Goal: Task Accomplishment & Management: Manage account settings

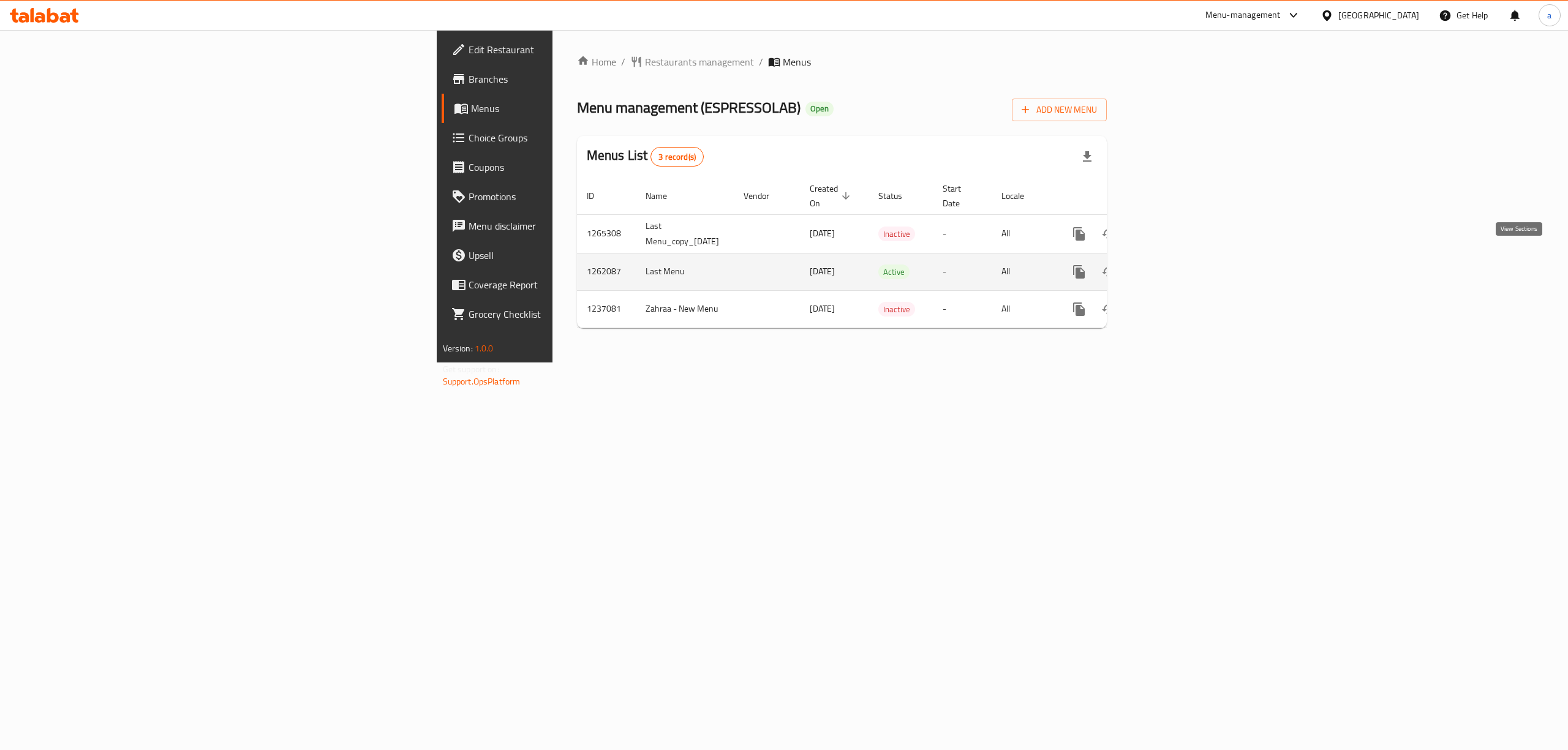
click at [1182, 265] on link "enhanced table" at bounding box center [1167, 271] width 29 height 29
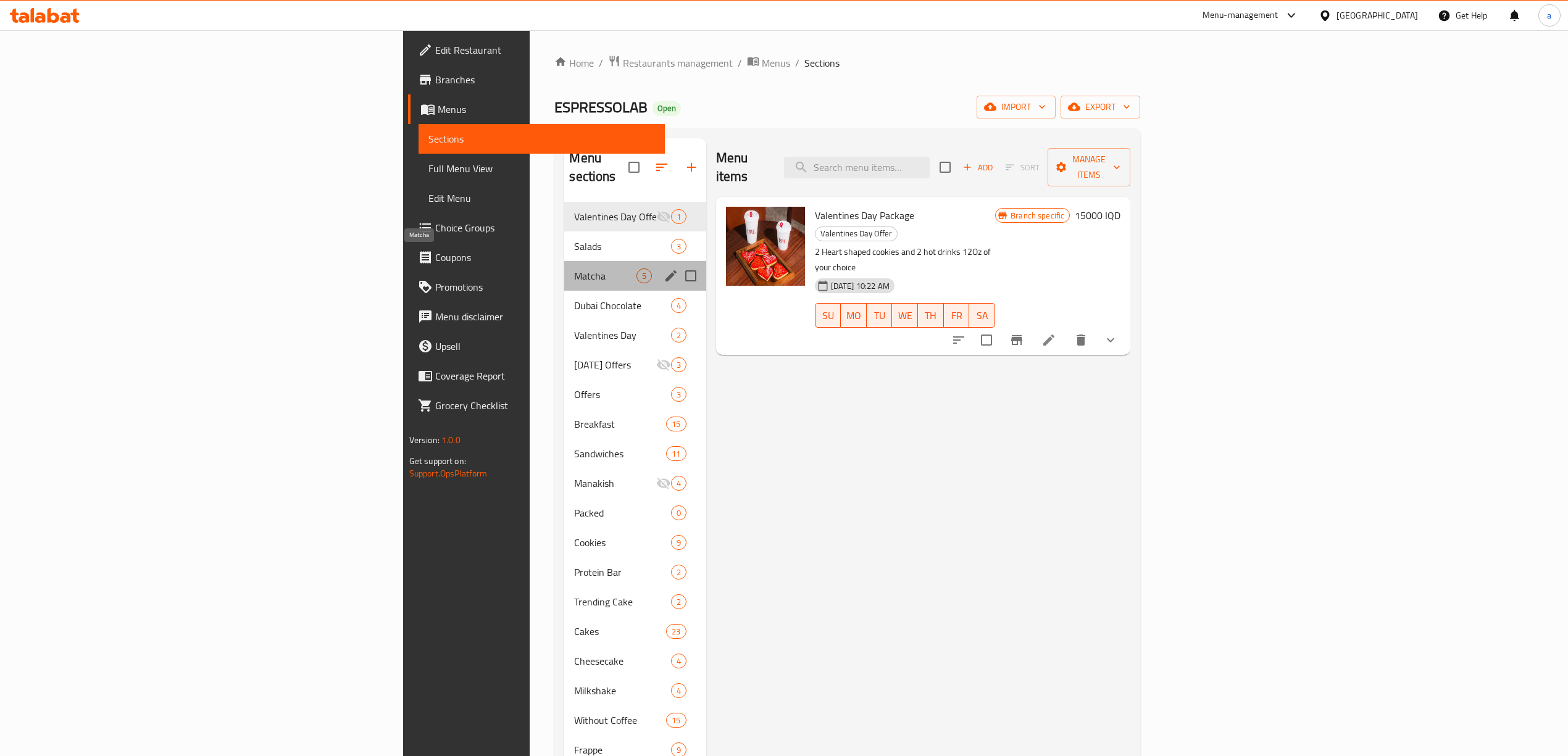
click at [574, 269] on span "Matcha" at bounding box center [605, 276] width 61 height 15
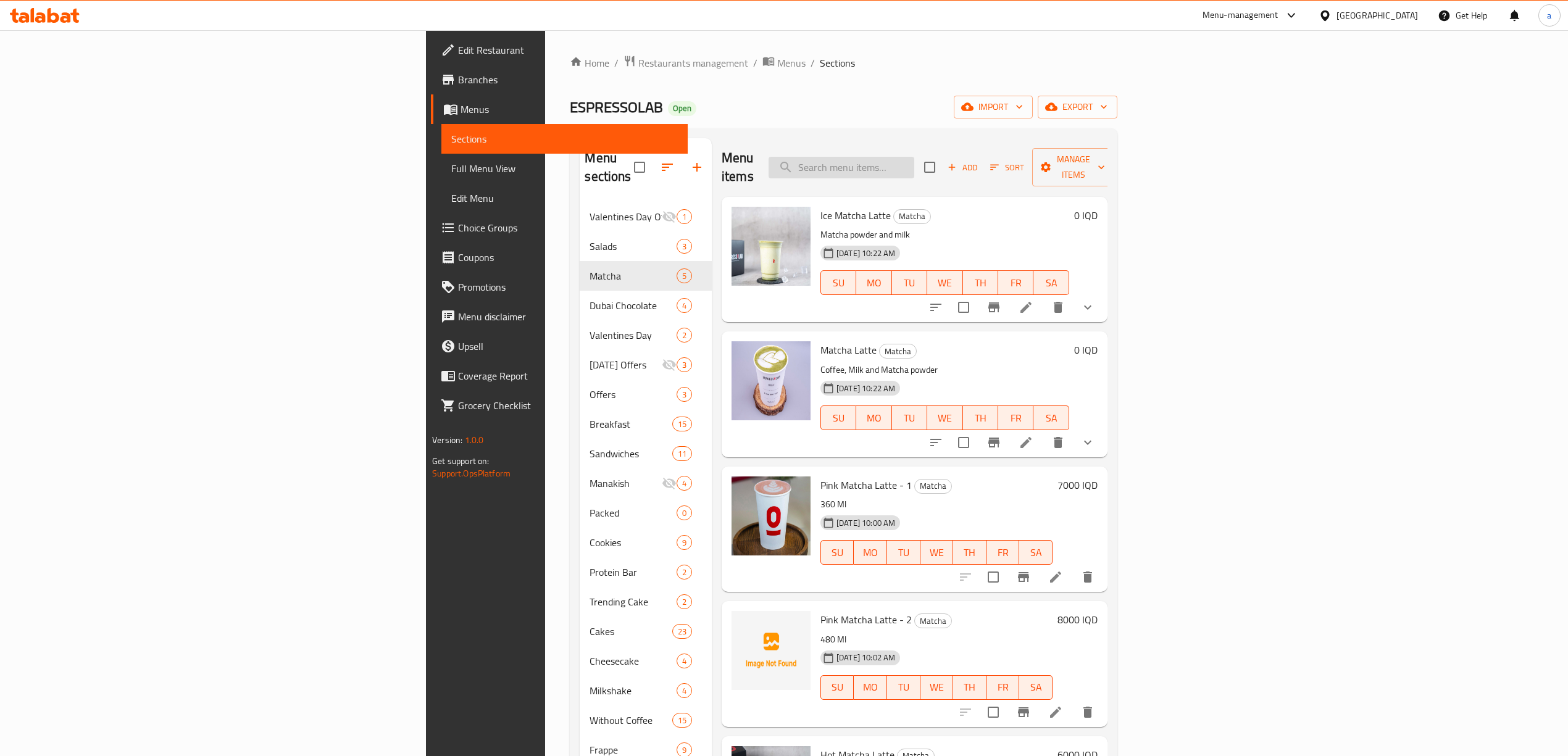
click at [915, 158] on input "search" at bounding box center [841, 168] width 146 height 22
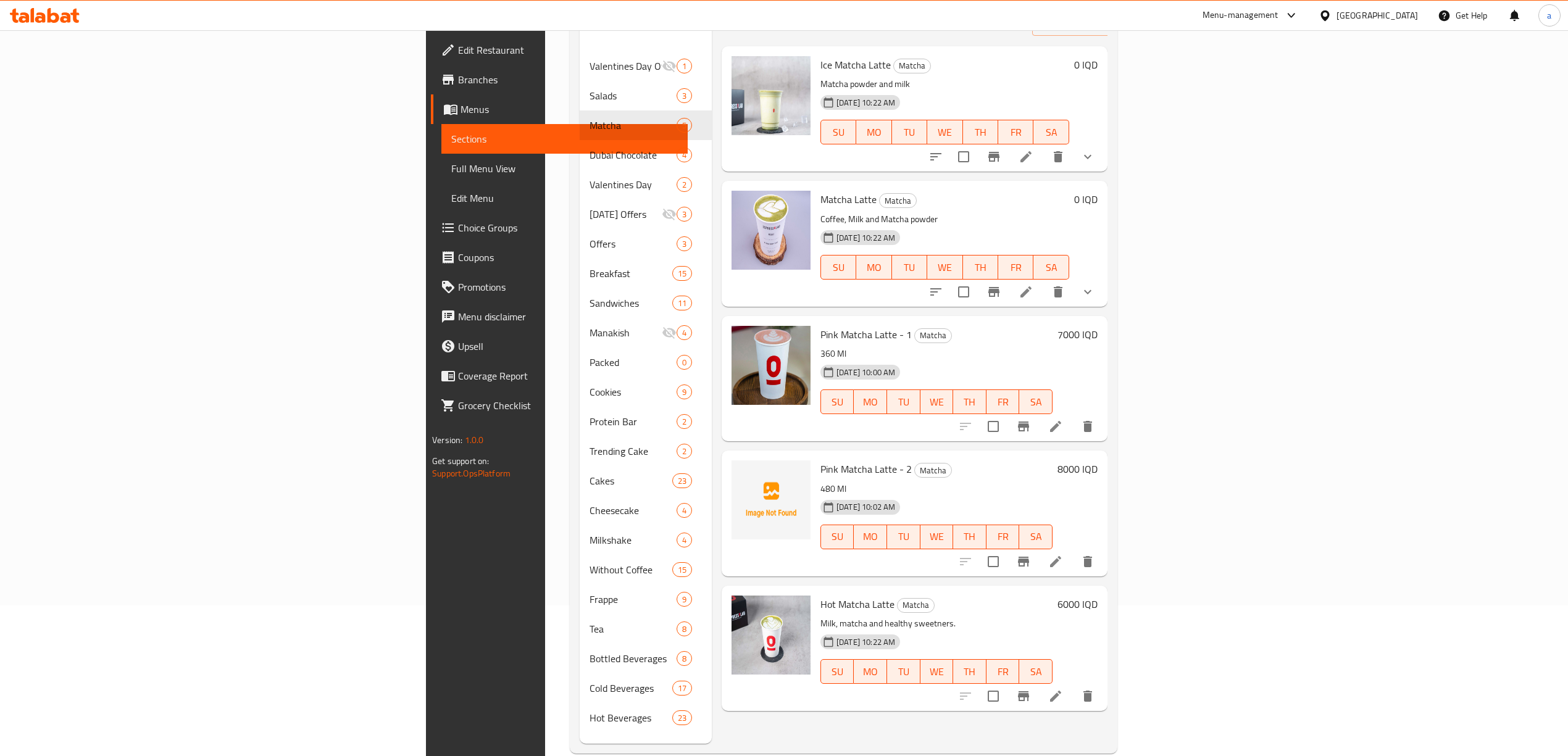
scroll to position [127, 0]
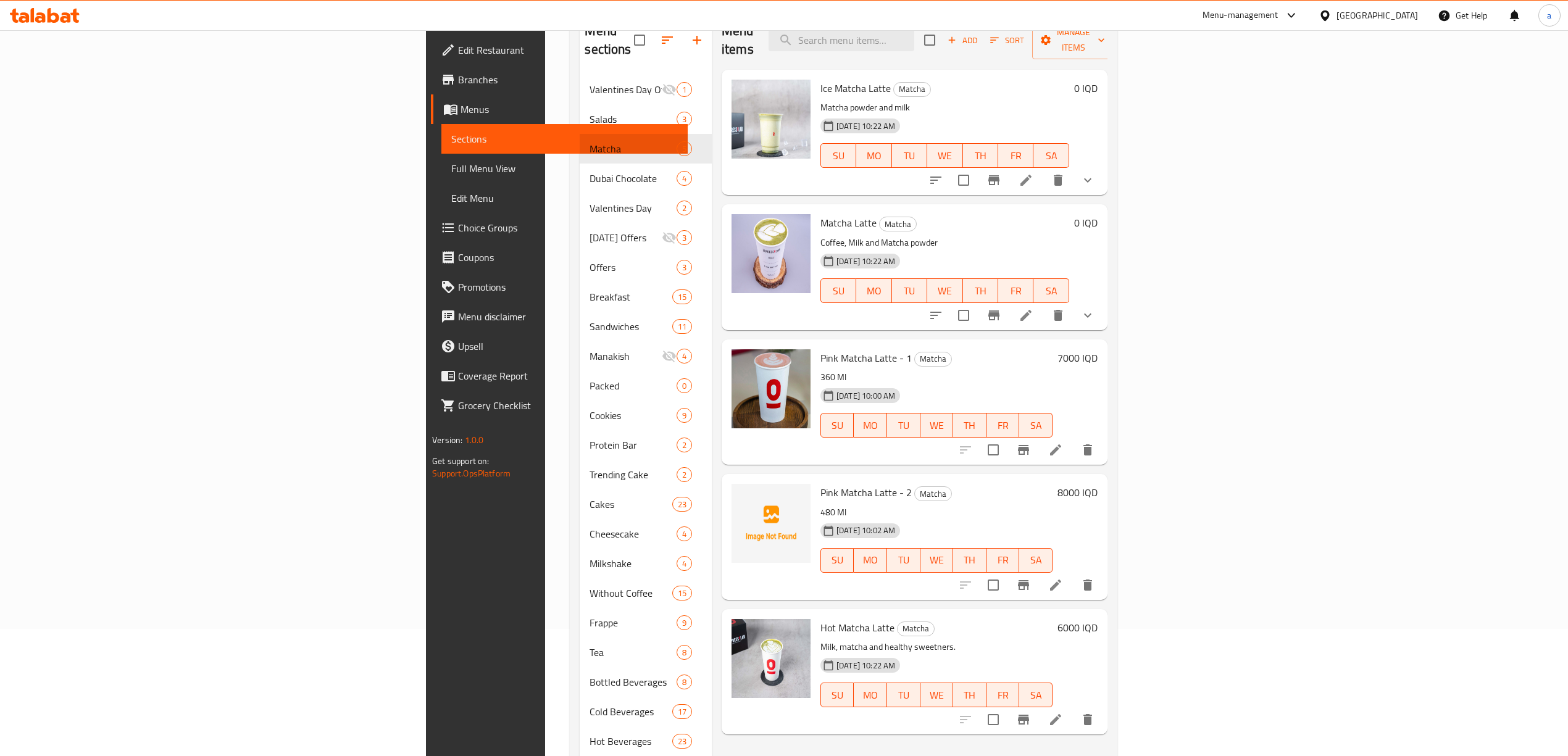
click at [458, 223] on span "Choice Groups" at bounding box center [568, 228] width 220 height 15
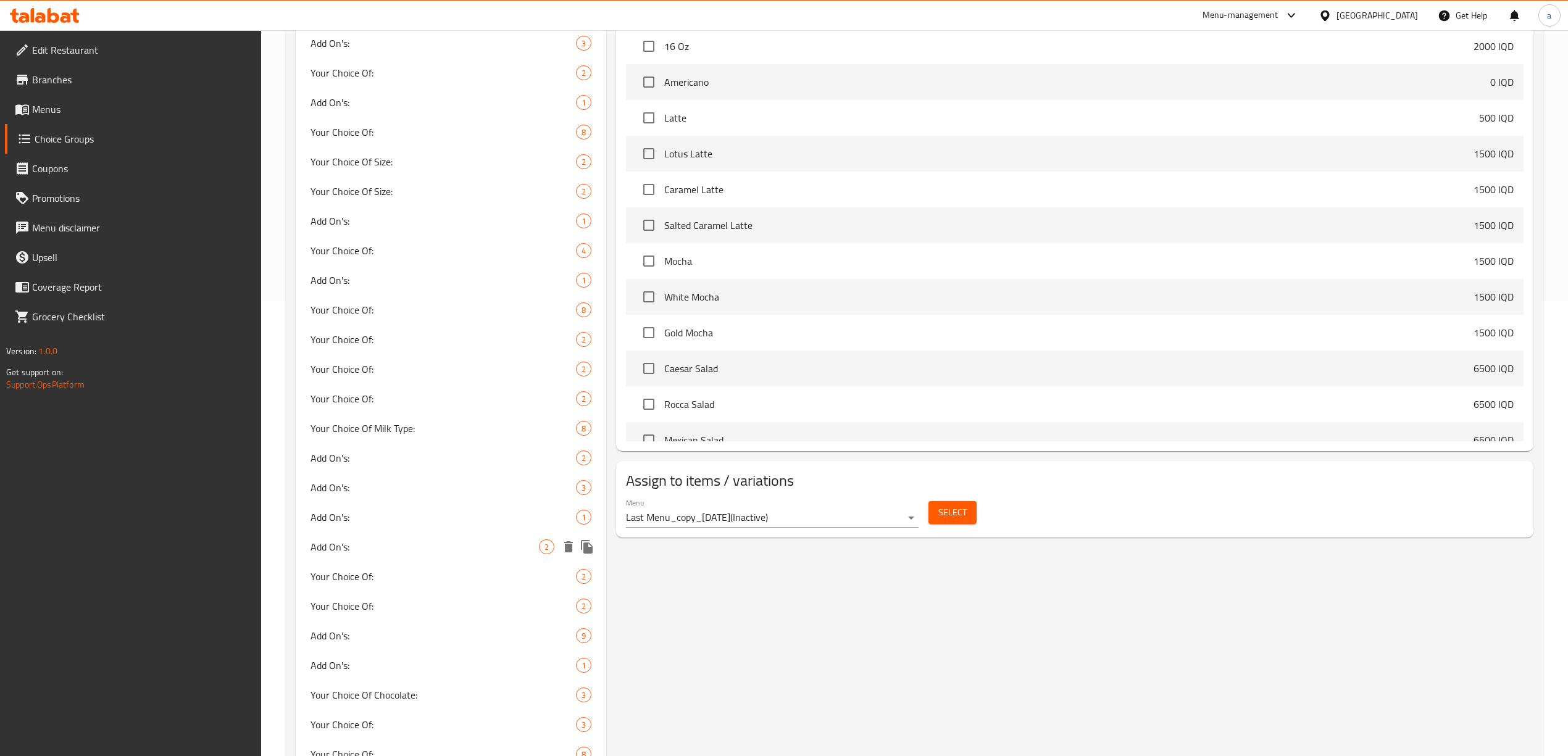
scroll to position [658, 0]
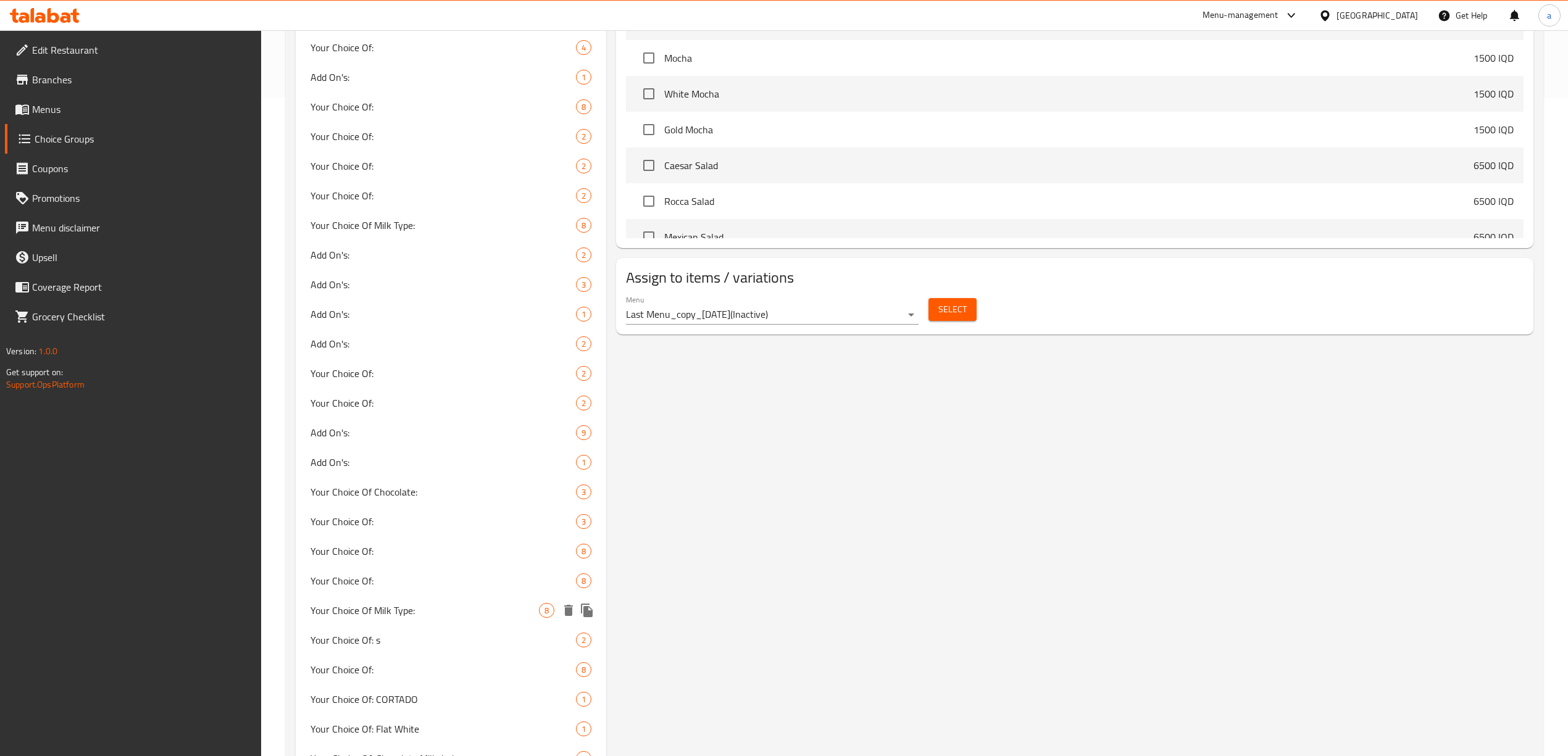
click at [421, 605] on span "Your Choice Of Milk Type:" at bounding box center [424, 610] width 228 height 15
type input "Your Choice Of Milk Type:"
type input "إختيارك من النوع الحليب:"
type input "هەڵبژاردنت لە جۆری شیر:"
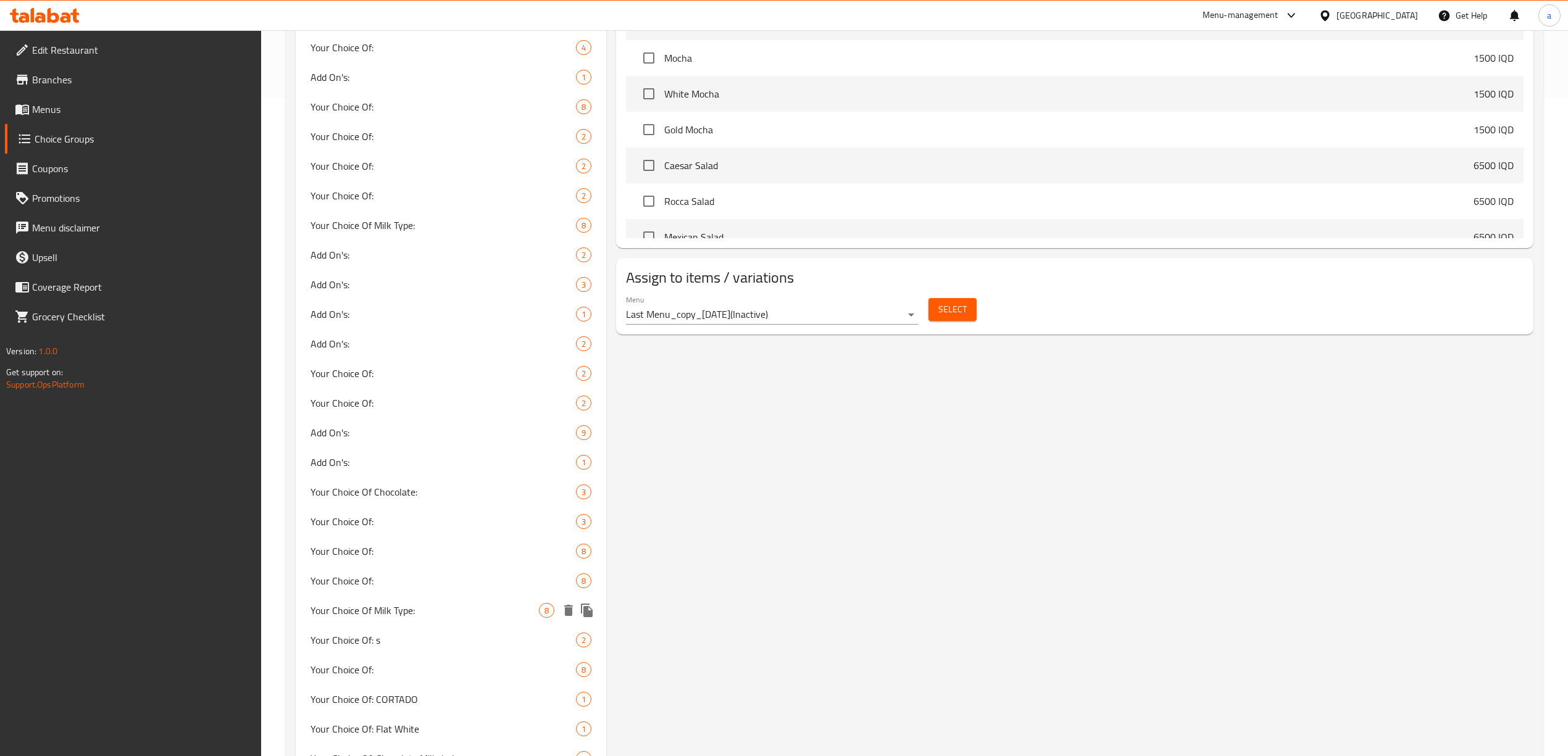
type input "1"
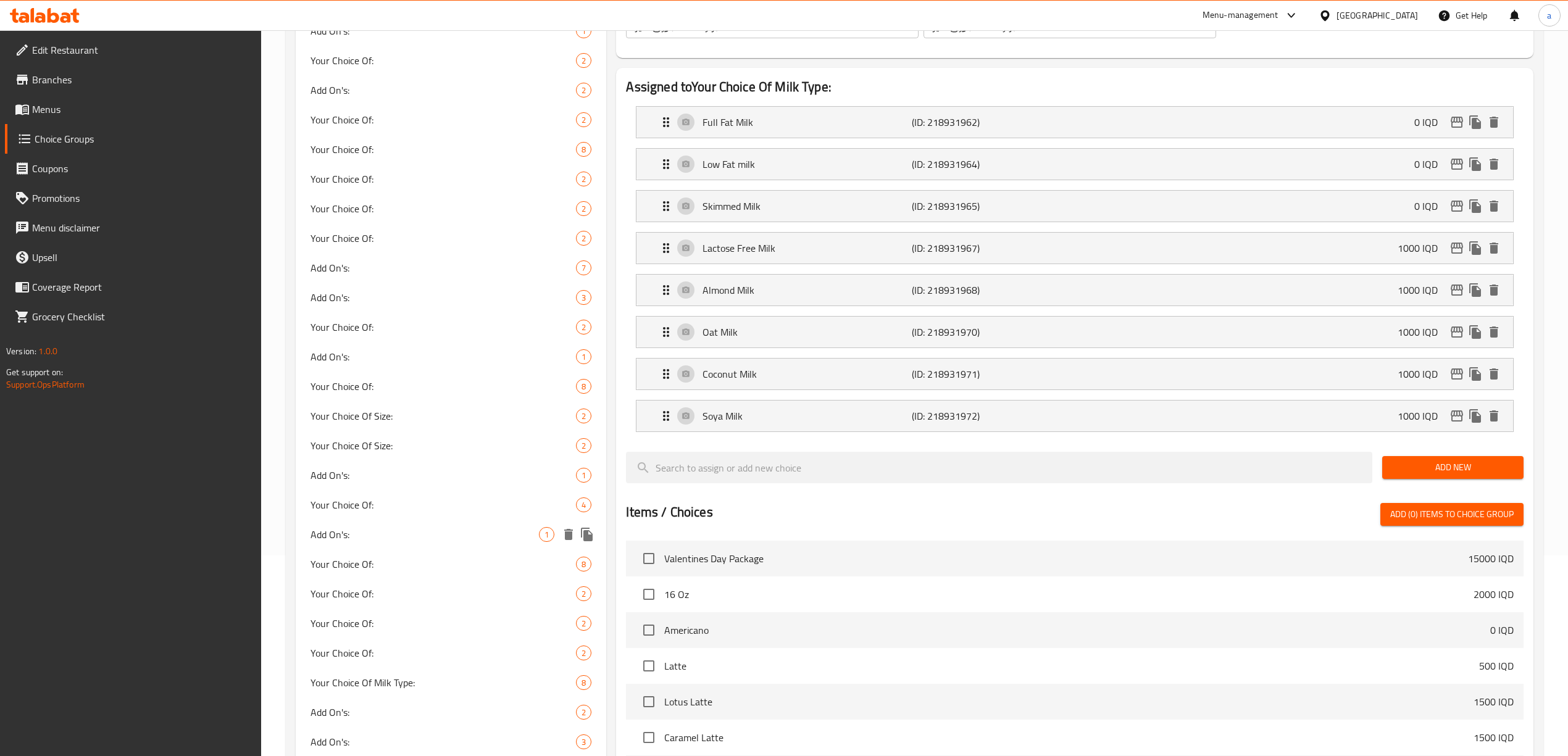
scroll to position [62, 0]
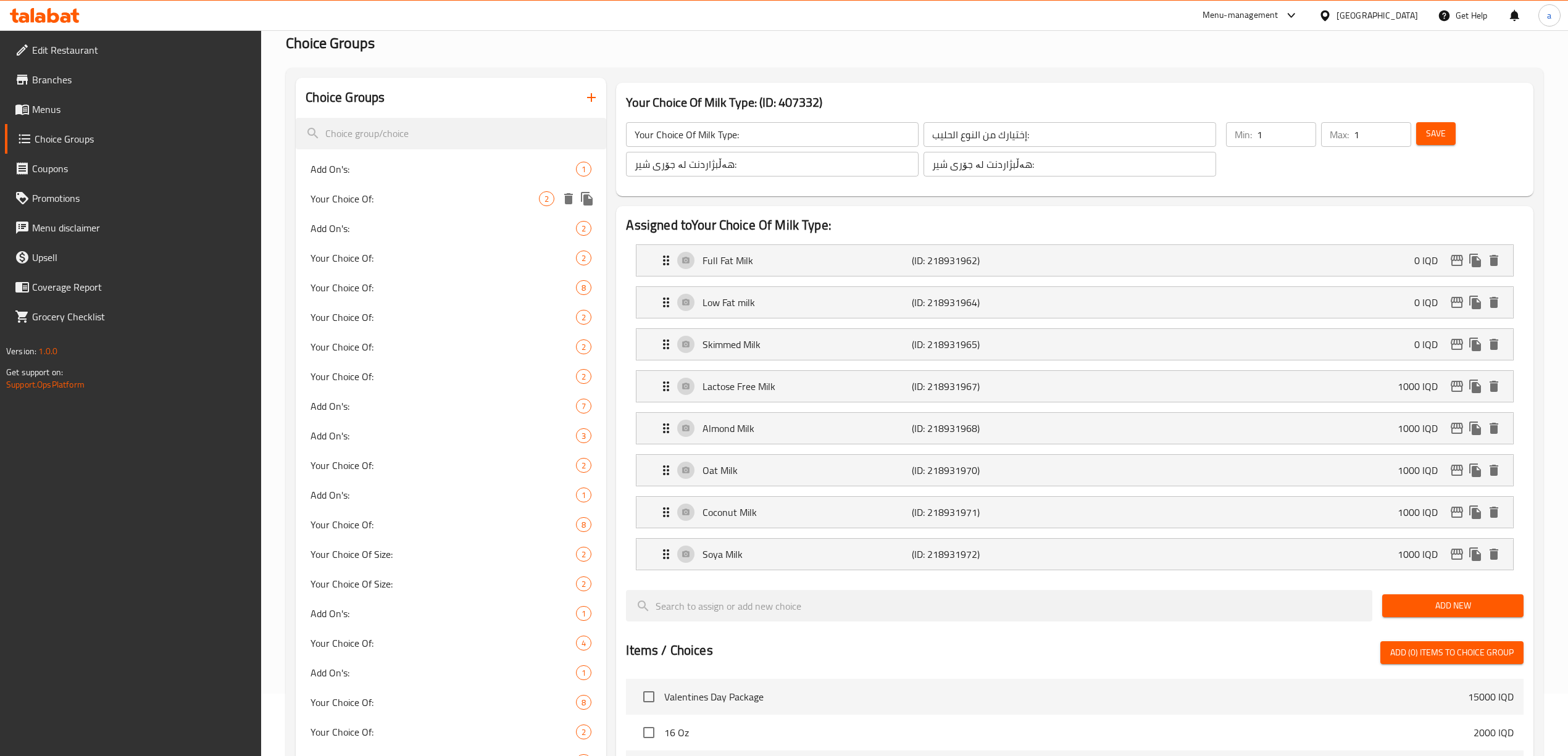
click at [347, 194] on span "Your Choice Of:" at bounding box center [424, 199] width 228 height 15
type input "Your Choice Of:"
type input "إختيارك من:"
type input "هەڵبژاردنت لە:"
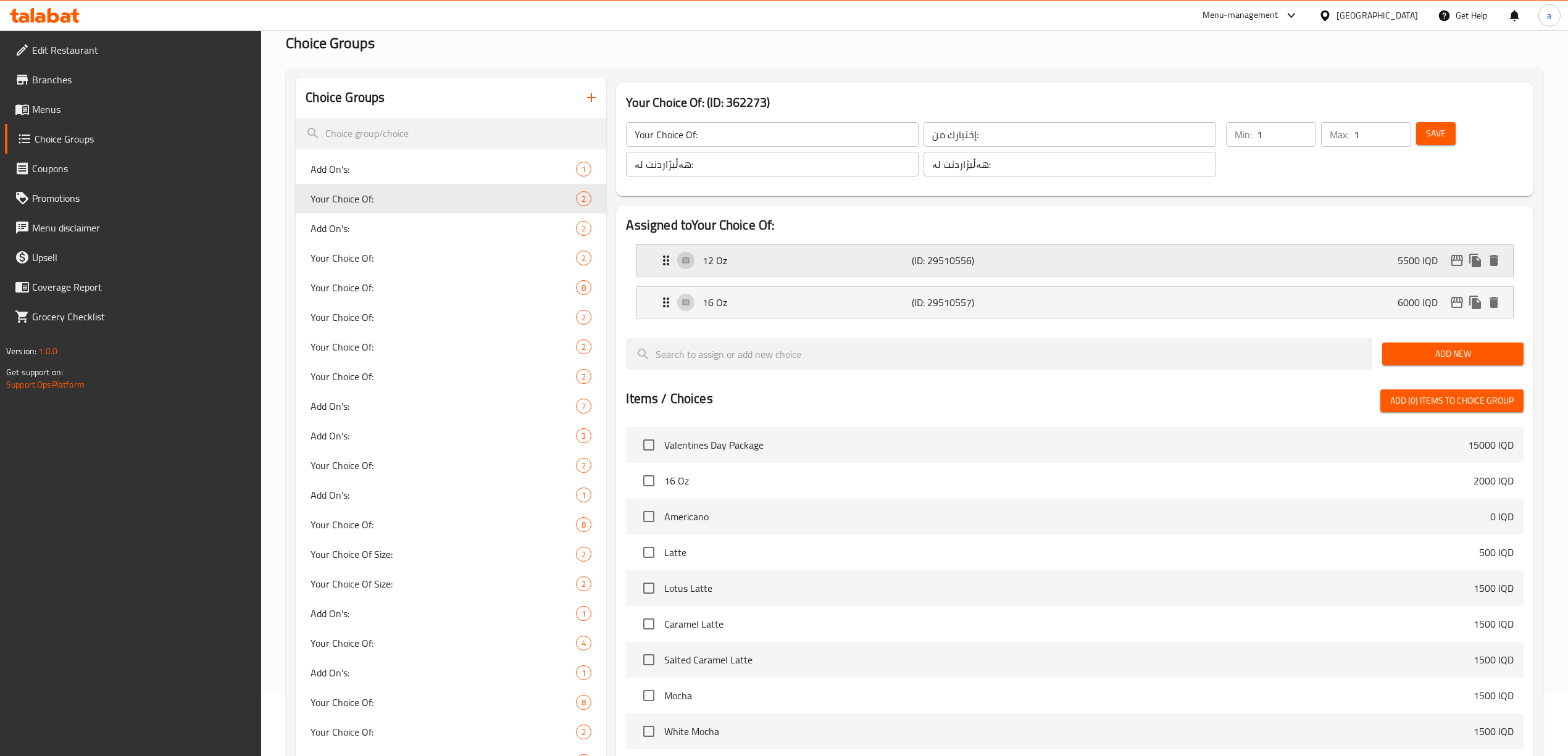
click at [829, 272] on div "12 Oz (ID: 29510556) 5500 IQD" at bounding box center [1078, 260] width 839 height 31
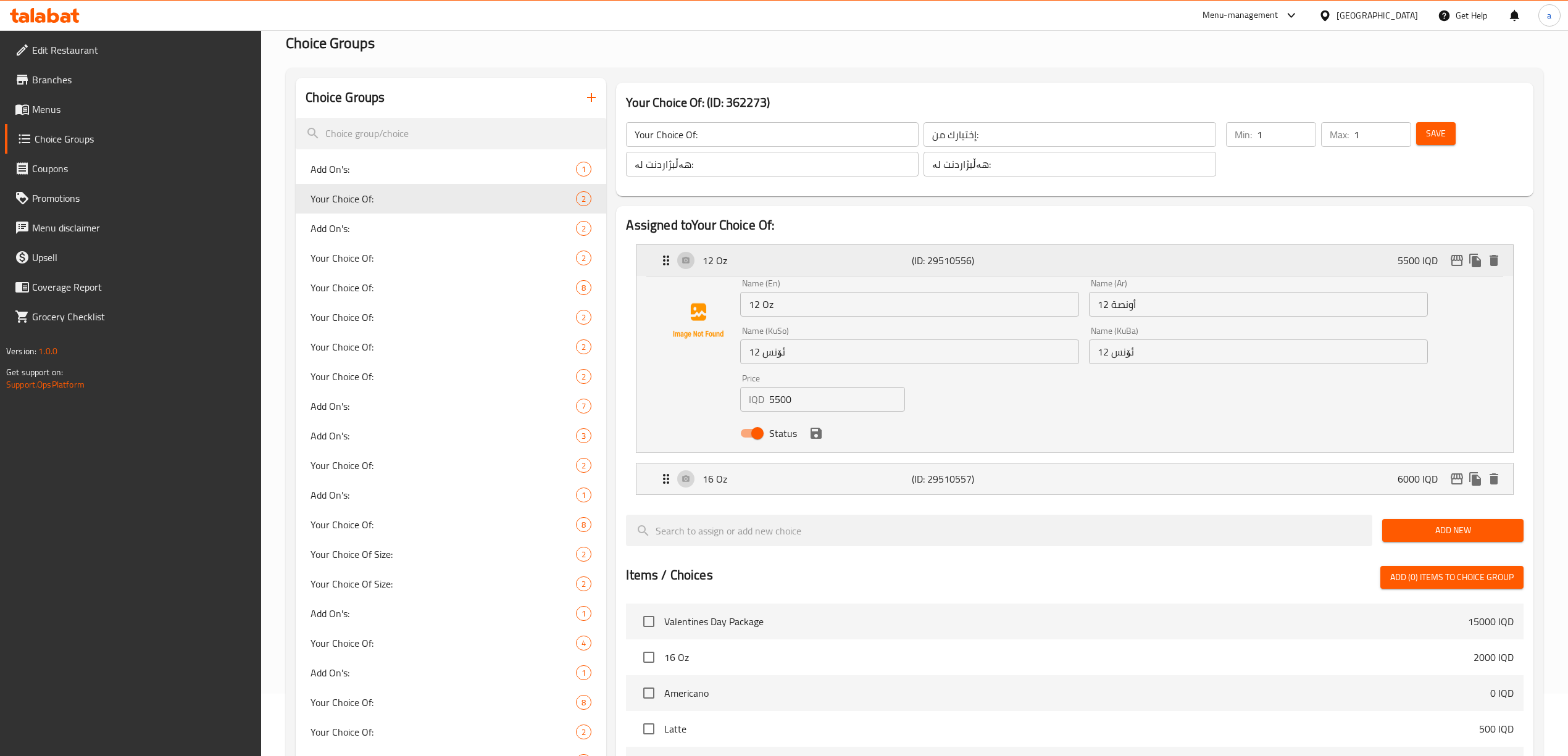
click at [829, 272] on div "12 Oz (ID: 29510556) 5500 IQD" at bounding box center [1078, 260] width 839 height 31
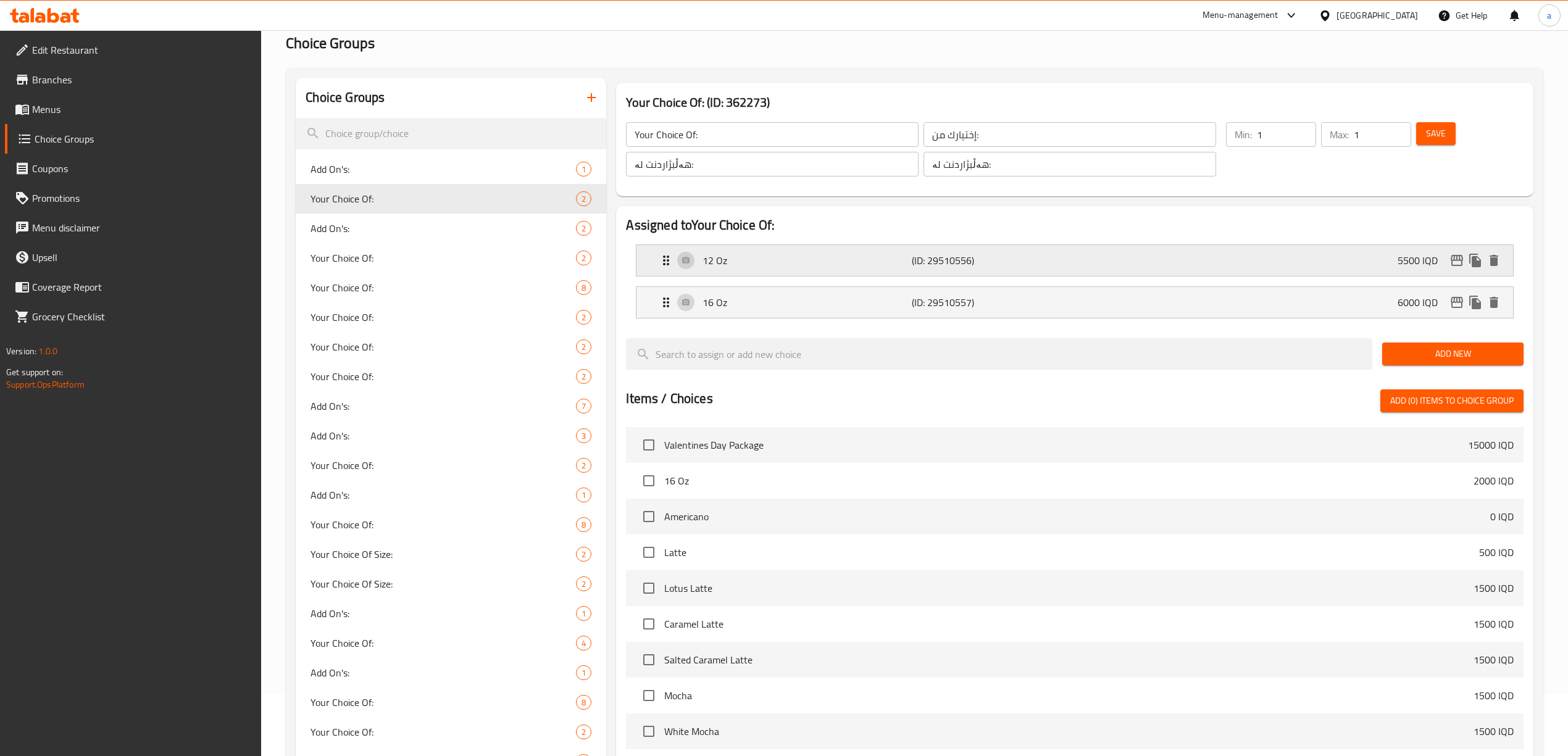
click at [829, 272] on div "12 Oz (ID: 29510556) 5500 IQD" at bounding box center [1078, 260] width 839 height 31
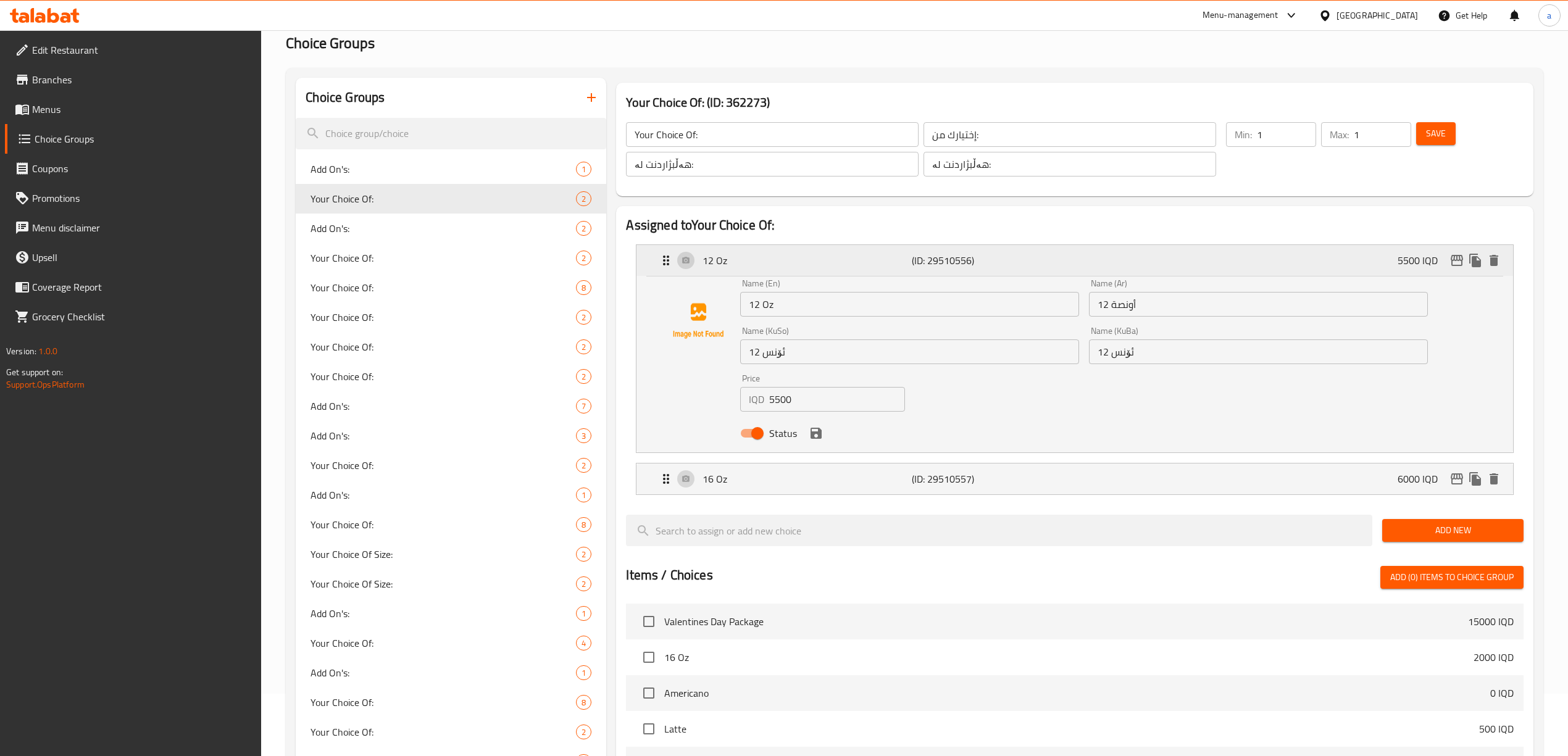
click at [829, 272] on div "12 Oz (ID: 29510556) 5500 IQD" at bounding box center [1078, 260] width 839 height 31
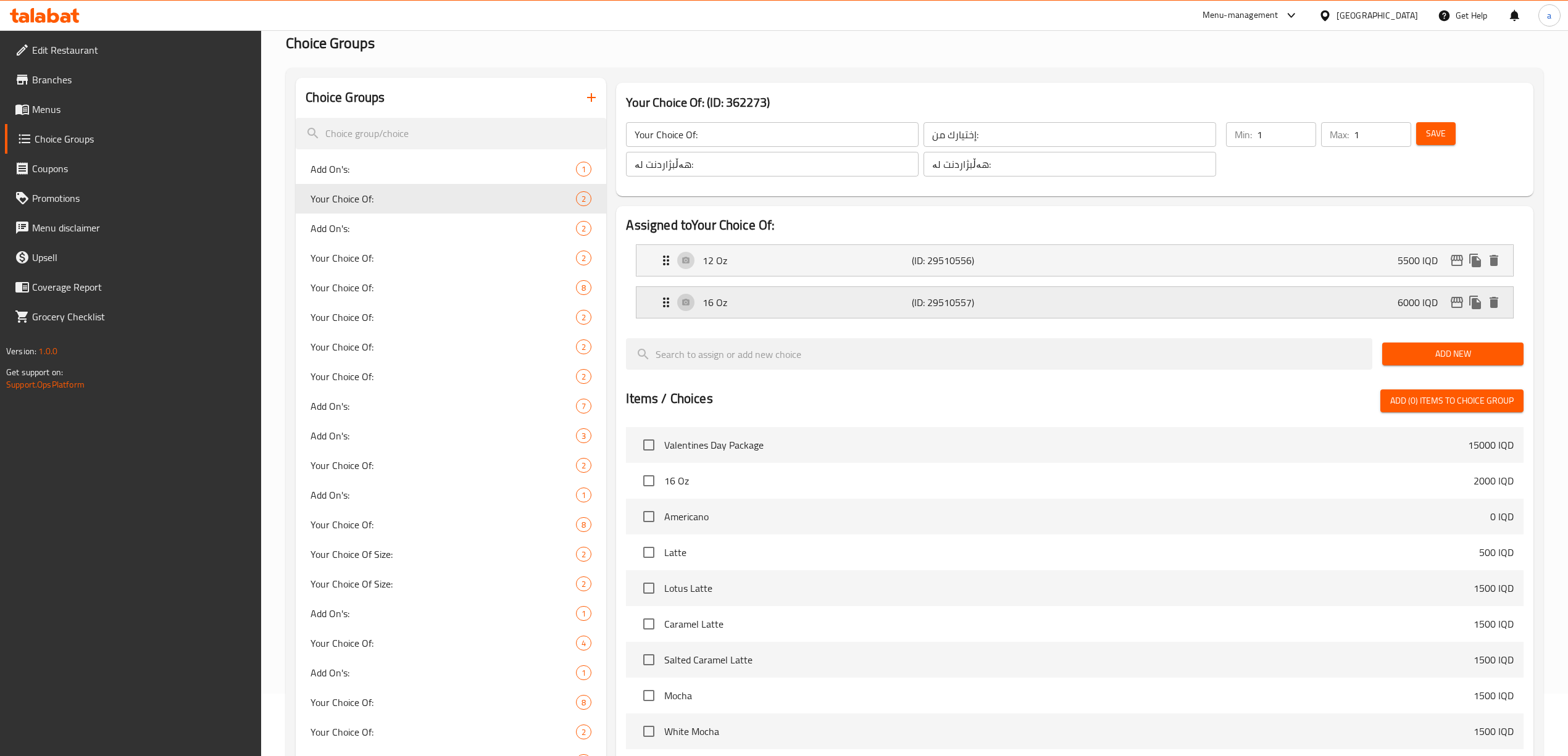
click at [829, 295] on p "16 Oz" at bounding box center [807, 302] width 210 height 15
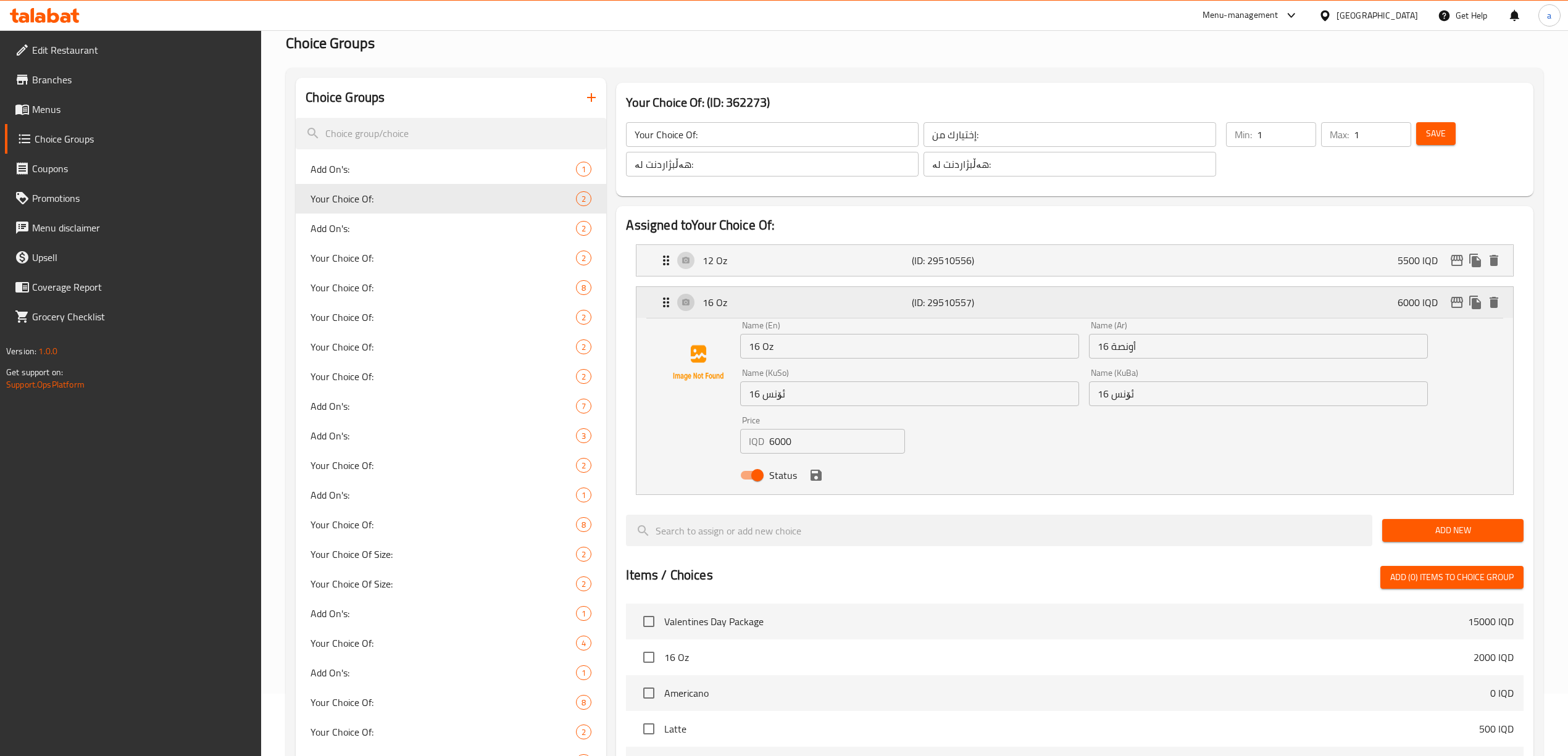
click at [829, 295] on p "16 Oz" at bounding box center [807, 302] width 210 height 15
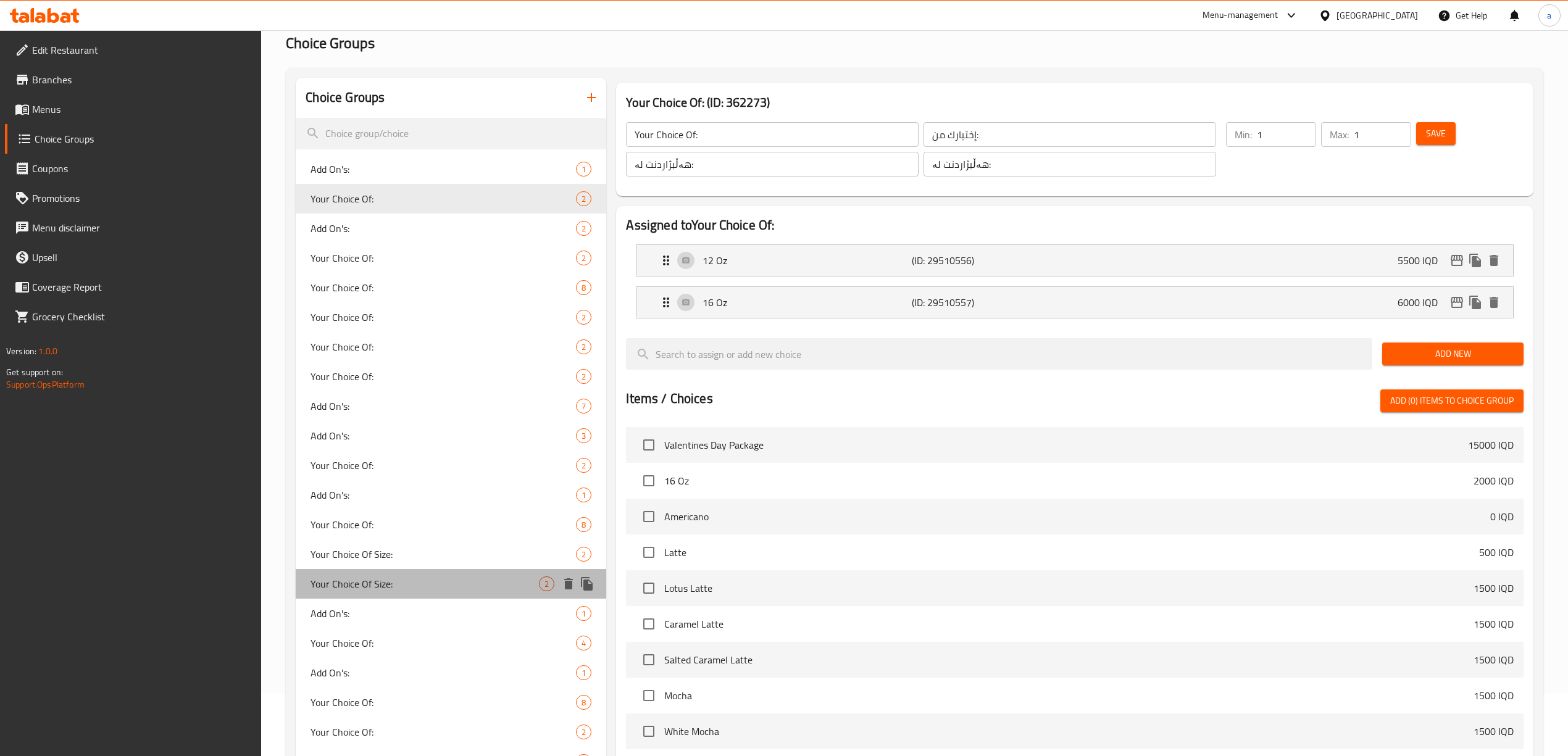
click at [389, 590] on span "Your Choice Of Size:" at bounding box center [424, 584] width 228 height 15
type input "Your Choice Of Size:"
type input "إختيارك من الحجم:"
type input "هەڵبژاردنت لە قەبارە:"
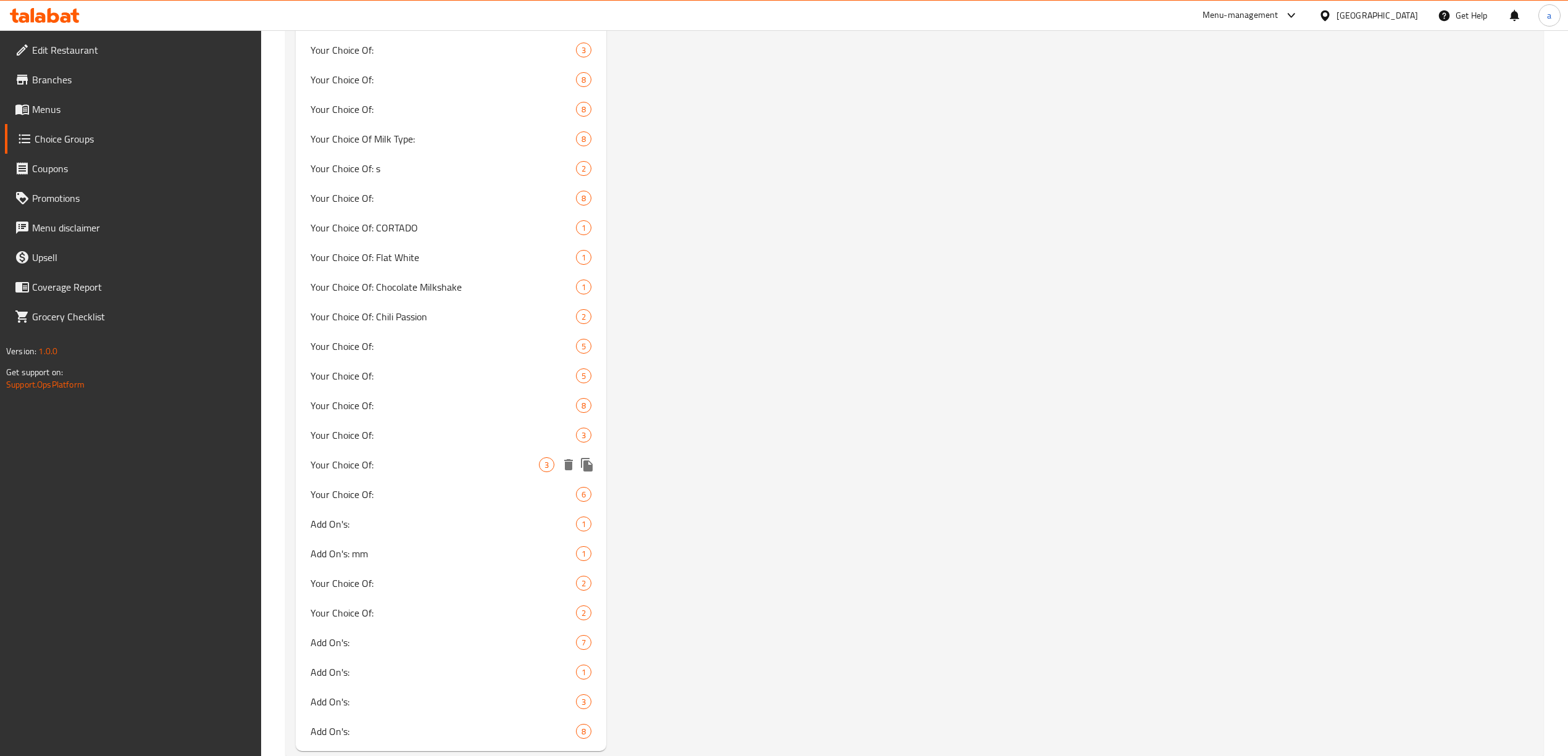
scroll to position [1159, 0]
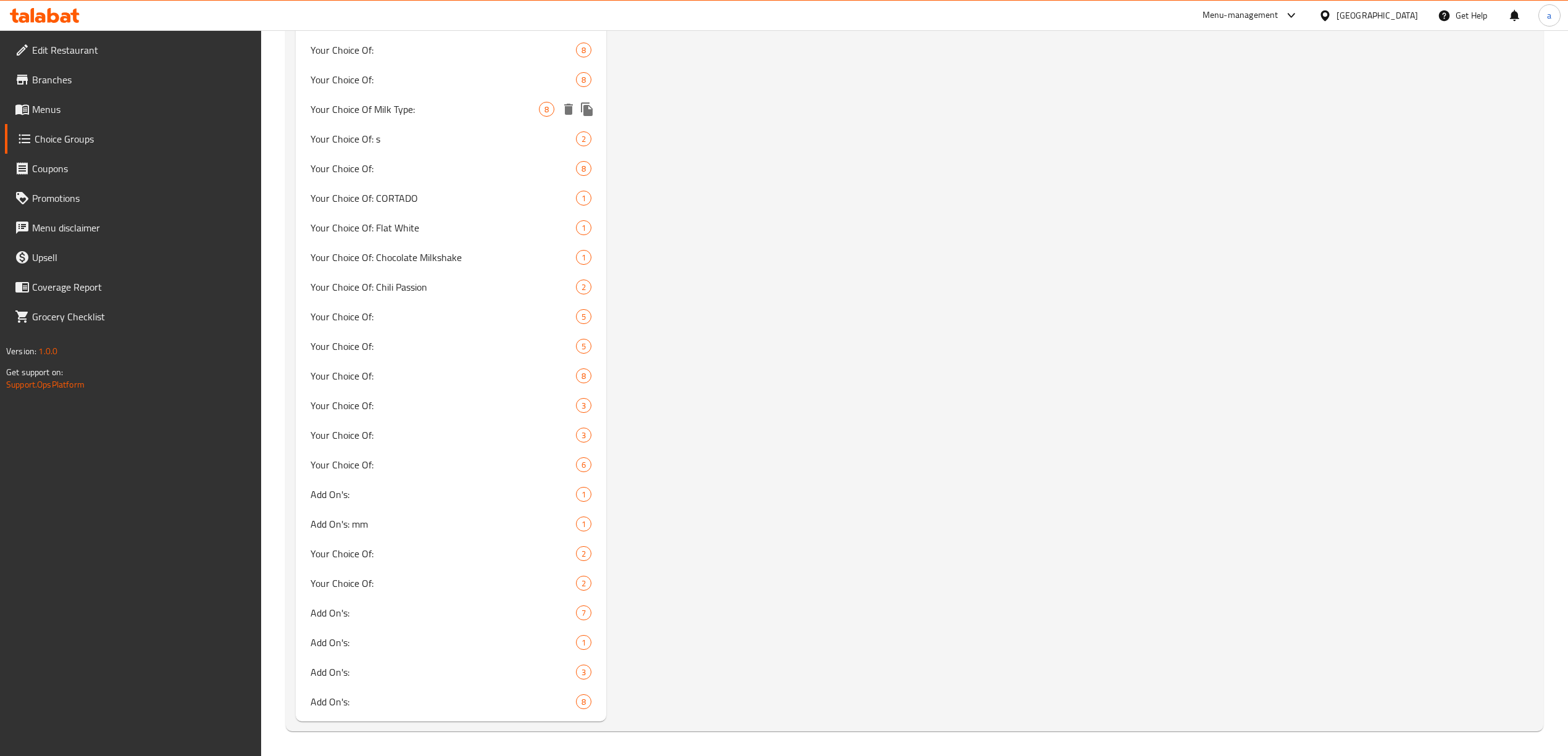
click at [405, 114] on span "Your Choice Of Milk Type:" at bounding box center [424, 109] width 228 height 15
type input "Your Choice Of Milk Type:"
type input "إختيارك من النوع الحليب:"
type input "هەڵبژاردنت لە جۆری شیر:"
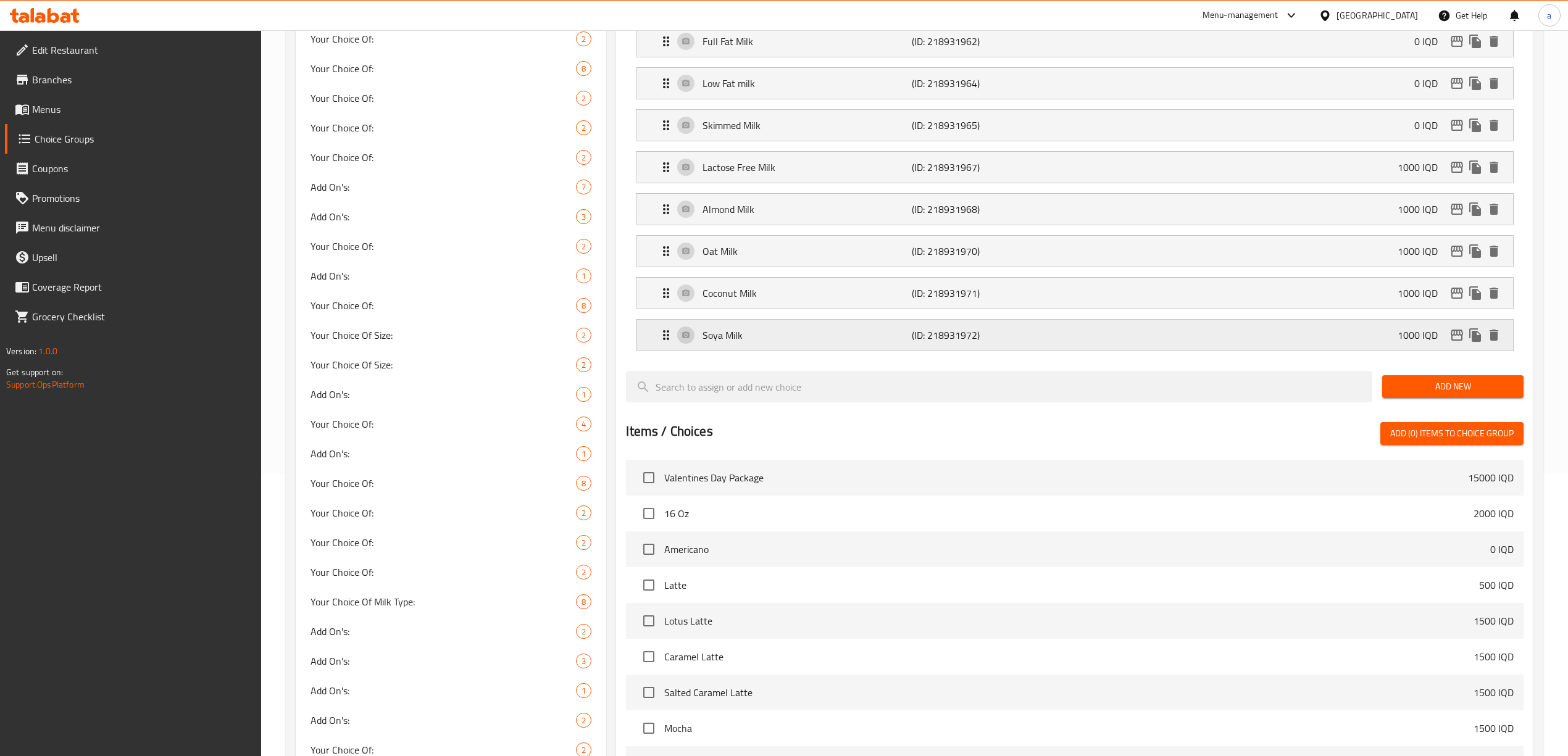
scroll to position [62, 0]
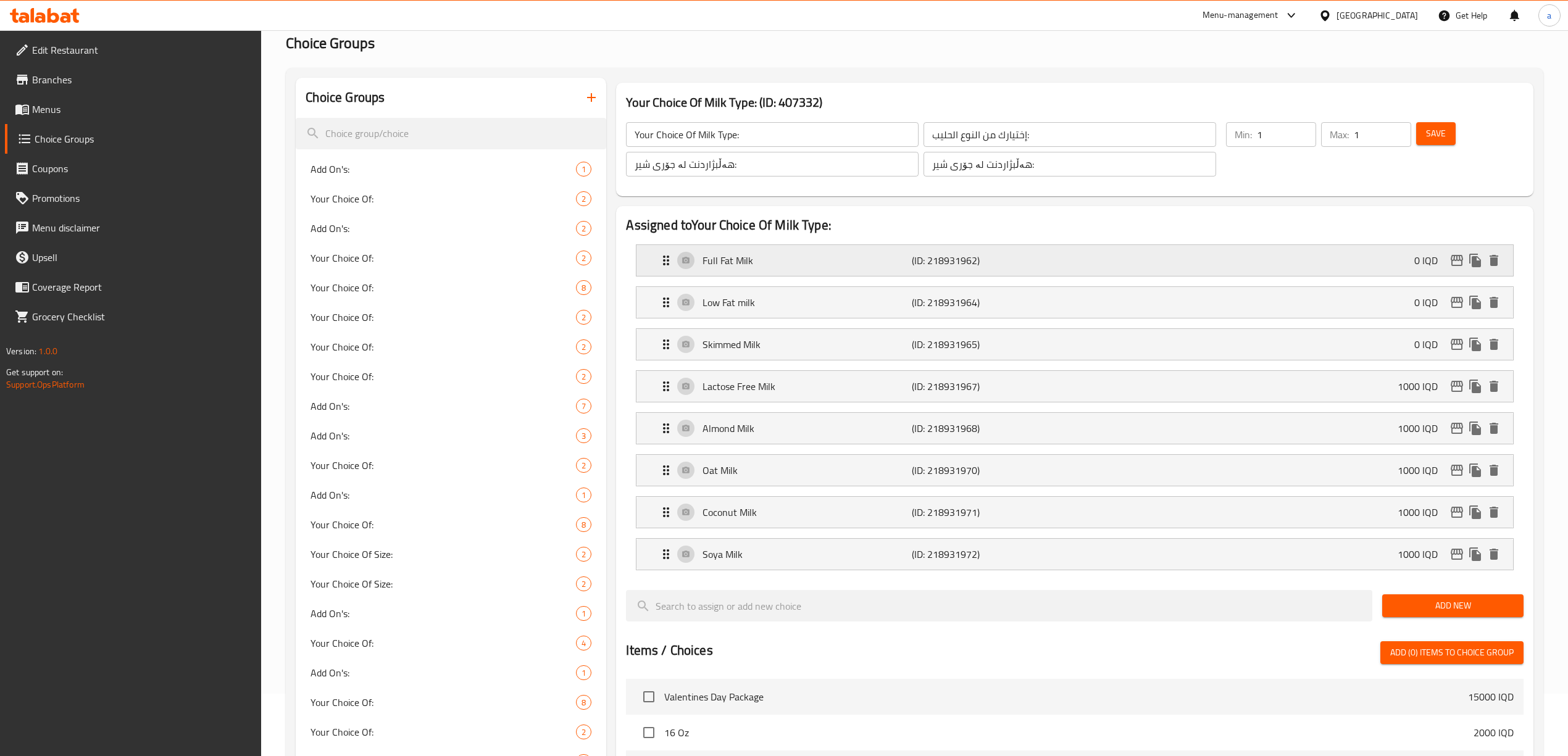
click at [772, 258] on p "Full Fat Milk" at bounding box center [807, 261] width 210 height 15
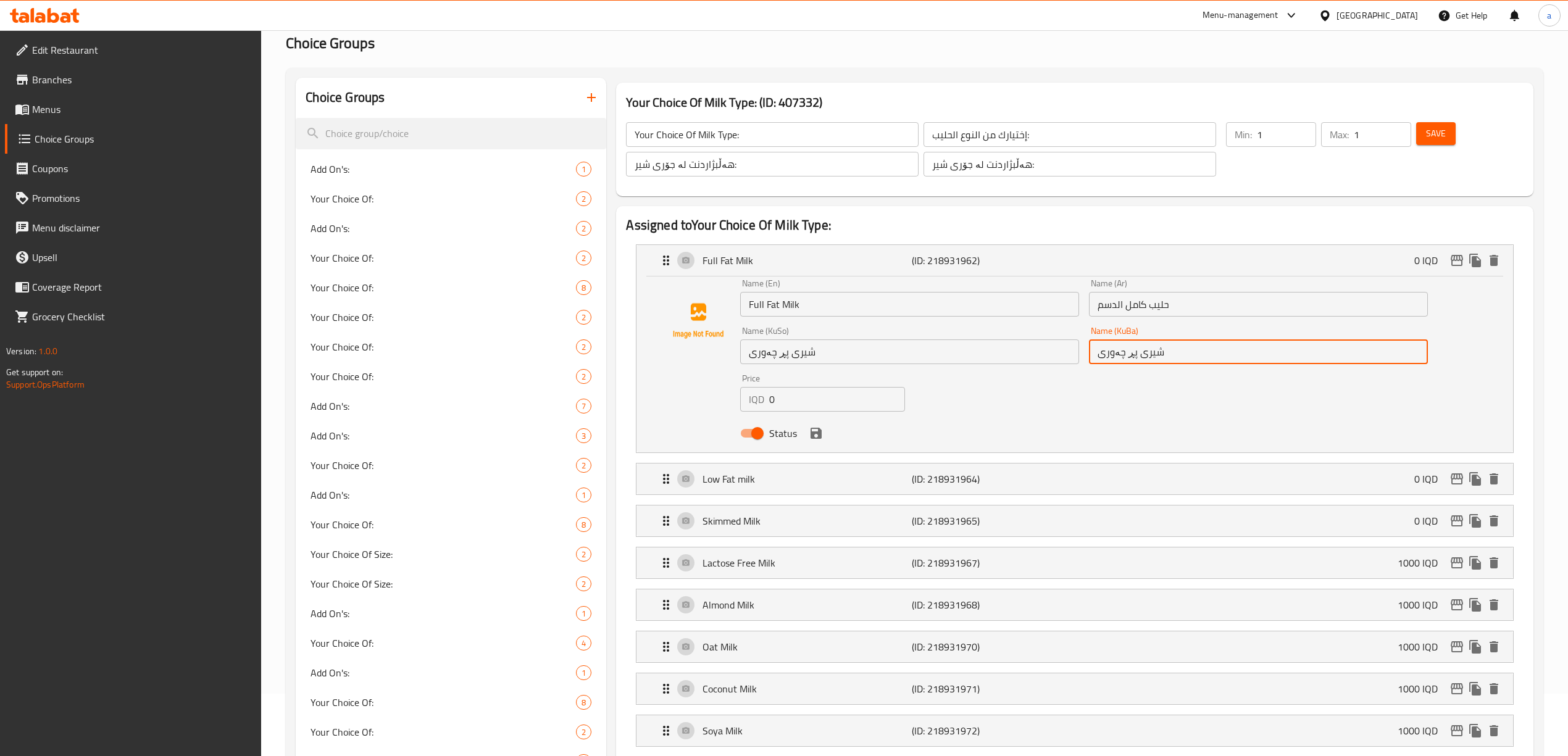
drag, startPoint x: 1176, startPoint y: 352, endPoint x: 1096, endPoint y: 356, distance: 80.1
click at [1096, 356] on input "شیری پڕ چەوری" at bounding box center [1258, 351] width 339 height 24
click at [744, 484] on p "Low Fat milk" at bounding box center [807, 479] width 210 height 15
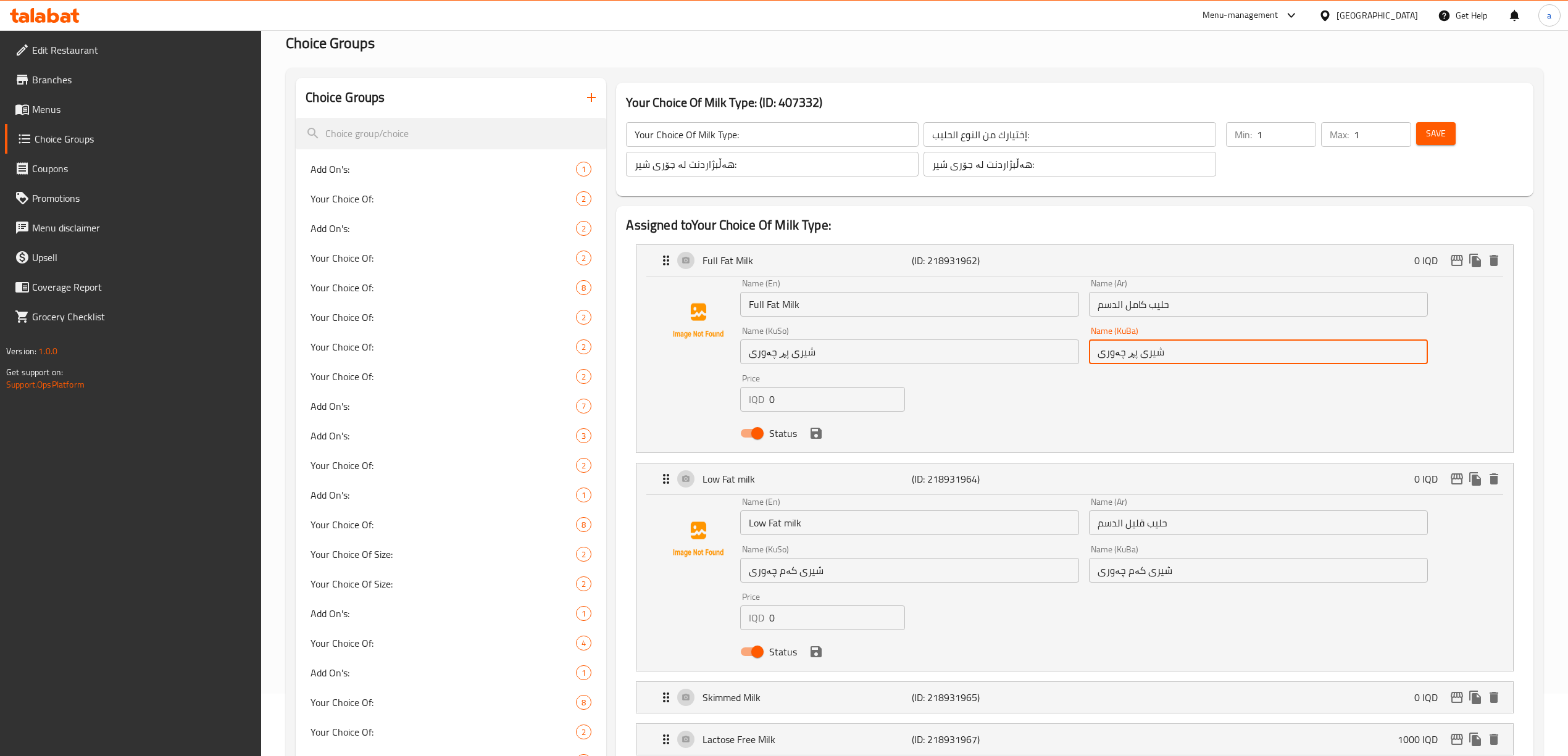
click at [1133, 573] on input "شیری کەم چەوری" at bounding box center [1258, 570] width 339 height 24
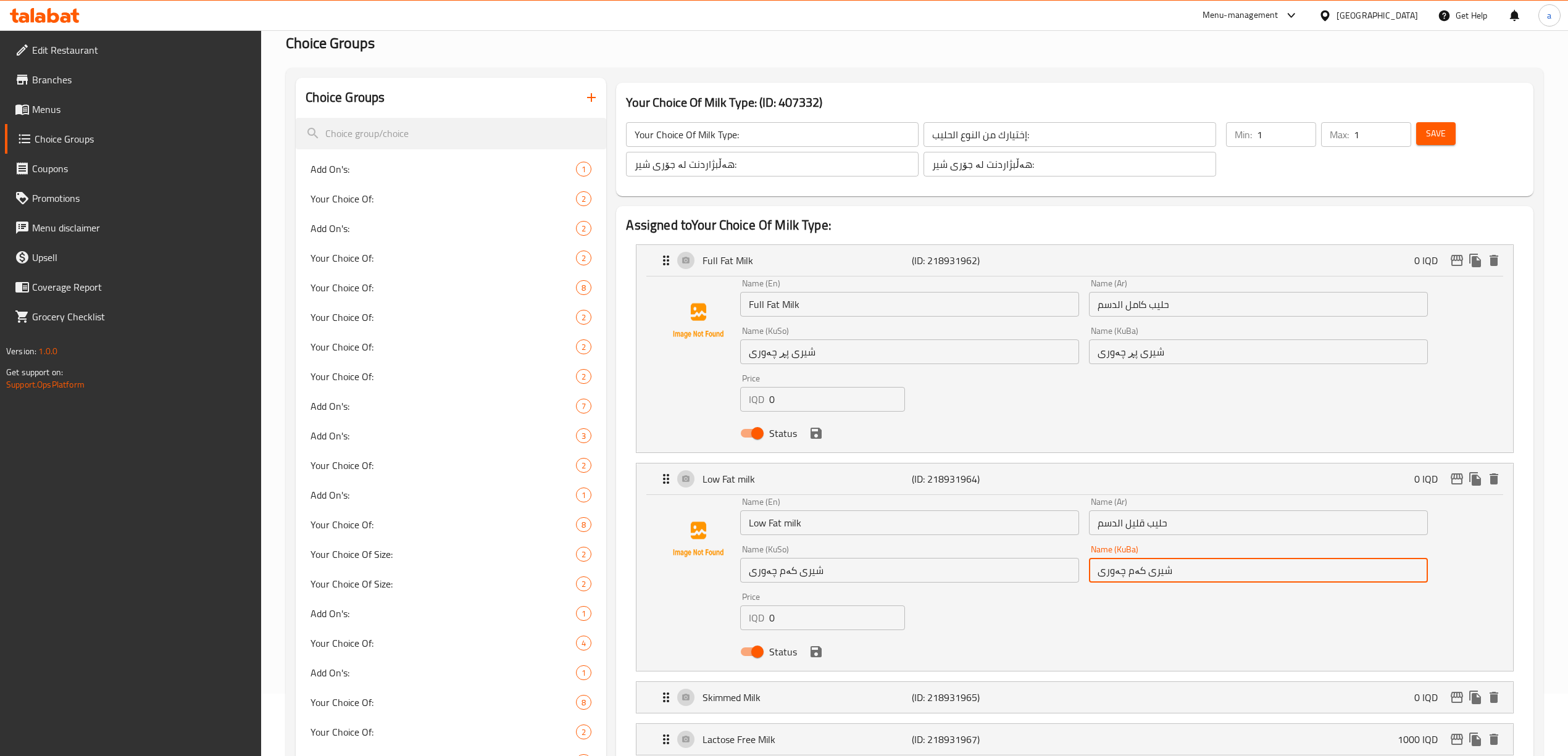
click at [1133, 573] on input "شیری کەم چەوری" at bounding box center [1258, 570] width 339 height 24
click at [746, 262] on p "Full Fat Milk" at bounding box center [807, 261] width 210 height 15
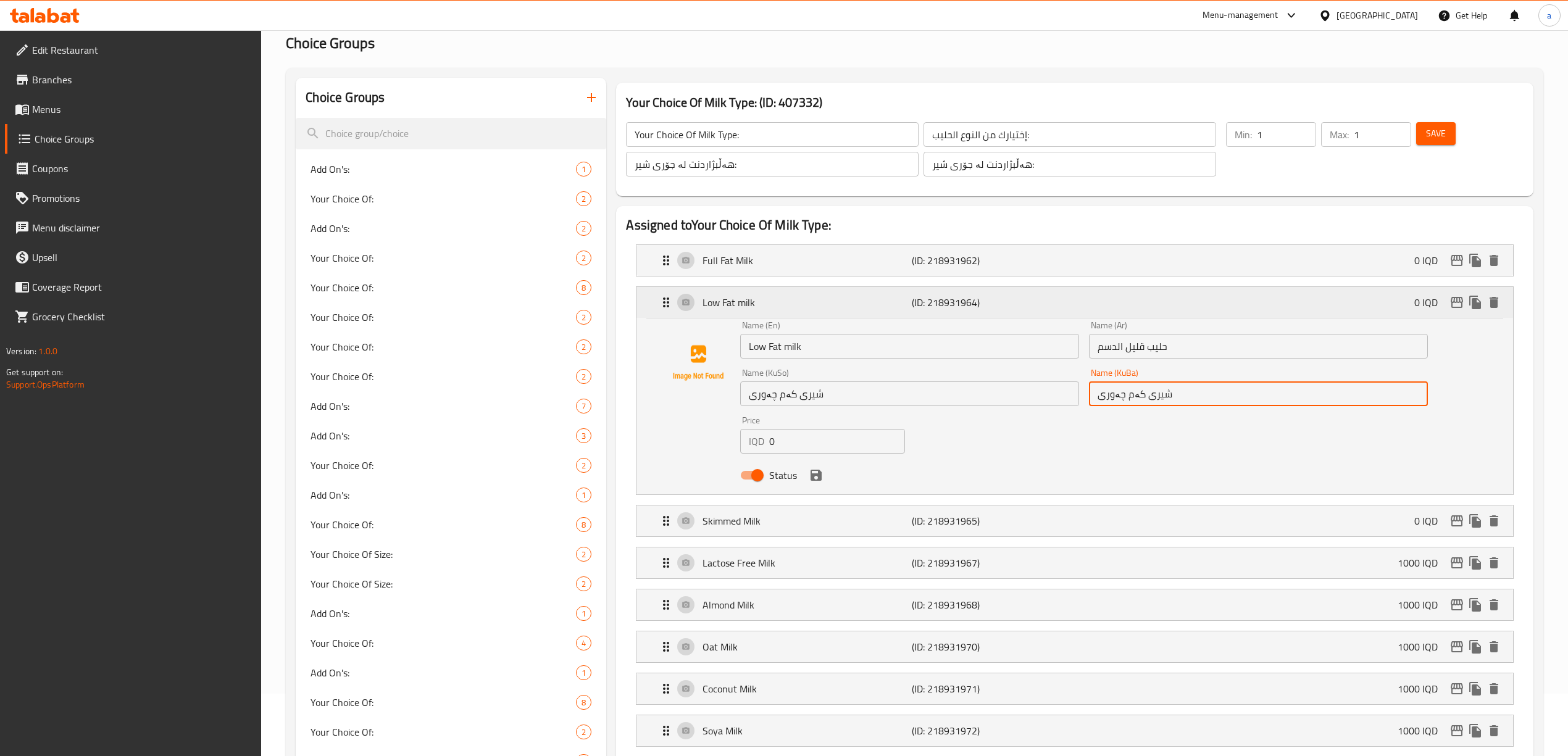
click at [731, 306] on p "Low Fat milk" at bounding box center [807, 302] width 210 height 15
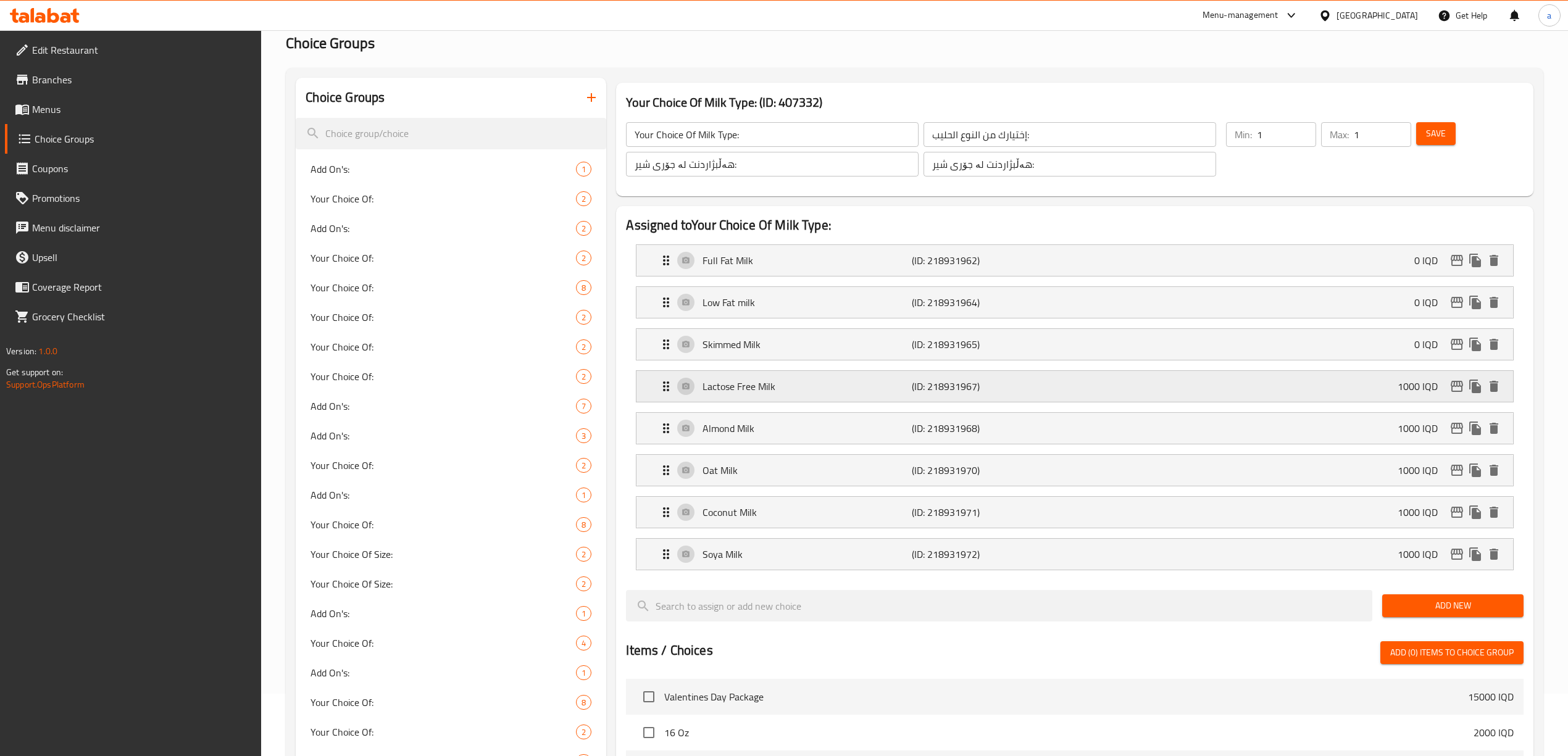
click at [766, 383] on p "Lactose Free Milk" at bounding box center [807, 386] width 210 height 15
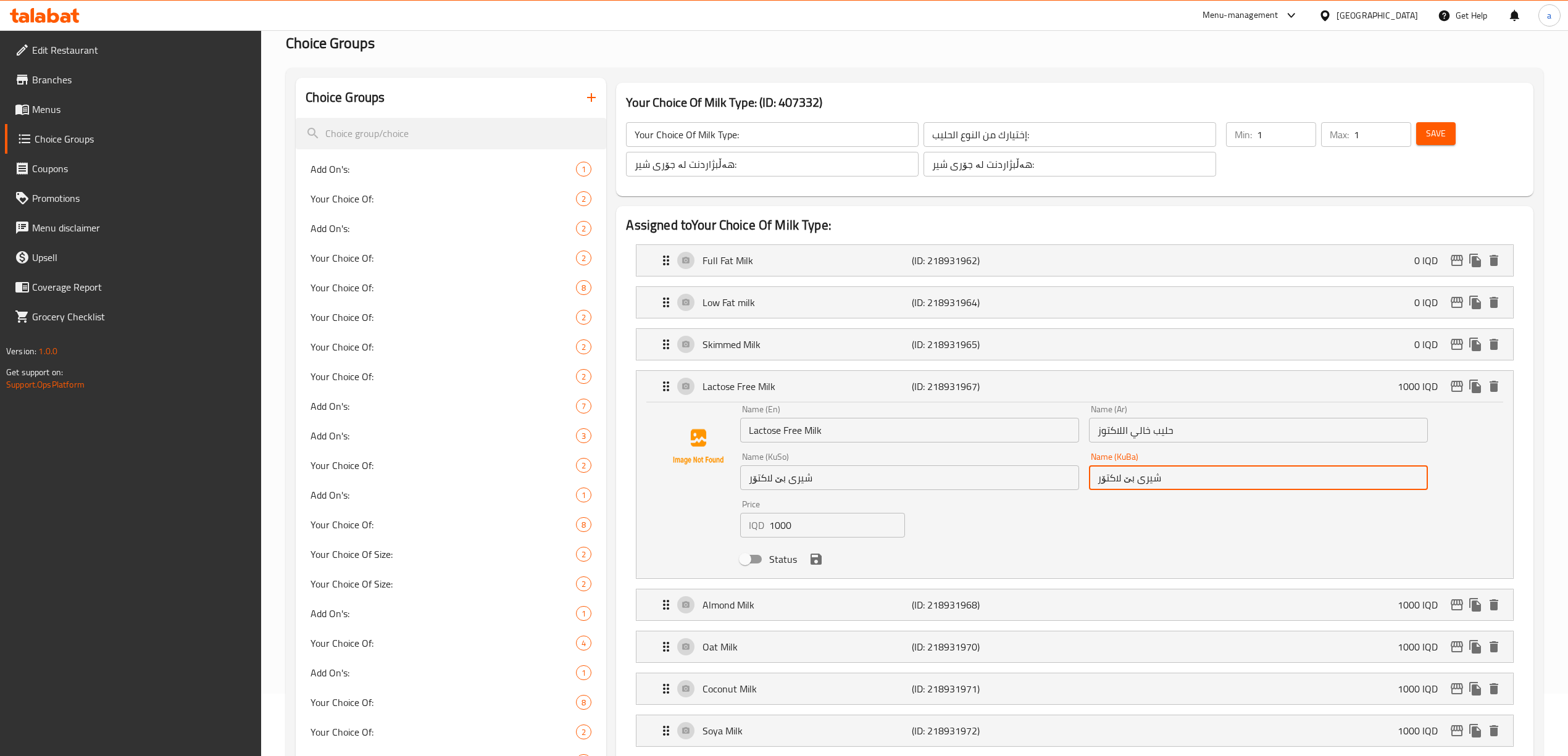
drag, startPoint x: 1162, startPoint y: 480, endPoint x: 1072, endPoint y: 487, distance: 90.3
click at [1072, 487] on div "Name (En) Lactose Free Milk Name (En) Name (Ar) حليب خالي اللاكتوز Name (Ar) Na…" at bounding box center [1084, 487] width 698 height 176
click at [29, 114] on span at bounding box center [24, 109] width 18 height 15
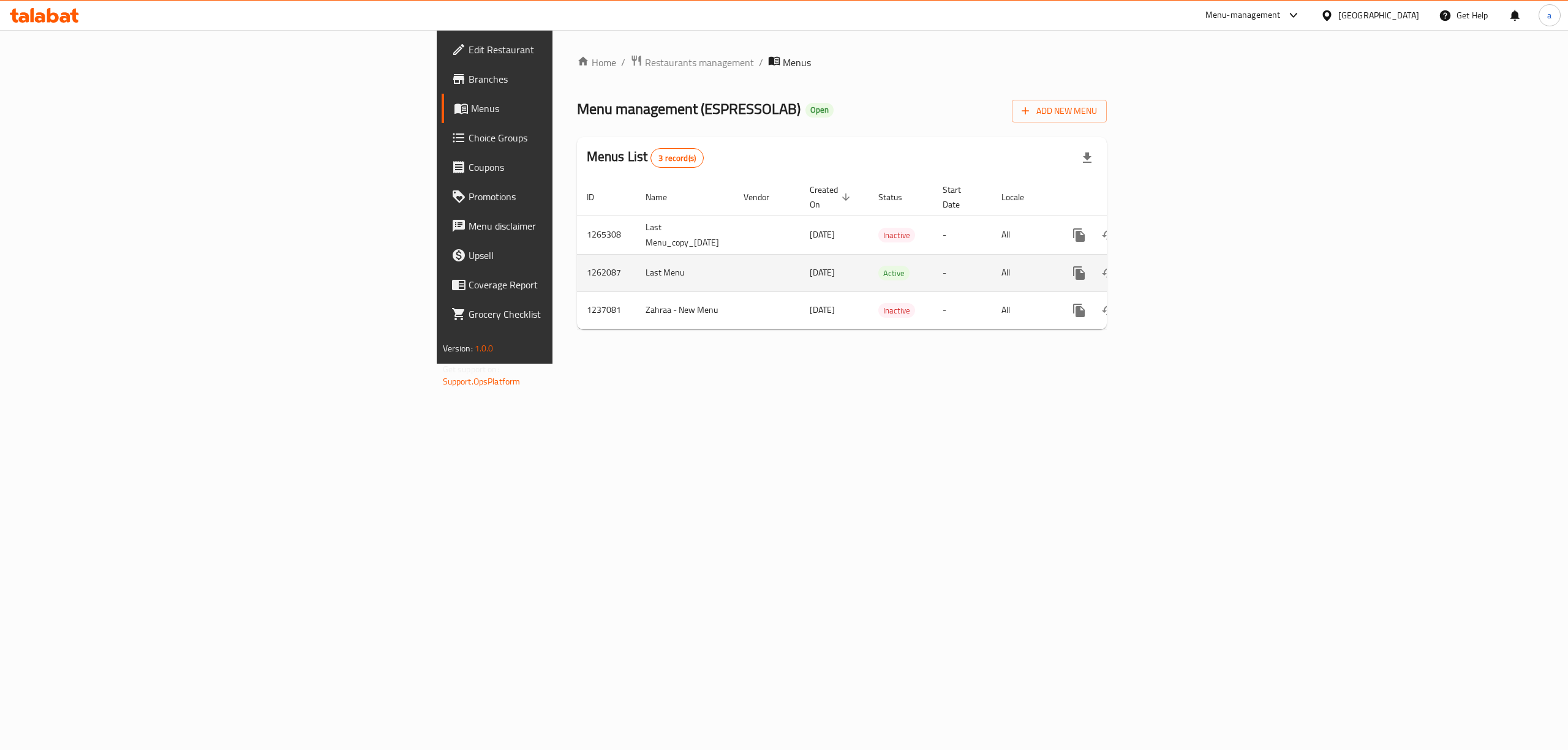
click at [1175, 266] on icon "enhanced table" at bounding box center [1168, 273] width 15 height 15
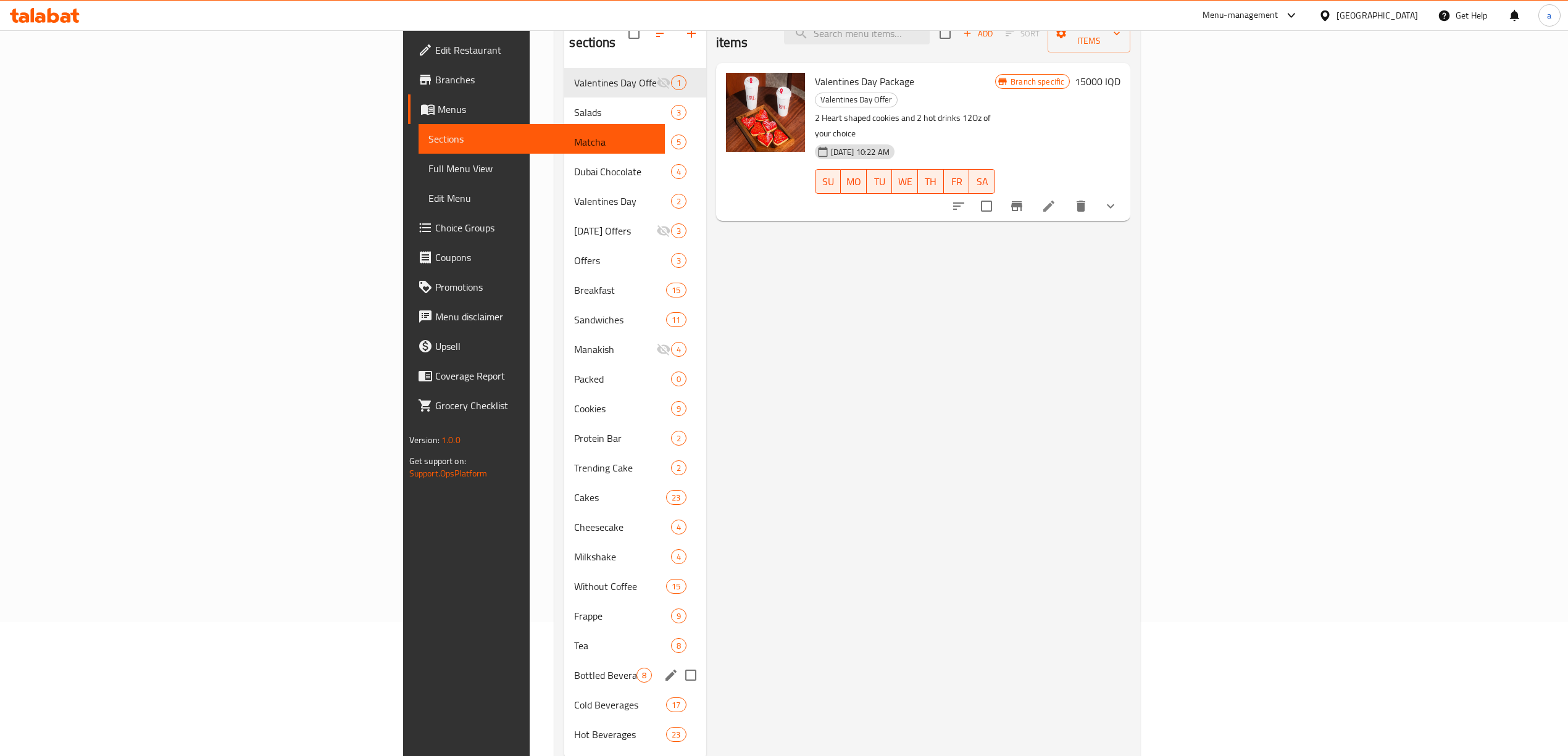
scroll to position [173, 0]
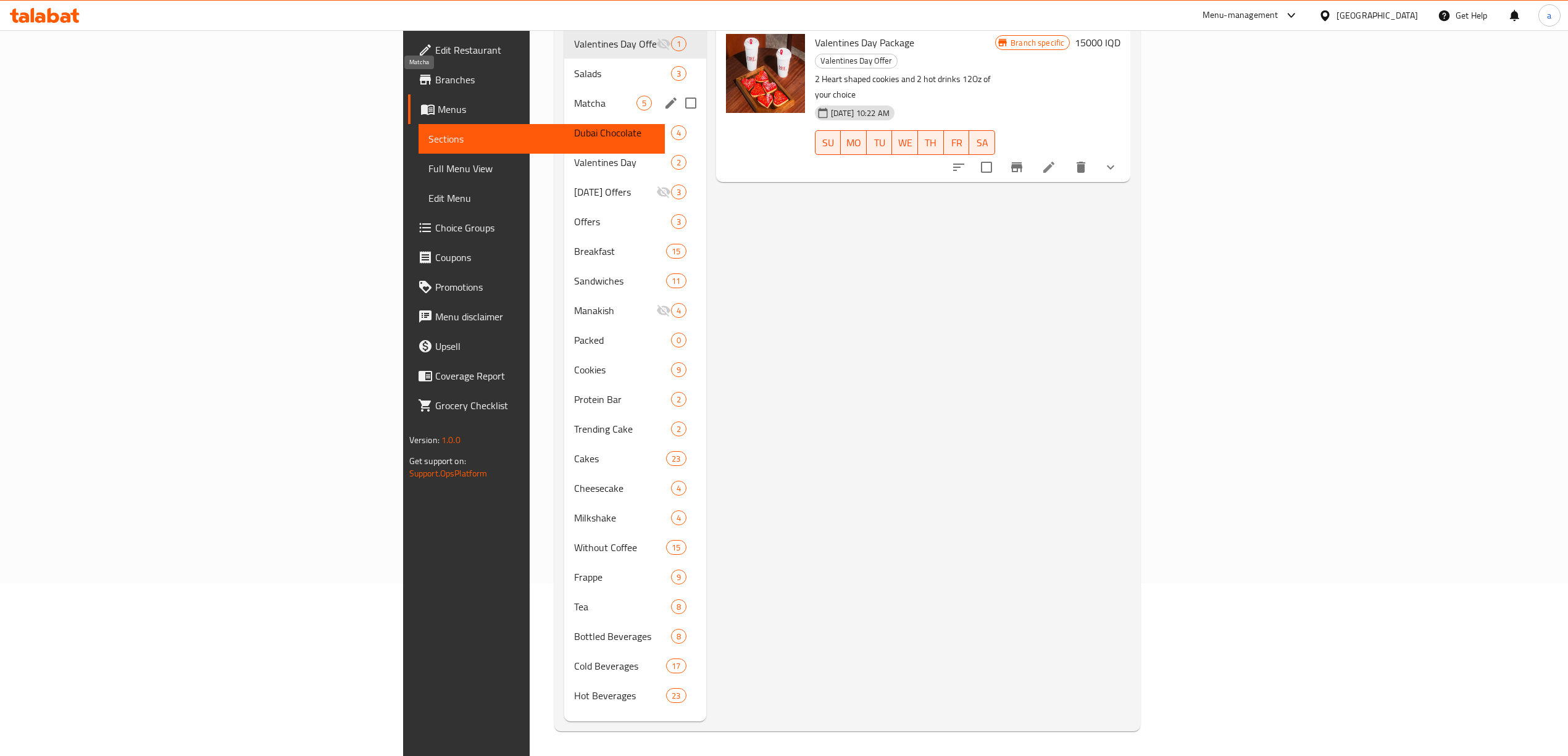
click at [574, 96] on span "Matcha" at bounding box center [605, 104] width 61 height 15
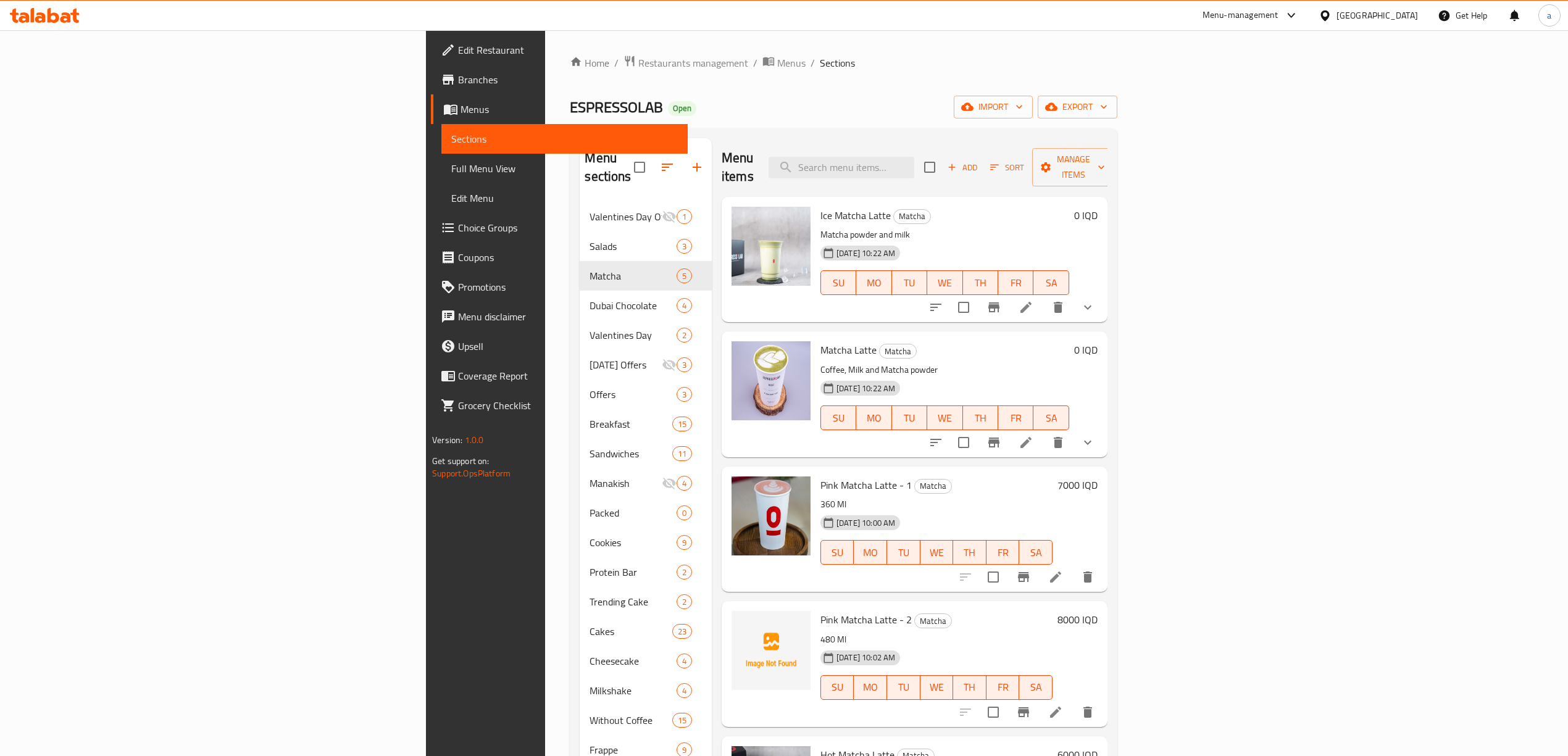
click at [1103, 304] on button "show more" at bounding box center [1087, 307] width 29 height 29
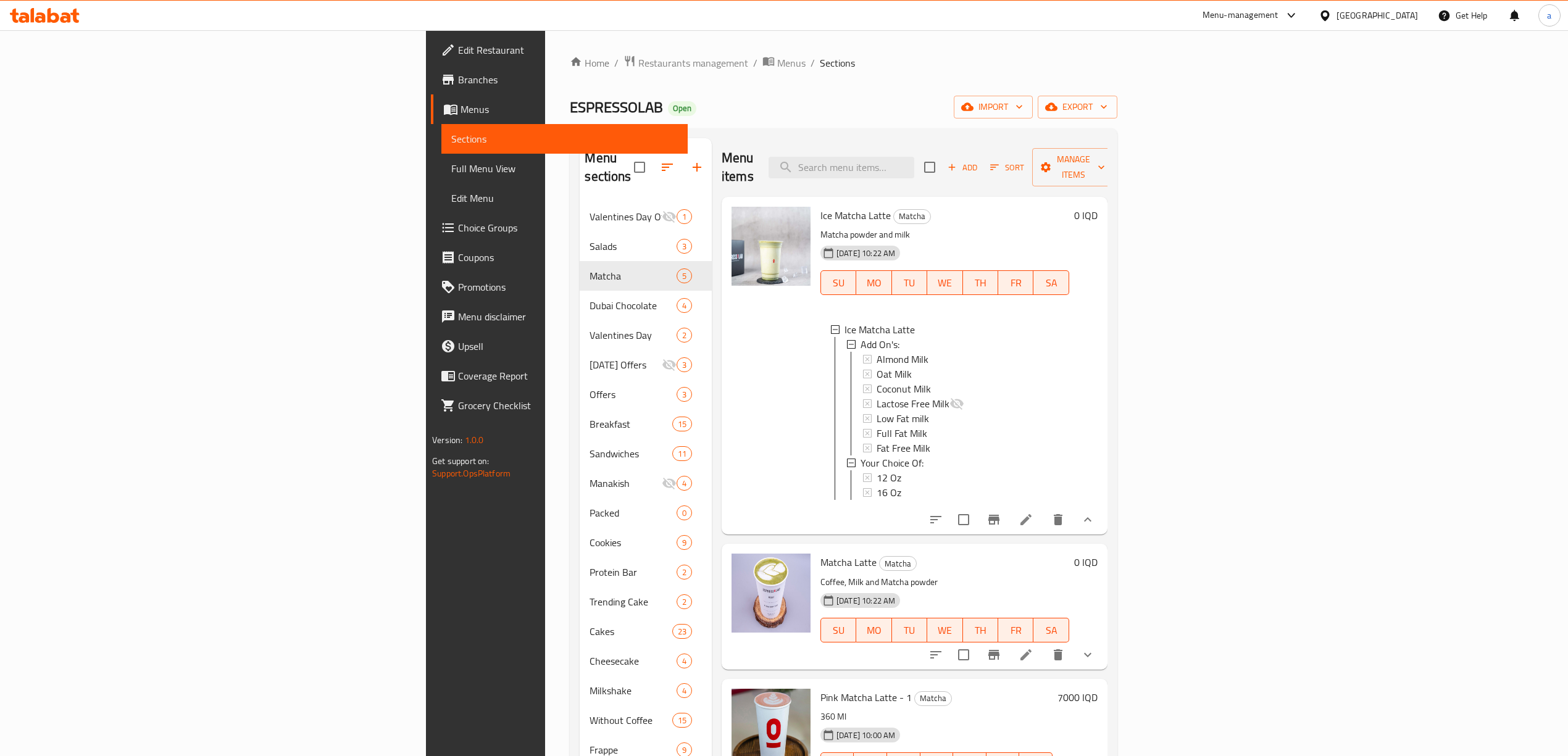
click at [722, 141] on div "Menu items Add Sort Manage items" at bounding box center [915, 168] width 386 height 59
click at [1096, 513] on icon "show more" at bounding box center [1088, 520] width 15 height 15
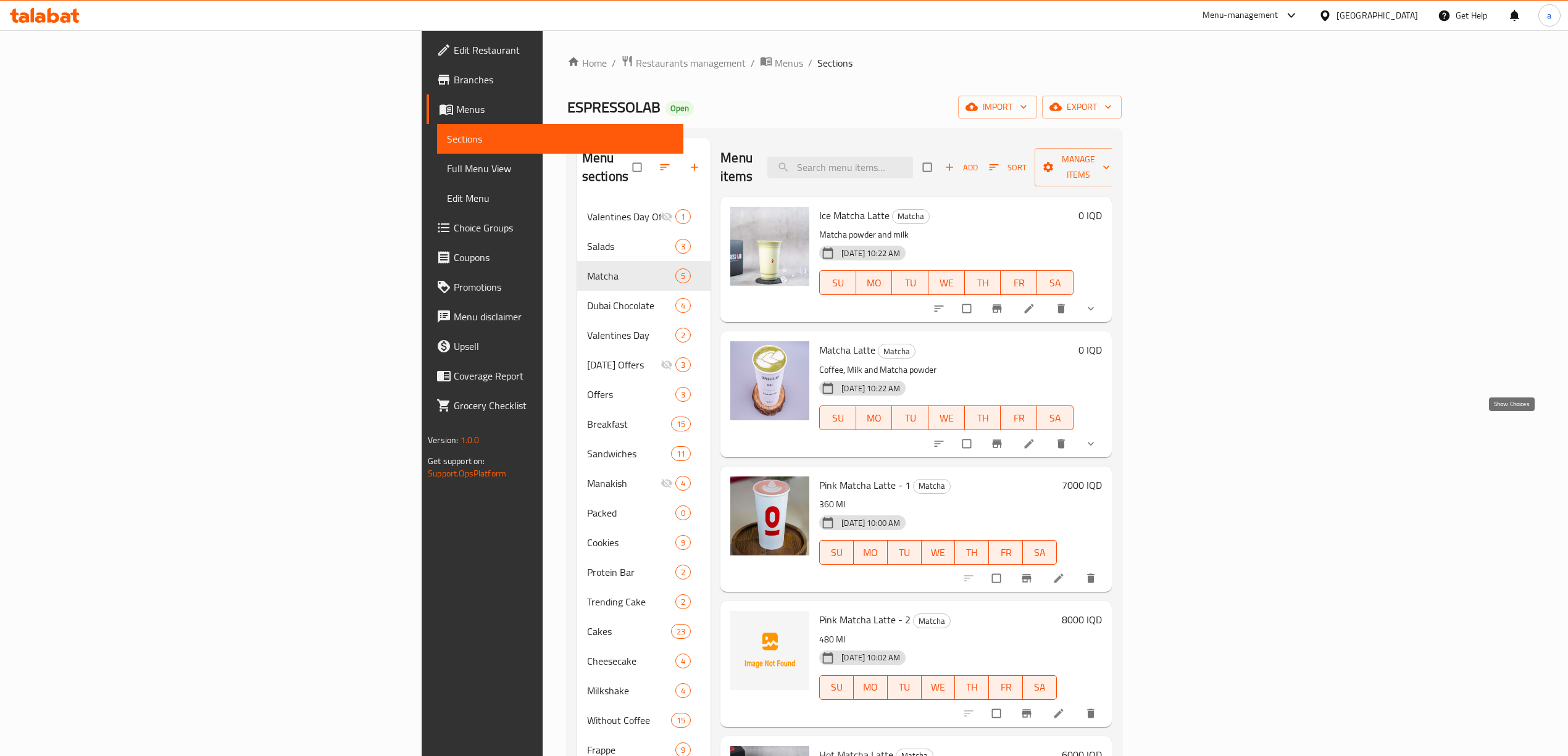
click at [1097, 438] on icon "show more" at bounding box center [1091, 444] width 13 height 13
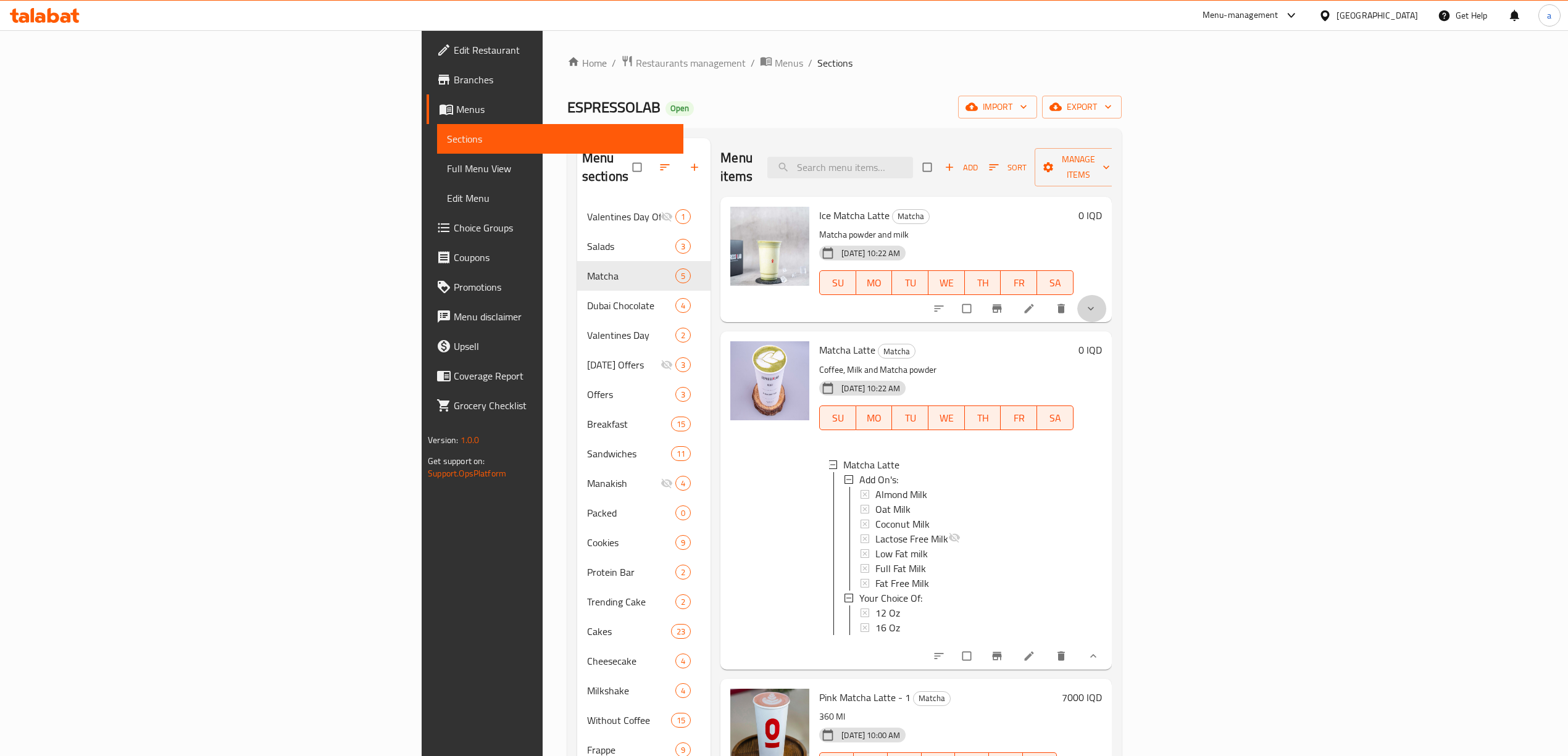
click at [1107, 299] on button "show more" at bounding box center [1091, 308] width 29 height 27
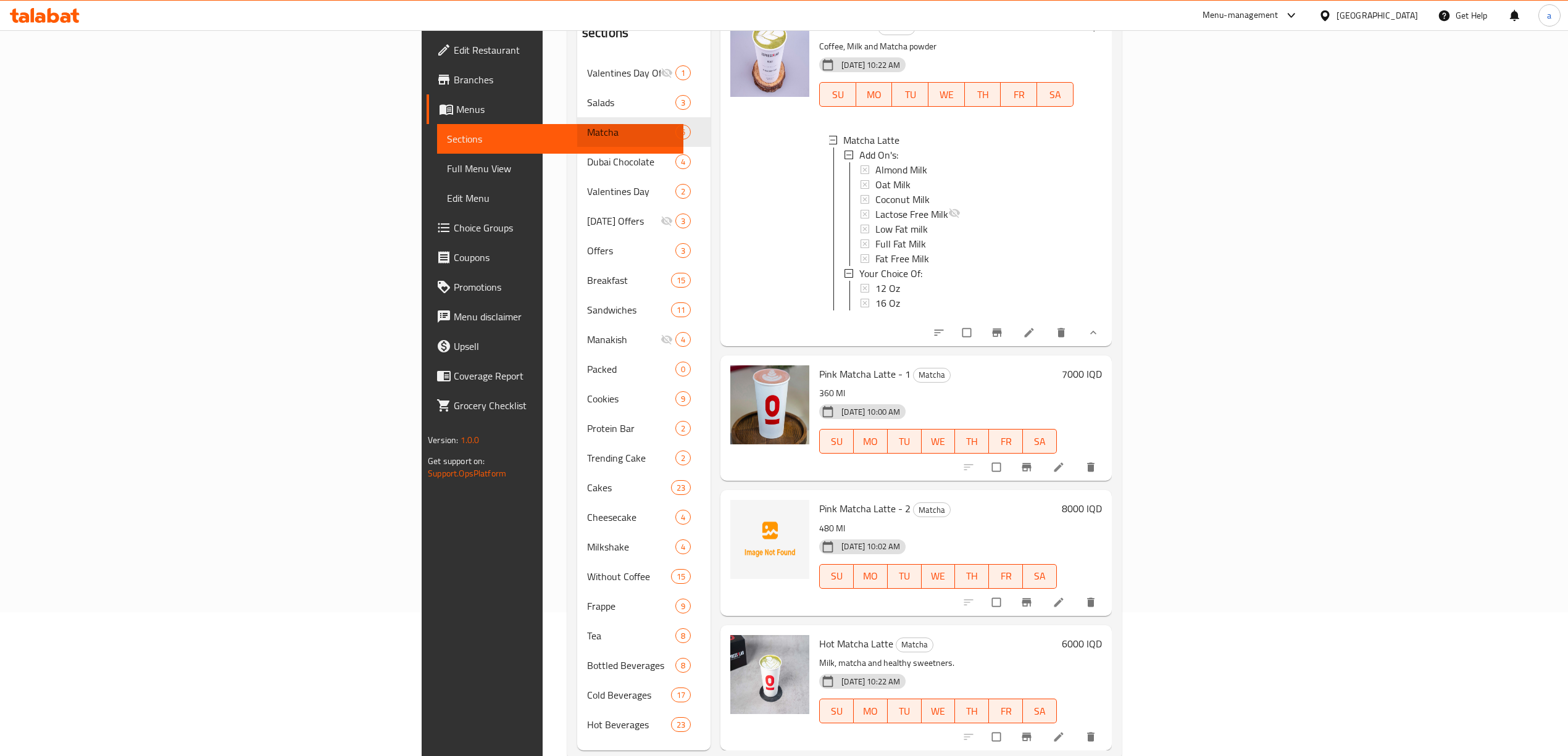
scroll to position [173, 0]
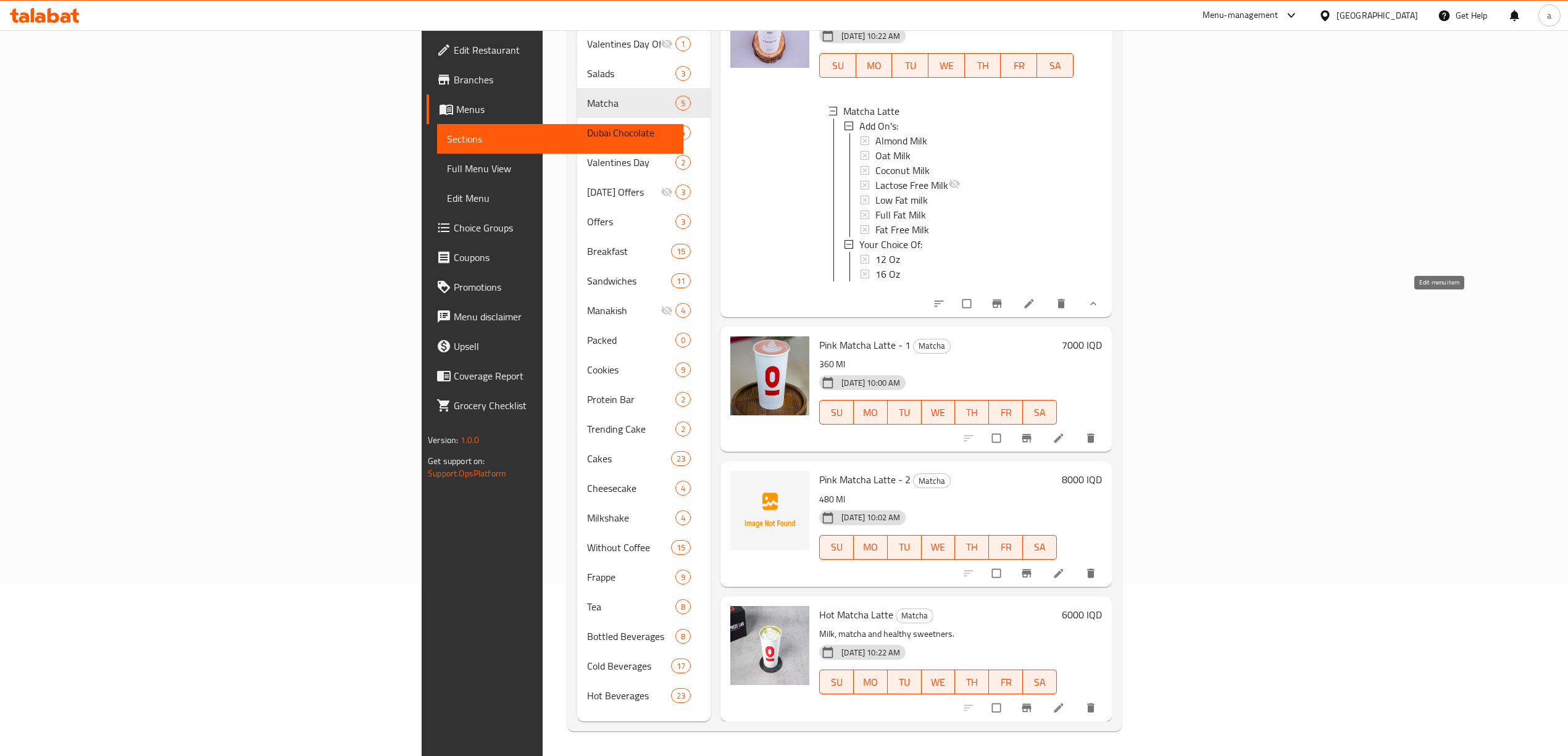
click at [1038, 299] on link at bounding box center [1031, 303] width 15 height 13
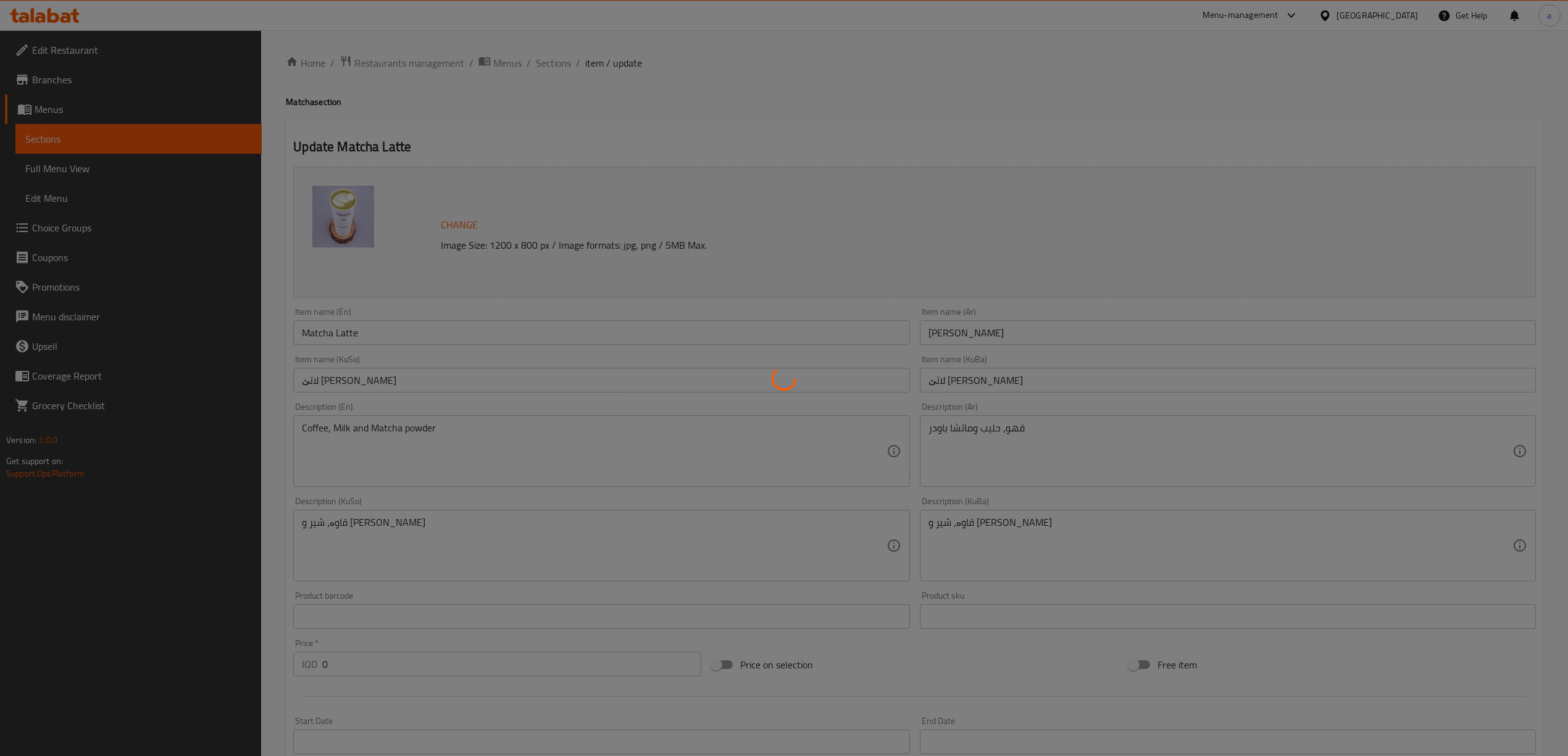
type input "الإضافات:"
type input "زیادە:"
type input "1"
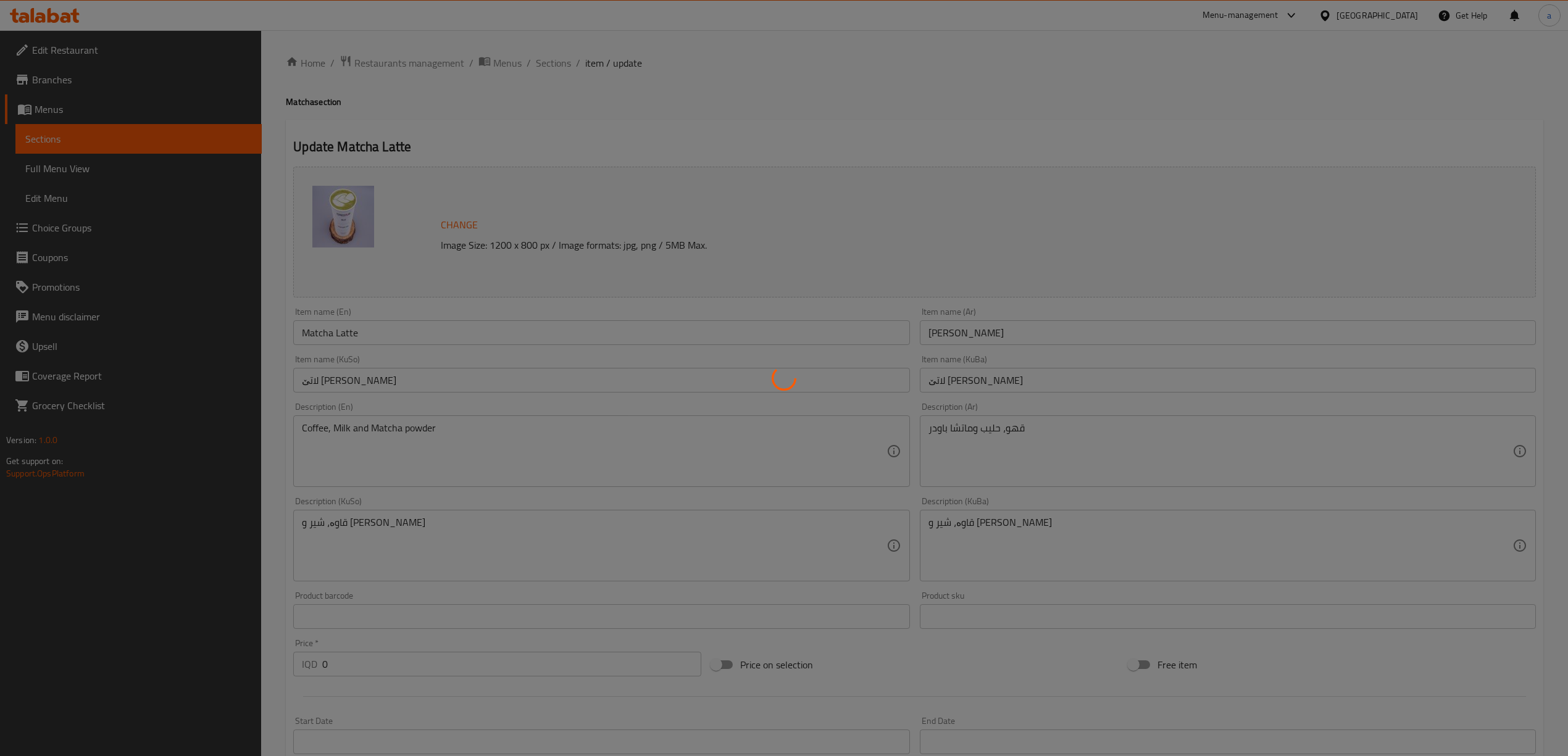
type input "إختيارك من:"
type input "هەڵبژاردنت لە:"
type input "1"
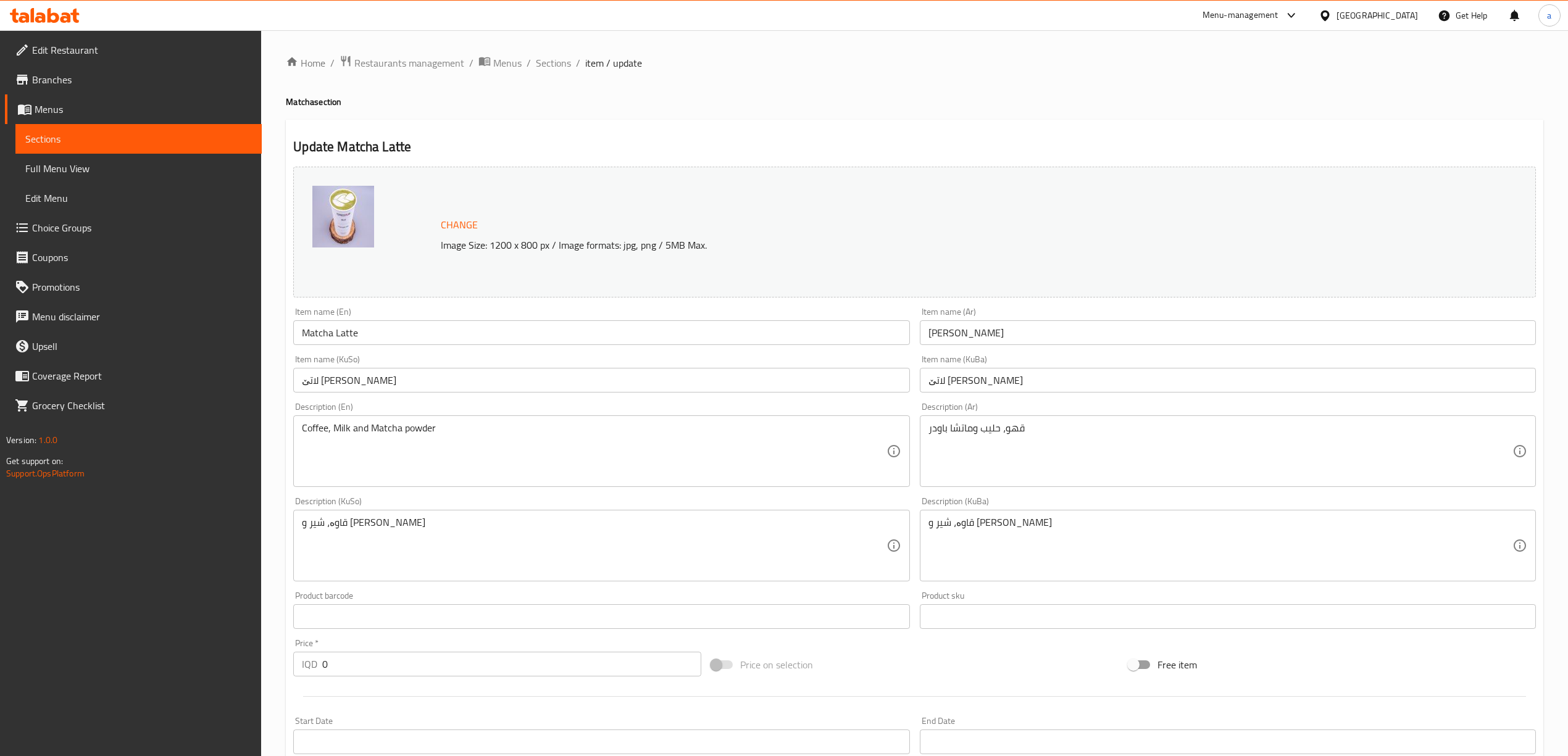
scroll to position [407, 0]
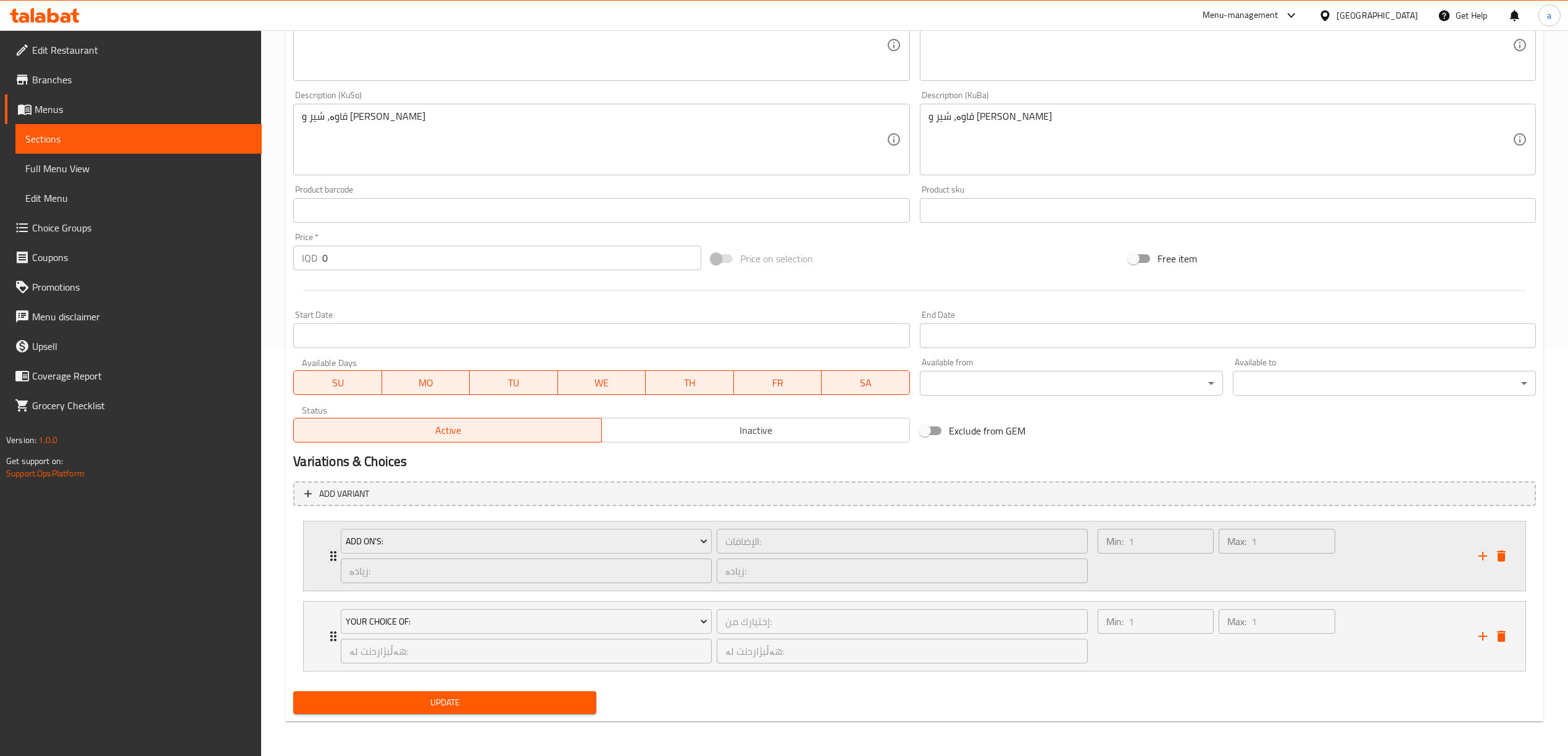
click at [322, 561] on div "Add On's: الإضافات: ​ زیادە: ​ زیادە: ​ Min: 1 ​ Max: 1 ​" at bounding box center [915, 556] width 1222 height 69
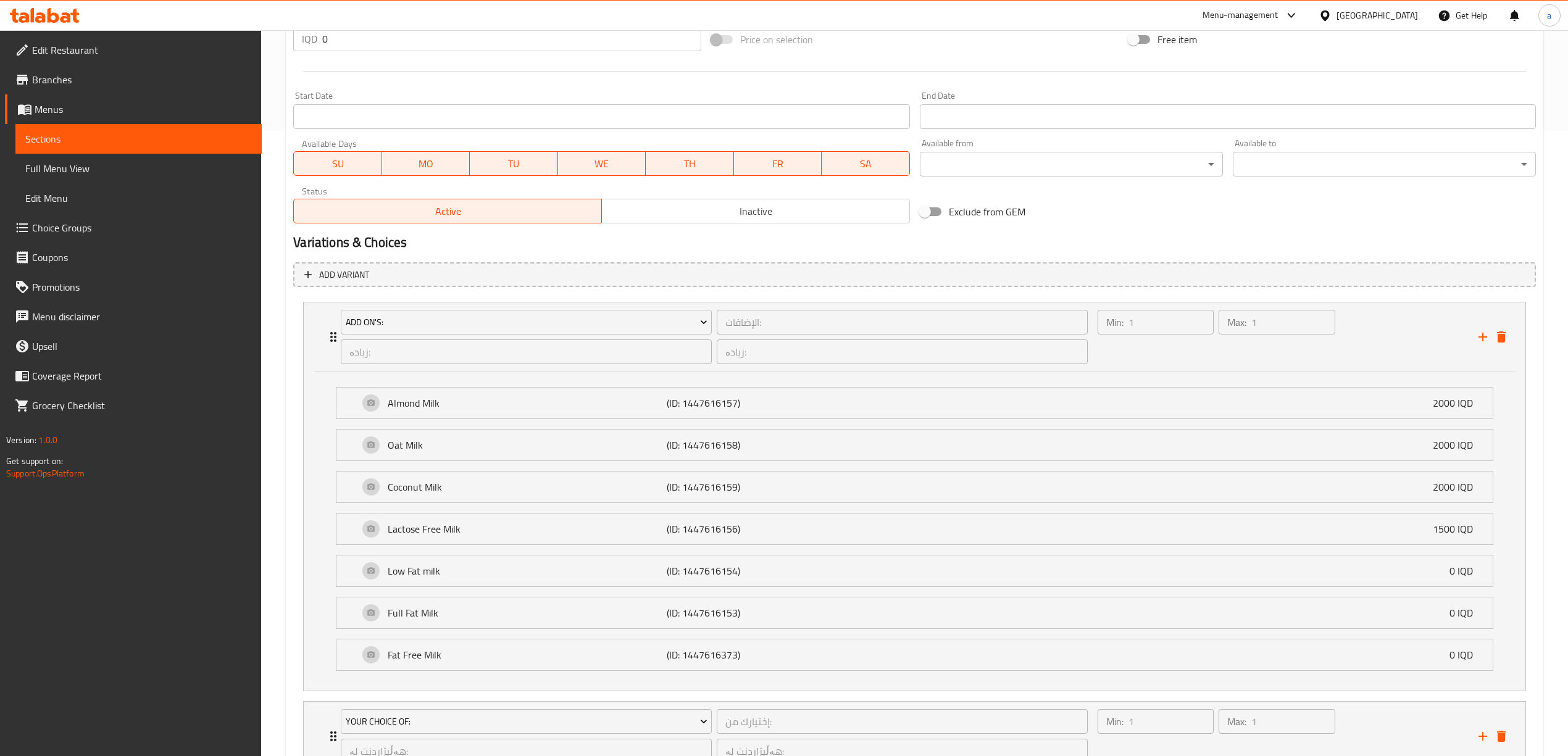
scroll to position [729, 0]
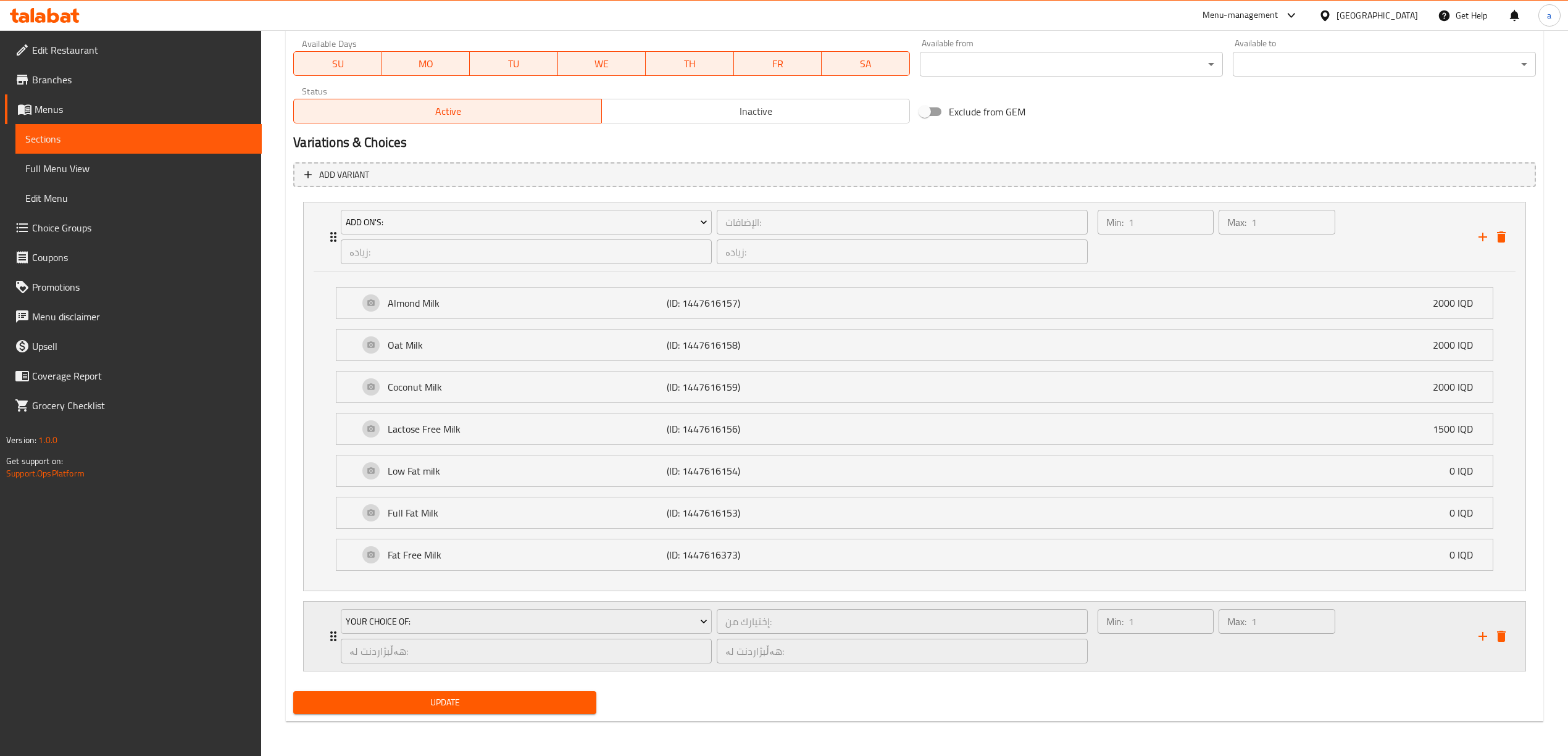
click at [336, 626] on div "Your Choice Of: إختيارك من: ​ هەڵبژاردنت لە: ​ هەڵبژاردنت لە: ​" at bounding box center [714, 636] width 762 height 69
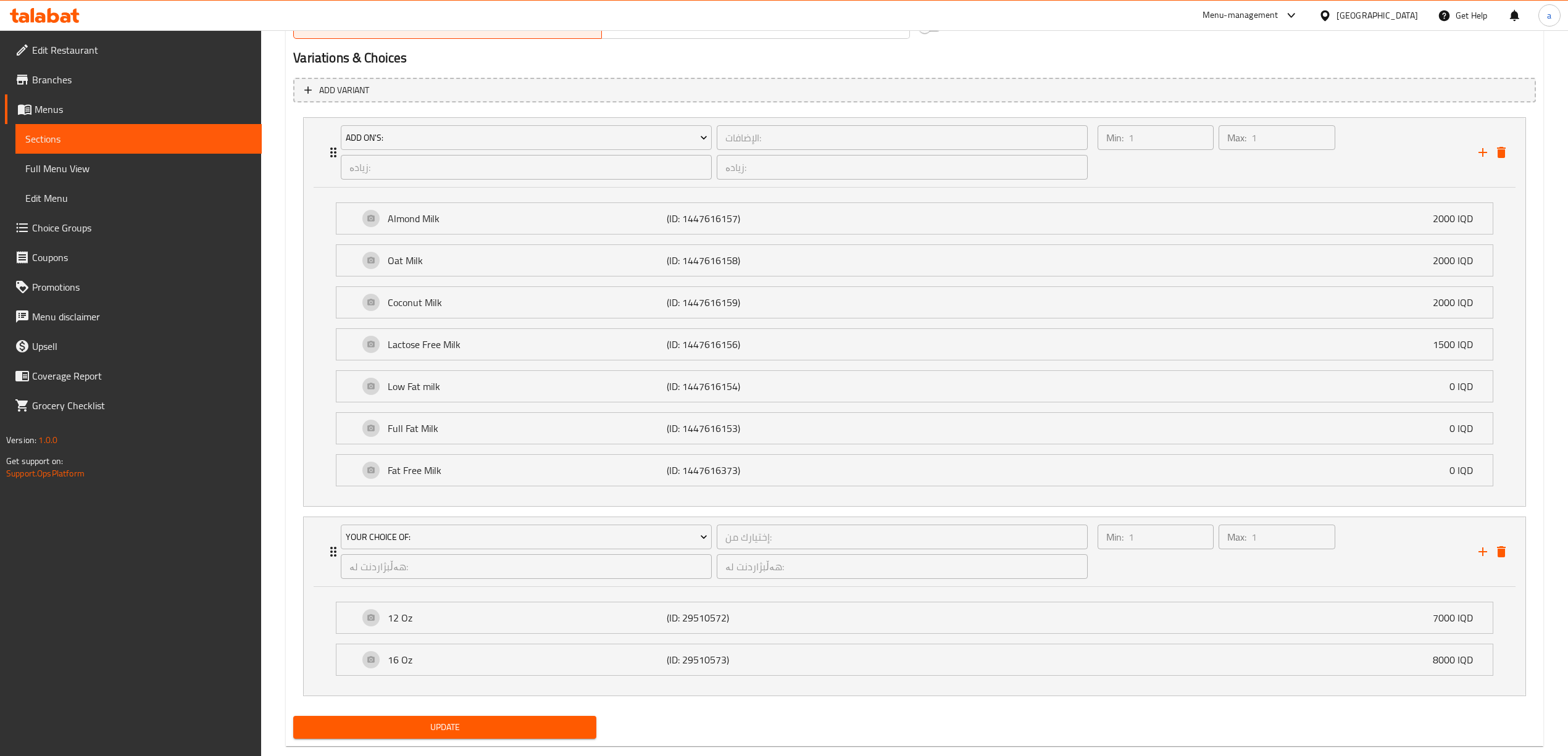
scroll to position [839, 0]
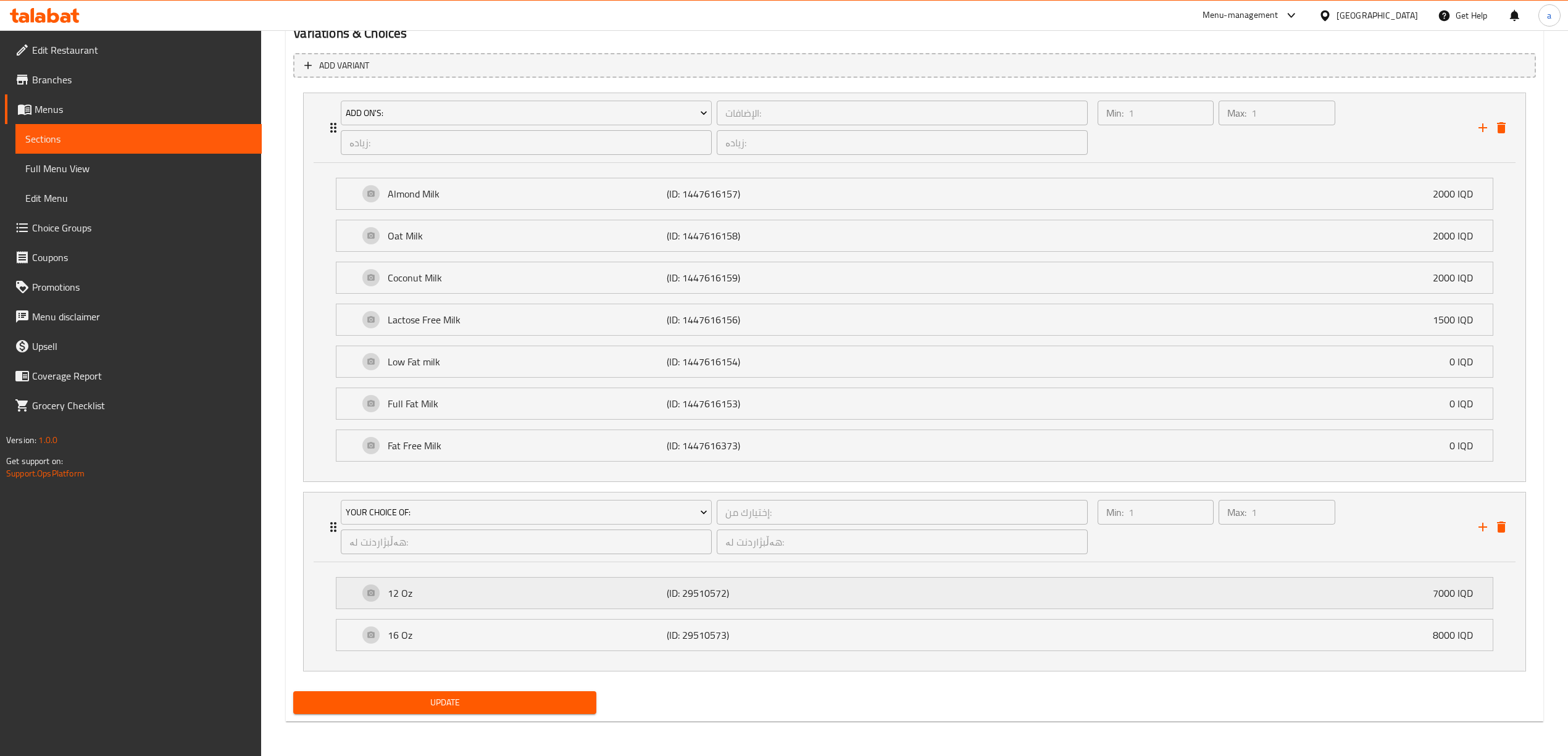
click at [653, 601] on div "12 Oz (ID: 29510572) 7000 IQD" at bounding box center [918, 593] width 1119 height 31
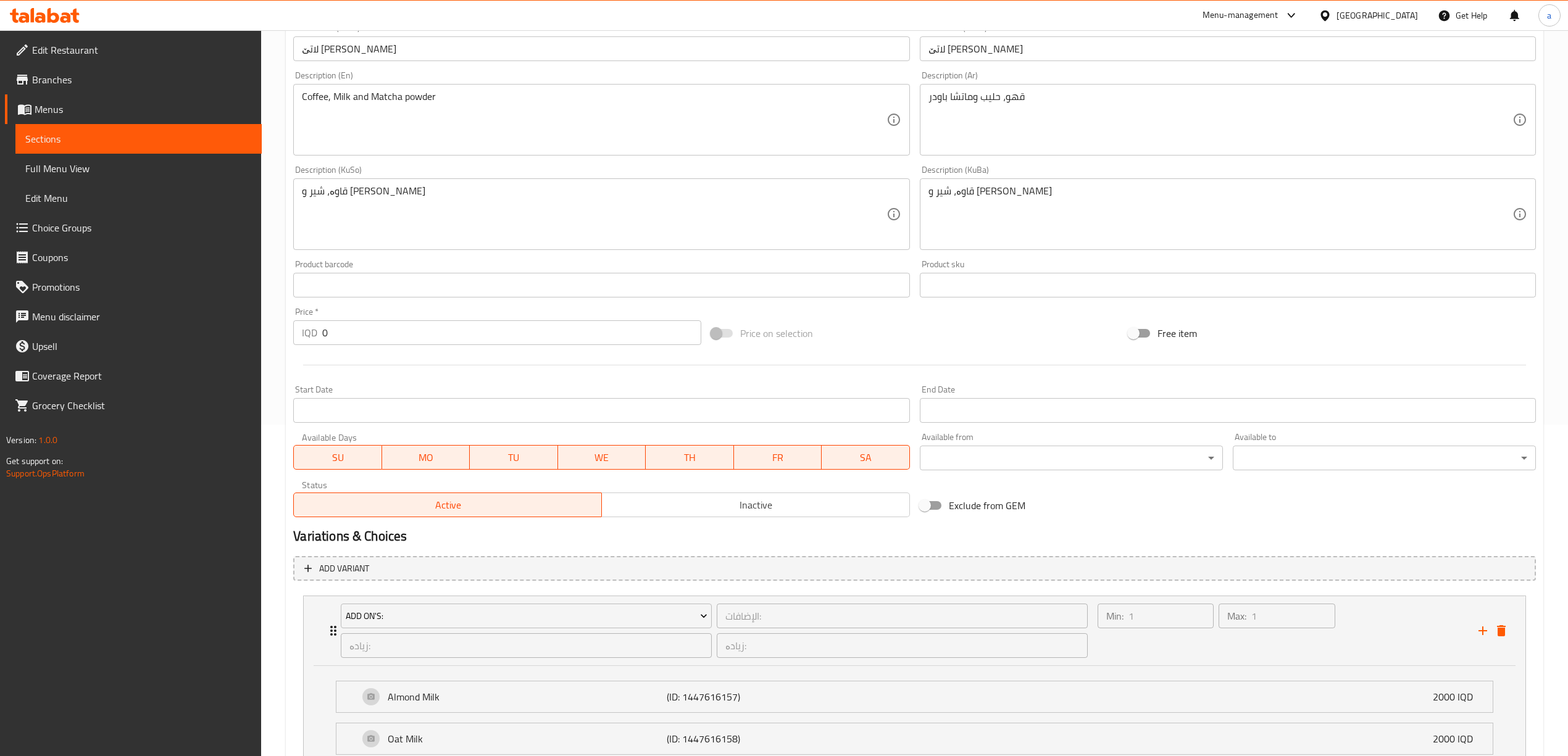
scroll to position [0, 0]
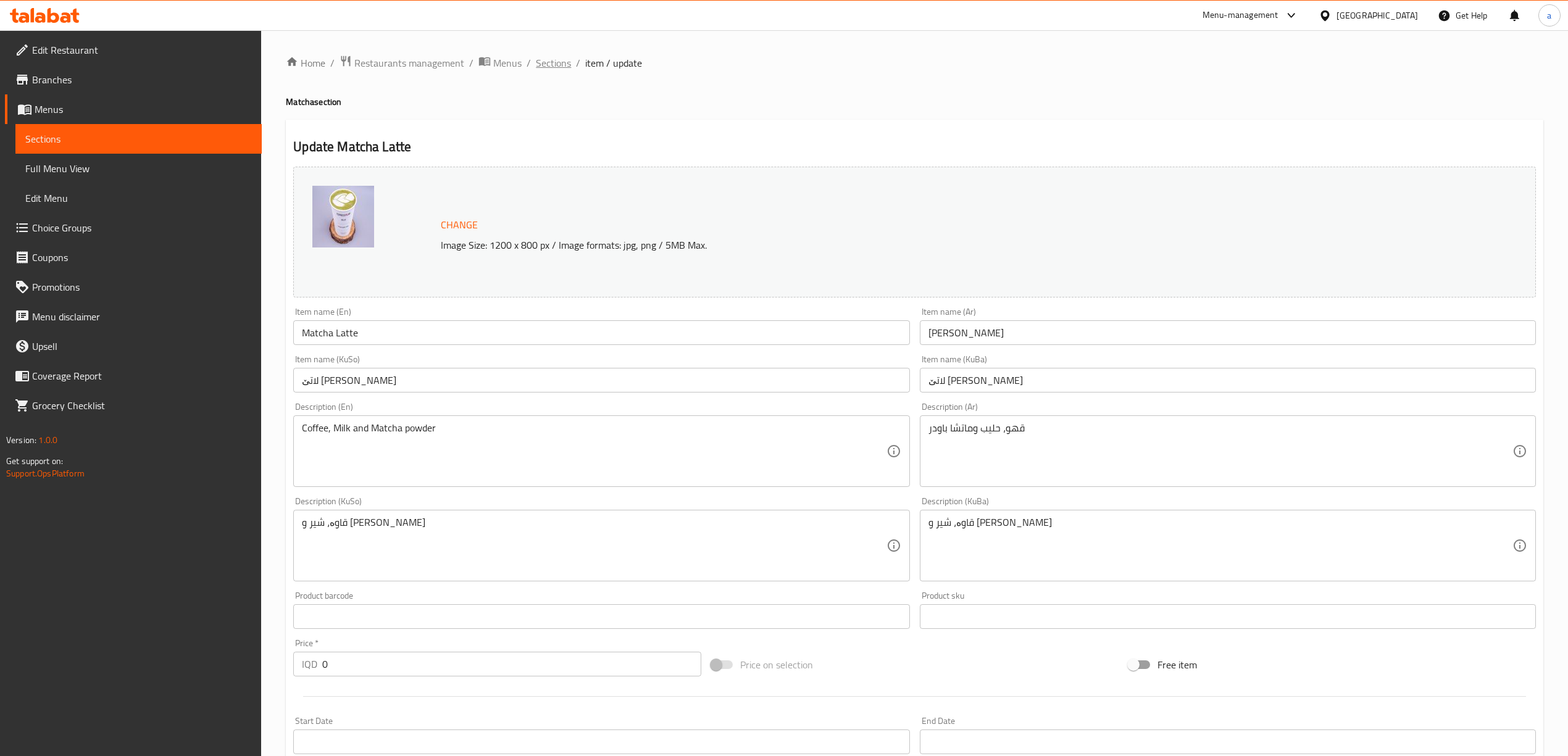
click at [536, 59] on span "Sections" at bounding box center [553, 63] width 35 height 15
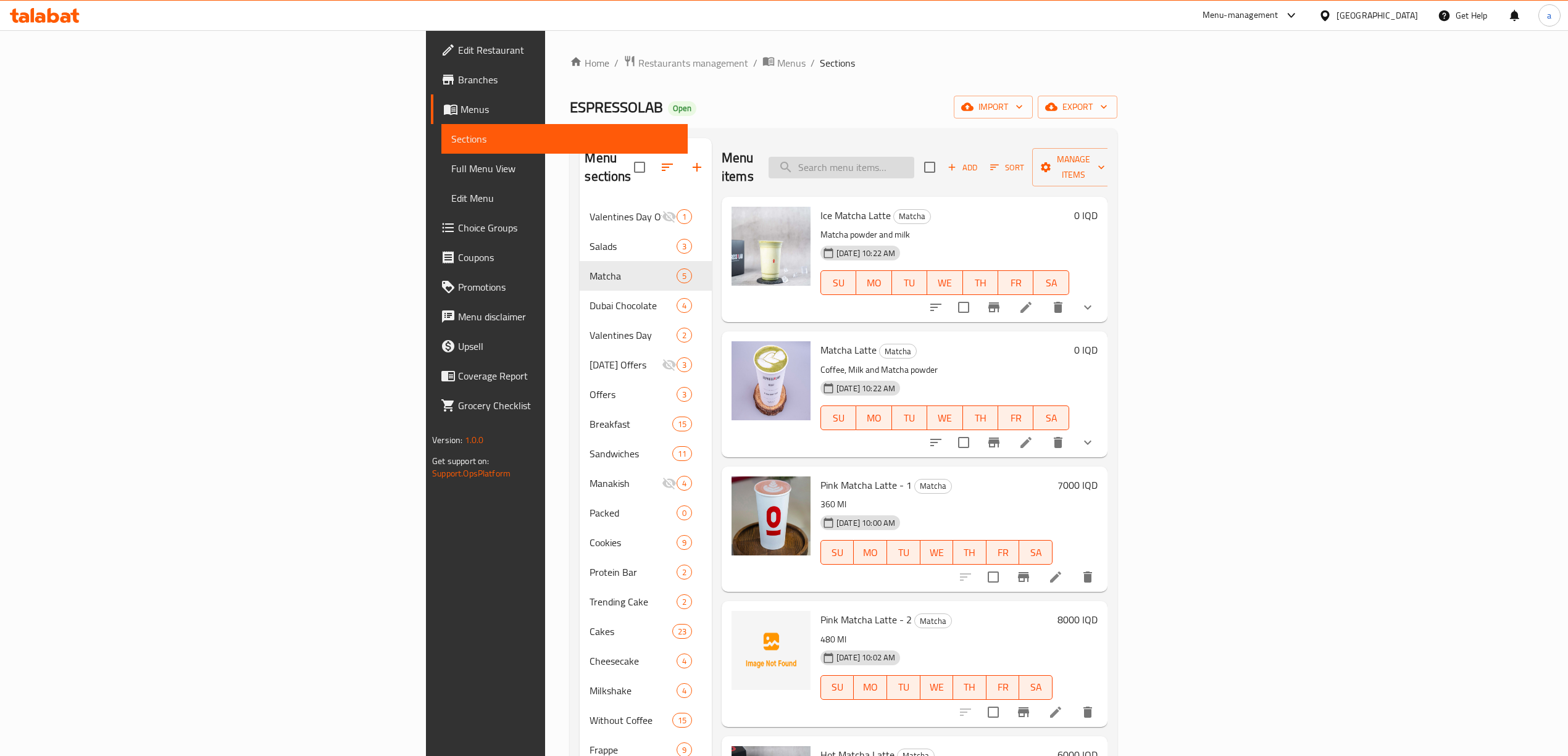
click at [915, 164] on input "search" at bounding box center [841, 168] width 146 height 22
paste input "Coconut water Matcha"
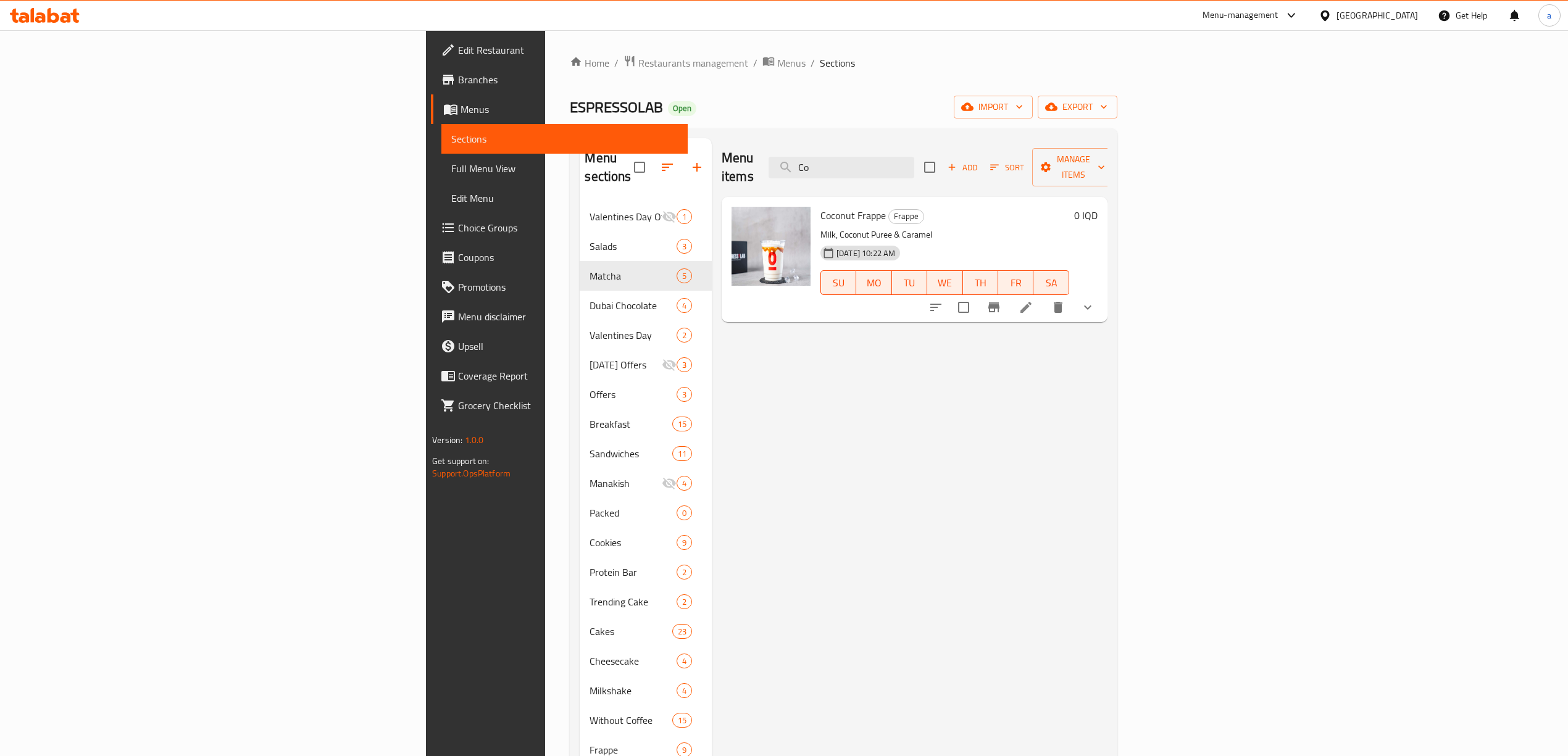
type input "C"
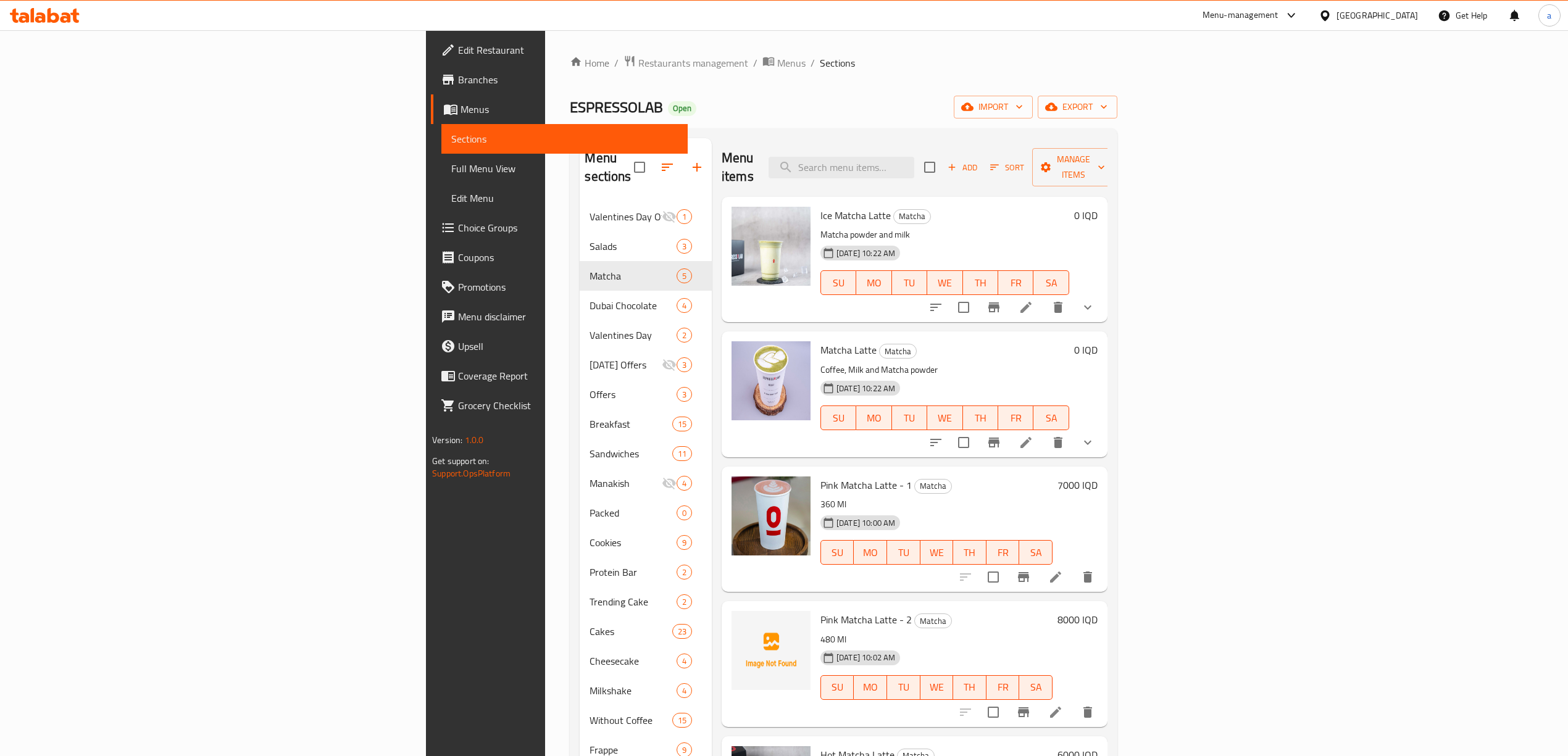
click at [1099, 114] on div "ESPRESSOLAB Open import export" at bounding box center [844, 107] width 547 height 23
click at [979, 161] on span "Add" at bounding box center [963, 168] width 34 height 14
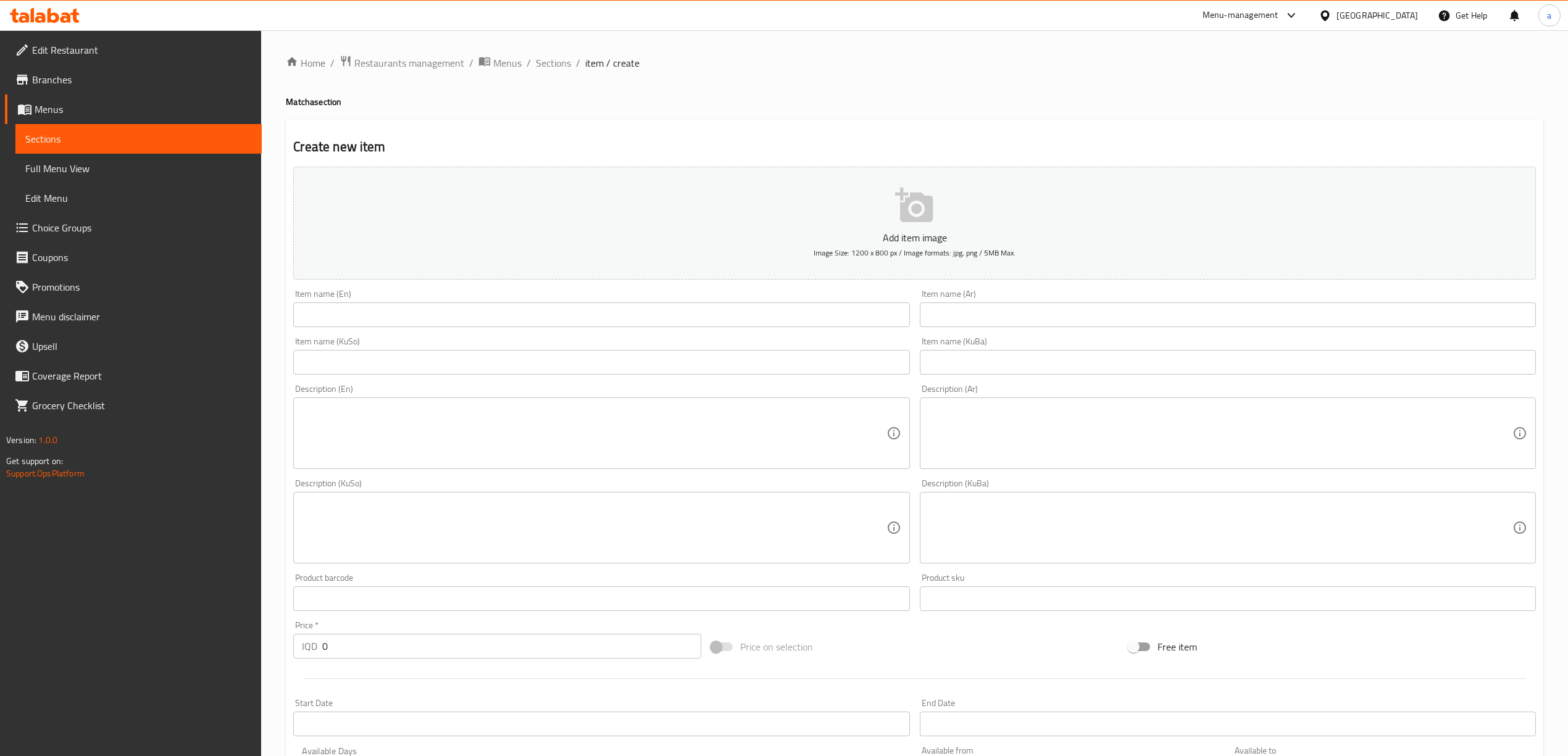
drag, startPoint x: 489, startPoint y: 321, endPoint x: 460, endPoint y: 242, distance: 84.2
click at [489, 321] on input "text" at bounding box center [601, 314] width 616 height 24
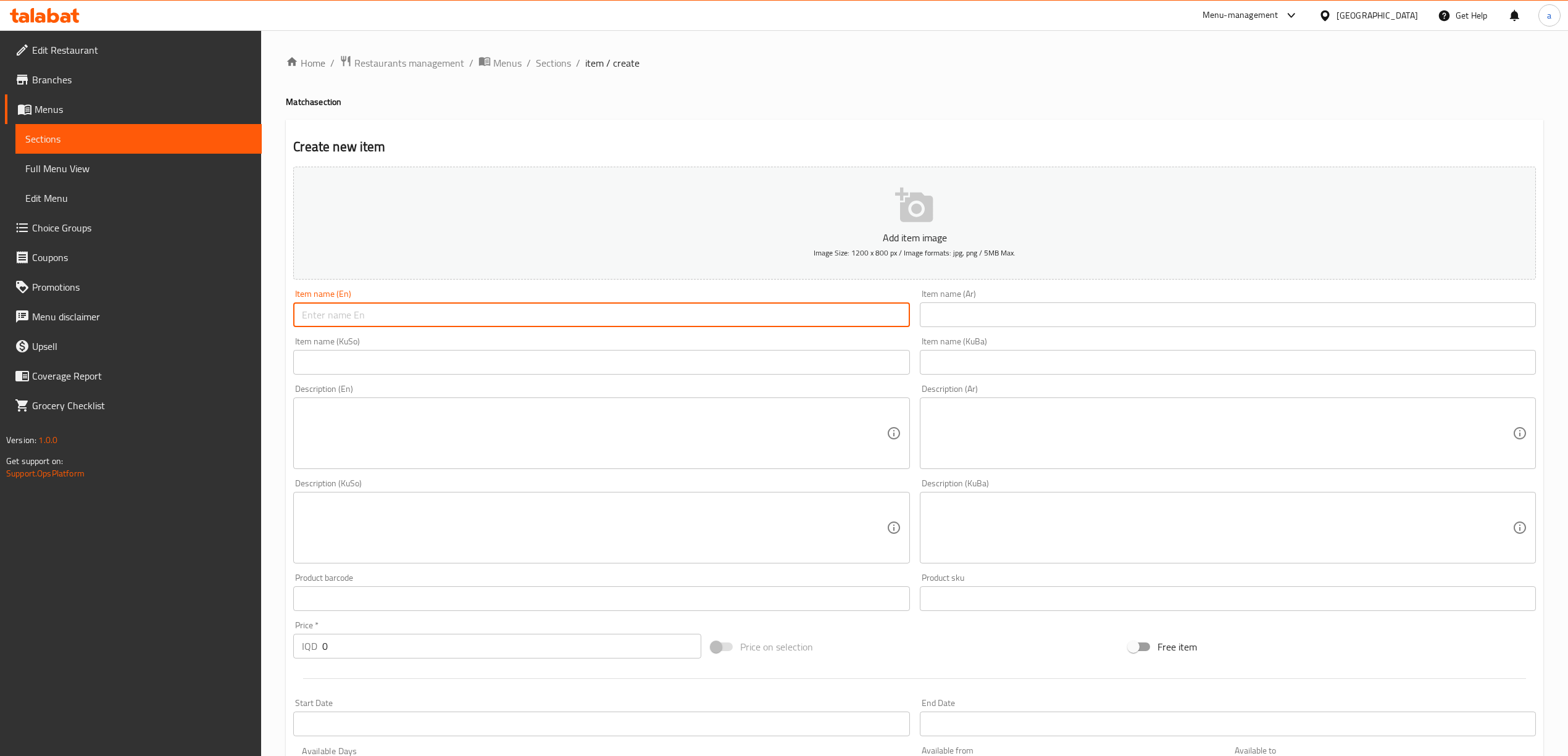
paste input "Coconut Water Matcha"
type input "Coconut Water Matcha"
click at [964, 313] on input "text" at bounding box center [1229, 314] width 616 height 24
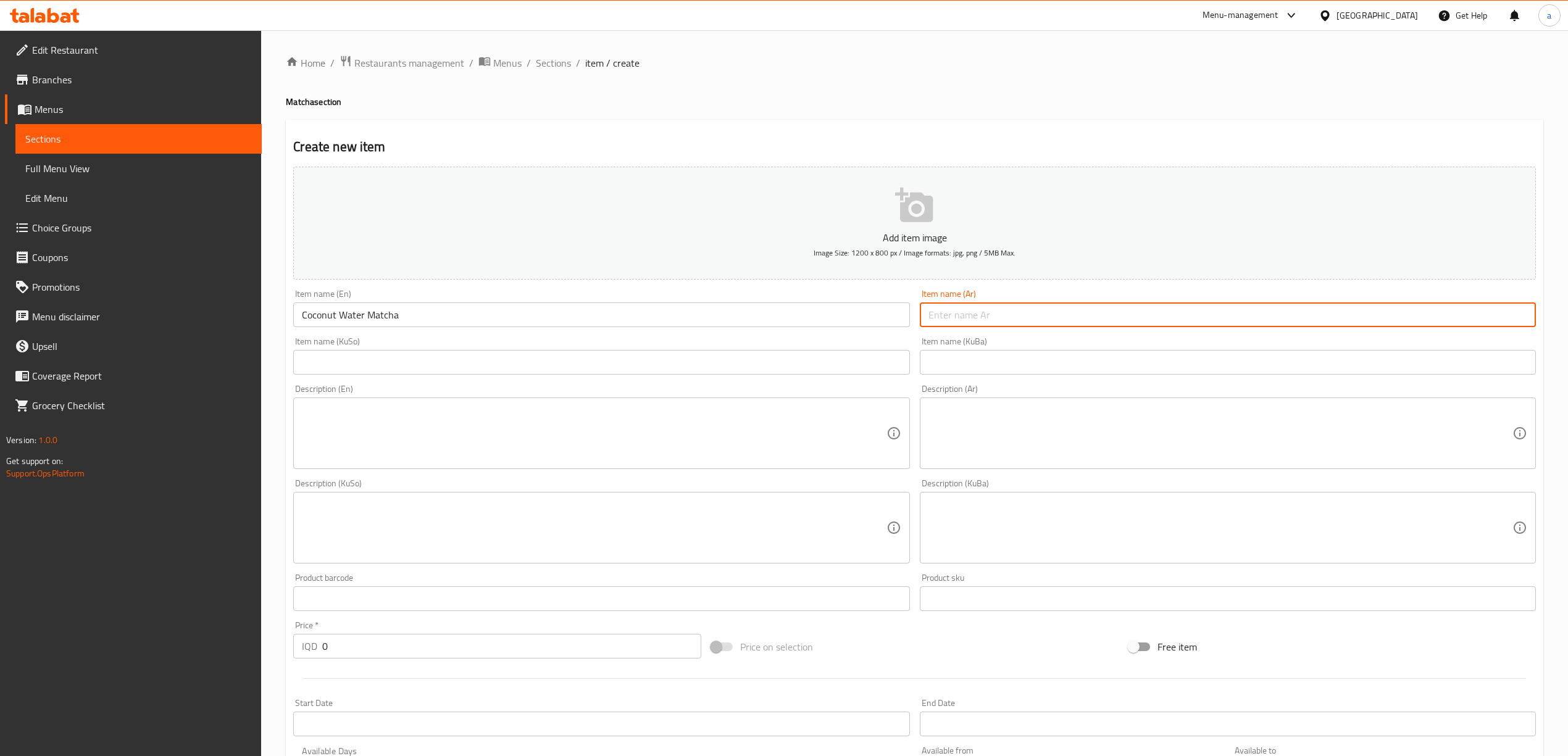
paste input "مياه جوز الهند مع ماتشا"
click at [985, 314] on input "مياه جوز الهند مع ماتشا" at bounding box center [1229, 314] width 616 height 24
type input "مياه جوز هند مع ماتشا"
click at [1068, 371] on input "text" at bounding box center [1229, 362] width 616 height 24
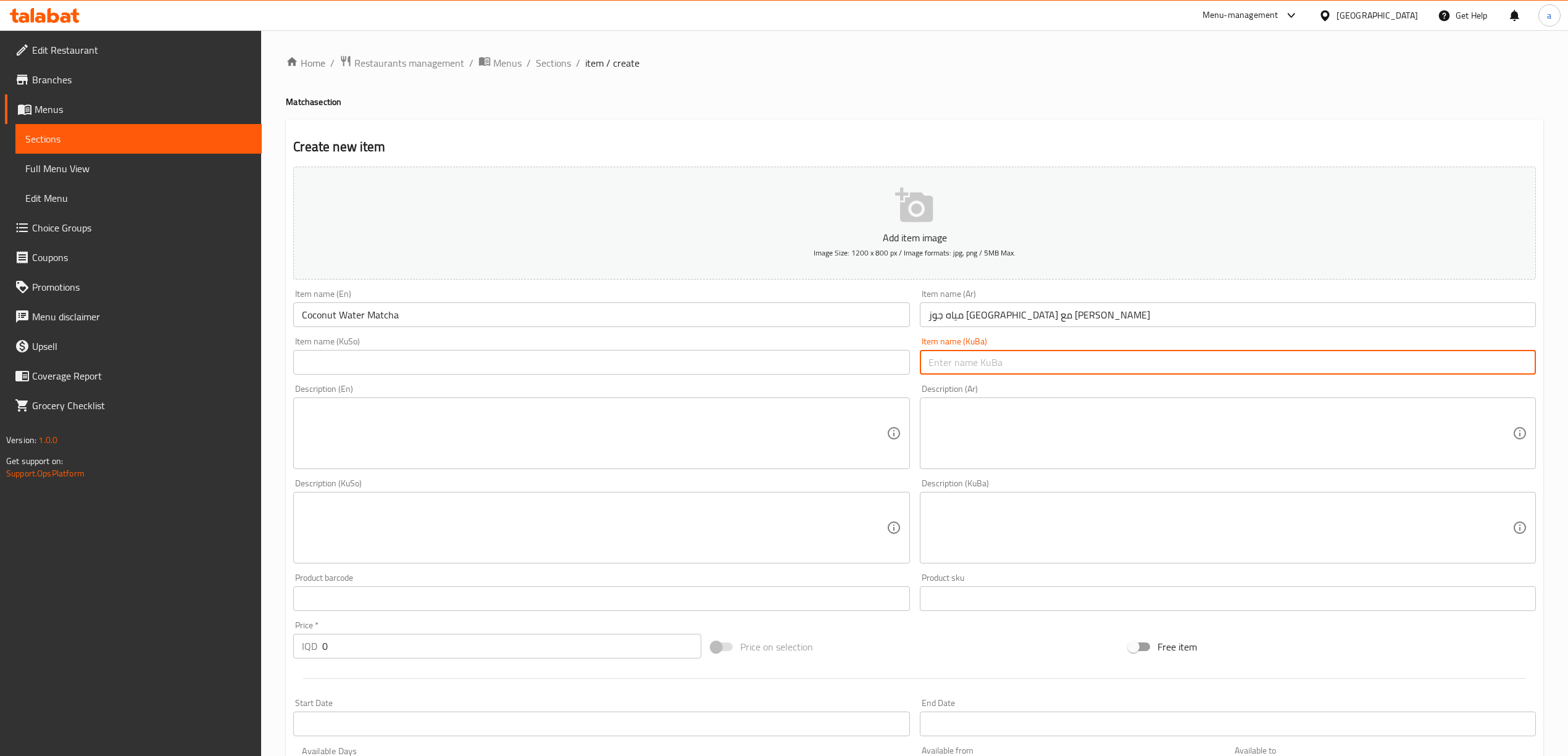
paste input "ئاوی گوێزی هیندی لەگەڵ ماتشا"
type input "ئاوی گوێزی هیندی لەگەڵ ماتشا"
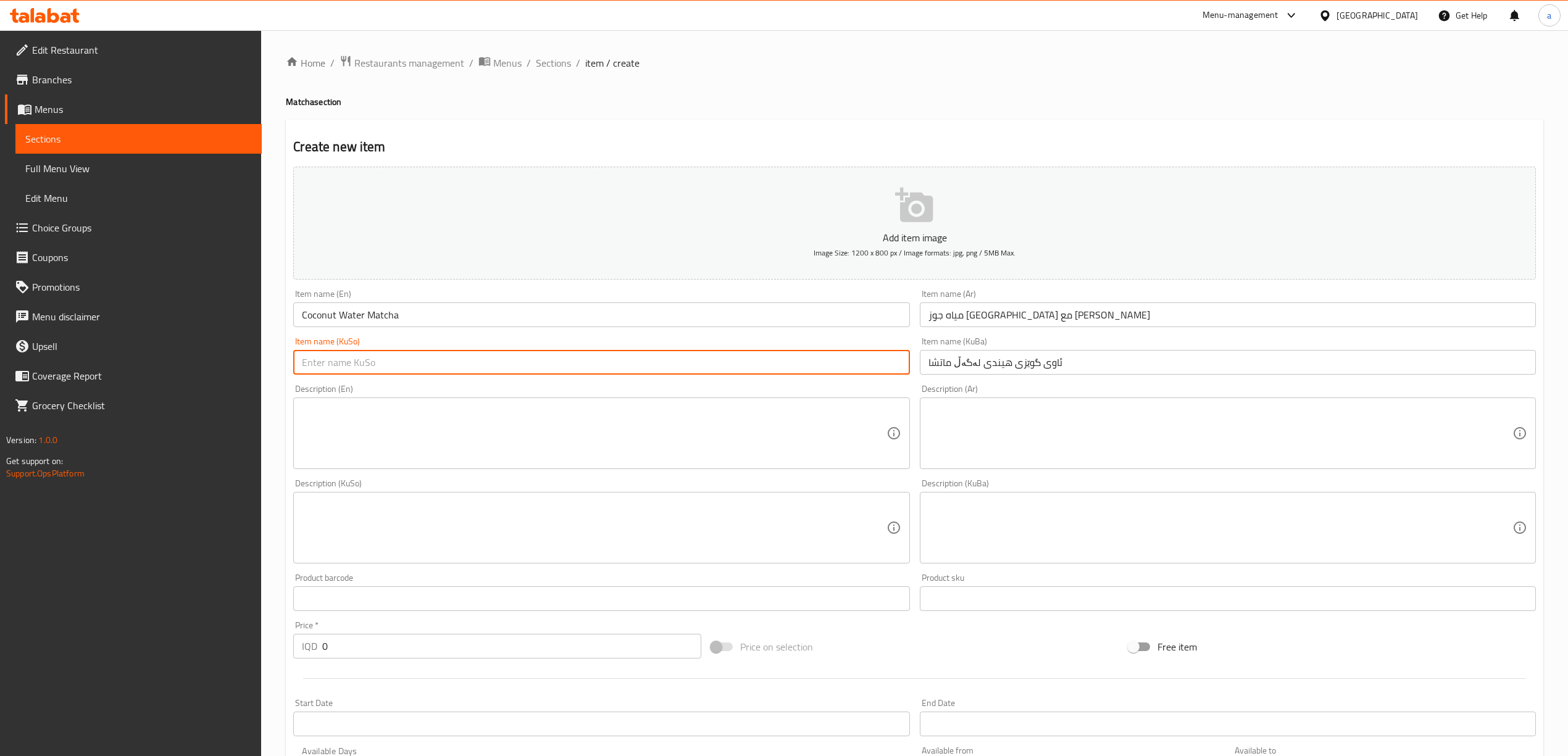
click at [628, 361] on input "text" at bounding box center [601, 362] width 616 height 24
paste input "ئاوی گوێزی هیندی لەگەڵ ماتشا"
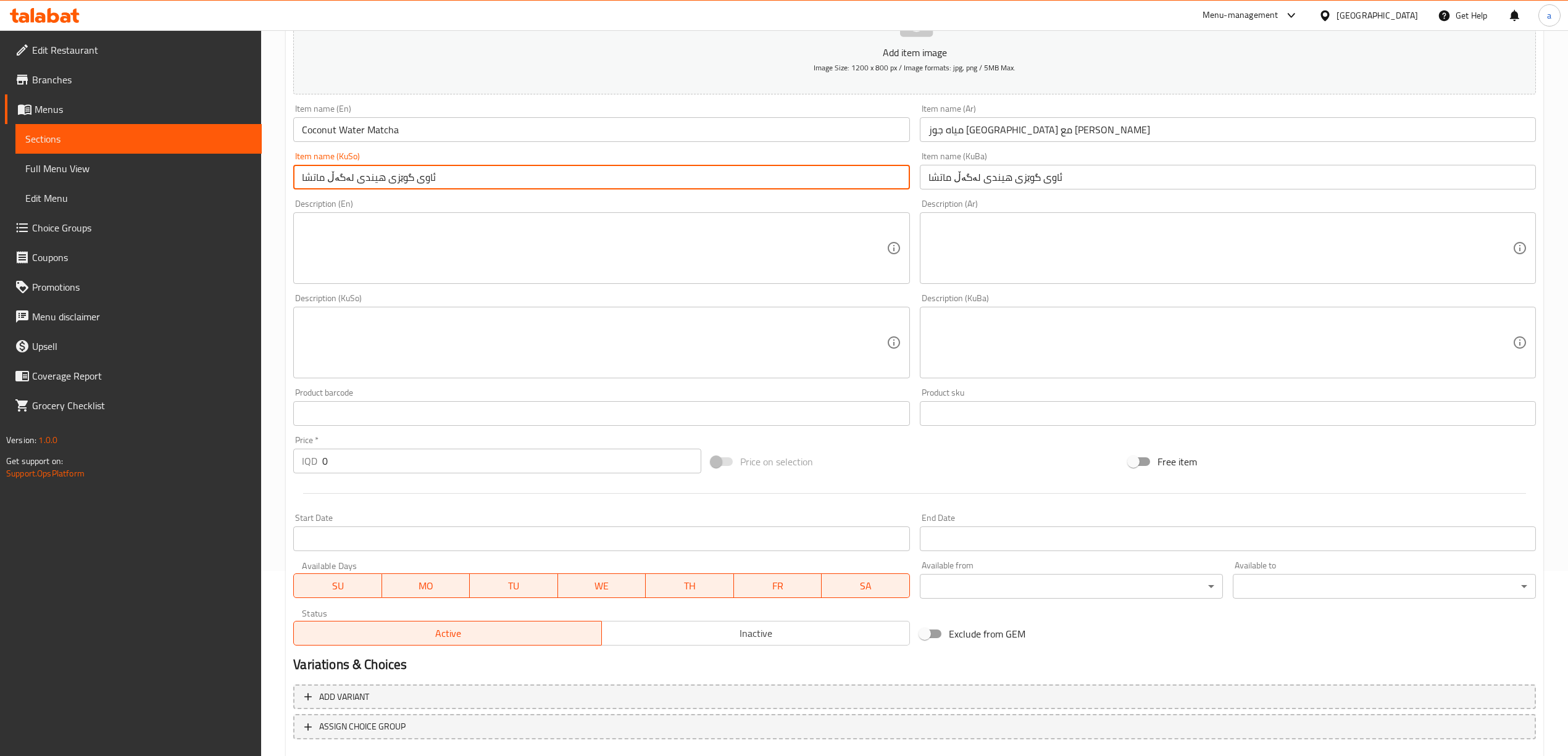
scroll to position [258, 0]
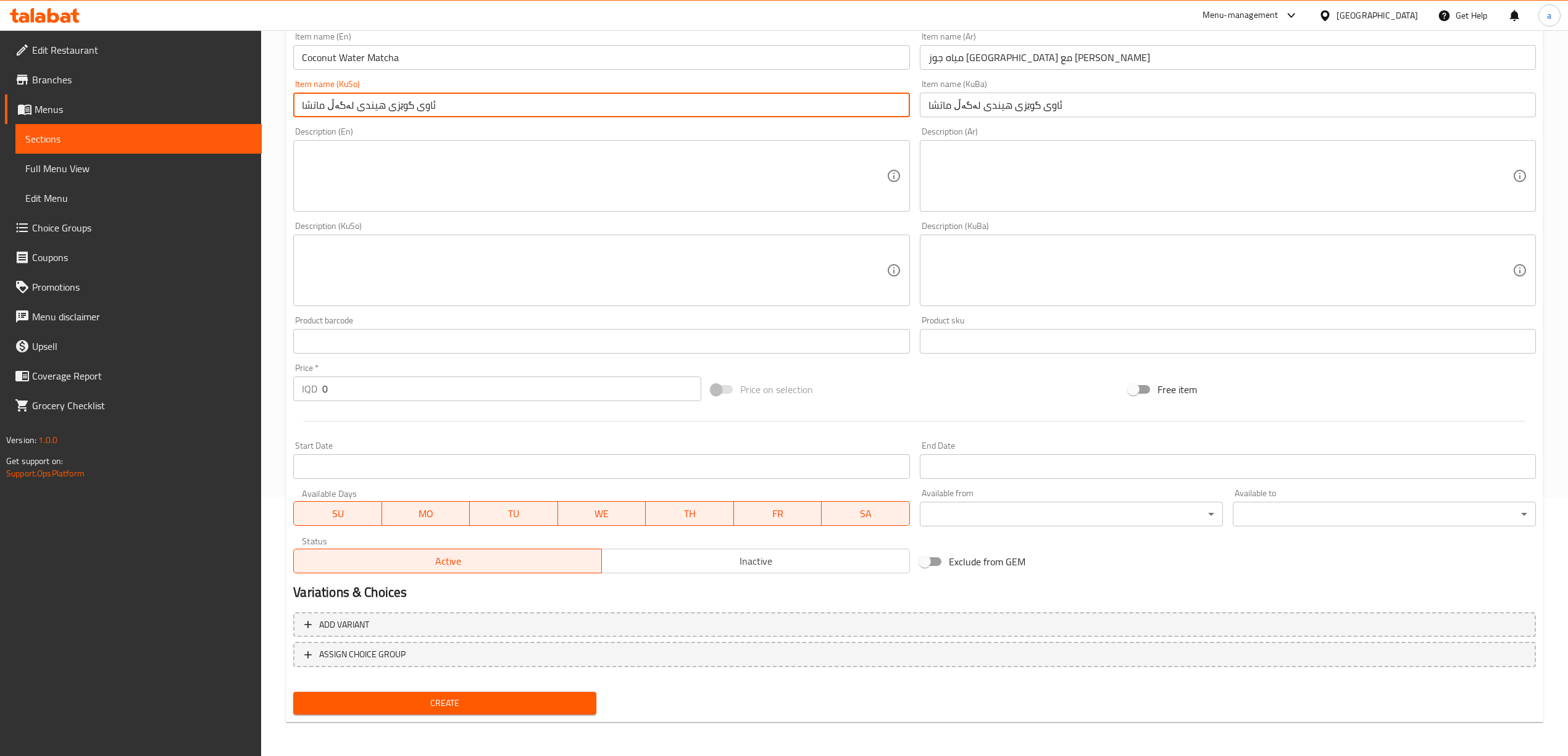
type input "ئاوی گوێزی هیندی لەگەڵ ماتشا"
click at [484, 702] on span "Create" at bounding box center [445, 703] width 284 height 15
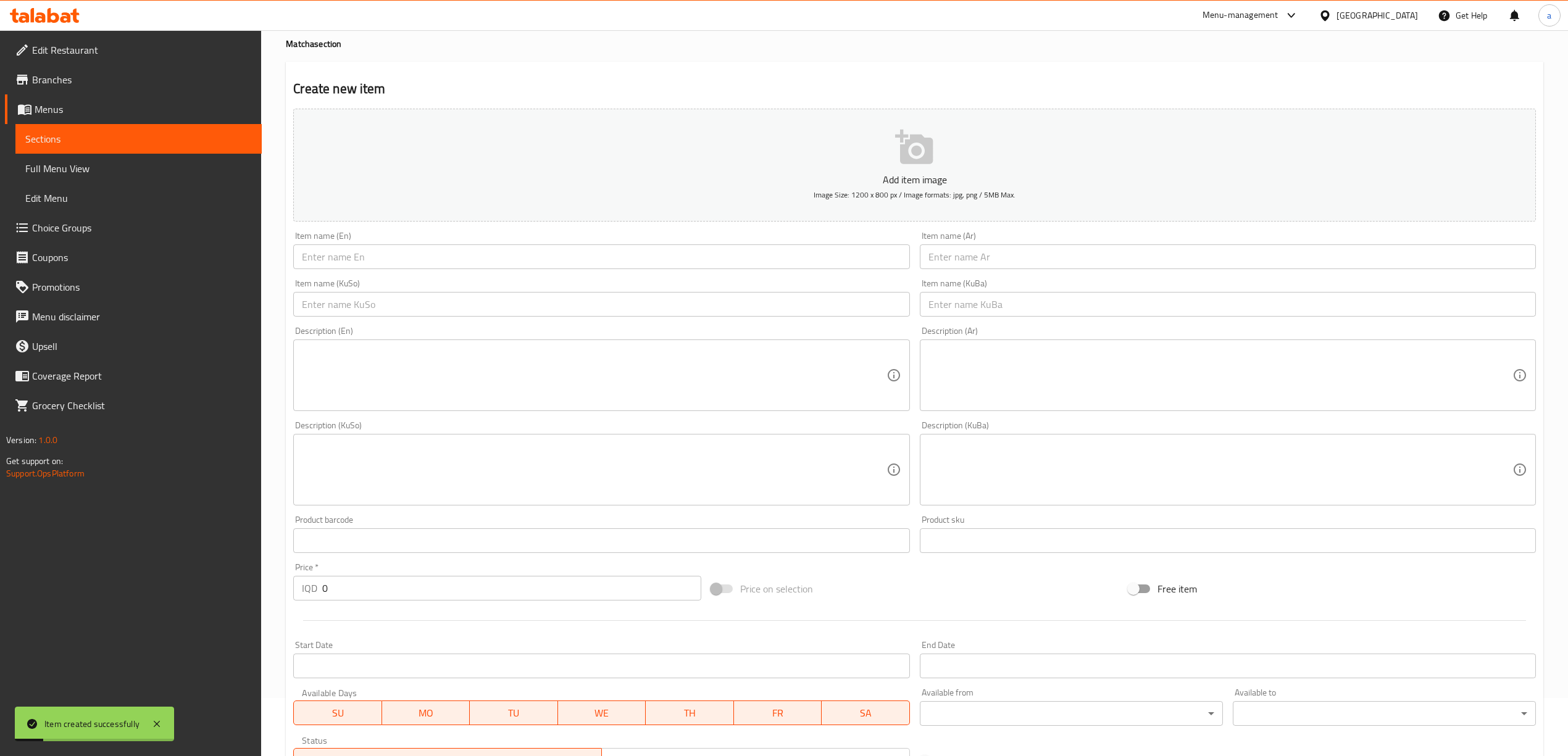
scroll to position [0, 0]
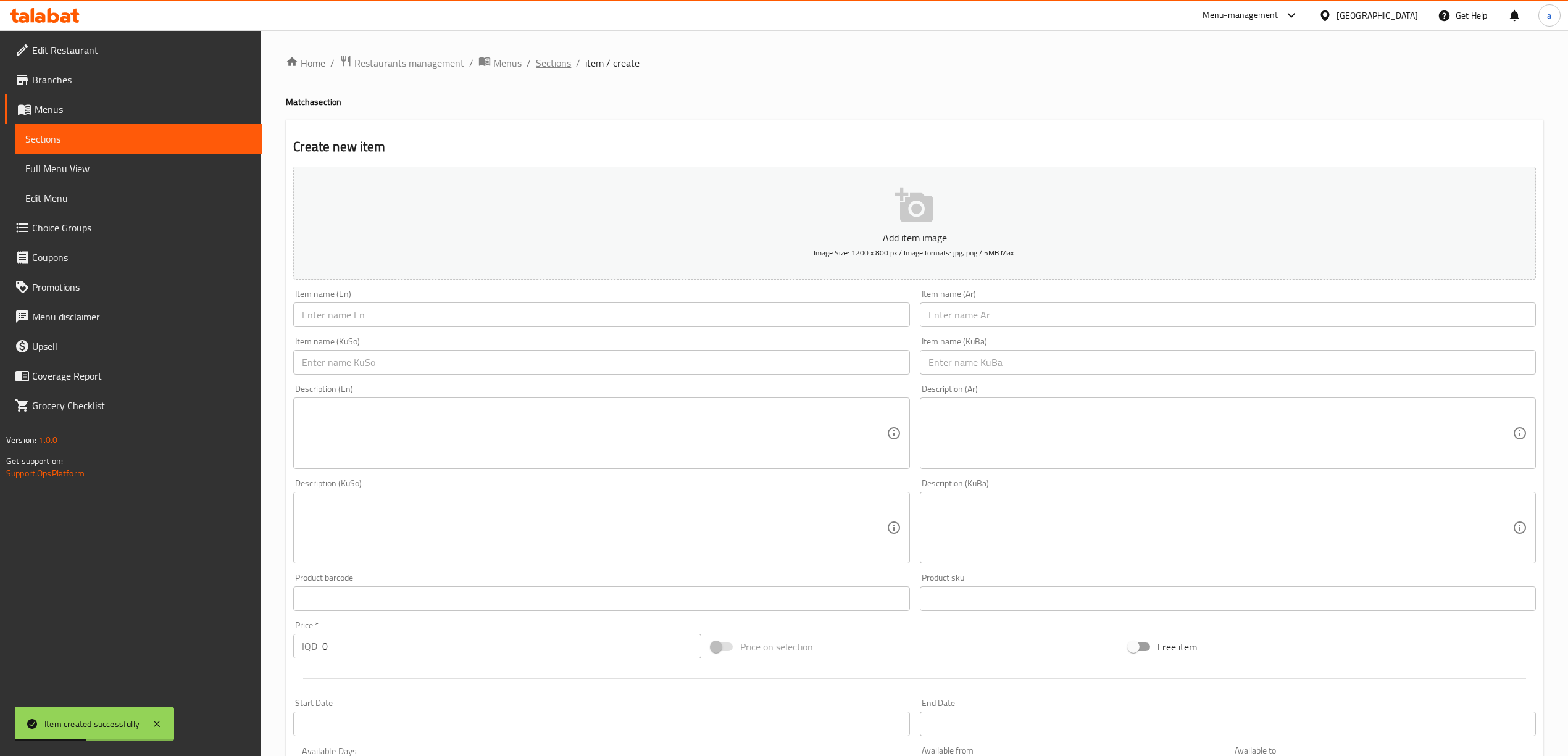
click at [543, 61] on span "Sections" at bounding box center [553, 63] width 35 height 15
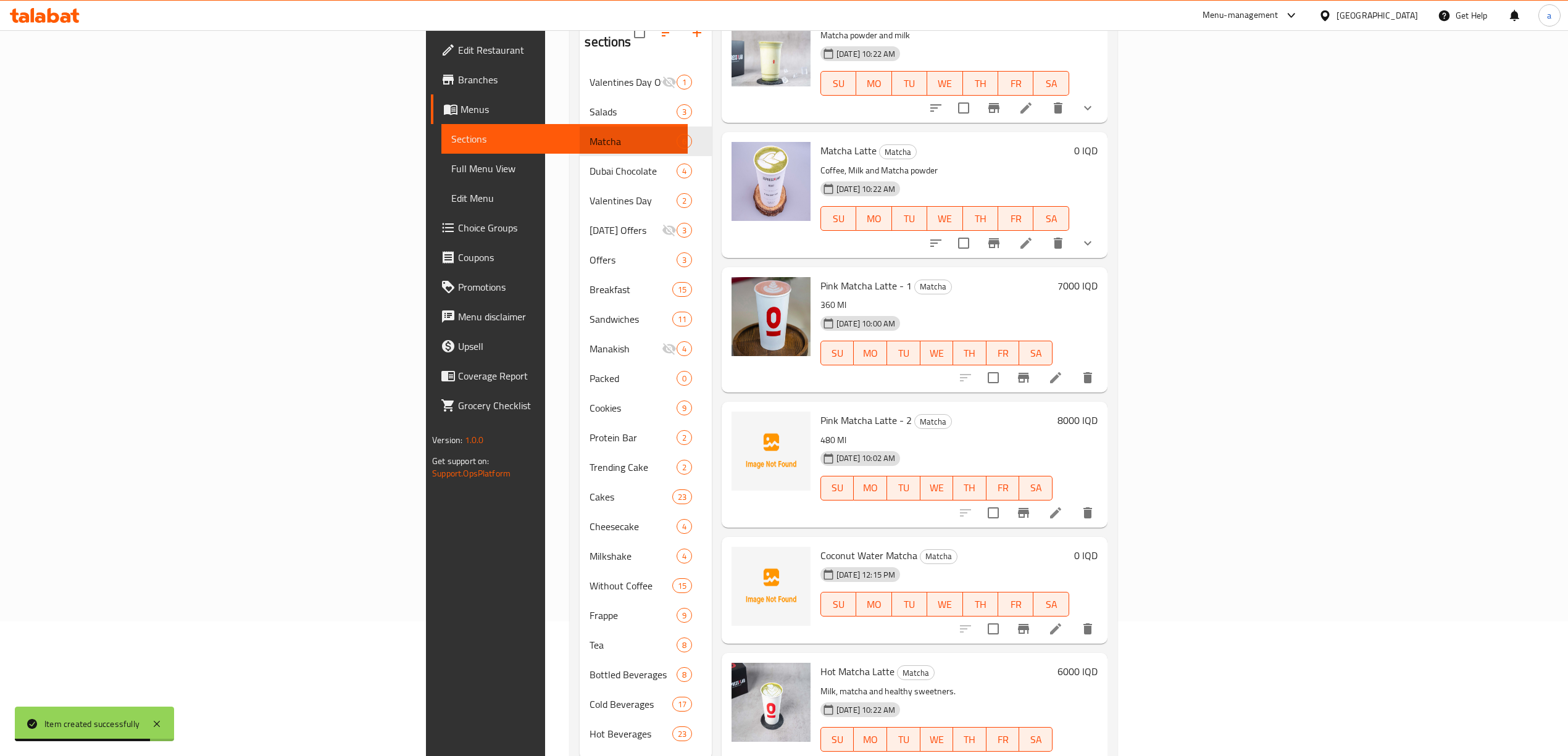
scroll to position [173, 0]
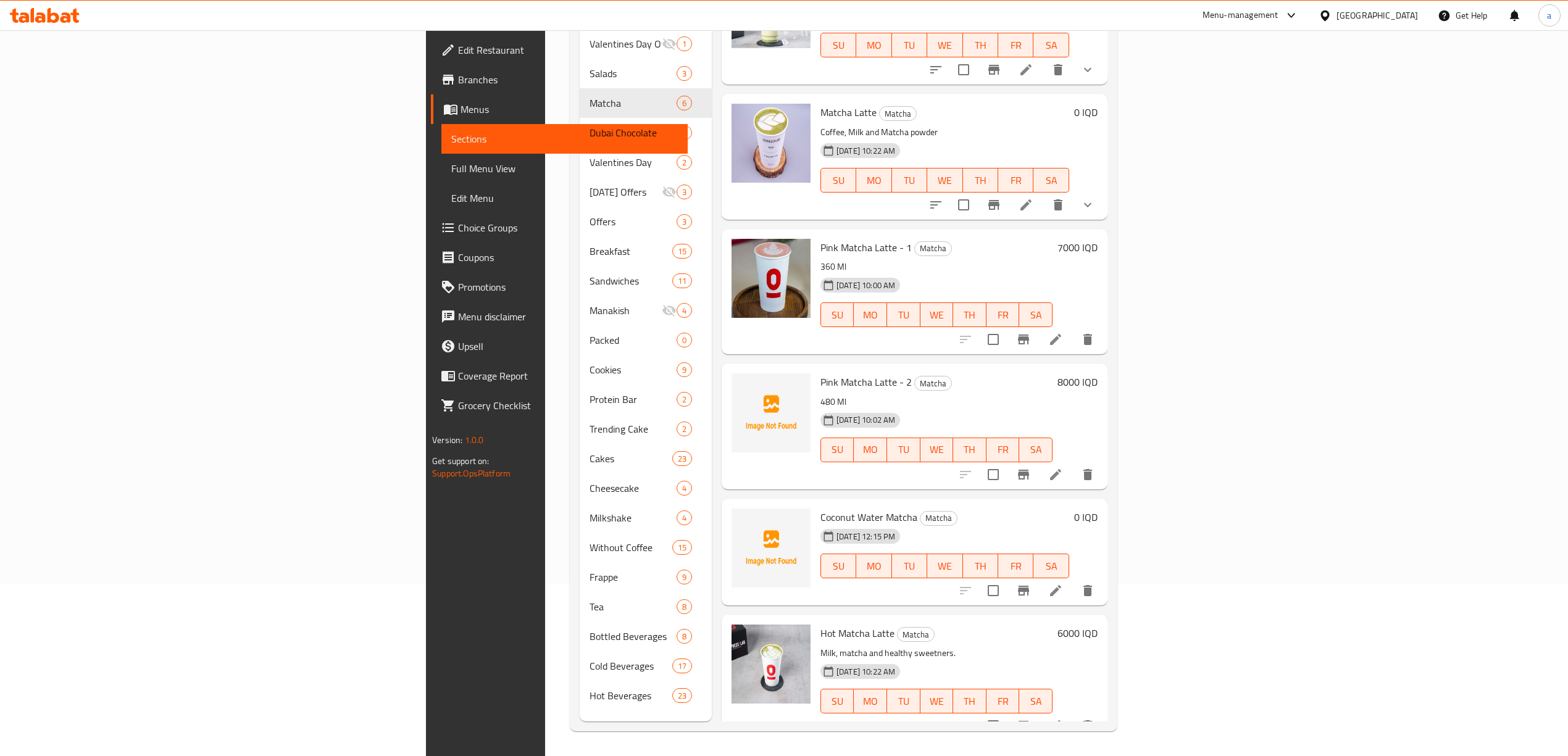
click at [458, 226] on span "Choice Groups" at bounding box center [568, 228] width 220 height 15
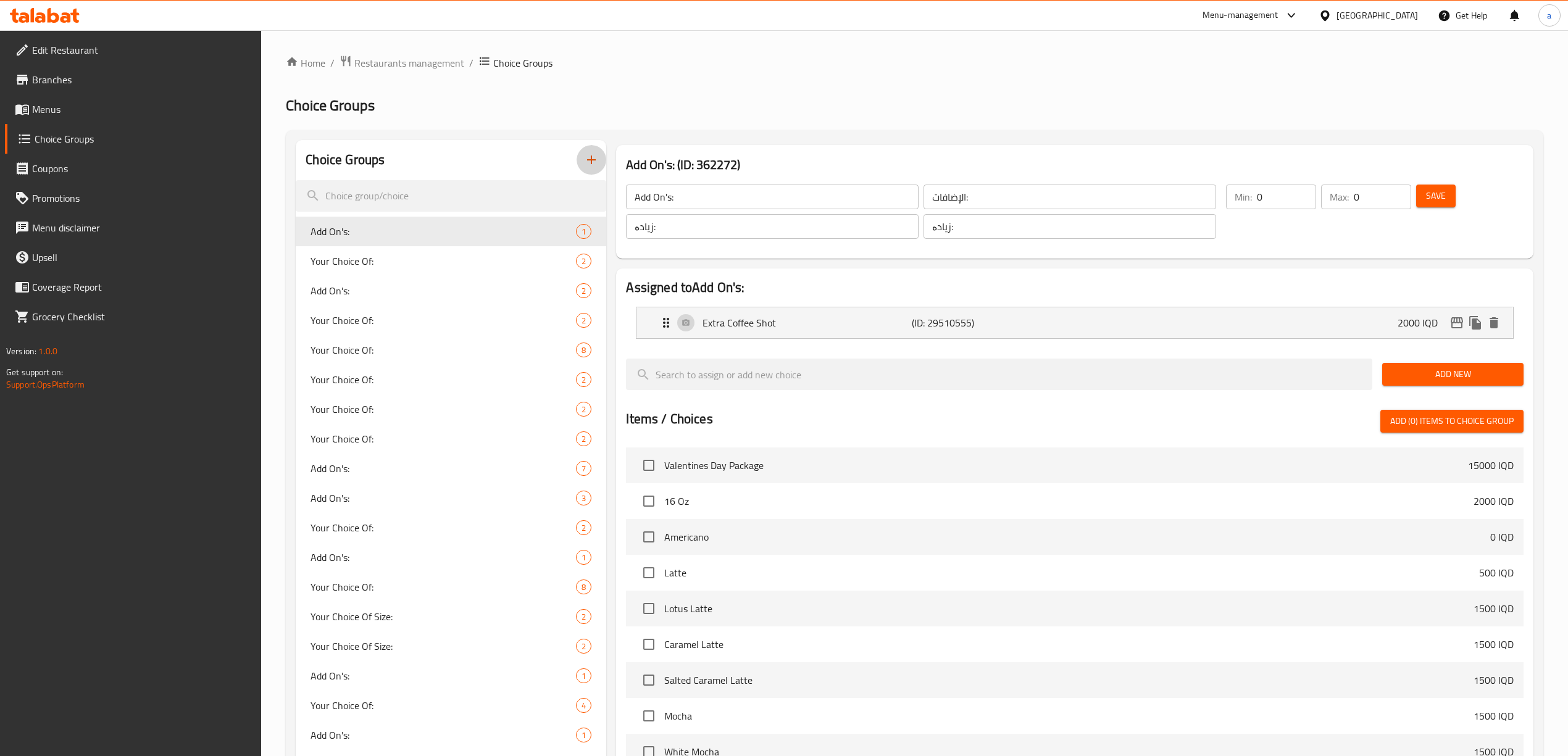
click at [589, 163] on icon "button" at bounding box center [592, 160] width 15 height 15
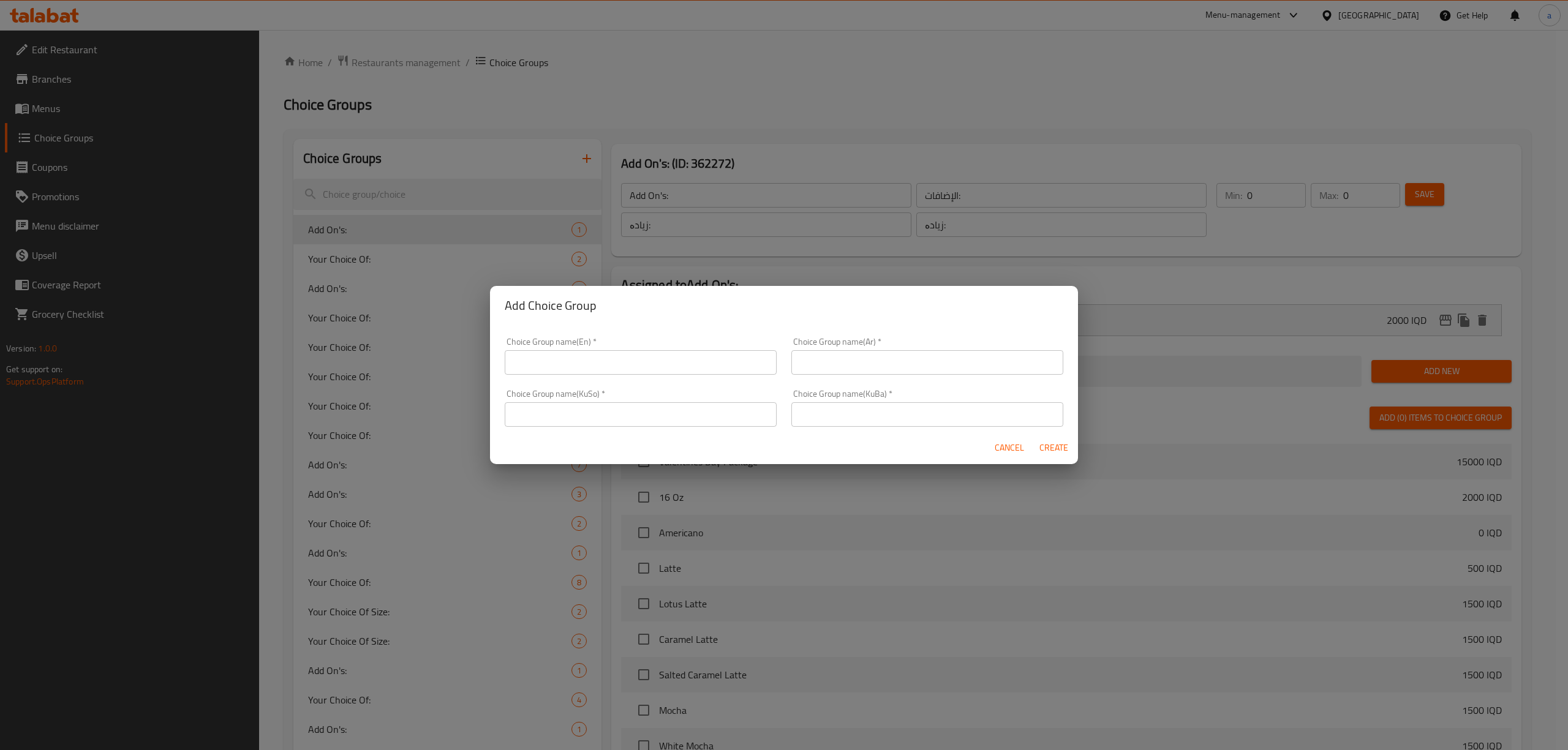
click at [560, 350] on input "text" at bounding box center [641, 362] width 272 height 24
paste input "Your Choice Of Size:"
type input "Your Choice Of Size:"
click at [897, 362] on input "text" at bounding box center [927, 362] width 272 height 24
paste input "إختيارك من الحجم:"
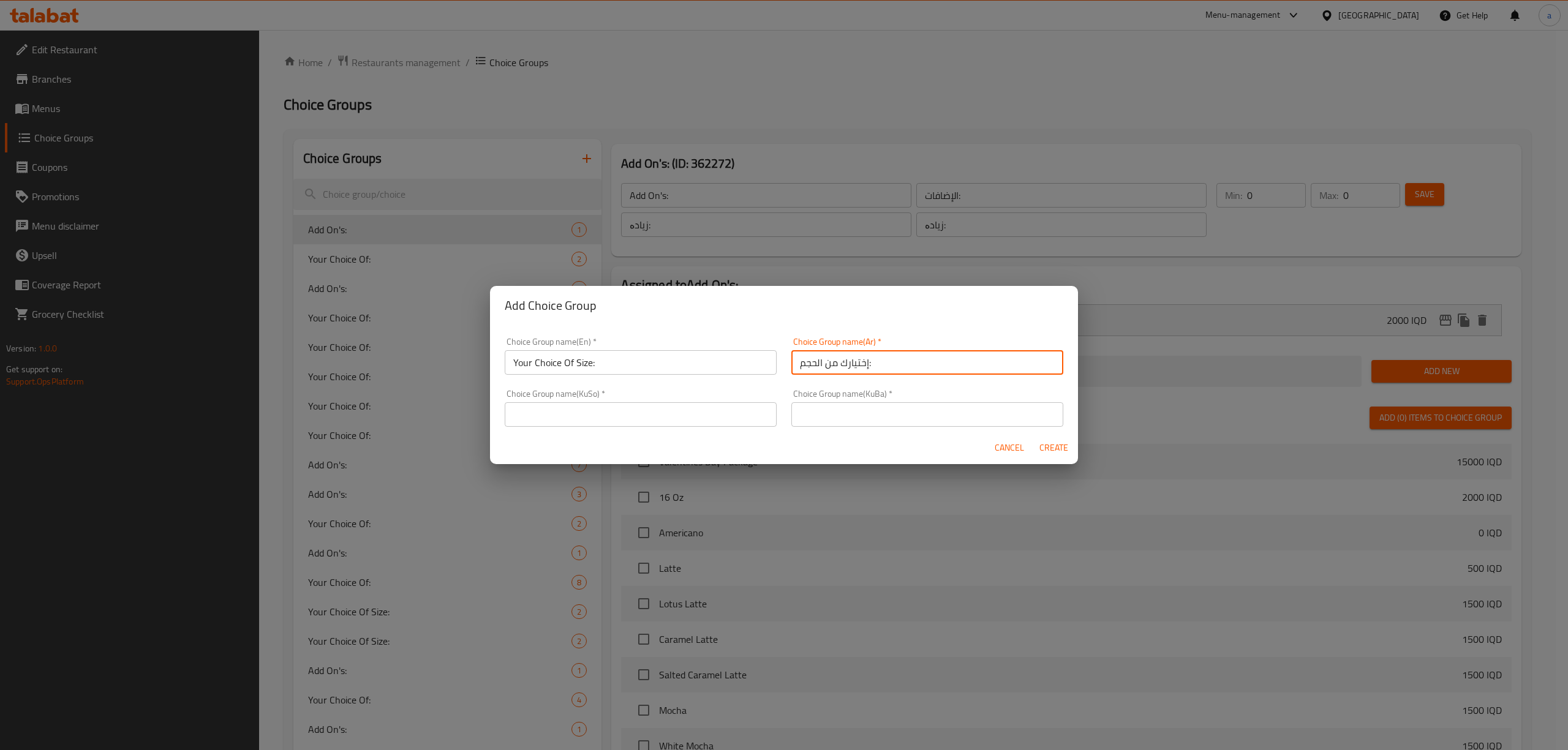
type input "إختيارك من الحجم:"
click at [670, 414] on input "text" at bounding box center [641, 414] width 272 height 24
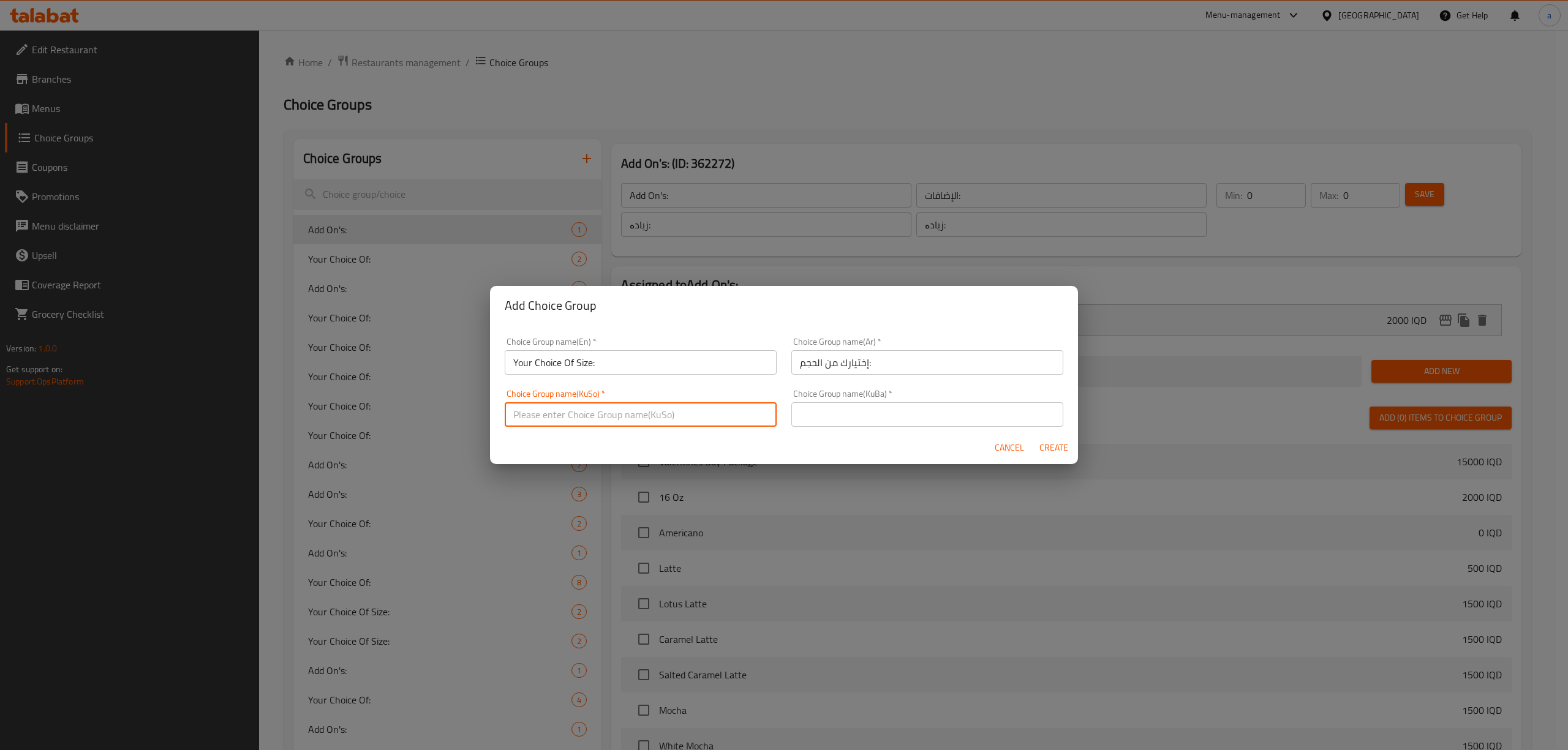
paste input "هەڵبژاردنت لە قەبارە:"
type input "هەڵبژاردنت لە قەبارە:"
click at [860, 414] on input "text" at bounding box center [927, 414] width 272 height 24
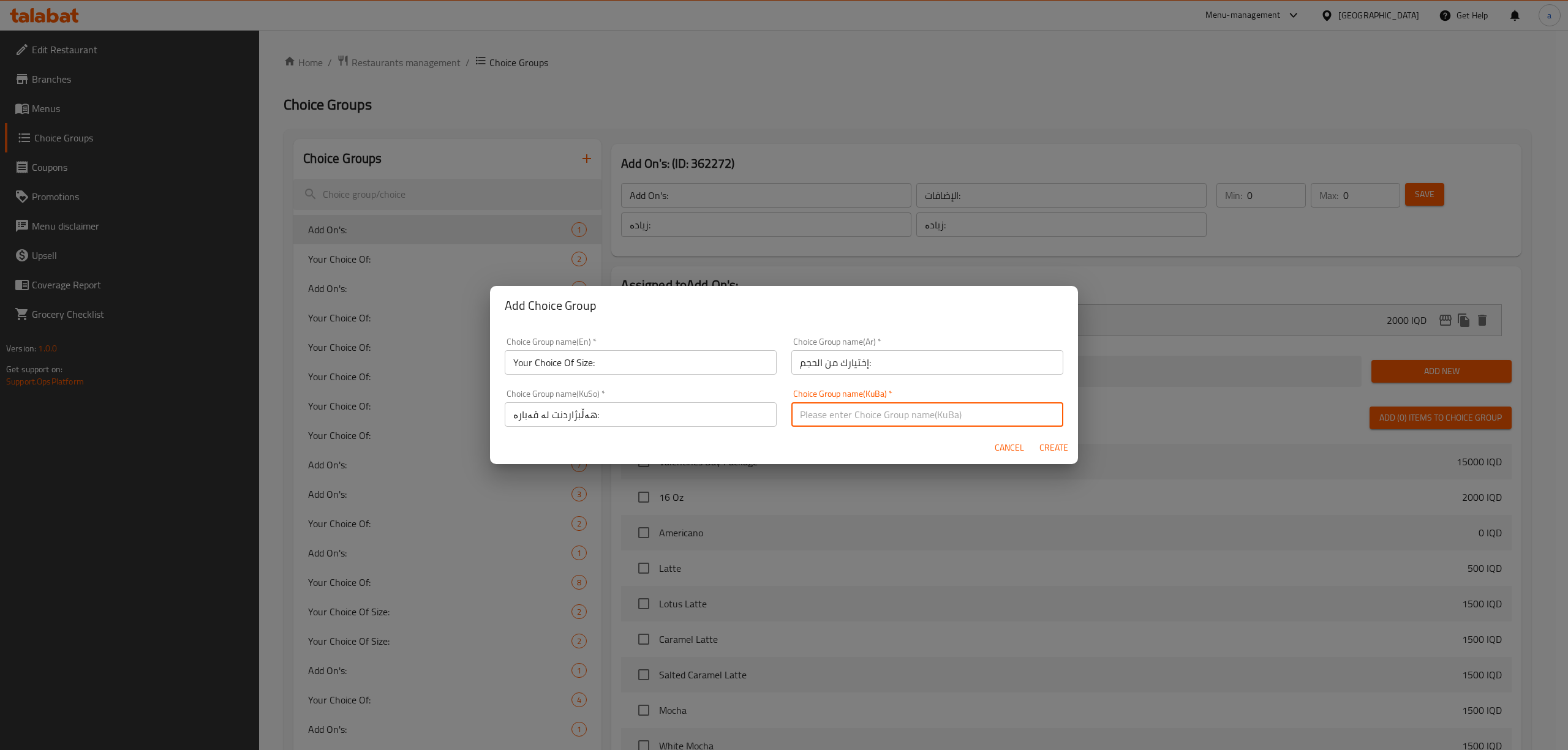
paste input "هەڵبژاردنت لە قەبارە:"
type input "هەڵبژاردنت لە قەبارە:"
click at [1051, 448] on span "Create" at bounding box center [1053, 448] width 29 height 15
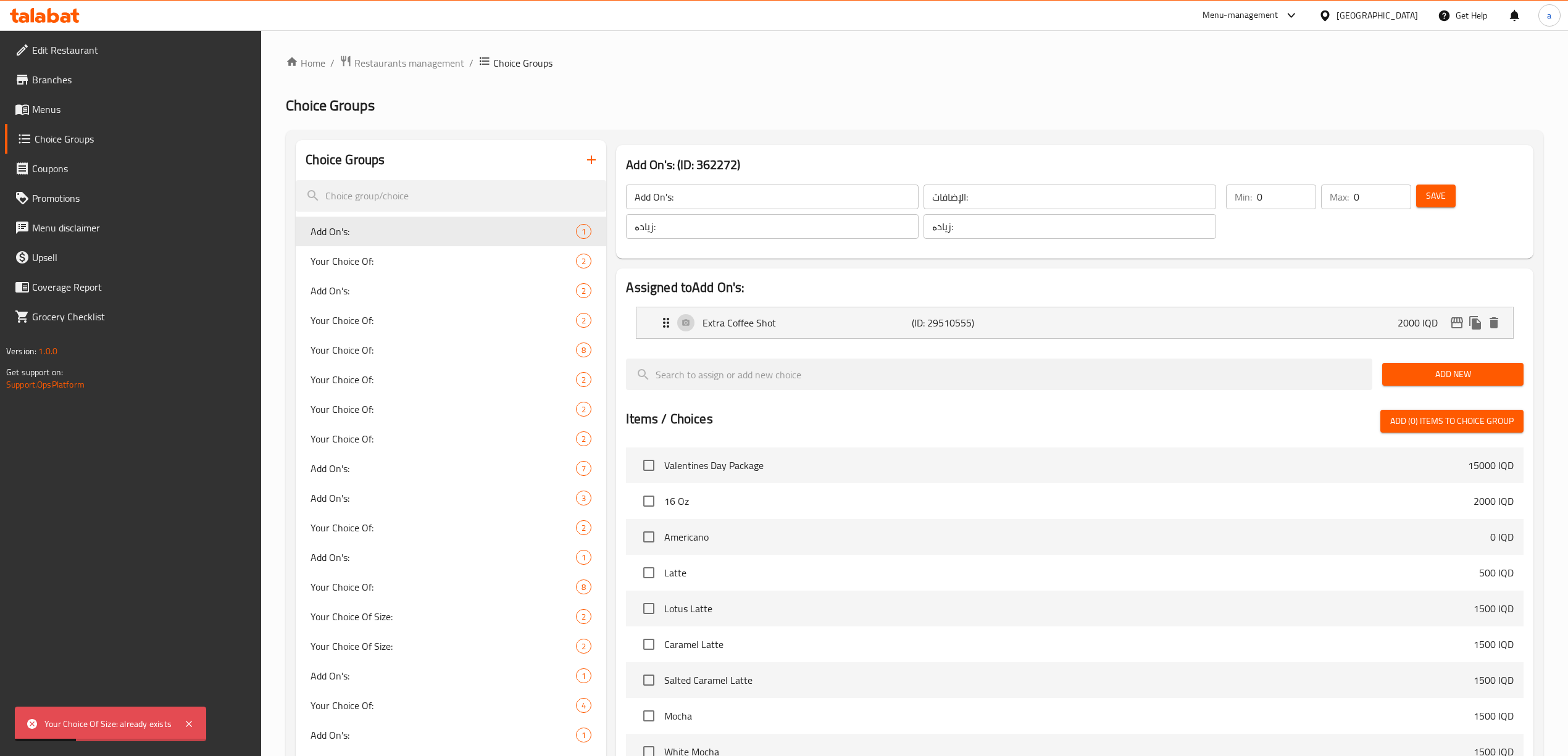
click at [595, 157] on icon "button" at bounding box center [592, 160] width 15 height 15
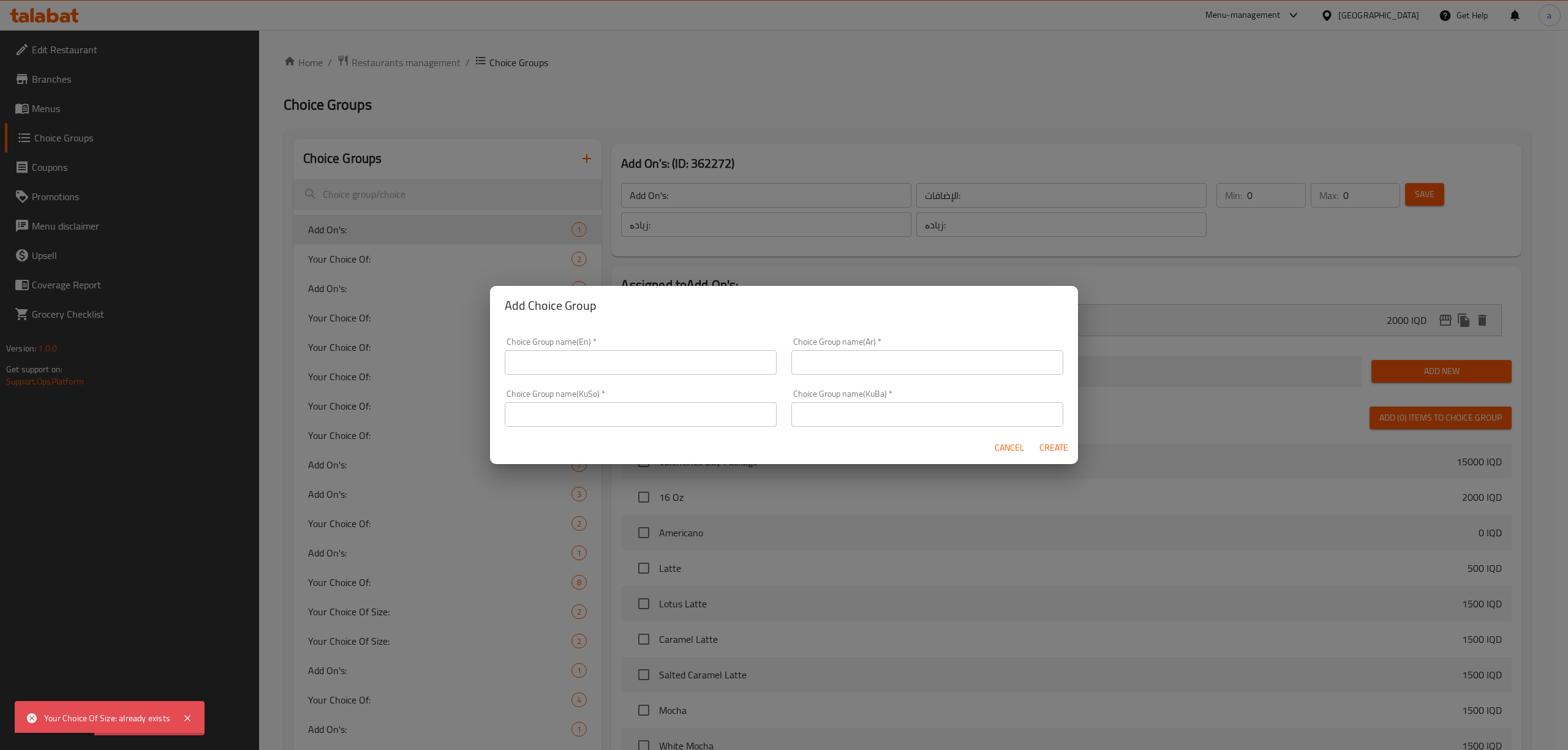
click at [588, 366] on input "text" at bounding box center [641, 362] width 272 height 24
click at [1002, 447] on span "Cancel" at bounding box center [1009, 448] width 29 height 15
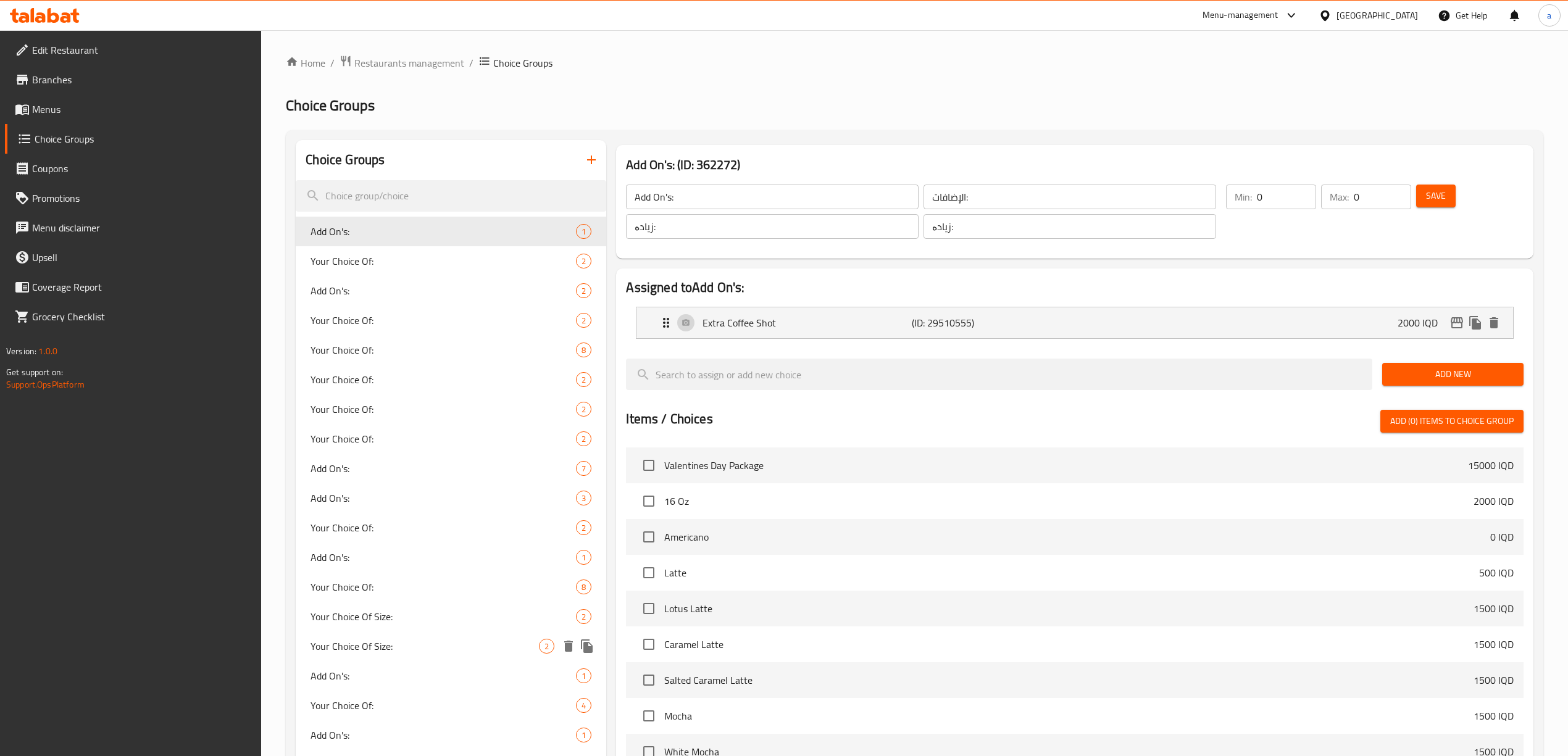
scroll to position [220, 0]
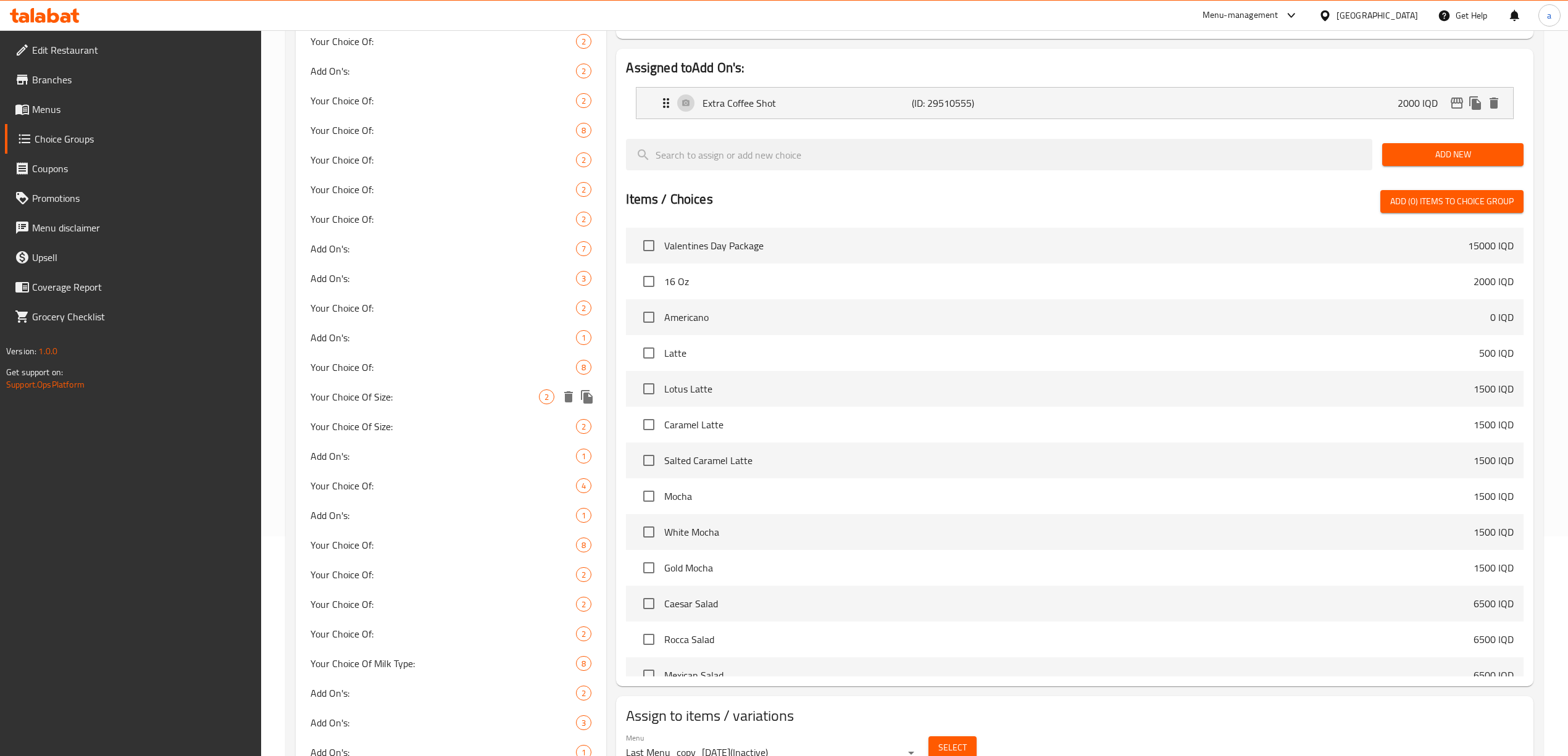
click at [395, 399] on span "Your Choice Of Size:" at bounding box center [424, 397] width 228 height 15
type input "Your Choice Of Size:"
type input "إختيارك من الحجم:"
type input "هەڵبژاردنت لە قەبارە:"
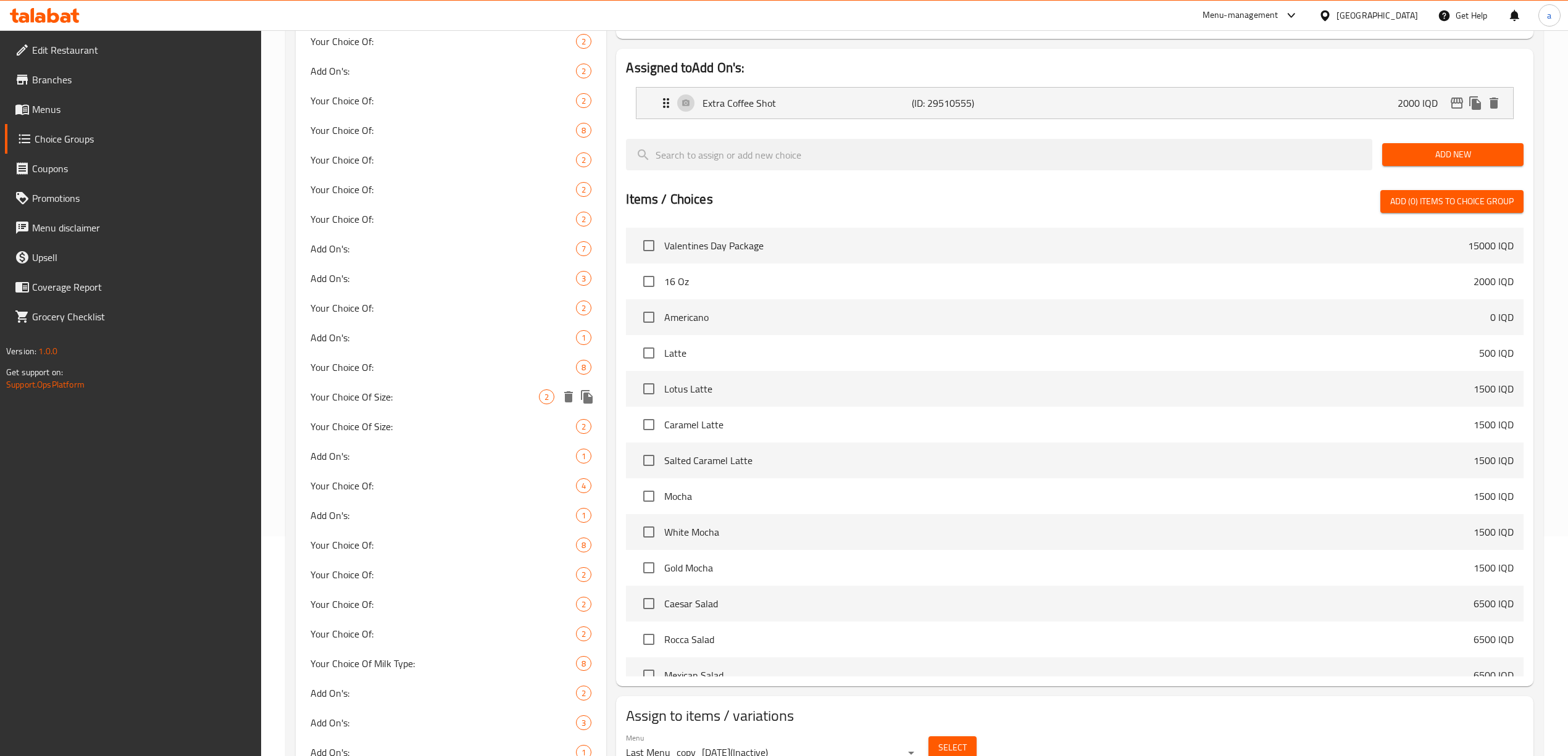
type input "1"
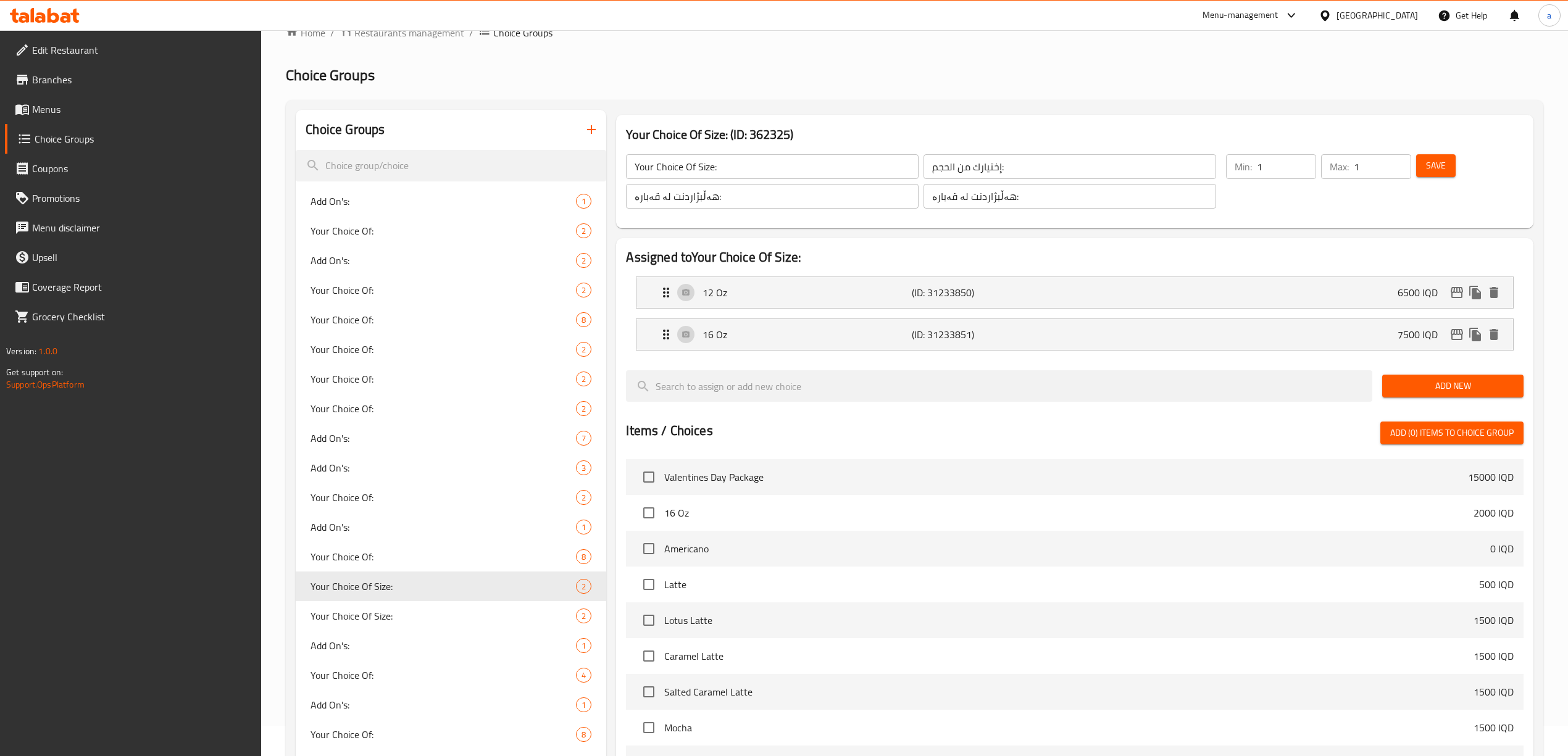
scroll to position [0, 0]
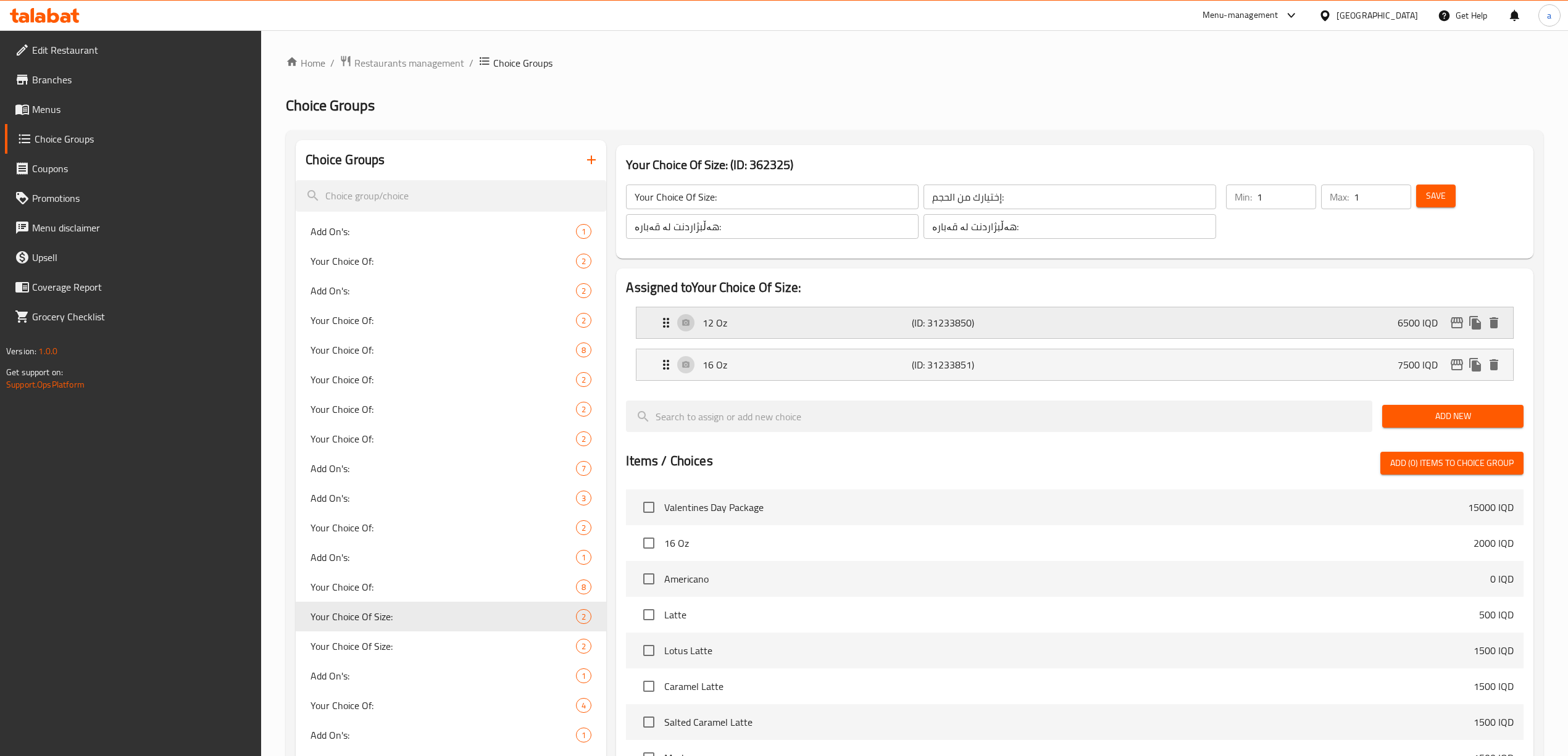
click at [904, 312] on div "12 Oz (ID: 31233850) 6500 IQD" at bounding box center [1078, 322] width 839 height 31
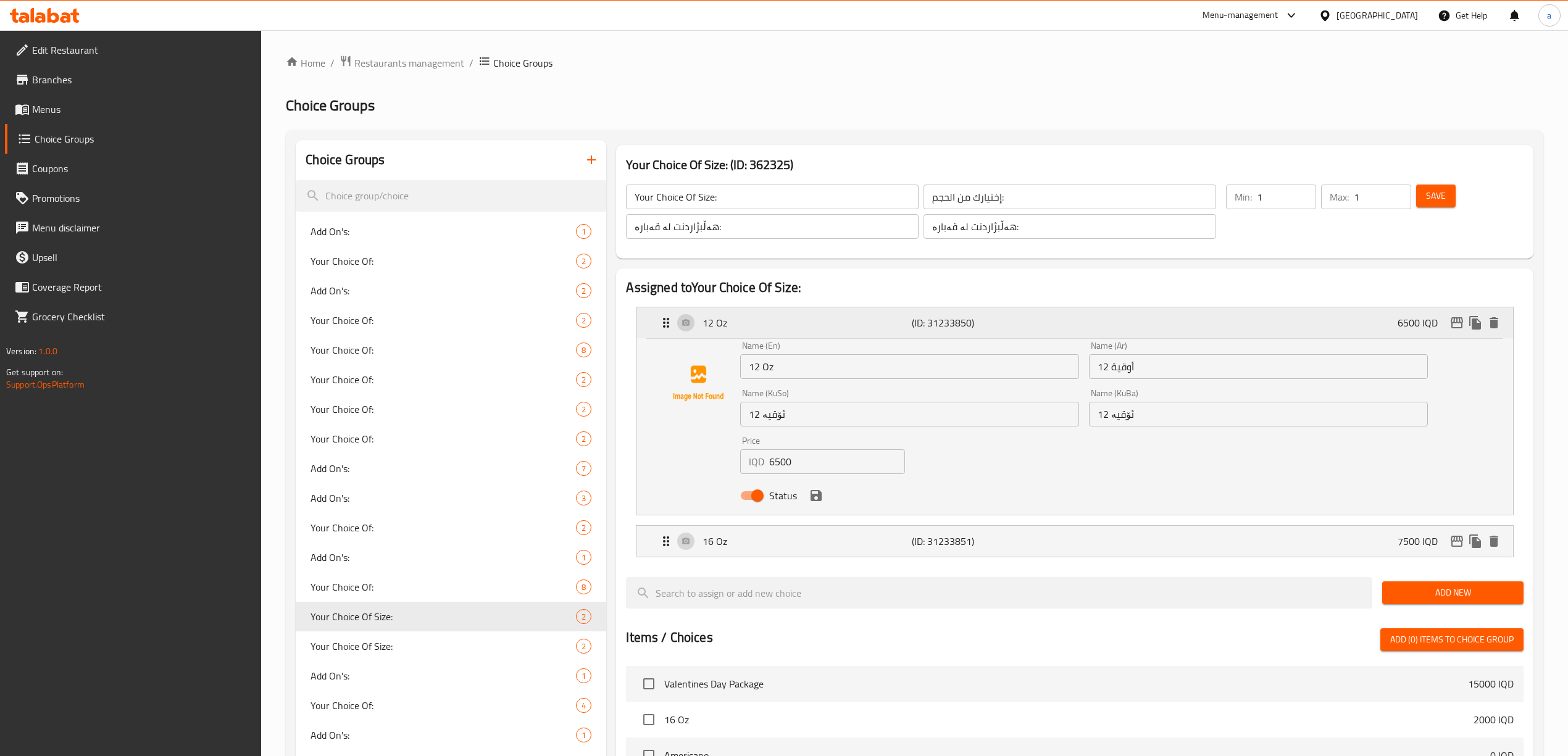
click at [764, 321] on p "12 Oz" at bounding box center [807, 323] width 210 height 15
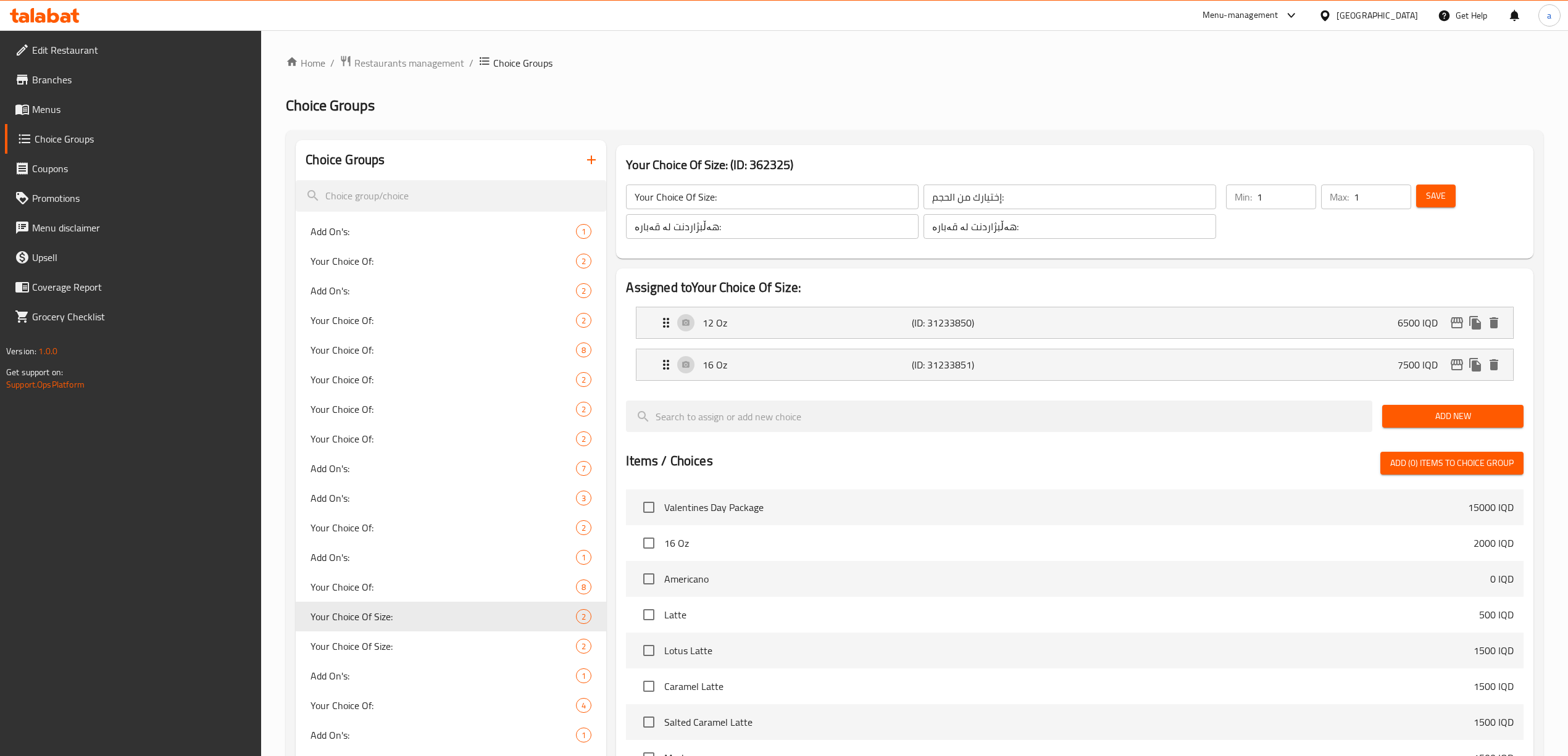
click at [749, 383] on li "16 Oz (ID: 31233851) 7500 IQD Name (En) 16 Oz Name (En) Name (Ar) 16 أوقية Name…" at bounding box center [1074, 365] width 897 height 42
click at [752, 374] on div "16 Oz (ID: 31233851) 7500 IQD" at bounding box center [1078, 365] width 839 height 31
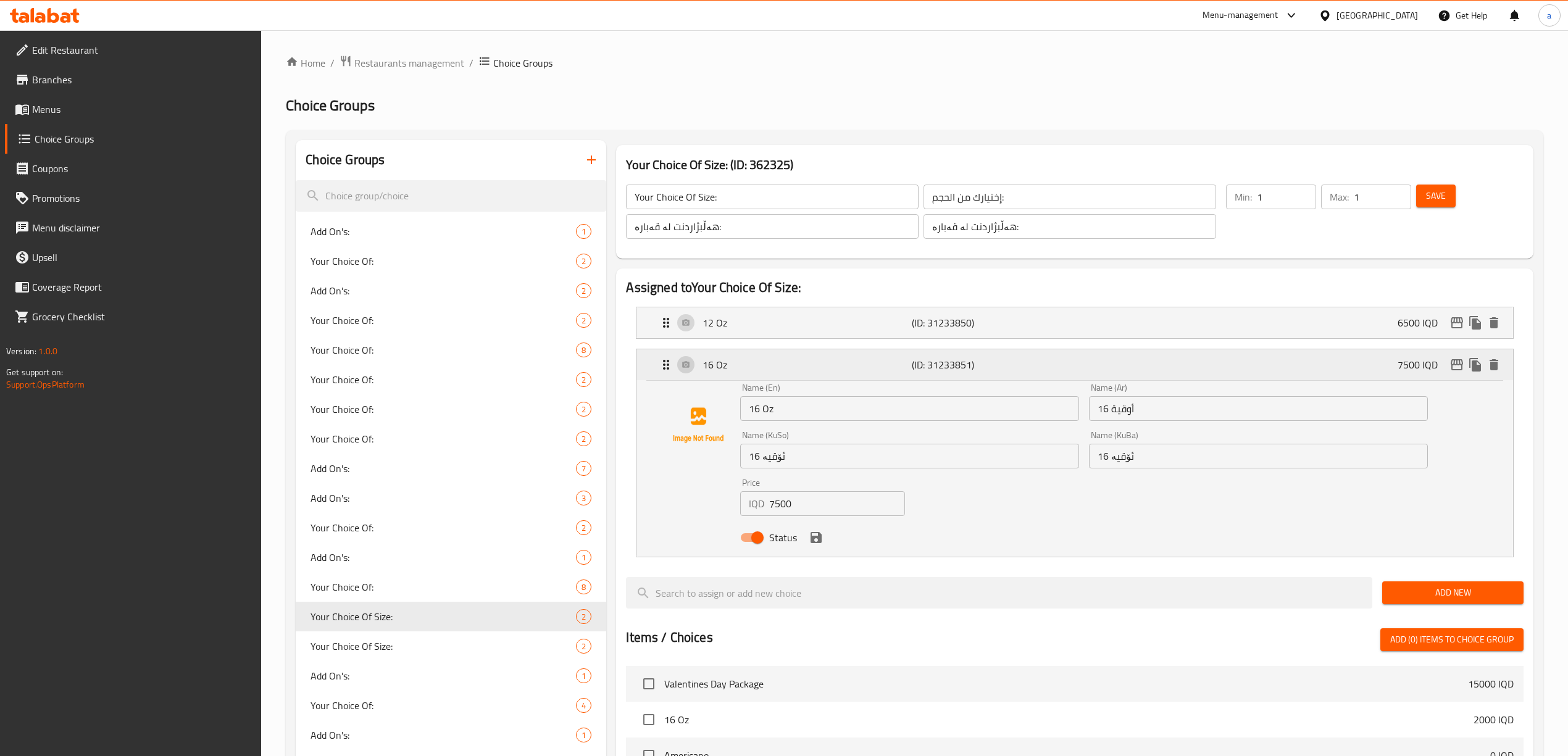
click at [752, 374] on div "16 Oz (ID: 31233851) 7500 IQD" at bounding box center [1078, 365] width 839 height 31
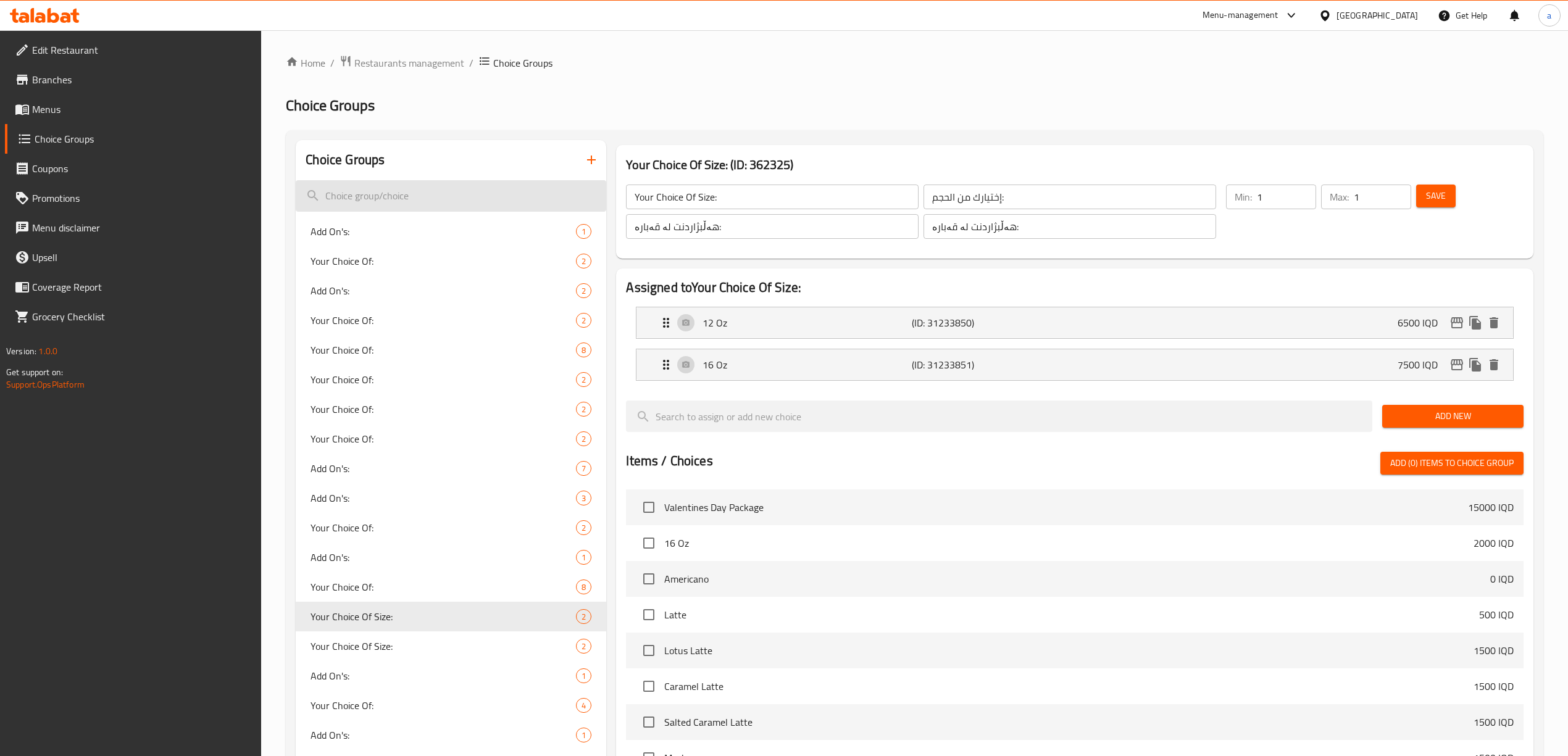
click at [392, 191] on input "search" at bounding box center [451, 195] width 311 height 31
click at [596, 158] on icon "button" at bounding box center [592, 160] width 15 height 15
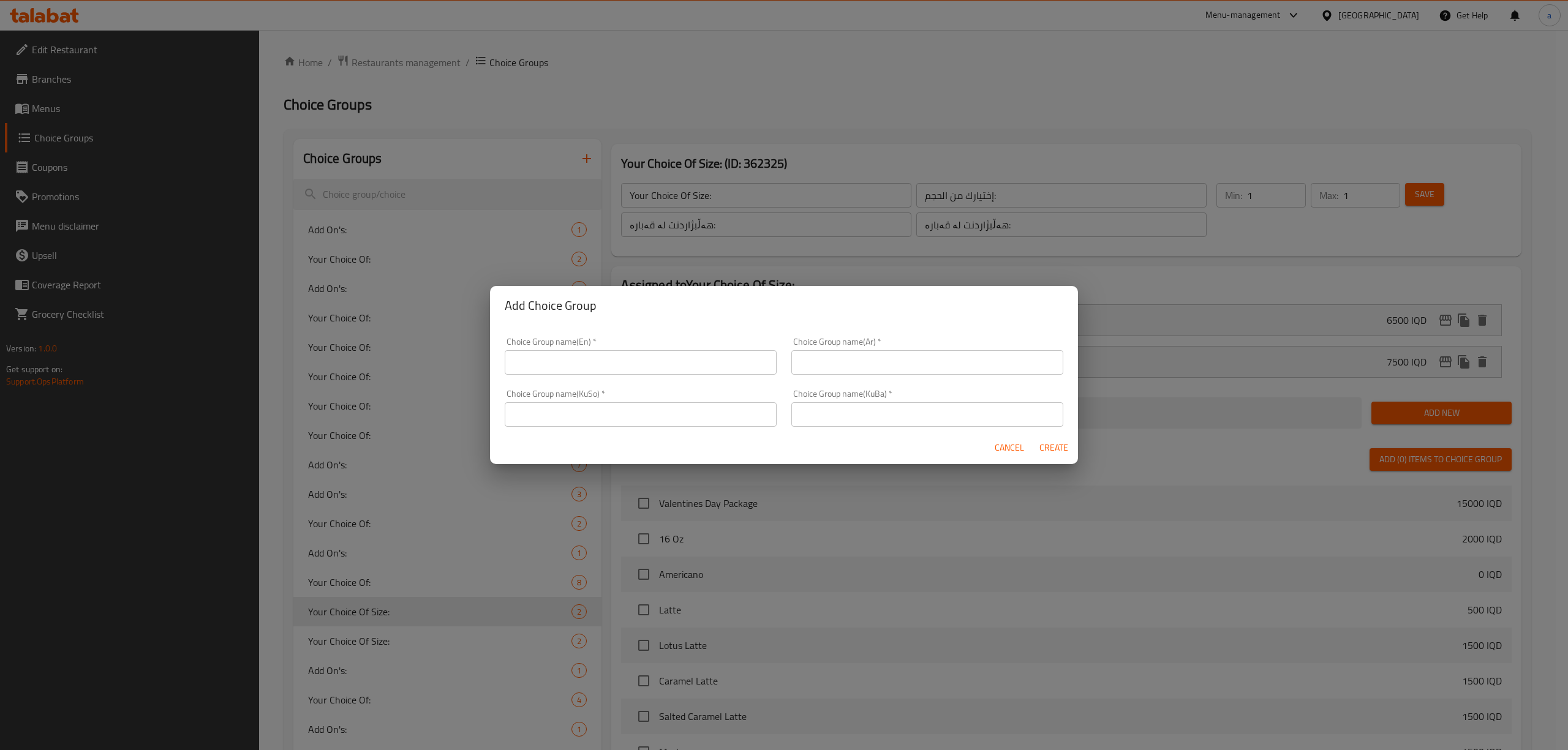
click at [625, 347] on div "Choice Group name(En)   * Choice Group name(En) *" at bounding box center [641, 356] width 272 height 38
click at [615, 365] on input "text" at bounding box center [641, 362] width 272 height 24
paste input "Your Choice Of Size:"
click at [646, 357] on input "Your Choice Of Size:" at bounding box center [641, 362] width 272 height 24
click at [646, 365] on input "Your Choice Of Size:" at bounding box center [641, 362] width 272 height 24
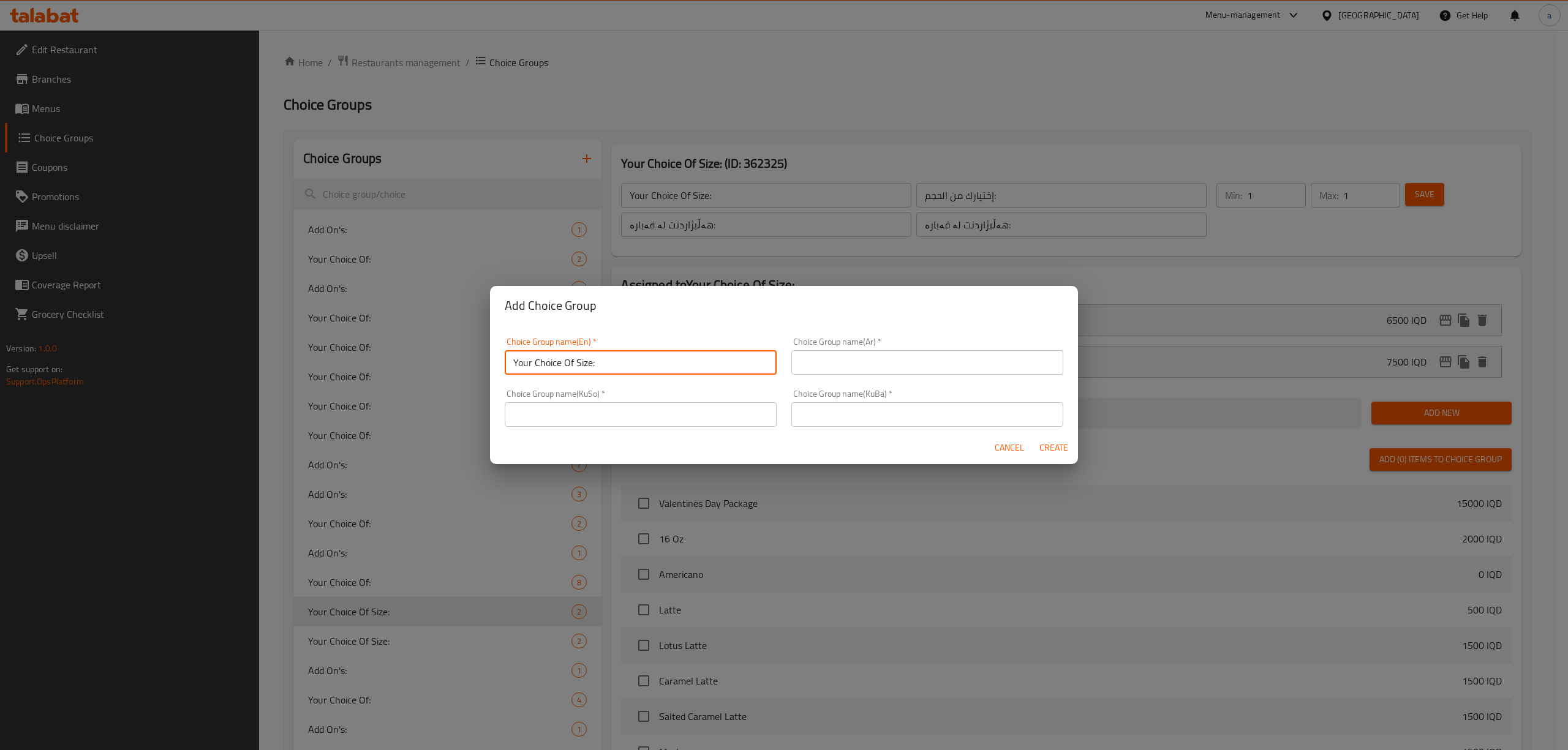
type input "Your Choice Of Size:"
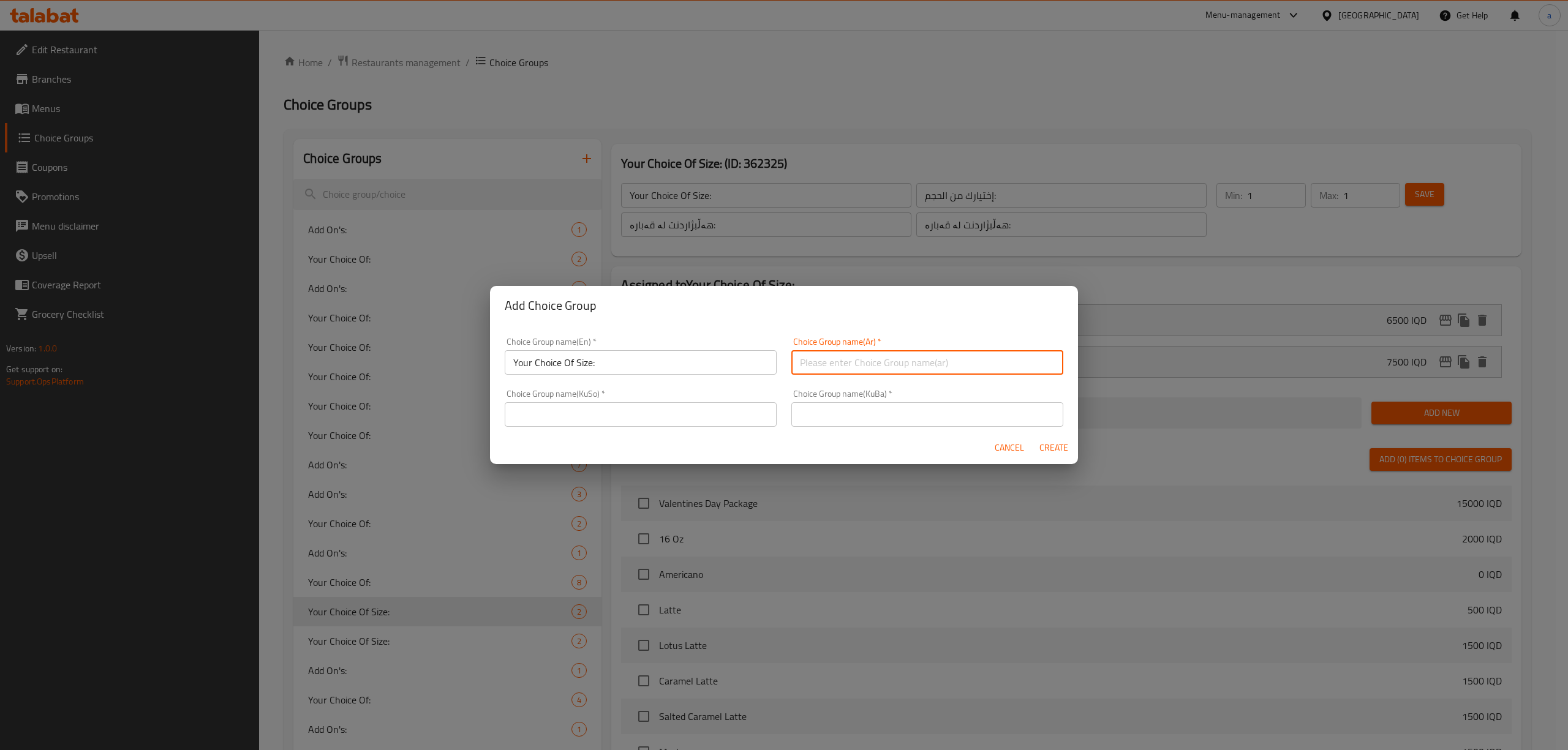
click at [921, 358] on input "text" at bounding box center [927, 362] width 272 height 24
paste input "إختيارك من الحجم:"
click at [840, 361] on input "إختيارك من الحجم:" at bounding box center [927, 362] width 272 height 24
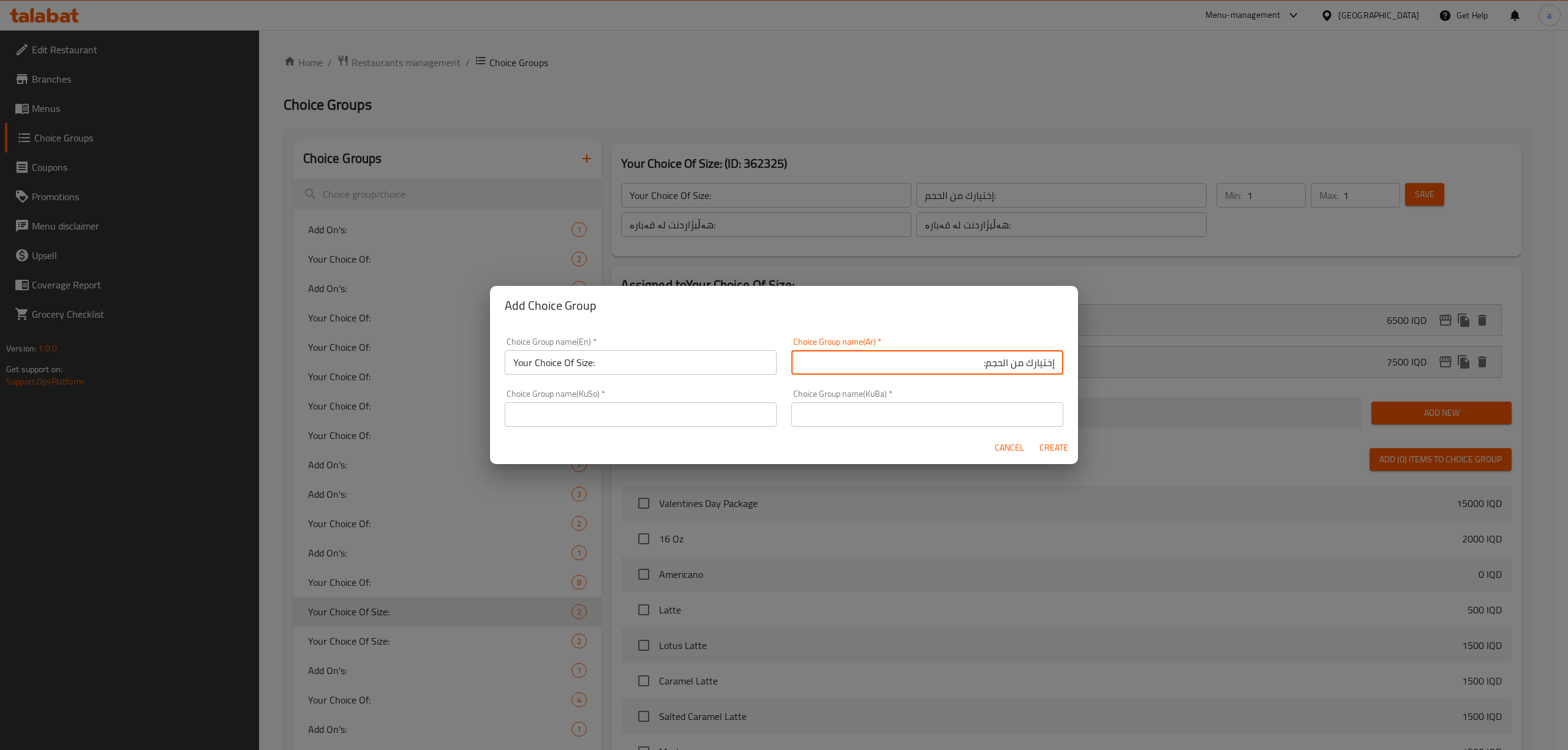
type input "إختيارك من الحجم:"
click at [870, 414] on input "text" at bounding box center [927, 414] width 272 height 24
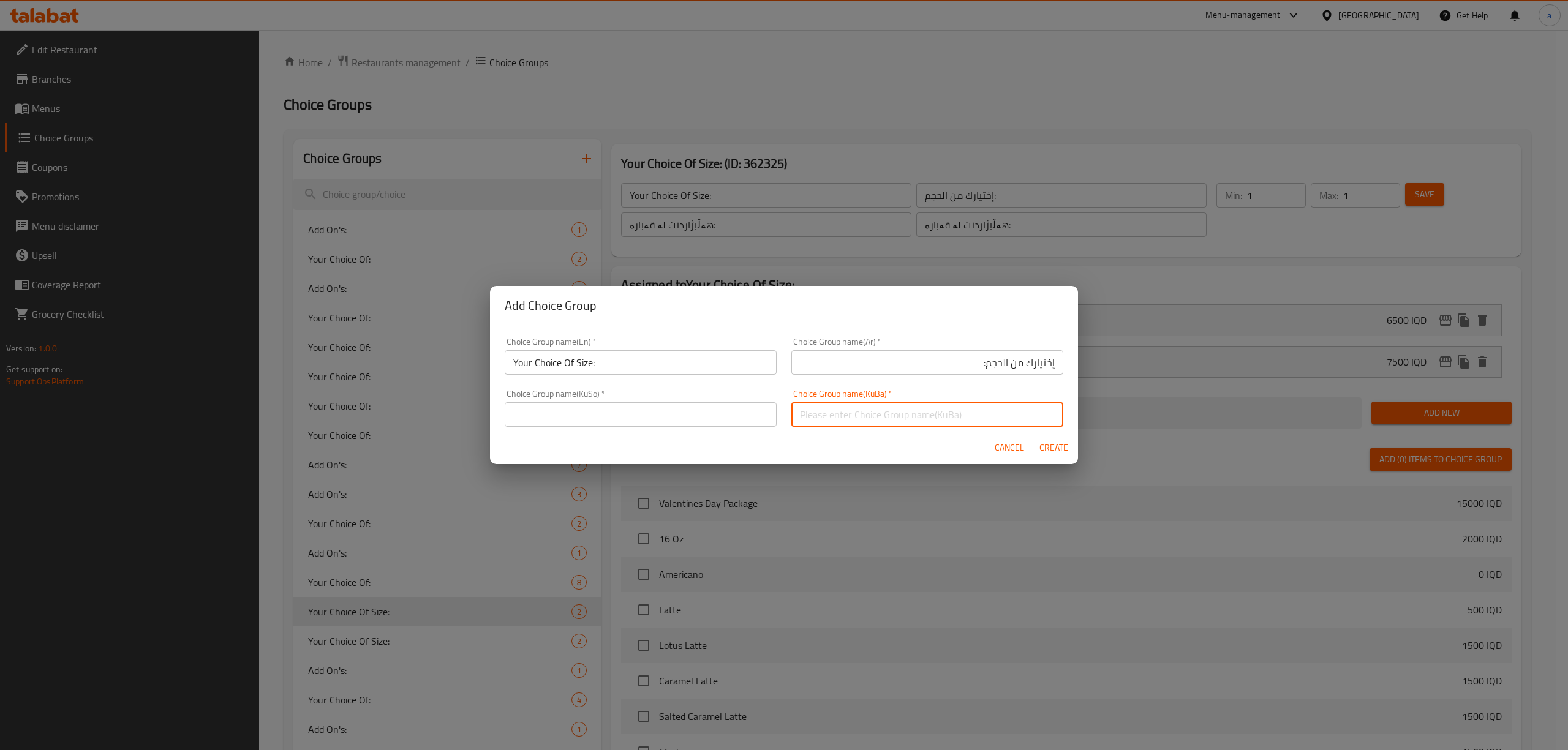
paste input "هەڵبژاردنت لە قەبارە:"
click at [862, 417] on input "هەڵبژاردنت لە قەبارە:" at bounding box center [927, 414] width 272 height 24
type input "هەڵبژاردنت لە قەبارە:"
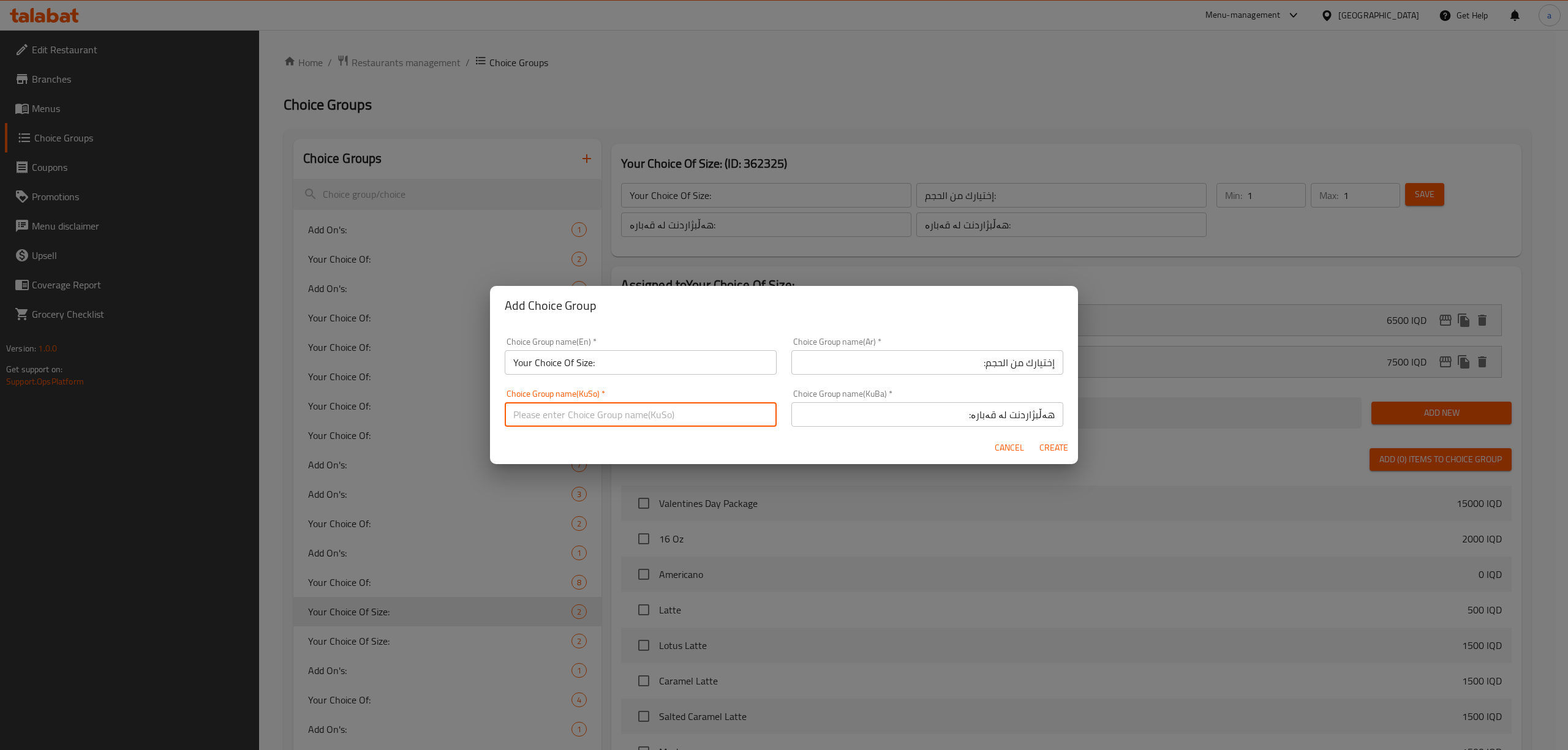
click at [694, 417] on input "text" at bounding box center [641, 414] width 272 height 24
paste input "هەڵبژاردنت لە قەبارە:"
type input "هەڵبژاردنت لە قەبارە:"
click at [1057, 447] on span "Create" at bounding box center [1053, 448] width 29 height 15
type input "Your Choice Of Size:"
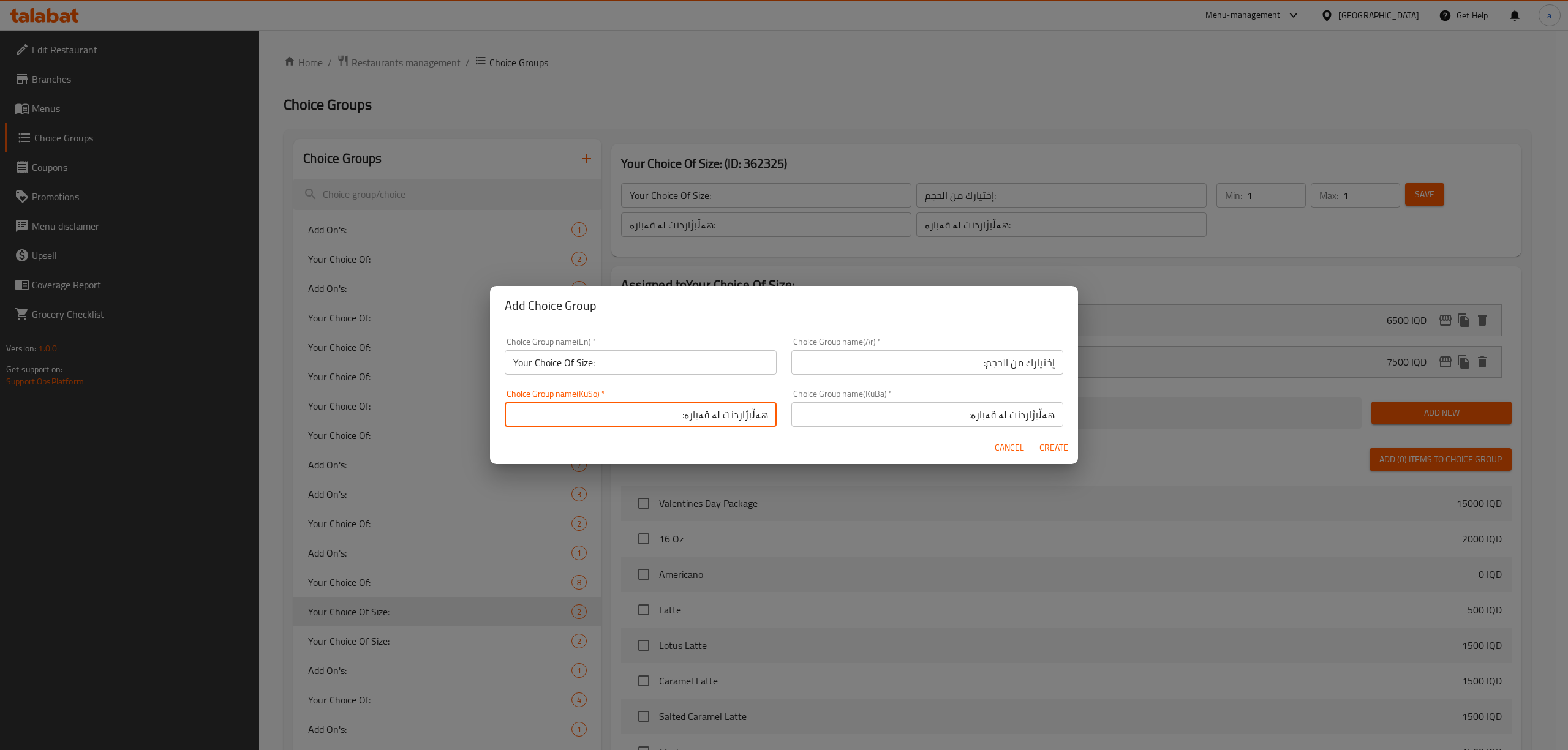
type input "إختيارك من الحجم:"
type input "هەڵبژاردنت لە قەبارە:"
type input "0"
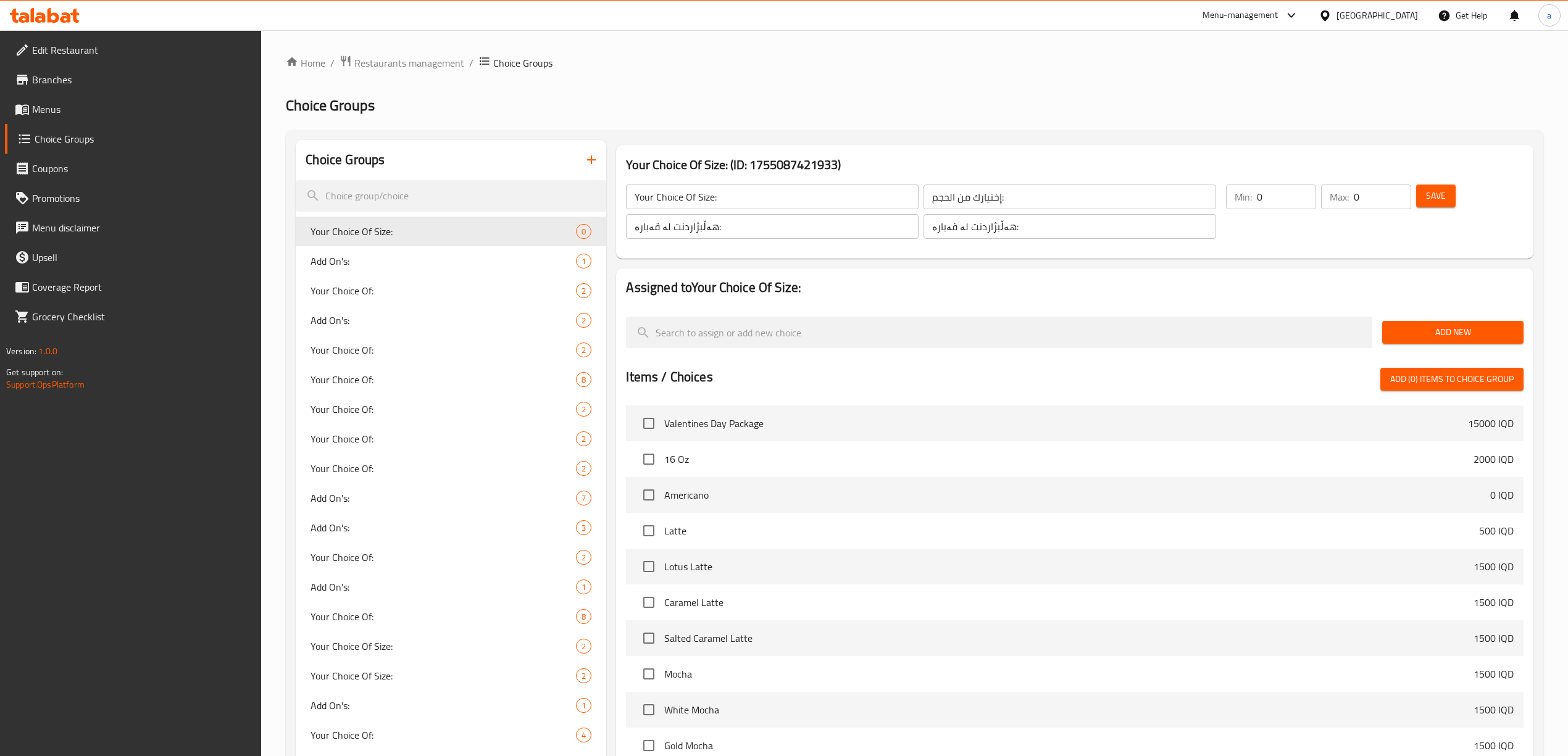
click at [1290, 200] on input "0" at bounding box center [1287, 196] width 59 height 24
type input "1"
click at [1307, 193] on input "1" at bounding box center [1287, 196] width 59 height 24
type input "1"
click at [1400, 194] on input "1" at bounding box center [1383, 196] width 57 height 24
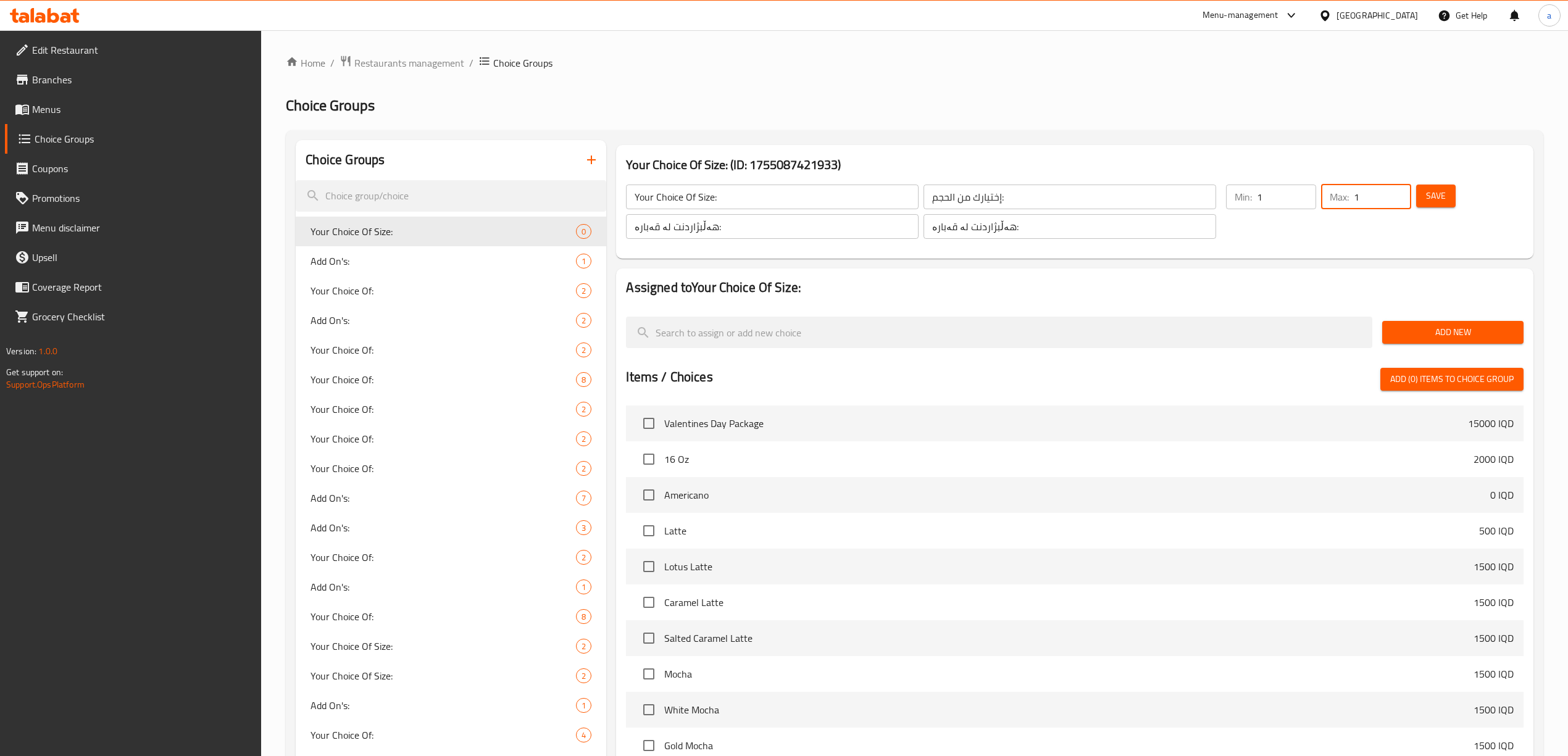
click at [1421, 194] on button "Save" at bounding box center [1436, 195] width 40 height 23
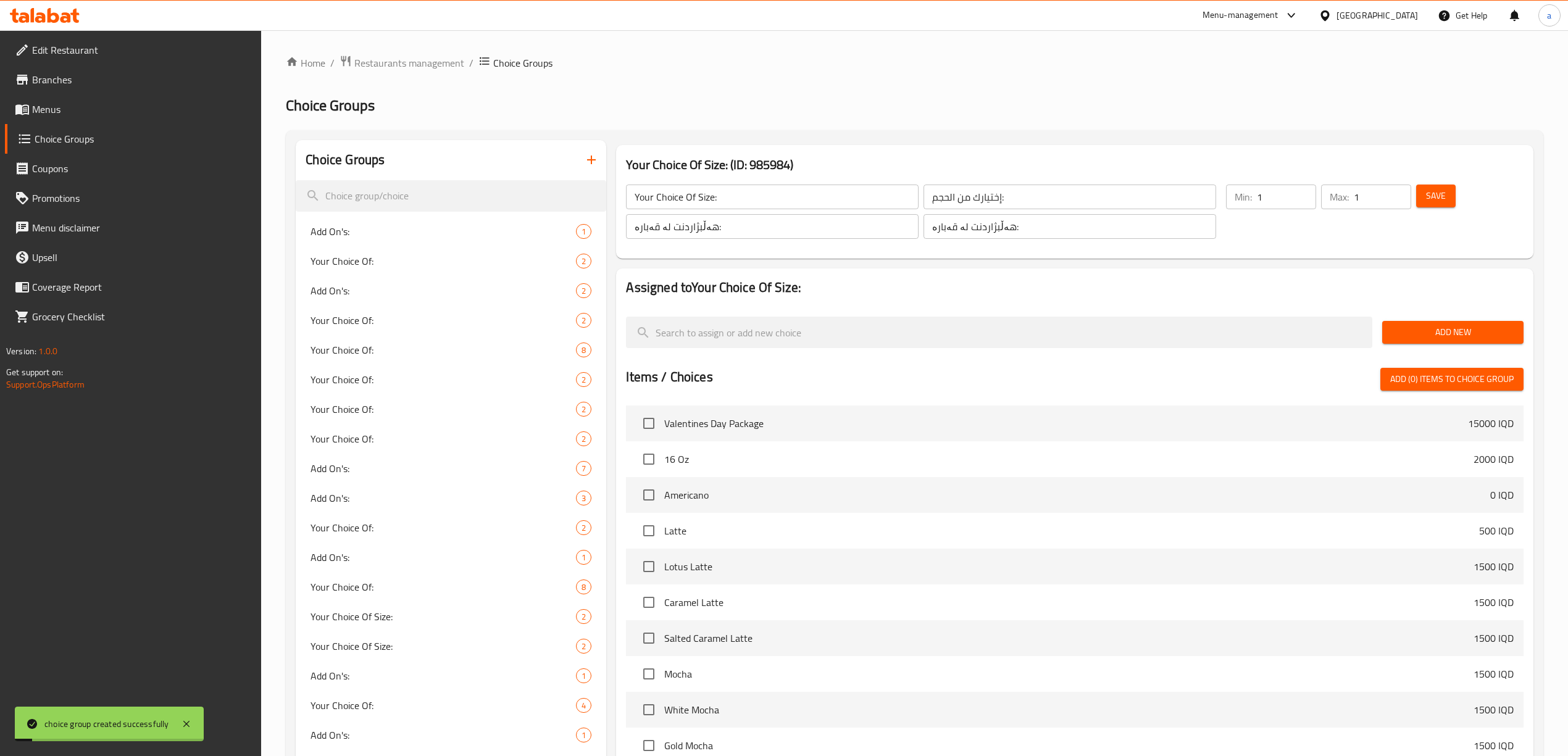
click at [1408, 332] on span "Add New" at bounding box center [1453, 333] width 121 height 15
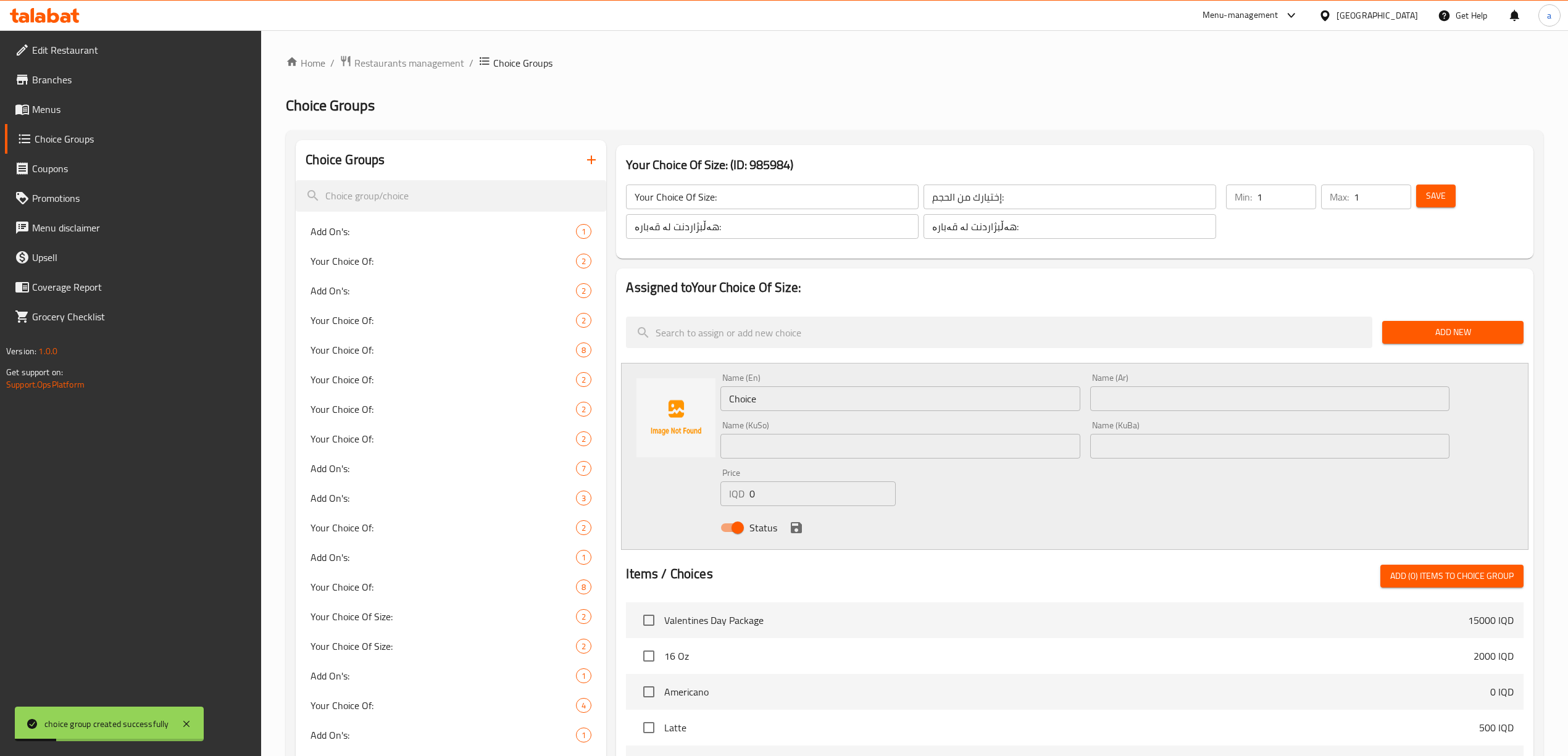
click at [746, 399] on input "Choice" at bounding box center [900, 398] width 360 height 24
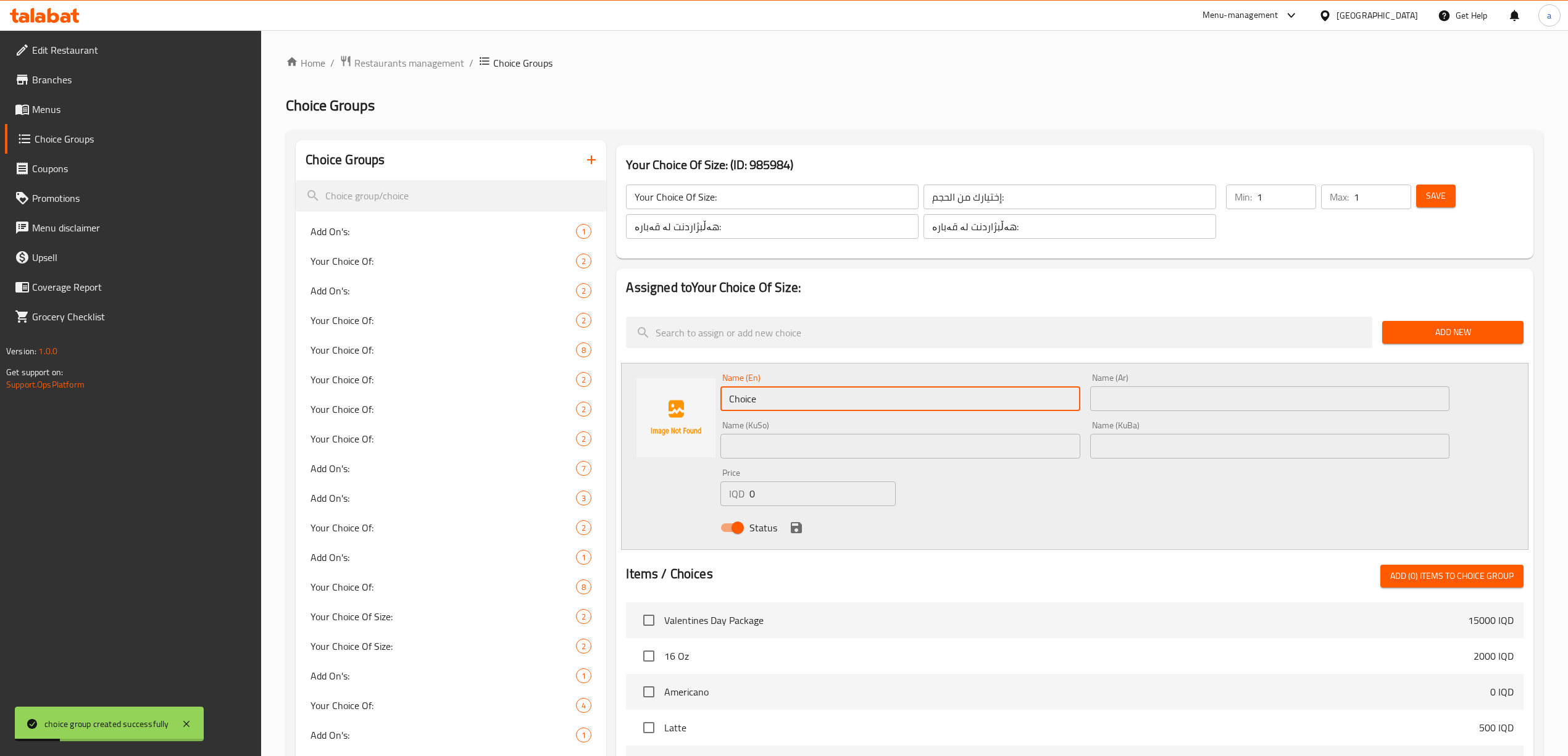
click at [746, 399] on input "Choice" at bounding box center [900, 398] width 360 height 24
click at [808, 395] on input "text" at bounding box center [900, 398] width 360 height 24
paste input "12 Oz"
type input "12 Oz"
click at [1110, 402] on input "text" at bounding box center [1270, 398] width 360 height 24
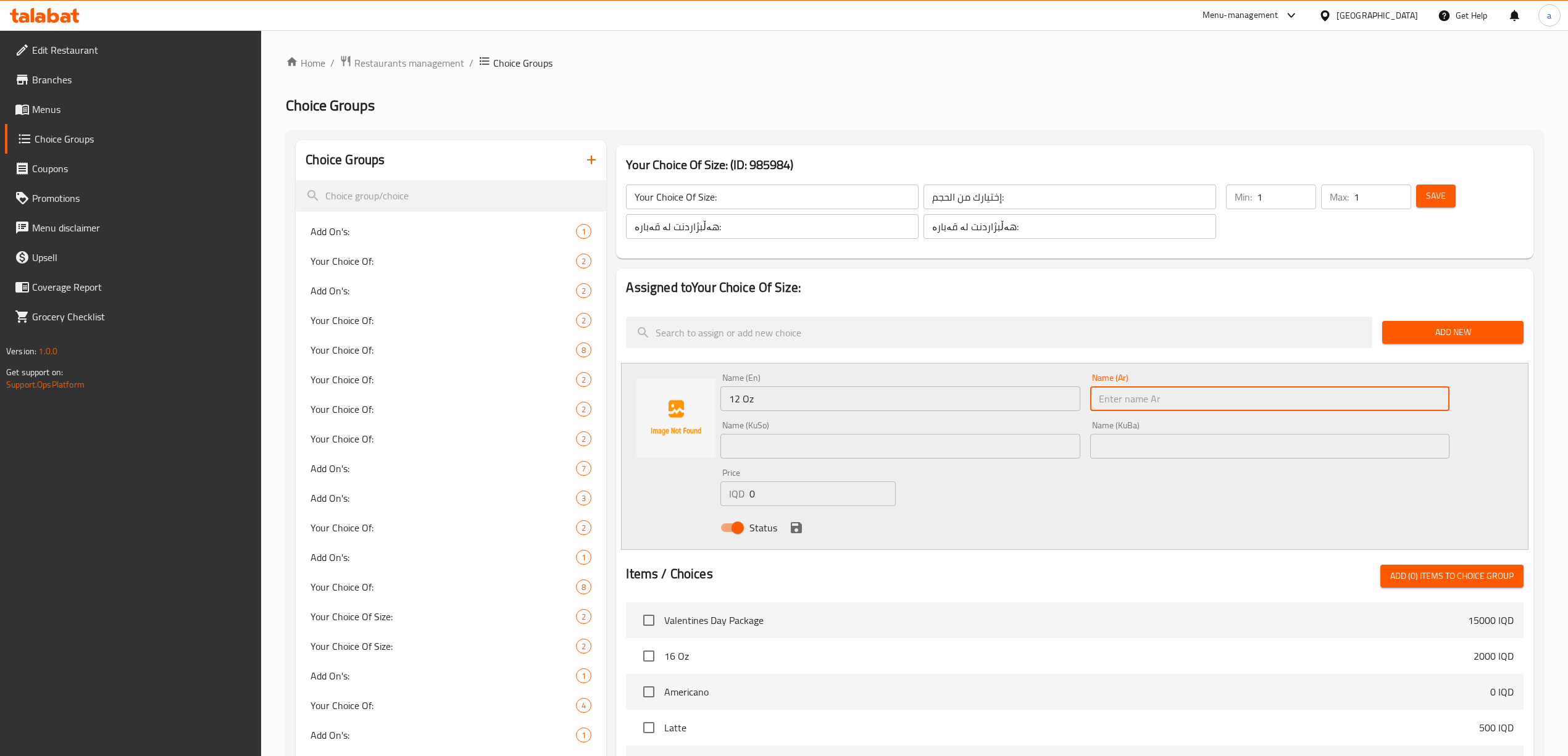
click at [1129, 395] on input "text" at bounding box center [1270, 398] width 360 height 24
paste input "12 اونصه"
type input "12 اونصه"
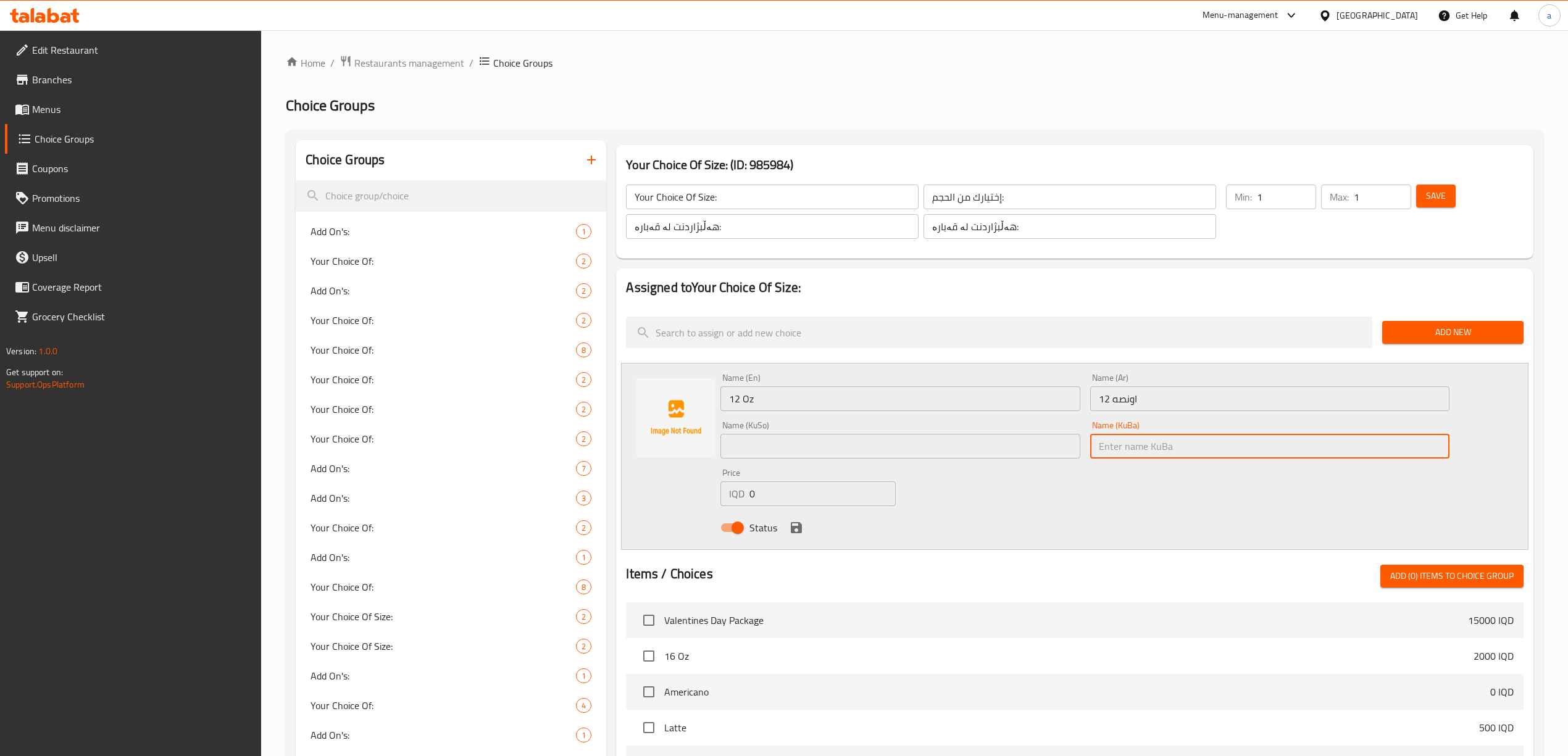
click at [1140, 439] on input "text" at bounding box center [1270, 445] width 360 height 24
paste input "12 ئۆقیە"
type input "12 ئۆقیە"
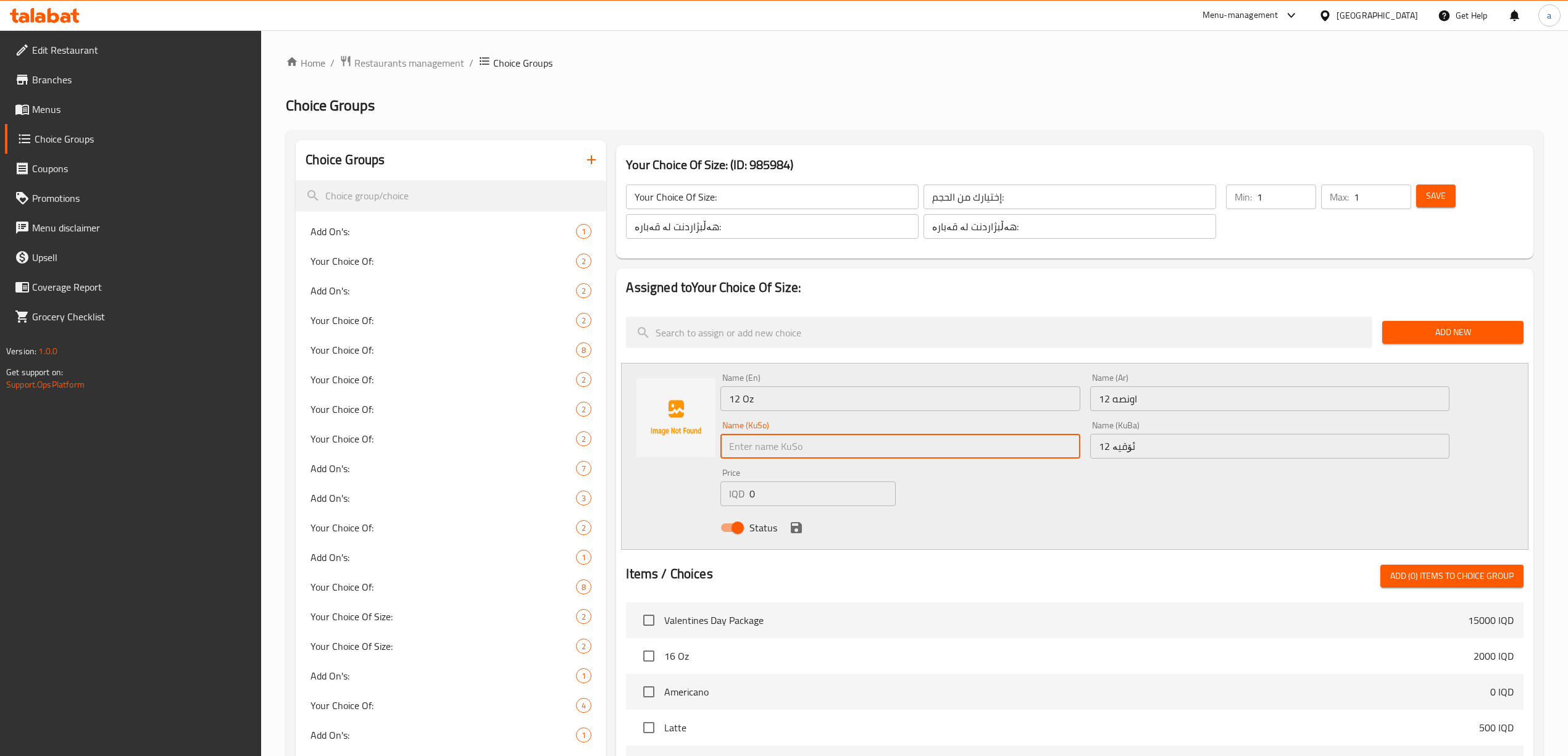
click at [952, 435] on input "text" at bounding box center [900, 445] width 360 height 24
paste input "12 ئۆقیە"
type input "12 ئۆقیە"
click at [783, 489] on input "0" at bounding box center [822, 493] width 146 height 24
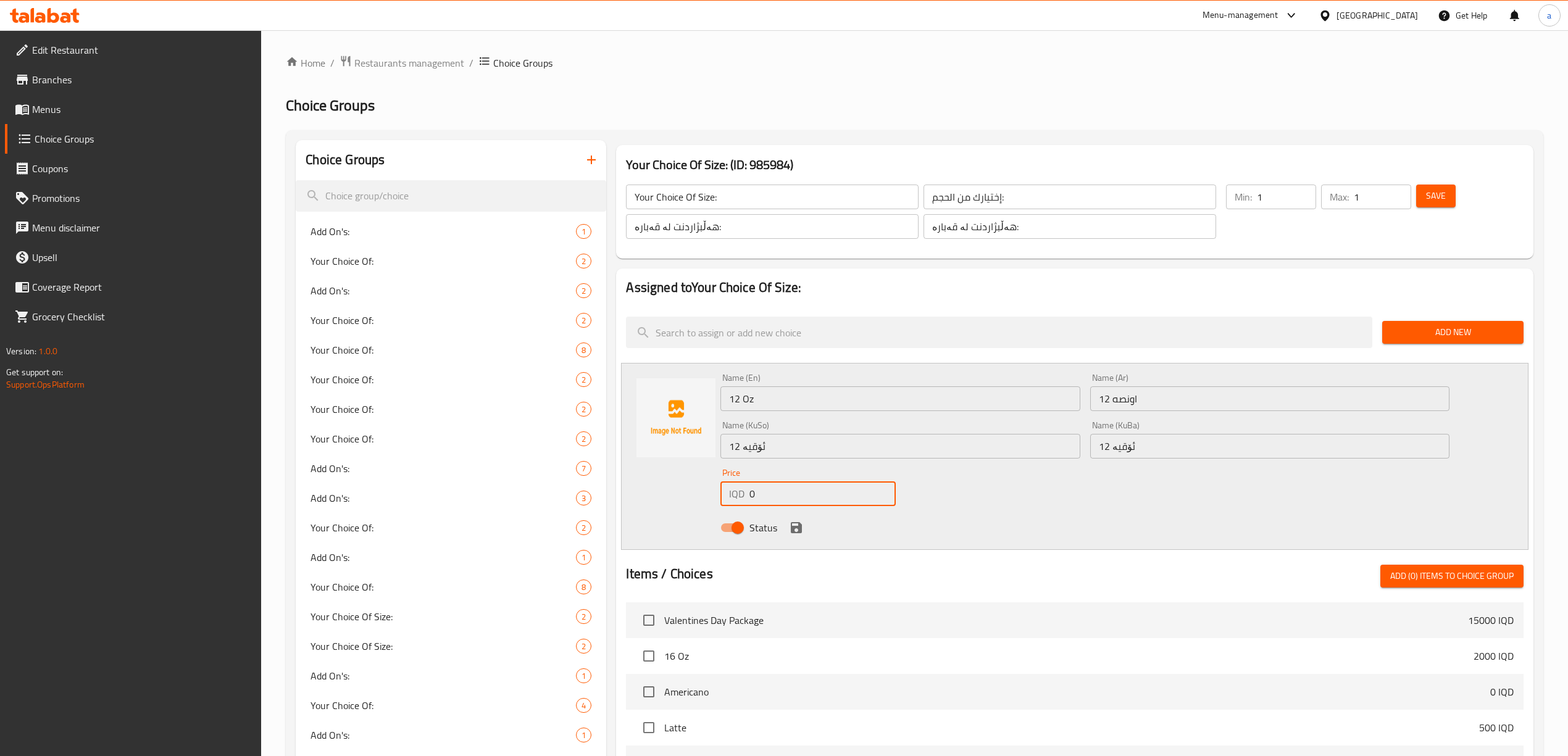
click at [783, 489] on input "0" at bounding box center [822, 493] width 146 height 24
paste input "750"
type input "7500"
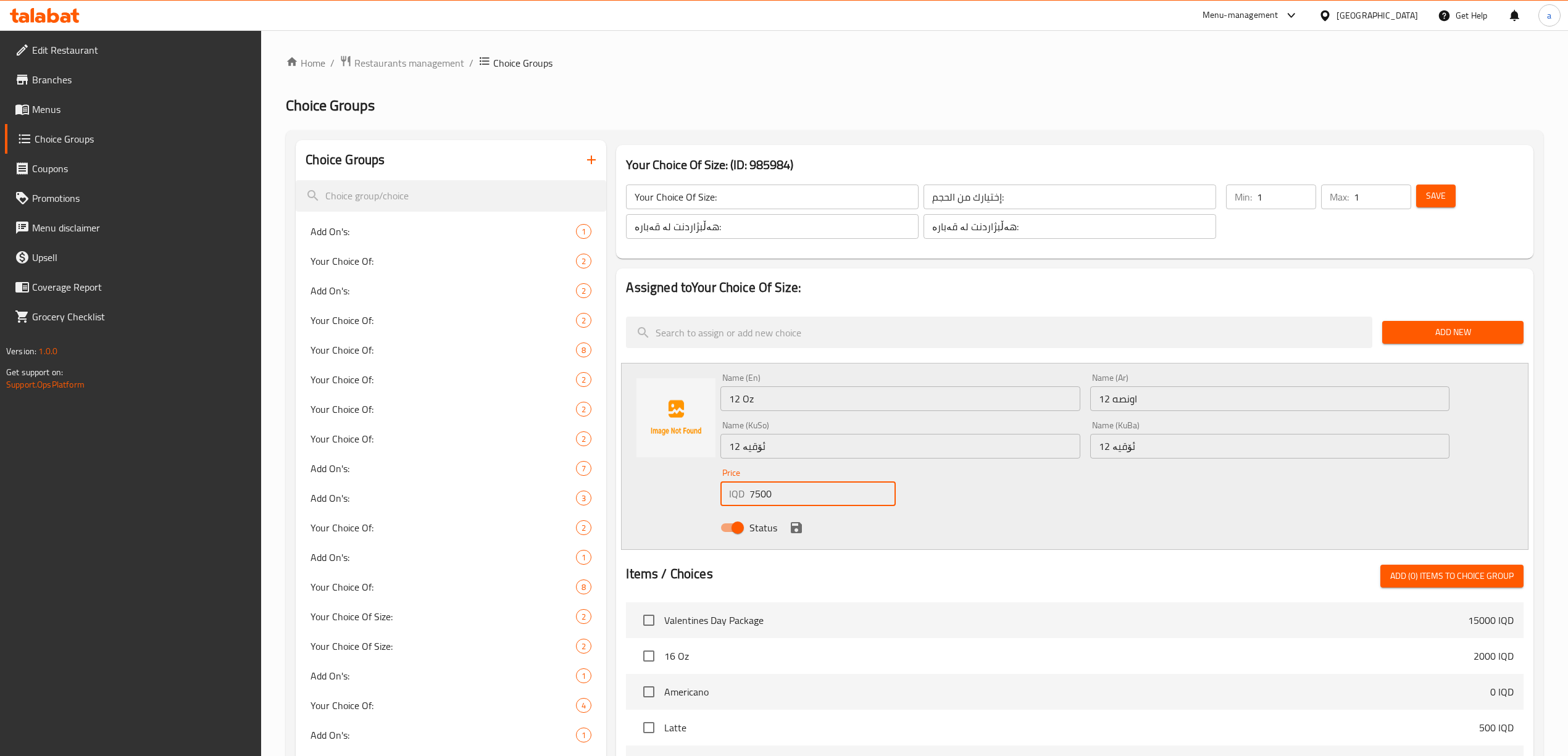
click at [794, 529] on icon "save" at bounding box center [796, 527] width 11 height 11
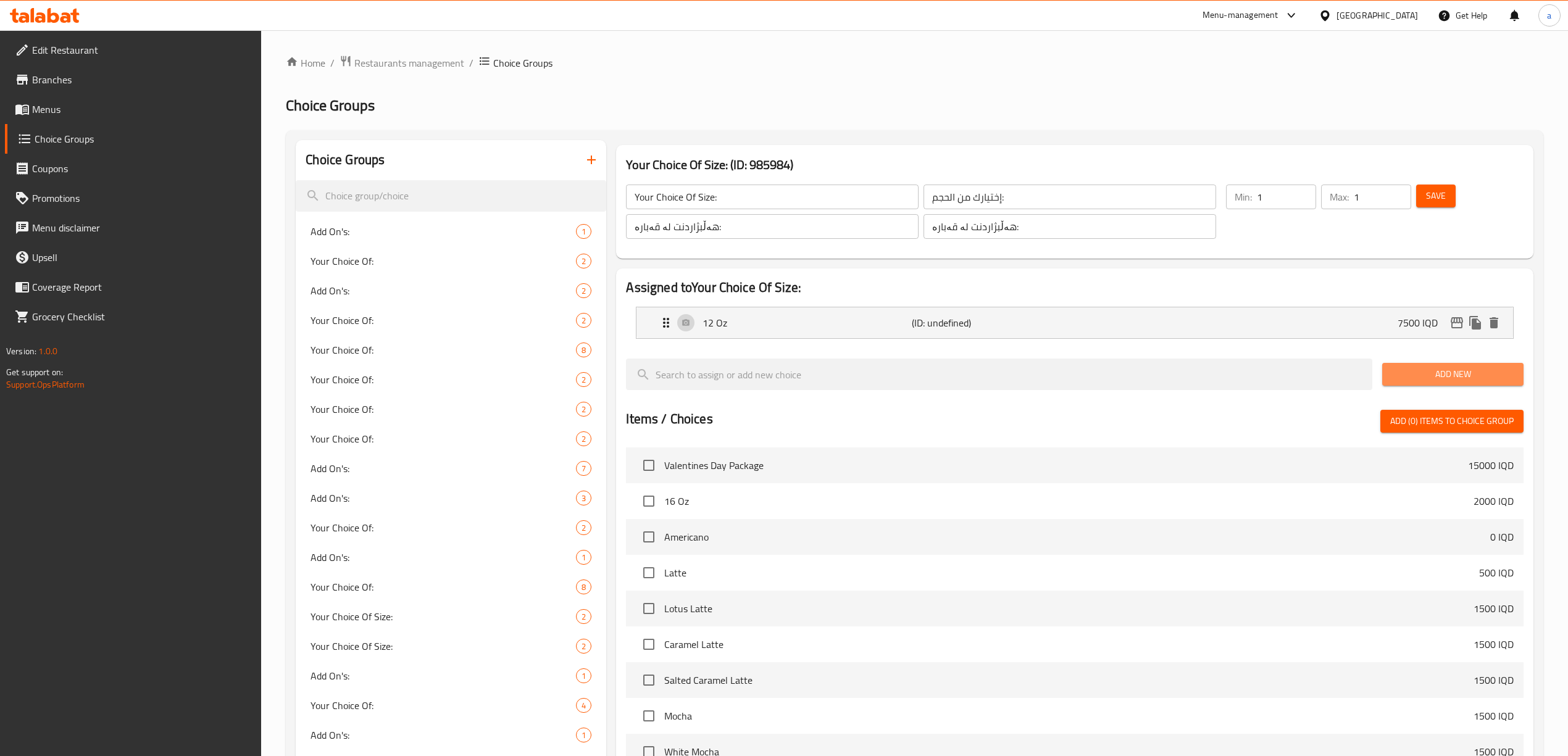
click at [1440, 381] on span "Add New" at bounding box center [1453, 375] width 121 height 15
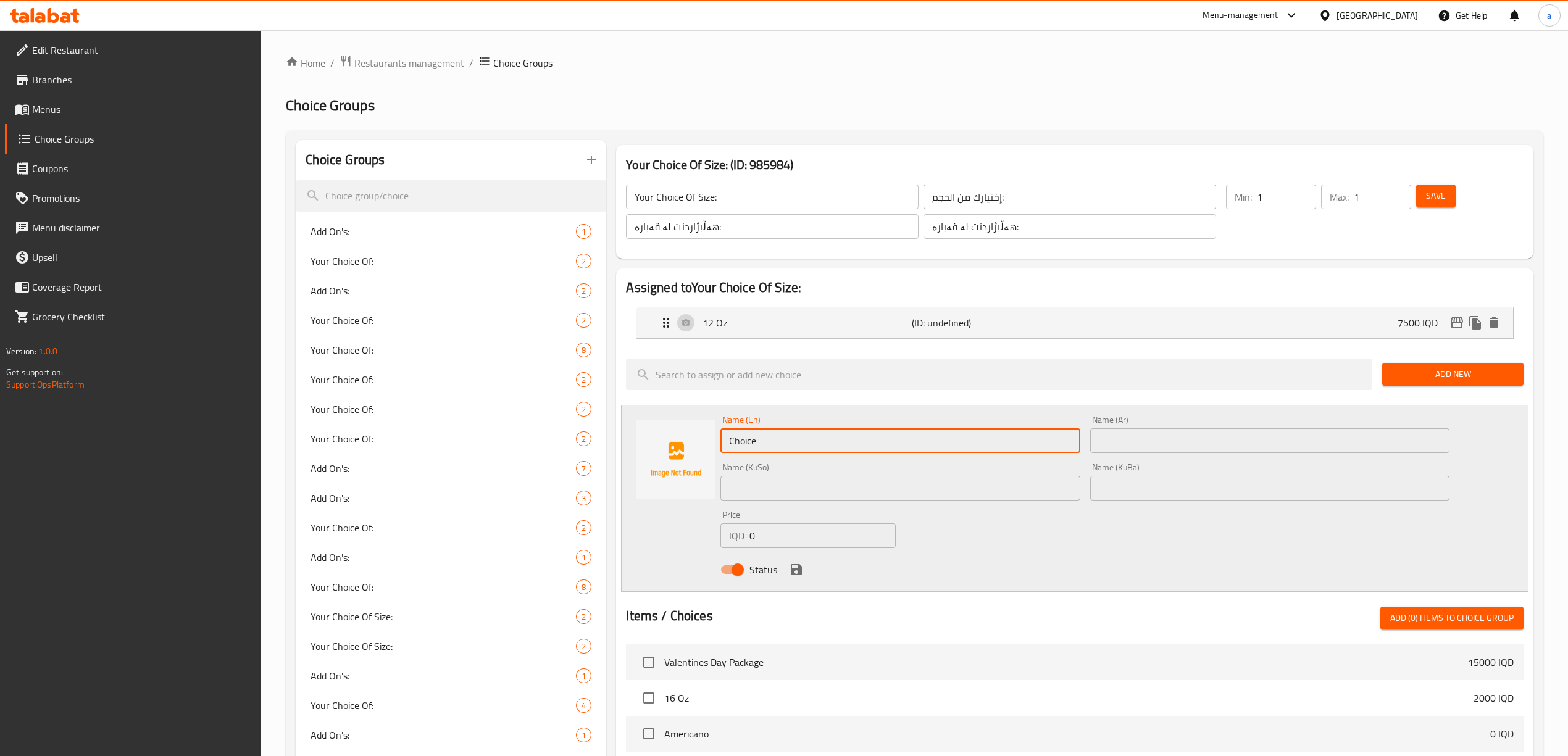
click at [751, 448] on input "Choice" at bounding box center [900, 440] width 360 height 24
click at [902, 434] on input "text" at bounding box center [900, 440] width 360 height 24
paste input "16 Oz"
type input "16 Oz"
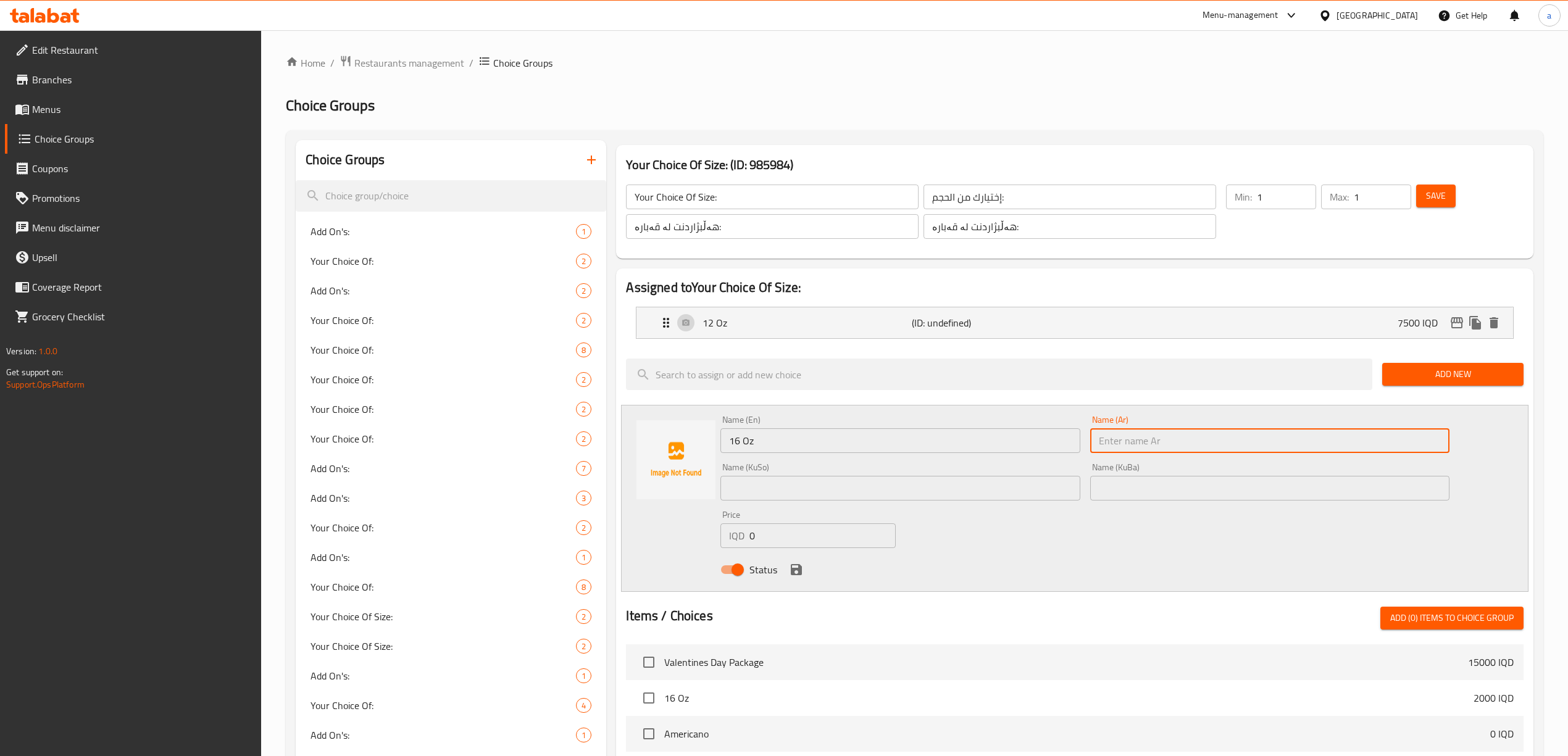
click at [1187, 452] on input "text" at bounding box center [1270, 440] width 360 height 24
paste input "16 ئۆقیە"
type input "16 ئۆقیە"
click at [1168, 484] on input "text" at bounding box center [1270, 487] width 360 height 24
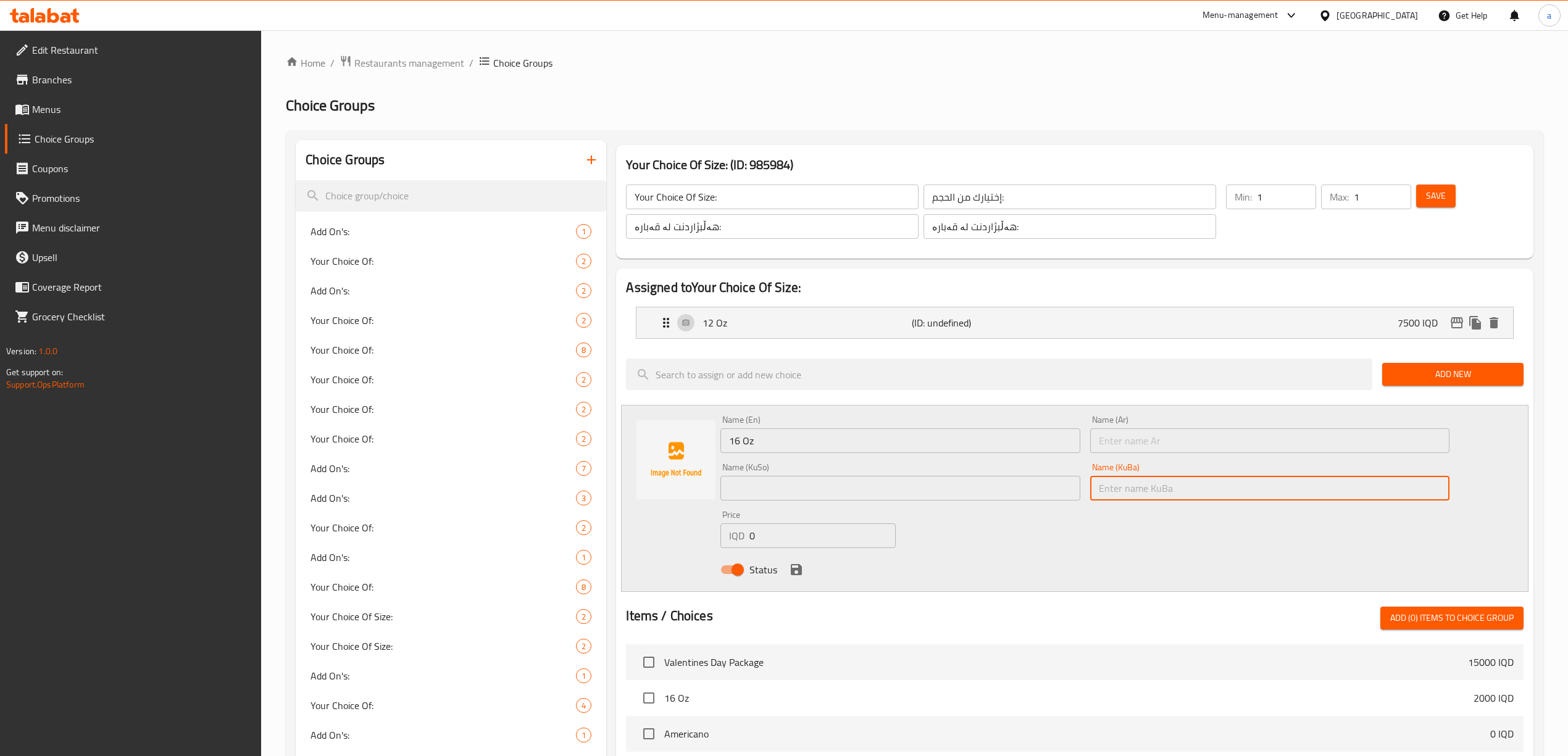
paste input "16 ئۆقیە"
type input "16 ئۆقیە"
click at [912, 482] on input "text" at bounding box center [900, 487] width 360 height 24
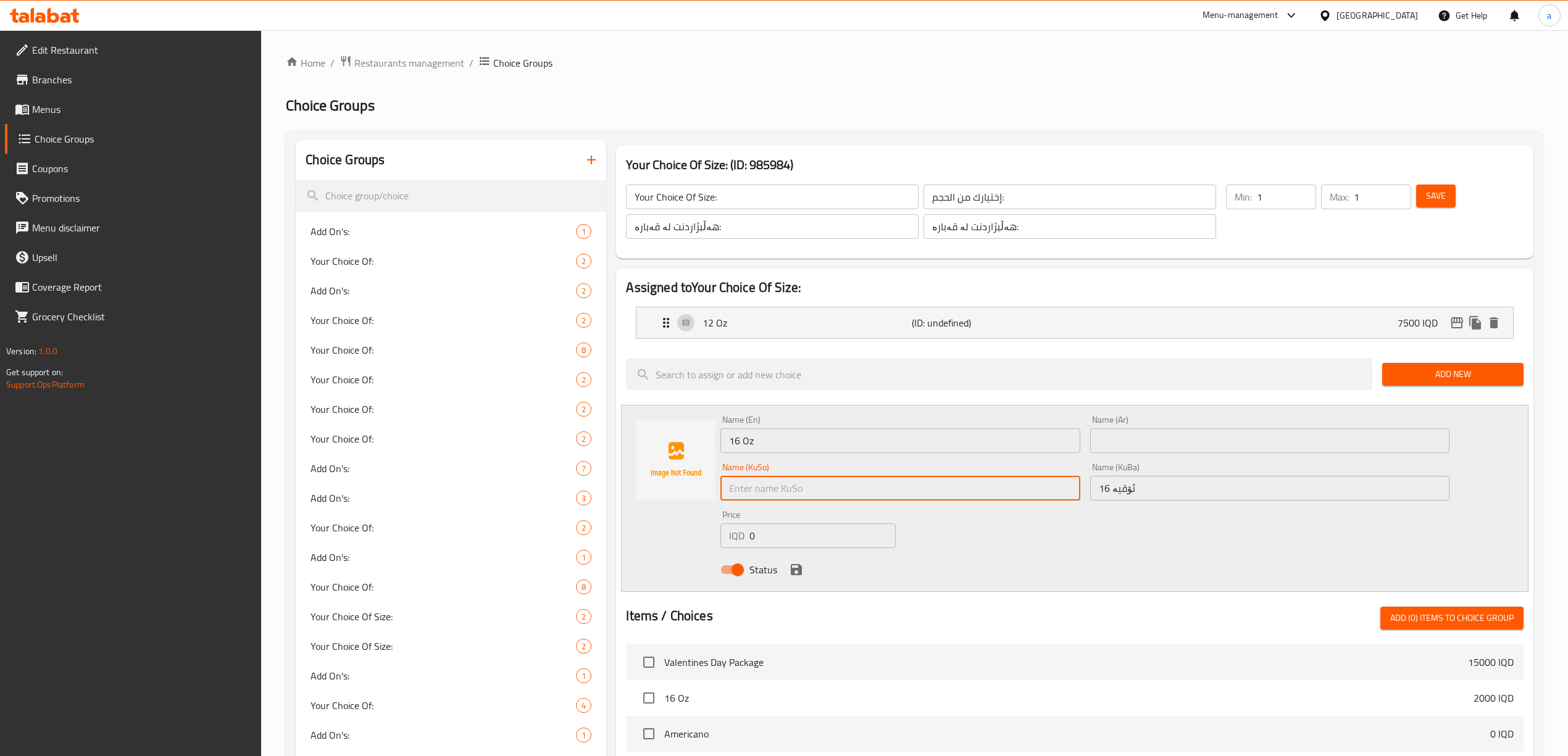
paste input "16 ئۆقیە"
type input "16 ئۆقیە"
click at [1181, 442] on input "text" at bounding box center [1270, 440] width 360 height 24
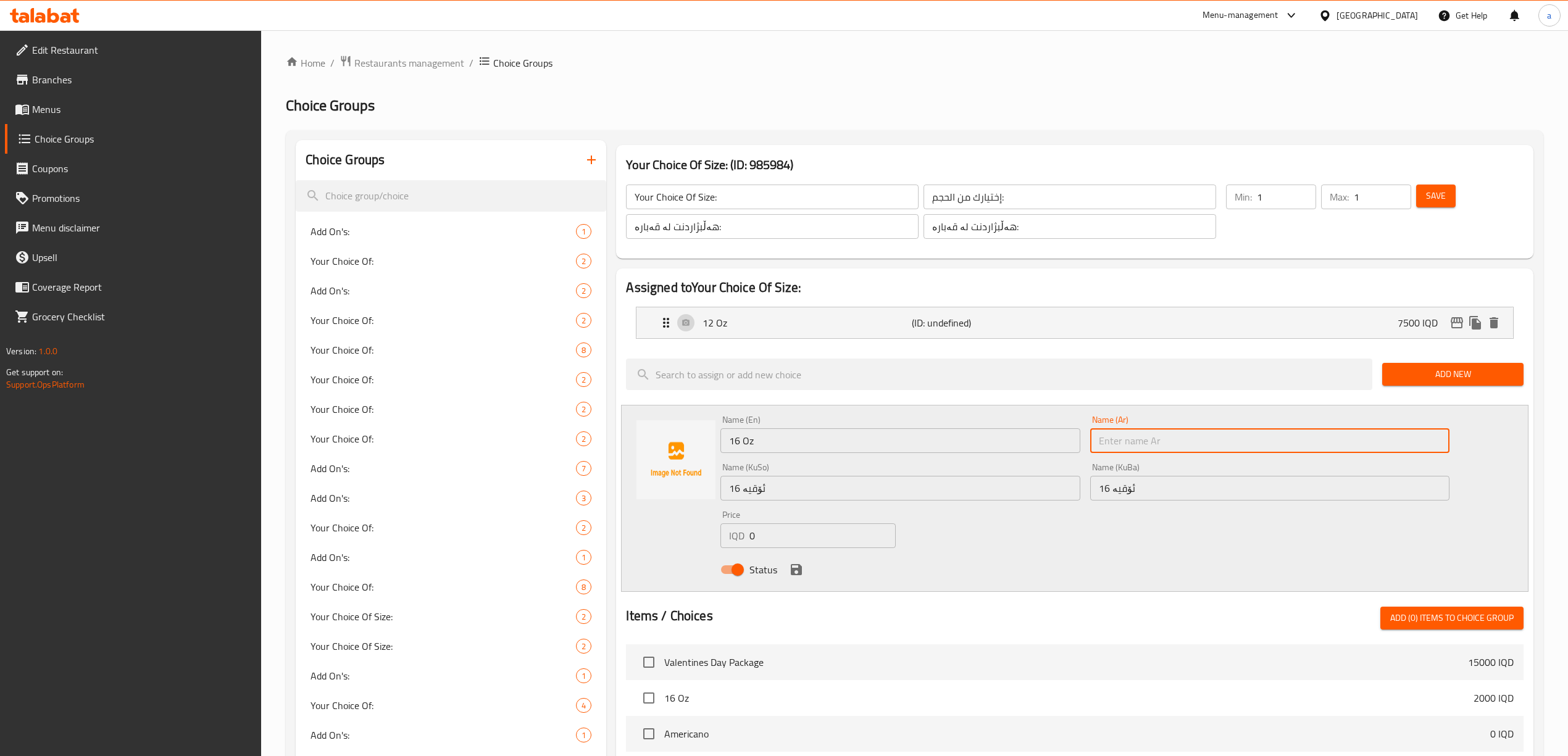
paste input "16 اونصه"
type input "16 اونصه"
click at [752, 530] on input "0" at bounding box center [822, 535] width 146 height 24
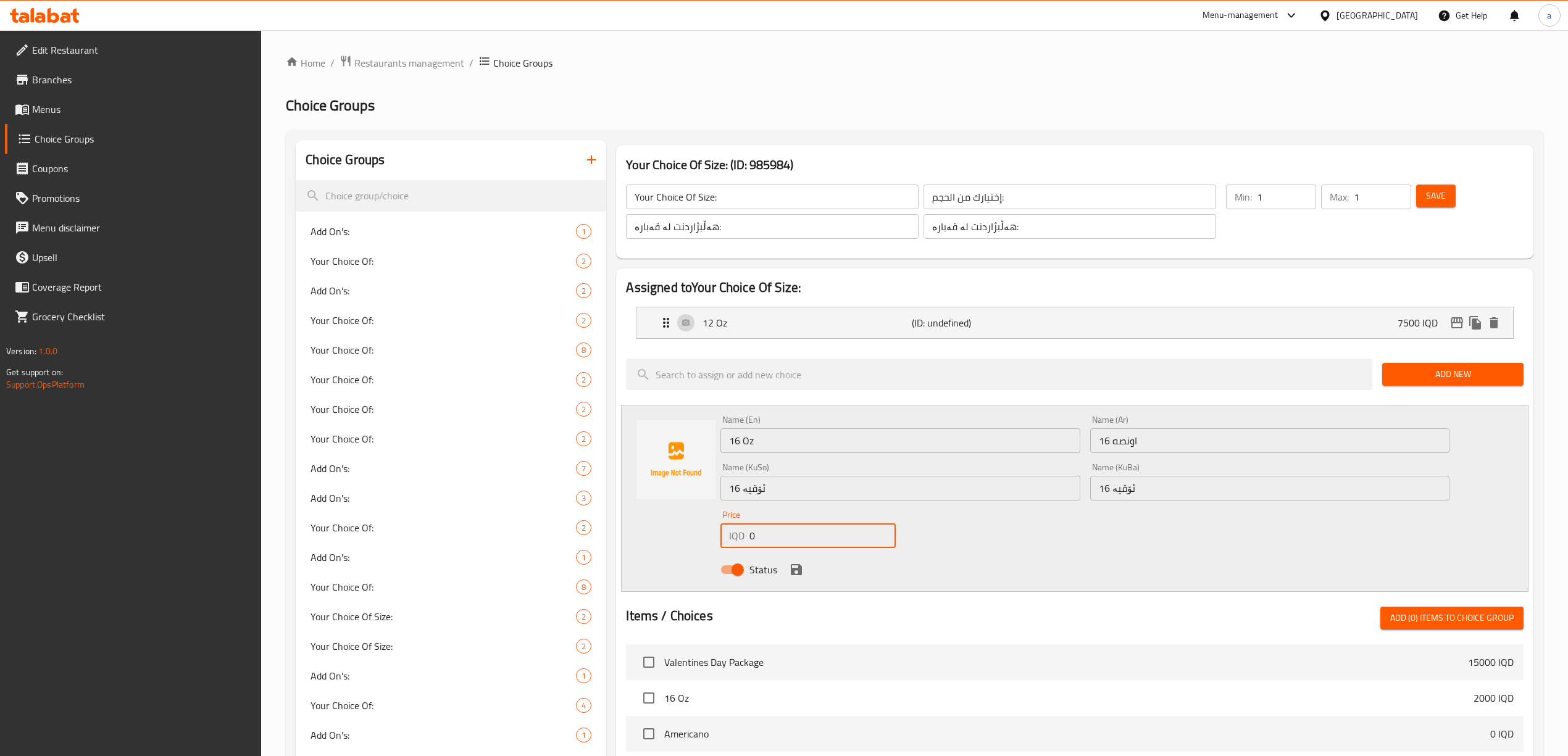
click at [752, 530] on input "0" at bounding box center [822, 535] width 146 height 24
type input "8500"
click at [792, 567] on icon "save" at bounding box center [797, 570] width 15 height 15
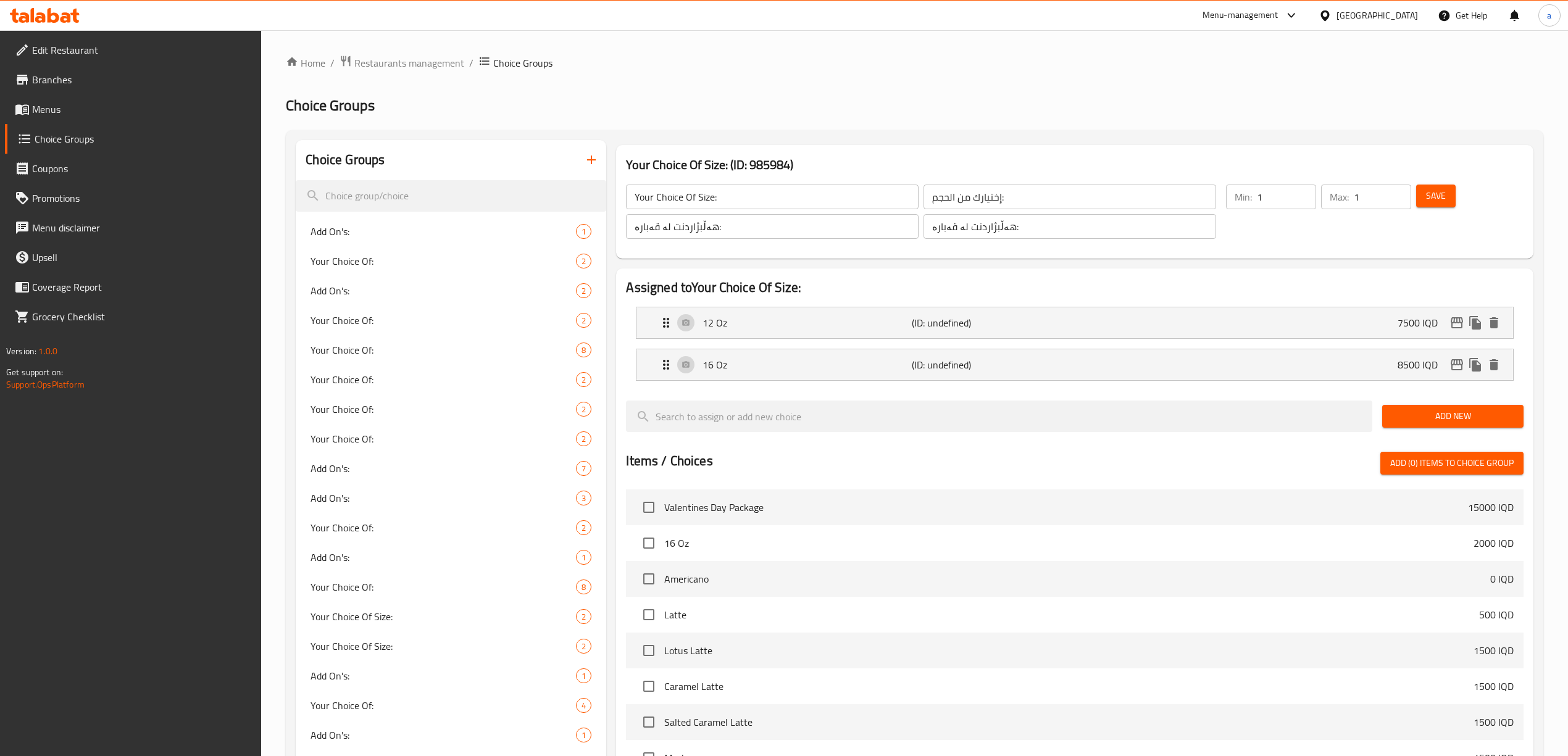
click at [1440, 190] on span "Save" at bounding box center [1436, 196] width 19 height 15
click at [45, 106] on span "Menus" at bounding box center [141, 109] width 220 height 15
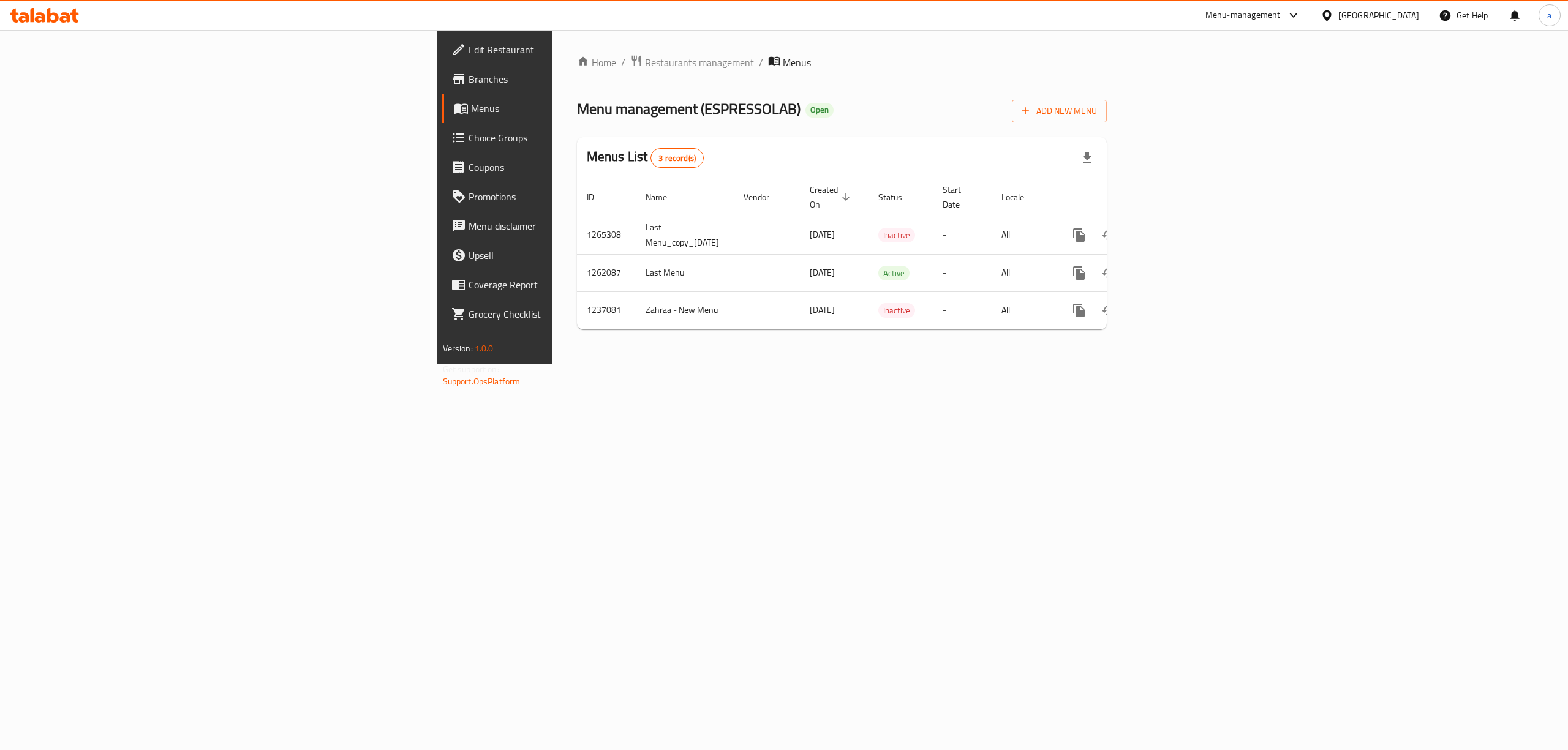
click at [1132, 256] on div "Home / Restaurants management / Menus Menu management ( ESPRESSOLAB ) Open Add …" at bounding box center [842, 197] width 580 height 334
click at [1175, 266] on icon "enhanced table" at bounding box center [1168, 273] width 15 height 15
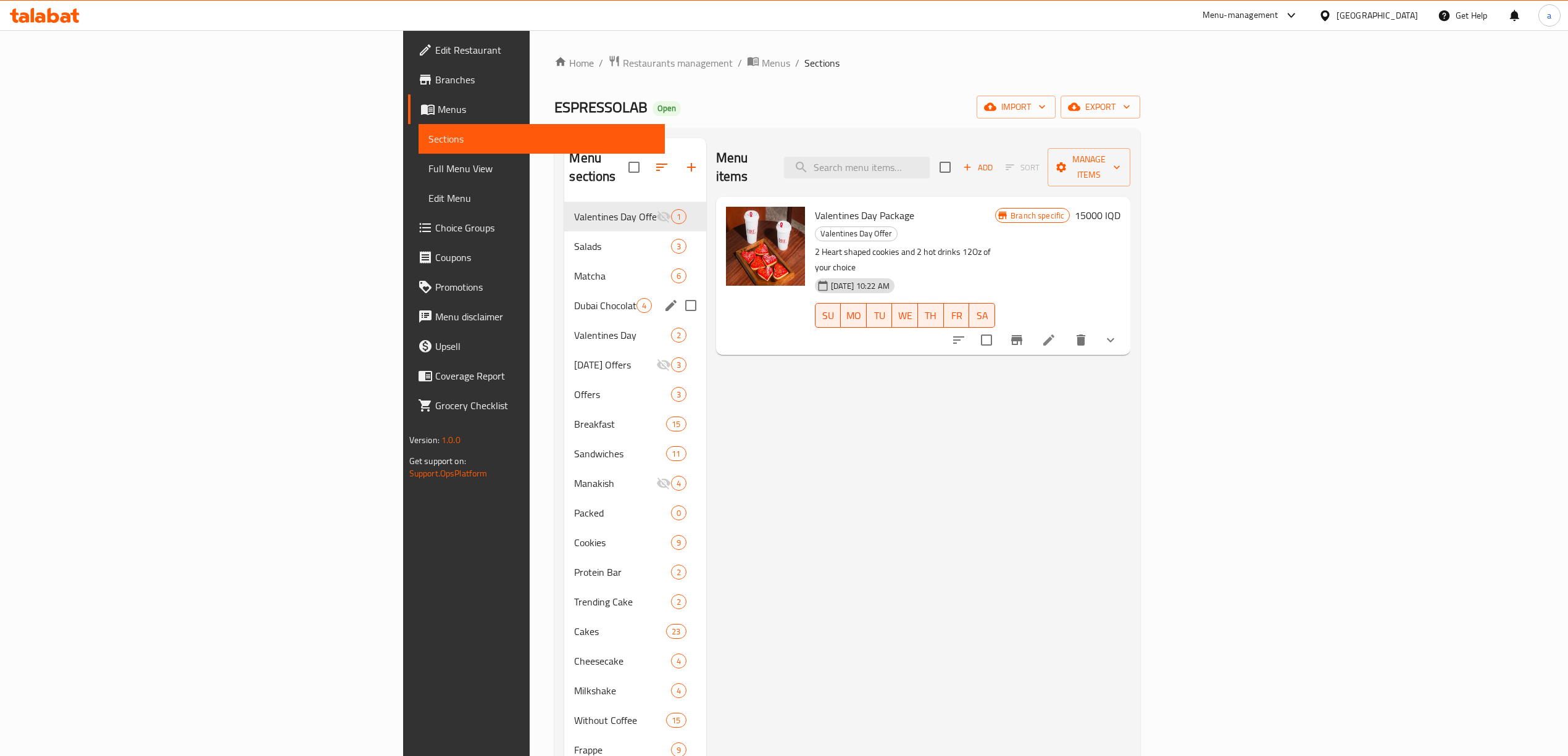
click at [574, 269] on span "Matcha" at bounding box center [622, 276] width 96 height 15
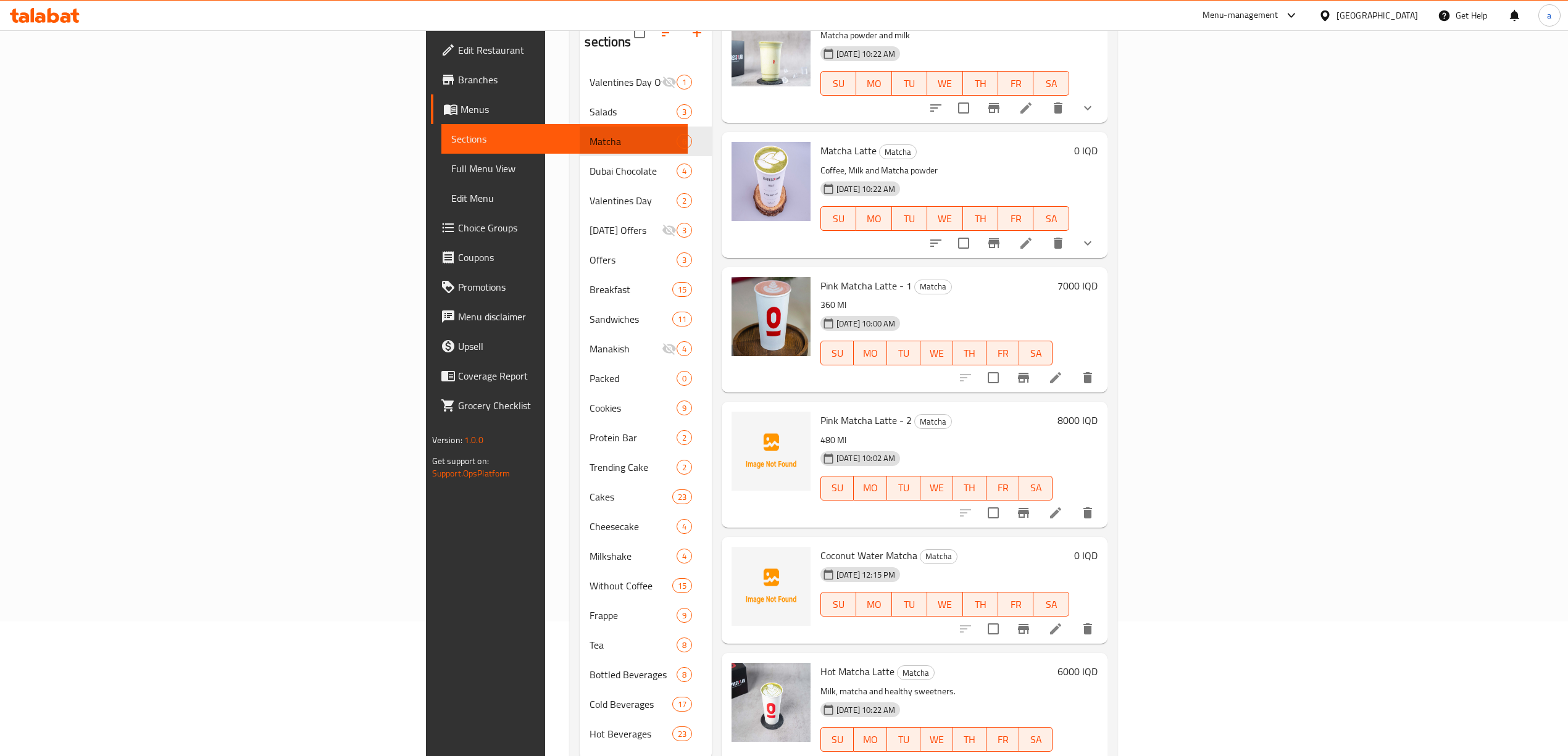
scroll to position [173, 0]
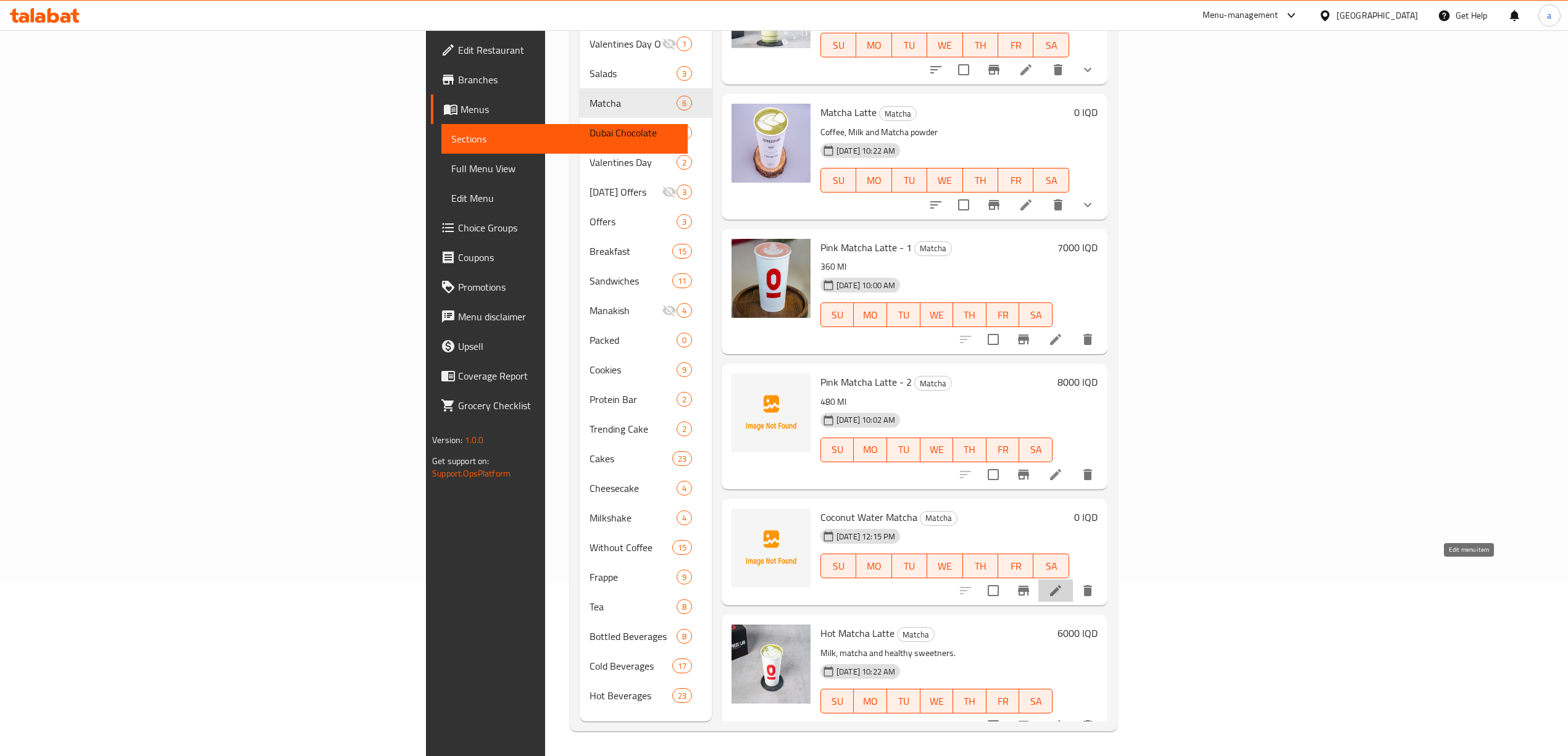
click at [1064, 583] on icon at bounding box center [1056, 591] width 15 height 15
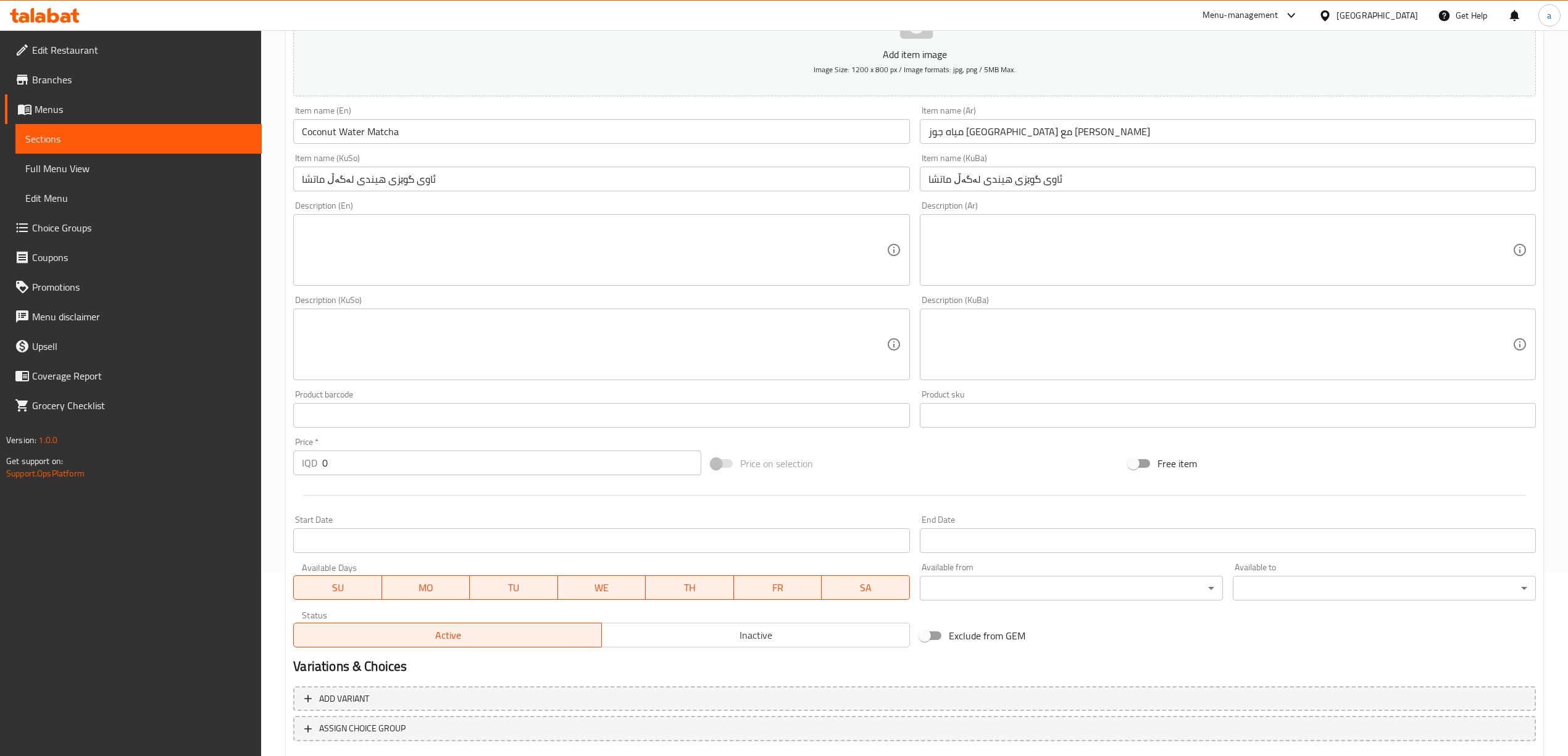
scroll to position [258, 0]
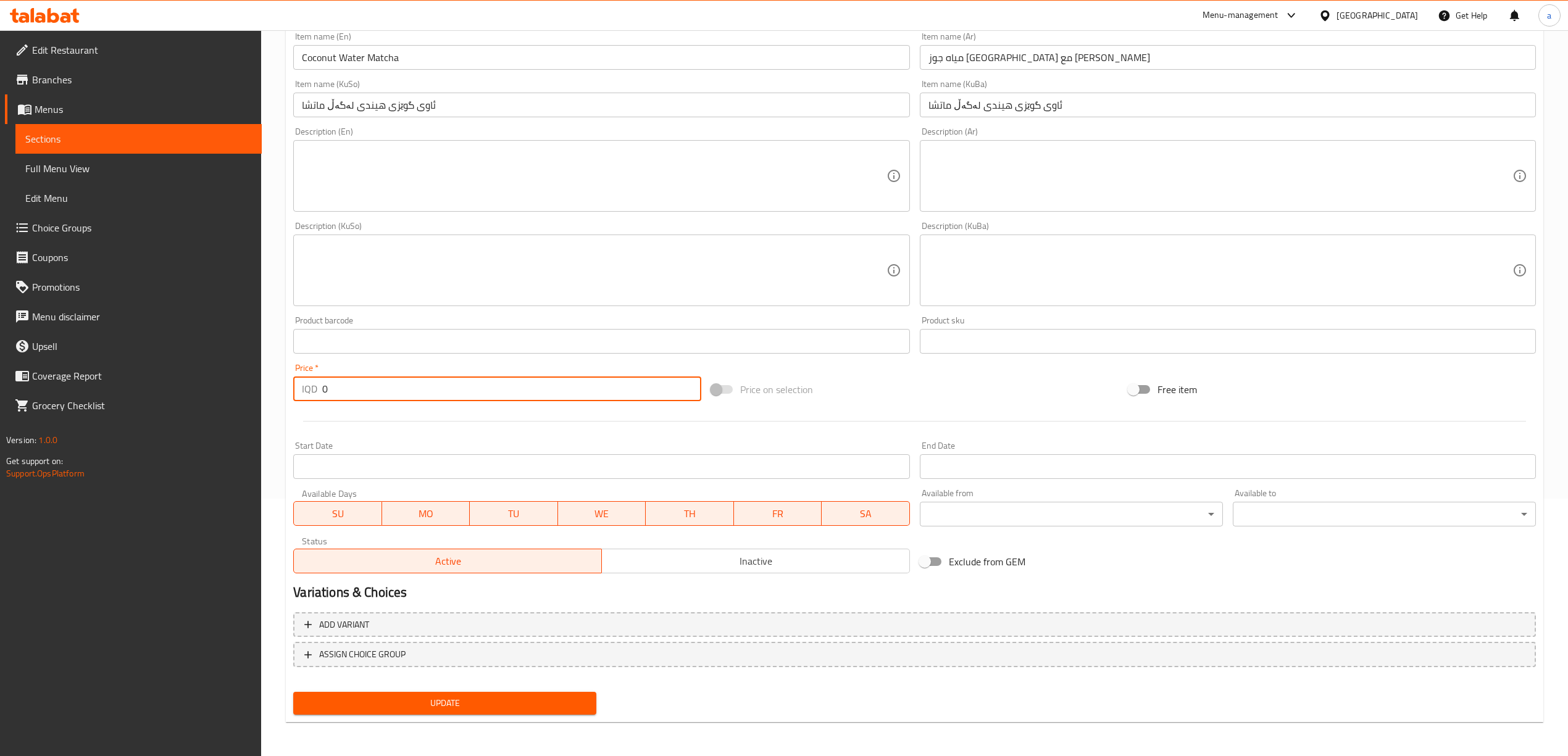
click at [323, 391] on input "0" at bounding box center [511, 388] width 378 height 24
paste input "700"
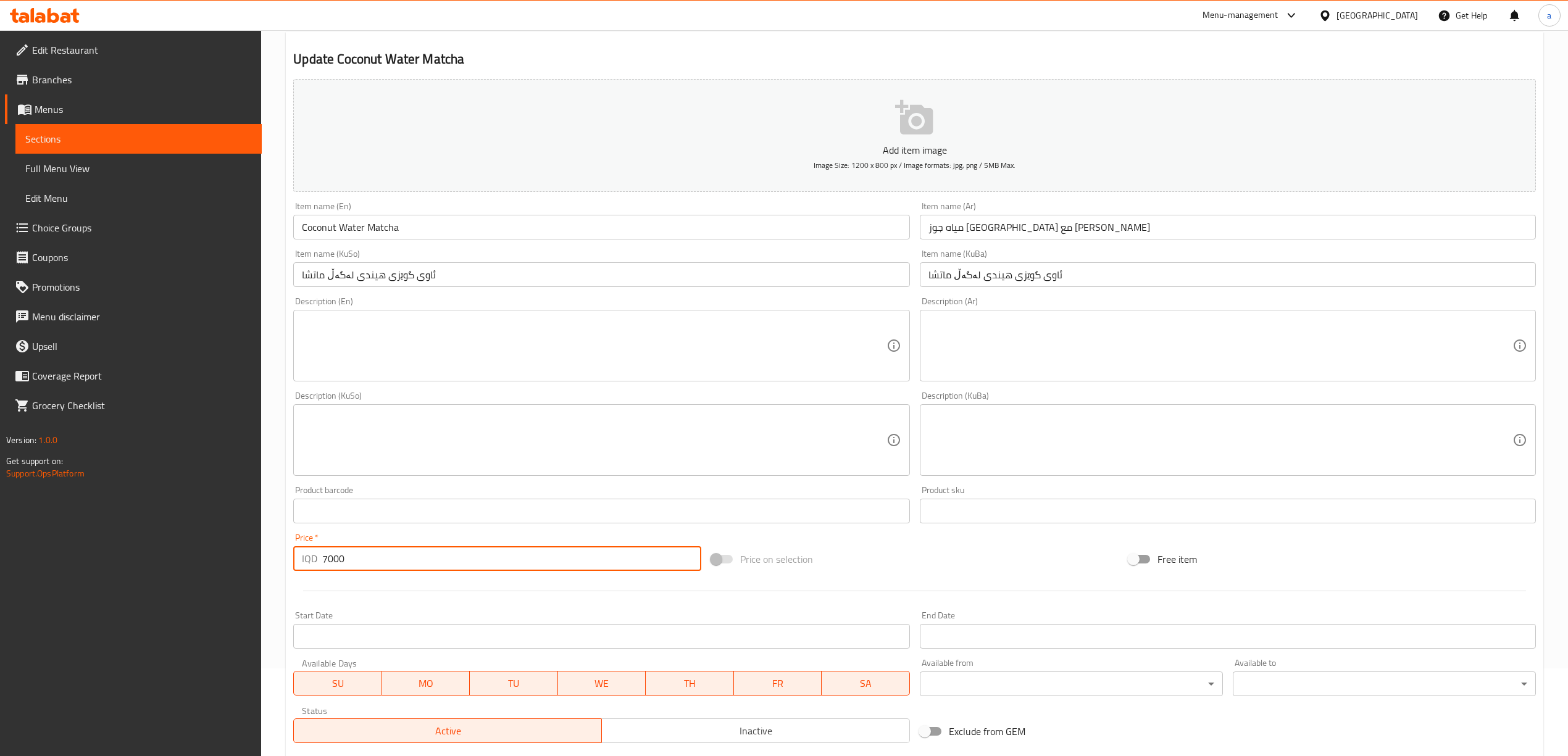
scroll to position [0, 0]
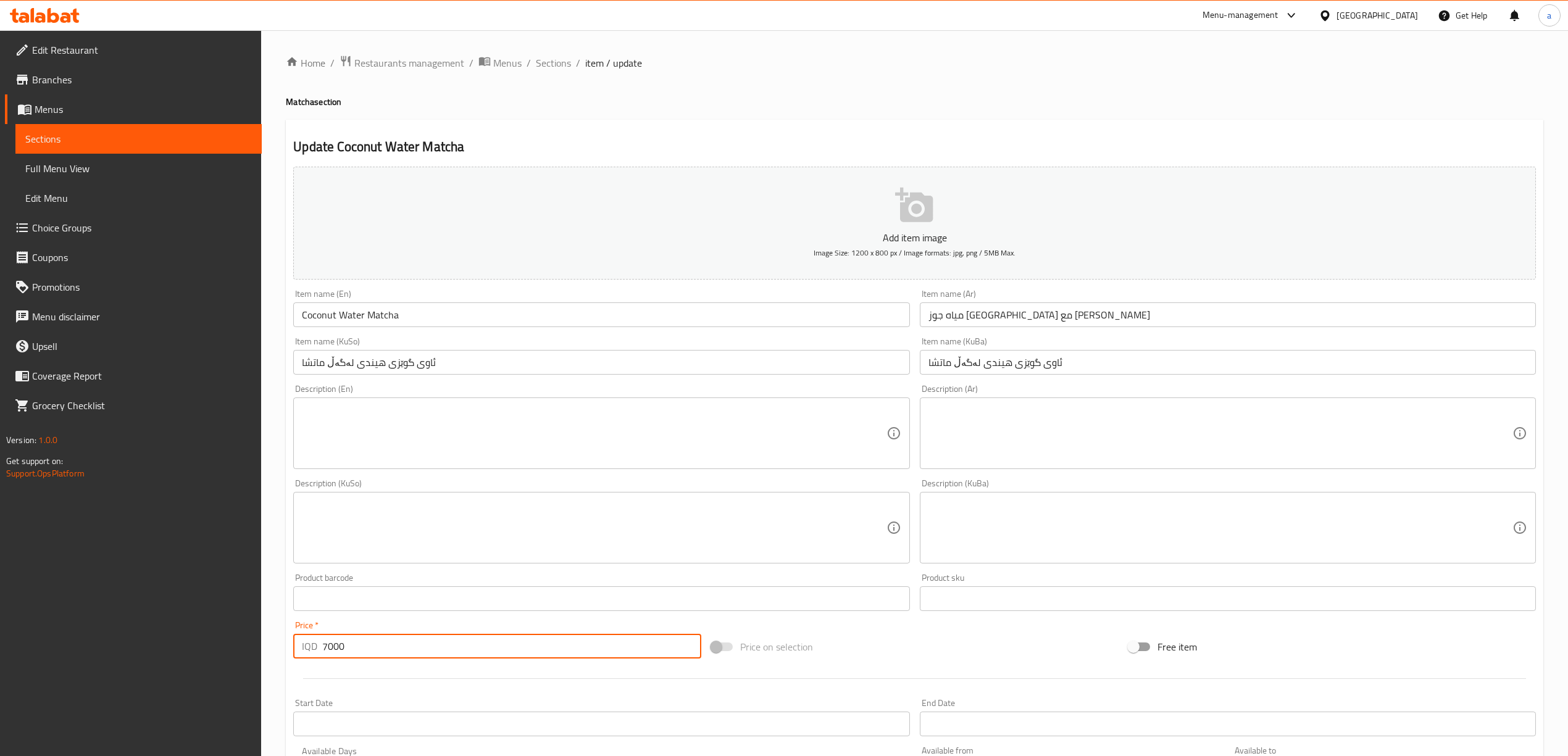
type input "7000"
click at [416, 312] on input "Coconut Water Matcha" at bounding box center [601, 314] width 616 height 24
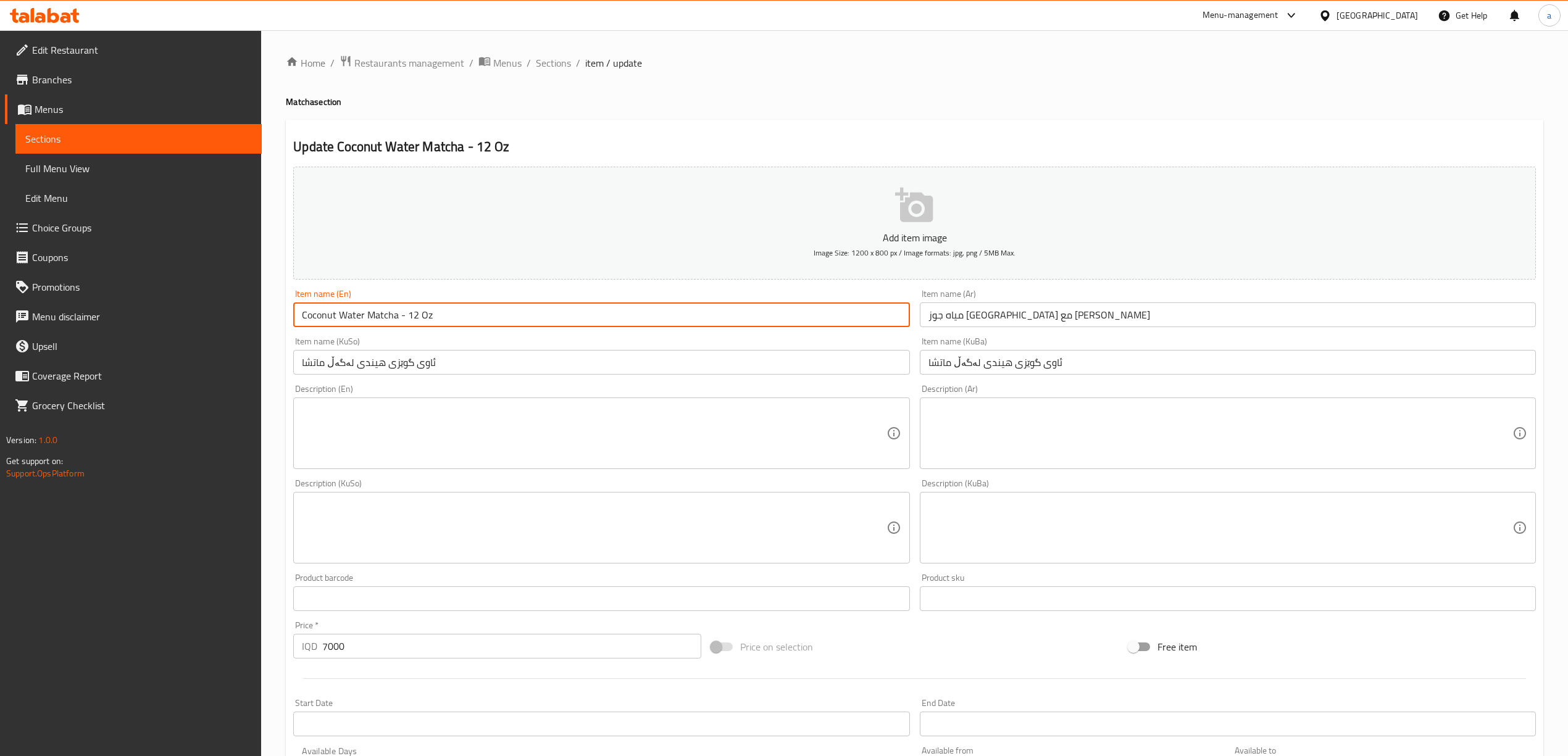
type input "Coconut Water Matcha - 12 Oz"
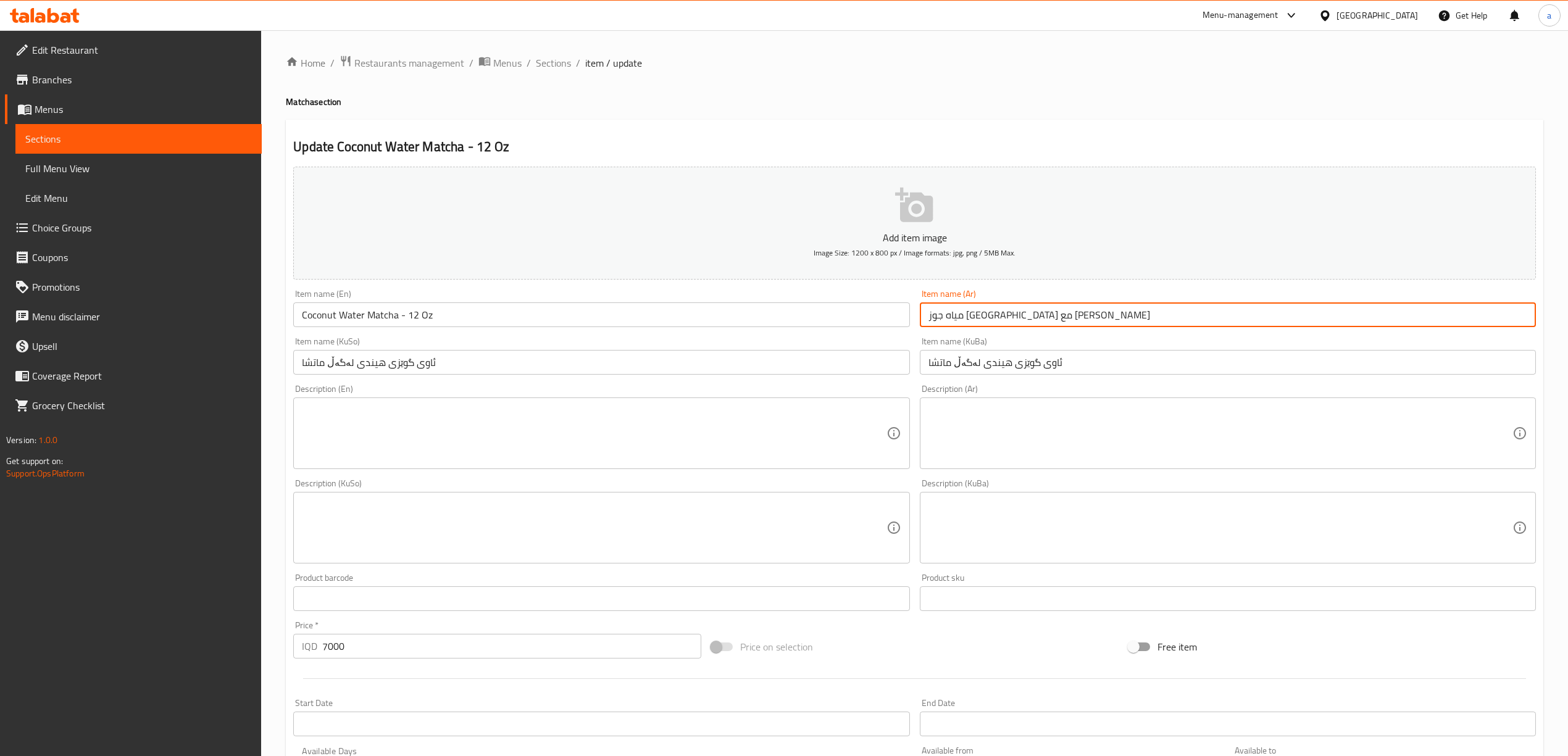
click at [934, 317] on input "مياه جوز هند مع ماتشا" at bounding box center [1229, 314] width 616 height 24
paste input "12 اونصه"
type input "مياه جوز هند مع ماتشا - 12 اونصه"
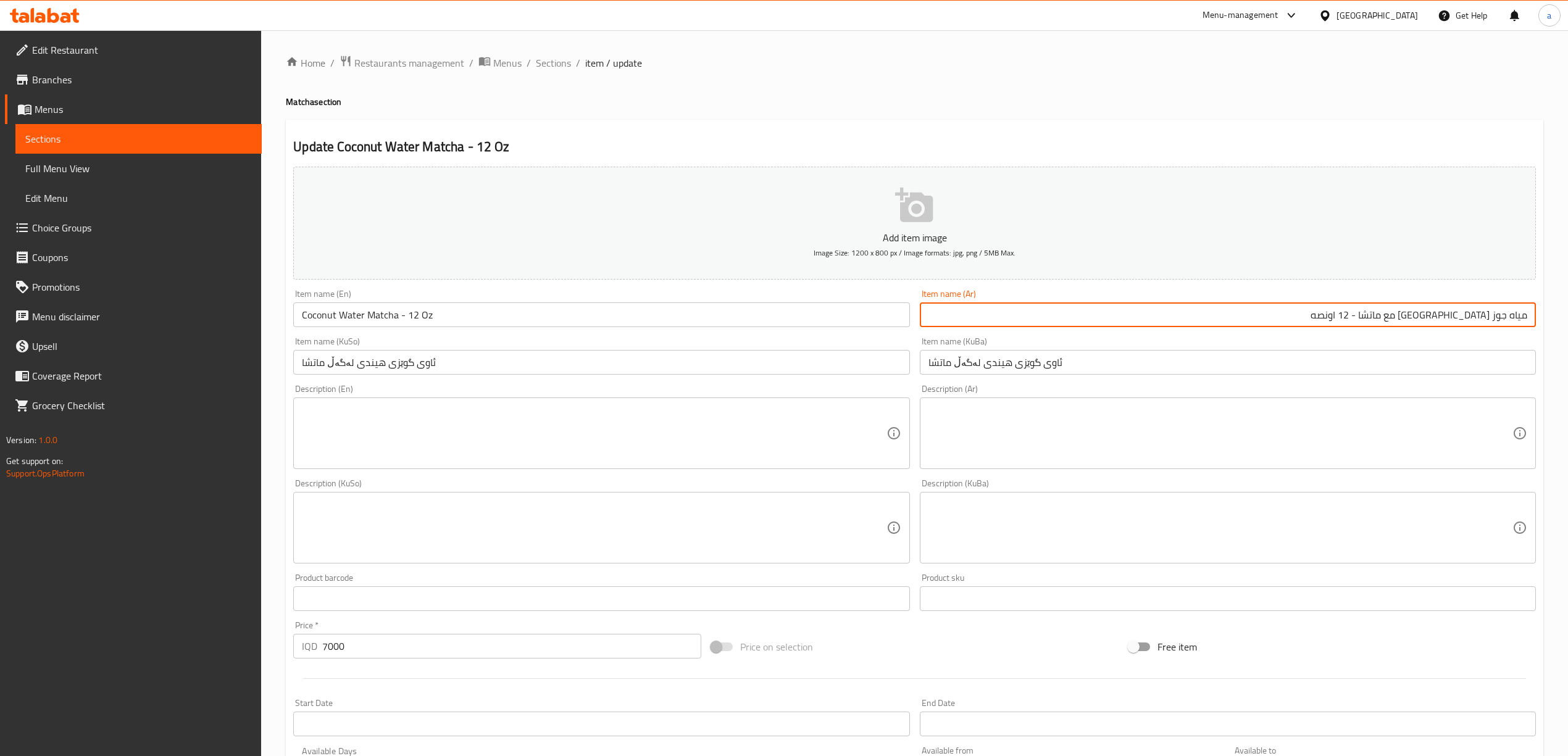
click at [1122, 375] on input "ئاوی گوێزی هیندی لەگەڵ ماتشا" at bounding box center [1229, 362] width 616 height 24
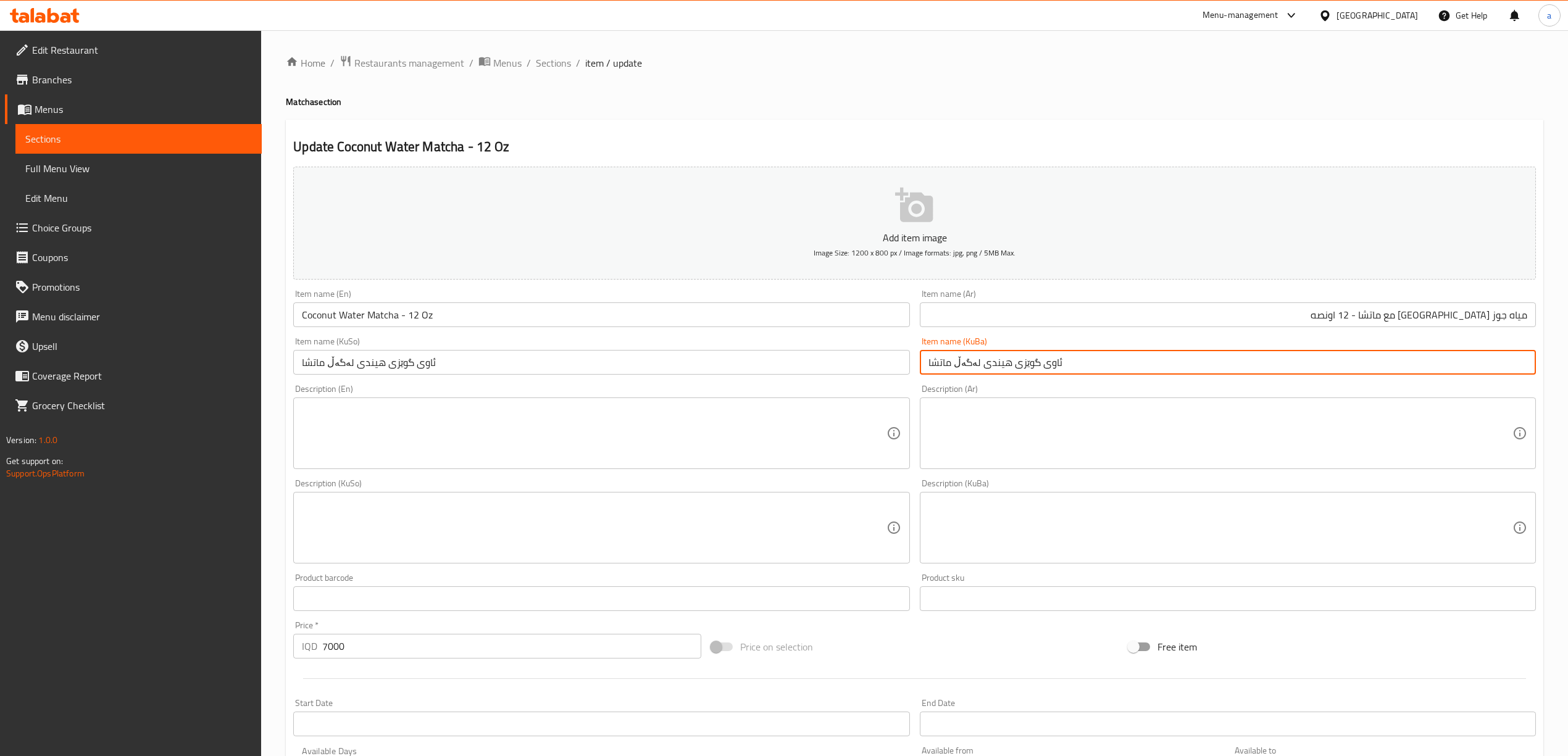
click at [1122, 375] on input "ئاوی گوێزی هیندی لەگەڵ ماتشا" at bounding box center [1229, 362] width 616 height 24
paste input "12 ئۆقیە"
type input "ئاوی گوێزی هیندی لەگەڵ ماتشا - 12 ئۆقیە"
click at [667, 375] on input "ئاوی گوێزی هیندی لەگەڵ ماتشا" at bounding box center [601, 362] width 616 height 24
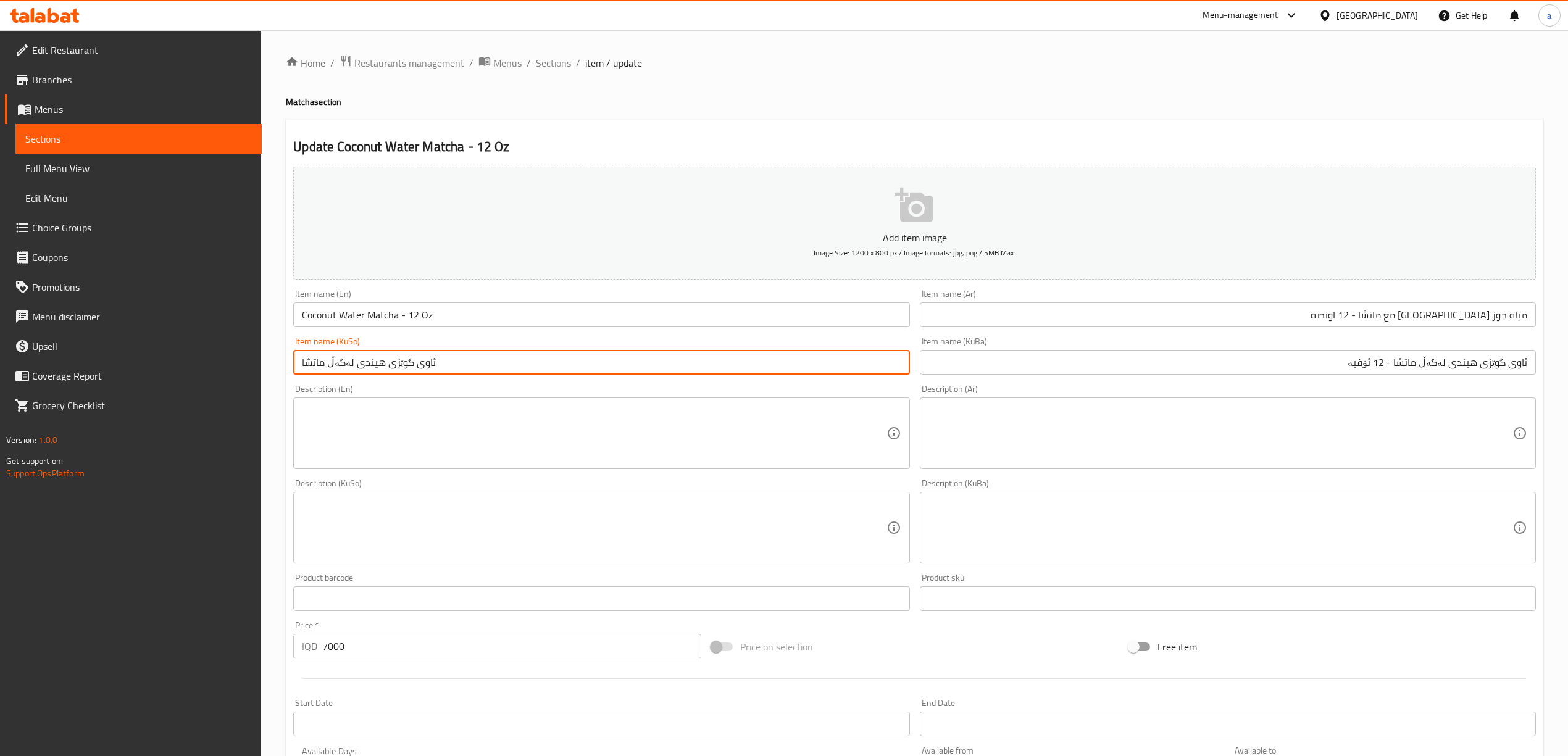
click at [667, 375] on input "ئاوی گوێزی هیندی لەگەڵ ماتشا" at bounding box center [601, 362] width 616 height 24
paste input "- 12 ئۆقیە"
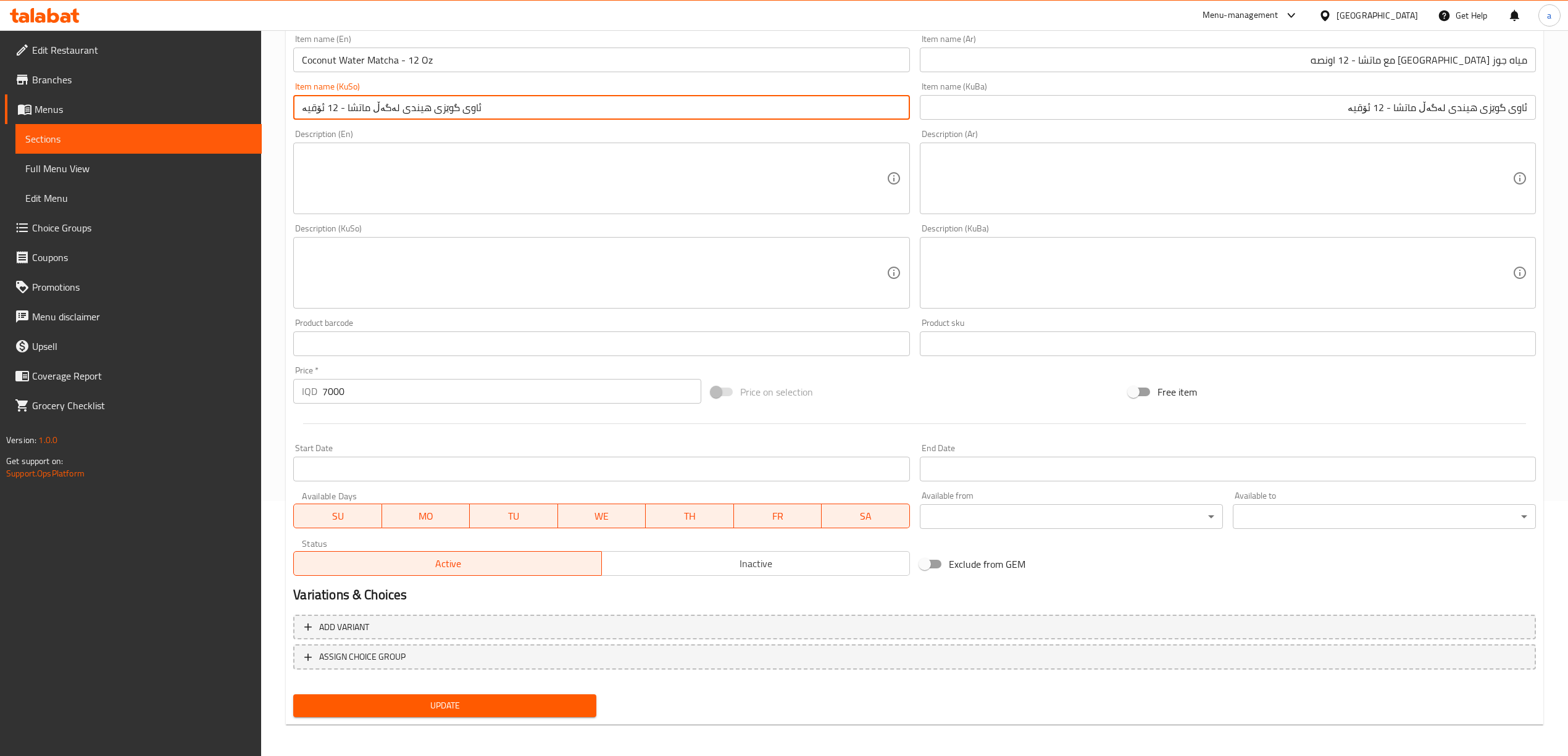
scroll to position [258, 0]
type input "ئاوی گوێزی هیندی لەگەڵ ماتشا - 12 ئۆقیە"
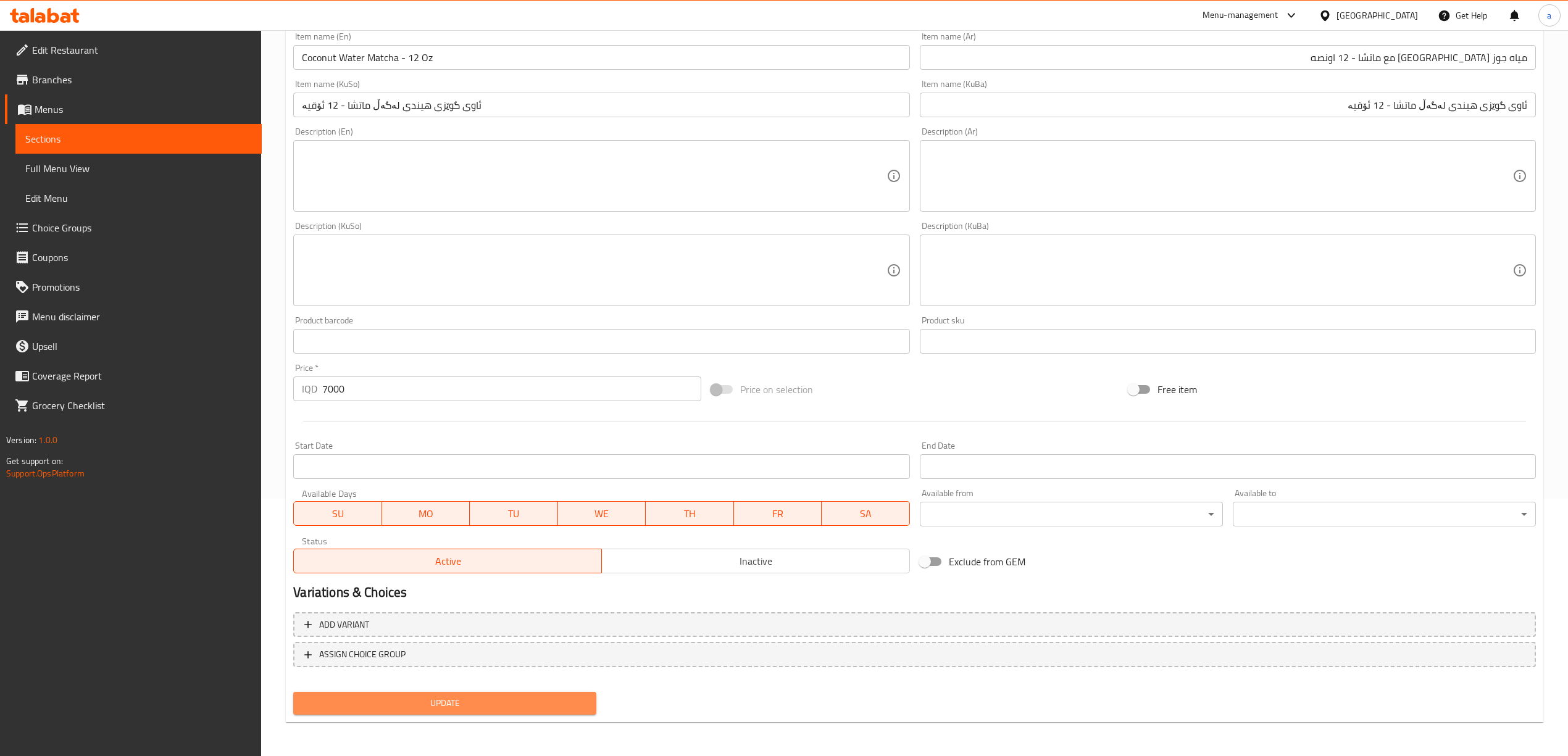
click at [477, 694] on button "Update" at bounding box center [445, 703] width 303 height 23
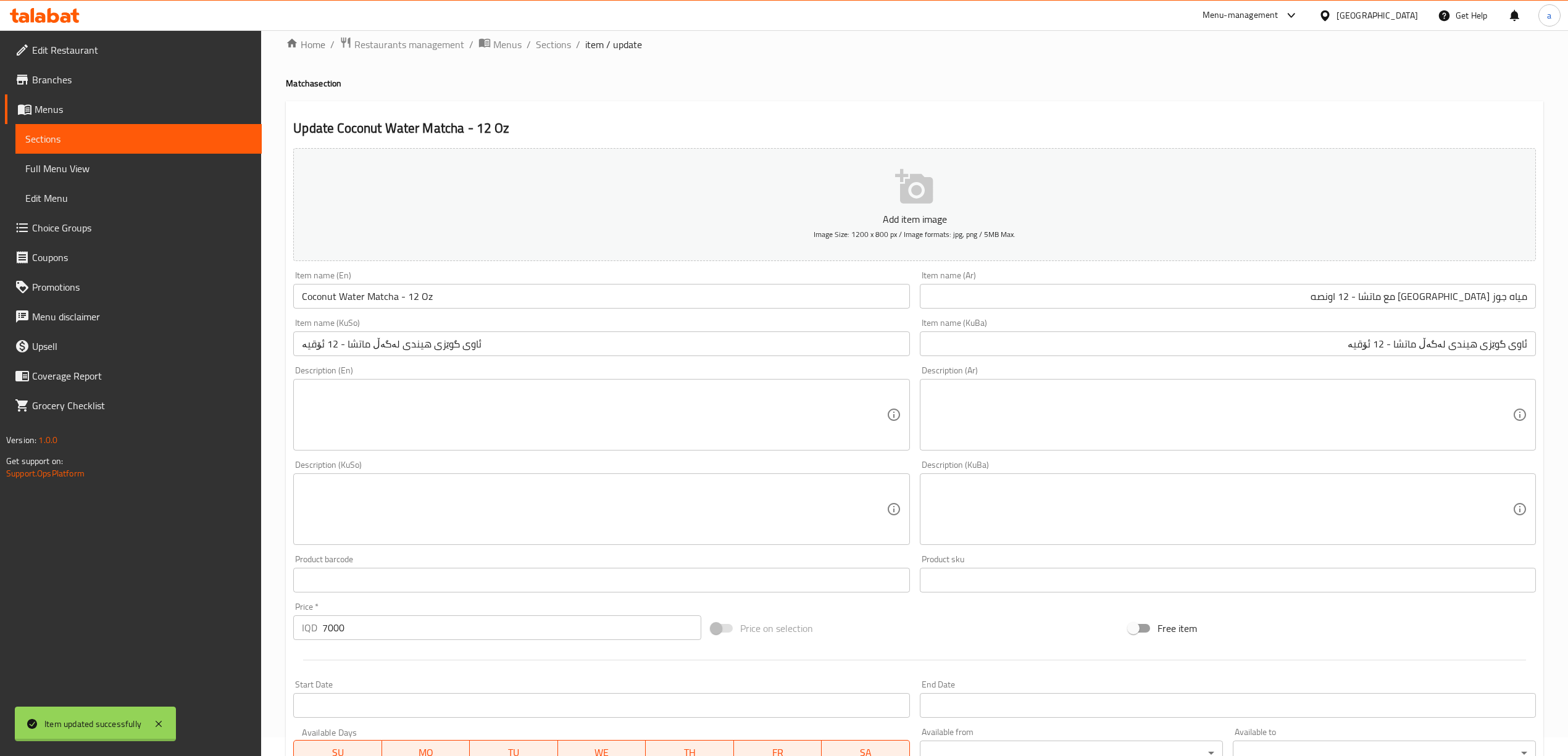
scroll to position [0, 0]
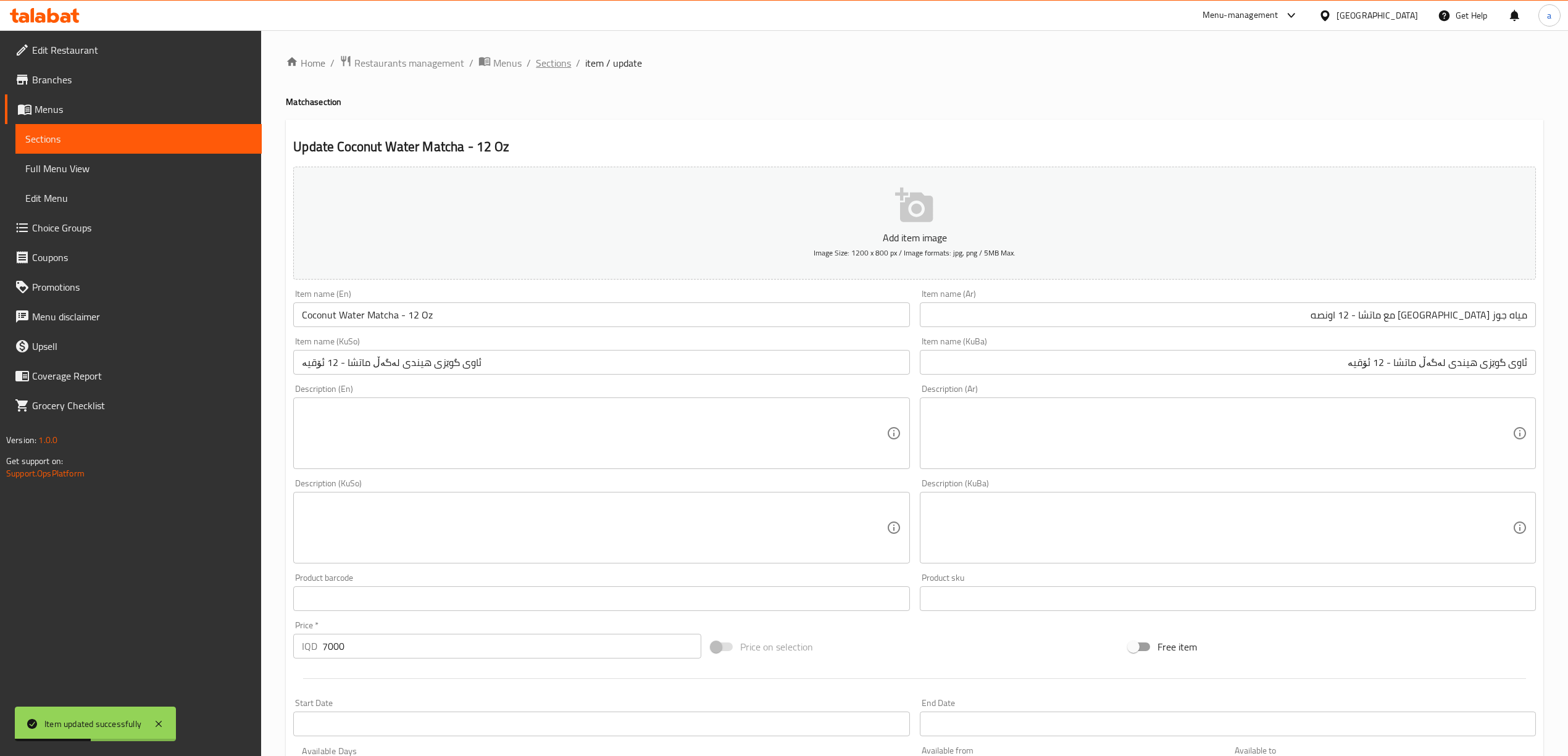
click at [556, 61] on span "Sections" at bounding box center [553, 63] width 35 height 15
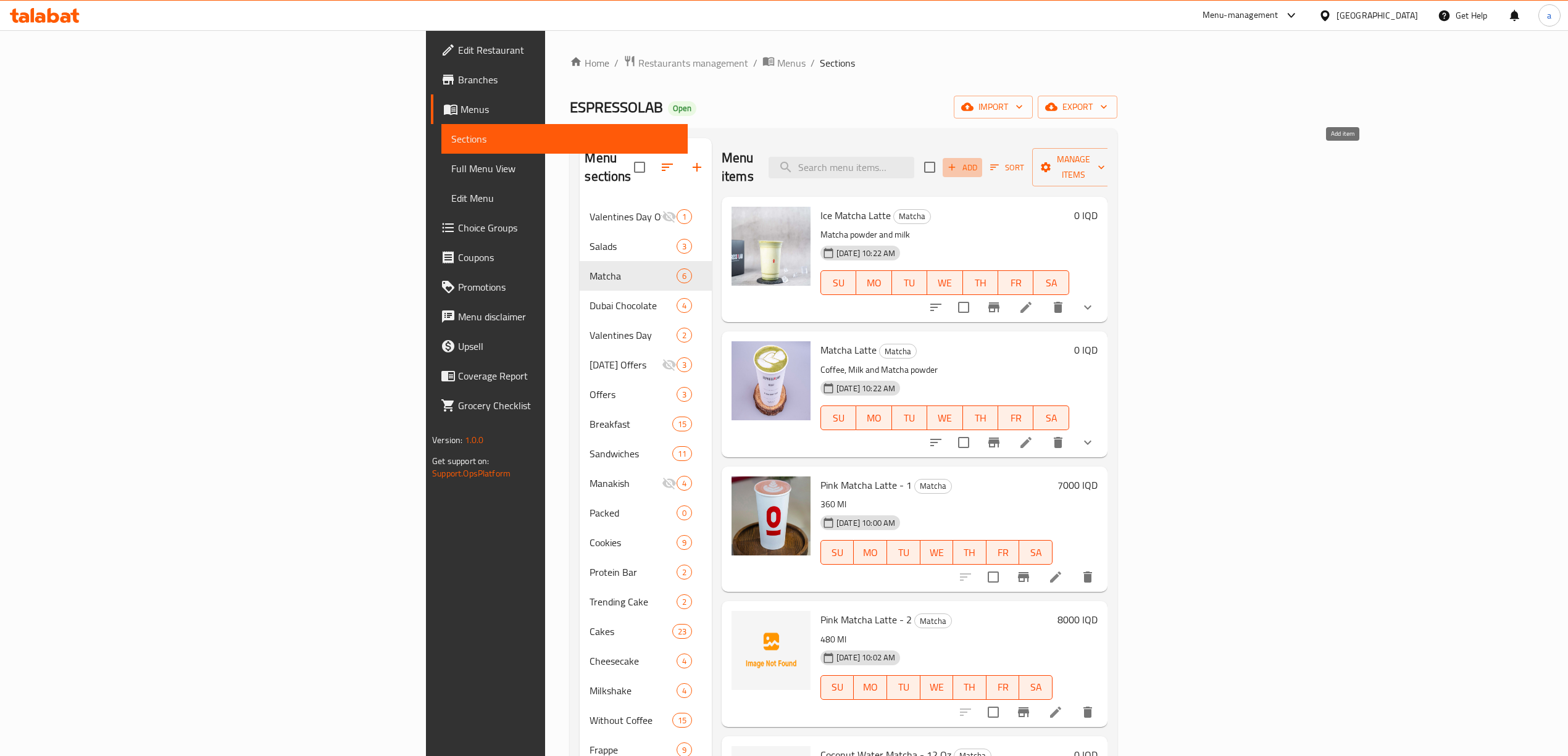
click at [983, 158] on button "Add" at bounding box center [963, 168] width 40 height 19
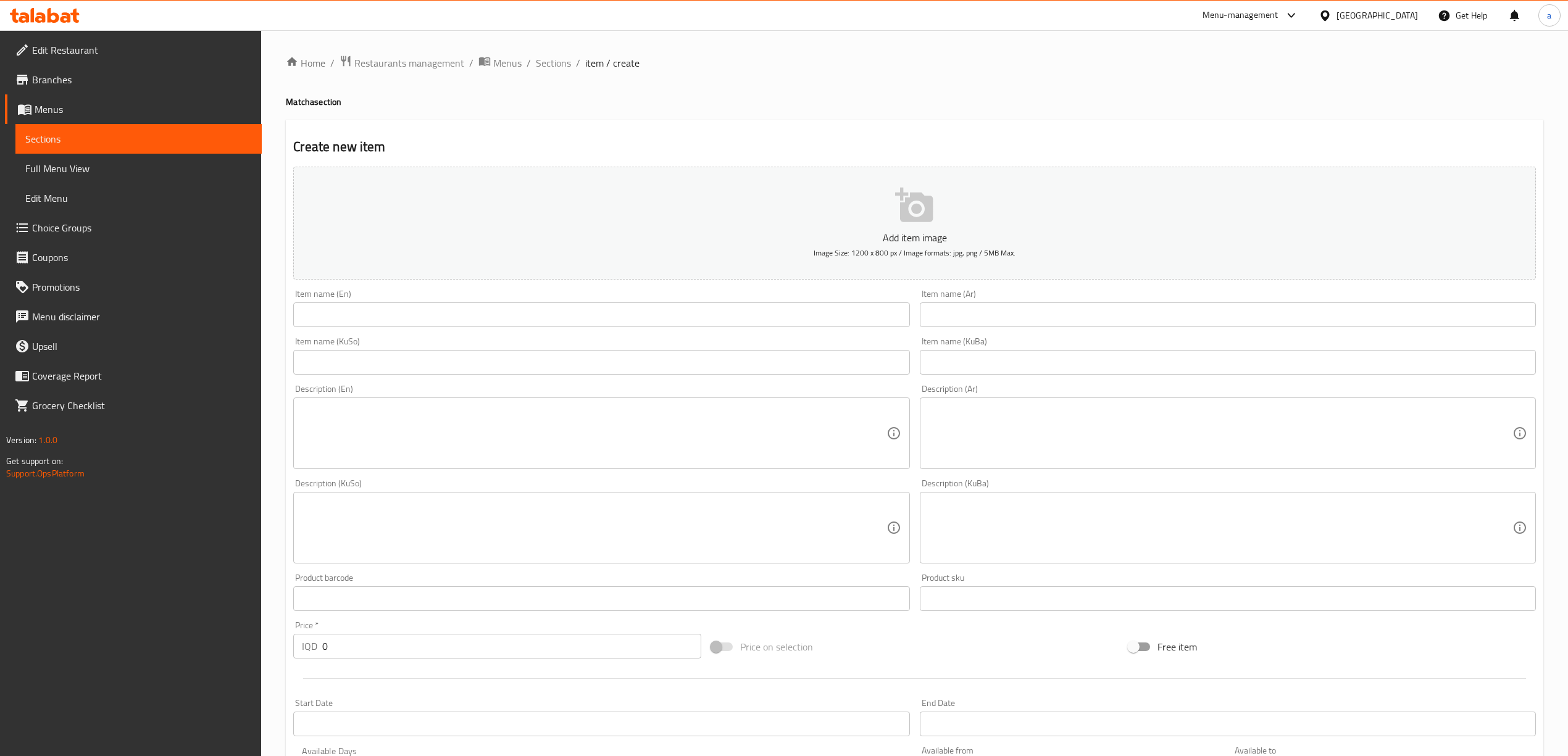
click at [347, 310] on input "text" at bounding box center [601, 314] width 616 height 24
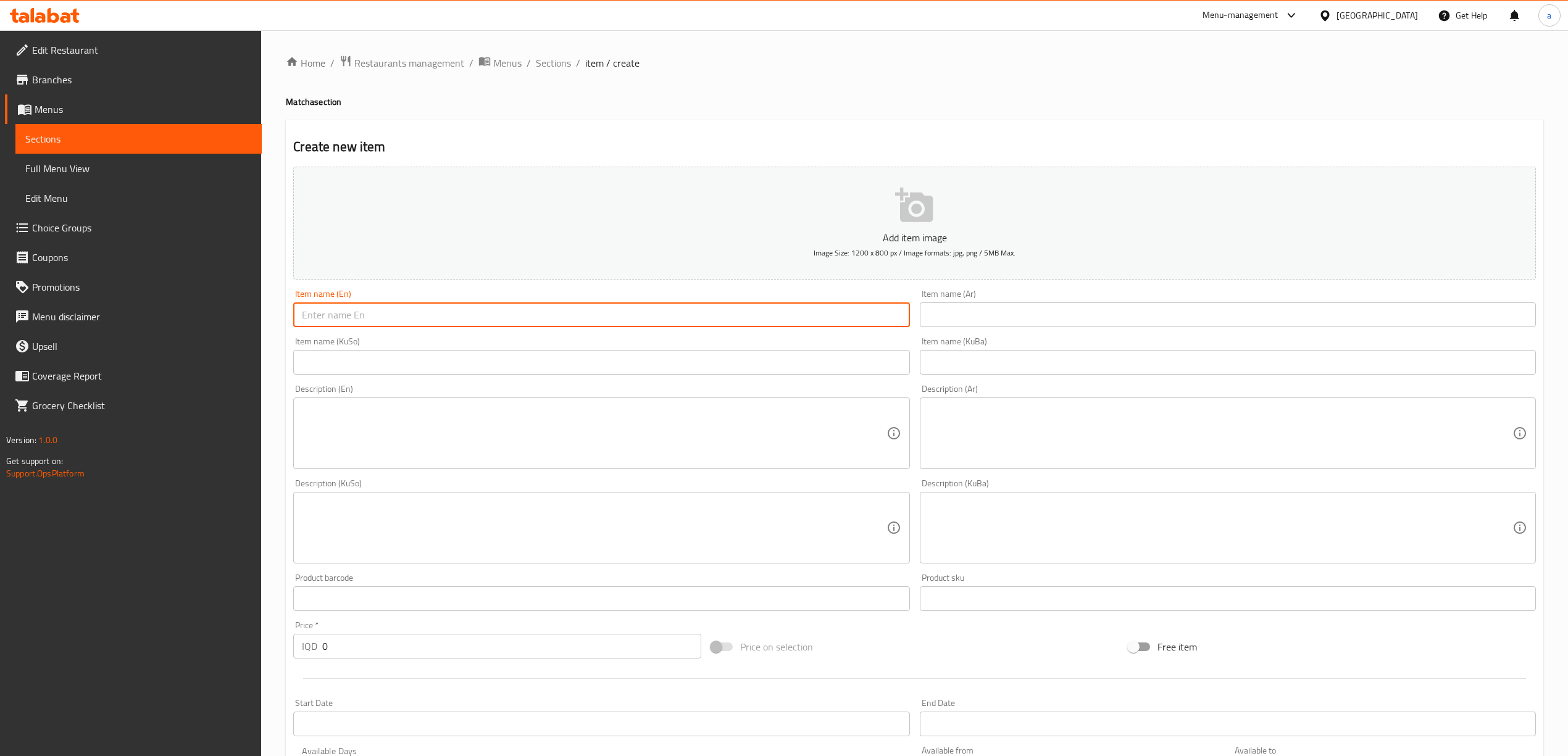
paste input "Strawberry Iced Matcha"
type input "Strawberry Iced Matcha"
click at [1045, 322] on input "text" at bounding box center [1229, 314] width 616 height 24
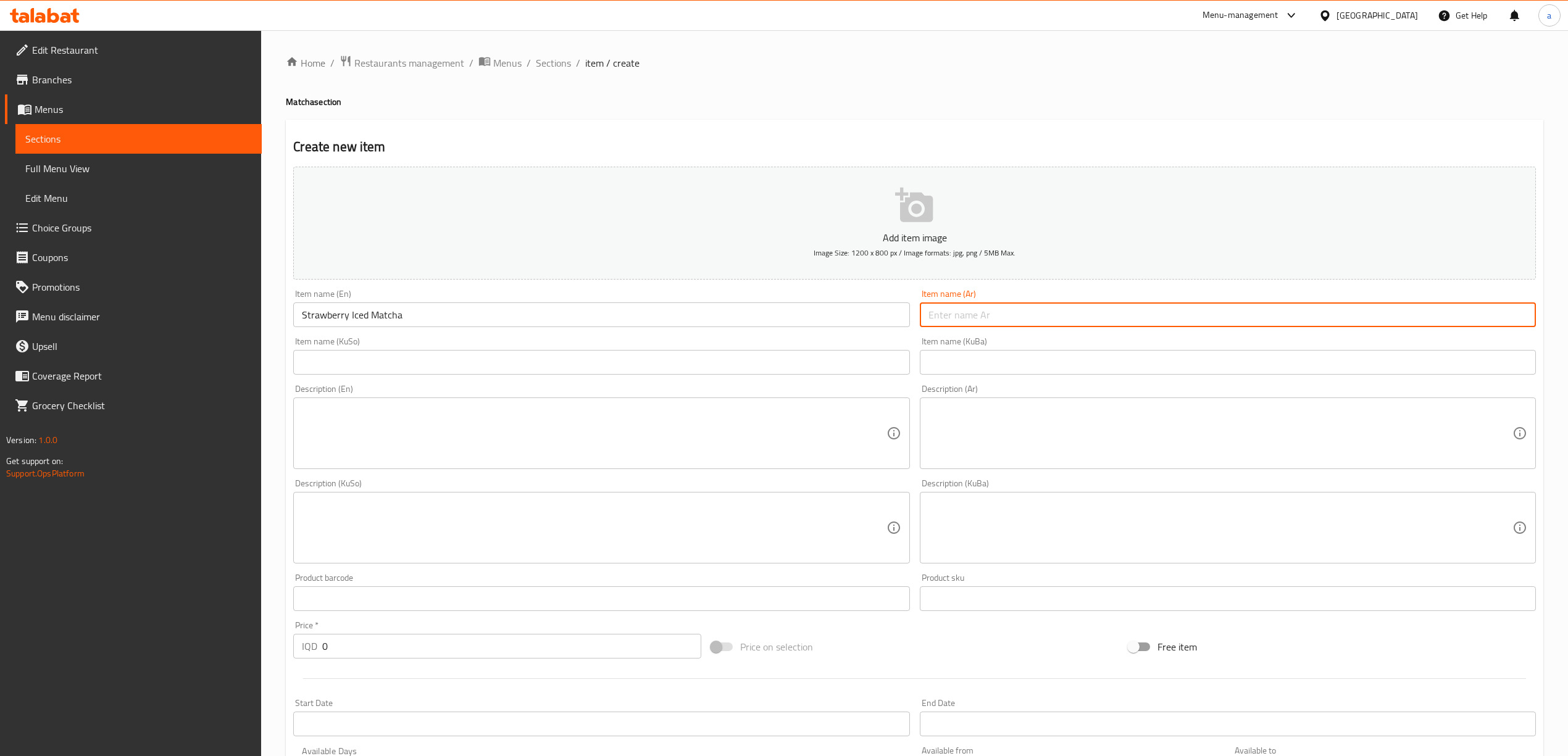
paste input "ماتشا باردة بالفراولة"
type input "ماتشا باردة بالفراولة"
click at [964, 374] on input "text" at bounding box center [1229, 362] width 616 height 24
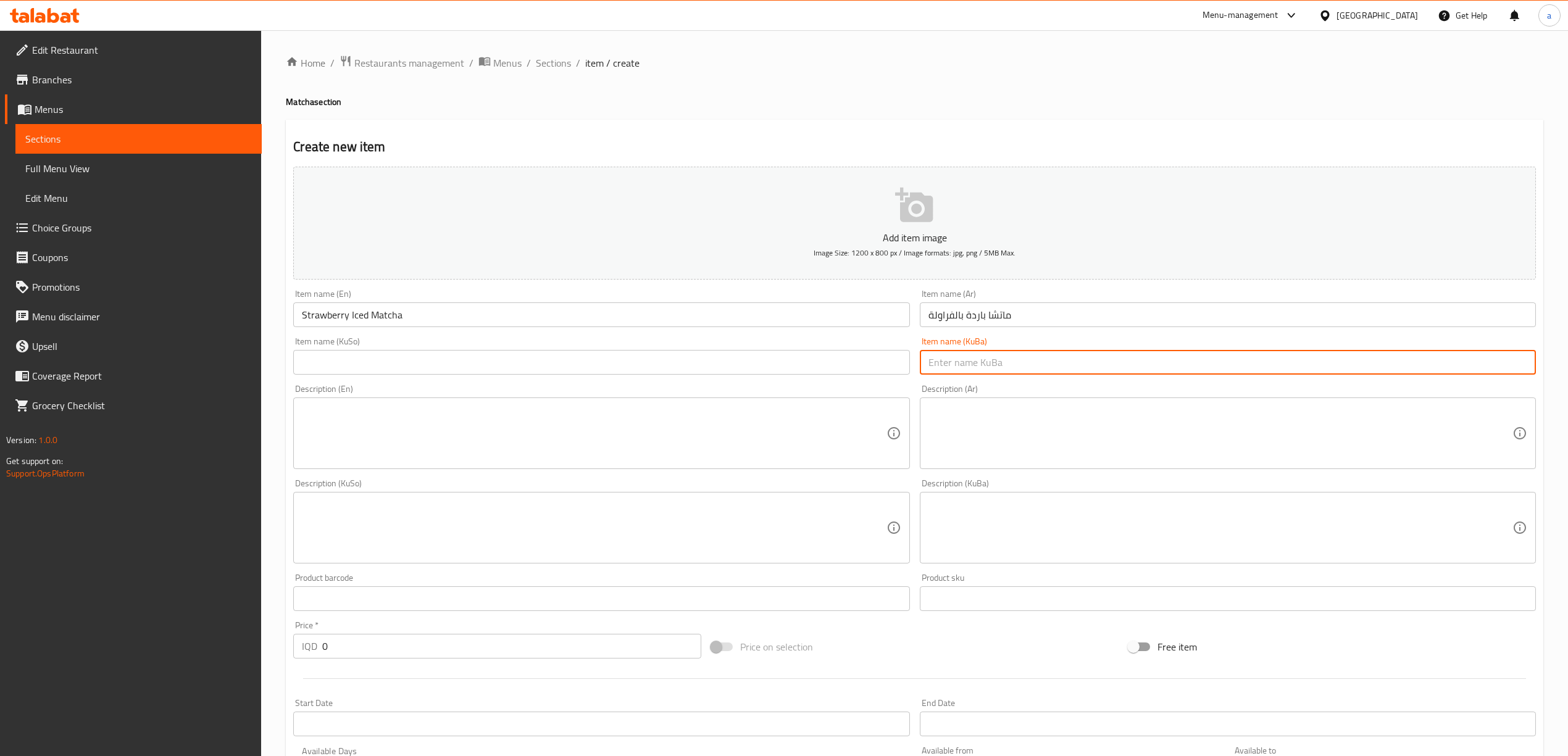
click at [986, 370] on input "text" at bounding box center [1229, 362] width 616 height 24
click at [989, 360] on input "text" at bounding box center [1229, 362] width 616 height 24
paste input "ماتشای سارد بە فەراولە"
type input "ماتشای سارد بە فەراولە"
click at [573, 367] on input "text" at bounding box center [601, 362] width 616 height 24
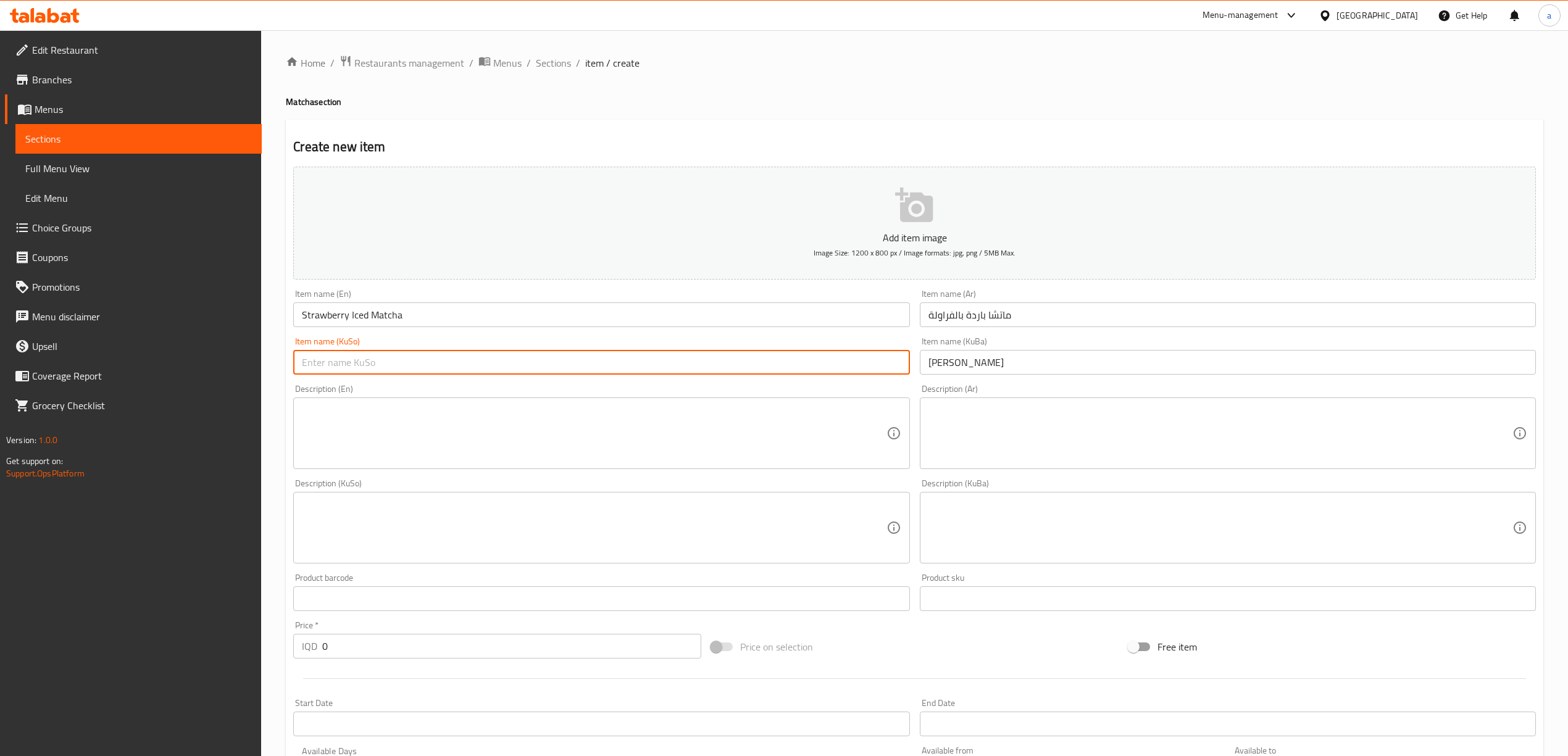
paste input "ماتشای سارد بە فەراولە"
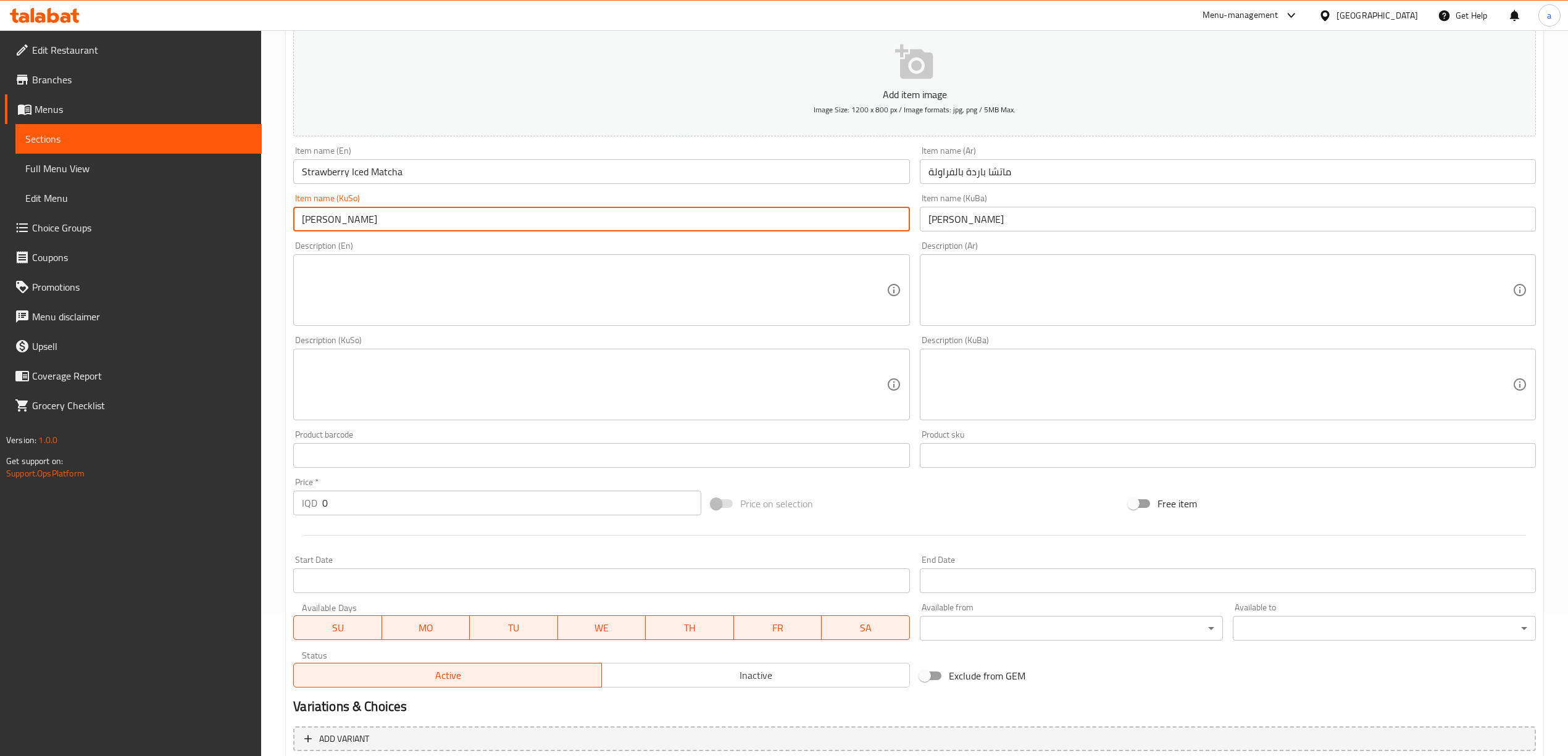
scroll to position [258, 0]
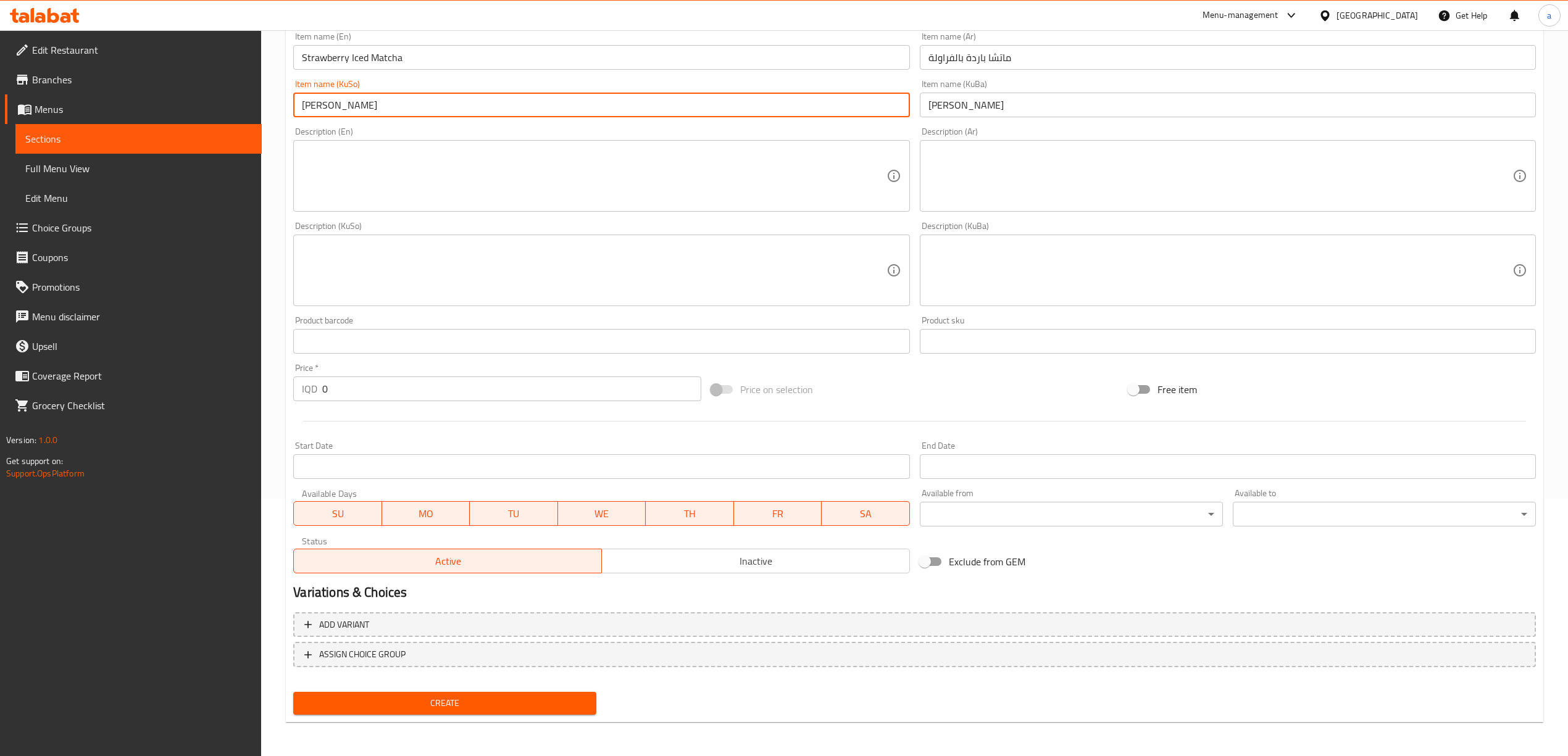
type input "ماتشای سارد بە فەراولە"
click at [487, 699] on span "Create" at bounding box center [445, 703] width 284 height 15
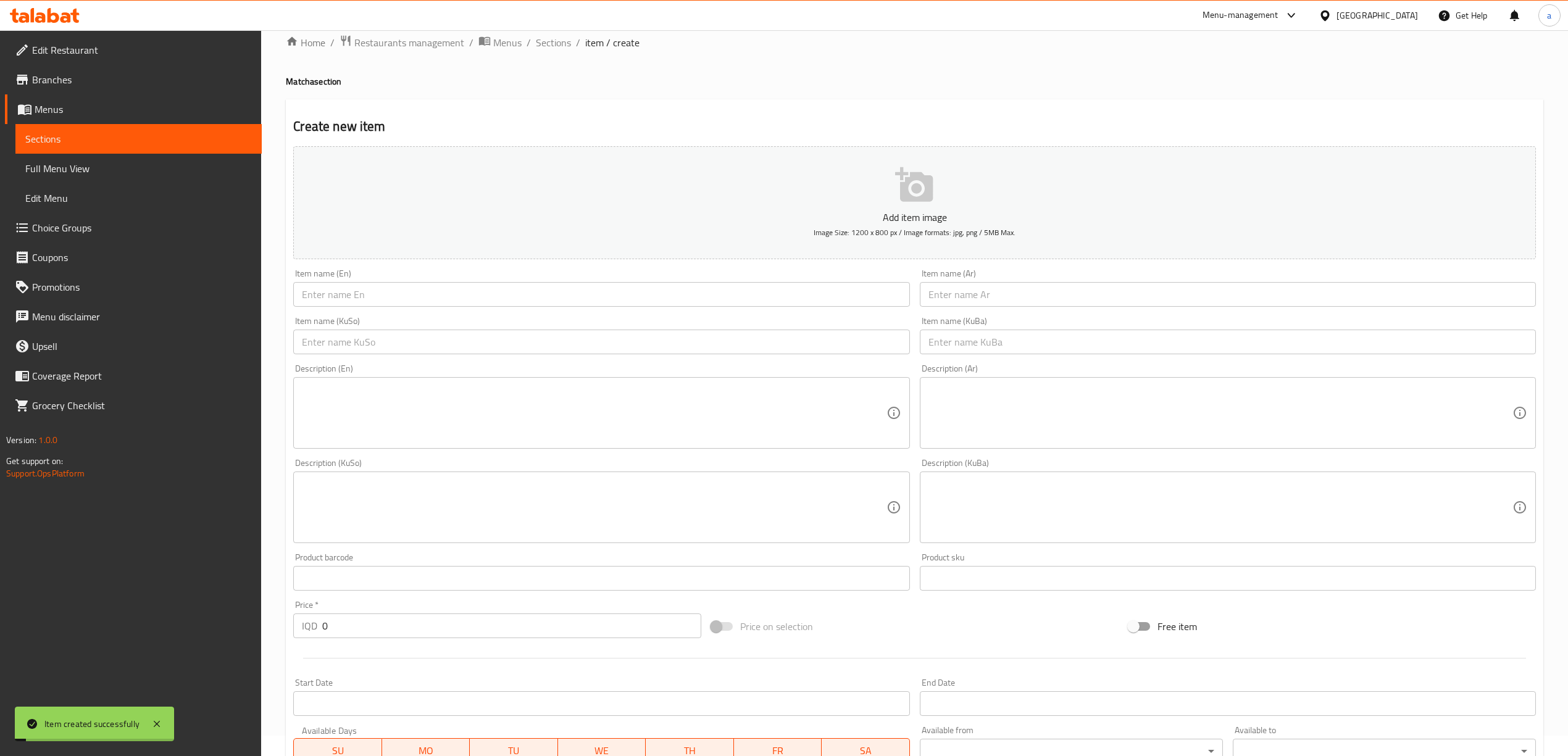
scroll to position [0, 0]
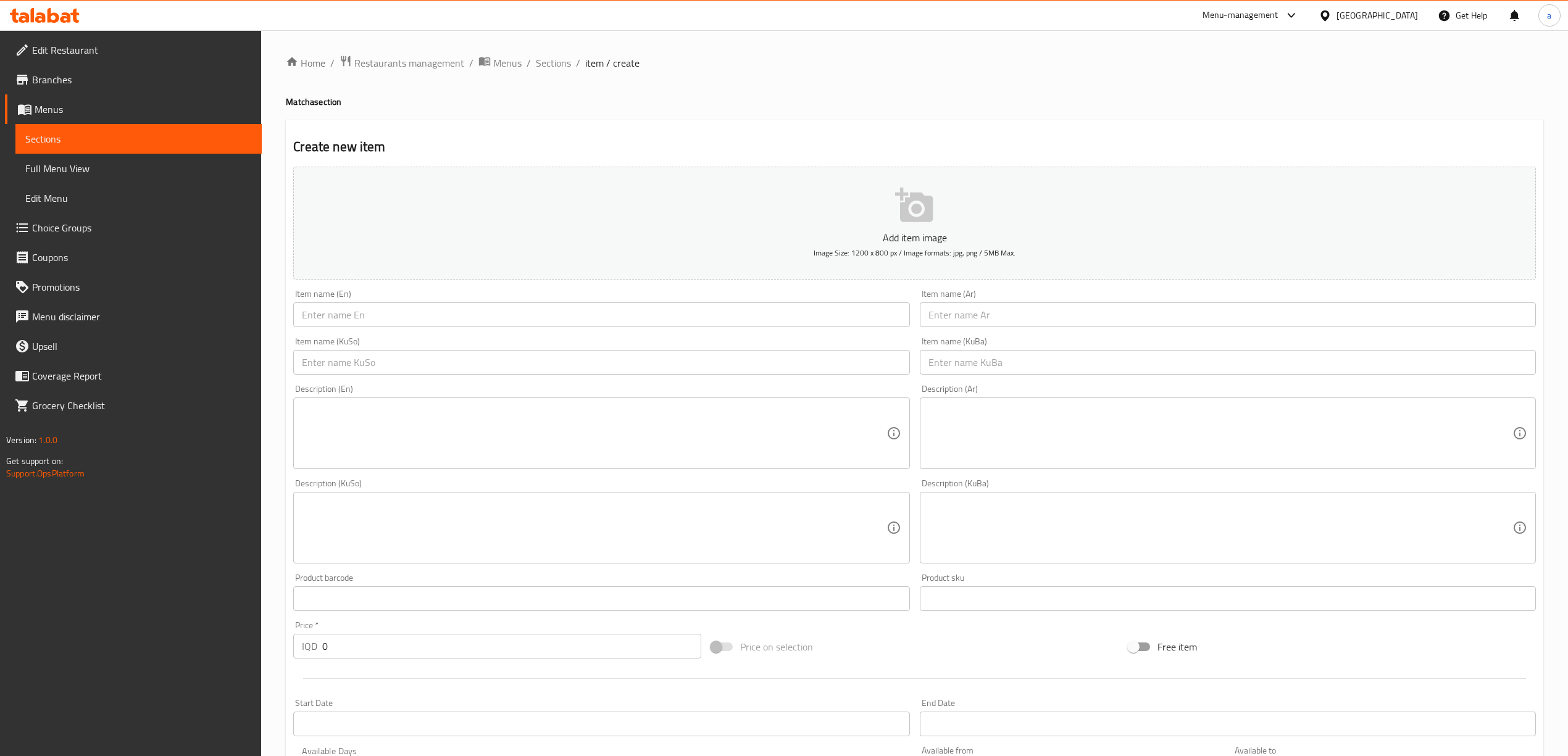
click at [65, 231] on span "Choice Groups" at bounding box center [141, 228] width 220 height 15
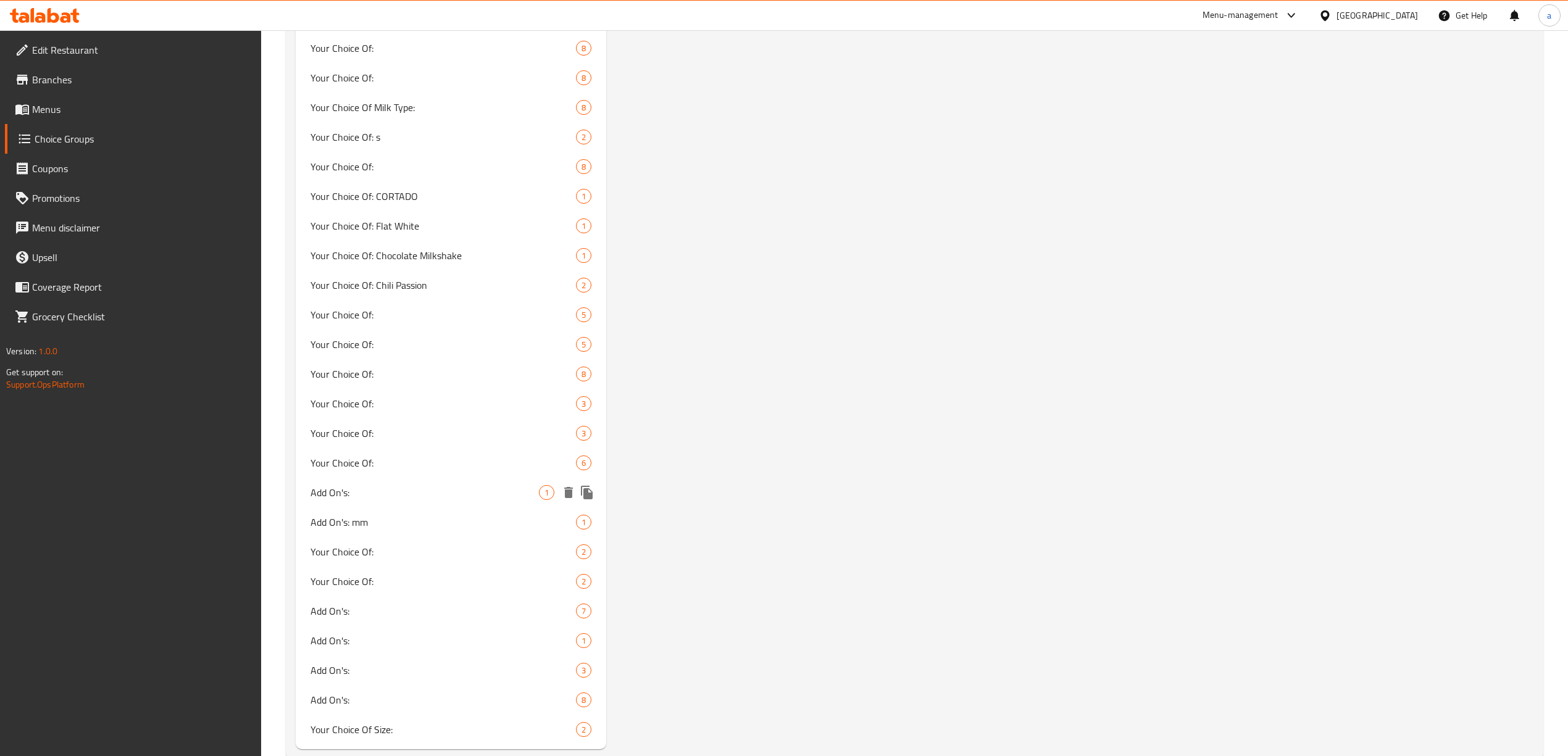
scroll to position [1189, 0]
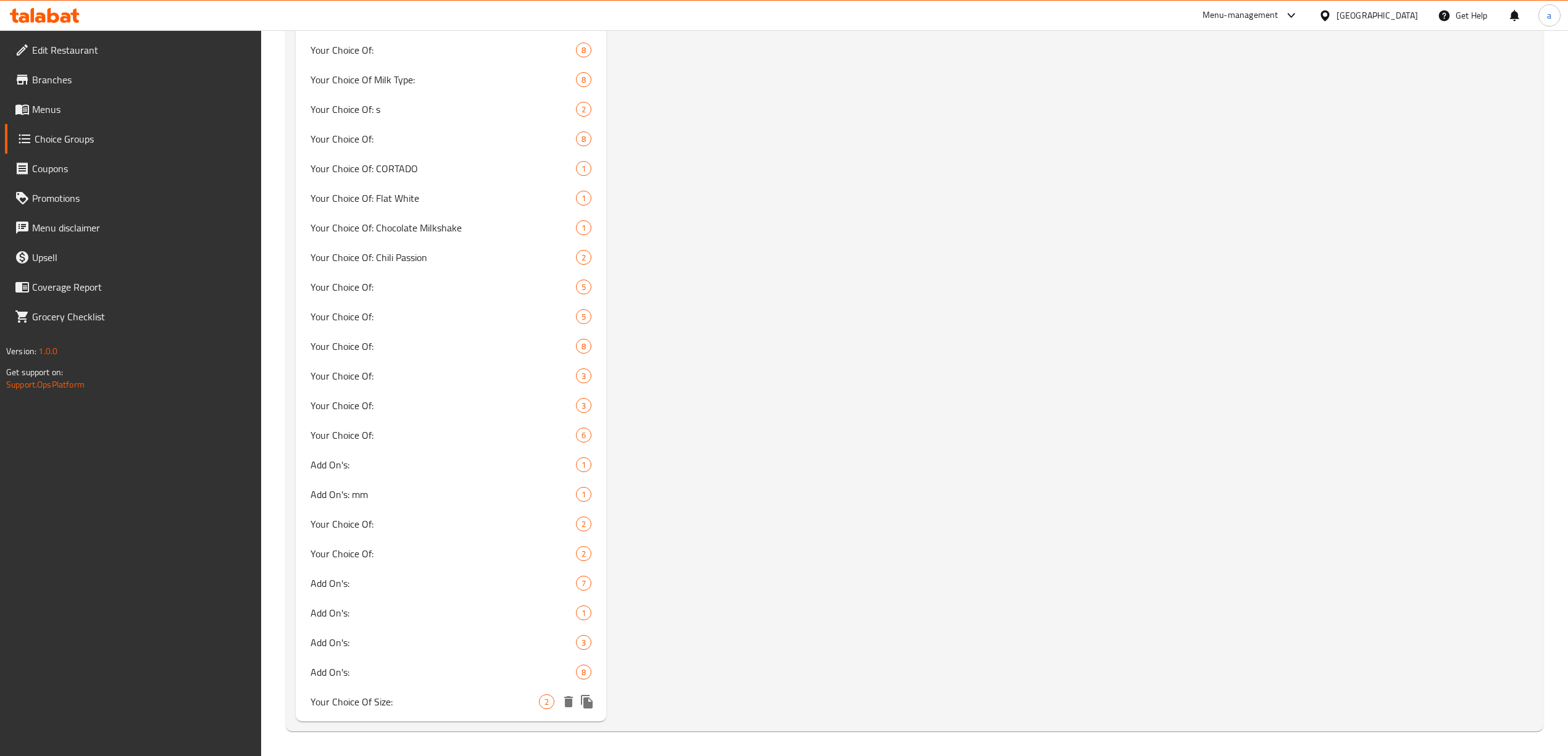
click at [386, 700] on span "Your Choice Of Size:" at bounding box center [424, 702] width 228 height 15
type input "Your Choice Of Size:"
type input "إختيارك من الحجم:"
type input "هەڵبژاردنت لە قەبارە:"
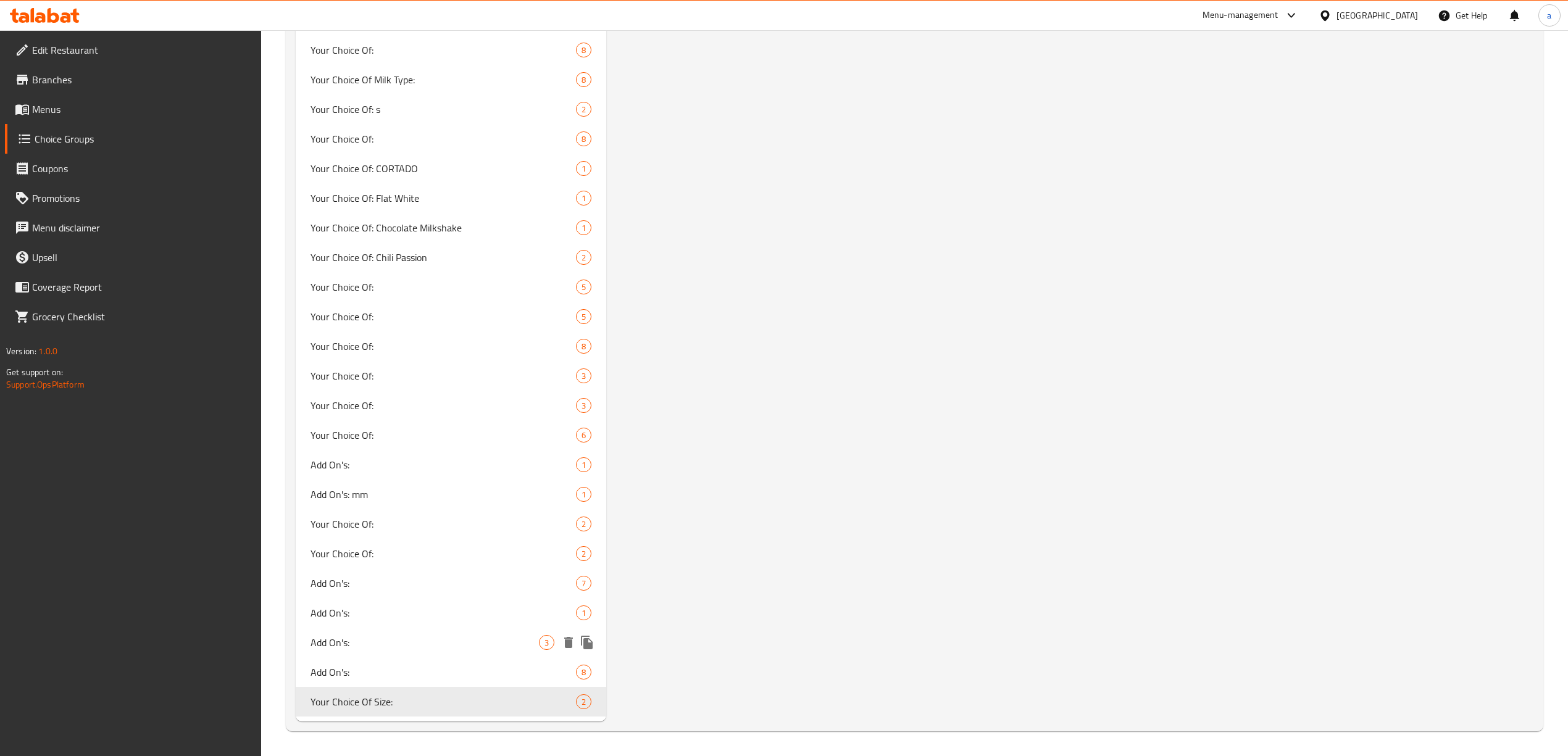
type input "1"
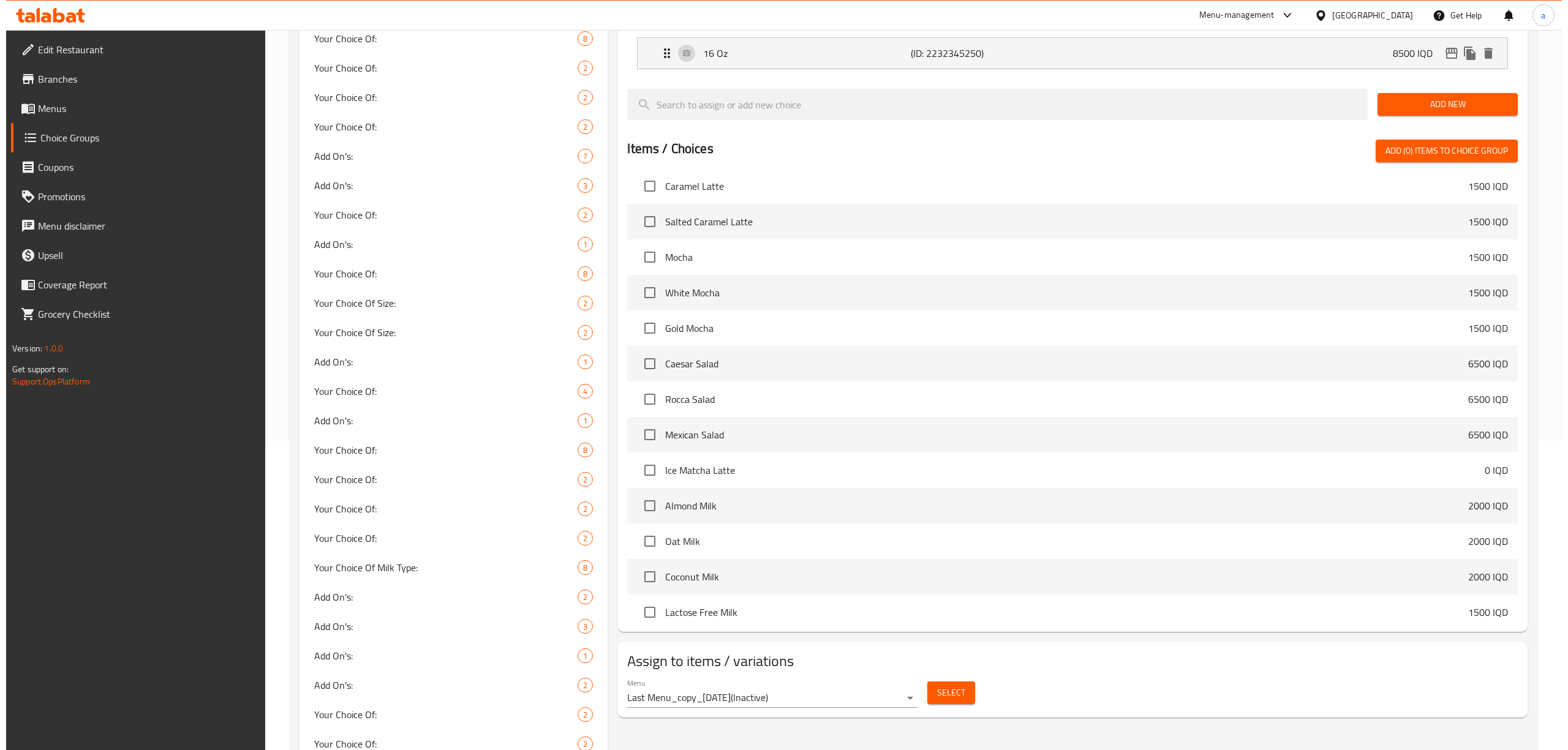
scroll to position [218, 0]
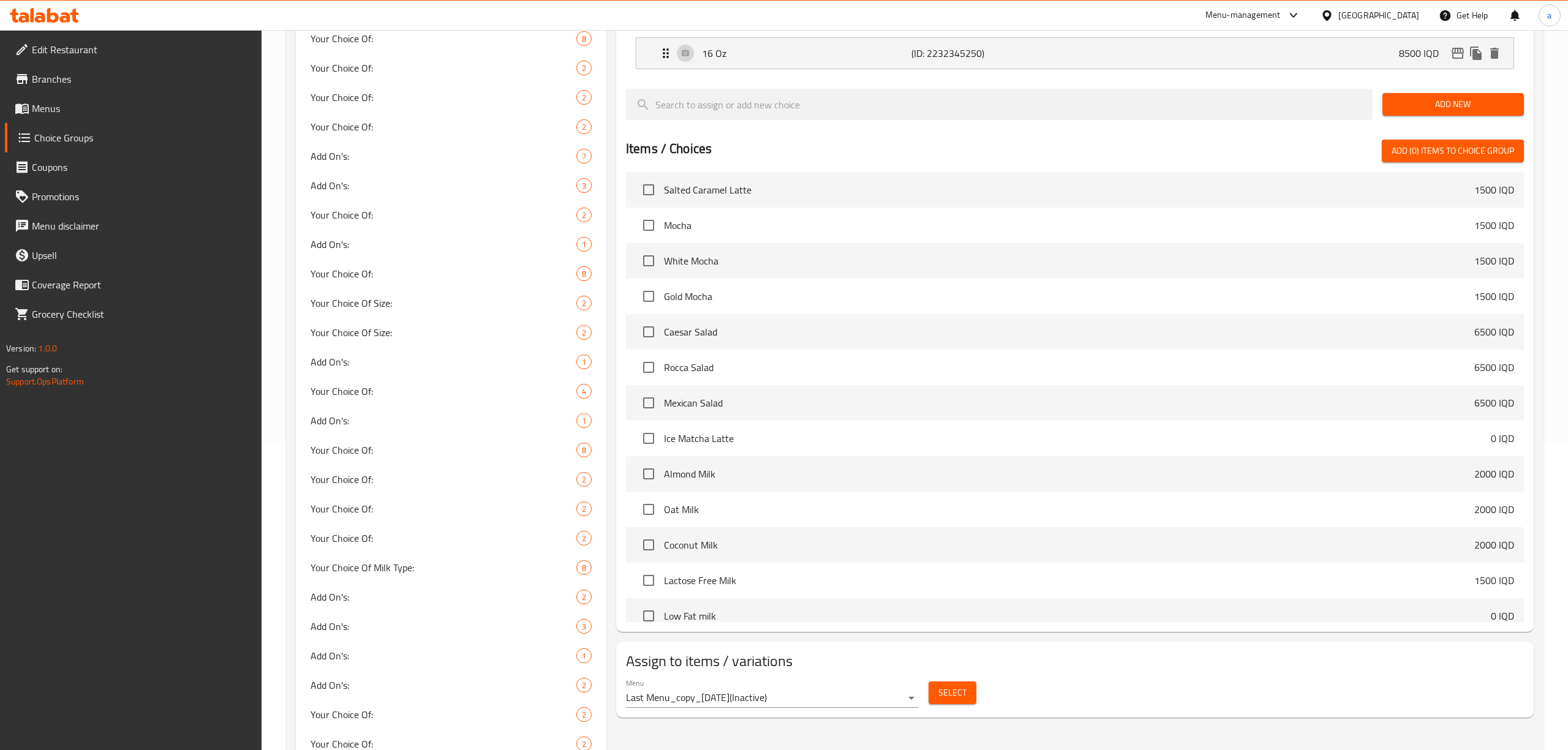
click at [885, 442] on body "​ Menu-management Iraq Get Help a Edit Restaurant Branches Menus Choice Groups …" at bounding box center [784, 81] width 1568 height 720
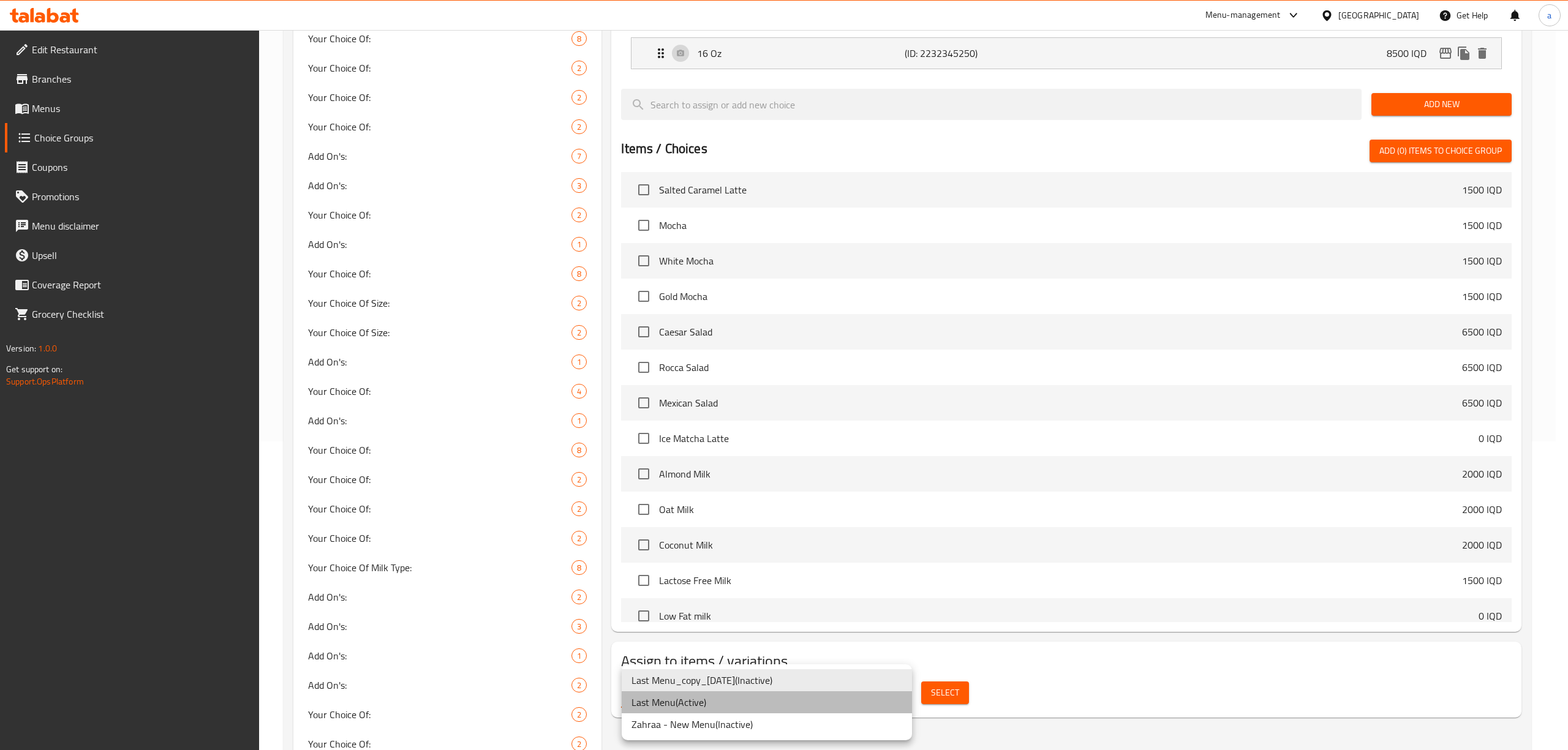
click at [702, 706] on li "Last Menu ( Active )" at bounding box center [767, 702] width 291 height 22
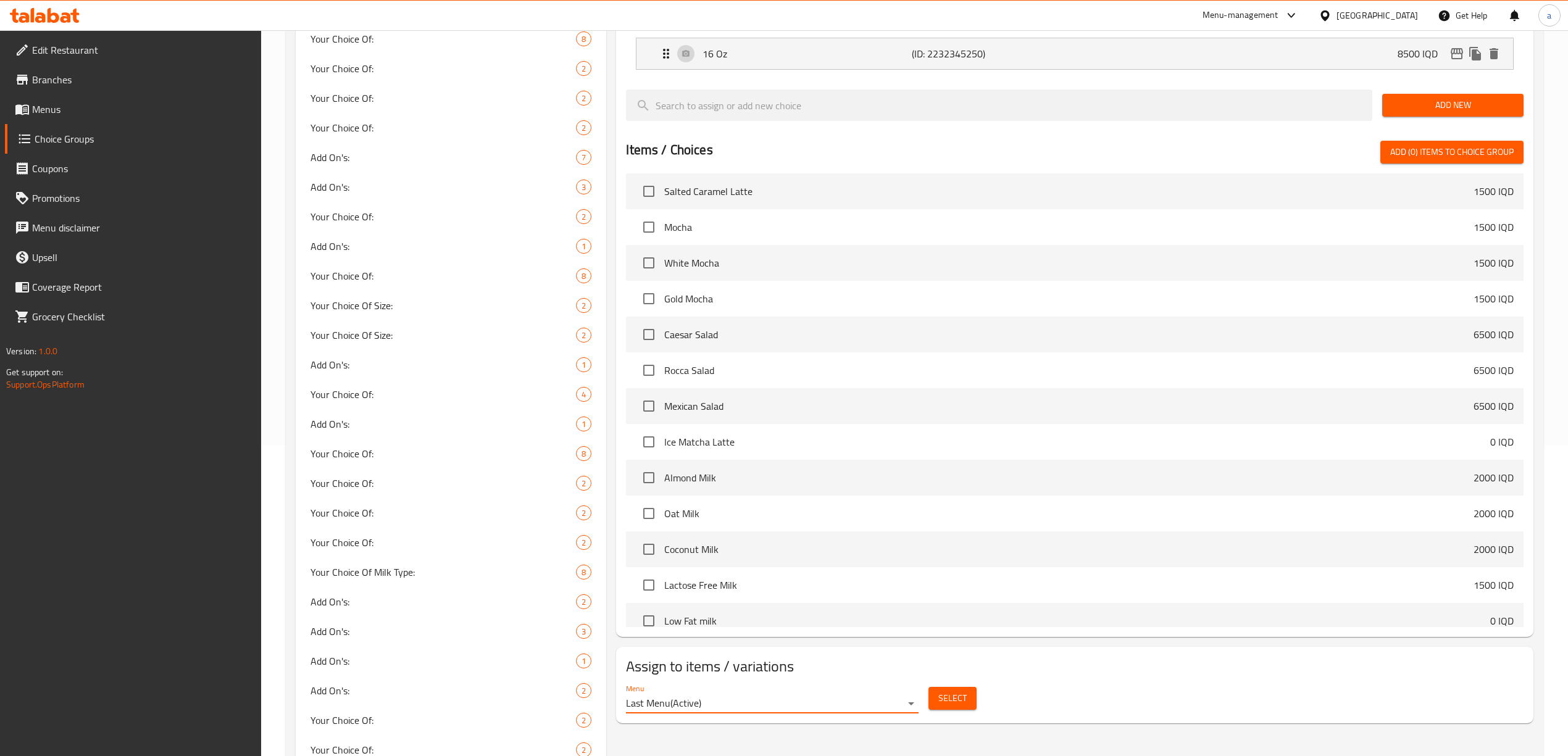
click at [964, 705] on span "Select" at bounding box center [953, 698] width 29 height 15
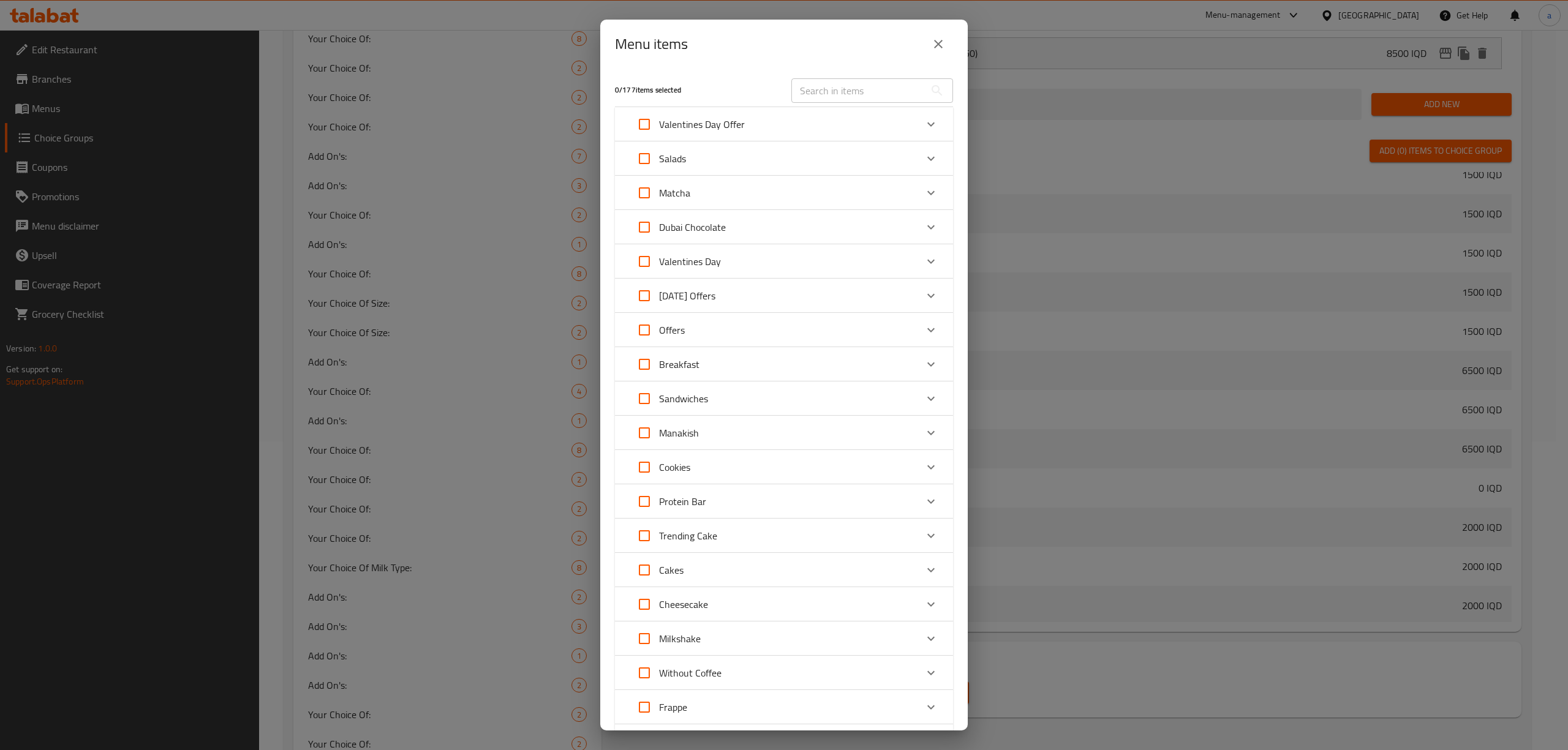
scroll to position [240, 0]
click at [927, 194] on icon "Expand" at bounding box center [931, 193] width 8 height 4
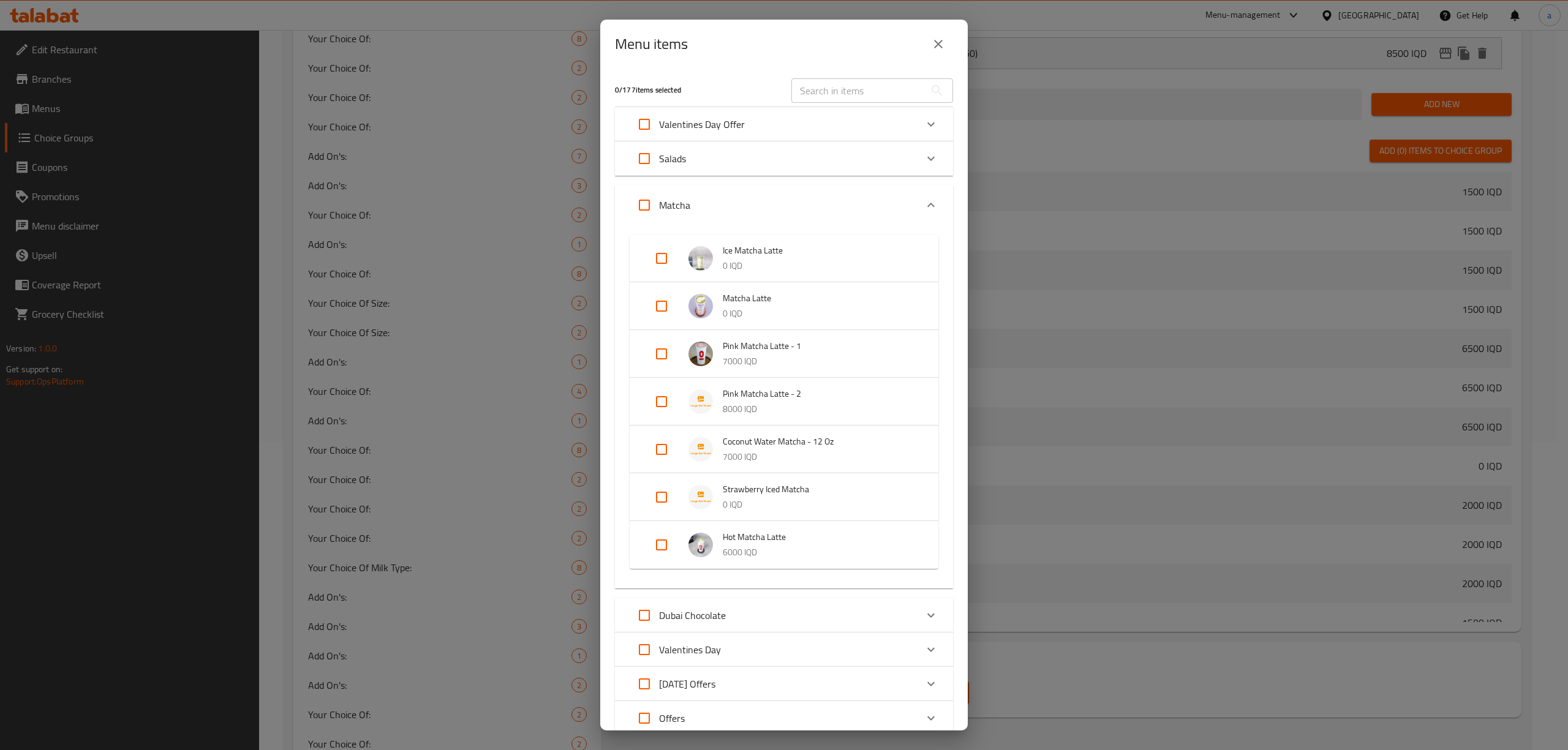
click at [665, 491] on input "Expand" at bounding box center [661, 497] width 29 height 29
checkbox input "true"
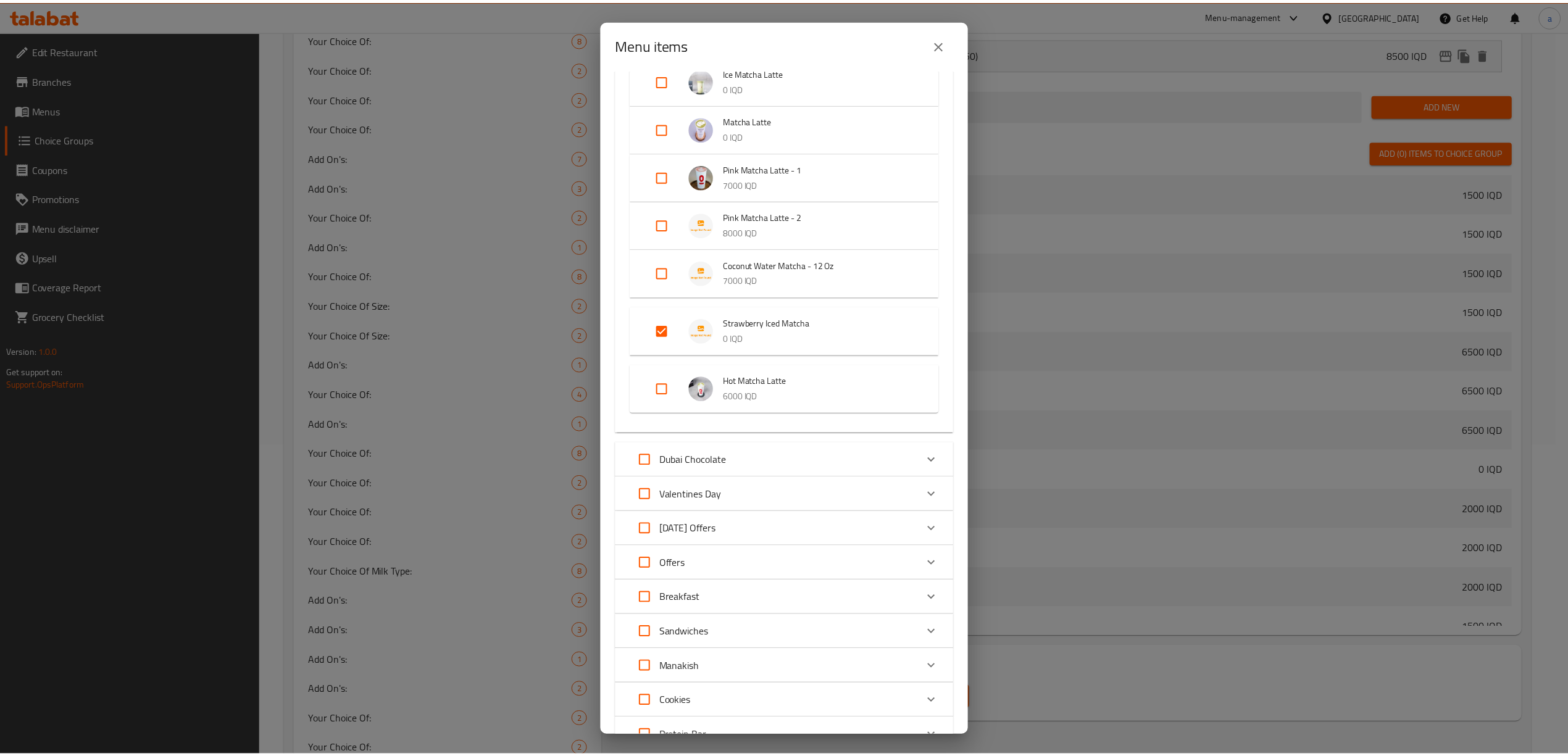
scroll to position [628, 0]
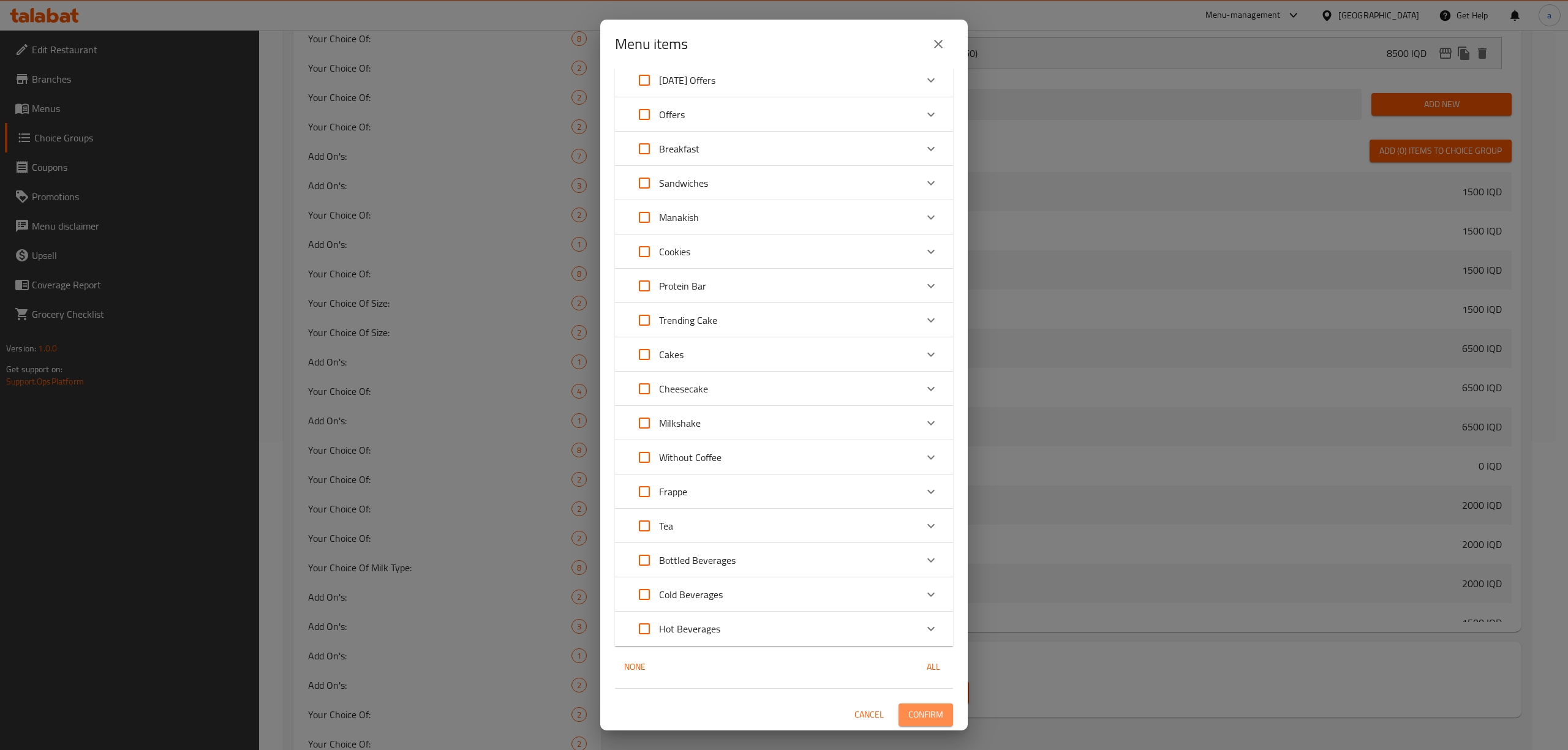
click at [908, 712] on span "Confirm" at bounding box center [926, 715] width 35 height 15
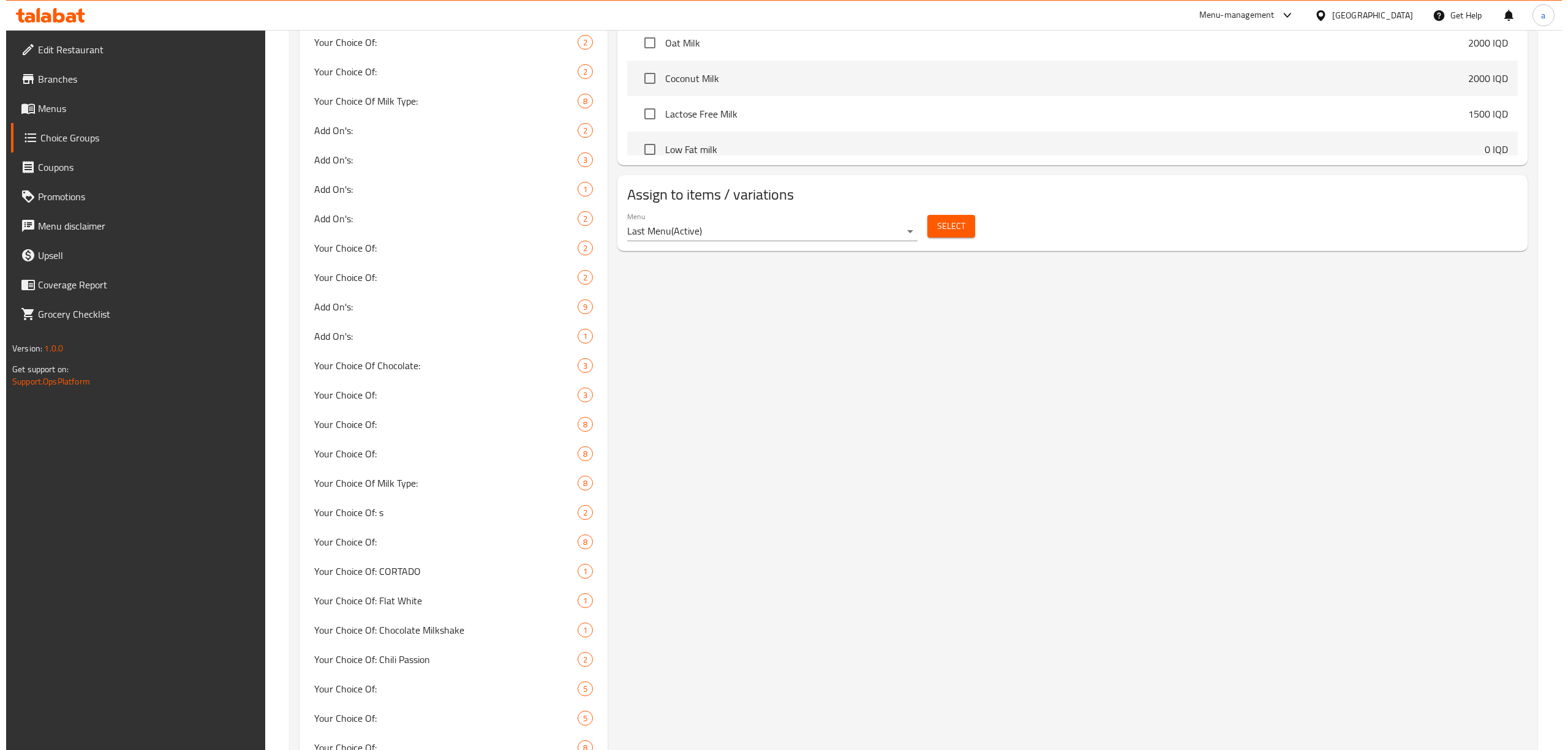
scroll to position [745, 0]
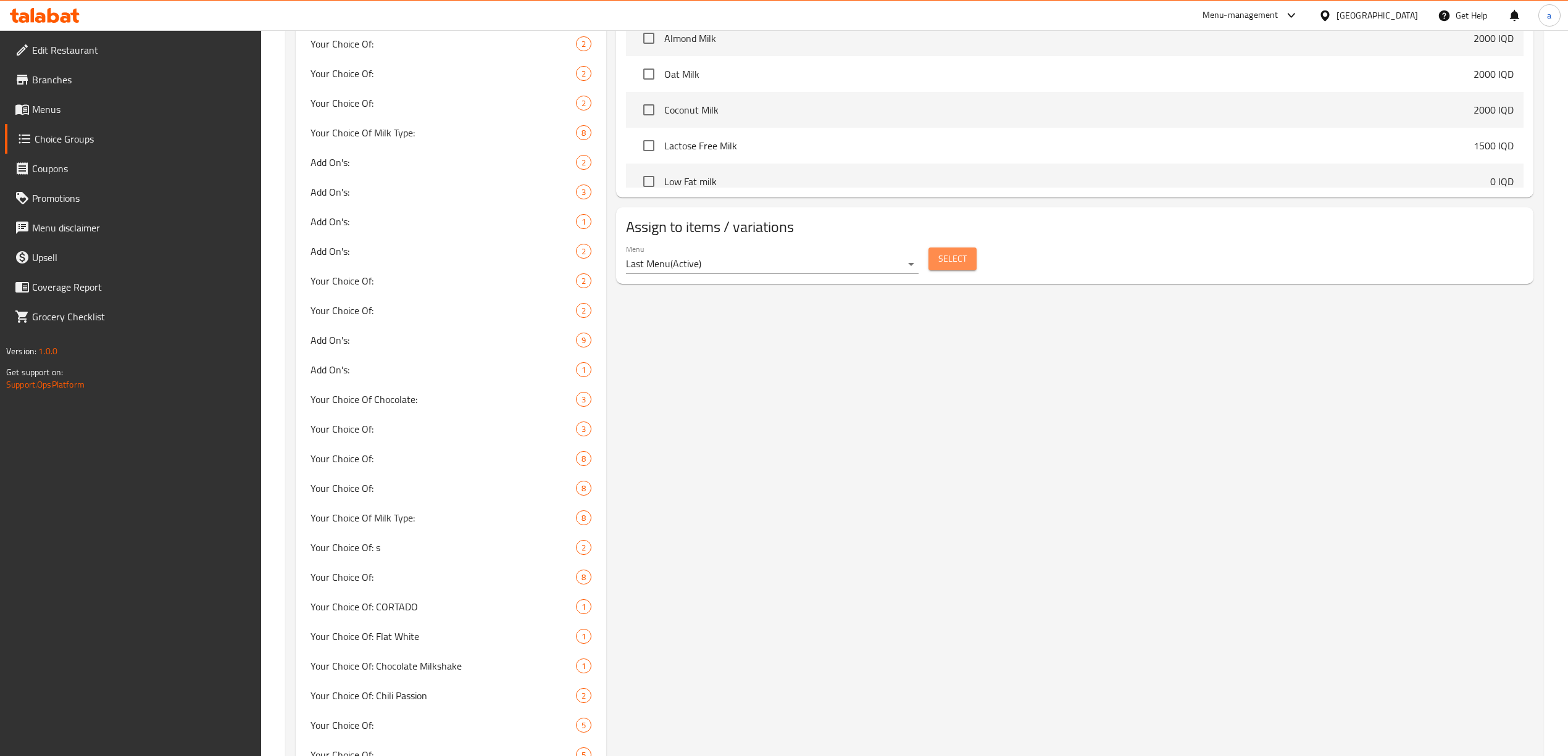
click at [940, 259] on span "Select" at bounding box center [953, 258] width 29 height 15
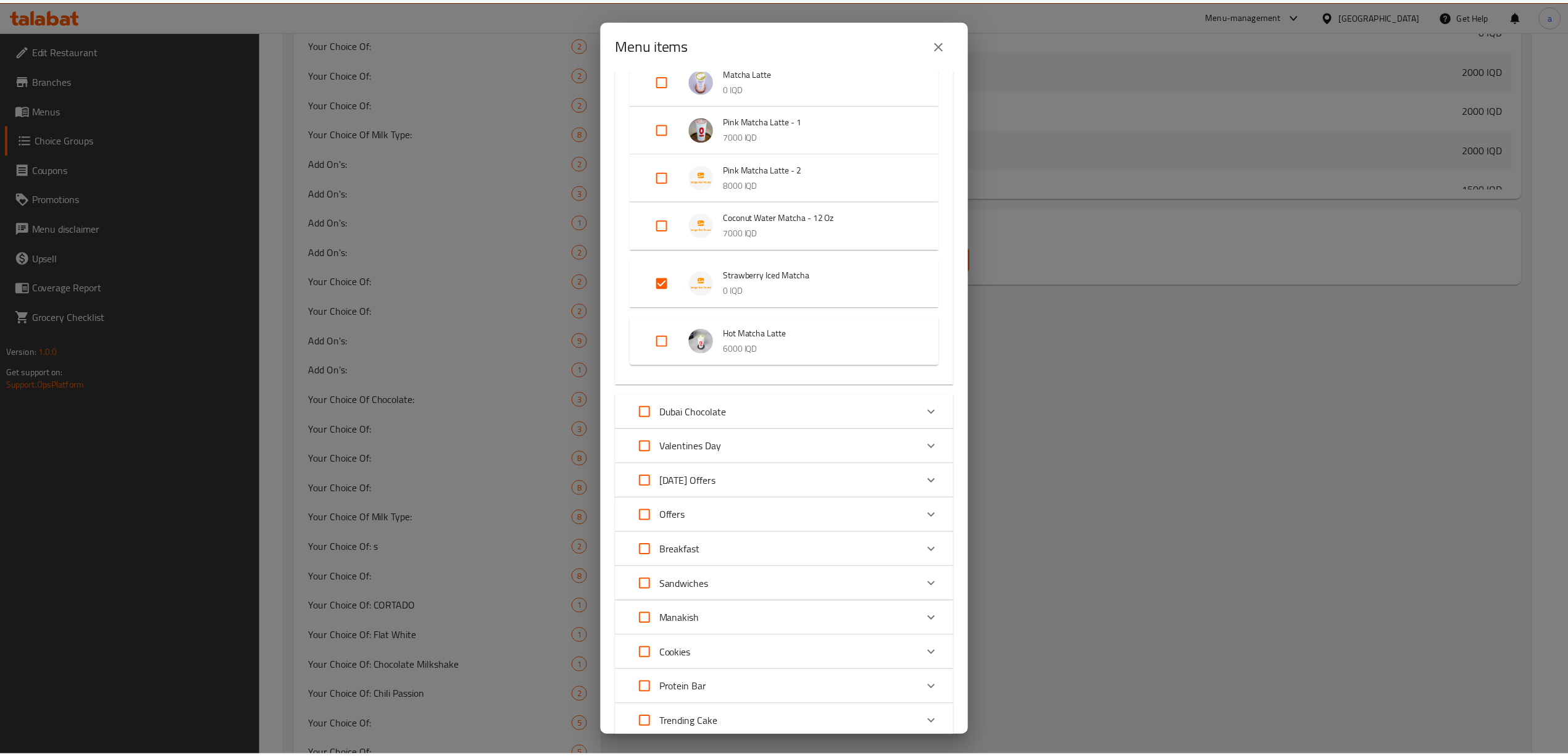
scroll to position [628, 0]
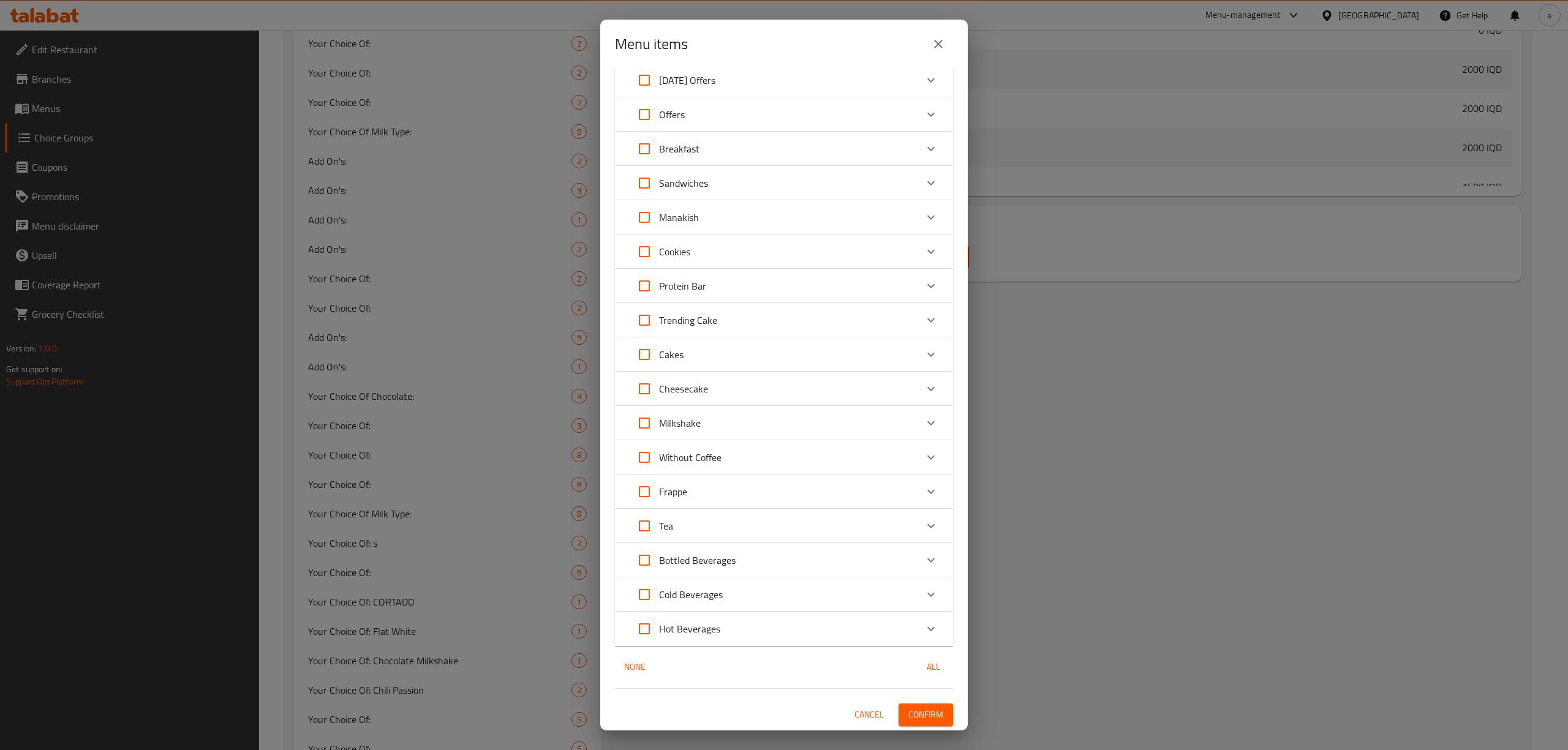
click at [910, 717] on span "Confirm" at bounding box center [926, 715] width 35 height 15
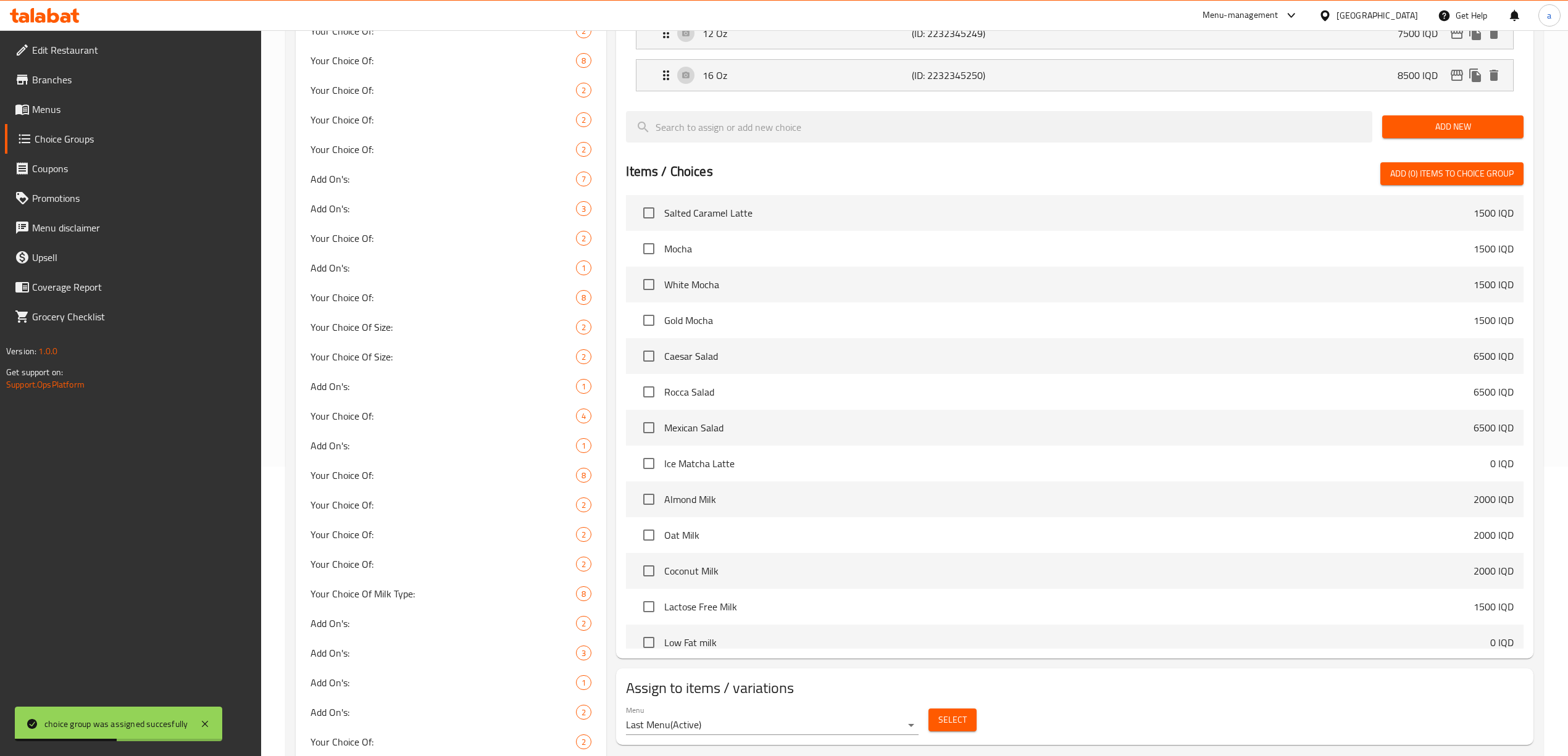
scroll to position [0, 0]
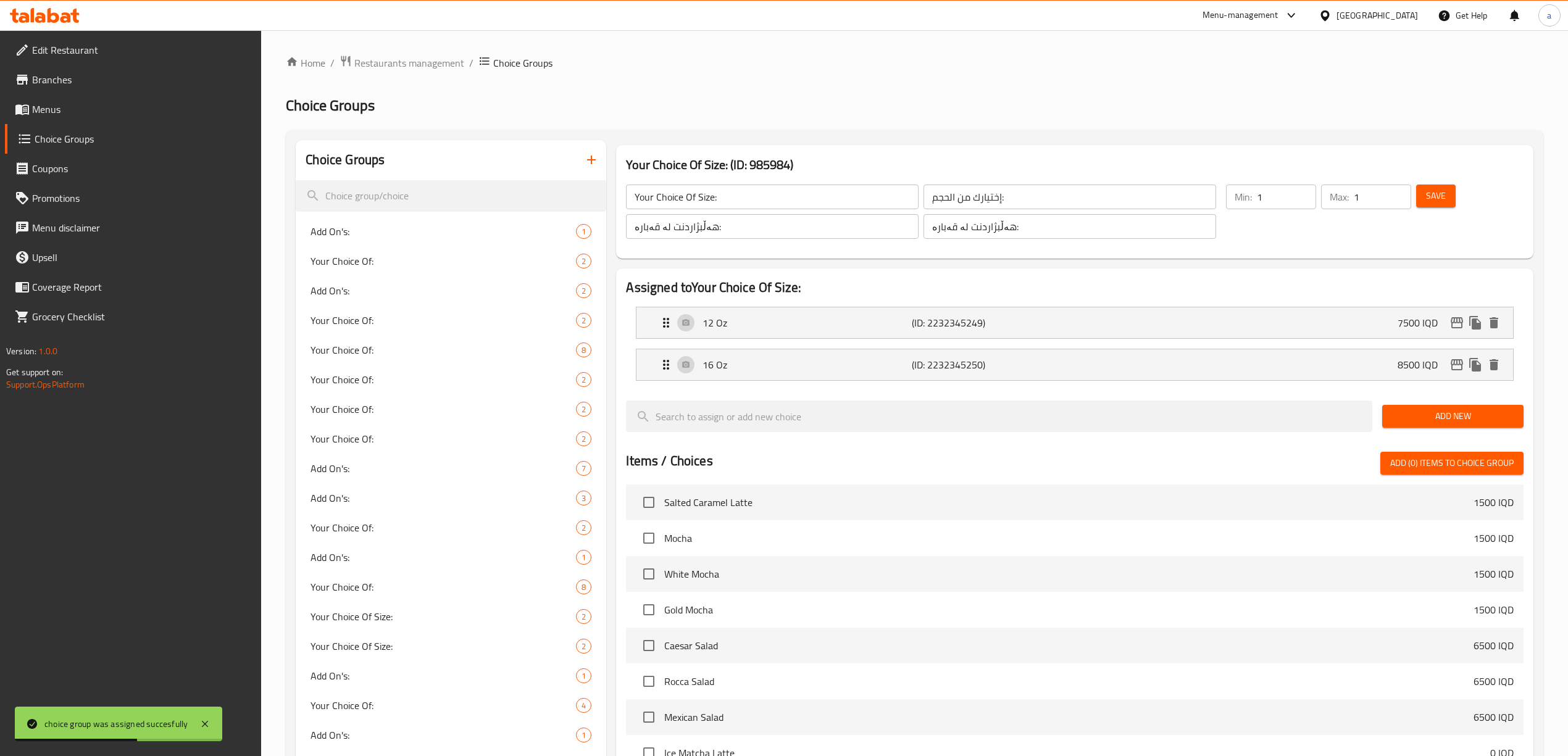
click at [584, 154] on icon "button" at bounding box center [592, 160] width 15 height 15
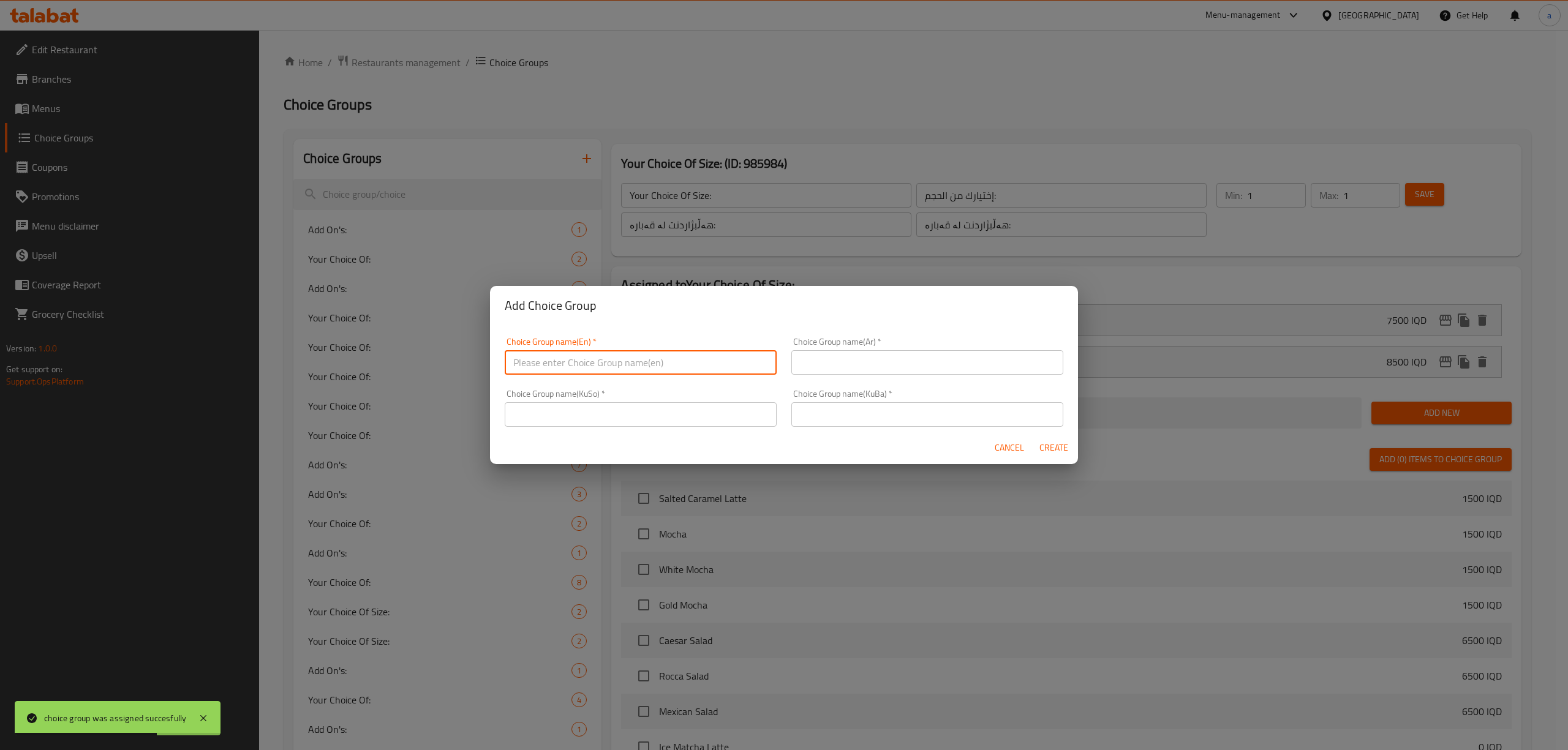
click at [584, 362] on input "text" at bounding box center [641, 362] width 272 height 24
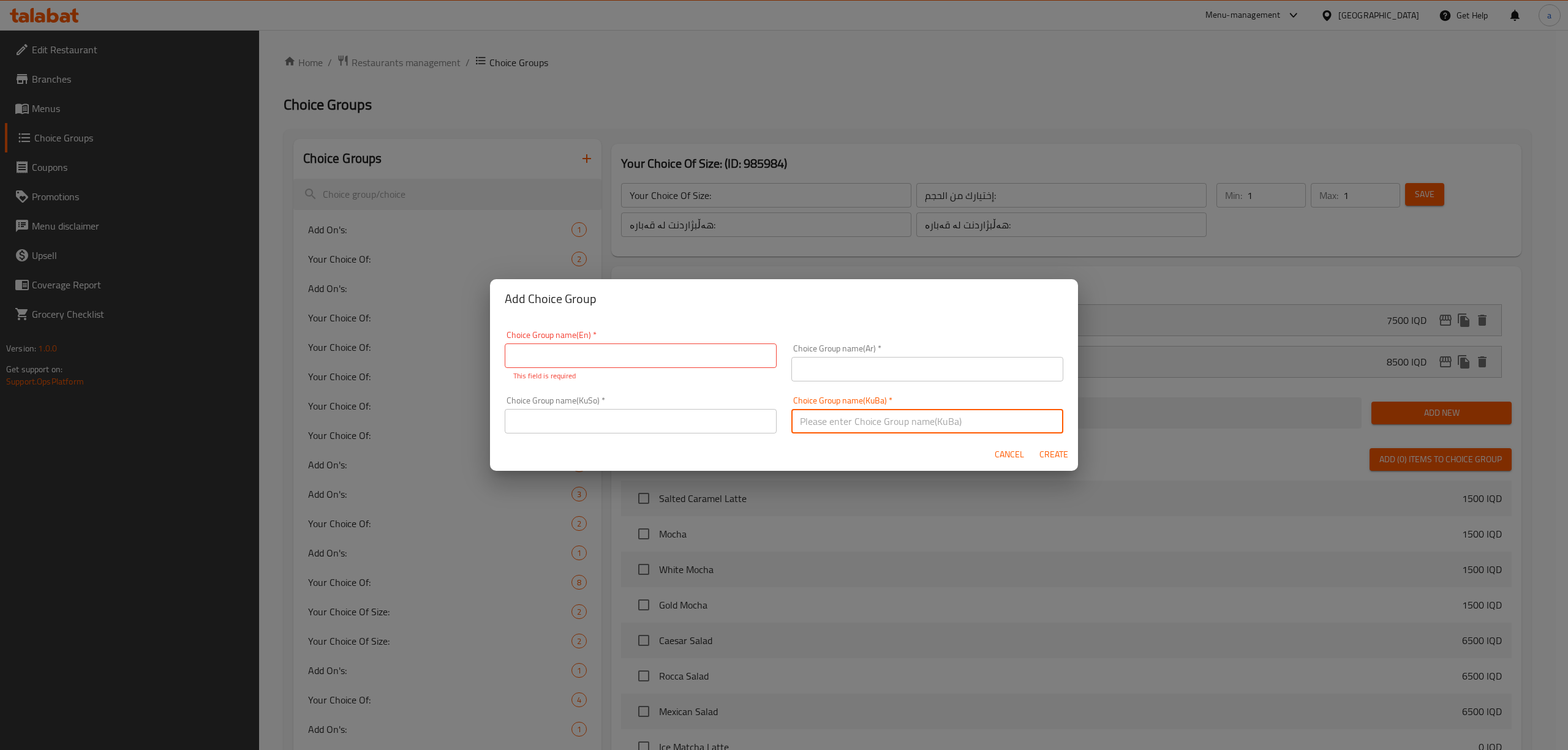
click at [840, 420] on input "text" at bounding box center [927, 421] width 272 height 24
paste input "هەڵبژاردنت لە شیر:"
type input "هەڵبژاردنت لە شیر:"
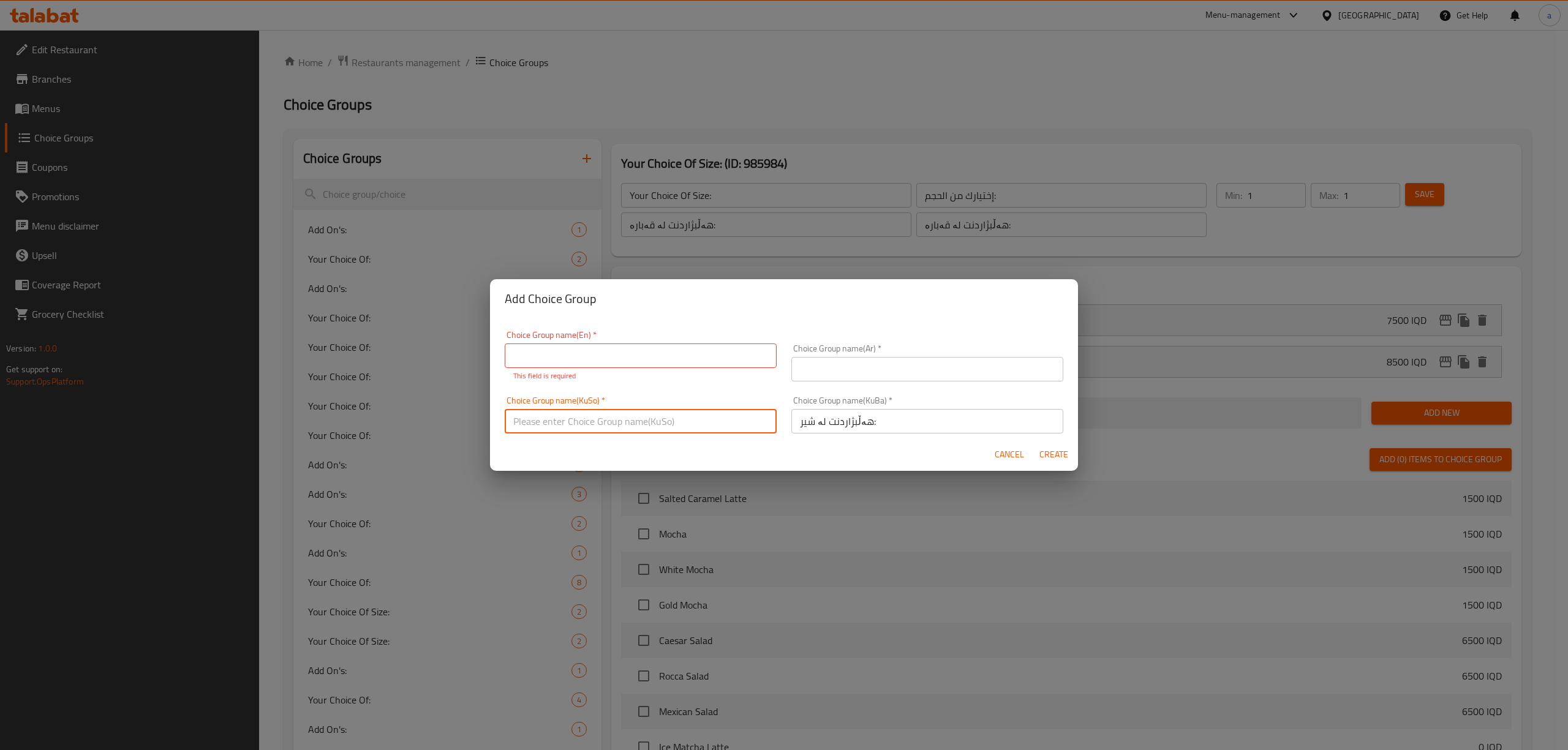
click at [669, 413] on input "text" at bounding box center [641, 421] width 272 height 24
paste input "هەڵبژاردنت لە شیر:"
type input "هەڵبژاردنت لە شیر:"
click at [591, 342] on div "Choice Group name(En)   * Choice Group name(En) * This field is required" at bounding box center [641, 356] width 272 height 51
click at [591, 361] on input "text" at bounding box center [641, 355] width 272 height 24
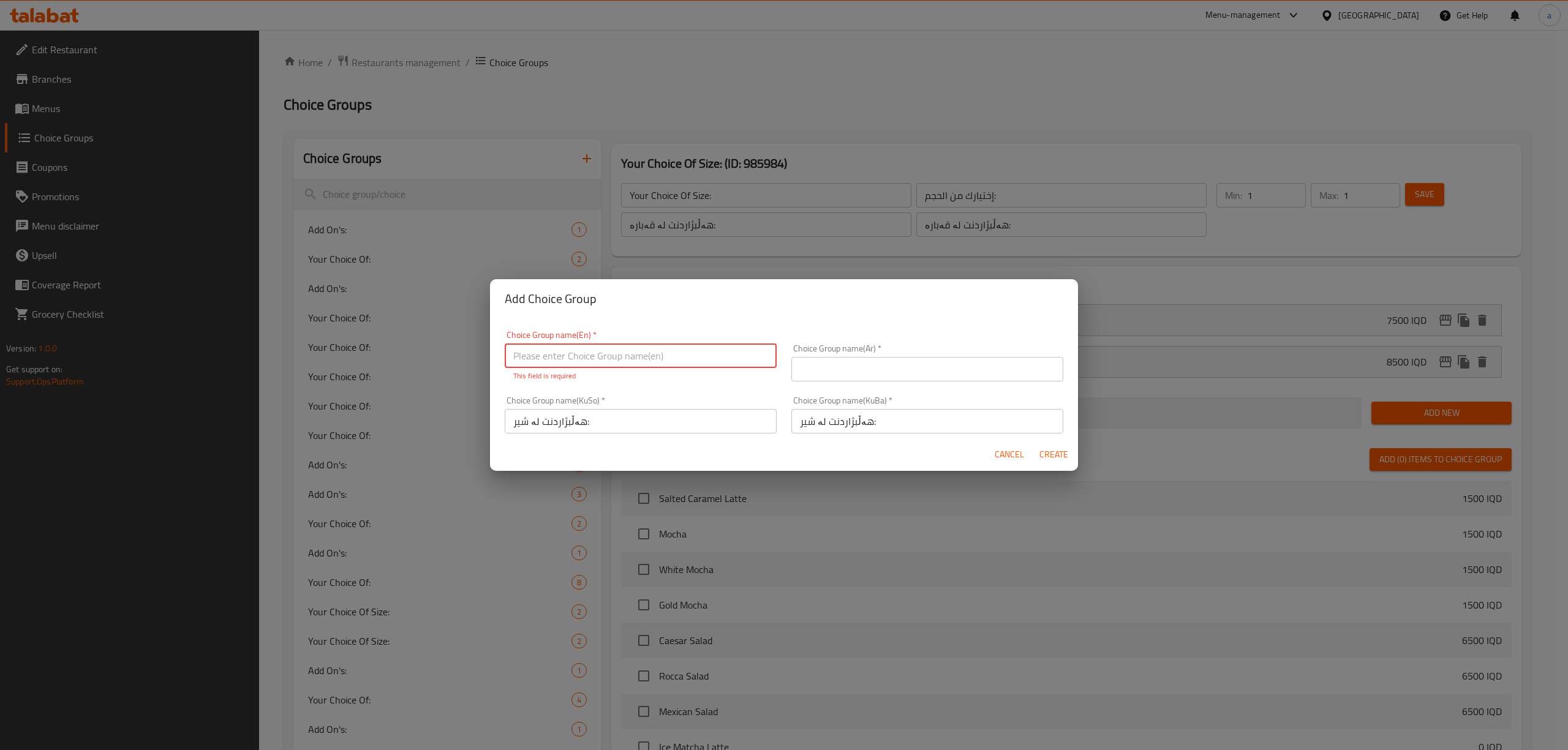
paste input "Your Choice Of Milk:"
type input "Your Choice Of Milk:"
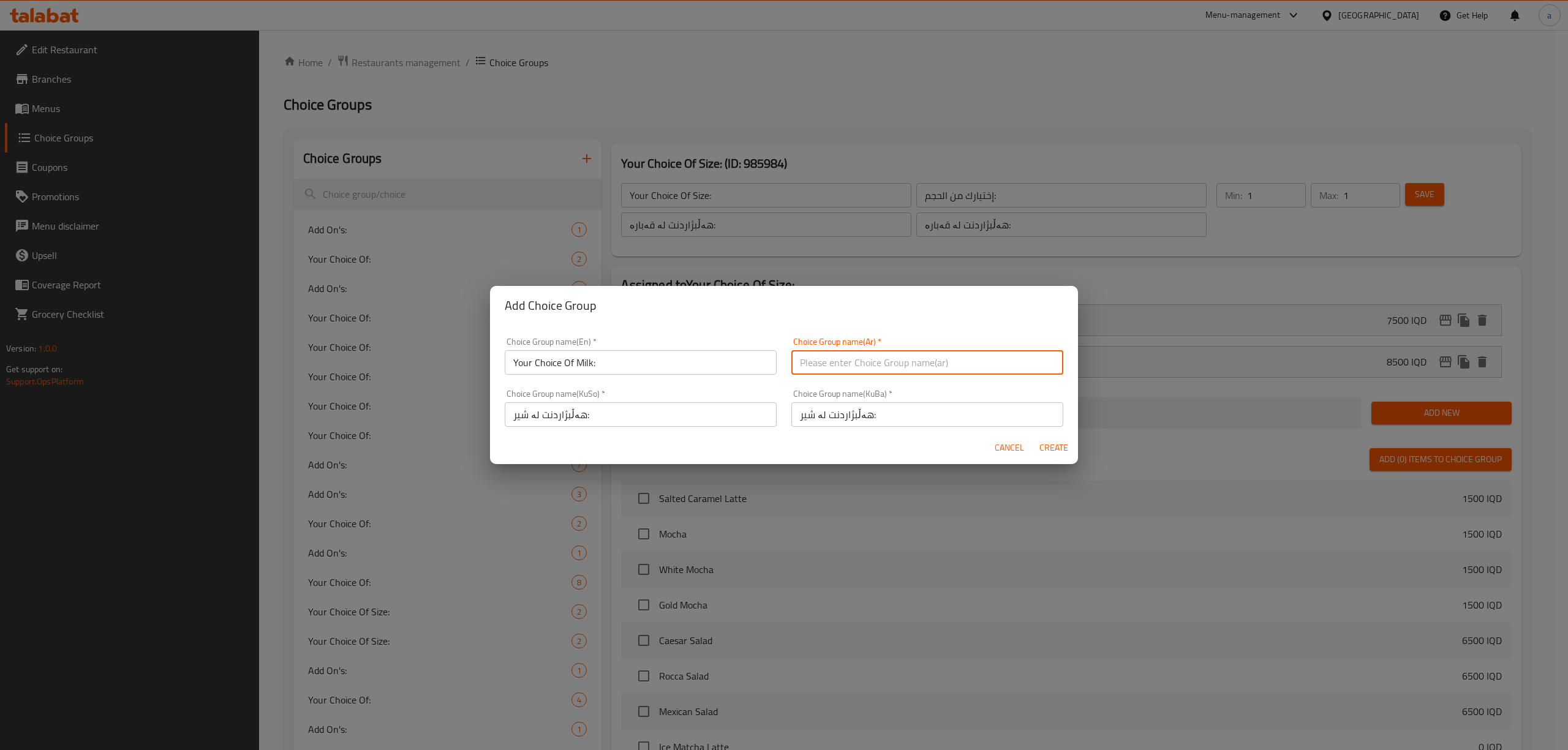
click at [871, 380] on div "Choice Group name(Ar)   * Choice Group name(Ar) *" at bounding box center [927, 356] width 287 height 52
paste input "إختيارك من الحليب:"
click at [841, 342] on div "Choice Group name(Ar)   * إختيارك من الحليب: Choice Group name(Ar) *" at bounding box center [927, 356] width 272 height 38
click at [841, 353] on input "إختيارك من الحليب:" at bounding box center [927, 362] width 272 height 24
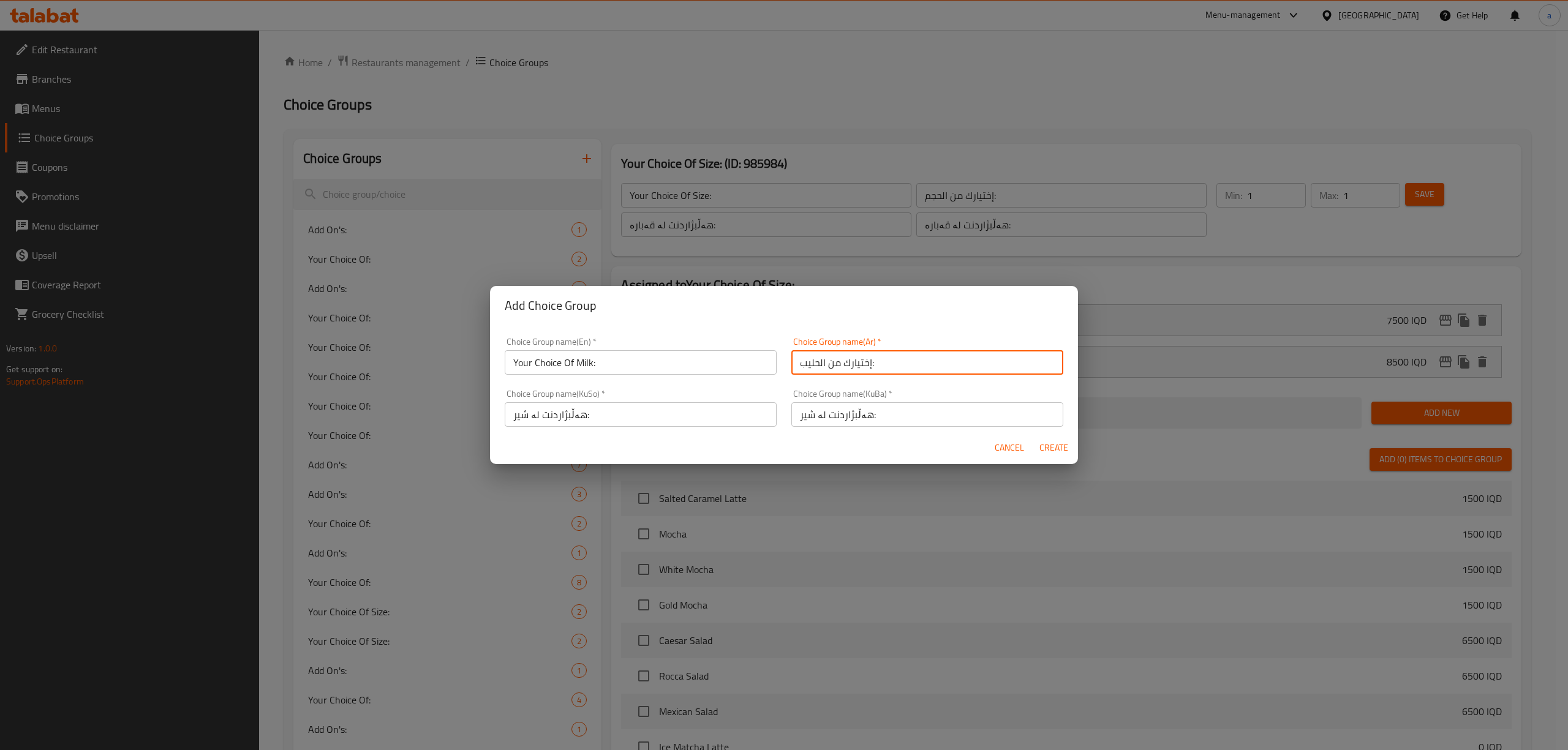
click at [841, 353] on input "إختيارك من الحليب:" at bounding box center [927, 362] width 272 height 24
type input "إختيارك من الحليب:"
click at [1045, 452] on span "Create" at bounding box center [1053, 448] width 29 height 15
type input "Your Choice Of Milk:"
type input "إختيارك من الحليب:"
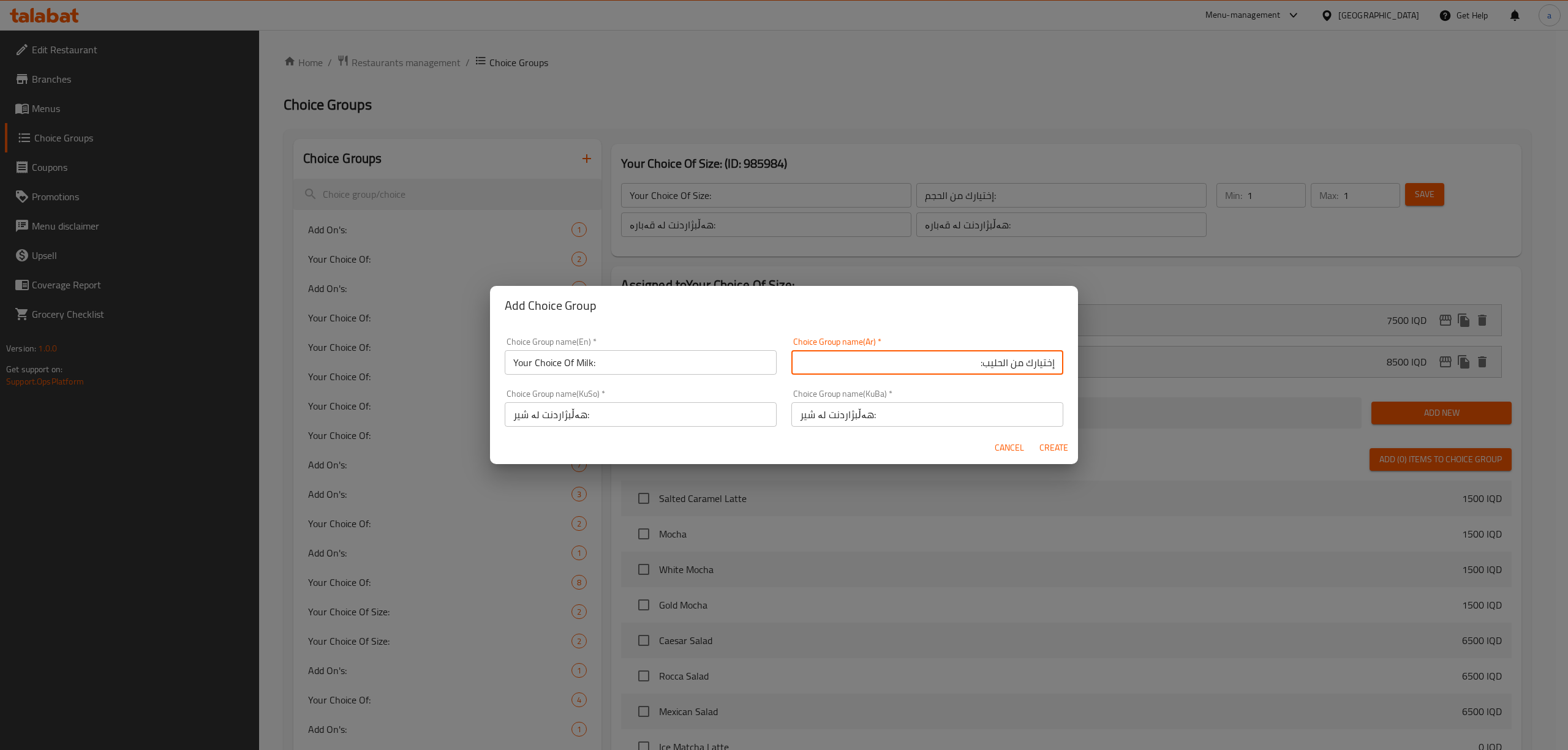
type input "هەڵبژاردنت لە شیر:"
type input "0"
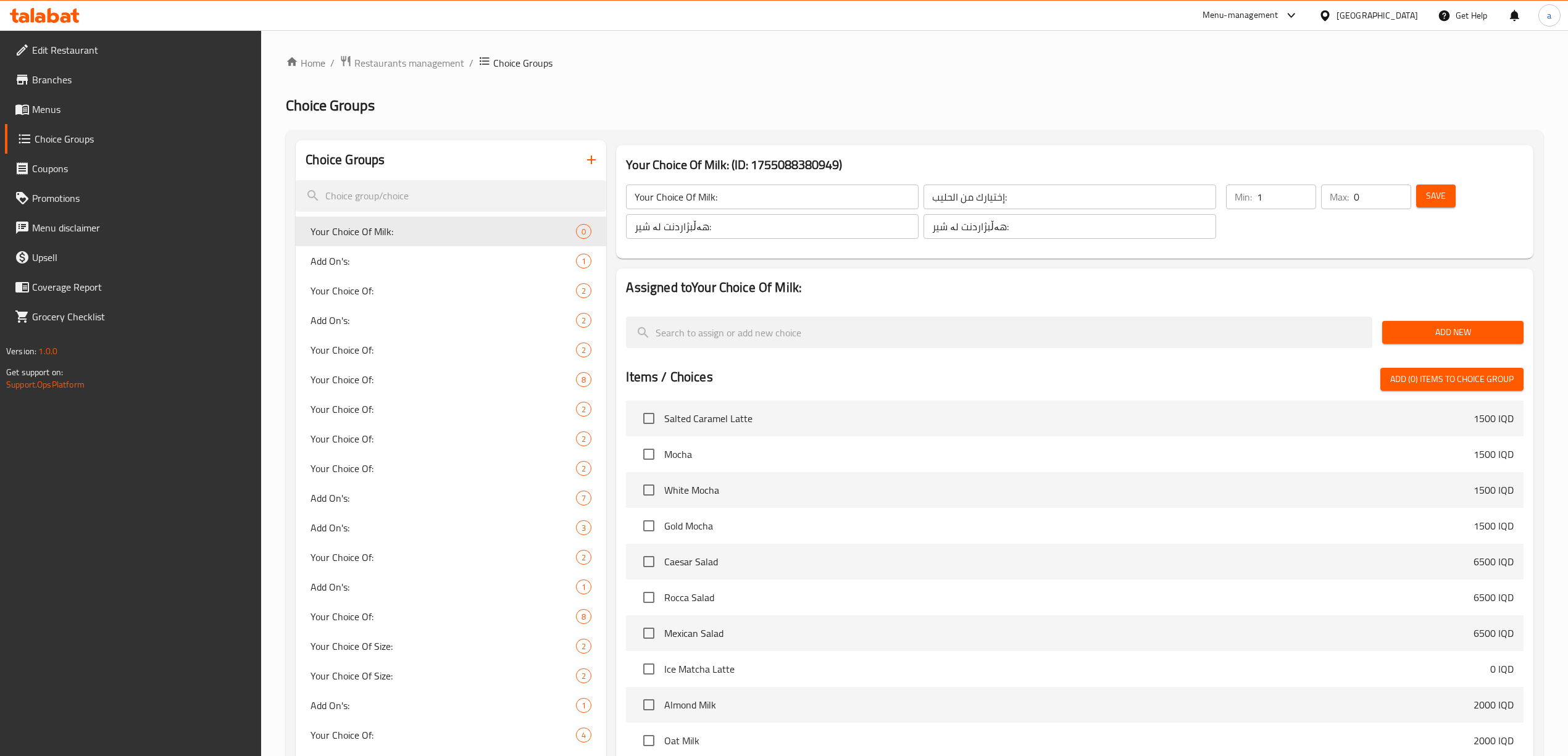
type input "1"
click at [1307, 193] on input "1" at bounding box center [1287, 196] width 59 height 24
type input "1"
click at [1395, 193] on input "1" at bounding box center [1383, 196] width 57 height 24
click at [1433, 193] on span "Save" at bounding box center [1436, 196] width 19 height 15
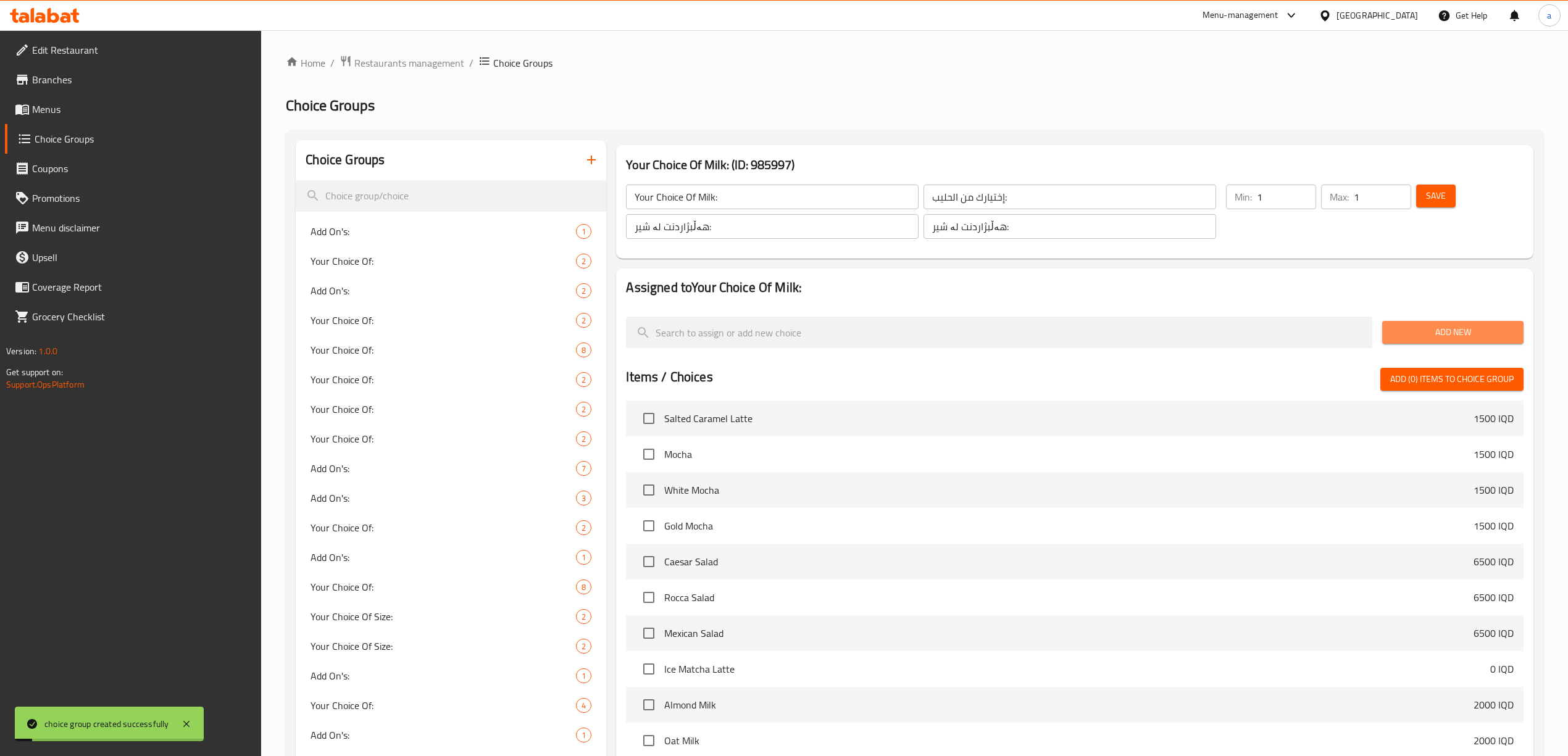
click at [1432, 321] on button "Add New" at bounding box center [1453, 332] width 141 height 23
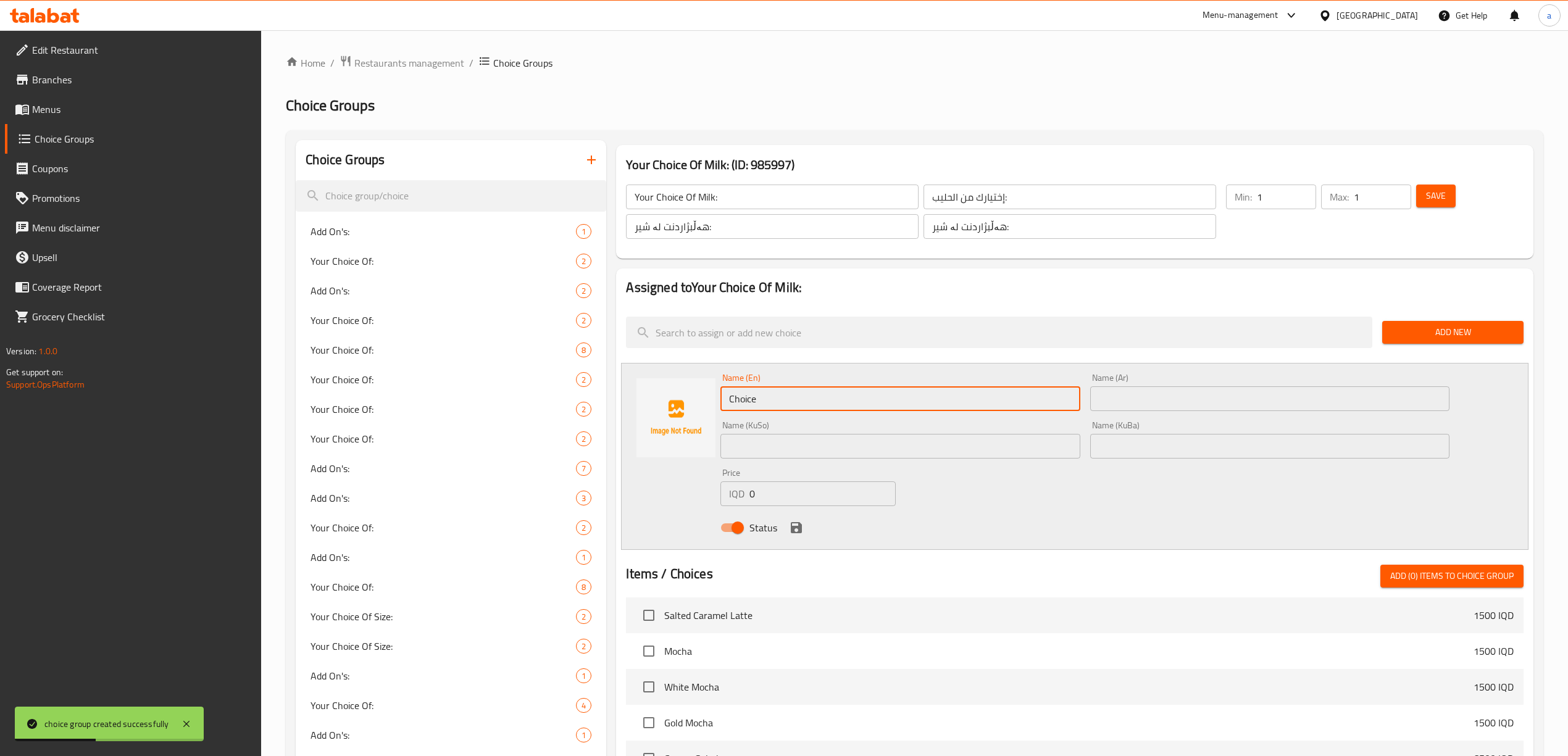
click at [807, 403] on input "Choice" at bounding box center [900, 398] width 360 height 24
paste input "Full Fat Milk"
type input "Full Fat Milk"
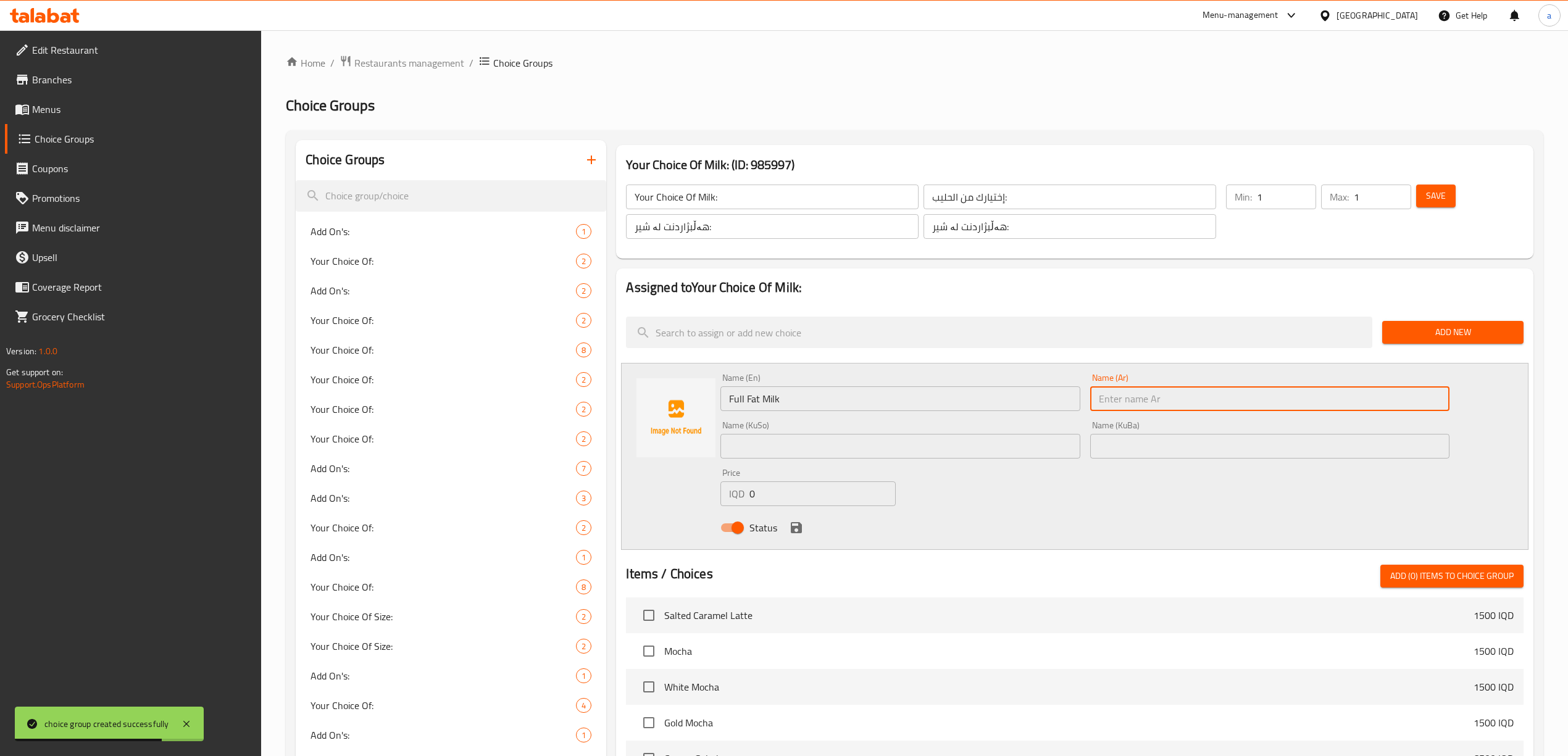
click at [1142, 396] on input "text" at bounding box center [1270, 398] width 360 height 24
paste input "حليب كامل الدسم"
type input "حليب كامل الدسم"
click at [1174, 443] on input "text" at bounding box center [1270, 445] width 360 height 24
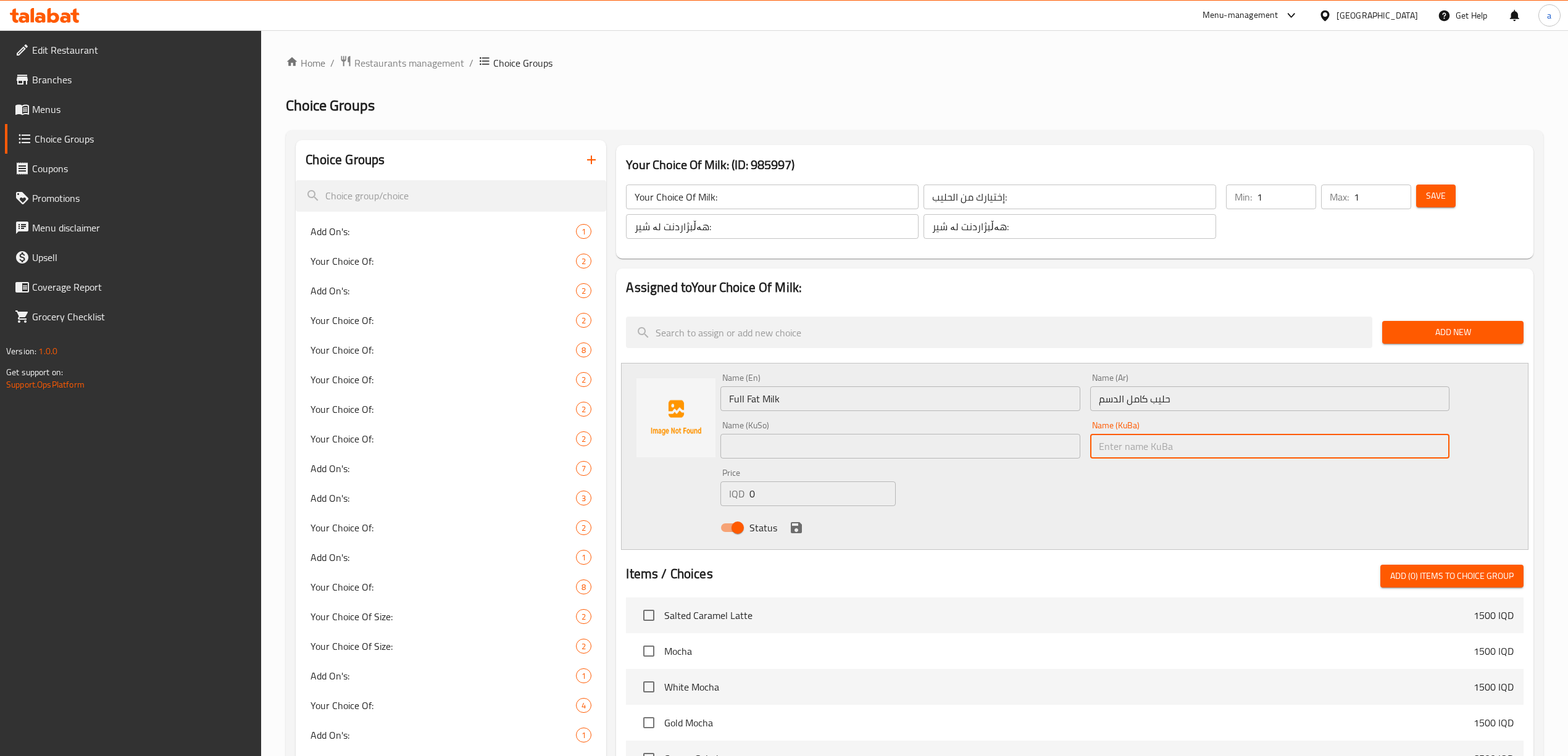
paste input "شیری پڕ چەوری"
type input "شیری پڕ چەوری"
click at [956, 439] on input "text" at bounding box center [900, 445] width 360 height 24
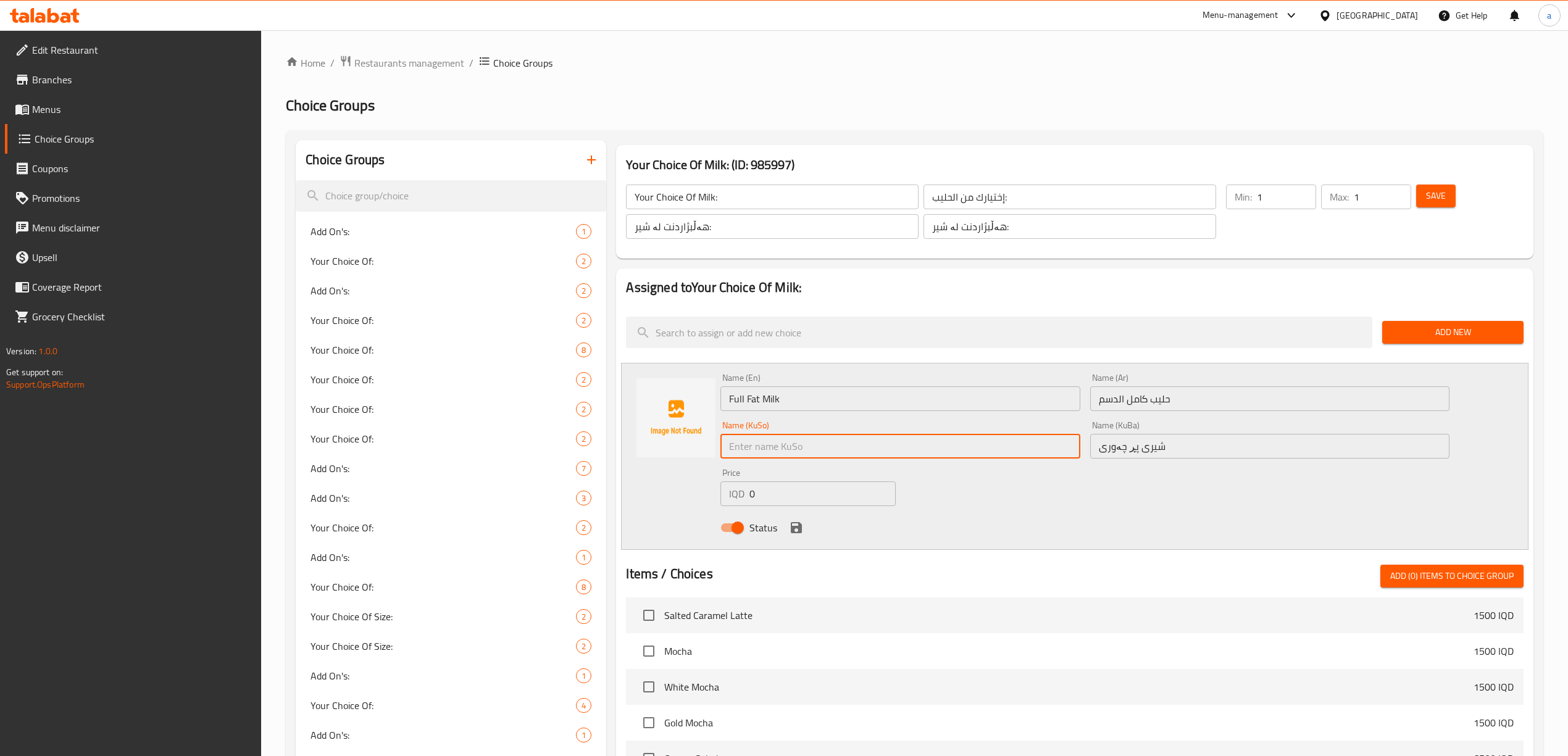
paste input "شیری پڕ چەوری"
type input "شیری پڕ چەوری"
click at [805, 526] on div "Status" at bounding box center [1085, 528] width 739 height 34
click at [799, 527] on icon "save" at bounding box center [796, 527] width 11 height 11
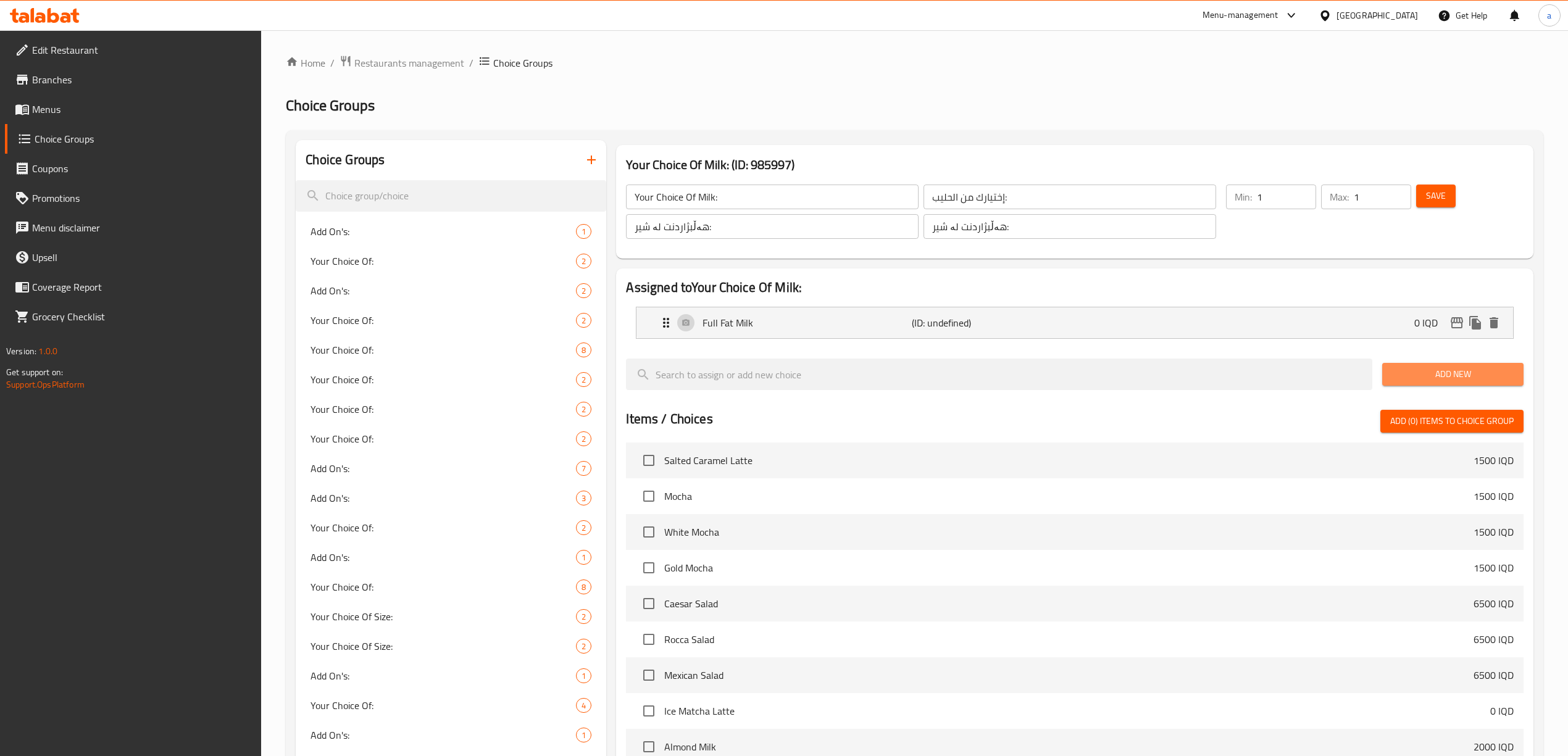
click at [1473, 374] on span "Add New" at bounding box center [1453, 375] width 121 height 15
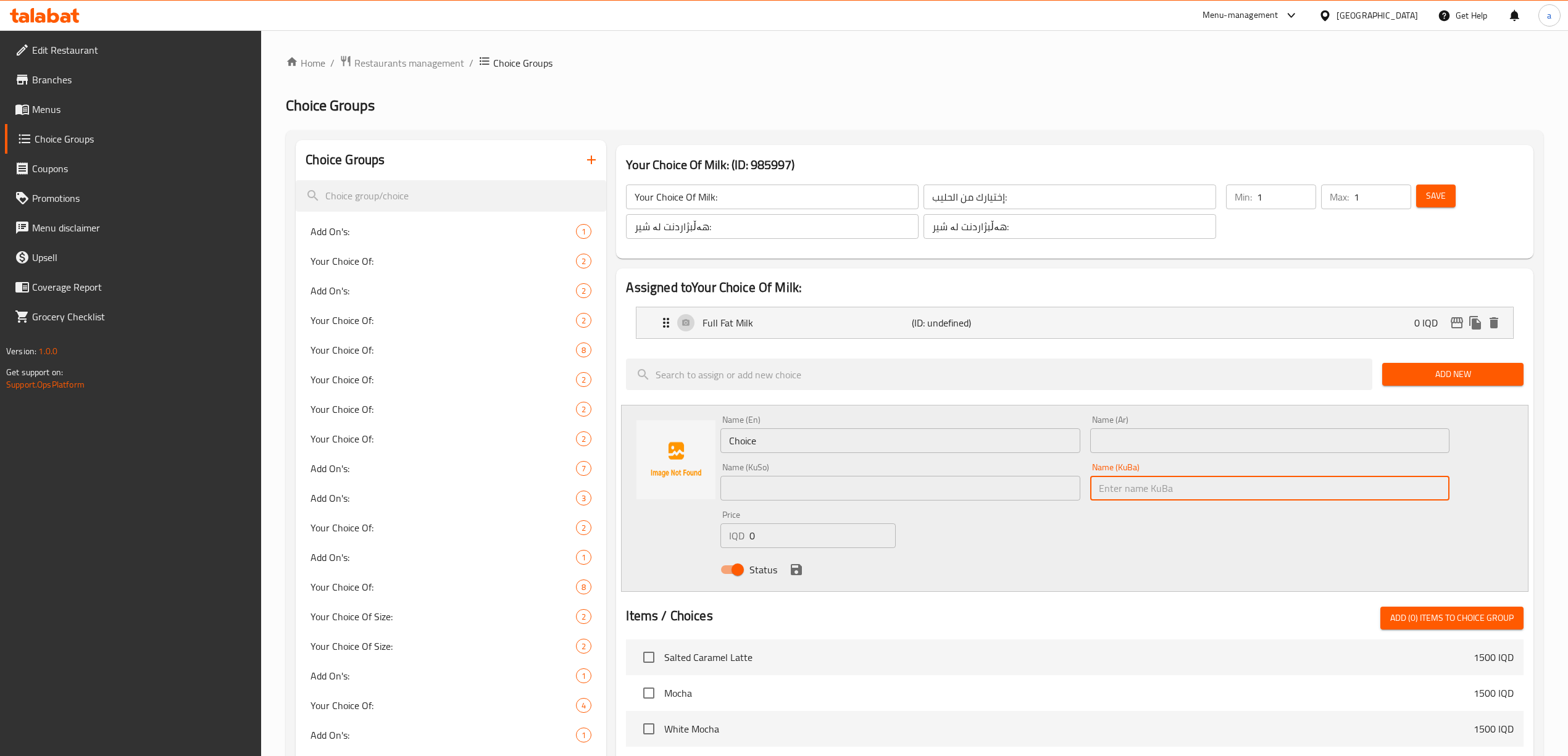
click at [1129, 489] on input "text" at bounding box center [1270, 487] width 360 height 24
paste input "شیری کەم چەوری"
type input "شیری کەم چەوری"
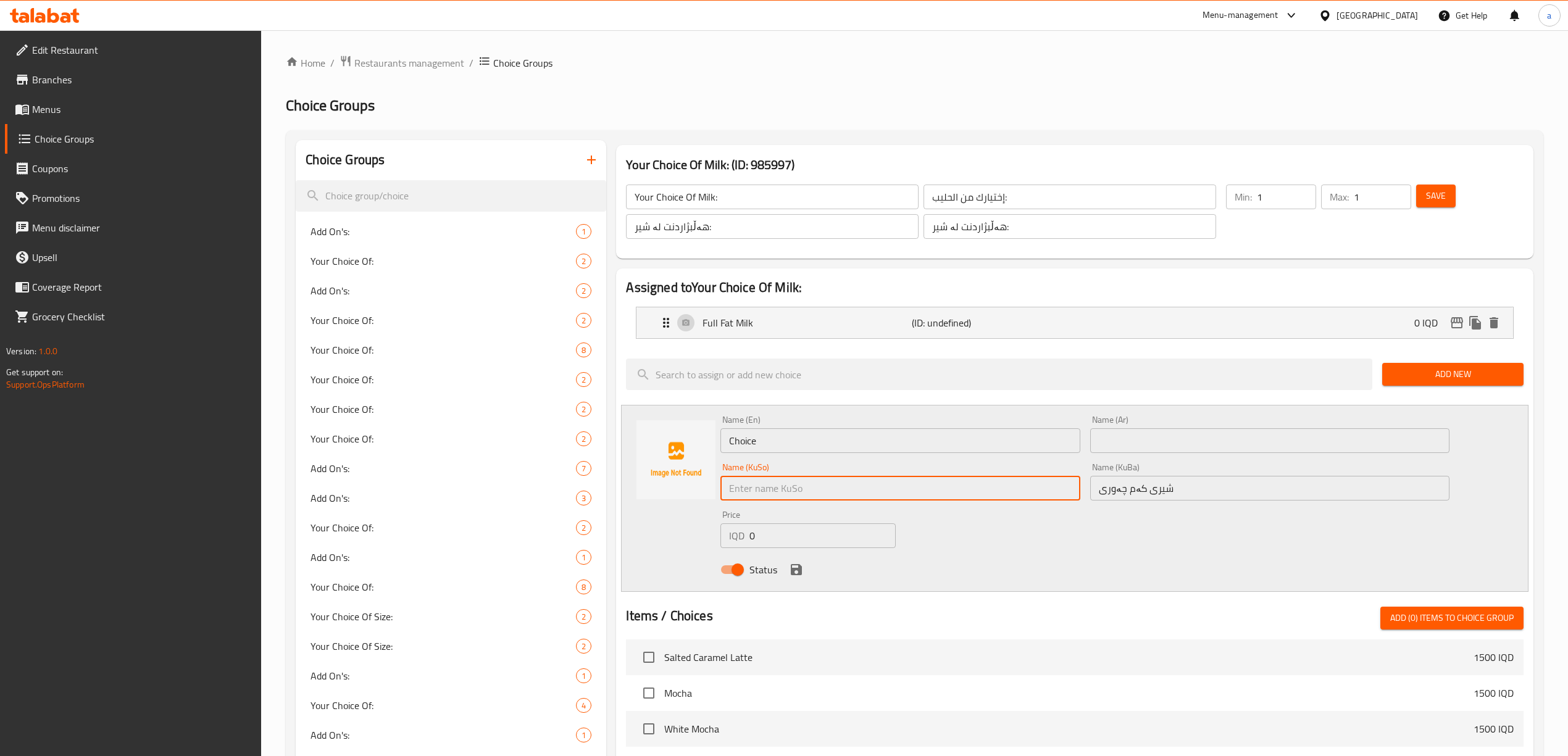
click at [964, 492] on input "text" at bounding box center [900, 487] width 360 height 24
paste input "شیری کەم چەوری"
type input "شیری کەم چەوری"
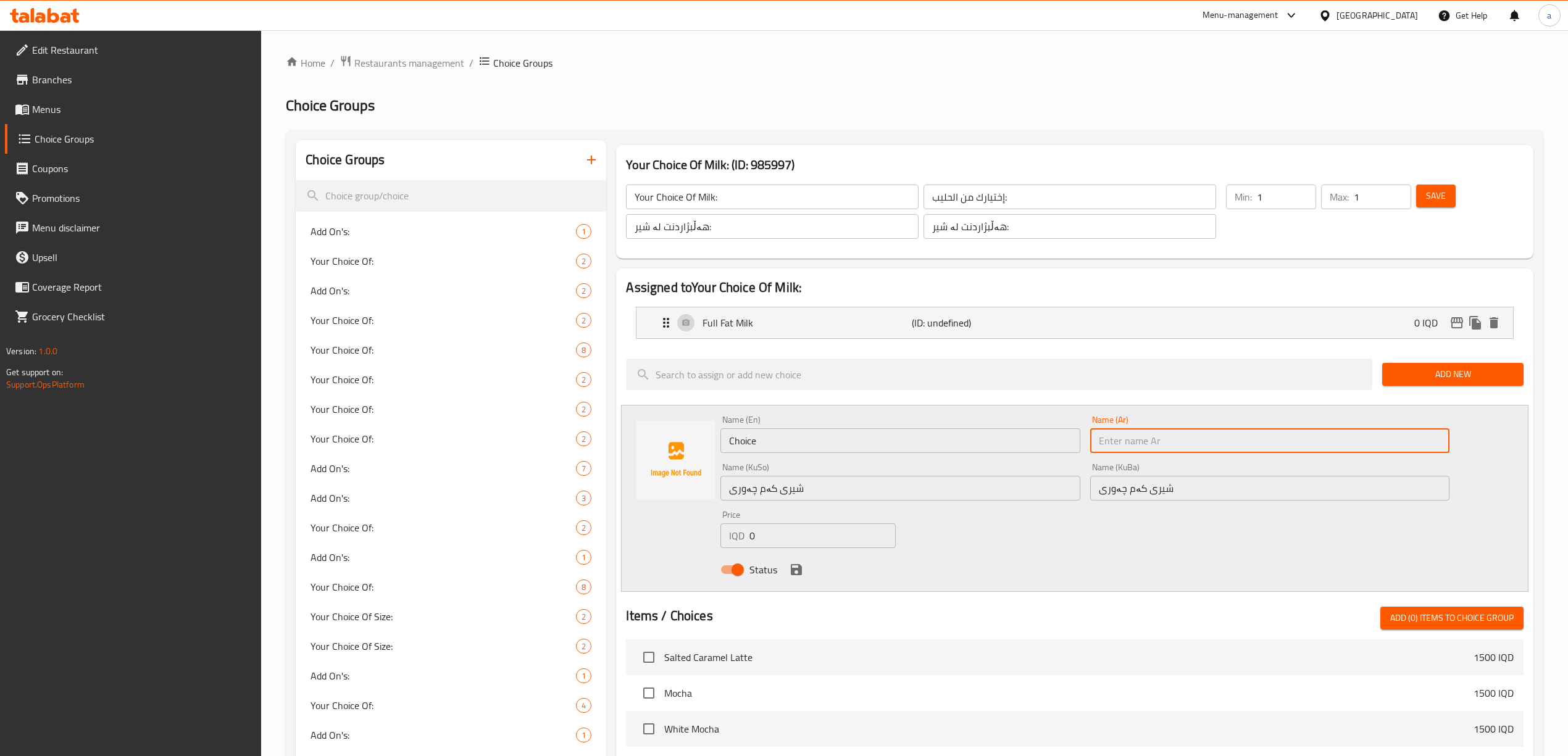
click at [1161, 443] on input "text" at bounding box center [1270, 440] width 360 height 24
paste input "حليب خالي الدسم"
type input "حليب خالي الدسم"
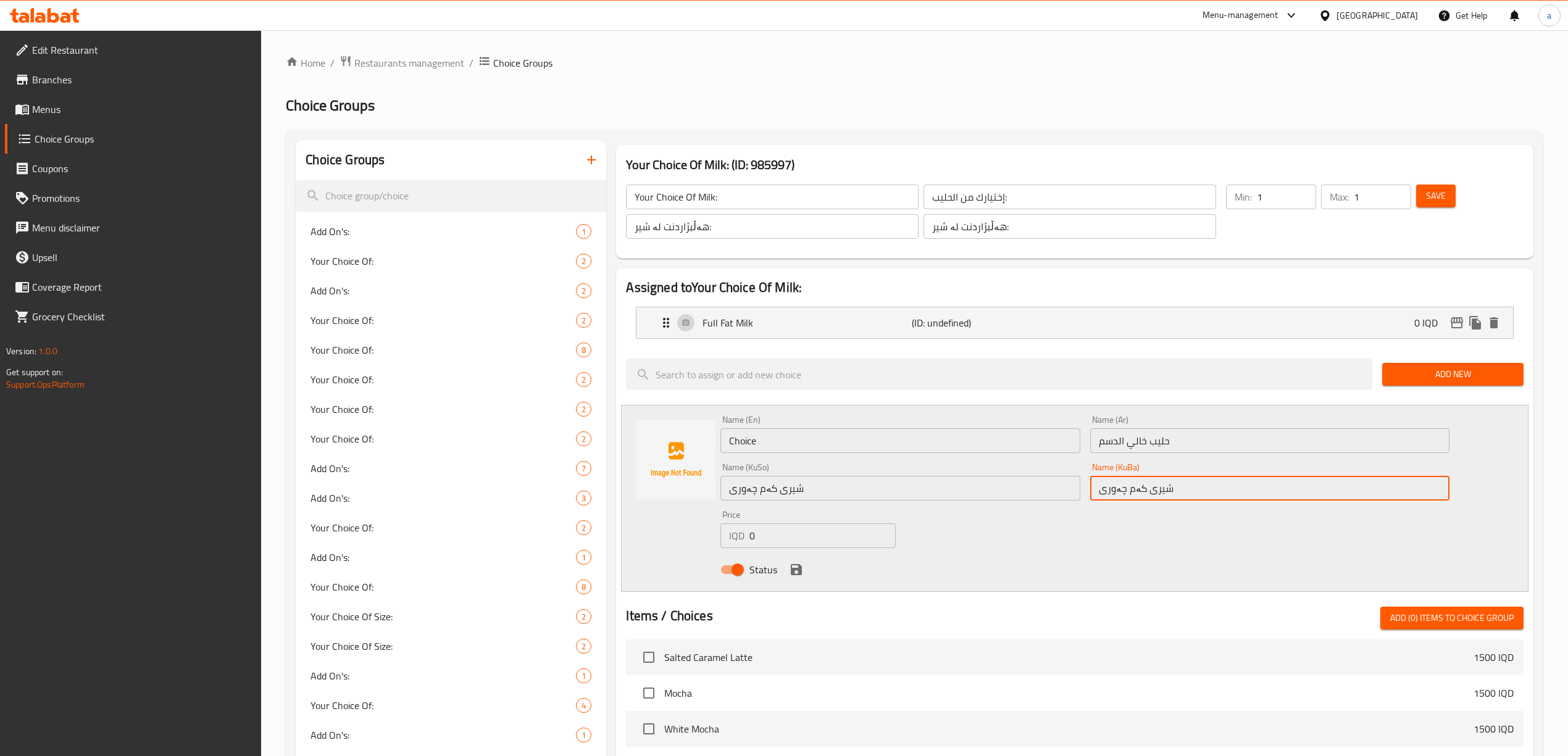
click at [1127, 489] on input "شیری کەم چەوری" at bounding box center [1270, 487] width 360 height 24
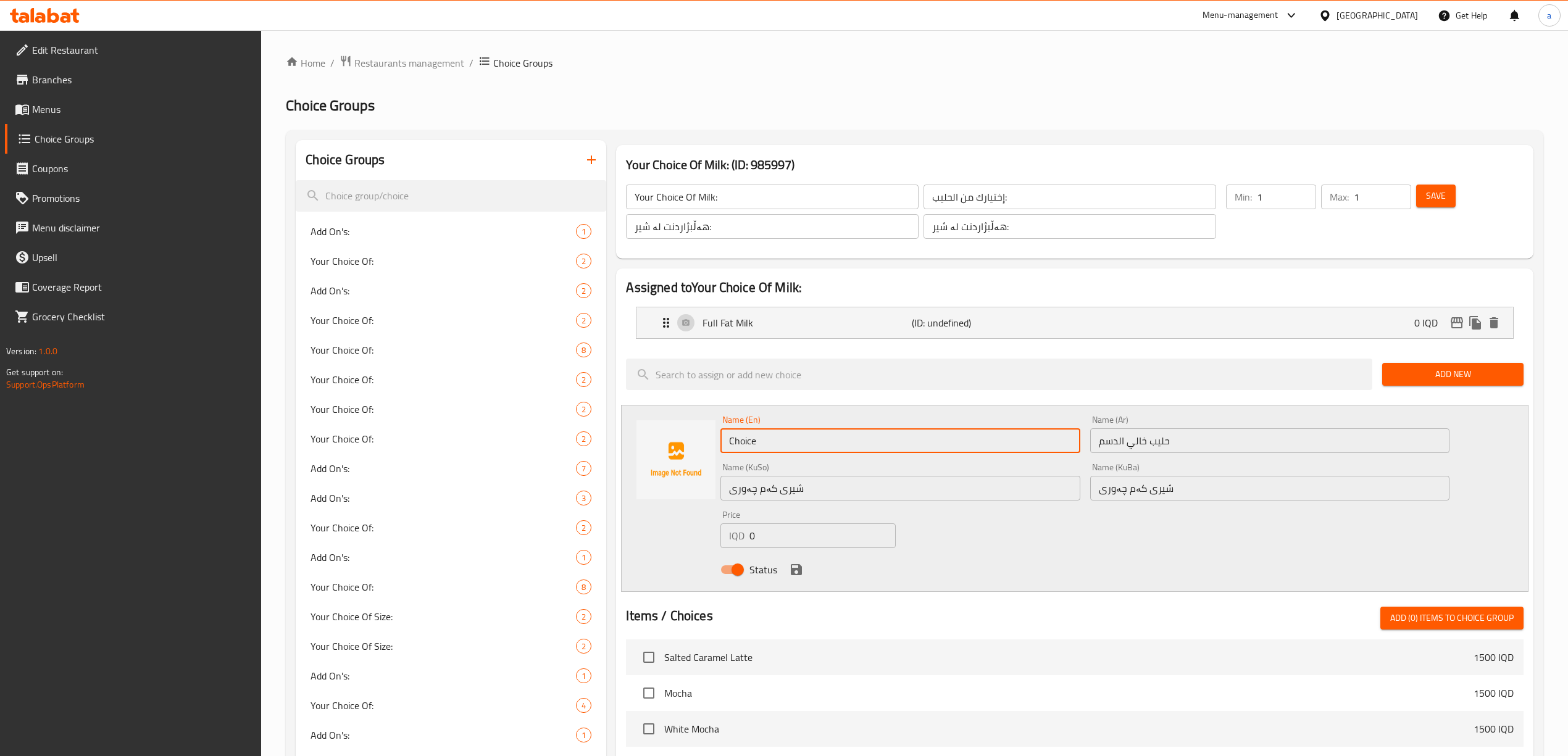
click at [808, 445] on input "Choice" at bounding box center [900, 440] width 360 height 24
paste input "Fat Free Milk"
drag, startPoint x: 742, startPoint y: 443, endPoint x: 714, endPoint y: 448, distance: 28.4
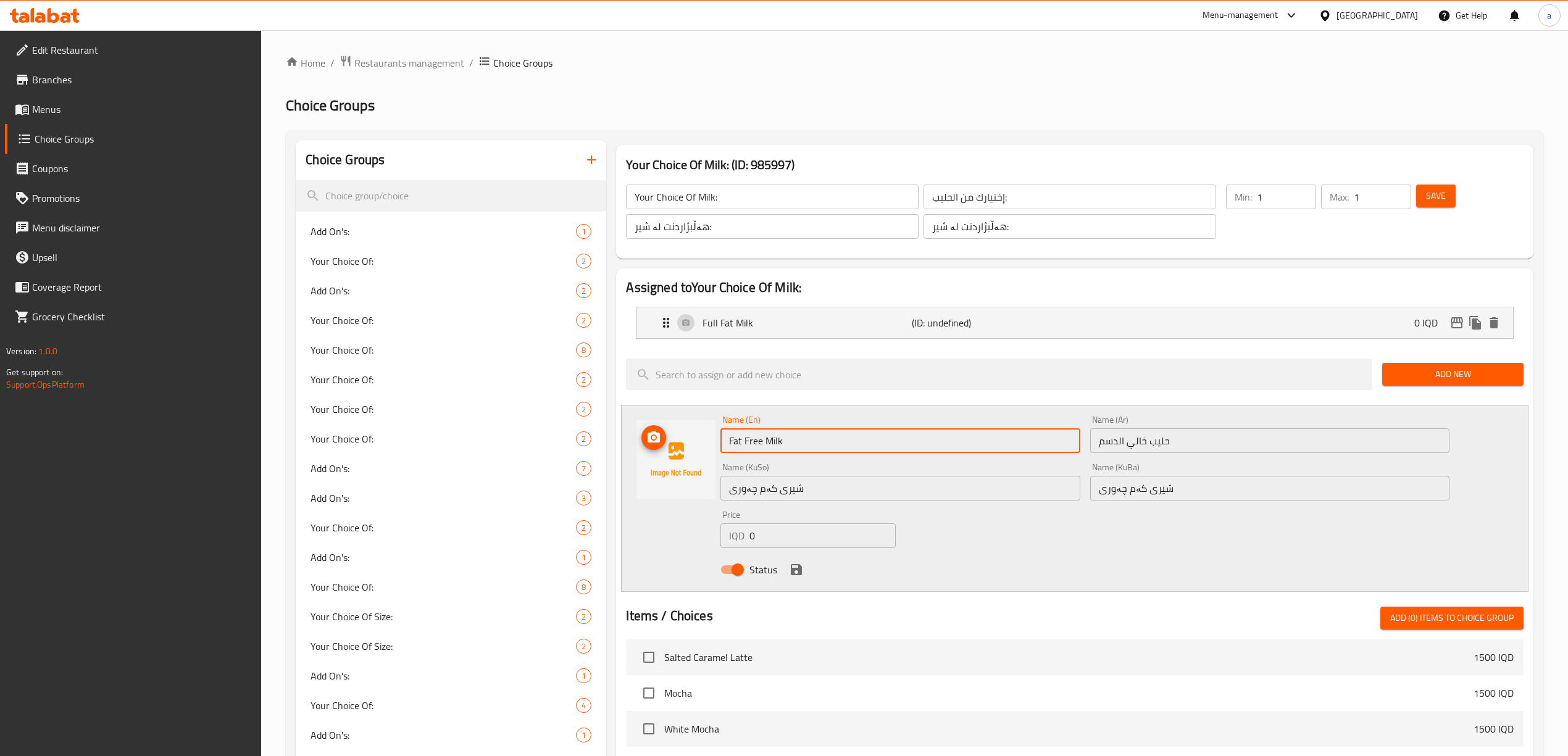
click at [714, 448] on div "Name (En) Fat Free Milk Name (En) Name (Ar) حليب خالي الدسم Name (Ar) Name (KuS…" at bounding box center [1075, 498] width 907 height 187
type input "Free Fat Milk"
click at [1112, 487] on input "شیری کەم چەوری" at bounding box center [1270, 487] width 360 height 24
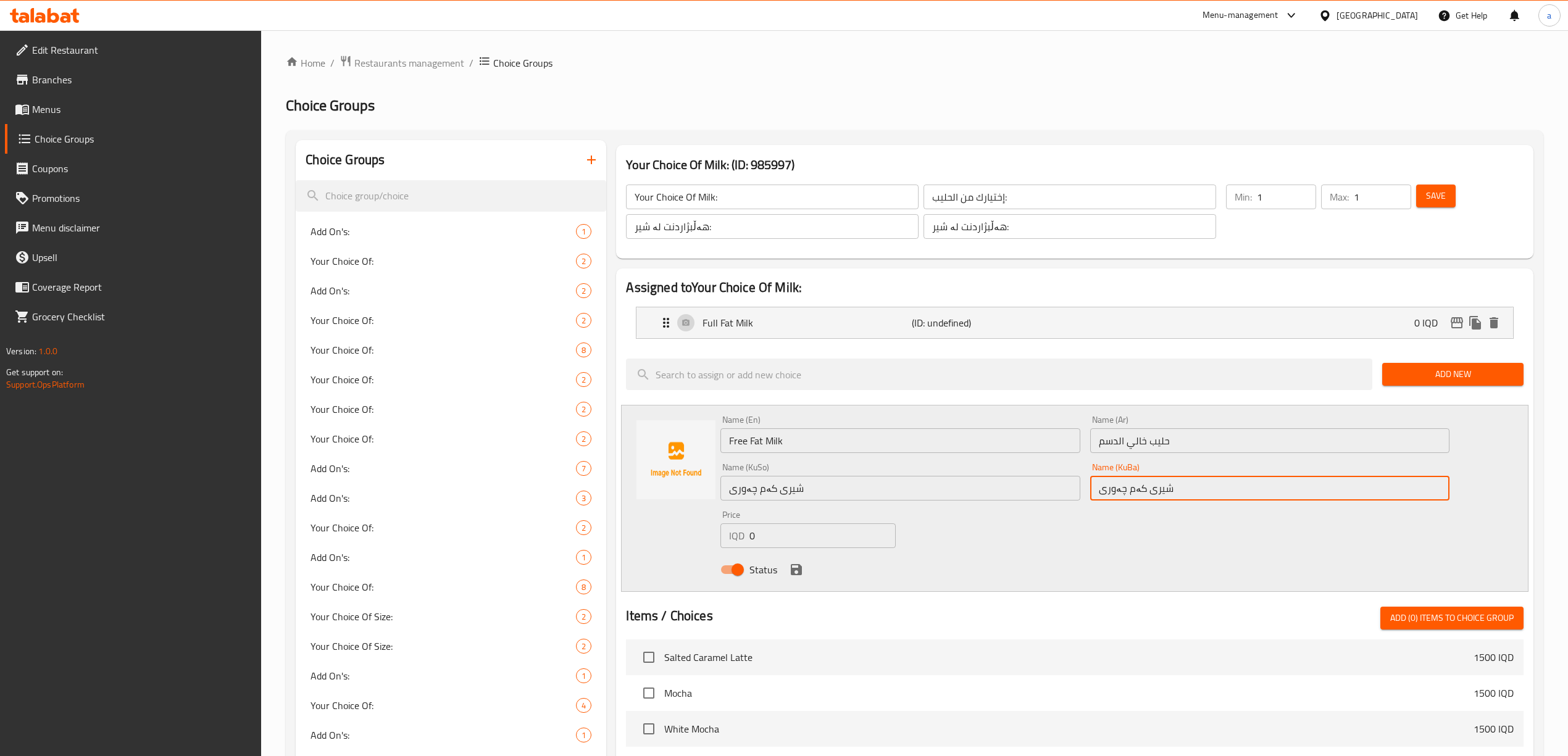
click at [1112, 487] on input "شیری کەم چەوری" at bounding box center [1270, 487] width 360 height 24
type input "شیری بێ چەوری"
click at [877, 485] on input "شیری کەم چەوری" at bounding box center [900, 487] width 360 height 24
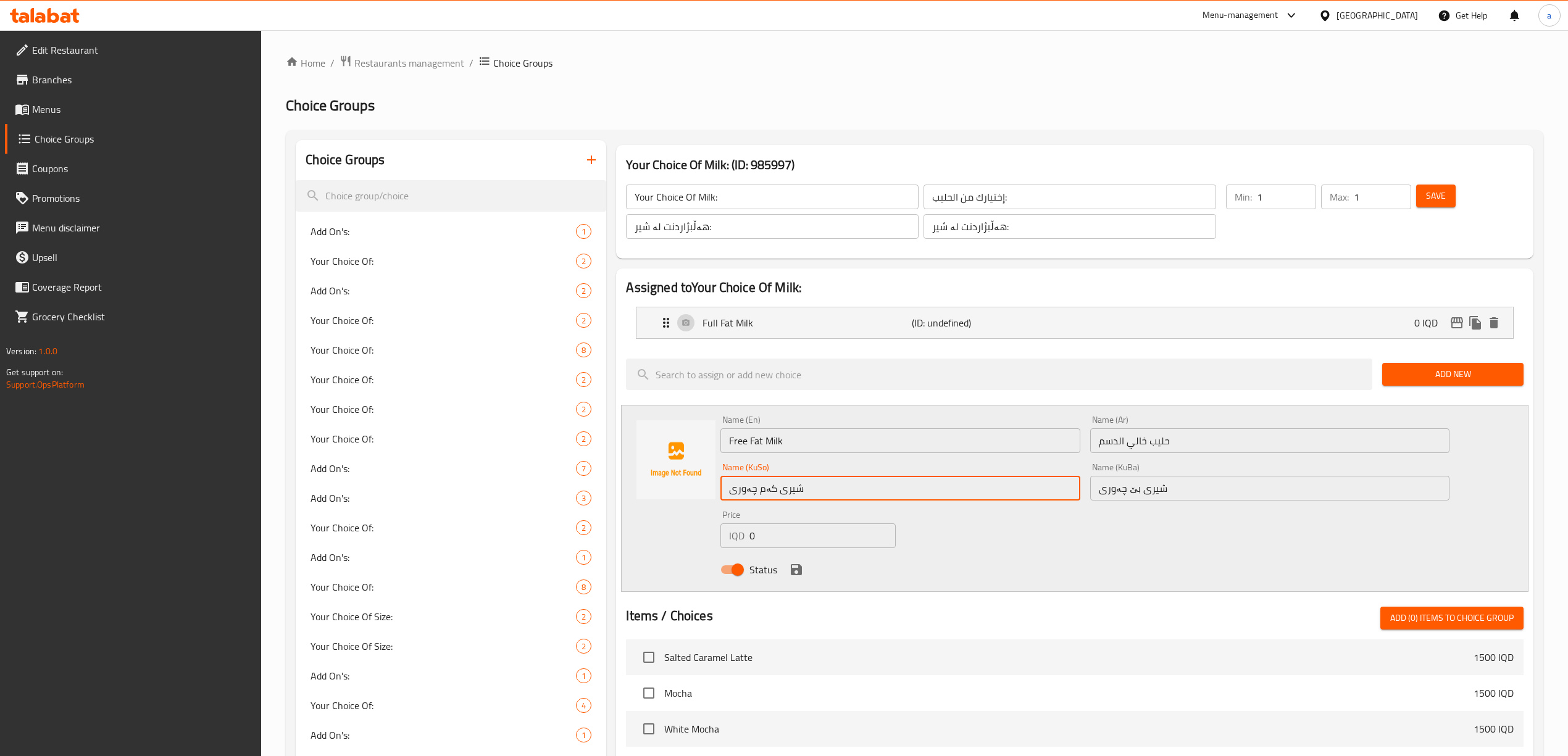
click at [877, 485] on input "شیری کەم چەوری" at bounding box center [900, 487] width 360 height 24
paste input "بێ"
type input "شیری بێ چەوری"
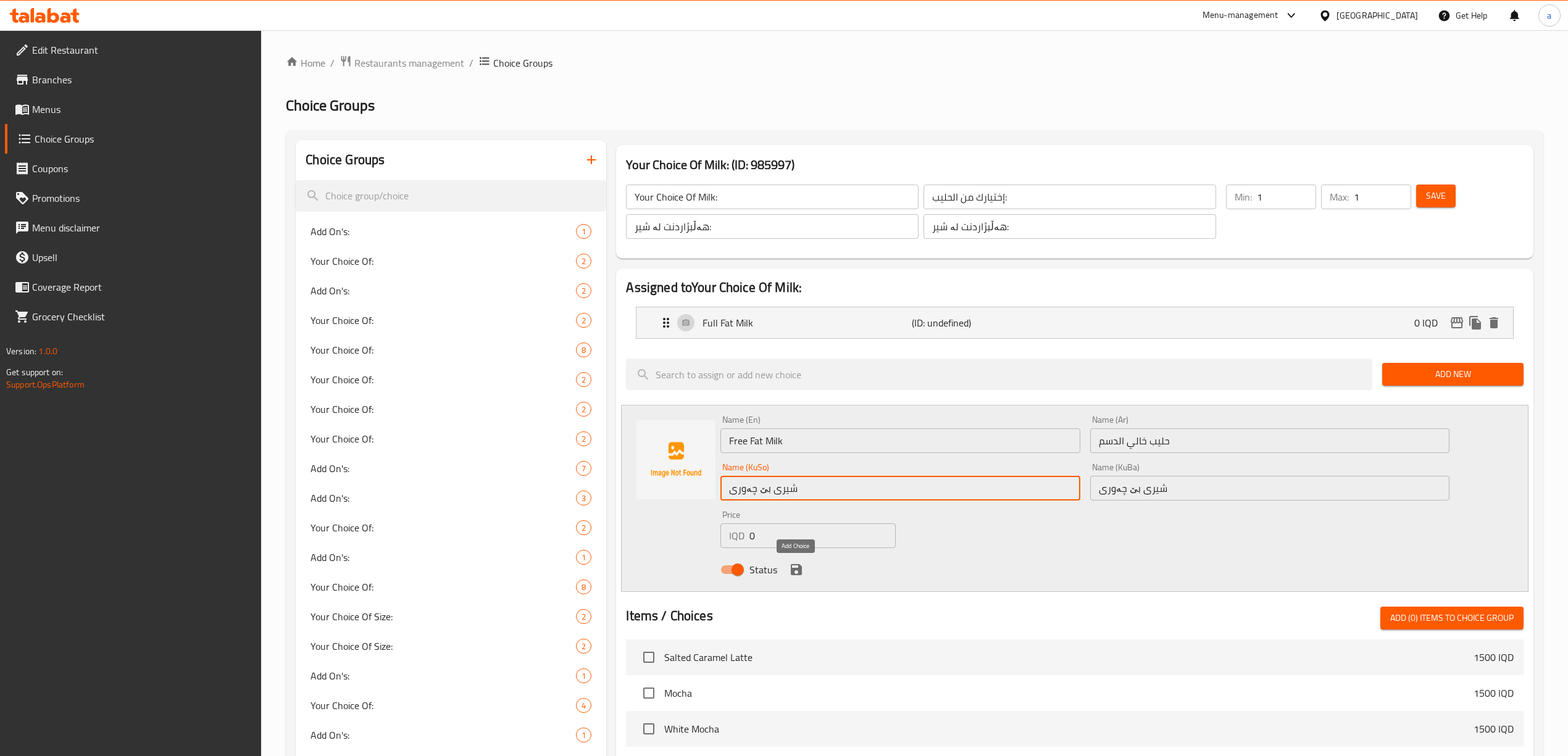
click at [797, 566] on icon "save" at bounding box center [796, 569] width 11 height 11
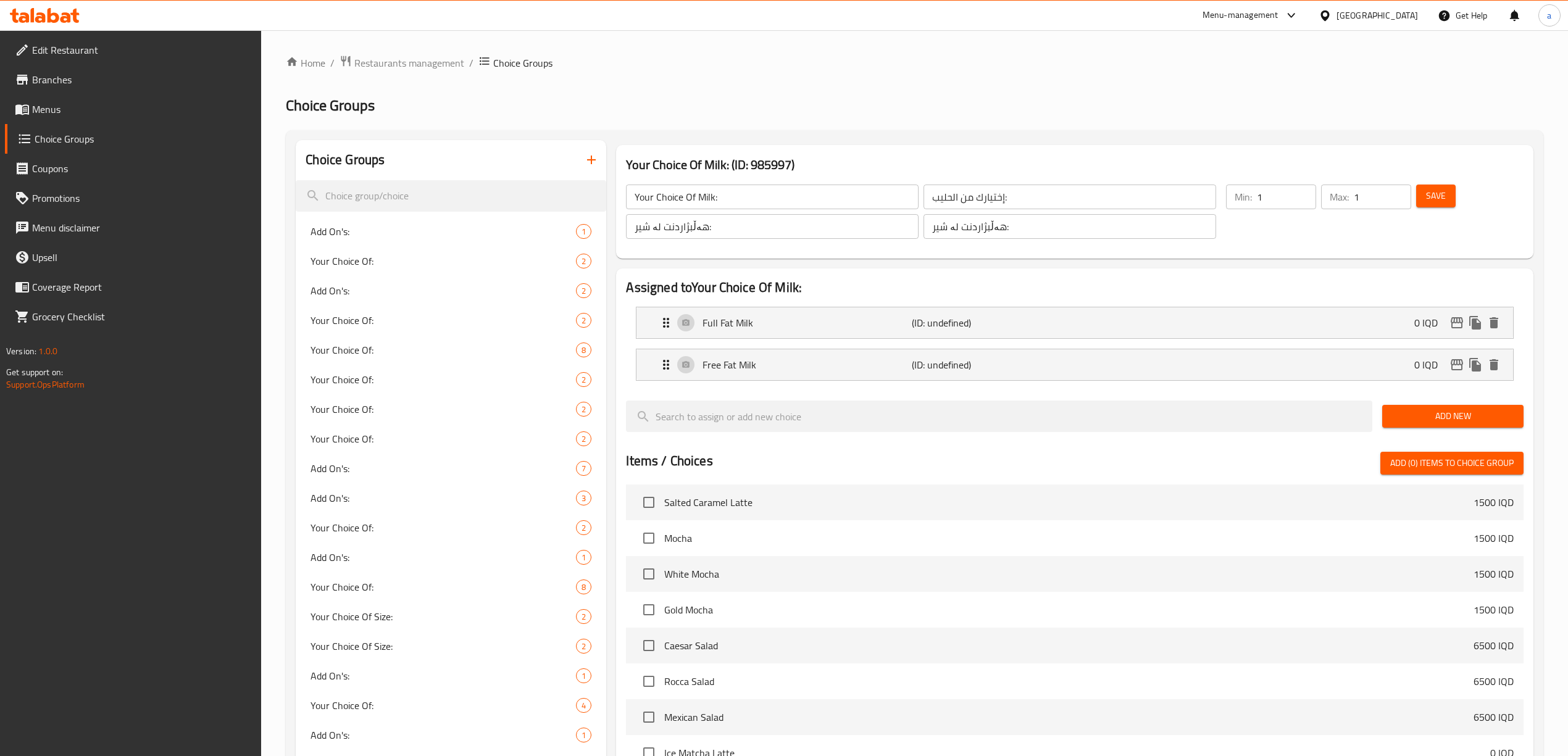
click at [1409, 423] on span "Add New" at bounding box center [1453, 416] width 121 height 15
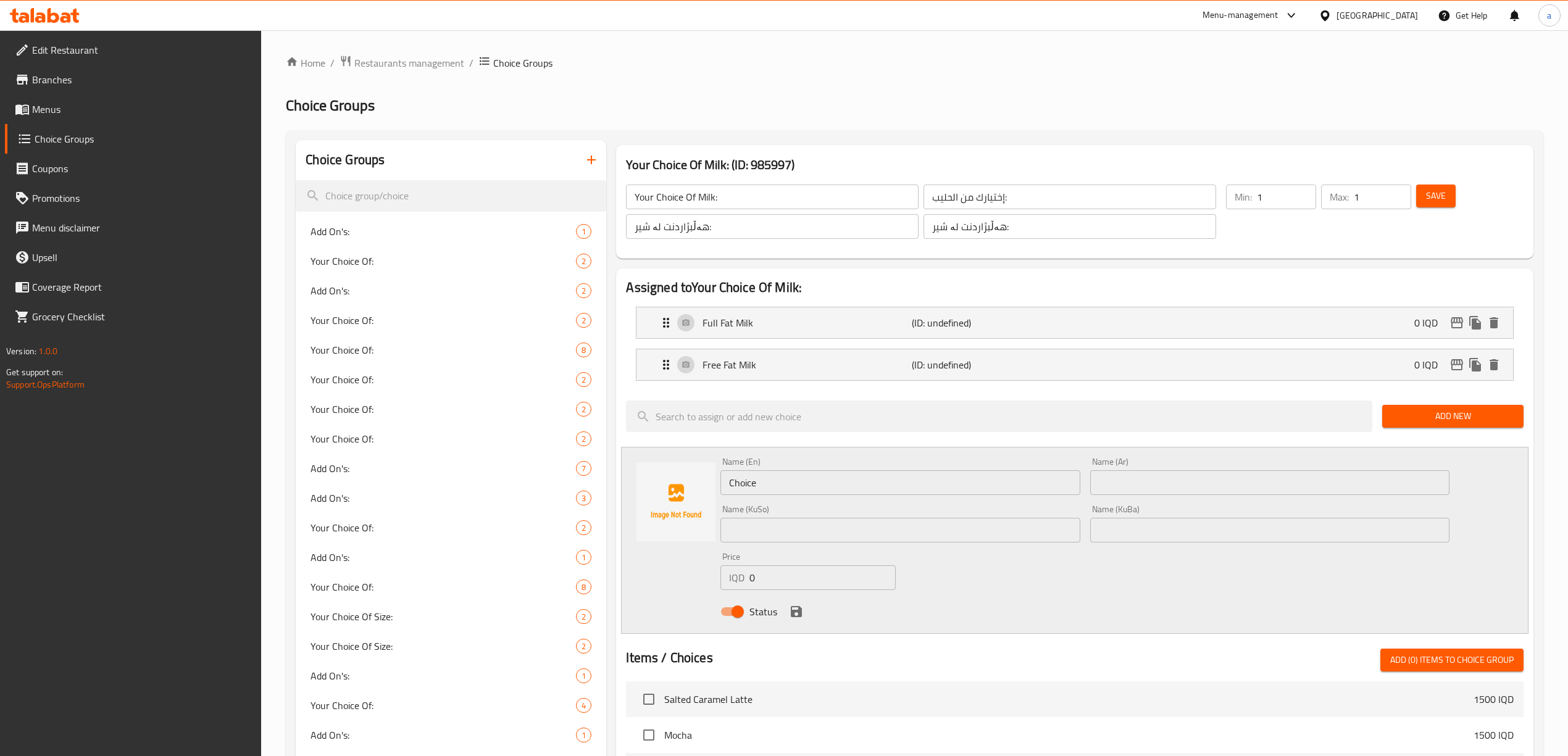
click at [1193, 534] on input "text" at bounding box center [1270, 530] width 360 height 24
paste input "شیری کەم چەوری"
type input "شیری کەم چەوری"
click at [944, 532] on input "text" at bounding box center [900, 530] width 360 height 24
paste input "شیری کەم چەوری"
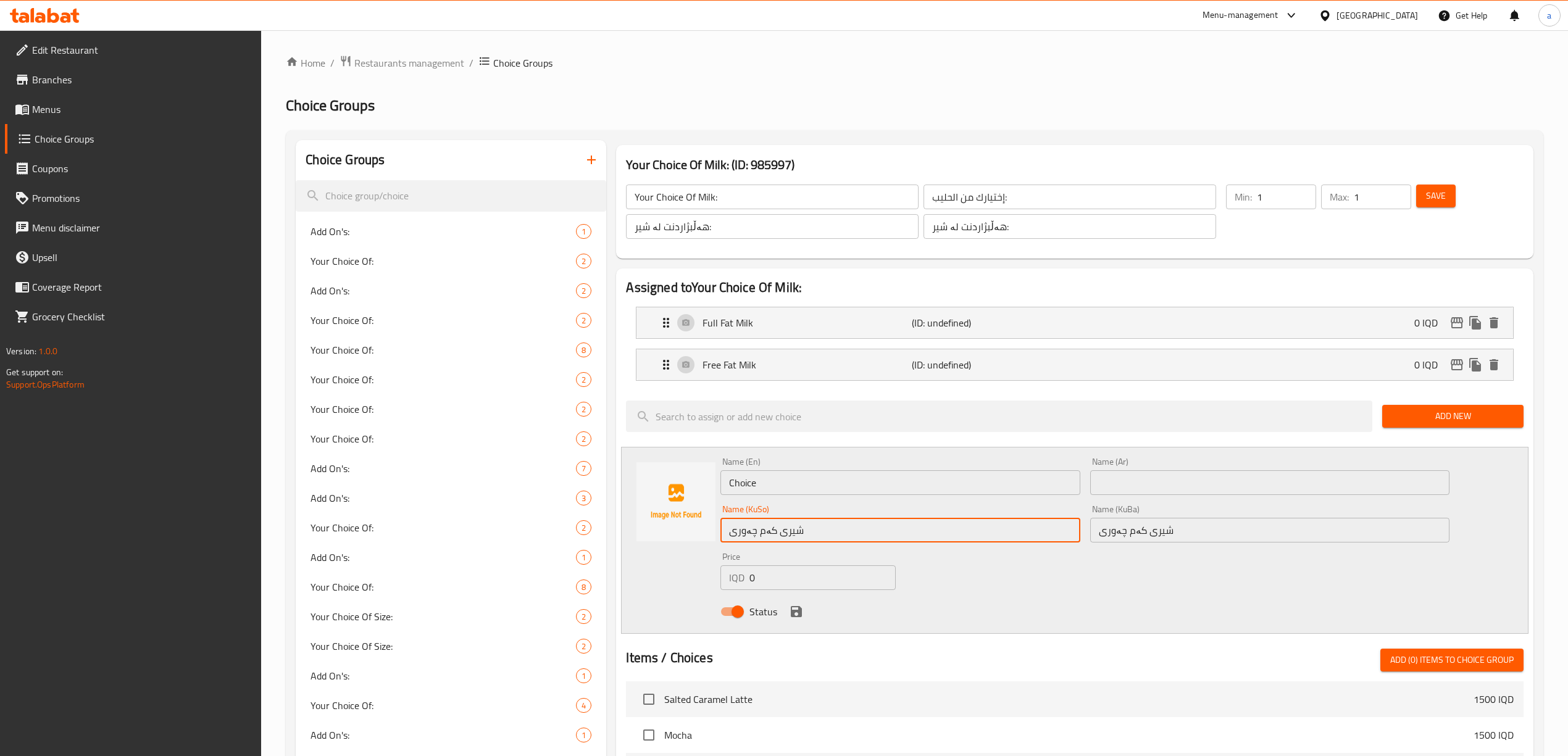
type input "شیری کەم چەوری"
click at [1159, 477] on input "text" at bounding box center [1270, 482] width 360 height 24
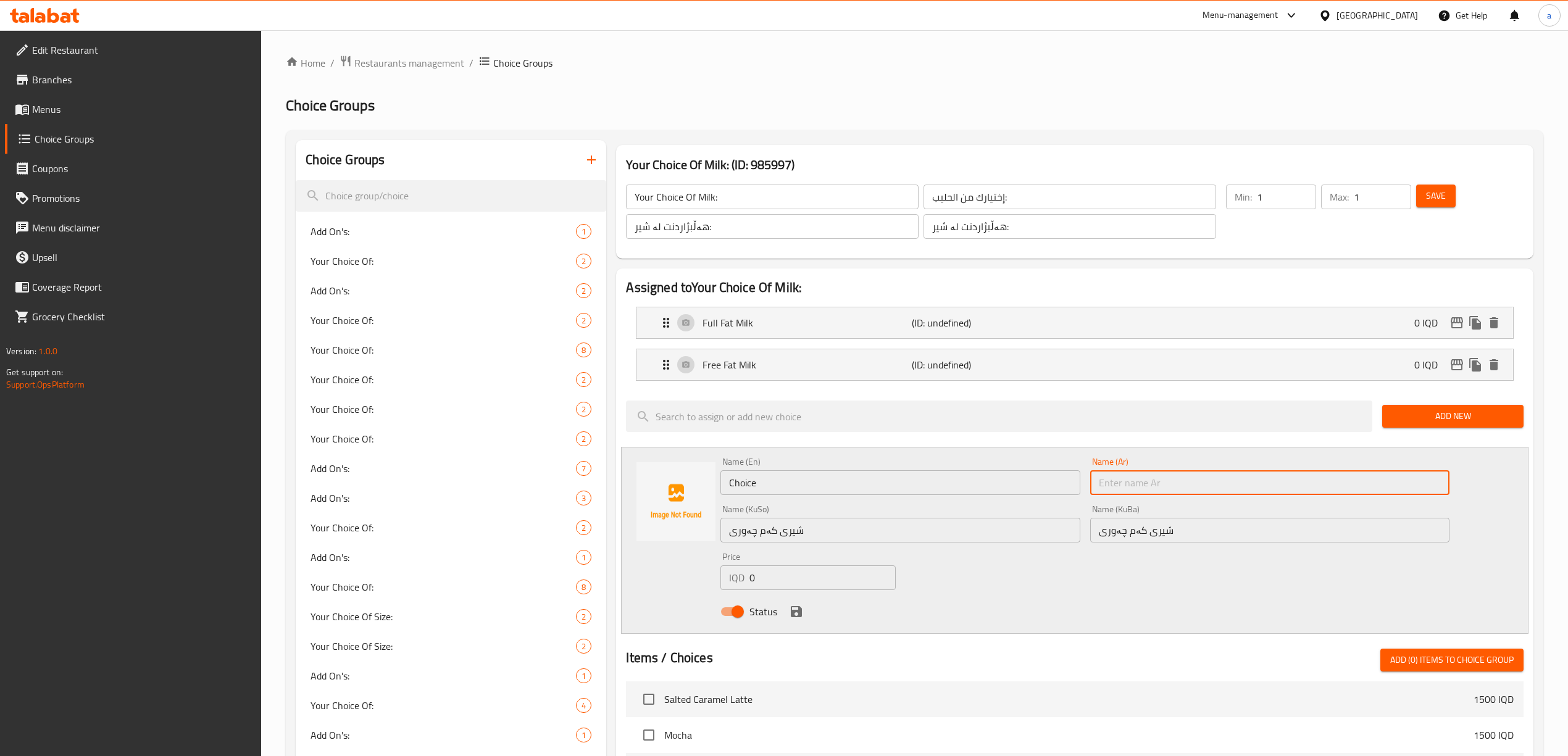
paste input "حليب قليل الدسم"
type input "حليب قليل الدسم"
click at [968, 482] on input "Choice" at bounding box center [900, 482] width 360 height 24
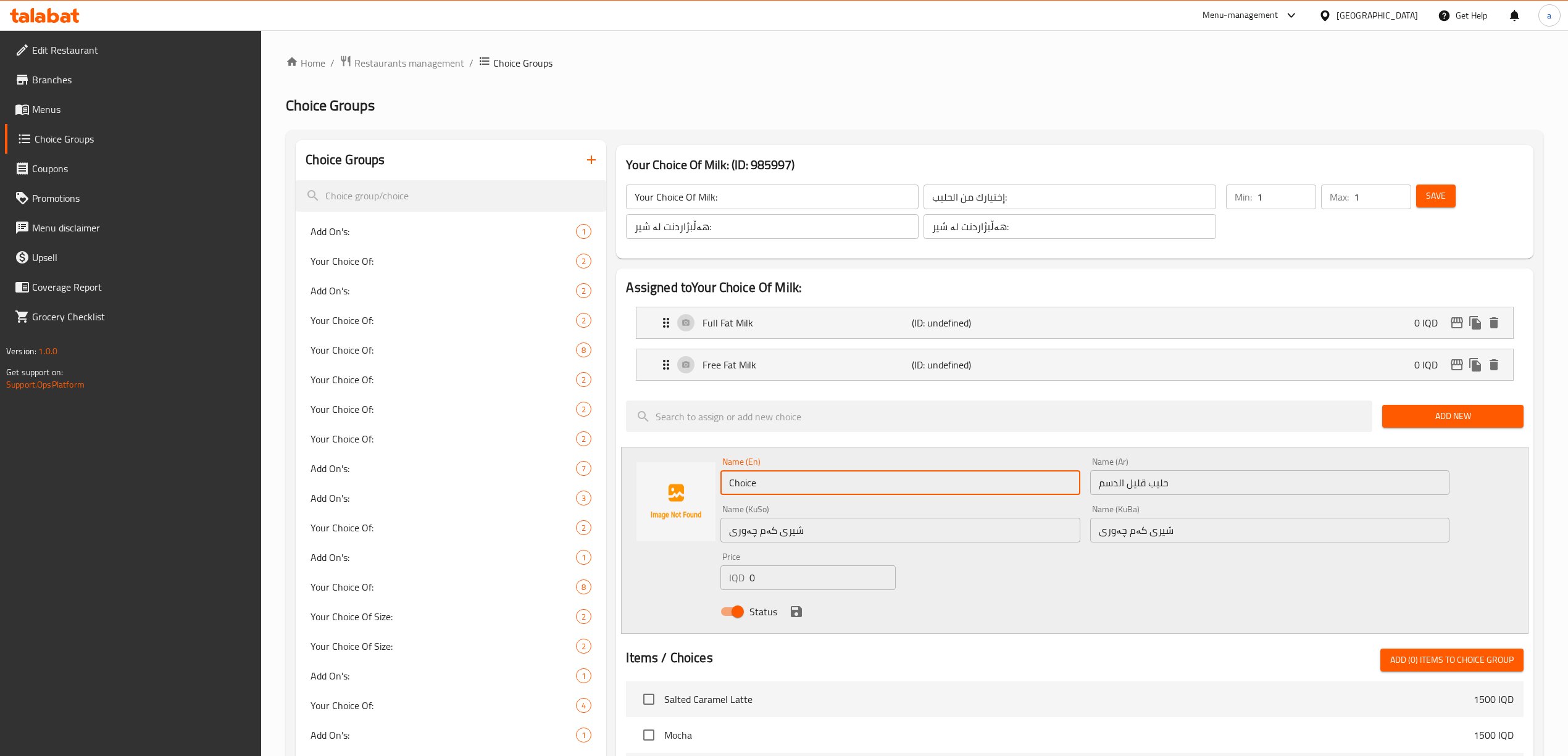
paste input "Low Fat Milk"
type input "Low Fat Milk"
click at [796, 605] on icon "save" at bounding box center [797, 612] width 15 height 15
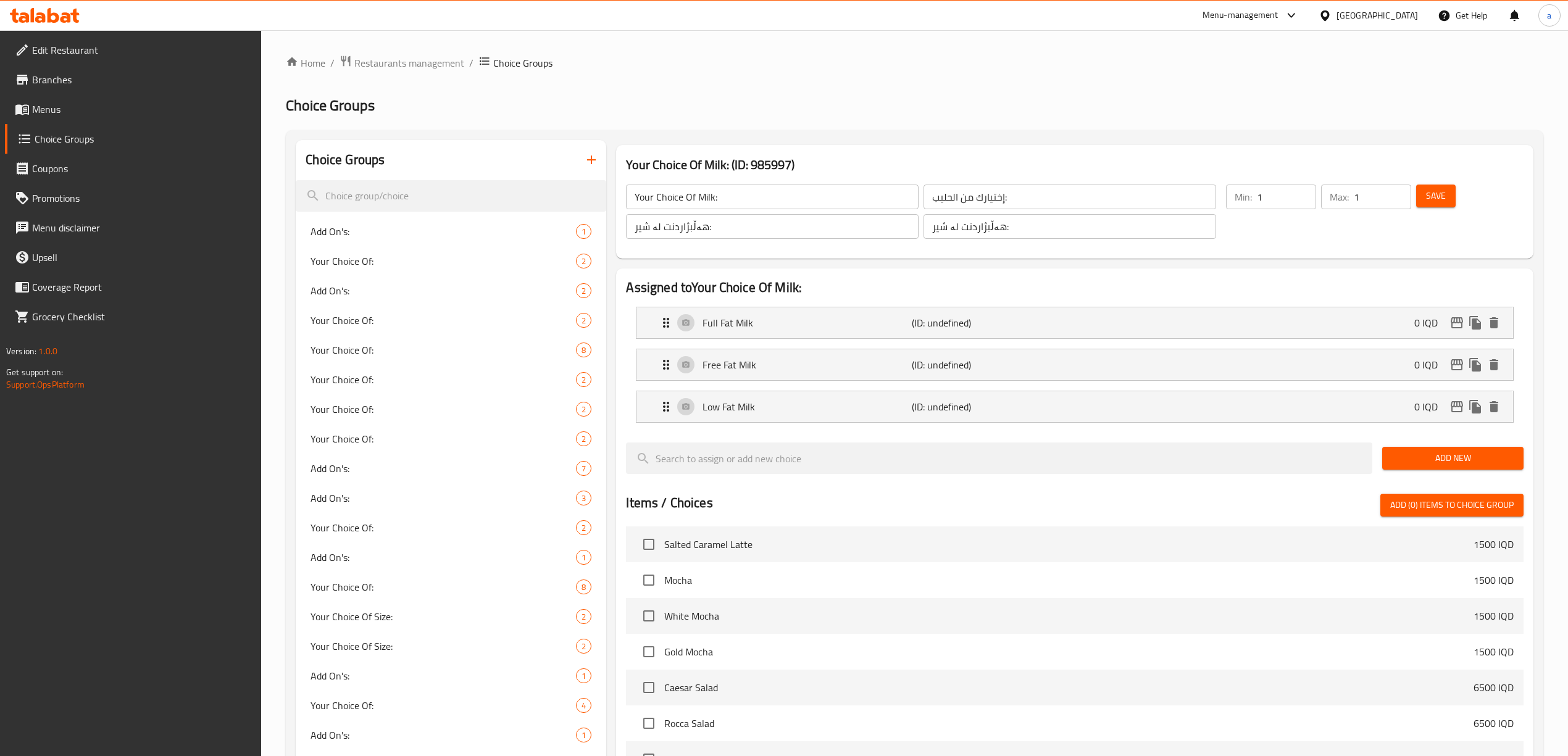
click at [1459, 461] on span "Add New" at bounding box center [1453, 458] width 121 height 15
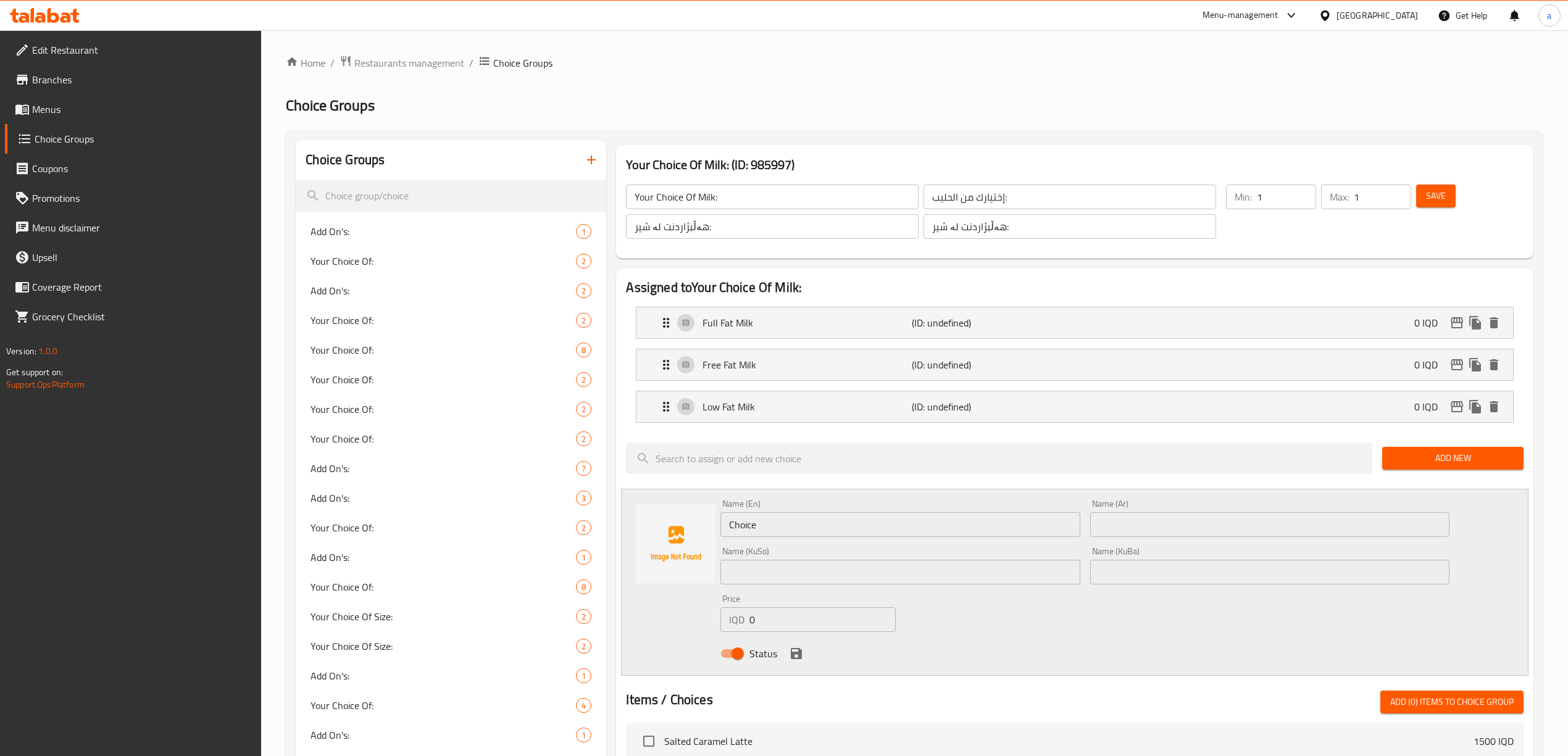
click at [776, 530] on input "Choice" at bounding box center [900, 524] width 360 height 24
click at [1105, 571] on input "text" at bounding box center [1270, 572] width 360 height 24
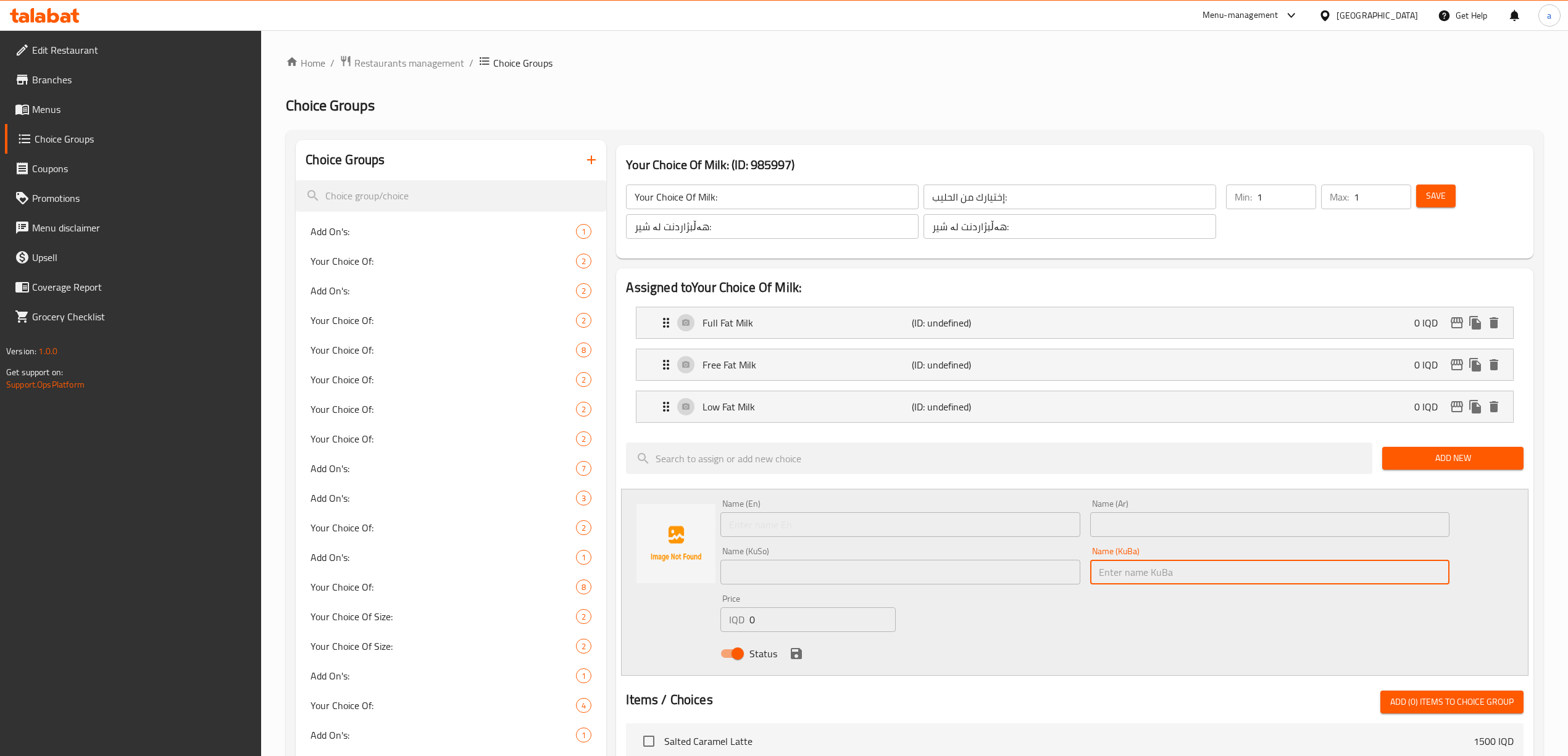
paste input "شیری بێ لاکتۆر"
type input "شیری بێ لاکتۆر"
click at [963, 579] on input "text" at bounding box center [900, 572] width 360 height 24
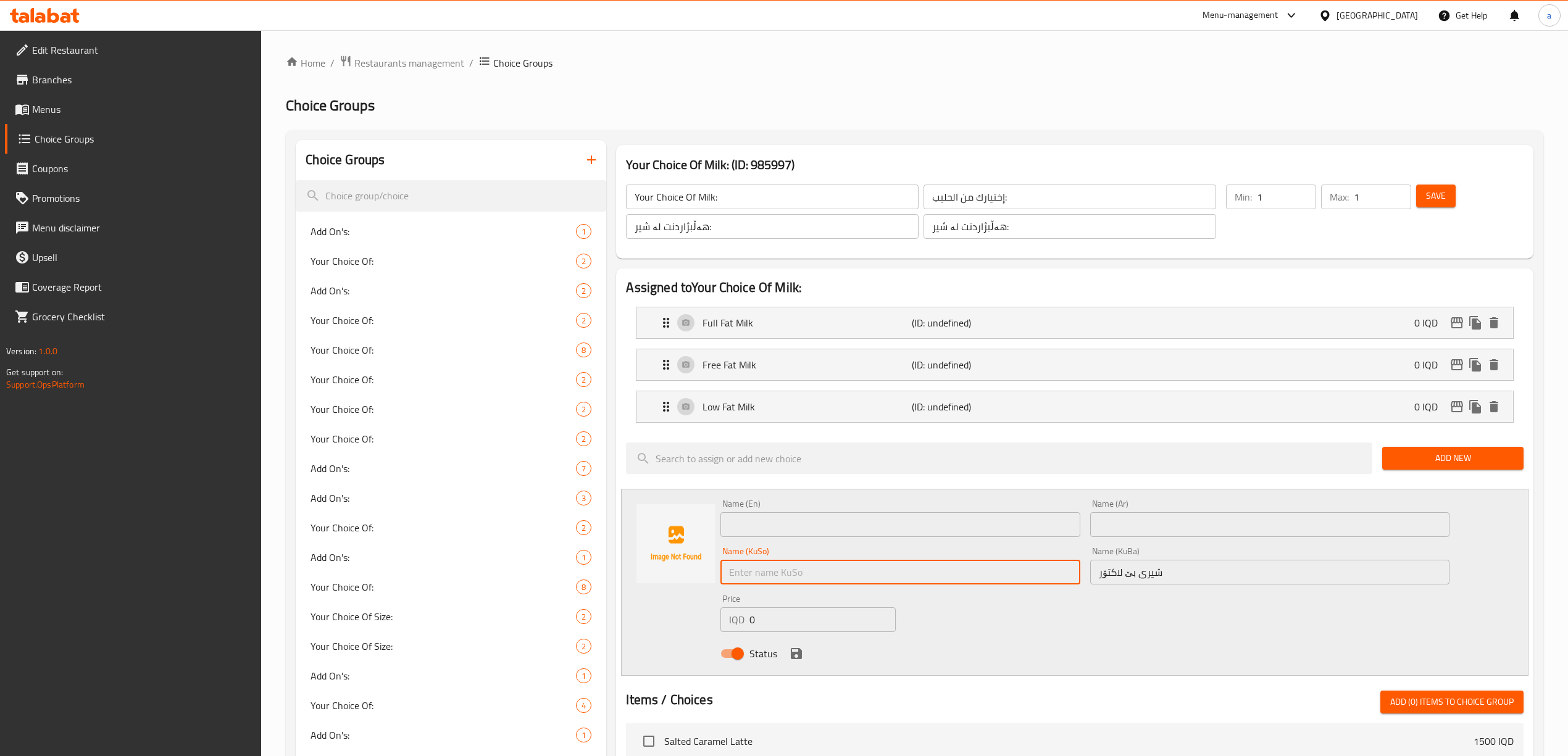
paste input "شیری بێ لاکتۆر"
type input "شیری بێ لاکتۆر"
click at [913, 509] on div "Name (En) Name (En)" at bounding box center [900, 518] width 360 height 38
click at [915, 521] on input "text" at bounding box center [900, 524] width 360 height 24
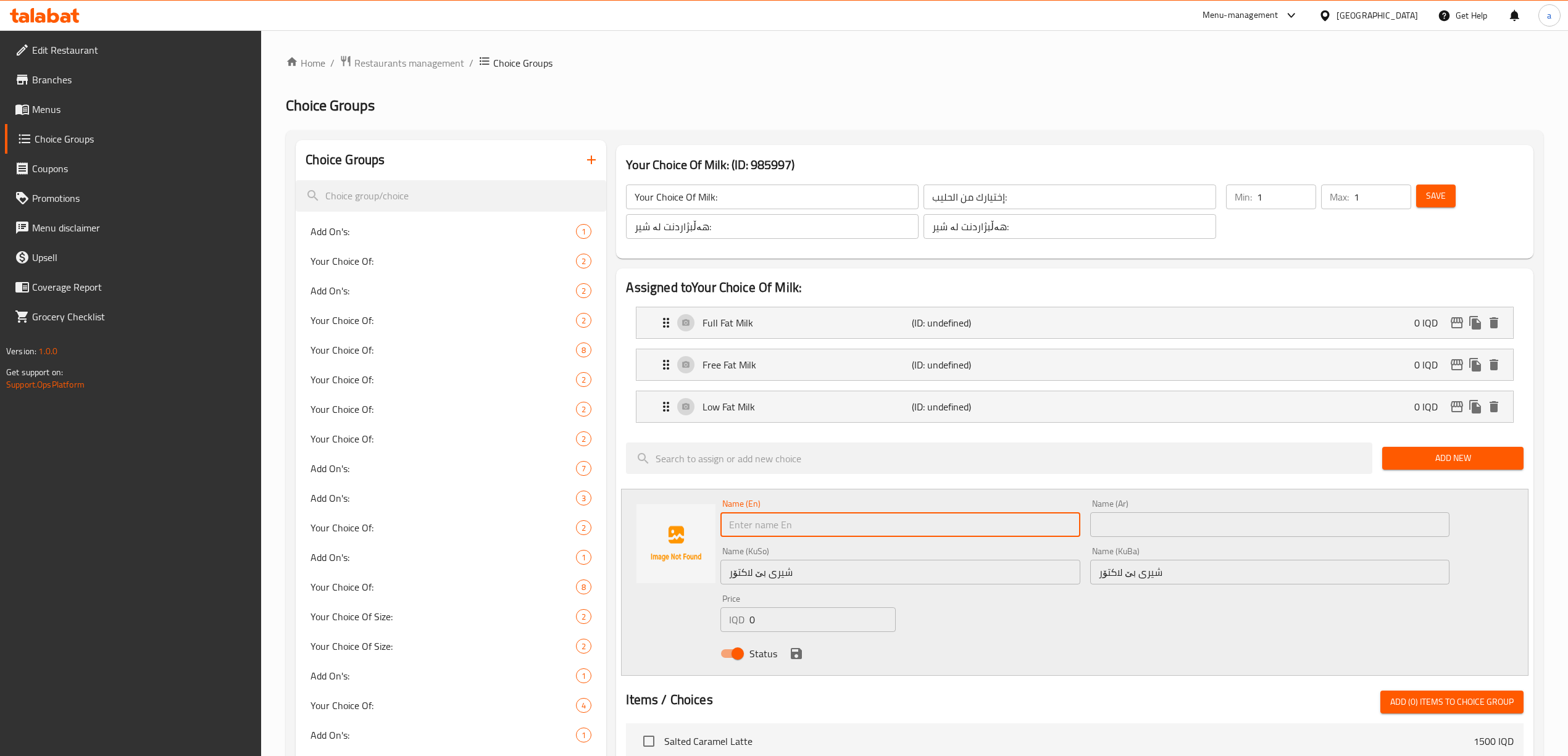
paste input "Lactose Free Milk"
type input "Lactose Free Milk"
click at [1174, 524] on input "text" at bounding box center [1270, 524] width 360 height 24
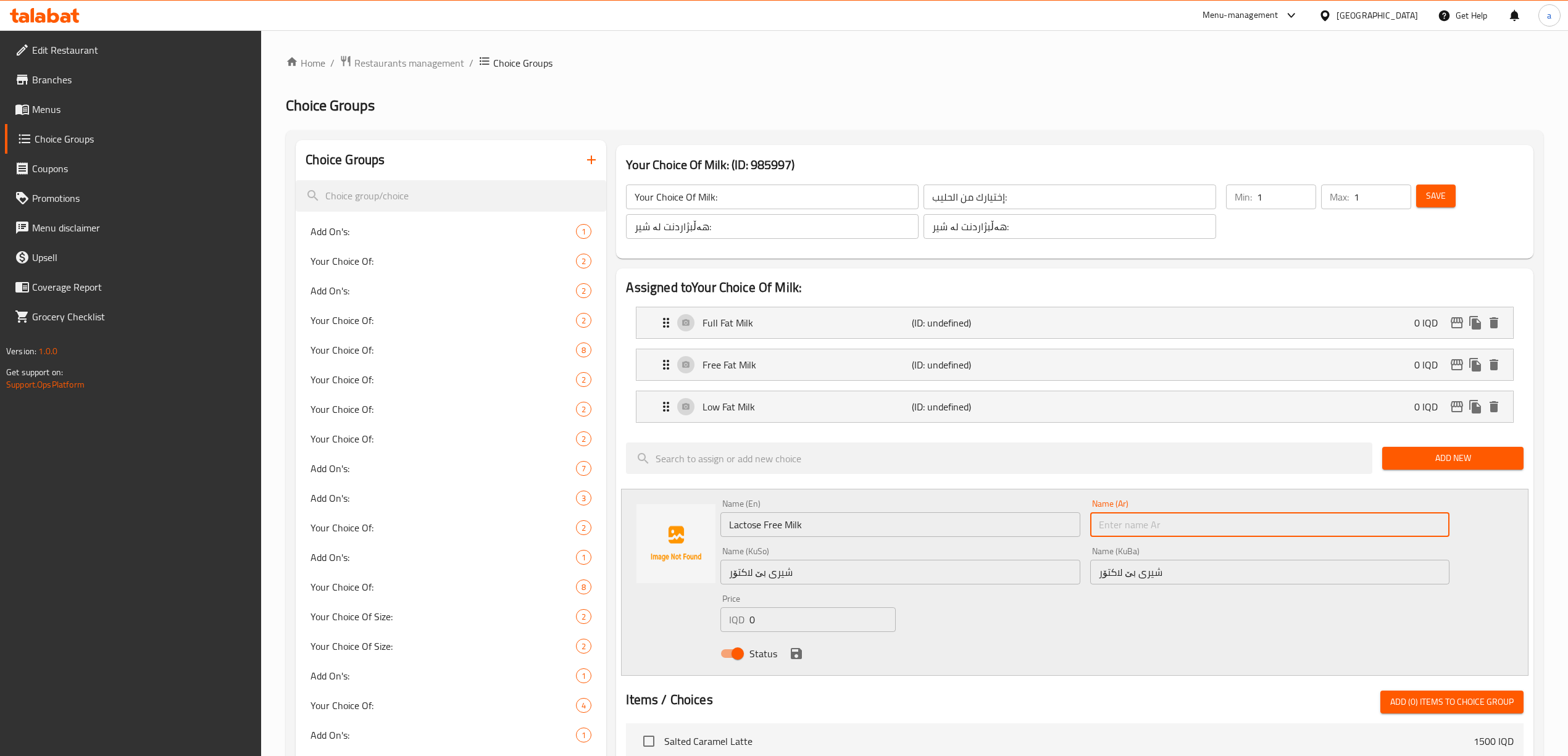
paste input "حليب خالي اللاكتوز"
type input "حليب خالي اللاكتوز"
click at [774, 613] on input "0" at bounding box center [822, 620] width 146 height 24
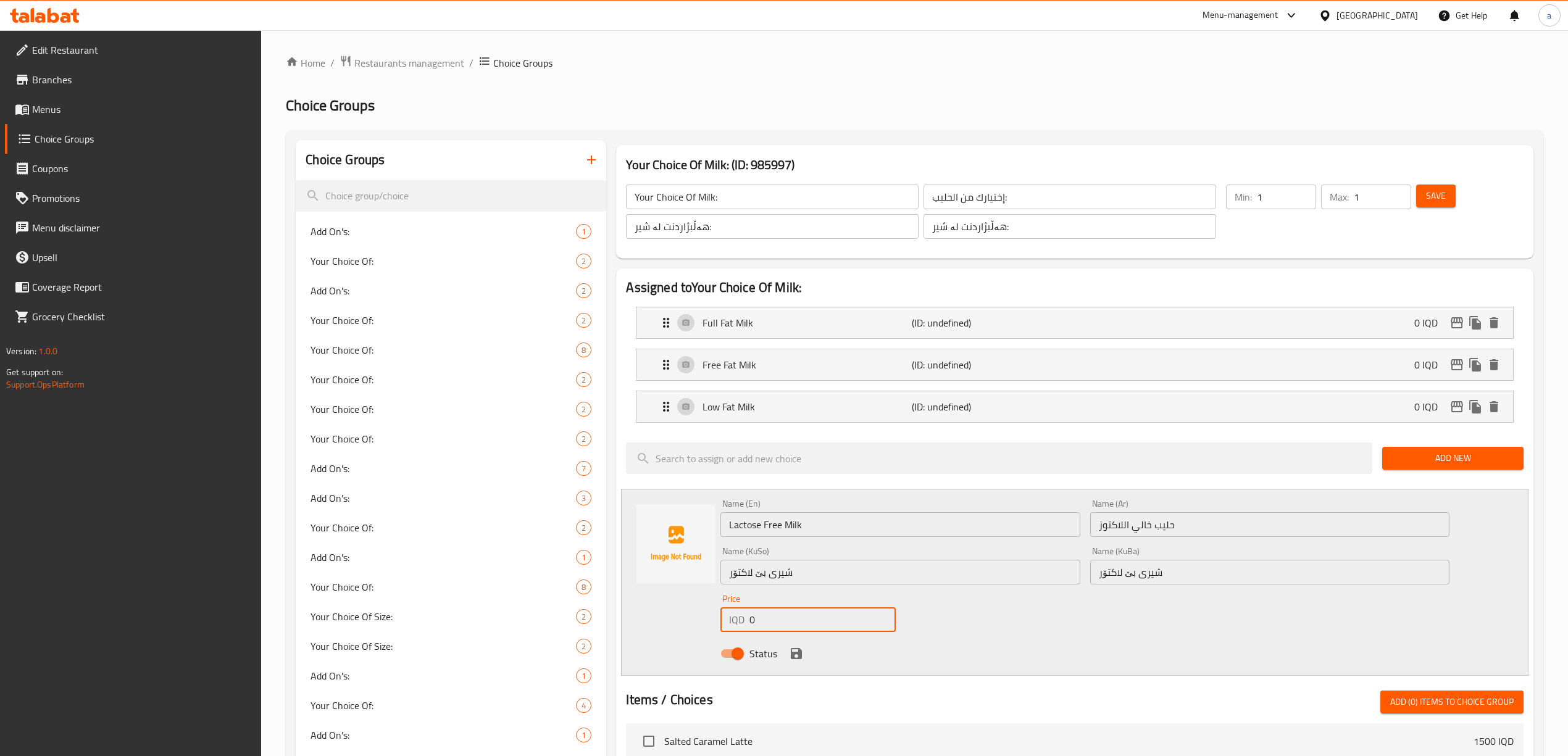
click at [774, 613] on input "0" at bounding box center [822, 620] width 146 height 24
click at [774, 616] on input "0" at bounding box center [822, 620] width 146 height 24
click at [774, 620] on input "0" at bounding box center [822, 620] width 146 height 24
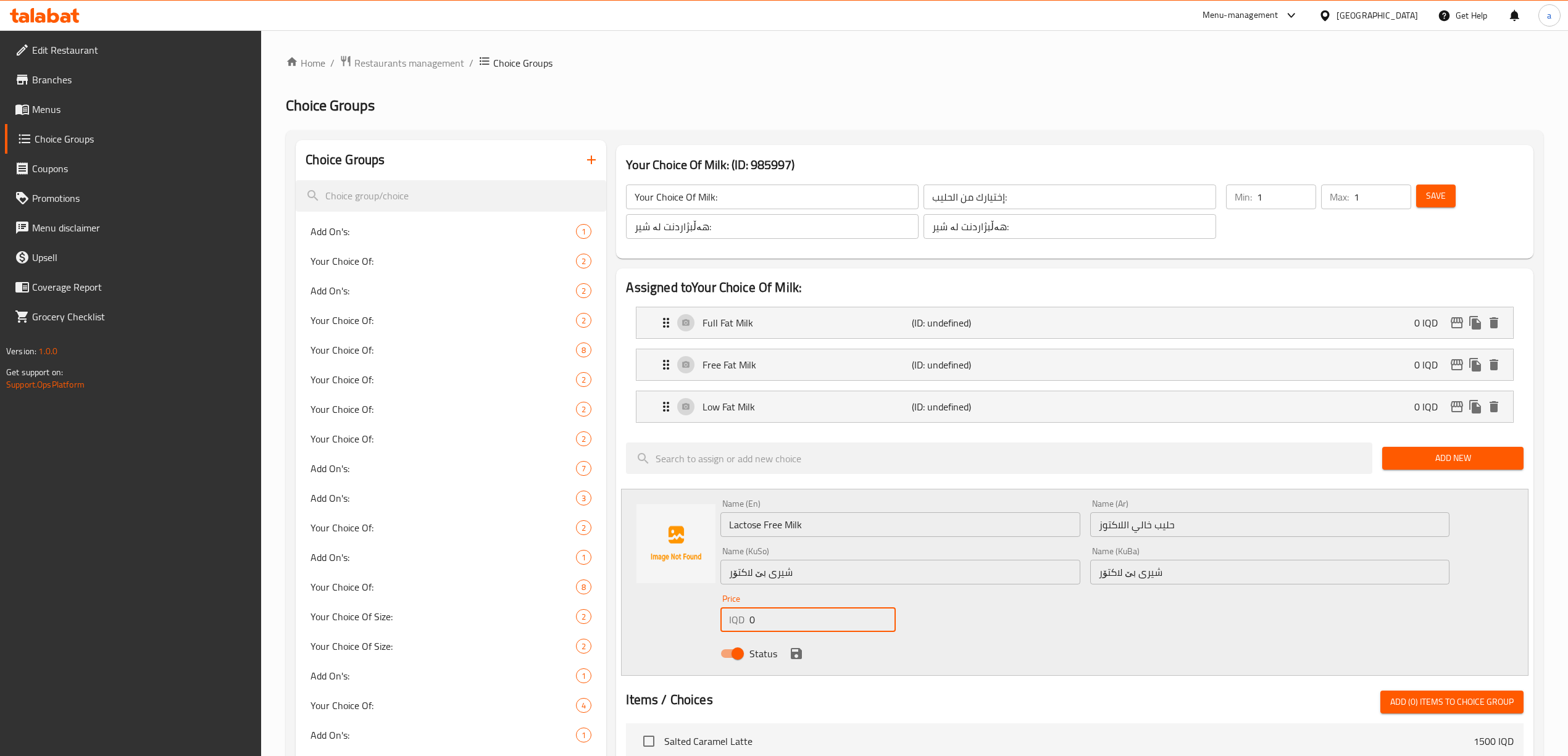
click at [774, 620] on input "0" at bounding box center [822, 620] width 146 height 24
paste input "150"
type input "1500"
click at [797, 654] on icon "save" at bounding box center [796, 653] width 11 height 11
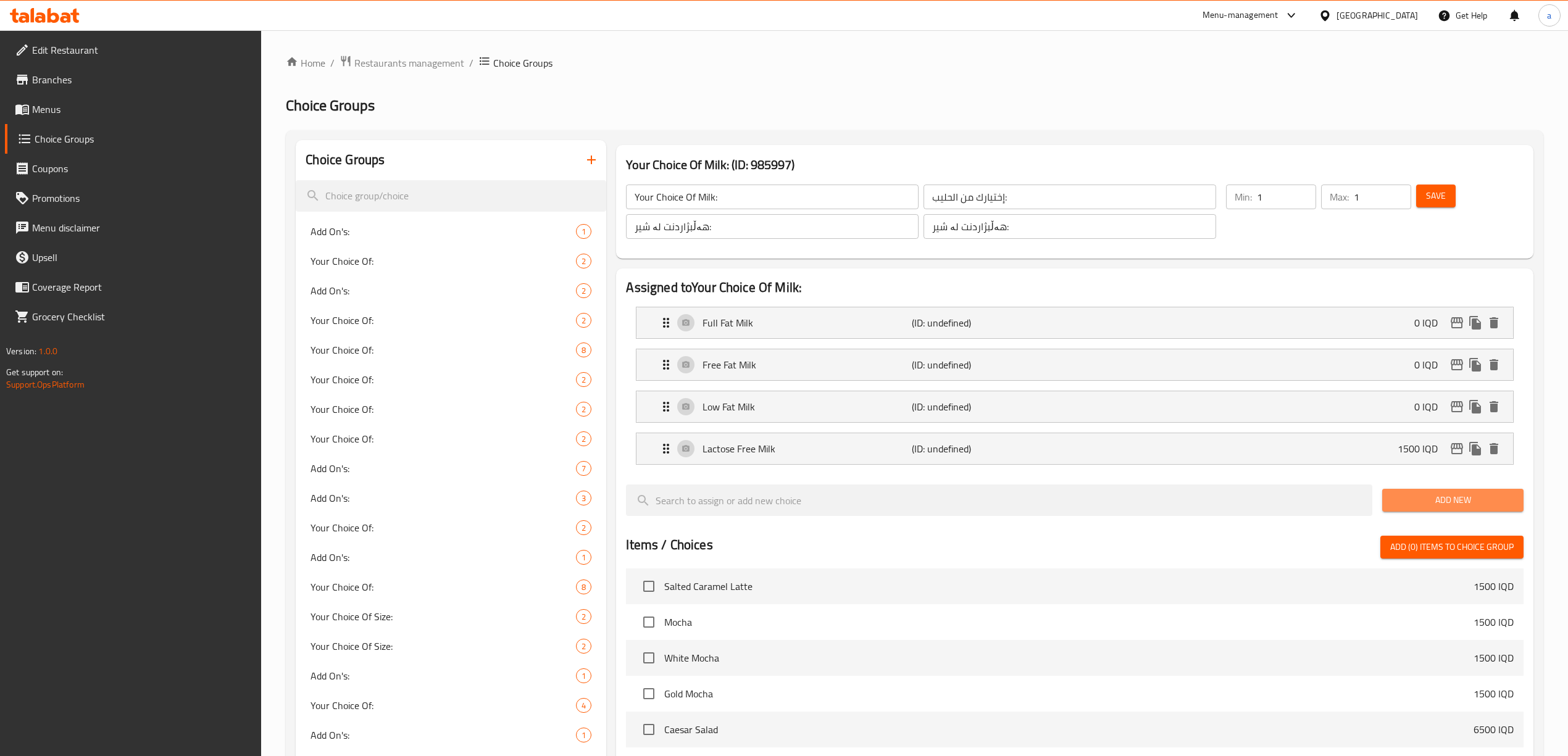
click at [1399, 494] on span "Add New" at bounding box center [1453, 500] width 121 height 15
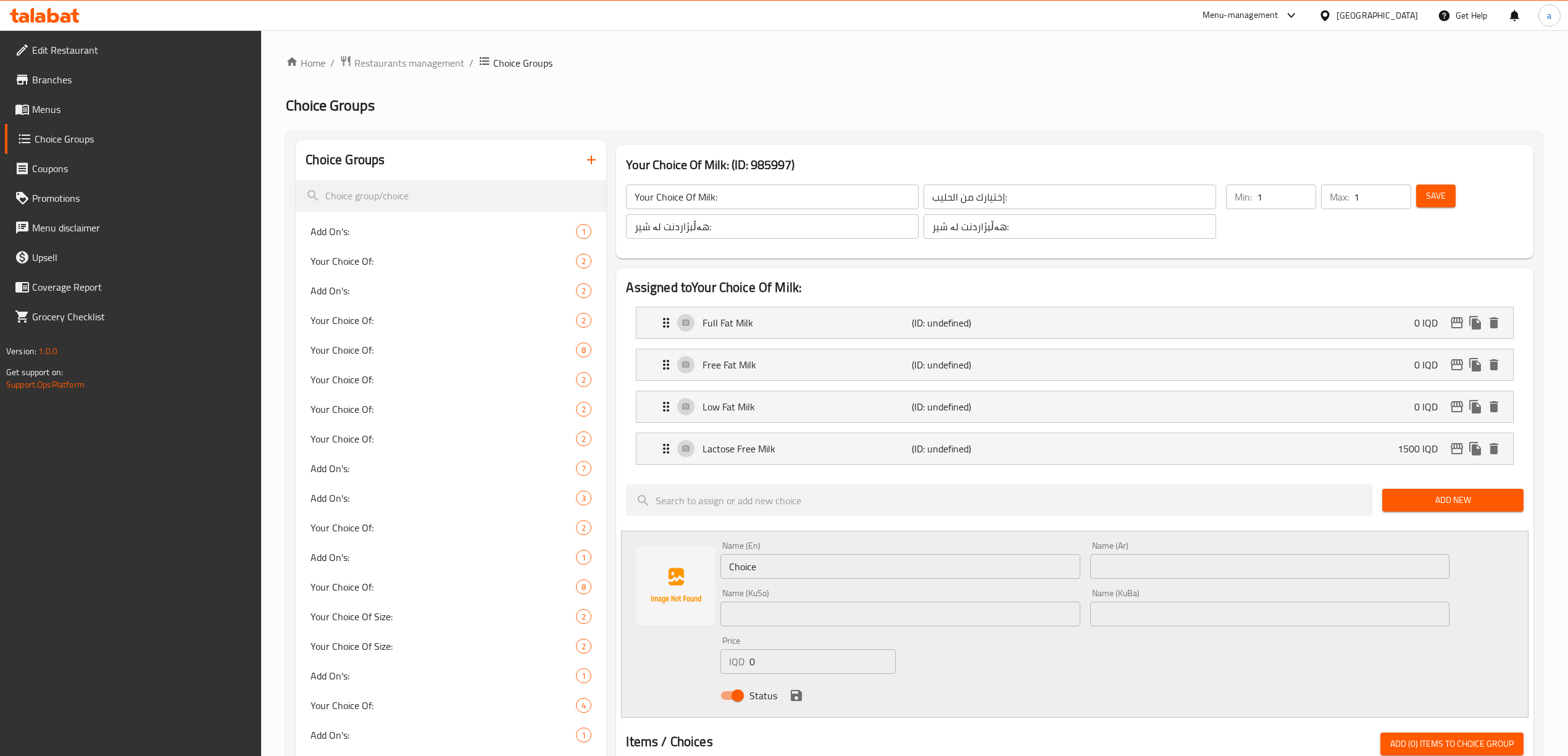
click at [1147, 616] on input "text" at bounding box center [1270, 614] width 360 height 24
paste input "شیری بادەم"
type input "شیری بادەم"
click at [999, 612] on input "text" at bounding box center [900, 614] width 360 height 24
paste input "شیری بادەم"
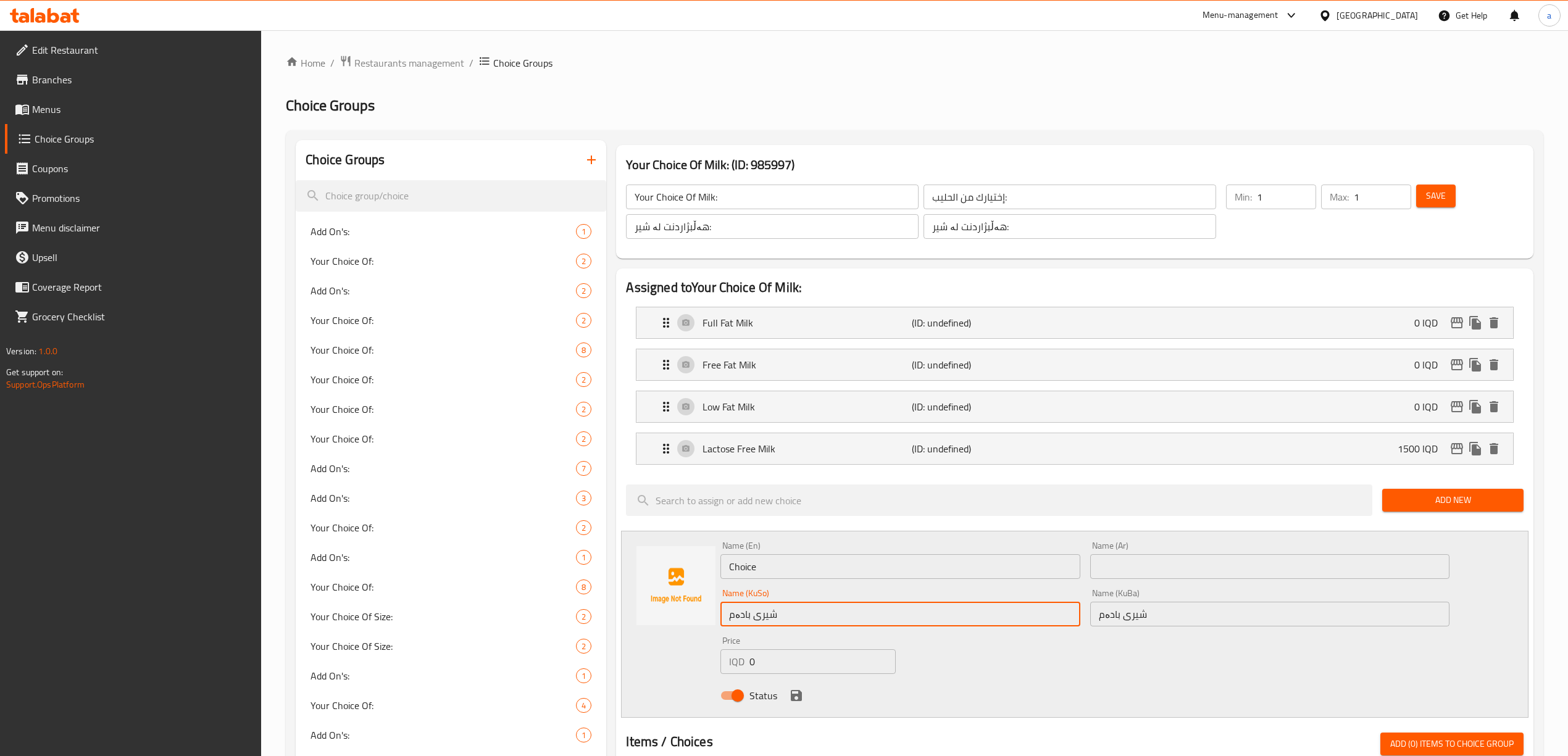
type input "شیری بادەم"
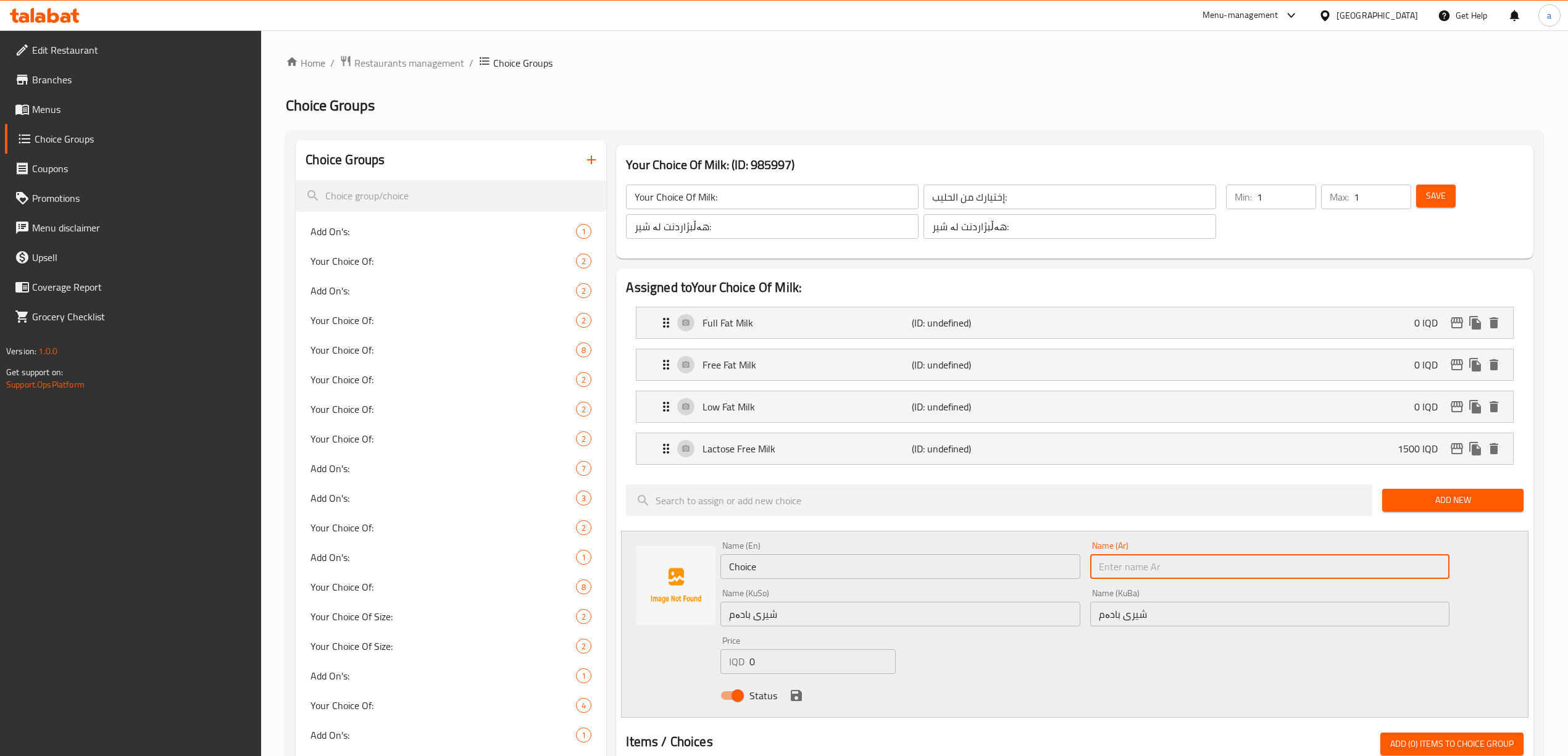
click at [1202, 564] on input "text" at bounding box center [1270, 566] width 360 height 24
paste input "حليب اللوز"
type input "حليب اللوز"
click at [962, 568] on input "Choice" at bounding box center [900, 566] width 360 height 24
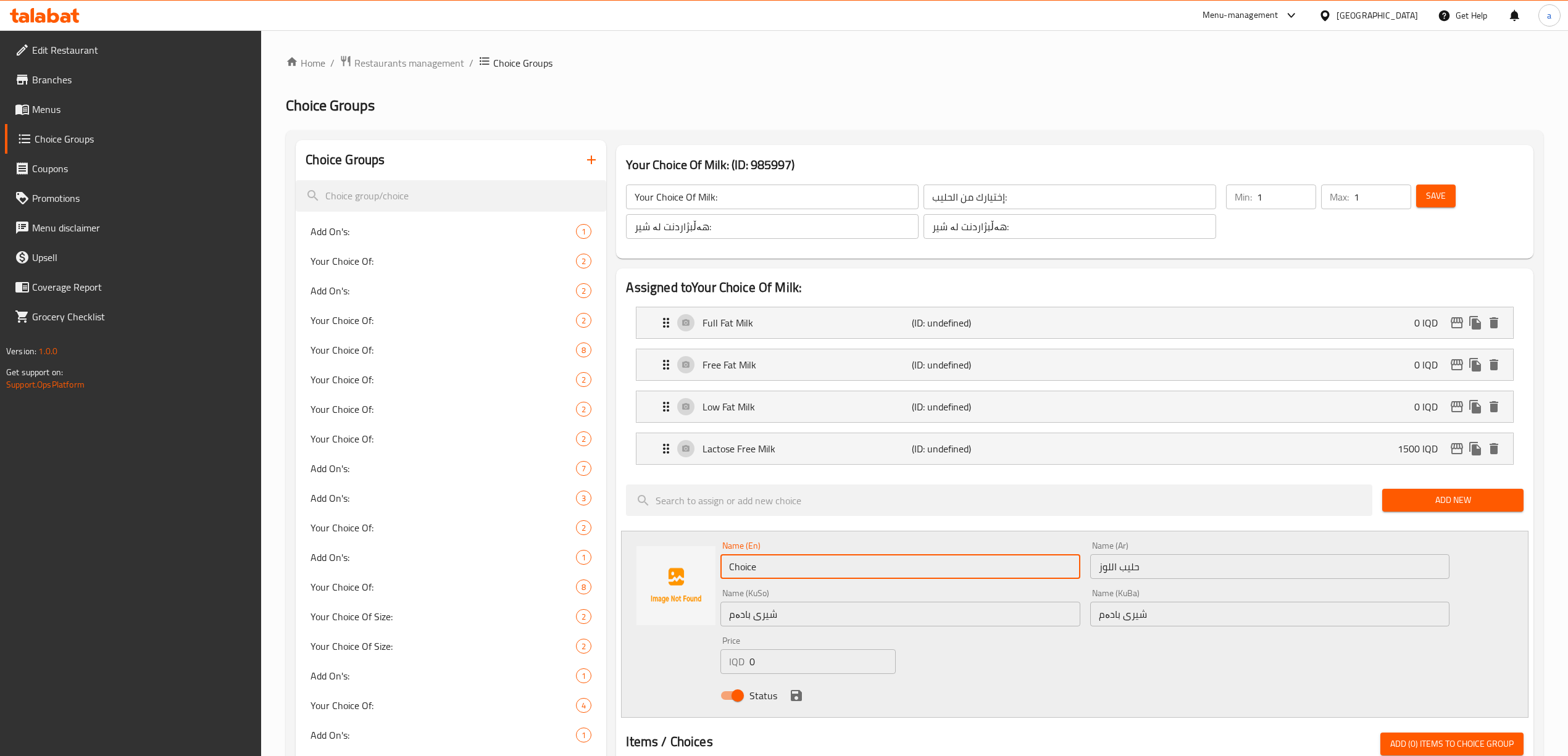
paste input "Almond Milk"
type input "Almond Milk"
click at [760, 667] on input "0" at bounding box center [822, 661] width 146 height 24
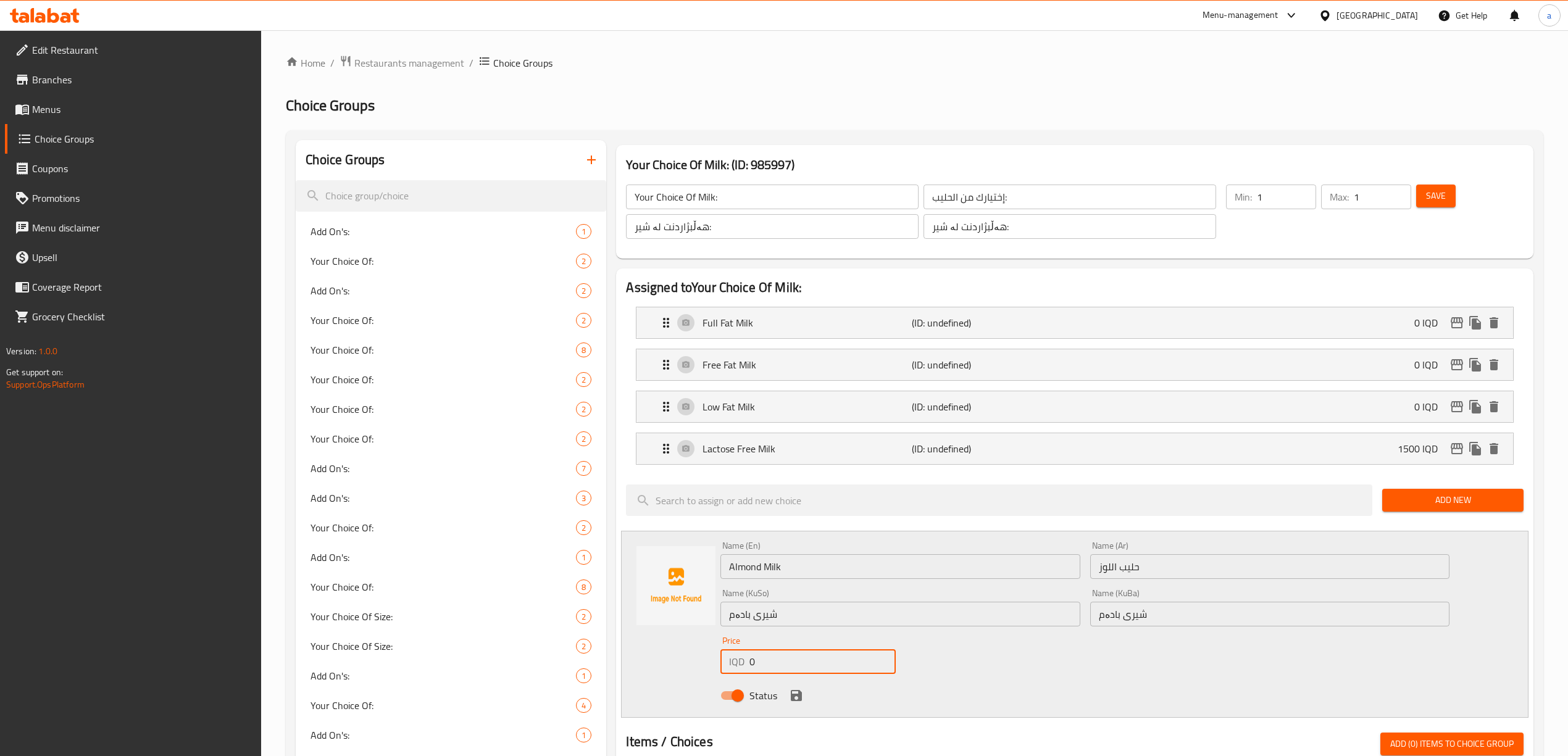
click at [760, 667] on input "0" at bounding box center [822, 661] width 146 height 24
paste input "200"
type input "2000"
click at [800, 691] on icon "save" at bounding box center [797, 696] width 15 height 15
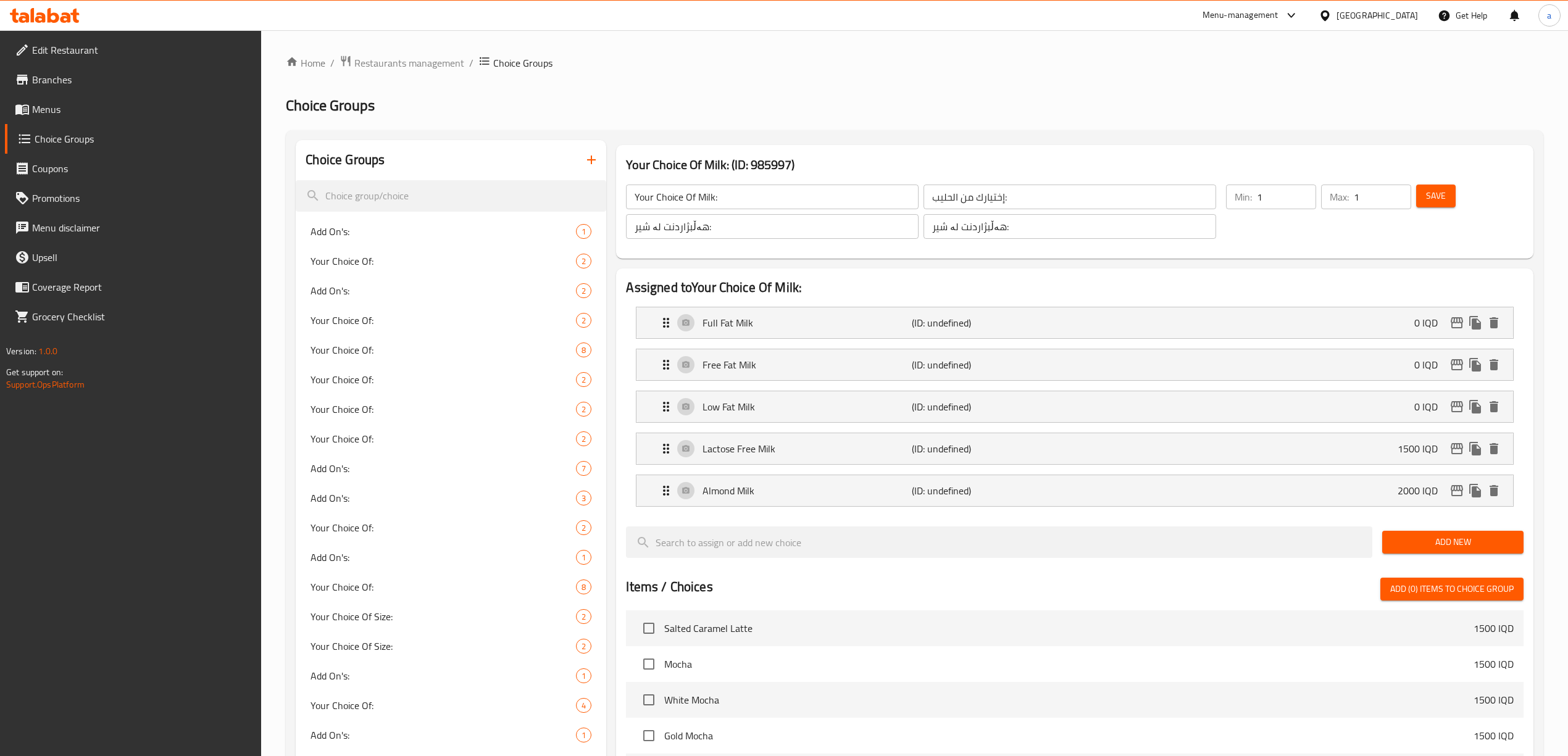
click at [1465, 540] on span "Add New" at bounding box center [1453, 542] width 121 height 15
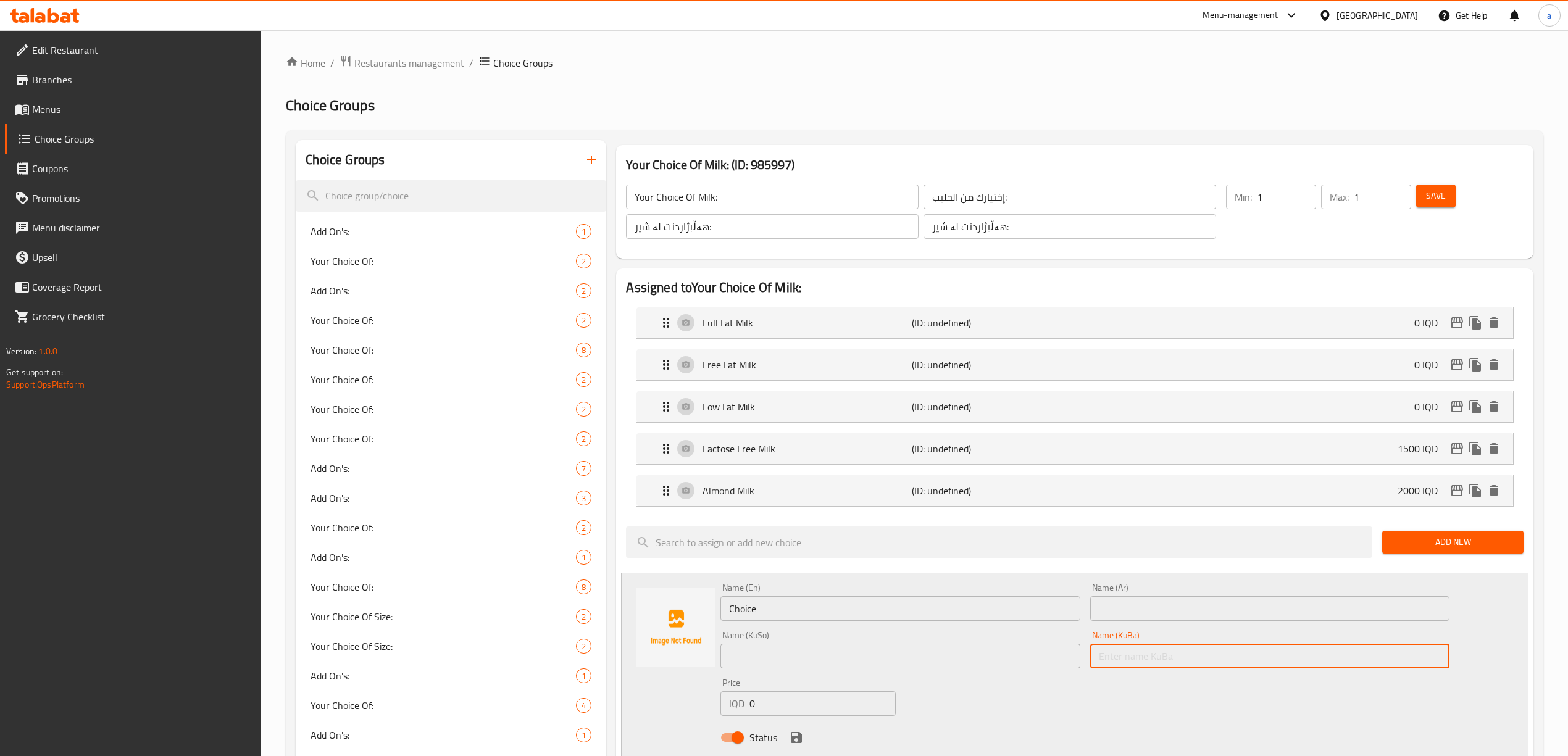
click at [1144, 654] on input "text" at bounding box center [1270, 656] width 360 height 24
paste input "شیری گوێزی هیندی"
type input "شیری گوێزی هیندی"
click at [1032, 660] on input "text" at bounding box center [900, 656] width 360 height 24
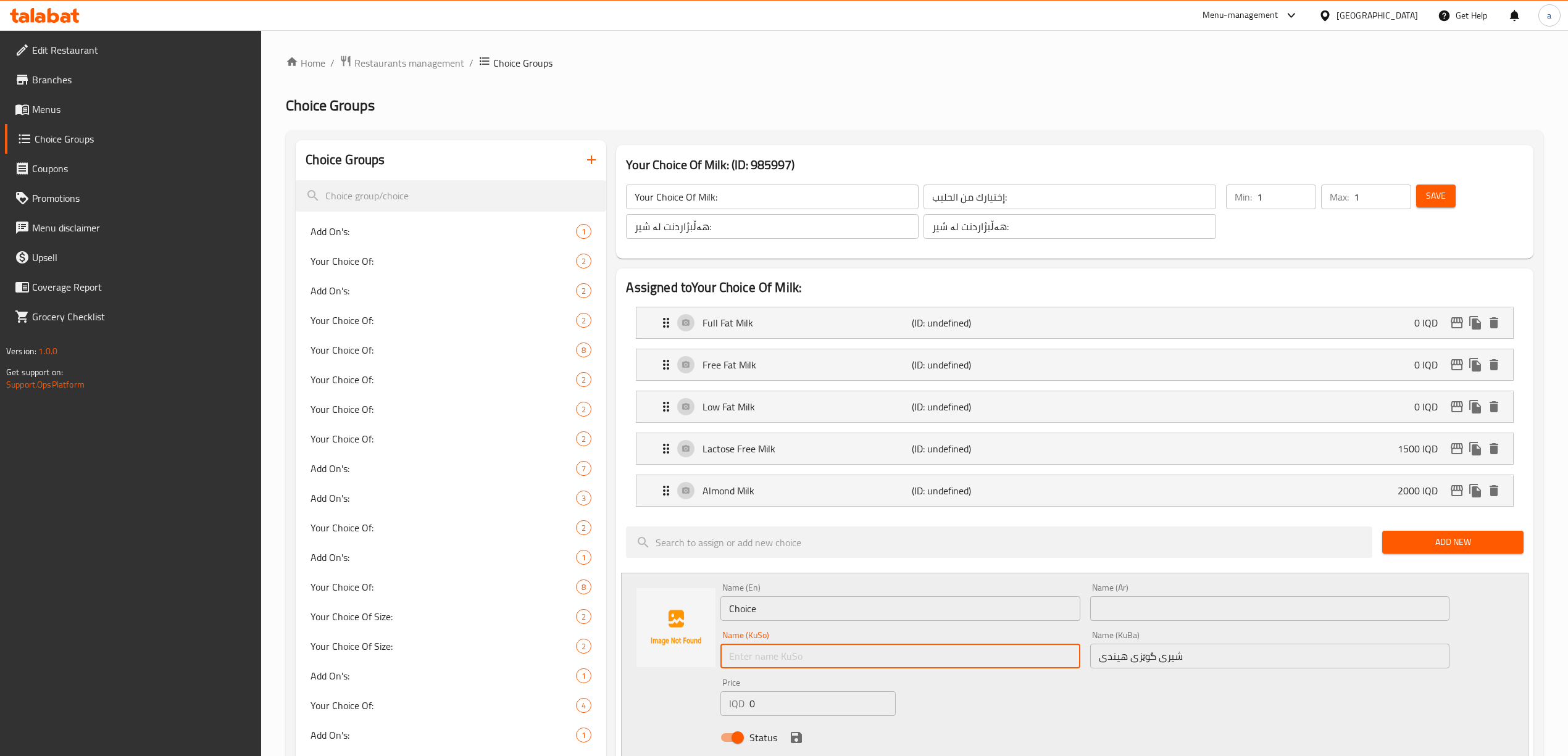
paste input "شیری گوێزی هیندی"
type input "شیری گوێزی هیندی"
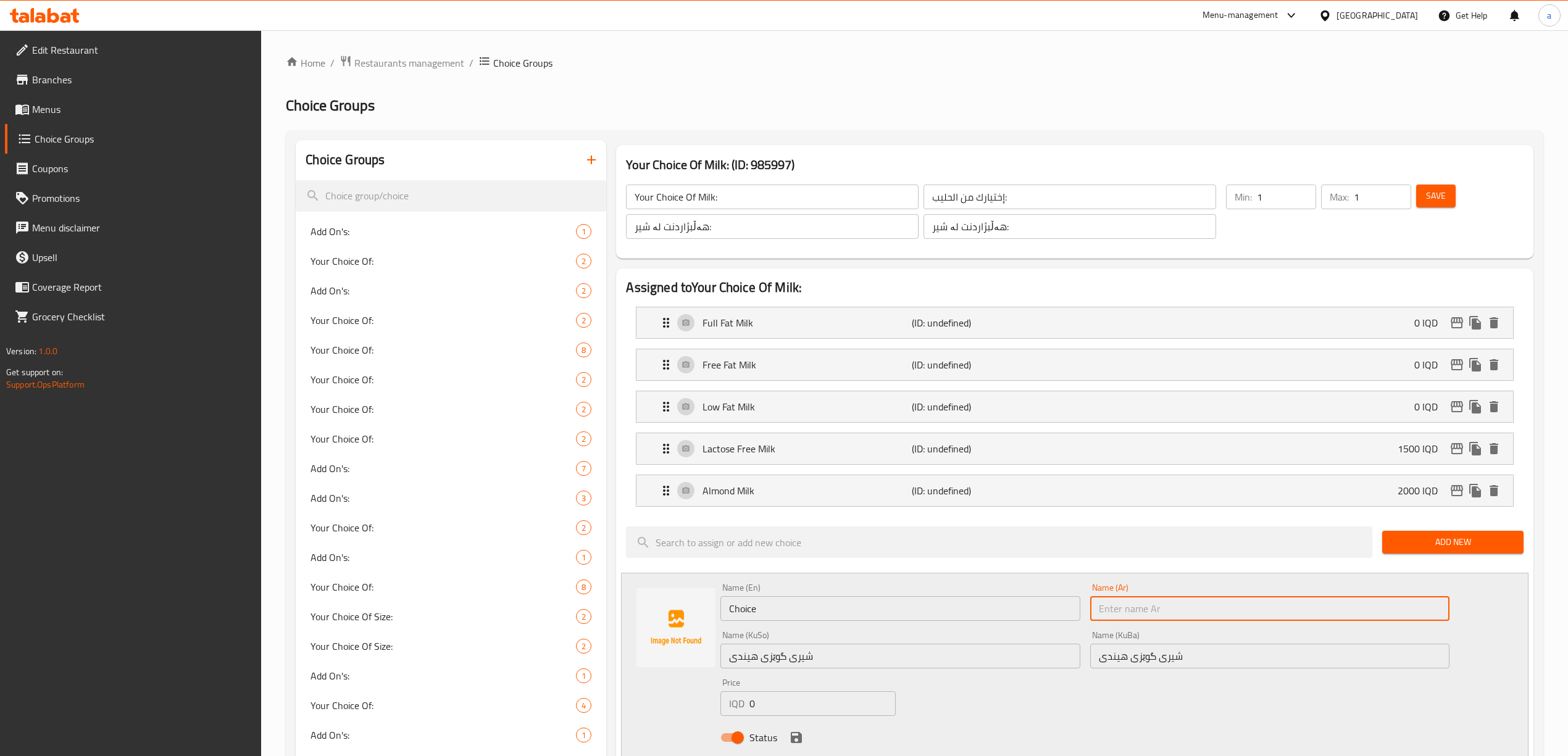
click at [1139, 604] on input "text" at bounding box center [1270, 608] width 360 height 24
paste input "حليب جوز الهند"
type input "حليب جوز الهند"
click at [977, 625] on div "Name (En) Choice Name (En)" at bounding box center [900, 602] width 369 height 47
click at [968, 614] on input "Choice" at bounding box center [900, 608] width 360 height 24
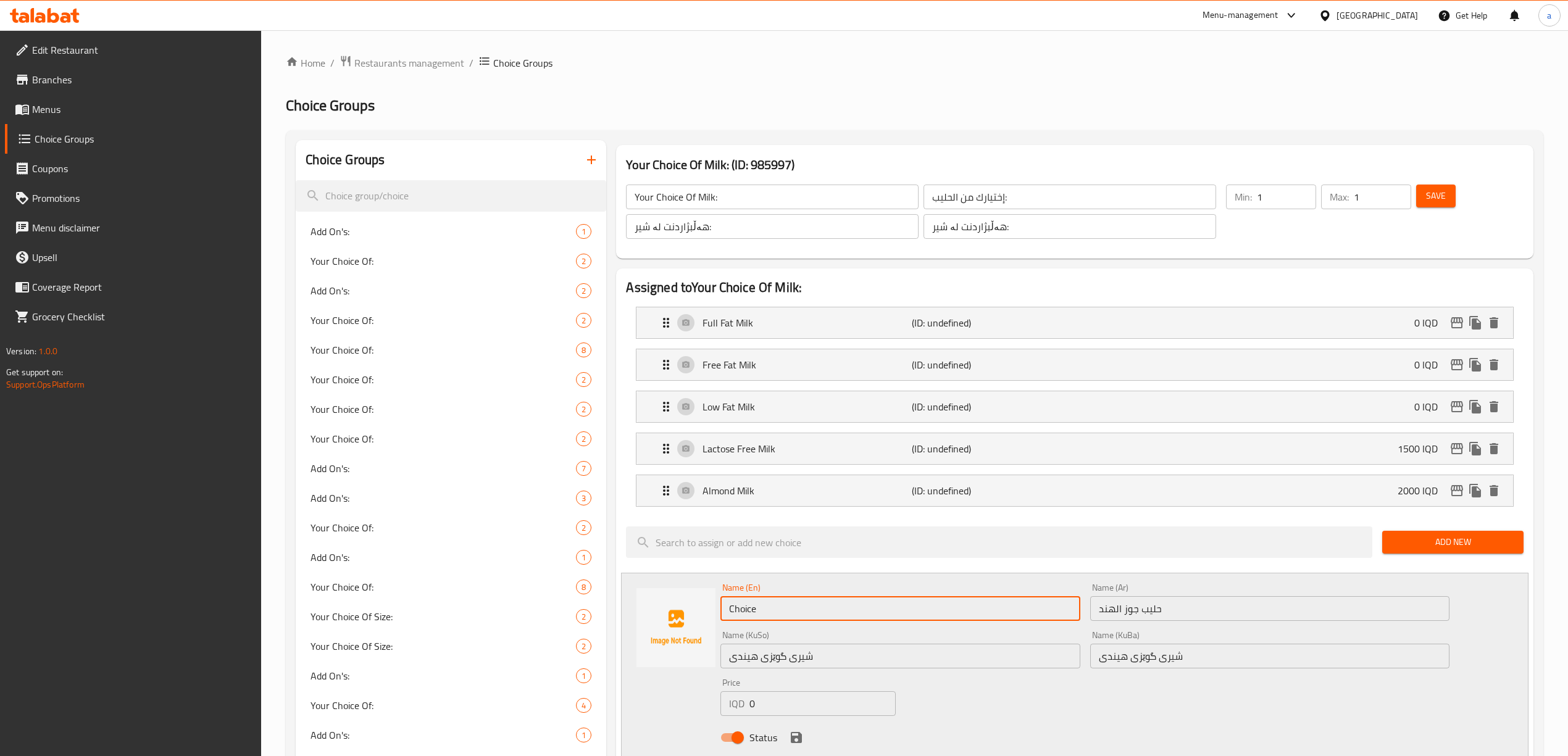
paste input "oconut Milk"
type input "Coconut Milk"
click at [754, 701] on input "0" at bounding box center [822, 703] width 146 height 24
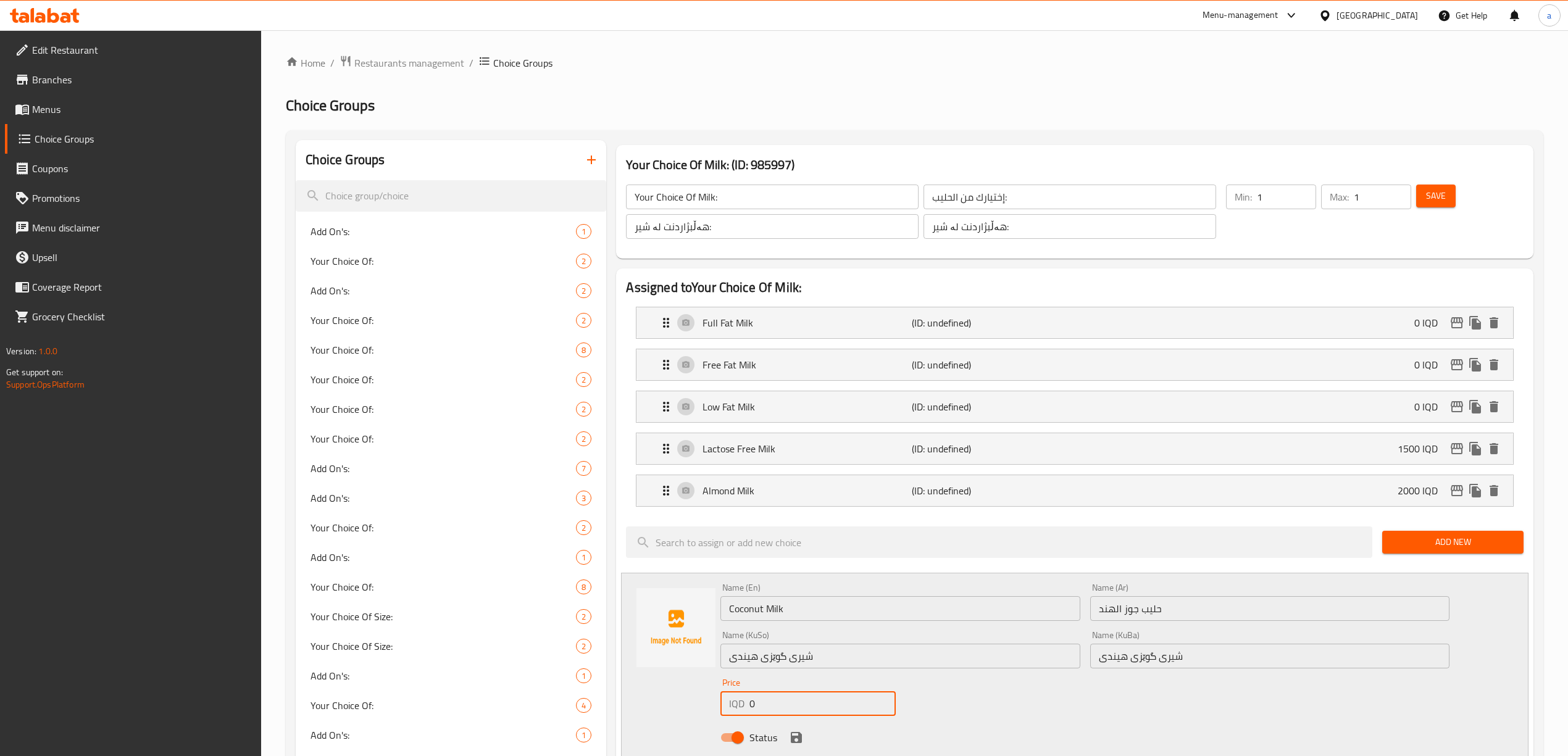
click at [754, 701] on input "0" at bounding box center [822, 703] width 146 height 24
paste input "200"
type input "2000"
click at [799, 738] on icon "save" at bounding box center [796, 737] width 11 height 11
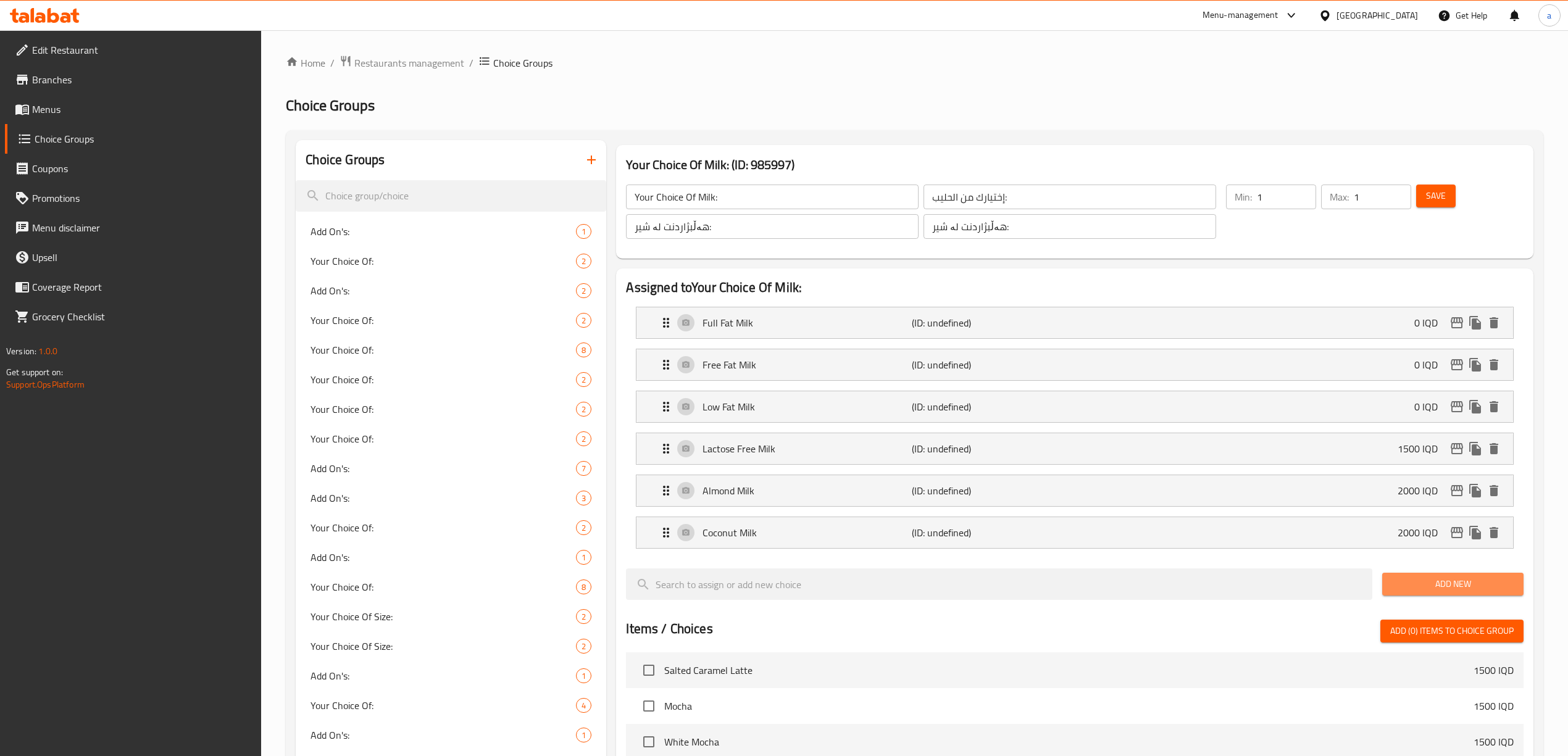
click at [1446, 588] on span "Add New" at bounding box center [1453, 584] width 121 height 15
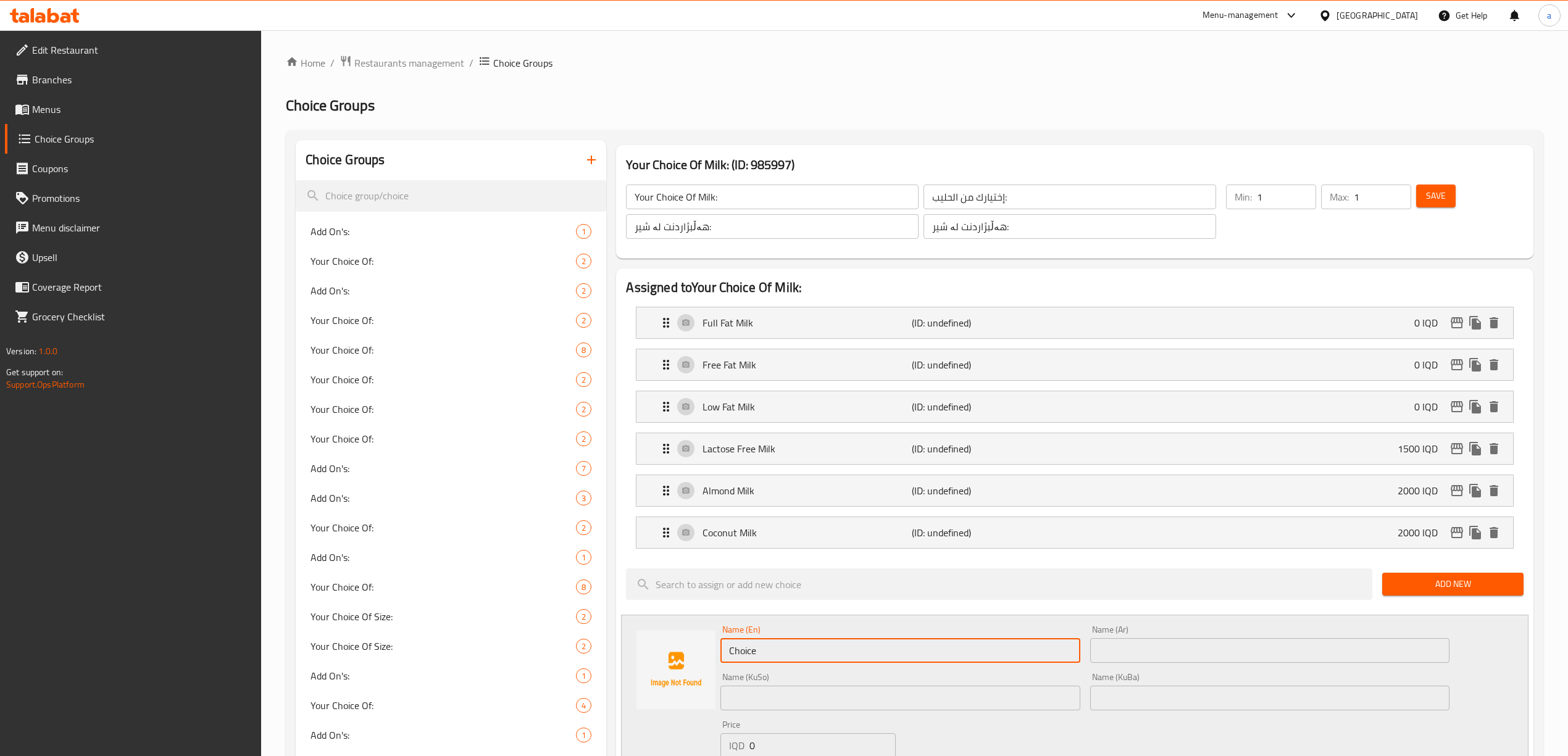
click at [764, 662] on input "Choice" at bounding box center [900, 650] width 360 height 24
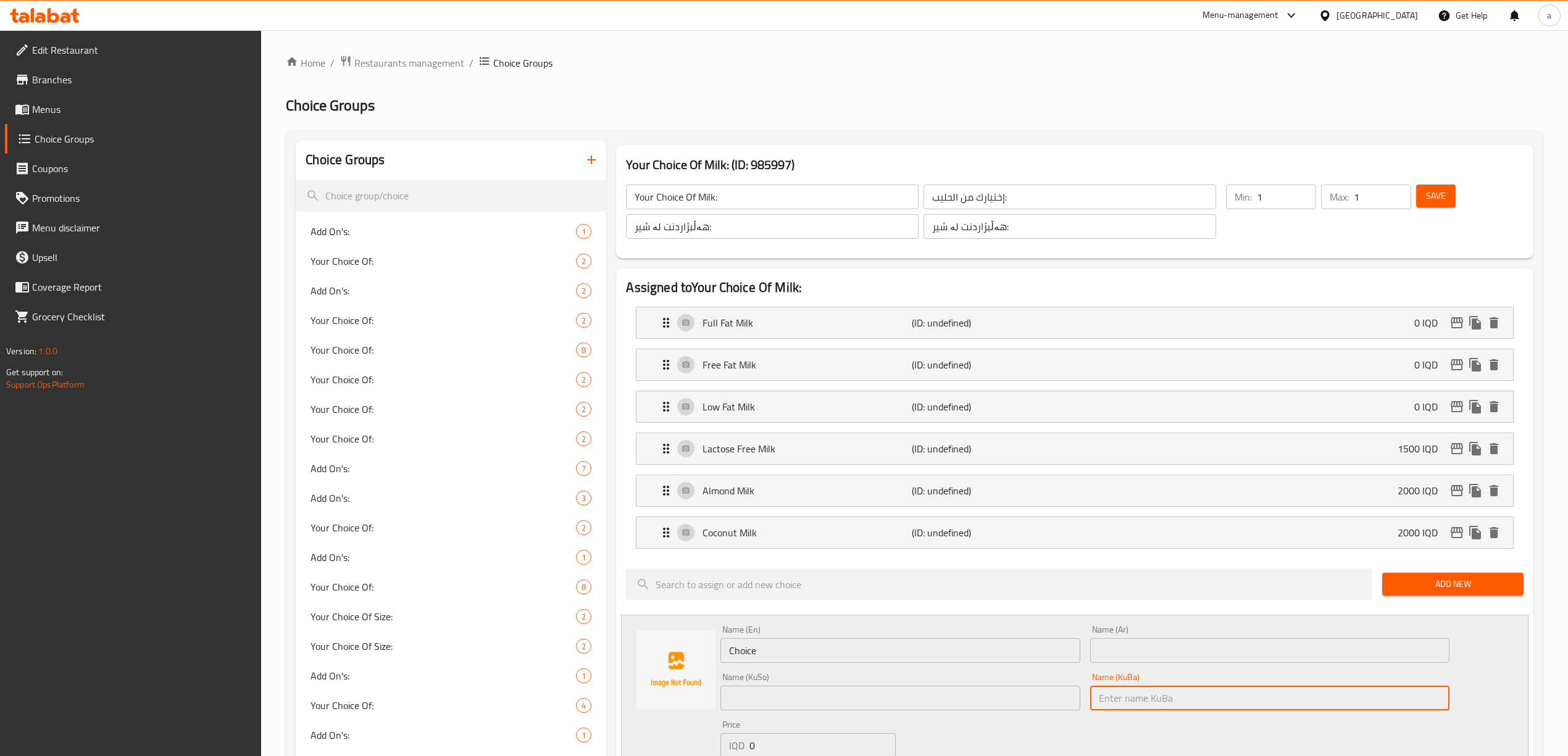
click at [1156, 711] on input "text" at bounding box center [1270, 698] width 360 height 24
paste input "شیری شۆڤان"
type input "شیری شۆڤان"
click at [876, 711] on input "text" at bounding box center [900, 698] width 360 height 24
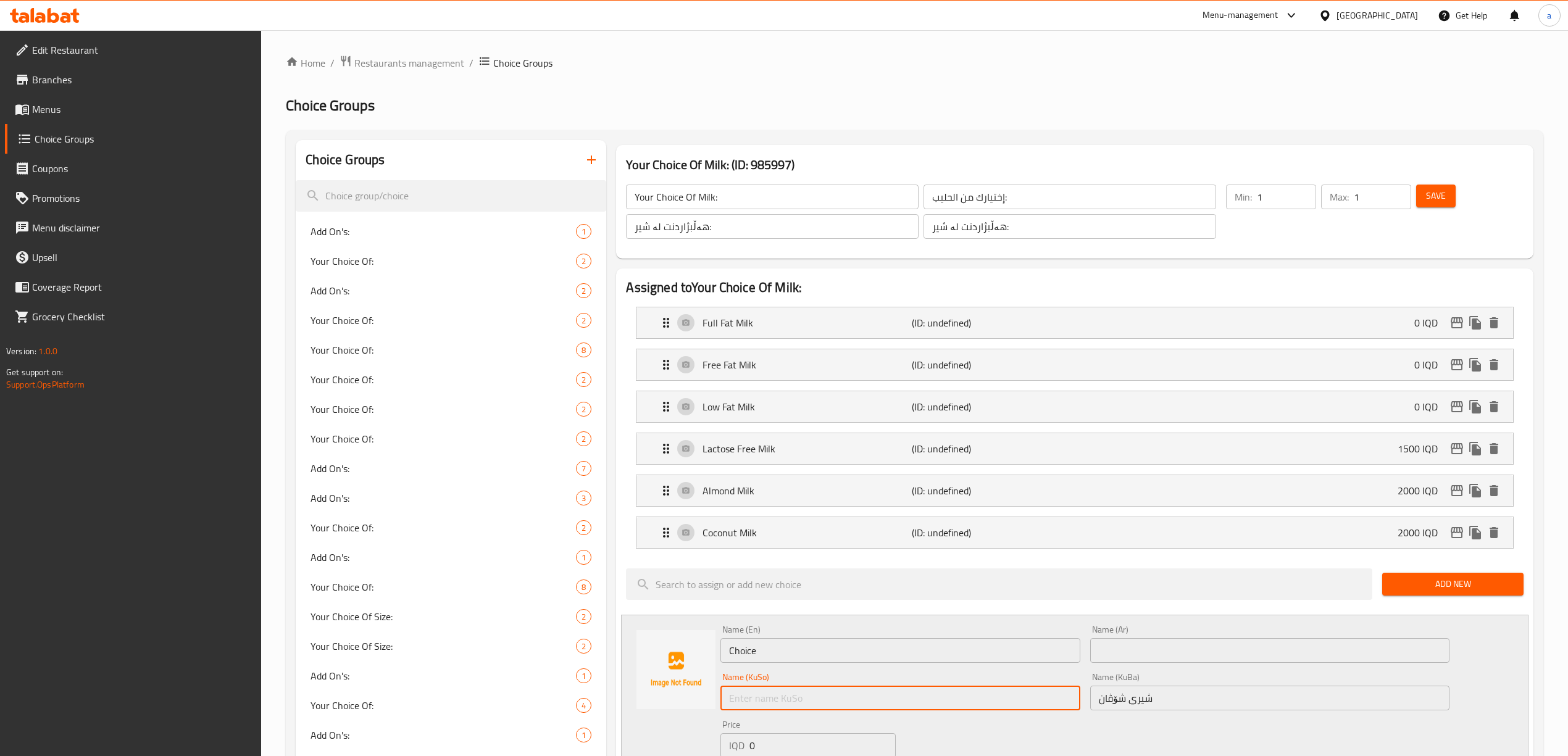
paste input "شیری شۆڤان"
type input "شیری شۆڤان"
click at [1126, 653] on input "text" at bounding box center [1270, 650] width 360 height 24
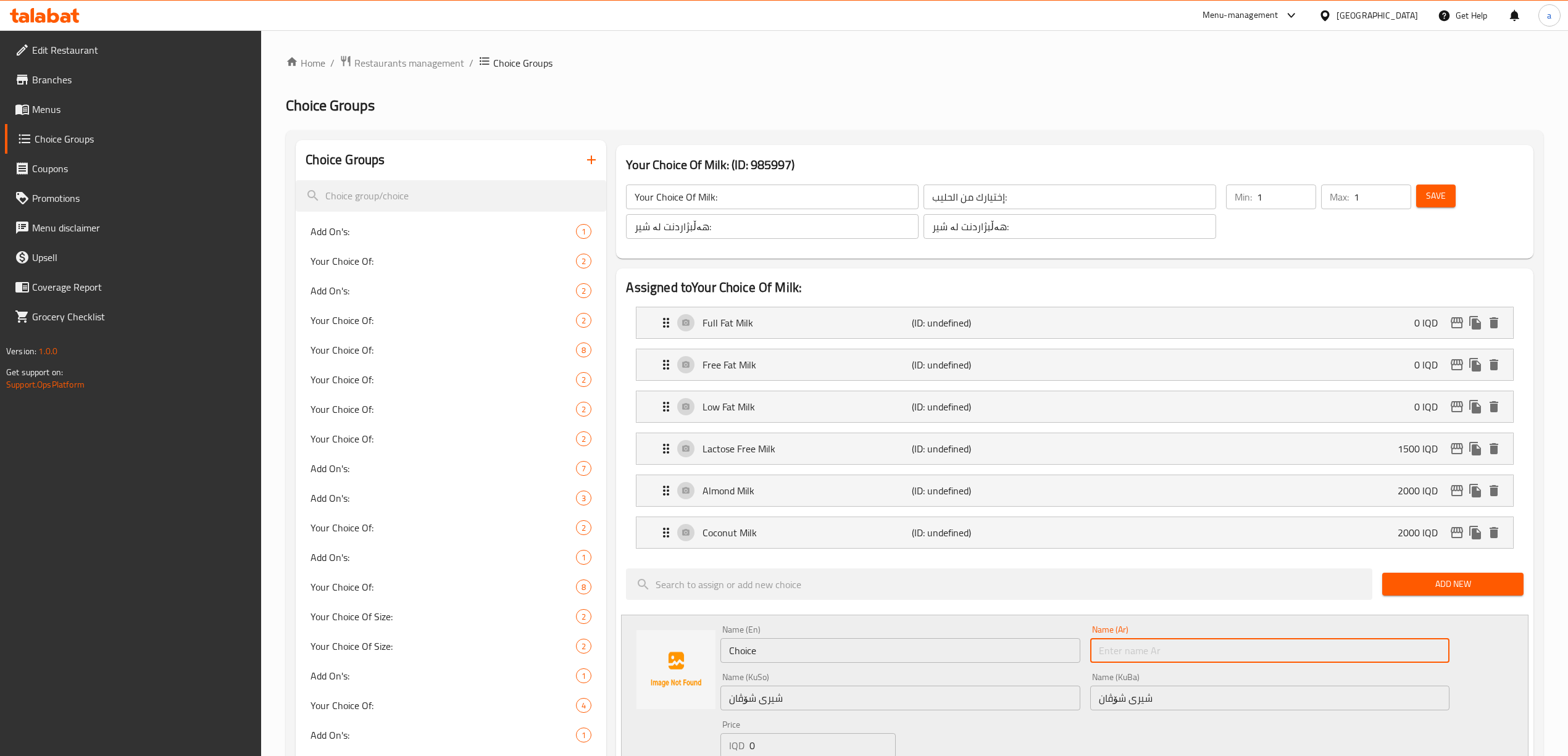
paste input "حليب الشوفان"
type input "حليب الشوفان"
click at [781, 661] on input "Choice" at bounding box center [900, 650] width 360 height 24
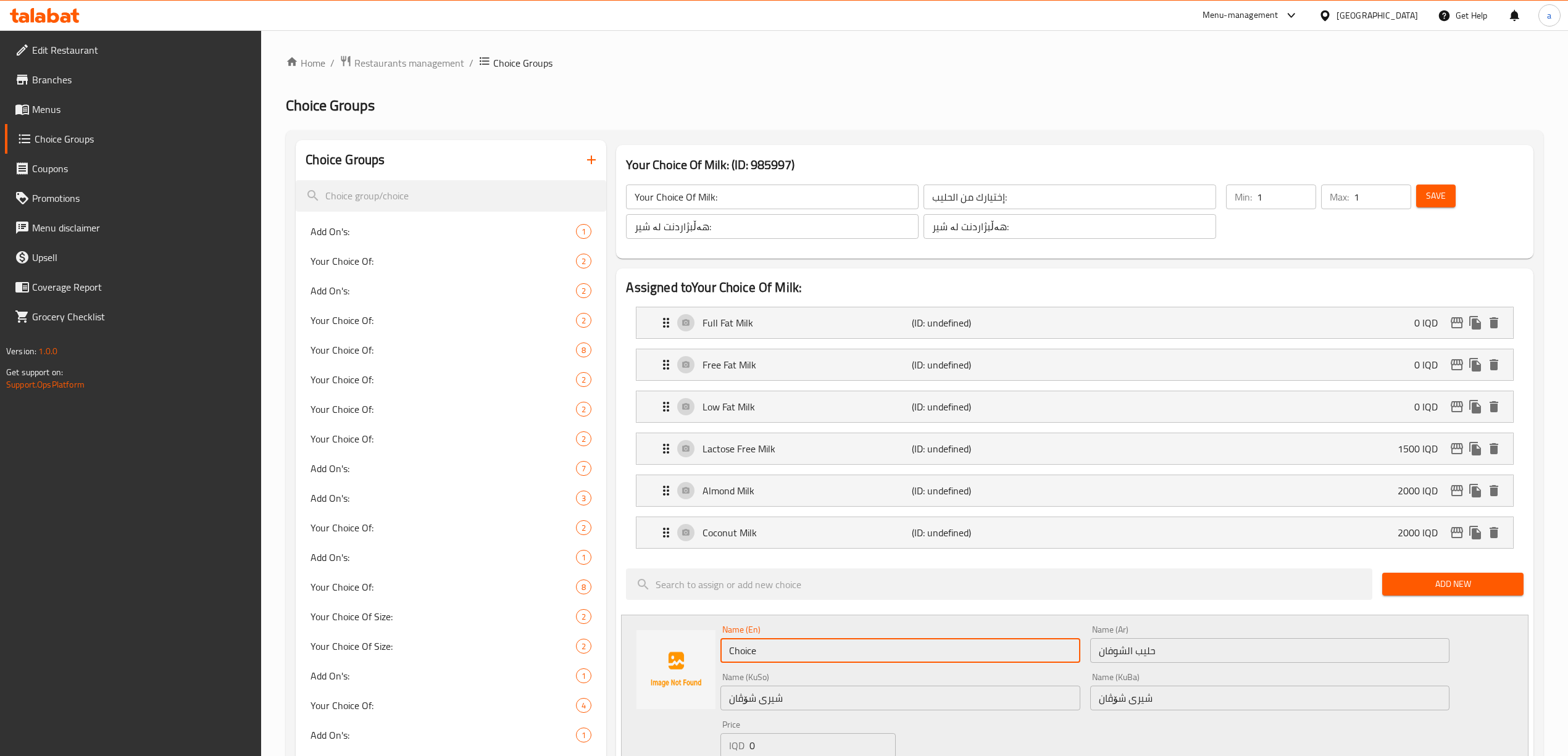
click at [781, 661] on input "Choice" at bounding box center [900, 650] width 360 height 24
paste input "Oat Milk"
type input "Oat Milk"
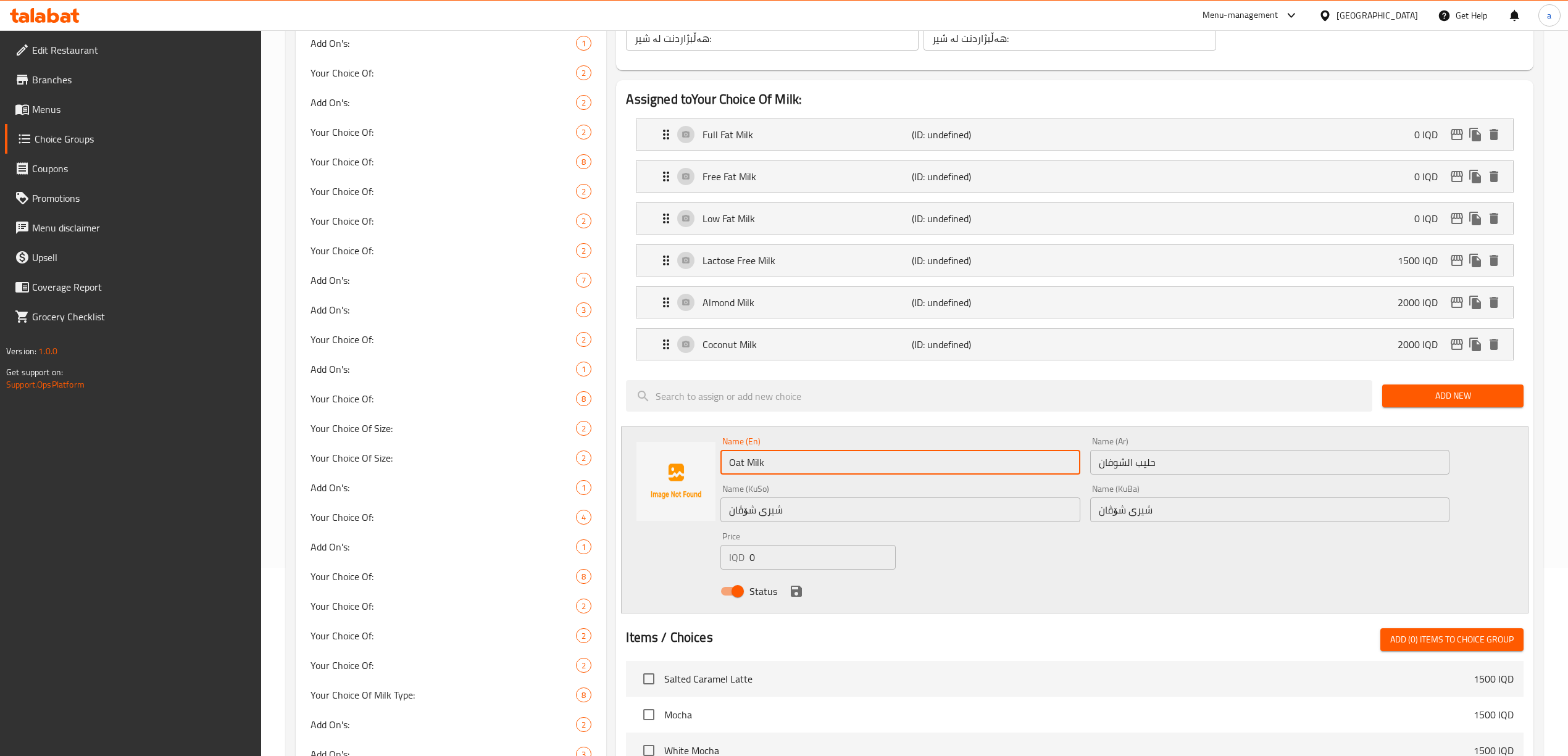
scroll to position [220, 0]
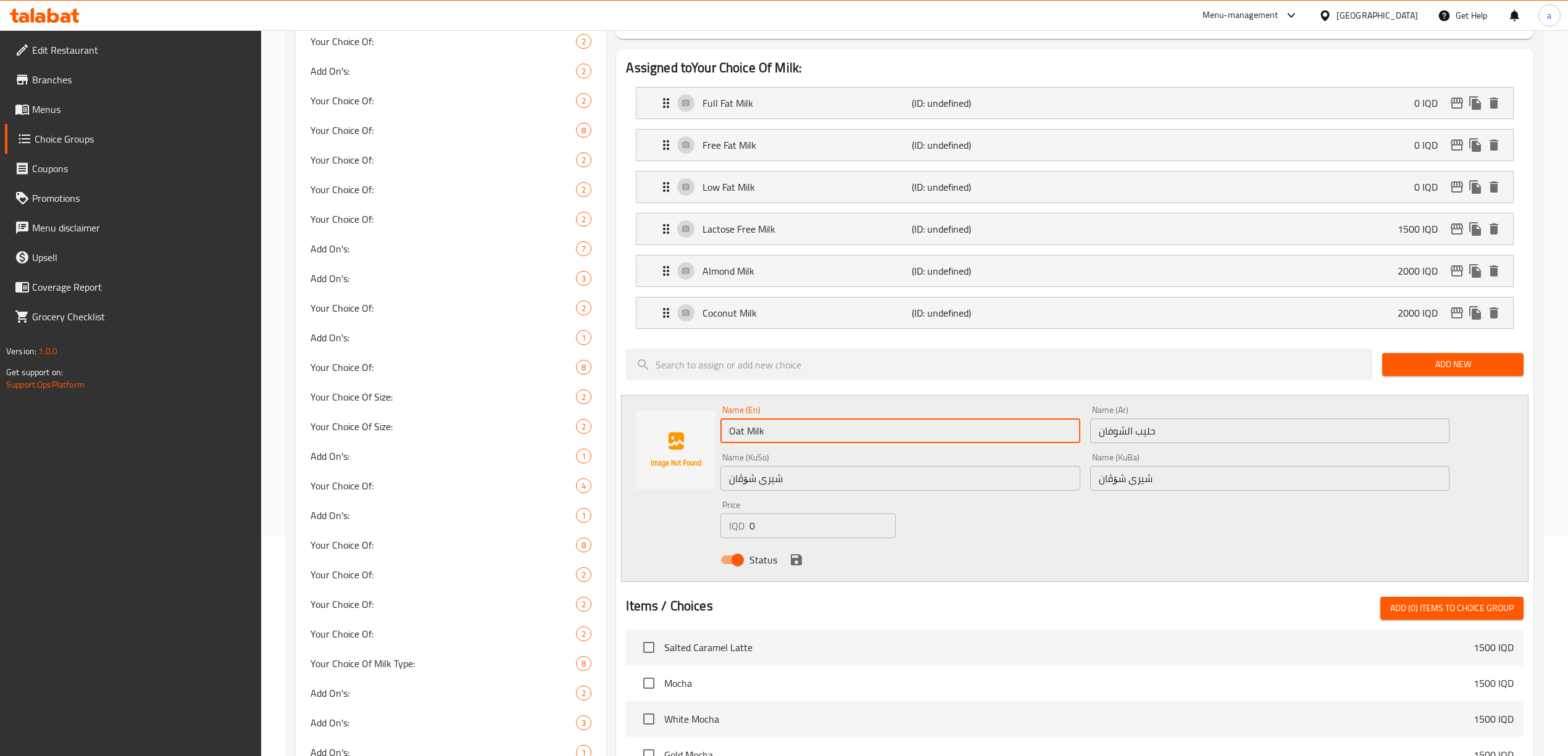
click at [772, 527] on input "0" at bounding box center [822, 525] width 146 height 24
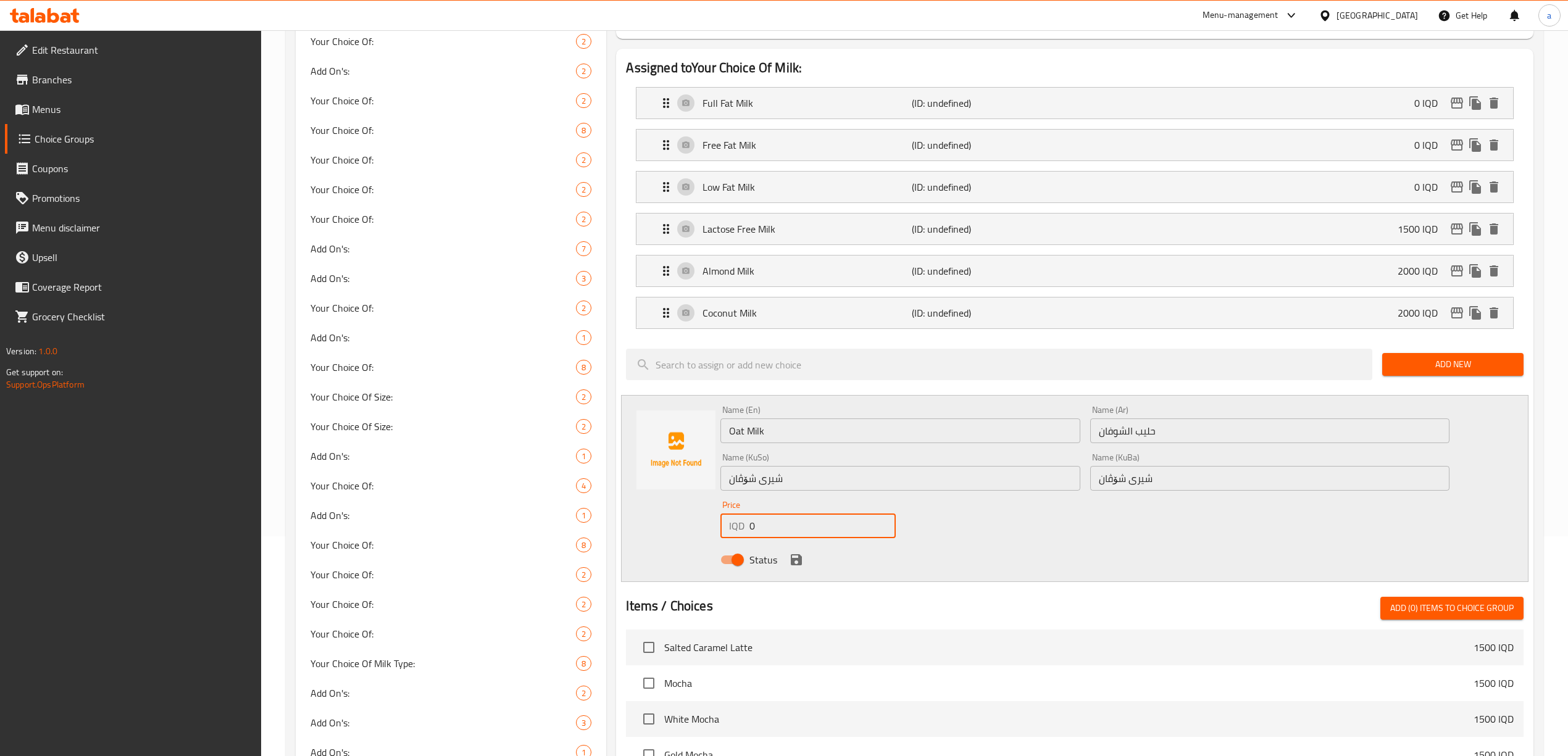
click at [772, 529] on input "0" at bounding box center [822, 525] width 146 height 24
paste input "200"
type input "2000"
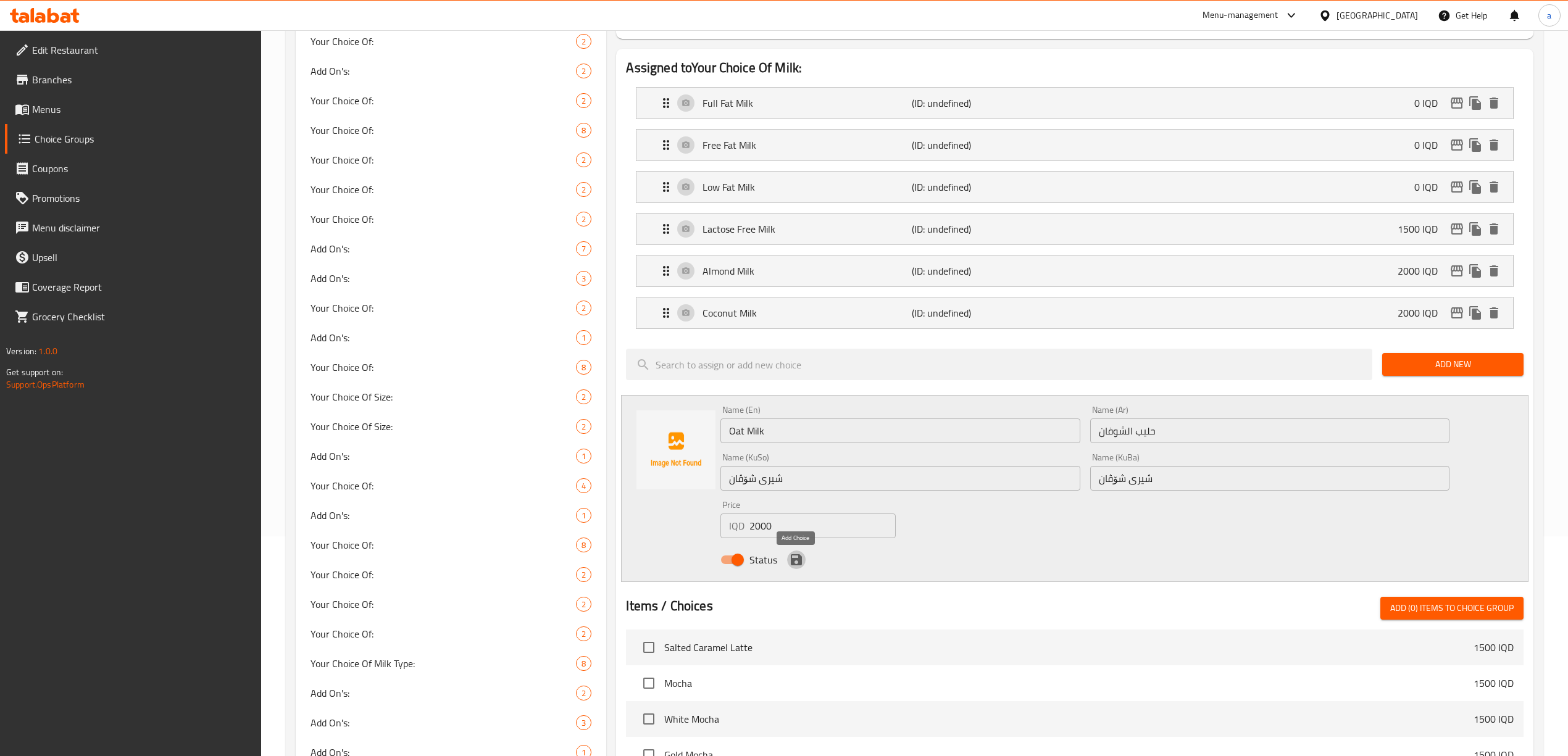
click at [795, 563] on icon "save" at bounding box center [796, 559] width 11 height 11
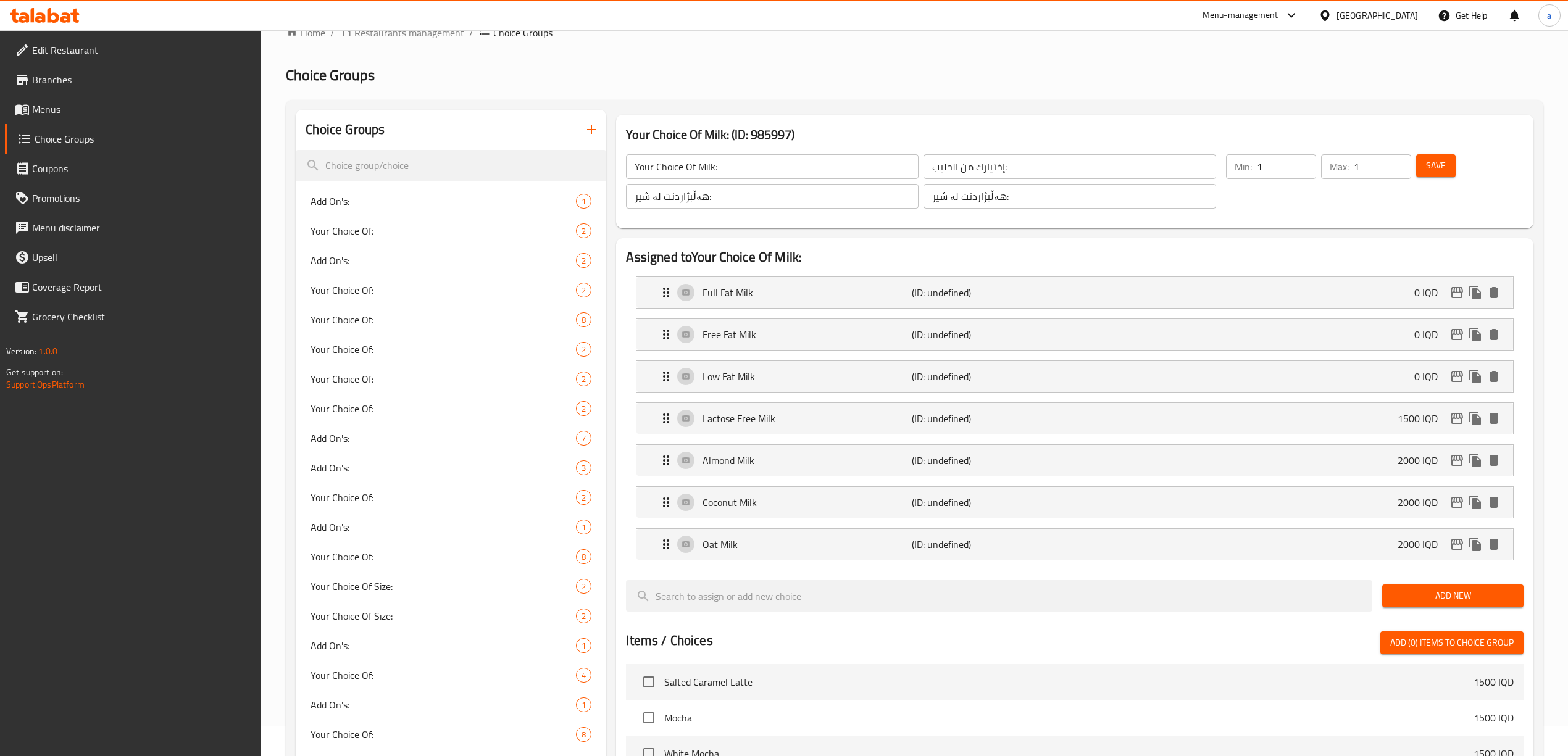
scroll to position [0, 0]
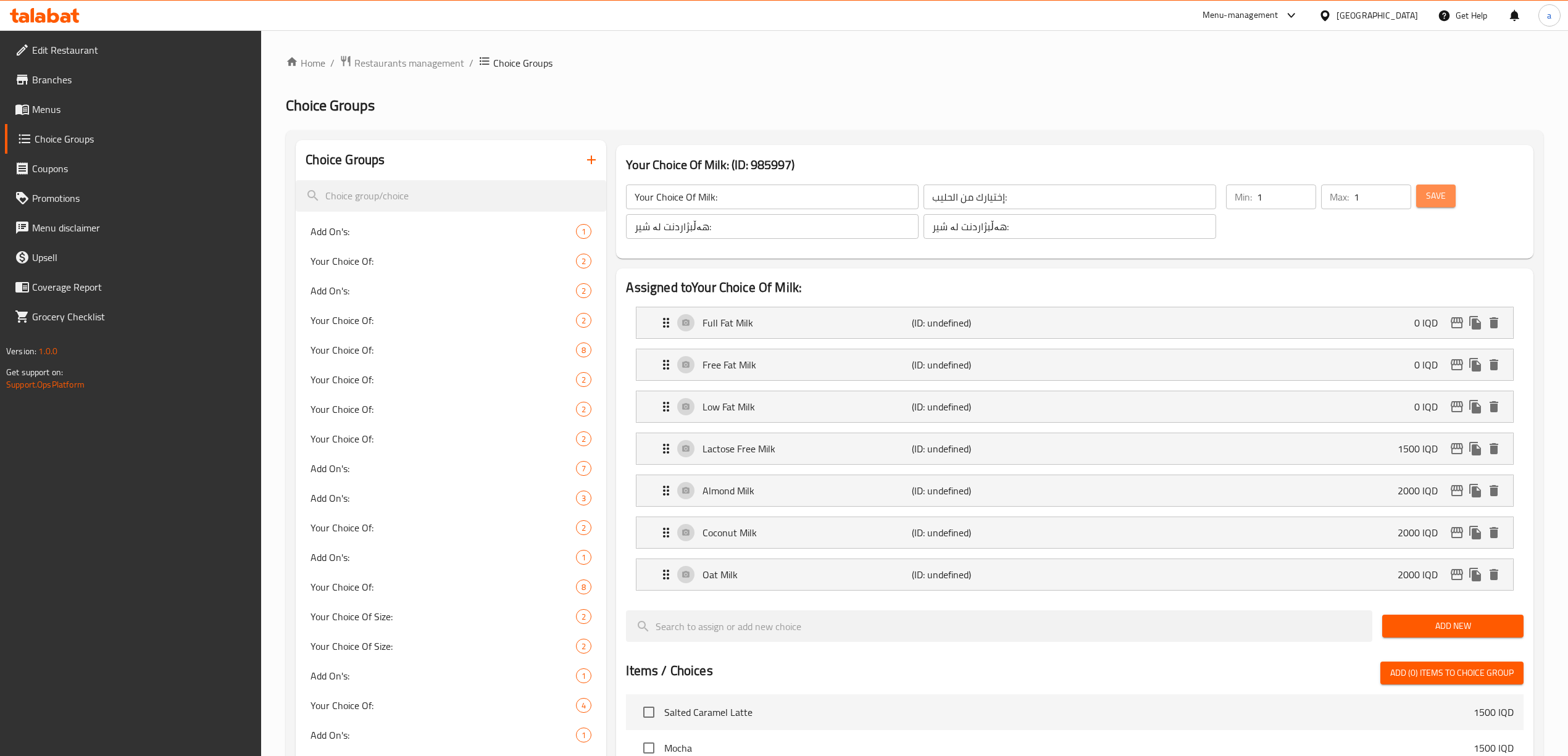
click at [1437, 191] on span "Save" at bounding box center [1436, 196] width 19 height 15
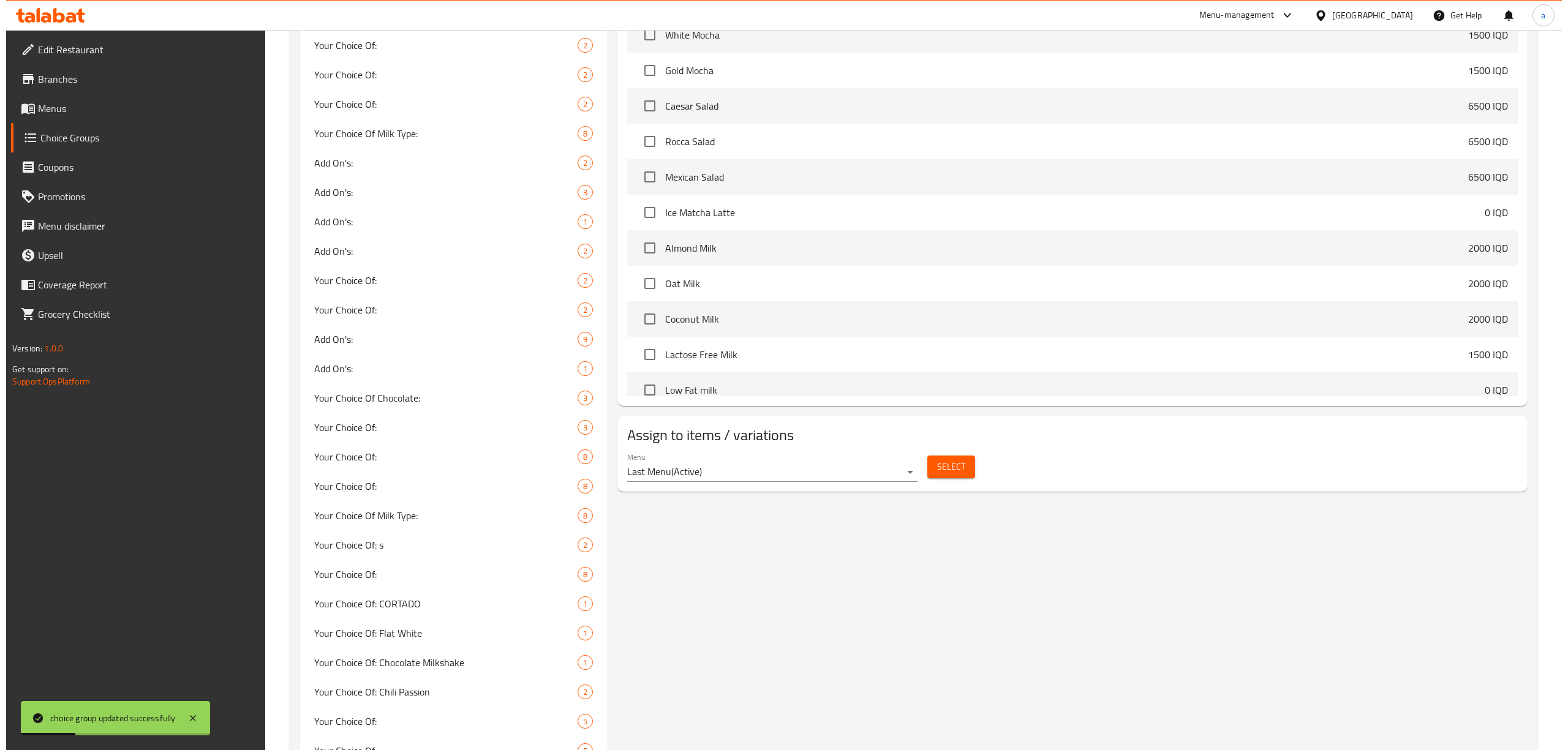
scroll to position [823, 0]
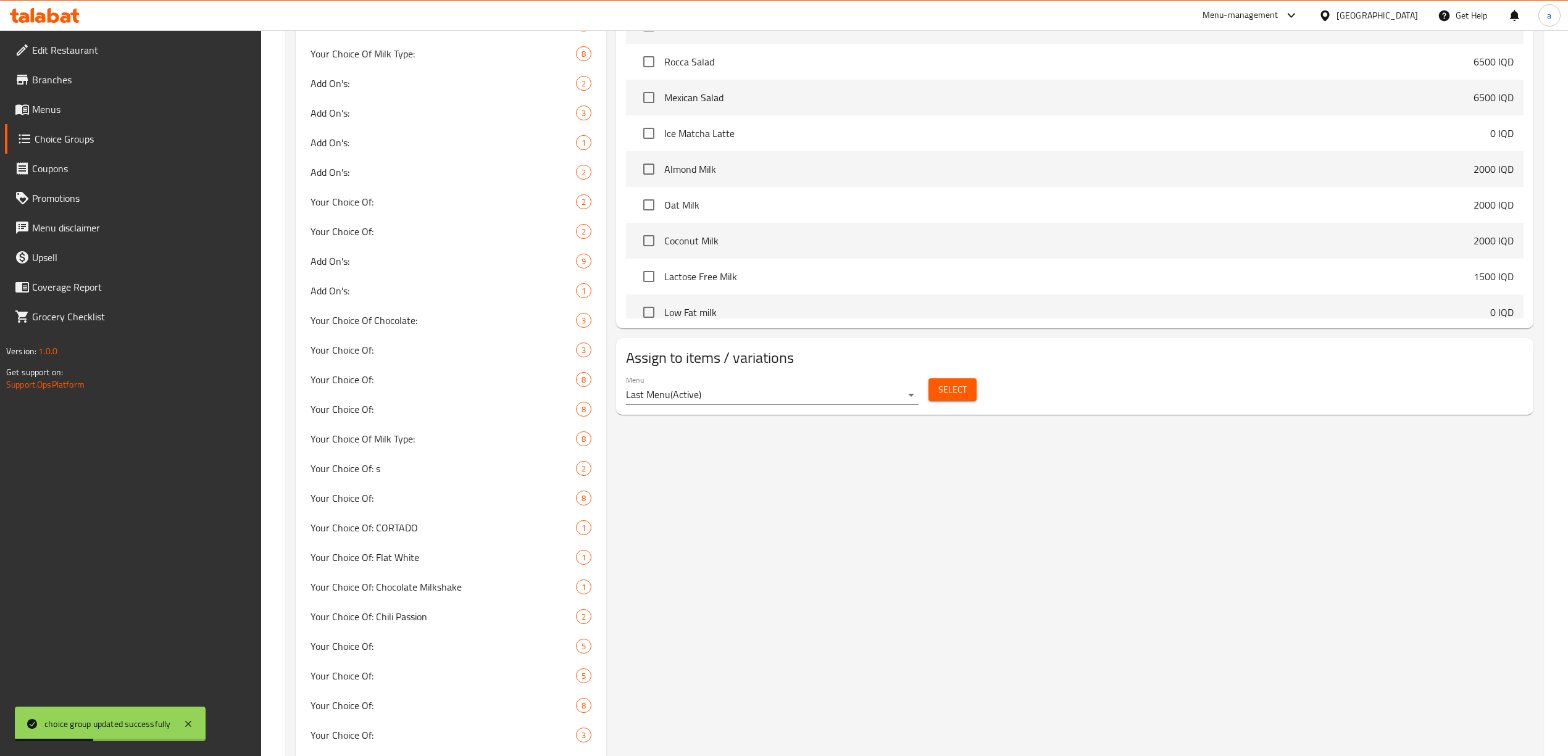
click at [955, 393] on span "Select" at bounding box center [953, 390] width 29 height 15
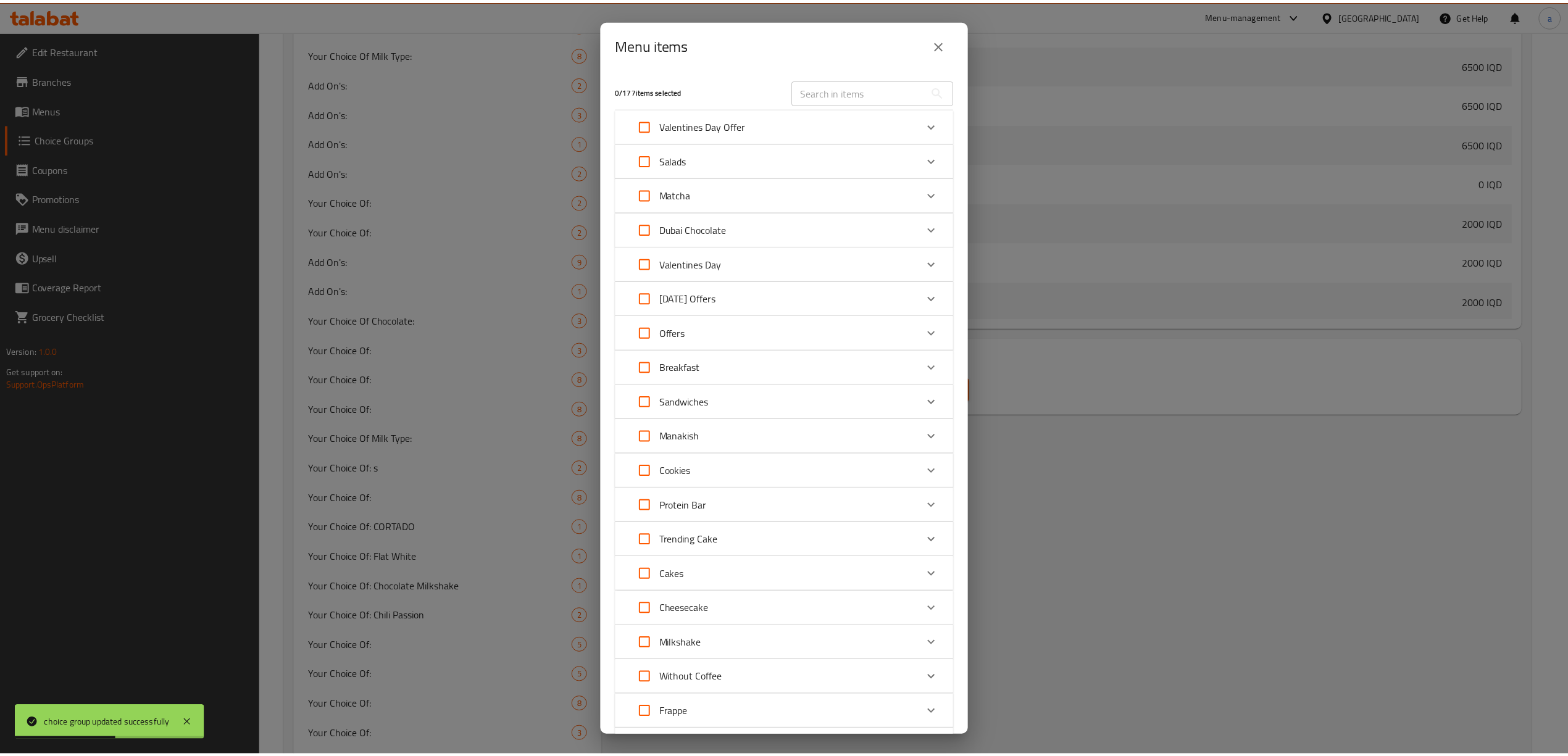
scroll to position [242, 0]
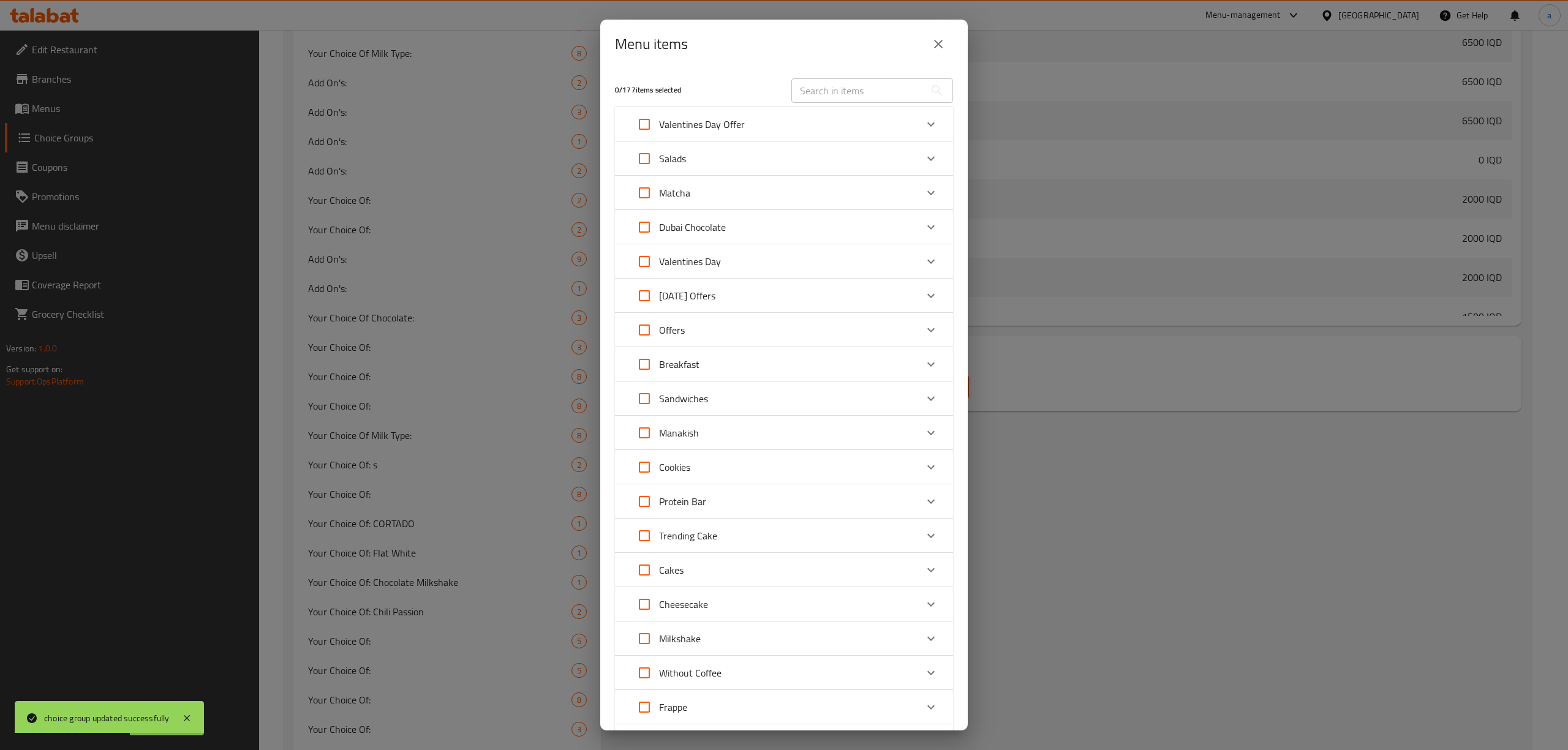
click at [938, 44] on icon "close" at bounding box center [938, 44] width 8 height 8
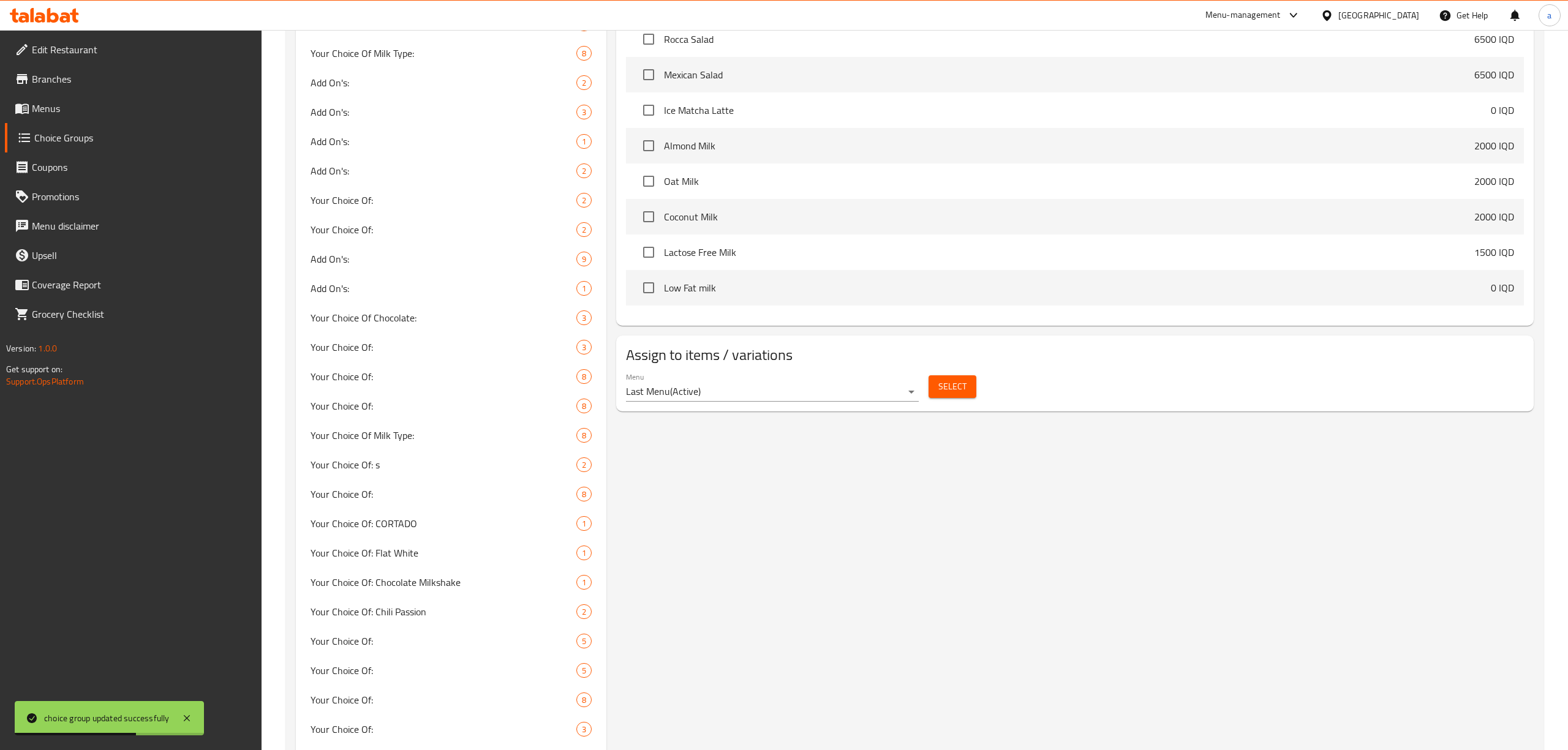
scroll to position [218, 0]
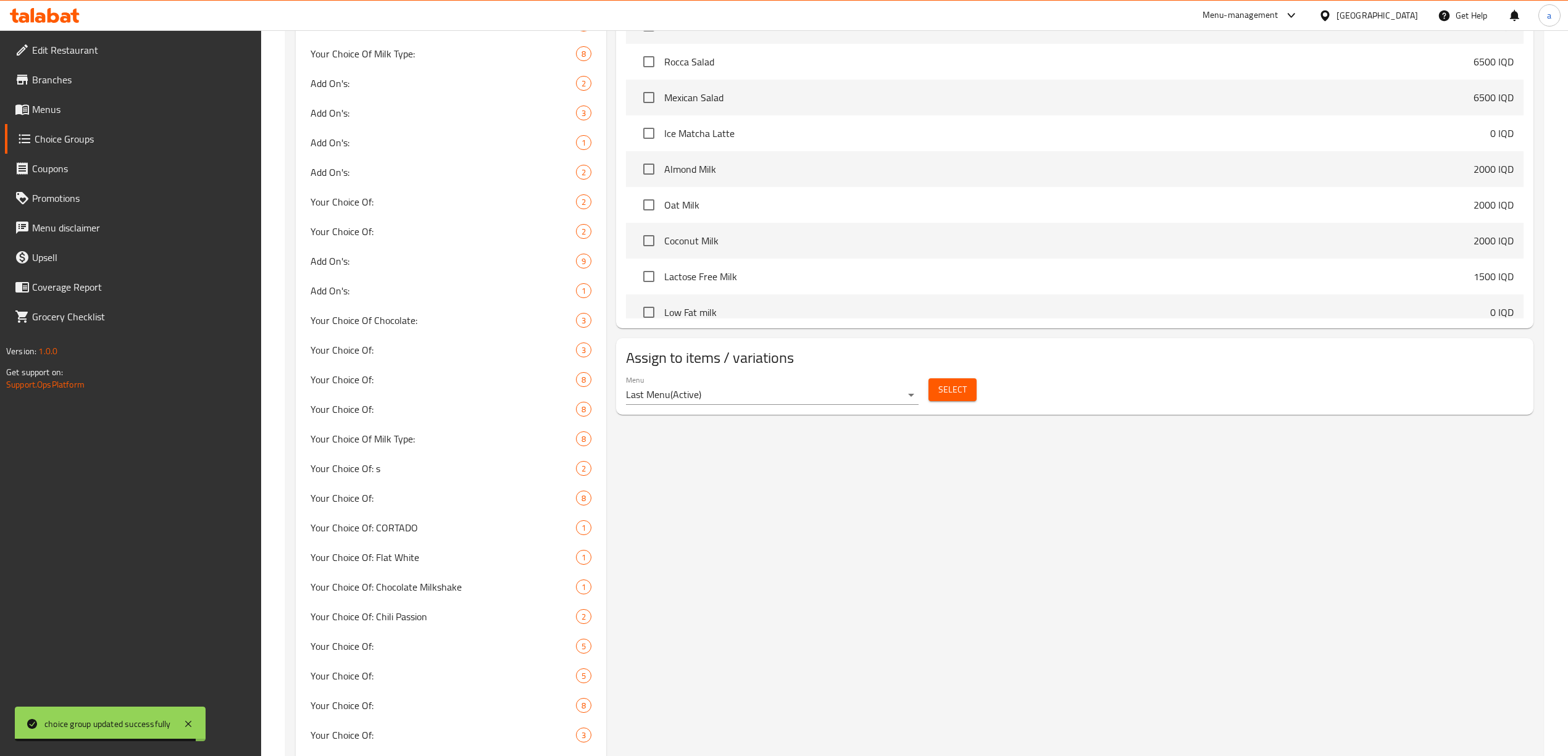
click at [951, 392] on span "Select" at bounding box center [953, 390] width 29 height 15
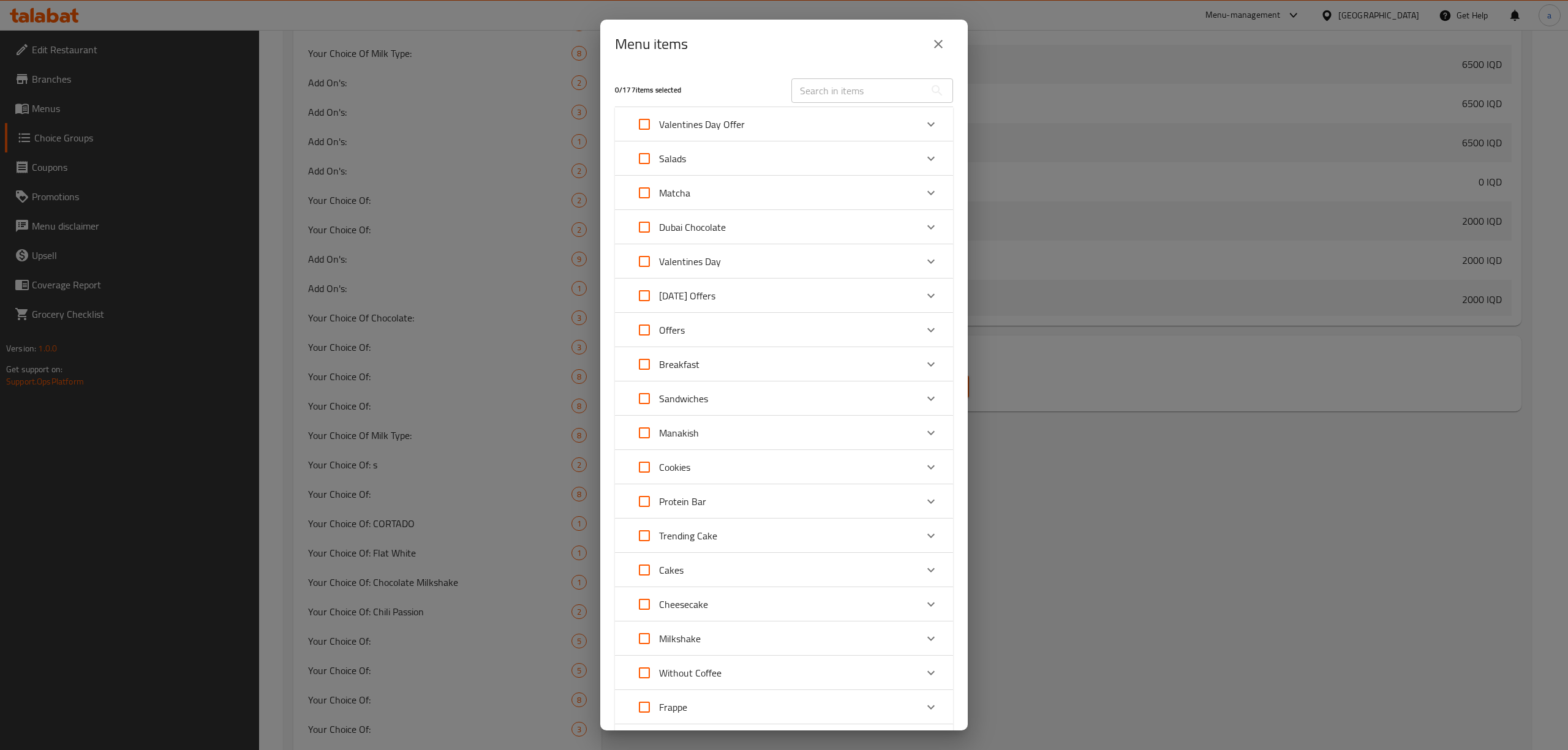
scroll to position [240, 0]
drag, startPoint x: 939, startPoint y: 194, endPoint x: 931, endPoint y: 194, distance: 8.0
click at [938, 194] on div "Matcha" at bounding box center [784, 192] width 338 height 34
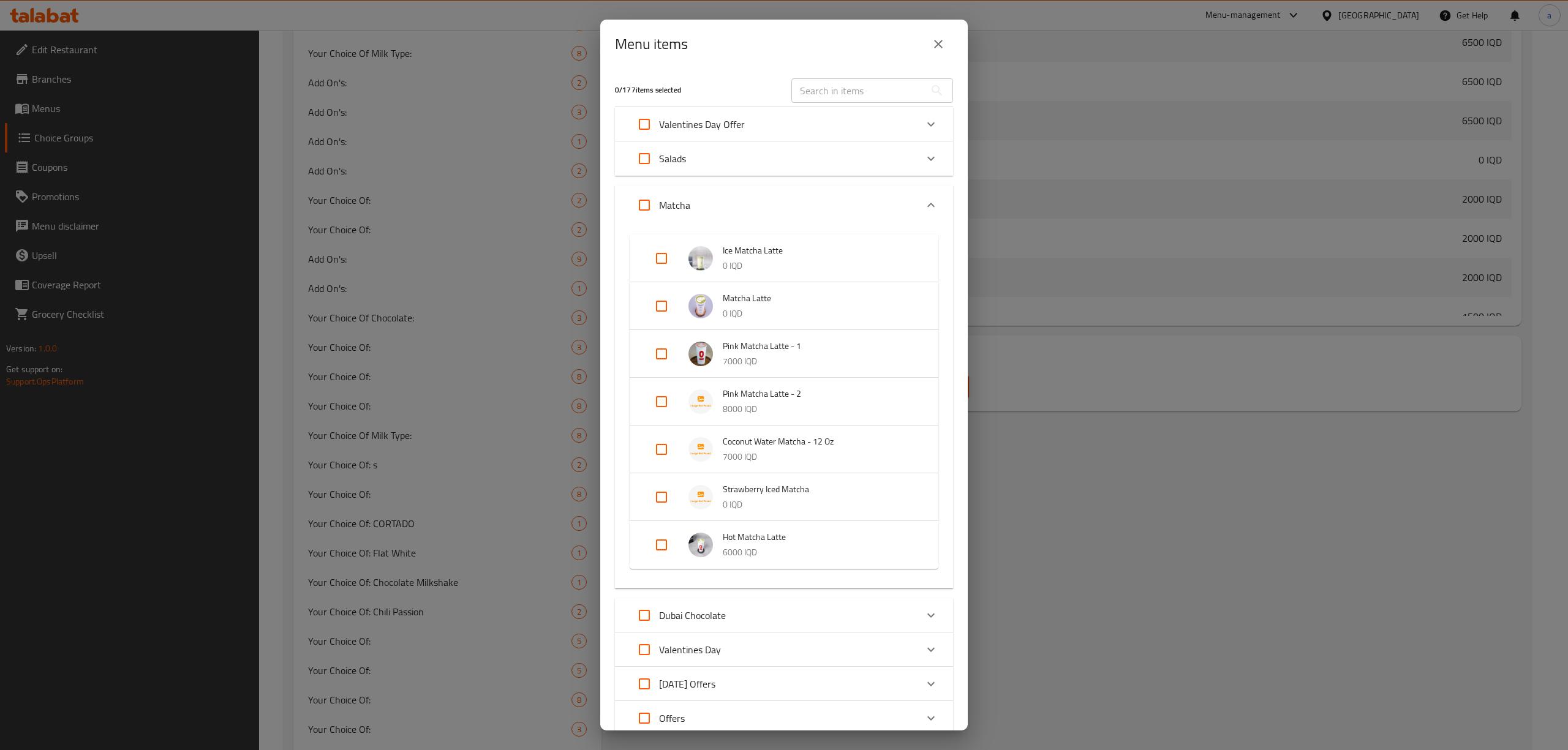
click at [657, 498] on input "Expand" at bounding box center [661, 497] width 29 height 29
checkbox input "true"
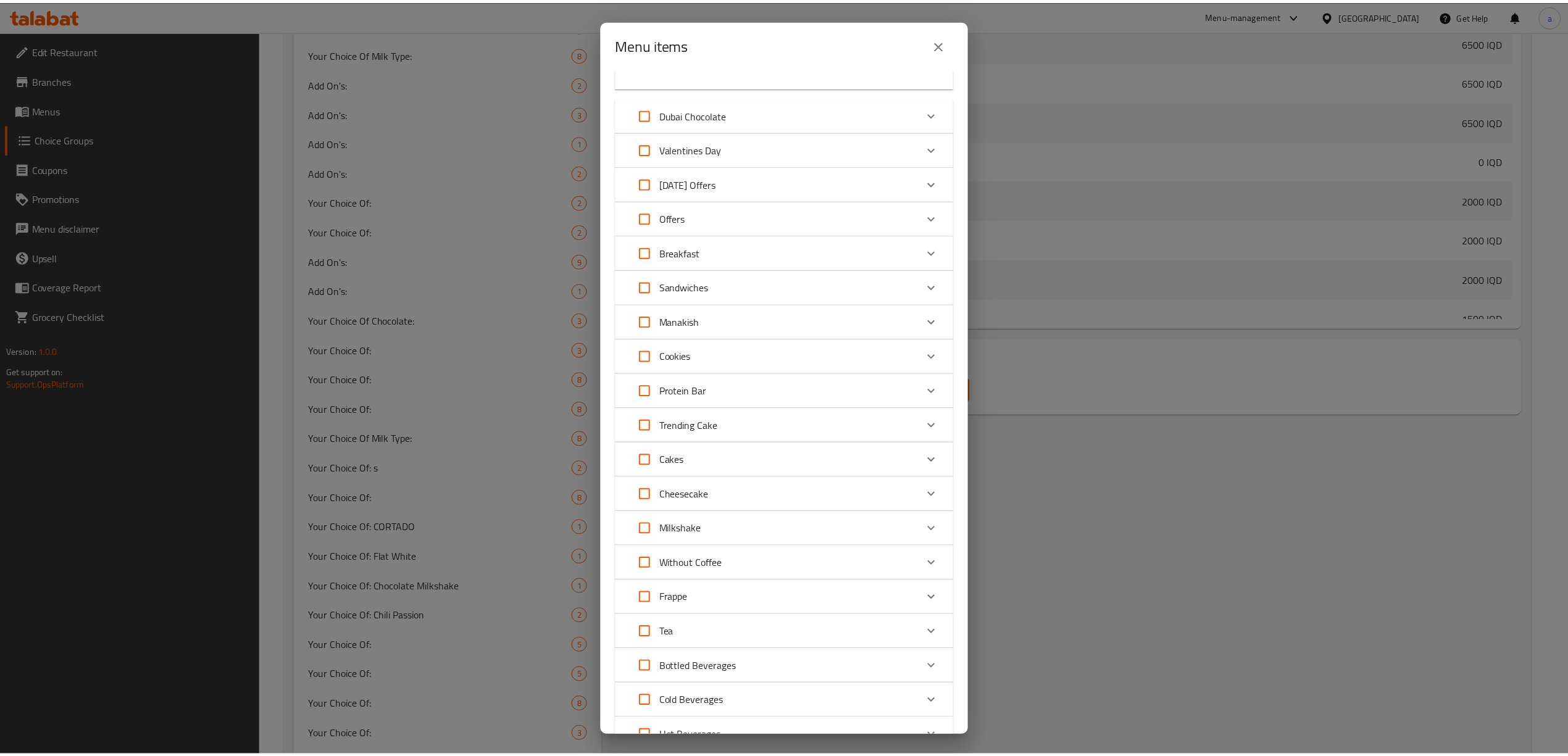
scroll to position [628, 0]
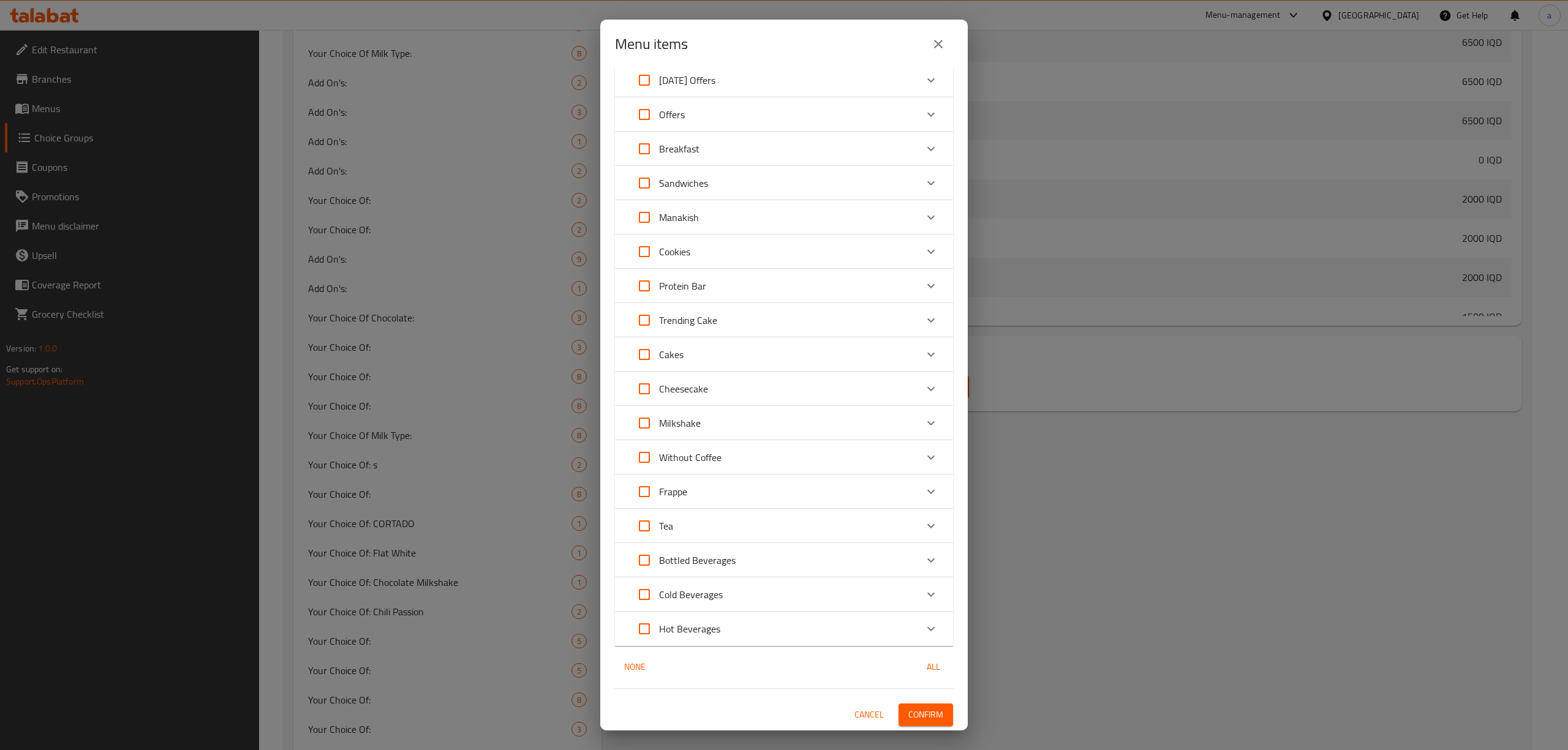
click at [907, 706] on button "Confirm" at bounding box center [926, 714] width 54 height 23
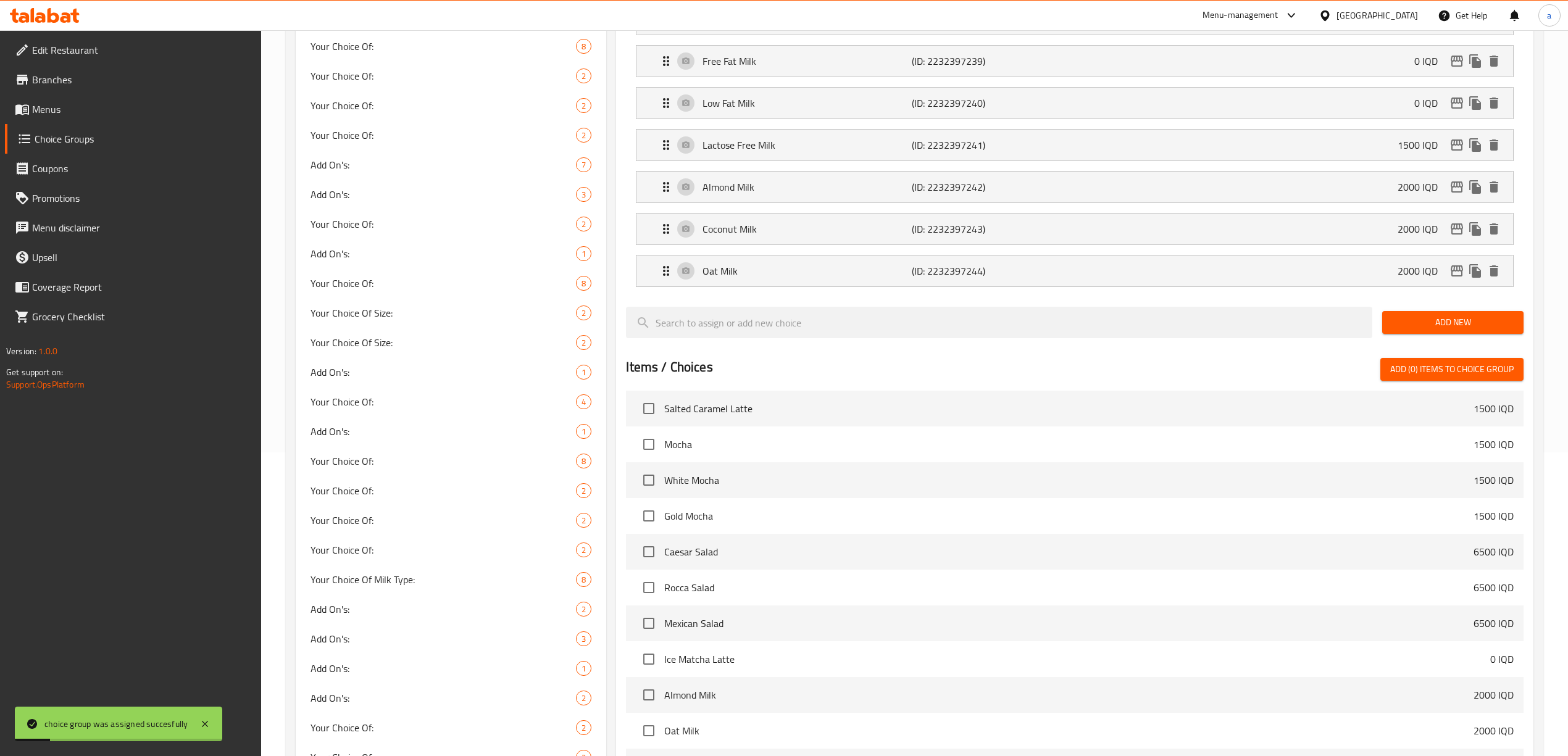
scroll to position [0, 0]
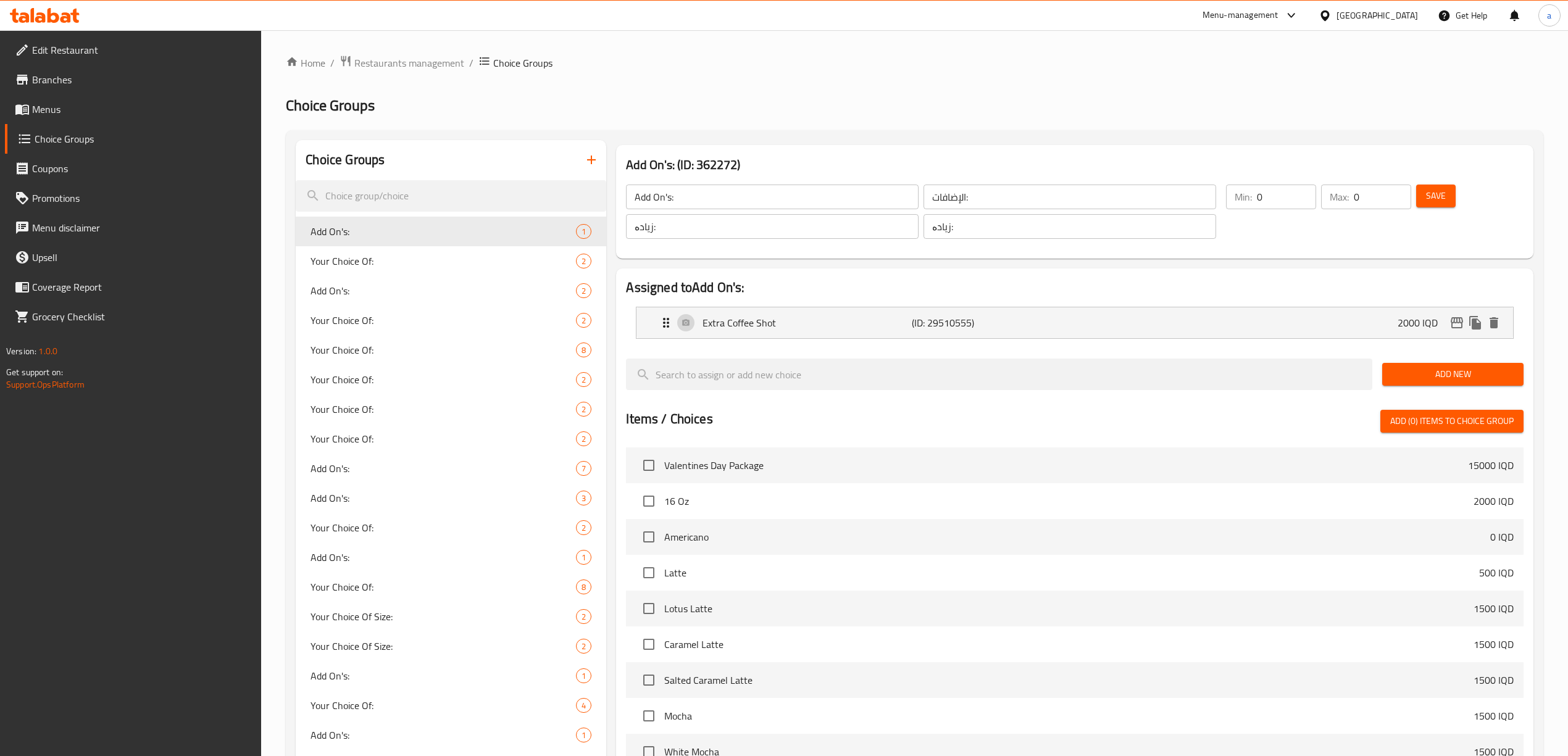
click at [53, 13] on icon at bounding box center [53, 16] width 12 height 15
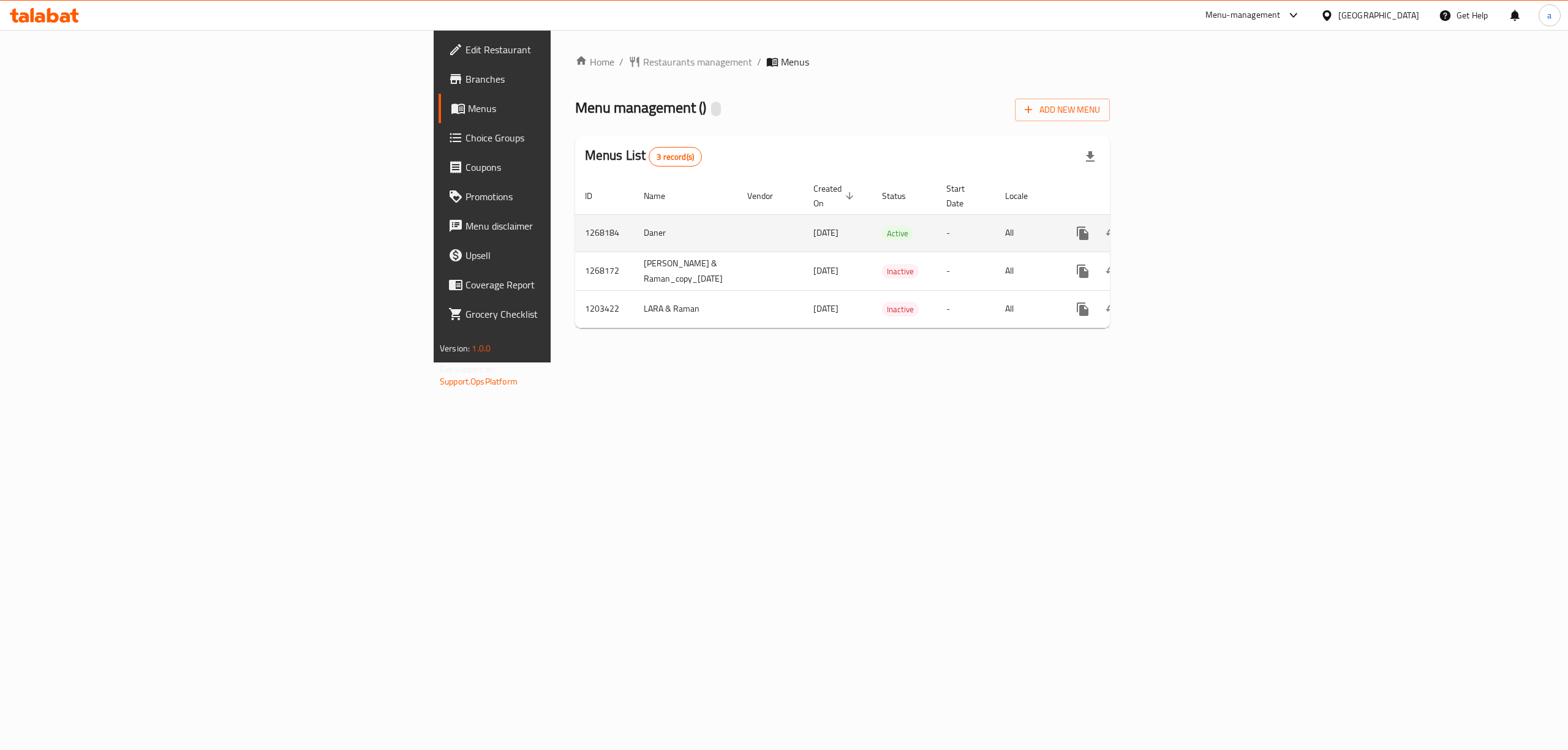
click at [1186, 224] on link "enhanced table" at bounding box center [1170, 233] width 29 height 29
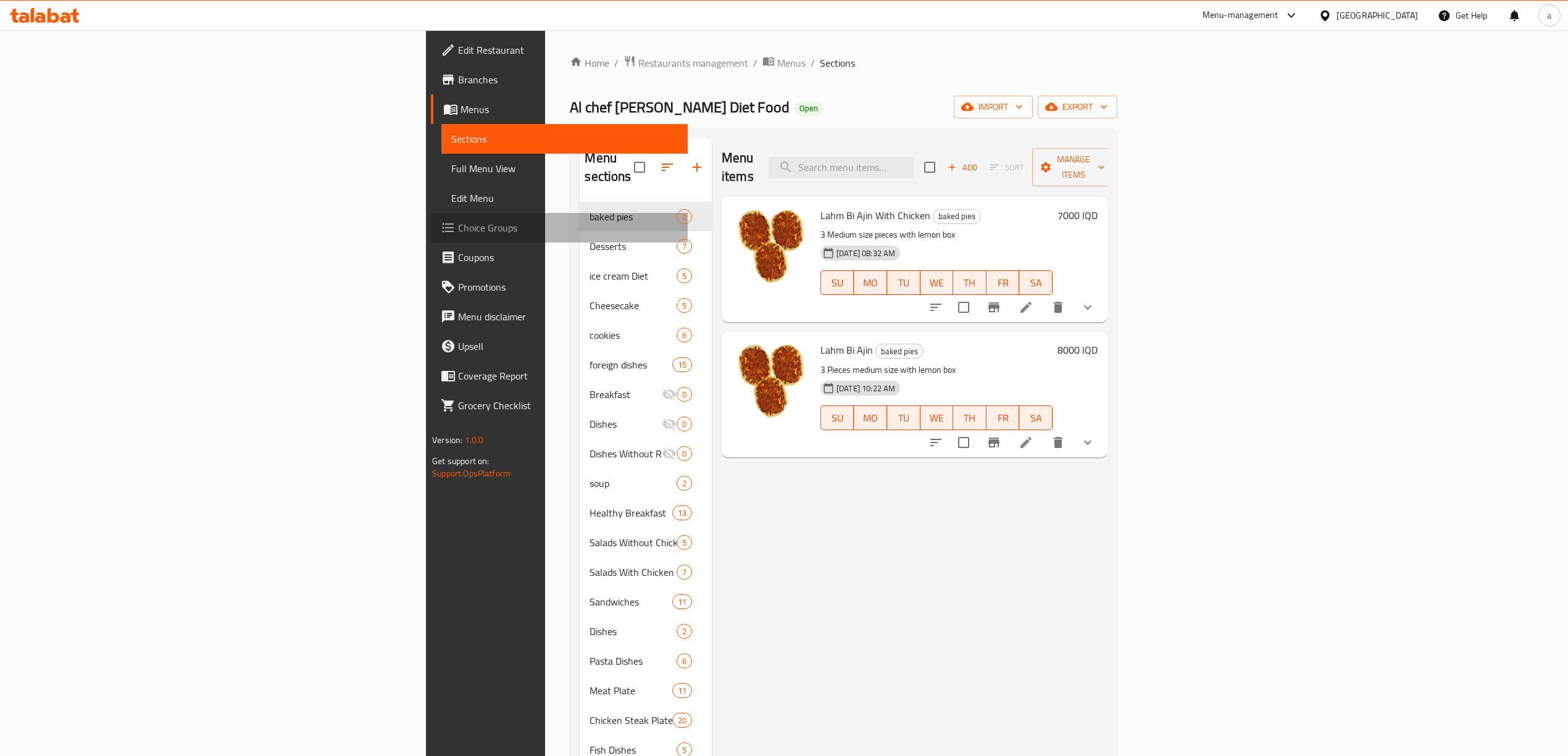
click at [458, 228] on span "Choice Groups" at bounding box center [568, 228] width 220 height 15
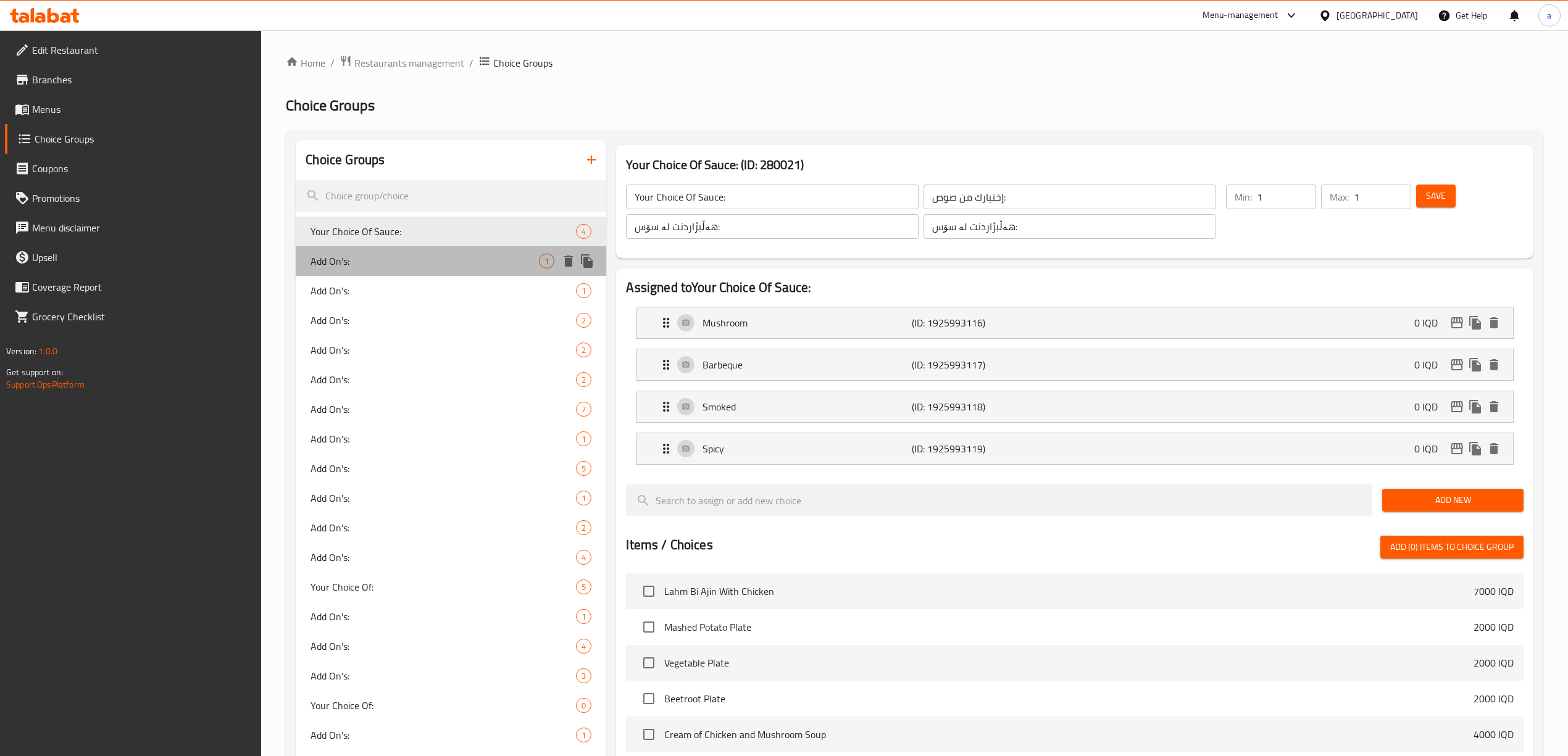
click at [389, 268] on span "Add On's:" at bounding box center [424, 261] width 228 height 15
type input "Add On's:"
type input "الإضافات:"
type input "زیادە:"
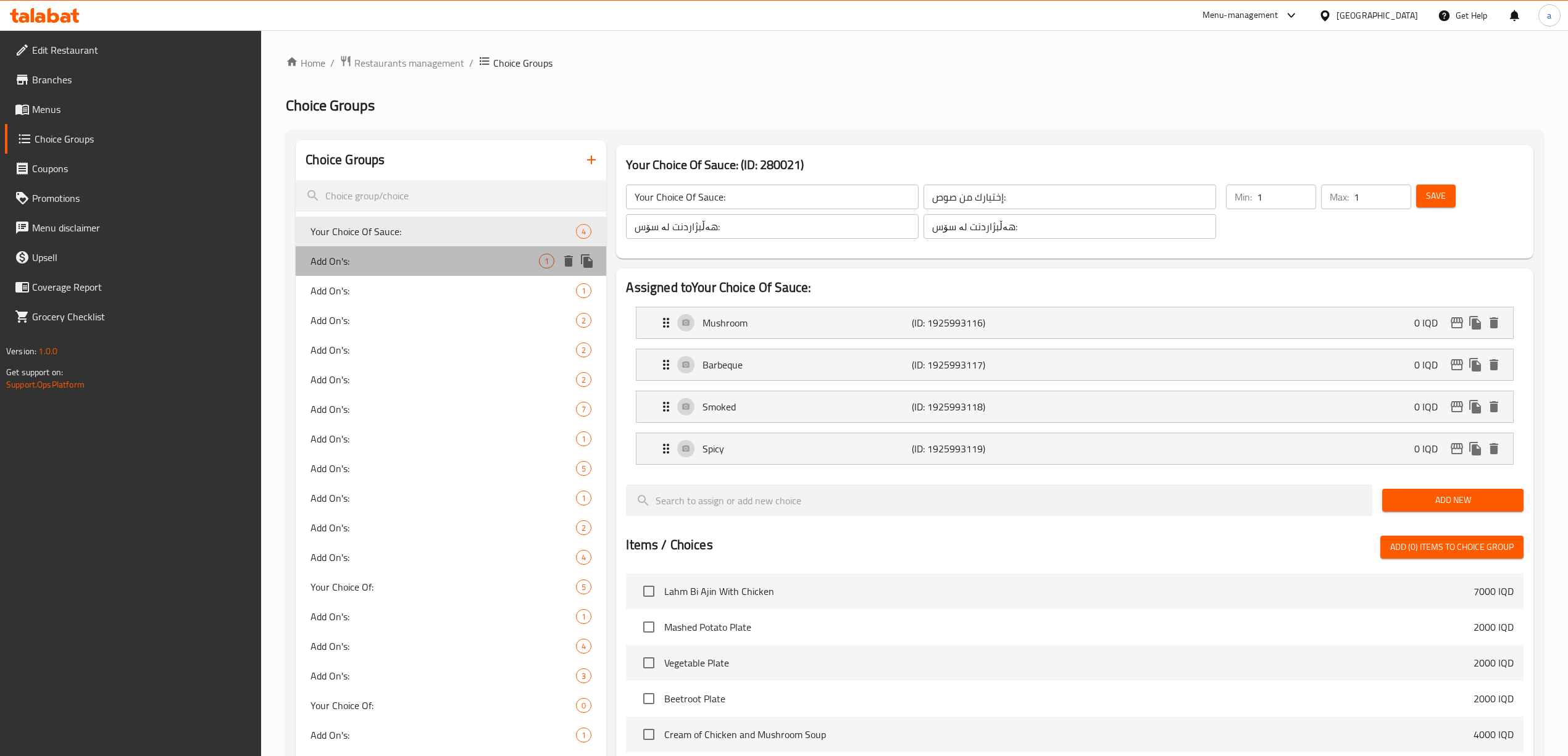
type input "0"
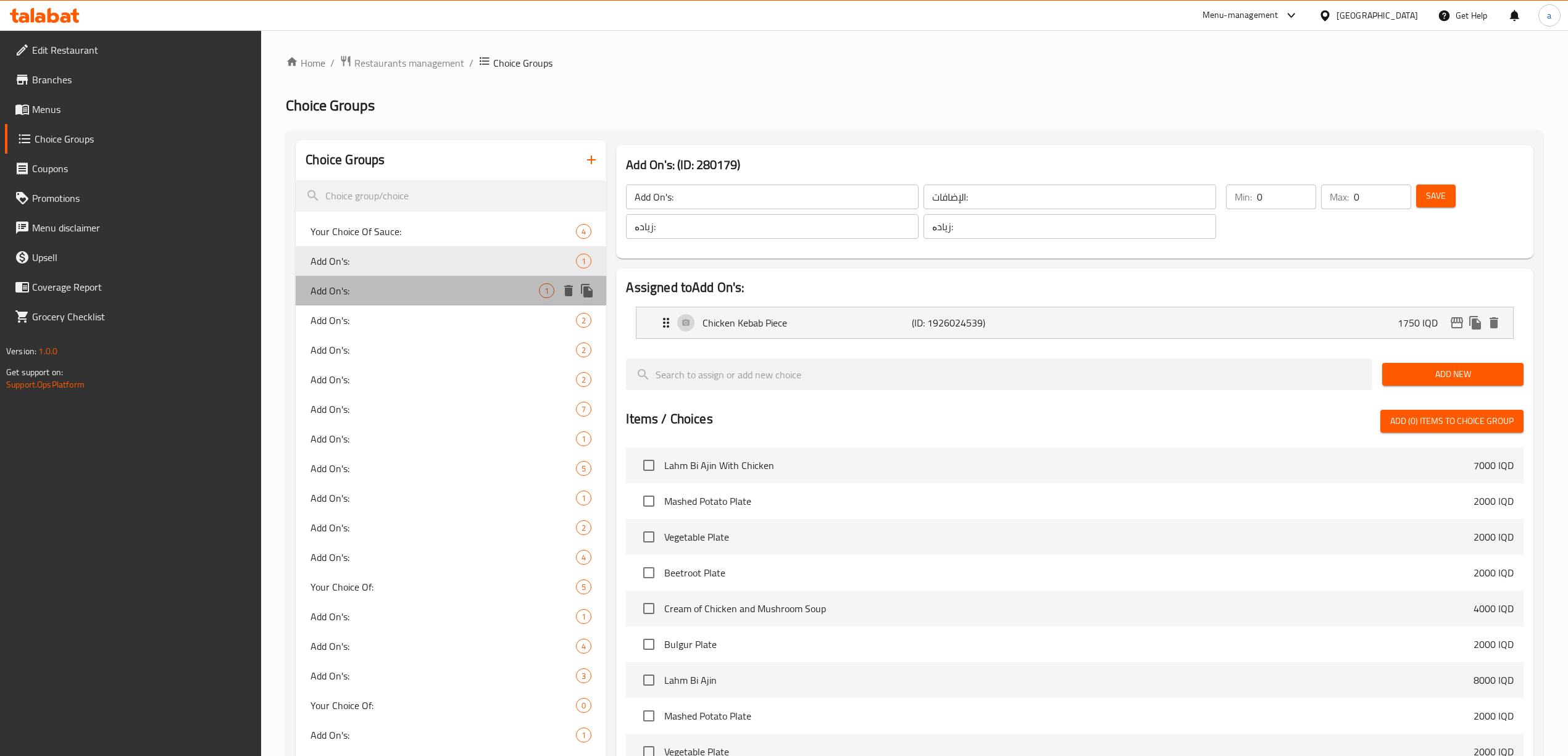
click at [386, 282] on div "Add On's: 1" at bounding box center [451, 290] width 311 height 29
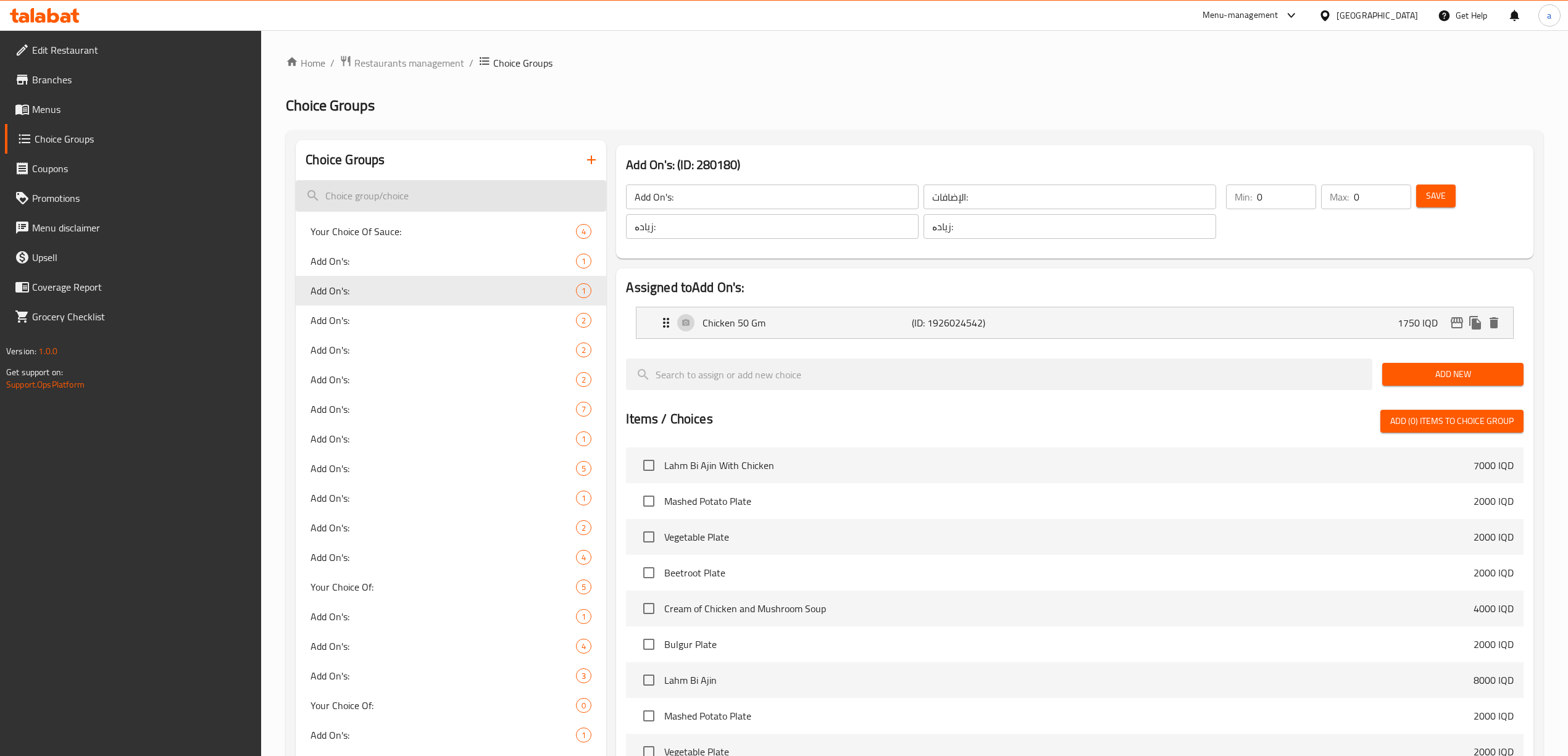
click at [418, 203] on input "search" at bounding box center [451, 195] width 311 height 31
paste input "Beet Plate"
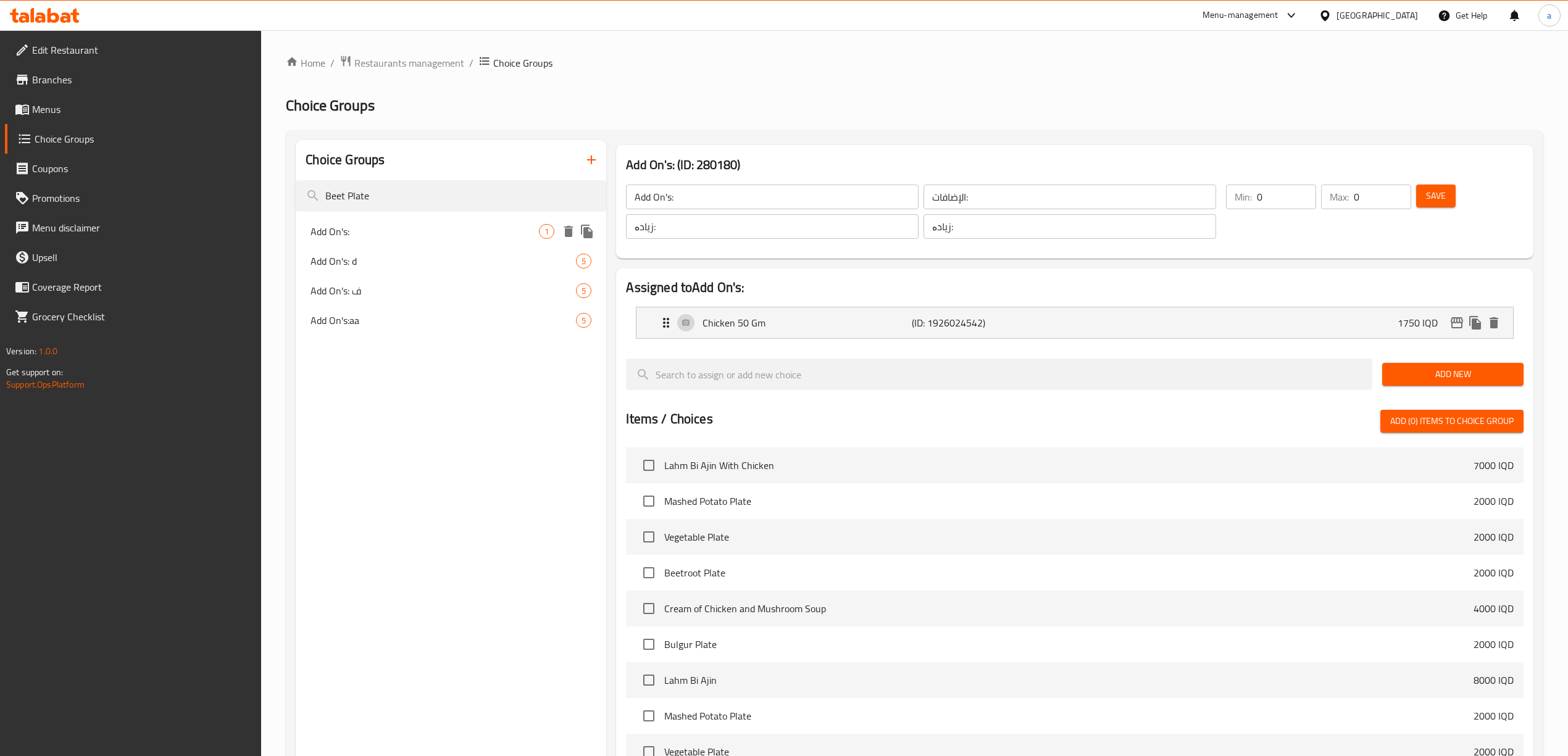
type input "Beet Plate"
click at [386, 237] on span "Add On's:" at bounding box center [424, 232] width 228 height 15
type input "Add On's:"
type input "1"
click at [823, 319] on p "Beet Plate" at bounding box center [807, 323] width 210 height 15
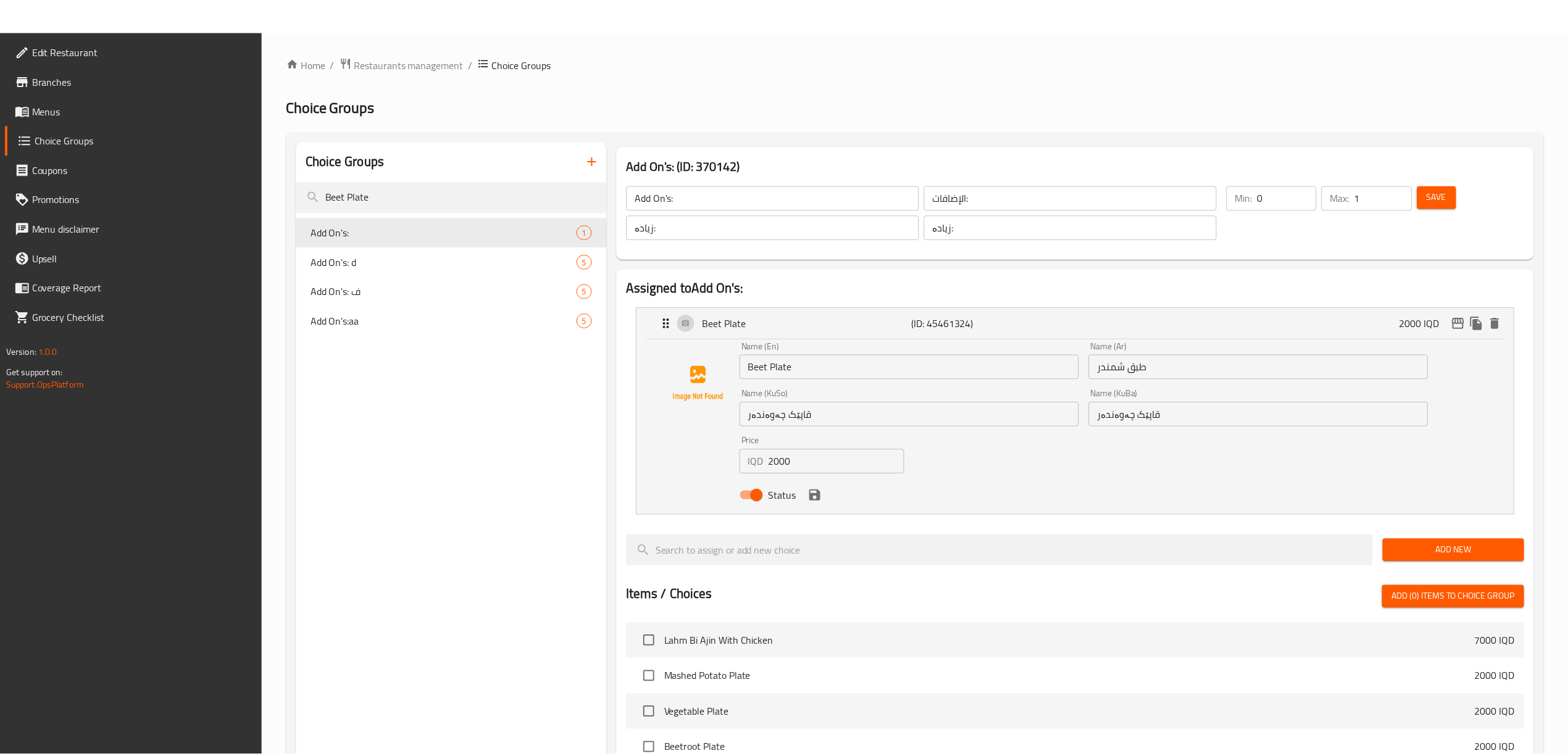
scroll to position [453, 0]
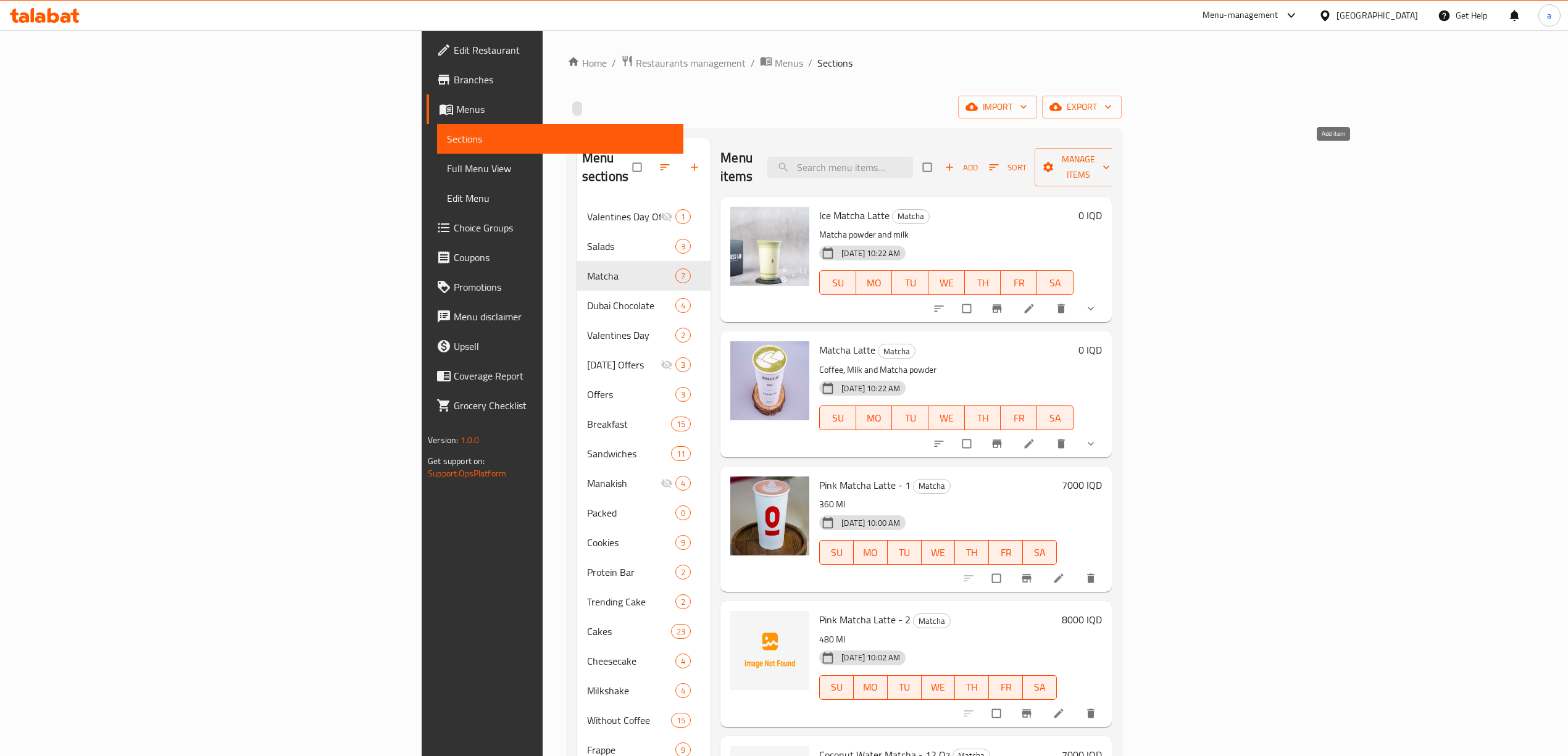
click at [978, 161] on span "Add" at bounding box center [962, 168] width 34 height 14
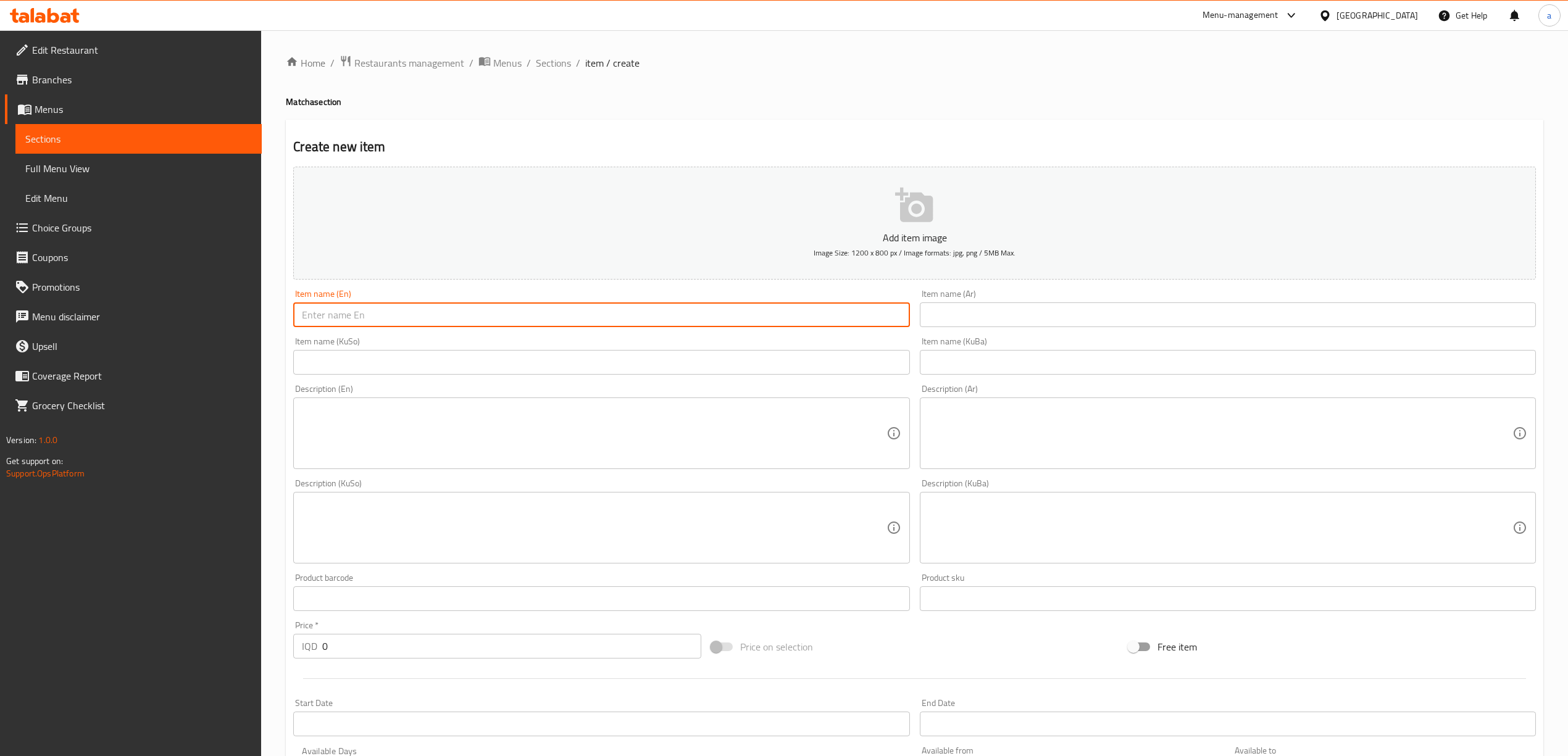
click at [581, 306] on input "text" at bounding box center [601, 314] width 616 height 24
paste input "Coconut Iced Matcha"
type input "Coconut Iced Matcha"
click at [1001, 314] on input "text" at bounding box center [1229, 314] width 616 height 24
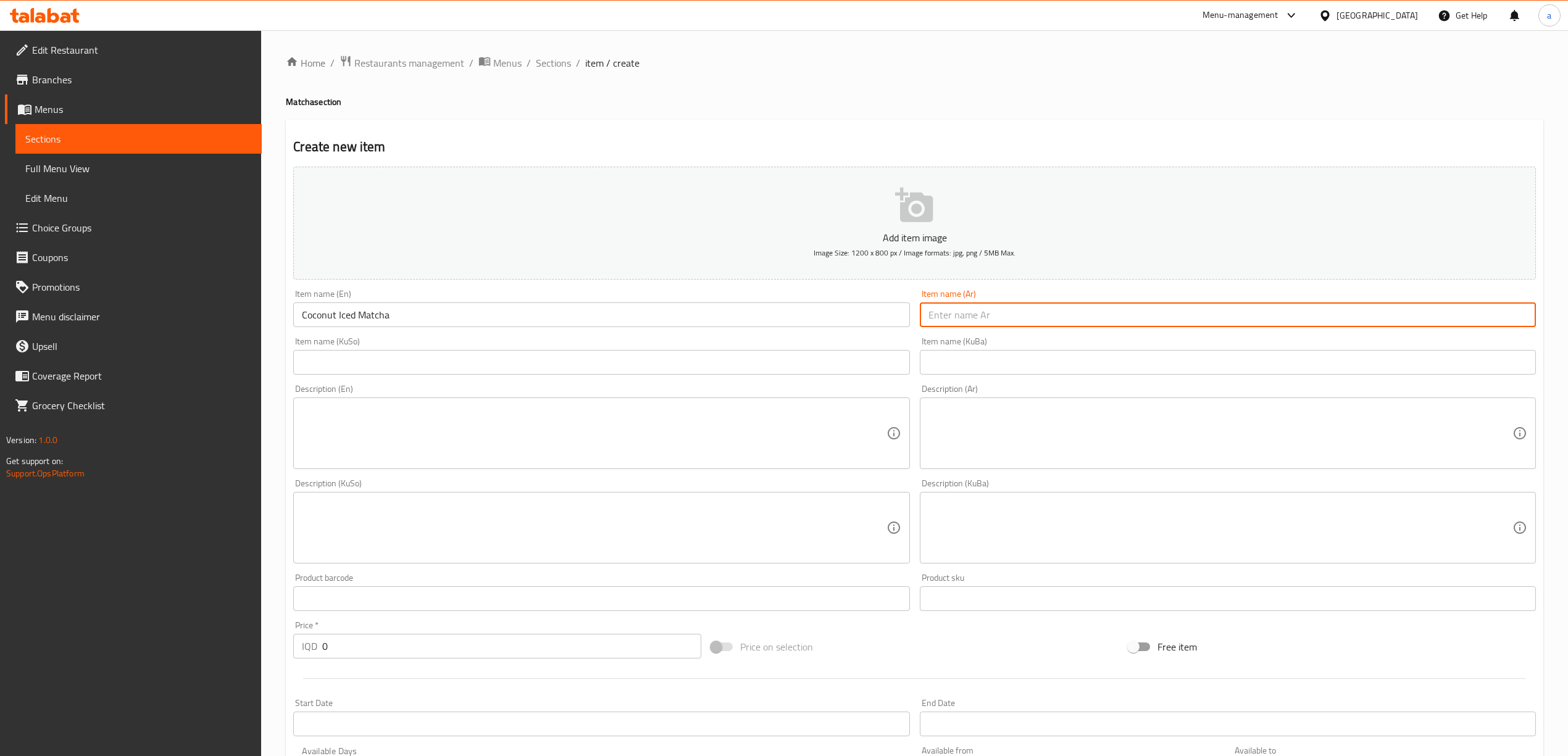
paste input "ماتشا باردة بجوز الهند"
type input "ماتشا باردة بجوز الهند"
click at [976, 359] on input "text" at bounding box center [1229, 362] width 616 height 24
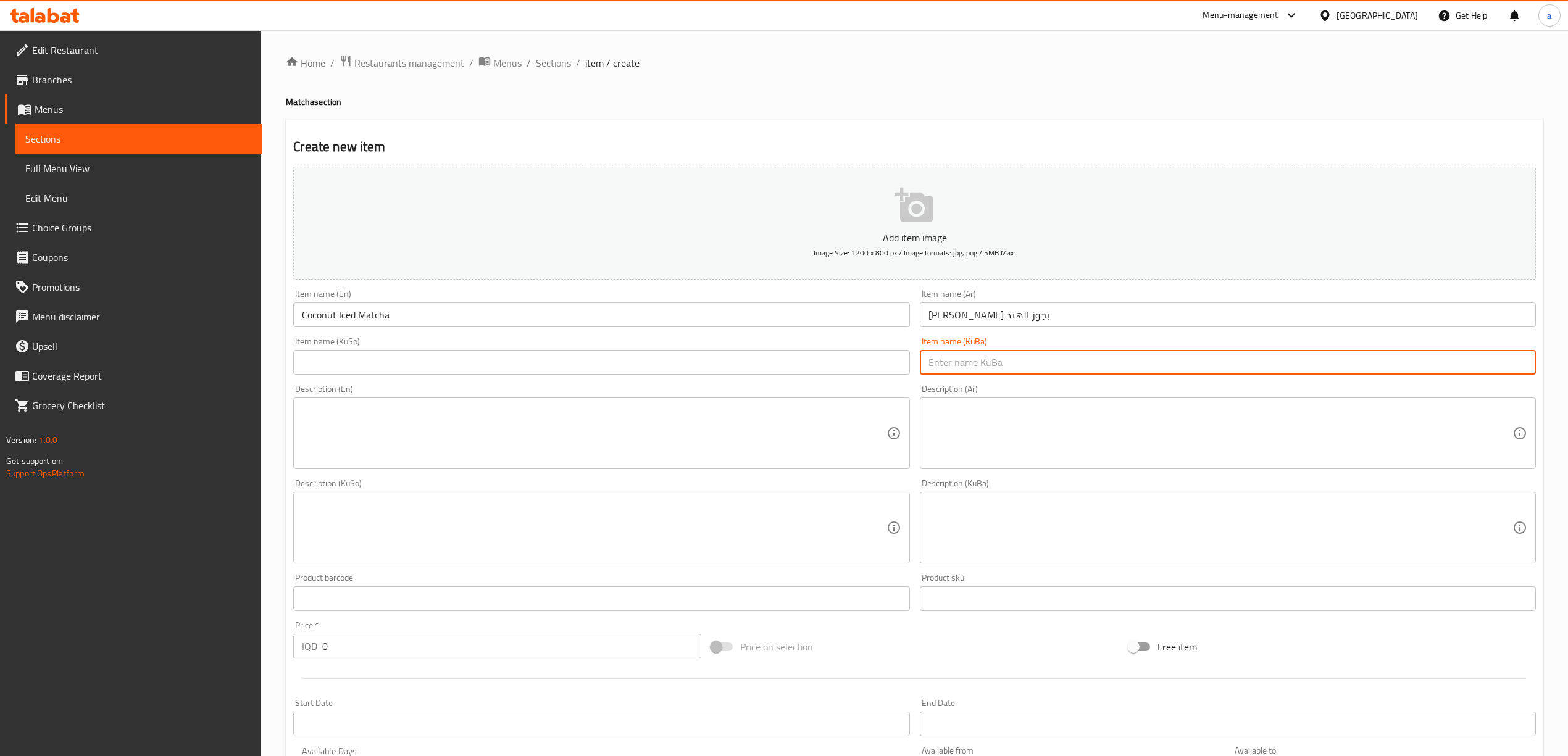
paste input "ماتشای سارد بە گوێزی هیندی"
type input "ماتشای سارد بە گوێزی هیندی"
click at [816, 346] on div "Item name (KuSo) Item name (KuSo)" at bounding box center [601, 355] width 616 height 38
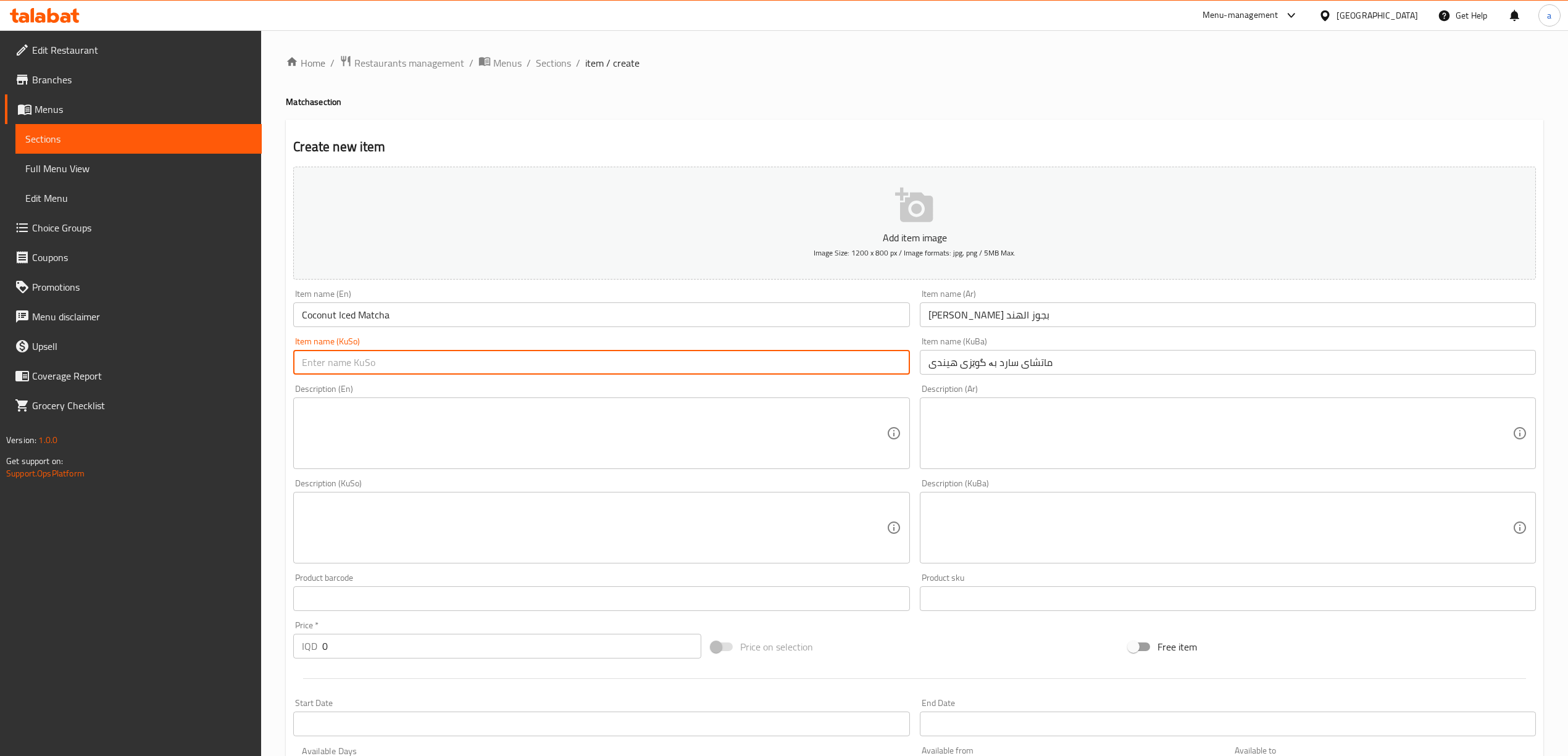
click at [823, 356] on input "text" at bounding box center [601, 362] width 616 height 24
paste input "ماتشای سارد بە گوێزی هیندی"
type input "ماتشای سارد بە گوێزی هیندی"
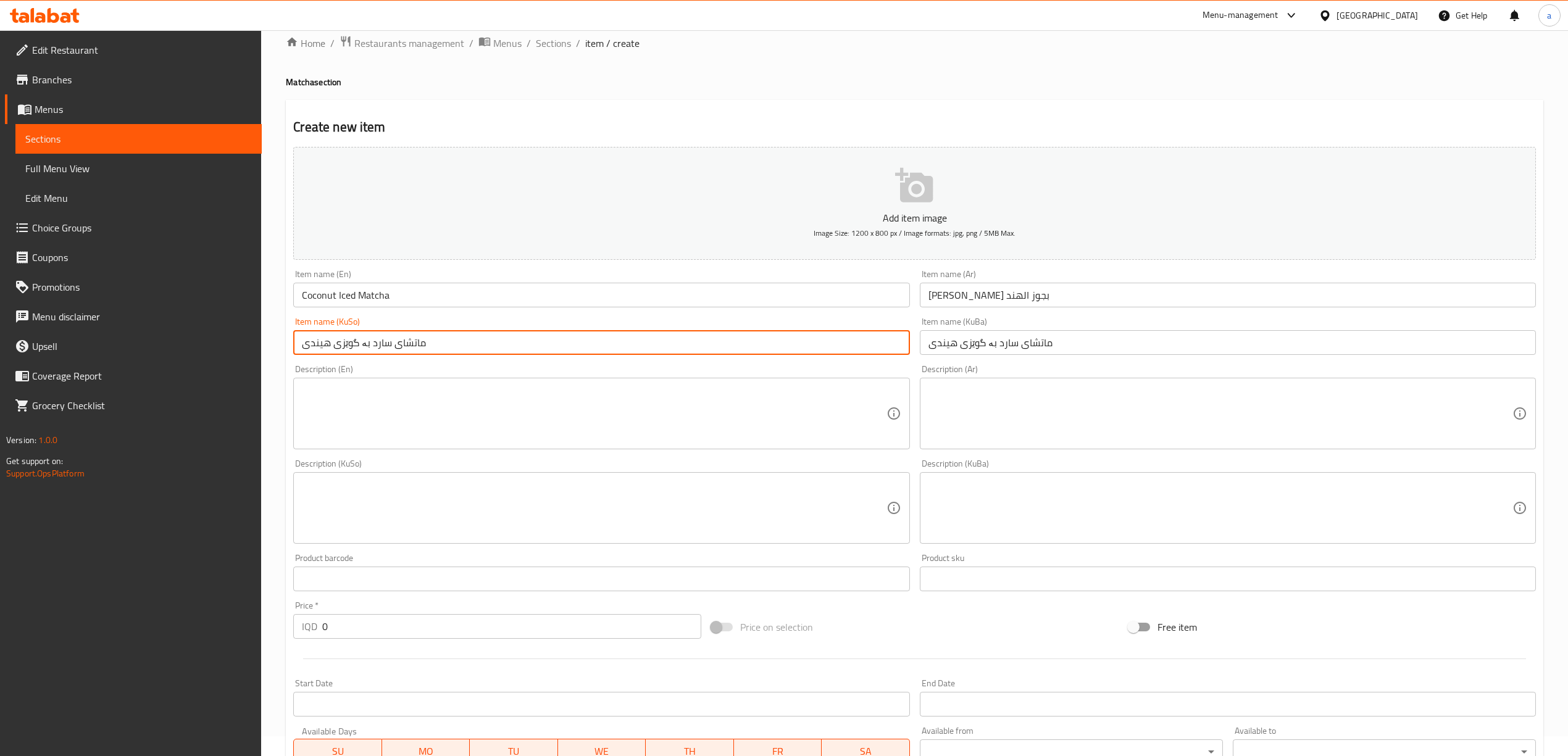
scroll to position [258, 0]
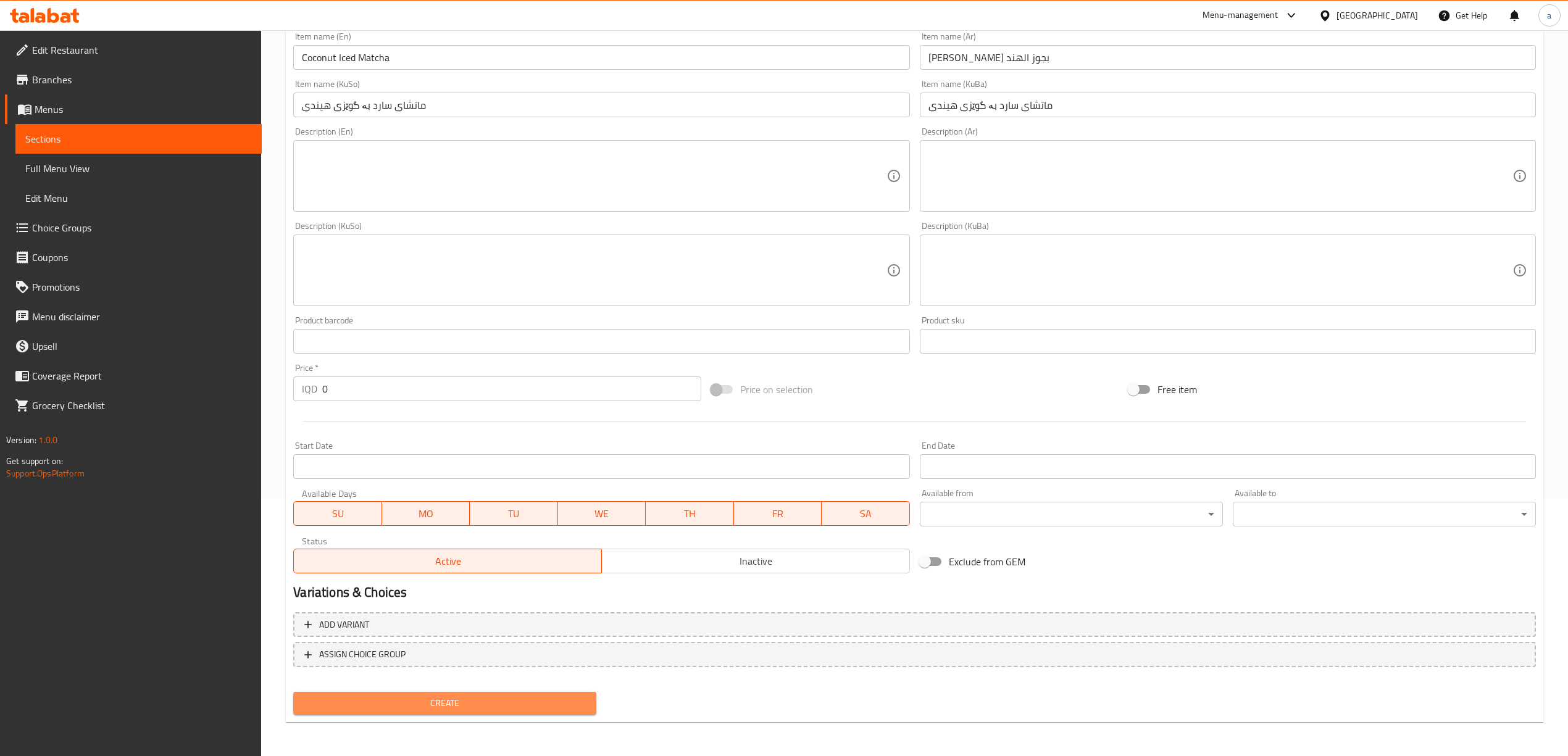
click at [418, 700] on span "Create" at bounding box center [445, 703] width 284 height 15
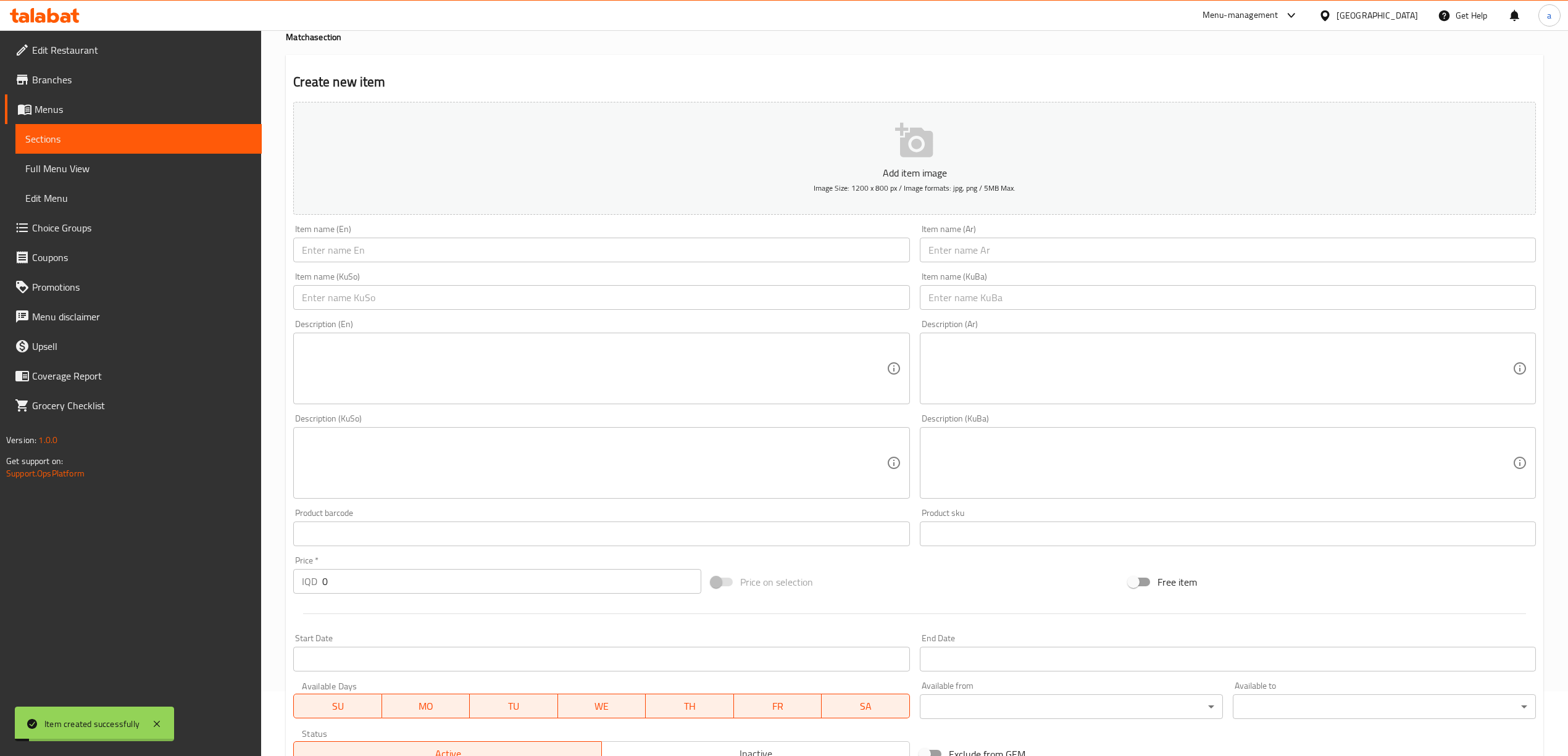
scroll to position [0, 0]
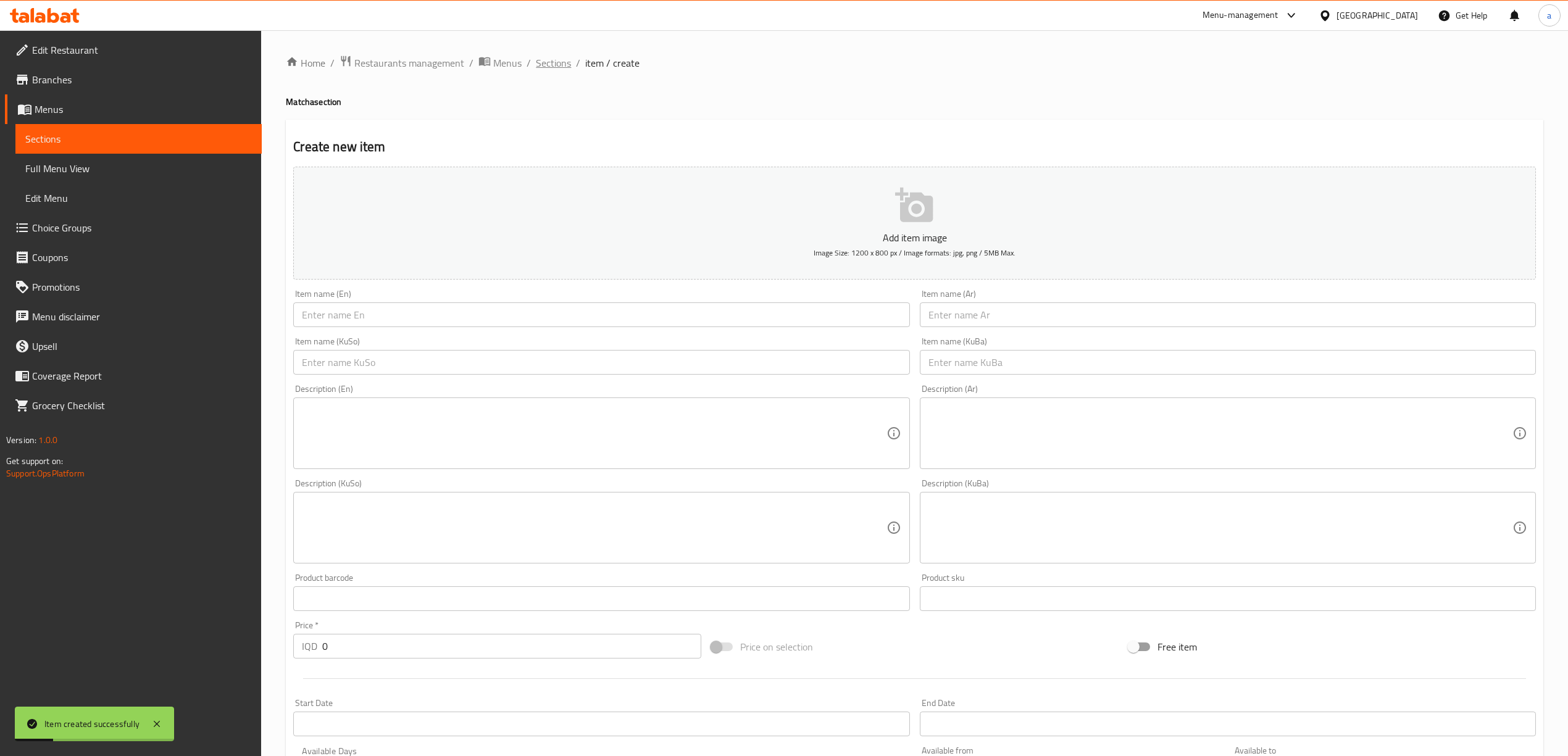
click at [548, 58] on span "Sections" at bounding box center [553, 63] width 35 height 15
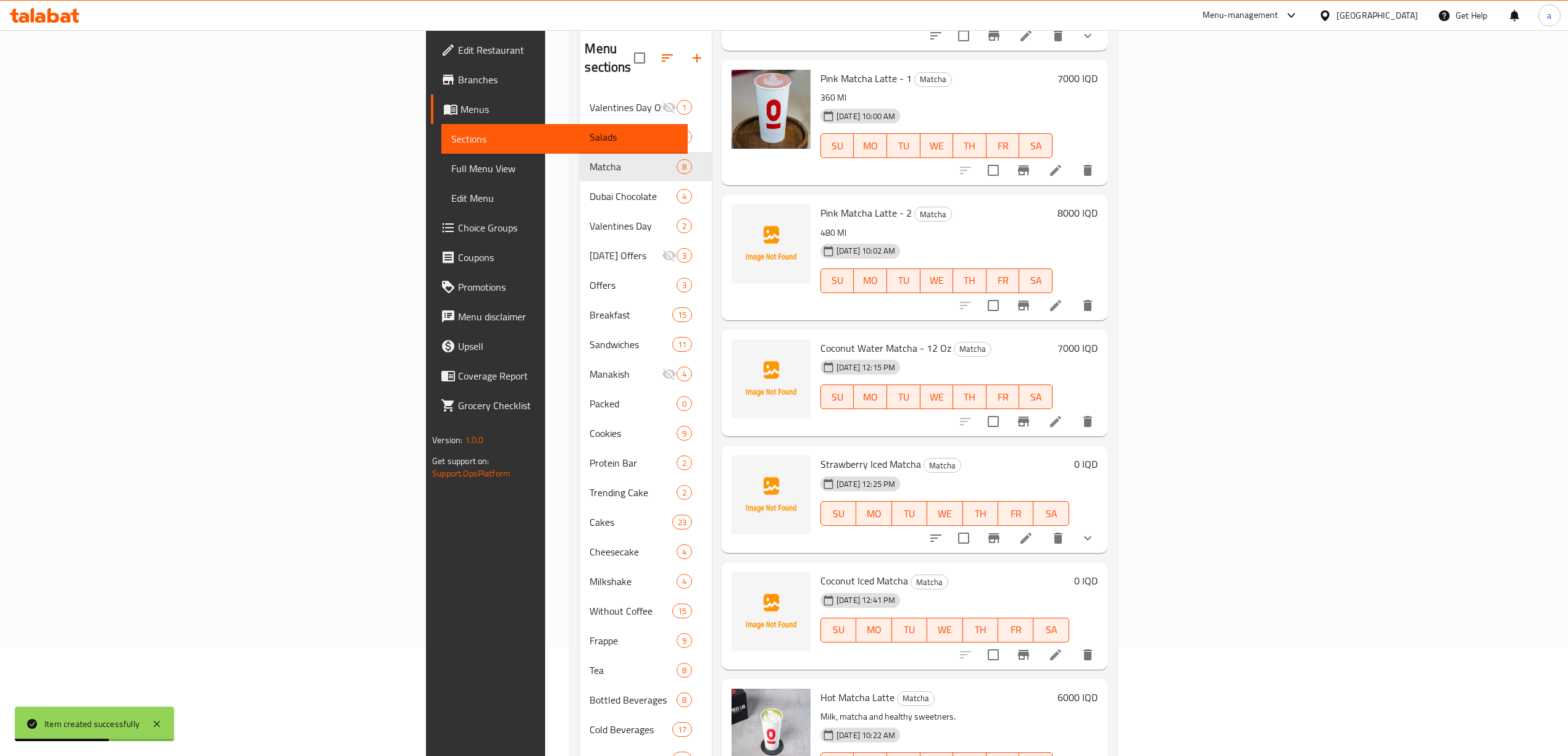
scroll to position [173, 0]
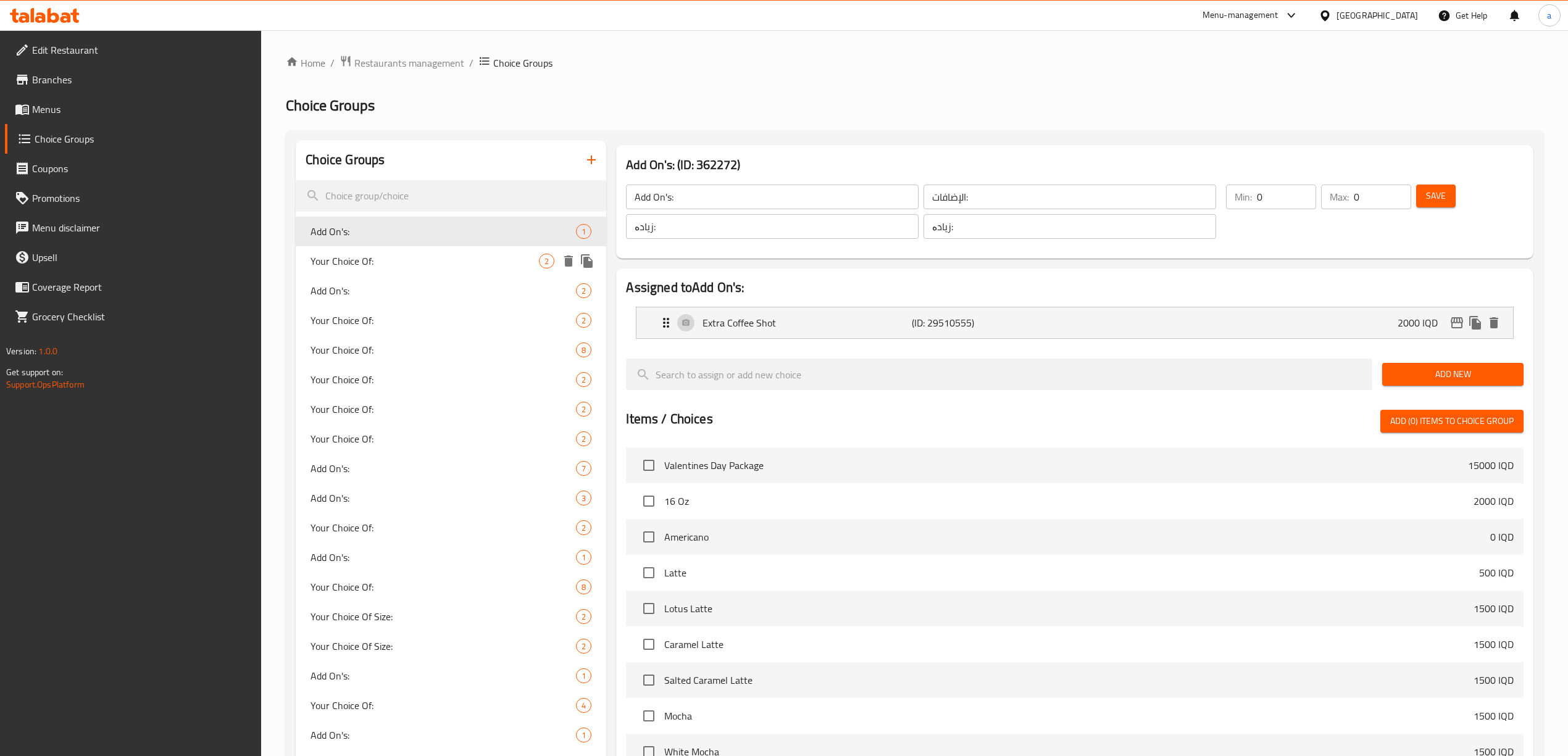
click at [460, 267] on span "Your Choice Of:" at bounding box center [424, 261] width 228 height 15
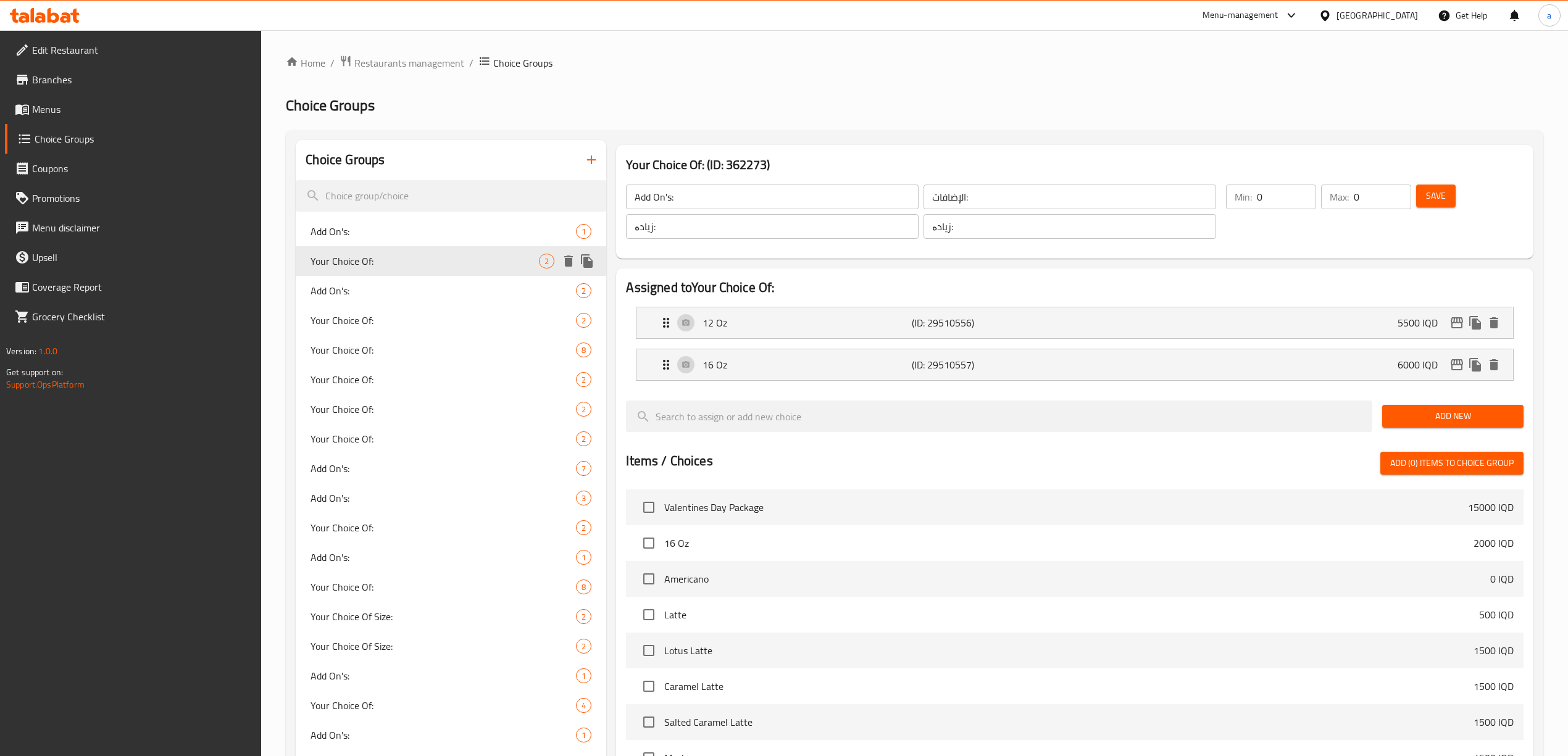
type input "Your Choice Of:"
type input "إختيارك من:"
type input "هەڵبژاردنت لە:"
type input "1"
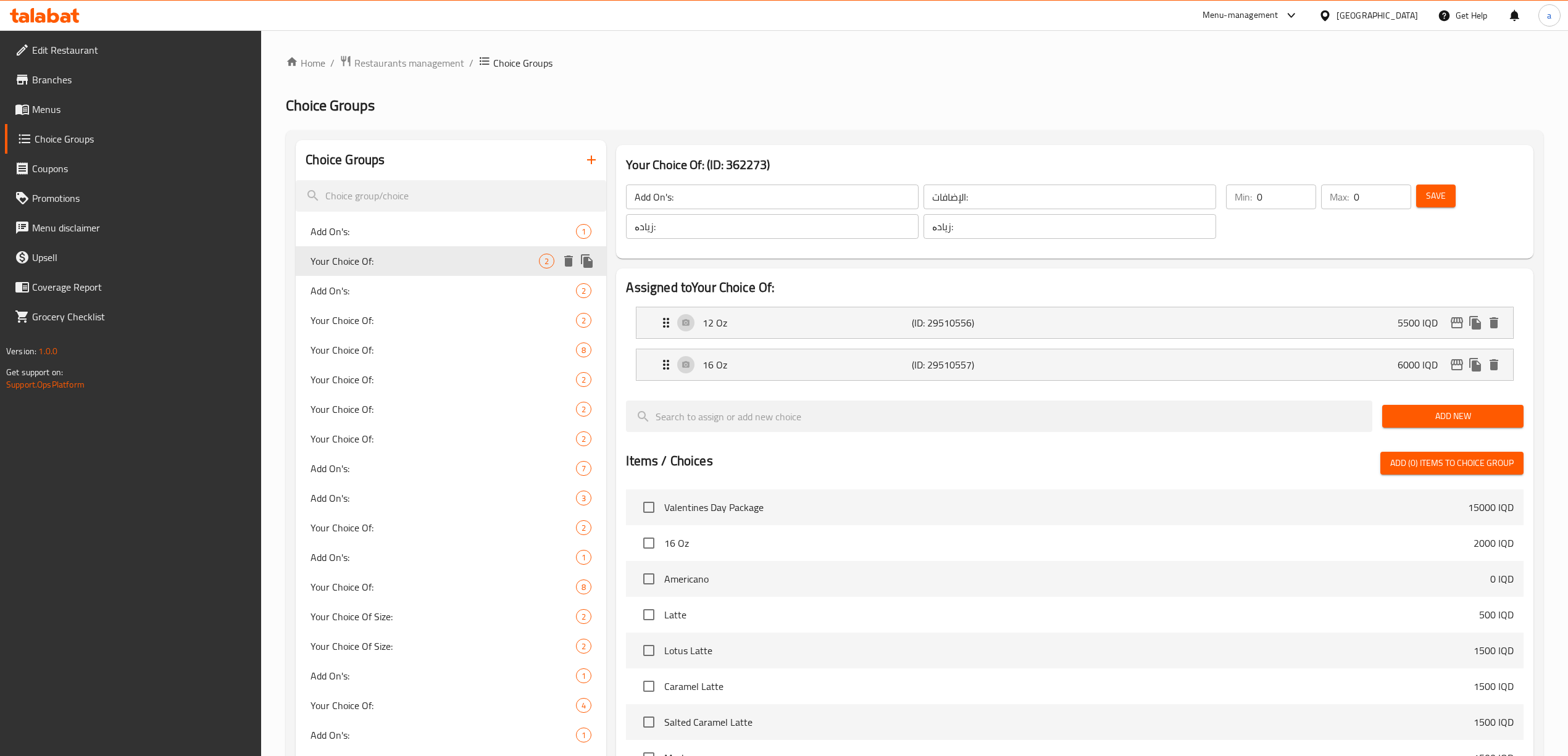
type input "1"
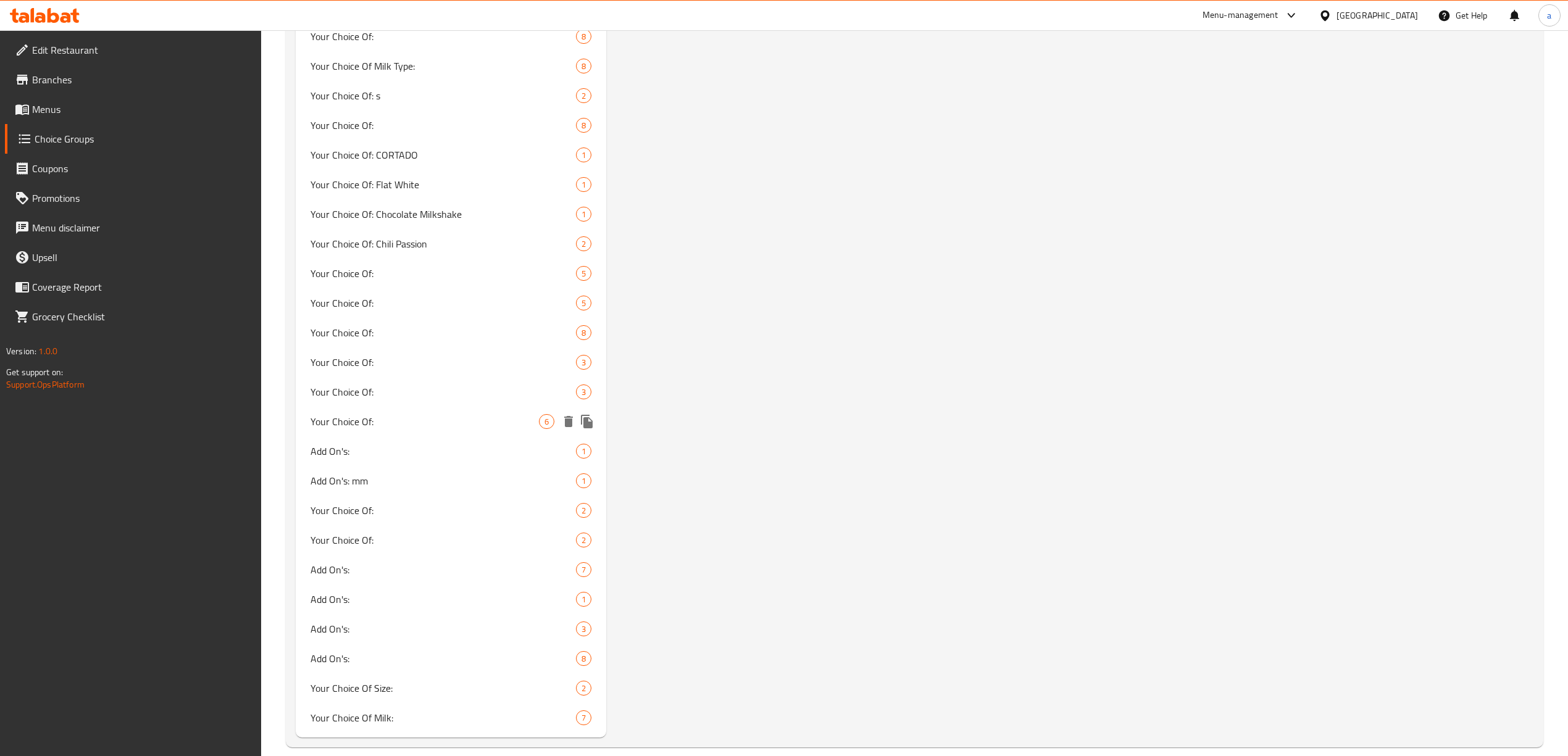
scroll to position [1218, 0]
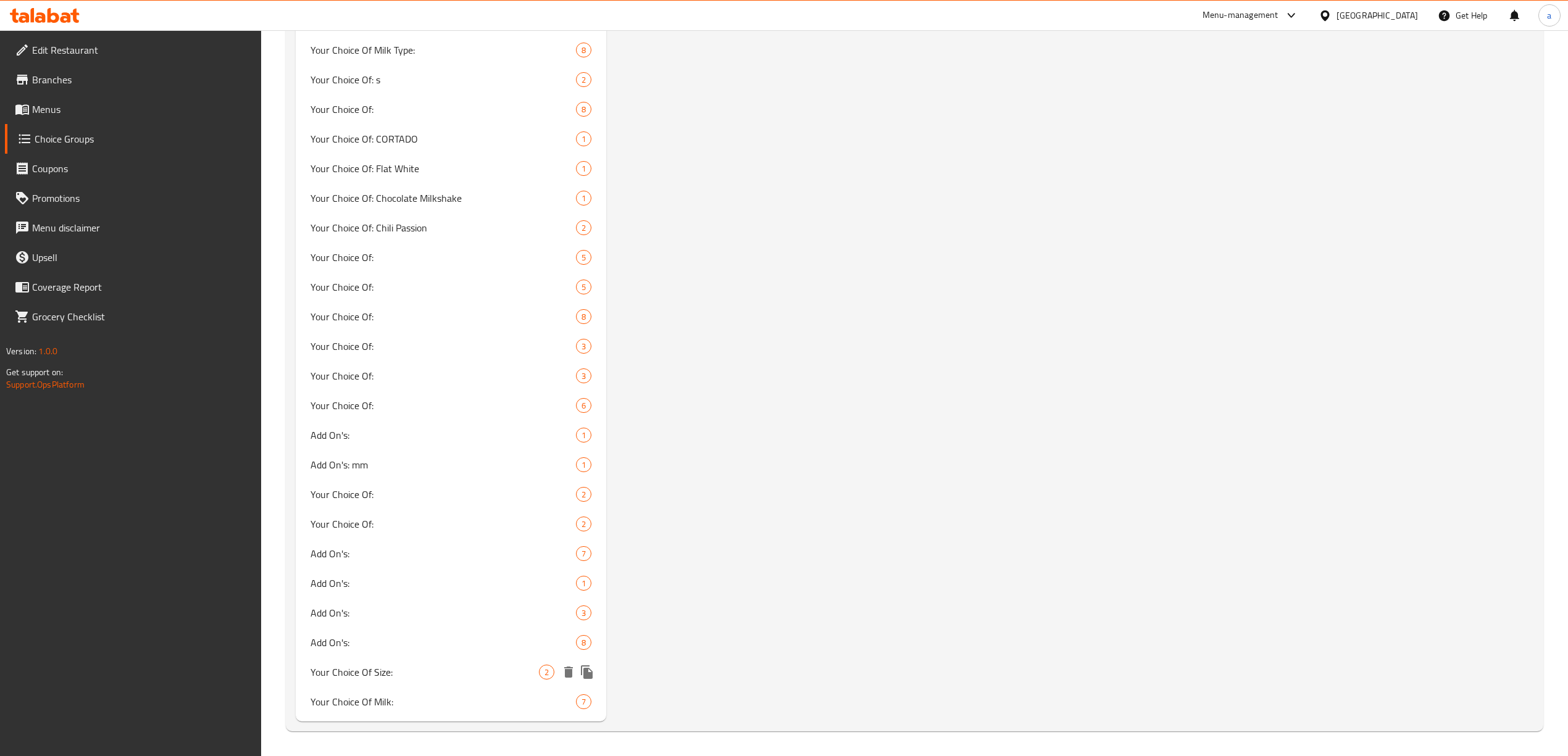
click at [456, 672] on span "Your Choice Of Size:" at bounding box center [424, 673] width 228 height 15
type input "Your Choice Of Size:"
type input "إختيارك من الحجم:"
type input "هەڵبژاردنت لە قەبارە:"
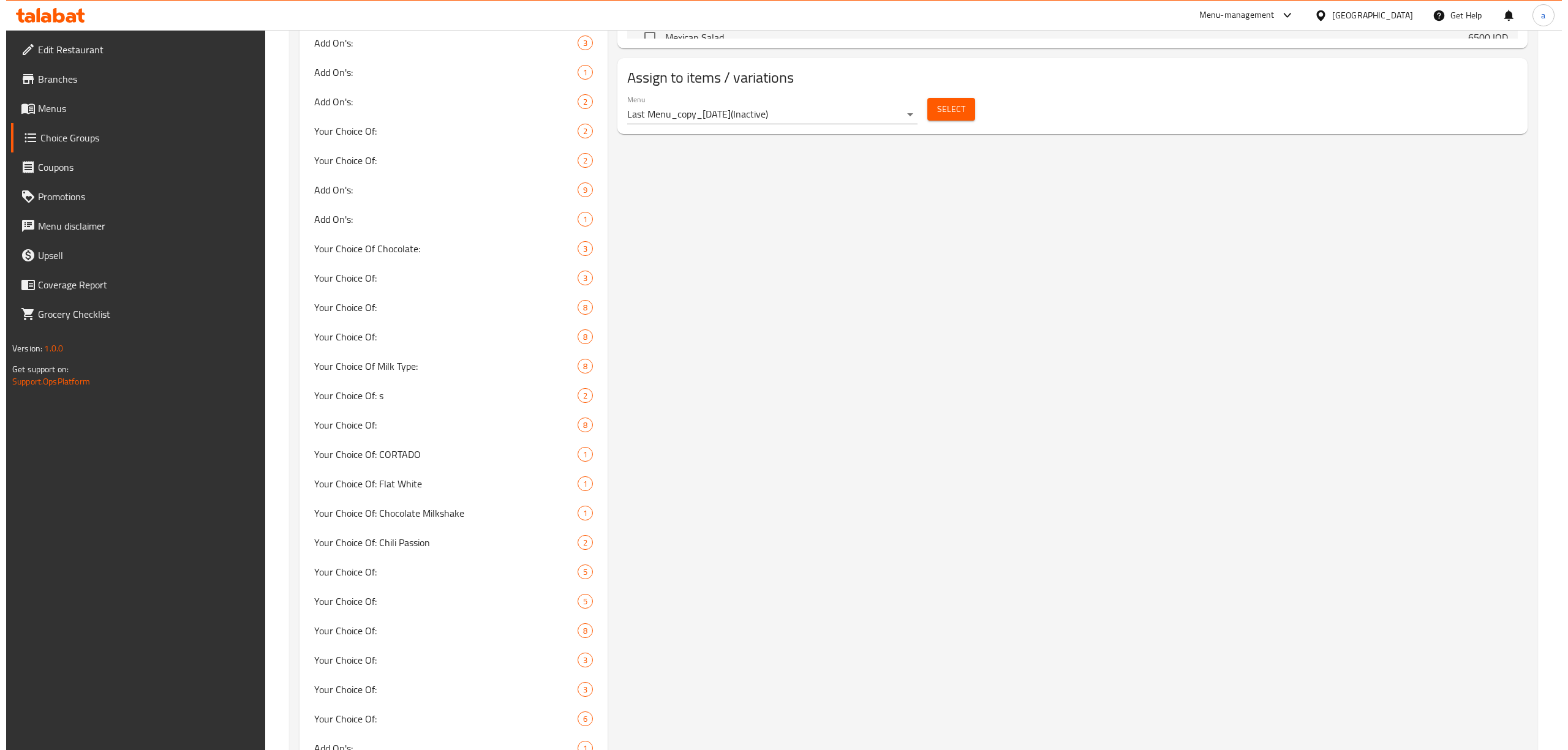
scroll to position [556, 0]
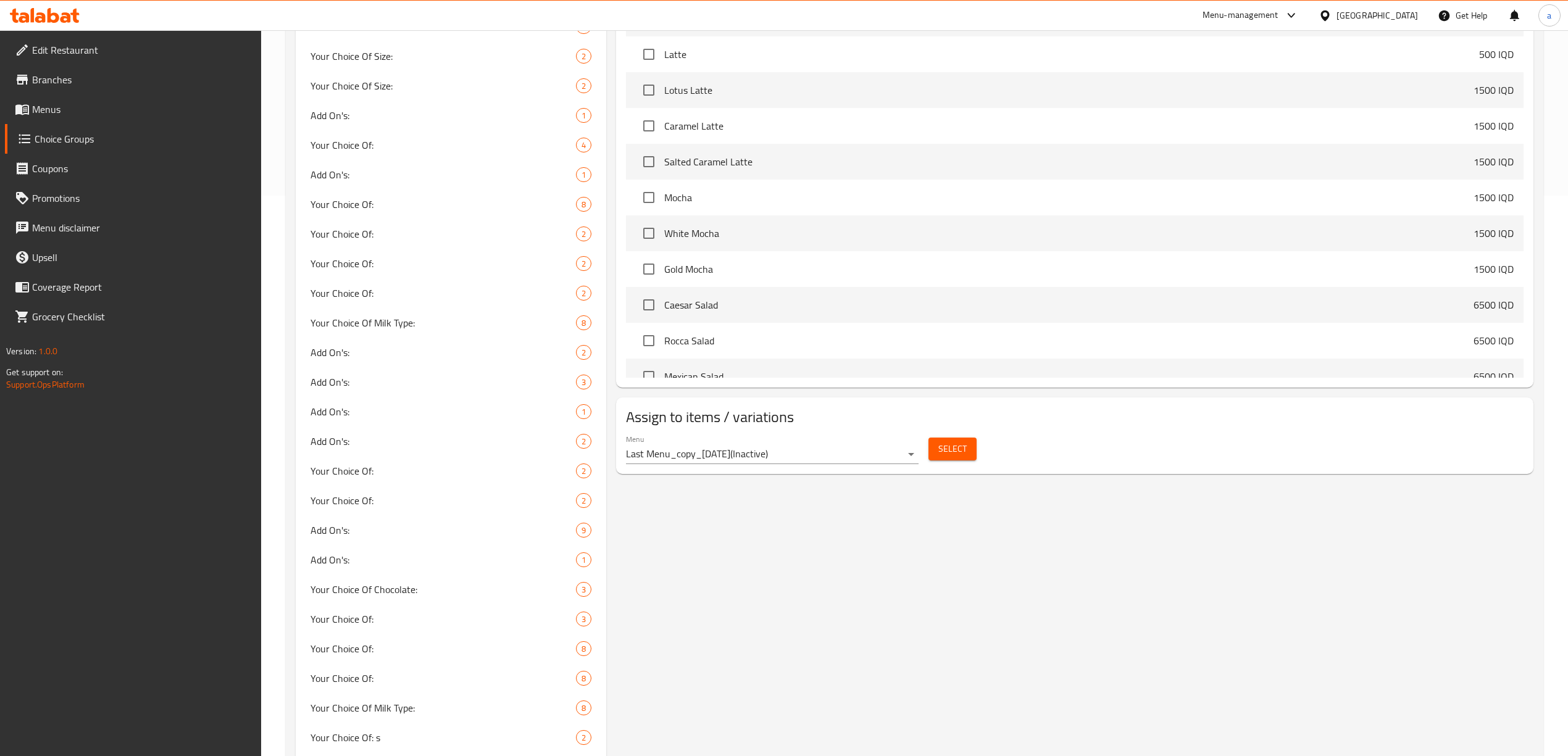
click at [902, 466] on div "Menu Last Menu_copy_[DATE] ( Inactive )" at bounding box center [772, 449] width 302 height 40
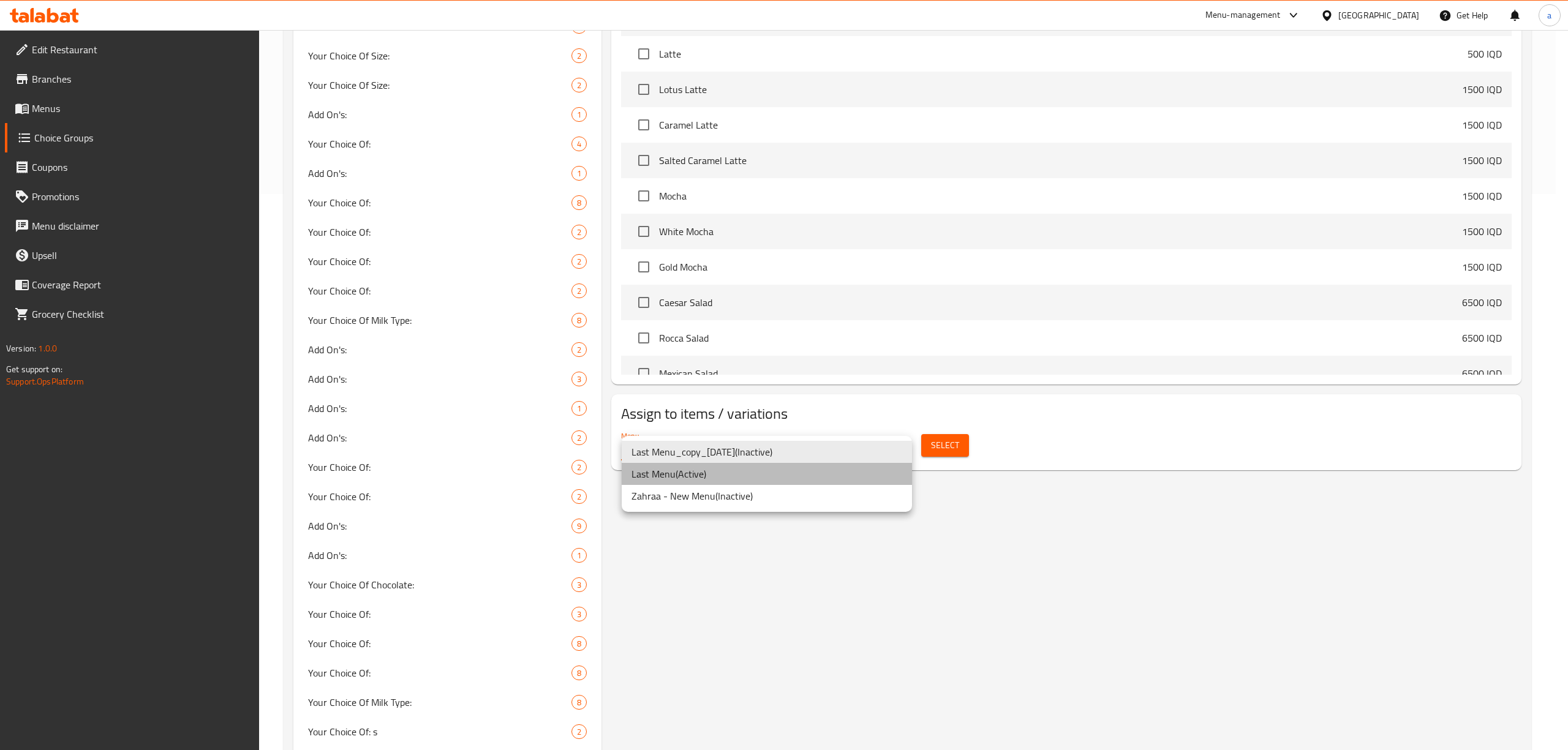
click at [719, 479] on li "Last Menu ( Active )" at bounding box center [767, 474] width 291 height 22
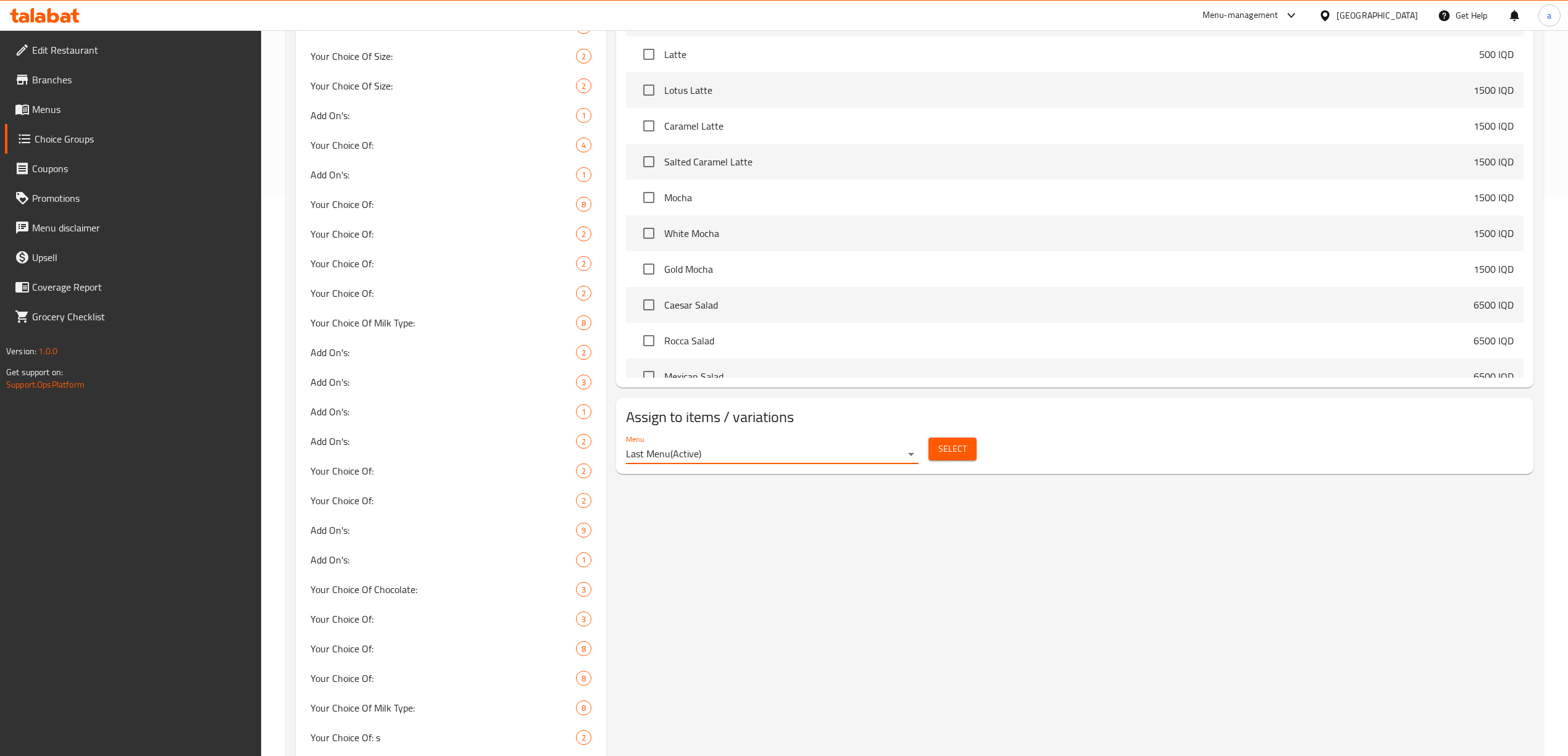
click at [937, 455] on button "Select" at bounding box center [952, 449] width 48 height 23
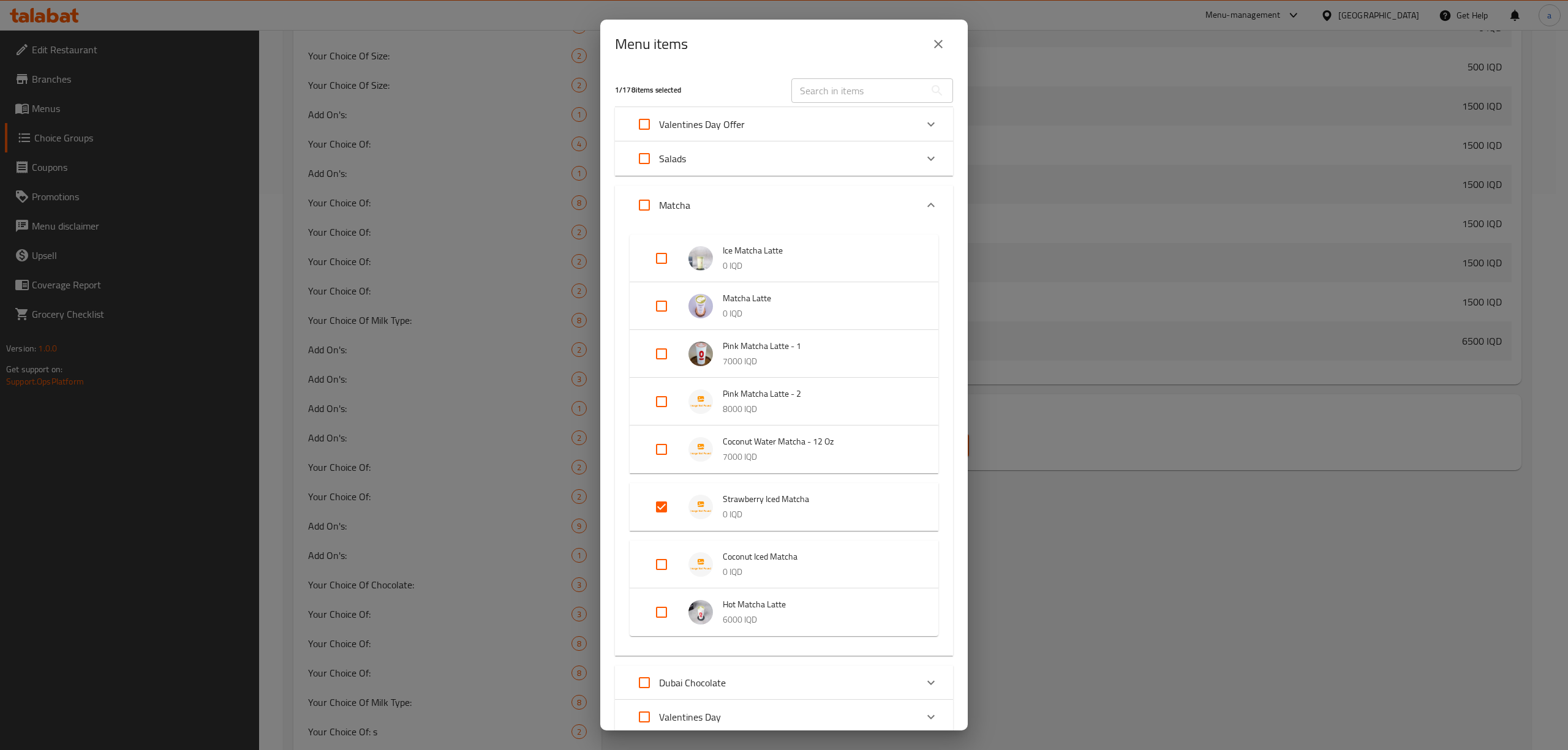
click at [665, 566] on input "Expand" at bounding box center [661, 564] width 29 height 29
checkbox input "true"
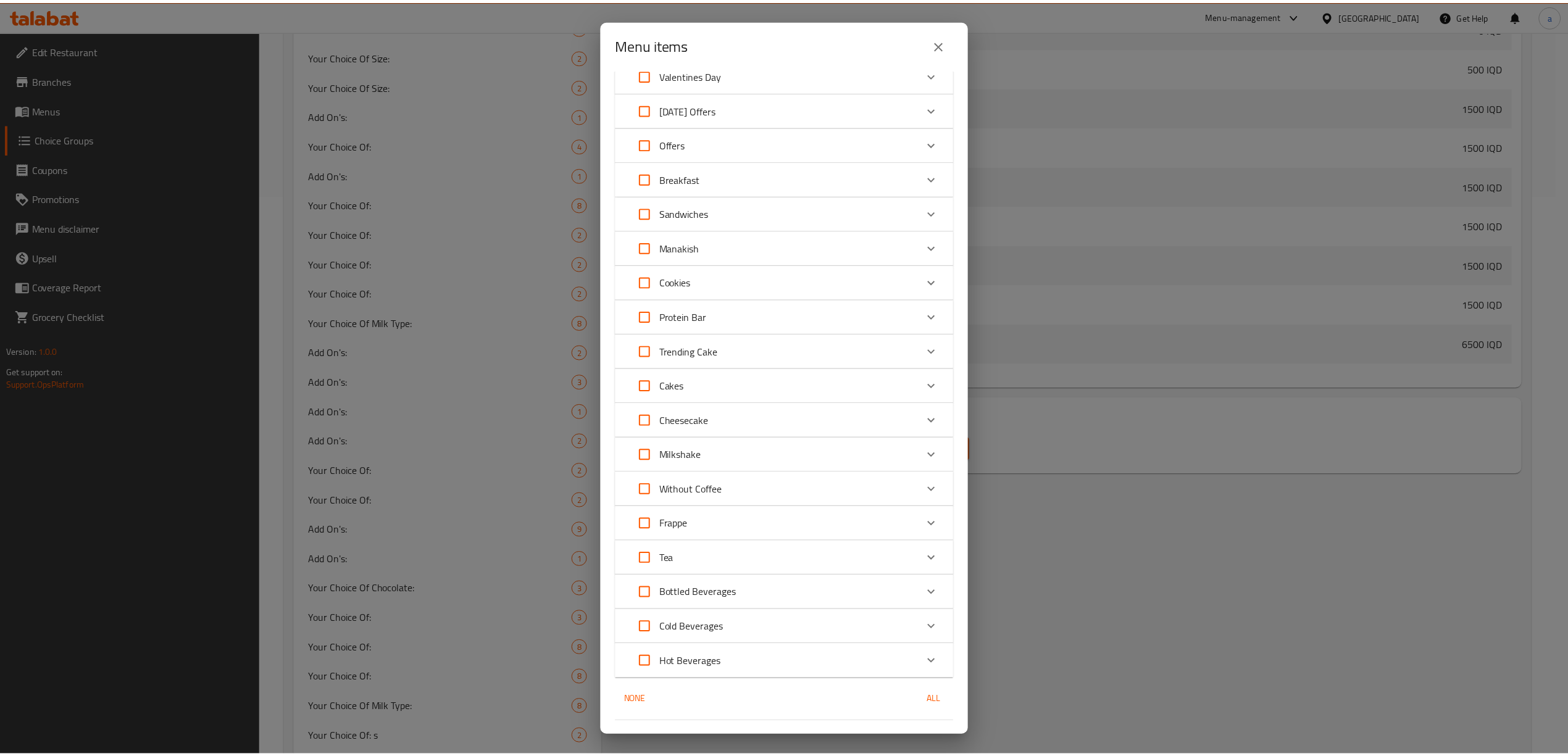
scroll to position [687, 0]
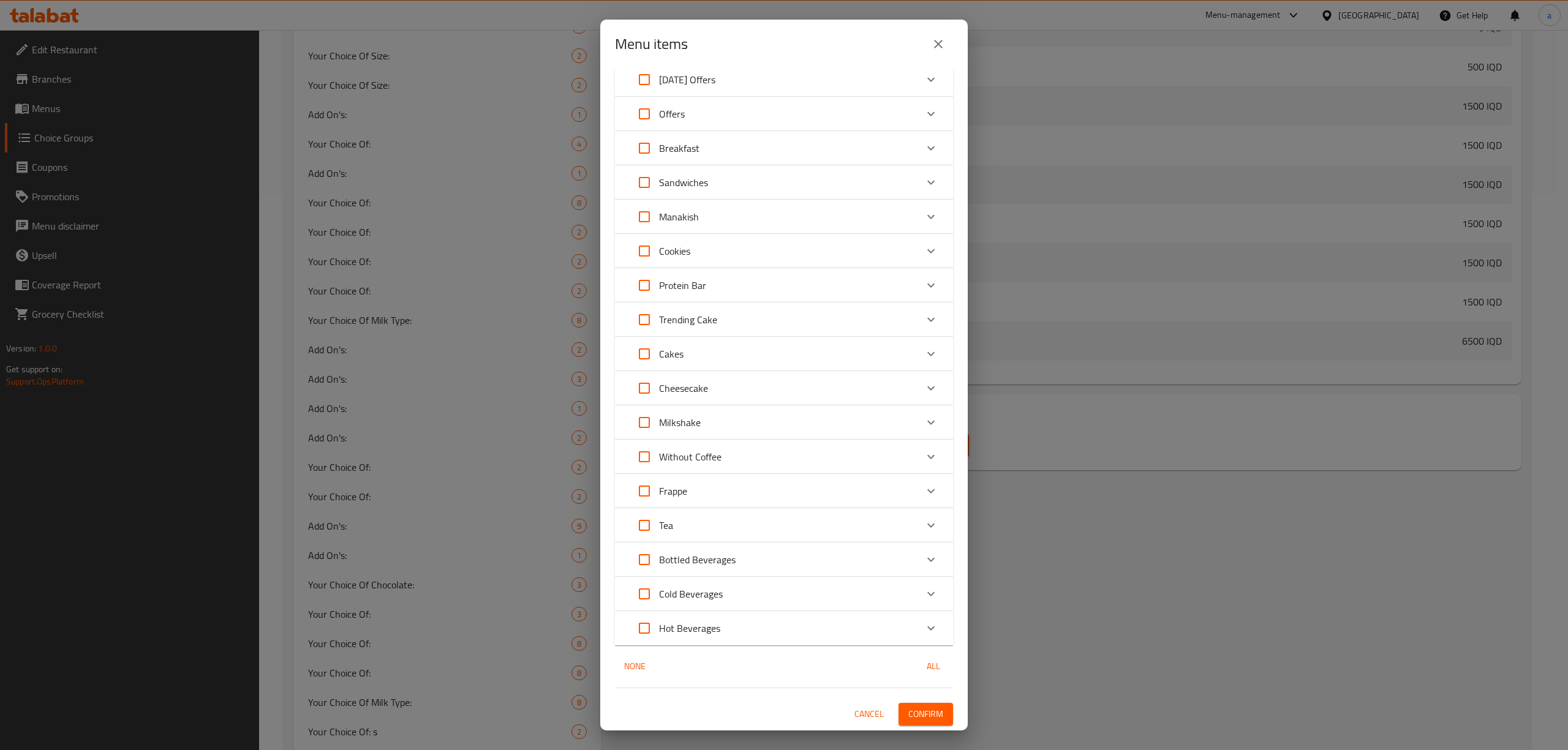
click at [908, 711] on span "Confirm" at bounding box center [926, 714] width 35 height 15
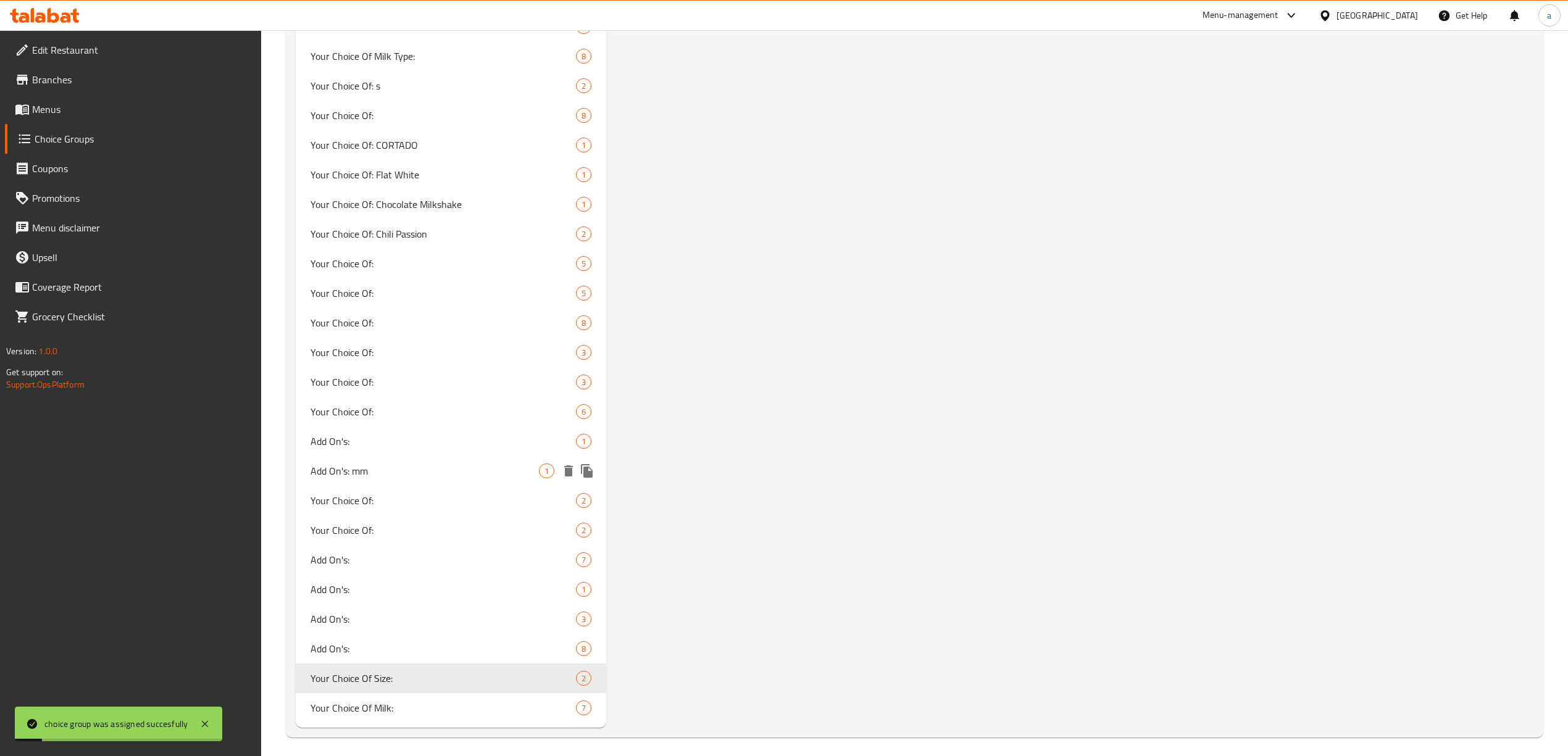
scroll to position [1218, 0]
click at [435, 705] on span "Your Choice Of Milk:" at bounding box center [424, 702] width 228 height 15
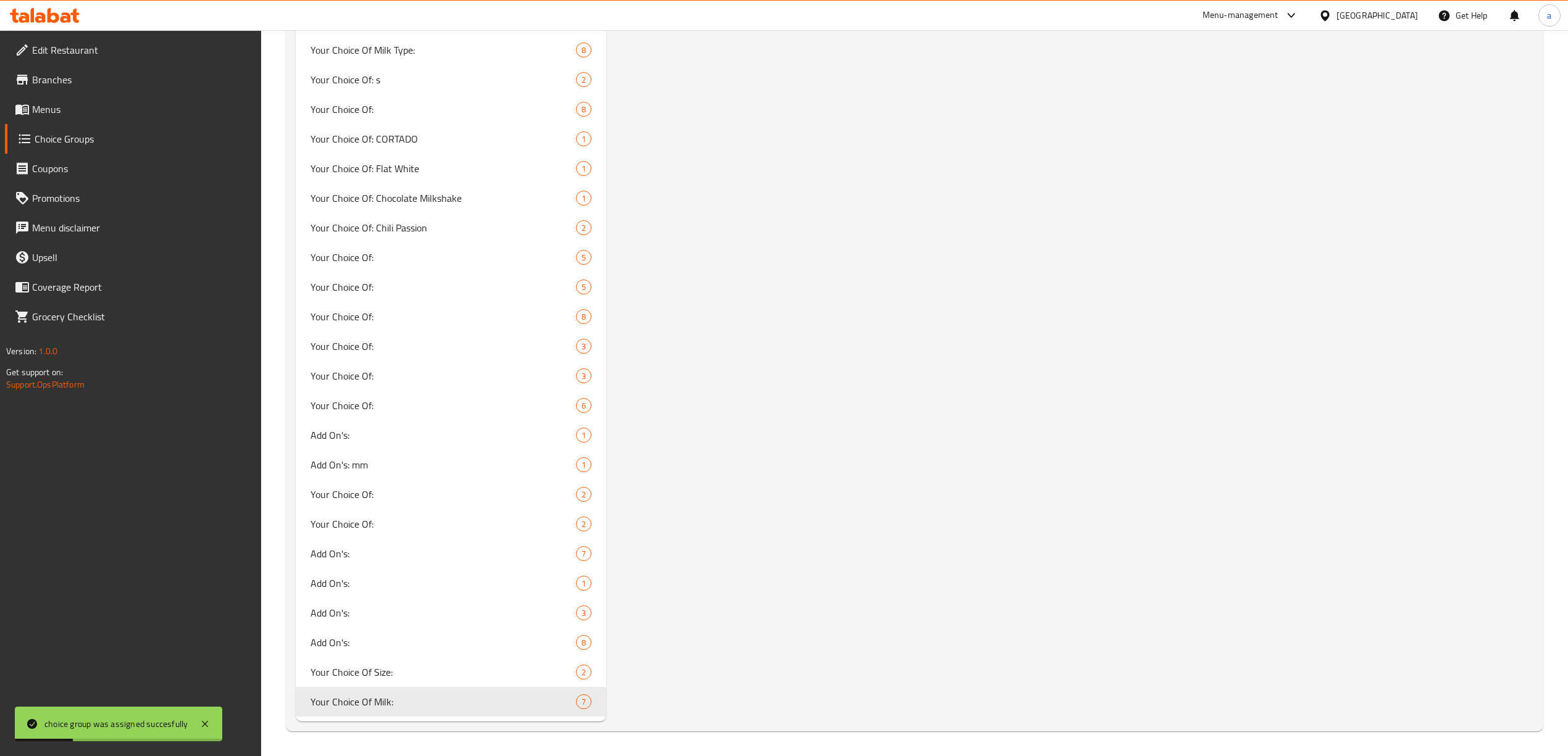
type input "Your Choice Of Milk:"
type input "إختيارك من الحليب:"
type input "هەڵبژاردنت لە شیر:"
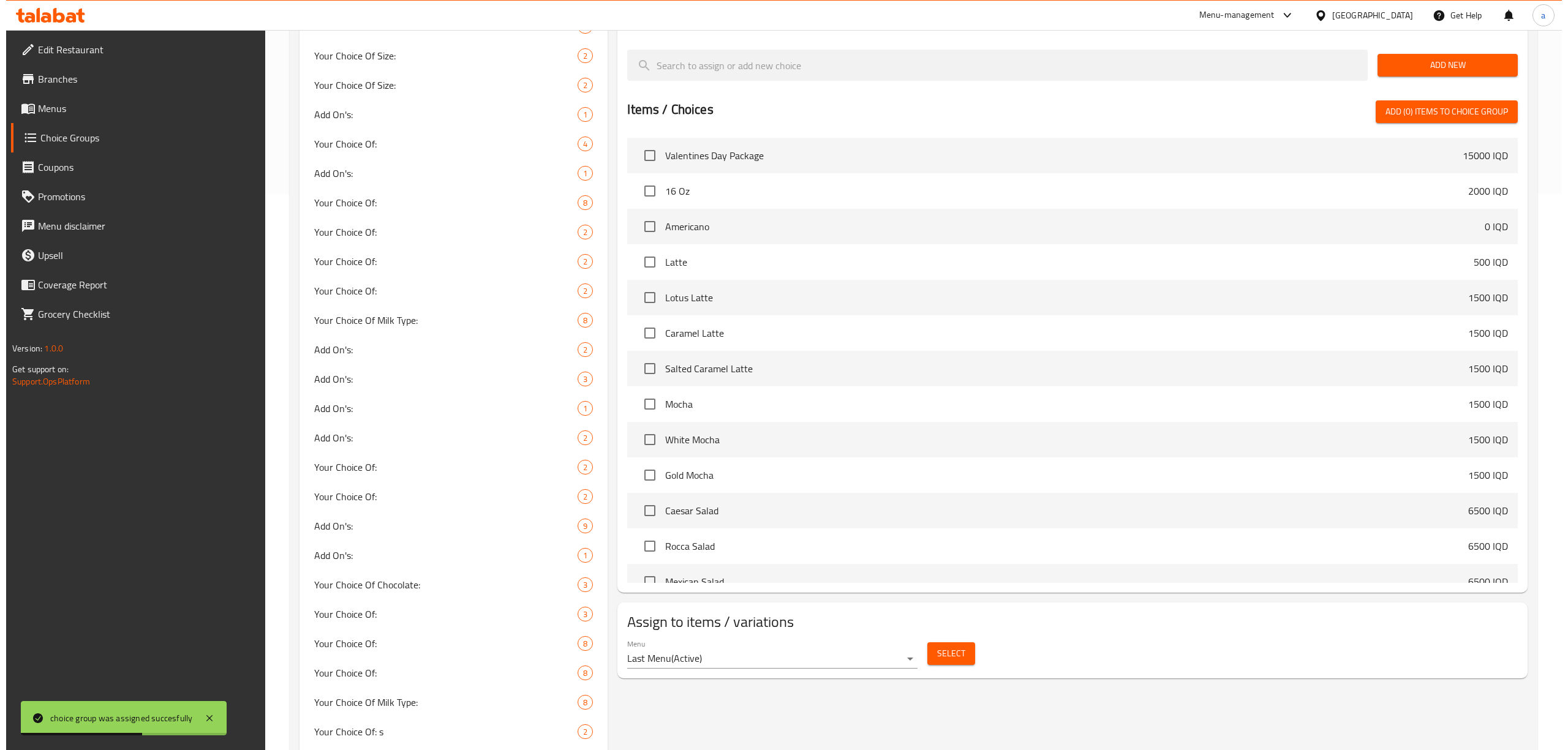
scroll to position [435, 0]
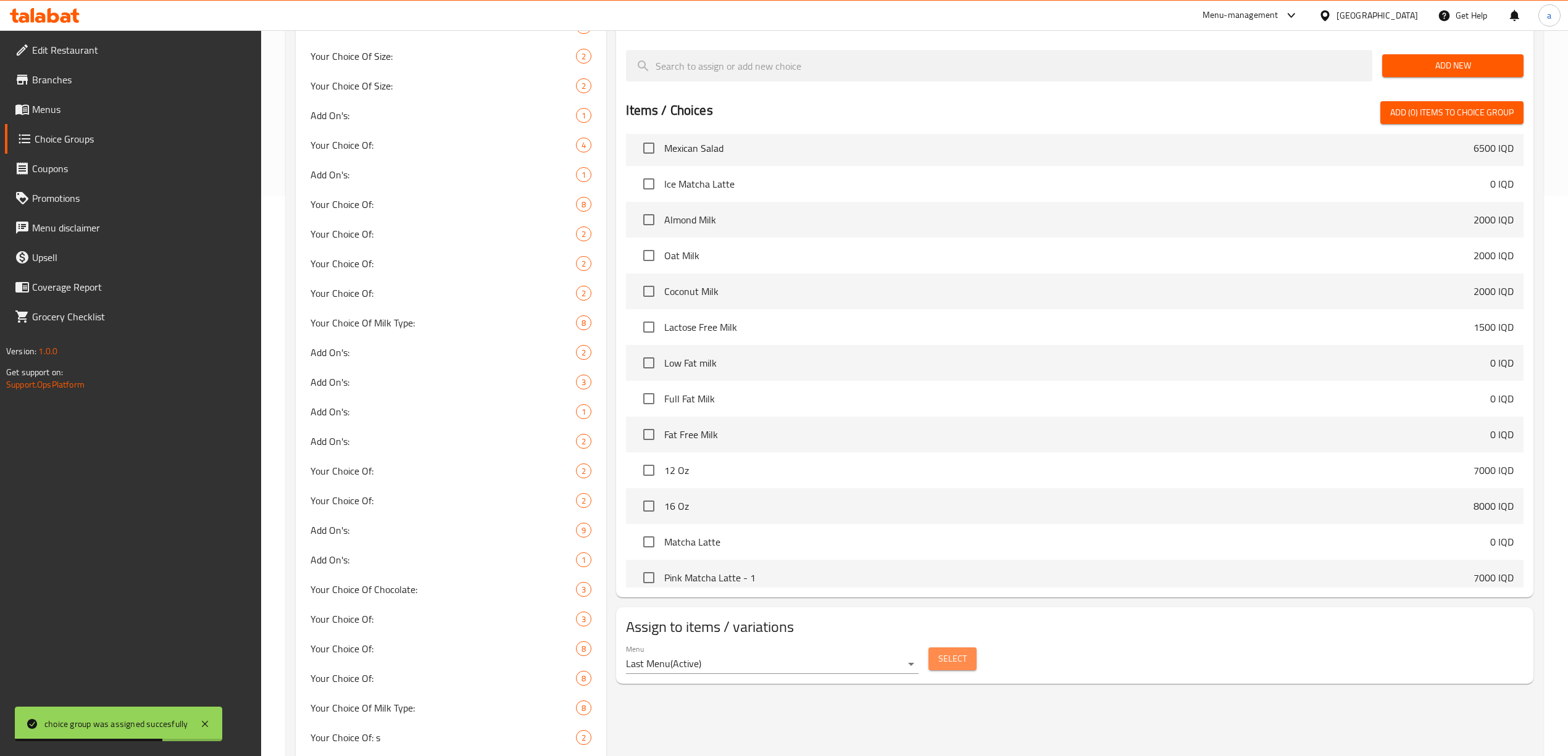
click at [959, 664] on span "Select" at bounding box center [953, 659] width 29 height 15
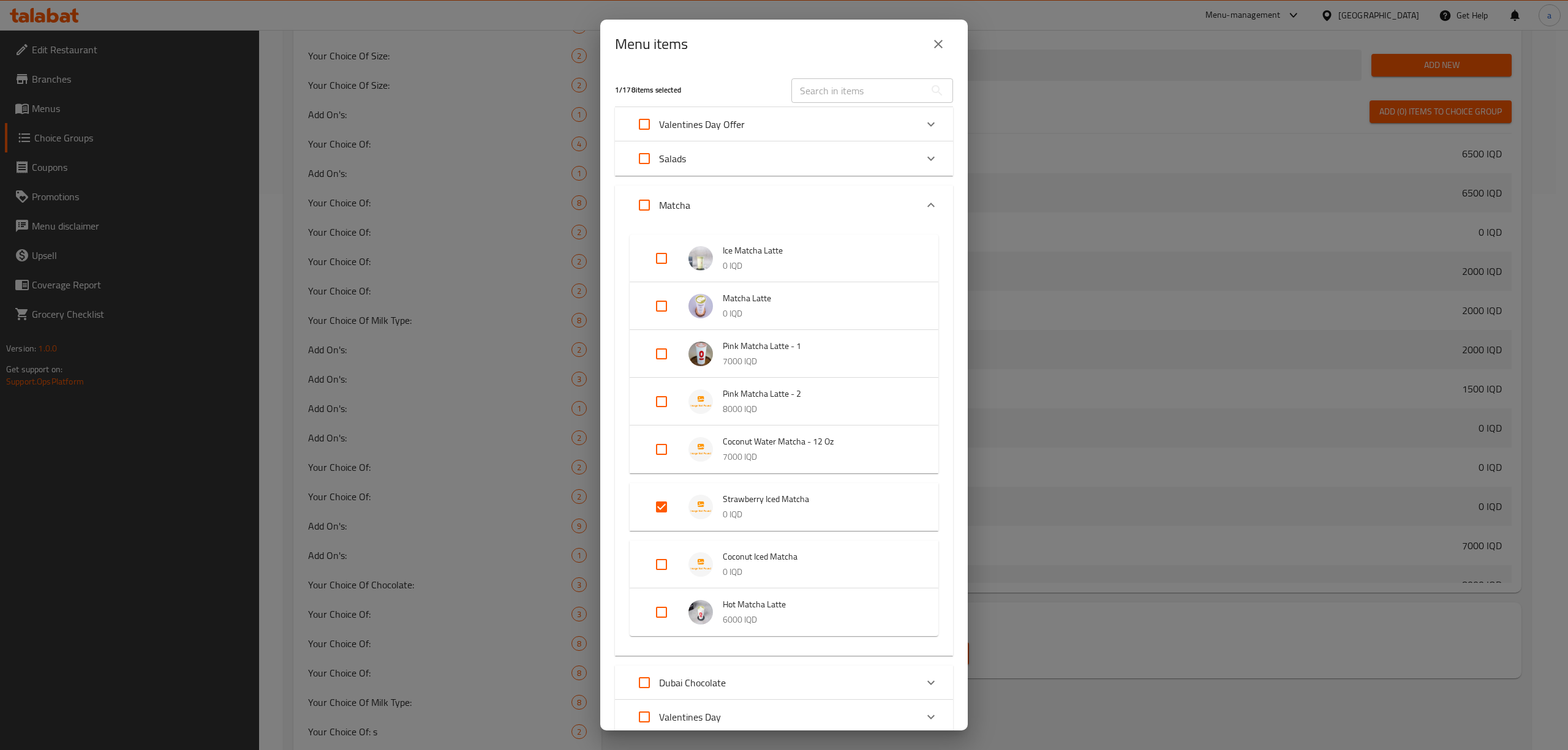
click at [665, 559] on input "Expand" at bounding box center [661, 564] width 29 height 29
checkbox input "true"
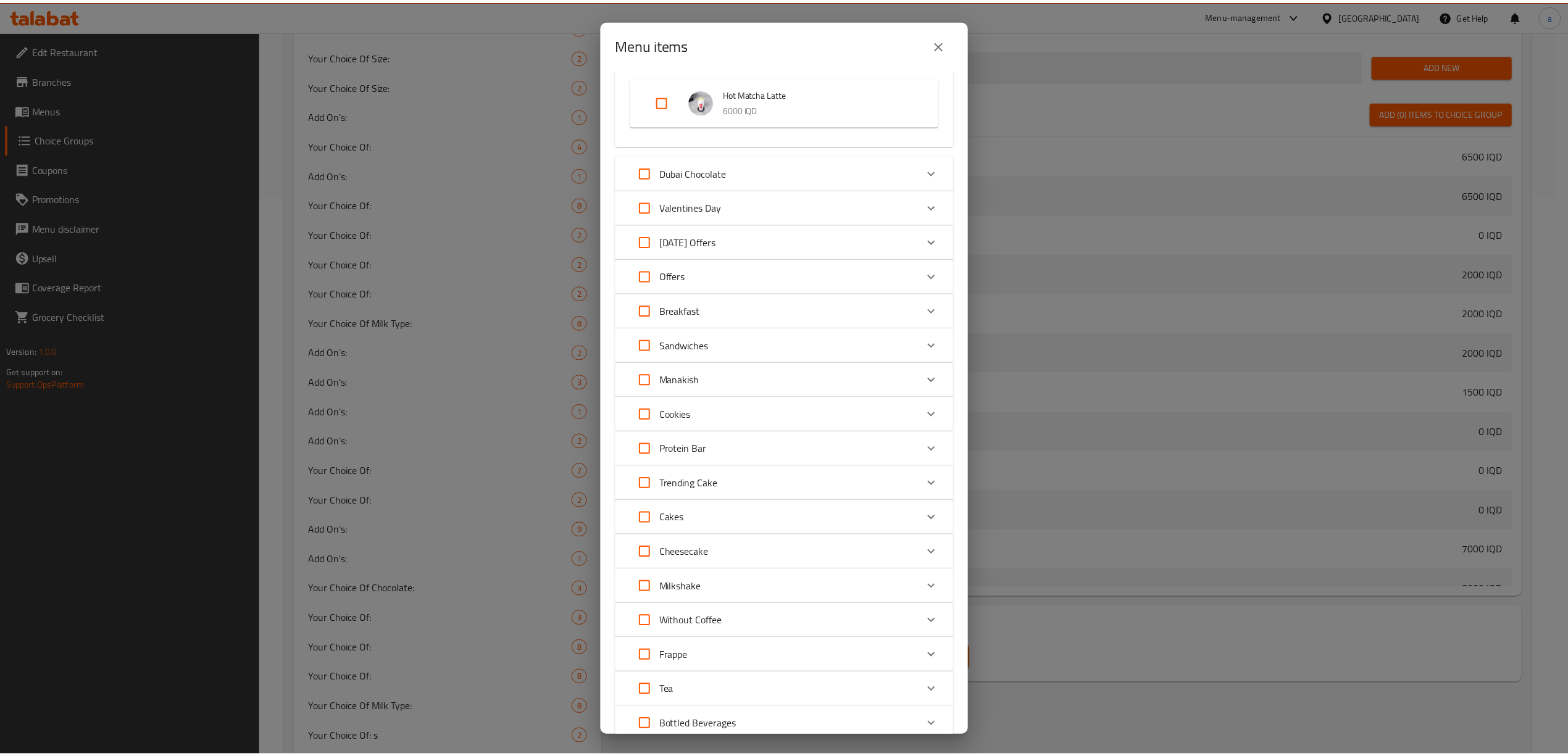
scroll to position [687, 0]
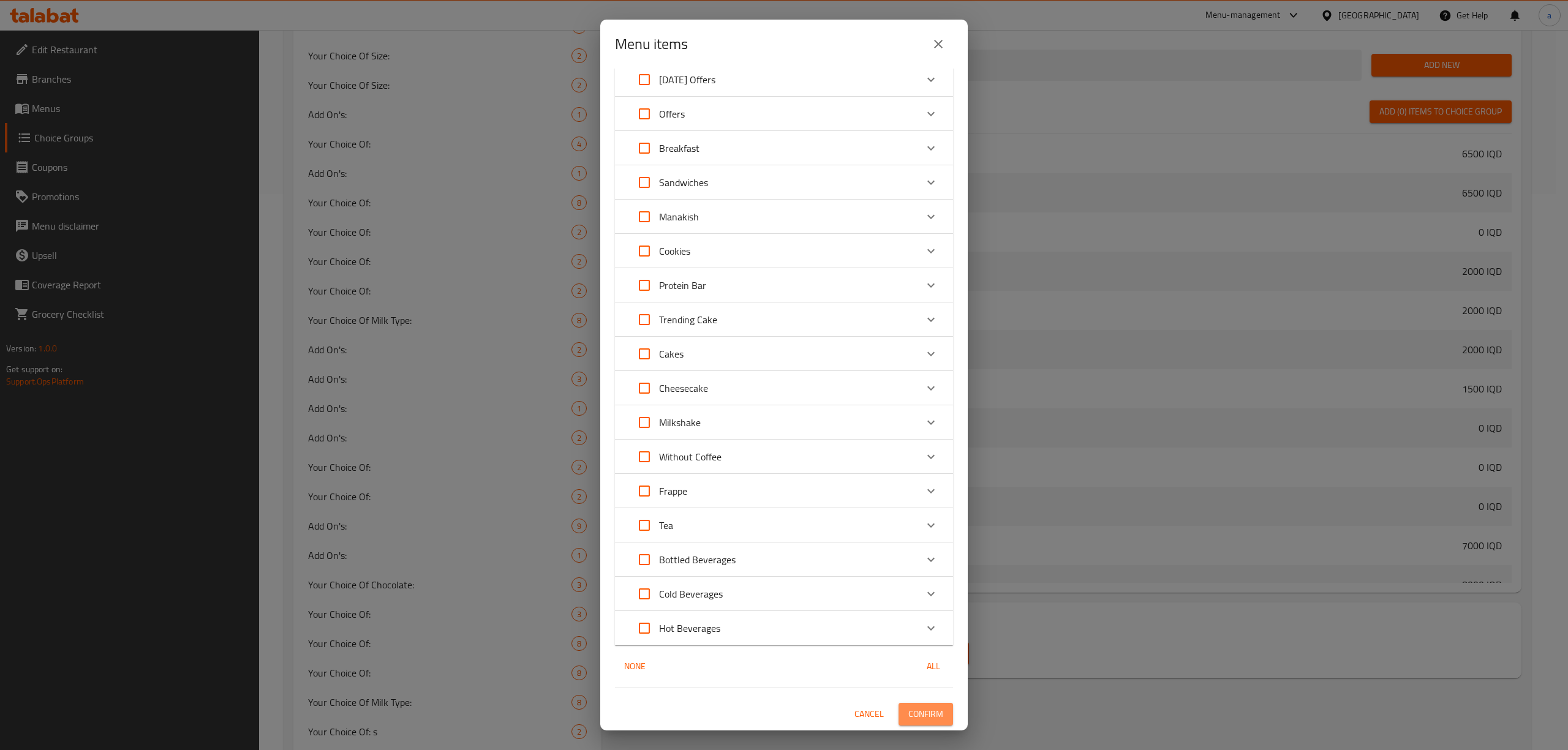
click at [920, 707] on span "Confirm" at bounding box center [926, 714] width 35 height 15
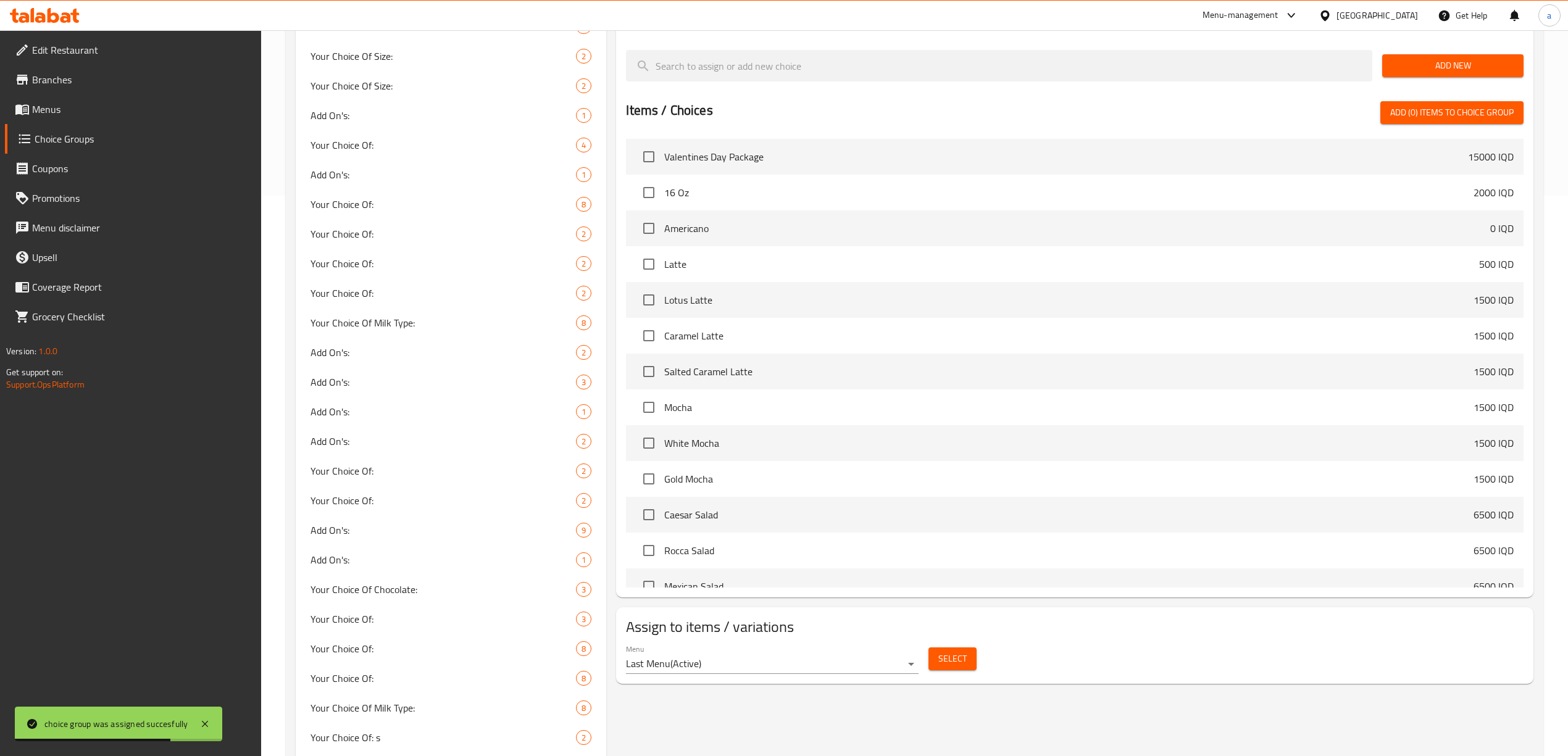
scroll to position [0, 0]
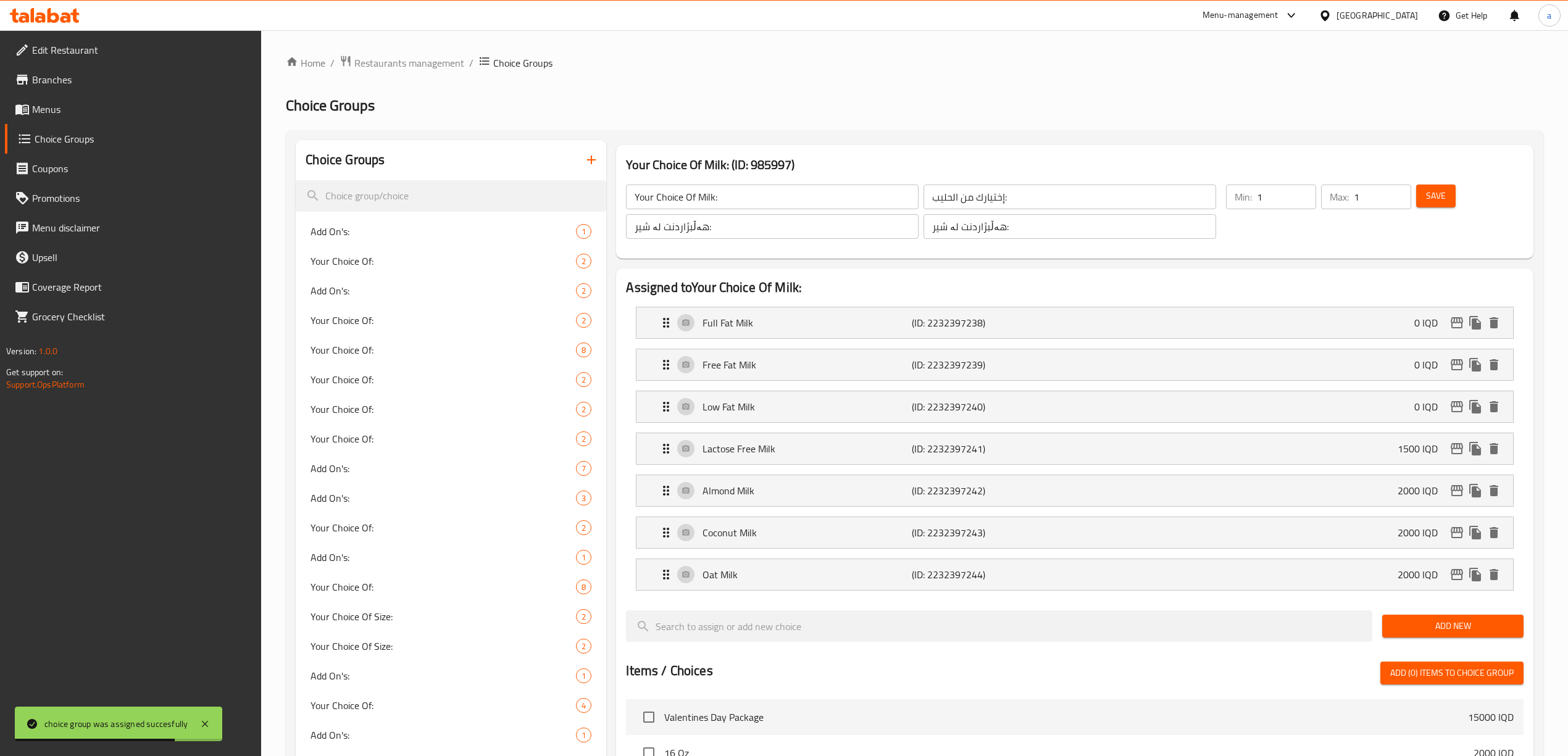
drag, startPoint x: 455, startPoint y: 299, endPoint x: 483, endPoint y: 26, distance: 274.4
click at [589, 169] on button "button" at bounding box center [591, 159] width 29 height 29
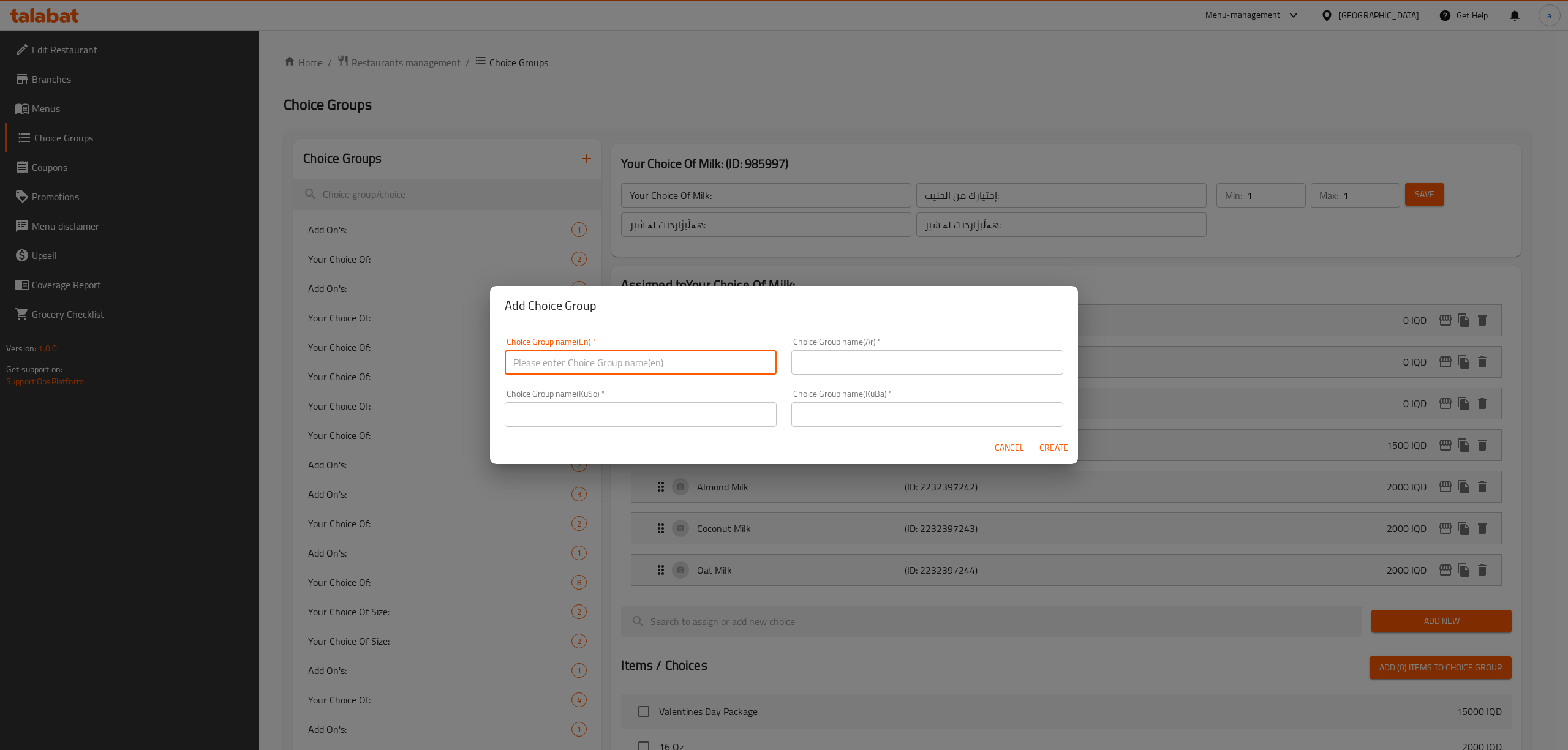
click at [576, 366] on input "text" at bounding box center [641, 362] width 272 height 24
paste input "Add On's:"
type input "Add On's:"
click at [880, 368] on input "text" at bounding box center [927, 362] width 272 height 24
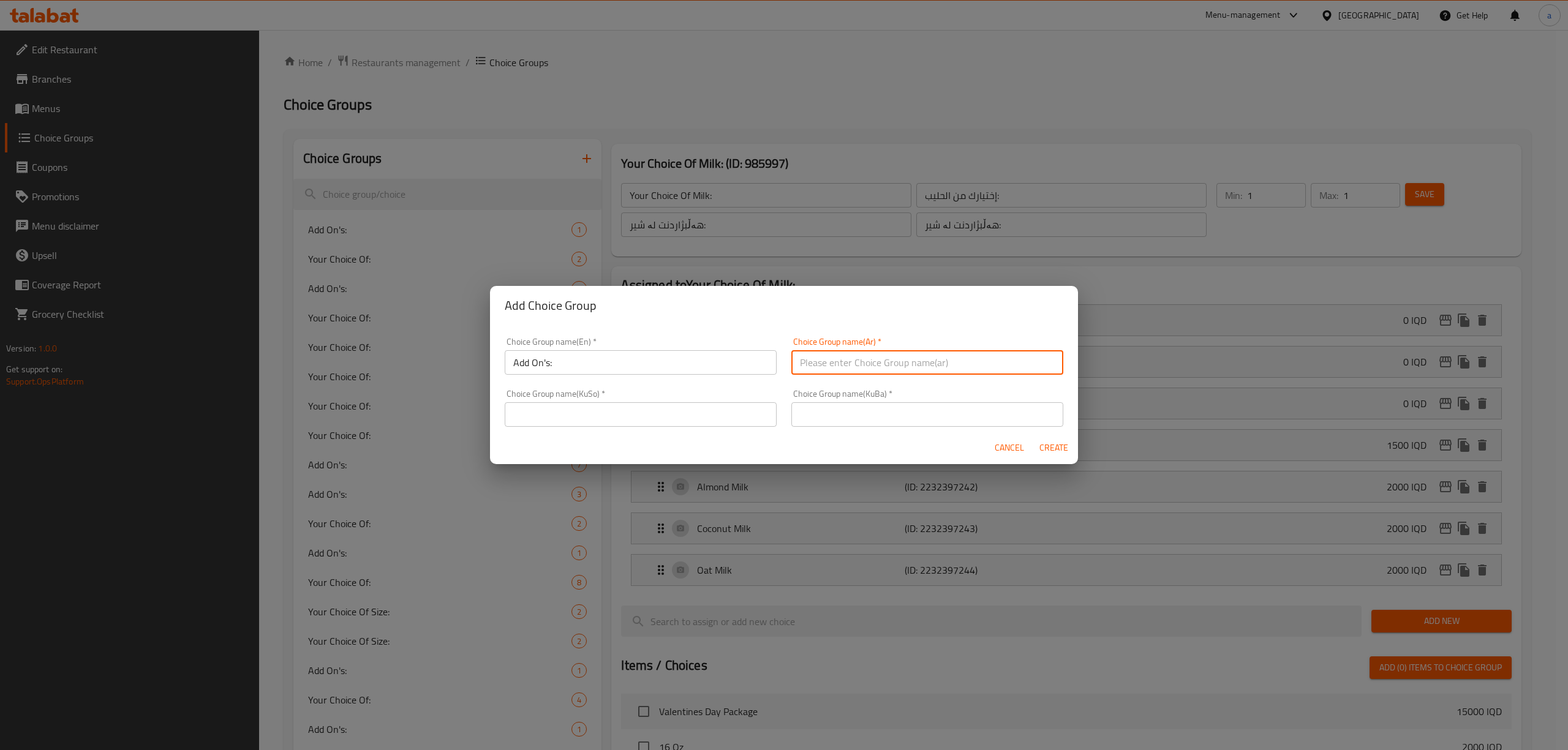
paste input "الإضافات:"
type input "الإضافات:"
click at [868, 421] on input "text" at bounding box center [927, 414] width 272 height 24
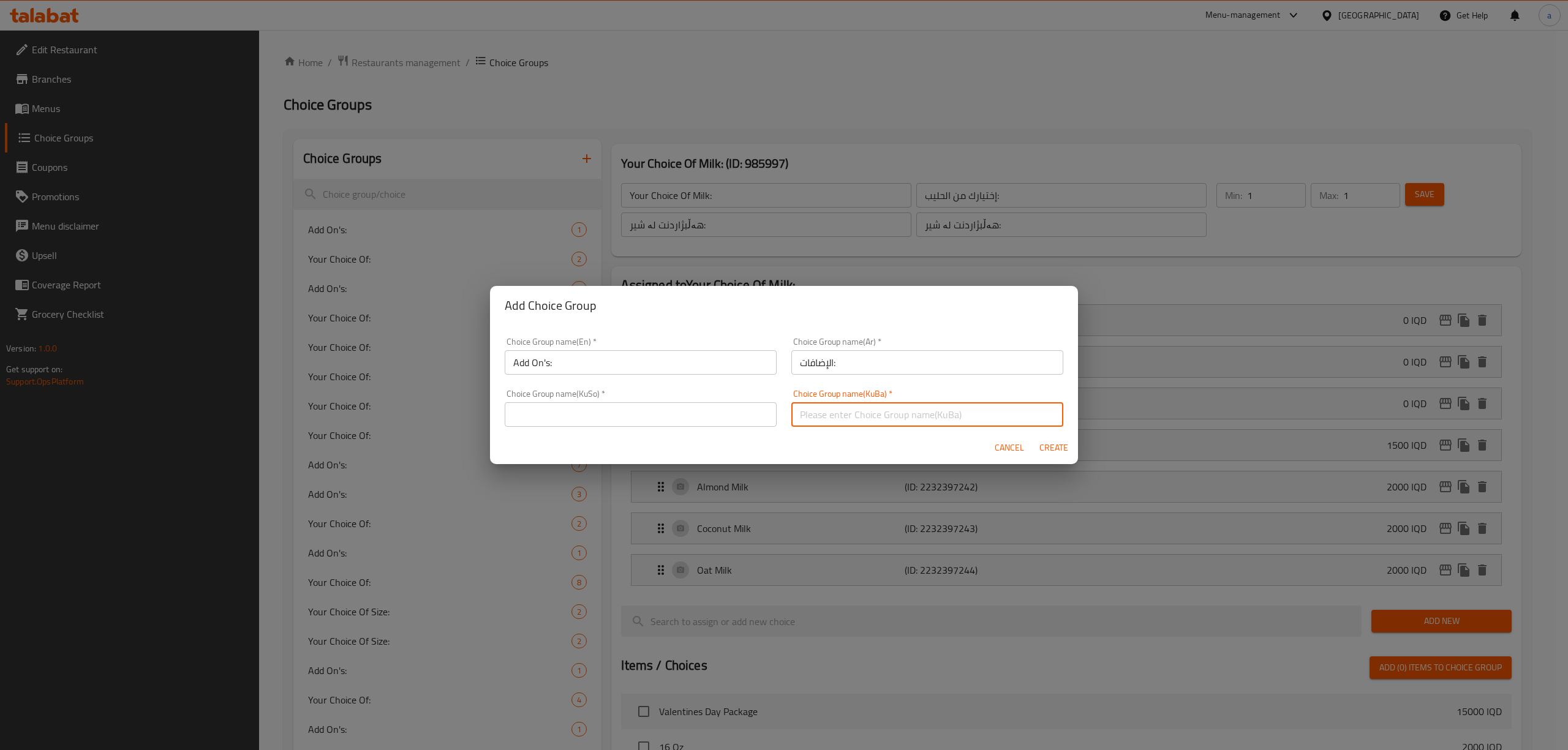
paste input "زیادە:"
type input "زیادە:"
click at [683, 408] on input "text" at bounding box center [641, 414] width 272 height 24
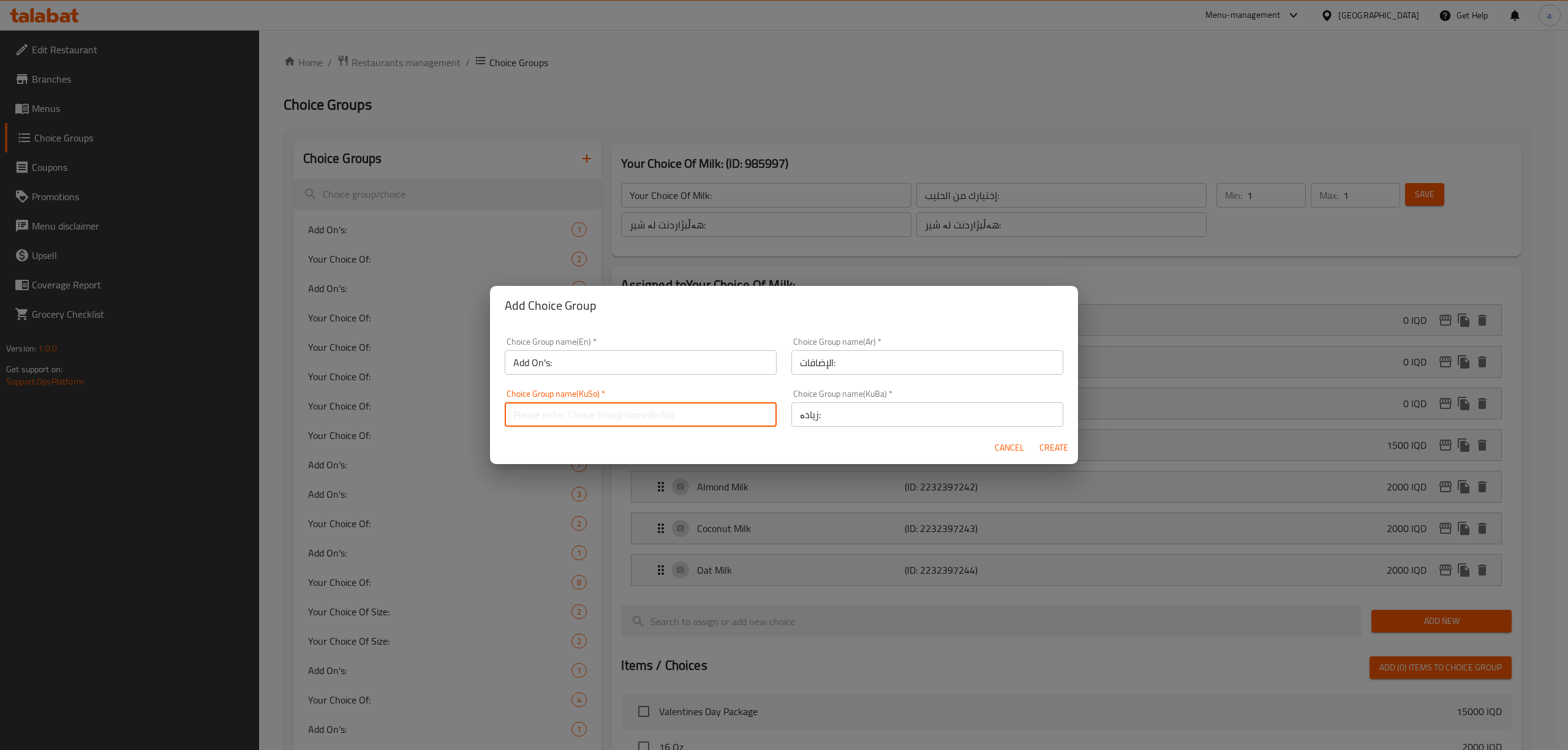
paste input "زیادە:"
type input "زیادە:"
click at [1062, 443] on span "Create" at bounding box center [1053, 448] width 29 height 15
type input "Add On's:"
type input "الإضافات:"
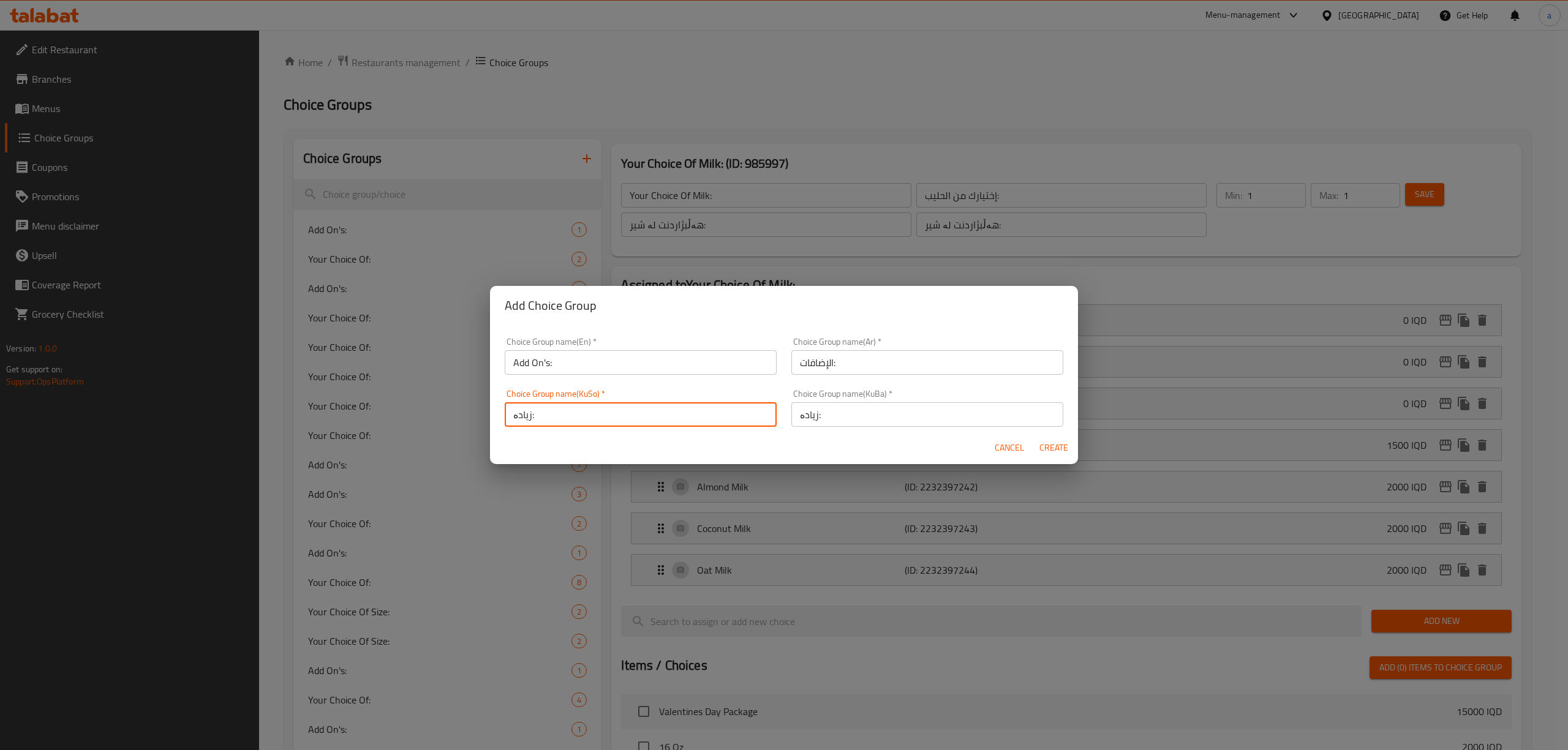
type input "زیادە:"
type input "0"
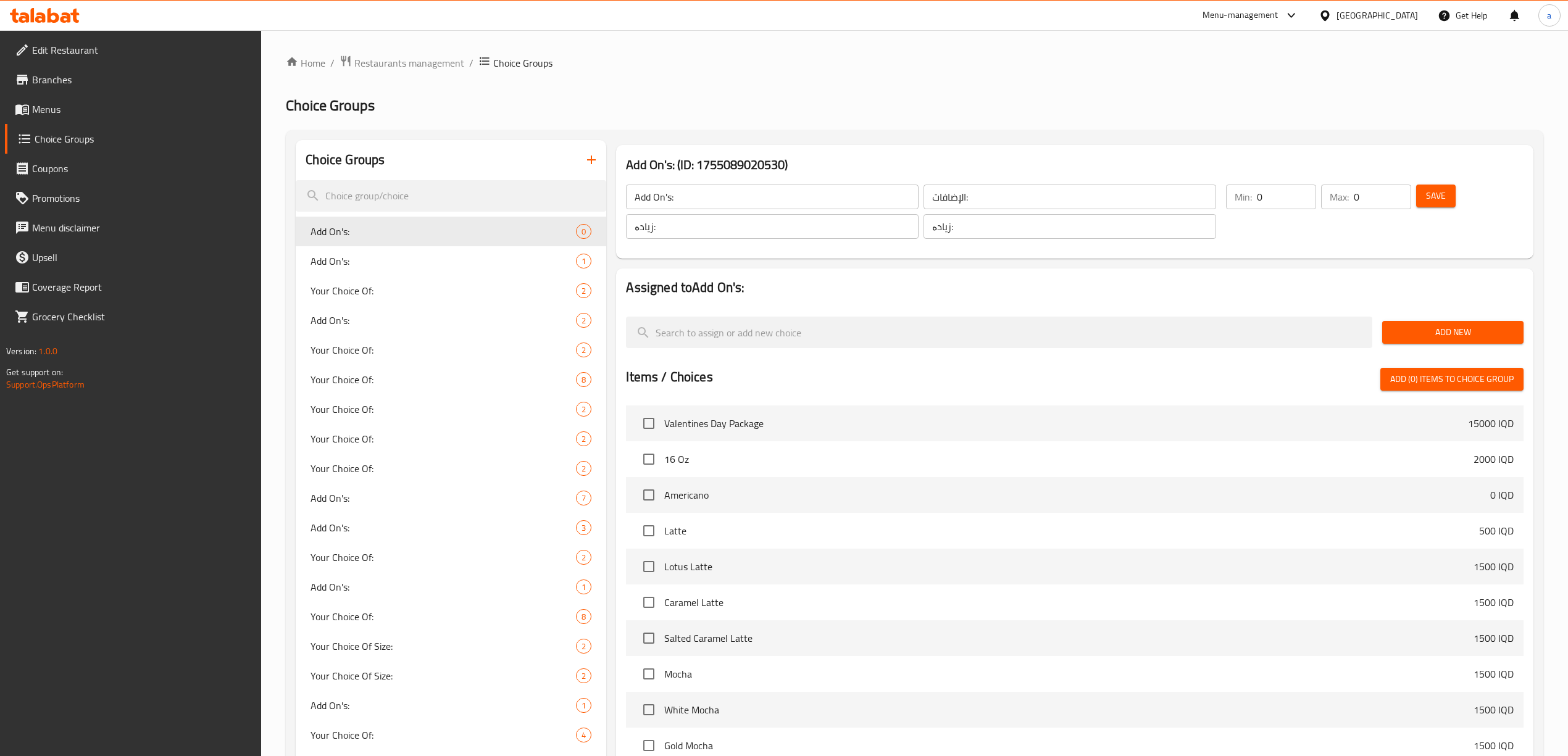
click at [1453, 332] on span "Add New" at bounding box center [1453, 333] width 121 height 15
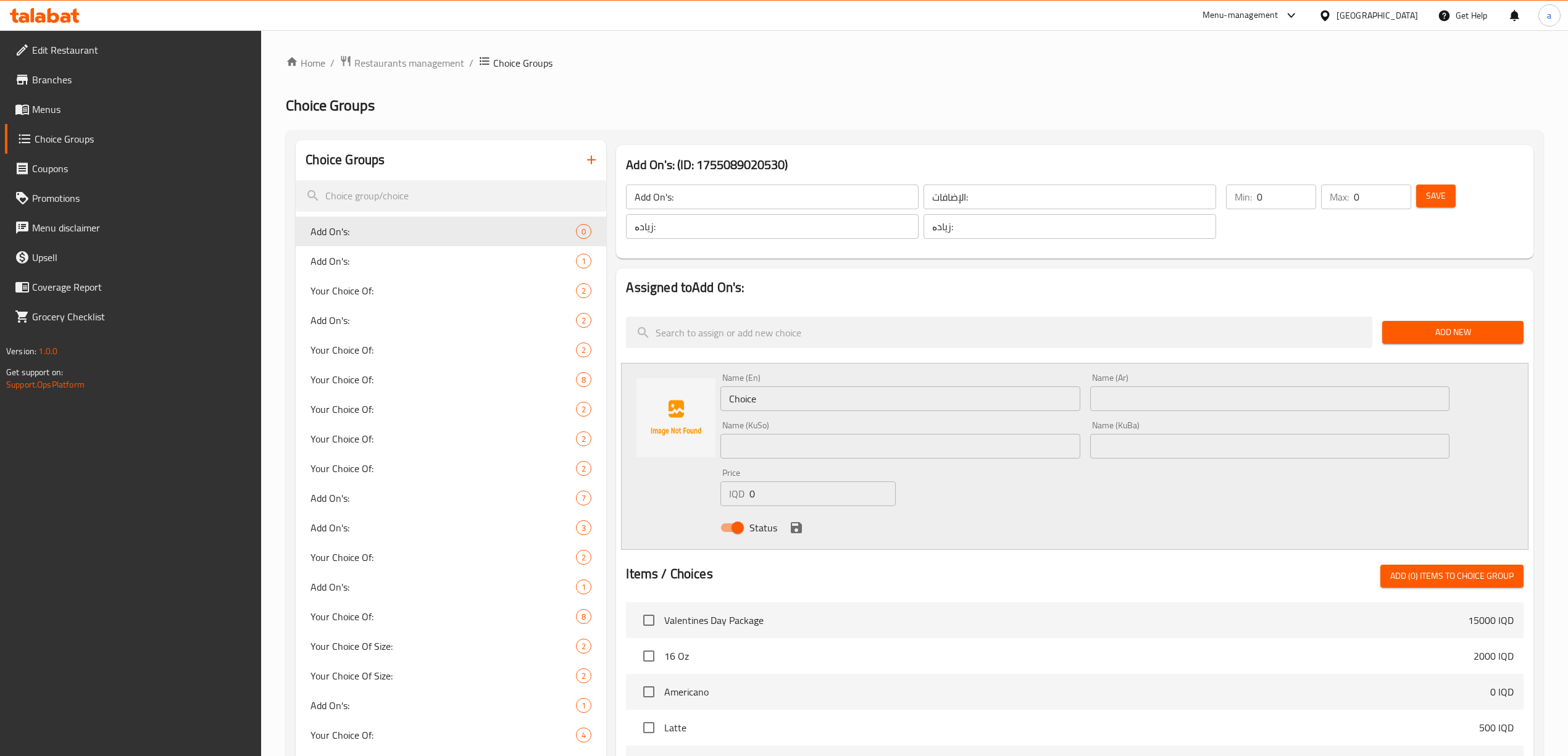
click at [825, 403] on input "Choice" at bounding box center [900, 398] width 360 height 24
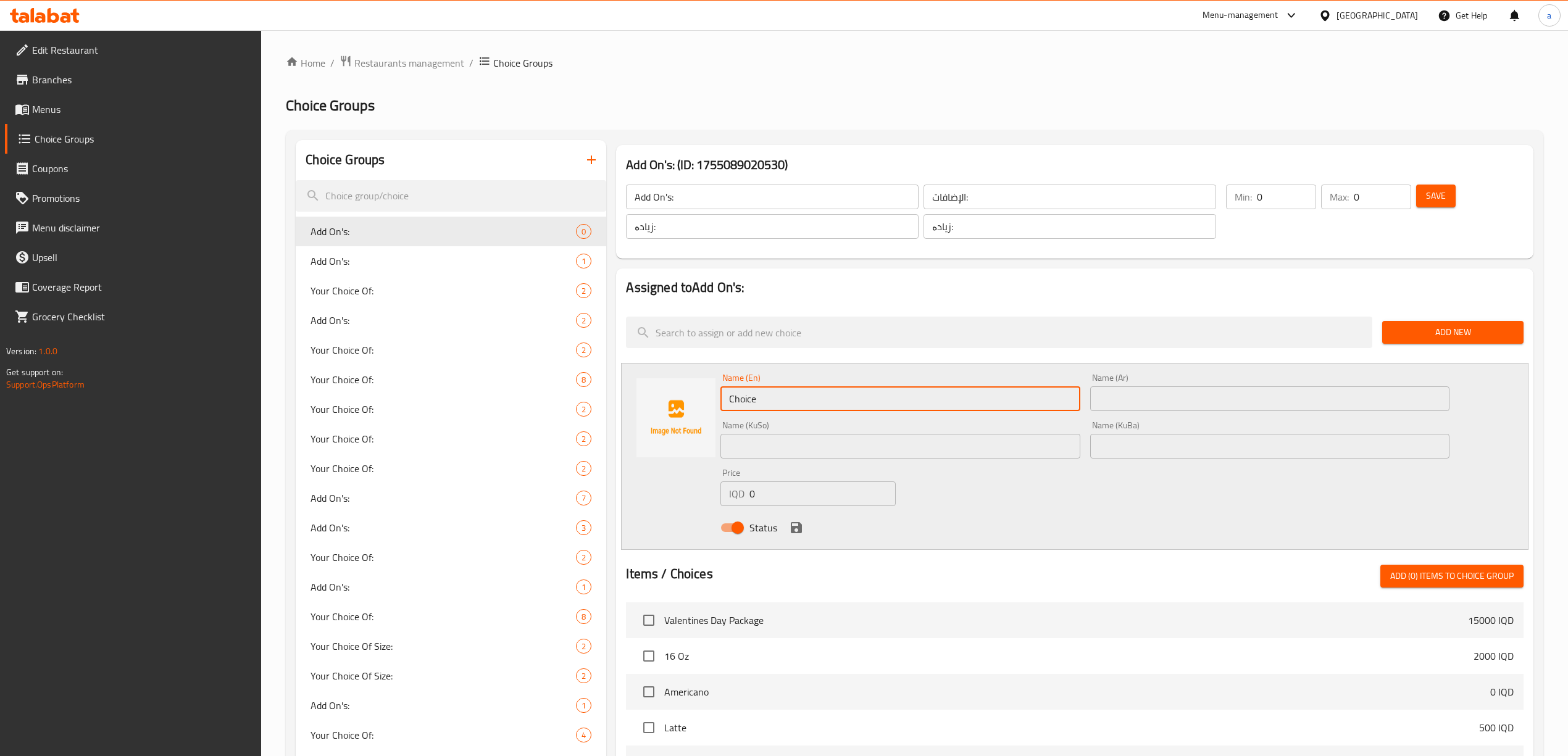
click at [825, 403] on input "Choice" at bounding box center [900, 398] width 360 height 24
click at [754, 406] on input "text" at bounding box center [900, 398] width 360 height 24
paste input "Strawberry Foam"
type input "Strawberry Foam"
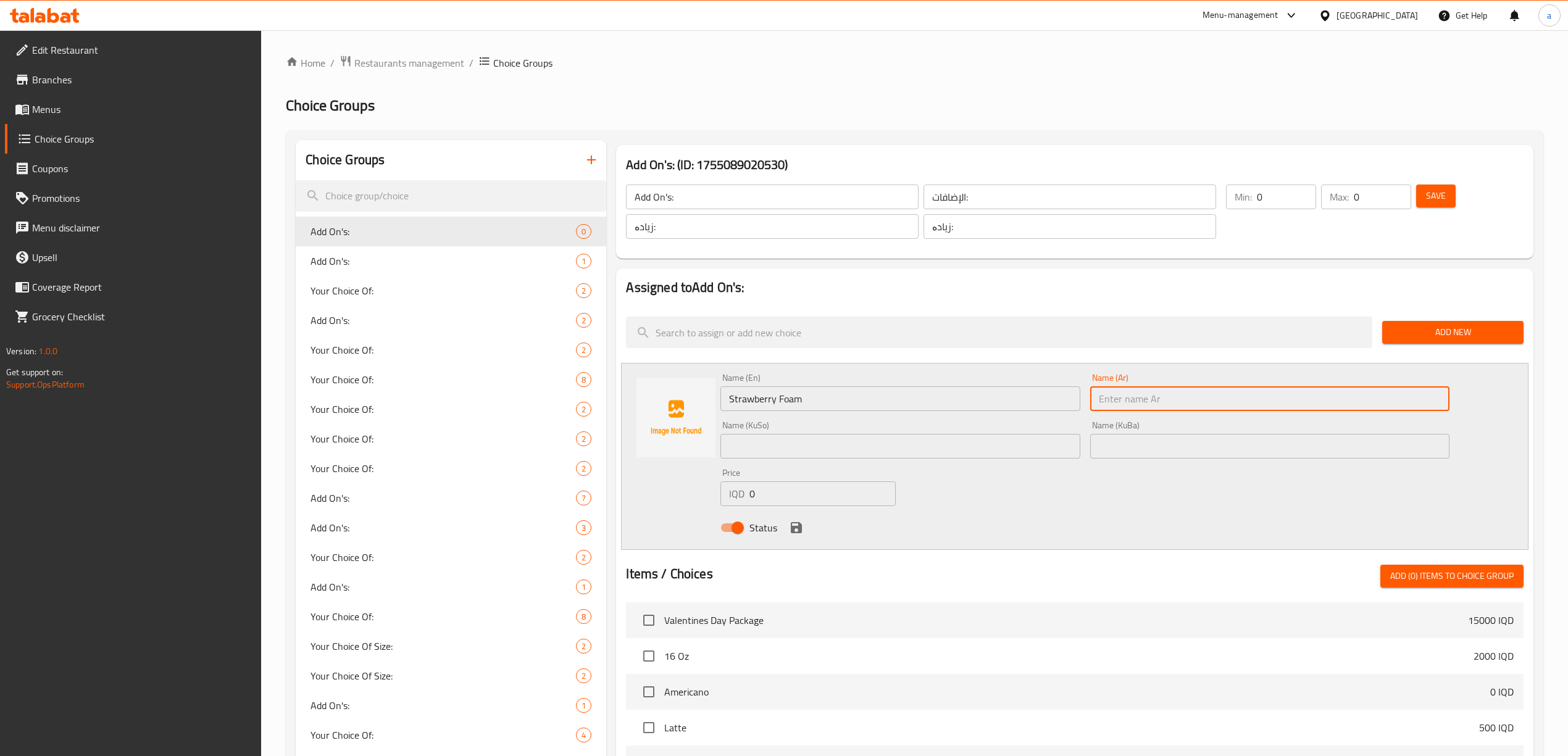
click at [1151, 401] on input "text" at bounding box center [1270, 398] width 360 height 24
paste input "فوم فراولة"
type input "فوم فراولة"
click at [1168, 455] on input "text" at bounding box center [1270, 445] width 360 height 24
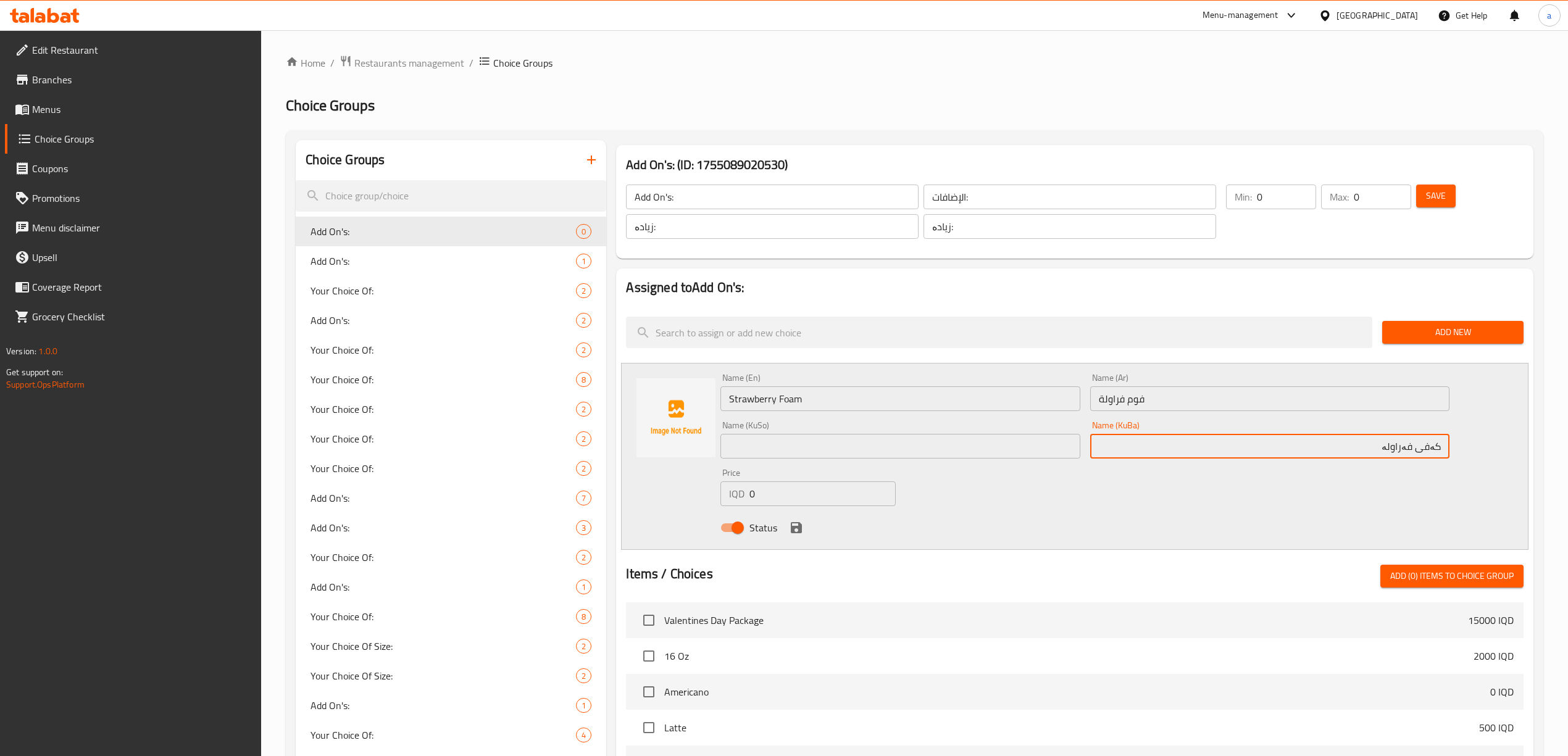
type input "کەفی فەراولە"
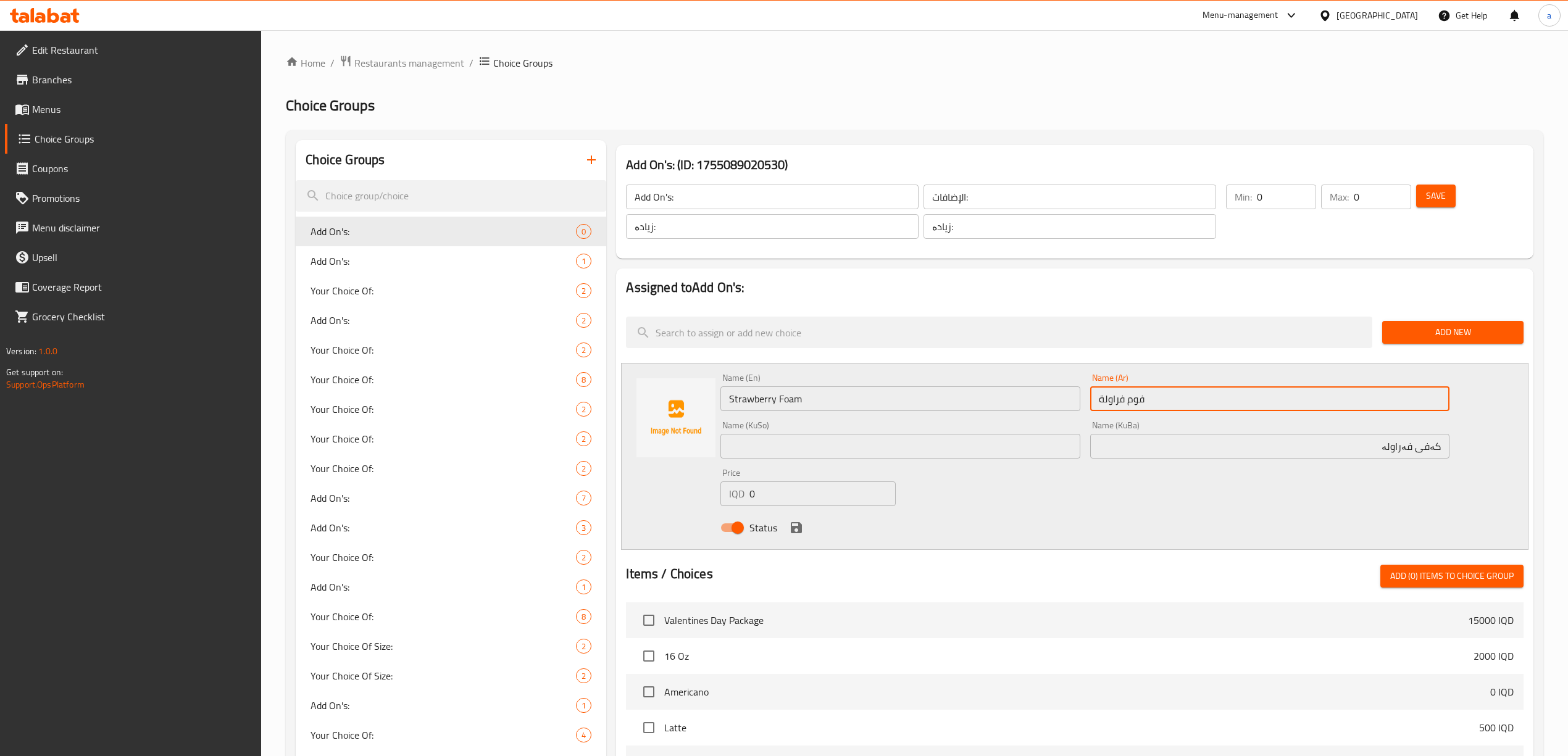
click at [1186, 399] on input "فوم فراولة" at bounding box center [1270, 398] width 360 height 24
click at [1187, 406] on input "فوم فراولة" at bounding box center [1270, 398] width 360 height 24
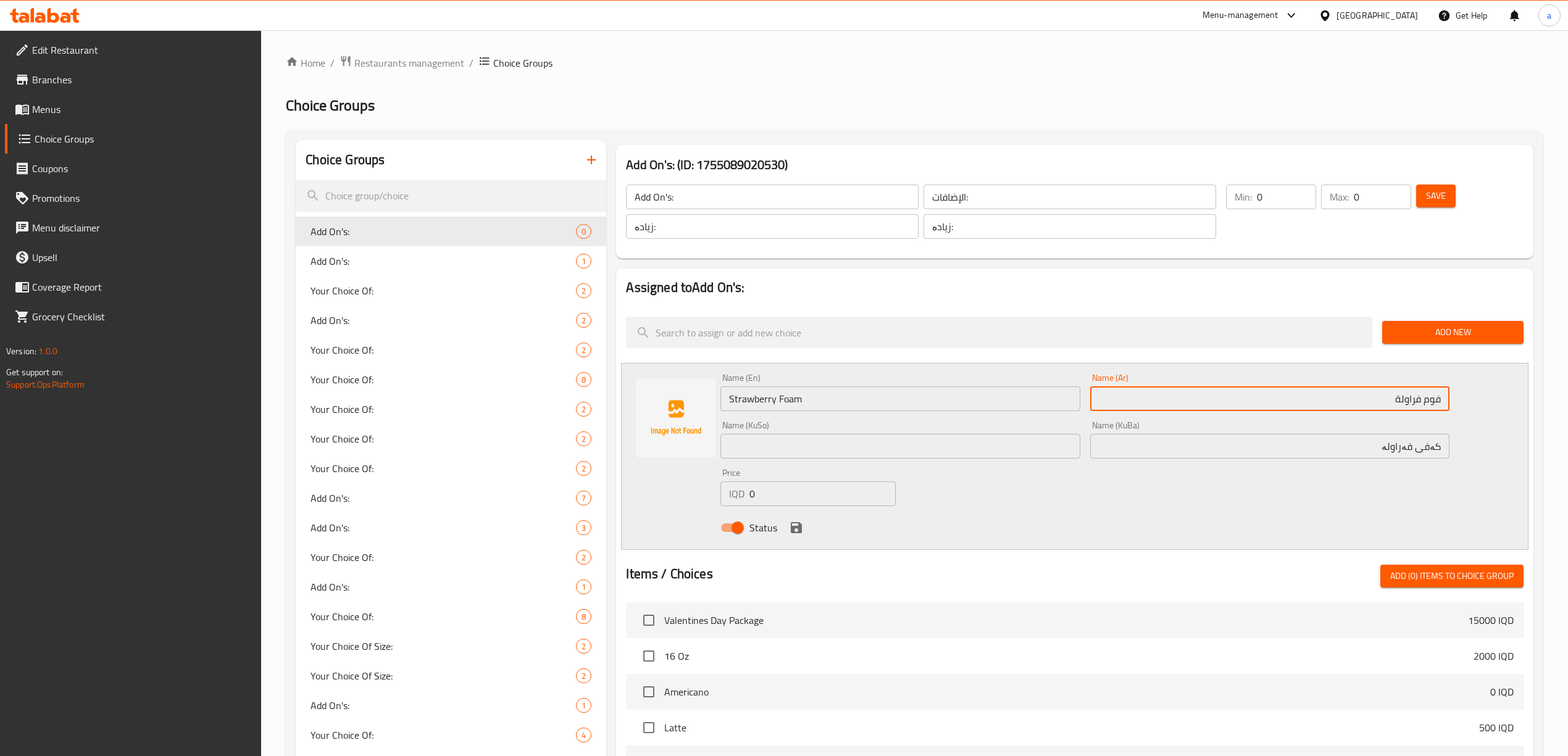
click at [1331, 448] on input "کەفی فەراولە" at bounding box center [1270, 445] width 360 height 24
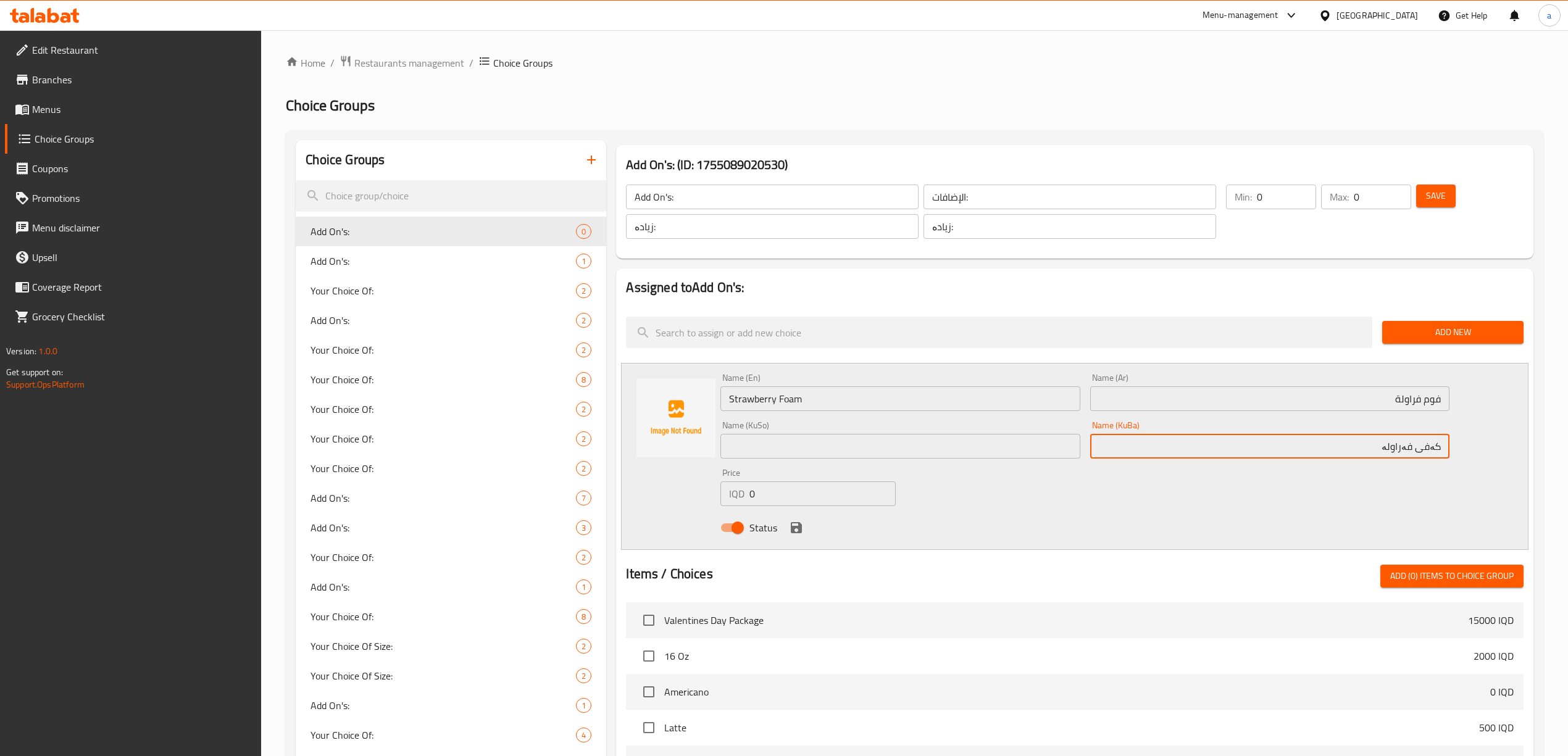
click at [989, 441] on input "text" at bounding box center [900, 445] width 360 height 24
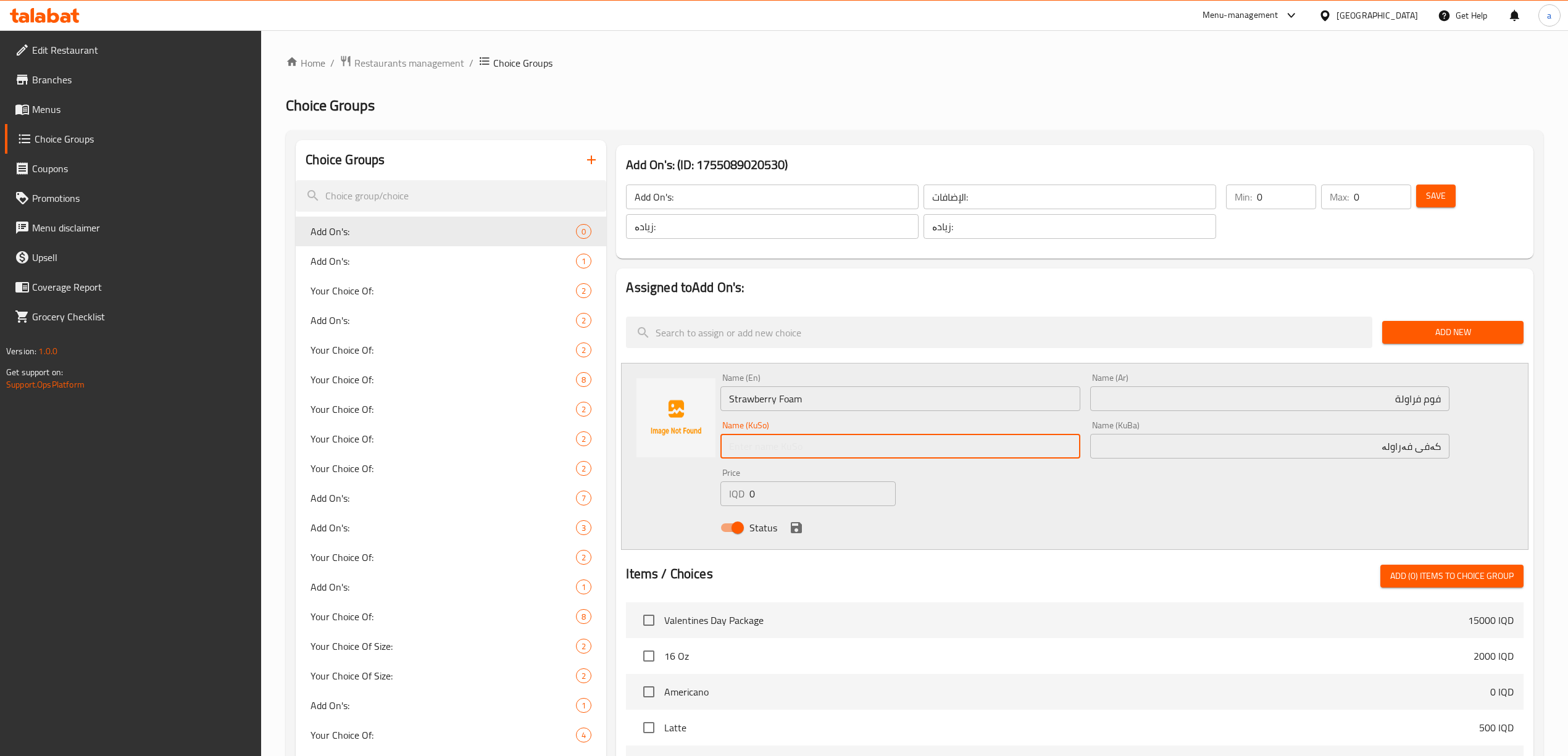
paste input "کەفی فەراولە"
type input "کەفی فەراولە"
click at [792, 531] on icon "save" at bounding box center [796, 527] width 11 height 11
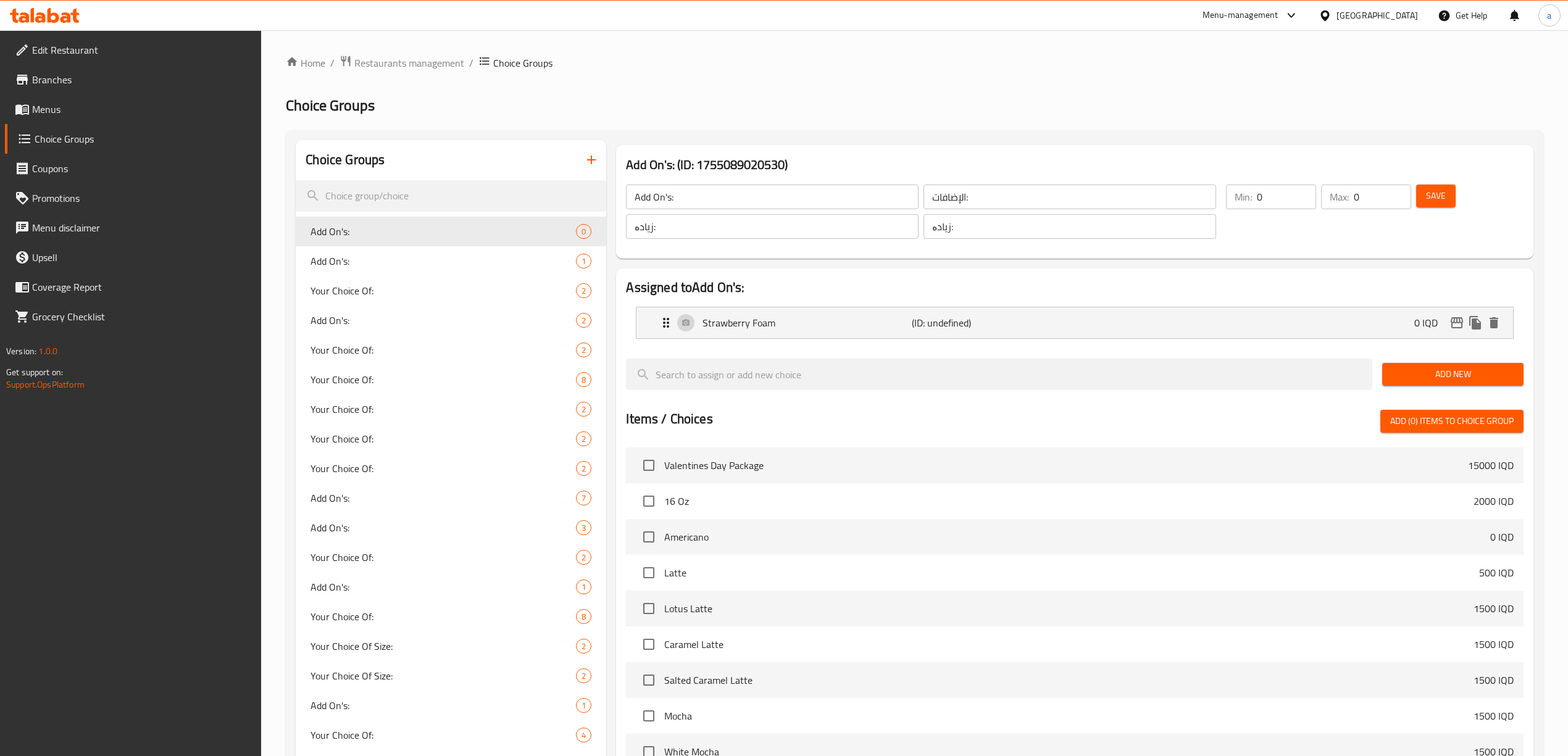
click at [1463, 366] on button "Add New" at bounding box center [1453, 374] width 141 height 23
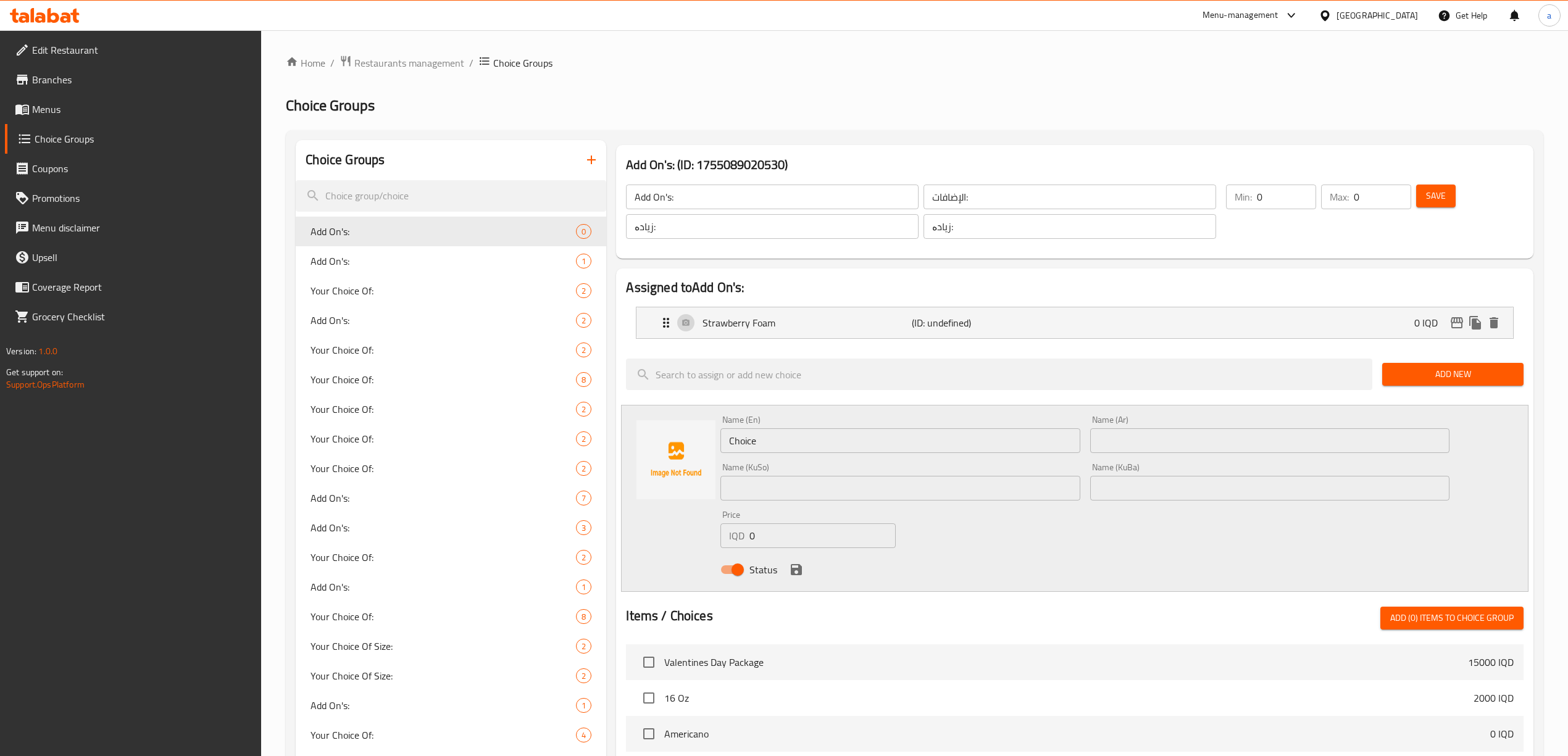
click at [904, 434] on input "Choice" at bounding box center [900, 440] width 360 height 24
click at [1149, 447] on input "text" at bounding box center [1270, 440] width 360 height 24
paste input "عسل"
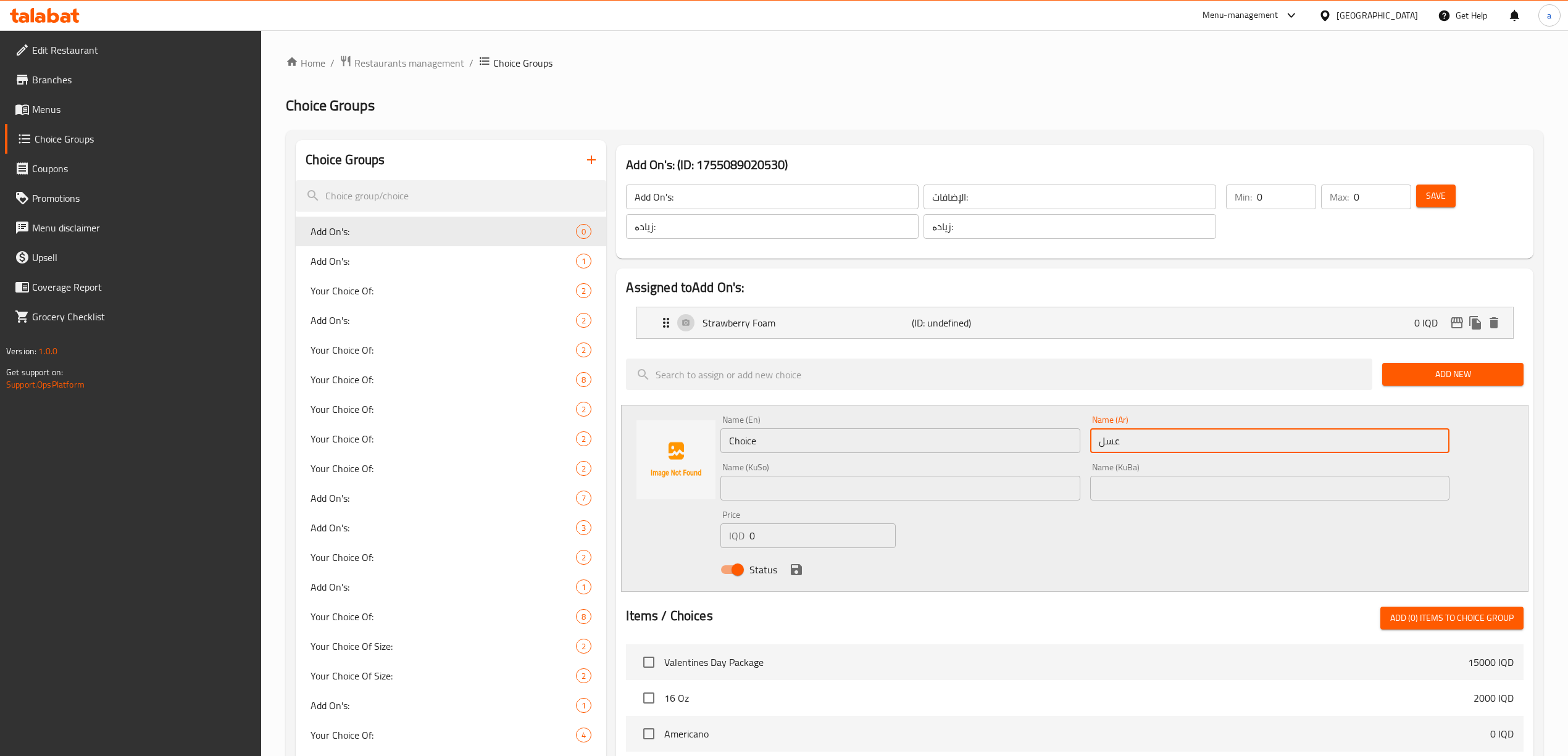
type input "عسل"
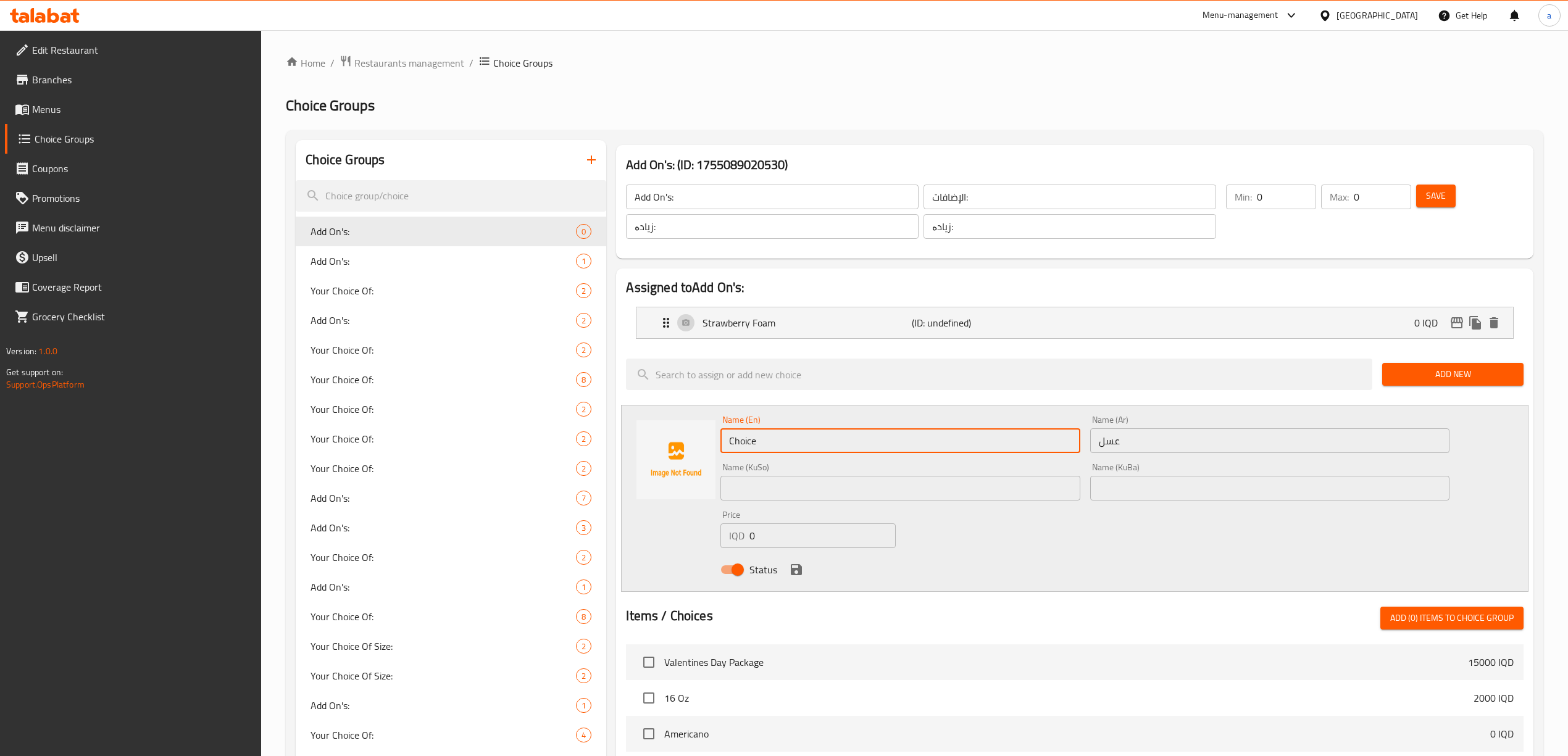
click at [940, 450] on input "Choice" at bounding box center [900, 440] width 360 height 24
paste input "Honey"
type input "Honey"
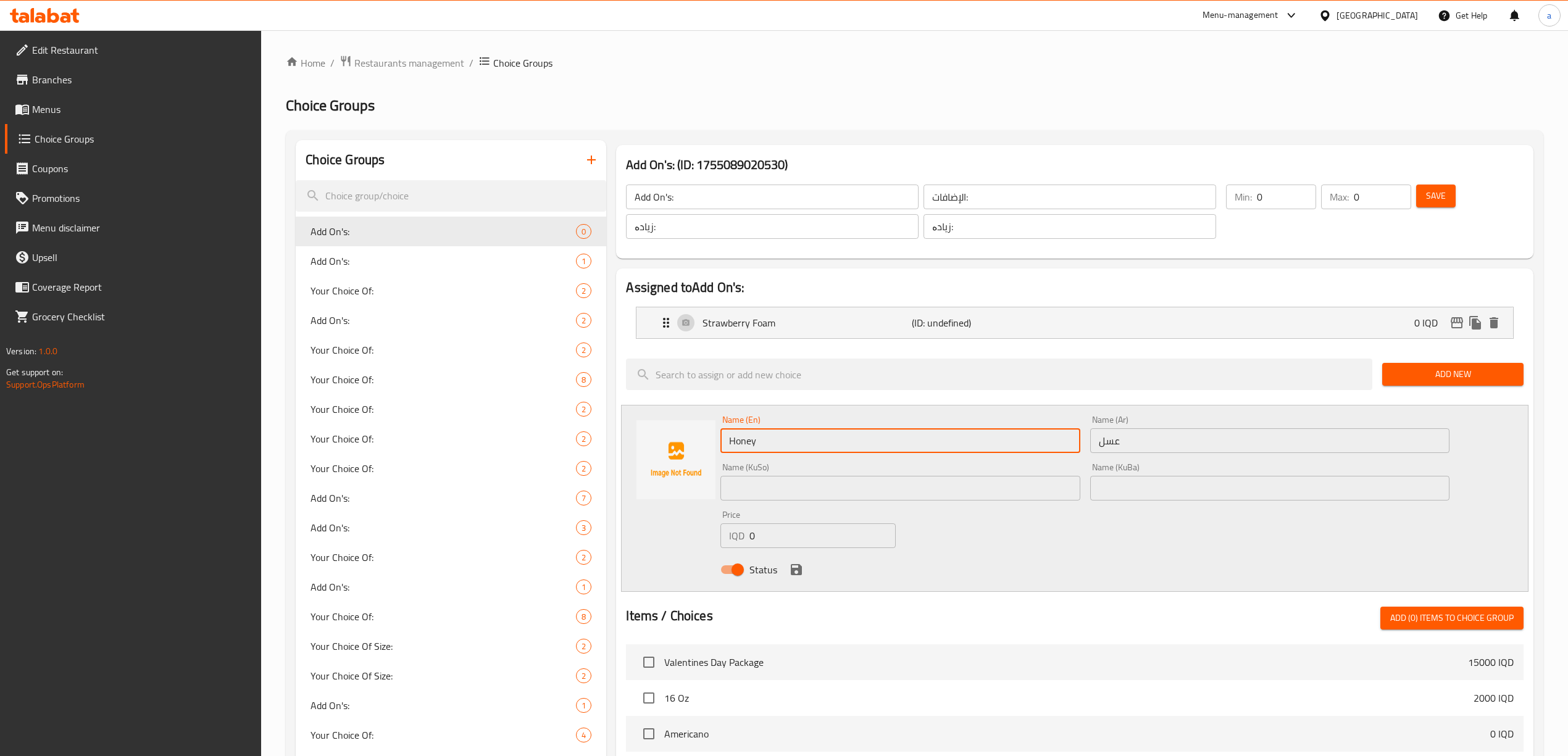
click at [1187, 484] on input "text" at bounding box center [1270, 487] width 360 height 24
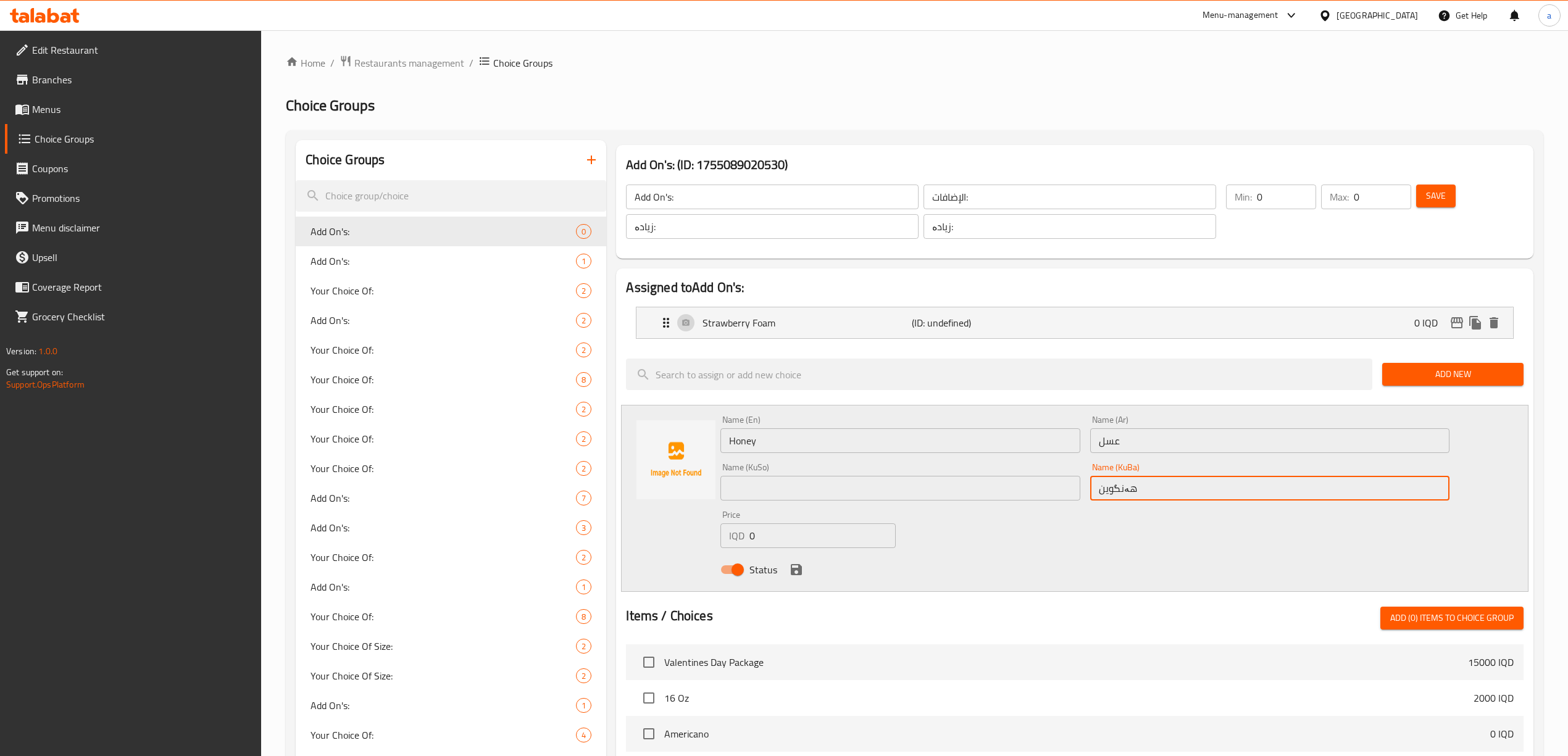
type input "هەنگوین"
click at [838, 498] on input "text" at bounding box center [900, 487] width 360 height 24
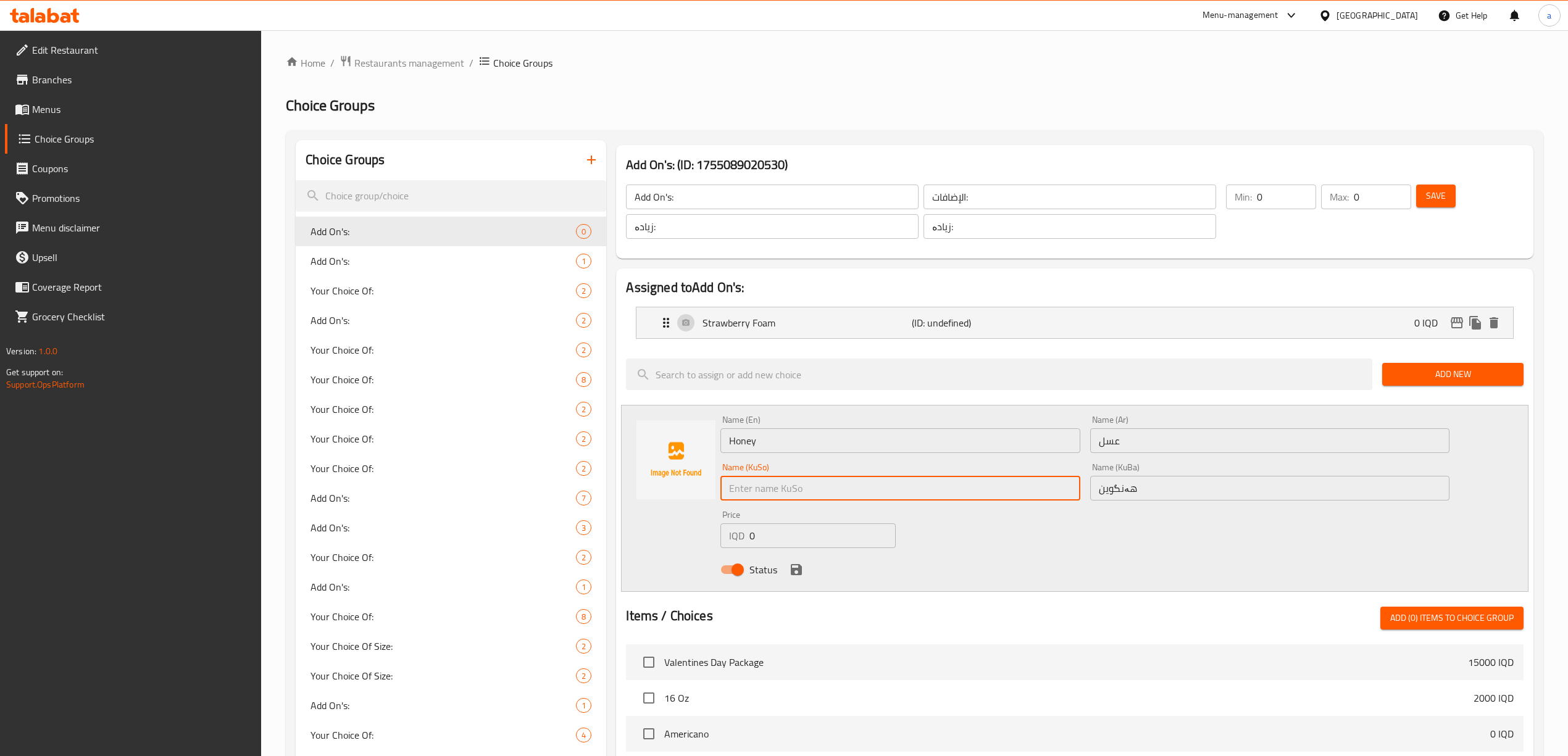
paste input "هەنگوین"
type input "هەنگوین"
click at [791, 572] on icon "save" at bounding box center [797, 570] width 15 height 15
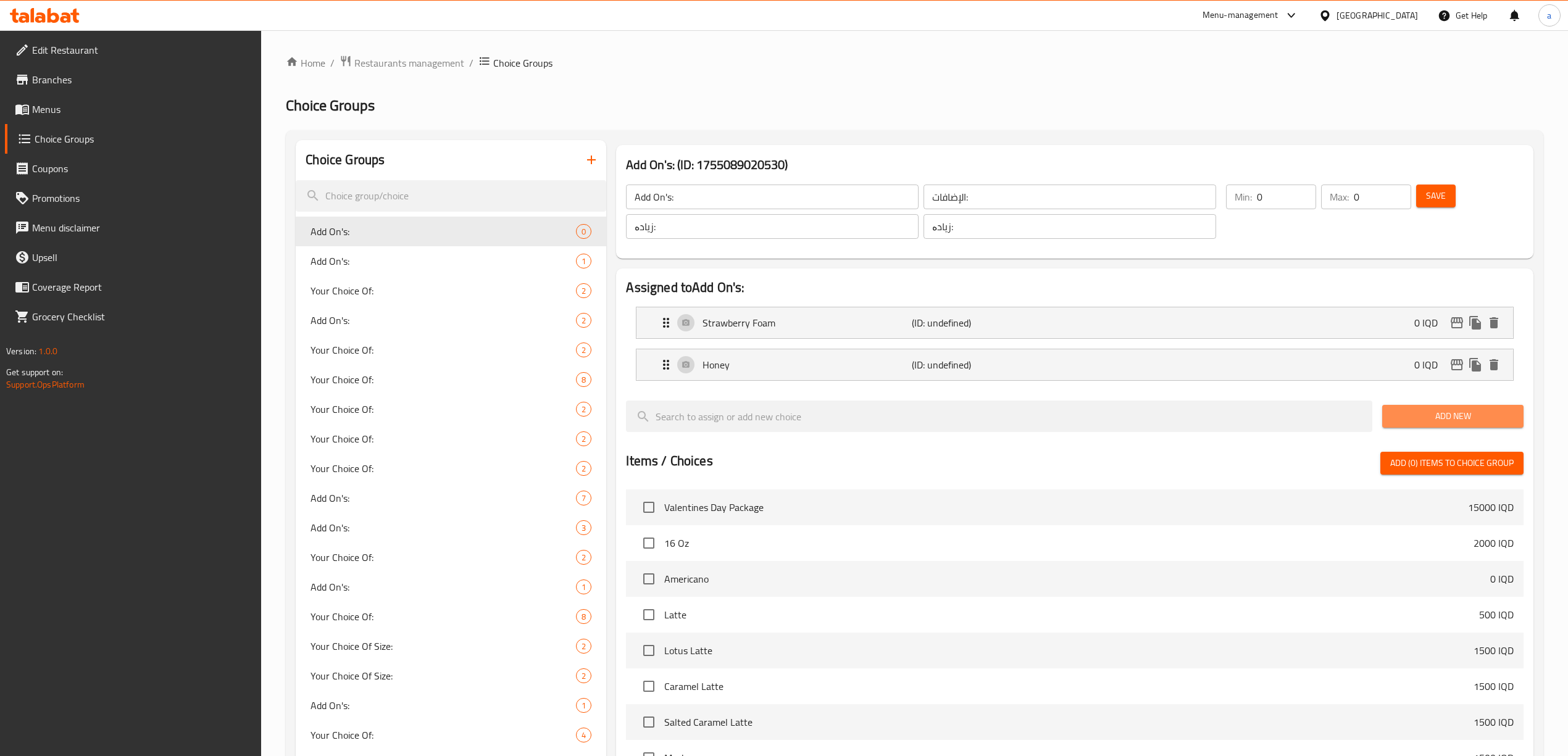
click at [1443, 423] on span "Add New" at bounding box center [1453, 416] width 121 height 15
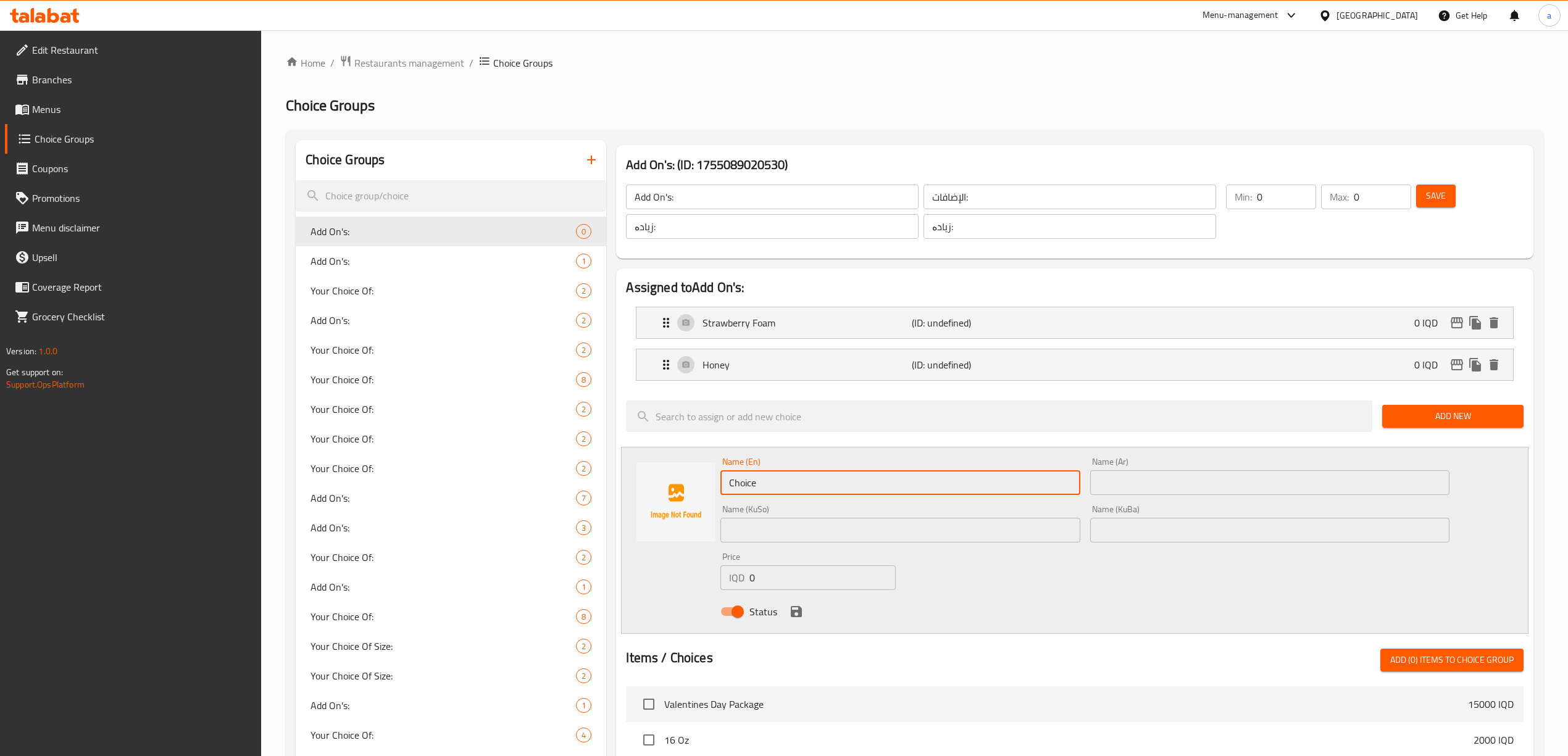
click at [774, 487] on input "Choice" at bounding box center [900, 482] width 360 height 24
click at [1253, 492] on input "text" at bounding box center [1270, 482] width 360 height 24
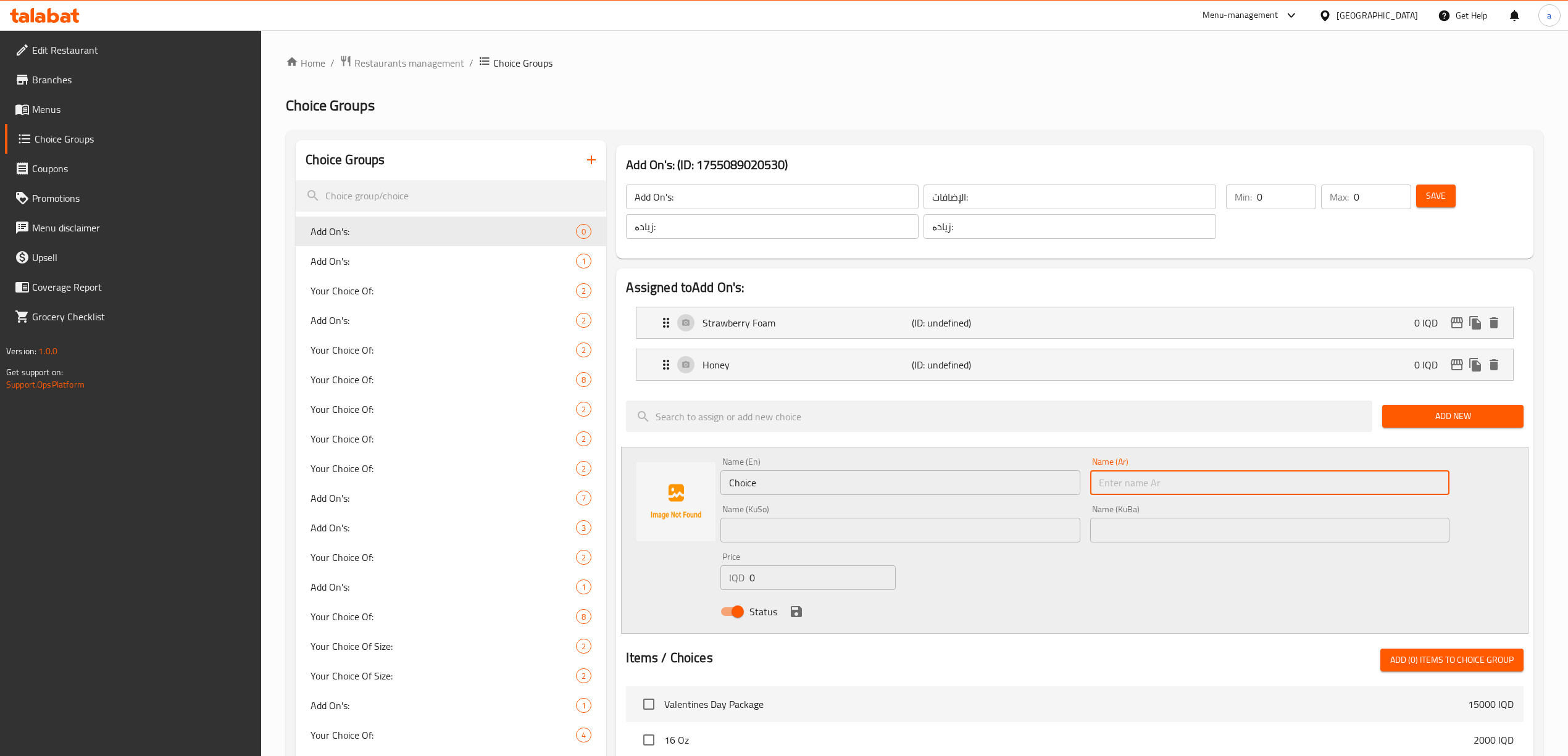
paste input "كاراميل"
type input "كاراميل"
click at [976, 480] on input "Choice" at bounding box center [900, 482] width 360 height 24
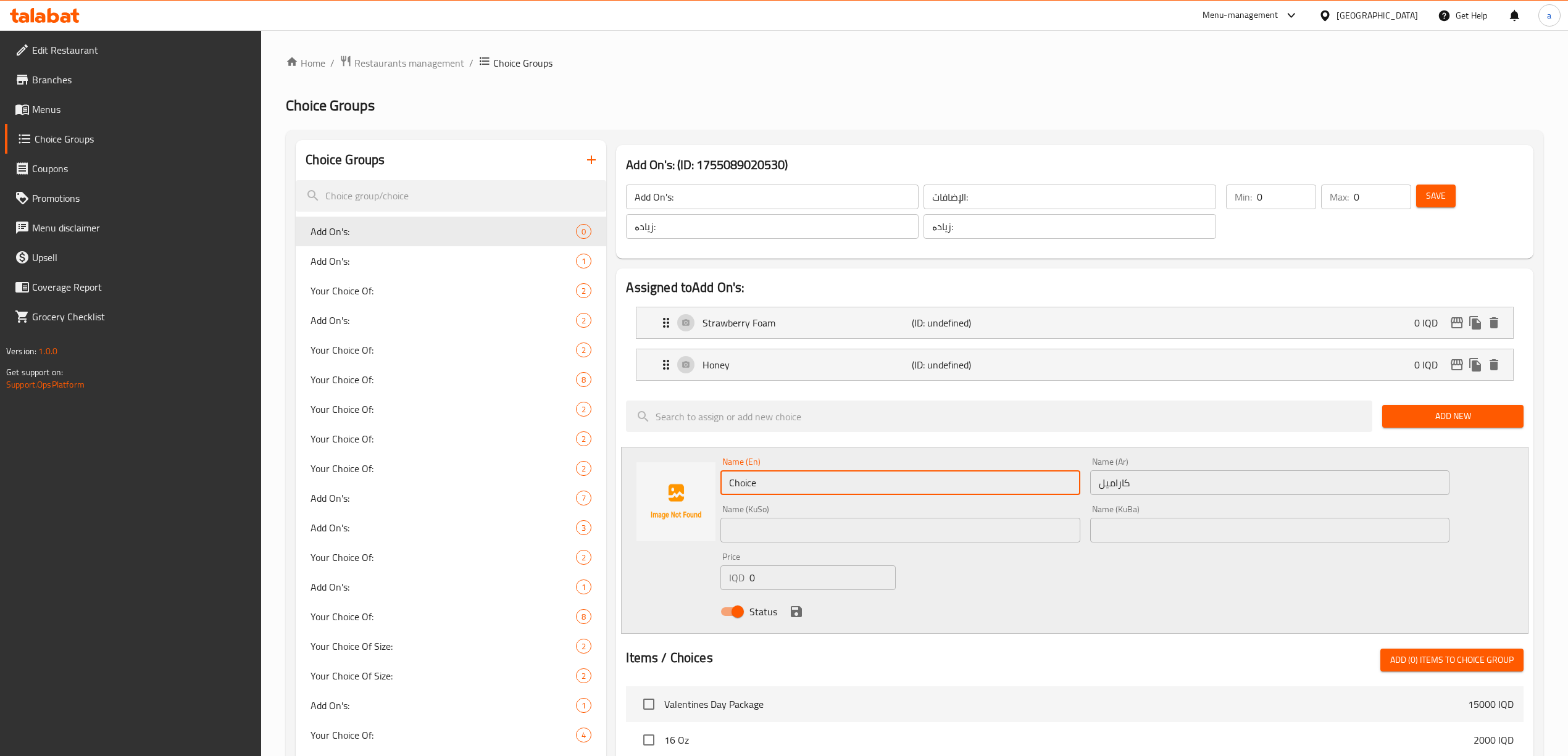
click at [976, 480] on input "Choice" at bounding box center [900, 482] width 360 height 24
paste input "aramel"
type input "Caramel"
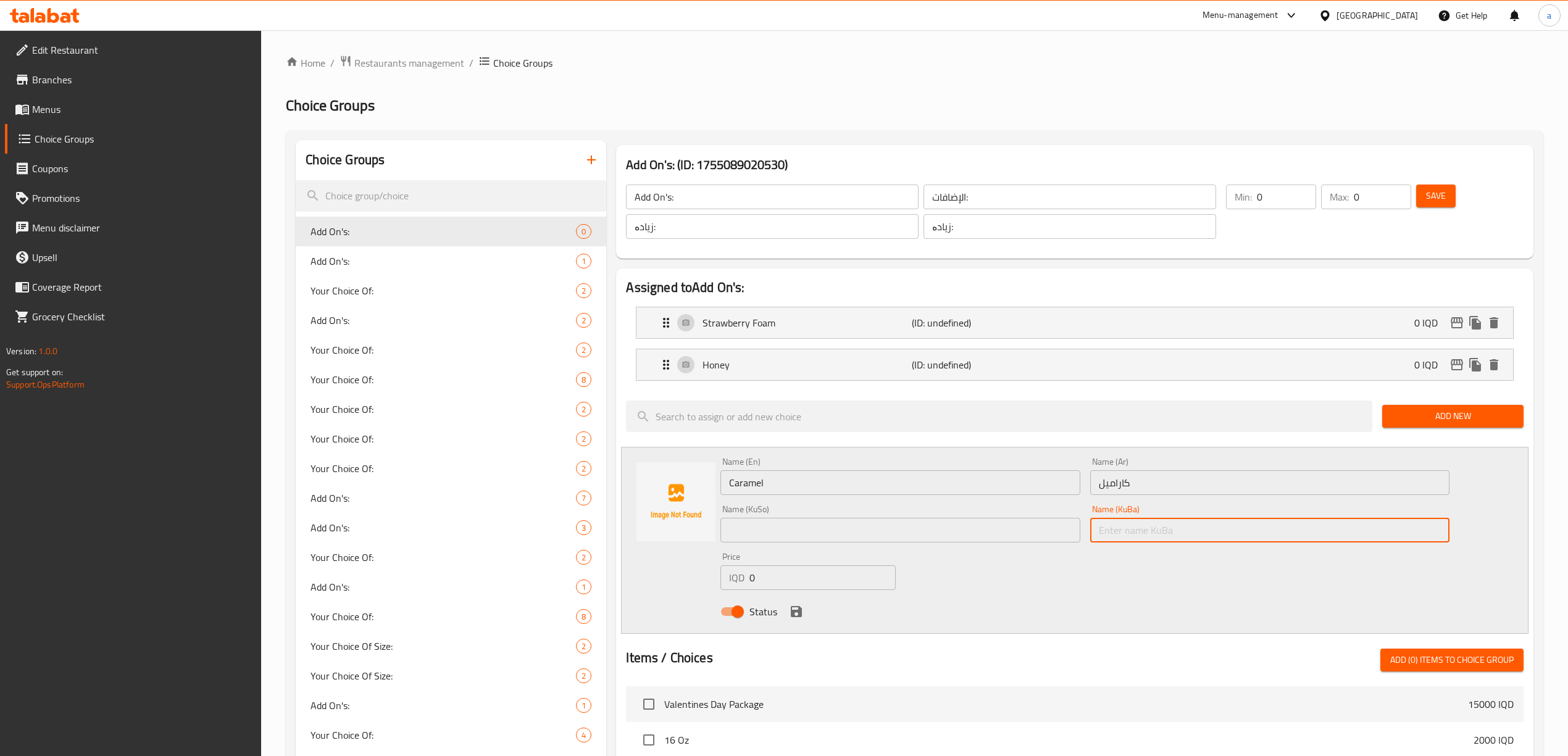
click at [1156, 524] on input "text" at bounding box center [1270, 530] width 360 height 24
type input "کەرامێل"
click at [828, 531] on input "text" at bounding box center [900, 530] width 360 height 24
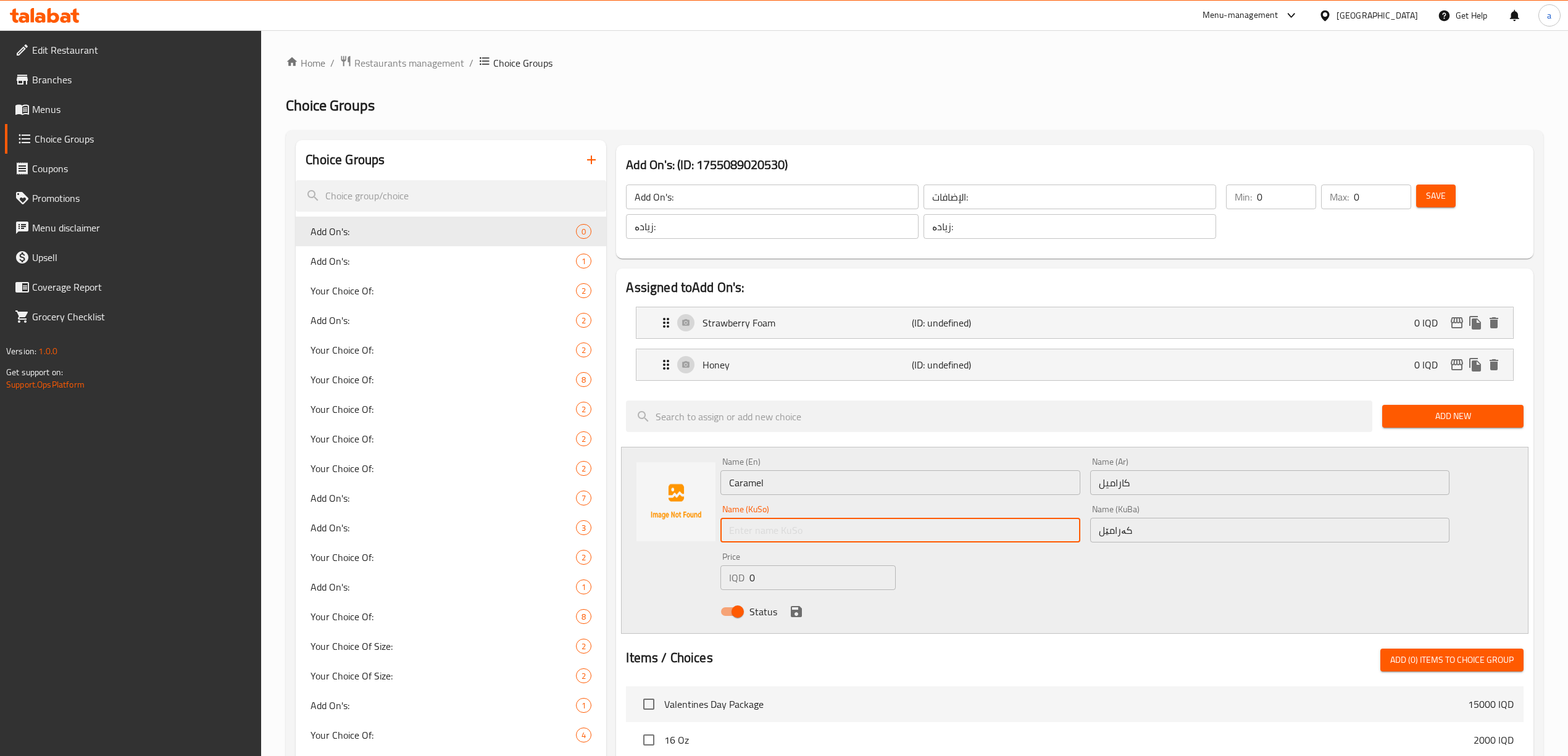
paste input "کەرامێل"
type input "کەرامێل"
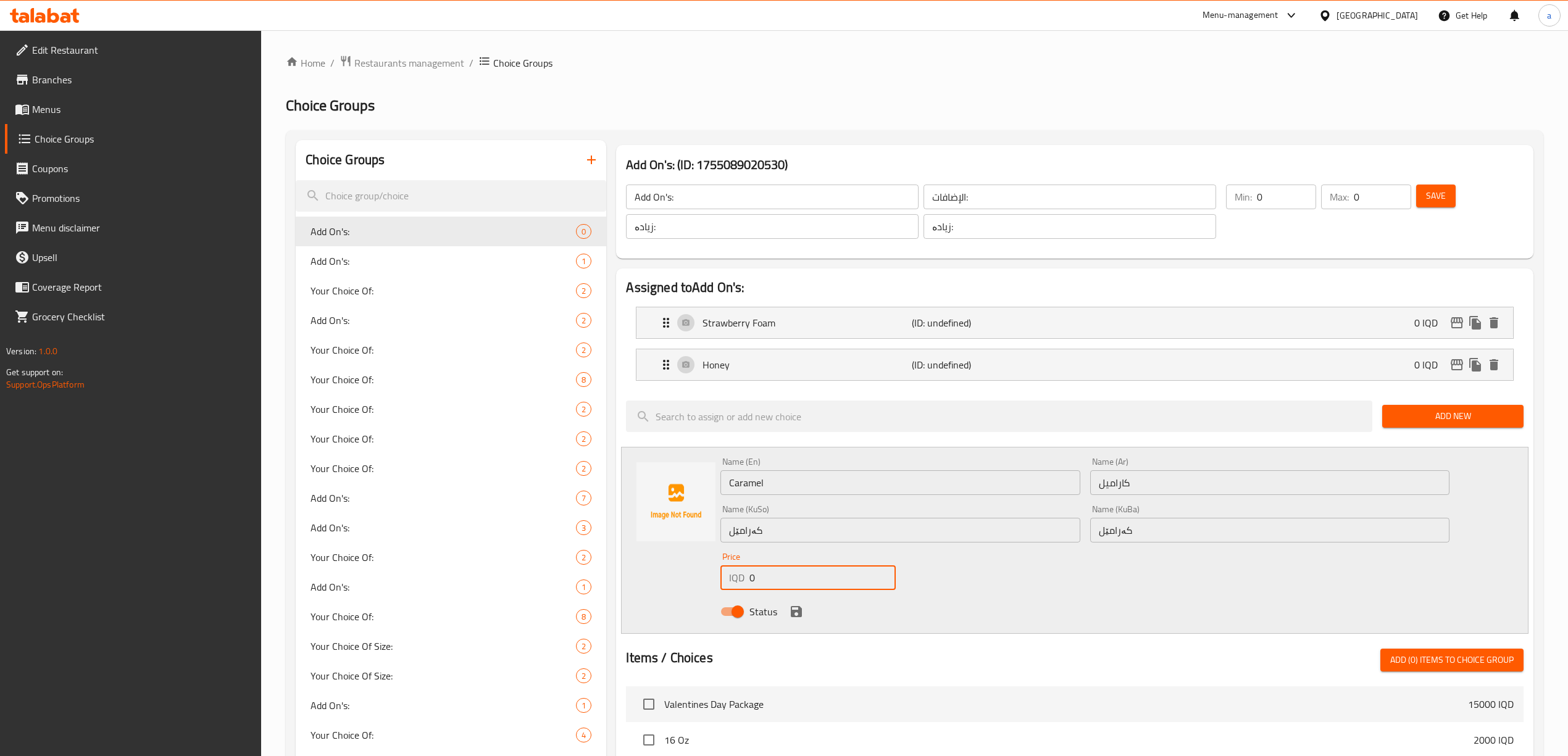
click at [758, 583] on input "0" at bounding box center [822, 578] width 146 height 24
paste input "150"
type input "1500"
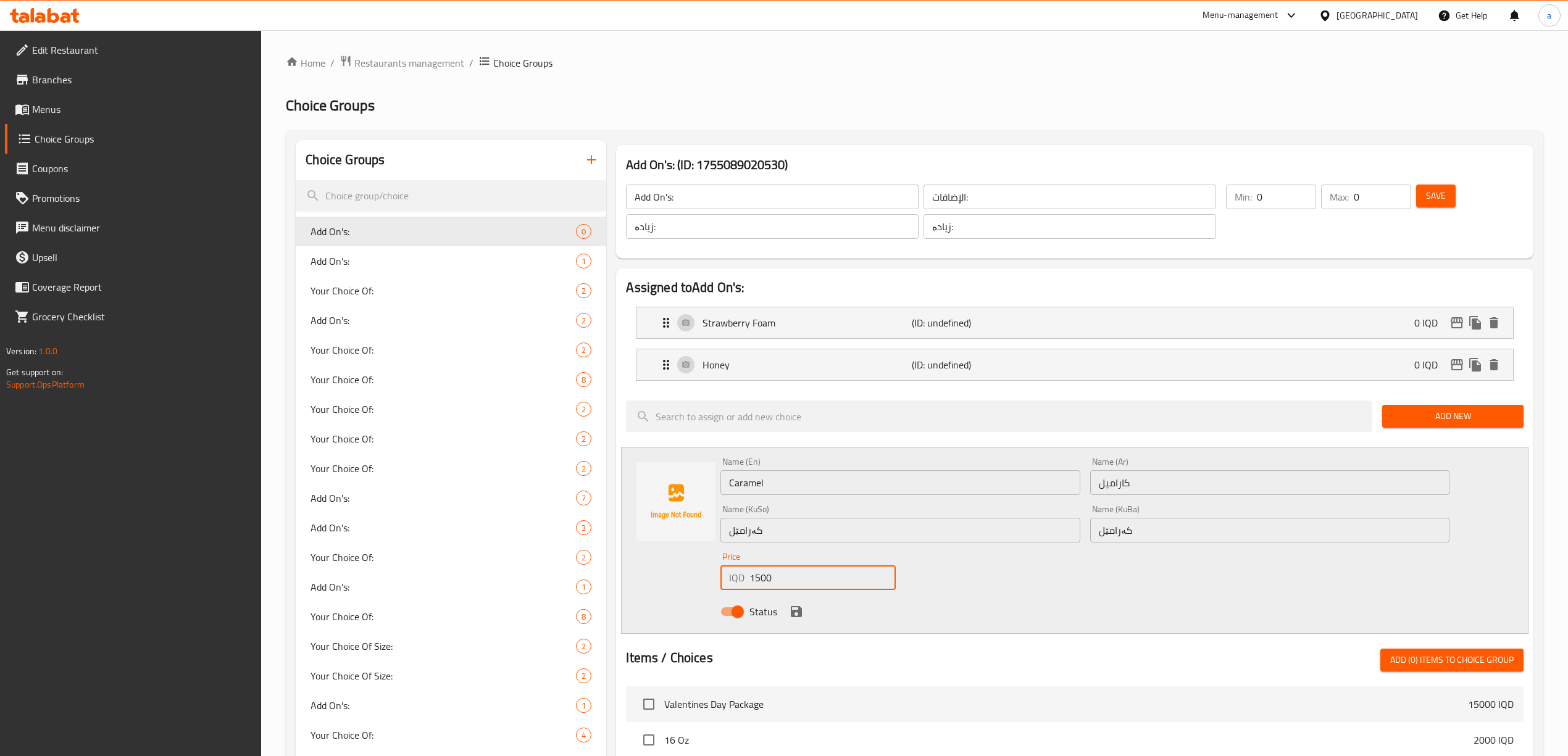
click at [796, 610] on icon "save" at bounding box center [797, 612] width 15 height 15
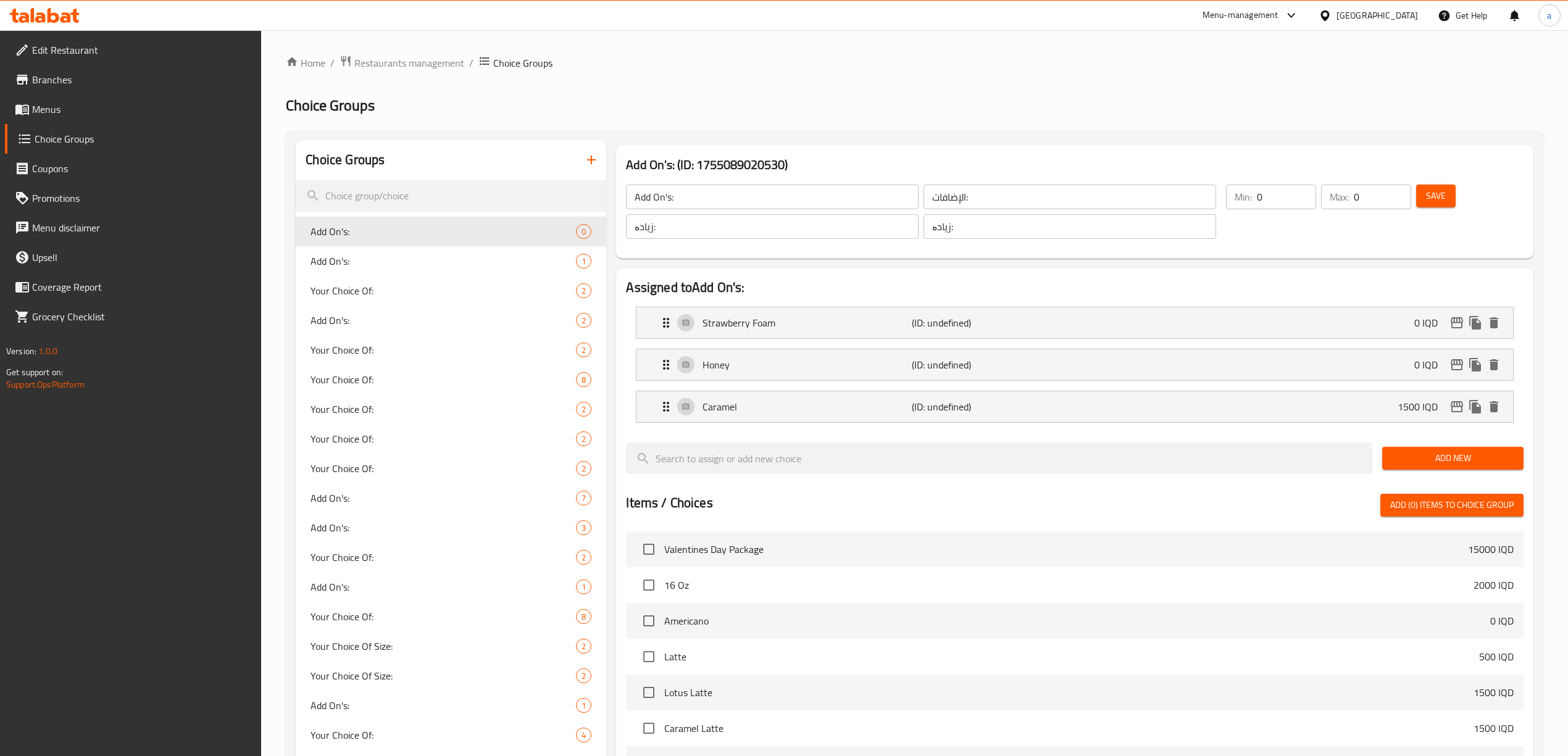
click at [1437, 460] on span "Add New" at bounding box center [1453, 458] width 121 height 15
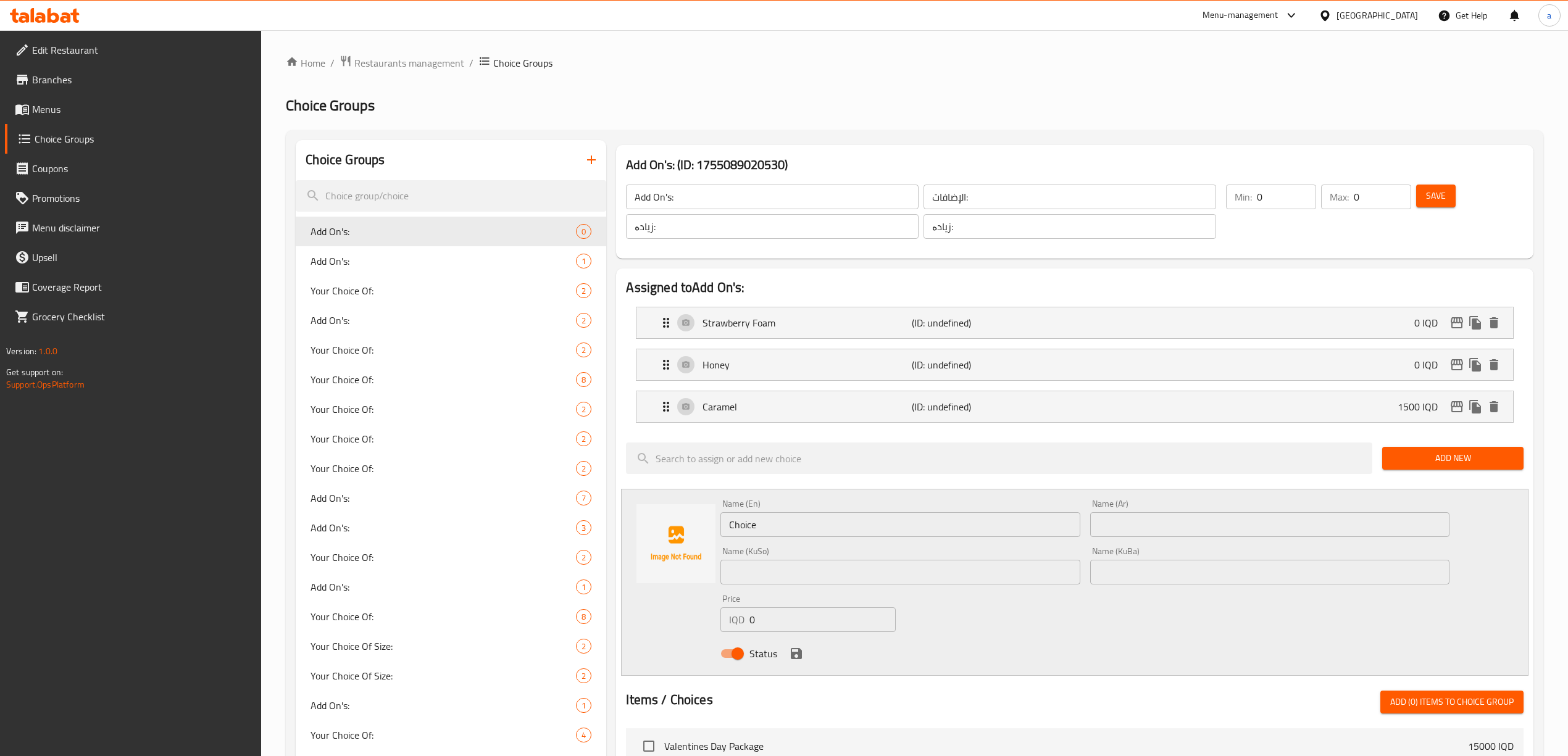
click at [788, 626] on input "0" at bounding box center [822, 620] width 146 height 24
paste input "150"
type input "1500"
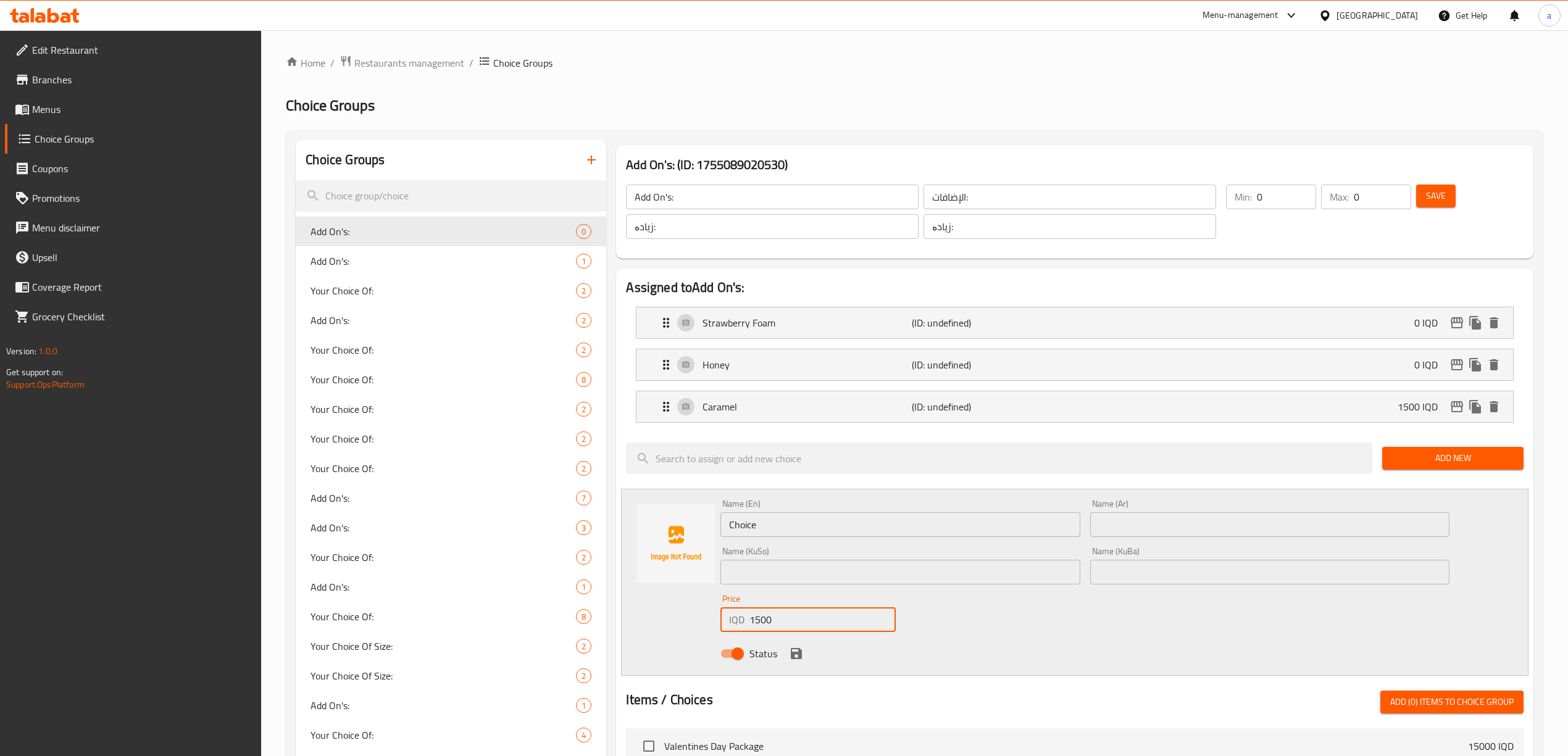
click at [1156, 522] on input "text" at bounding box center [1270, 524] width 360 height 24
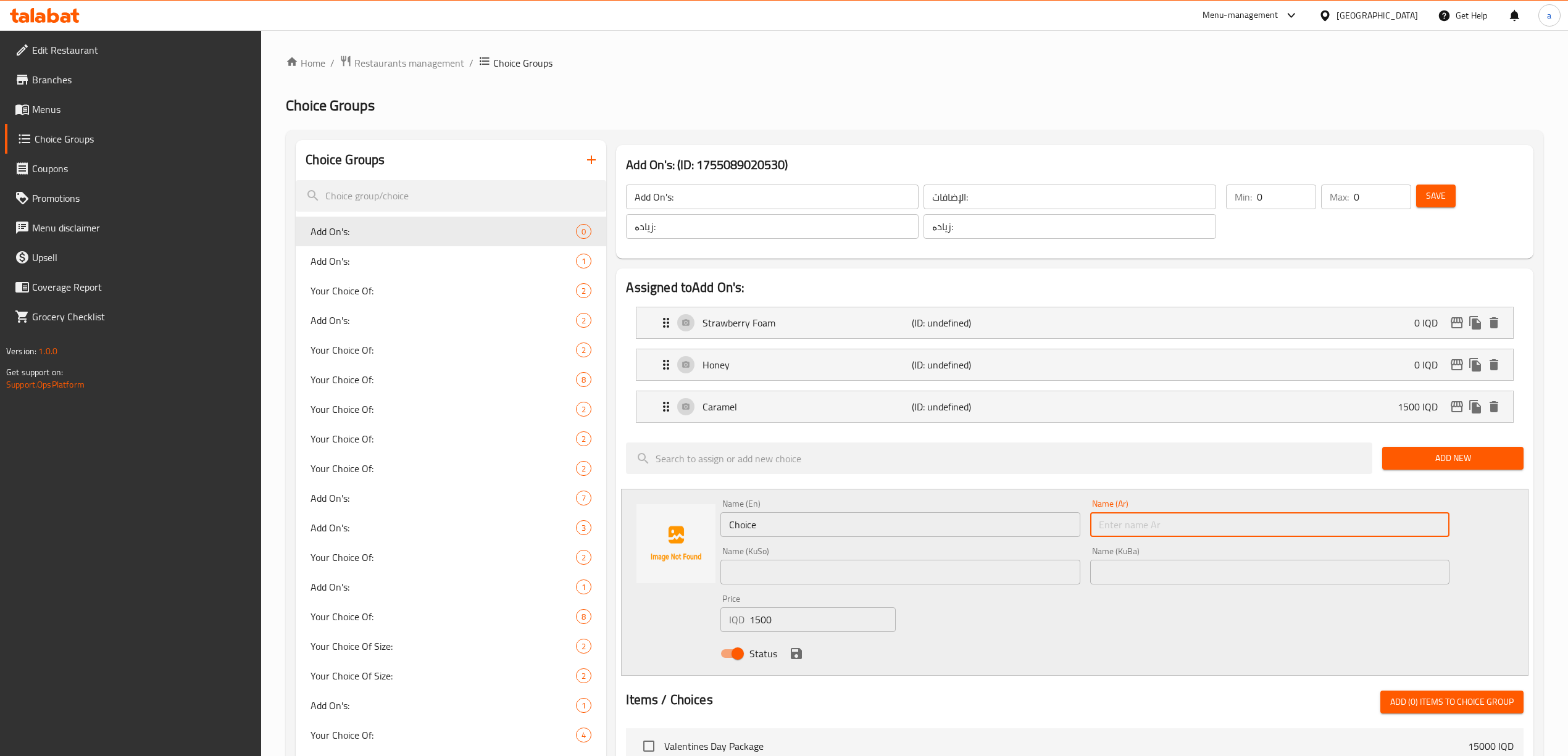
paste input "كاراميل بدون سكر"
type input "كاراميل بدون سكر"
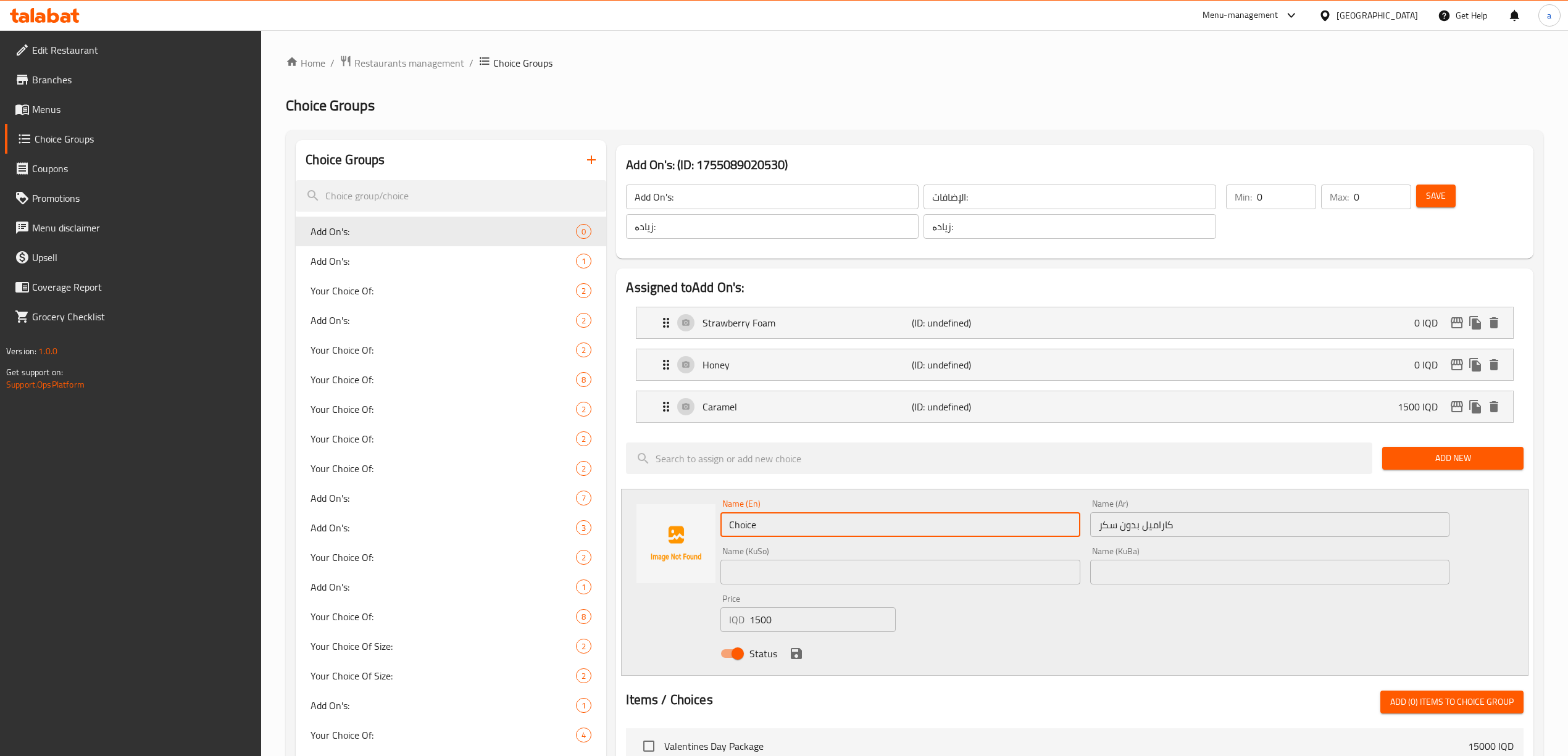
click at [873, 529] on input "Choice" at bounding box center [900, 524] width 360 height 24
paste input "Sugar Free Caramel"
type input "Sugar Free Caramel"
click at [1193, 578] on input "text" at bounding box center [1270, 572] width 360 height 24
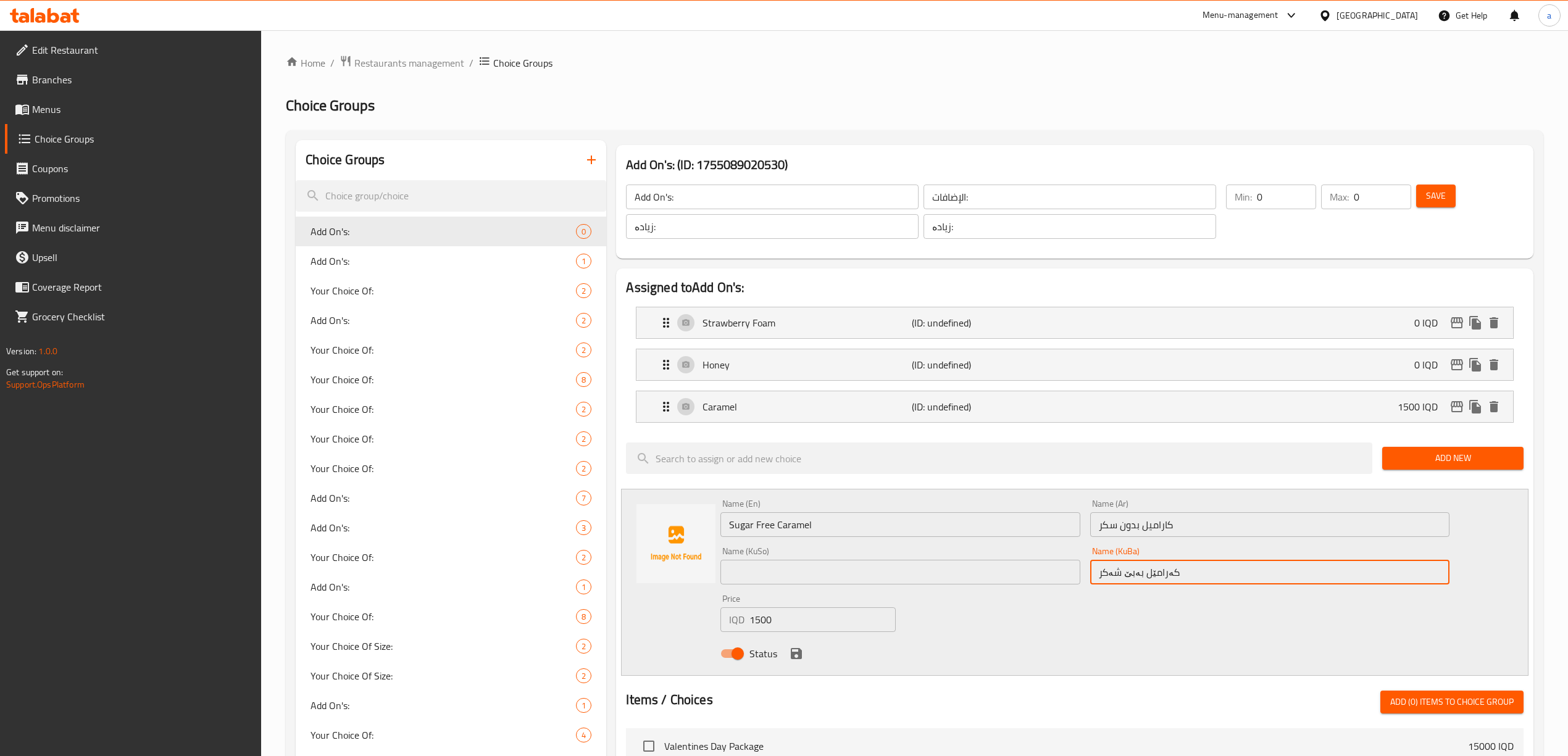
type input "کەرامێل بەبێ شەکر"
click at [819, 578] on input "text" at bounding box center [900, 572] width 360 height 24
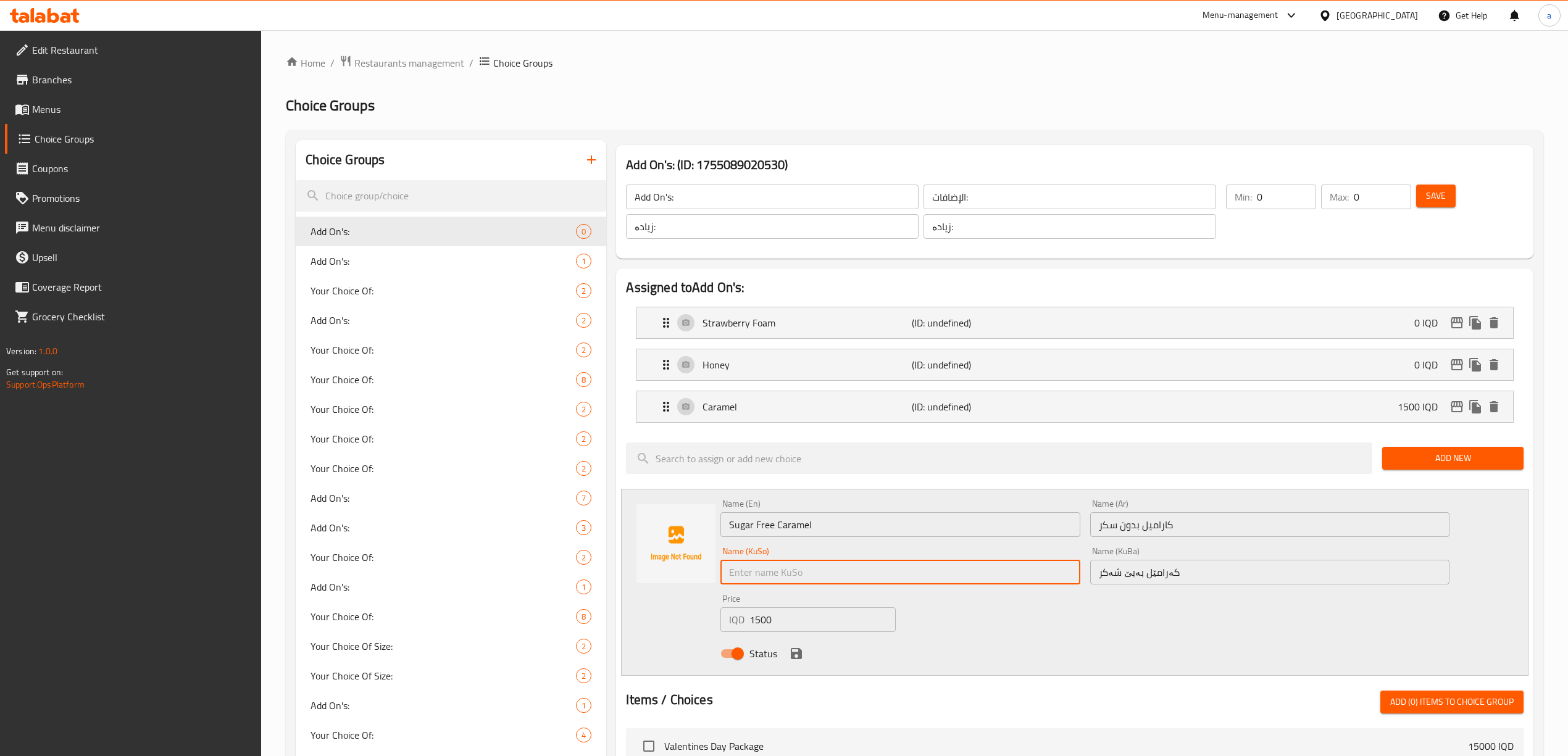
paste input "کەرامێل بەبێ شەکر"
type input "کەرامێل بەبێ شەکر"
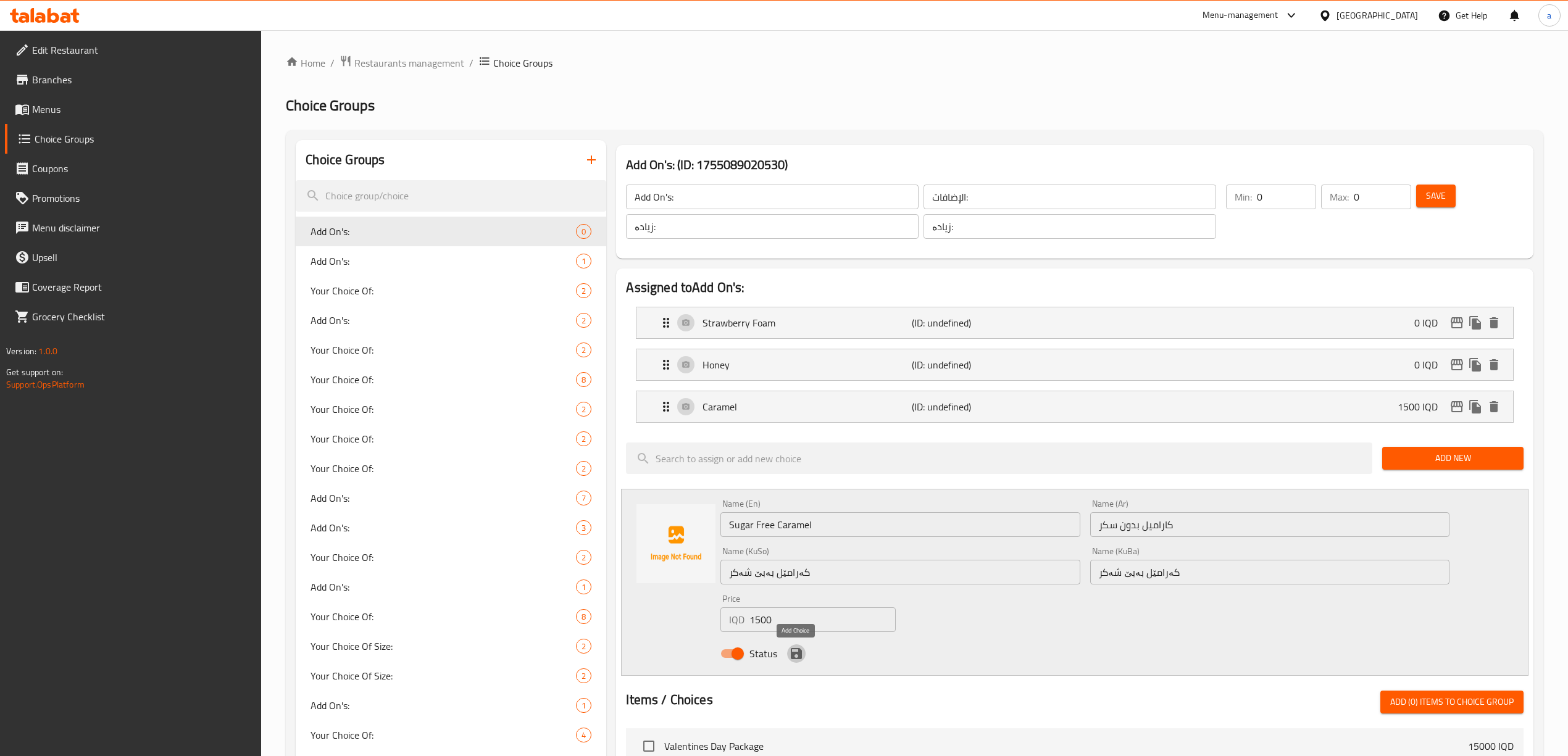
click at [798, 659] on icon "save" at bounding box center [796, 653] width 11 height 11
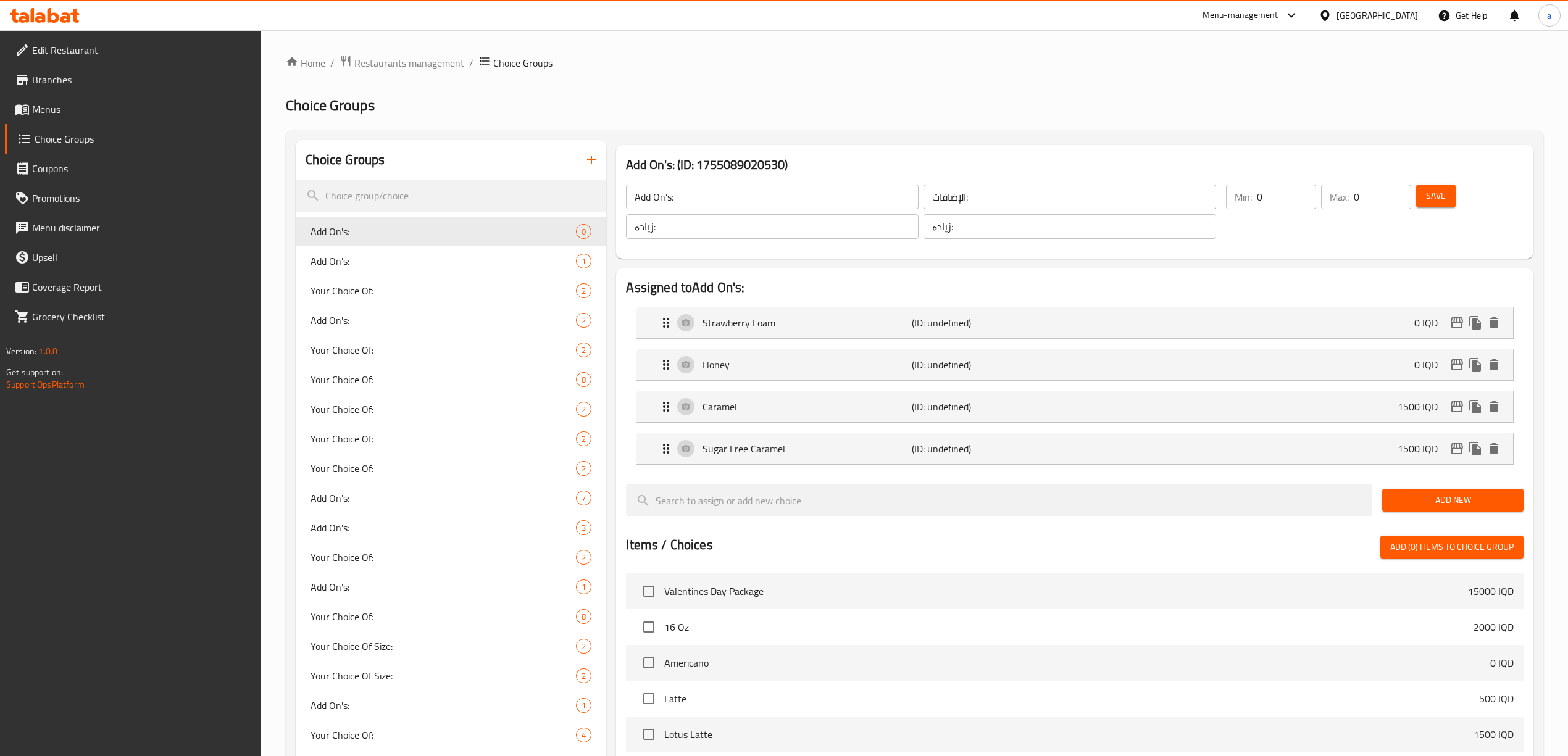
click at [1457, 504] on span "Add New" at bounding box center [1453, 500] width 121 height 15
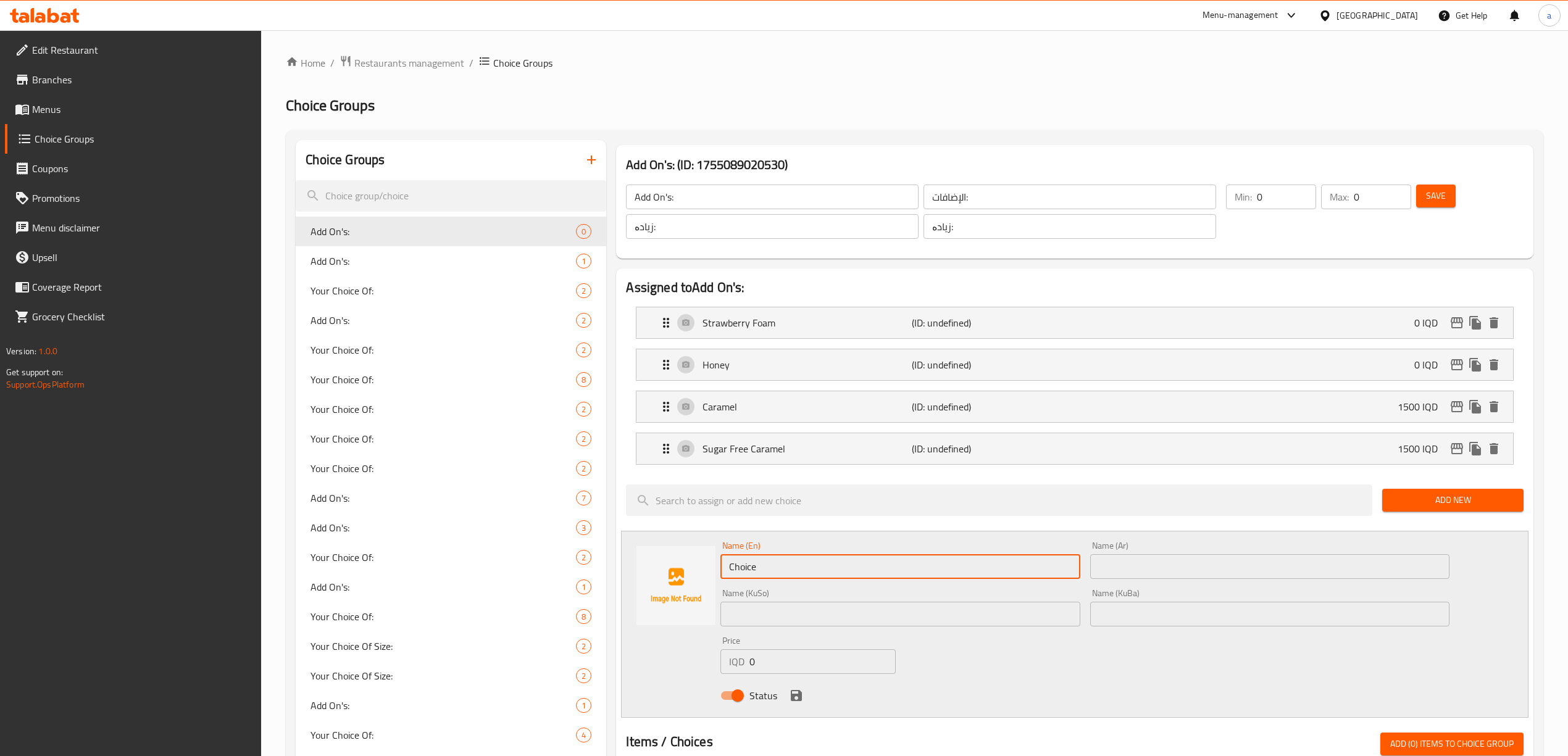
click at [755, 573] on input "Choice" at bounding box center [900, 566] width 360 height 24
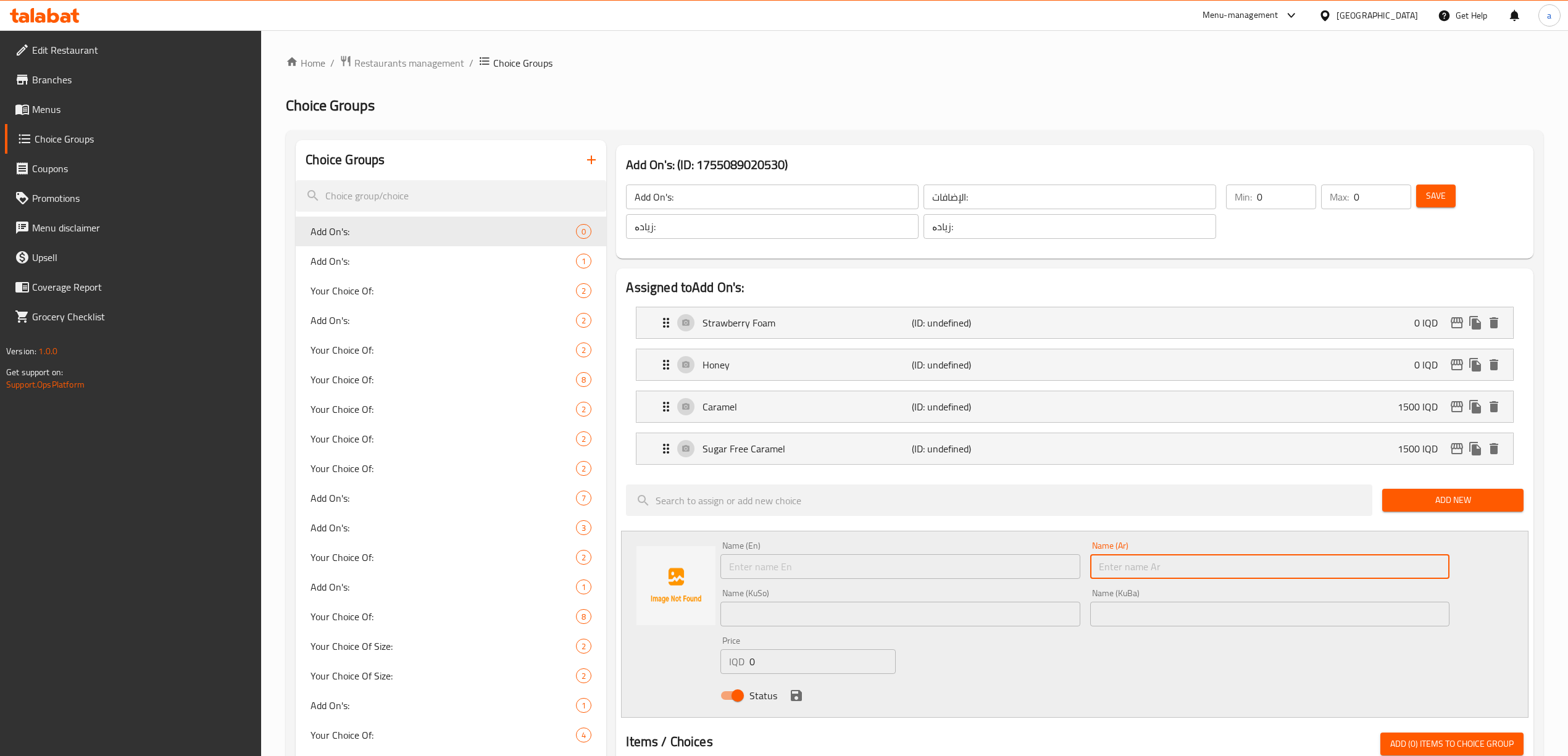
click at [1186, 572] on input "text" at bounding box center [1270, 566] width 360 height 24
paste input "فانيلا"
type input "فانيلا"
click at [979, 579] on input "text" at bounding box center [900, 566] width 360 height 24
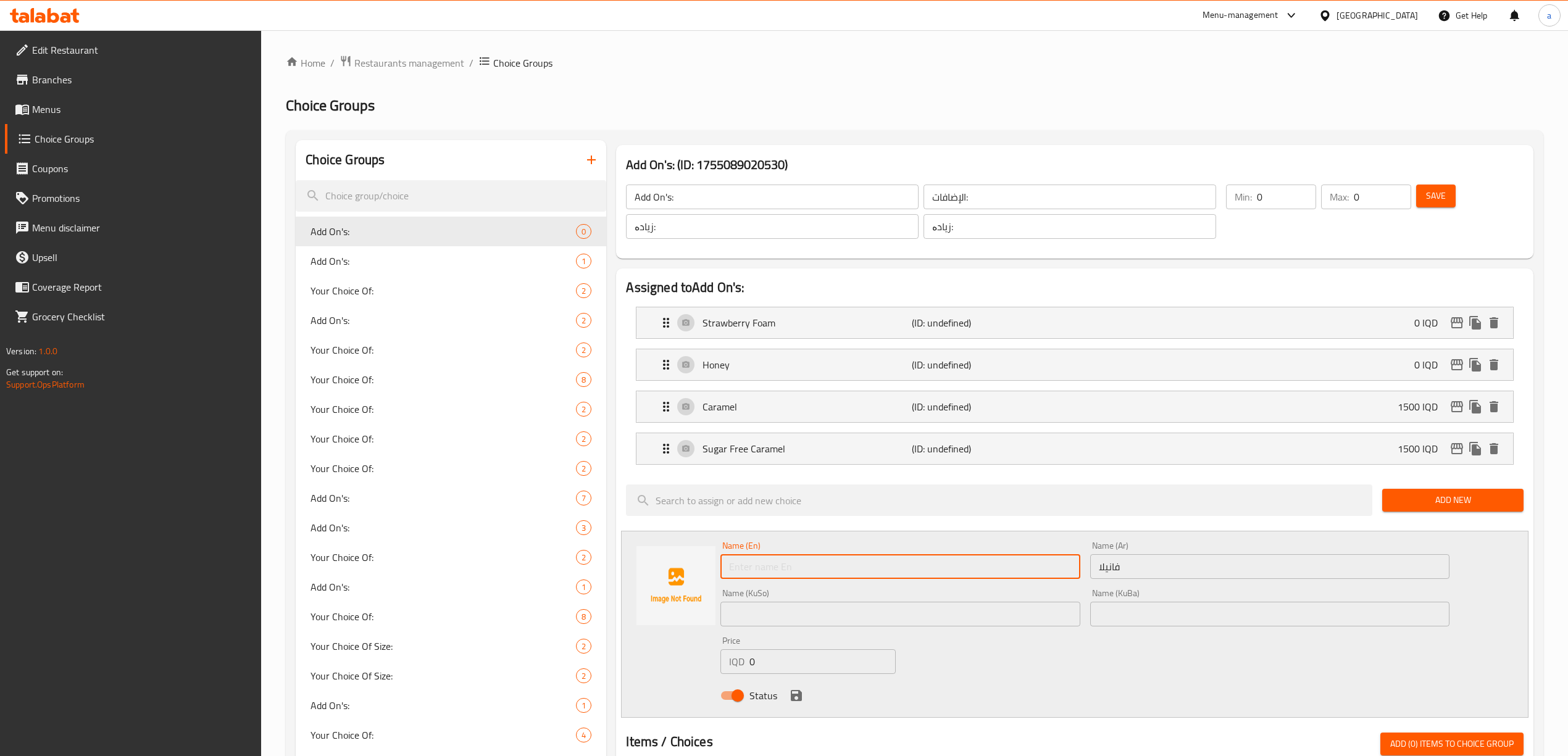
paste input "Vanilla"
type input "Vanilla"
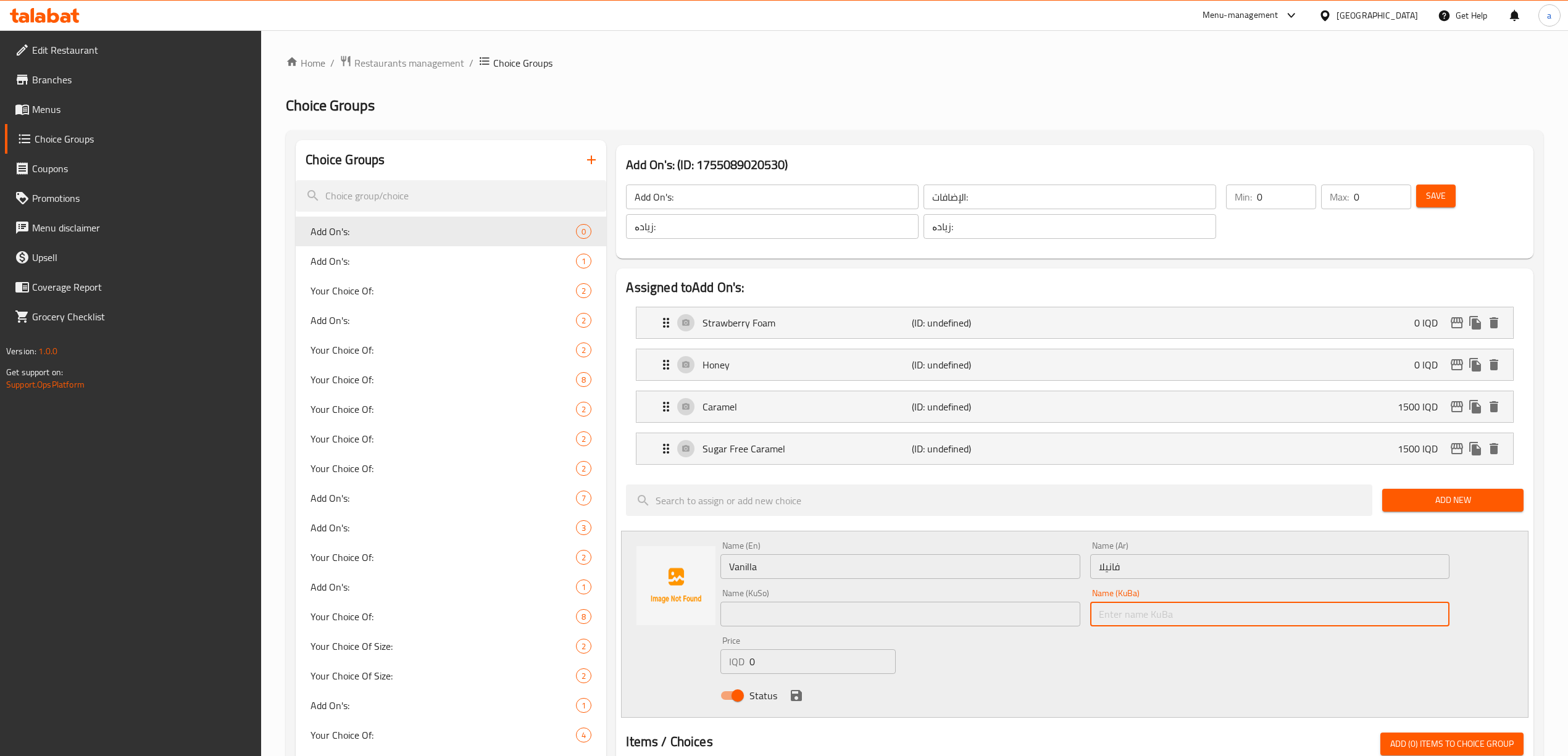
click at [1137, 610] on input "text" at bounding box center [1270, 614] width 360 height 24
type input "ڤانێلا"
click at [899, 623] on input "text" at bounding box center [900, 614] width 360 height 24
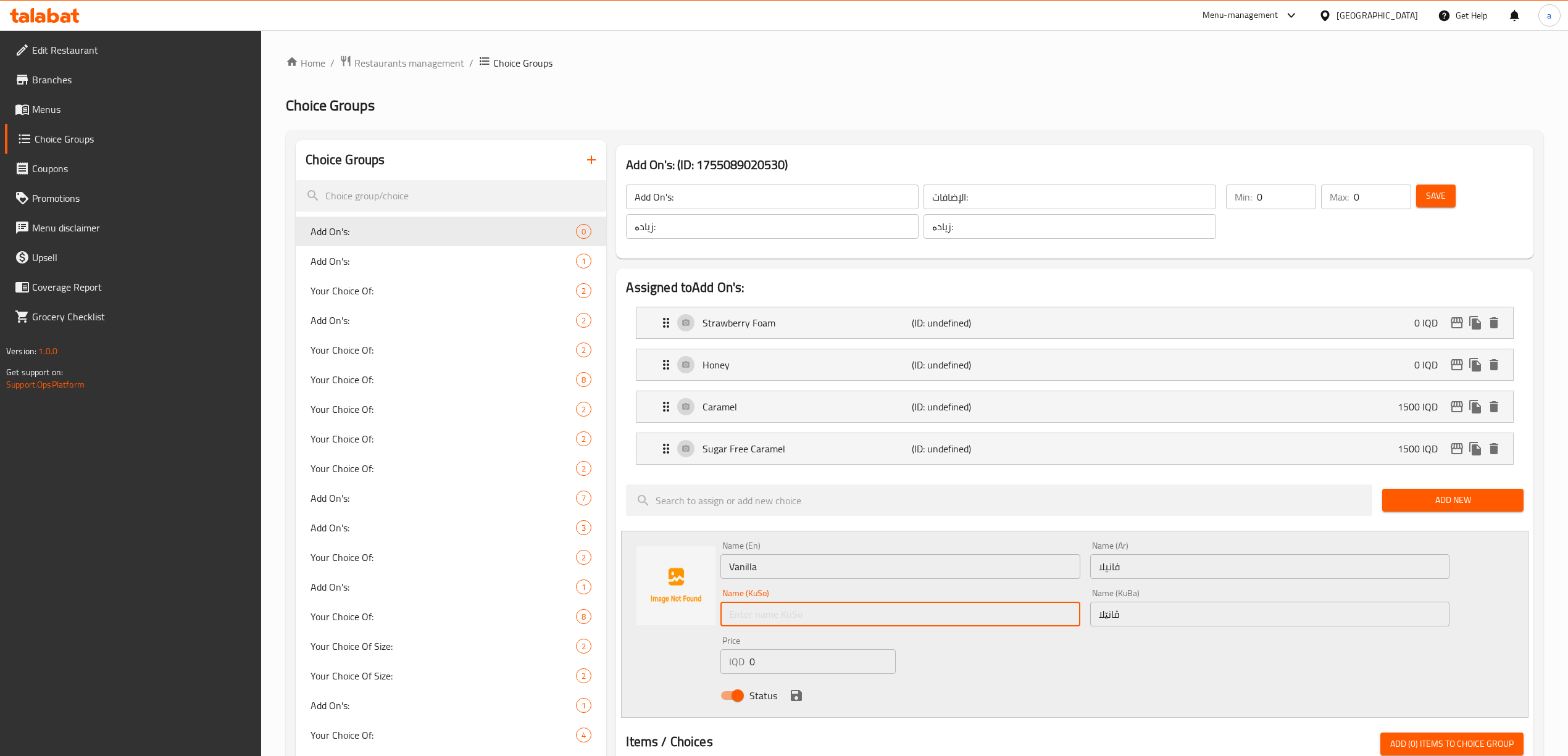
paste input "ڤانێلا"
type input "ڤانێلا"
click at [774, 654] on input "0" at bounding box center [822, 661] width 146 height 24
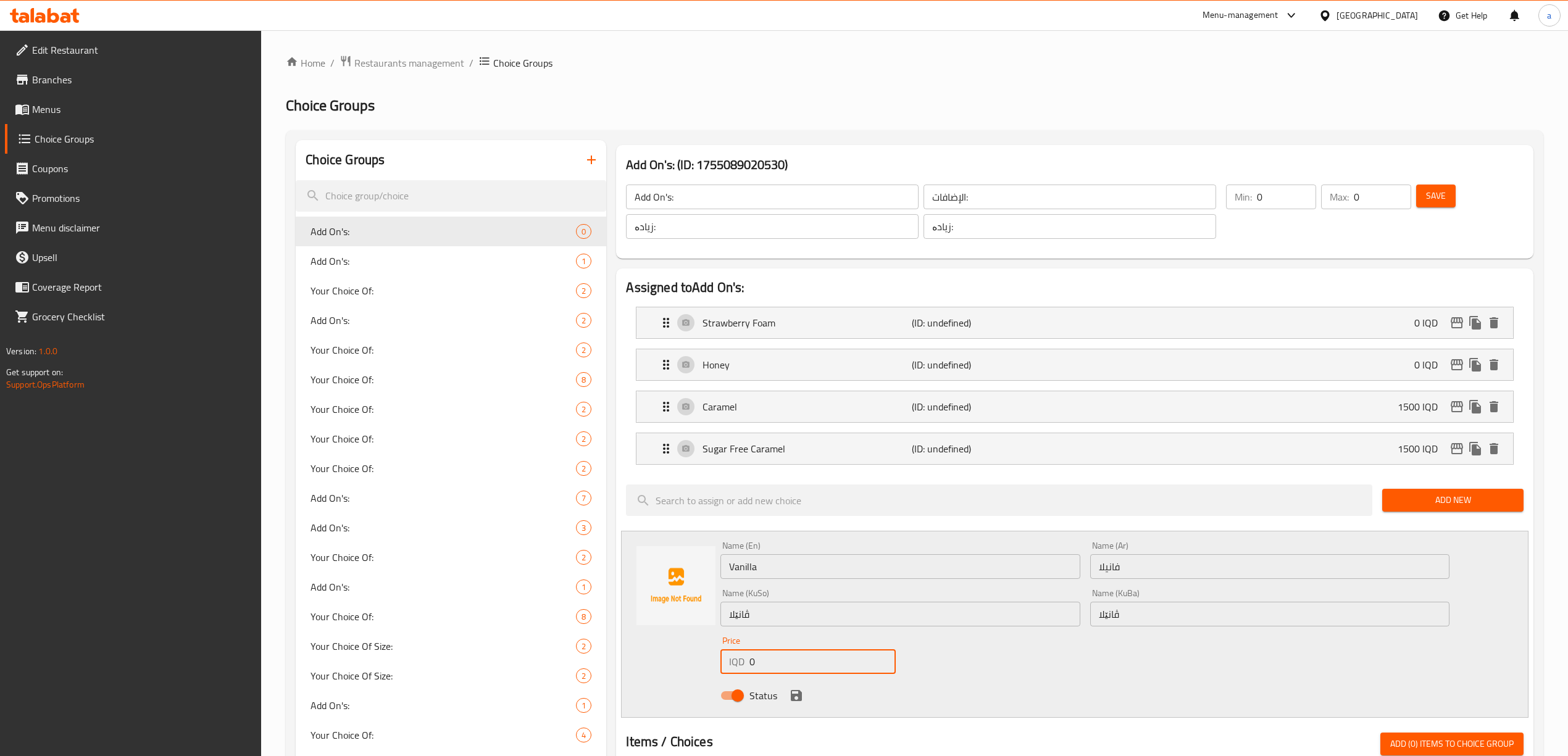
click at [778, 654] on input "0" at bounding box center [822, 661] width 146 height 24
click at [778, 659] on input "0" at bounding box center [822, 661] width 146 height 24
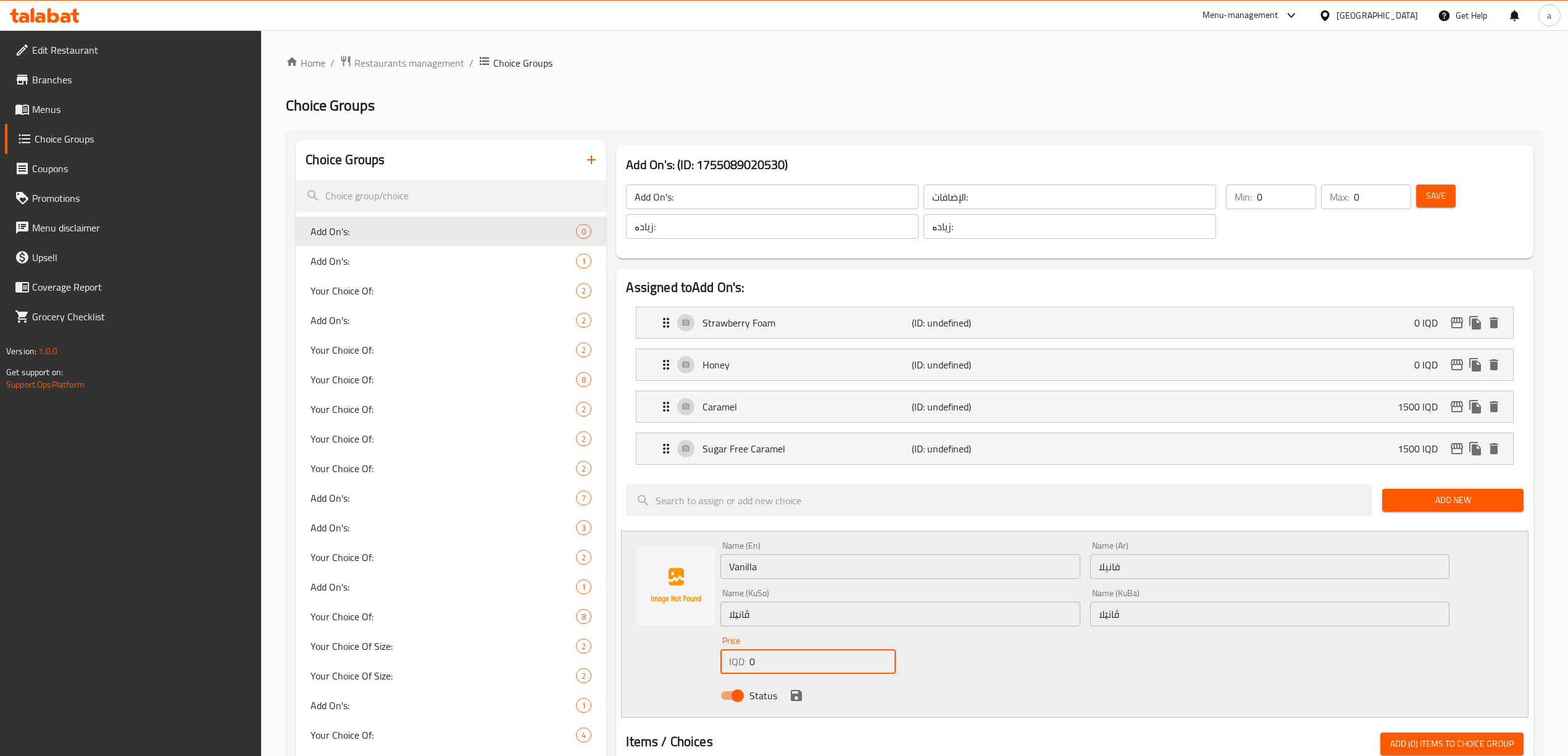
paste input "150"
type input "1500"
click at [795, 696] on icon "save" at bounding box center [796, 695] width 11 height 11
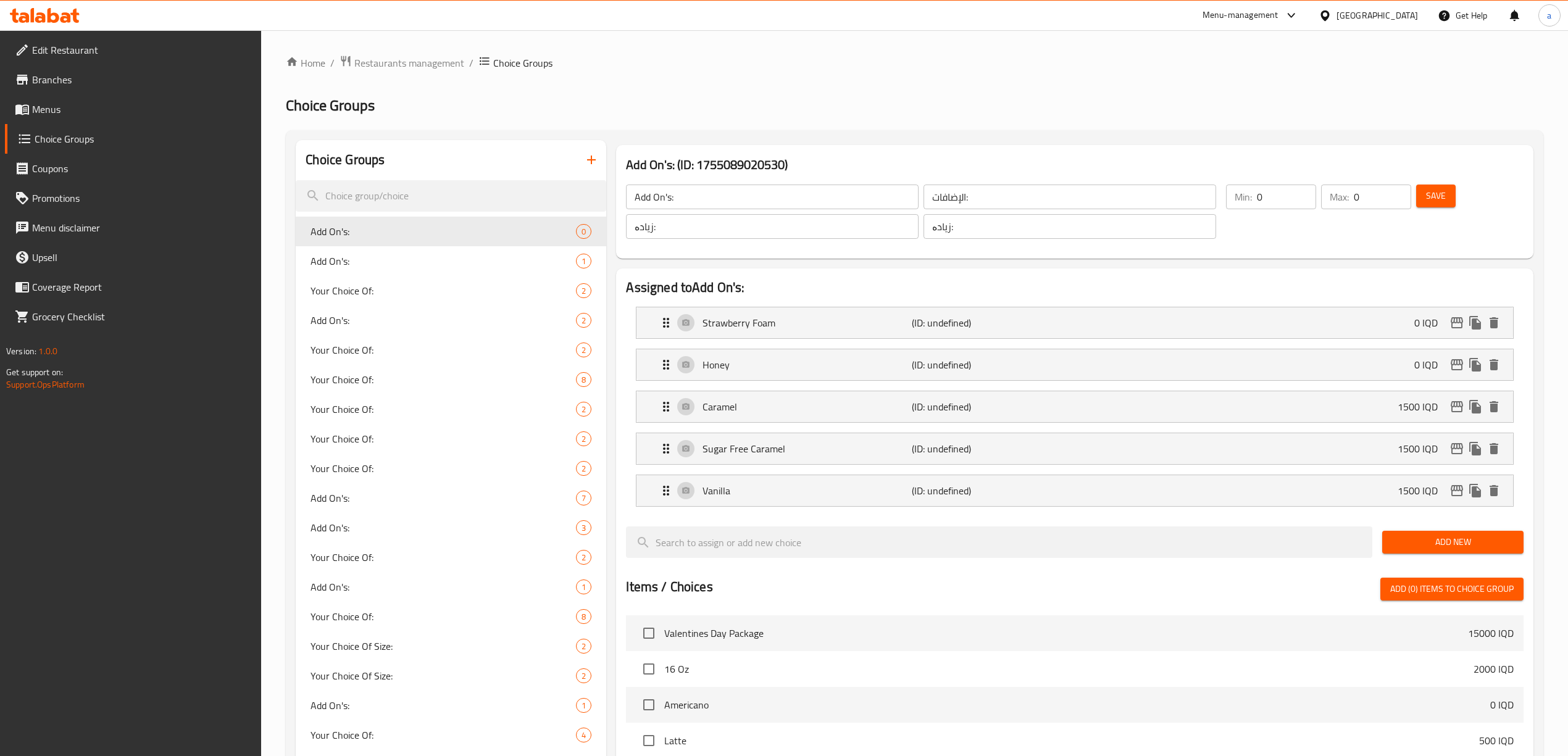
click at [1459, 540] on span "Add New" at bounding box center [1453, 542] width 121 height 15
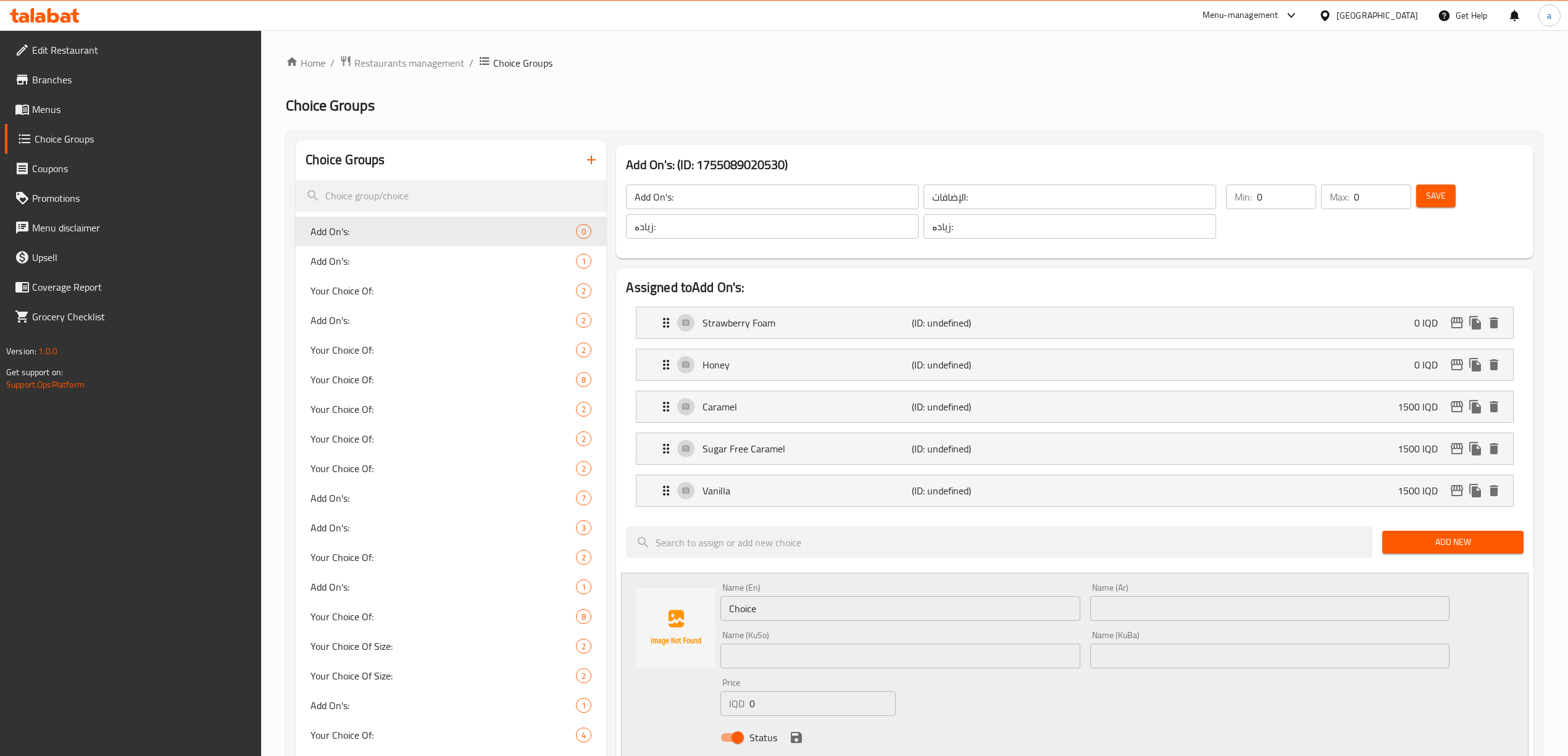
click at [754, 714] on input "0" at bounding box center [822, 703] width 146 height 24
paste input "150"
type input "1500"
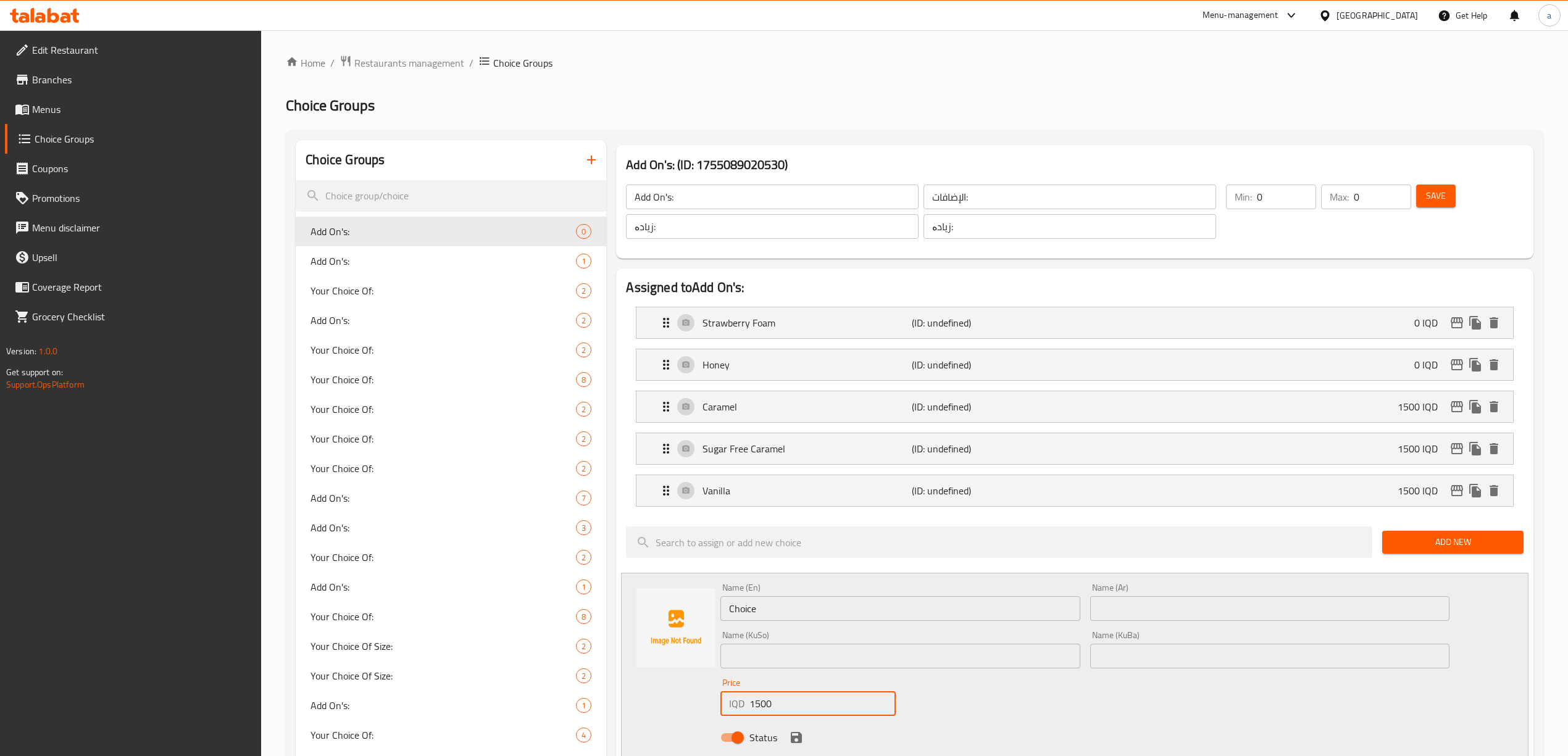
click at [1196, 603] on input "text" at bounding box center [1270, 608] width 360 height 24
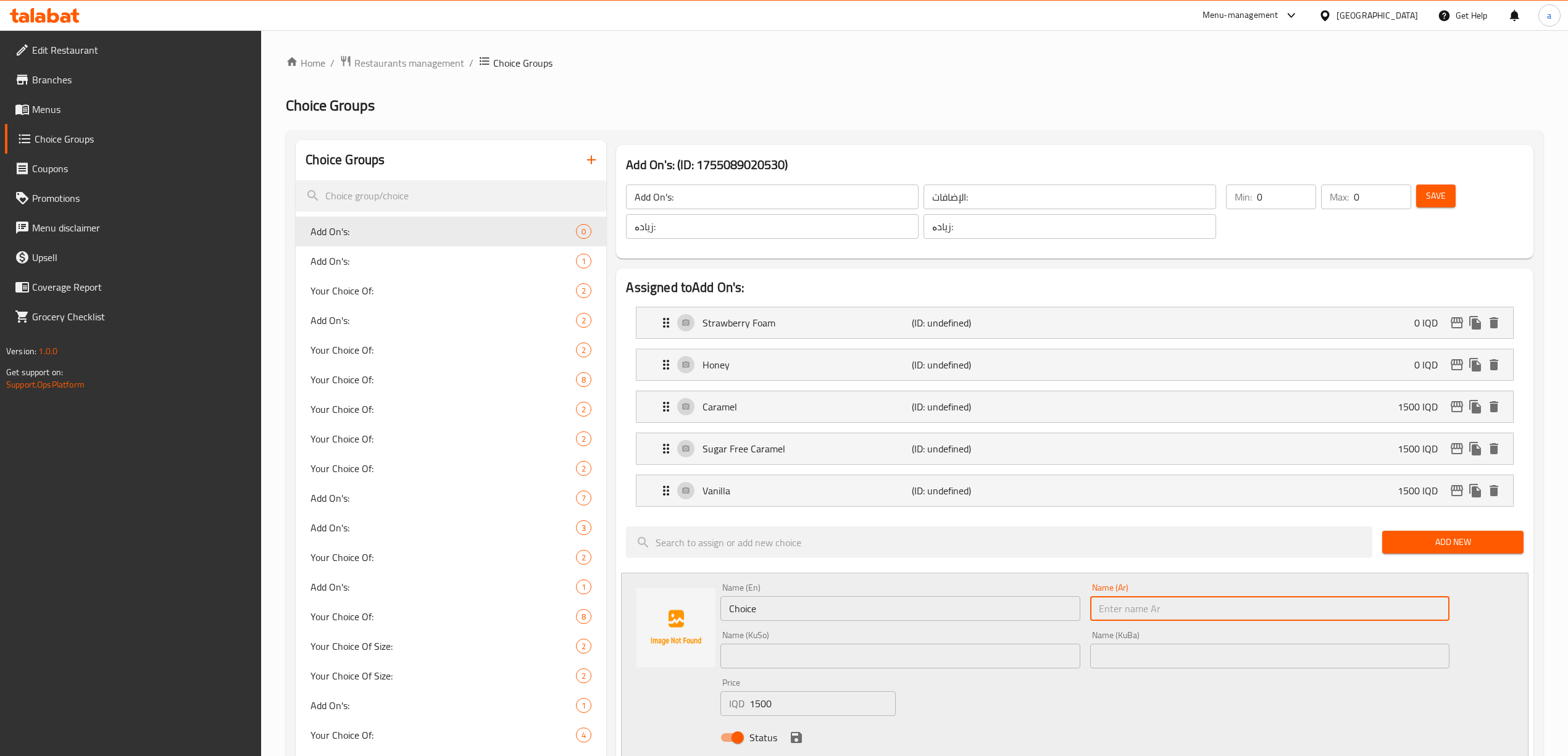
paste input "شوكولاته بيضاء"
type input "شوكولاته بيضاء"
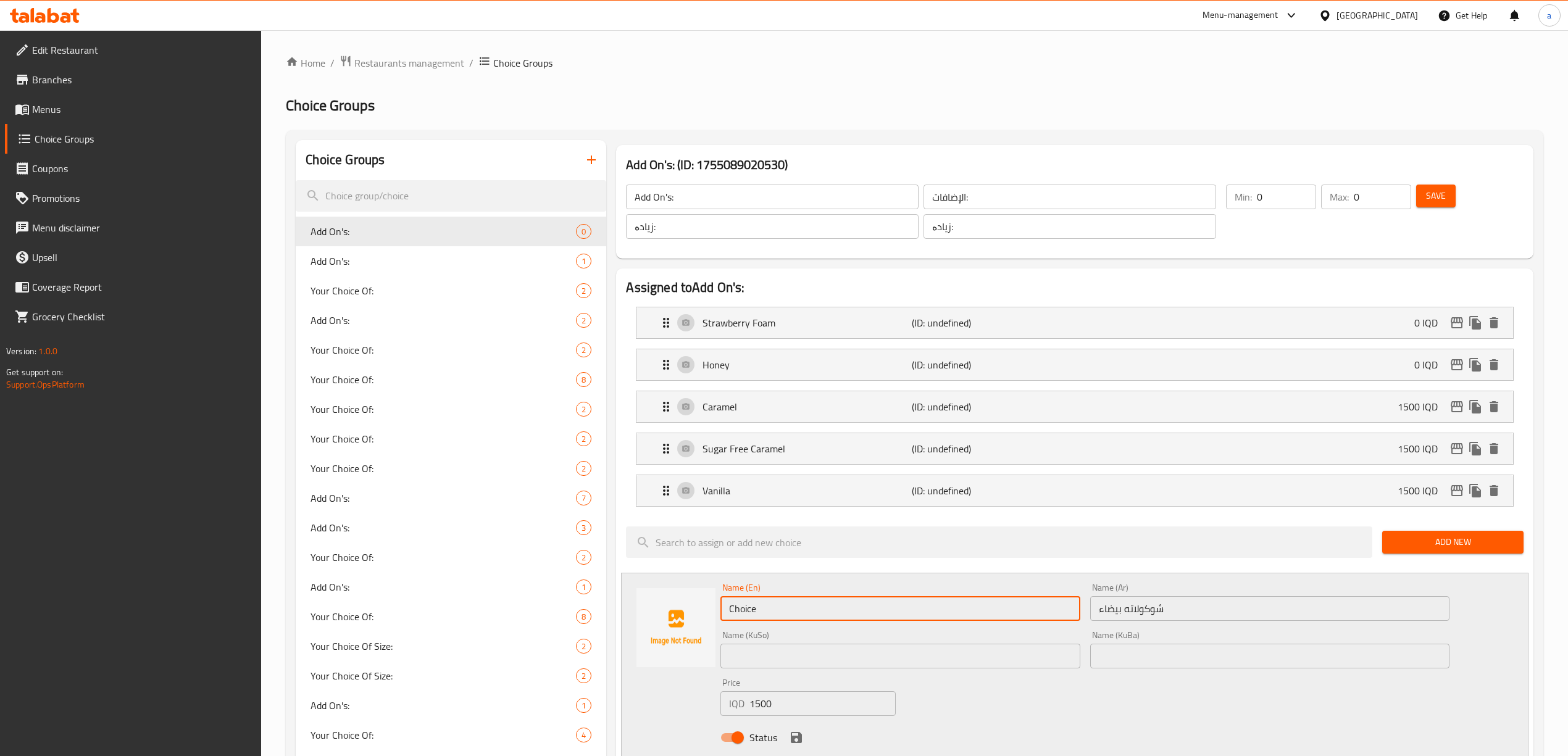
click at [856, 615] on input "Choice" at bounding box center [900, 608] width 360 height 24
paste input "White Mocha"
type input "White Mocha"
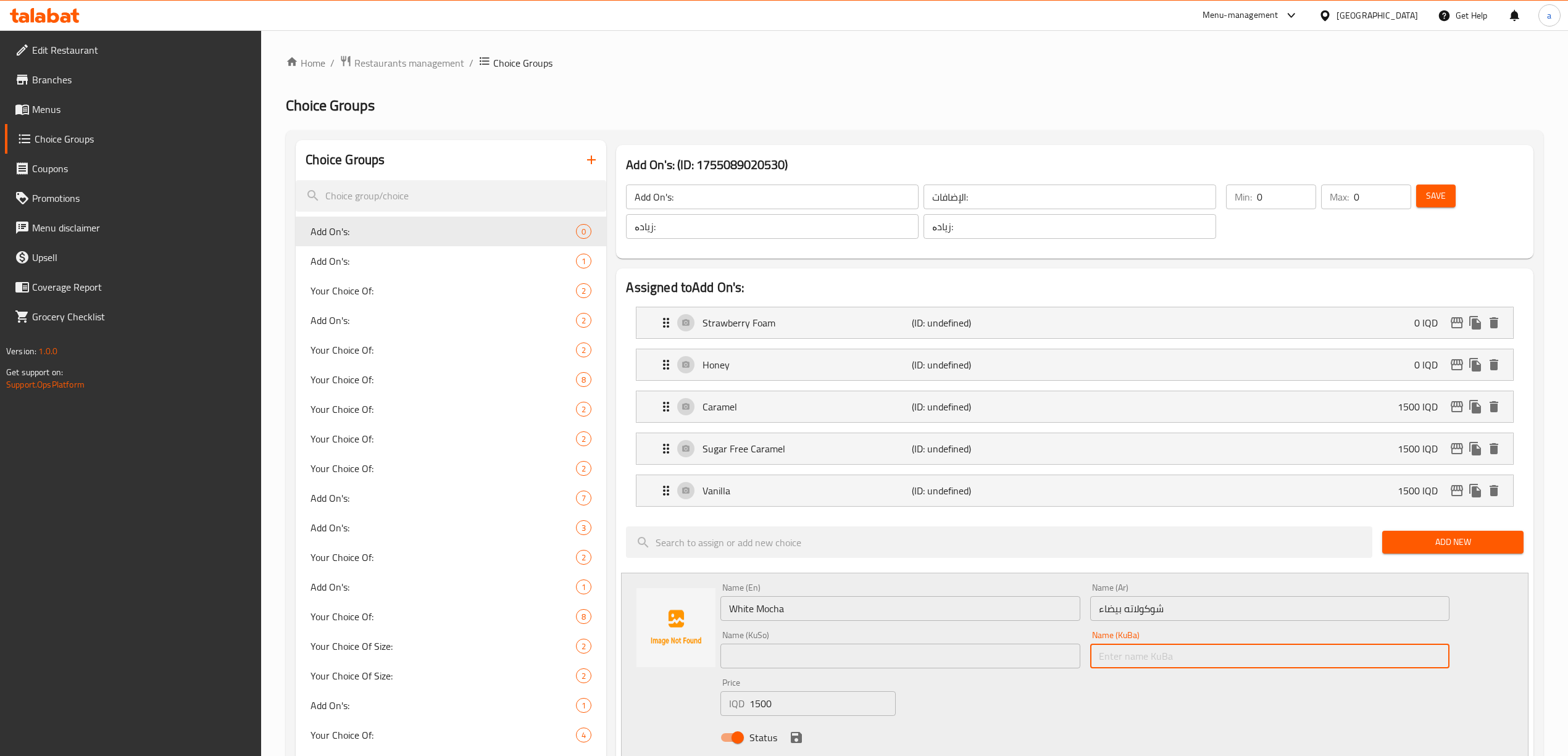
click at [1138, 652] on input "text" at bounding box center [1270, 656] width 360 height 24
click at [1139, 606] on input "شوكولاته بيضاء" at bounding box center [1270, 608] width 360 height 24
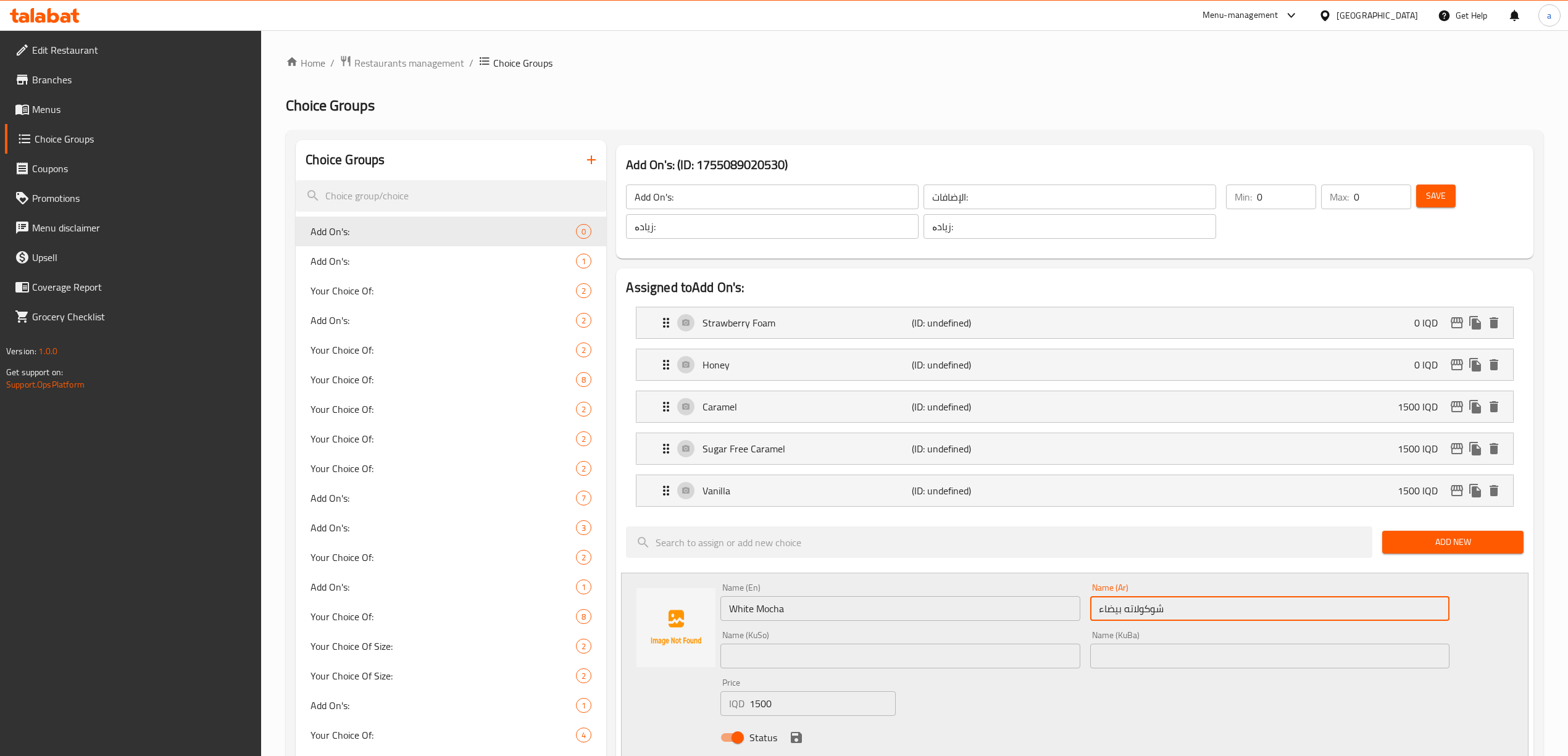
click at [1139, 606] on input "شوكولاته بيضاء" at bounding box center [1270, 608] width 360 height 24
click at [865, 603] on input "White Mocha" at bounding box center [900, 608] width 360 height 24
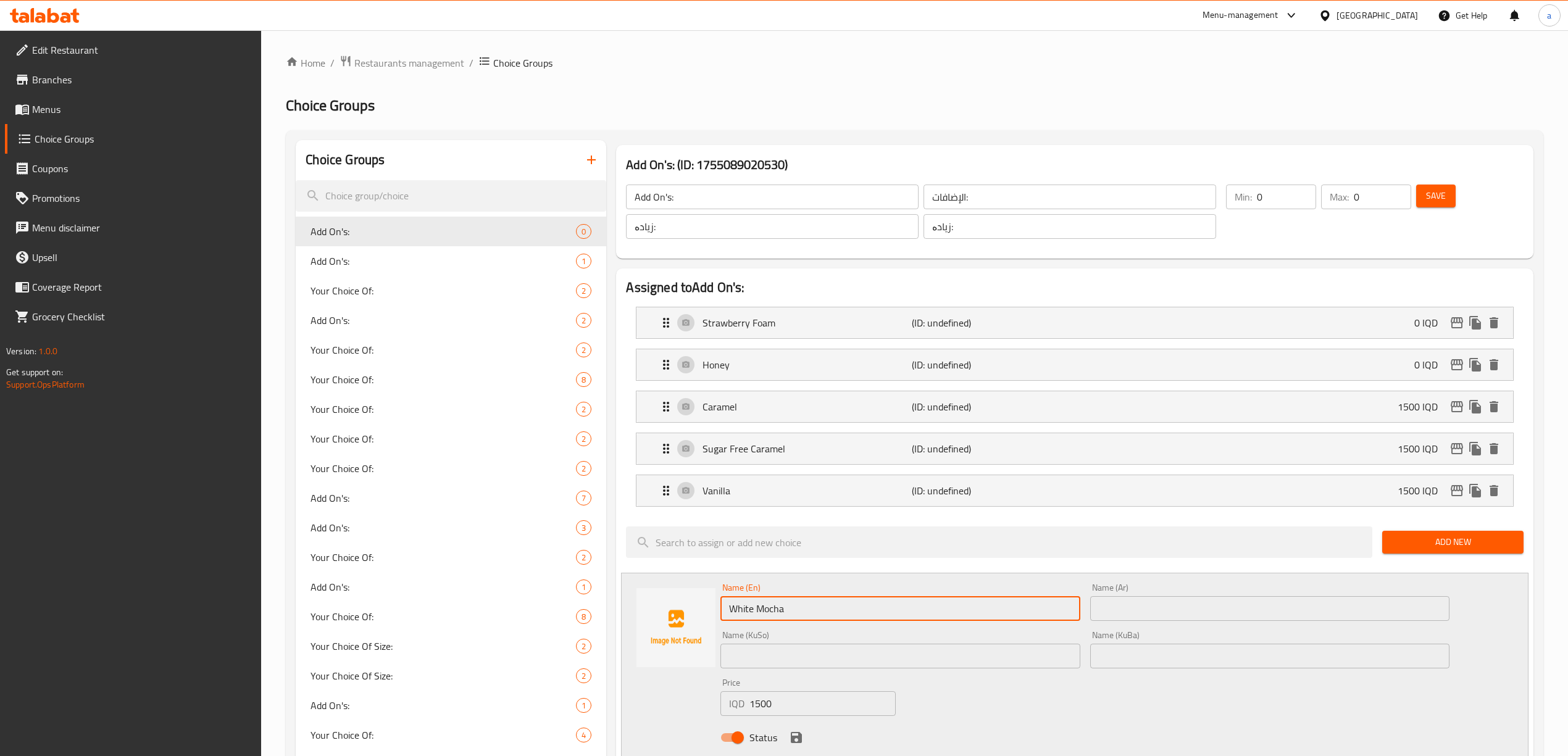
click at [865, 603] on input "White Mocha" at bounding box center [900, 608] width 360 height 24
click at [769, 700] on input "1500" at bounding box center [822, 703] width 146 height 24
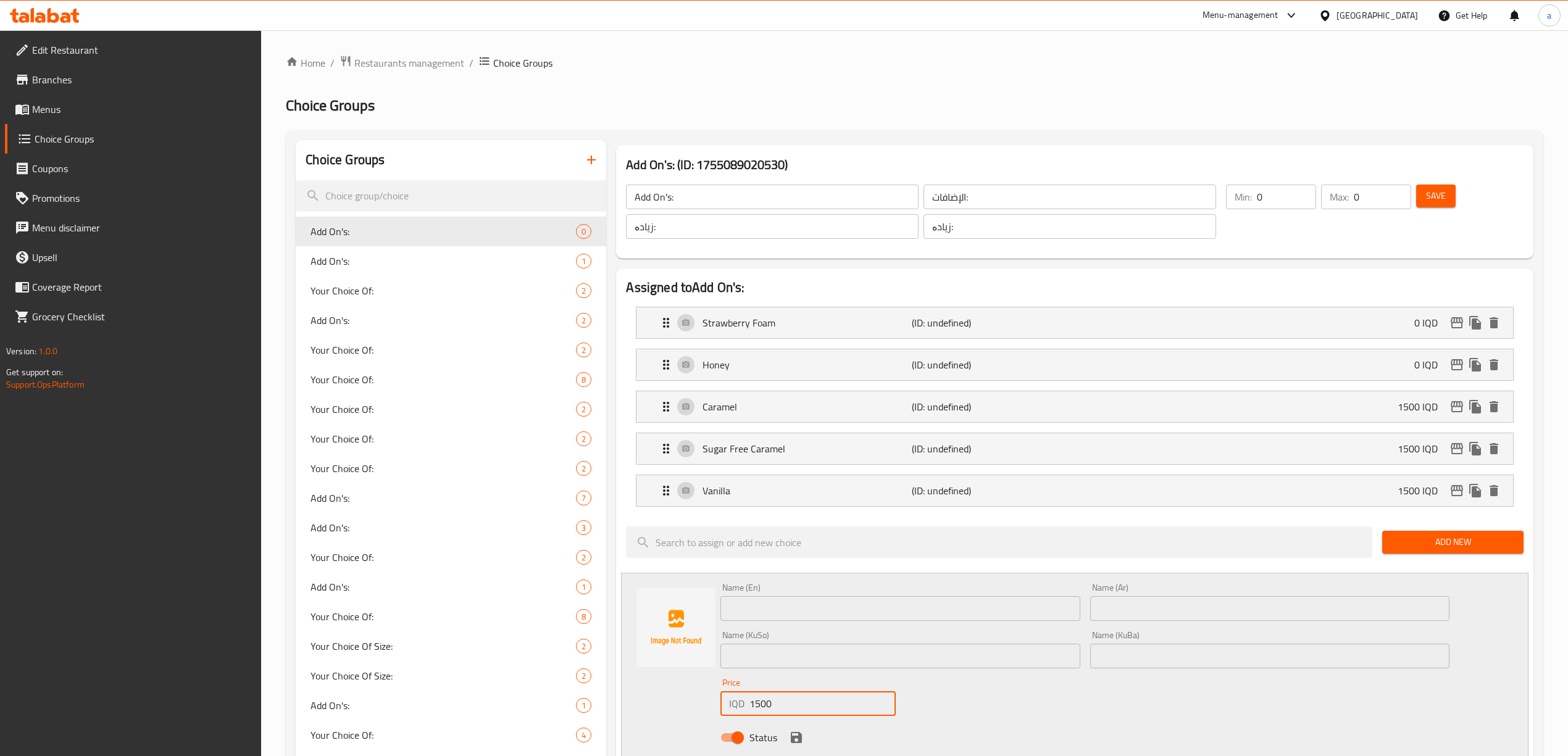
click at [769, 700] on input "1500" at bounding box center [822, 703] width 146 height 24
click at [917, 586] on div "Name (En) Name (En)" at bounding box center [900, 602] width 360 height 38
click at [769, 581] on div "Name (En) Name (En)" at bounding box center [900, 602] width 369 height 47
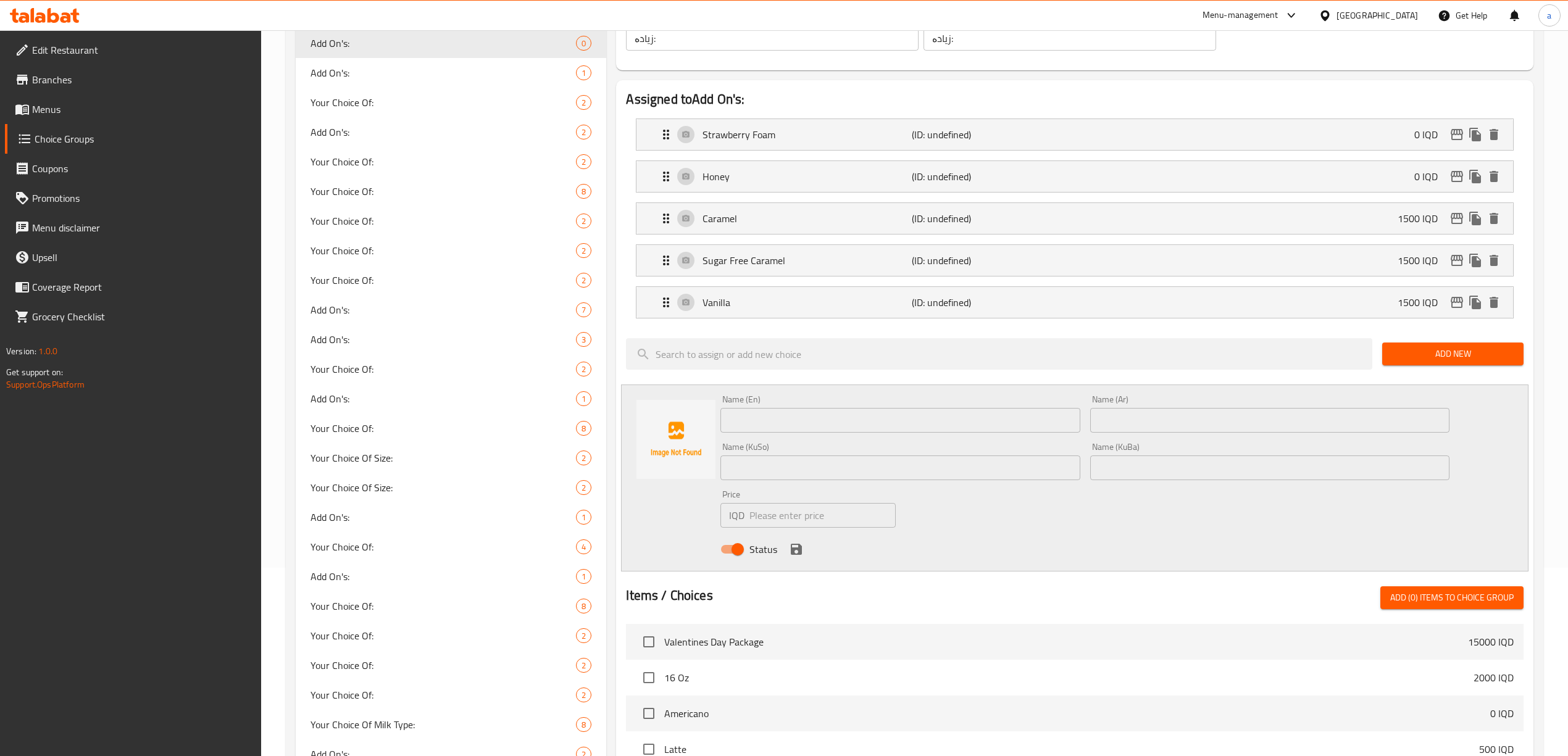
scroll to position [220, 0]
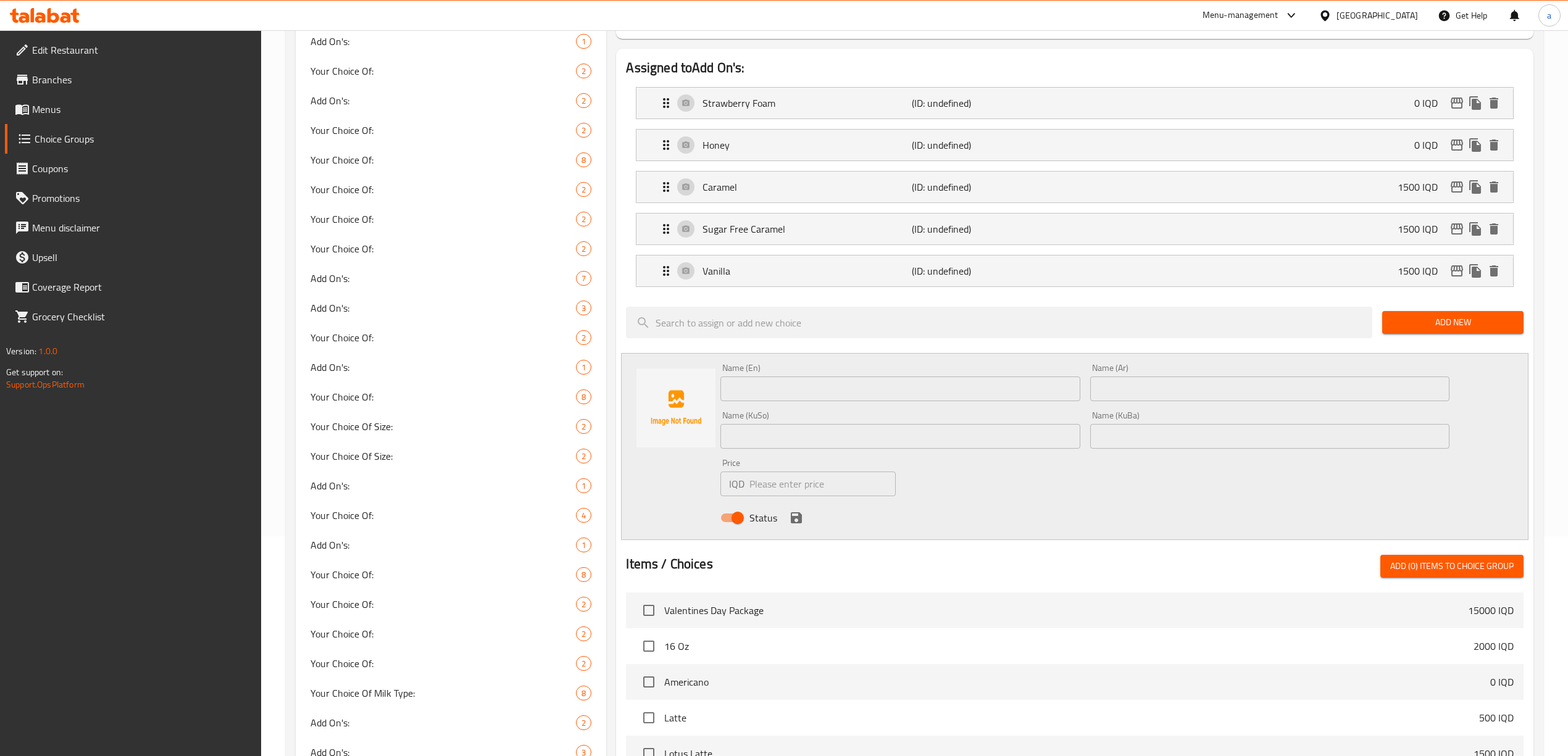
click at [1203, 508] on div "Status" at bounding box center [1085, 518] width 739 height 34
click at [1480, 375] on div "Name (En) Name (En) Name (Ar) Name (Ar) Name (KuSo) Name (KuSo) Name (KuBa) Nam…" at bounding box center [1075, 446] width 907 height 187
click at [1493, 371] on div "Name (En) Name (En) Name (Ar) Name (Ar) Name (KuSo) Name (KuSo) Name (KuBa) Nam…" at bounding box center [1075, 446] width 907 height 187
click at [983, 571] on div "Items / Choices Add (0) items to choice group" at bounding box center [1074, 566] width 897 height 23
click at [1472, 322] on span "Add New" at bounding box center [1453, 322] width 121 height 15
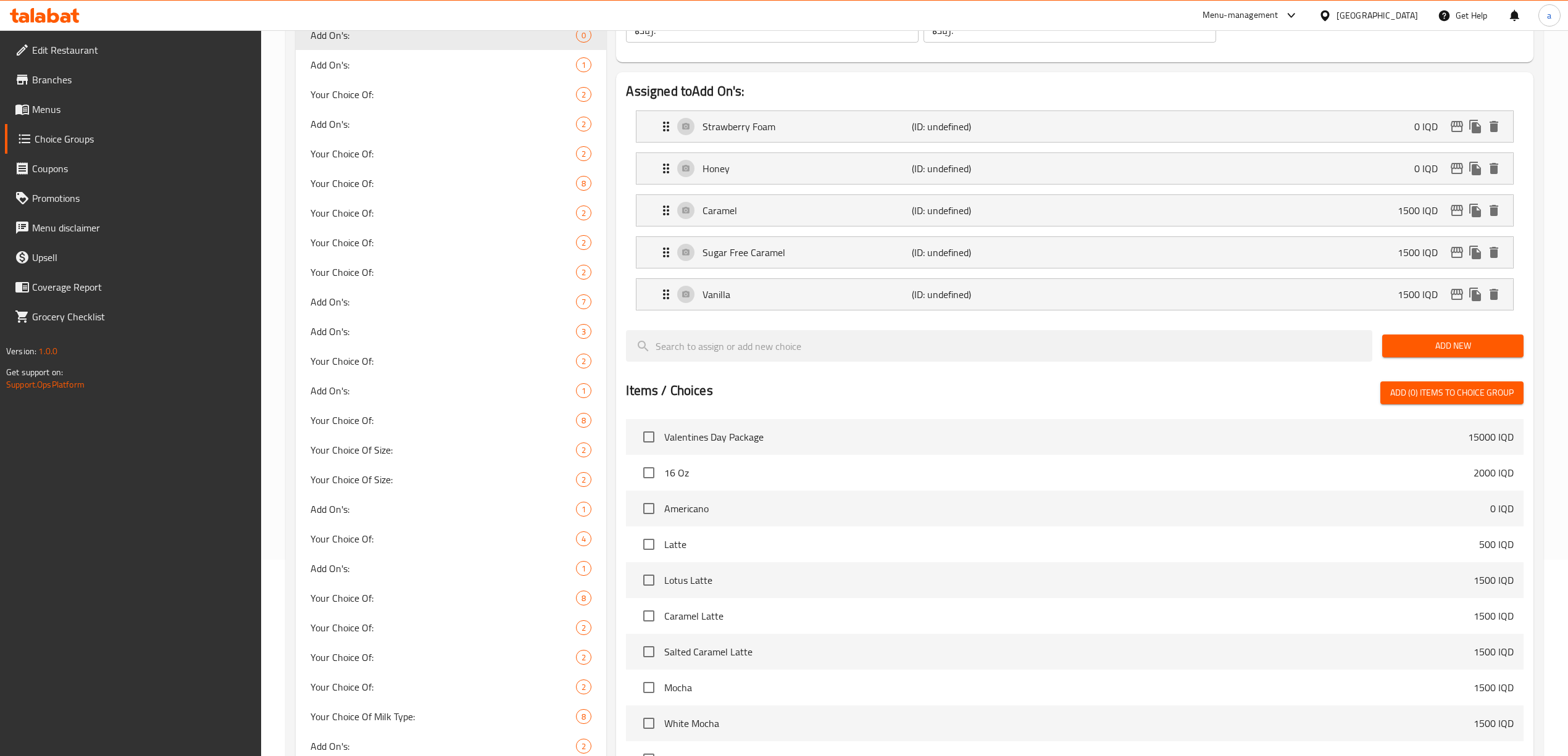
scroll to position [0, 0]
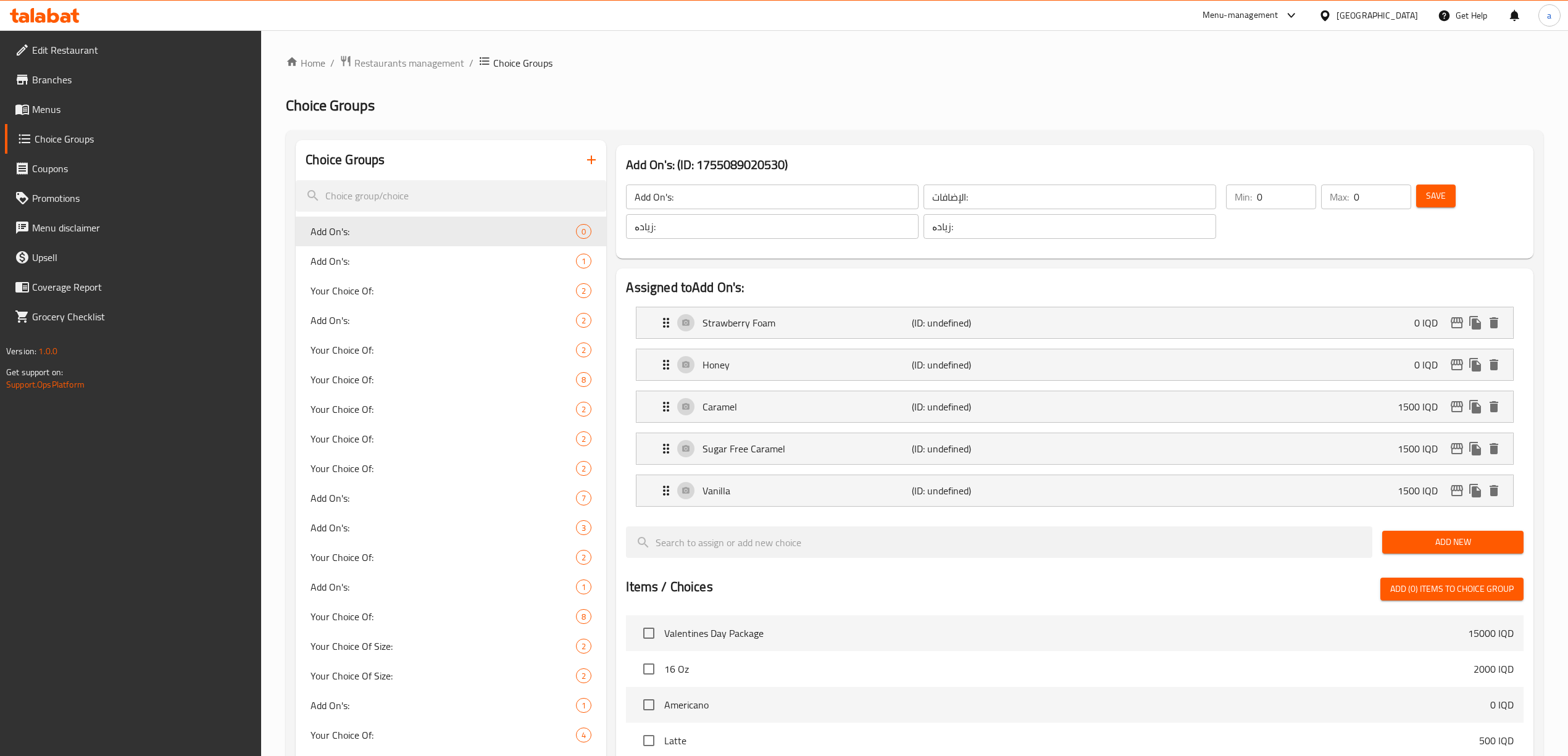
click at [1438, 195] on span "Save" at bounding box center [1436, 196] width 19 height 15
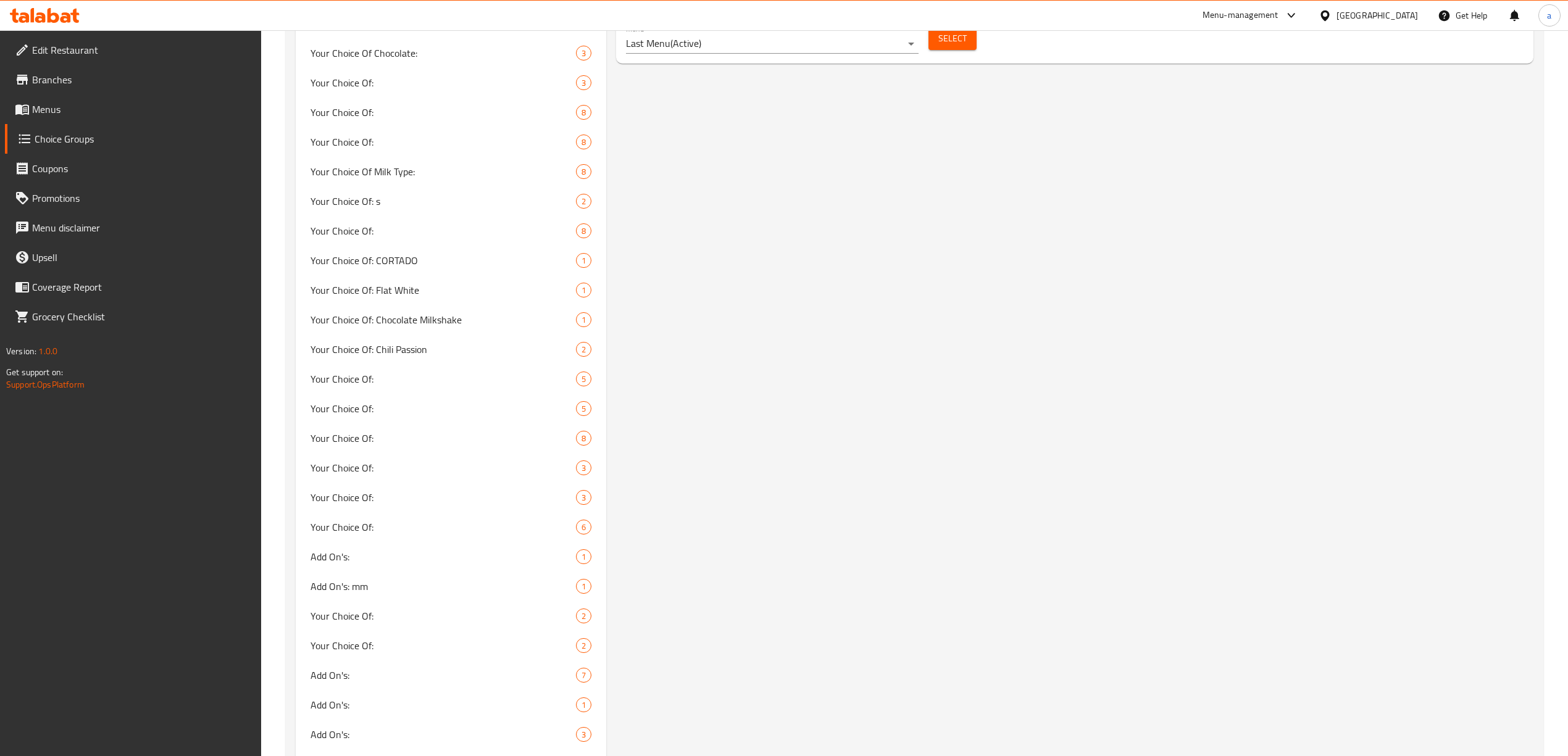
scroll to position [878, 0]
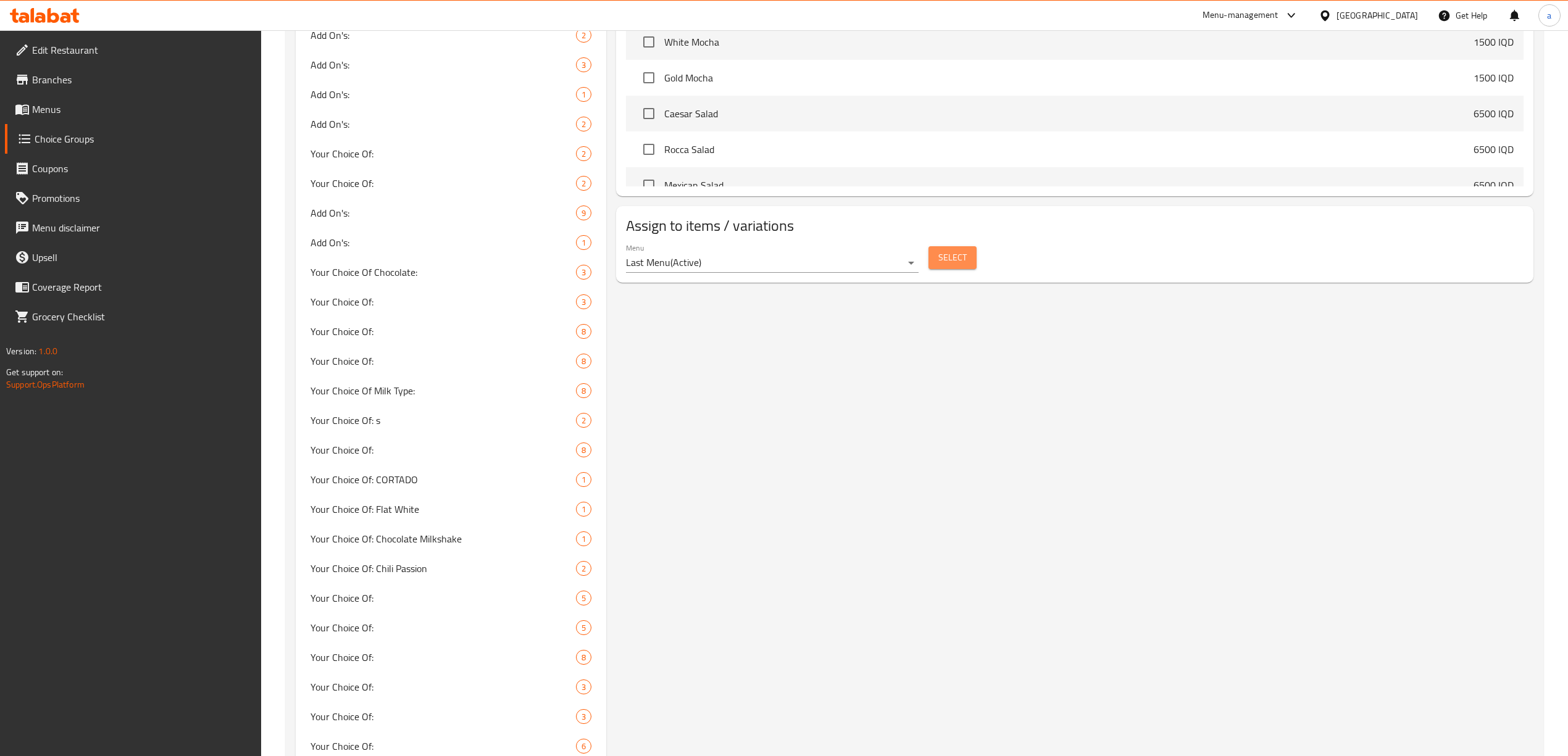
click at [941, 263] on span "Select" at bounding box center [953, 258] width 29 height 15
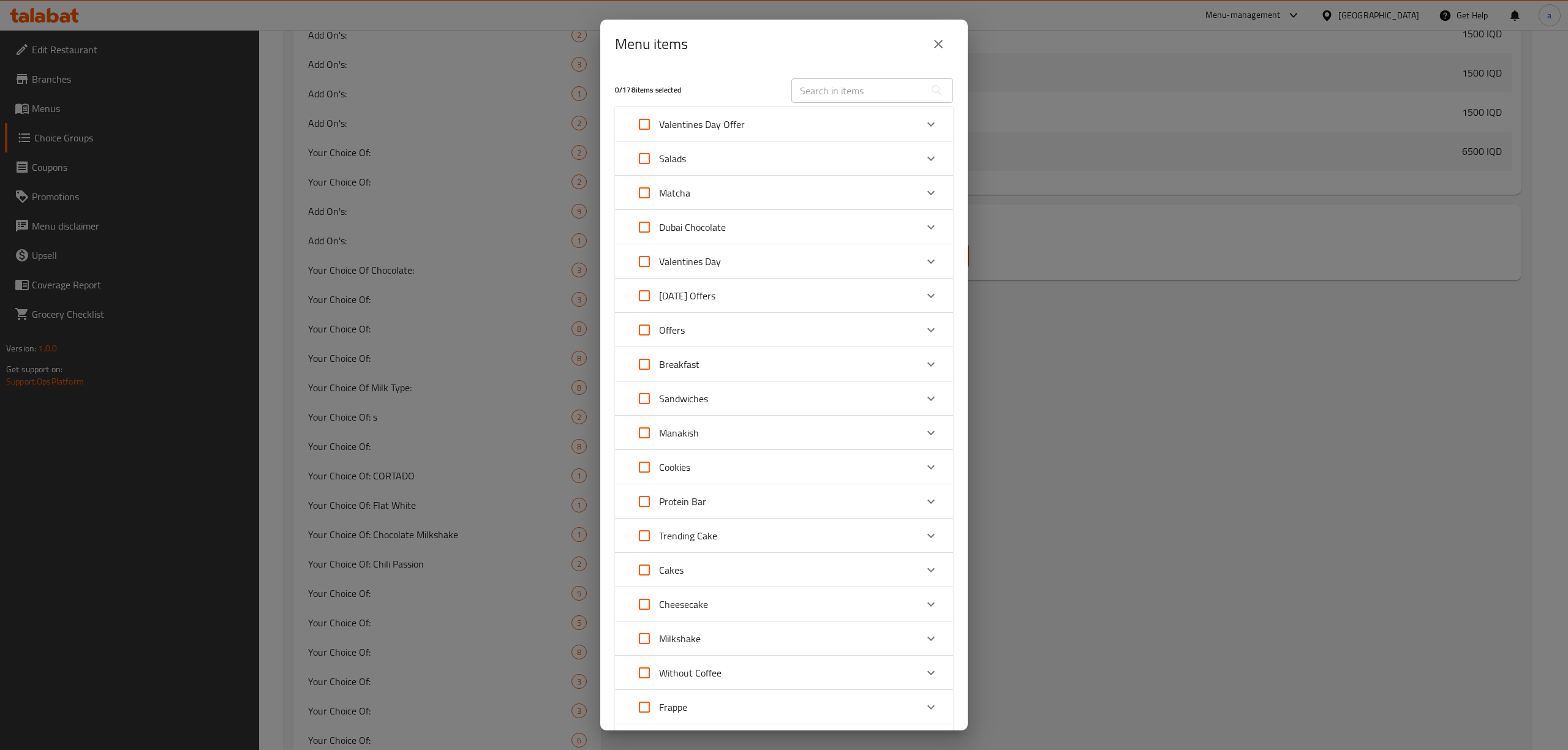
click at [937, 48] on icon "close" at bounding box center [939, 44] width 15 height 15
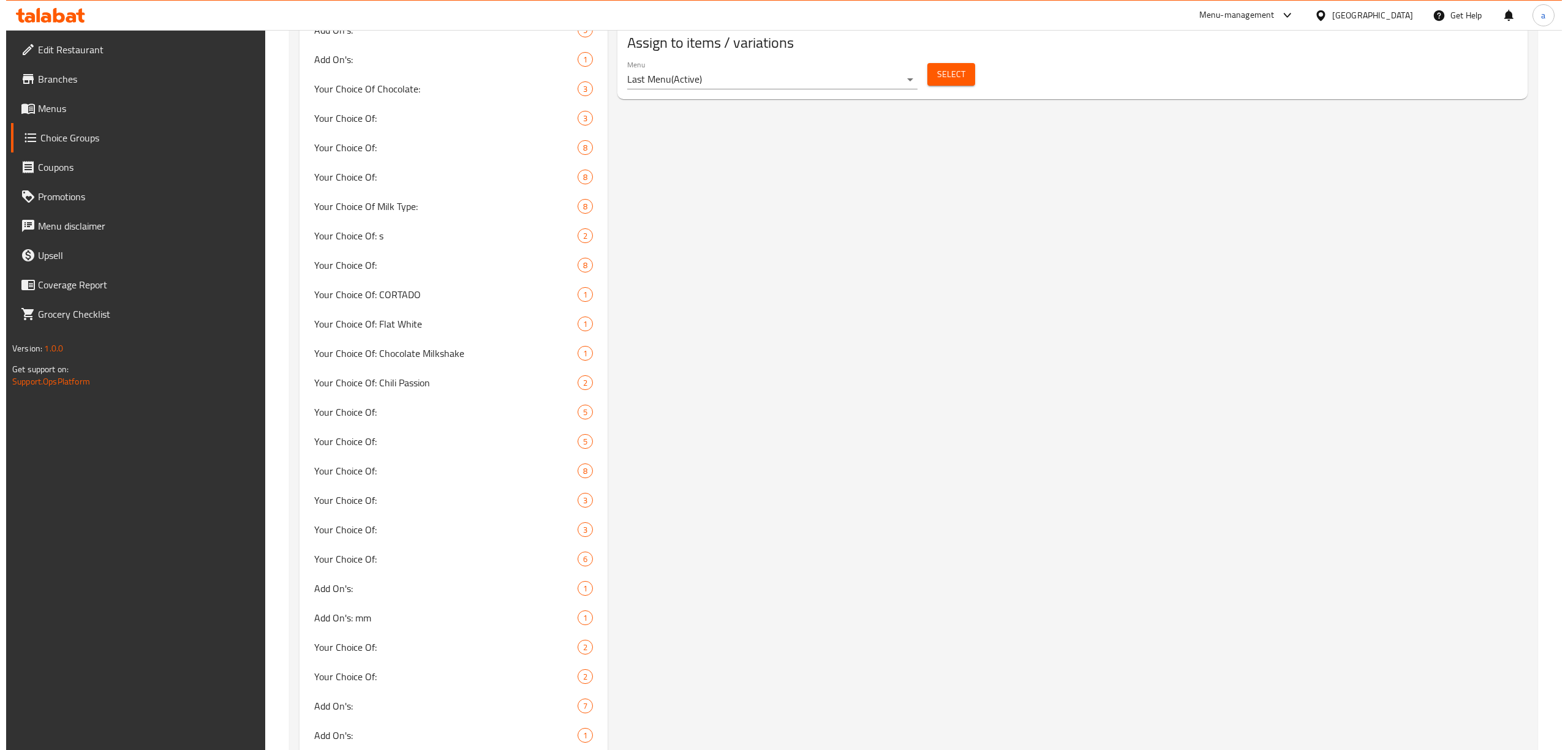
scroll to position [803, 0]
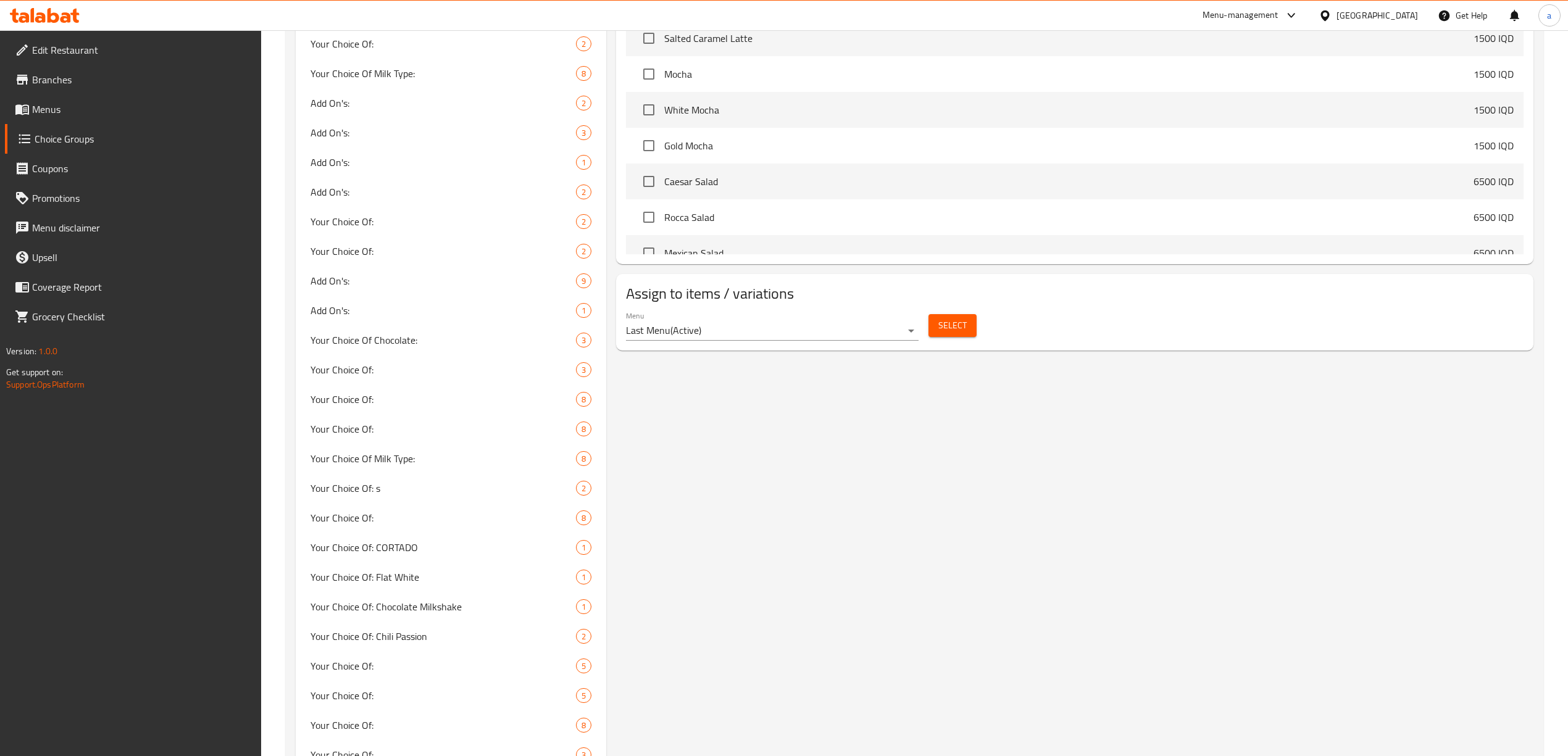
click at [962, 330] on span "Select" at bounding box center [953, 326] width 29 height 15
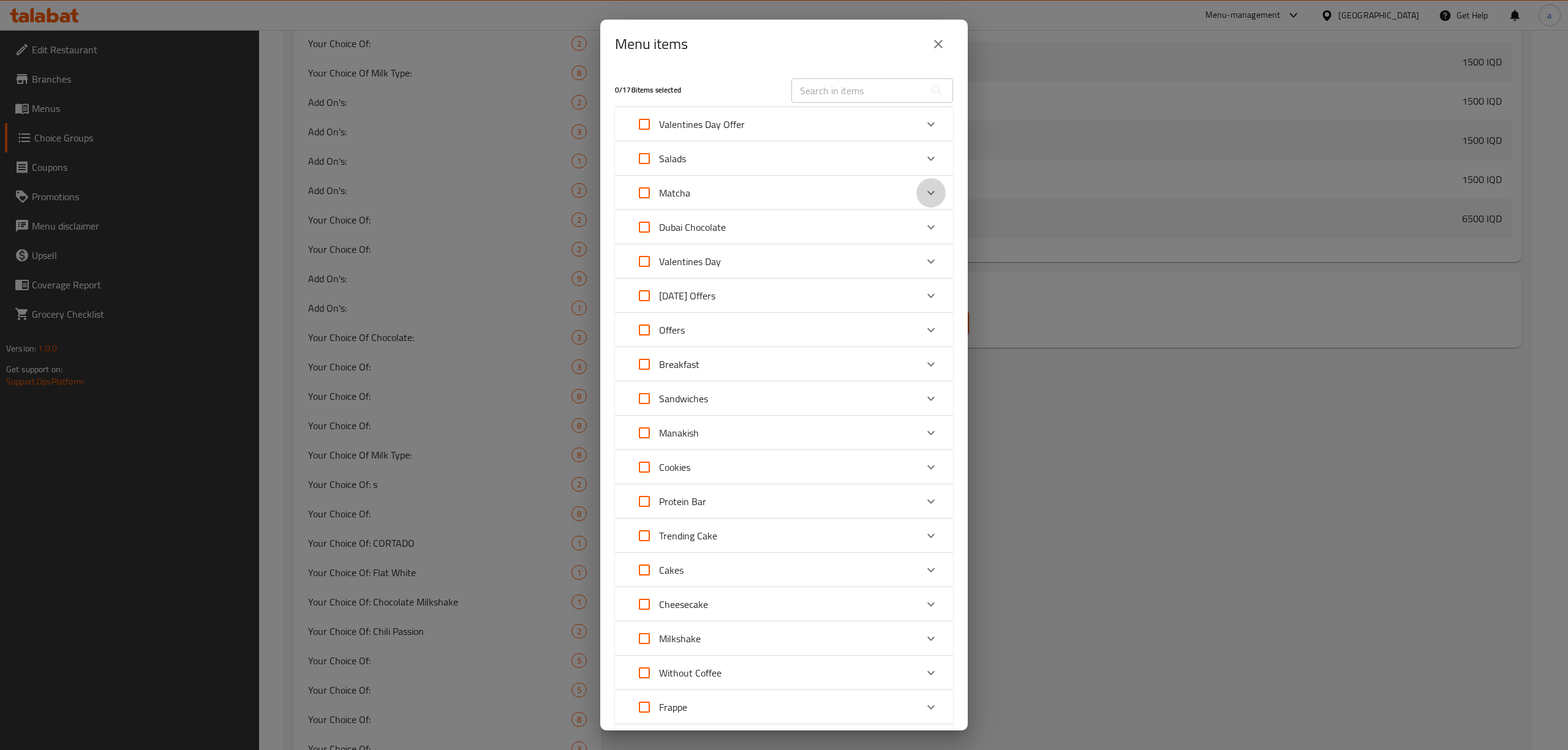
click at [927, 192] on icon "Expand" at bounding box center [931, 193] width 8 height 4
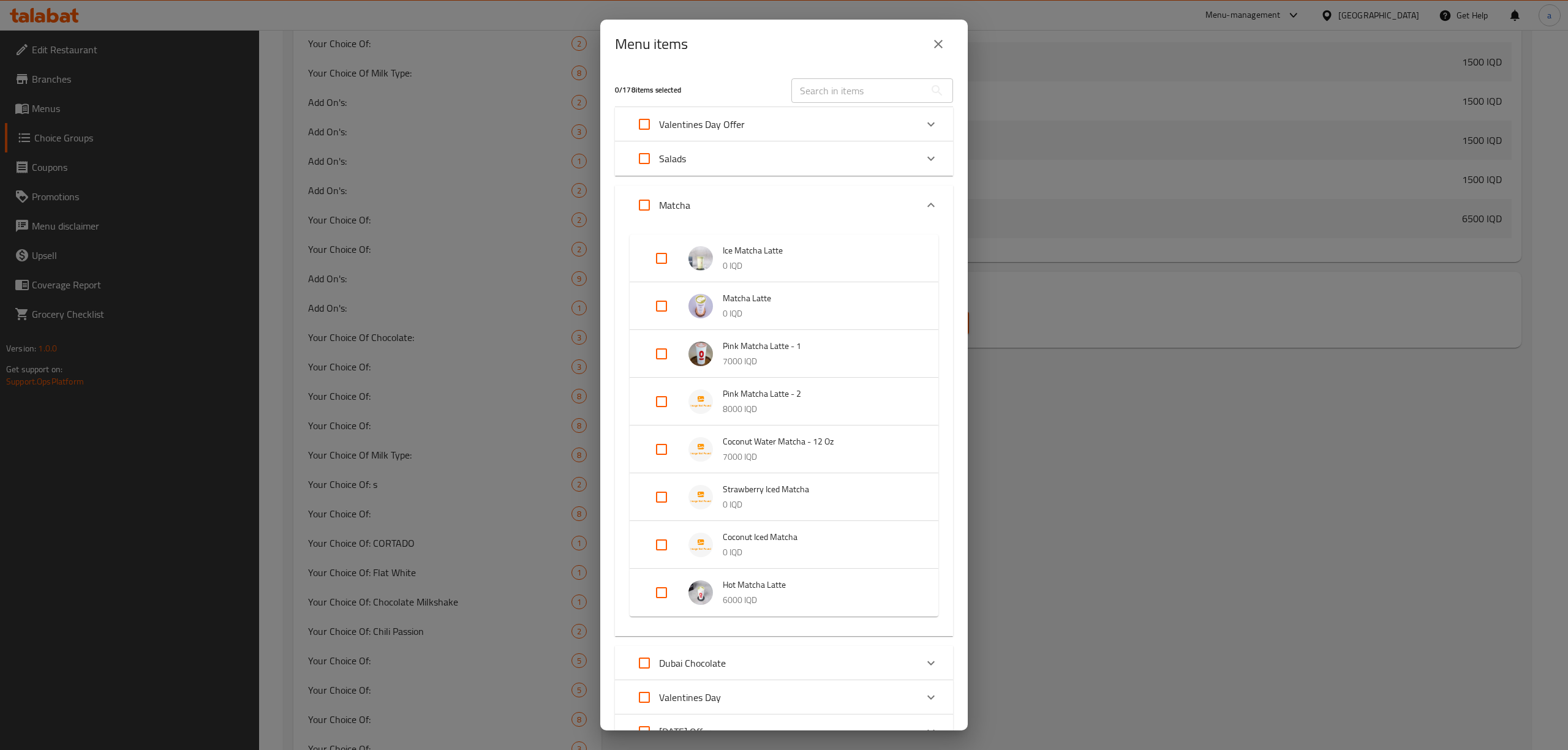
click at [653, 497] on input "Expand" at bounding box center [661, 497] width 29 height 29
checkbox input "true"
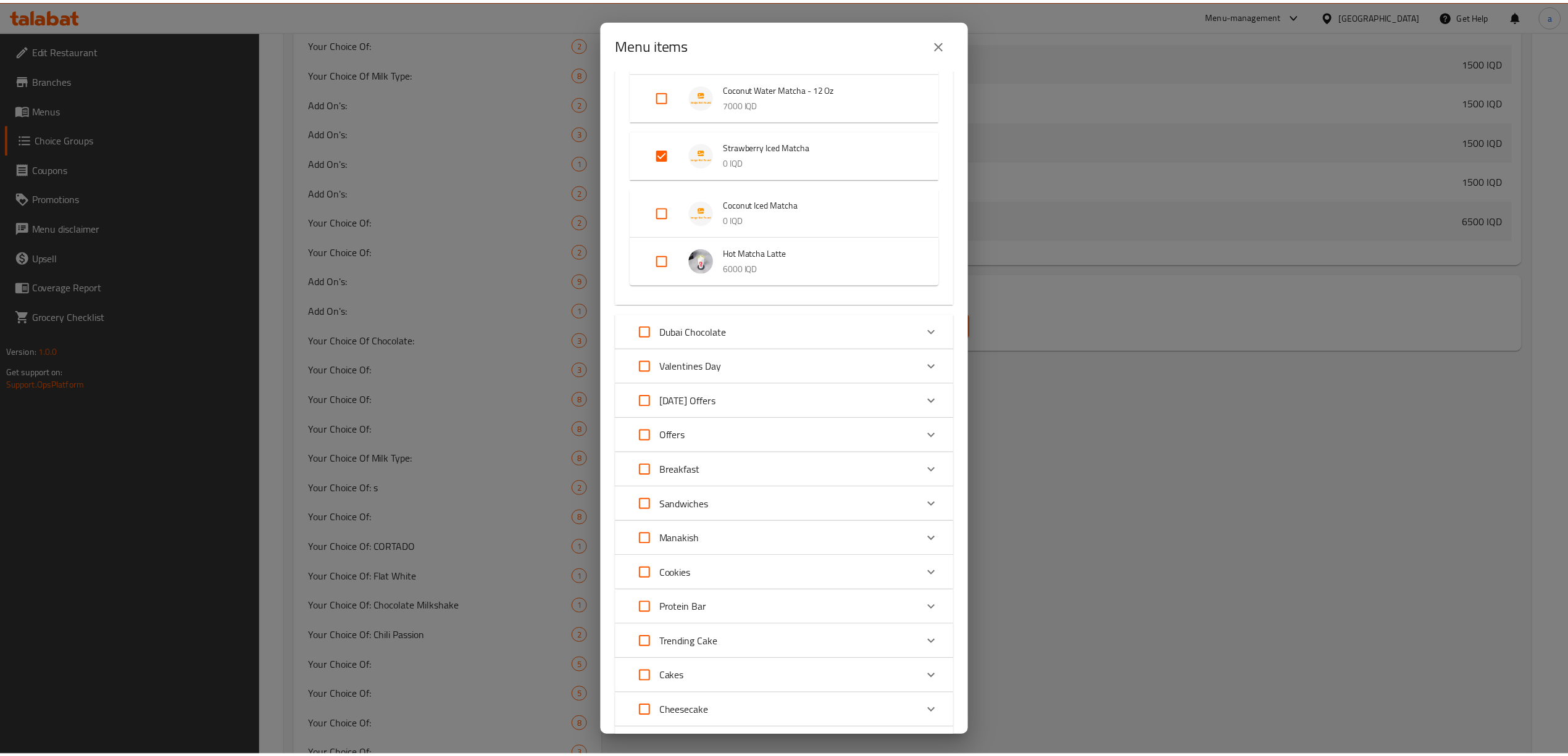
scroll to position [677, 0]
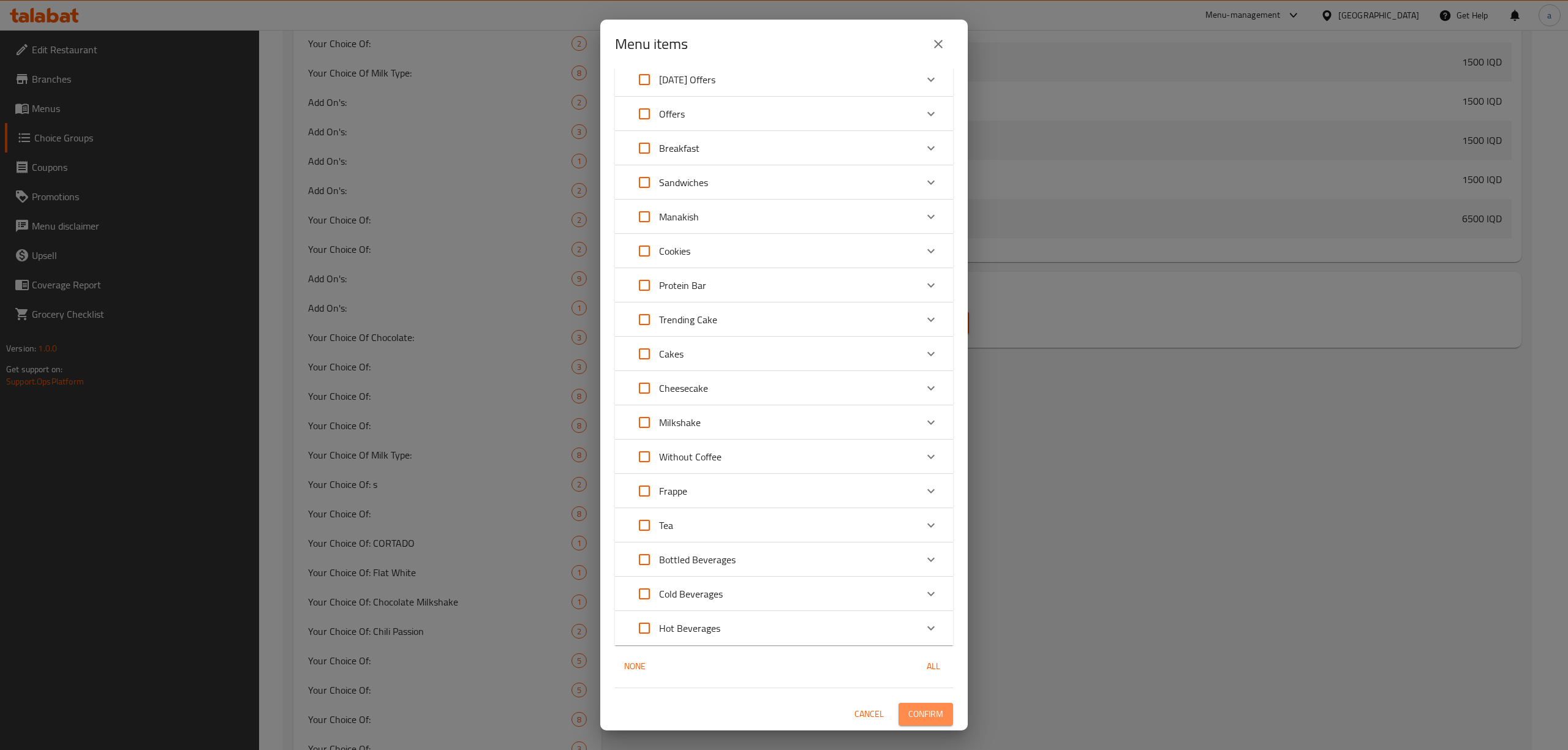
click at [908, 714] on span "Confirm" at bounding box center [926, 714] width 35 height 15
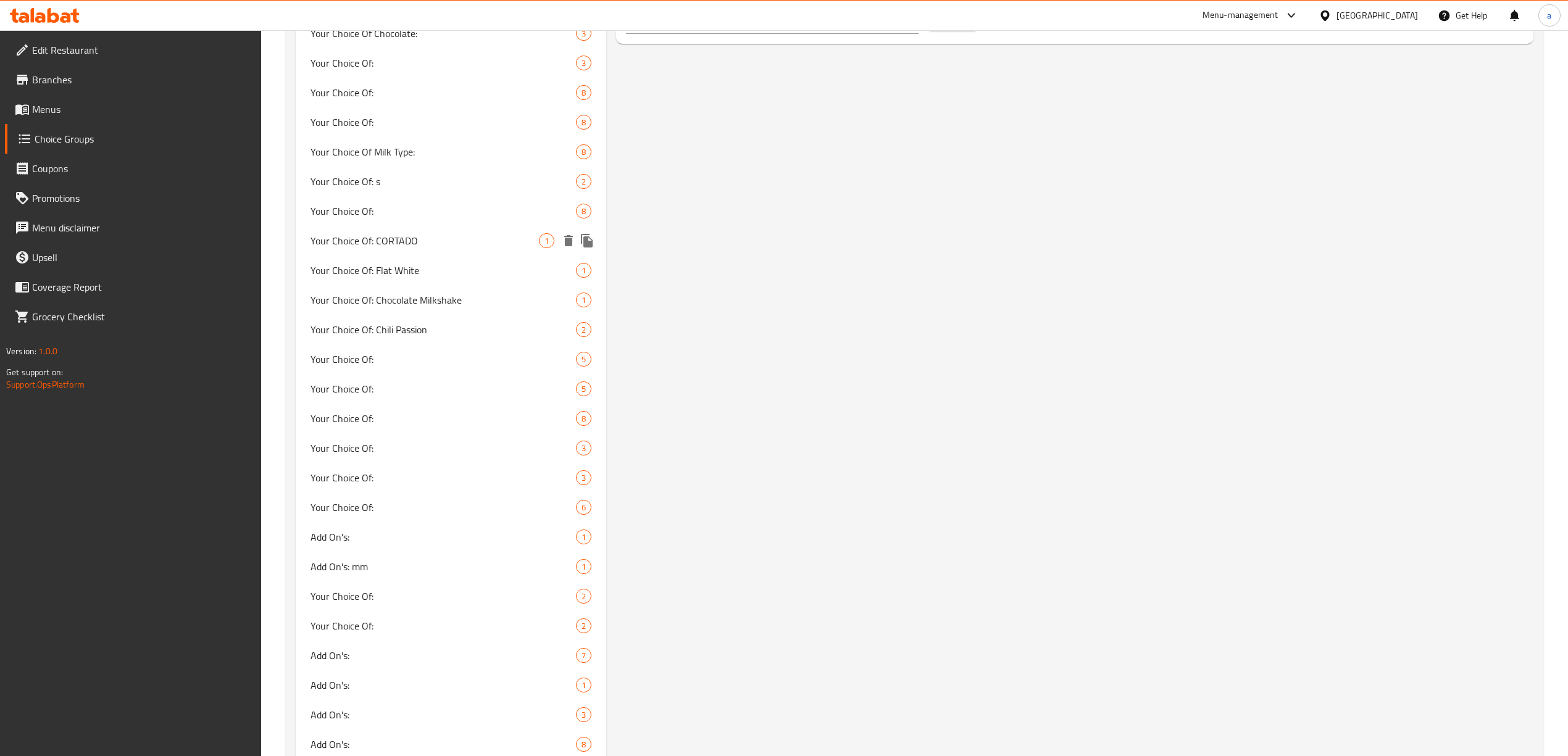
scroll to position [1248, 0]
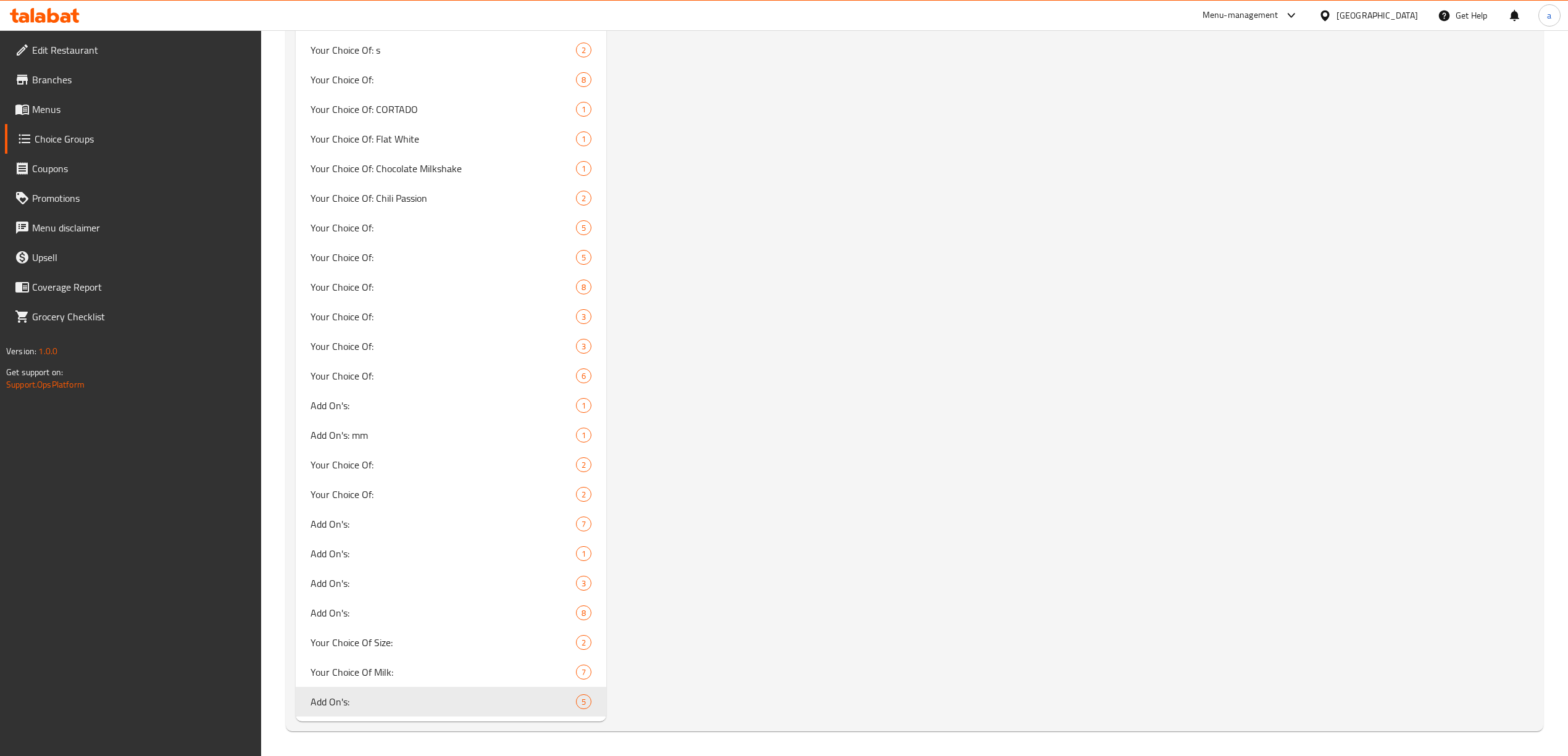
click at [56, 109] on span "Menus" at bounding box center [141, 109] width 220 height 15
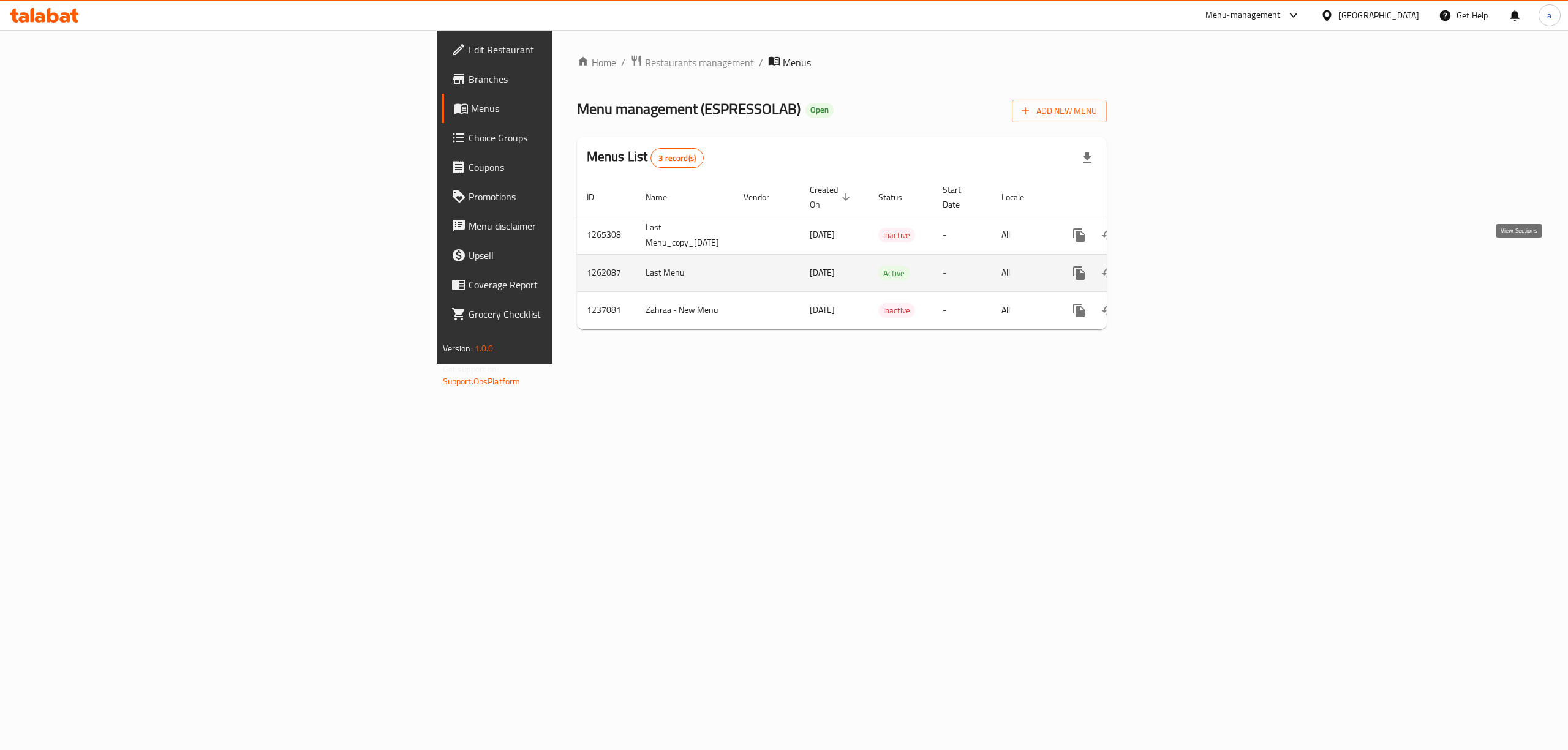
click at [1175, 266] on icon "enhanced table" at bounding box center [1168, 273] width 15 height 15
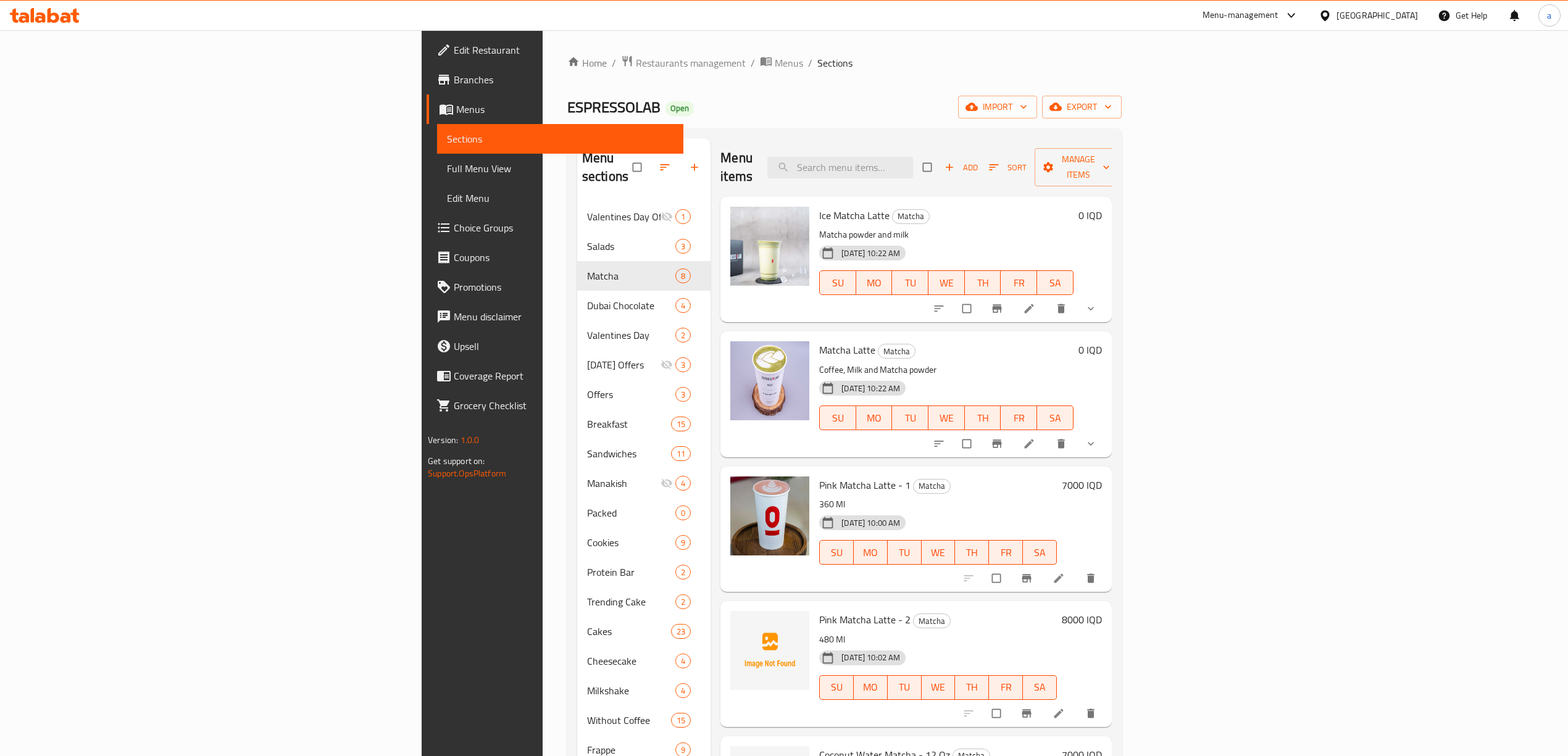
scroll to position [297, 0]
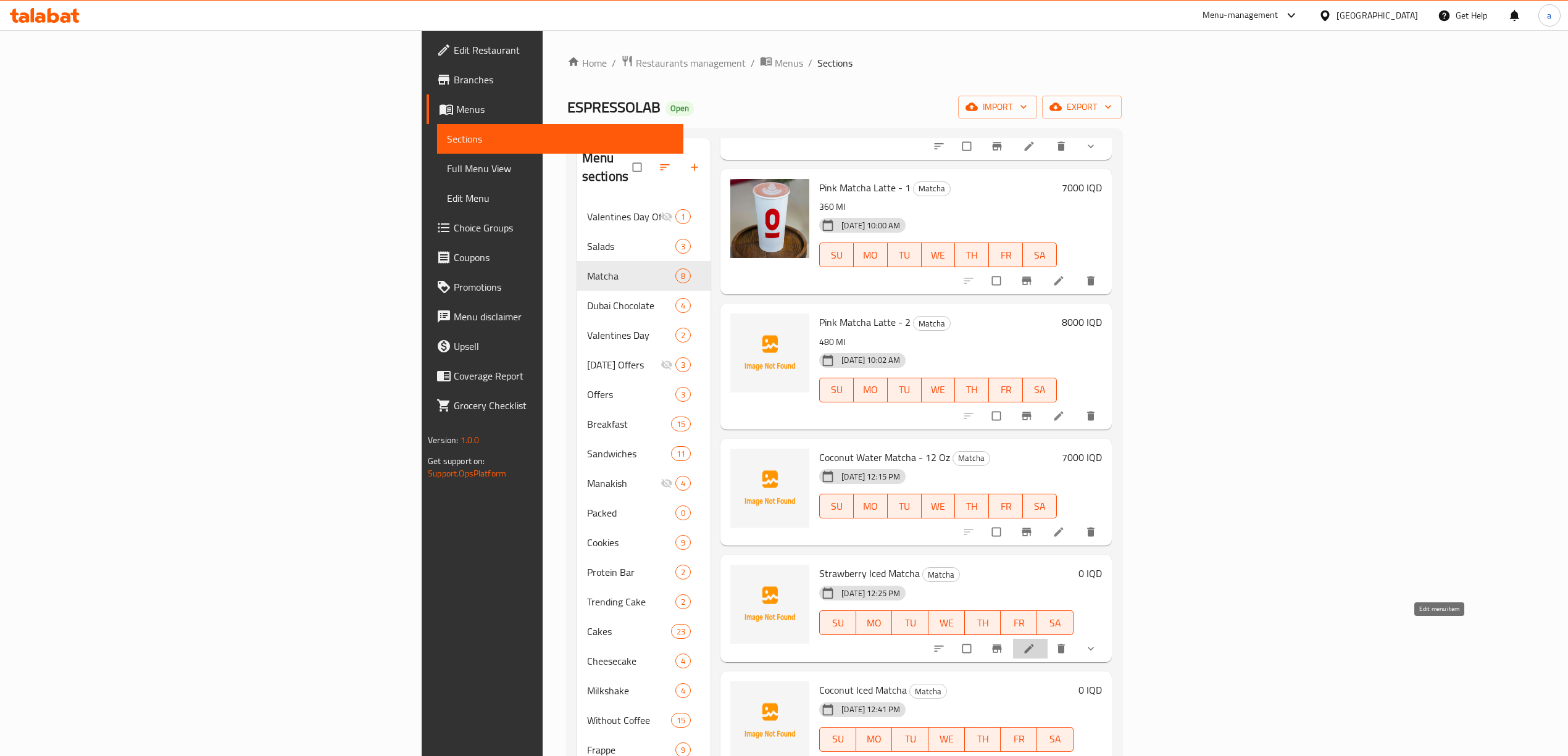
click at [1036, 642] on icon at bounding box center [1029, 648] width 13 height 13
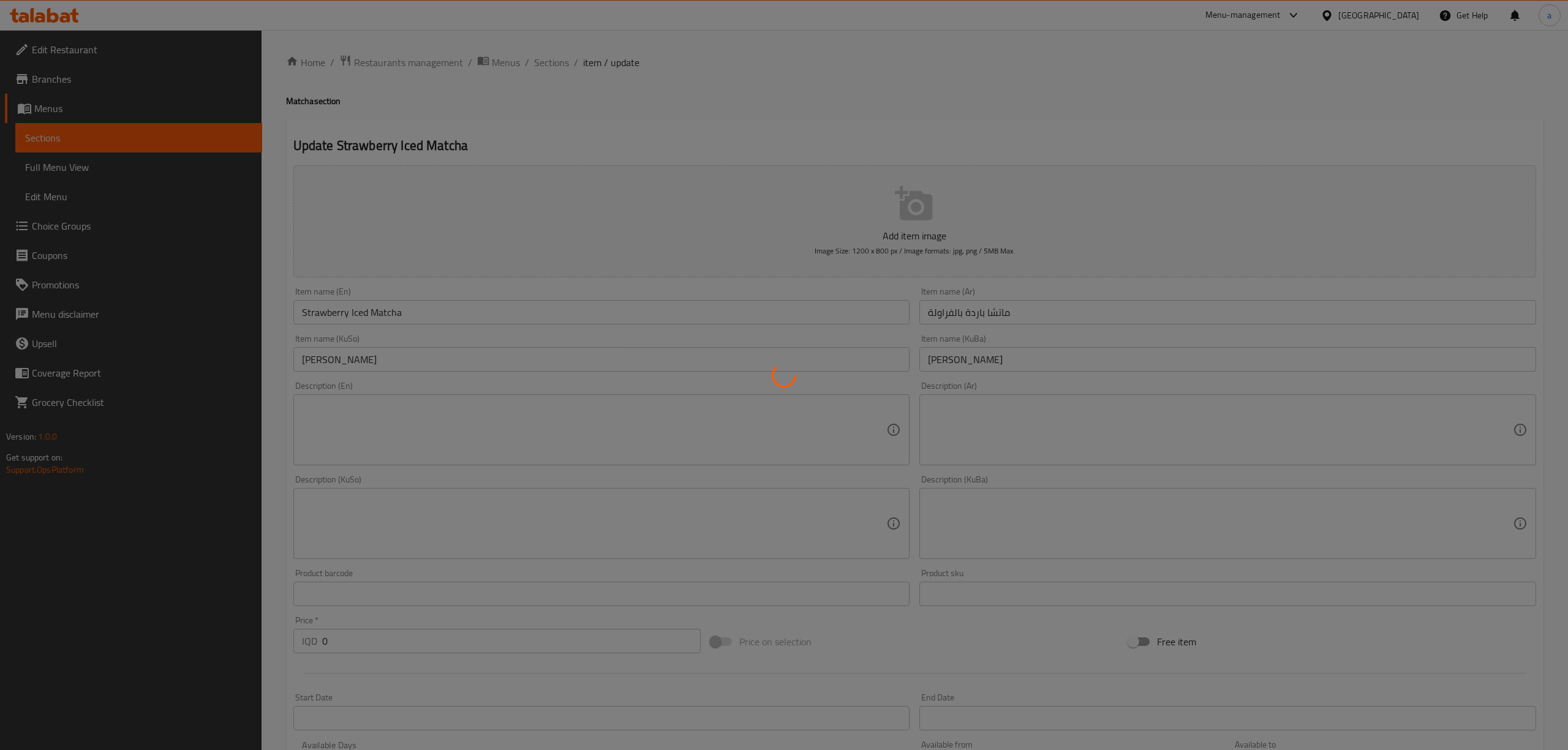
type input "إختيارك من الحجم:"
type input "هەڵبژاردنت لە قەبارە:"
type input "1"
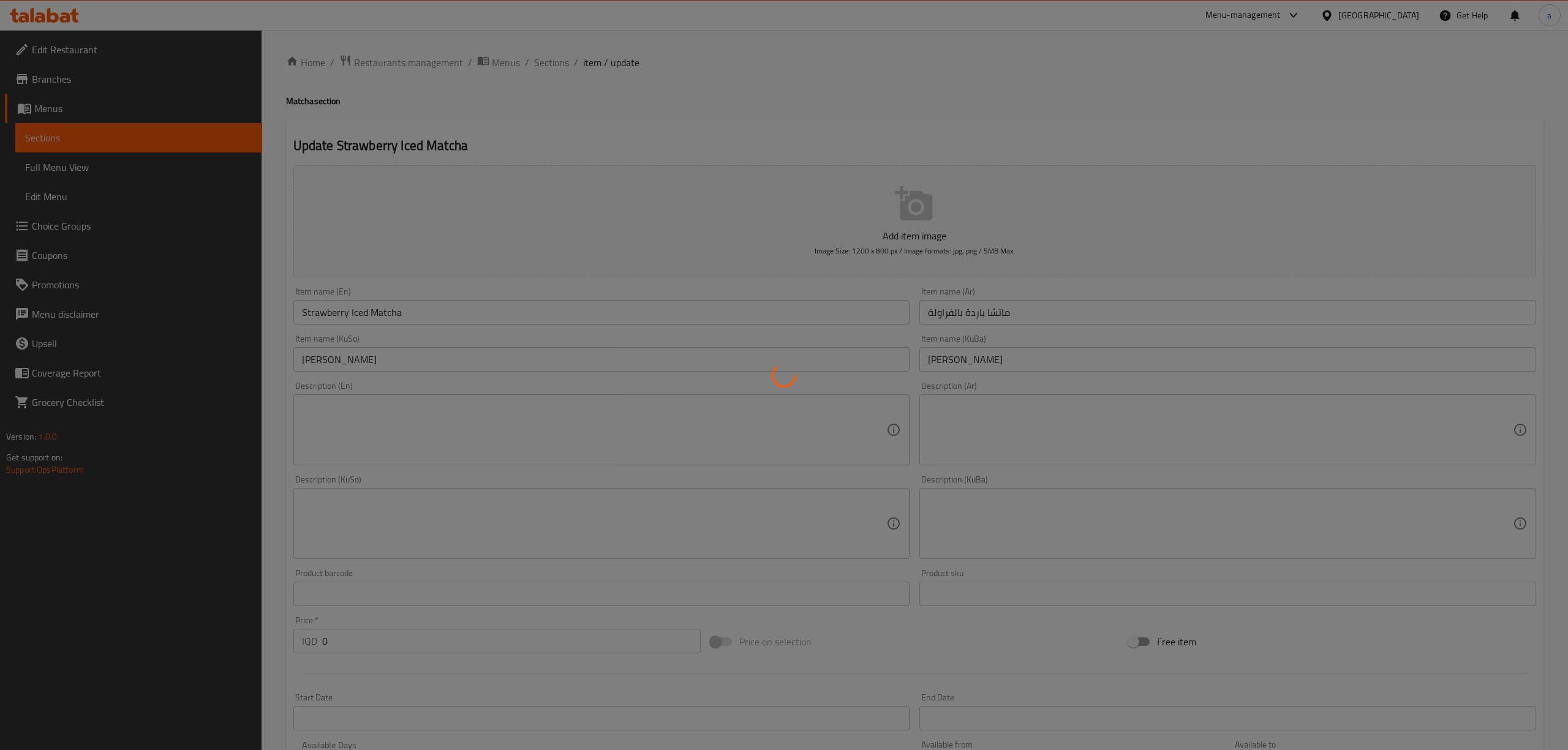
type input "إختيارك من الحليب:"
type input "هەڵبژاردنت لە شیر:"
type input "1"
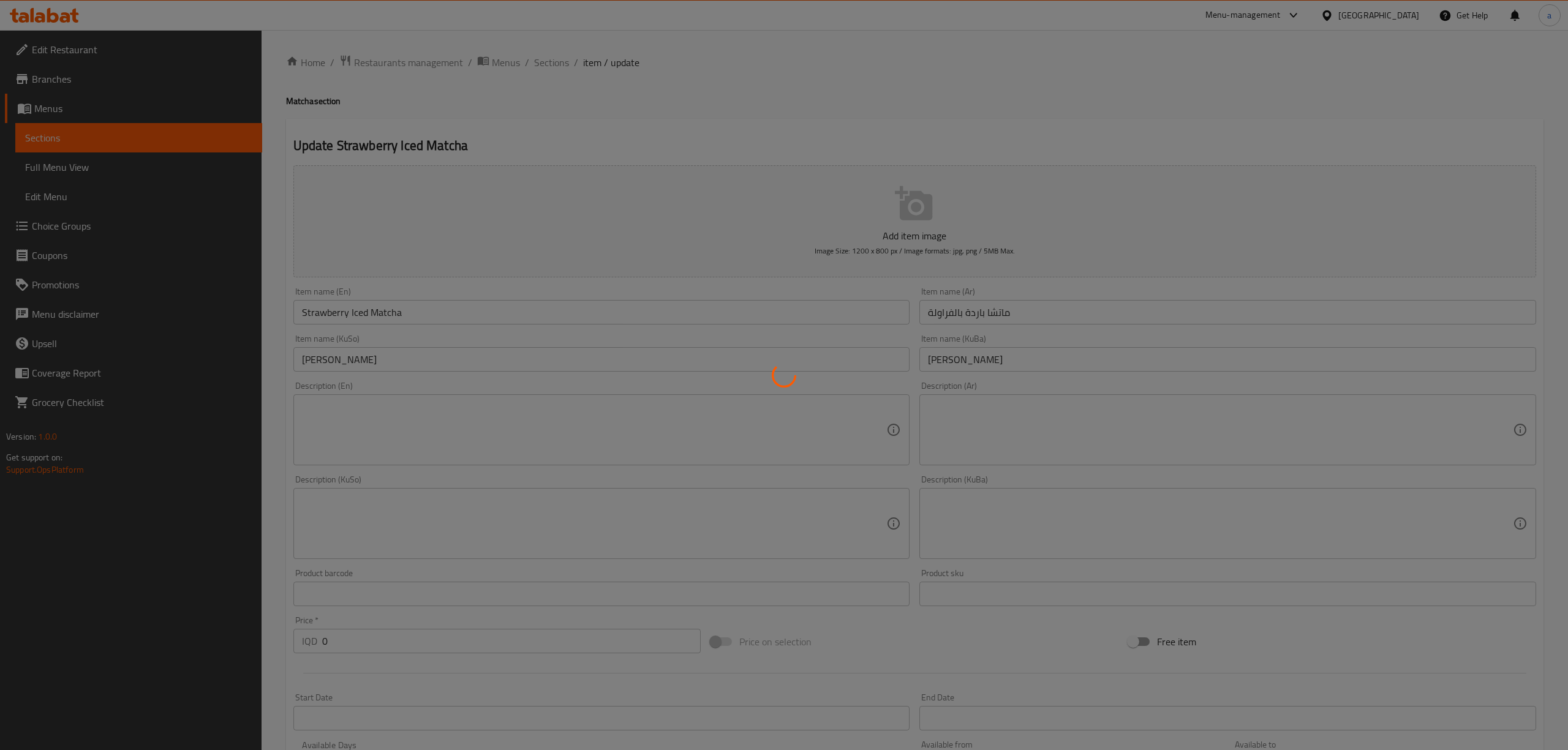
type input "الإضافات:"
type input "زیادە:"
type input "0"
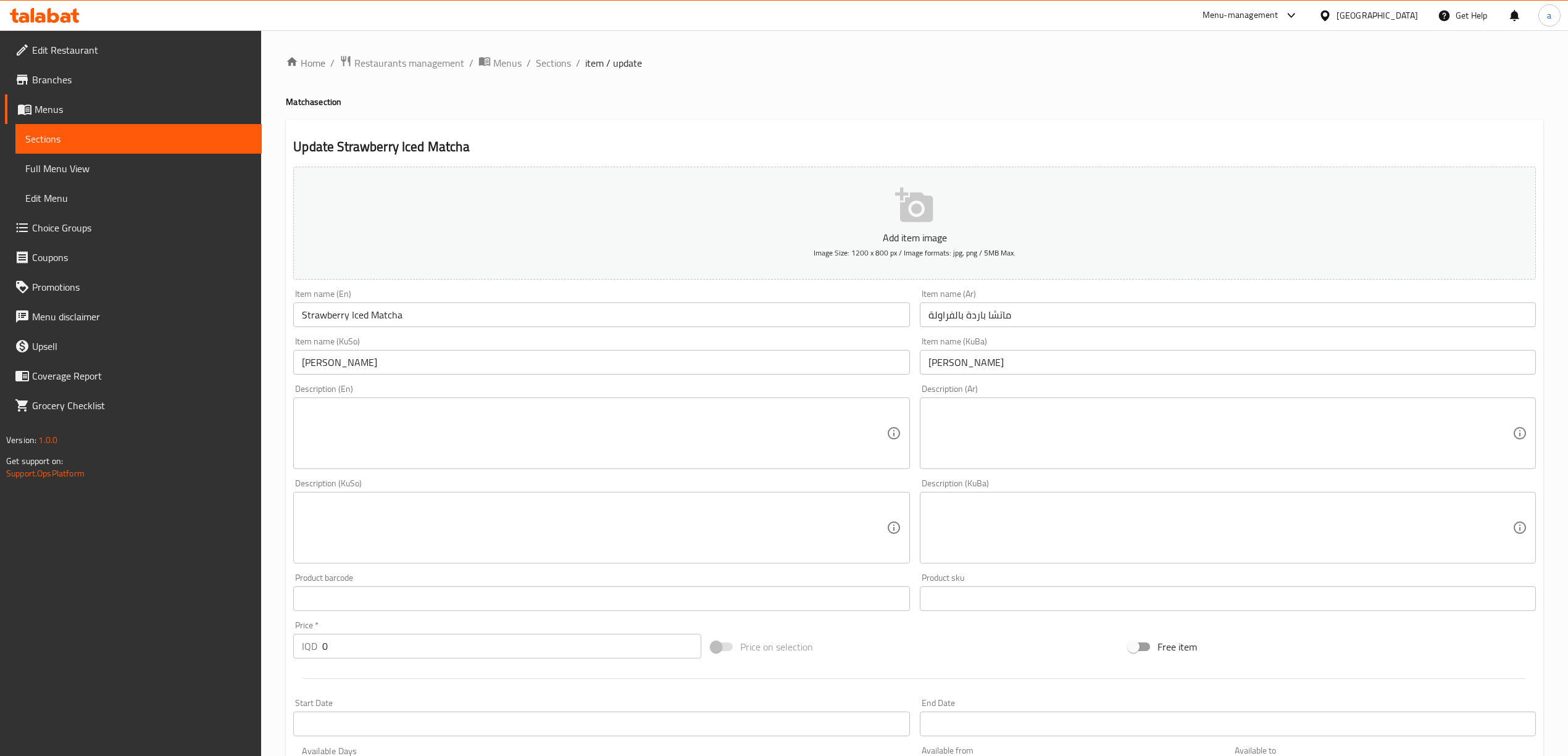
scroll to position [471, 0]
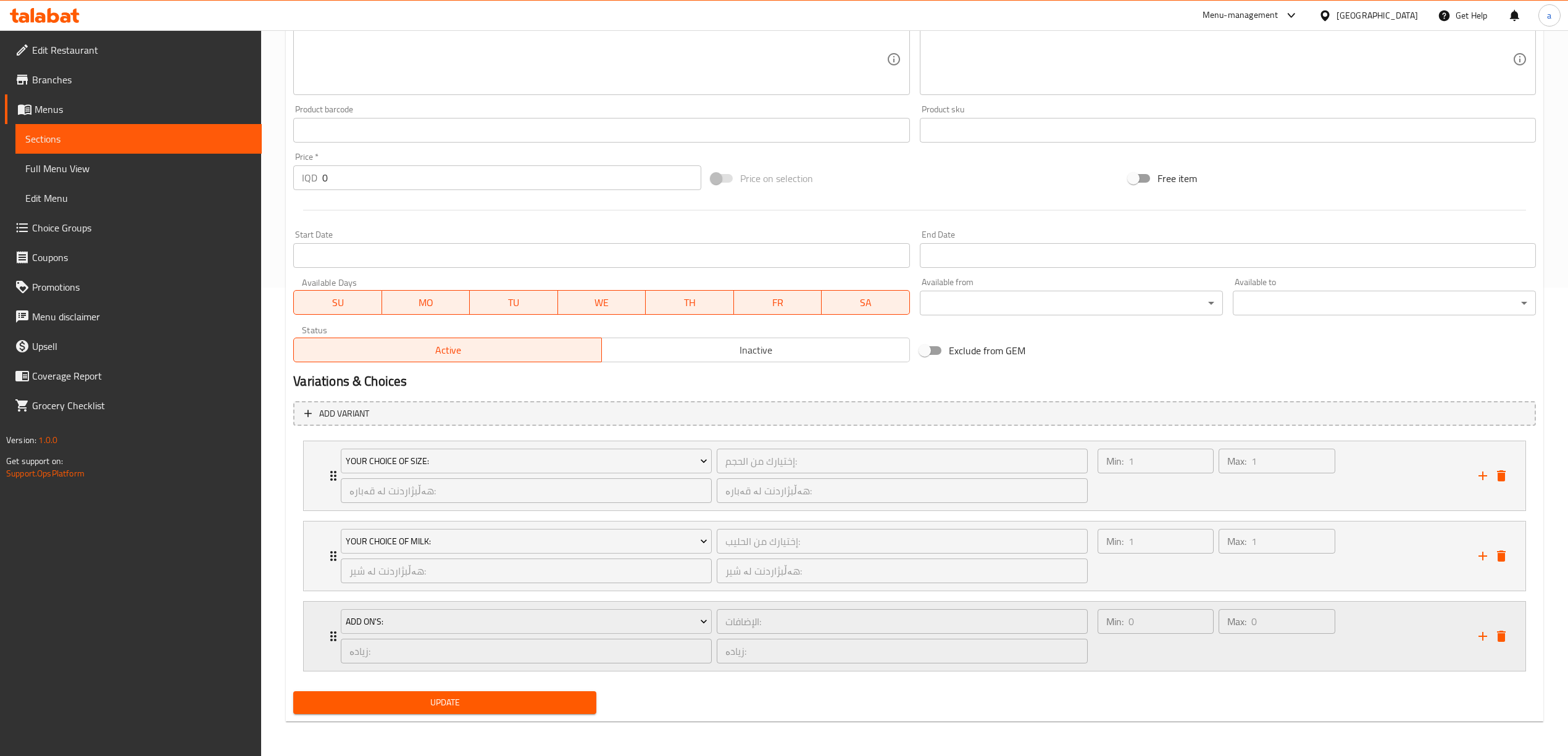
click at [319, 510] on div "Add On's: الإضافات: ​ زیادە: ​ زیادە: ​ Min: 0 ​ Max: 0 ​" at bounding box center [915, 476] width 1222 height 69
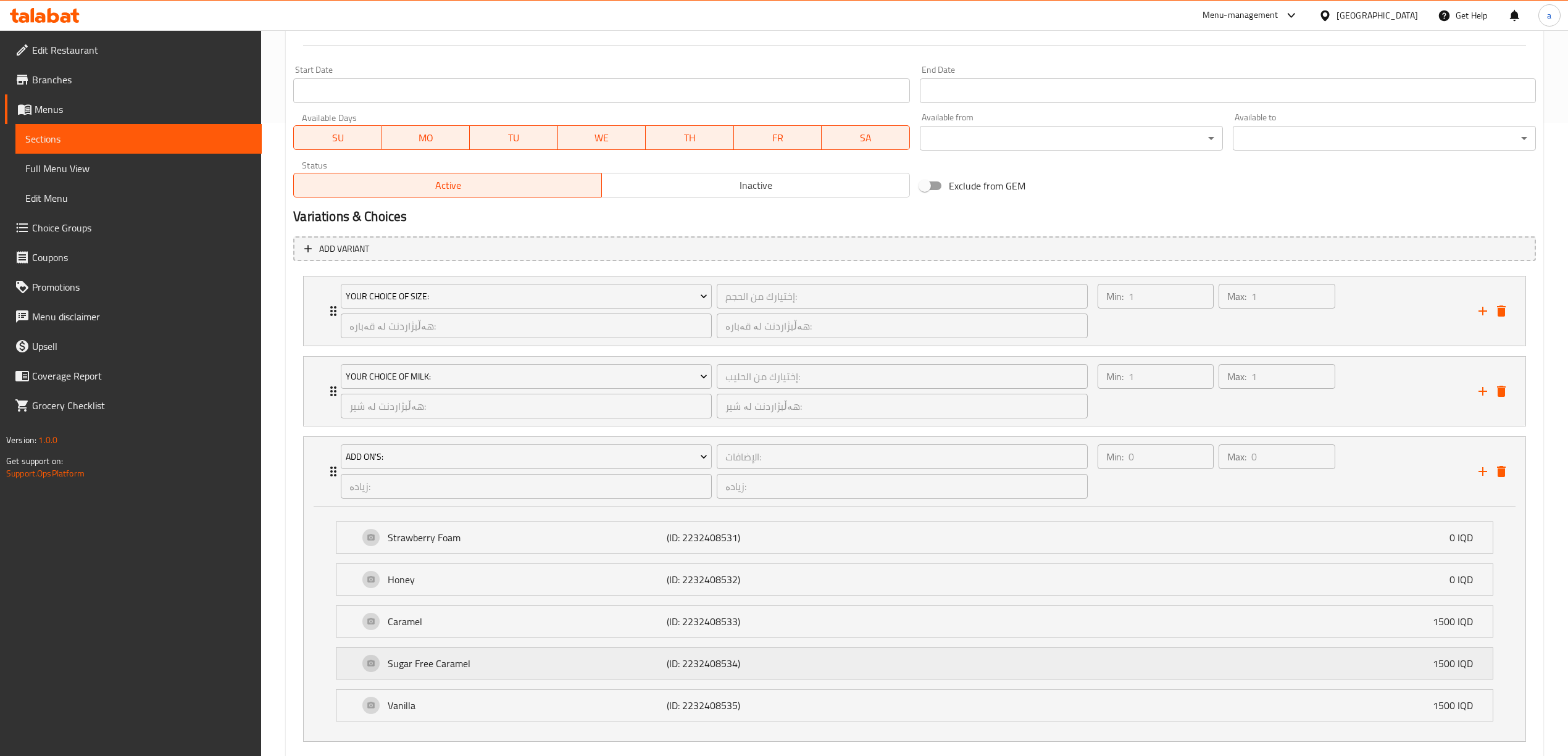
scroll to position [707, 0]
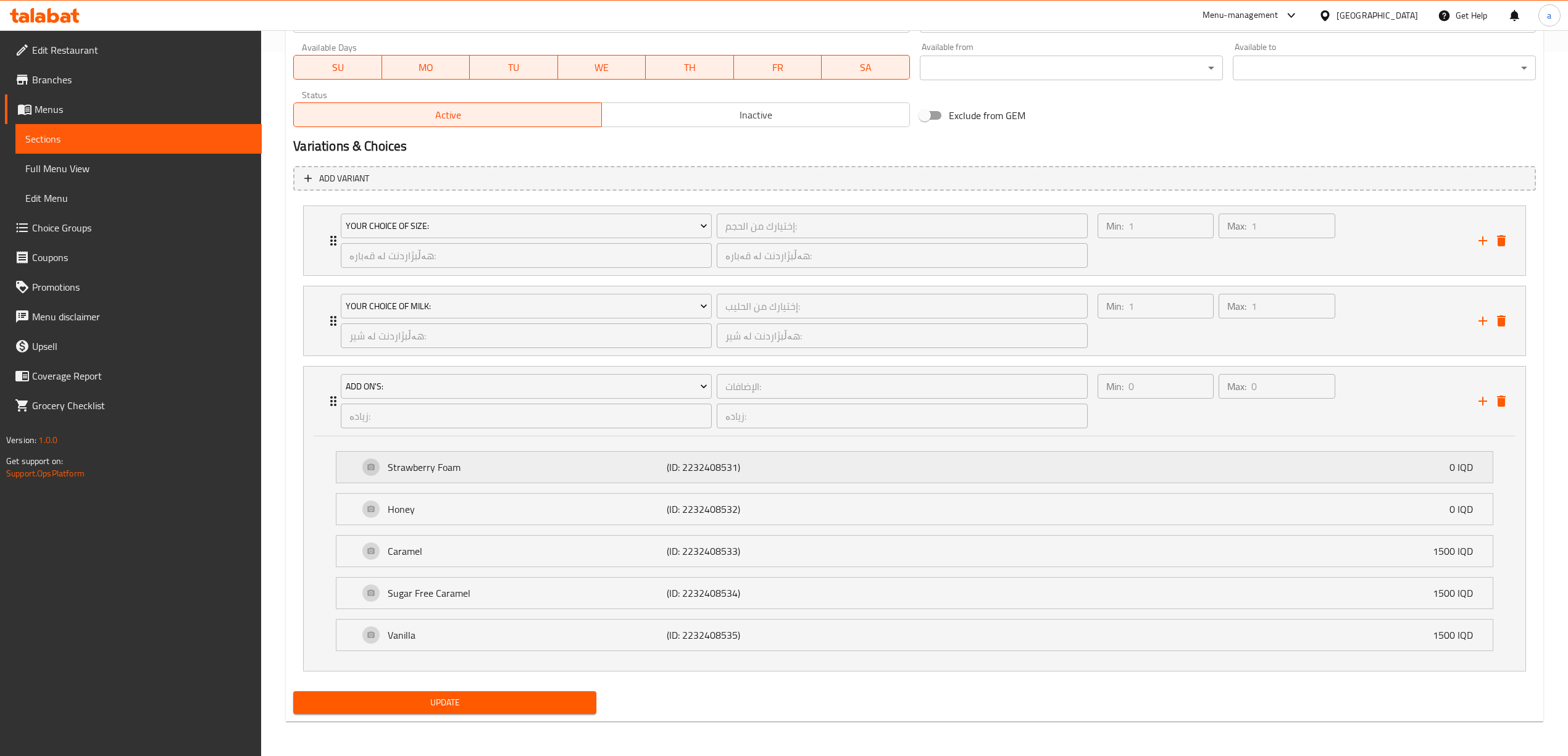
click at [474, 475] on div "Strawberry Foam (ID: 2232408531) 0 IQD" at bounding box center [918, 467] width 1119 height 31
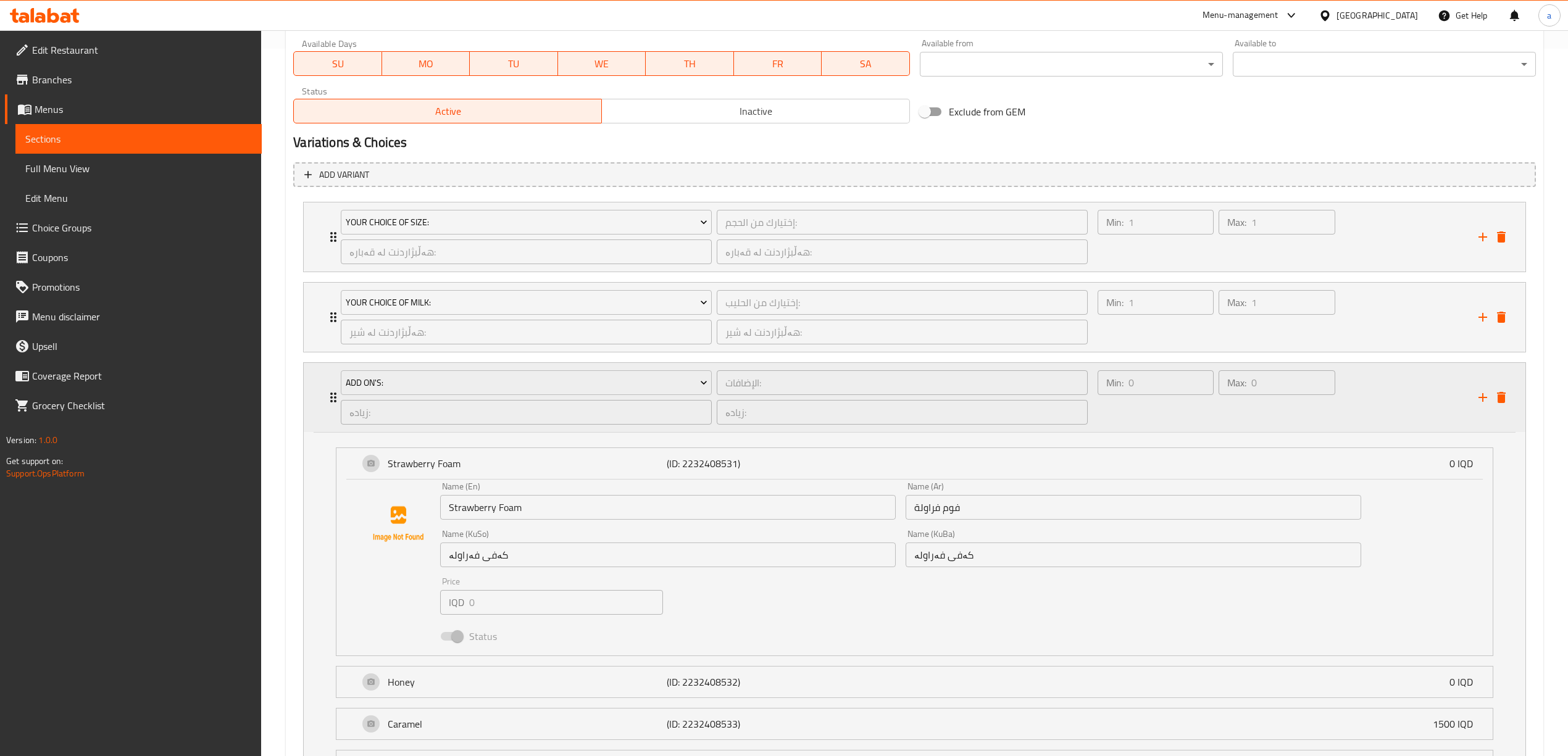
click at [332, 405] on icon "Expand" at bounding box center [333, 397] width 15 height 15
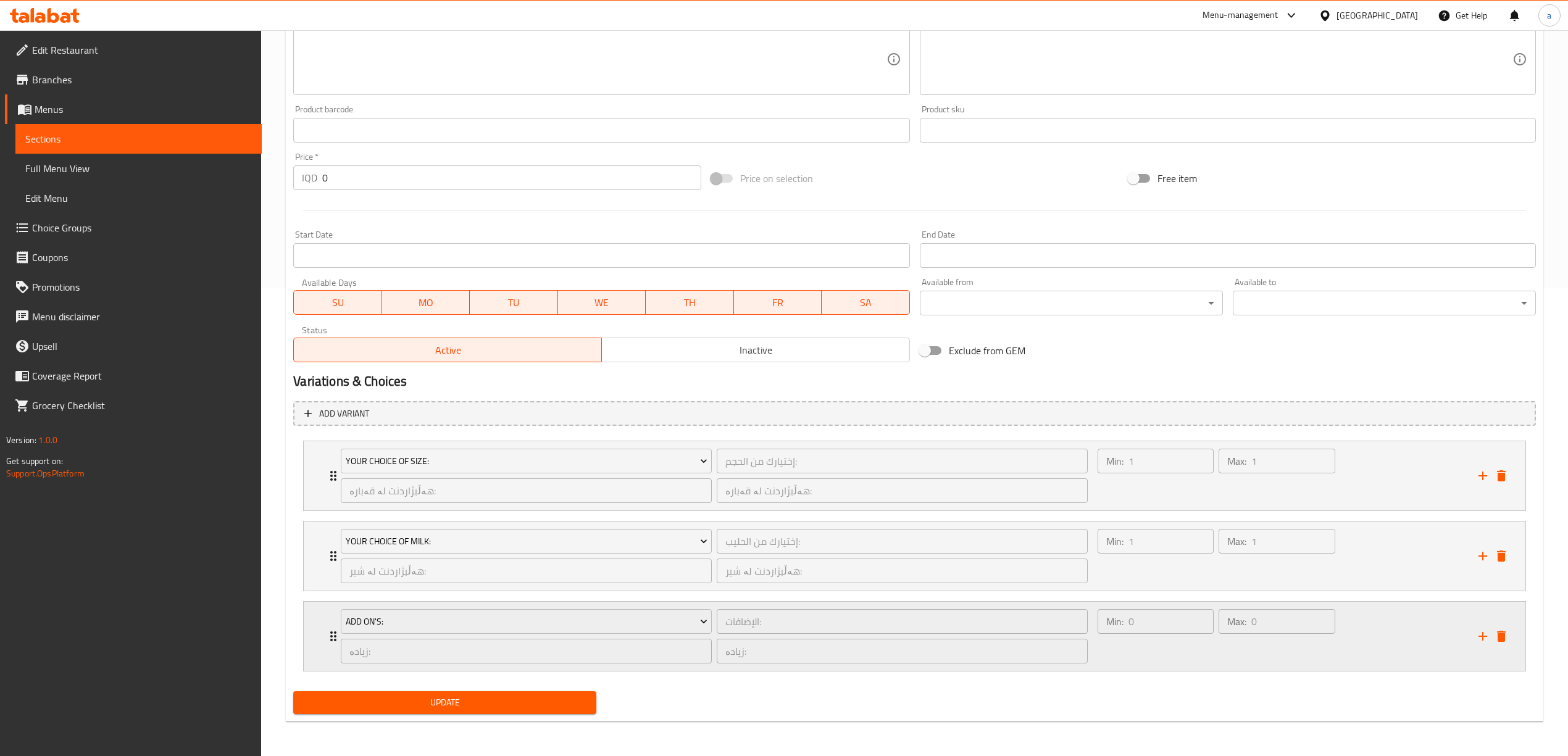
scroll to position [471, 0]
click at [324, 510] on div "Add On's: الإضافات: ​ زیادە: ​ زیادە: ​ Min: 0 ​ Max: 0 ​" at bounding box center [915, 476] width 1222 height 69
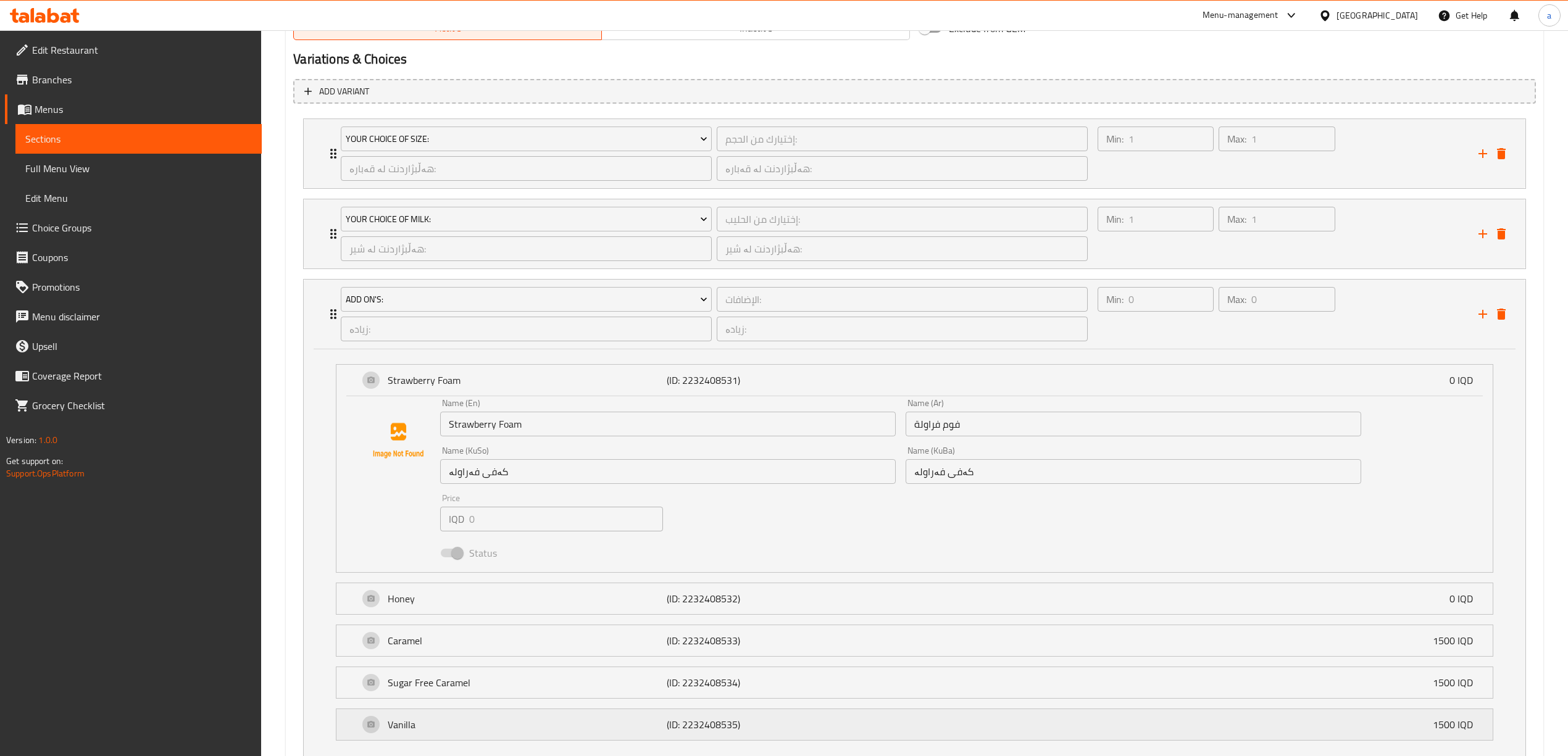
scroll to position [885, 0]
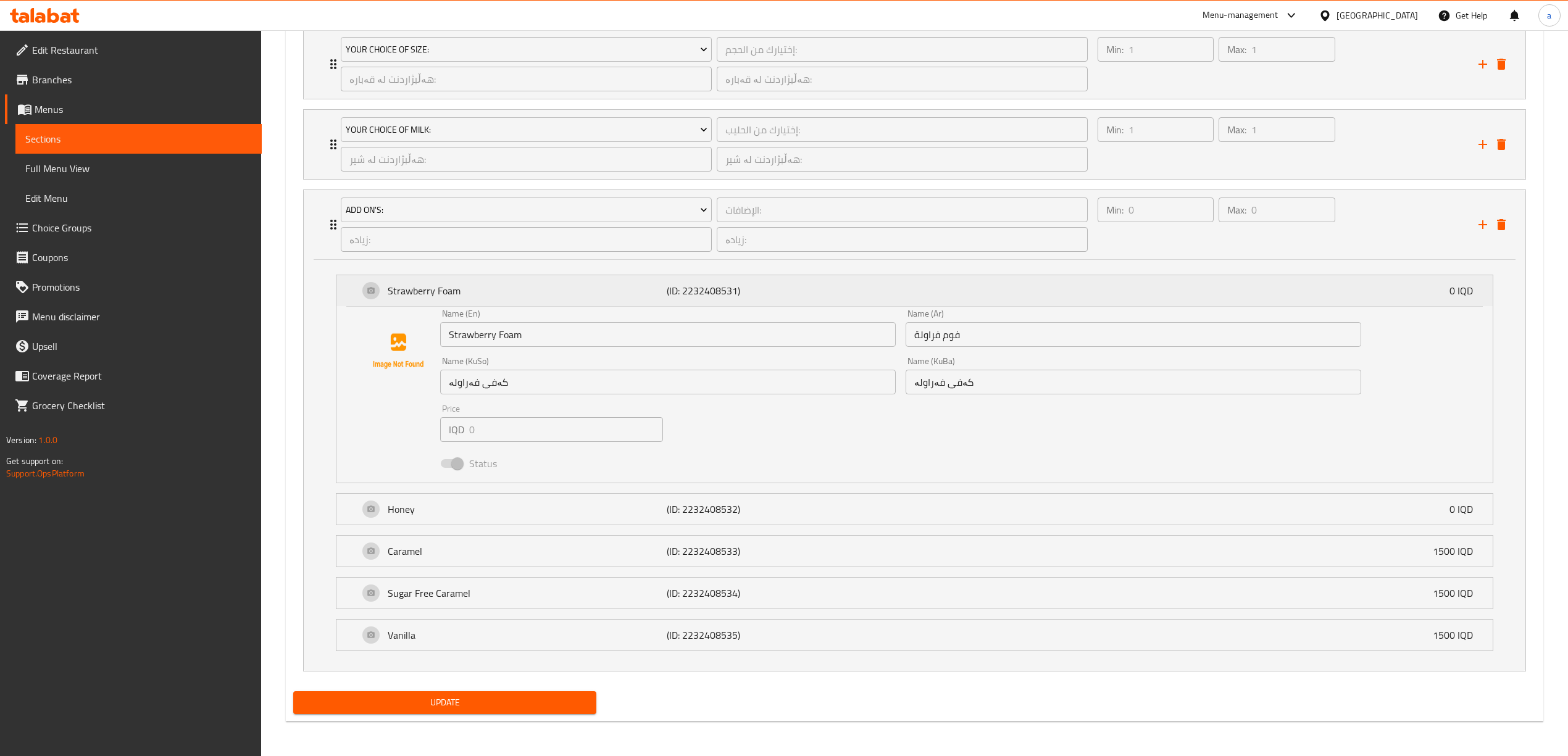
click at [1112, 295] on div "Strawberry Foam (ID: 2232408531) 0 IQD" at bounding box center [918, 290] width 1119 height 31
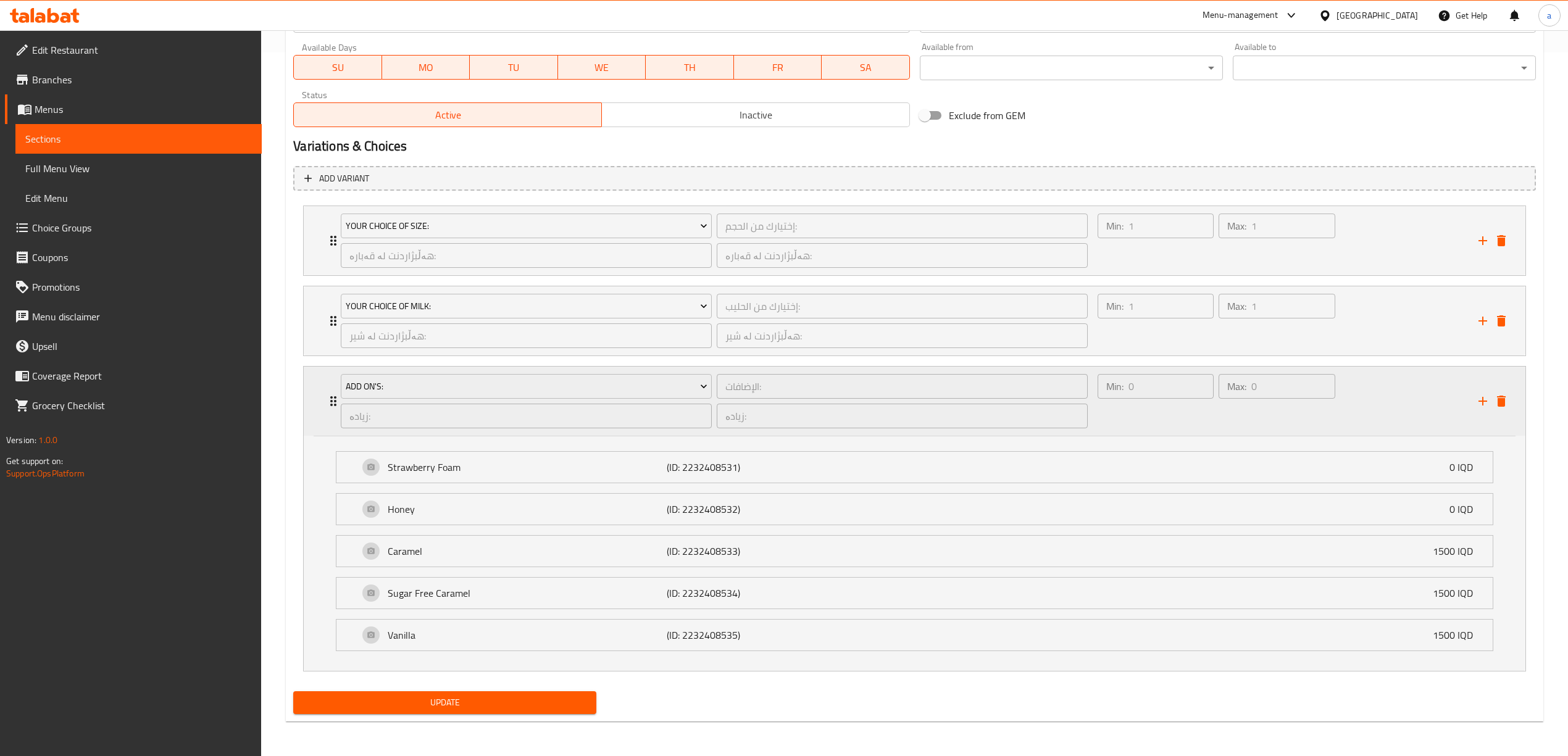
scroll to position [707, 0]
click at [316, 392] on div "Add On's: الإضافات: ​ زیادە: ​ زیادە: ​ Min: 0 ​ Max: 0 ​" at bounding box center [915, 402] width 1222 height 69
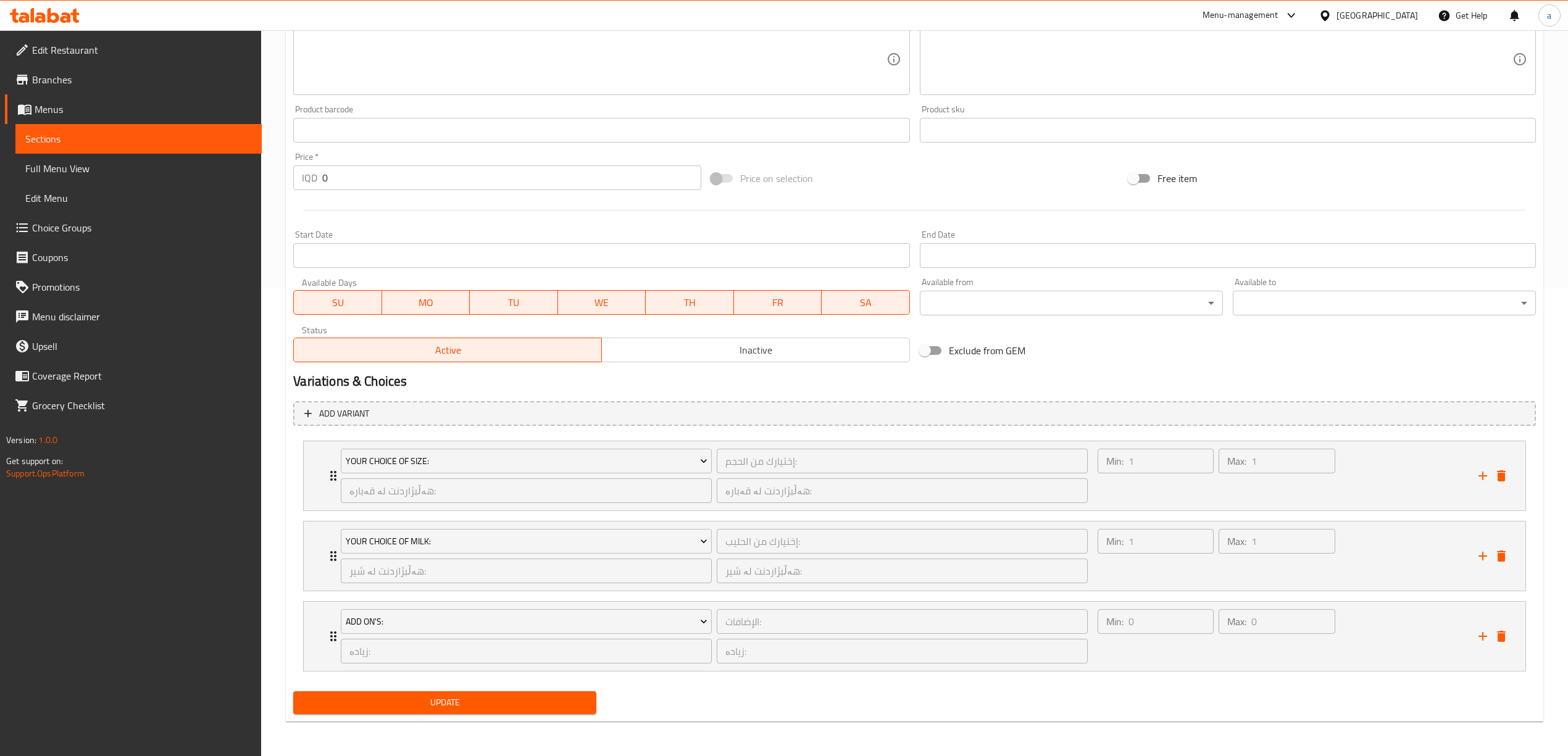
scroll to position [471, 0]
click at [87, 228] on span "Choice Groups" at bounding box center [141, 228] width 220 height 15
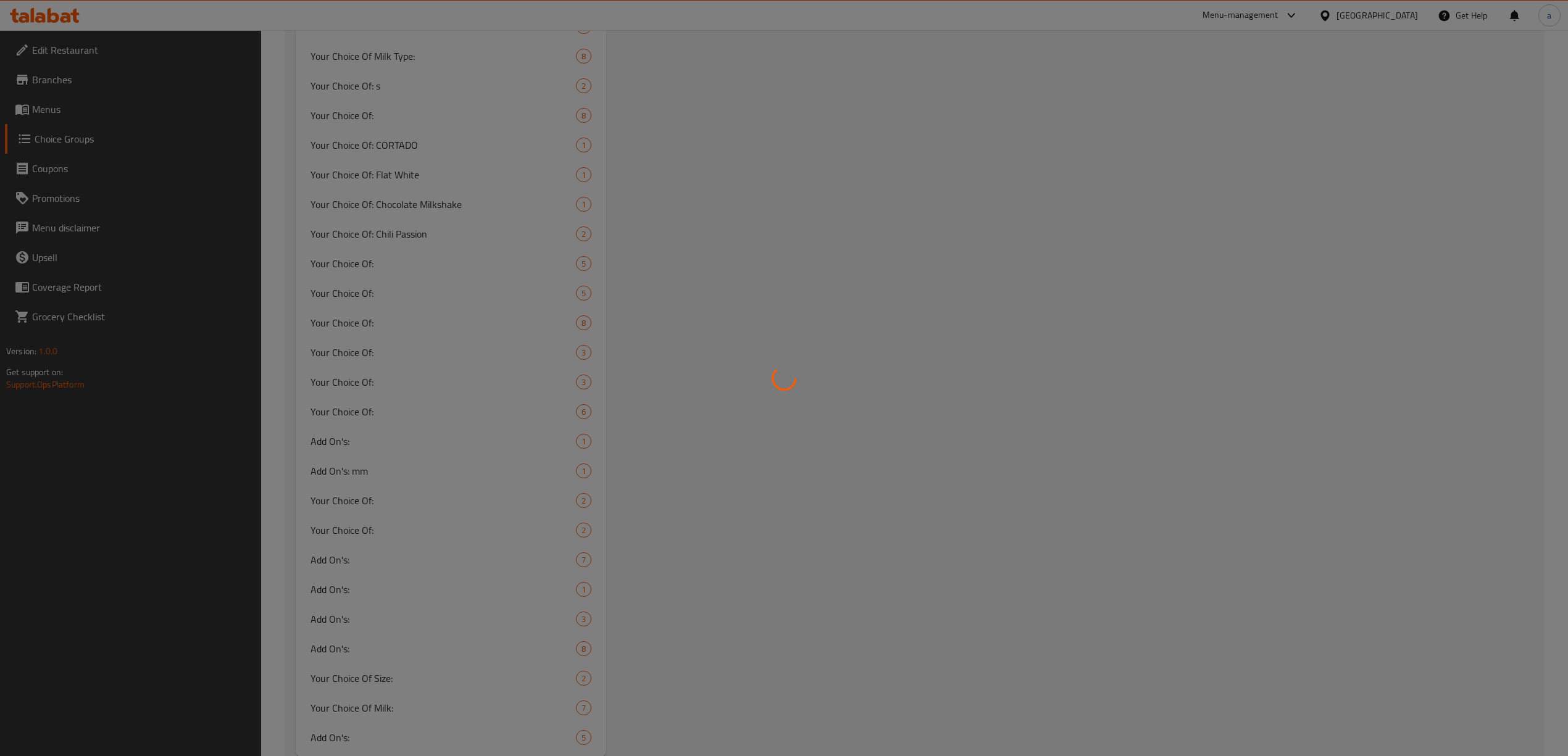
scroll to position [1248, 0]
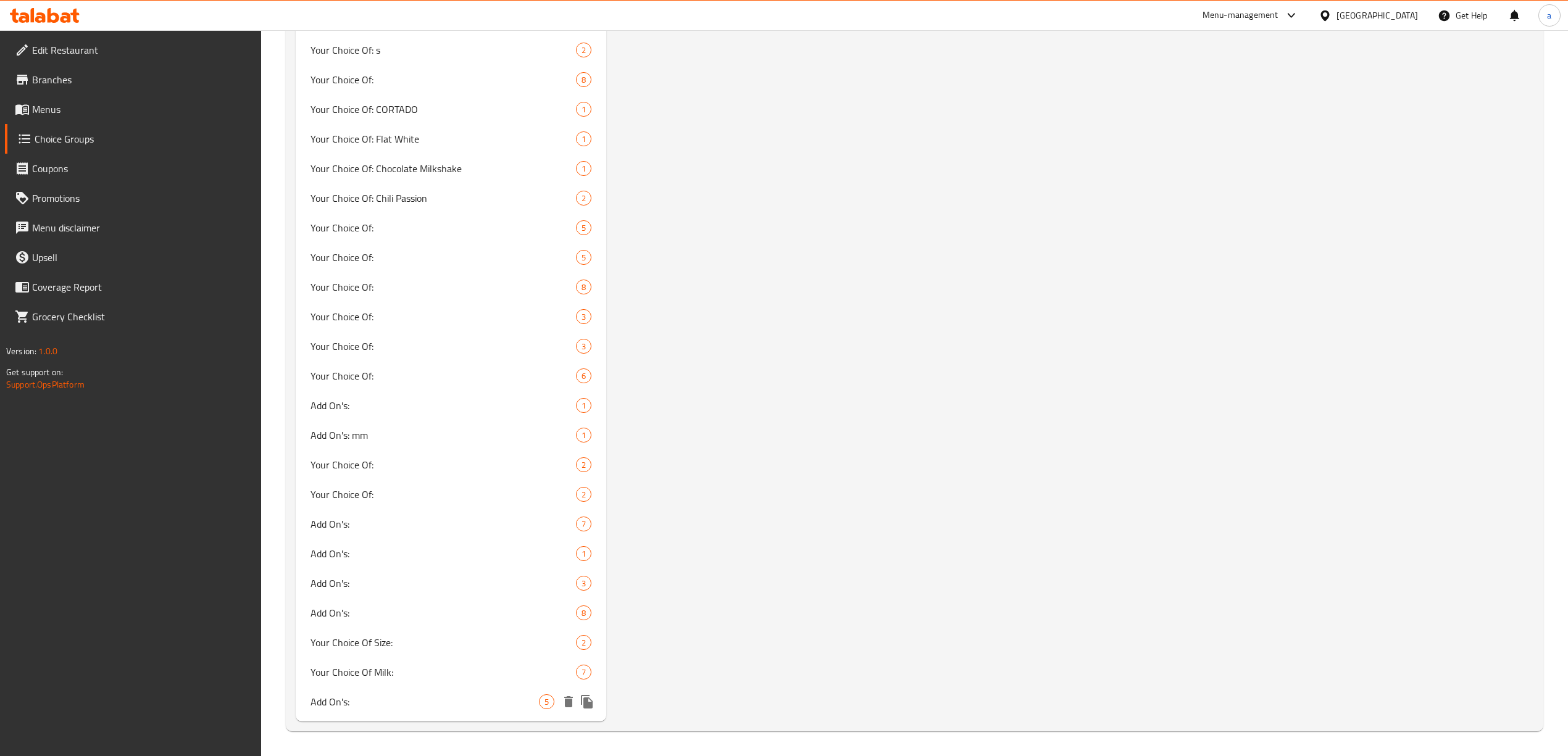
click at [480, 705] on span "Add On's:" at bounding box center [424, 702] width 228 height 15
type input "Add On's:"
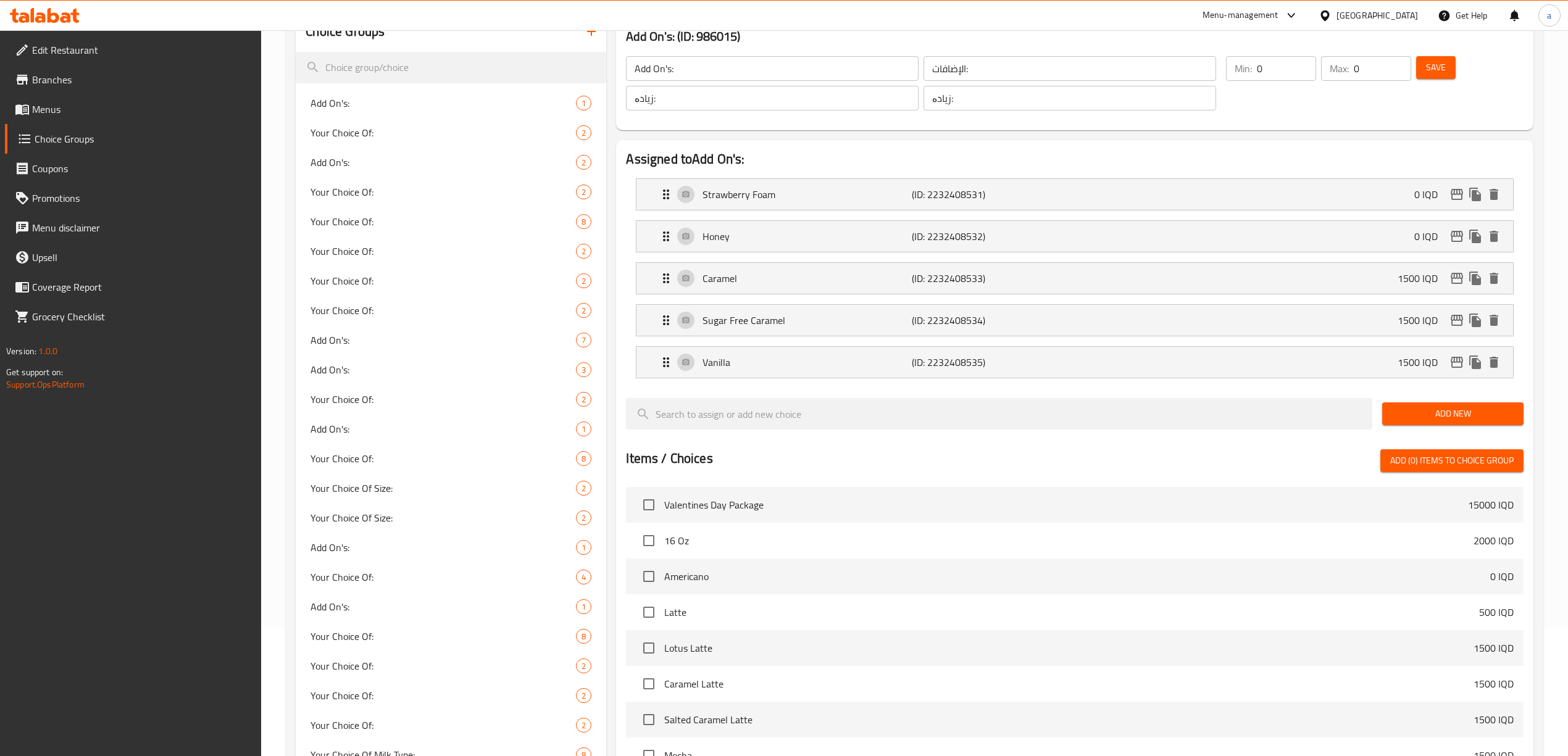
scroll to position [0, 0]
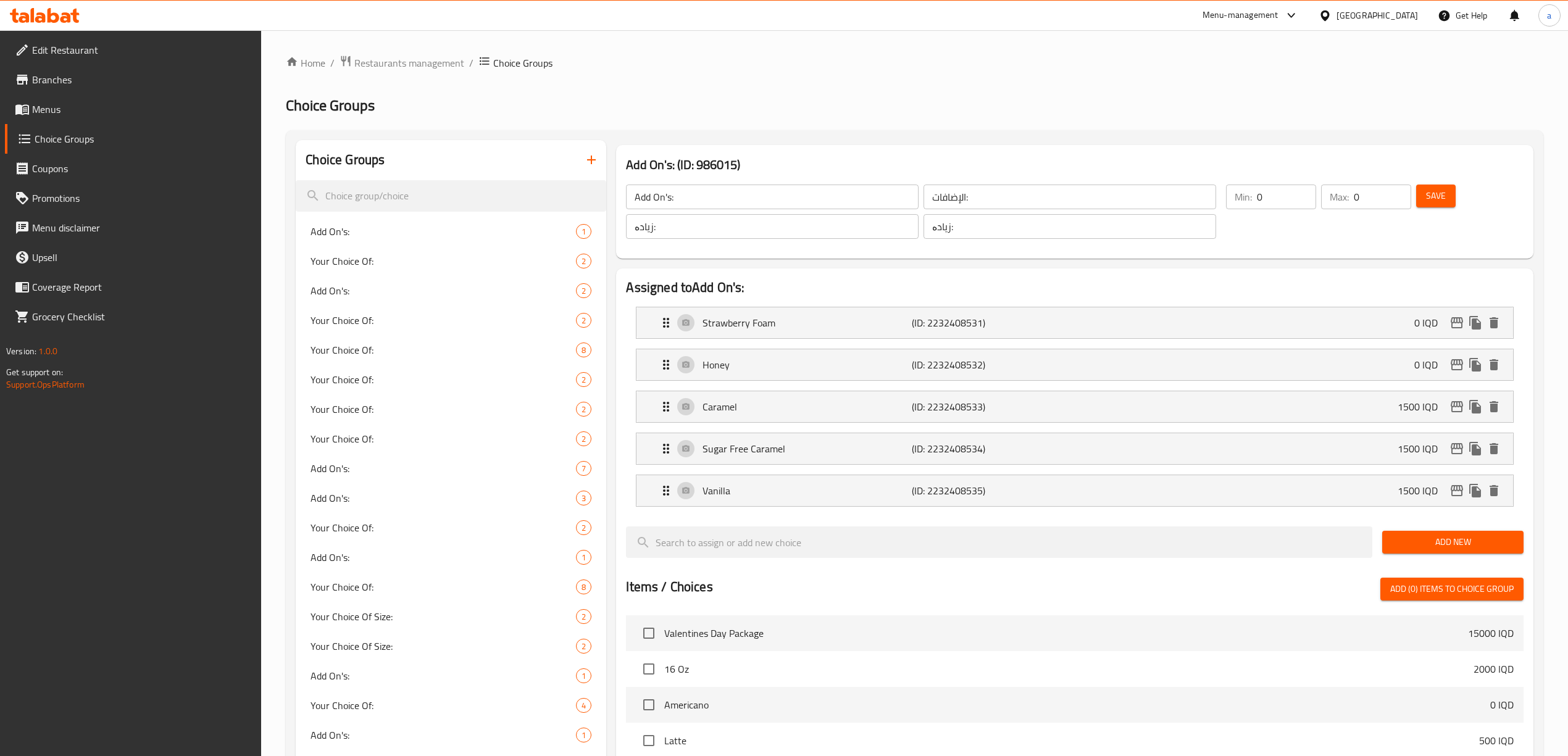
click at [690, 191] on input "Add On's:" at bounding box center [772, 196] width 293 height 24
click at [971, 195] on input "الإضافات:" at bounding box center [1070, 196] width 293 height 24
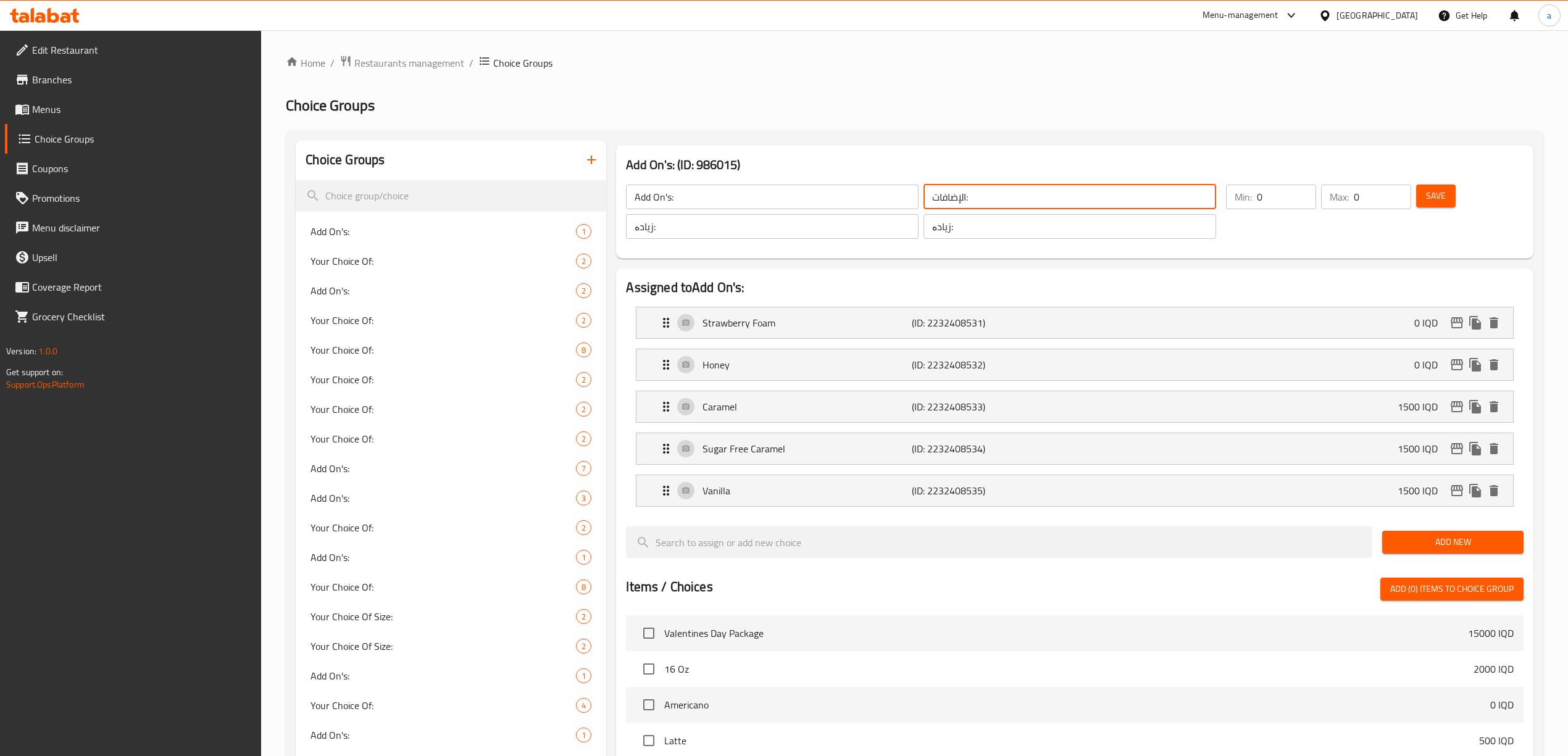
click at [971, 195] on input "الإضافات:" at bounding box center [1070, 196] width 293 height 24
click at [942, 221] on input "زیادە:" at bounding box center [1070, 226] width 293 height 24
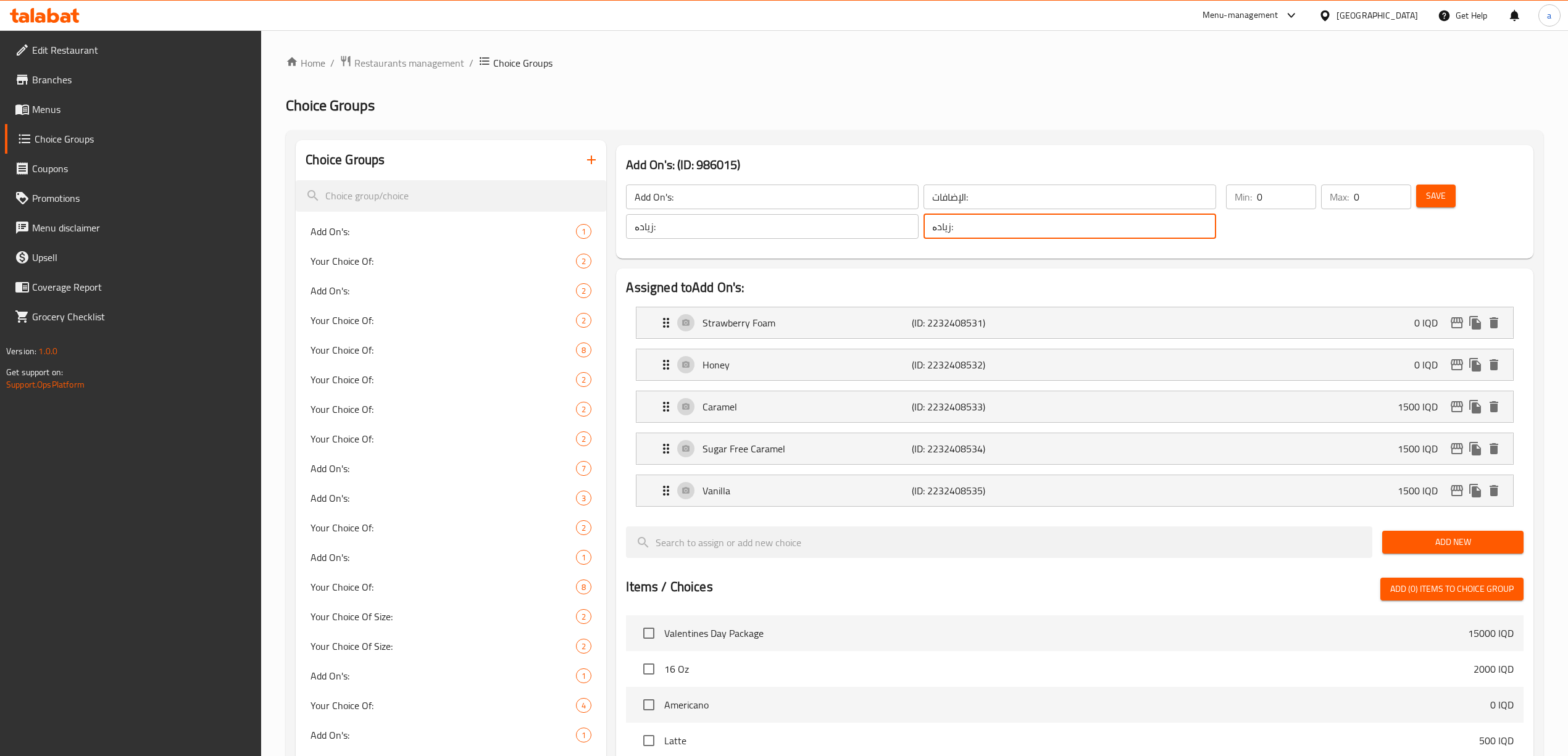
click at [942, 221] on input "زیادە:" at bounding box center [1070, 226] width 293 height 24
click at [880, 279] on h2 "Assigned to Add On's:" at bounding box center [1074, 288] width 897 height 19
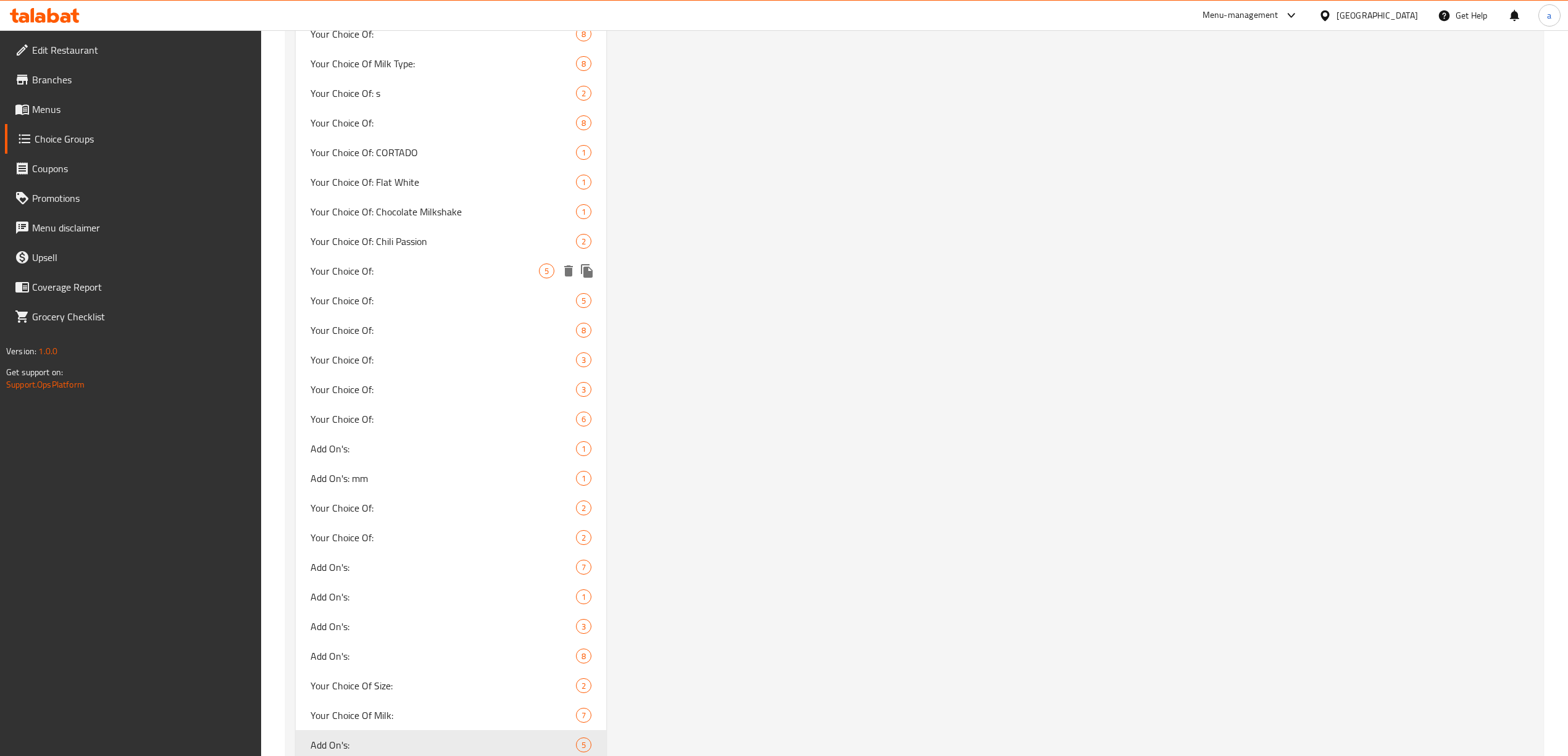
scroll to position [1248, 0]
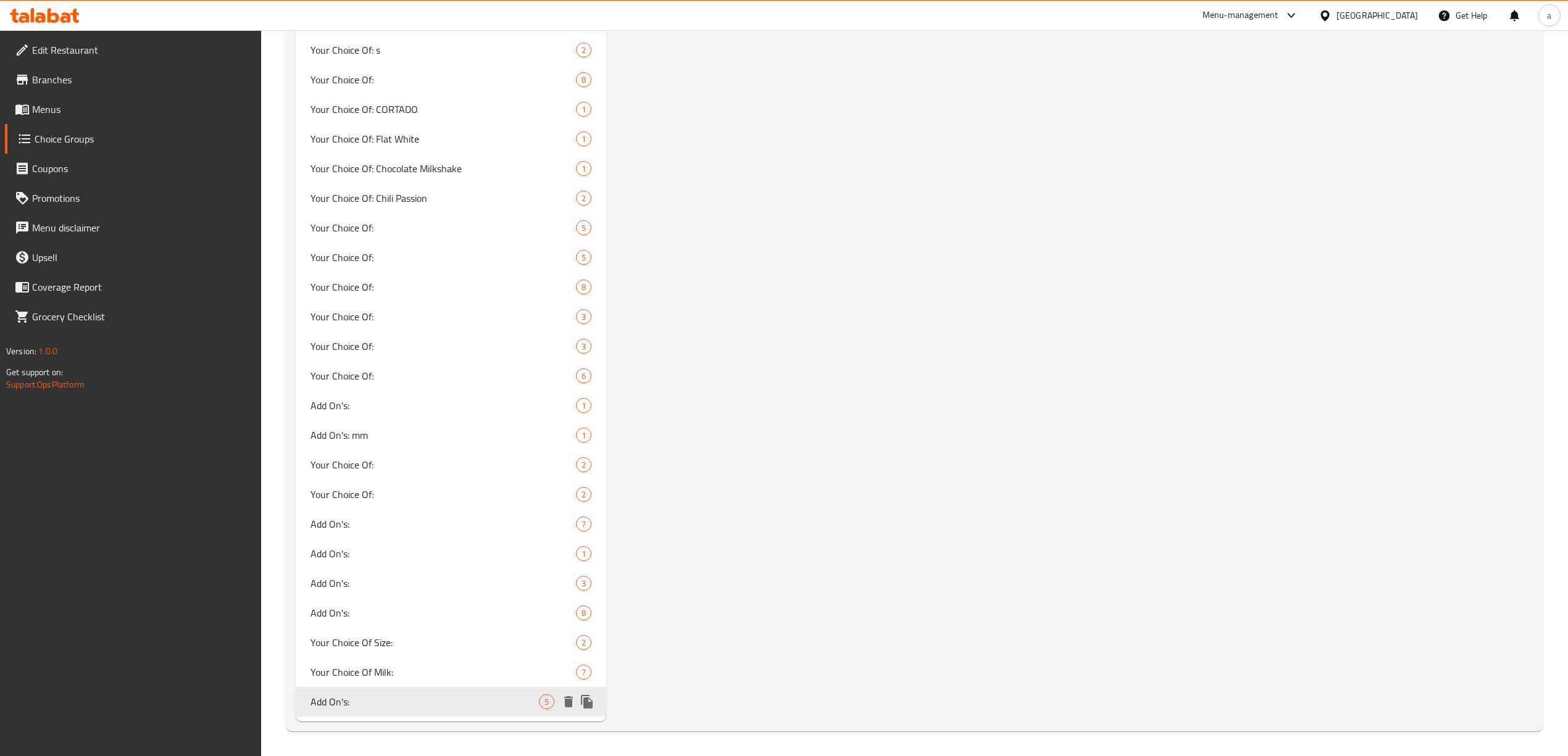
click at [586, 701] on icon "duplicate" at bounding box center [587, 702] width 12 height 13
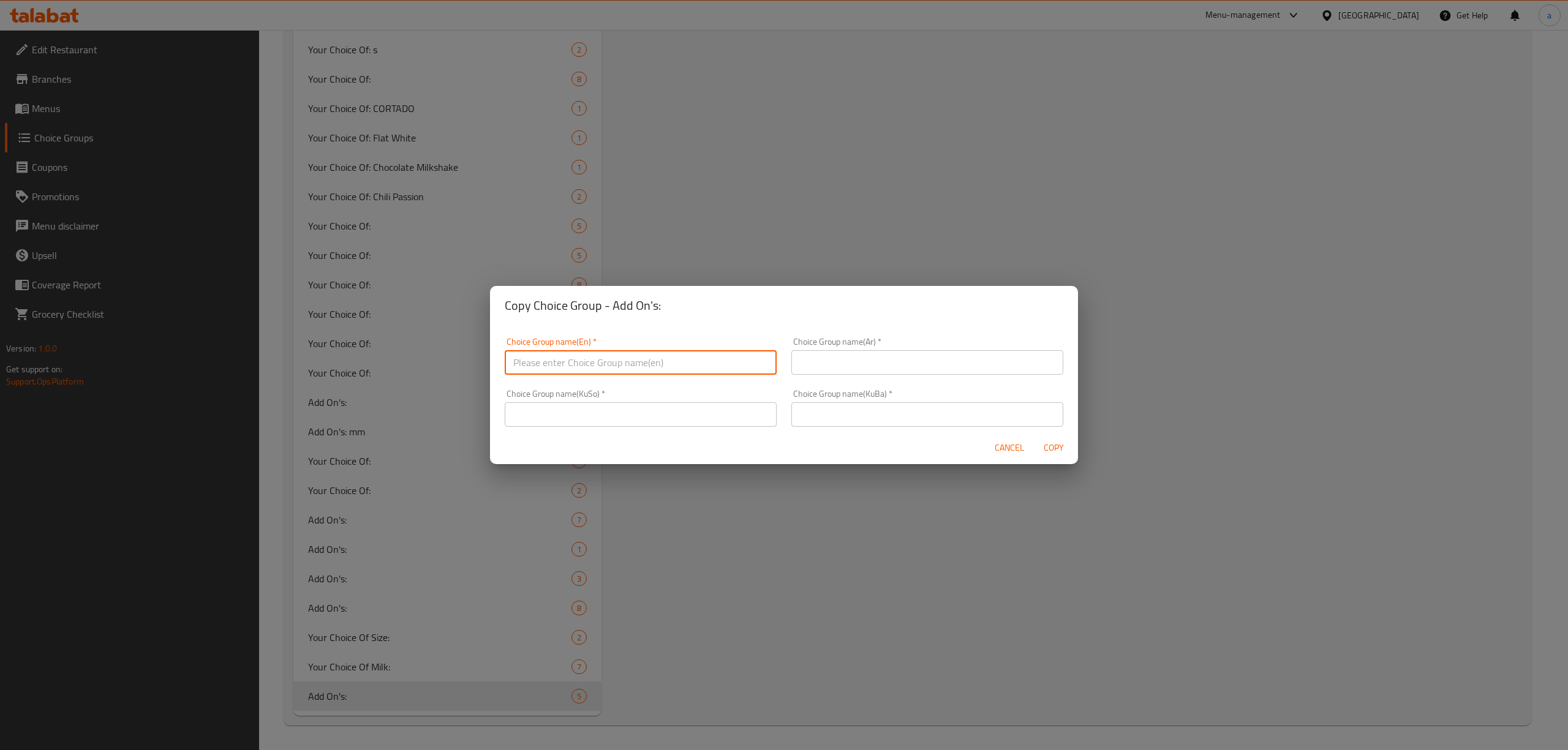
click at [691, 361] on input "text" at bounding box center [641, 362] width 272 height 24
click at [821, 421] on input "text" at bounding box center [927, 414] width 272 height 24
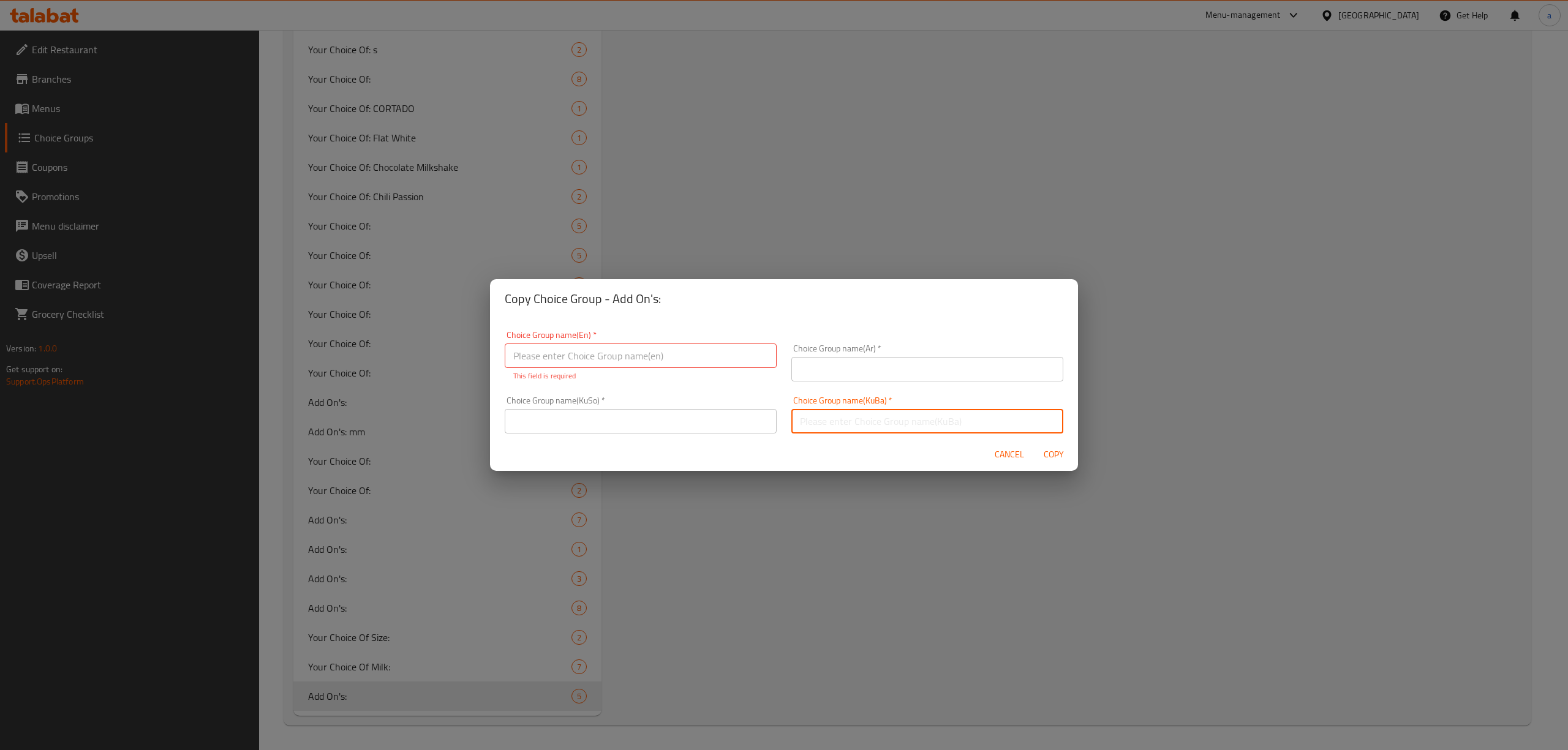
paste input "زیادە:"
type input "زیادە:"
click at [738, 419] on input "text" at bounding box center [641, 421] width 272 height 24
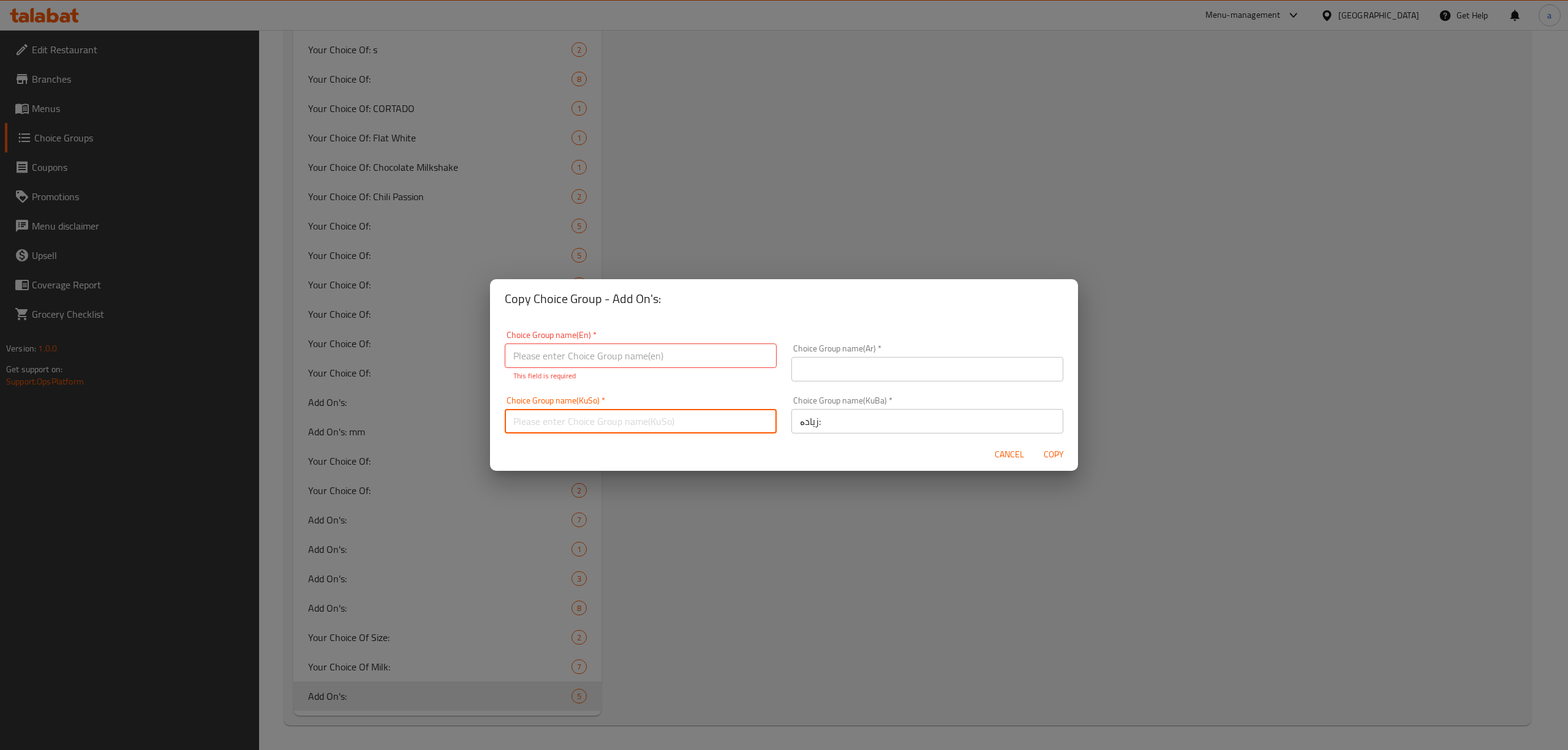
paste input "زیادە:"
type input "زیادە:"
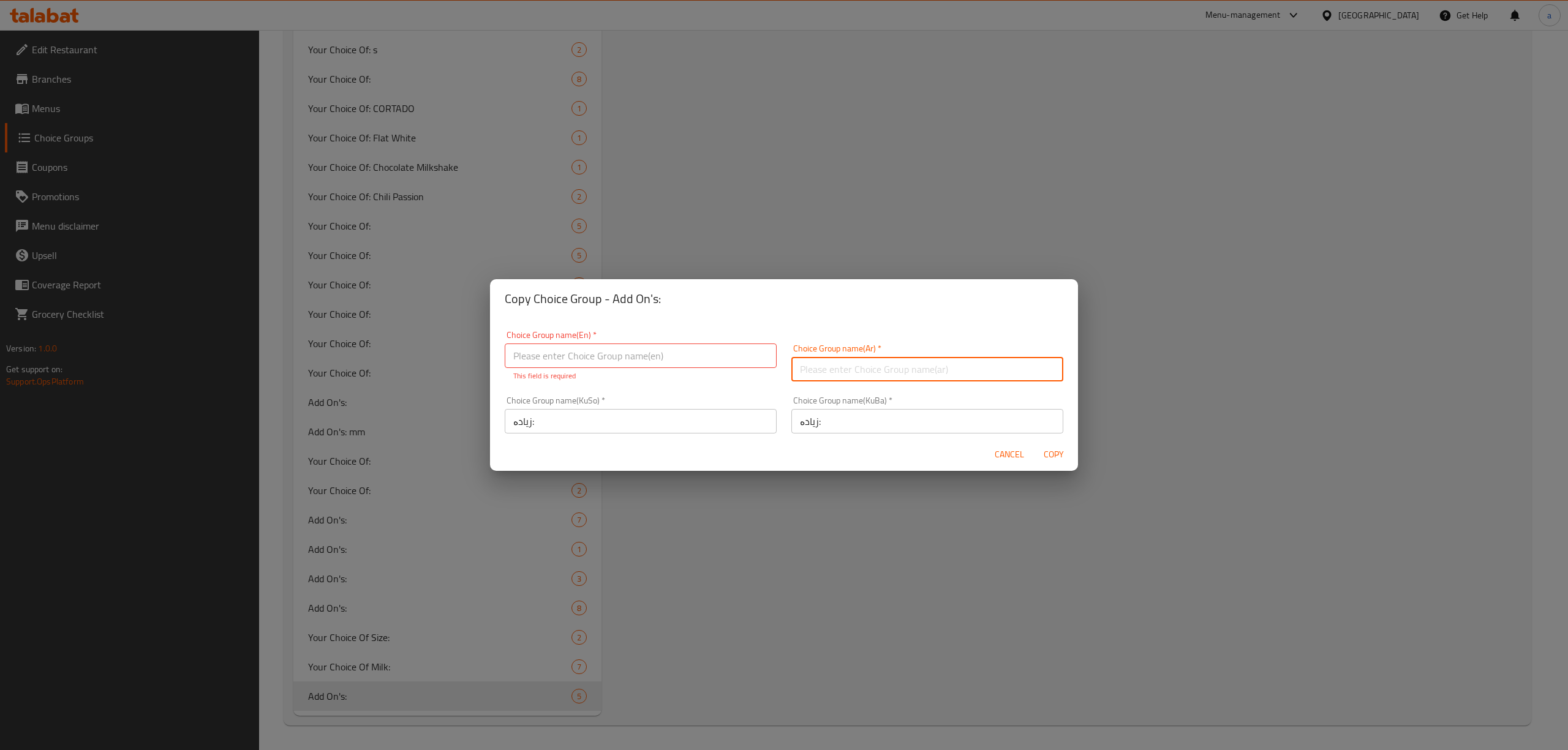
click at [814, 371] on input "text" at bounding box center [927, 368] width 272 height 24
paste input "الإضافات:"
type input "الإضافات:"
click at [728, 351] on input "text" at bounding box center [641, 355] width 272 height 24
paste input "Add On's:"
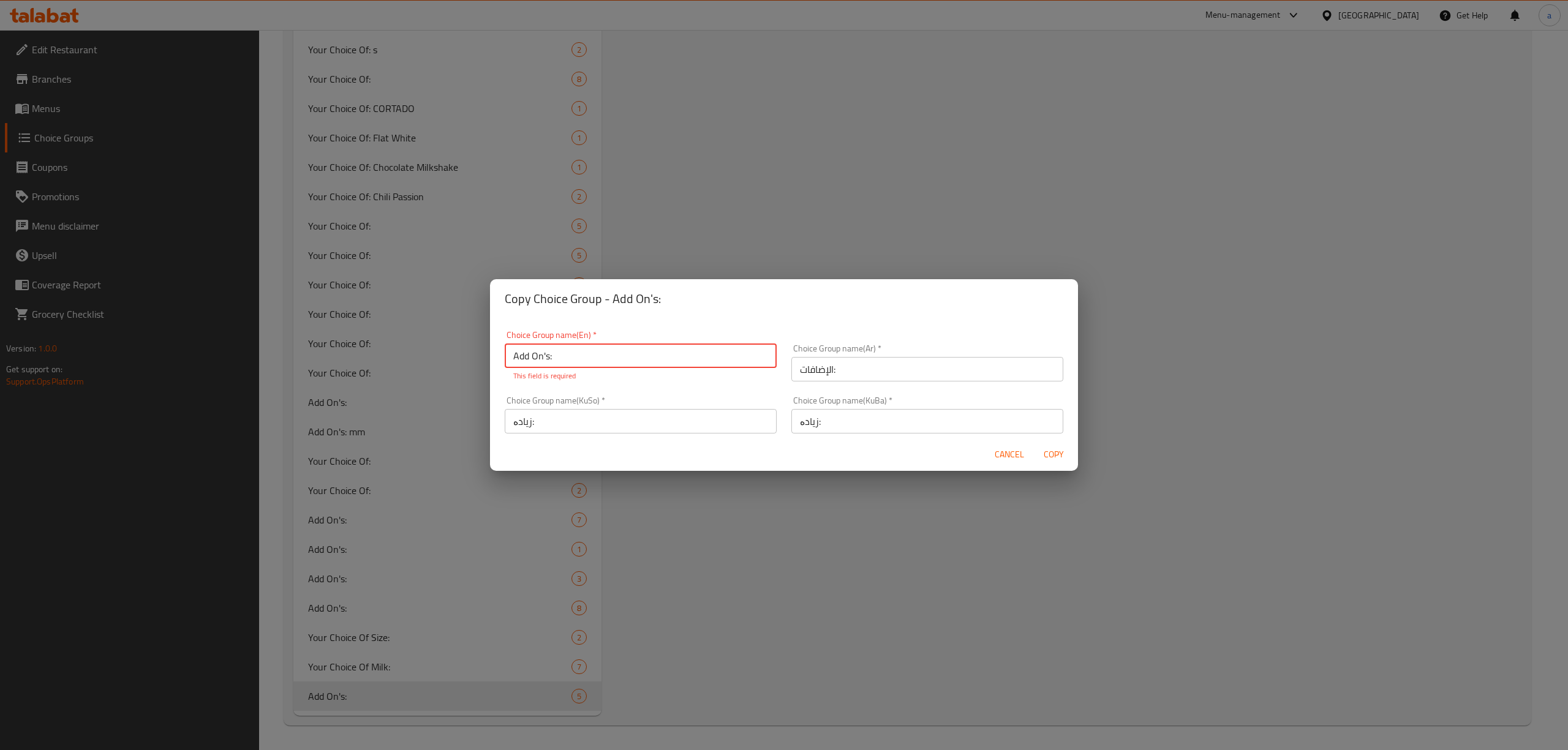
type input "Add On's:"
click at [1049, 448] on span "Copy" at bounding box center [1053, 454] width 29 height 15
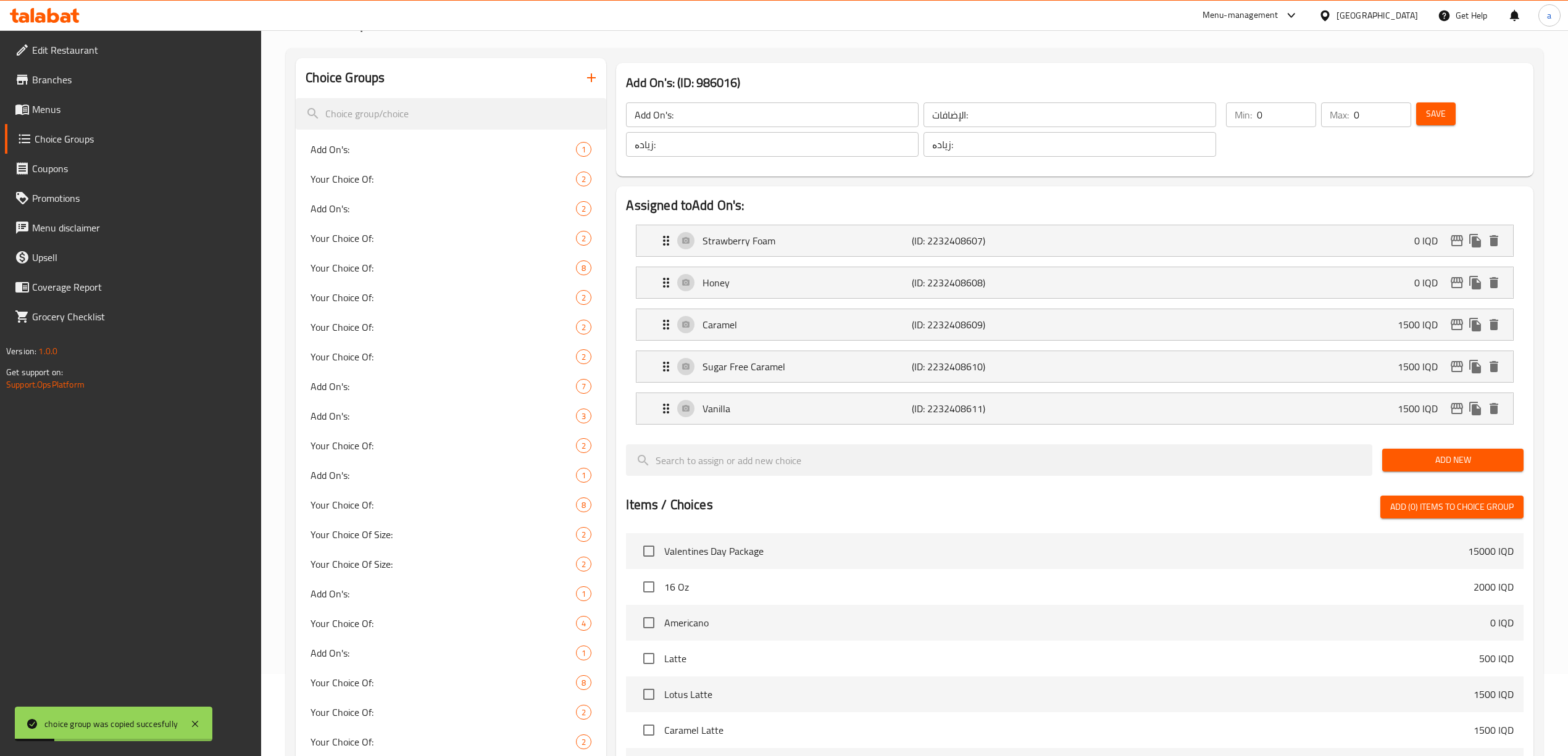
scroll to position [0, 0]
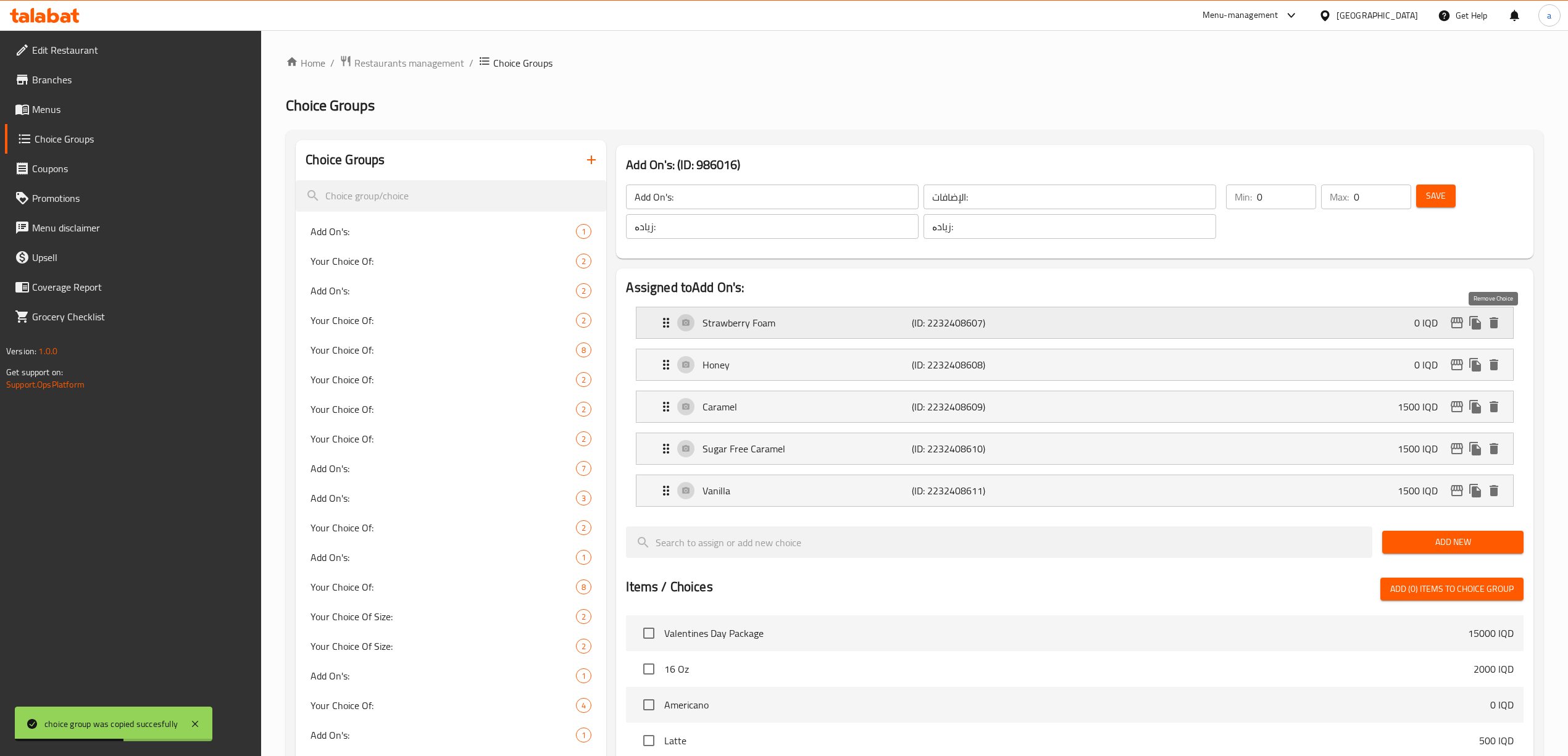
click at [1498, 321] on icon "delete" at bounding box center [1495, 323] width 15 height 15
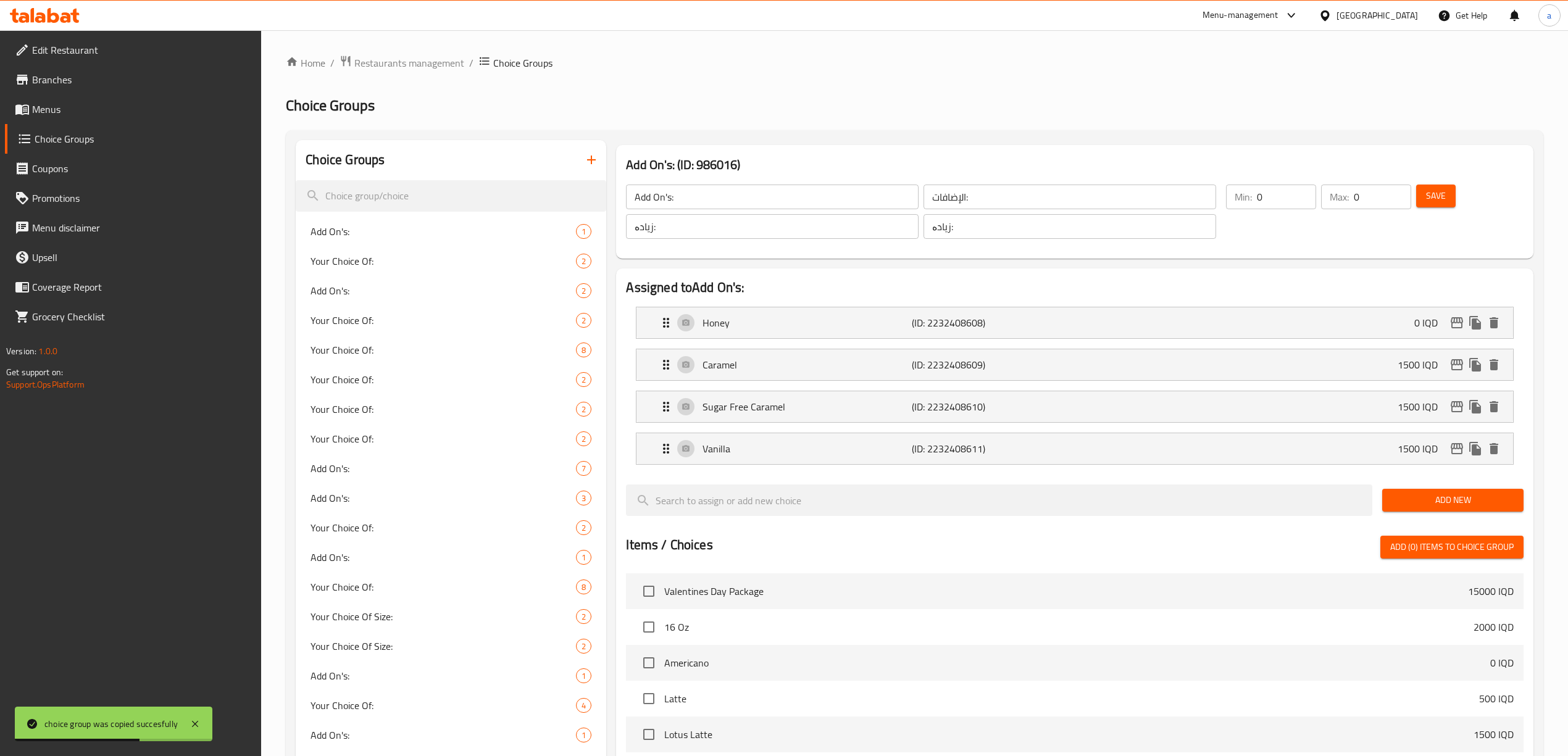
click at [1429, 196] on span "Save" at bounding box center [1436, 196] width 19 height 15
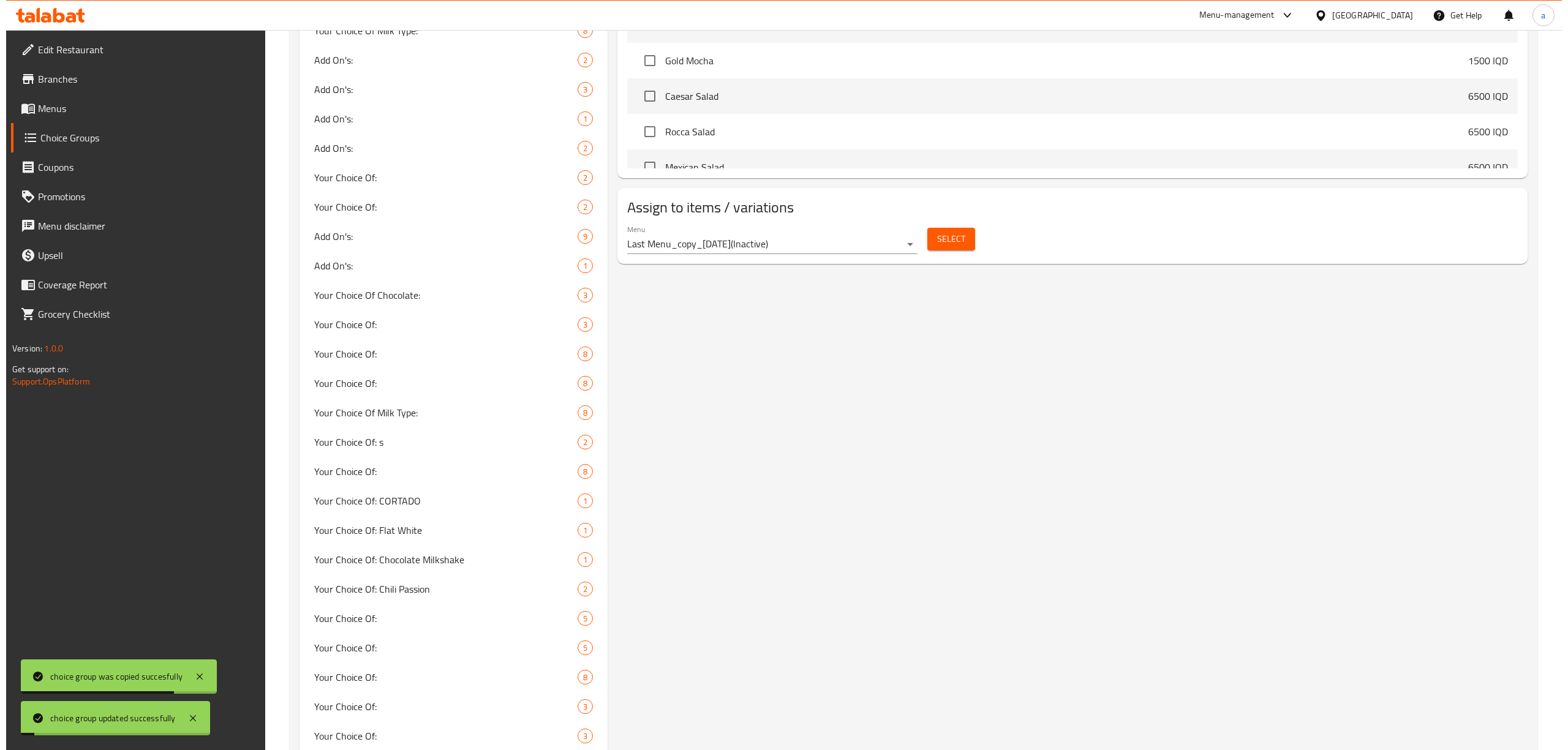
scroll to position [871, 0]
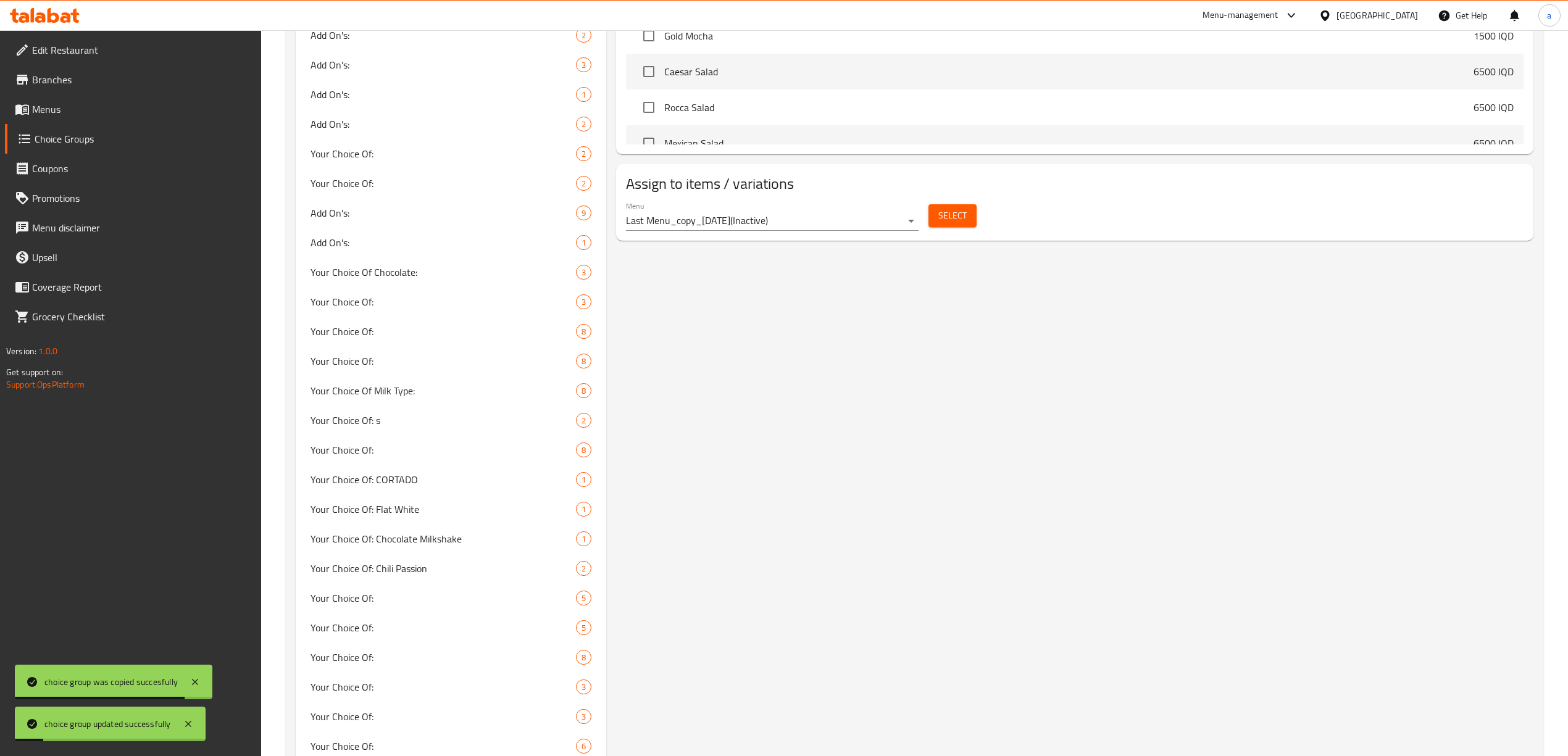
click at [856, 200] on div "Menu Last Menu_copy_[DATE] ( Inactive )" at bounding box center [772, 216] width 302 height 40
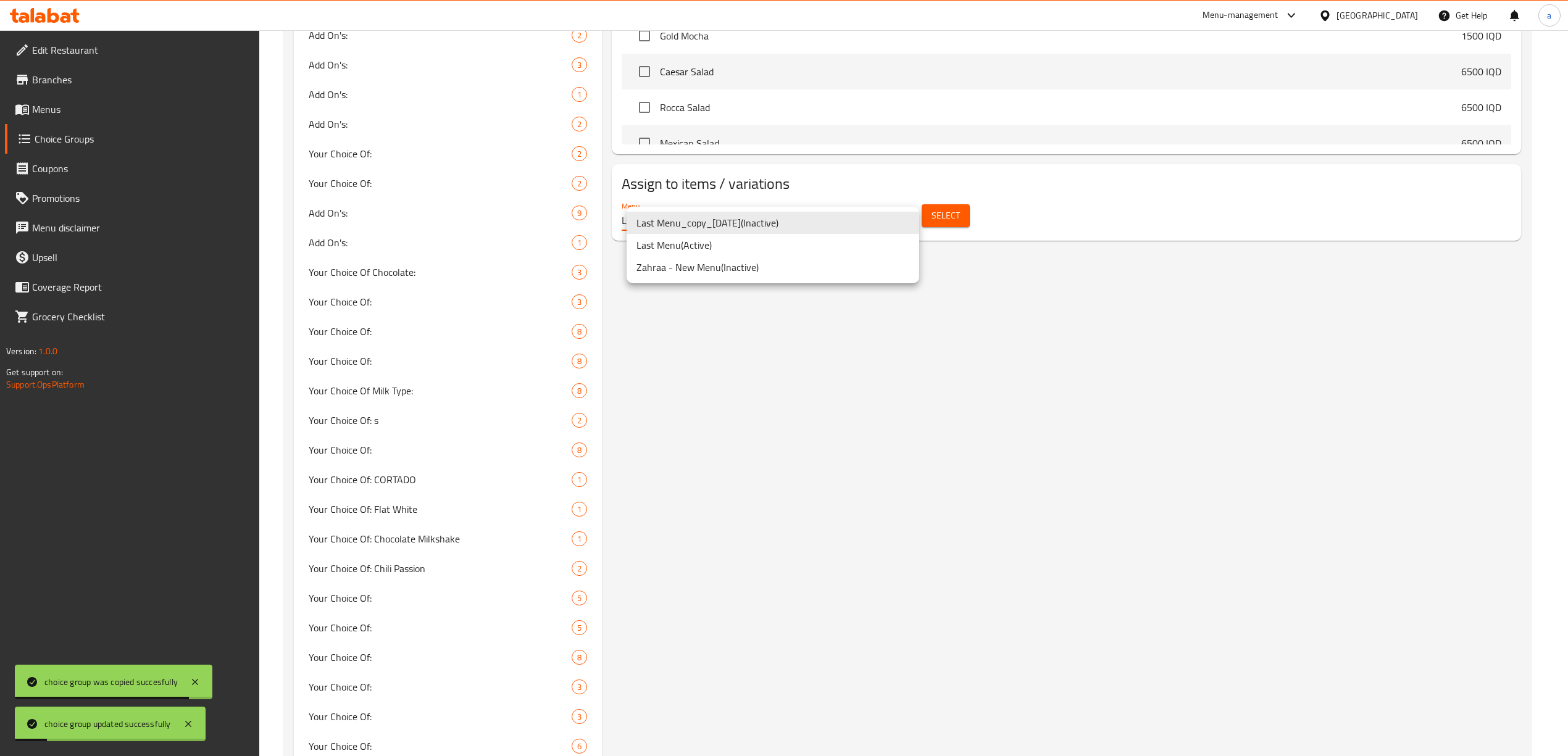
click at [809, 247] on li "Last Menu ( Active )" at bounding box center [773, 245] width 293 height 22
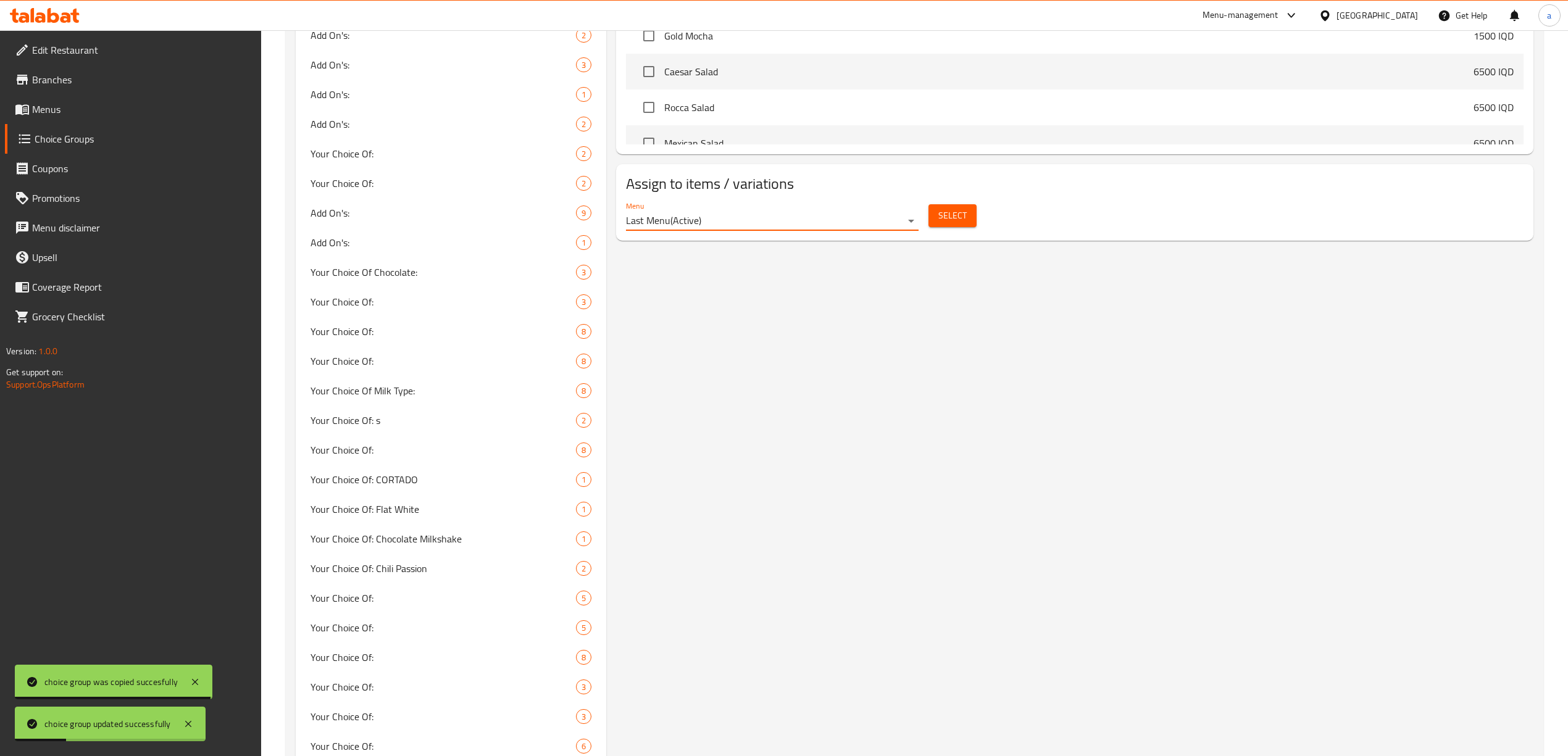
click at [939, 214] on span "Select" at bounding box center [953, 216] width 29 height 15
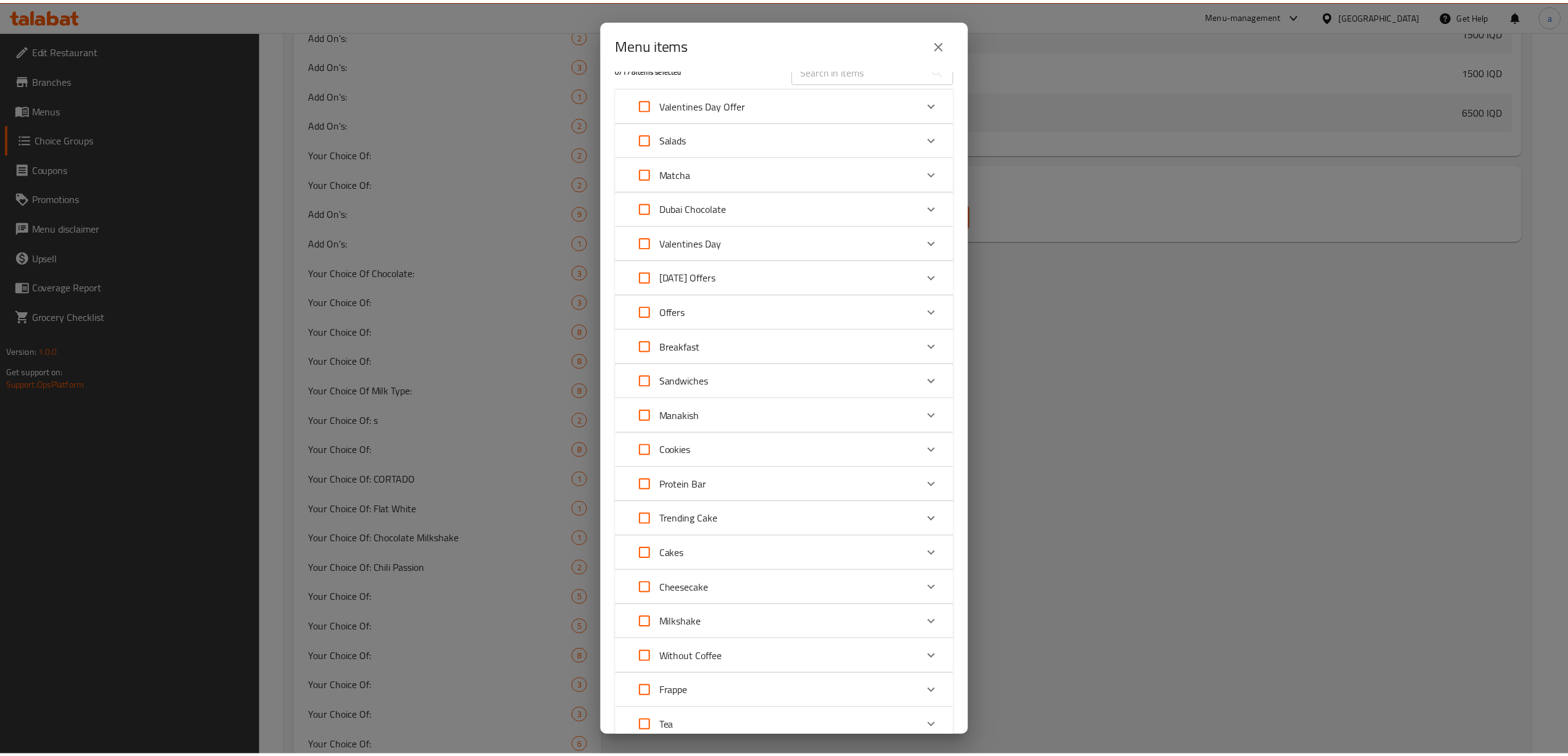
scroll to position [0, 0]
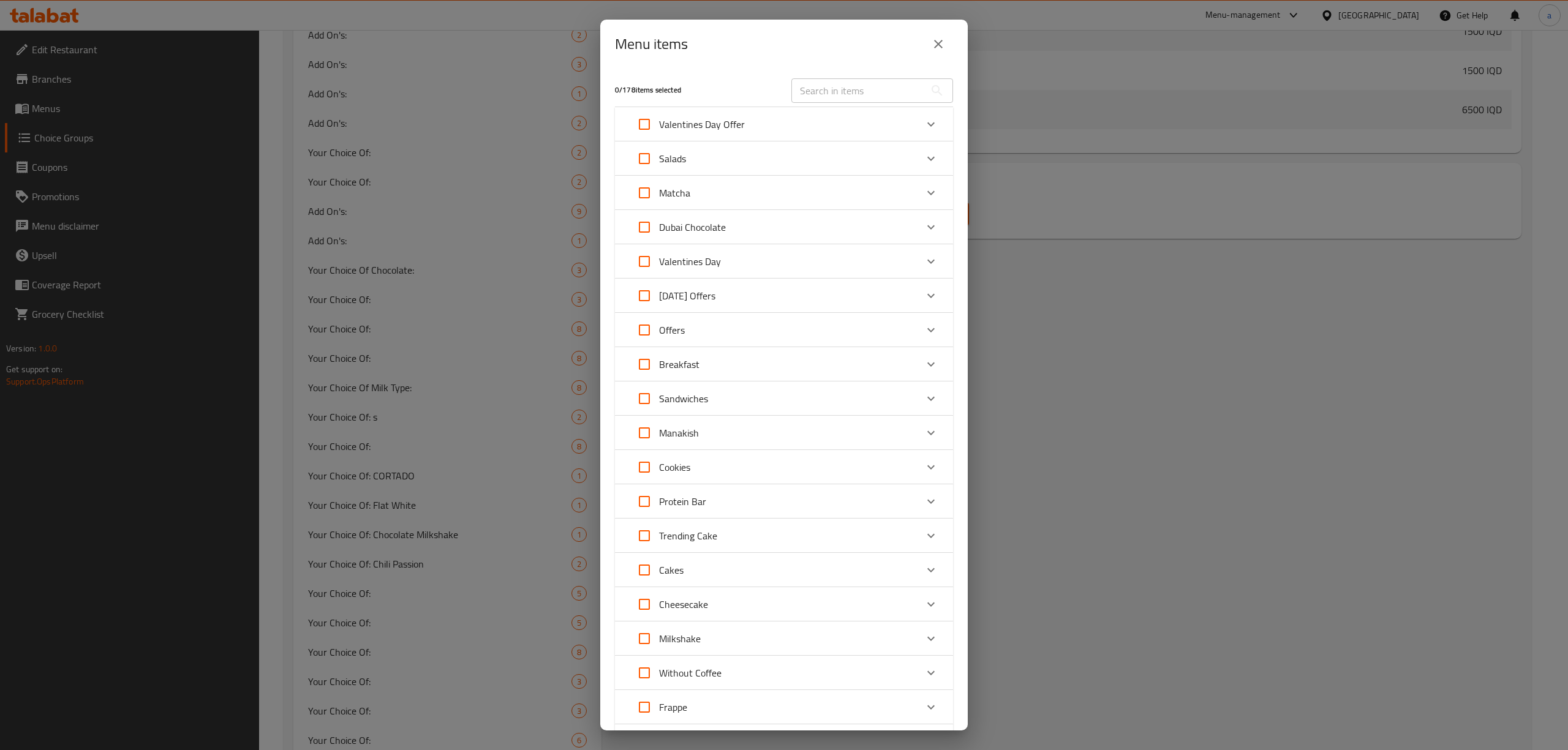
click at [940, 48] on icon "close" at bounding box center [939, 44] width 15 height 15
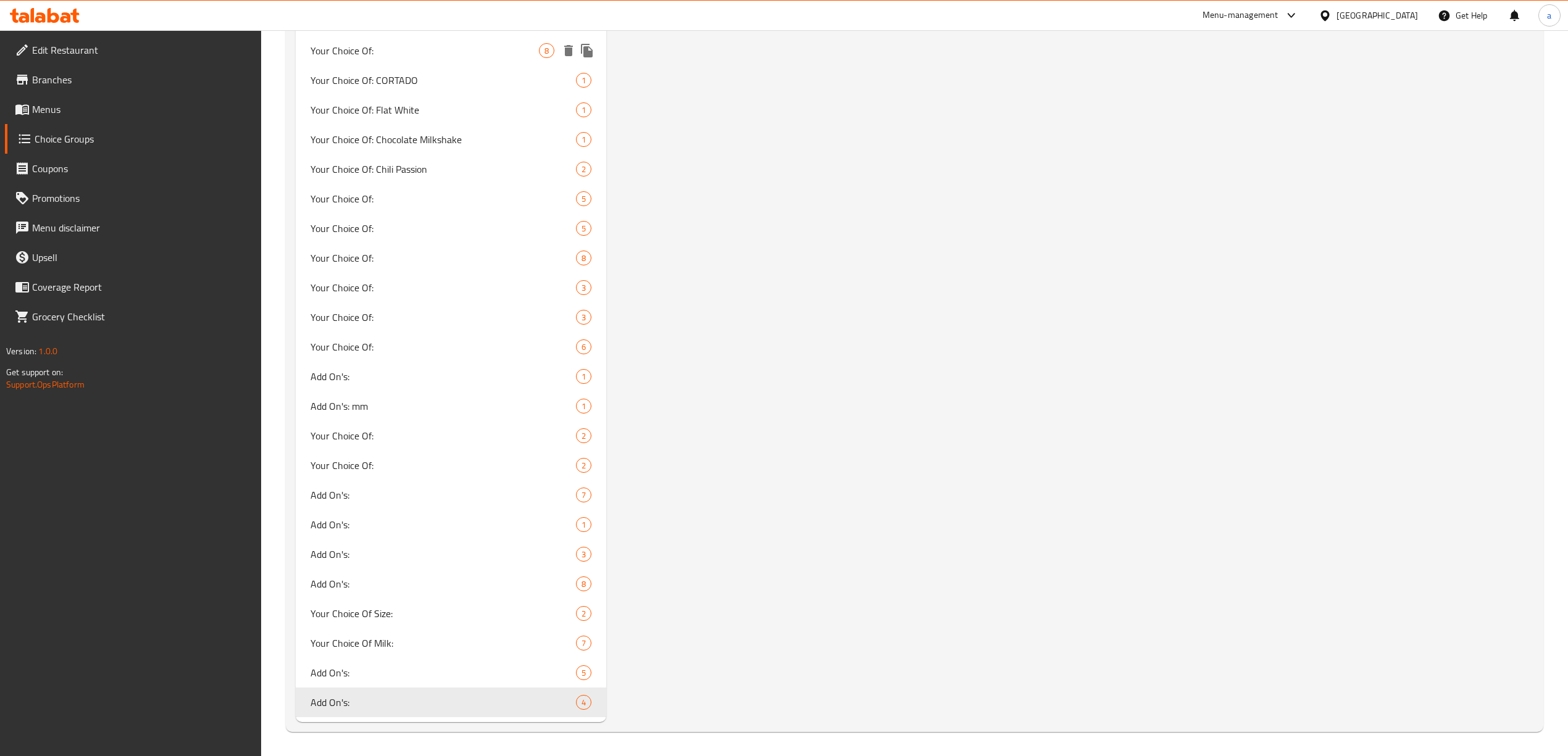
scroll to position [1278, 0]
click at [431, 681] on div "Add On's: 5" at bounding box center [451, 672] width 311 height 29
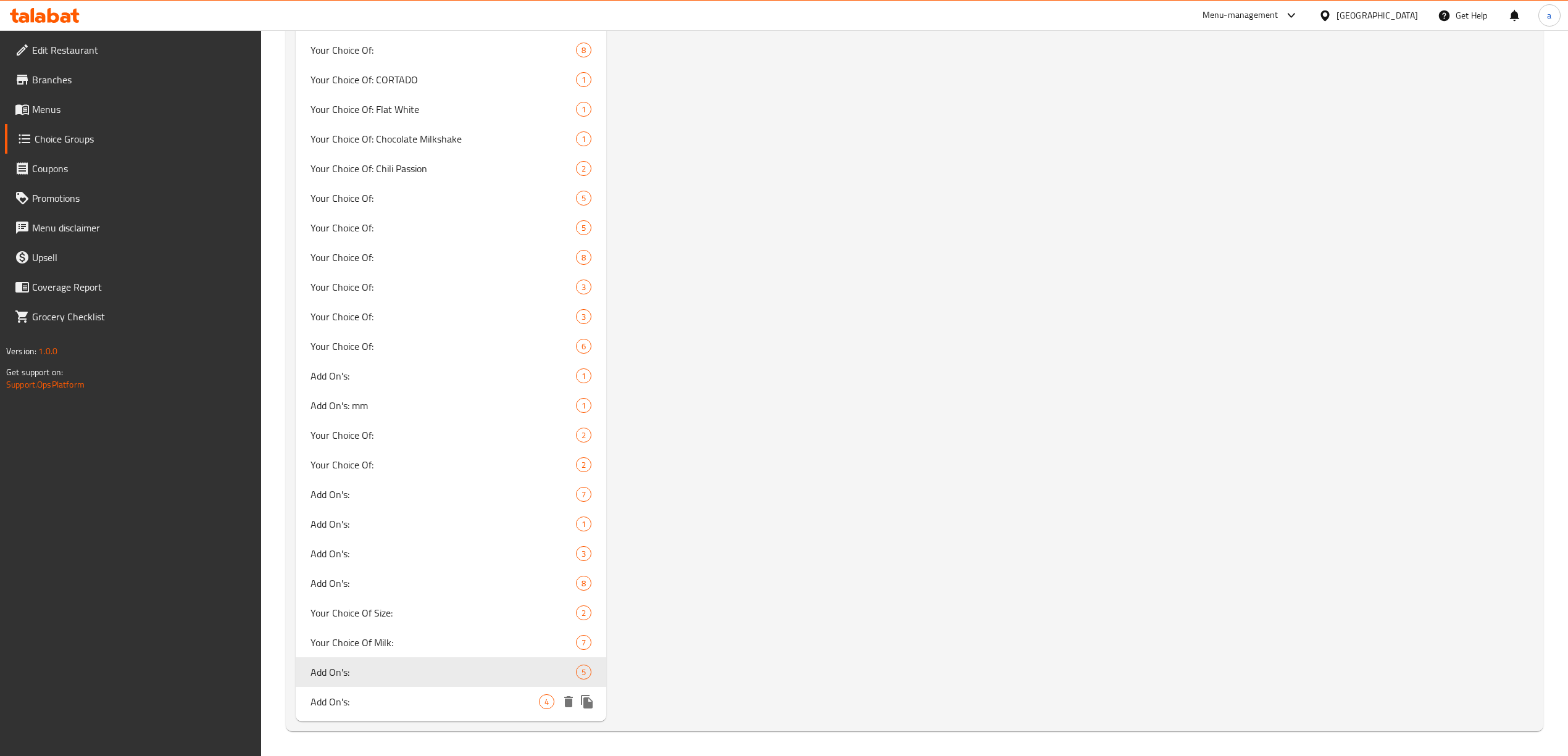
click at [424, 697] on span "Add On's:" at bounding box center [424, 702] width 228 height 15
type input "Add On's:"
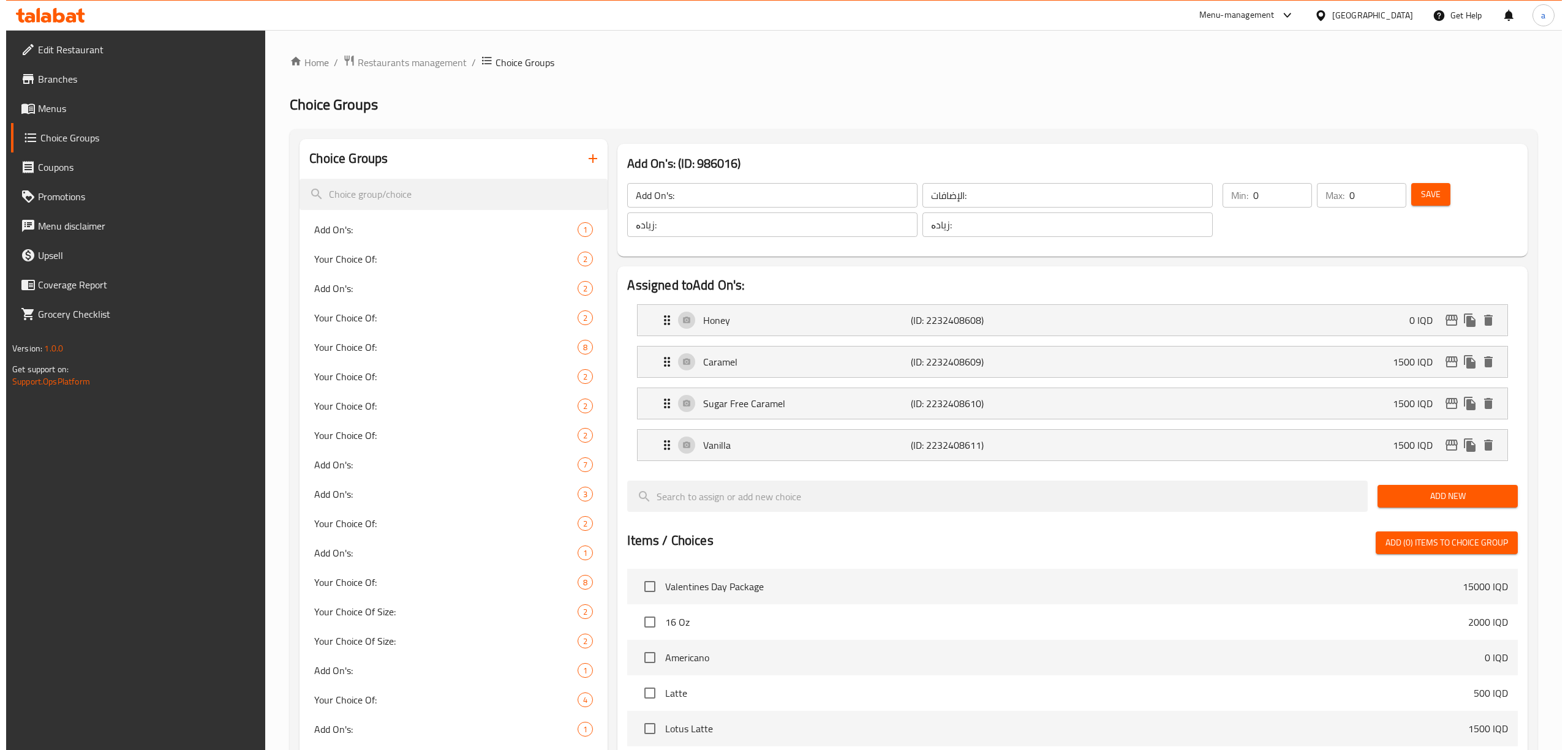
scroll to position [435, 0]
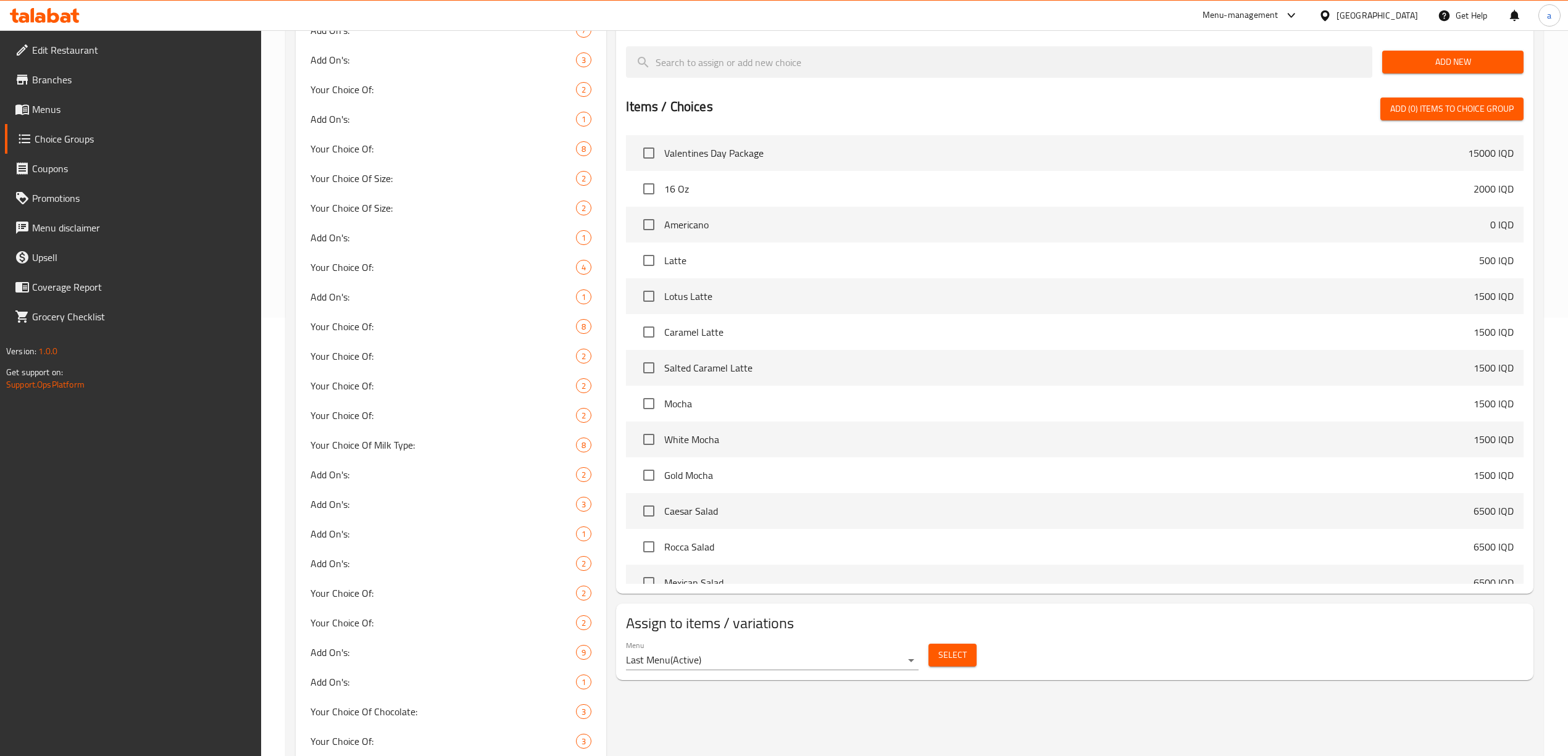
click at [941, 655] on span "Select" at bounding box center [953, 655] width 29 height 15
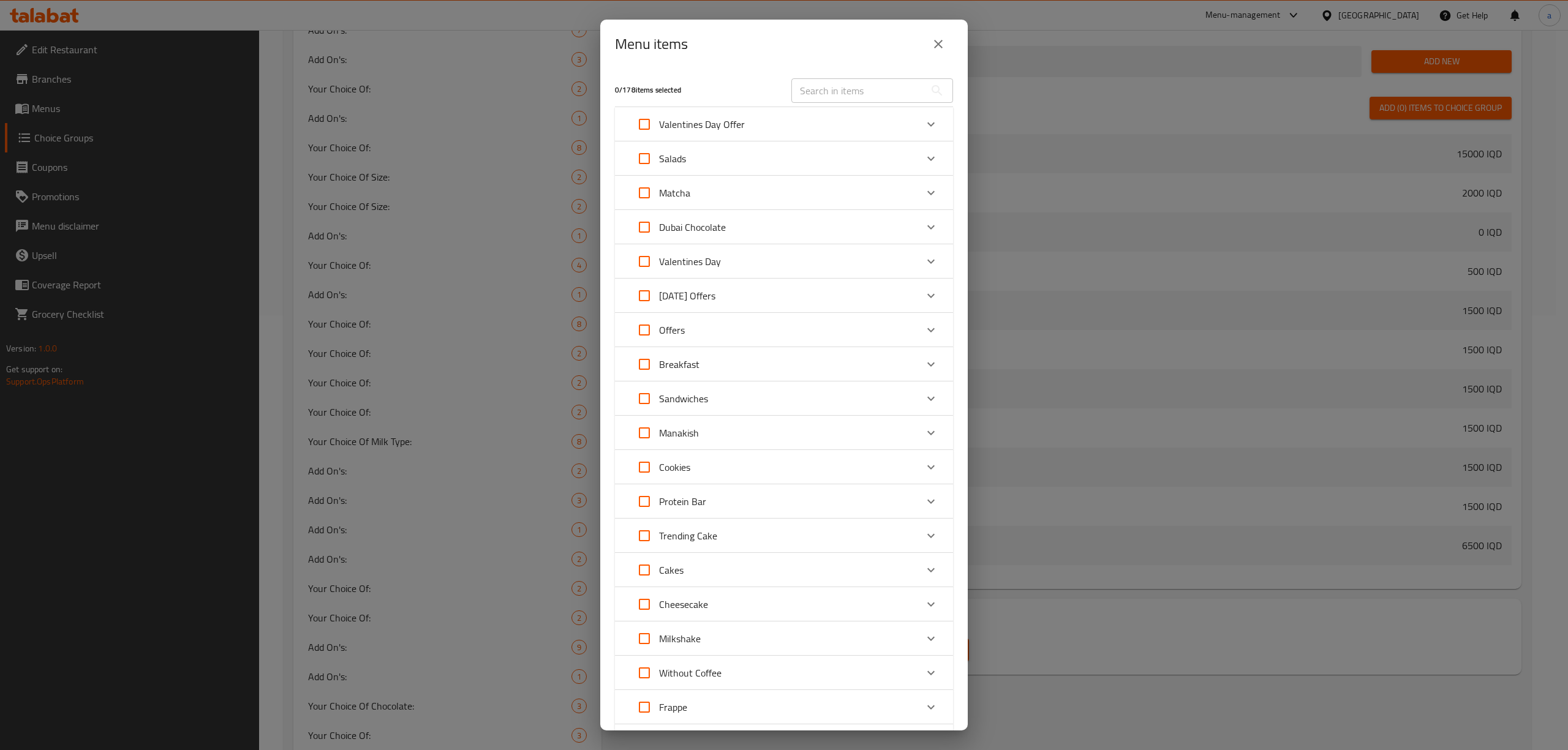
click at [924, 191] on icon "Expand" at bounding box center [931, 193] width 15 height 15
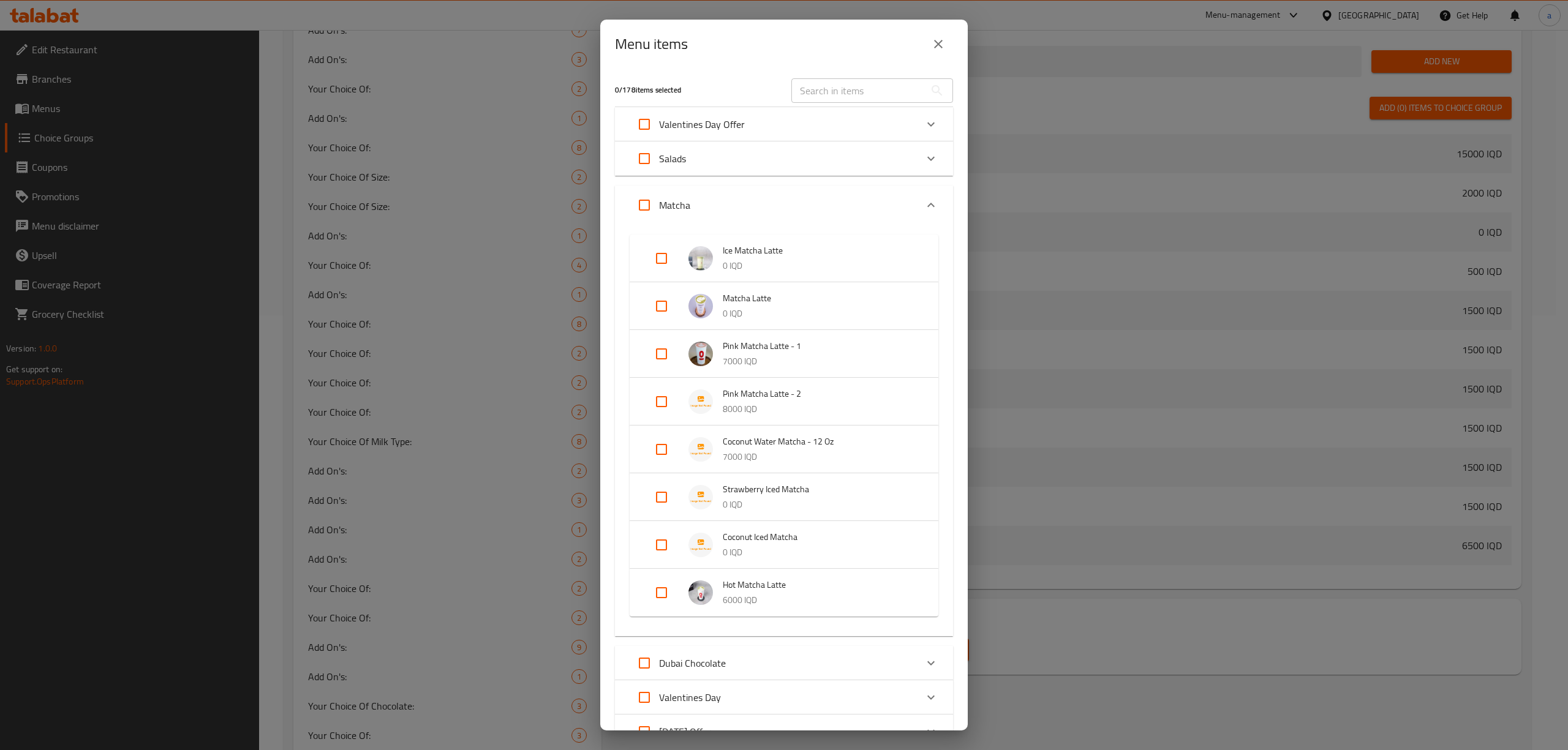
click at [662, 542] on input "Expand" at bounding box center [661, 545] width 29 height 29
checkbox input "true"
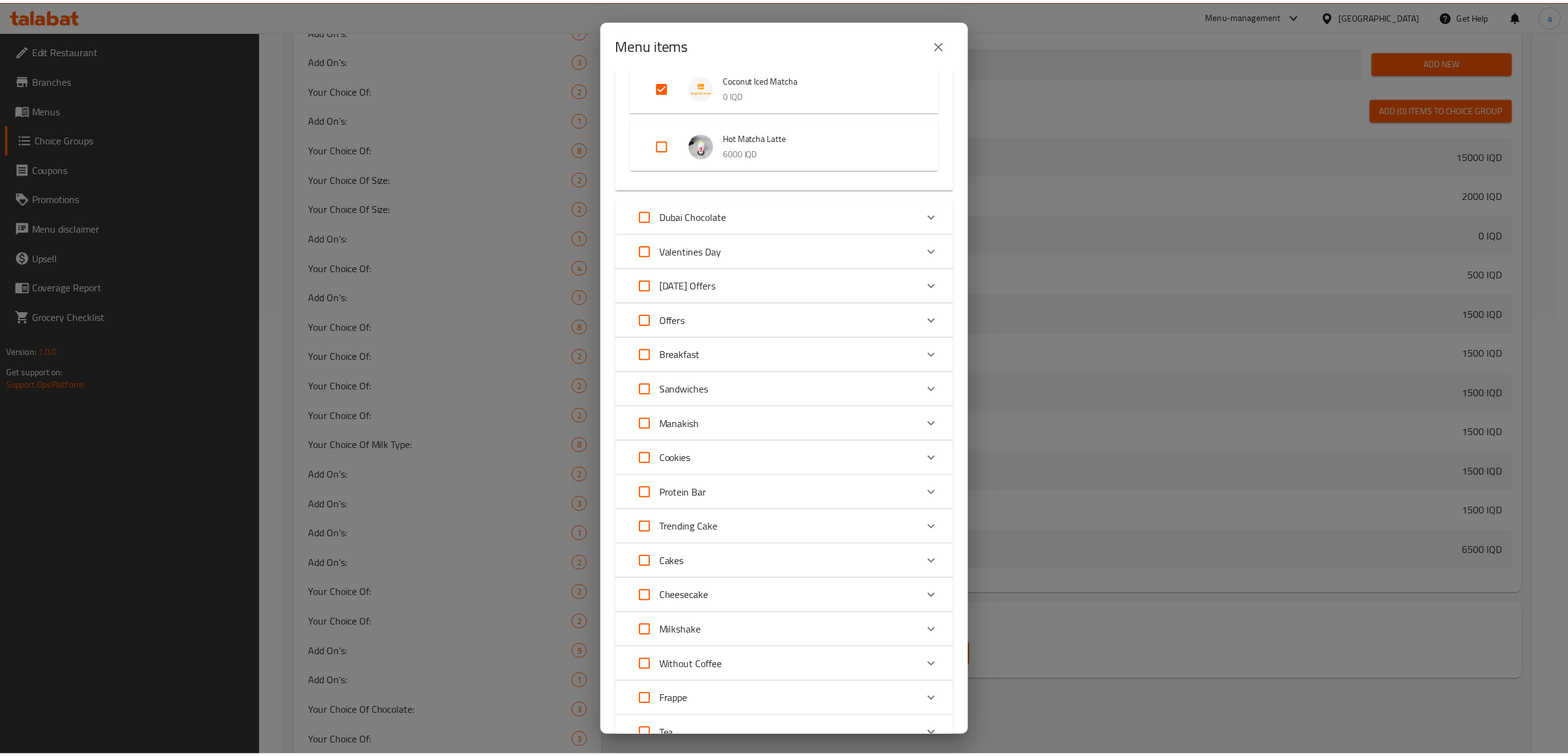
scroll to position [677, 0]
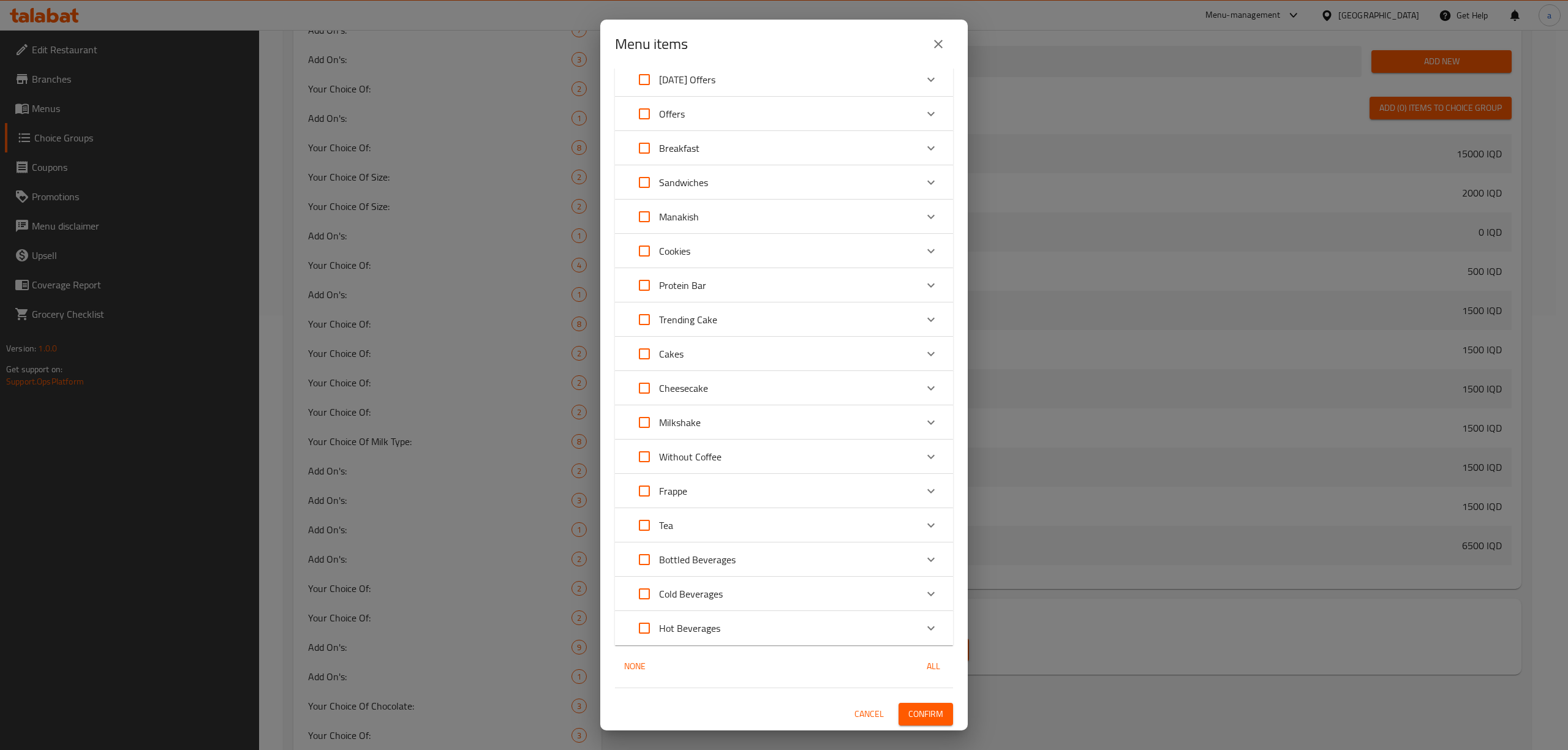
click at [924, 711] on span "Confirm" at bounding box center [926, 714] width 35 height 15
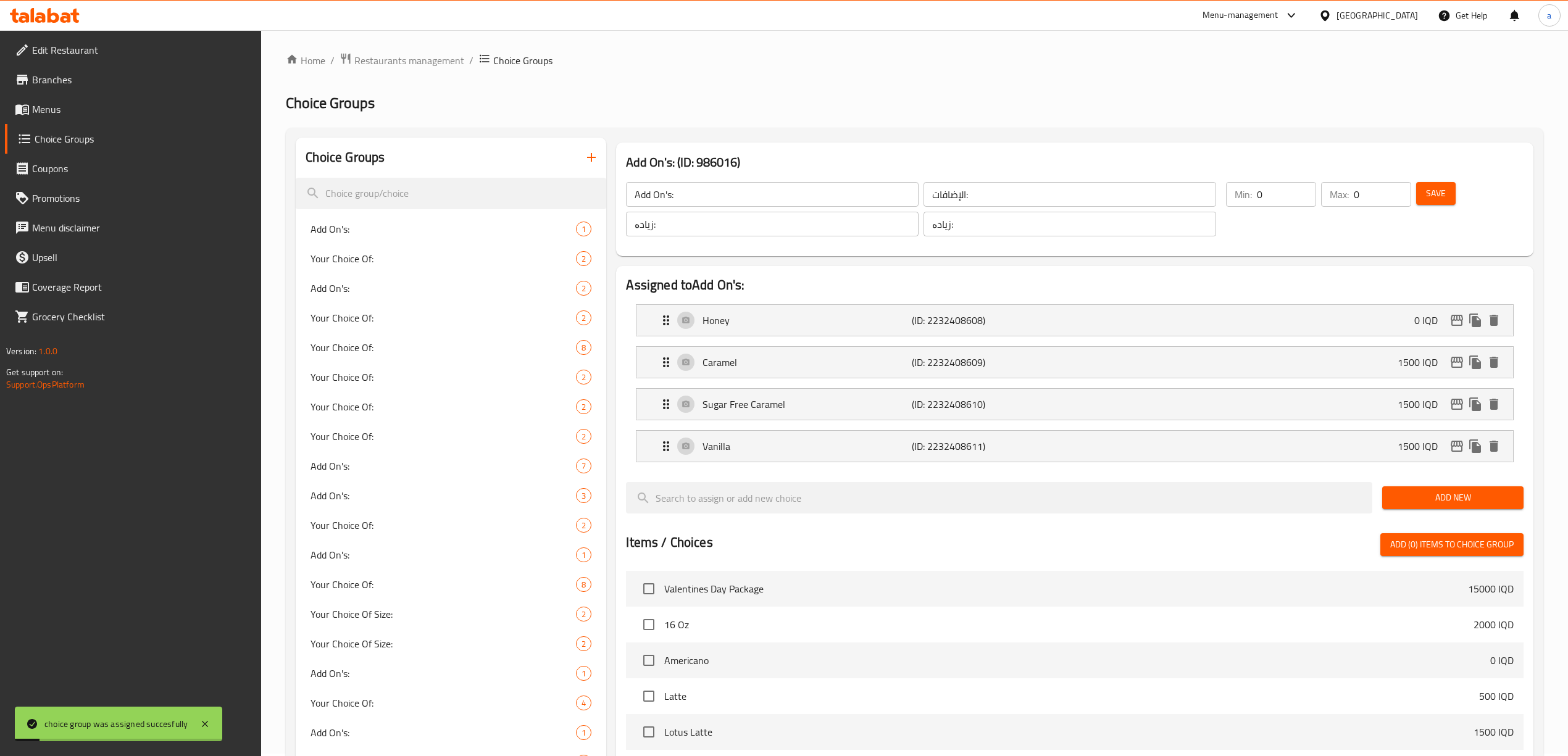
scroll to position [0, 0]
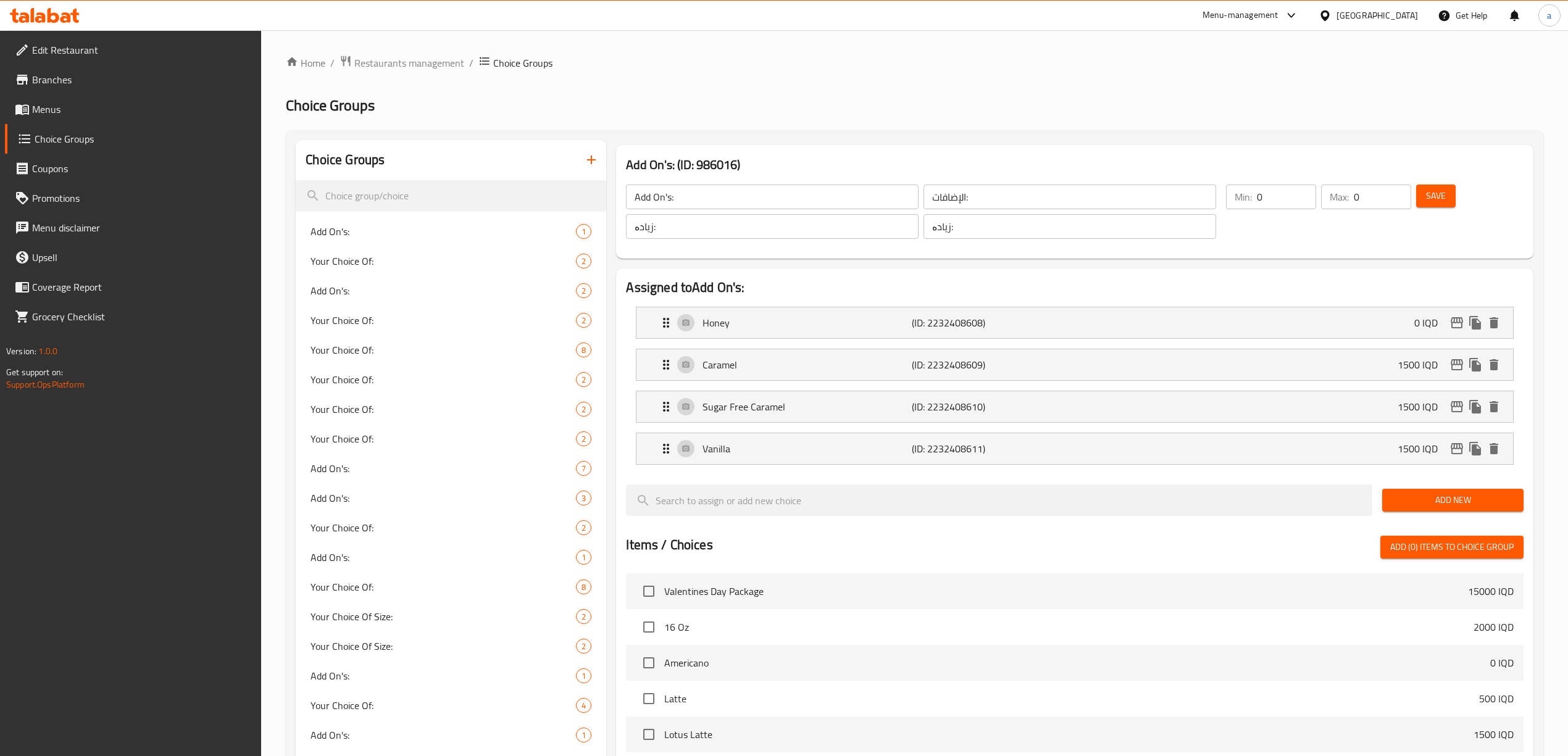
click at [43, 13] on icon at bounding box center [45, 16] width 70 height 15
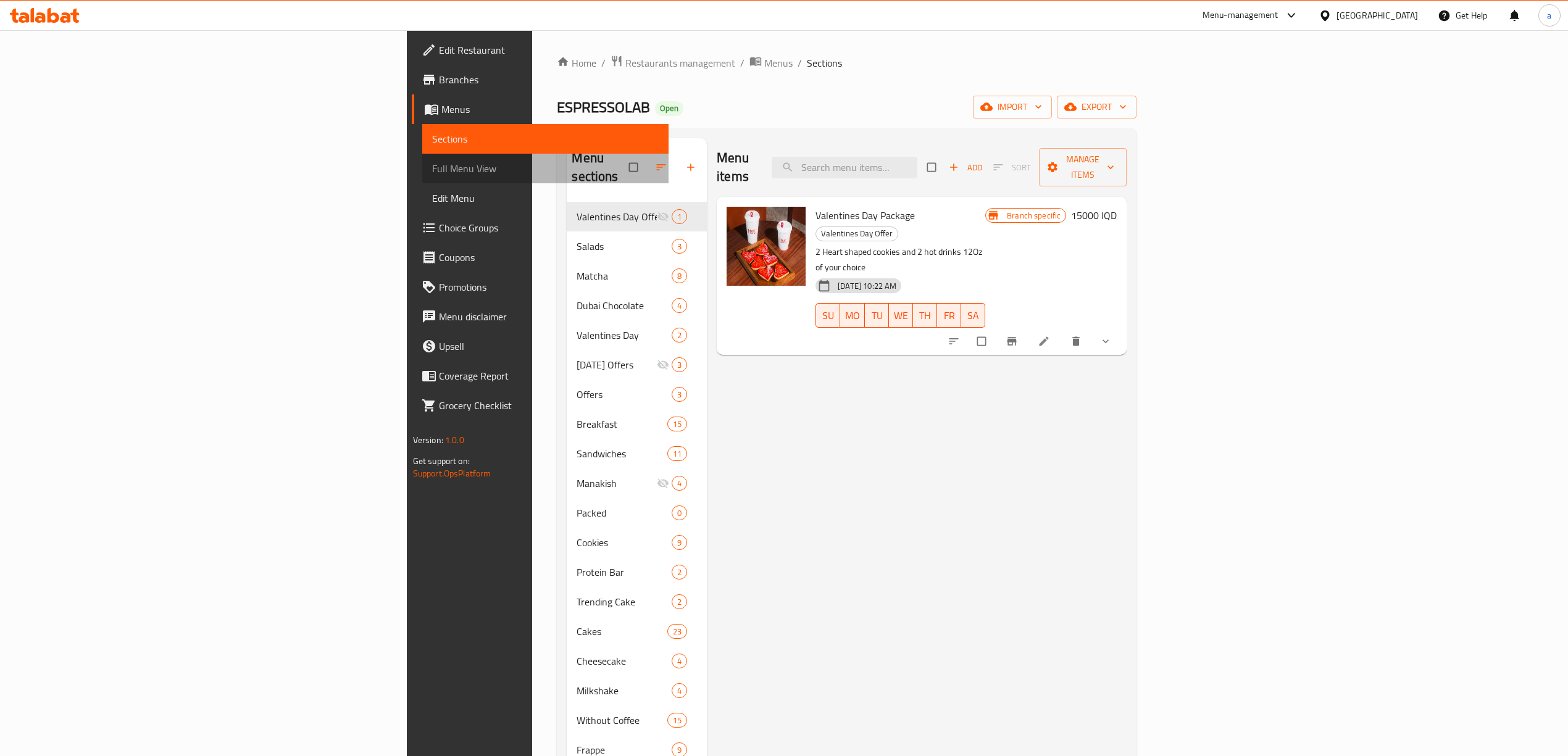
click at [432, 163] on span "Full Menu View" at bounding box center [545, 168] width 227 height 15
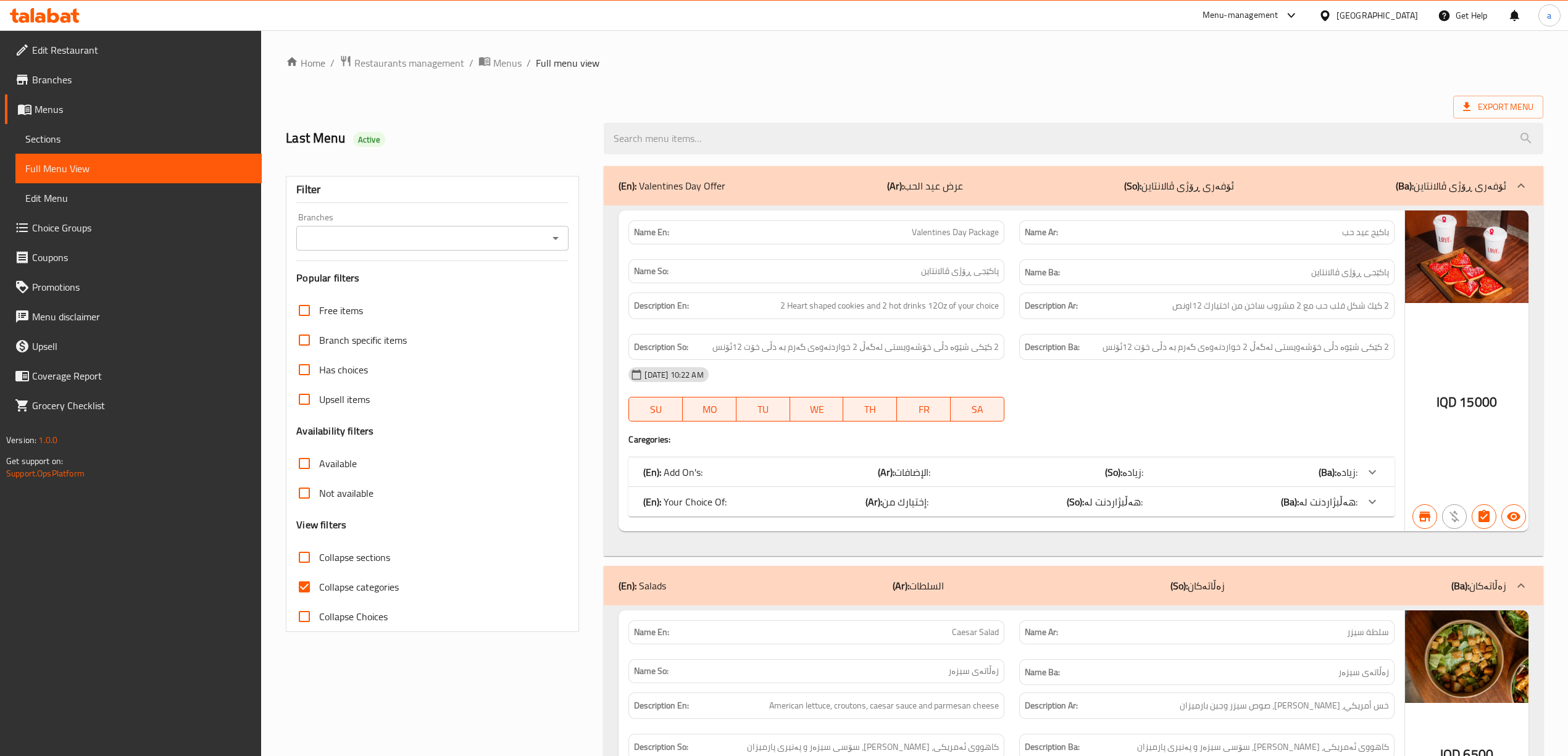
click at [307, 580] on input "Collapse categories" at bounding box center [304, 587] width 29 height 29
checkbox input "false"
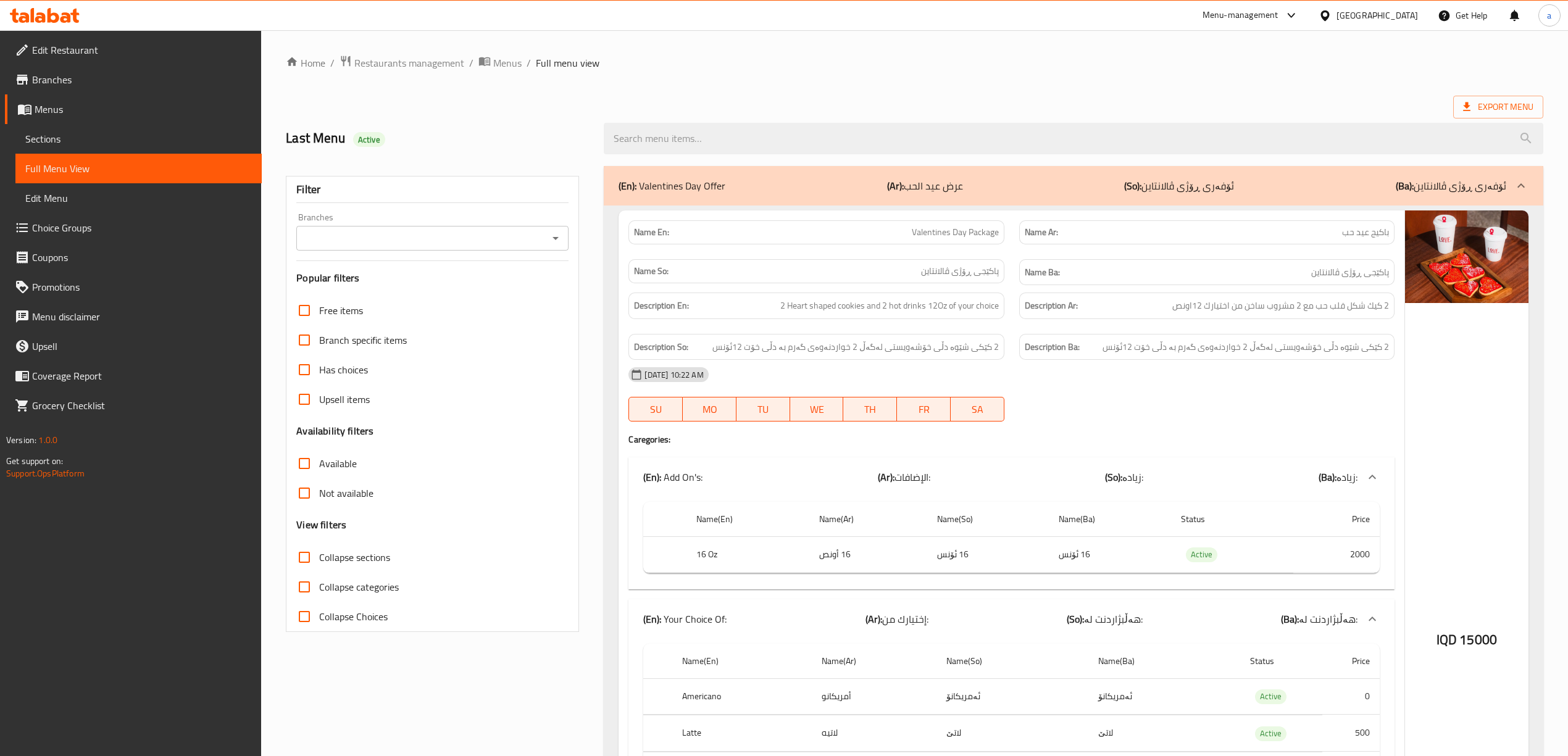
click at [573, 235] on div "Filter Branches Branches Popular filters Free items Branch specific items Has c…" at bounding box center [432, 404] width 293 height 456
click at [564, 235] on div "Branches" at bounding box center [432, 237] width 272 height 24
click at [559, 235] on icon "Open" at bounding box center [556, 238] width 15 height 15
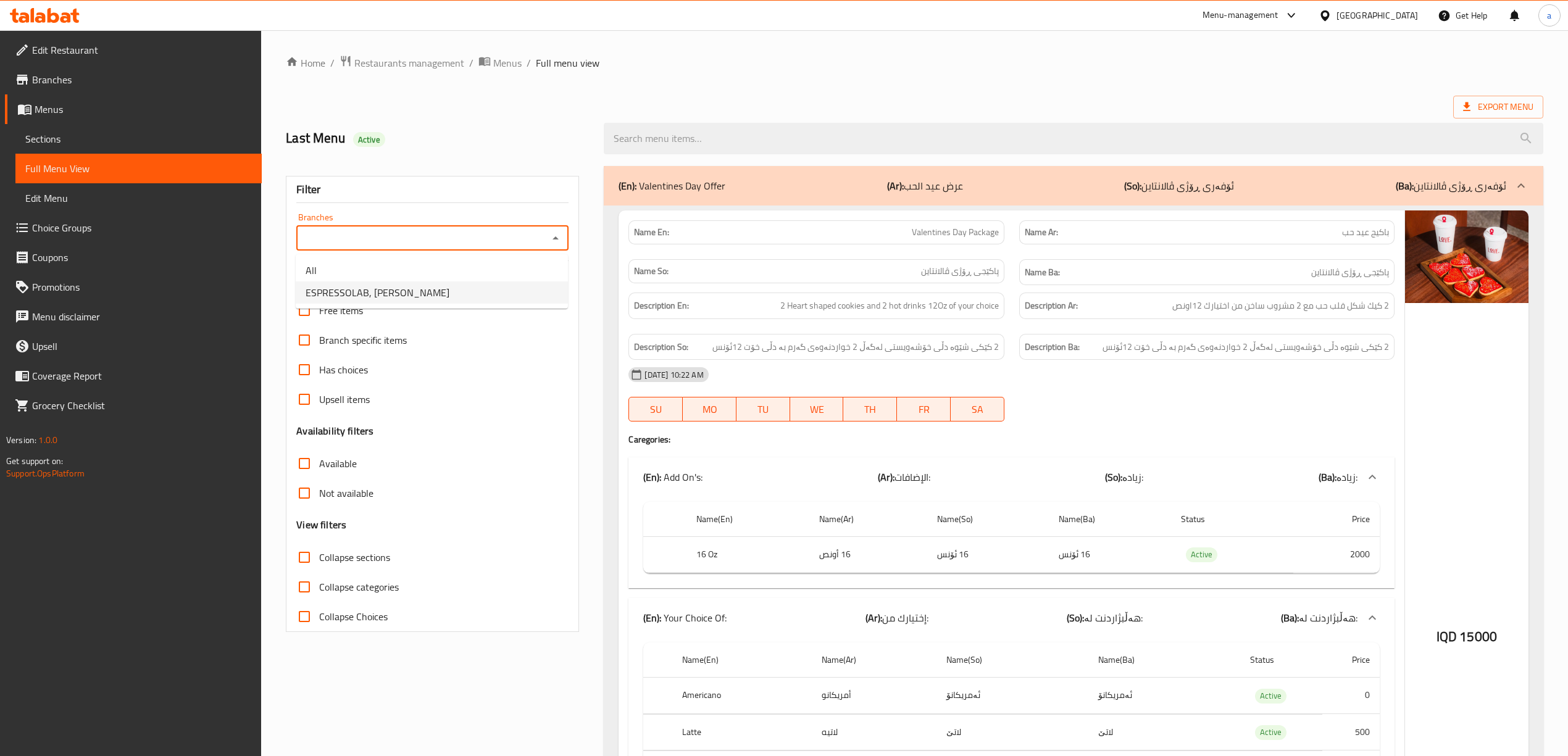
click at [423, 295] on li "ESPRESSOLAB, Al Mansur" at bounding box center [431, 292] width 272 height 22
type input "ESPRESSOLAB, Al Mansur"
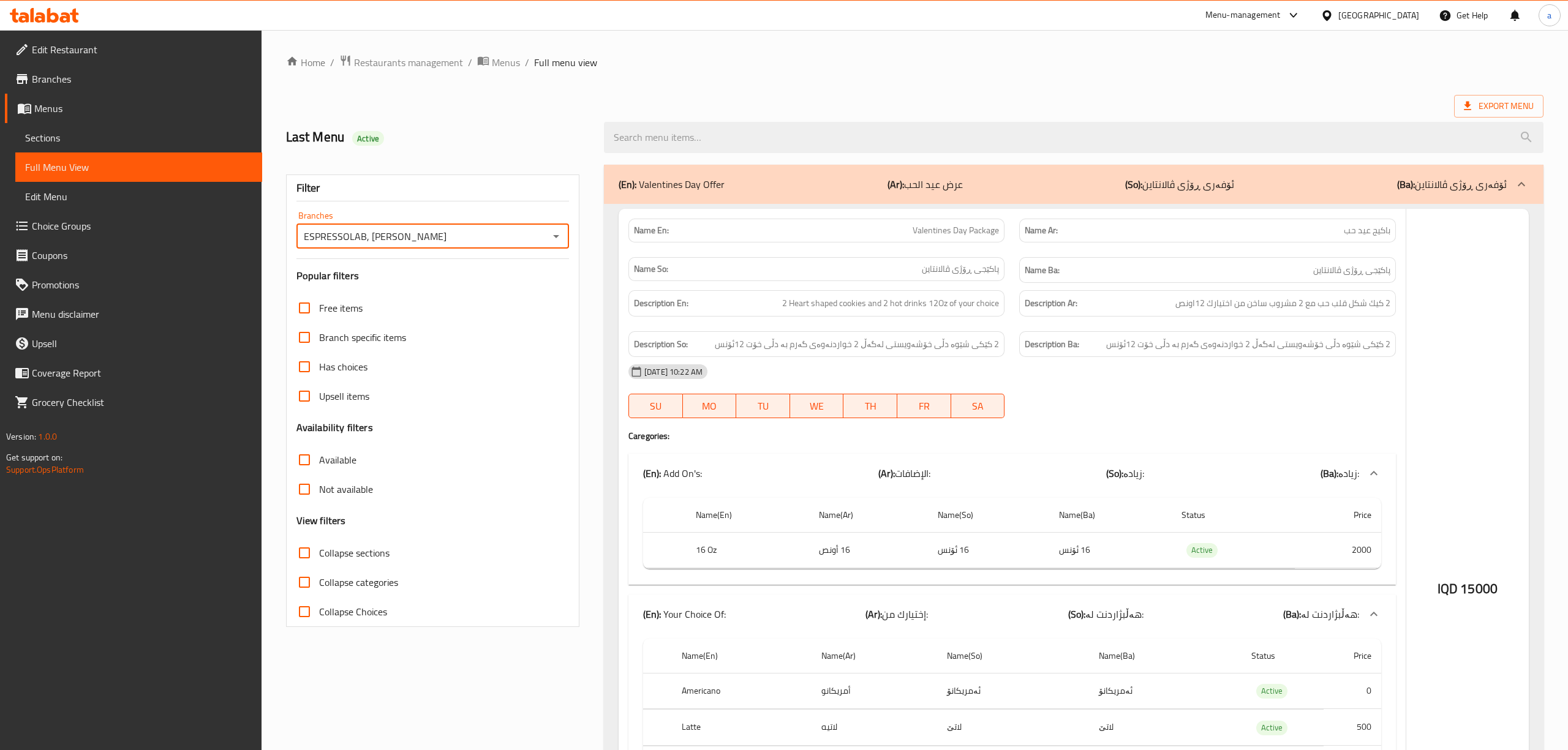
click at [302, 549] on input "Collapse sections" at bounding box center [304, 553] width 29 height 29
checkbox input "true"
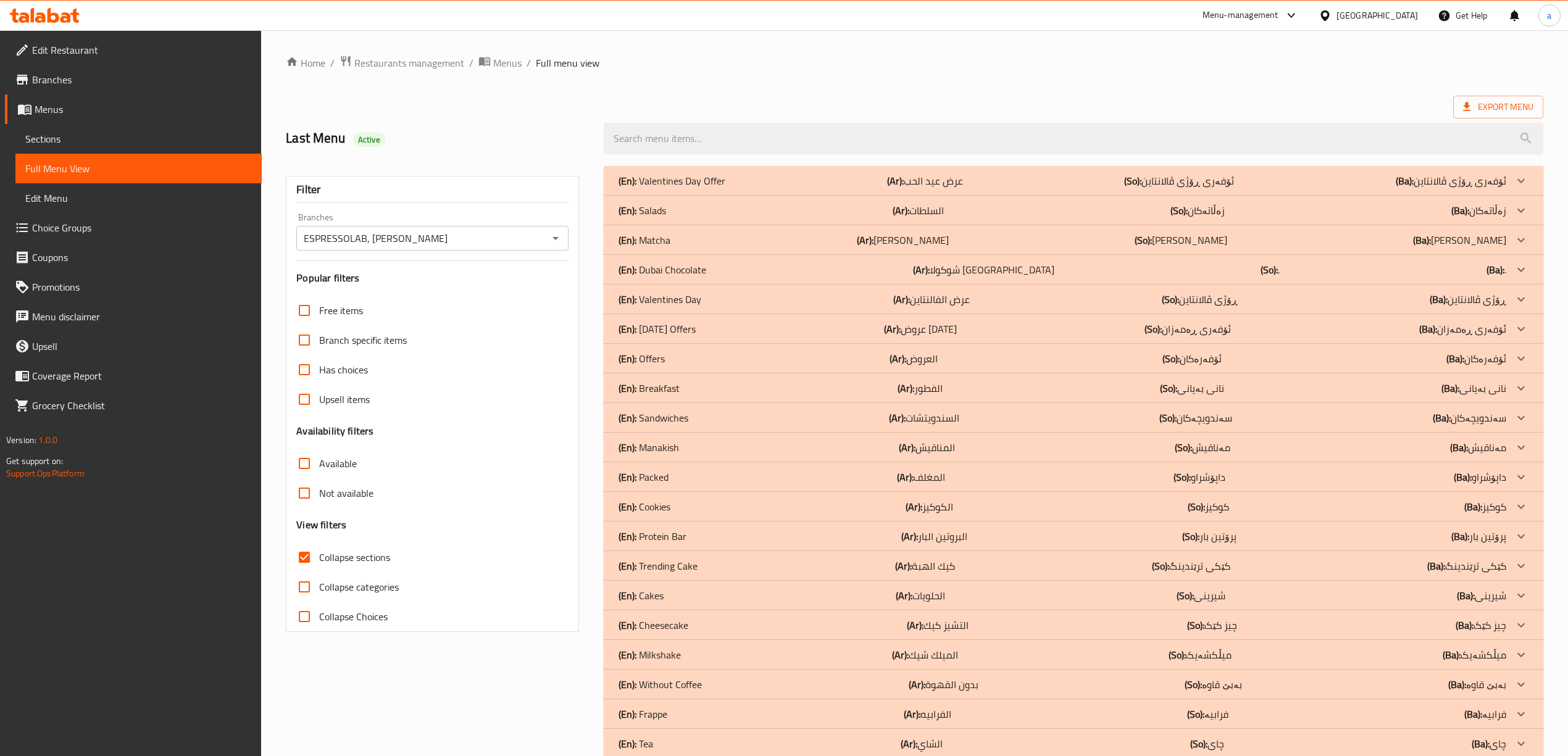
click at [653, 189] on p "(En): Matcha" at bounding box center [672, 181] width 107 height 15
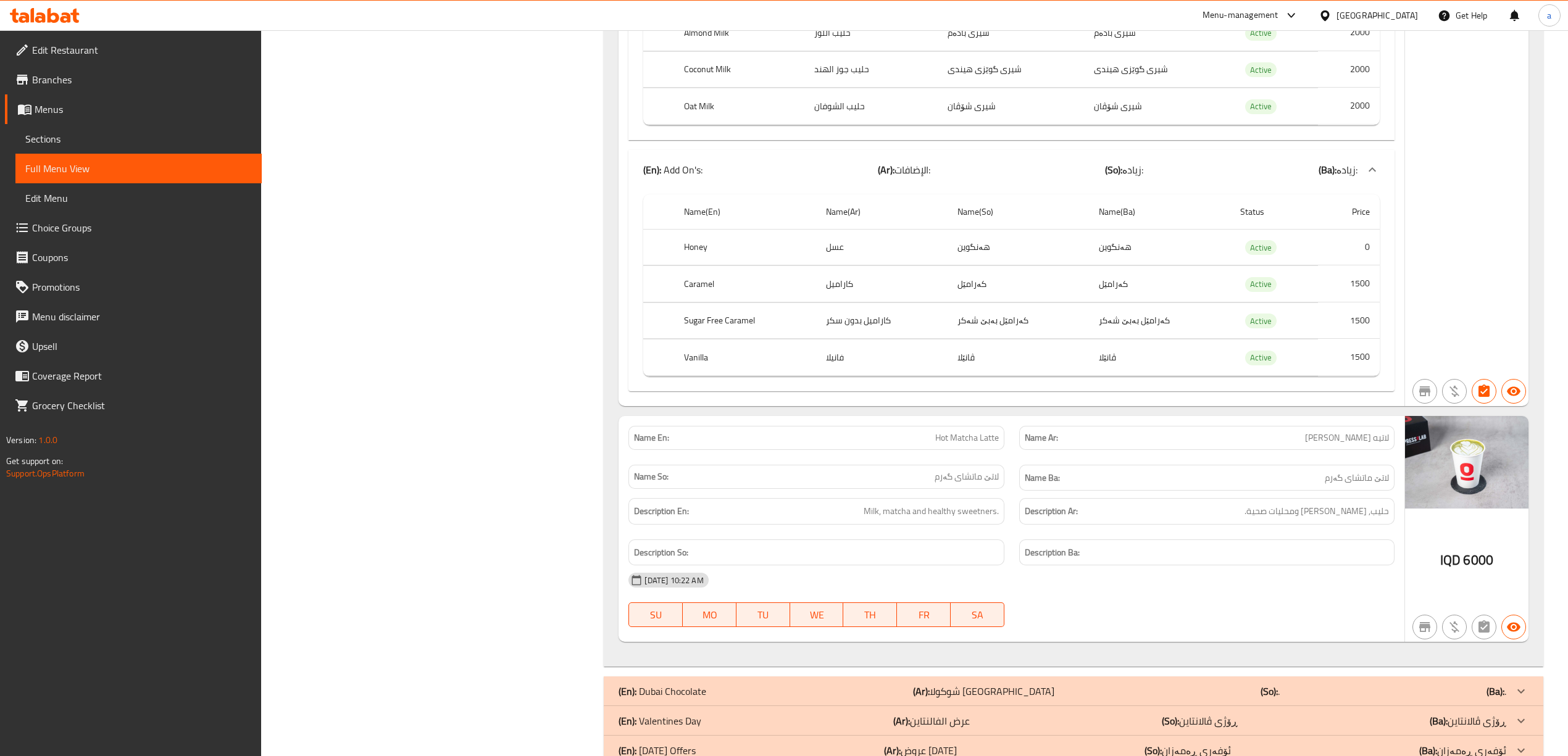
scroll to position [4389, 0]
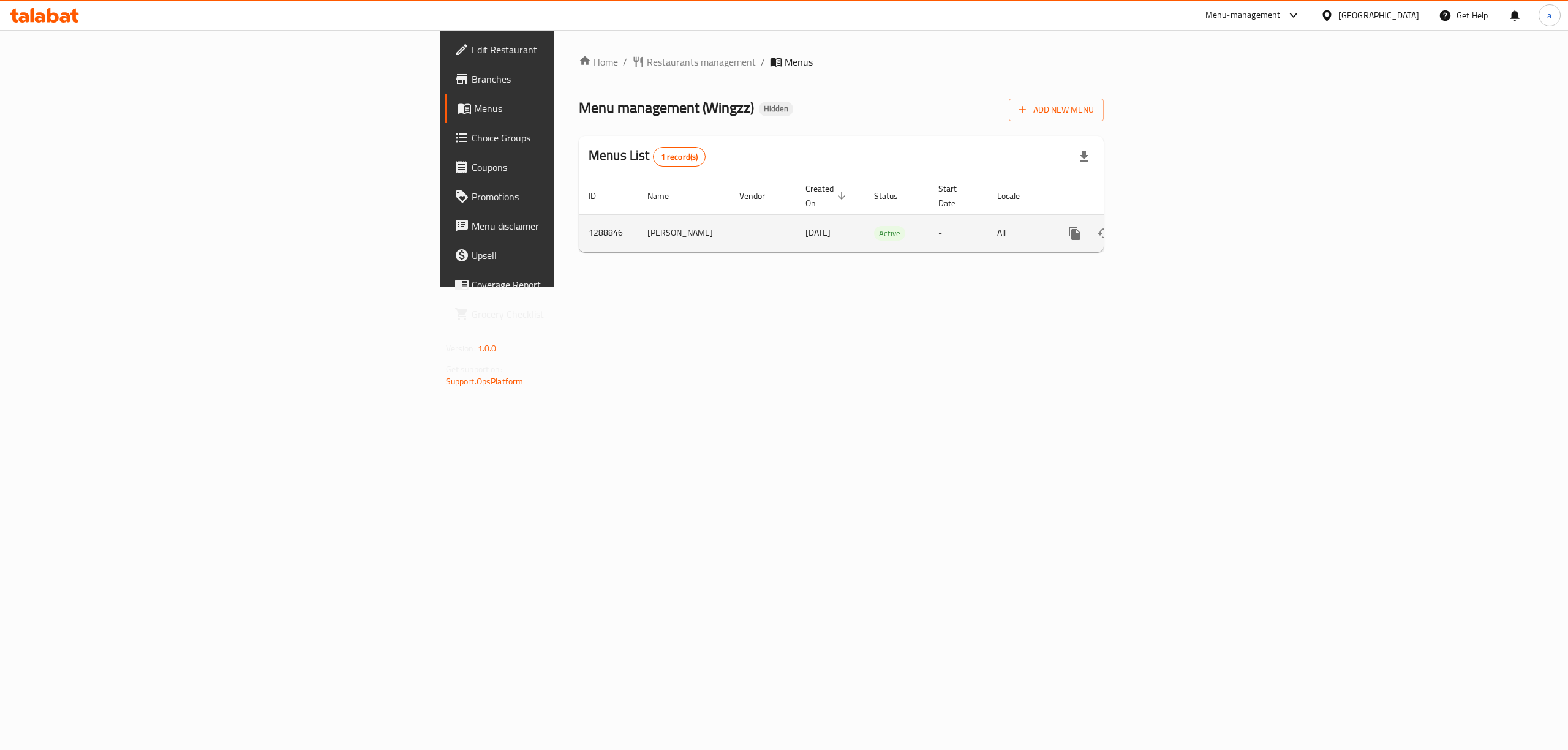
click at [1178, 231] on link "enhanced table" at bounding box center [1163, 233] width 29 height 29
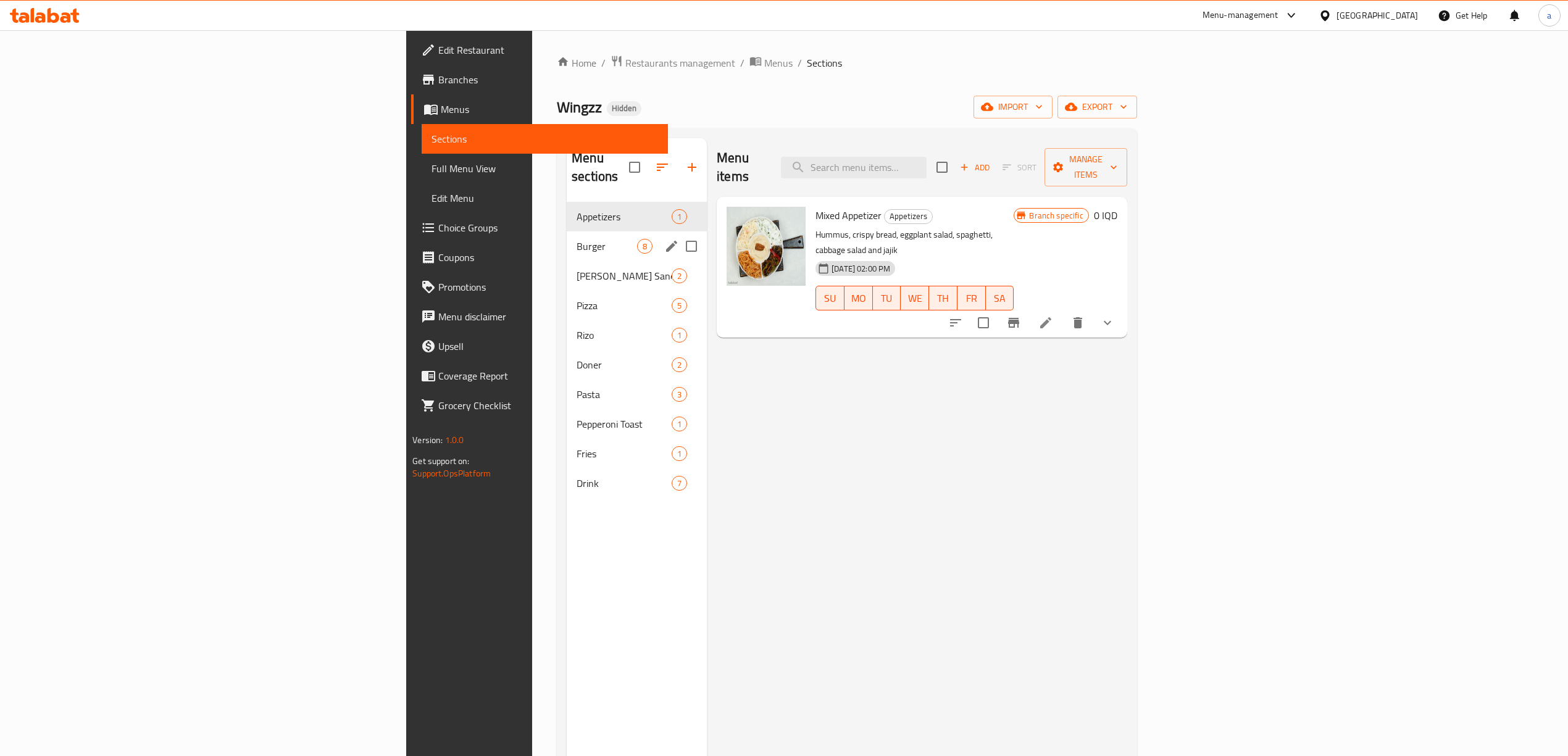
click at [567, 232] on div "Burger 8" at bounding box center [637, 246] width 140 height 29
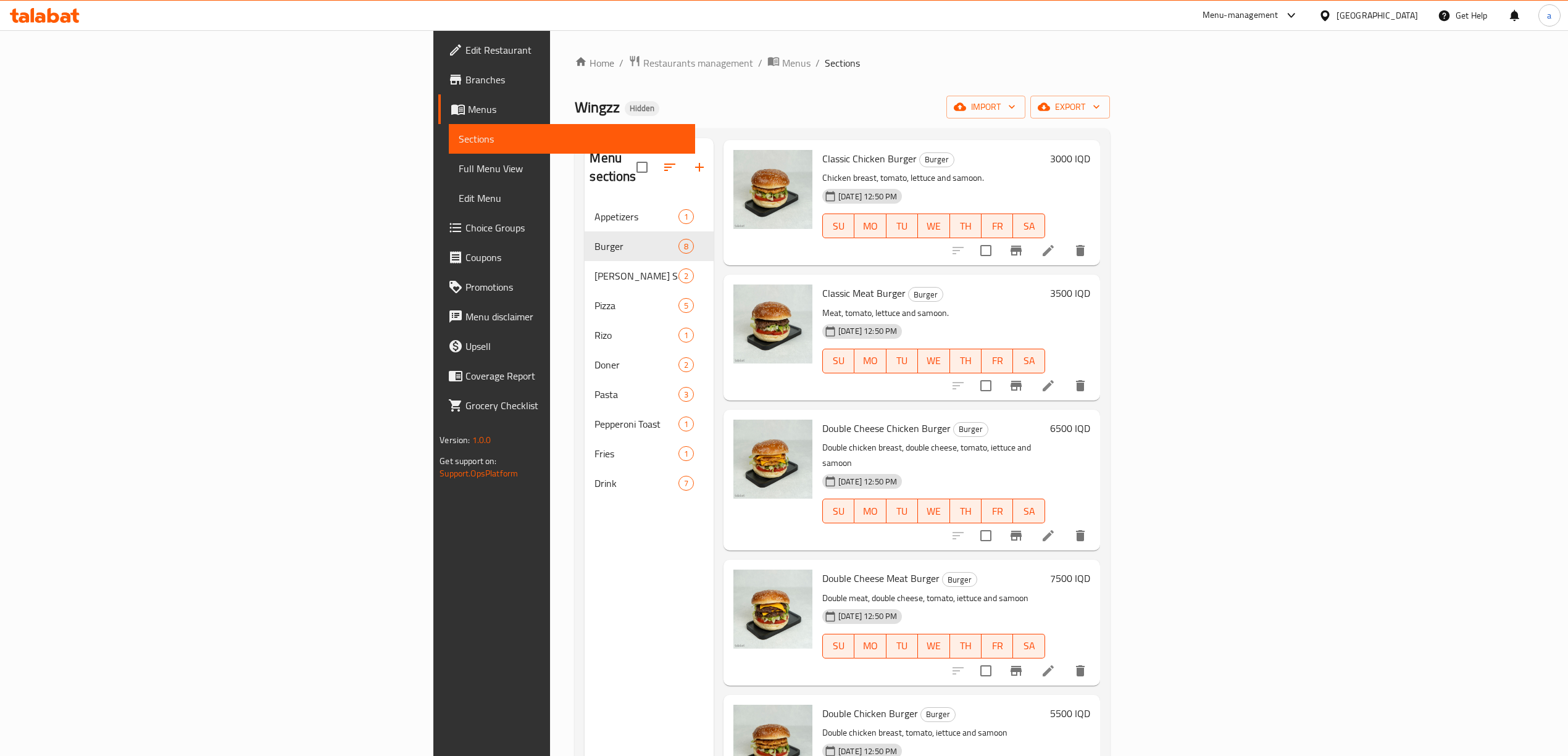
scroll to position [353, 0]
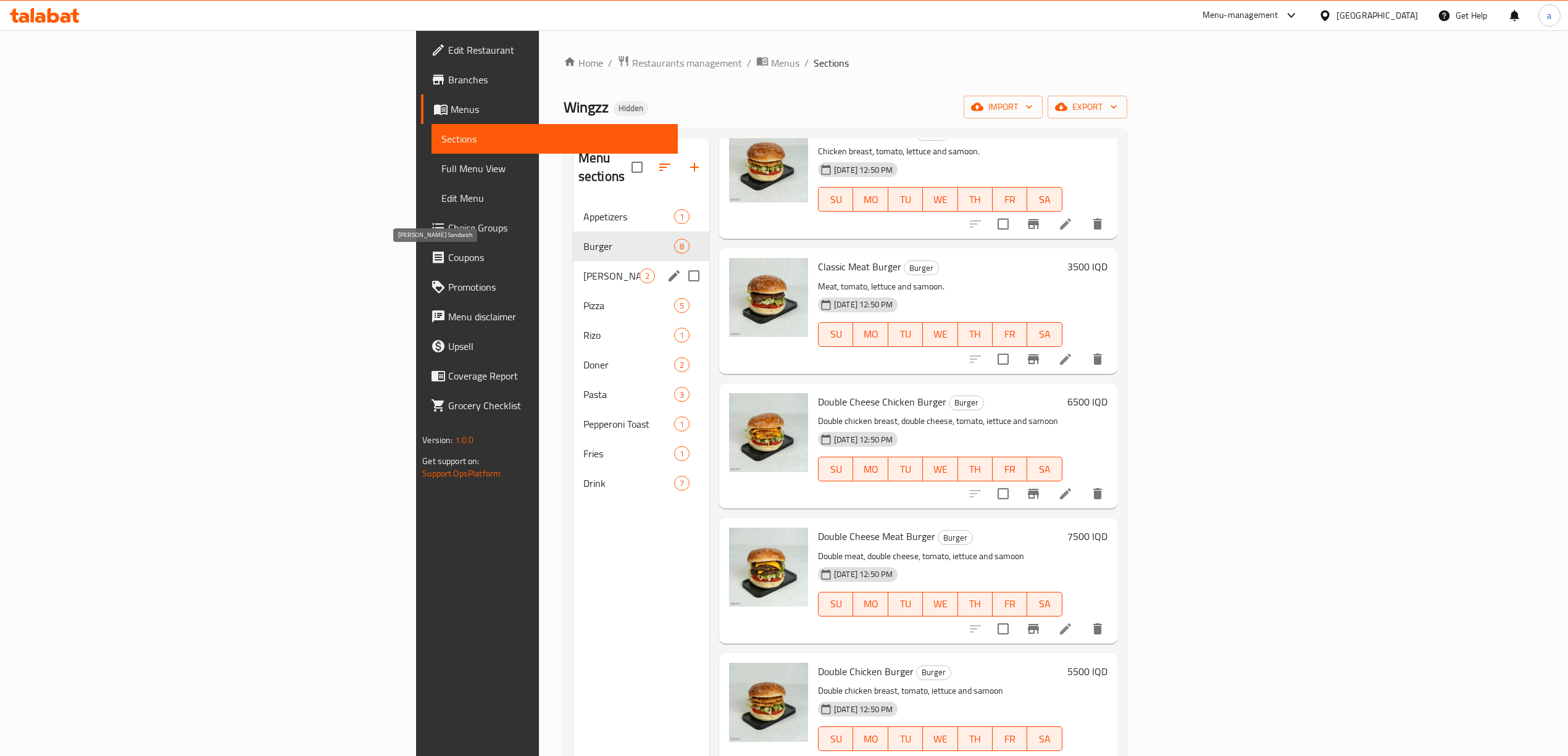
click at [584, 269] on span "[PERSON_NAME] Sandwich" at bounding box center [611, 276] width 56 height 15
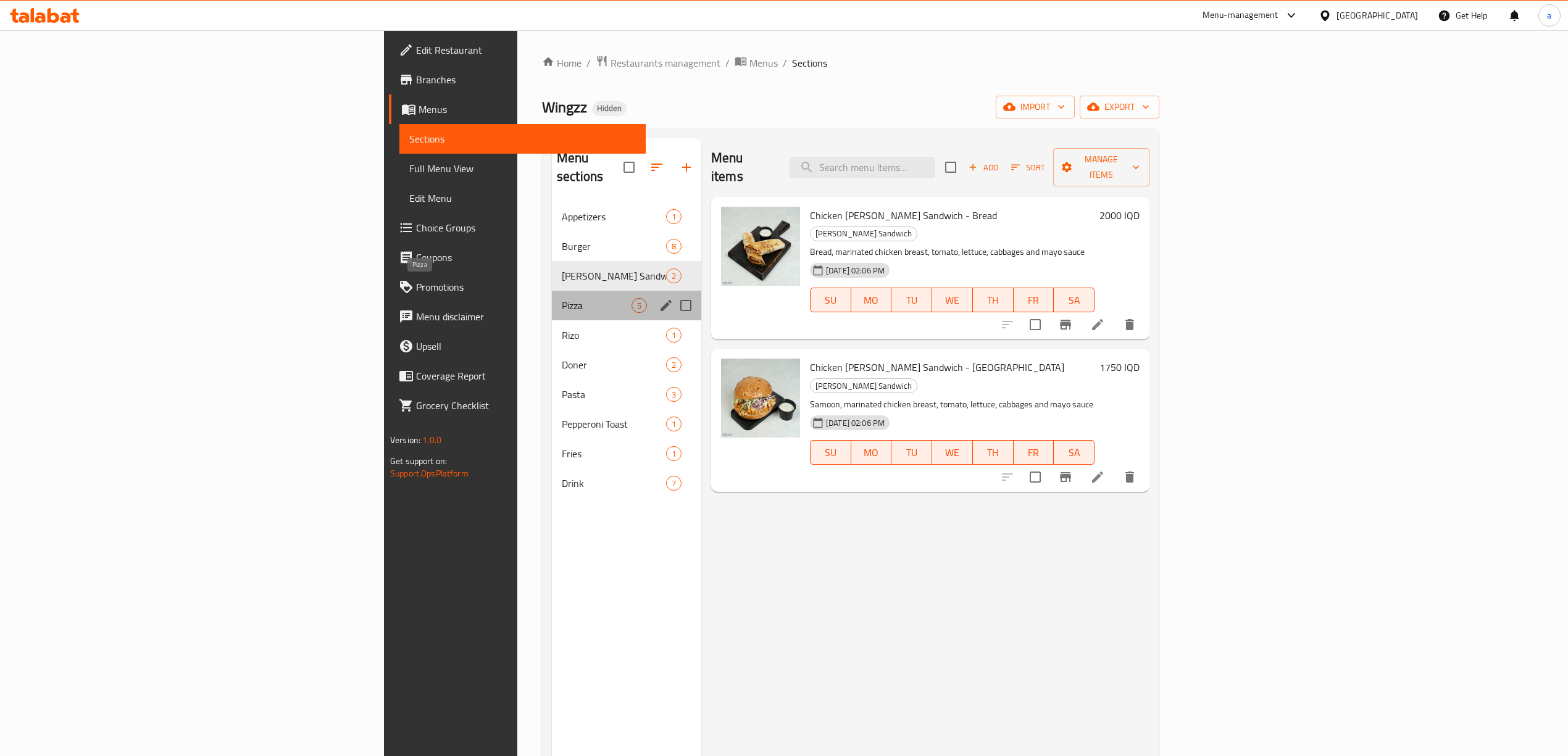
click at [562, 298] on span "Pizza" at bounding box center [596, 306] width 70 height 15
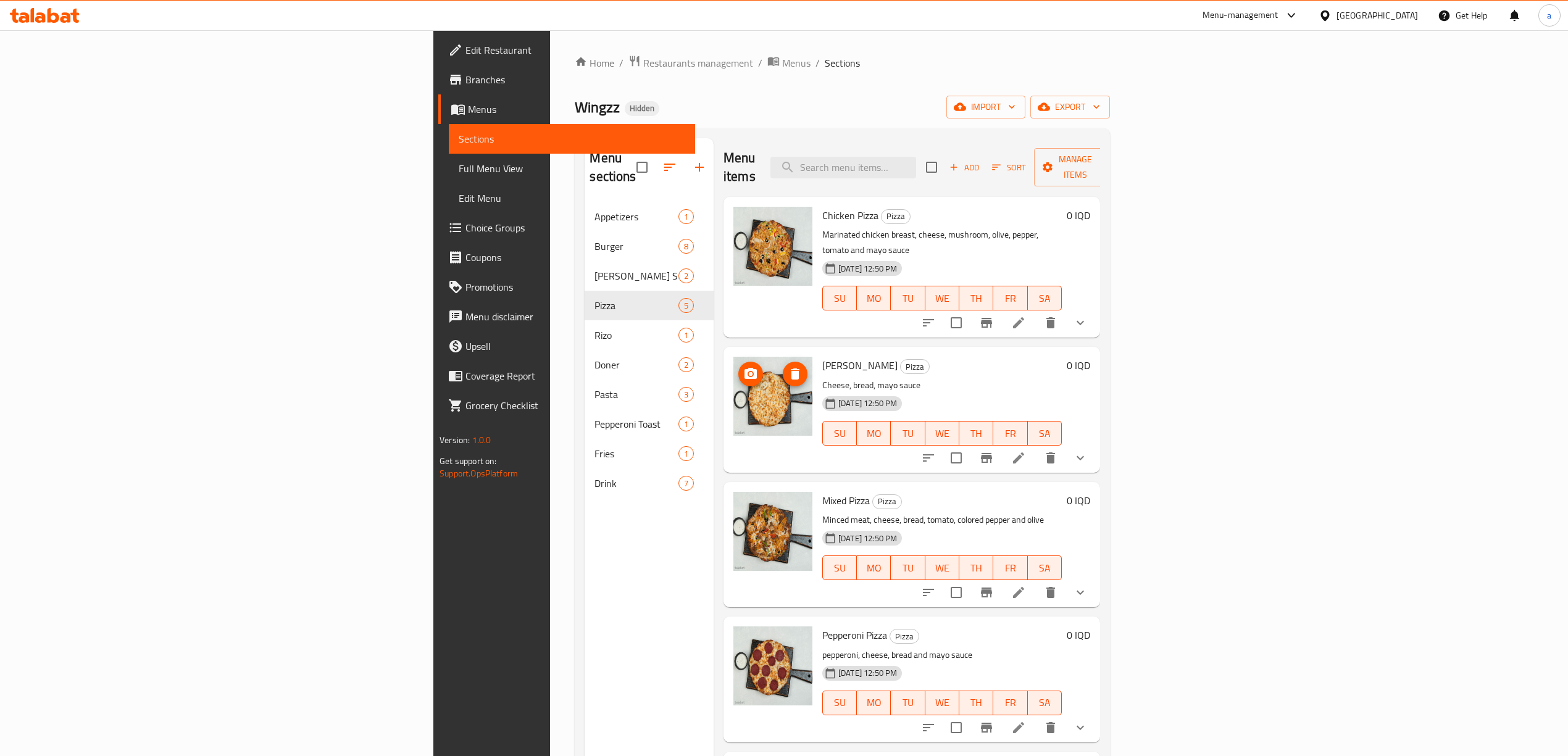
scroll to position [173, 0]
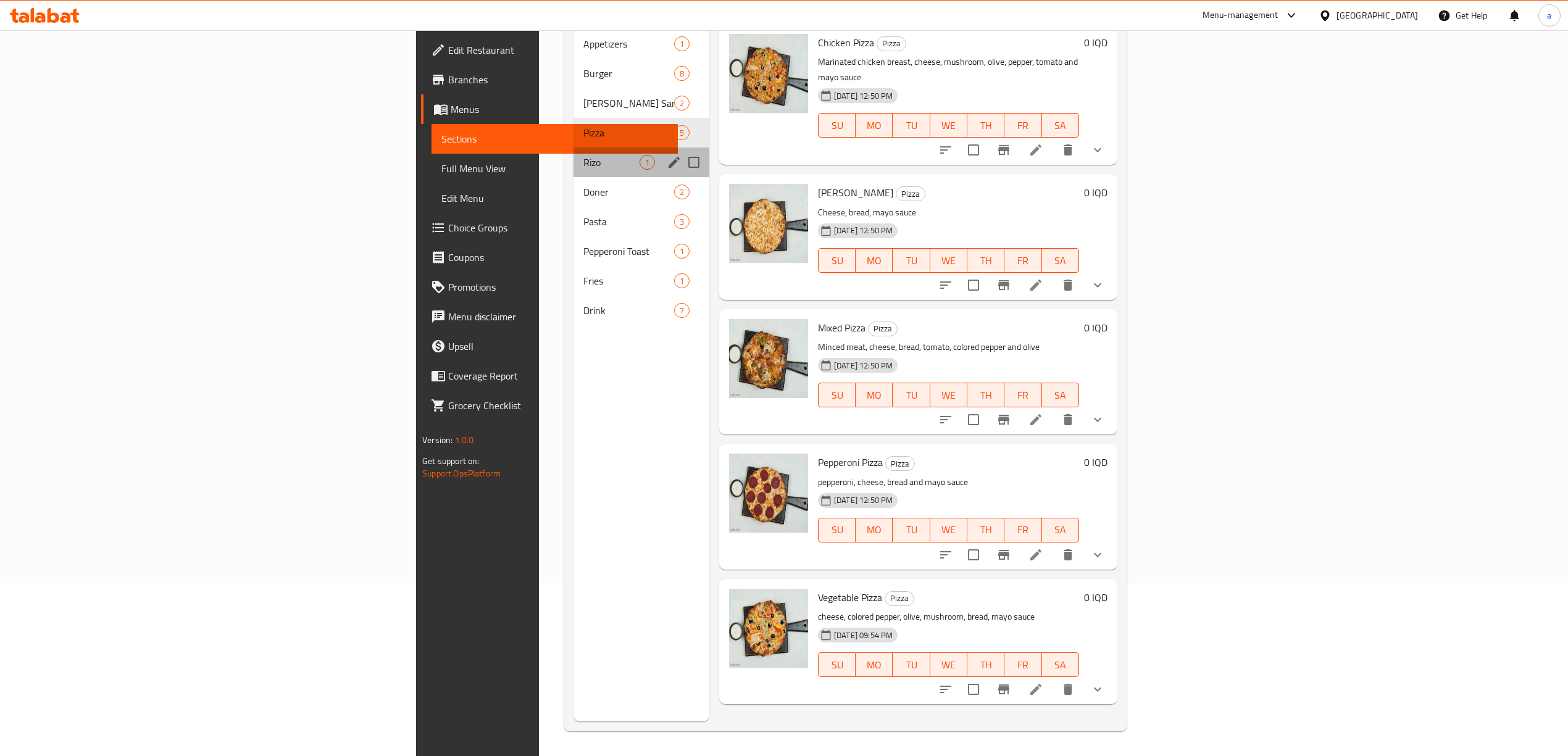
click at [573, 147] on div "Rizo 1" at bounding box center [641, 162] width 136 height 29
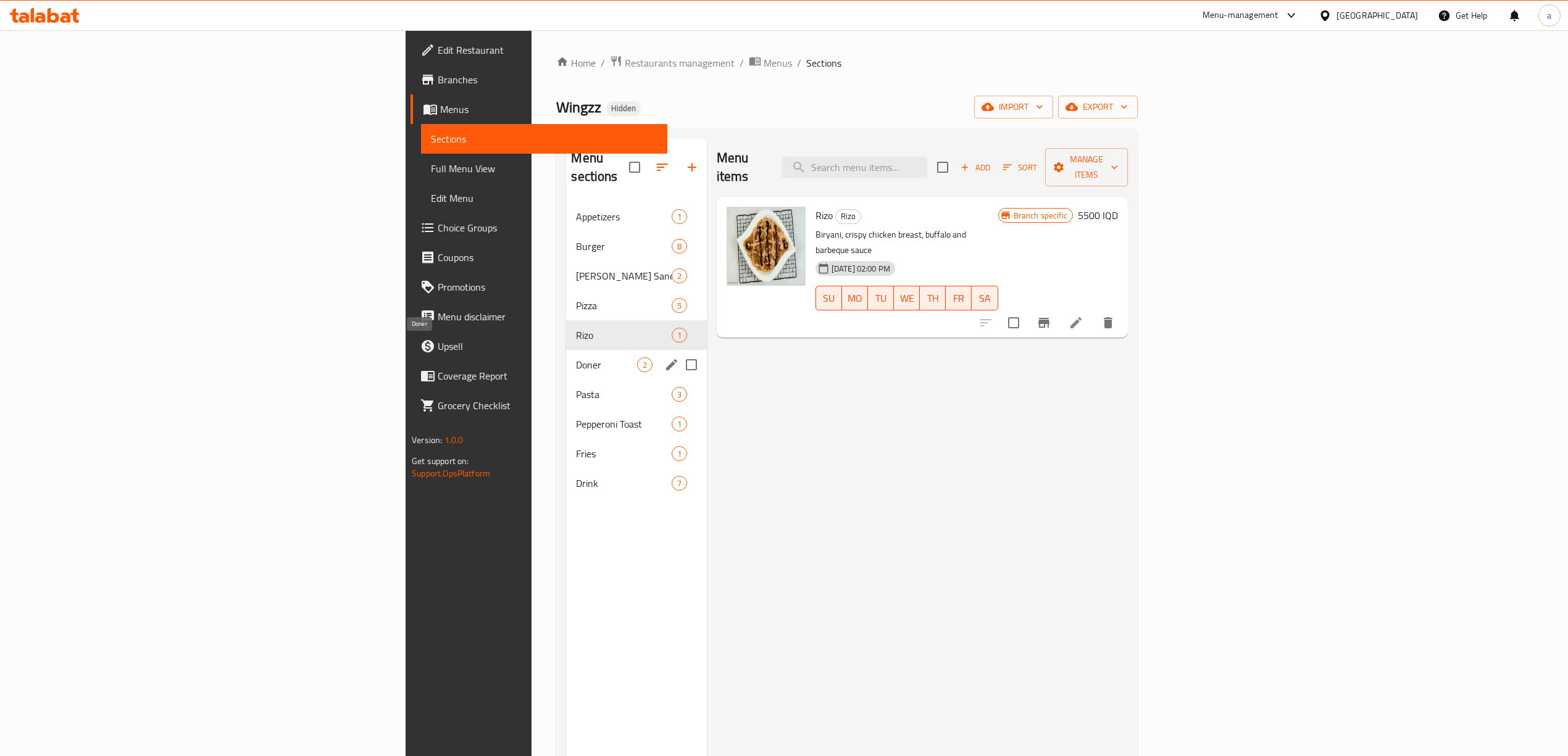
click at [576, 358] on span "Doner" at bounding box center [606, 365] width 61 height 15
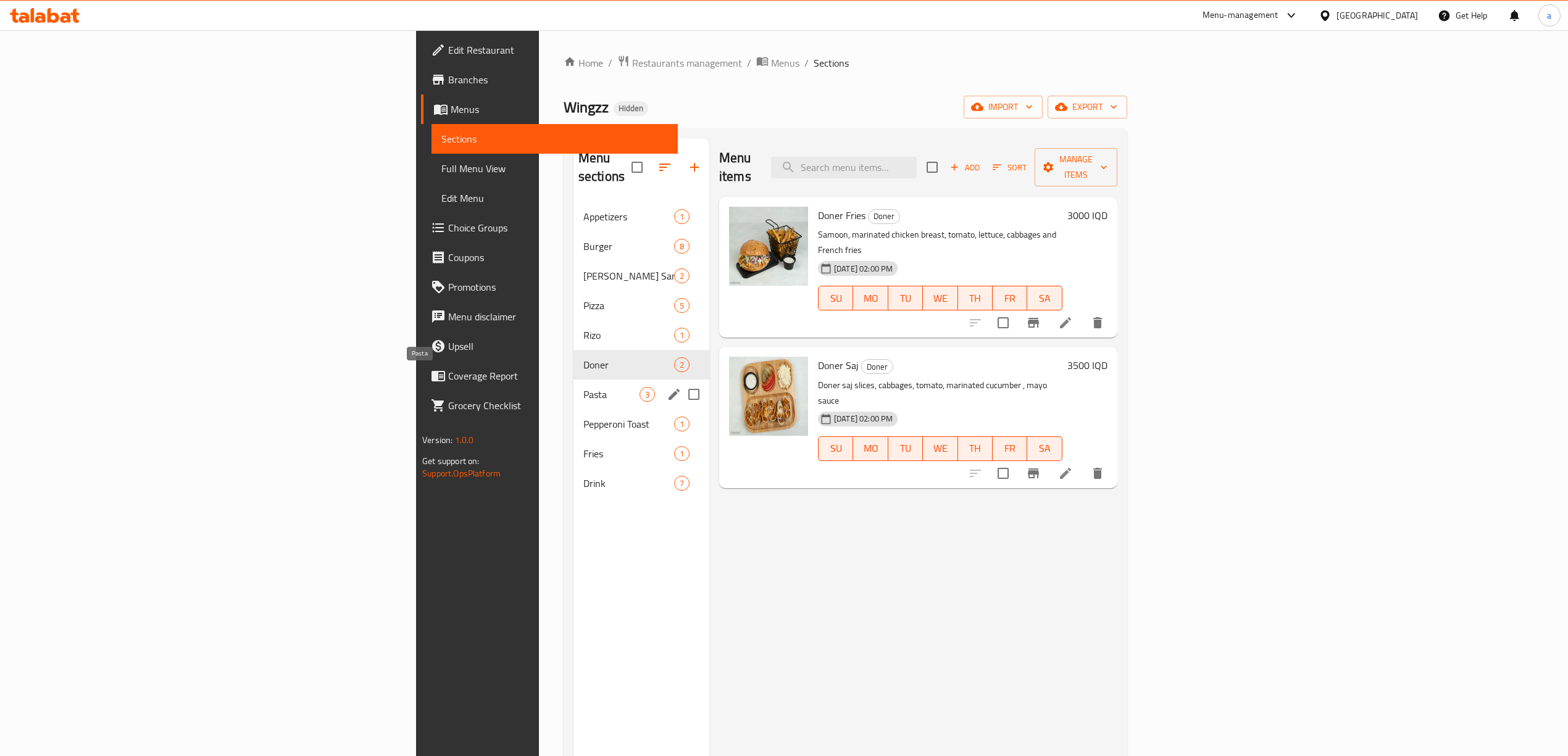
click at [584, 387] on span "Pasta" at bounding box center [611, 395] width 56 height 15
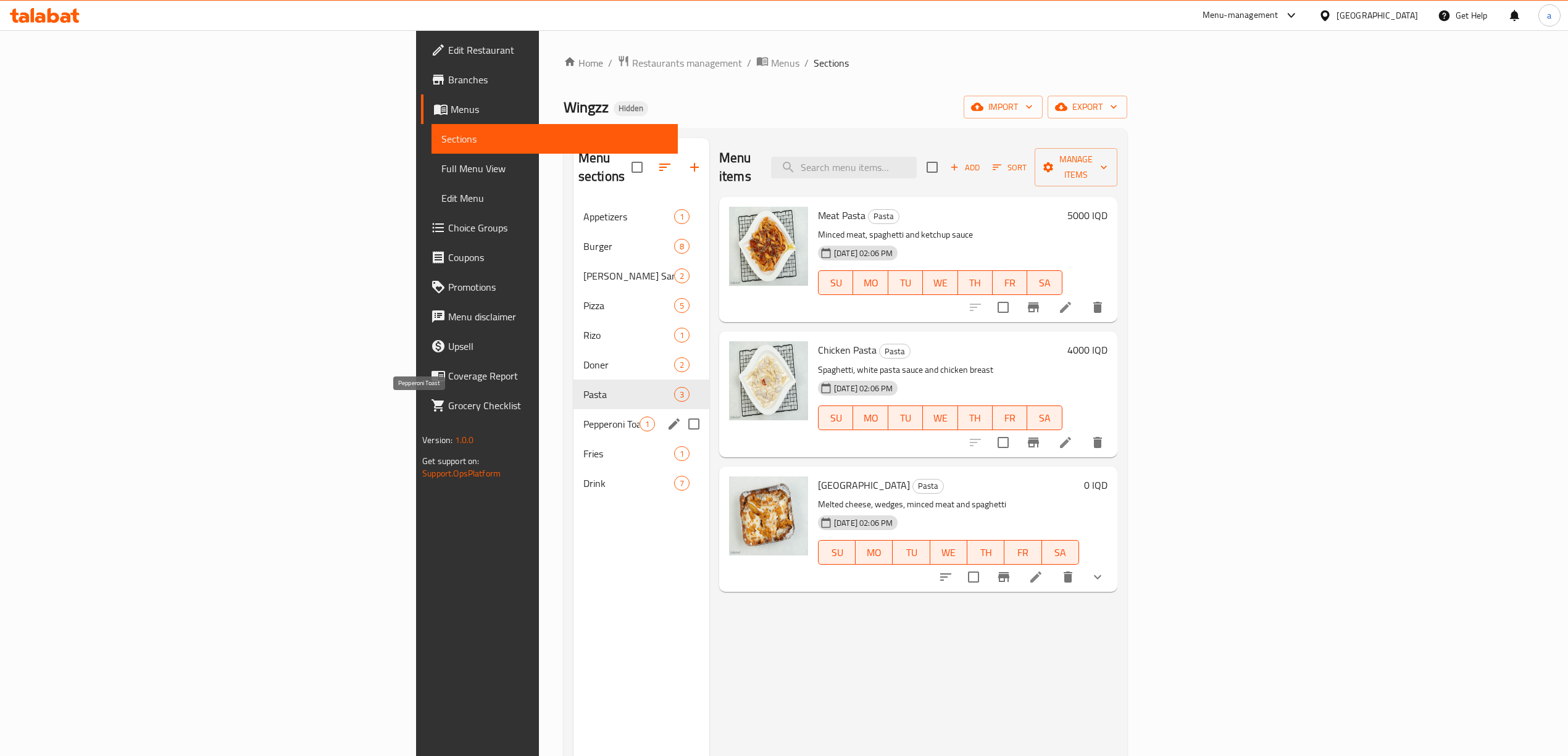
click at [584, 417] on span "Pepperoni Toast" at bounding box center [611, 424] width 56 height 15
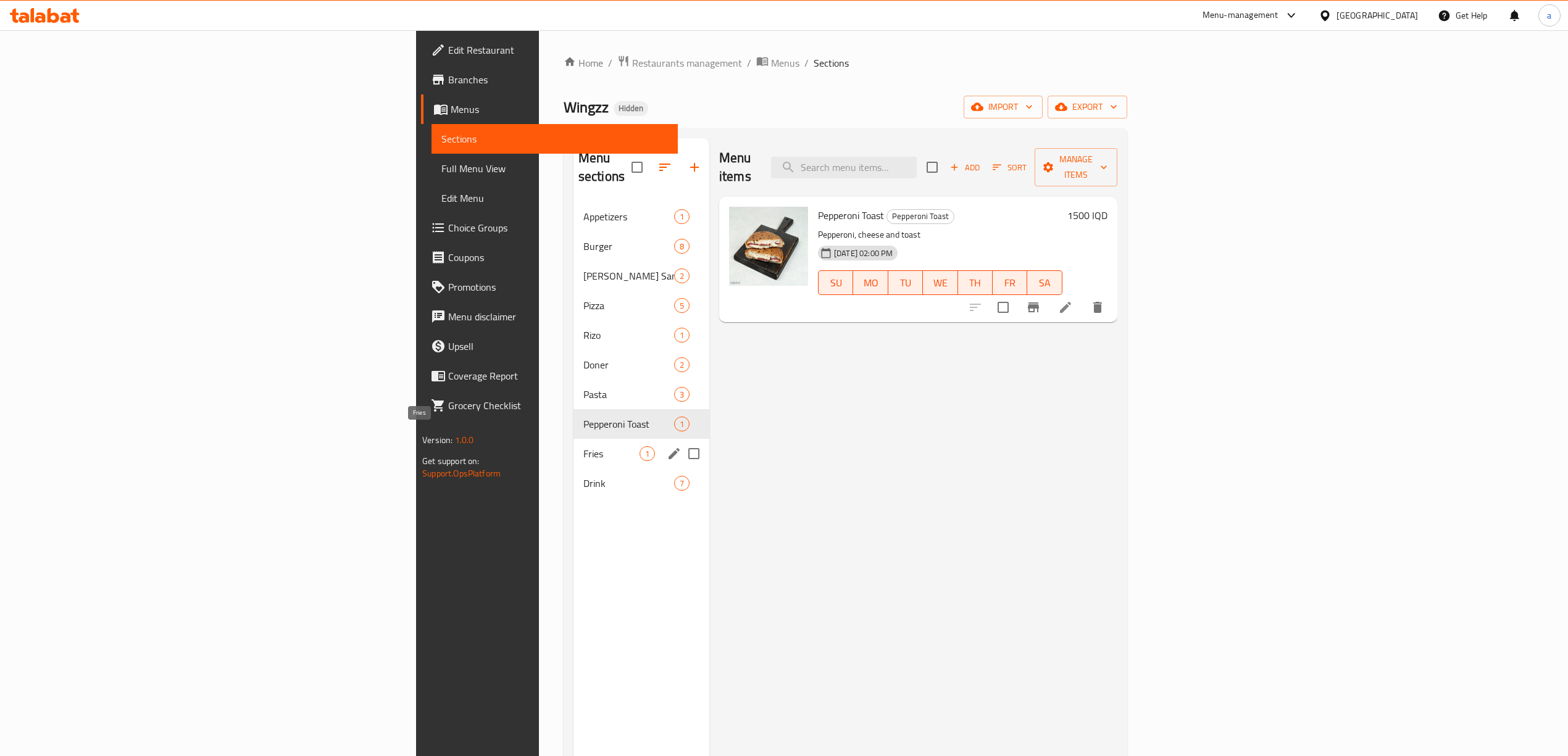
click at [584, 446] on span "Fries" at bounding box center [611, 454] width 56 height 15
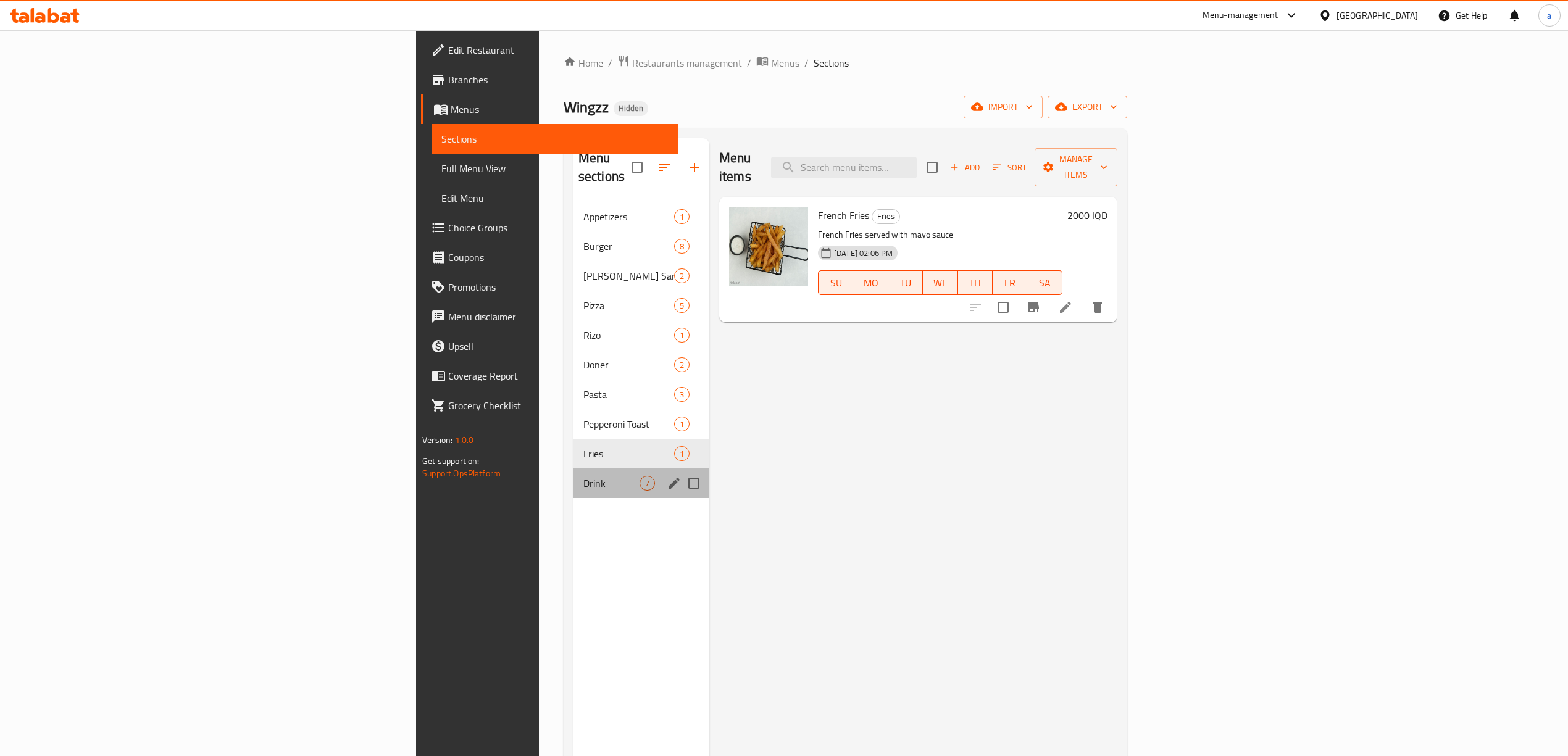
click at [573, 469] on div "Drink 7" at bounding box center [641, 483] width 136 height 29
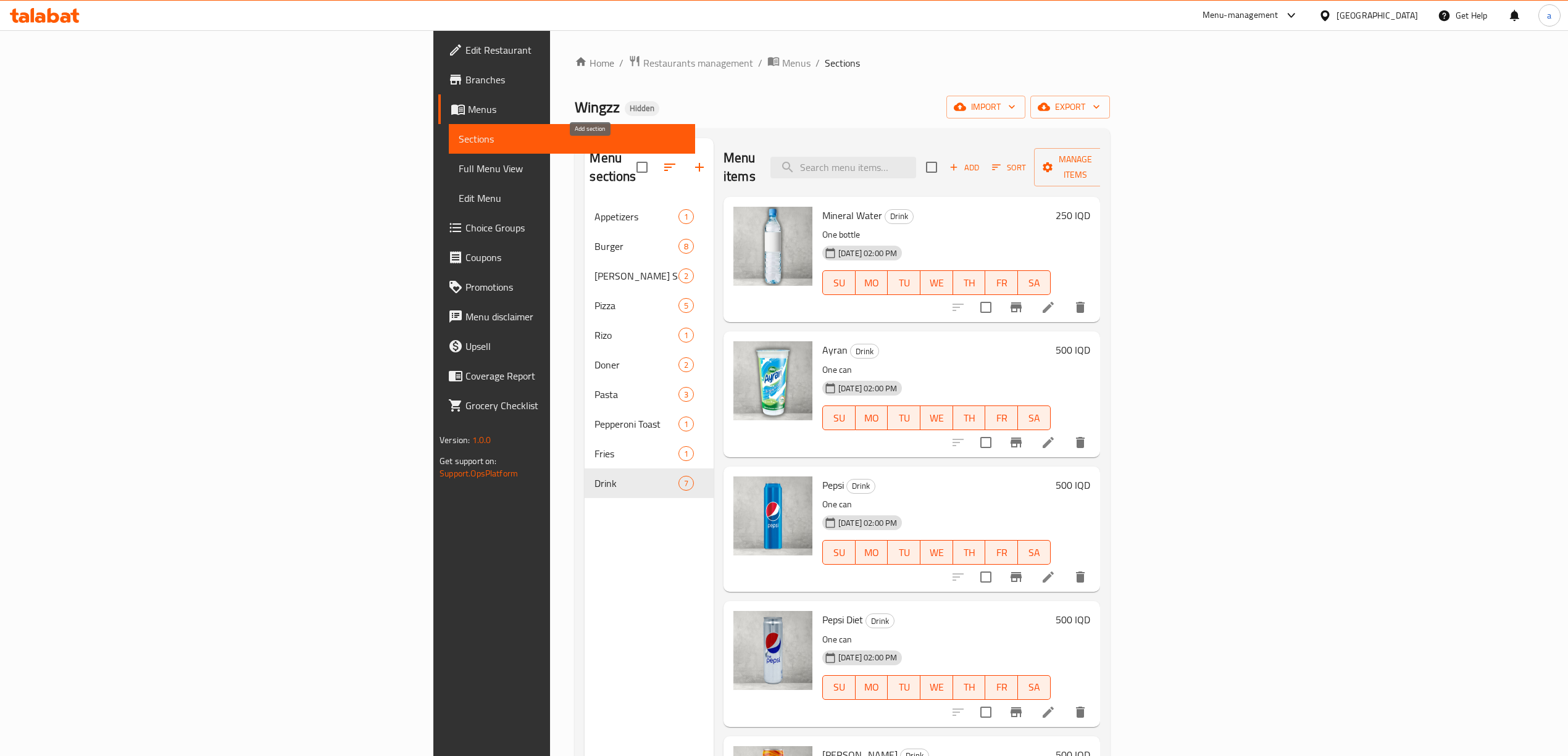
click at [692, 160] on icon "button" at bounding box center [700, 168] width 15 height 15
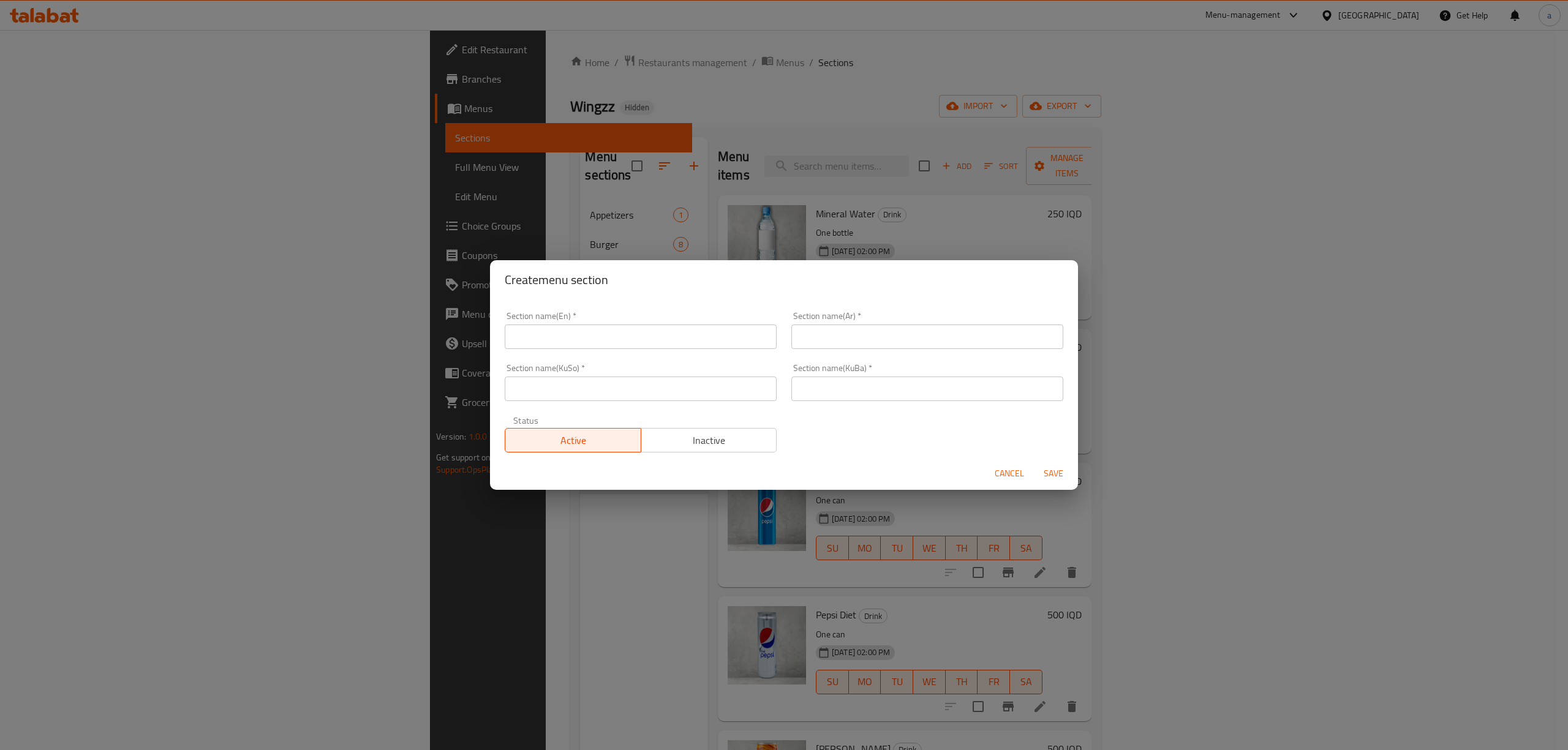
click at [589, 334] on input "text" at bounding box center [641, 337] width 272 height 24
paste input "Main Courses"
type input "Main Courses"
click at [806, 332] on input "text" at bounding box center [927, 337] width 272 height 24
paste input "الأطباق الرئيسية"
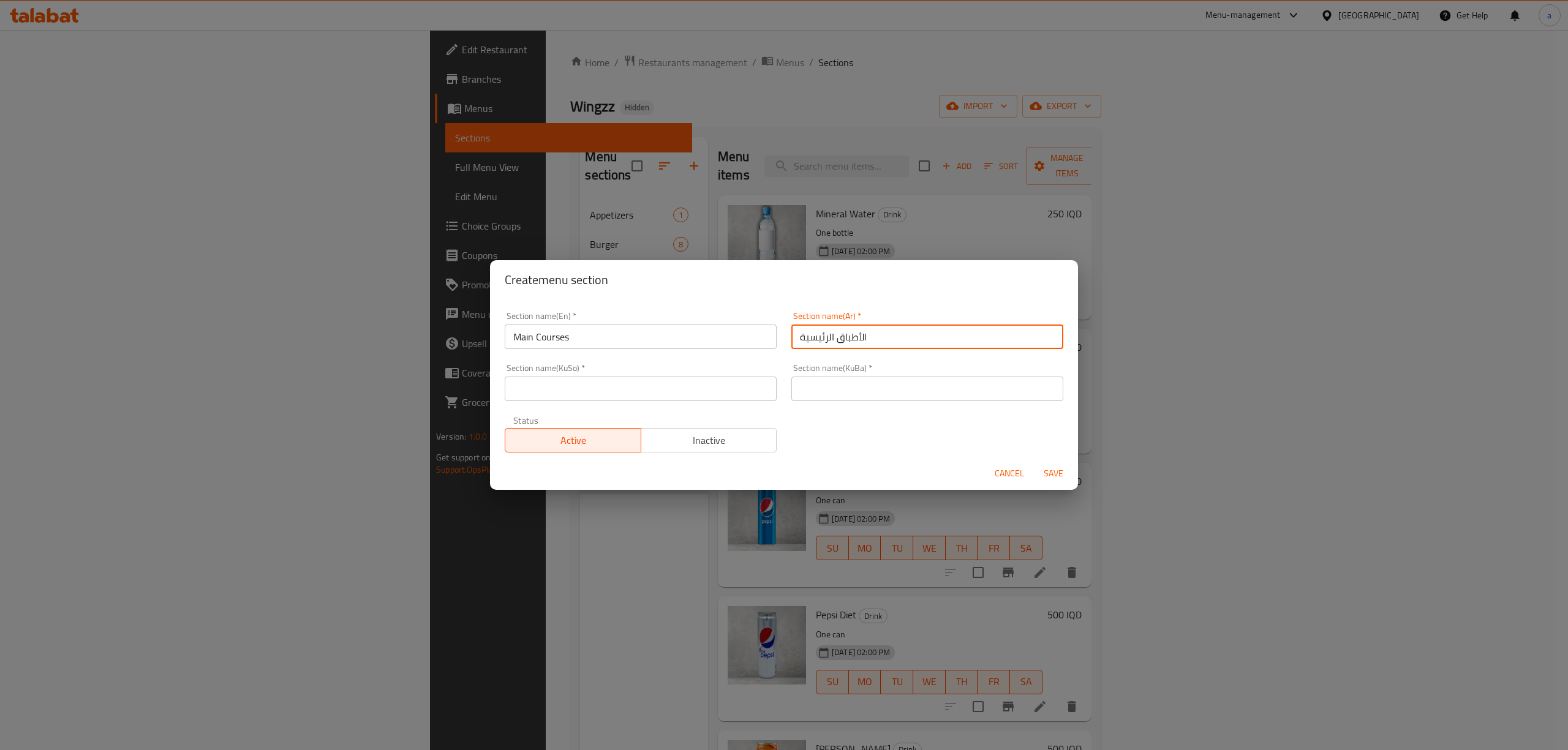
type input "الأطباق الرئيسية"
click at [850, 380] on input "text" at bounding box center [927, 388] width 272 height 24
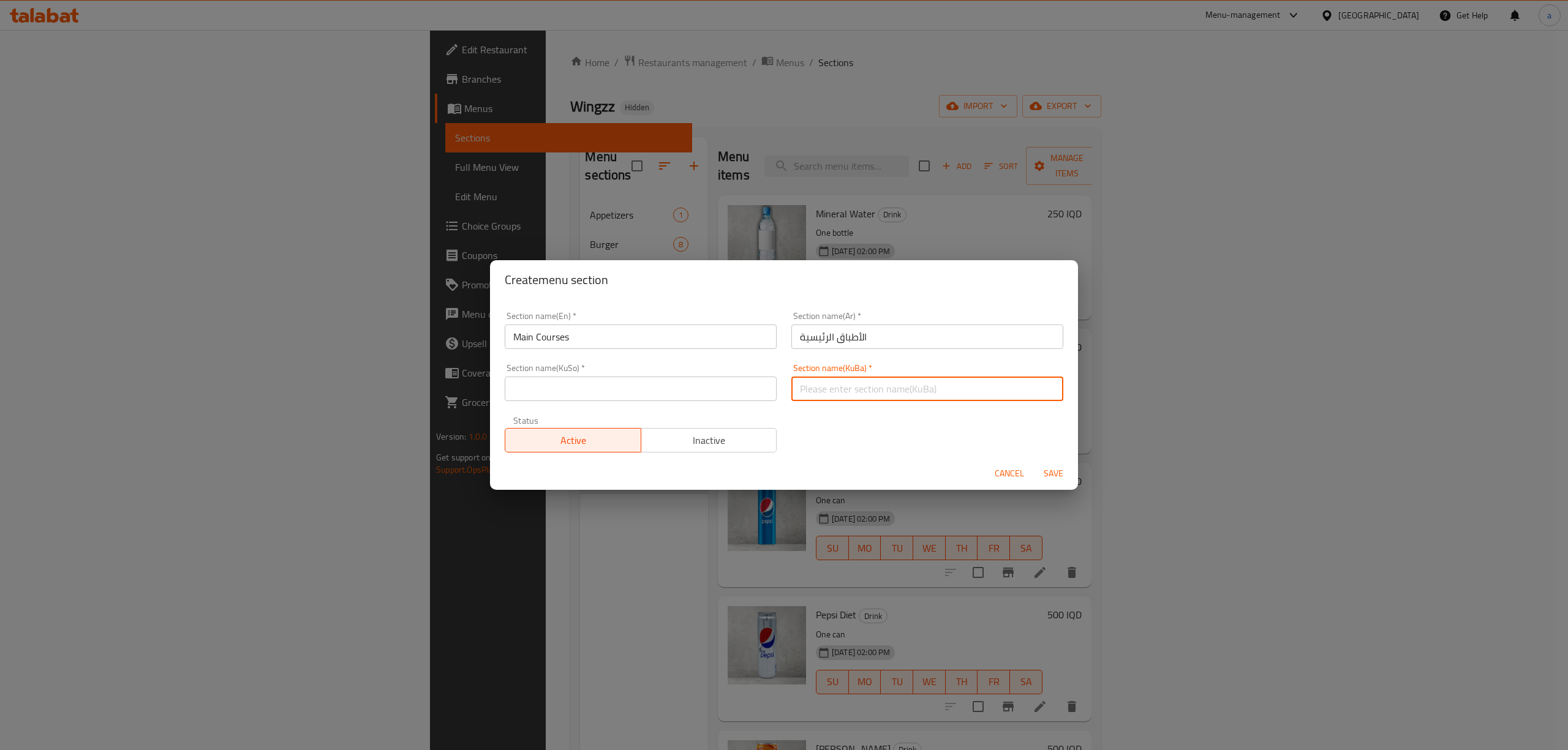
paste input "[PERSON_NAME]"
type input "[PERSON_NAME]"
click at [632, 388] on input "text" at bounding box center [641, 388] width 272 height 24
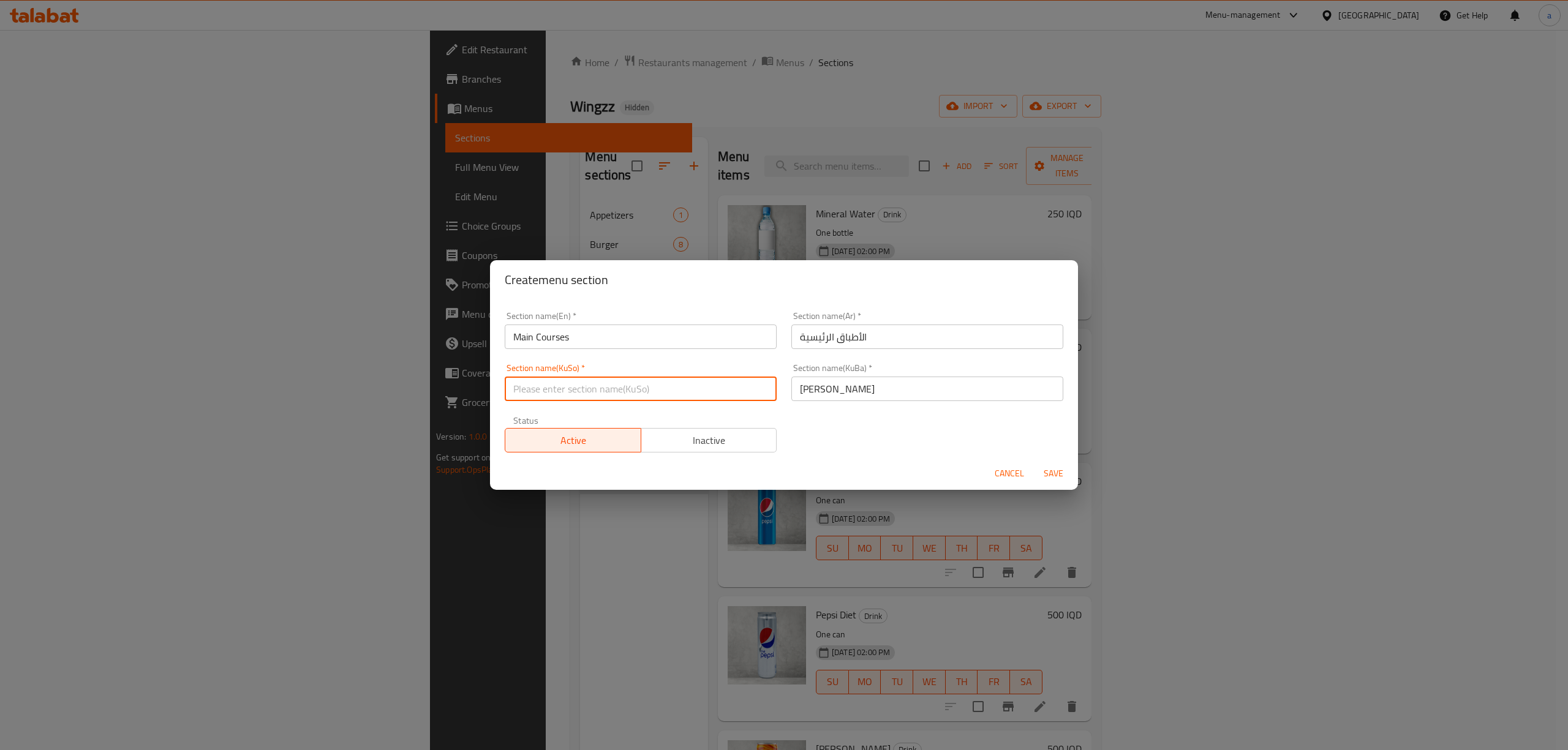
paste input "[PERSON_NAME]"
type input "[PERSON_NAME]"
click at [1064, 468] on span "Save" at bounding box center [1053, 474] width 29 height 15
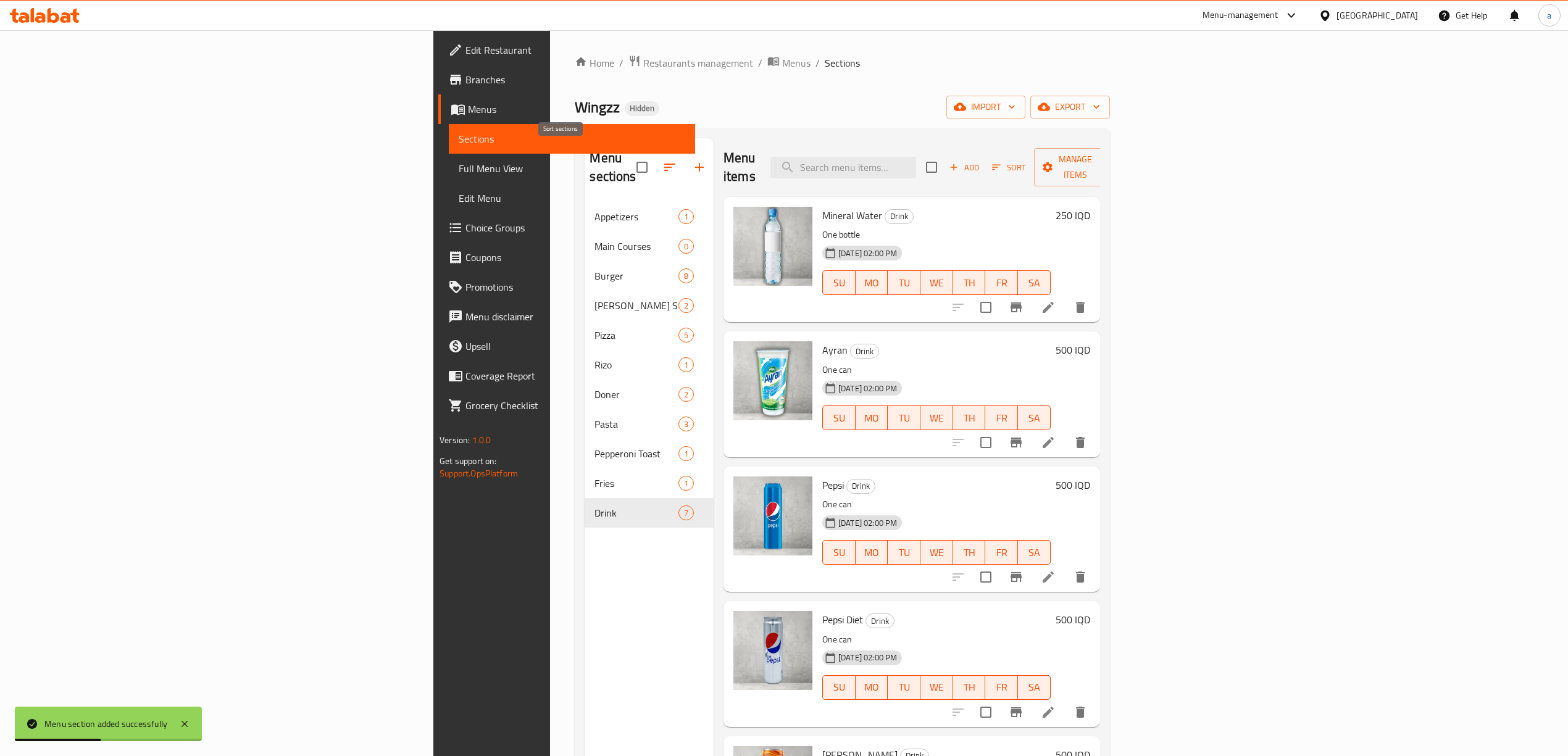
click at [655, 167] on button "button" at bounding box center [669, 167] width 29 height 29
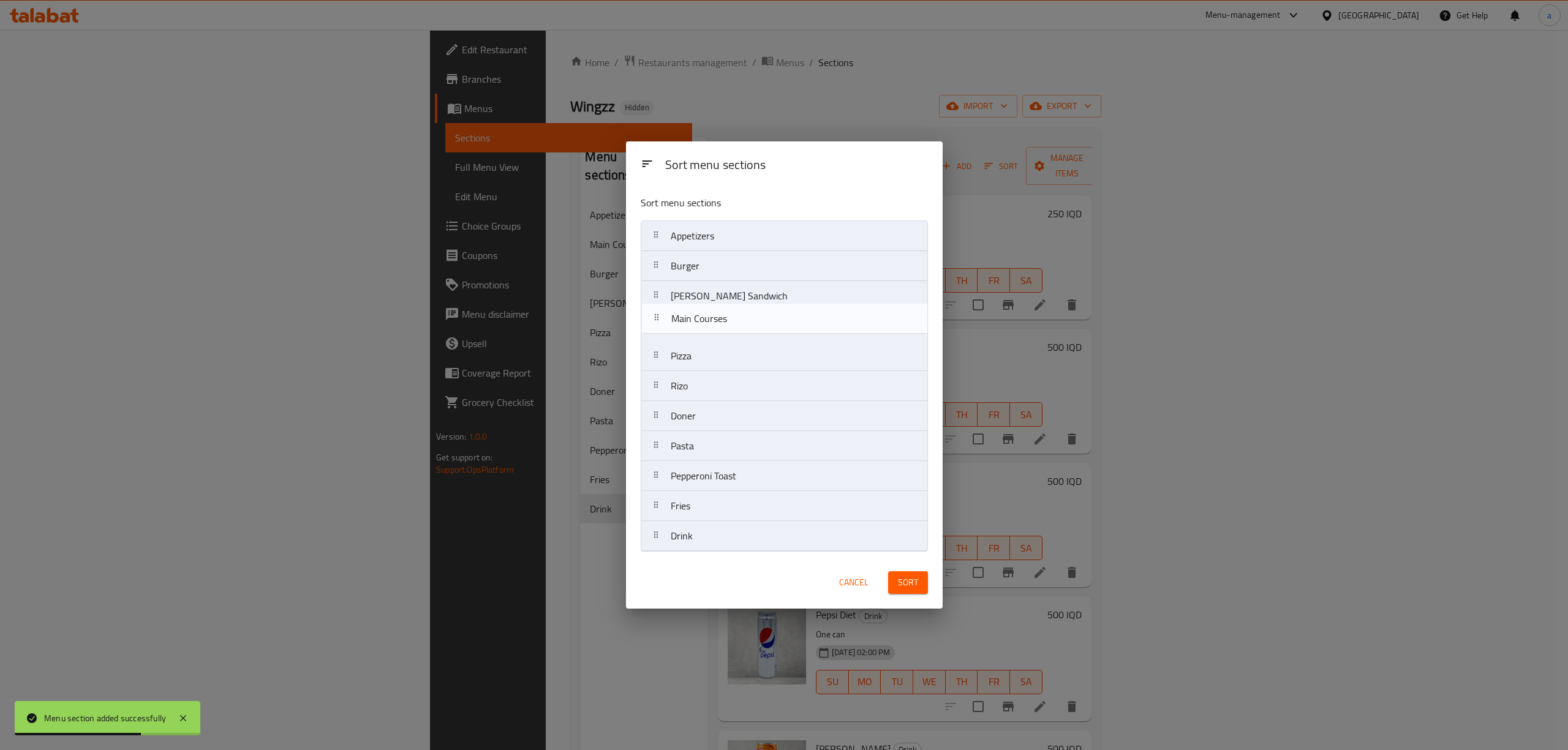
drag, startPoint x: 720, startPoint y: 276, endPoint x: 721, endPoint y: 336, distance: 60.0
click at [721, 336] on nav "Appetizers Main Courses Burger [PERSON_NAME] Sandwich Pizza [PERSON_NAME] Pasta…" at bounding box center [784, 386] width 287 height 332
drag, startPoint x: 721, startPoint y: 305, endPoint x: 719, endPoint y: 278, distance: 27.1
click at [719, 278] on nav "Appetizers Burger [PERSON_NAME] Sandwich Main Courses Pizza [PERSON_NAME] Pasta…" at bounding box center [784, 386] width 287 height 332
drag, startPoint x: 725, startPoint y: 332, endPoint x: 723, endPoint y: 302, distance: 30.1
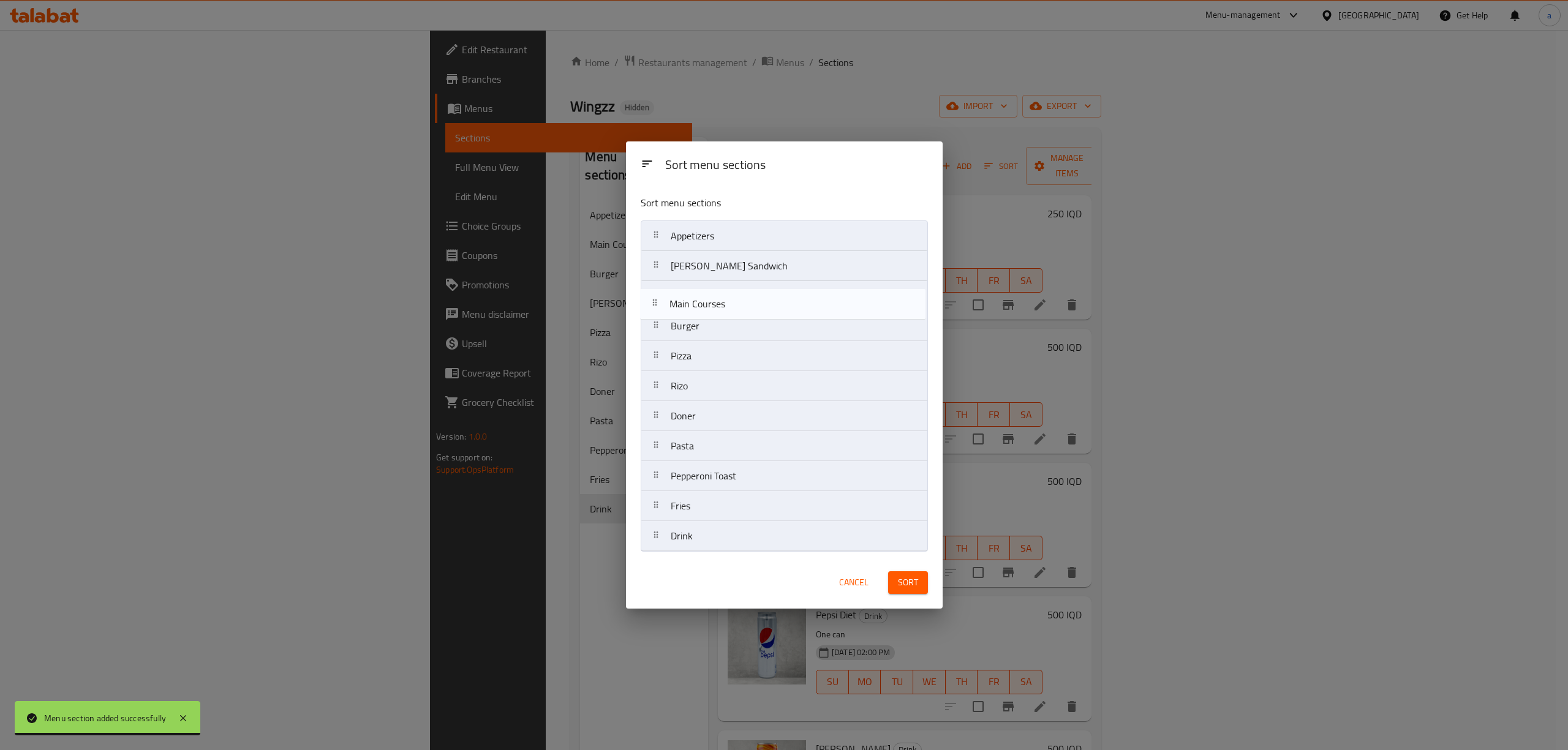
click at [723, 302] on nav "Appetizers [PERSON_NAME] Sandwich Burger Main Courses Pizza [PERSON_NAME] Pasta…" at bounding box center [784, 386] width 287 height 332
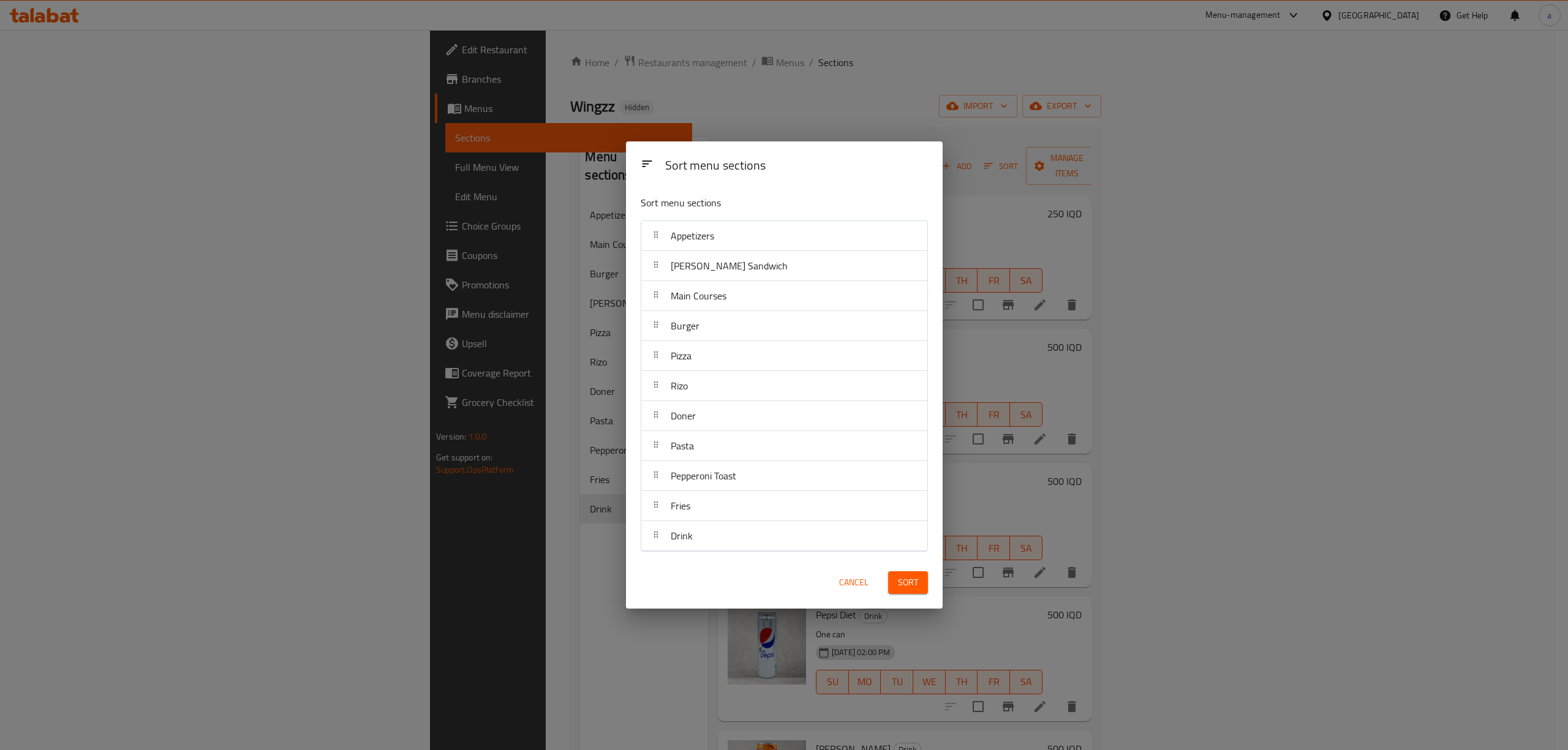
click at [908, 576] on span "Sort" at bounding box center [908, 583] width 20 height 15
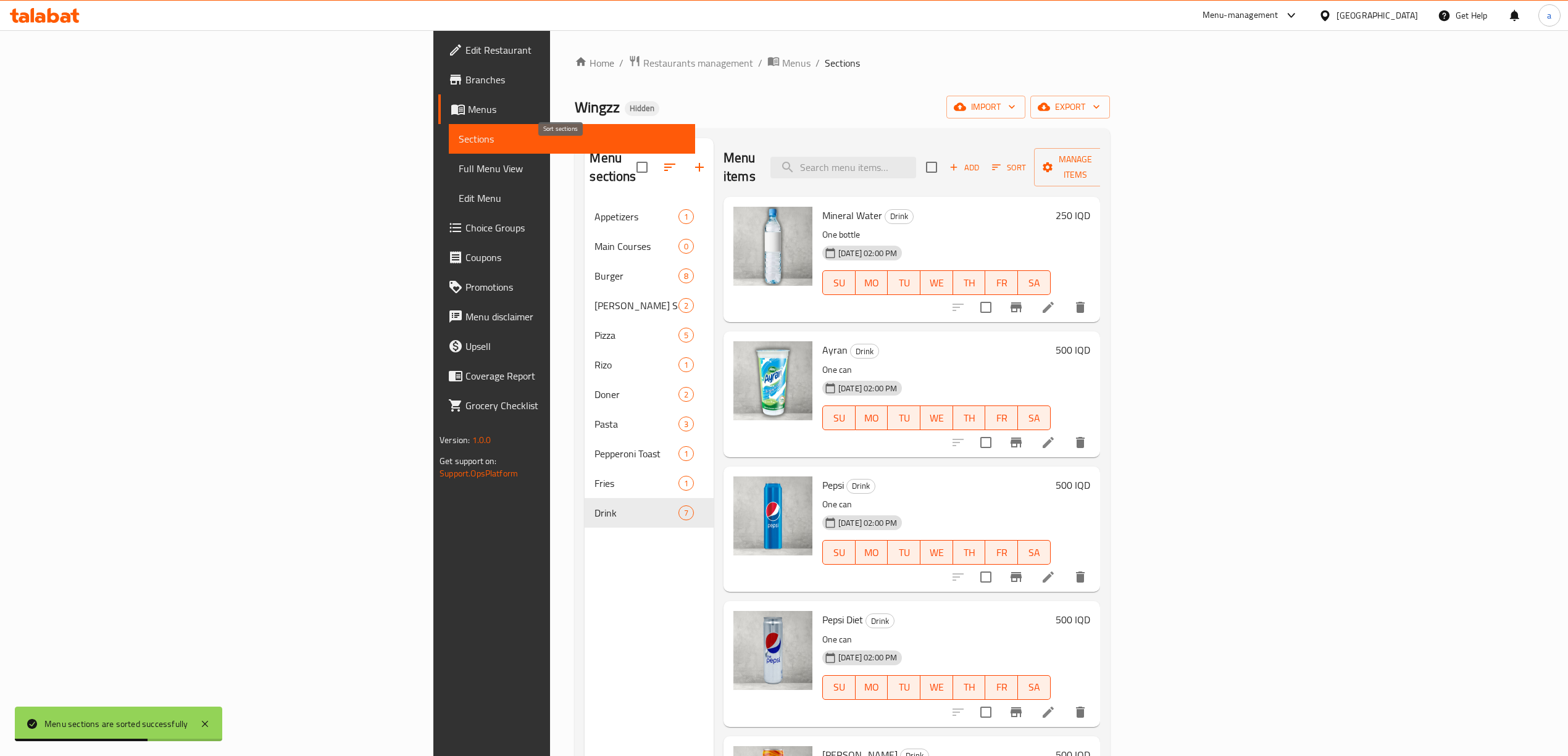
click at [663, 160] on icon "button" at bounding box center [670, 168] width 15 height 15
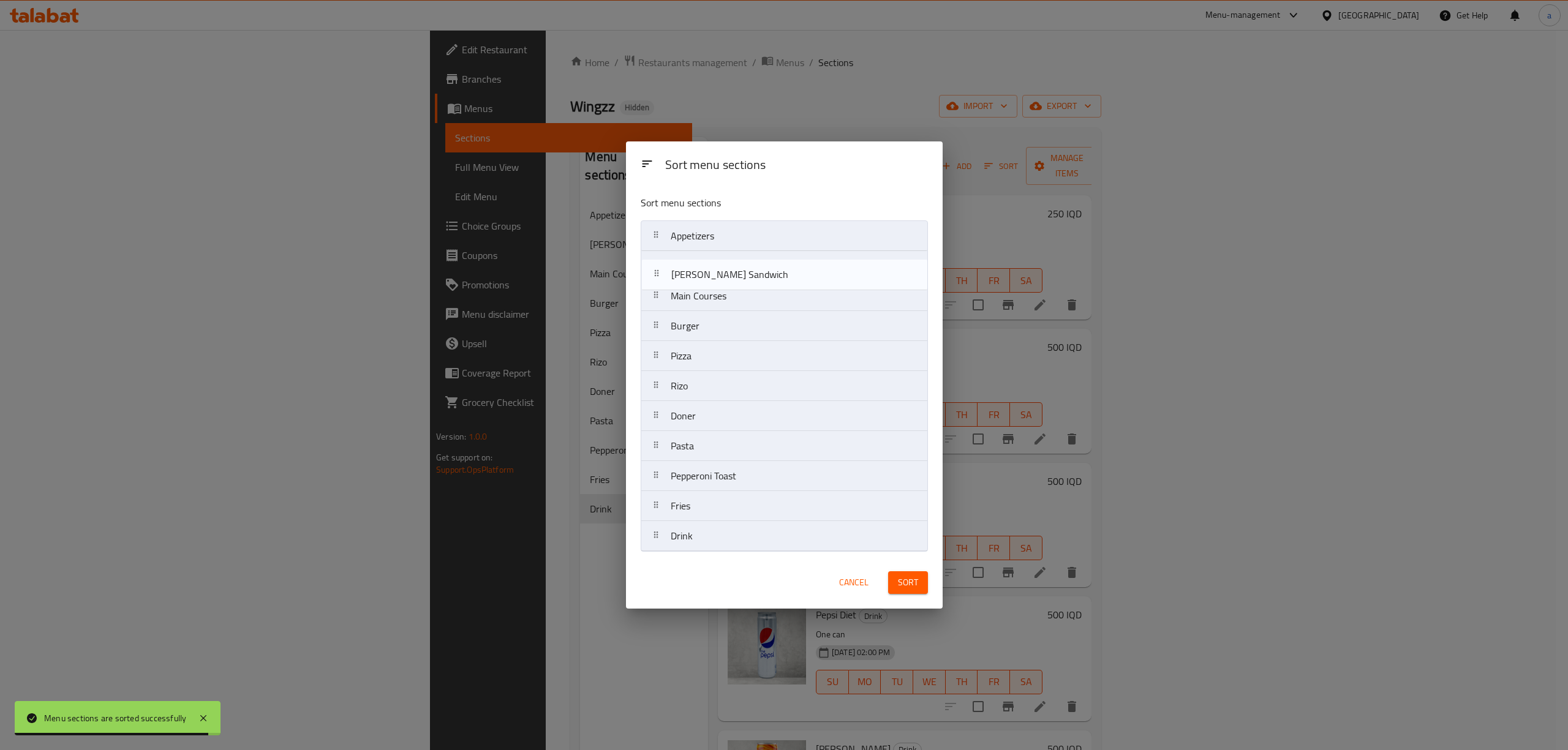
drag, startPoint x: 718, startPoint y: 334, endPoint x: 718, endPoint y: 270, distance: 64.0
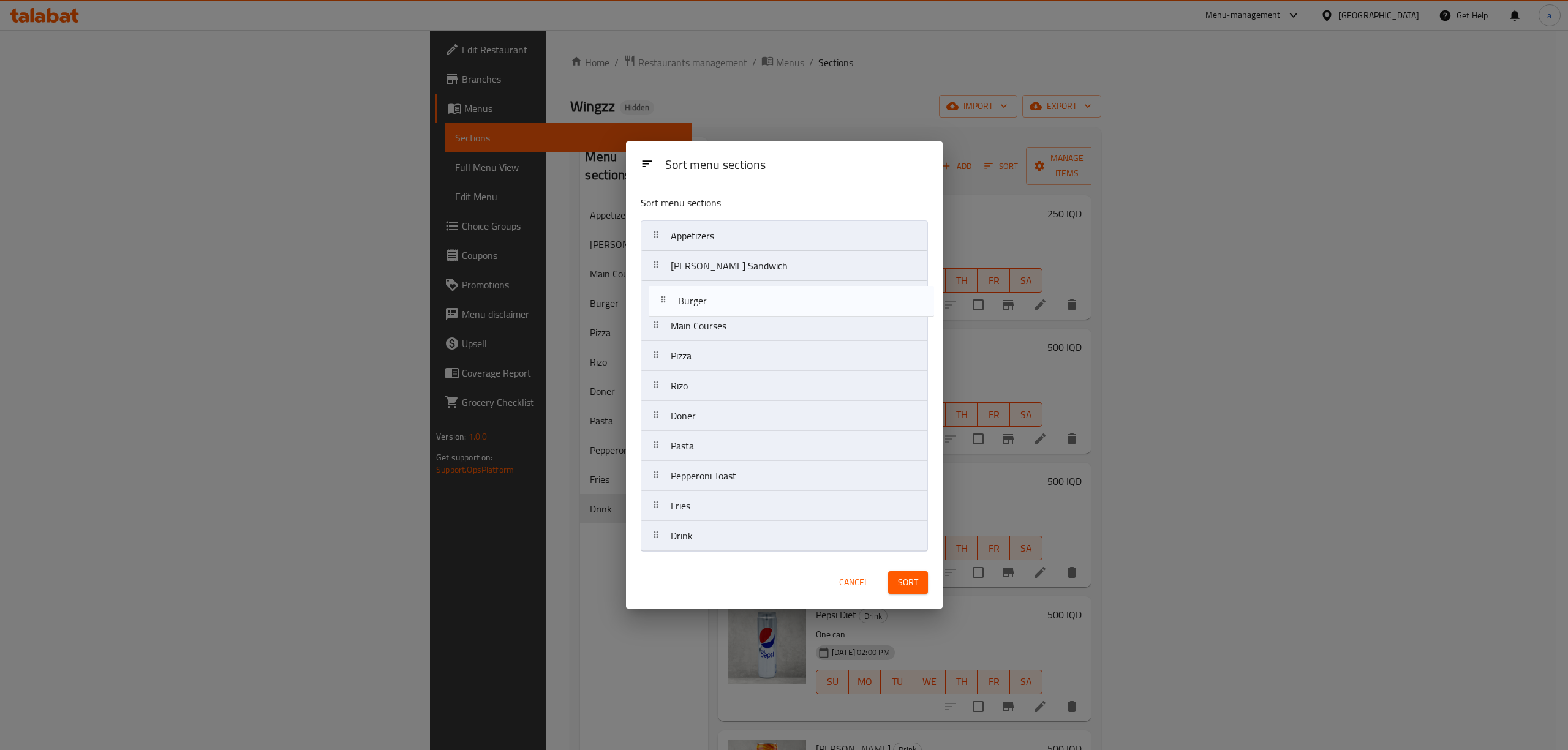
drag, startPoint x: 715, startPoint y: 312, endPoint x: 723, endPoint y: 302, distance: 12.8
click at [723, 302] on nav "Appetizers [PERSON_NAME] Sandwich Main Courses Burger Pizza [PERSON_NAME] Pasta…" at bounding box center [784, 386] width 287 height 332
drag, startPoint x: 720, startPoint y: 329, endPoint x: 721, endPoint y: 297, distance: 32.0
click at [721, 297] on nav "Appetizers [PERSON_NAME] Sandwich Burger Main Courses Pizza [PERSON_NAME] Pasta…" at bounding box center [784, 386] width 287 height 332
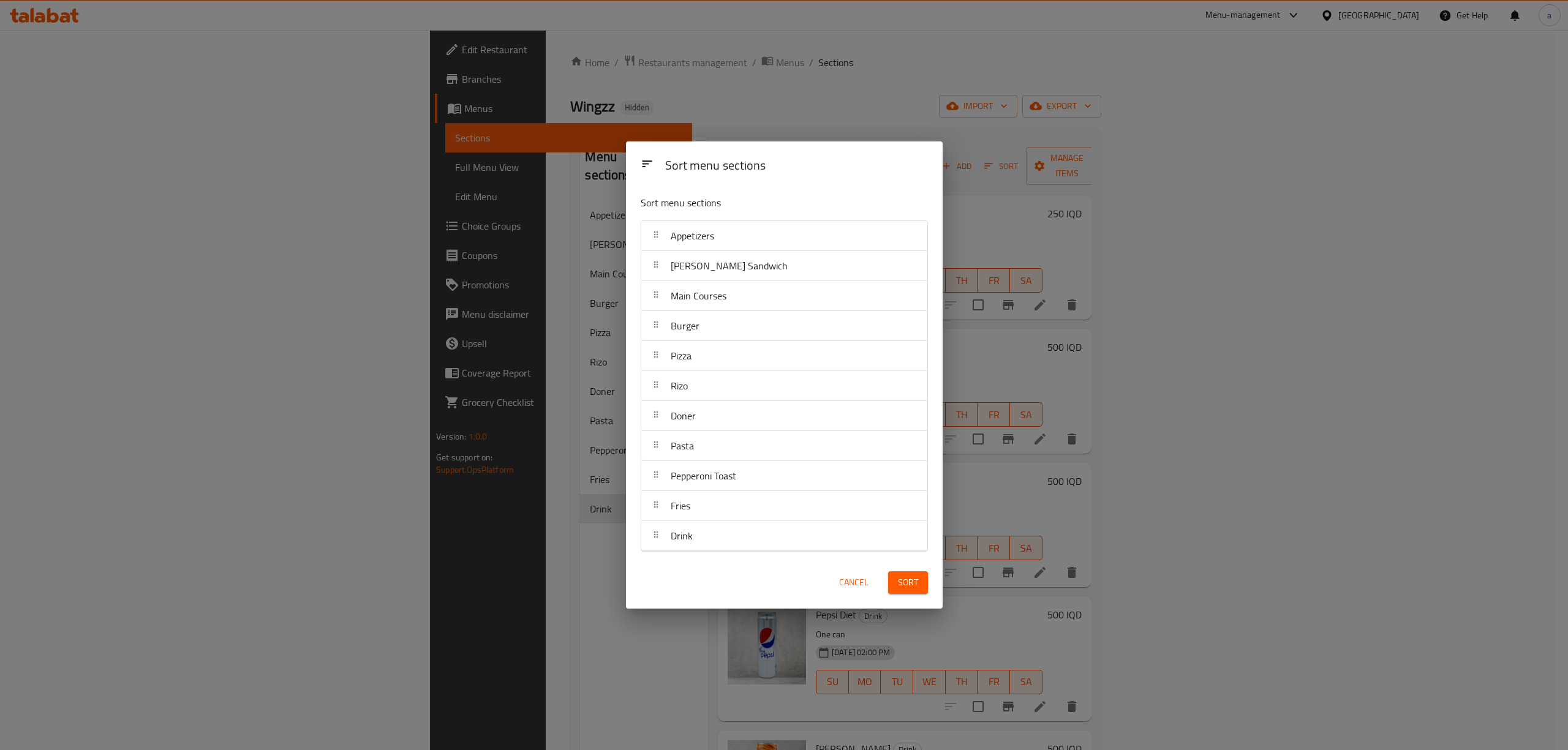
click at [912, 586] on span "Sort" at bounding box center [908, 583] width 20 height 15
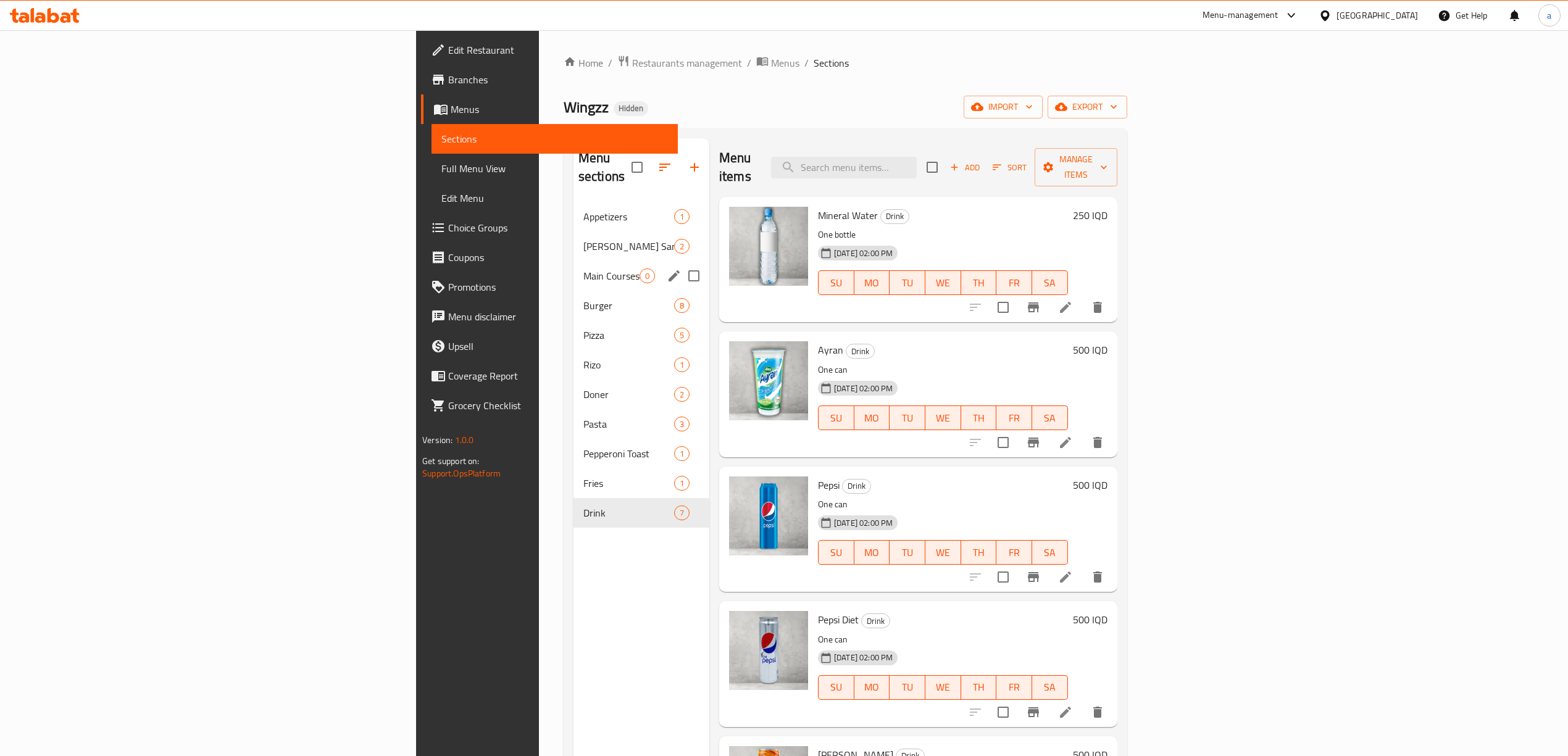
click at [573, 265] on div "Main Courses 0" at bounding box center [641, 275] width 136 height 29
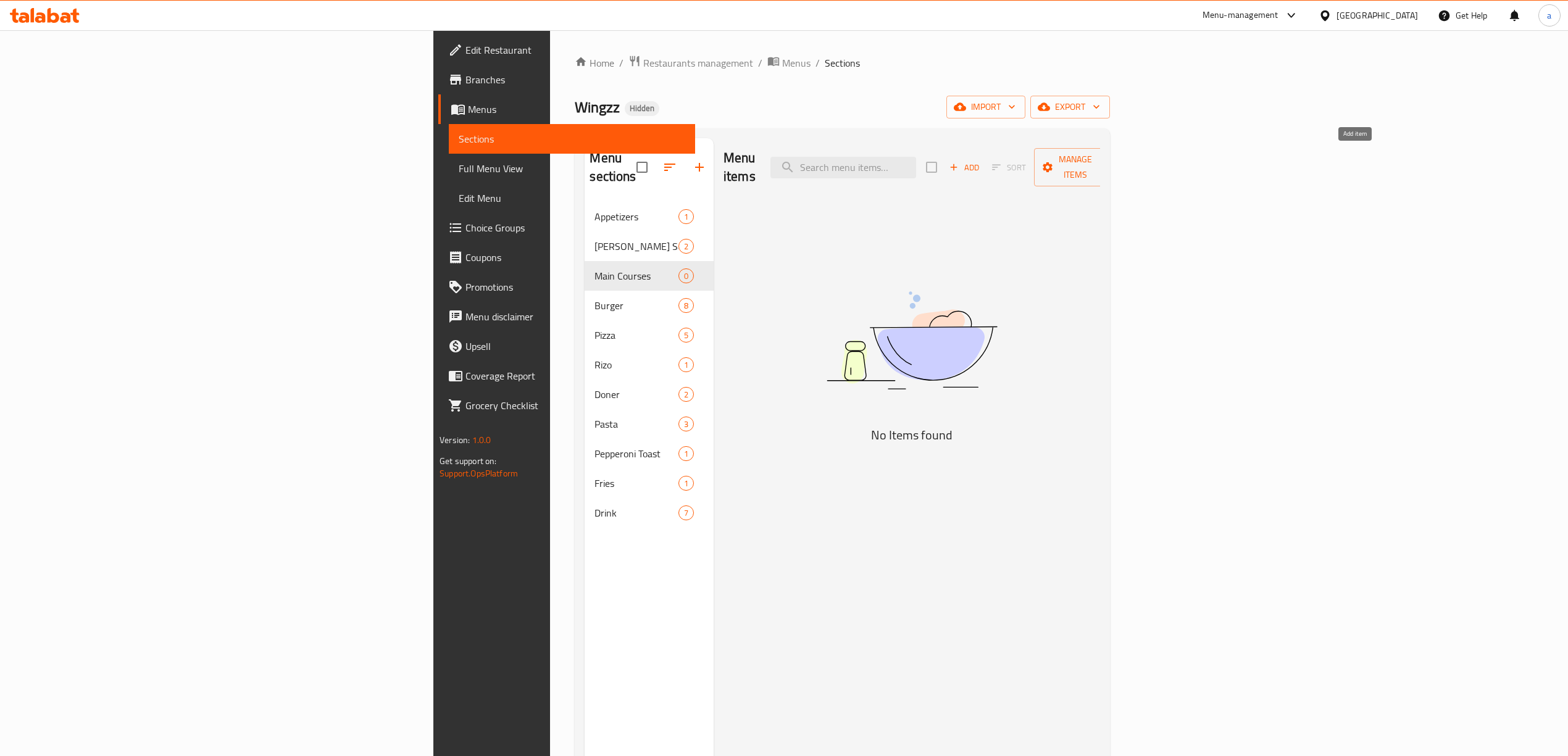
click at [981, 161] on span "Add" at bounding box center [965, 168] width 34 height 14
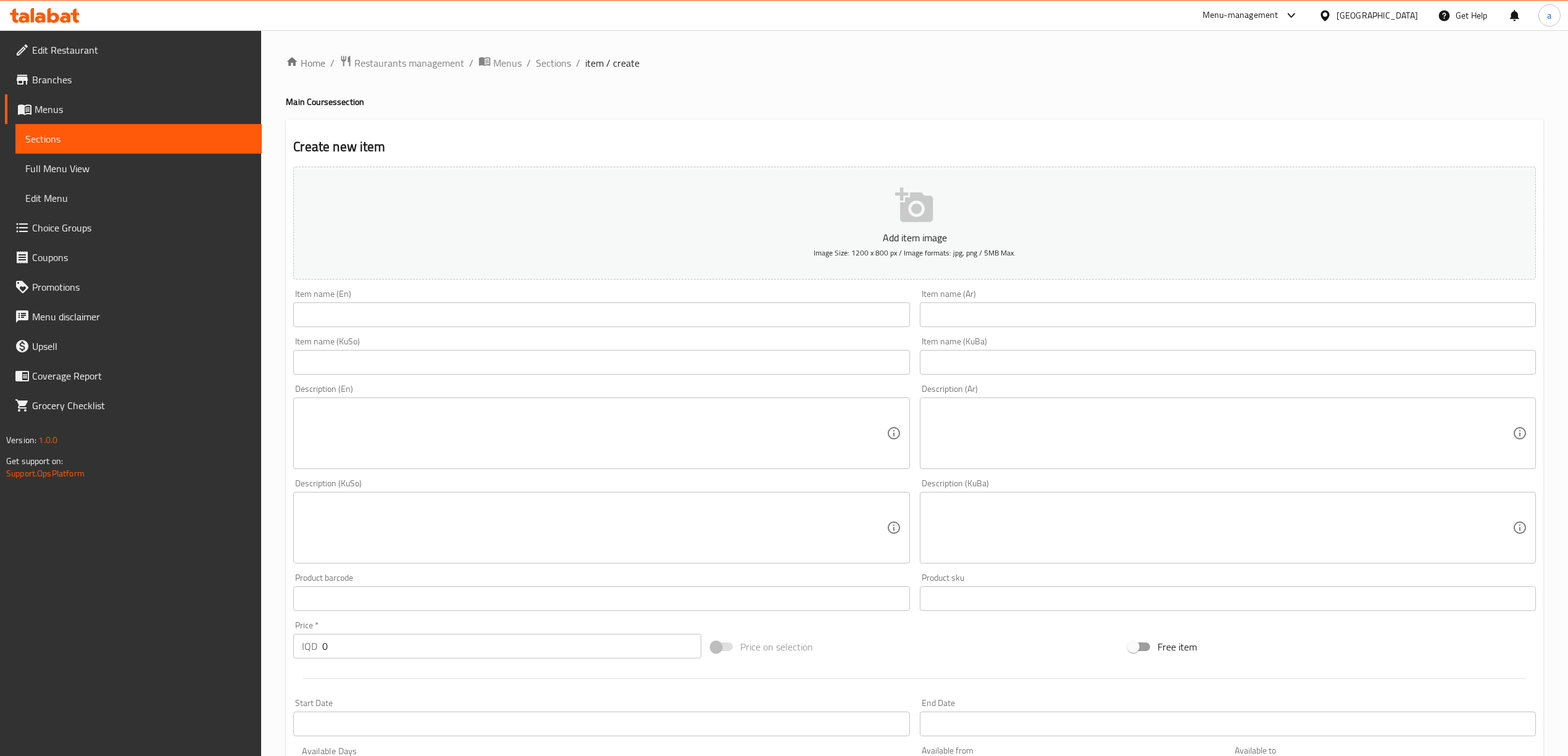
click at [999, 304] on input "text" at bounding box center [1229, 314] width 616 height 24
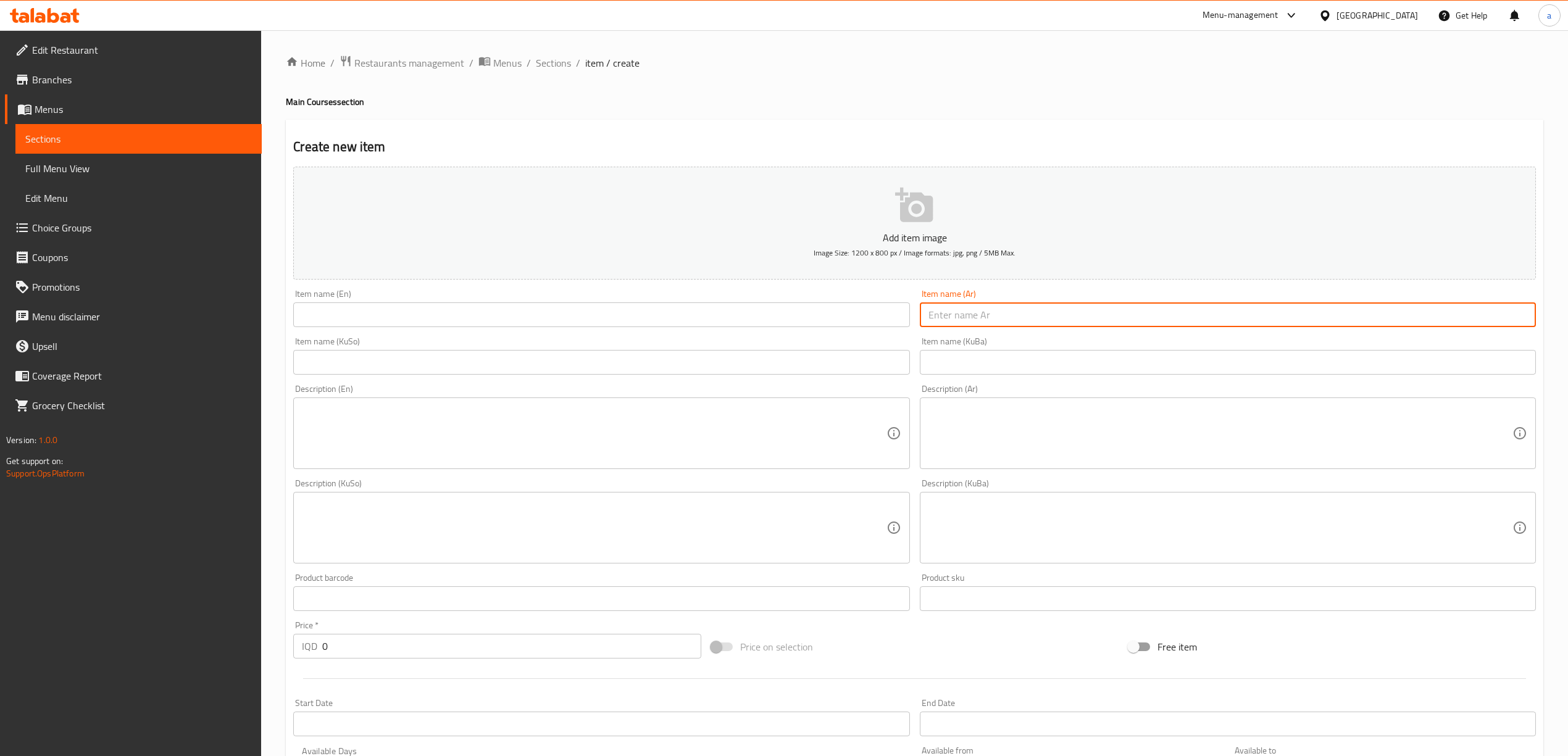
click at [982, 361] on input "text" at bounding box center [1229, 362] width 616 height 24
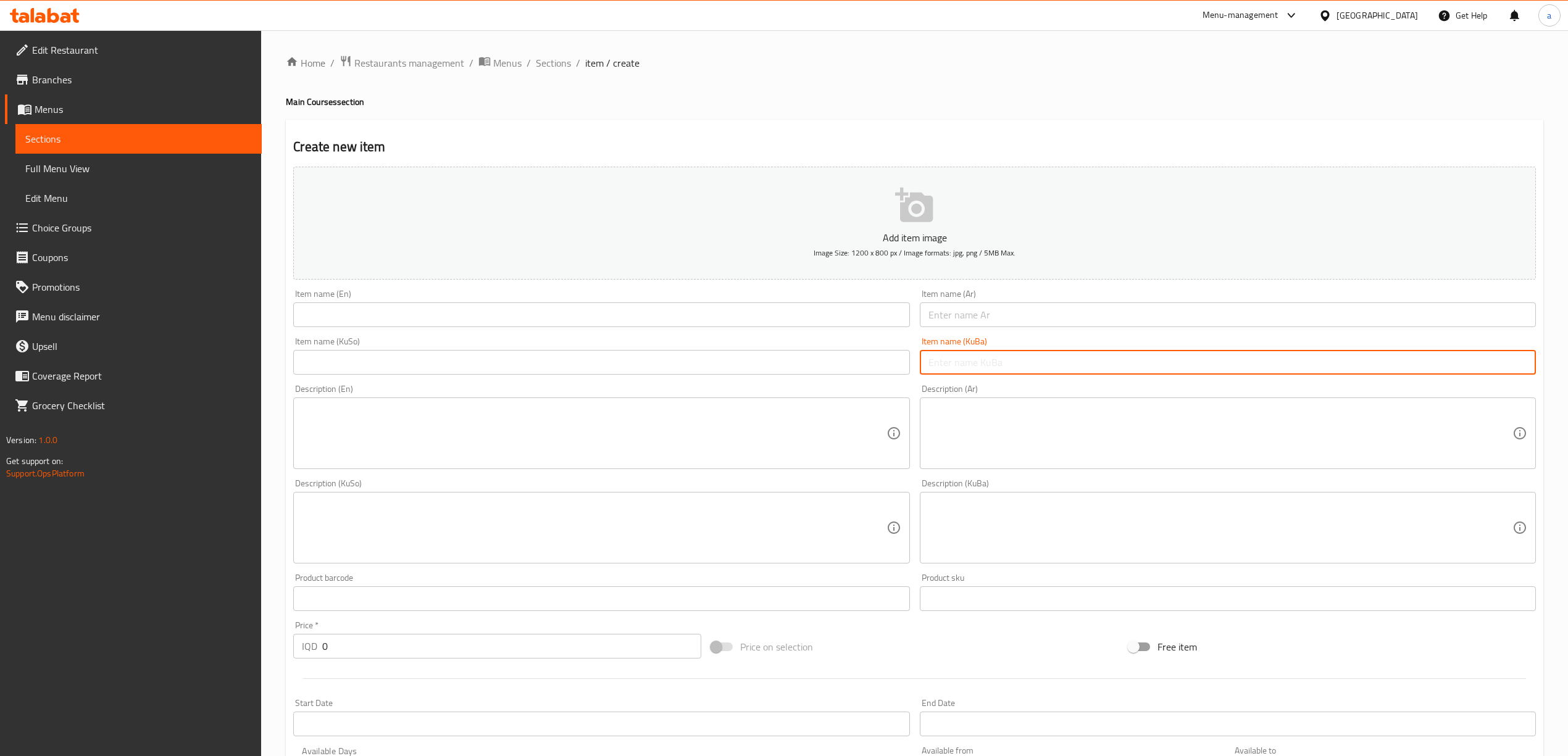
paste input "برنج و [PERSON_NAME]"
type input "برنج و [PERSON_NAME]"
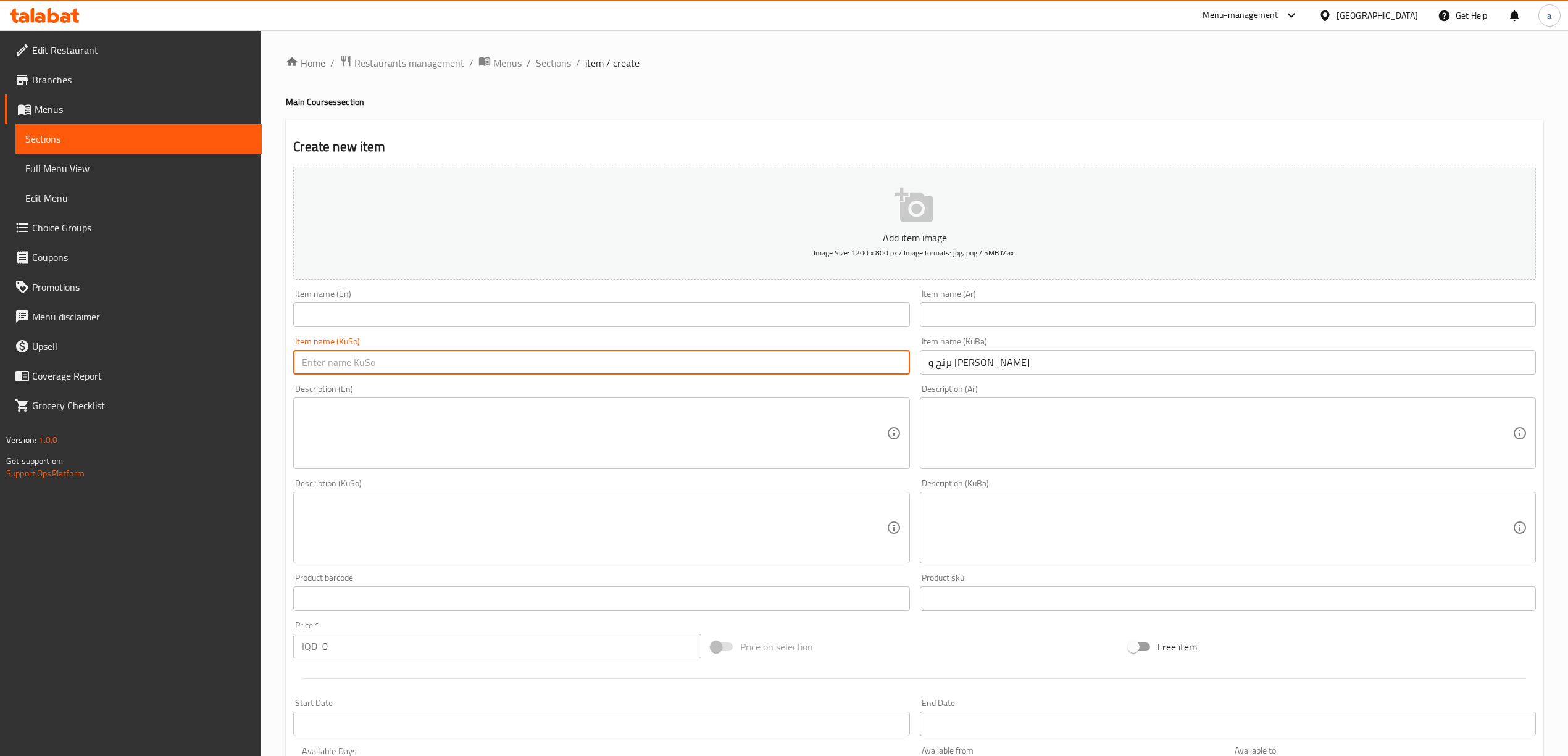
click at [664, 375] on input "text" at bounding box center [601, 362] width 616 height 24
paste input "برنج و [PERSON_NAME]"
type input "برنج و [PERSON_NAME]"
click at [977, 312] on input "text" at bounding box center [1229, 314] width 616 height 24
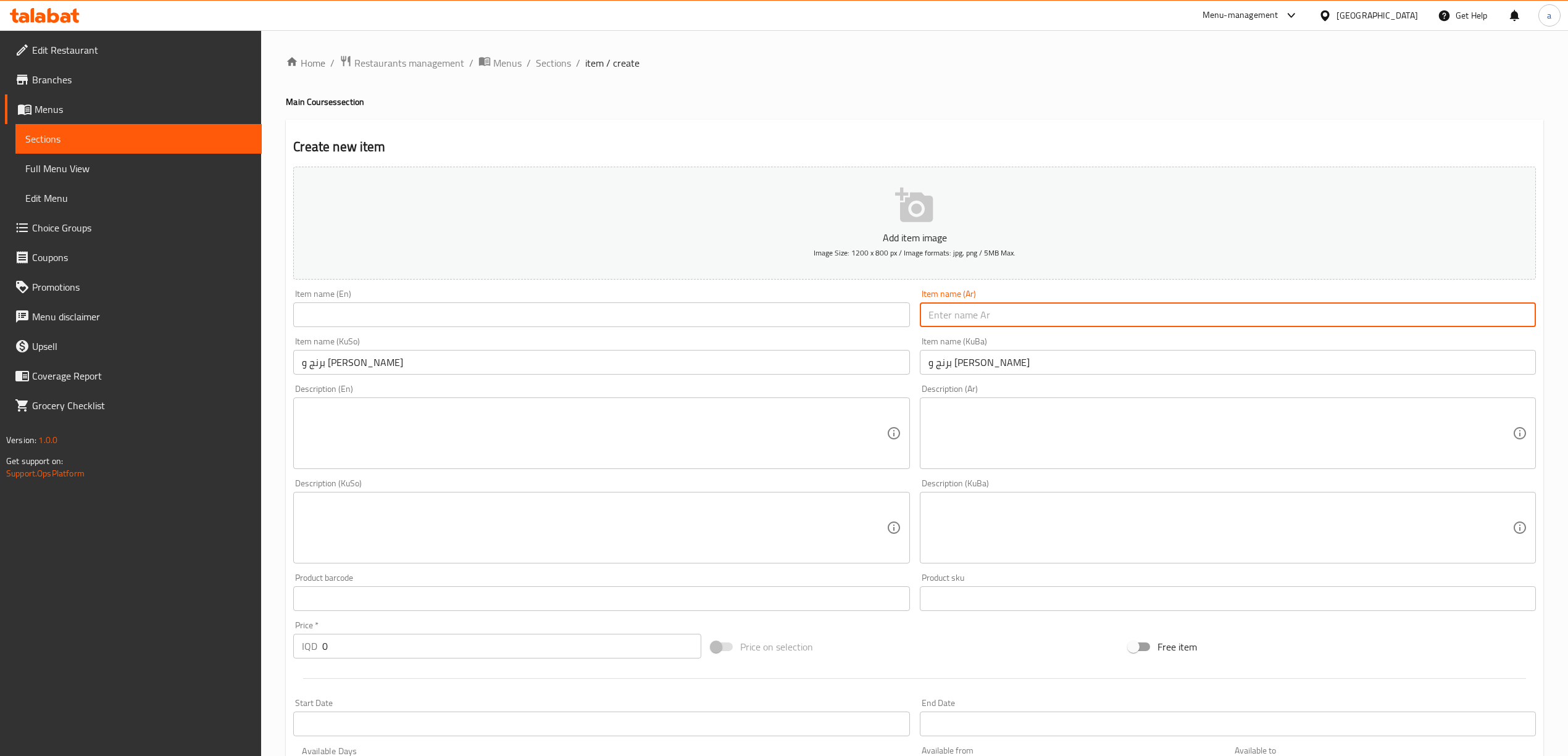
click at [1027, 314] on input "text" at bounding box center [1229, 314] width 616 height 24
paste input "أرز و مرق سادة"
type input "أرز و مرق سادة"
click at [373, 321] on input "text" at bounding box center [601, 314] width 616 height 24
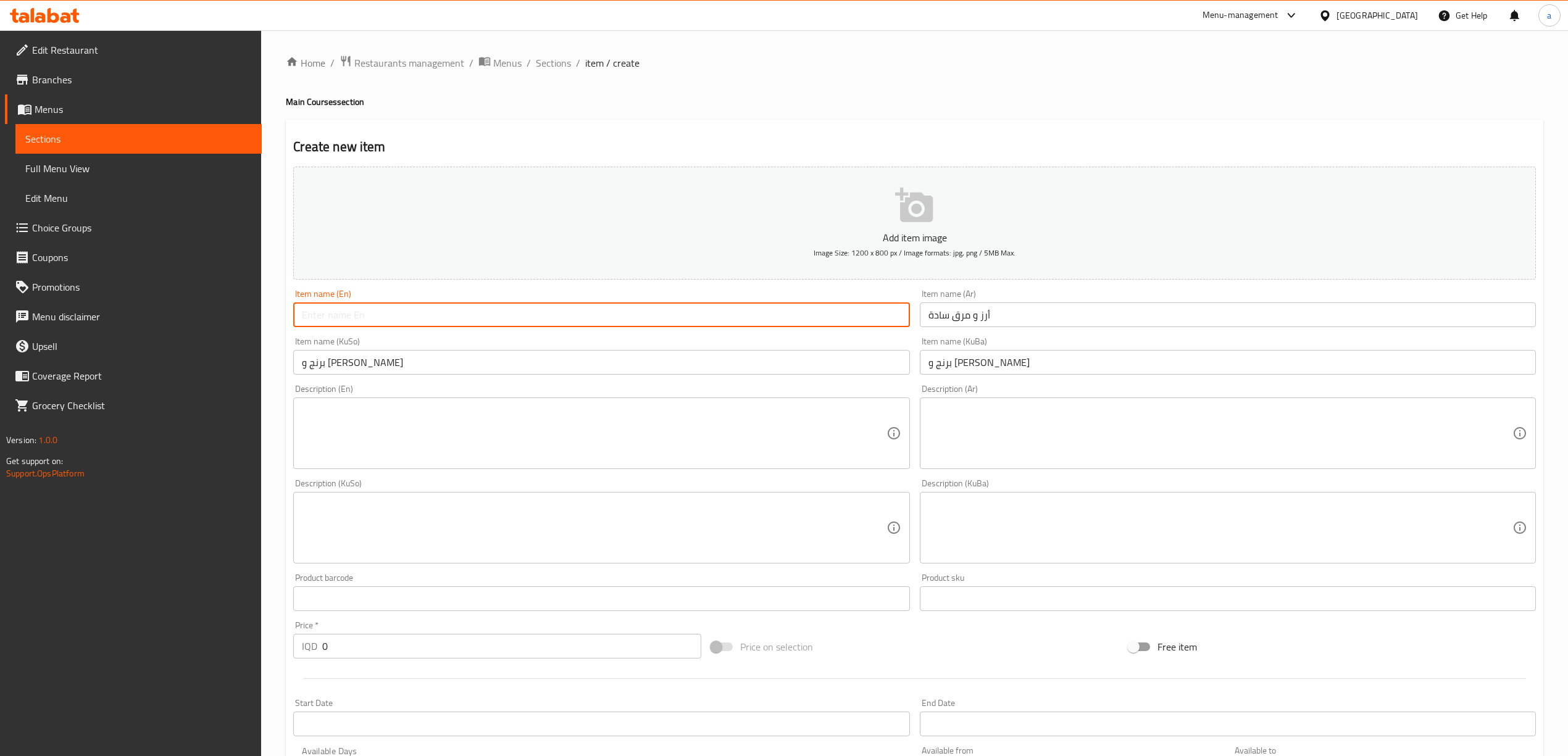
paste input "Plain Rice And Broth"
type input "Plain Rice And Broth"
click at [323, 646] on input "0" at bounding box center [511, 646] width 378 height 24
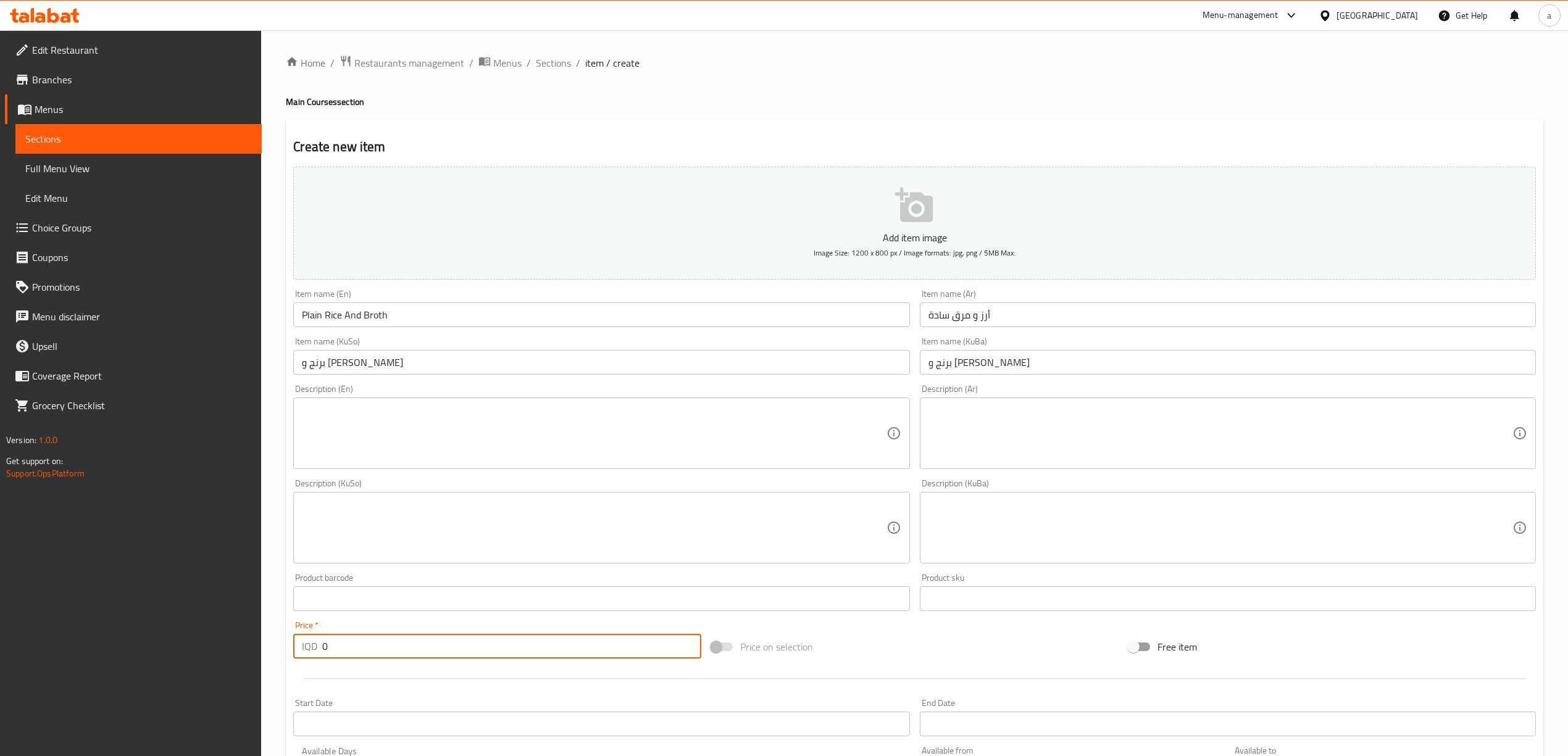
click at [323, 646] on input "0" at bounding box center [511, 646] width 378 height 24
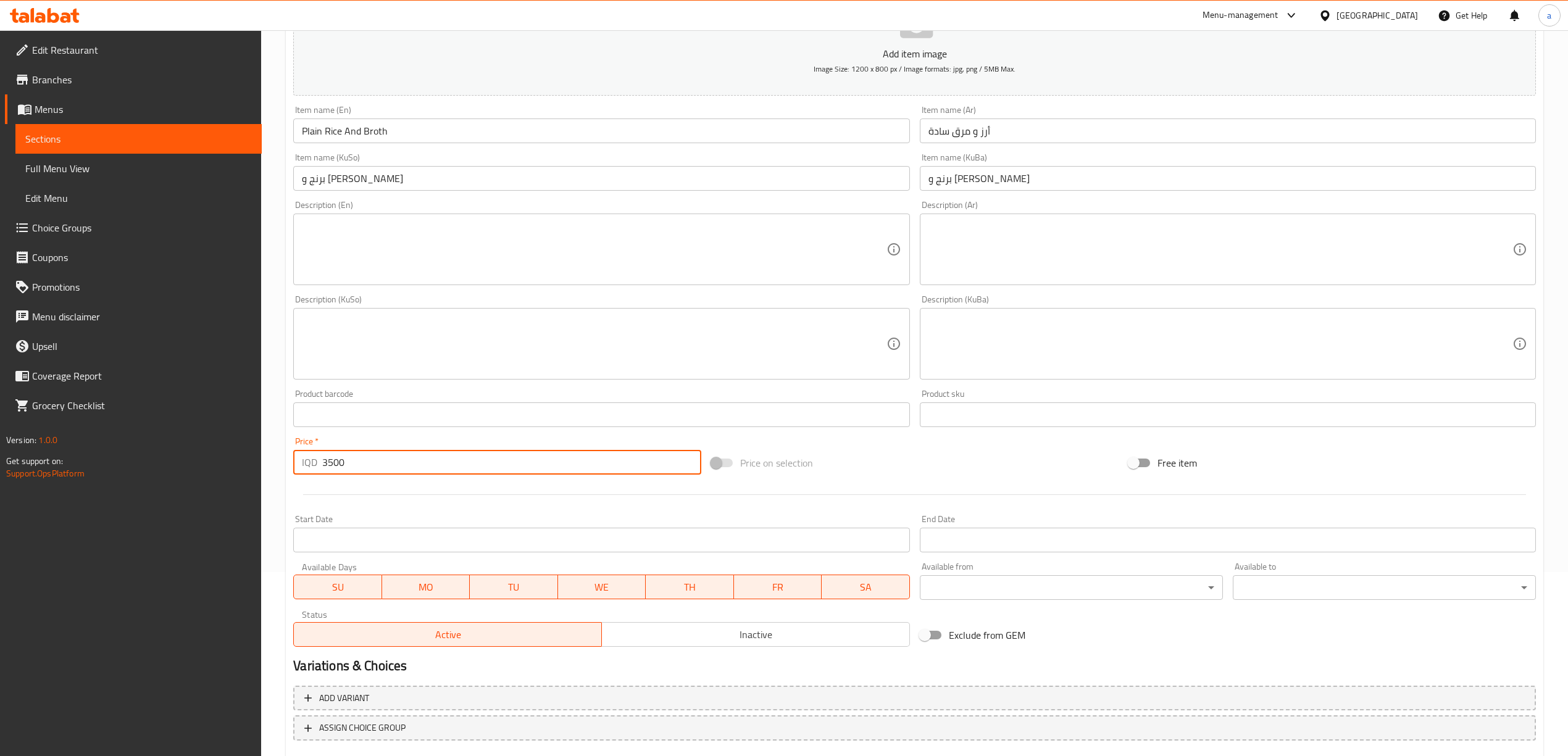
scroll to position [258, 0]
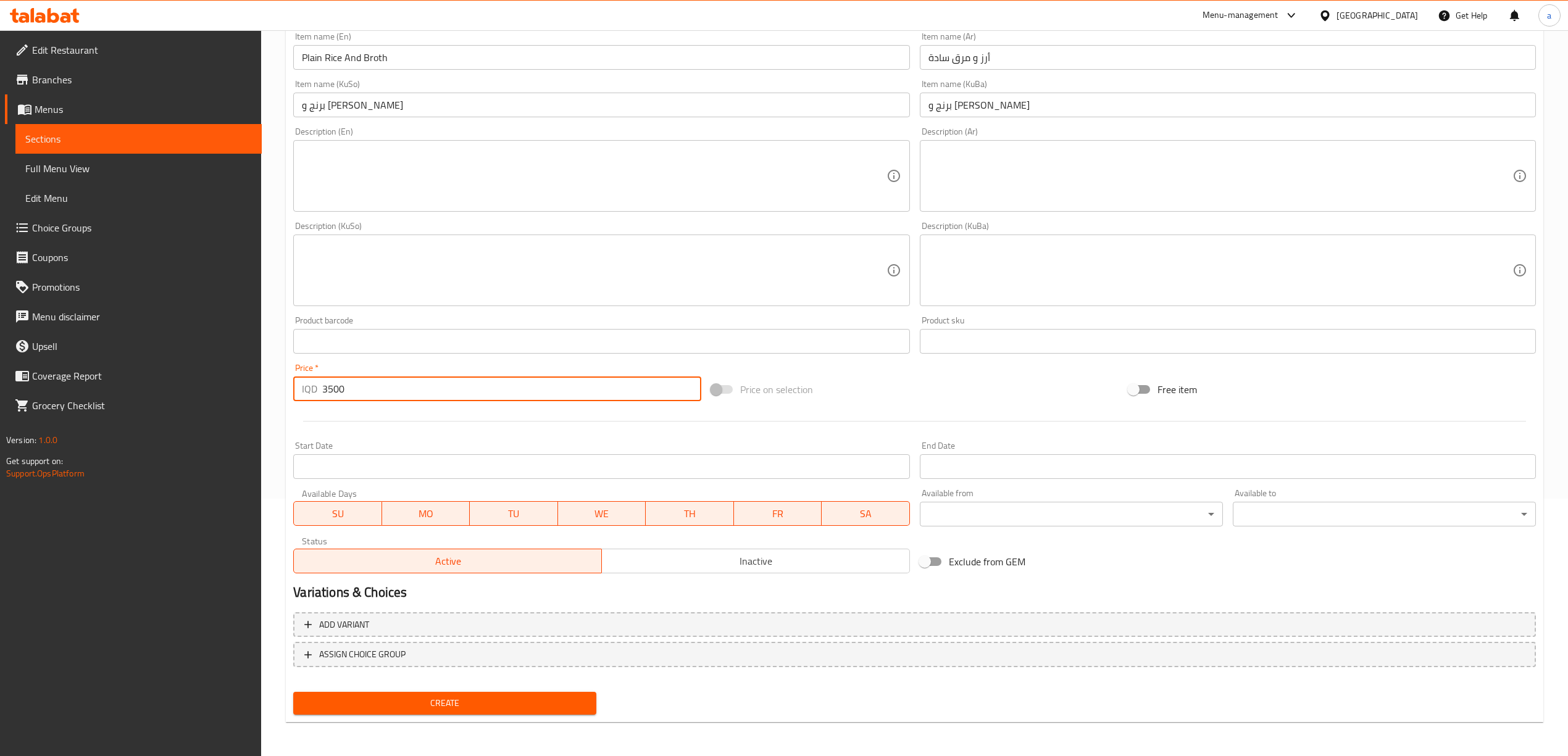
type input "3500"
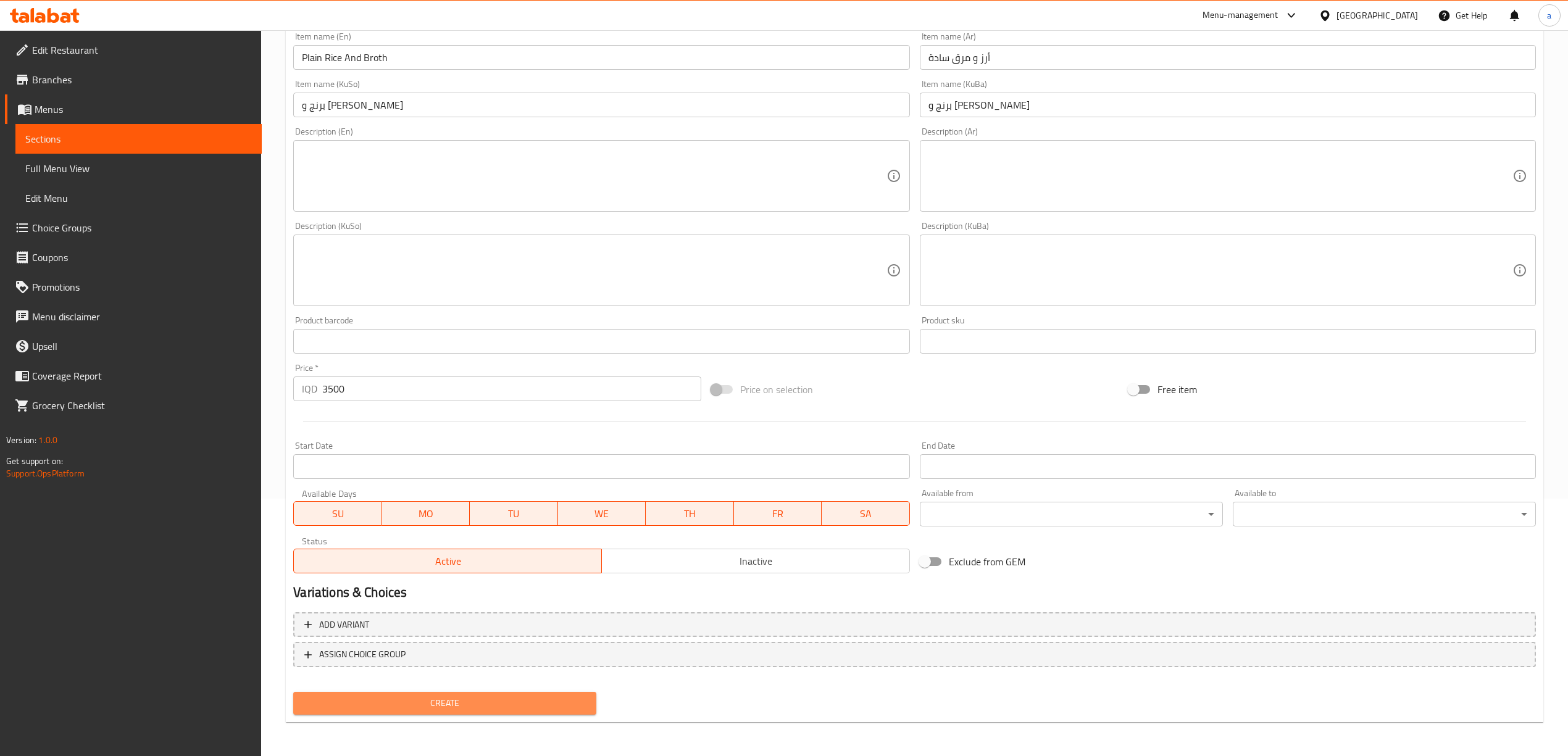
click at [480, 707] on span "Create" at bounding box center [445, 703] width 284 height 15
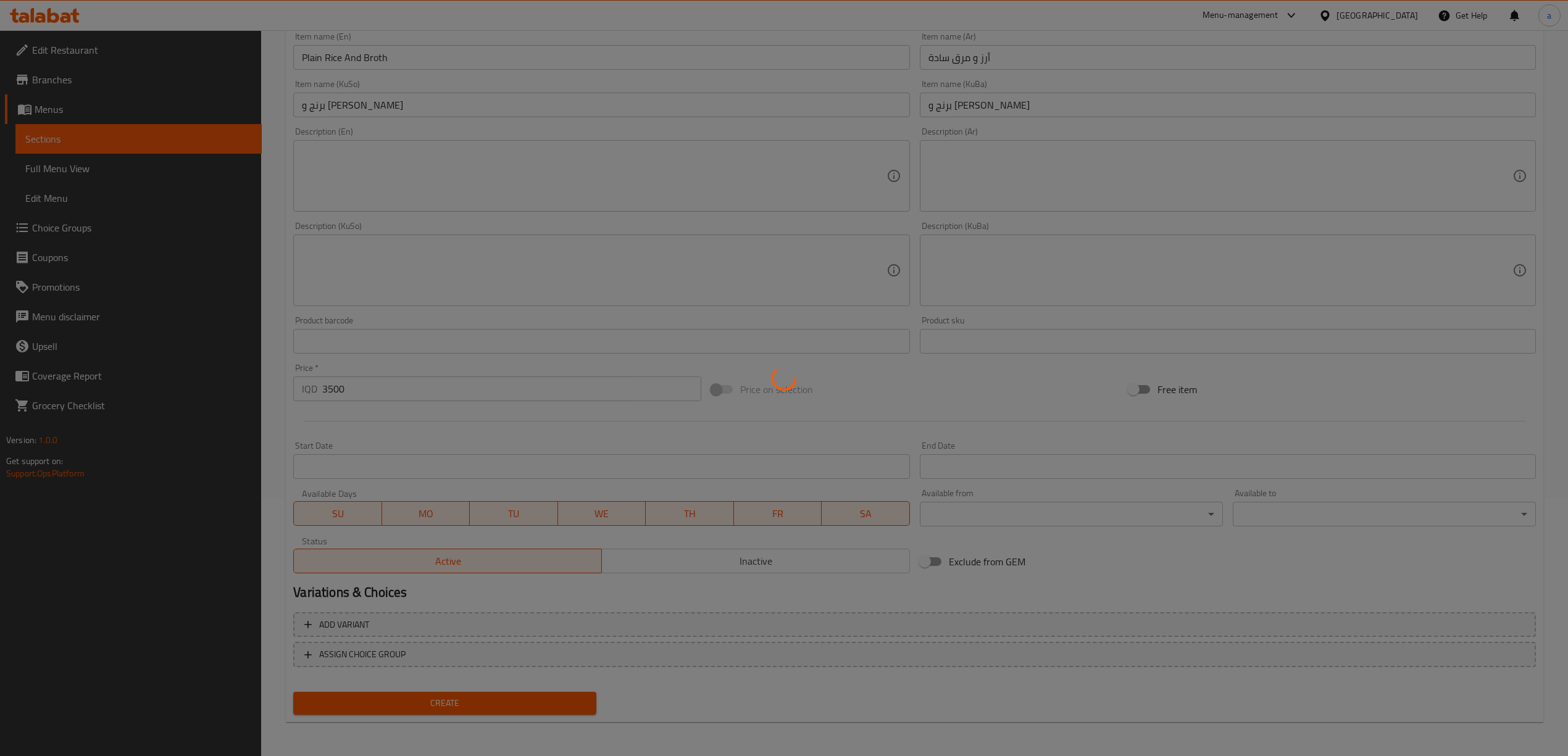
type input "0"
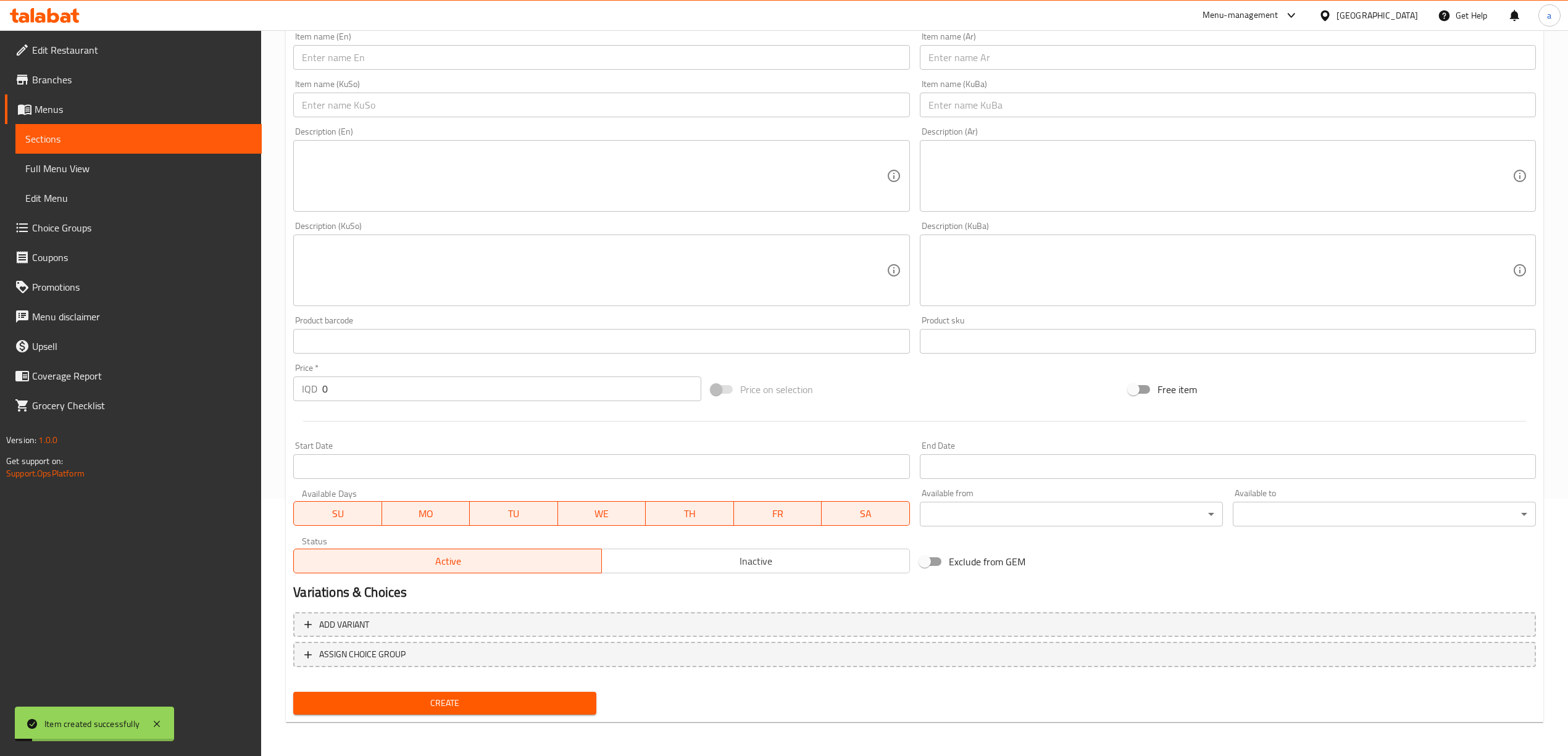
scroll to position [0, 0]
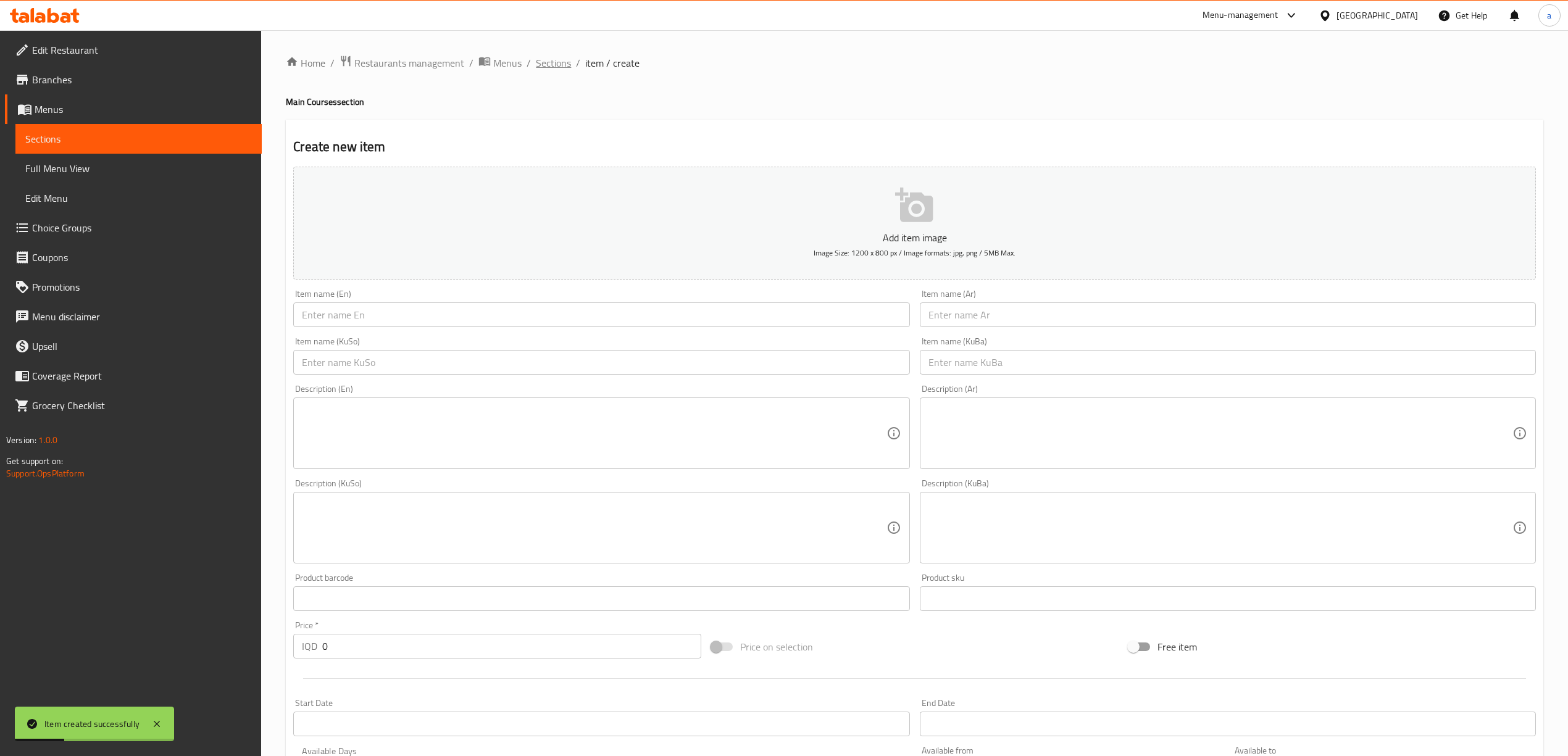
click at [550, 65] on span "Sections" at bounding box center [553, 63] width 35 height 15
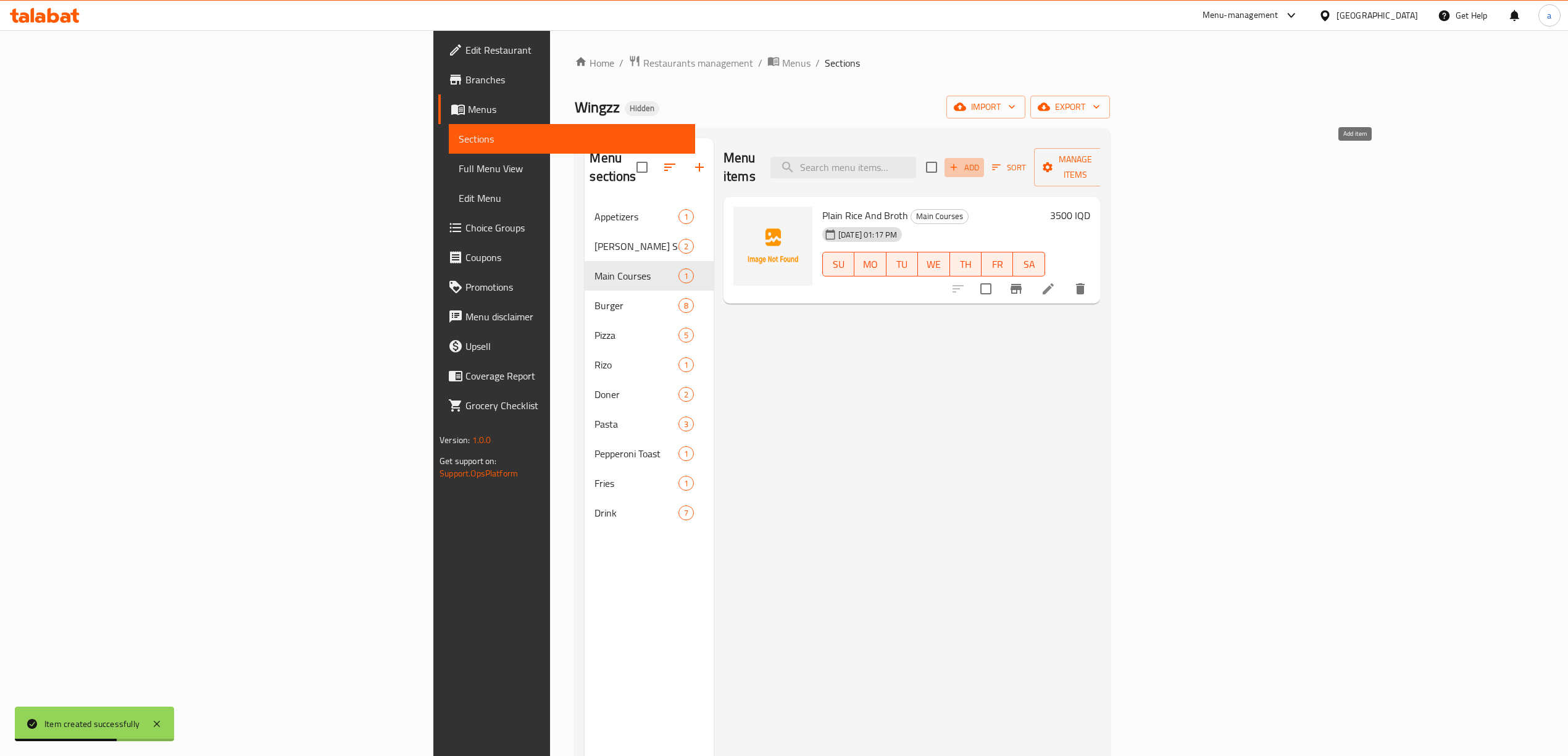
click at [981, 163] on span "Add" at bounding box center [965, 168] width 34 height 14
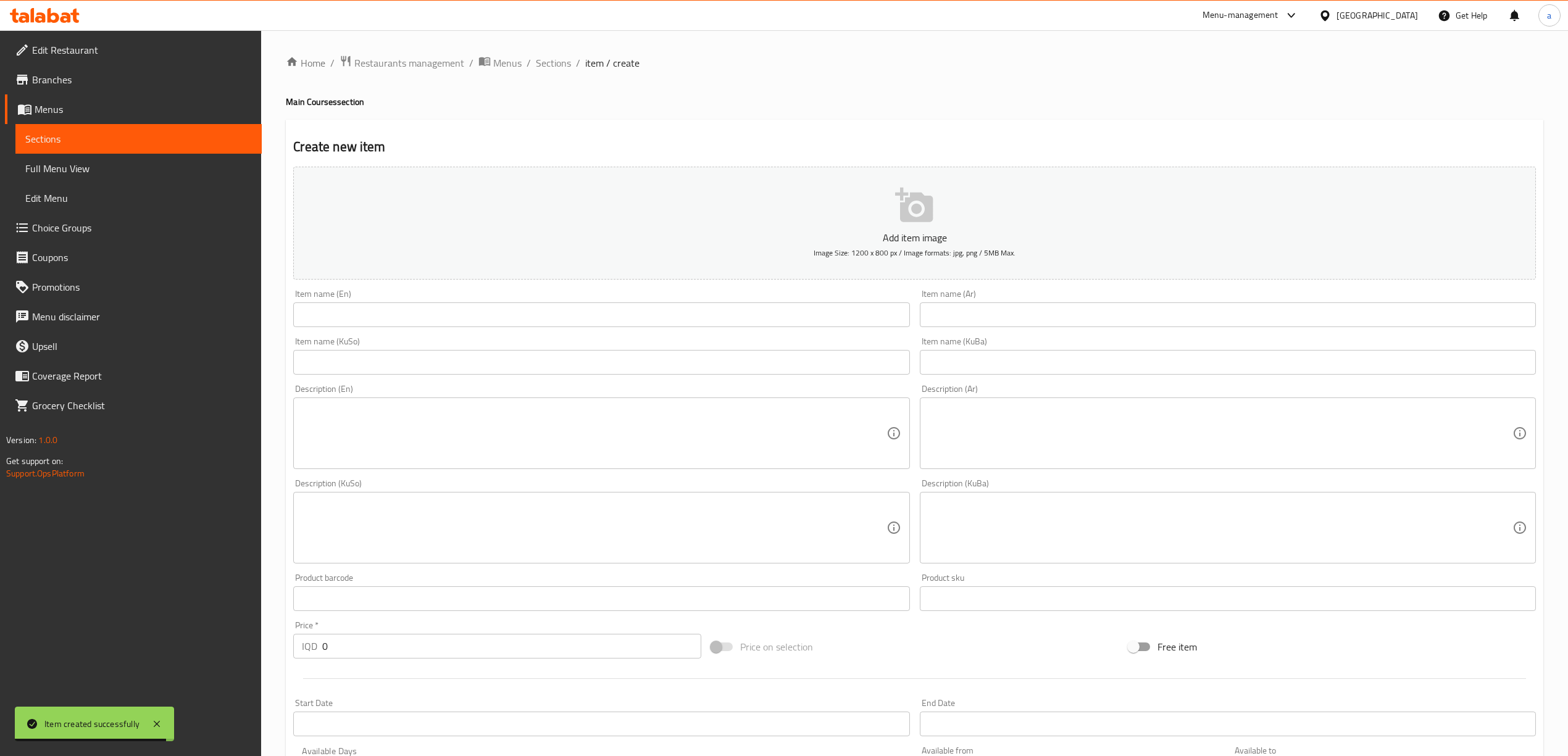
click at [937, 360] on input "text" at bounding box center [1229, 362] width 616 height 24
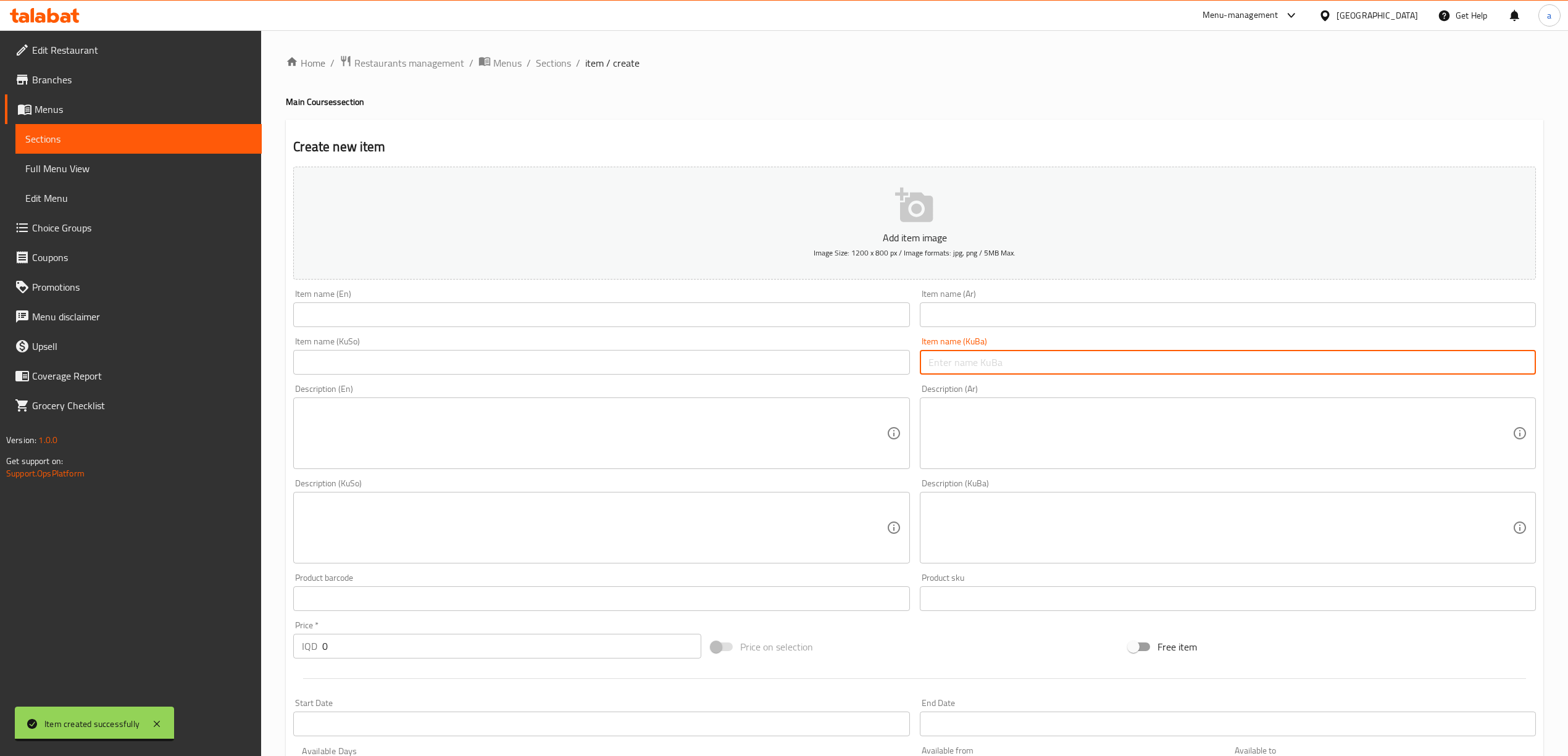
paste input "برنج و شلە بە مریشکی سورەکراو"
type input "برنج و شلە بە مریشکی سورەکراو"
click at [765, 369] on input "text" at bounding box center [601, 362] width 616 height 24
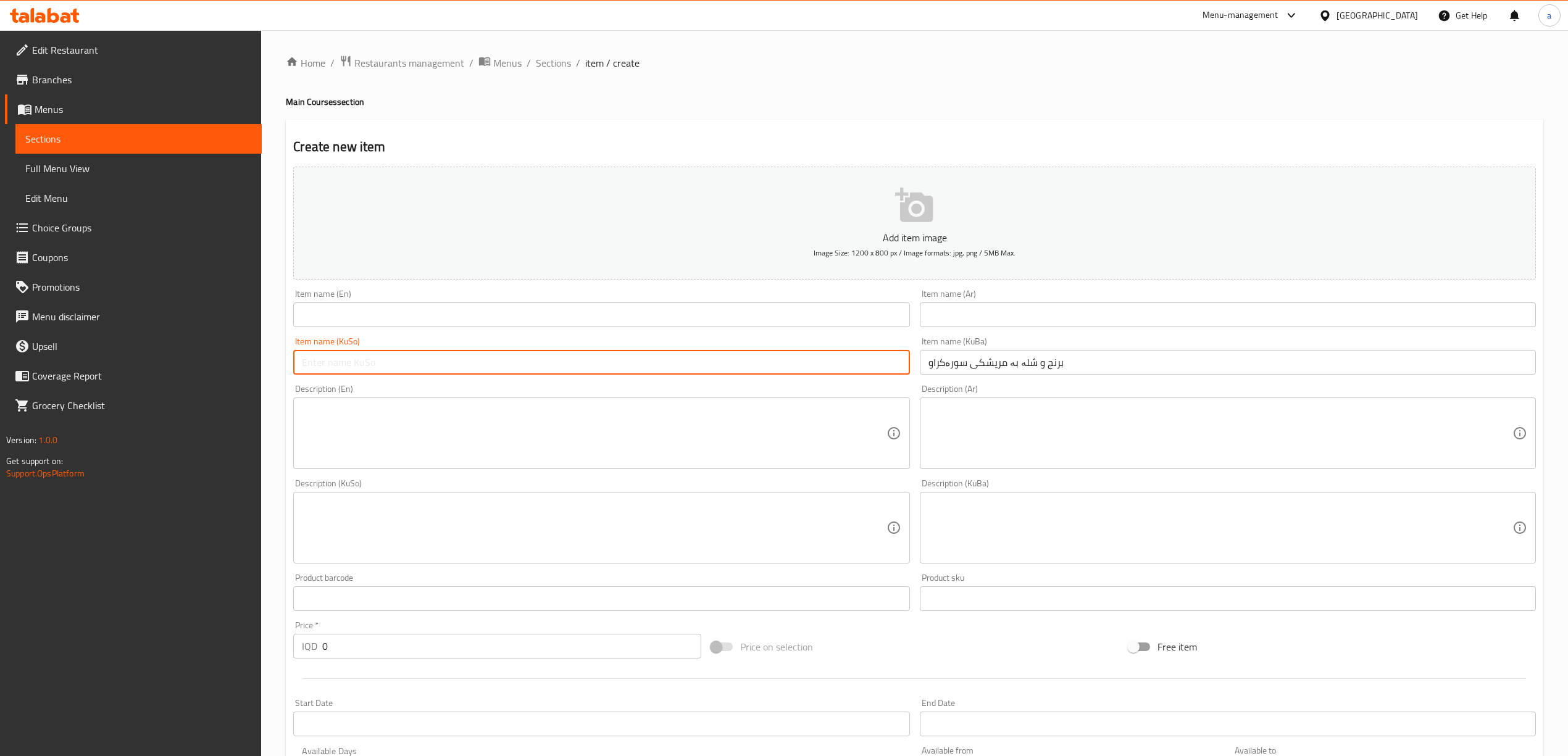
paste input "برنج و شلە بە مریشکی سورەکراو"
type input "برنج و شلە بە مریشکی سورەکراو"
click at [986, 327] on input "text" at bounding box center [1229, 314] width 616 height 24
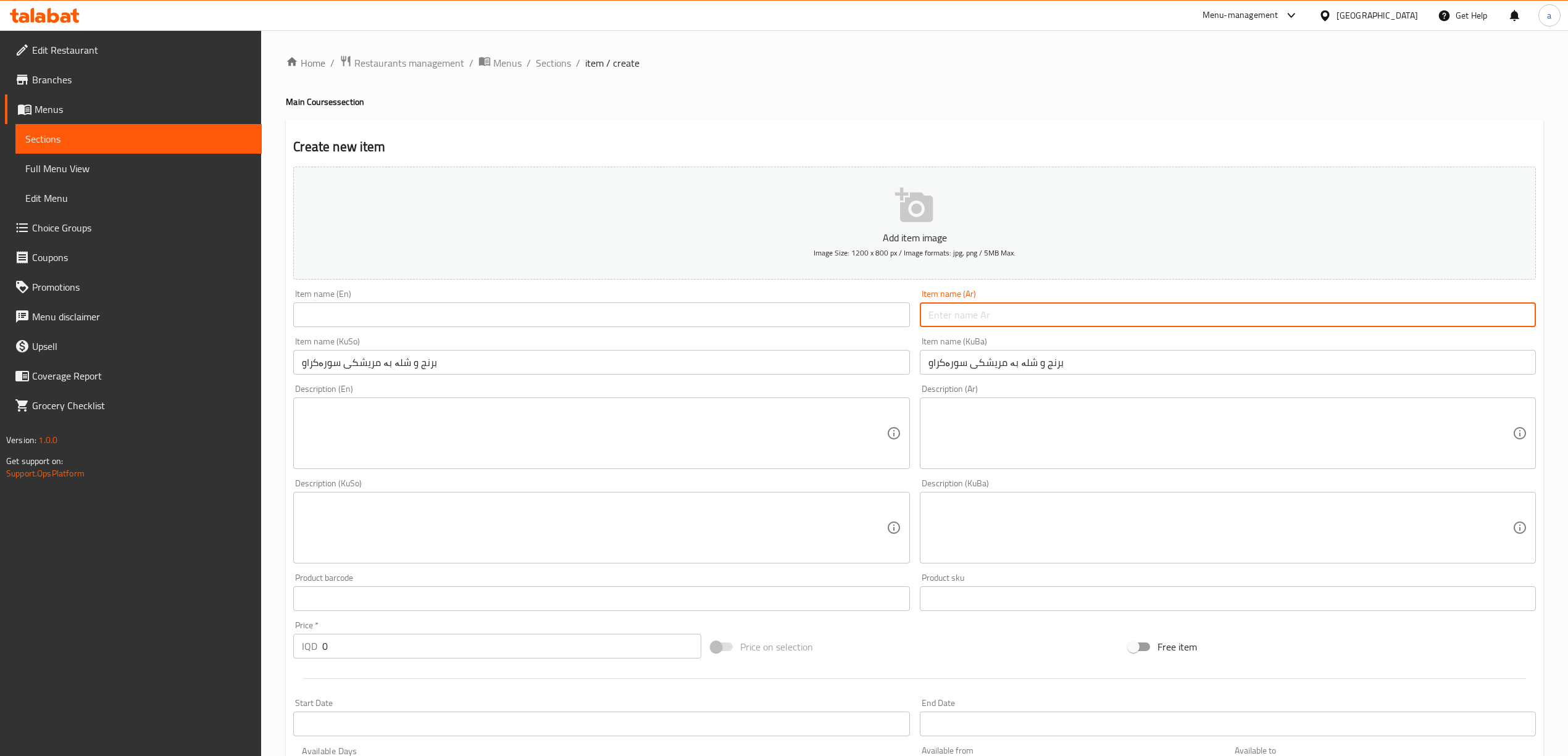
paste input "أرز و مرق بالدجاج"
type input "أرز و مرق بالدجاج"
click at [332, 318] on input "text" at bounding box center [601, 314] width 616 height 24
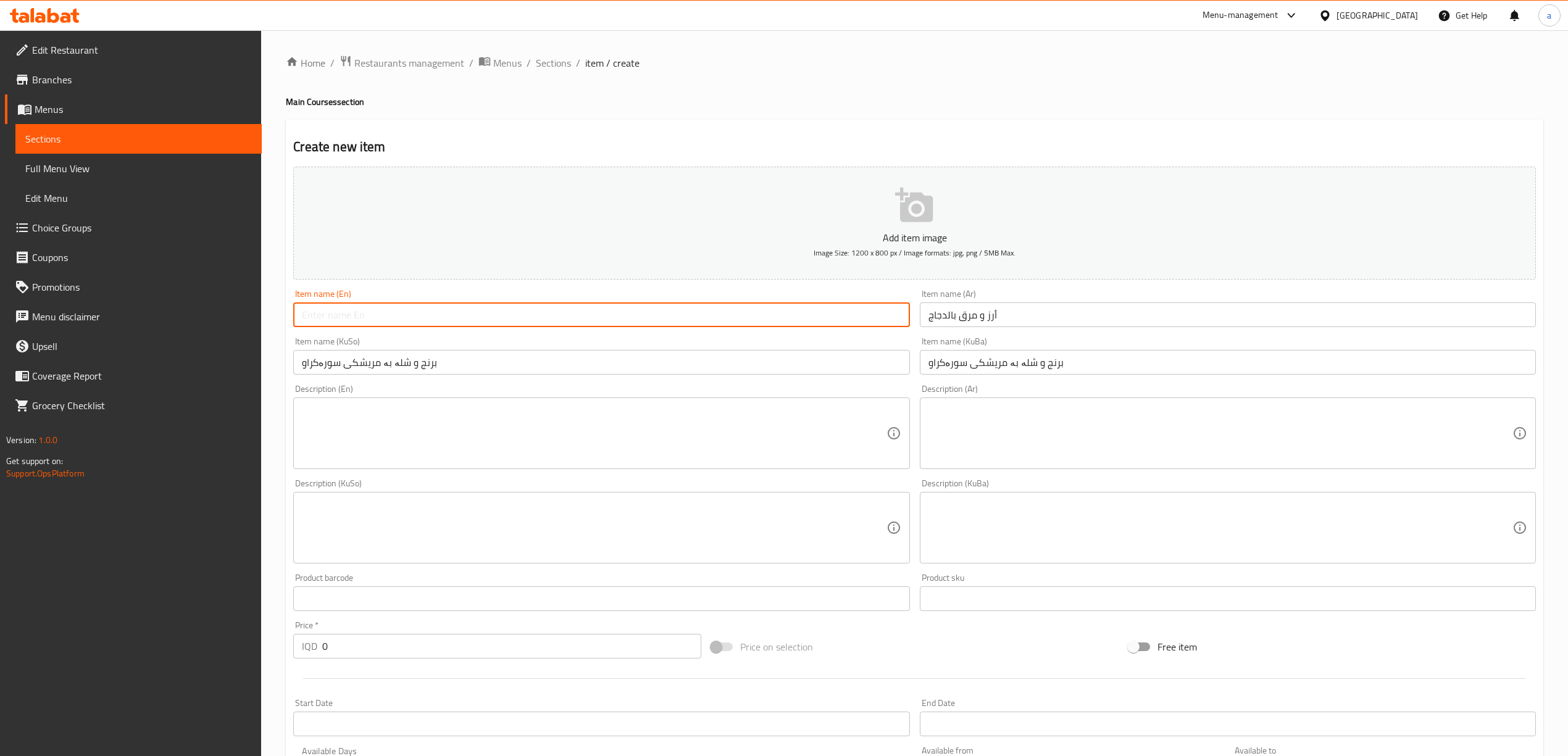
paste input "Rice And Broth With Chicken"
type input "Rice And Broth With Chicken"
click at [939, 327] on input "أرز و مرق بالدجاج" at bounding box center [1229, 314] width 616 height 24
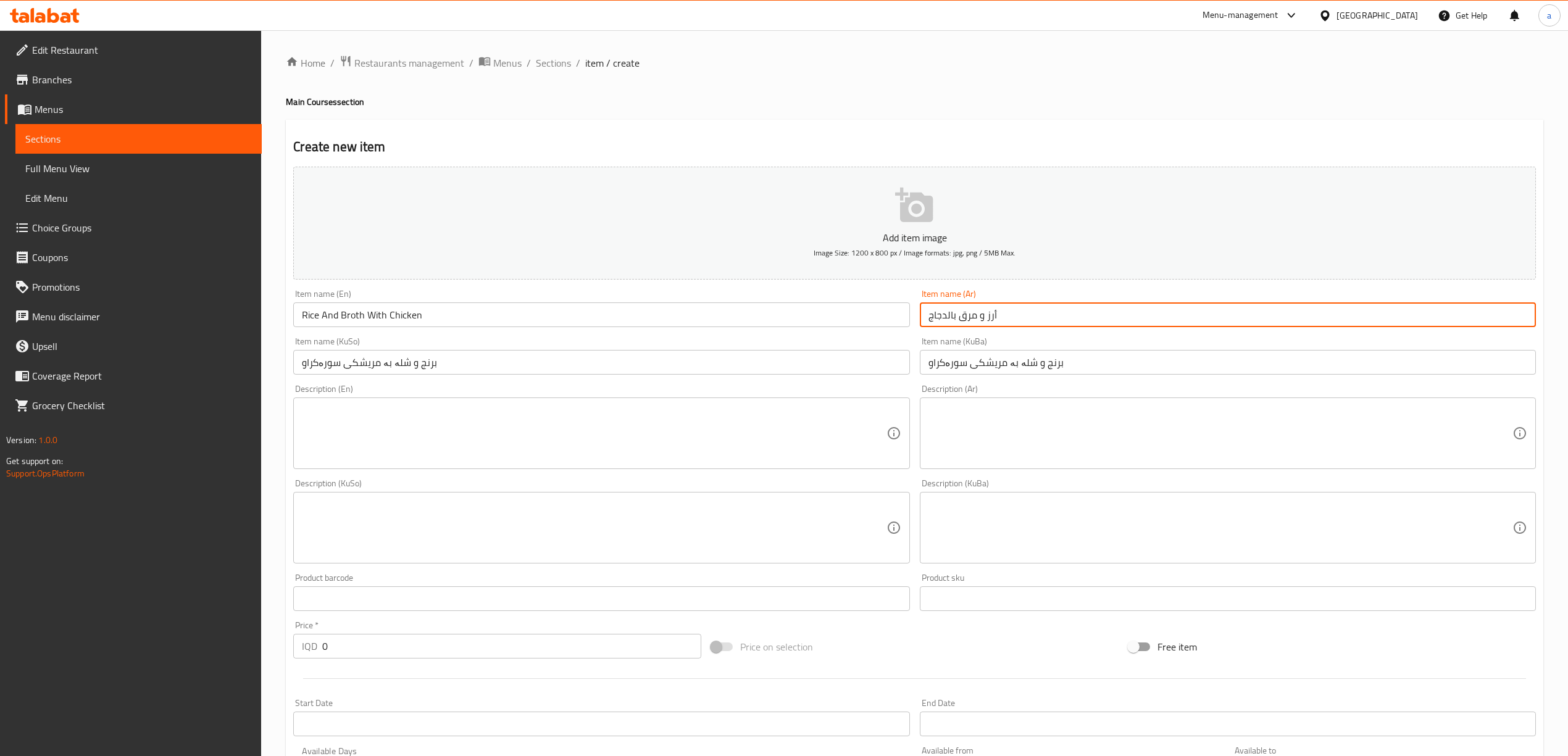
click at [939, 327] on input "أرز و مرق بالدجاج" at bounding box center [1229, 314] width 616 height 24
paste input "مقلي"
type input "أرز و مرق بالدجاج مقلي"
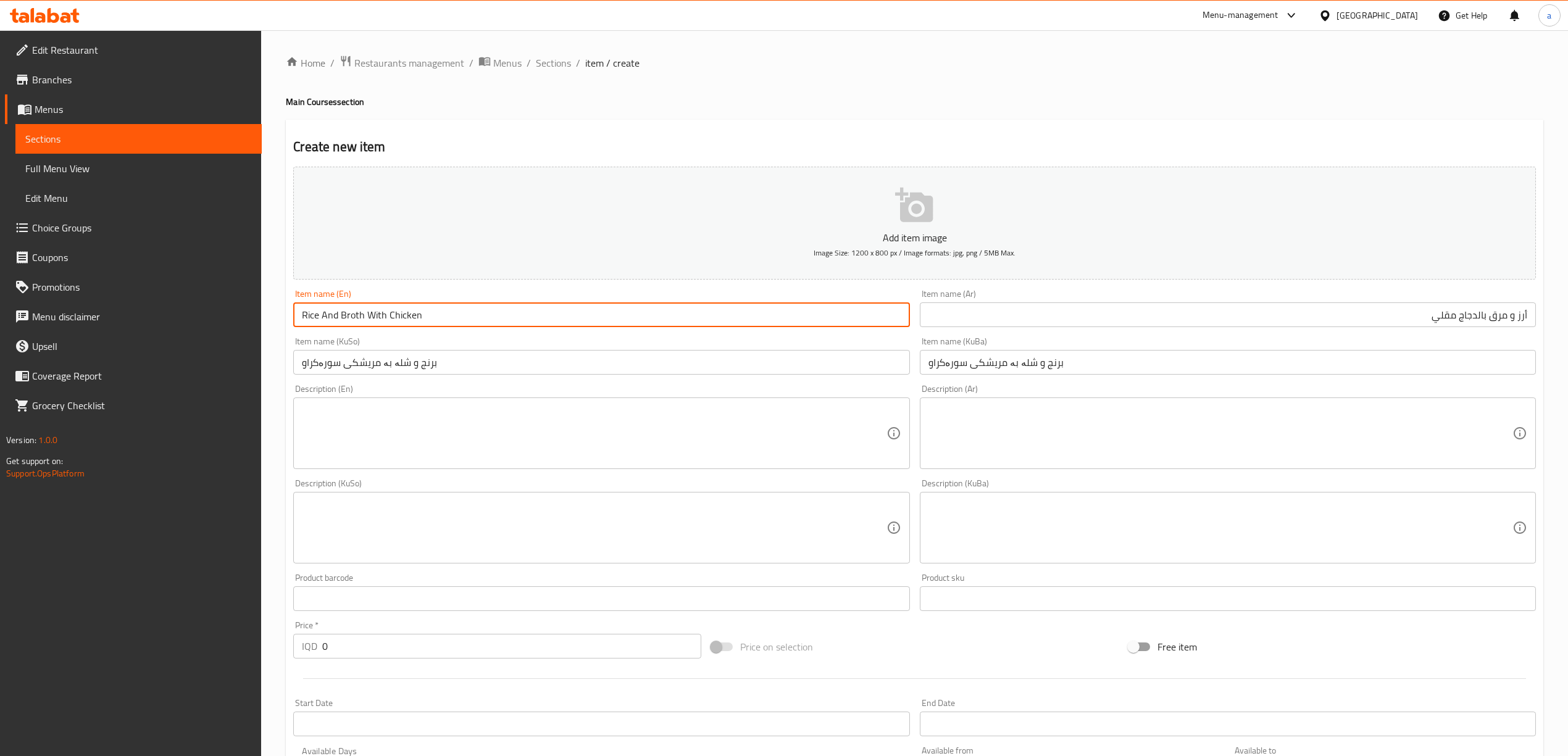
click at [432, 315] on input "Rice And Broth With Chicken" at bounding box center [601, 314] width 616 height 24
paste input "Fried"
type input "Rice And Broth With Fried Chicken"
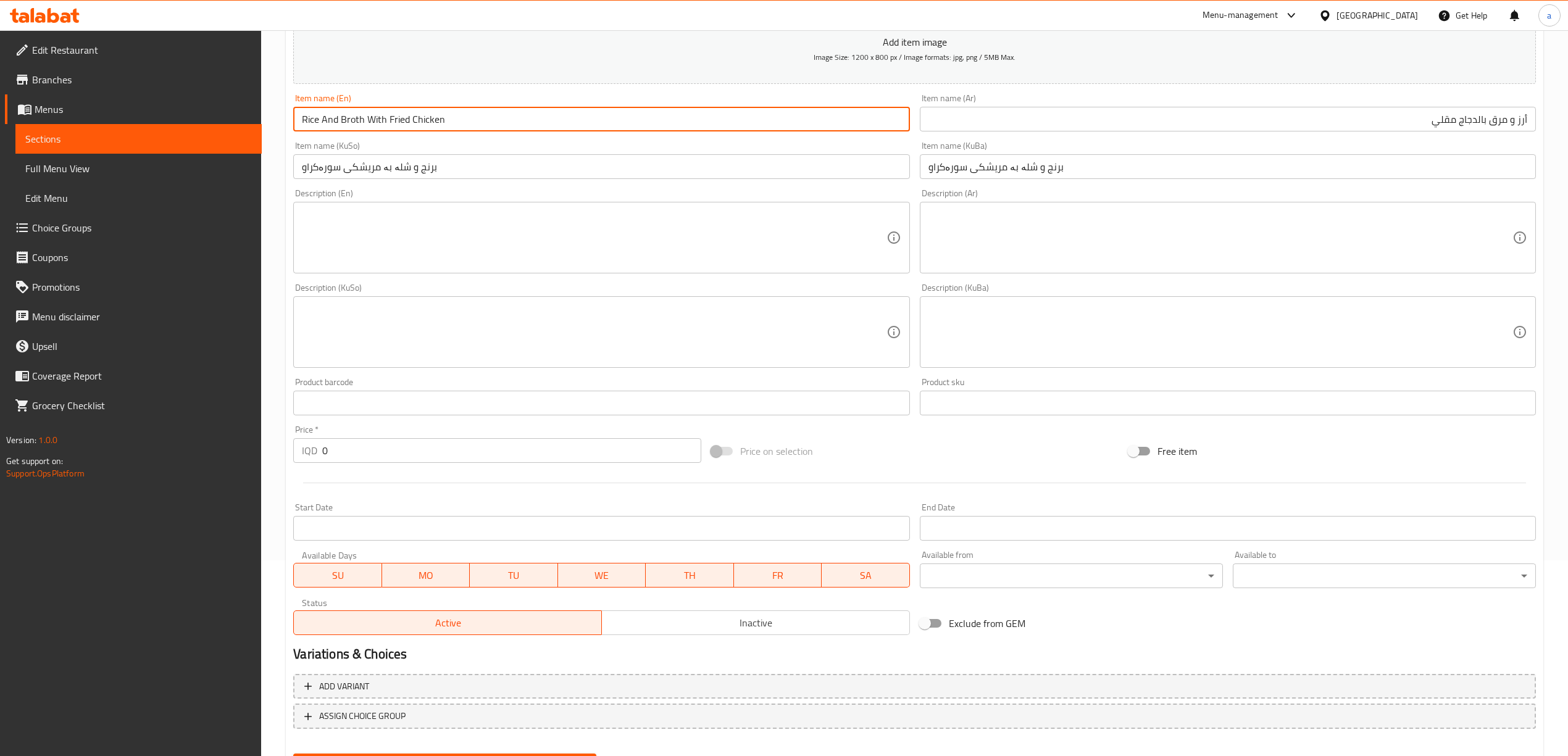
scroll to position [258, 0]
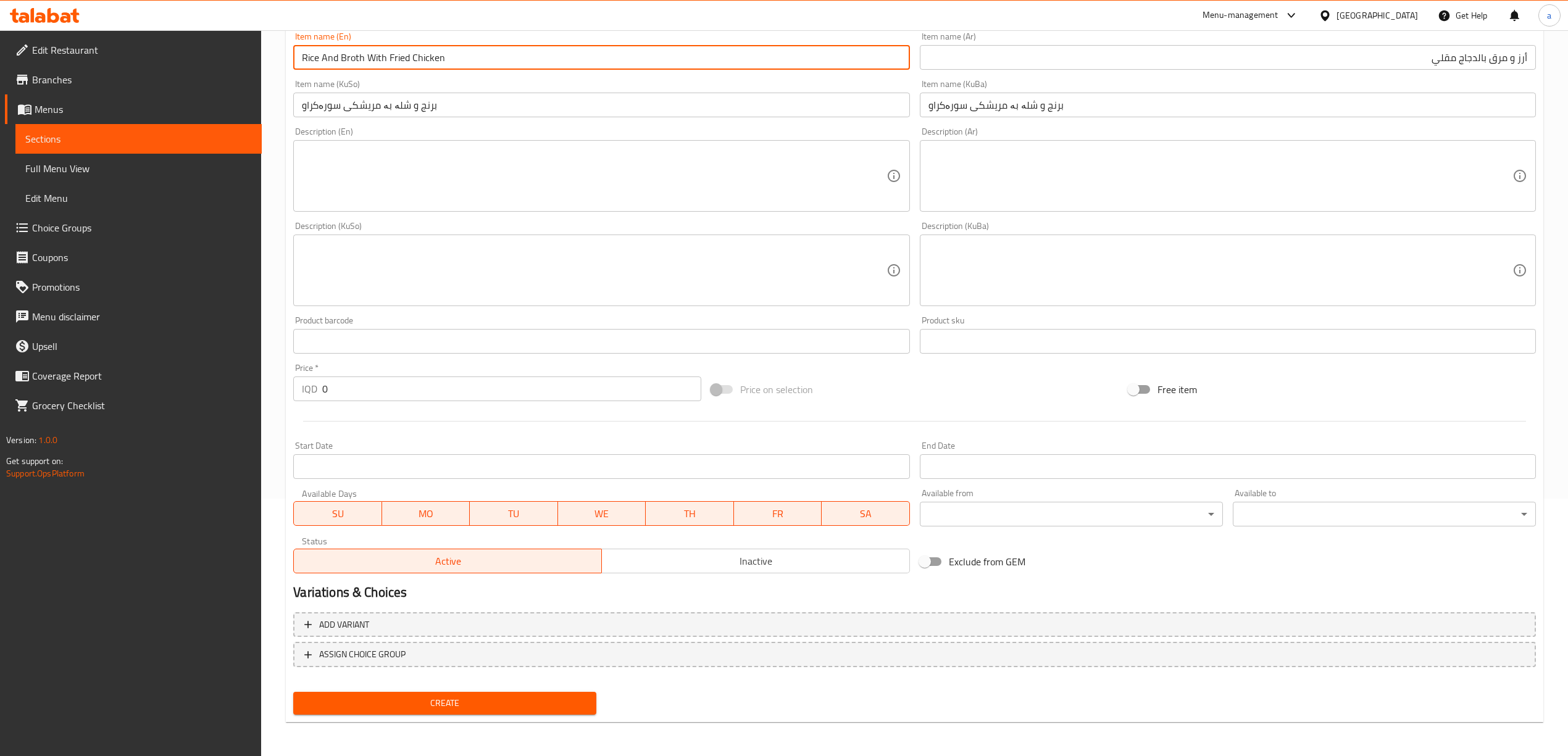
click at [333, 383] on input "0" at bounding box center [511, 388] width 378 height 24
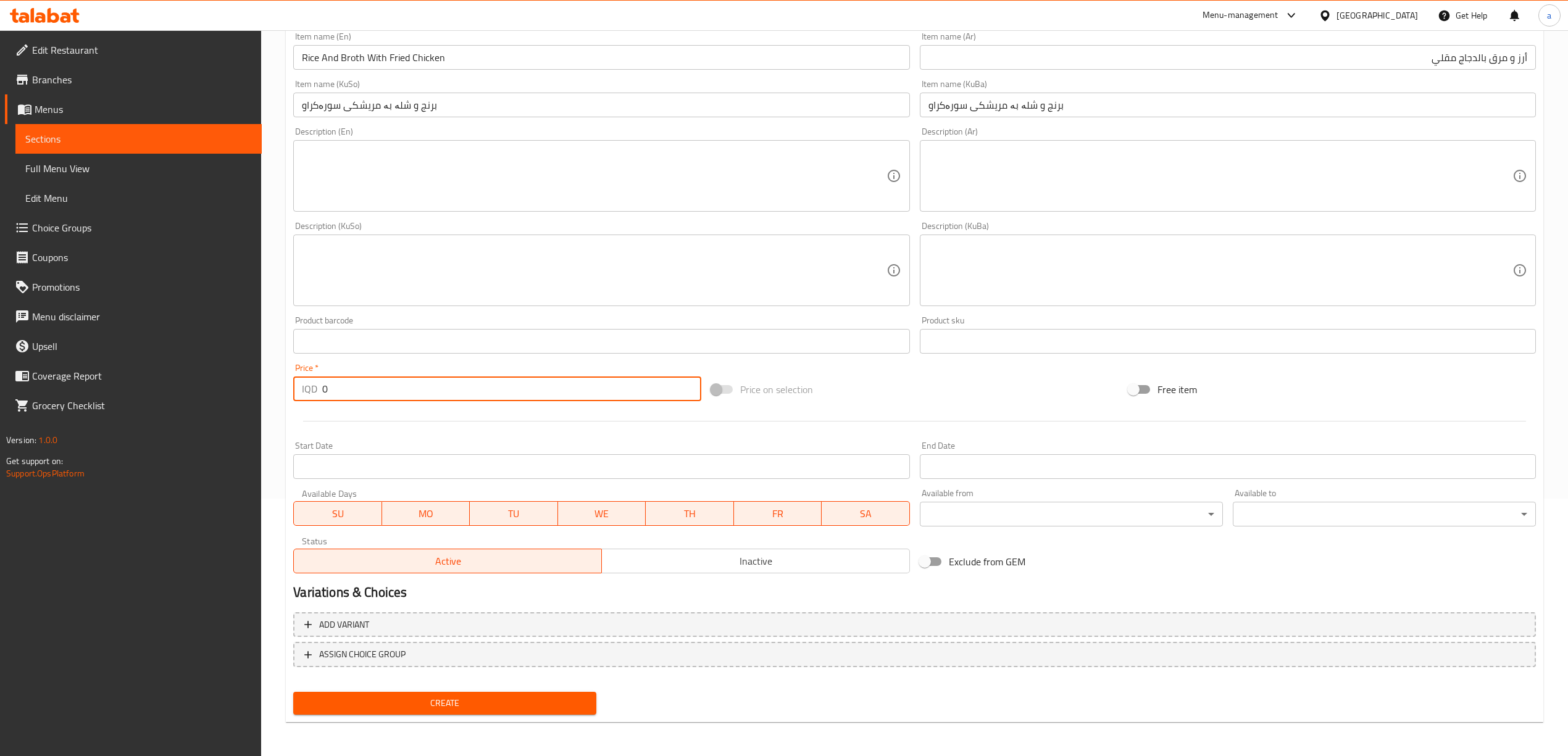
click at [333, 383] on input "0" at bounding box center [511, 388] width 378 height 24
type input "6000"
click at [450, 707] on span "Create" at bounding box center [445, 703] width 284 height 15
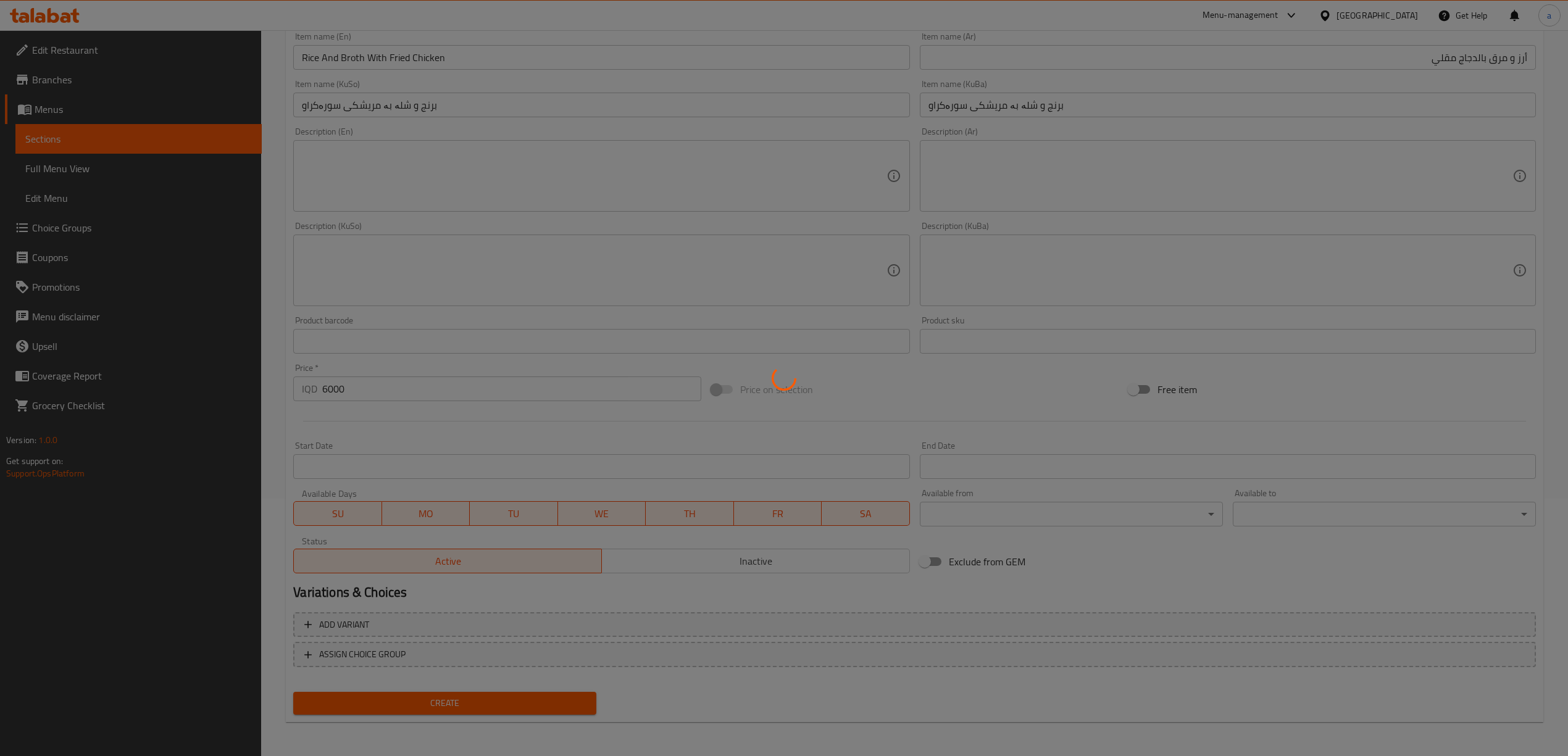
type input "0"
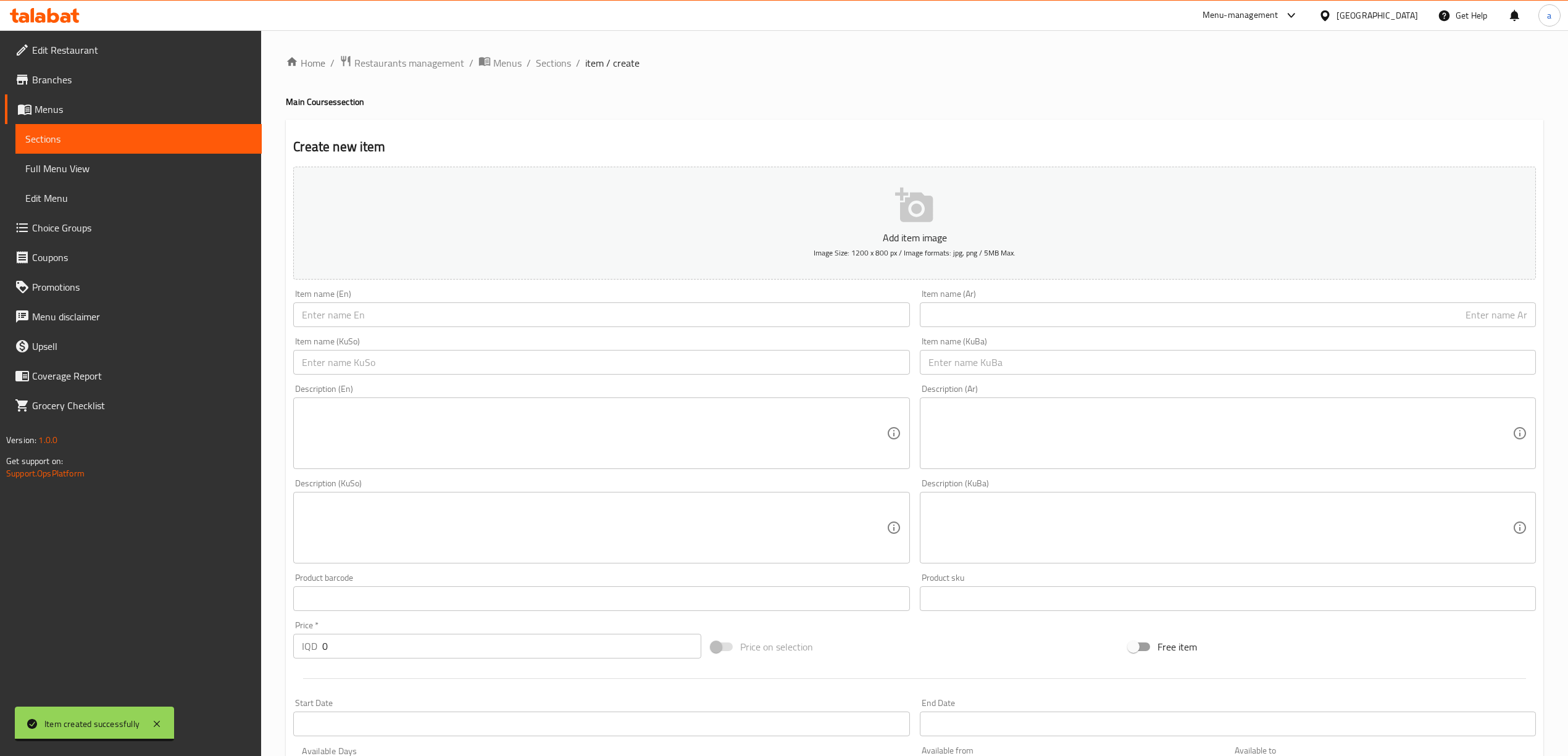
scroll to position [0, 0]
click at [566, 56] on span "Sections" at bounding box center [553, 63] width 35 height 15
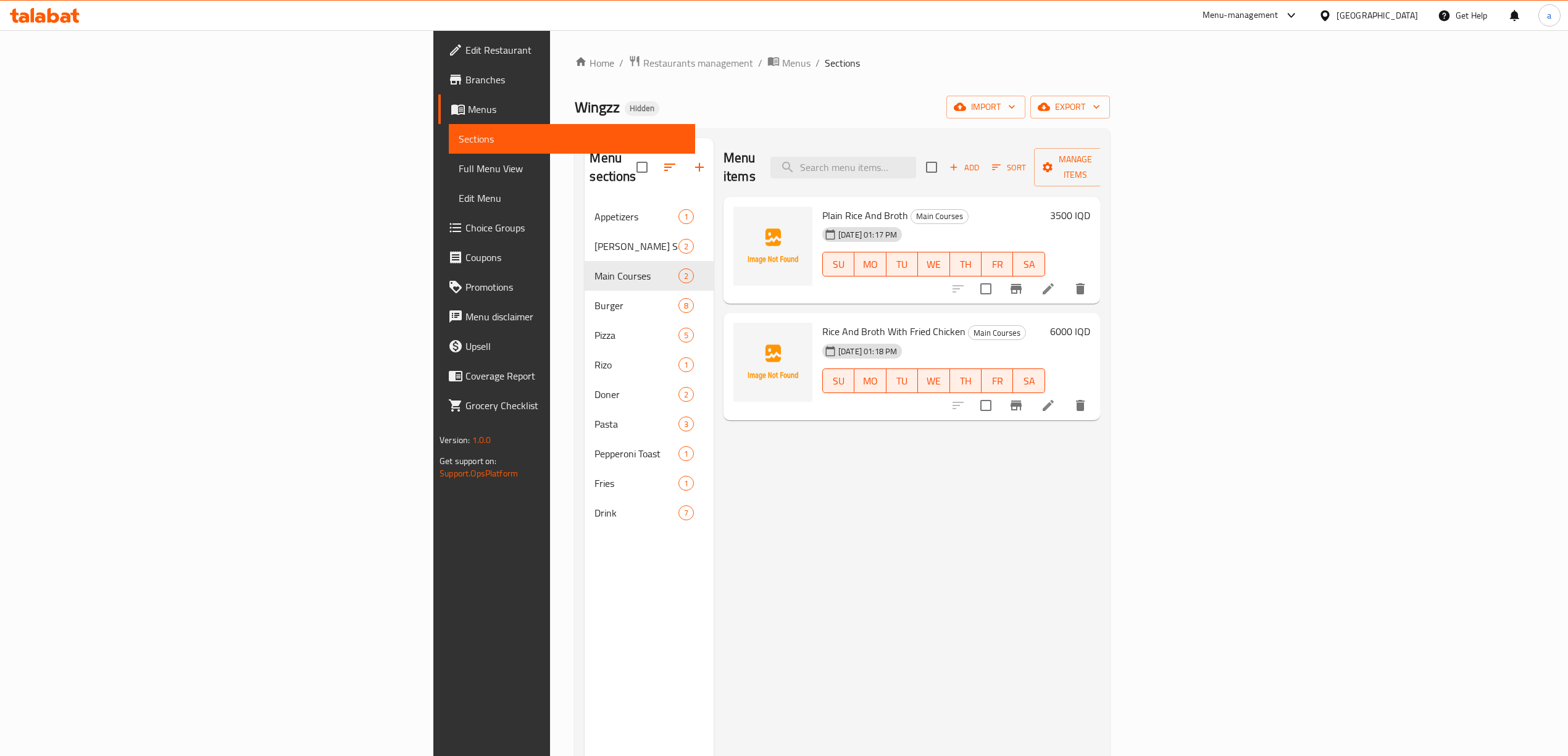
click at [1117, 148] on div "Add Sort Manage items" at bounding box center [1021, 167] width 191 height 38
click at [981, 161] on span "Add" at bounding box center [965, 168] width 34 height 14
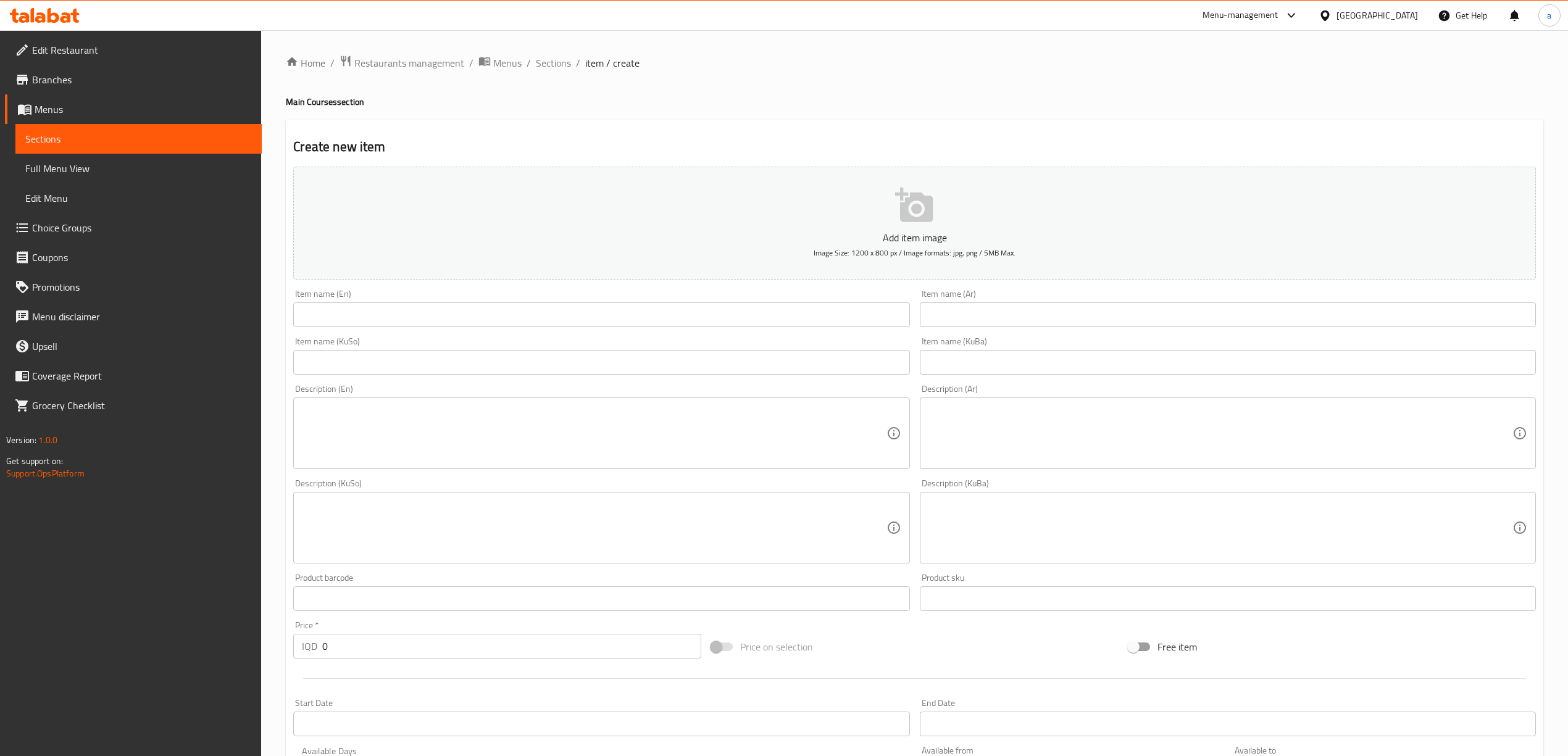
click at [978, 357] on input "text" at bounding box center [1229, 362] width 616 height 24
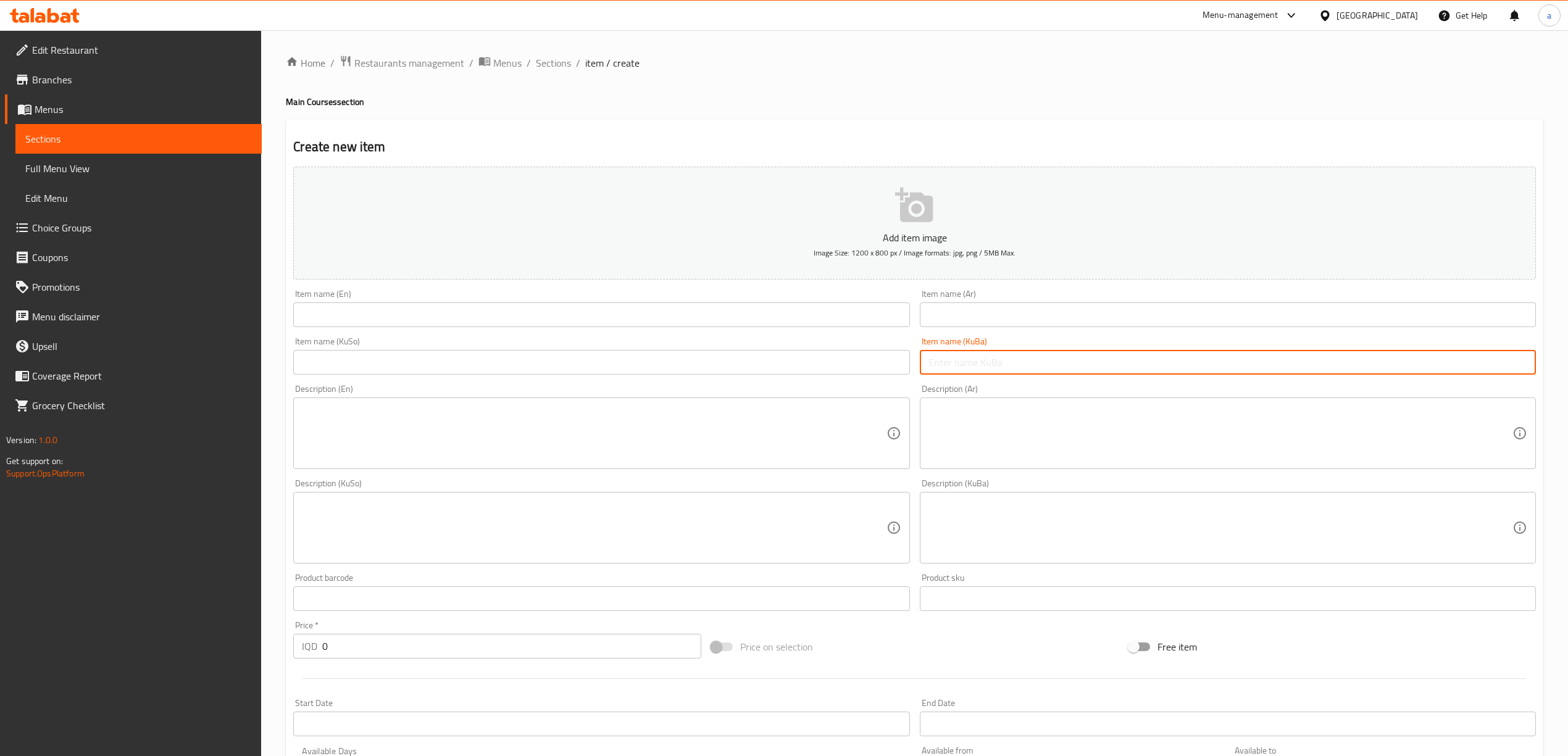
paste input "برنج و شلە بە مریشکی کوڵاو"
type input "برنج و شلە بە مریشکی کوڵاو"
click at [765, 358] on input "text" at bounding box center [601, 362] width 616 height 24
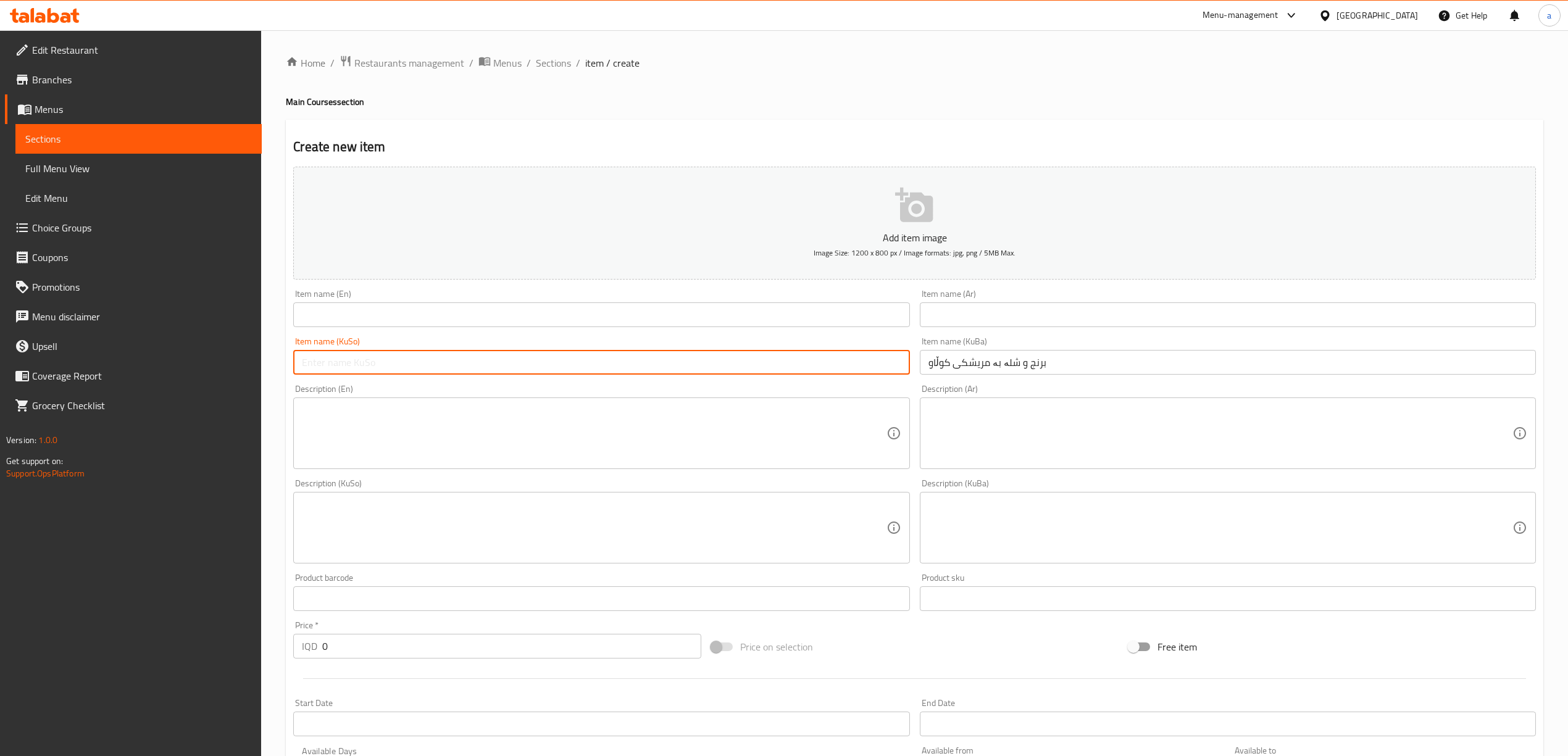
paste input "برنج و شلە بە مریشکی کوڵاو"
type input "برنج و شلە بە مریشکی کوڵاو"
click at [515, 306] on input "text" at bounding box center [601, 314] width 616 height 24
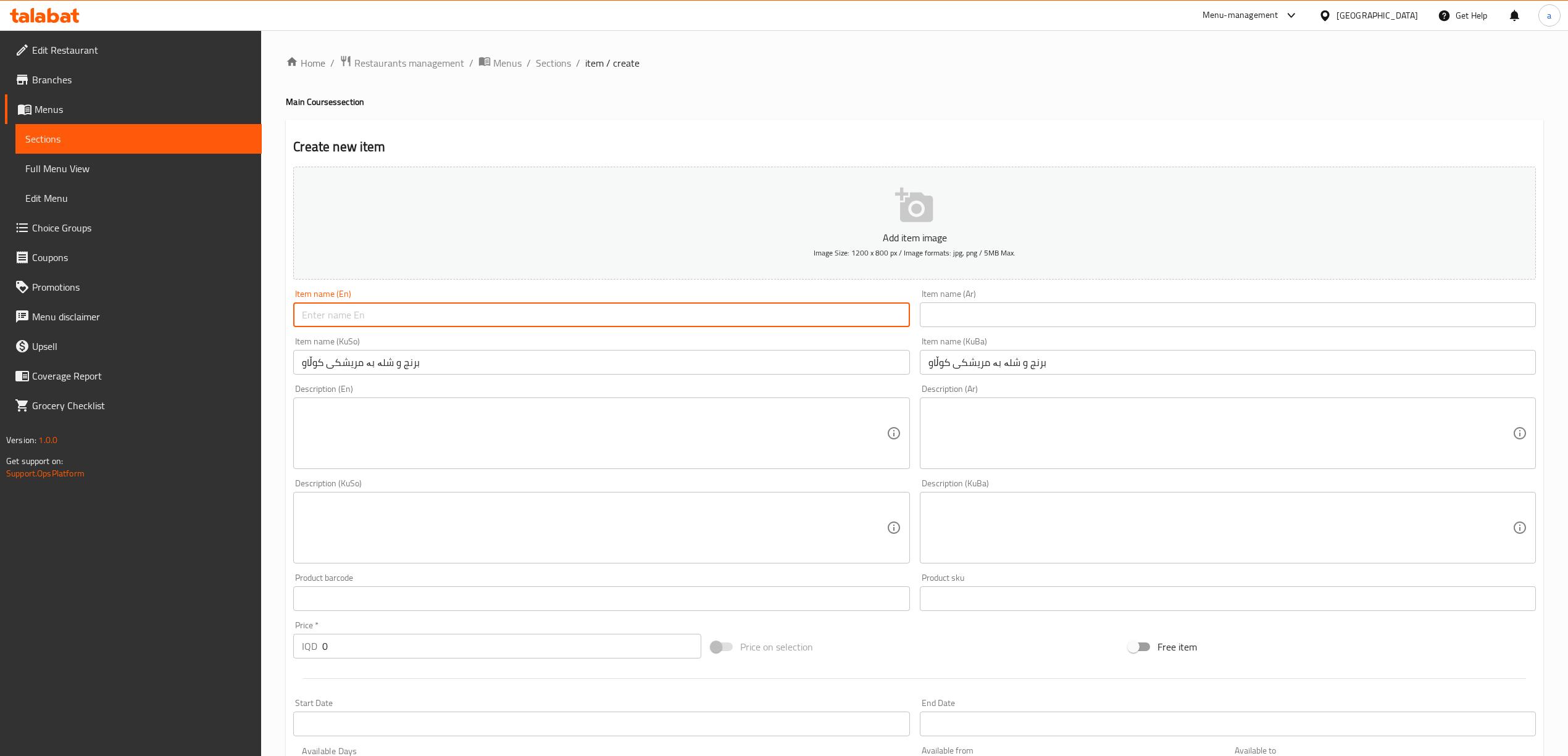
paste input "Rice And Broth With Chicken"
click at [384, 317] on input "Rice And Broth With Chicken" at bounding box center [601, 314] width 616 height 24
type input "Rice And Broth With Cooked Chicken"
click at [1063, 309] on input "text" at bounding box center [1229, 314] width 616 height 24
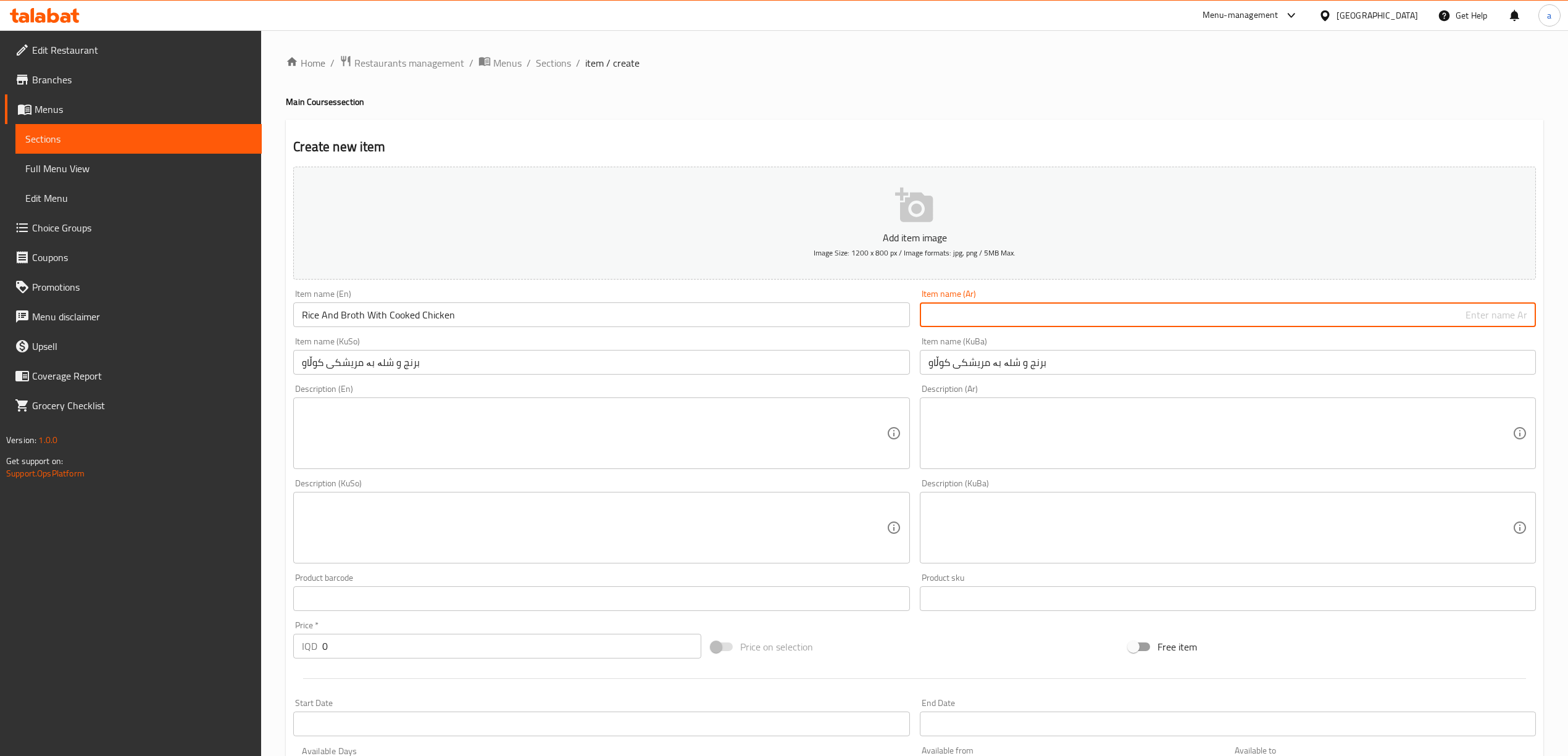
paste input "أرز و مرق بالدجاج"
paste input "مطبوخ"
type input "أرز و مرق بالدجاج مطبوخ"
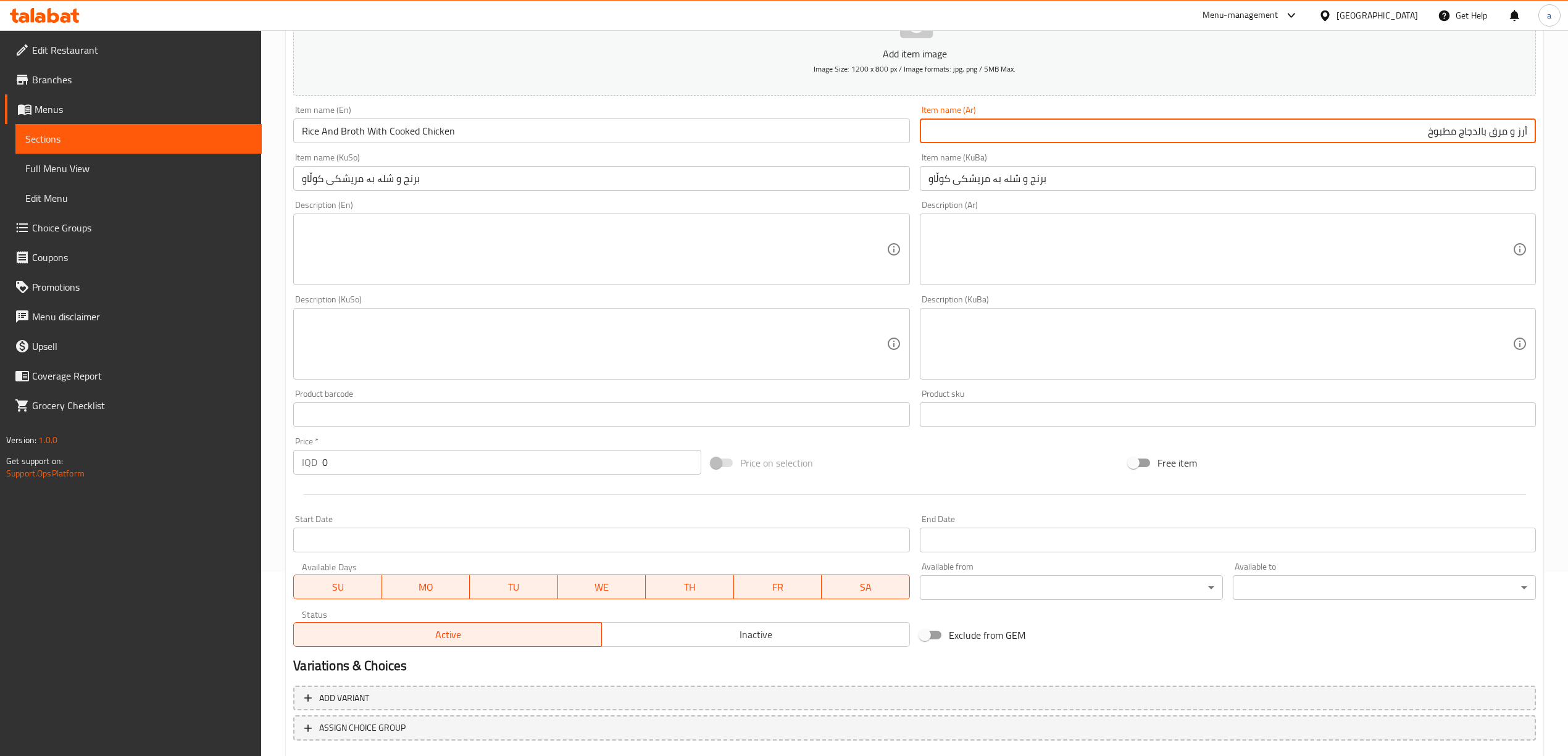
scroll to position [258, 0]
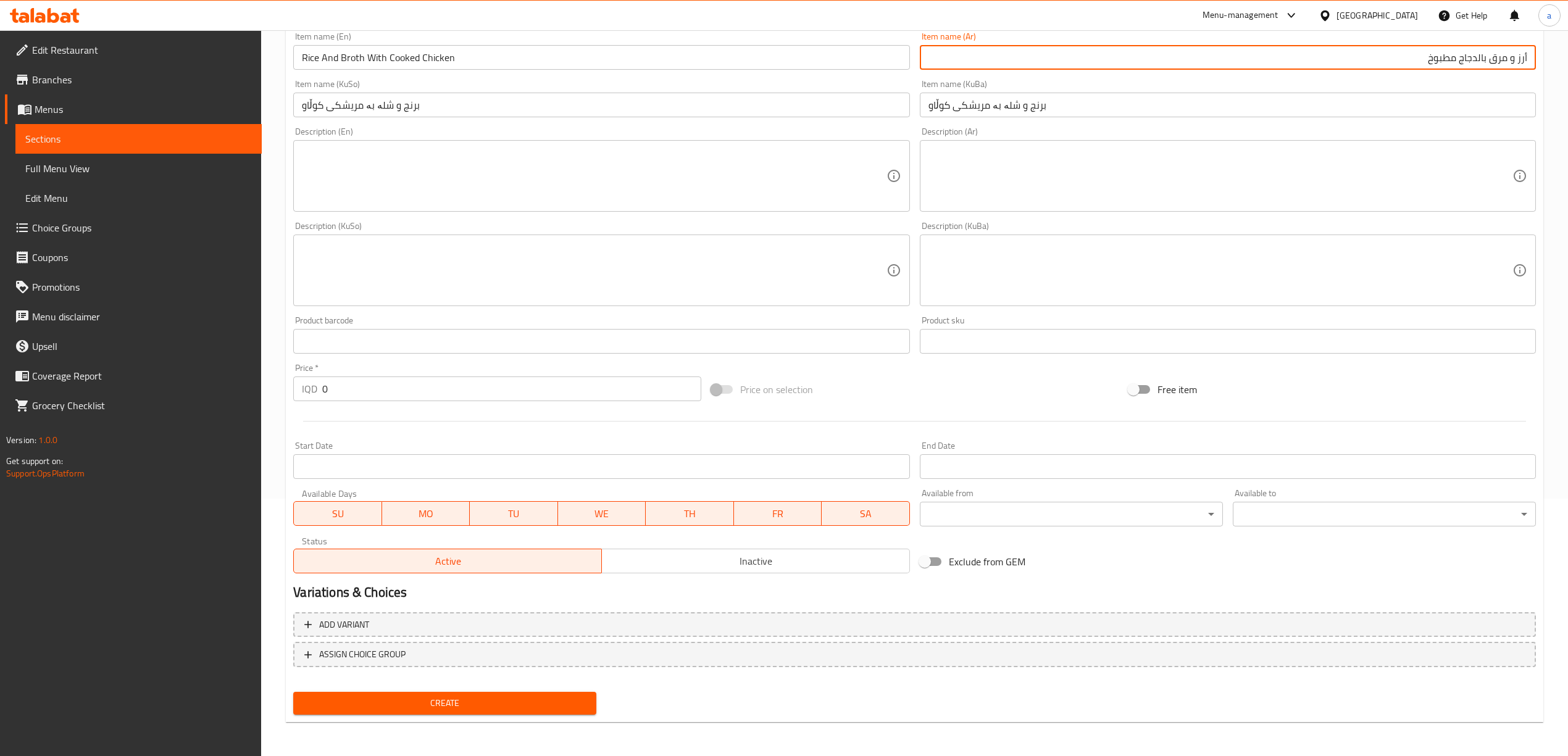
click at [327, 390] on input "0" at bounding box center [511, 388] width 378 height 24
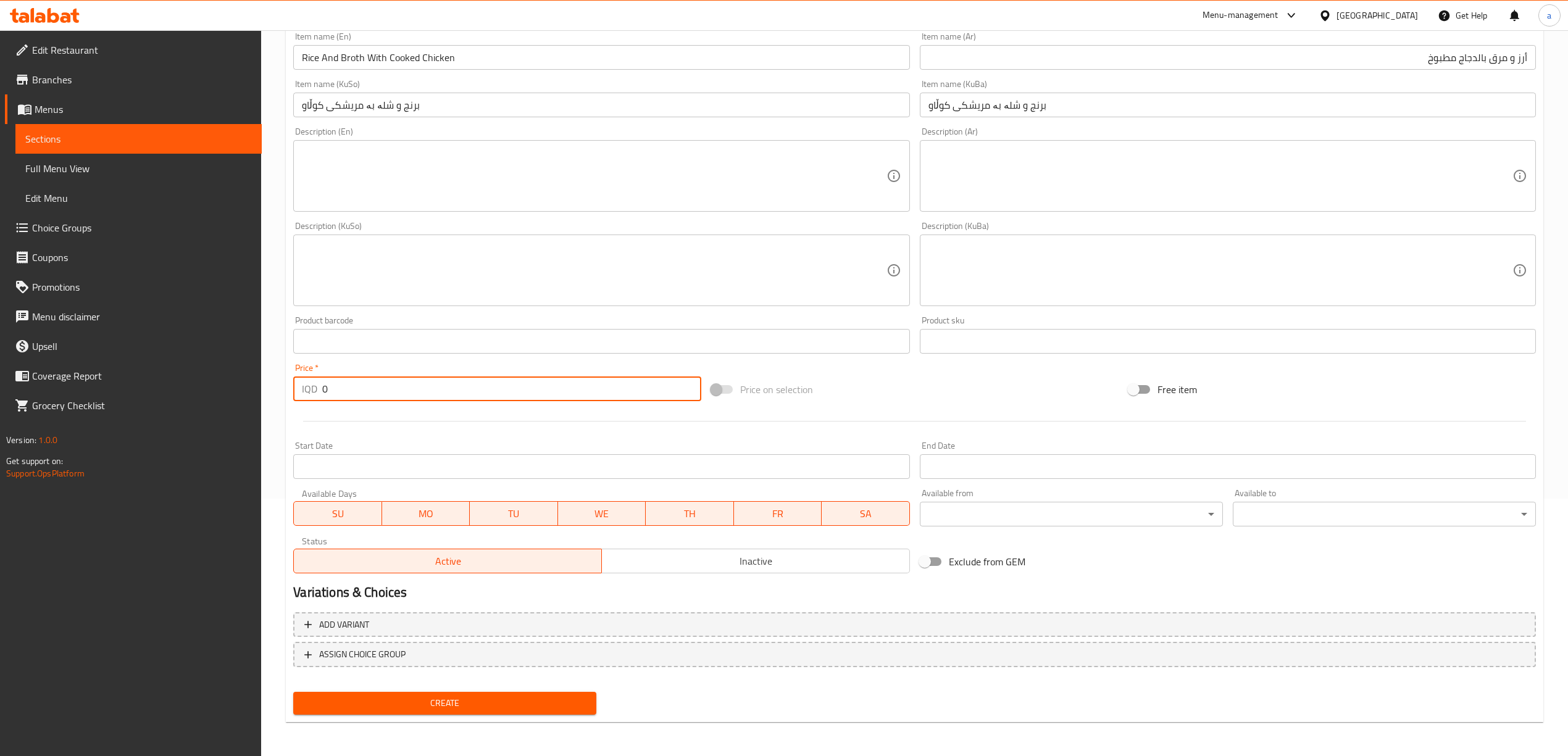
click at [327, 390] on input "0" at bounding box center [511, 388] width 378 height 24
type input "6000"
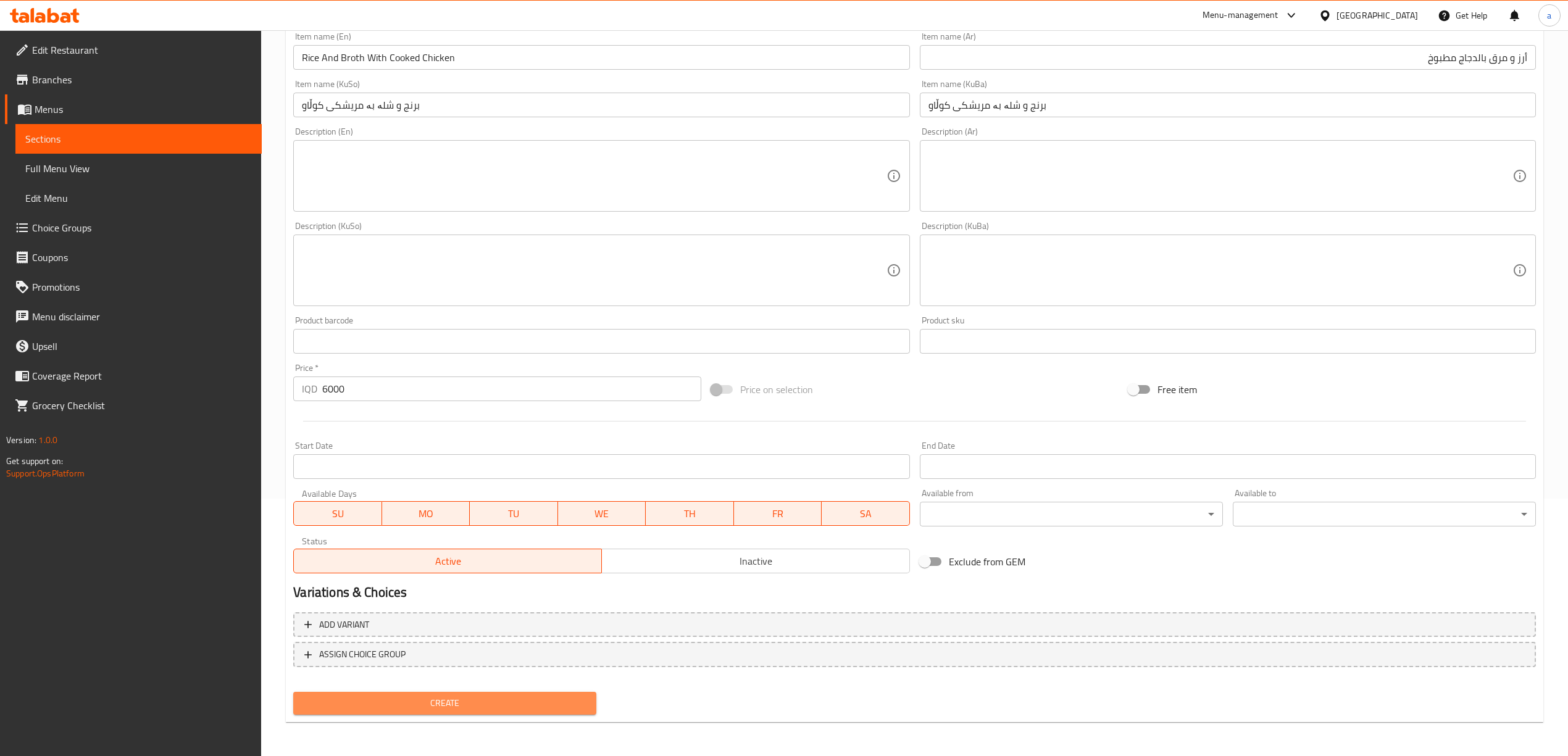
click at [490, 694] on button "Create" at bounding box center [445, 703] width 303 height 23
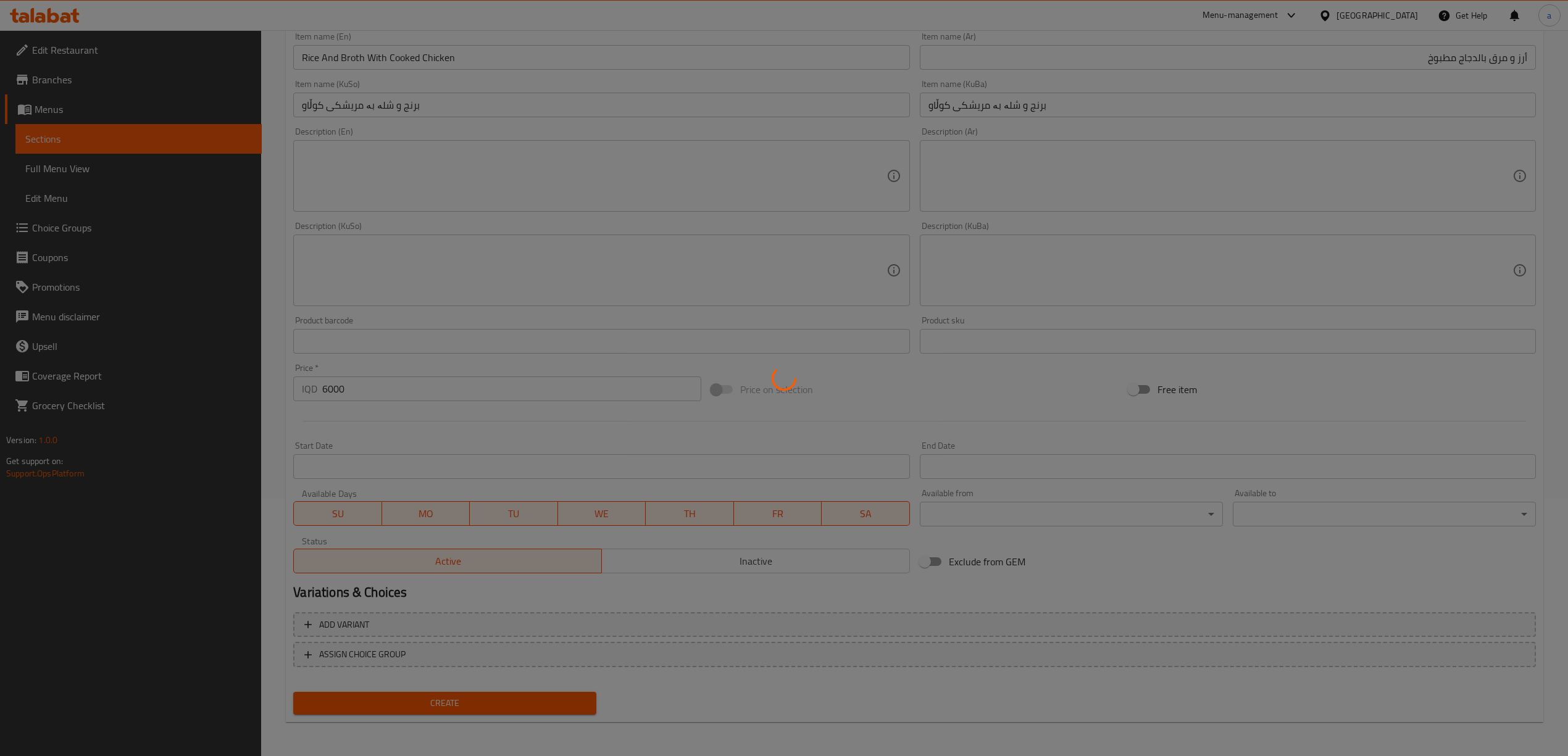
type input "0"
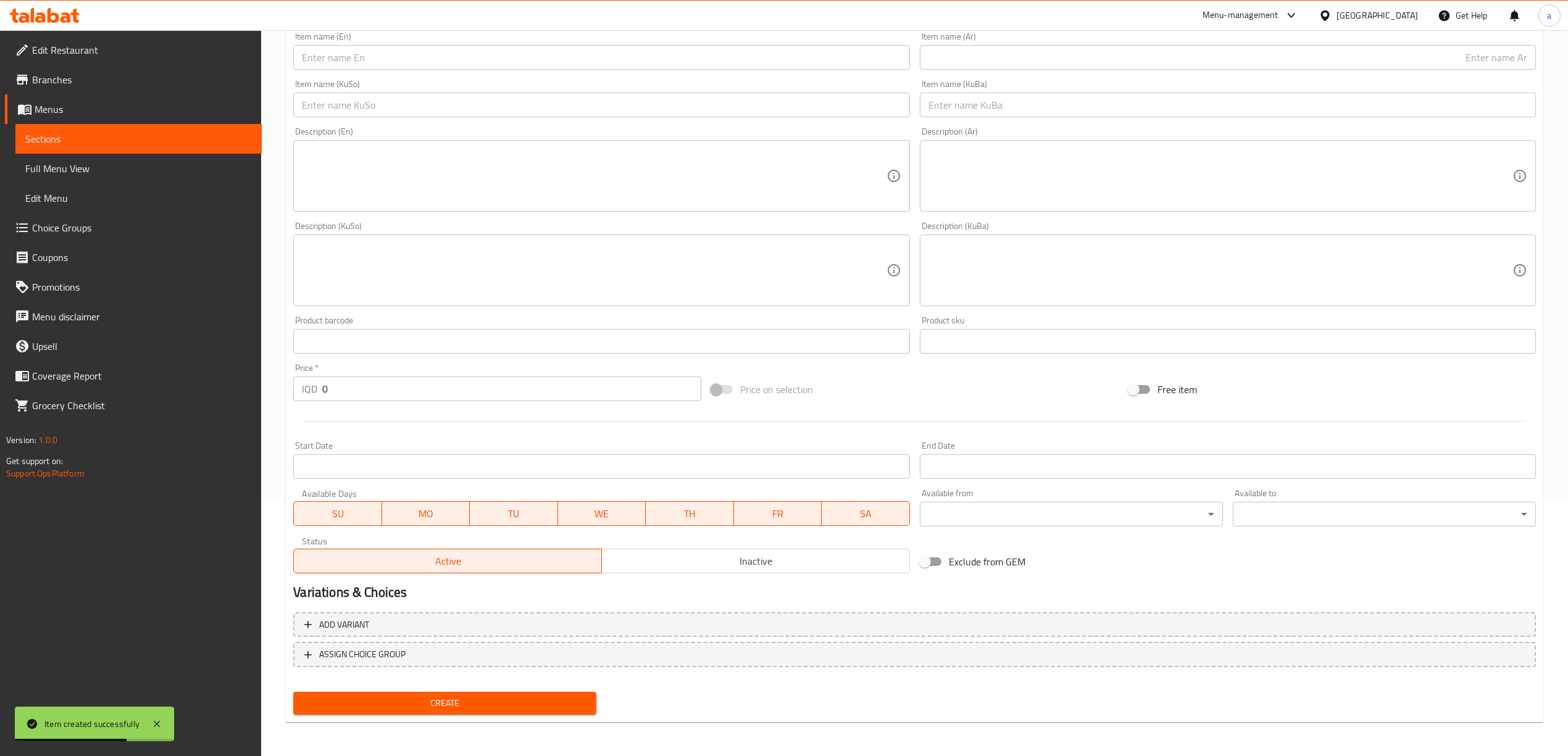
click at [435, 697] on span "Create" at bounding box center [445, 703] width 284 height 15
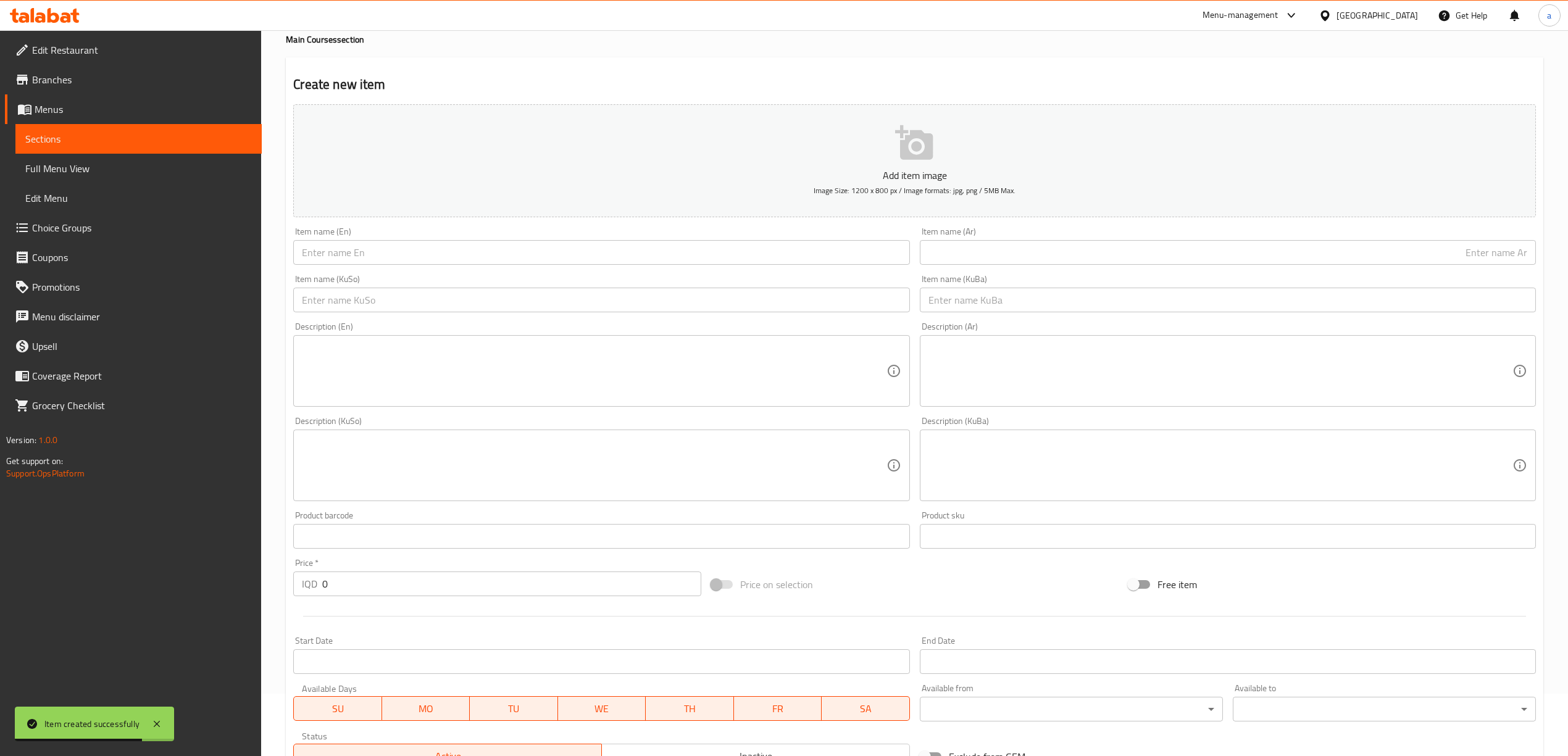
scroll to position [0, 0]
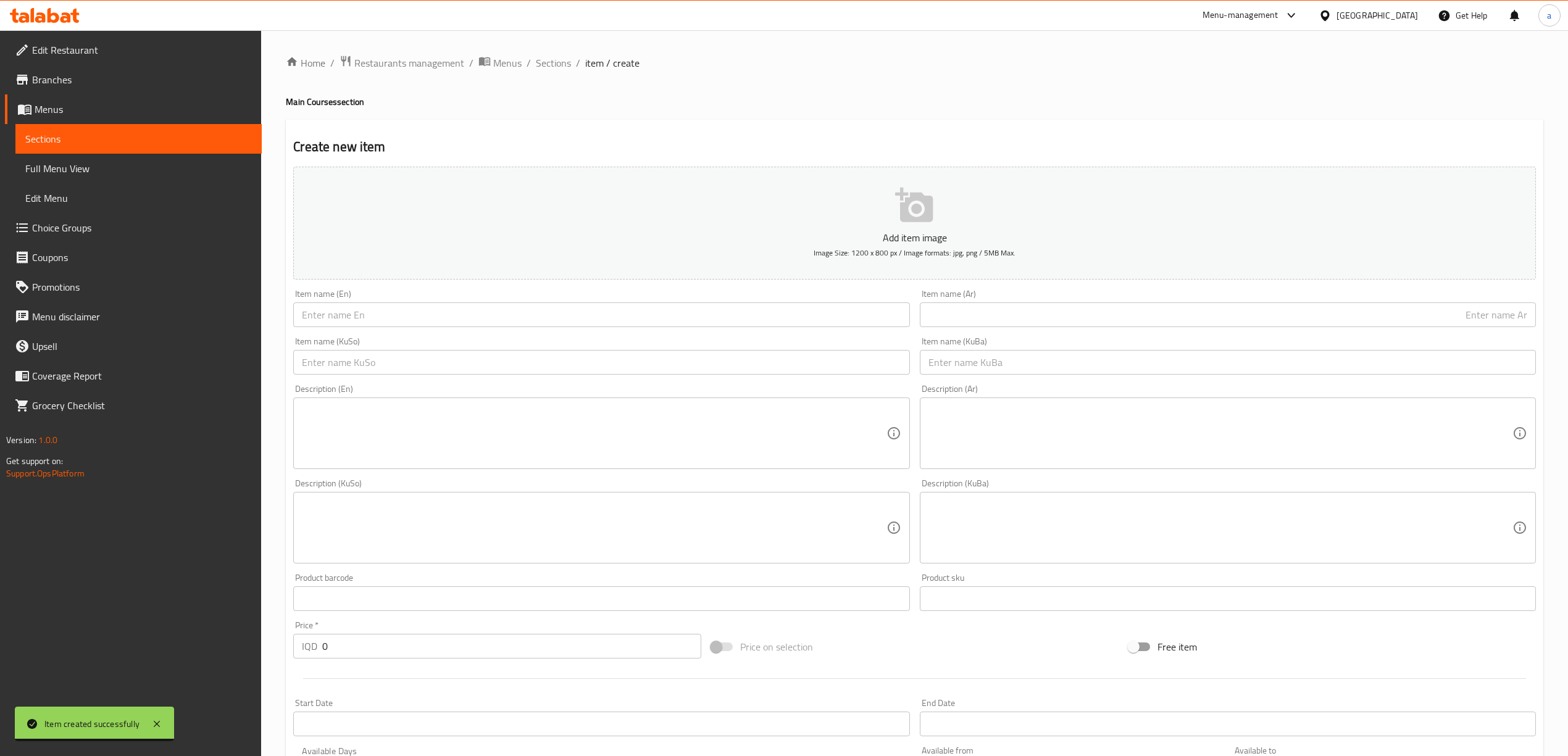
click at [530, 82] on div "Home / Restaurants management / Menus / Sections / item / create Main Courses s…" at bounding box center [915, 522] width 1258 height 934
click at [554, 67] on span "Sections" at bounding box center [553, 63] width 35 height 15
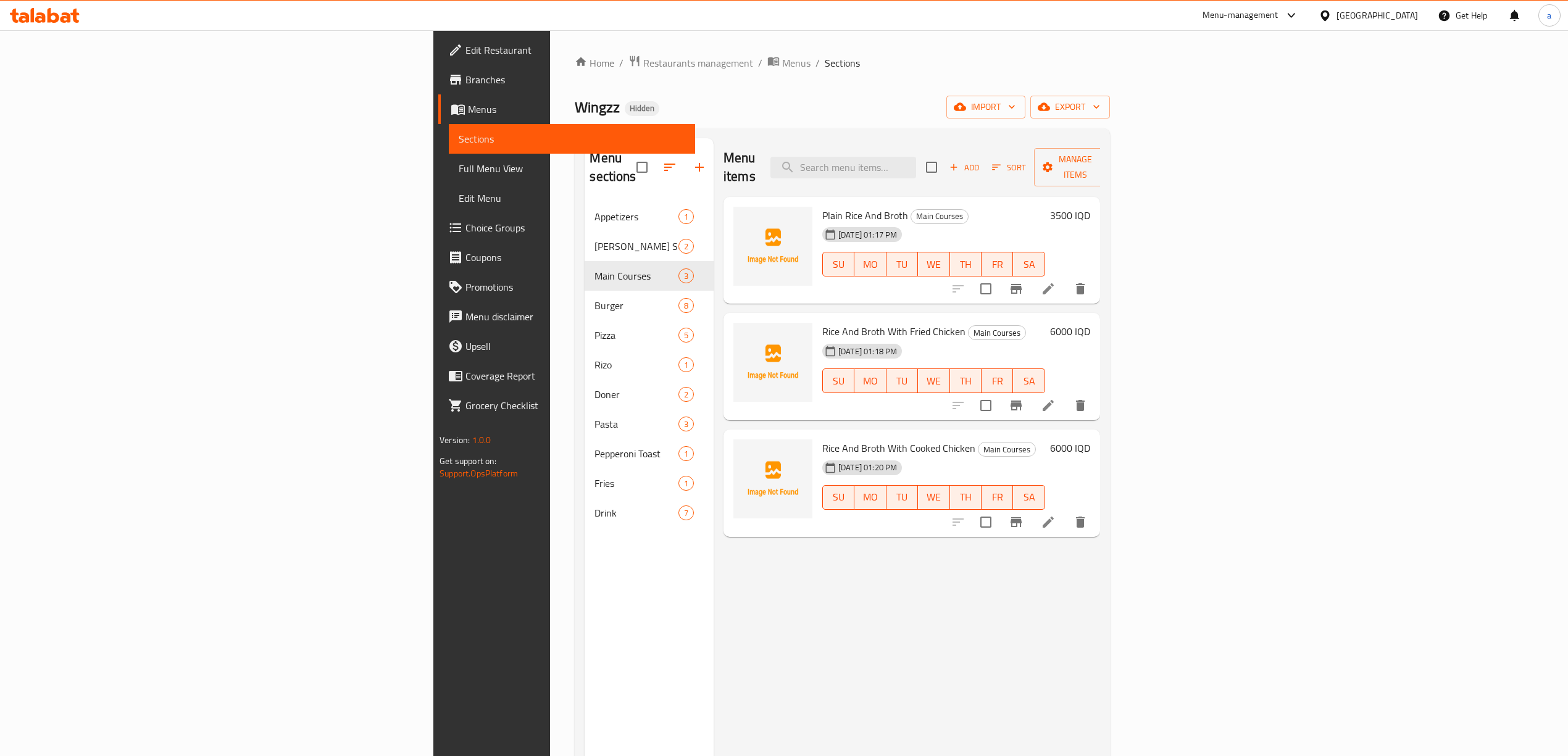
click at [981, 161] on span "Add" at bounding box center [965, 168] width 34 height 14
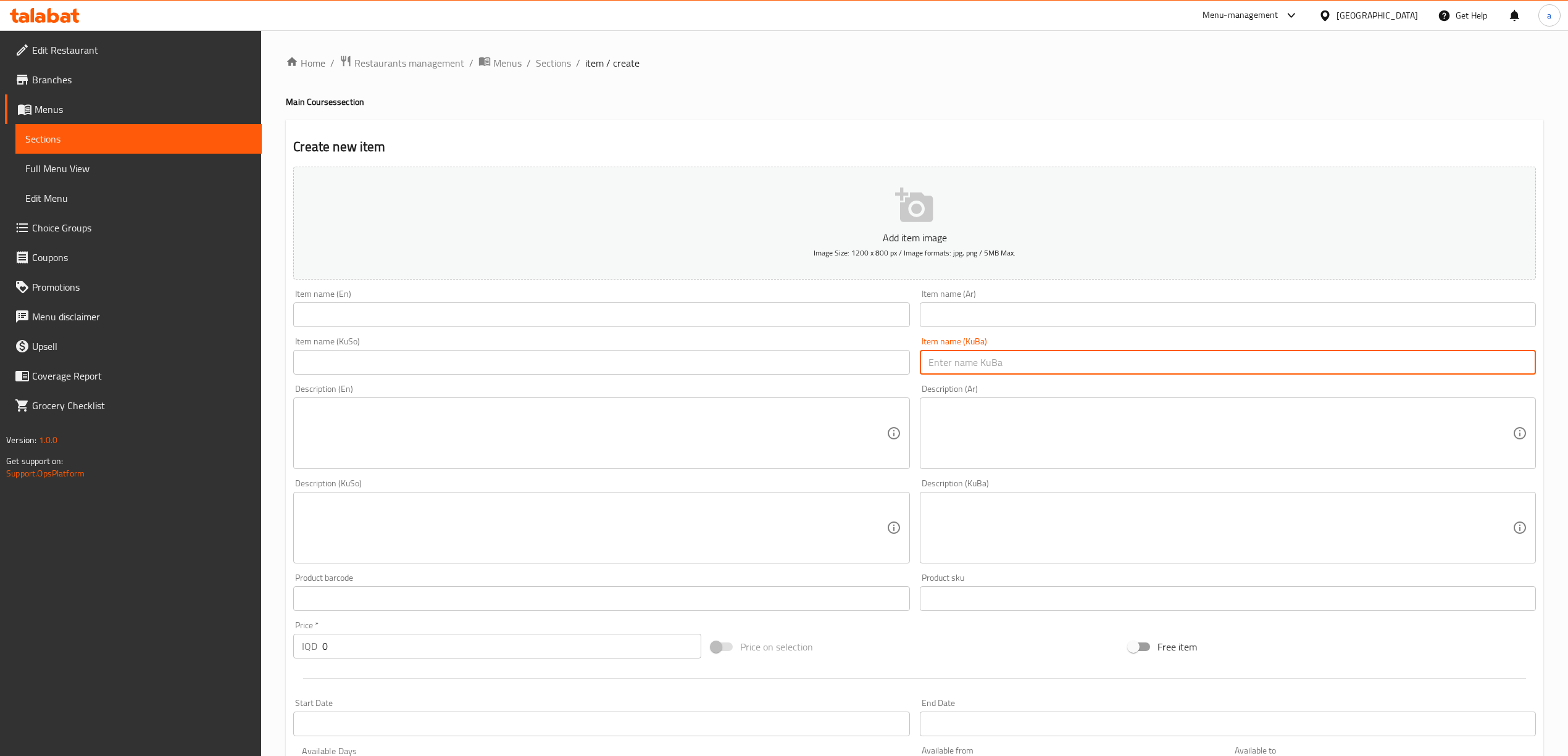
click at [993, 374] on input "text" at bounding box center [1229, 362] width 616 height 24
paste input "برنج و شلە بە مریشکی مەحشی"
type input "برنج و شلە بە مریشکی مەحشی"
click at [756, 366] on input "text" at bounding box center [601, 362] width 616 height 24
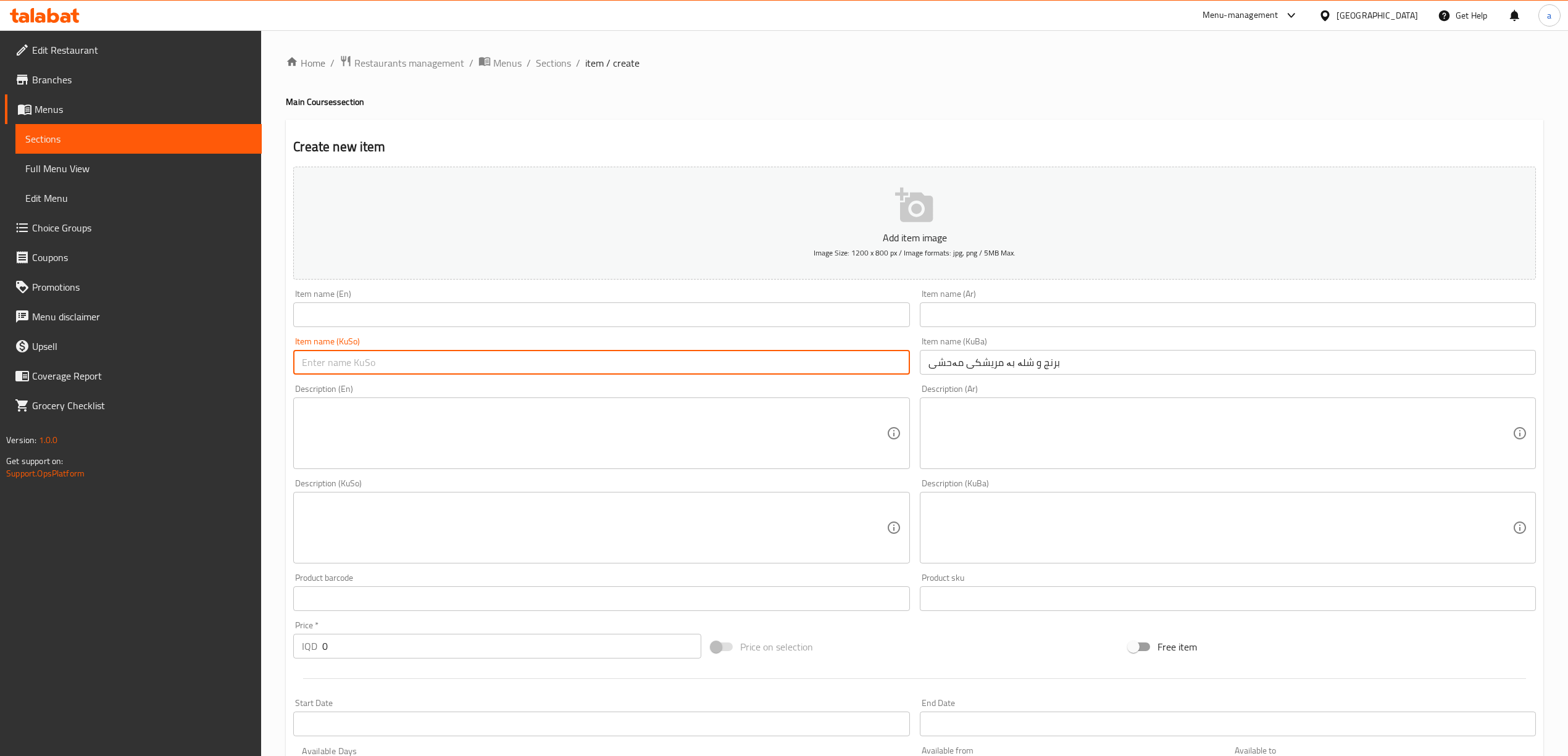
paste input "برنج و شلە بە مریشکی مەحشی"
type input "برنج و شلە بە مریشکی مەحشی"
click at [430, 314] on input "text" at bounding box center [601, 314] width 616 height 24
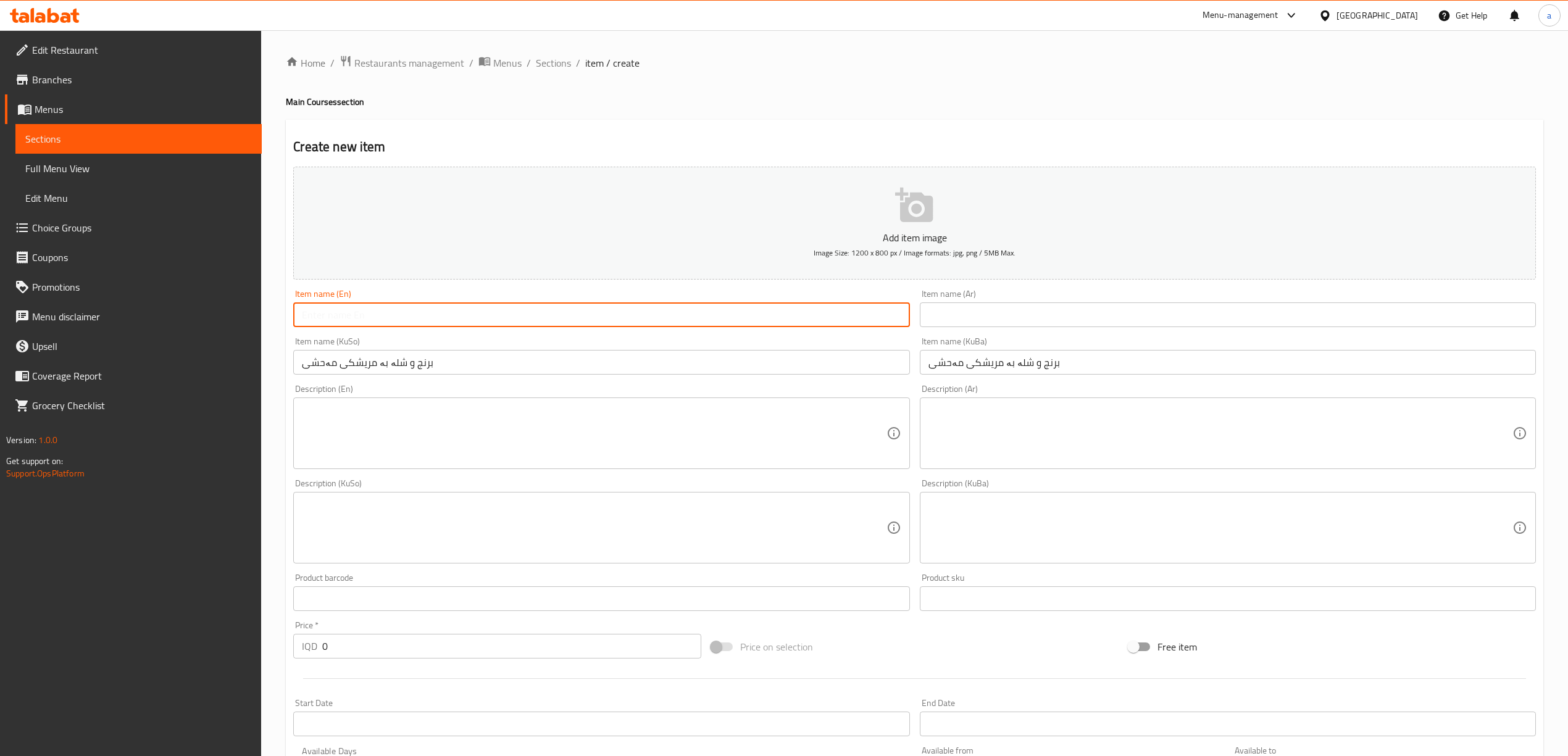
paste input "Rice And Broth With Chicken"
click at [386, 322] on input "Rice And Broth With Chicken" at bounding box center [601, 314] width 616 height 24
paste input "Mahshi"
type input "Rice And Broth With Mahshi Chicken"
click at [994, 313] on input "text" at bounding box center [1229, 314] width 616 height 24
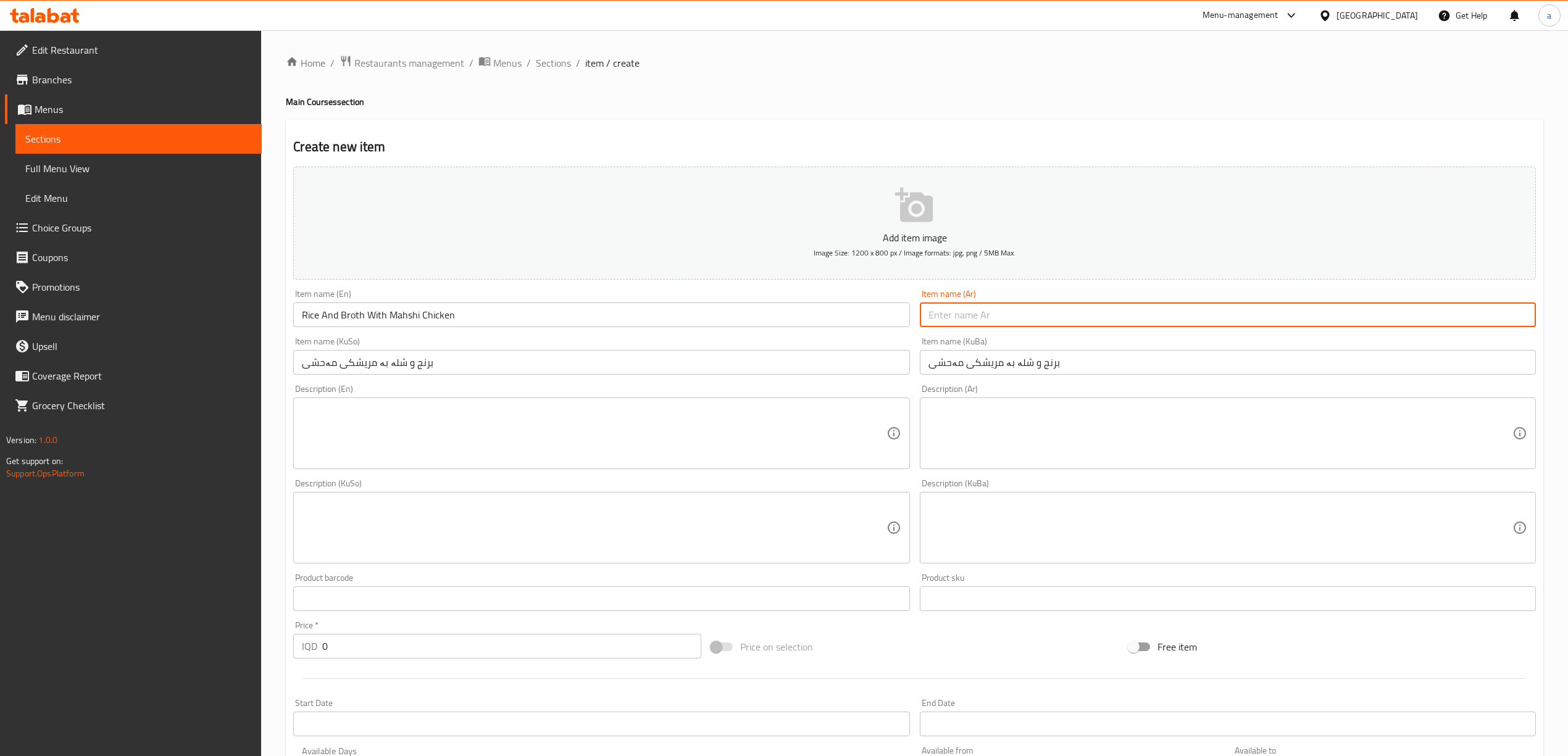
paste input "أرز و مرق بالدجاج"
paste input "محشي"
type input "أرز و مرق بالدجاج محشي"
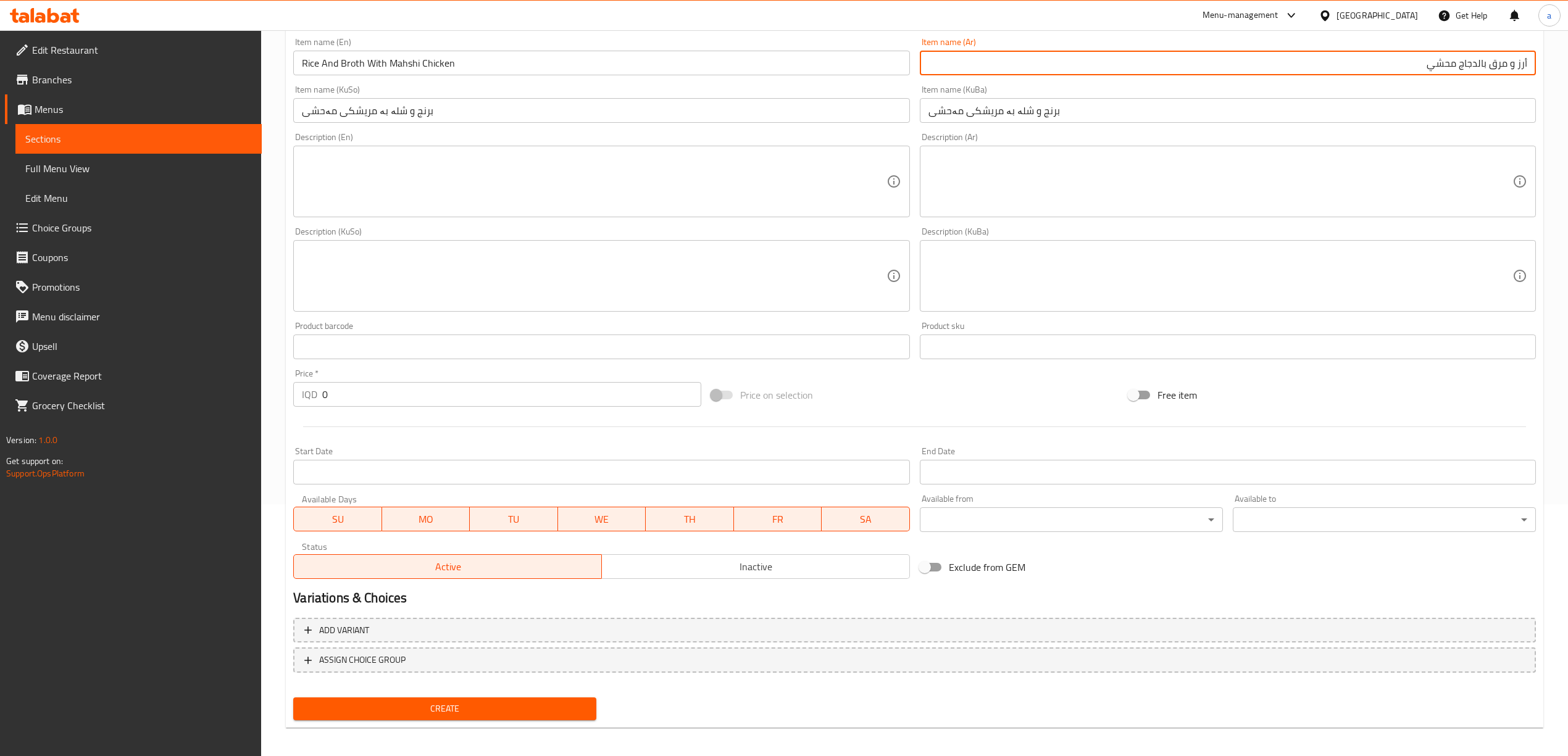
scroll to position [258, 0]
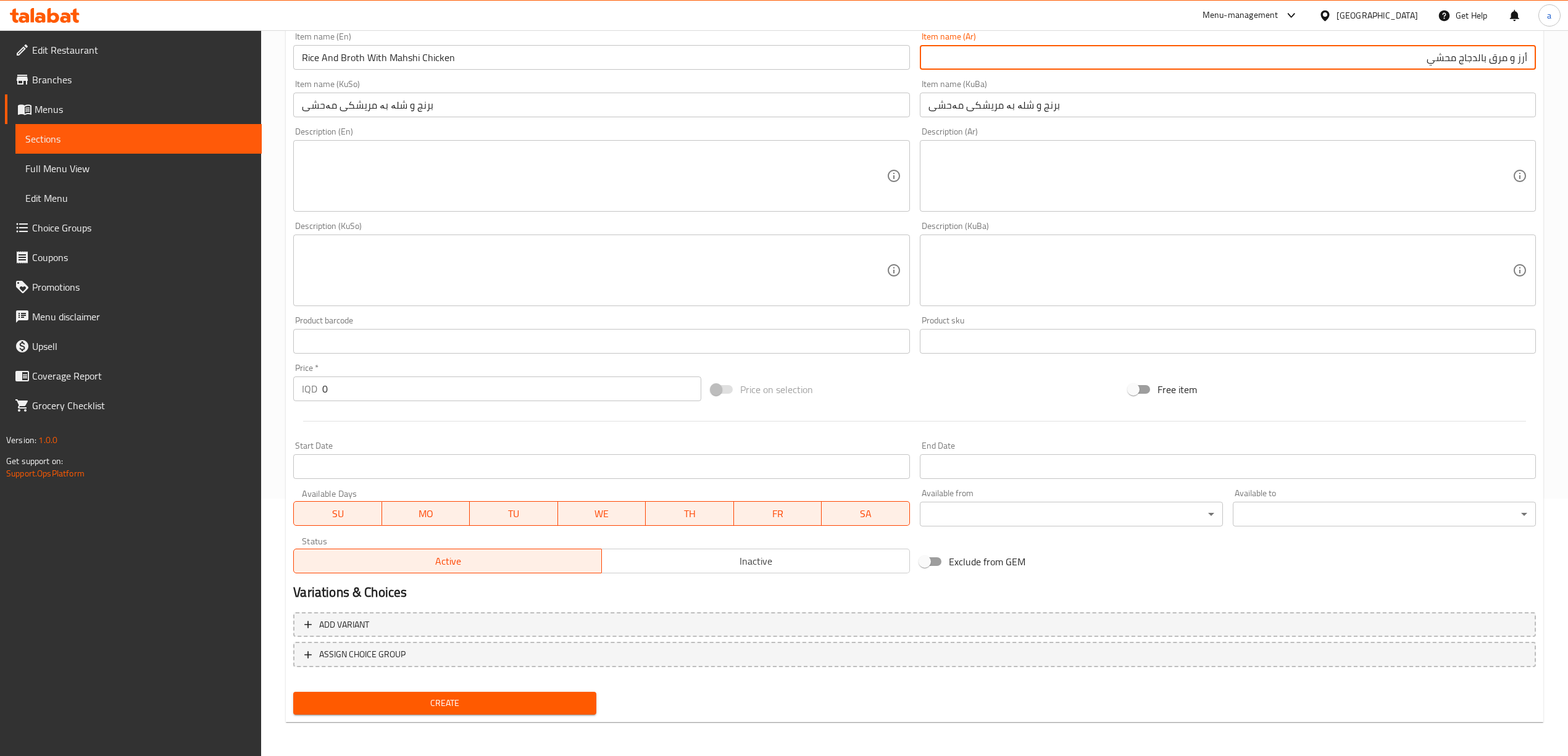
click at [333, 387] on input "0" at bounding box center [511, 388] width 378 height 24
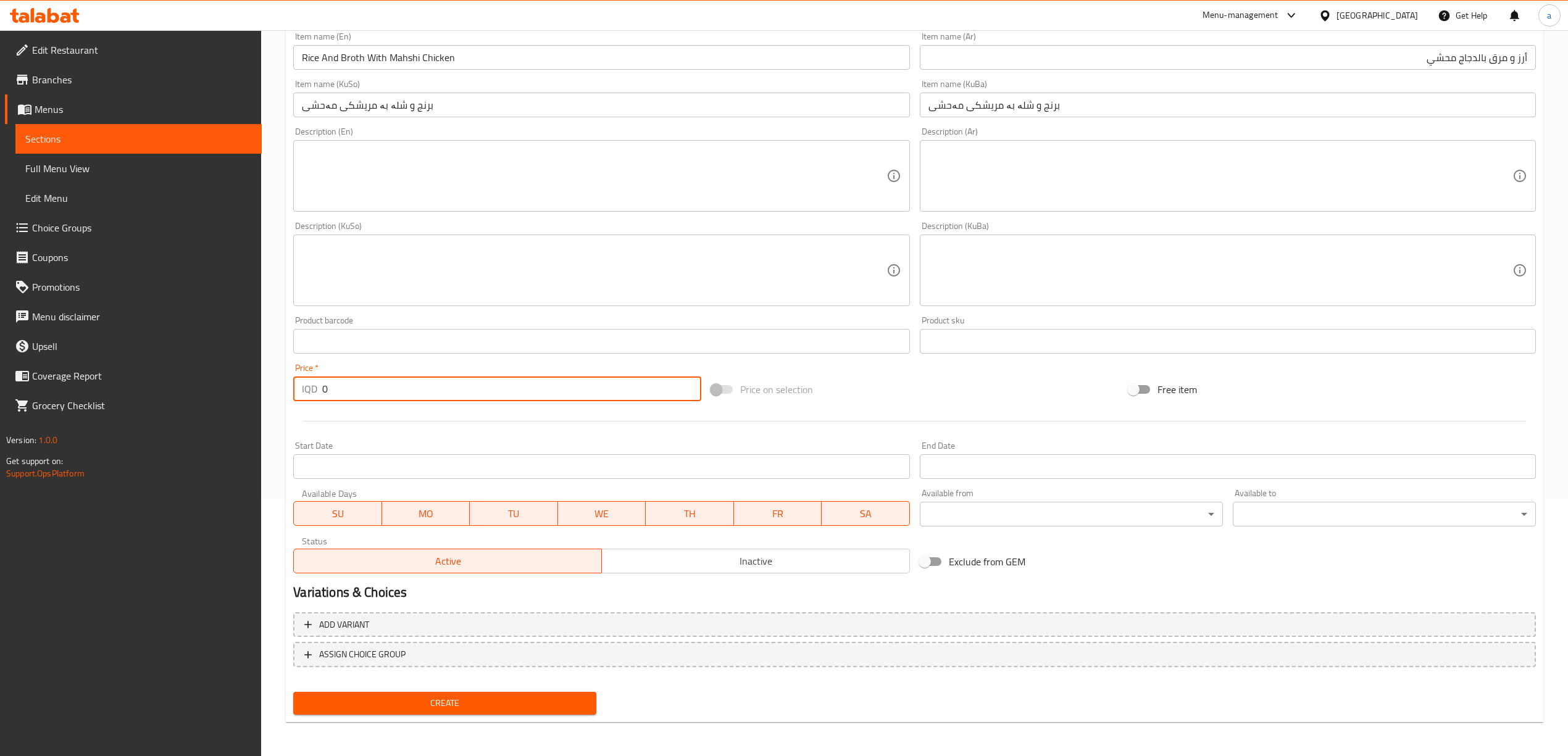
click at [333, 387] on input "0" at bounding box center [511, 388] width 378 height 24
type input "6000"
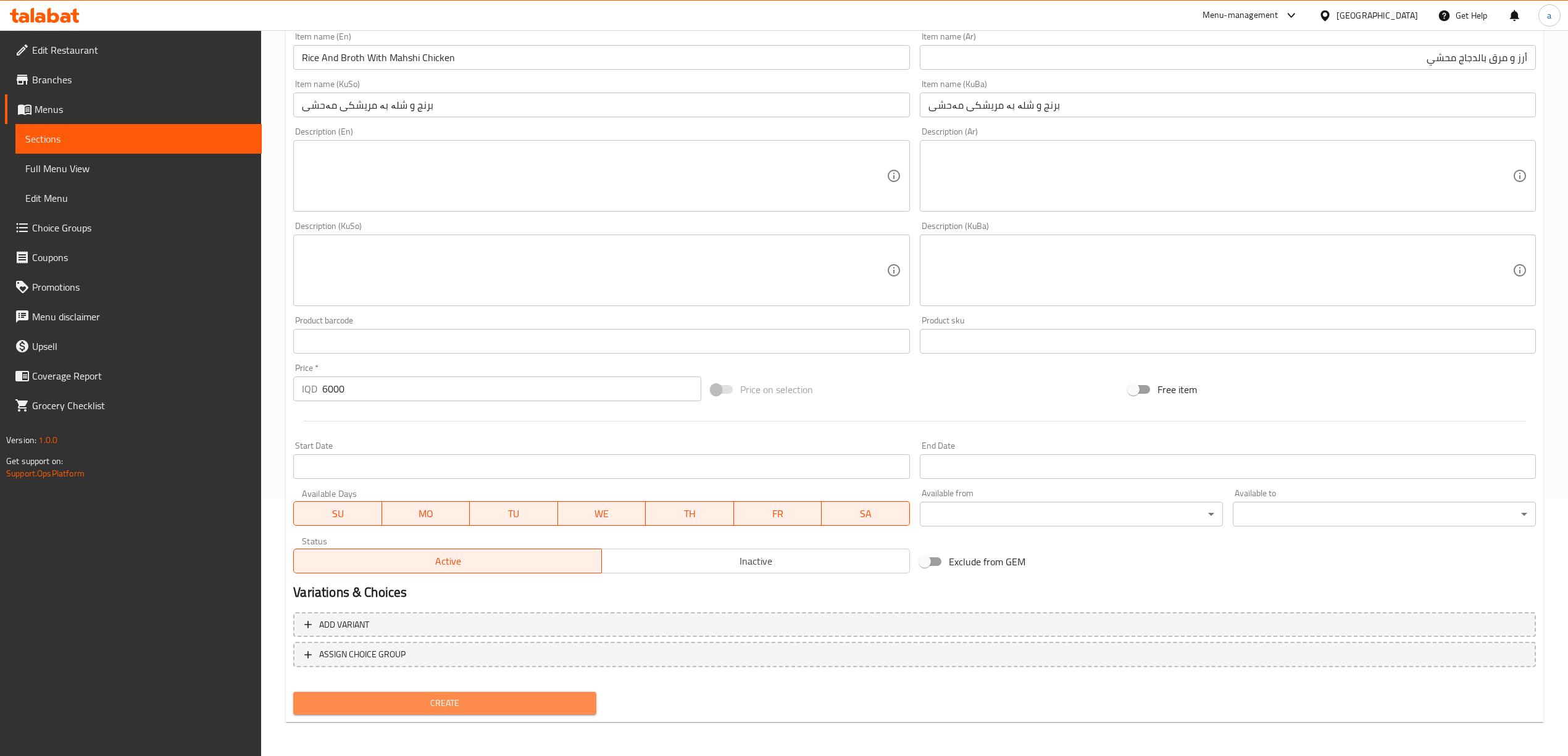
click at [423, 698] on span "Create" at bounding box center [445, 703] width 284 height 15
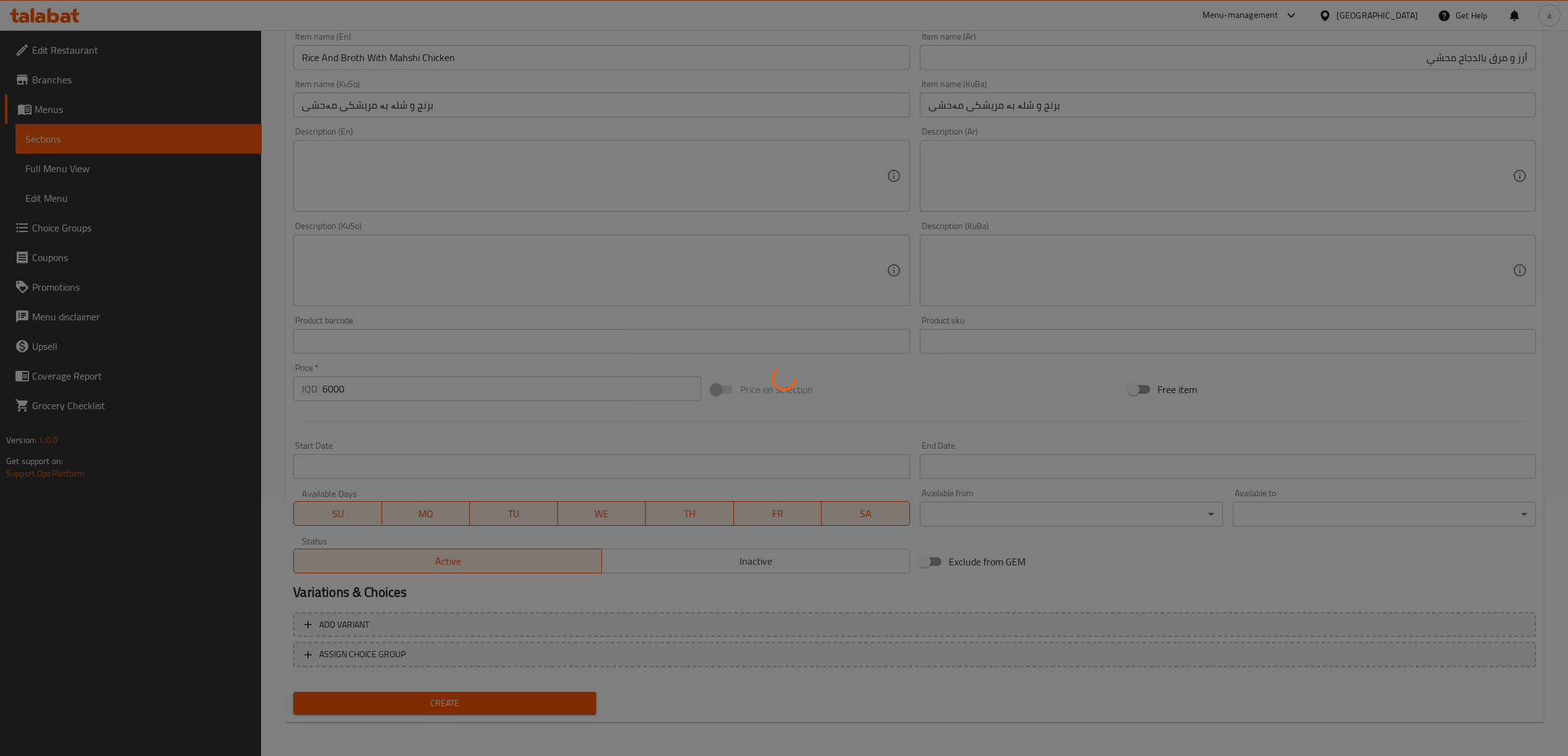
type input "0"
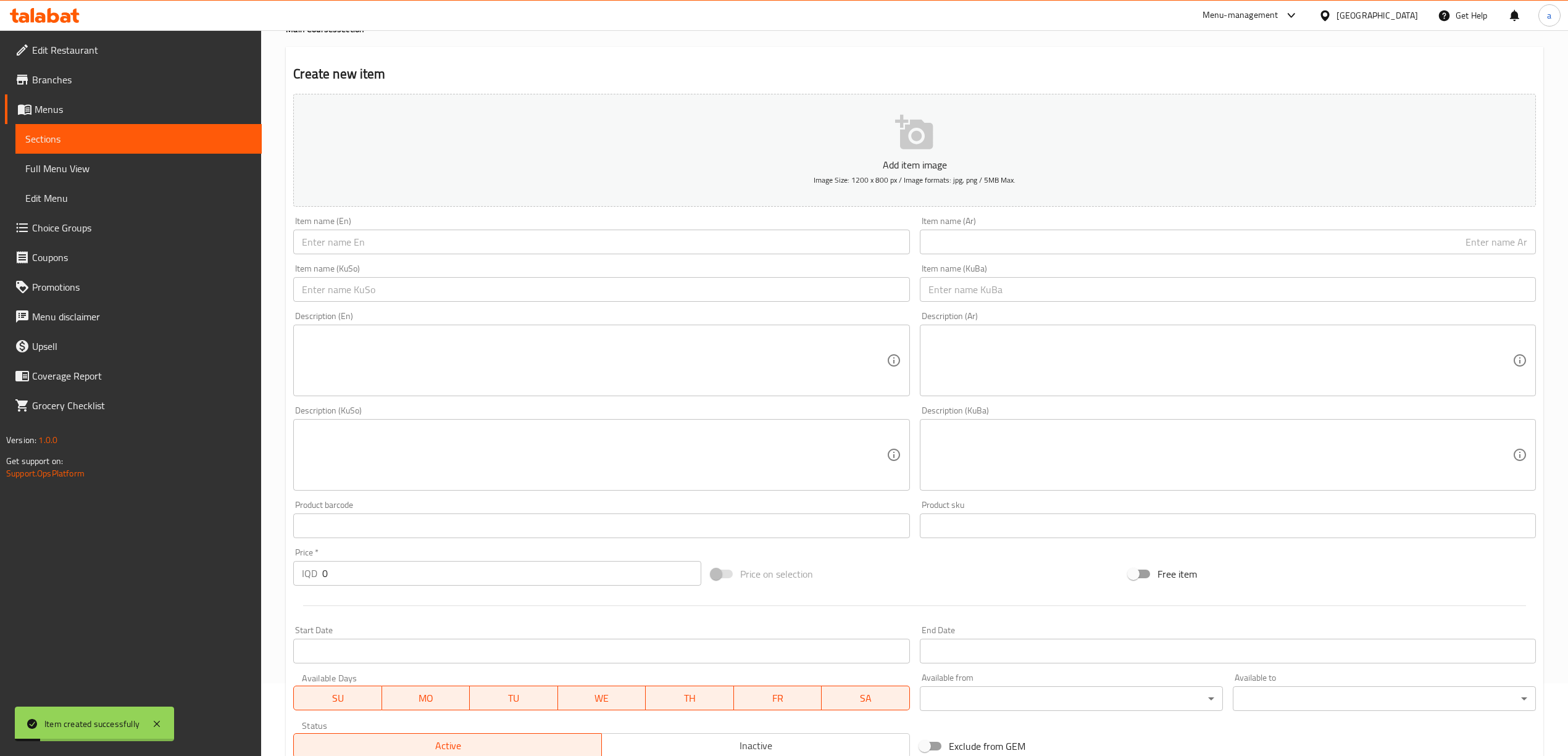
scroll to position [0, 0]
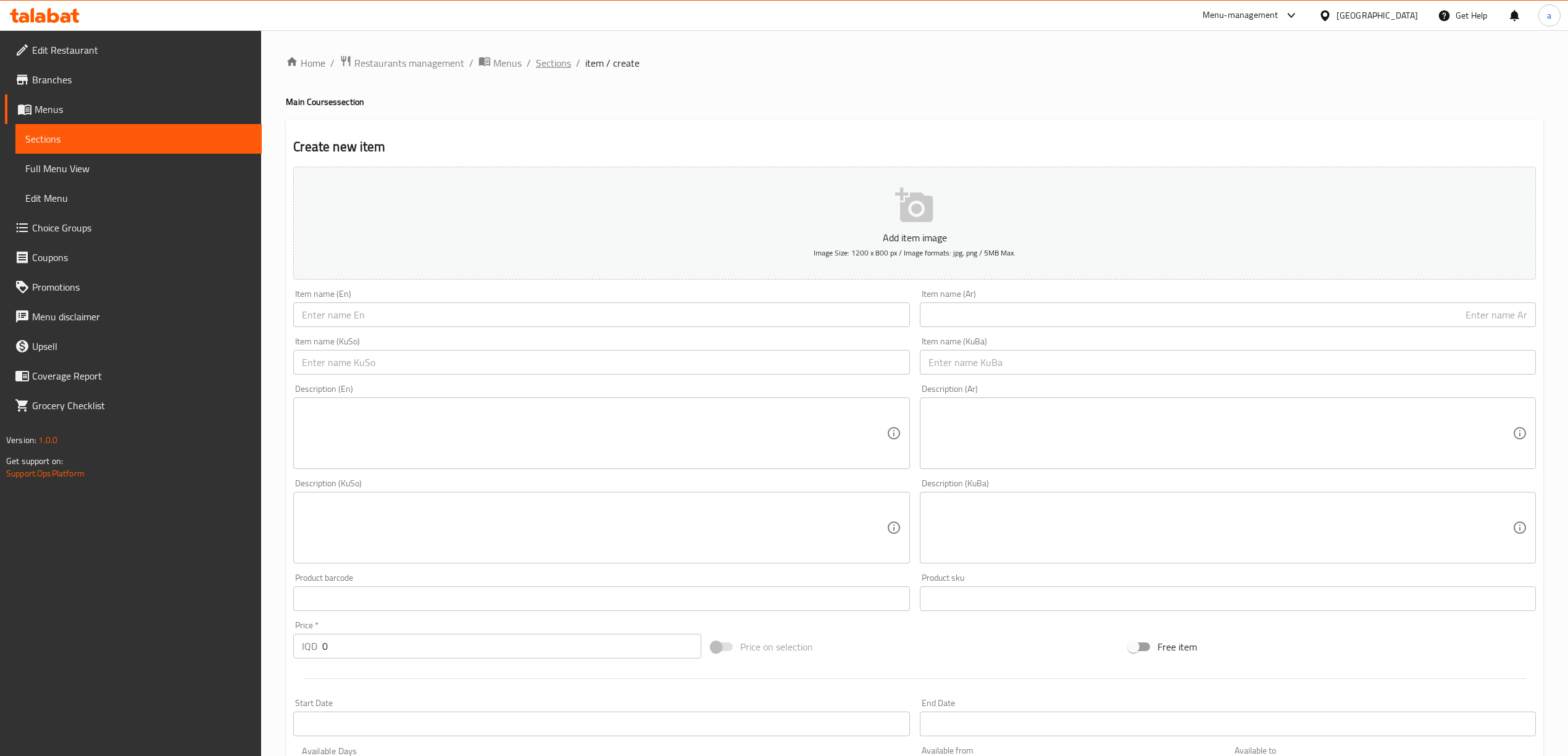
click at [550, 64] on span "Sections" at bounding box center [553, 63] width 35 height 15
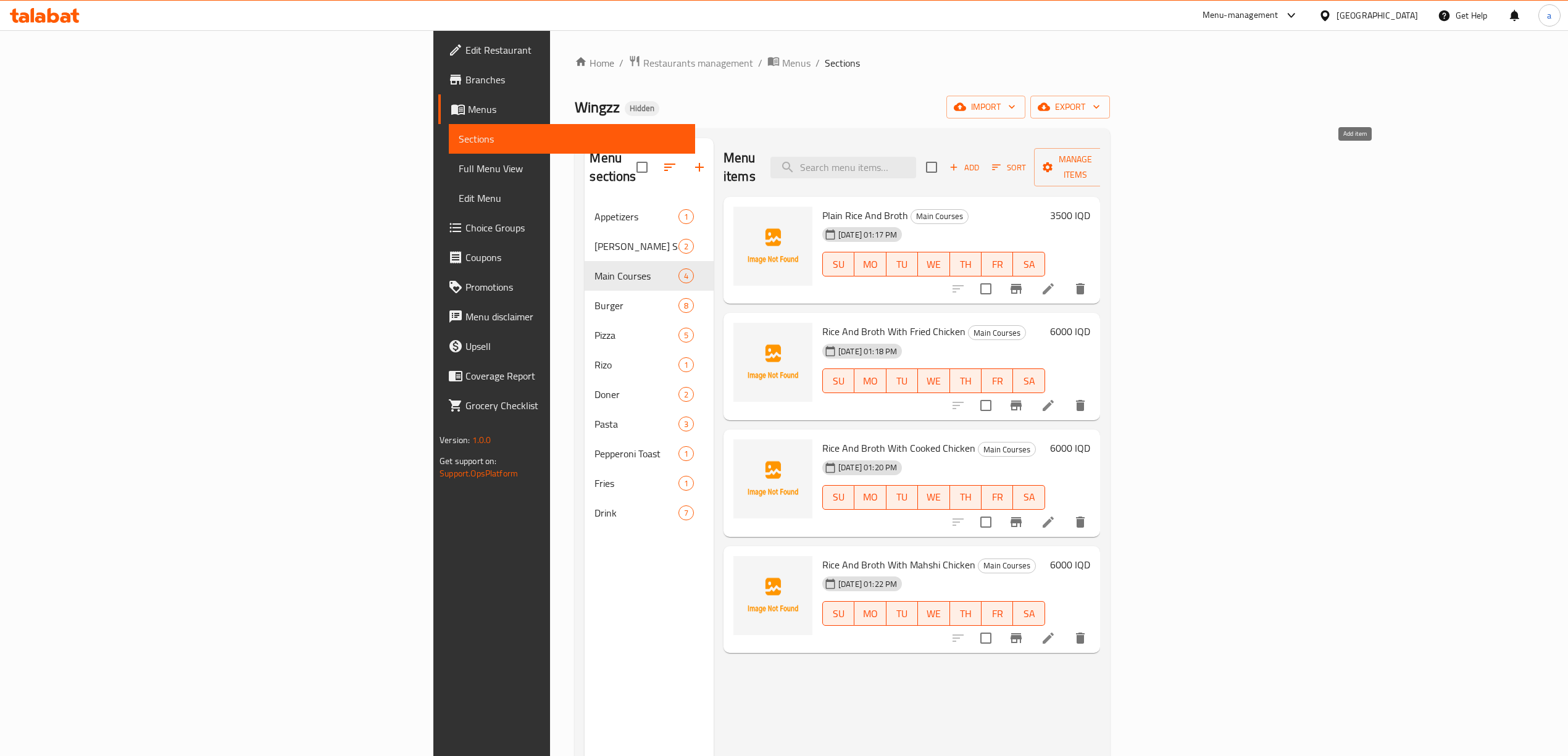
click at [959, 162] on icon "button" at bounding box center [953, 167] width 11 height 11
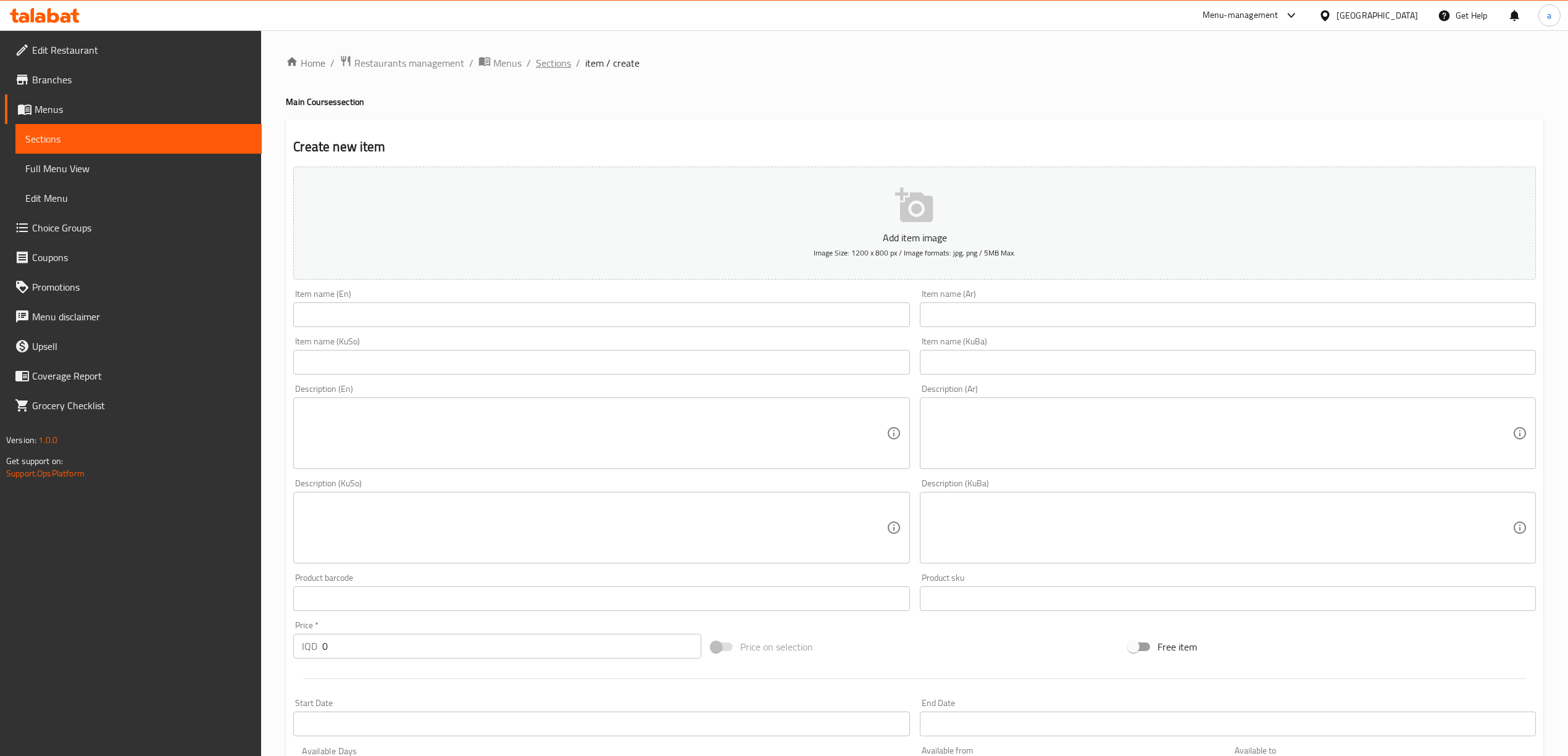
click at [562, 56] on span "Sections" at bounding box center [553, 63] width 35 height 15
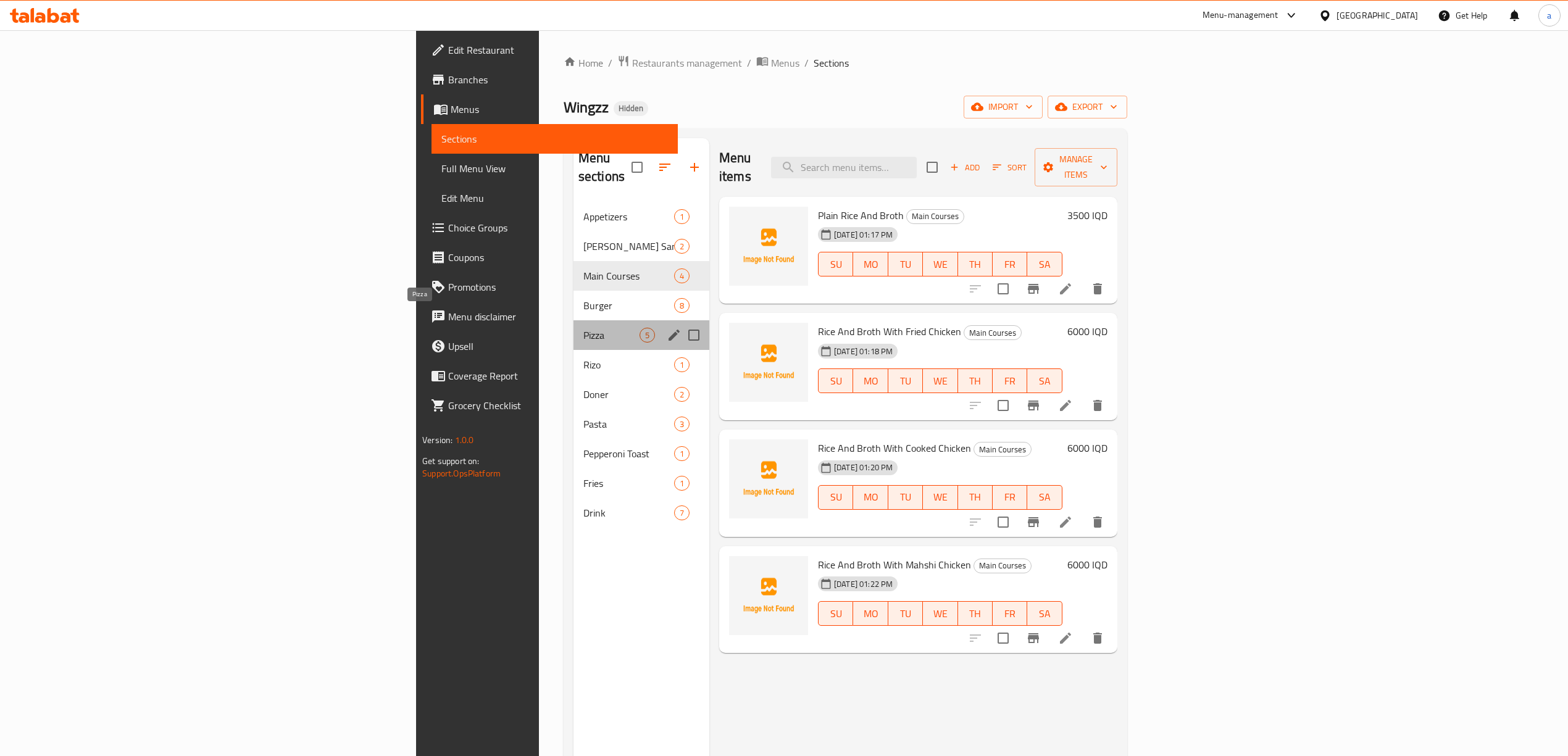
click at [584, 327] on span "Pizza" at bounding box center [611, 335] width 56 height 15
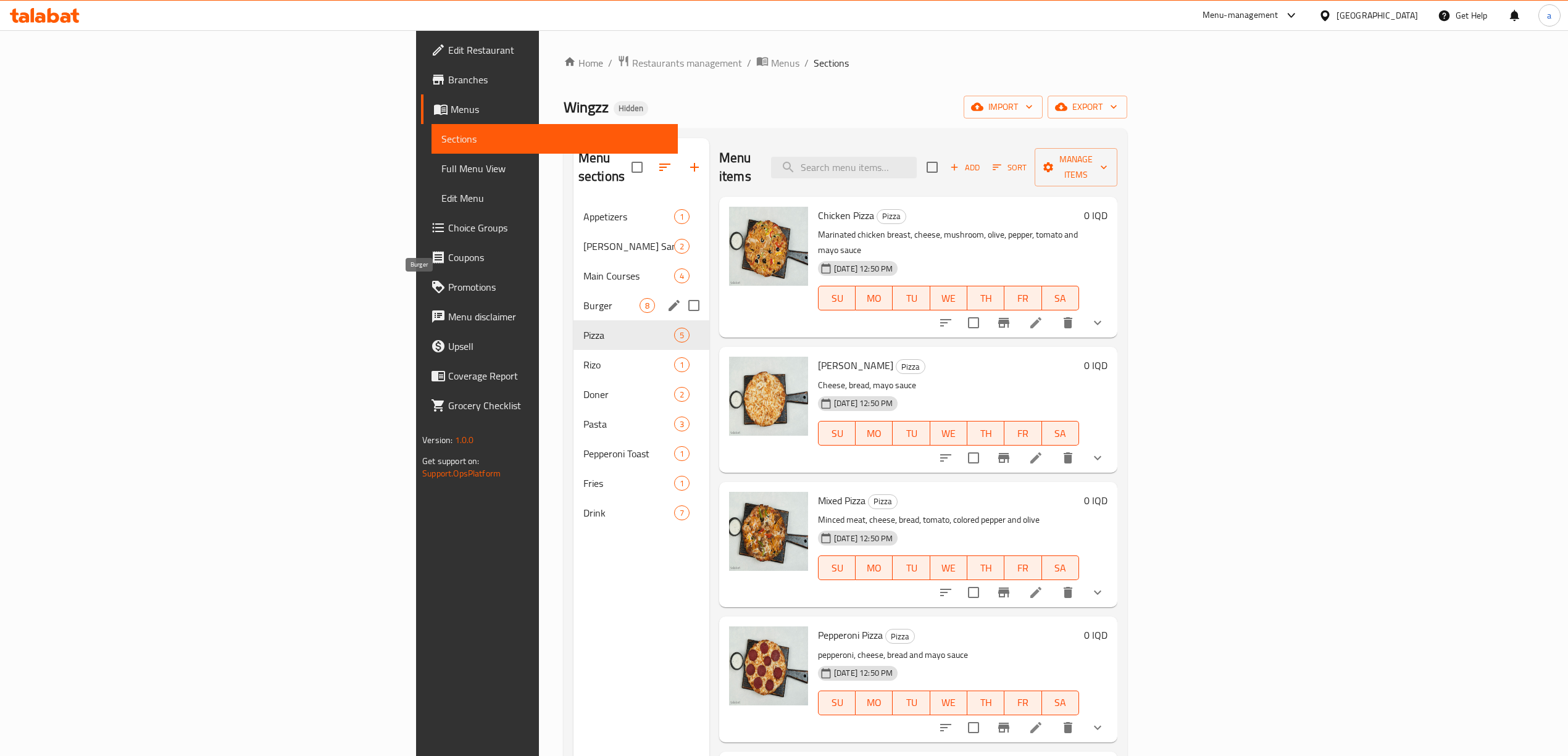
click at [584, 298] on span "Burger" at bounding box center [611, 306] width 56 height 15
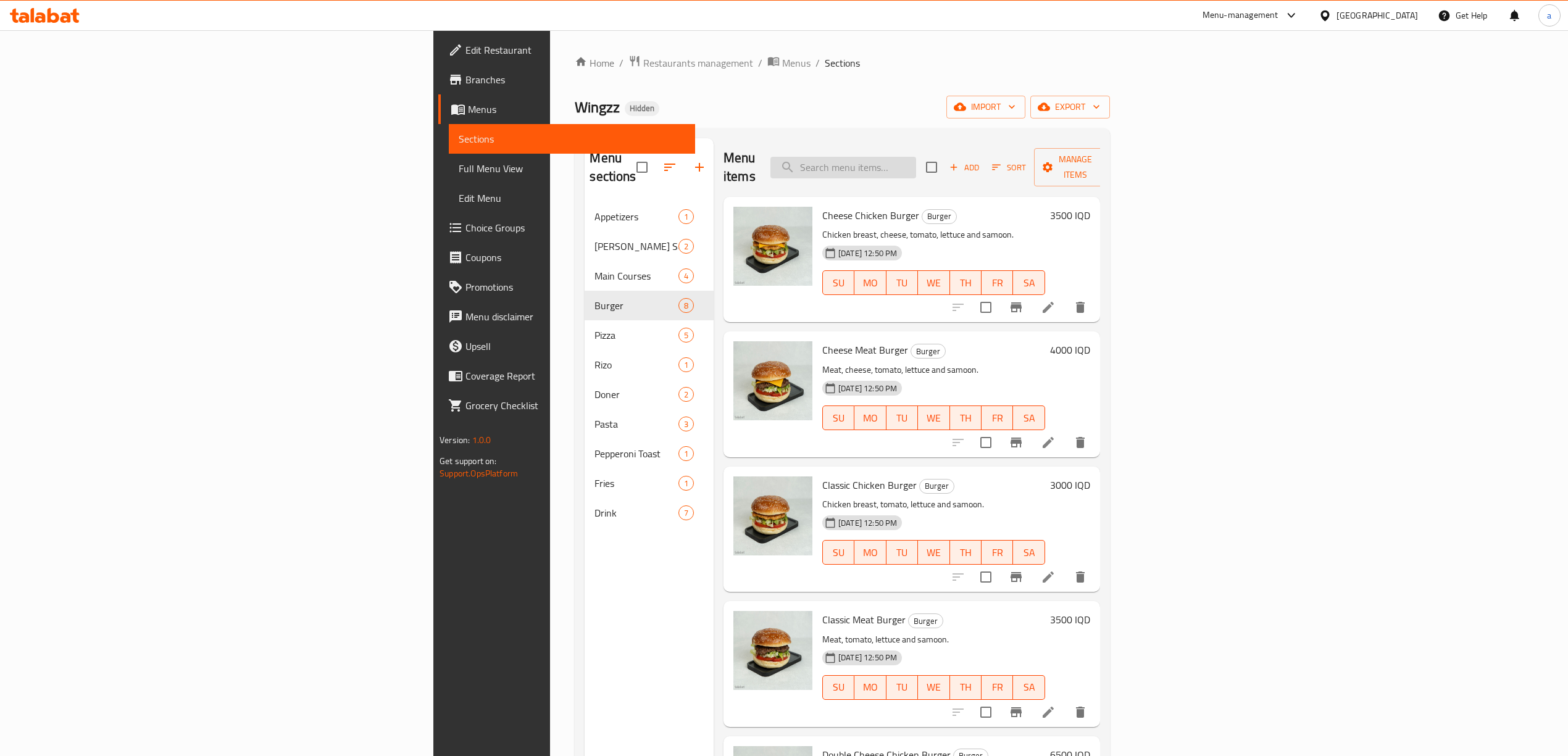
click at [916, 166] on input "search" at bounding box center [843, 168] width 146 height 22
type input "Meat"
click at [1056, 300] on icon at bounding box center [1048, 307] width 15 height 15
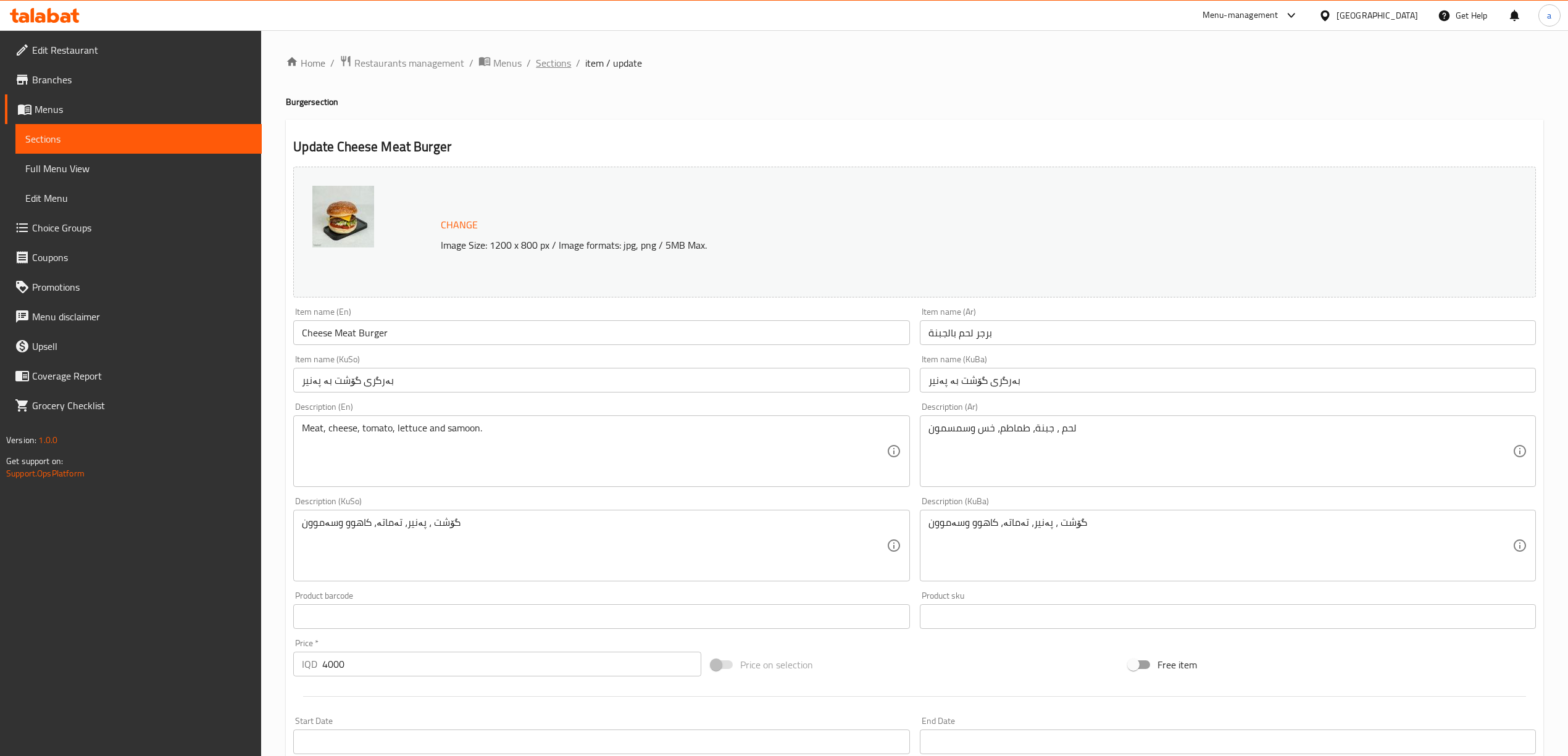
click at [550, 67] on span "Sections" at bounding box center [553, 63] width 35 height 15
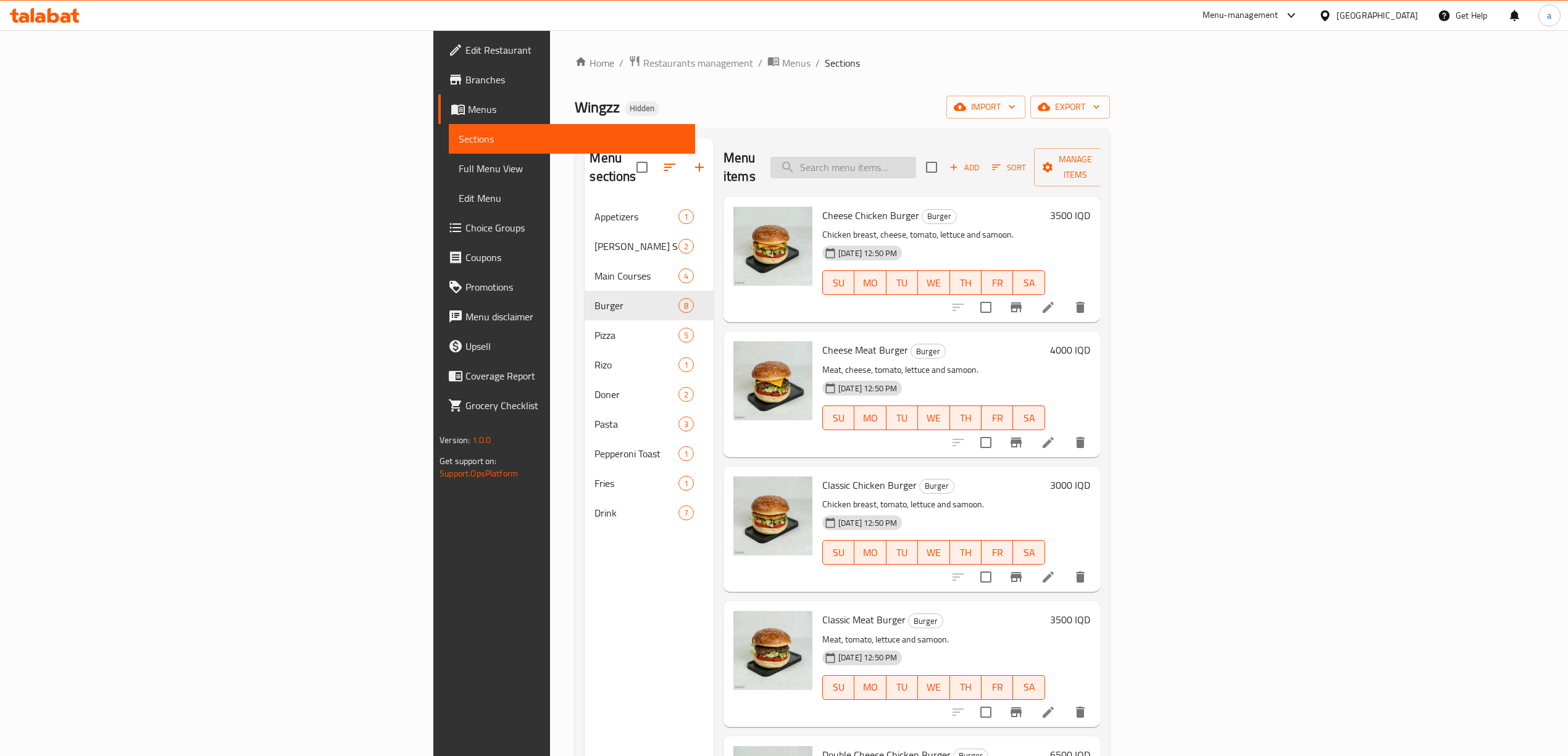
click at [916, 164] on input "search" at bounding box center [843, 168] width 146 height 22
click at [468, 106] on span "Menus" at bounding box center [577, 109] width 217 height 15
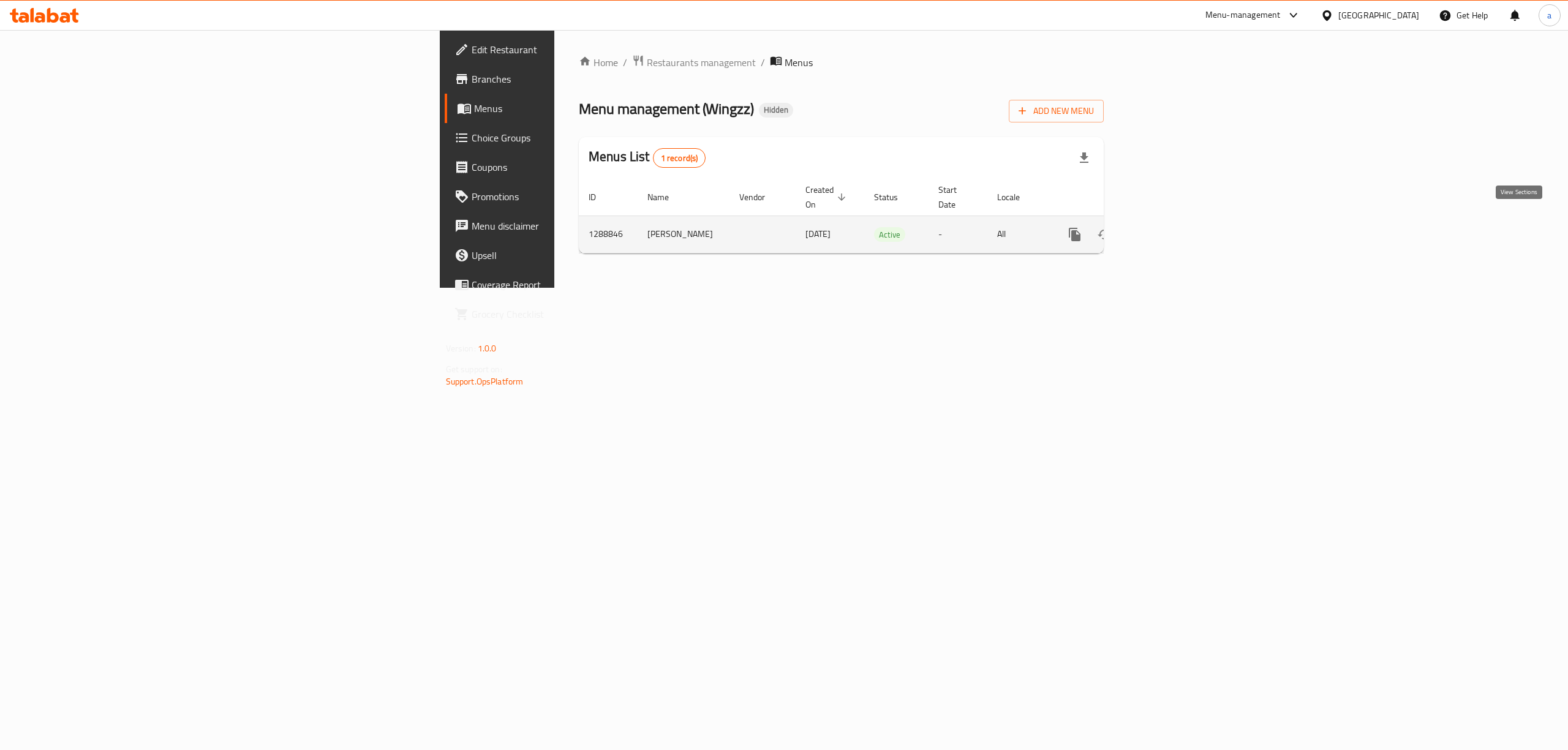
click at [1178, 220] on link "enhanced table" at bounding box center [1163, 234] width 29 height 29
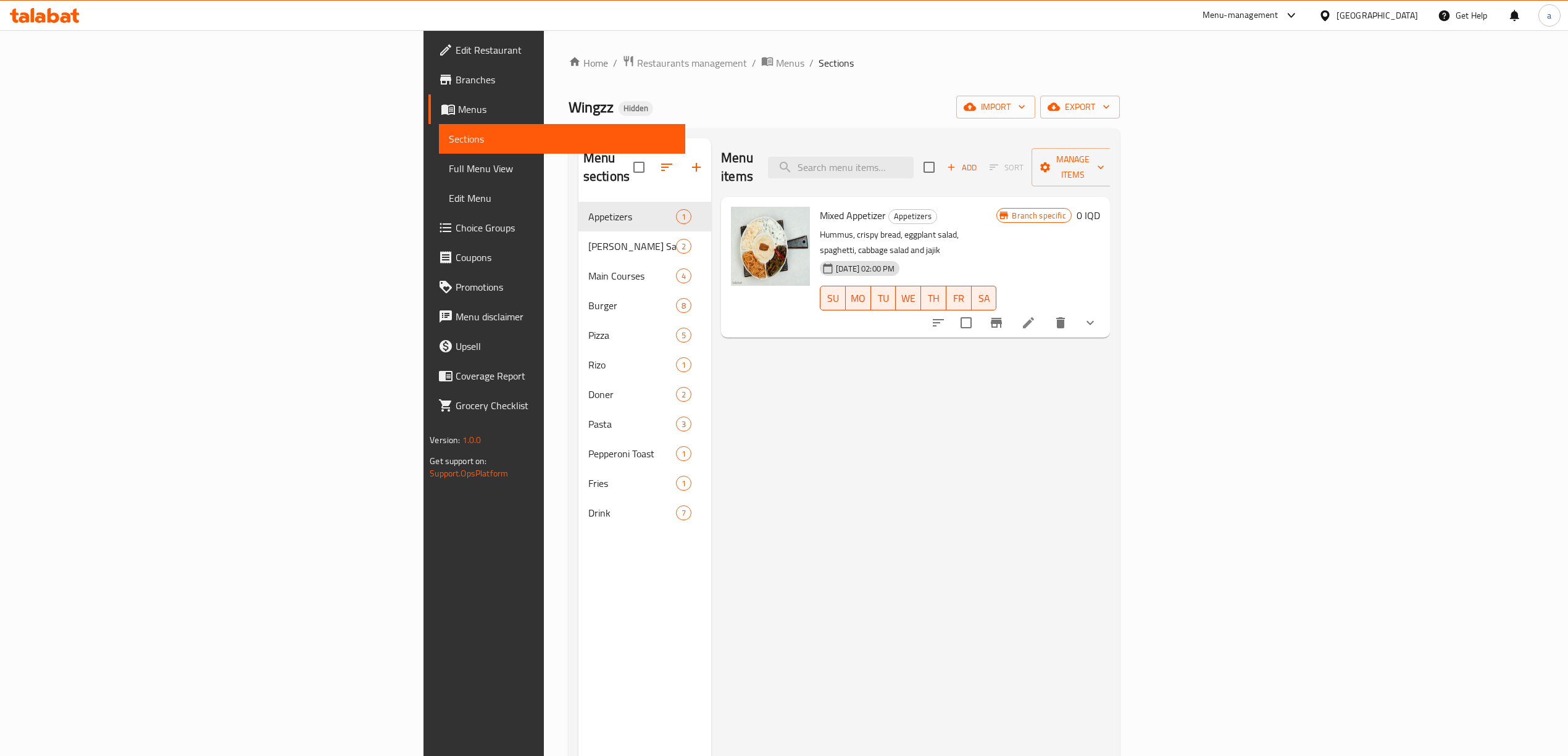
click at [972, 173] on div "Menu items Add Sort Manage items" at bounding box center [915, 168] width 389 height 59
click at [914, 157] on input "search" at bounding box center [840, 168] width 146 height 22
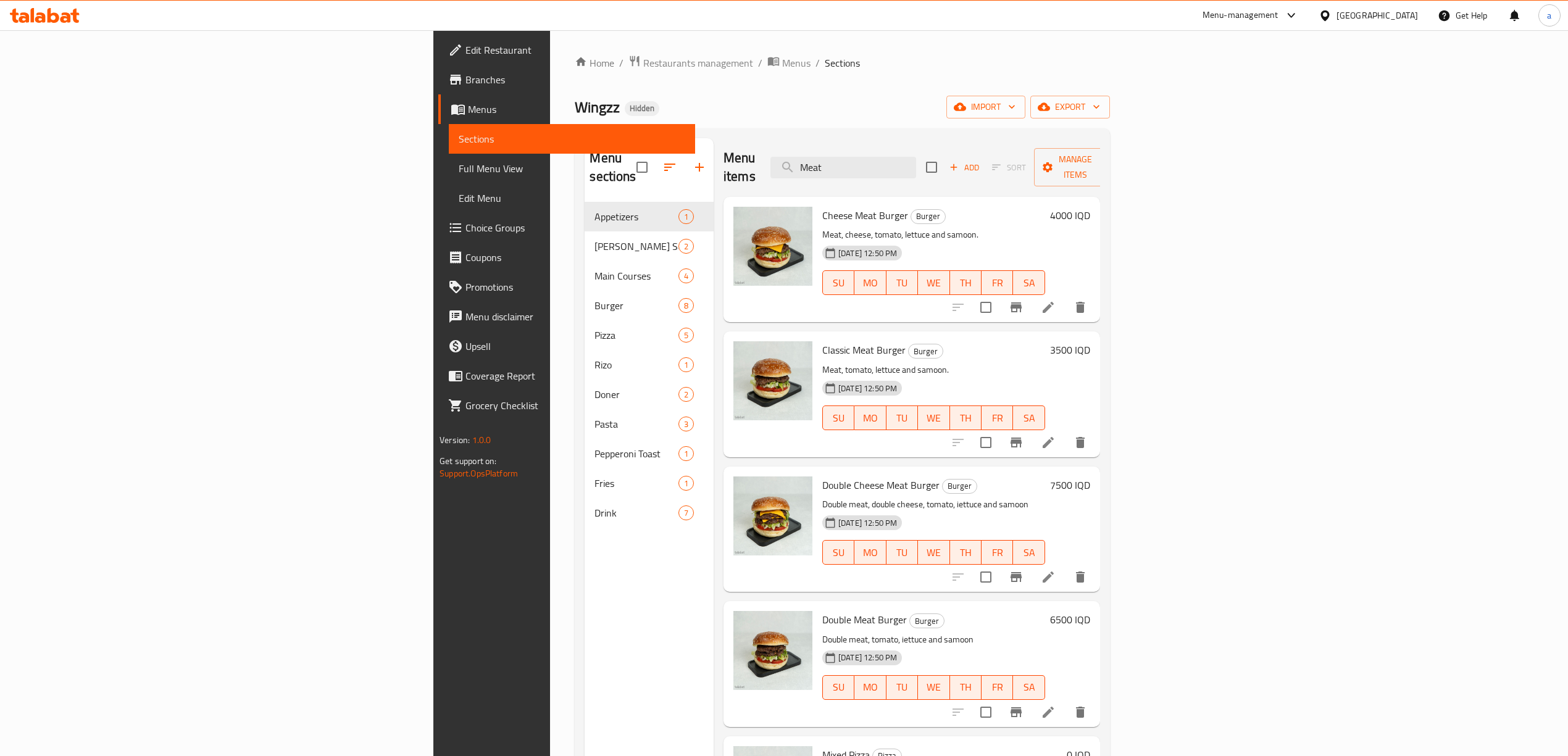
type input "Meat"
click at [916, 157] on input "Meat" at bounding box center [843, 168] width 146 height 22
click at [916, 158] on input "Meat" at bounding box center [843, 168] width 146 height 22
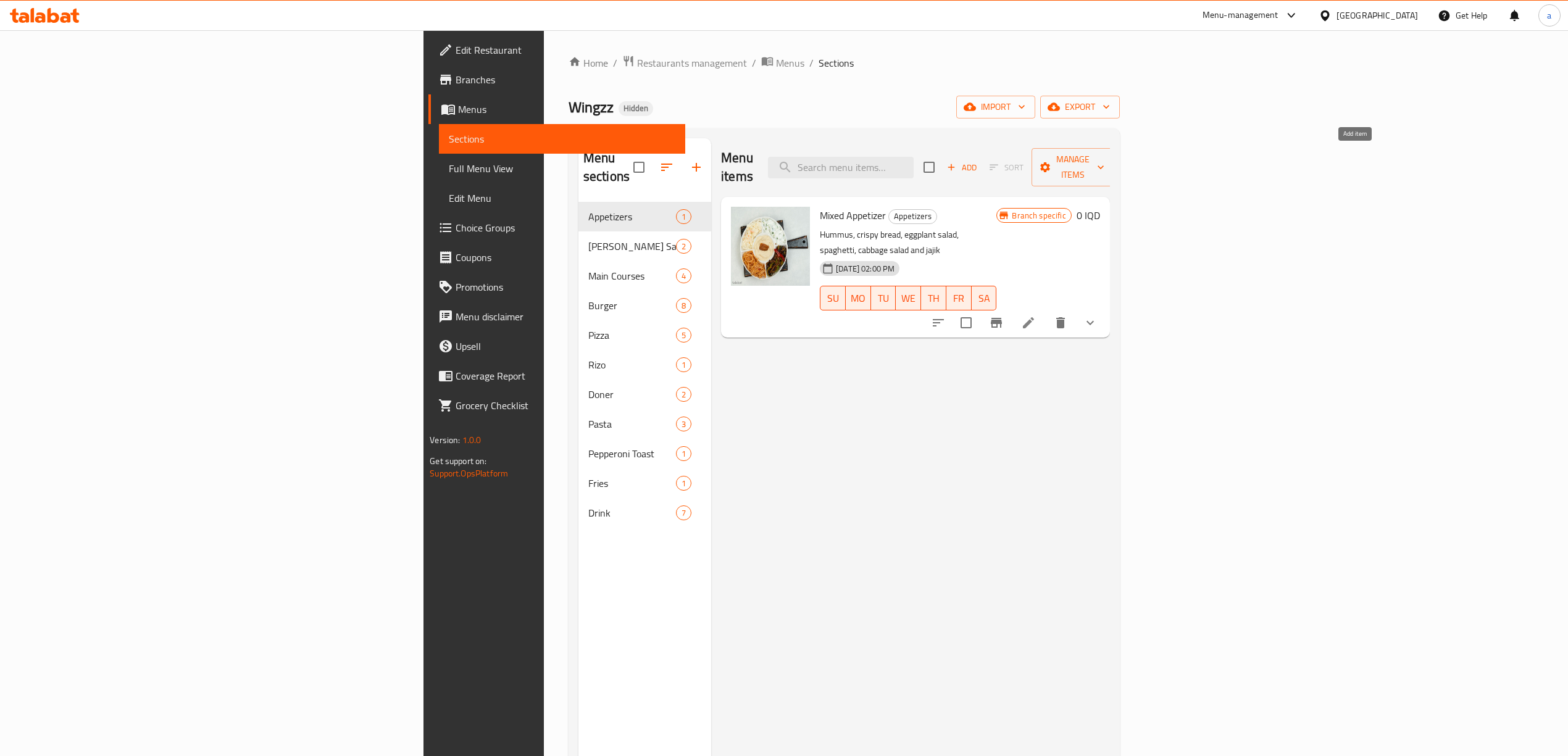
click at [979, 161] on span "Add" at bounding box center [963, 168] width 34 height 14
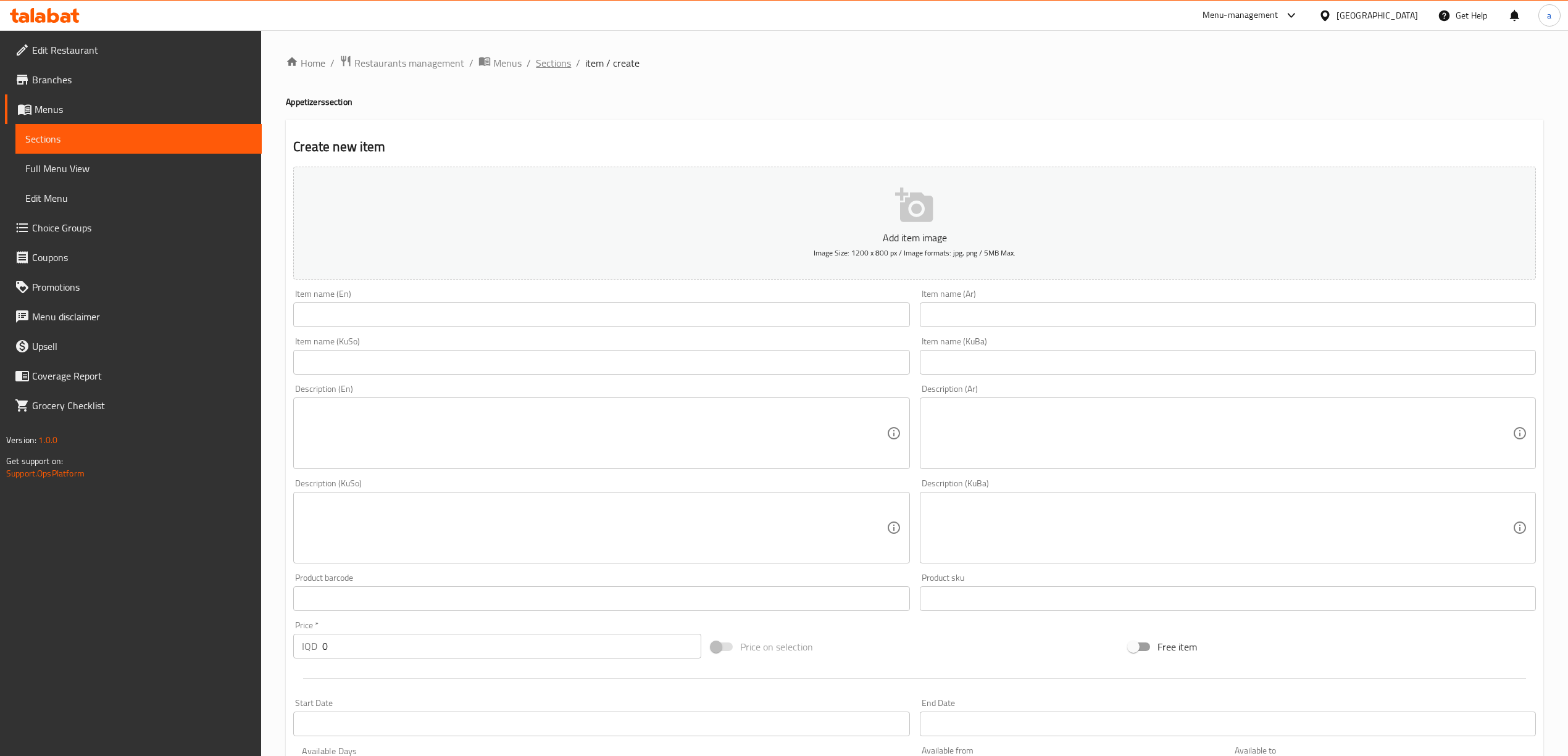
click at [562, 64] on span "Sections" at bounding box center [553, 63] width 35 height 15
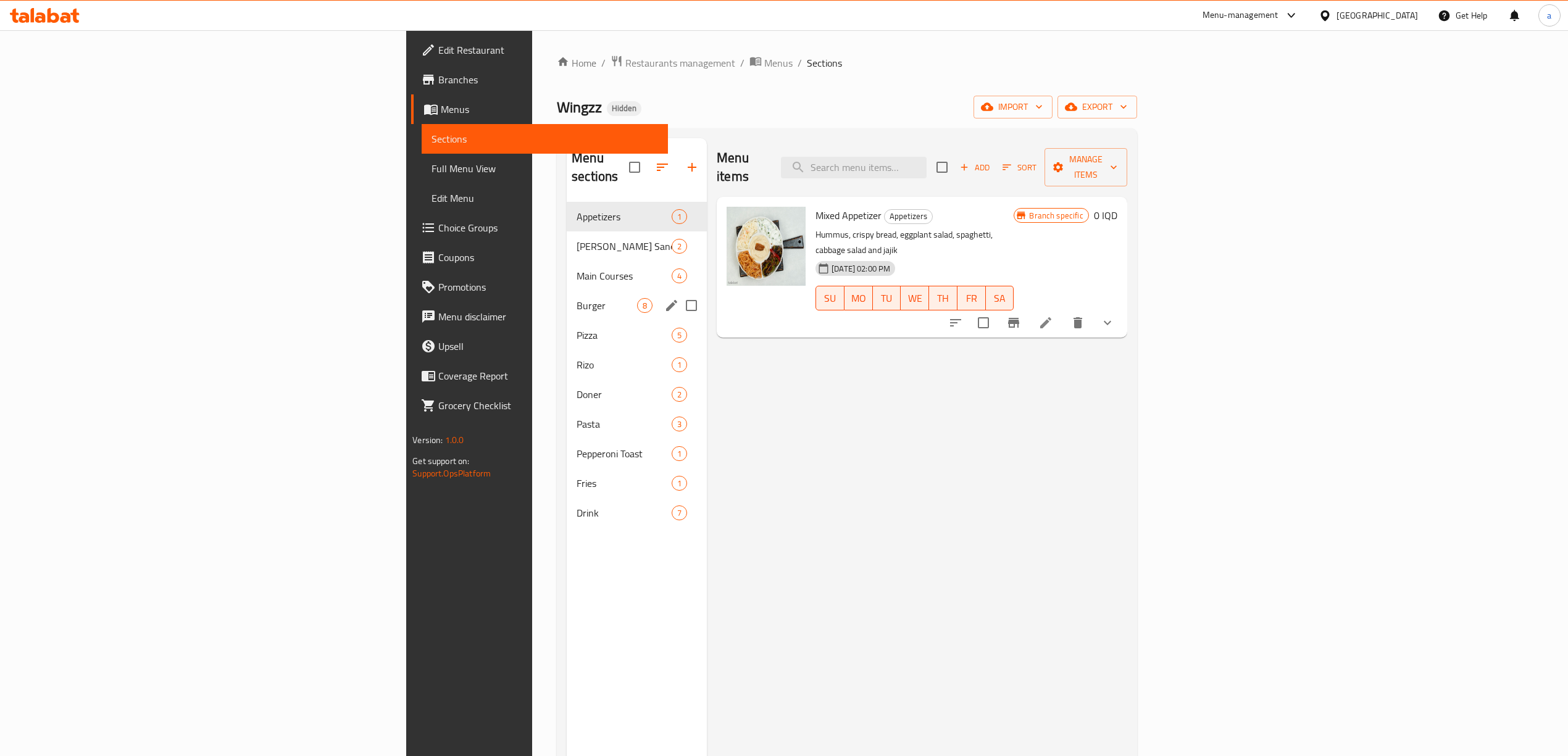
click at [577, 298] on span "Burger" at bounding box center [607, 306] width 61 height 15
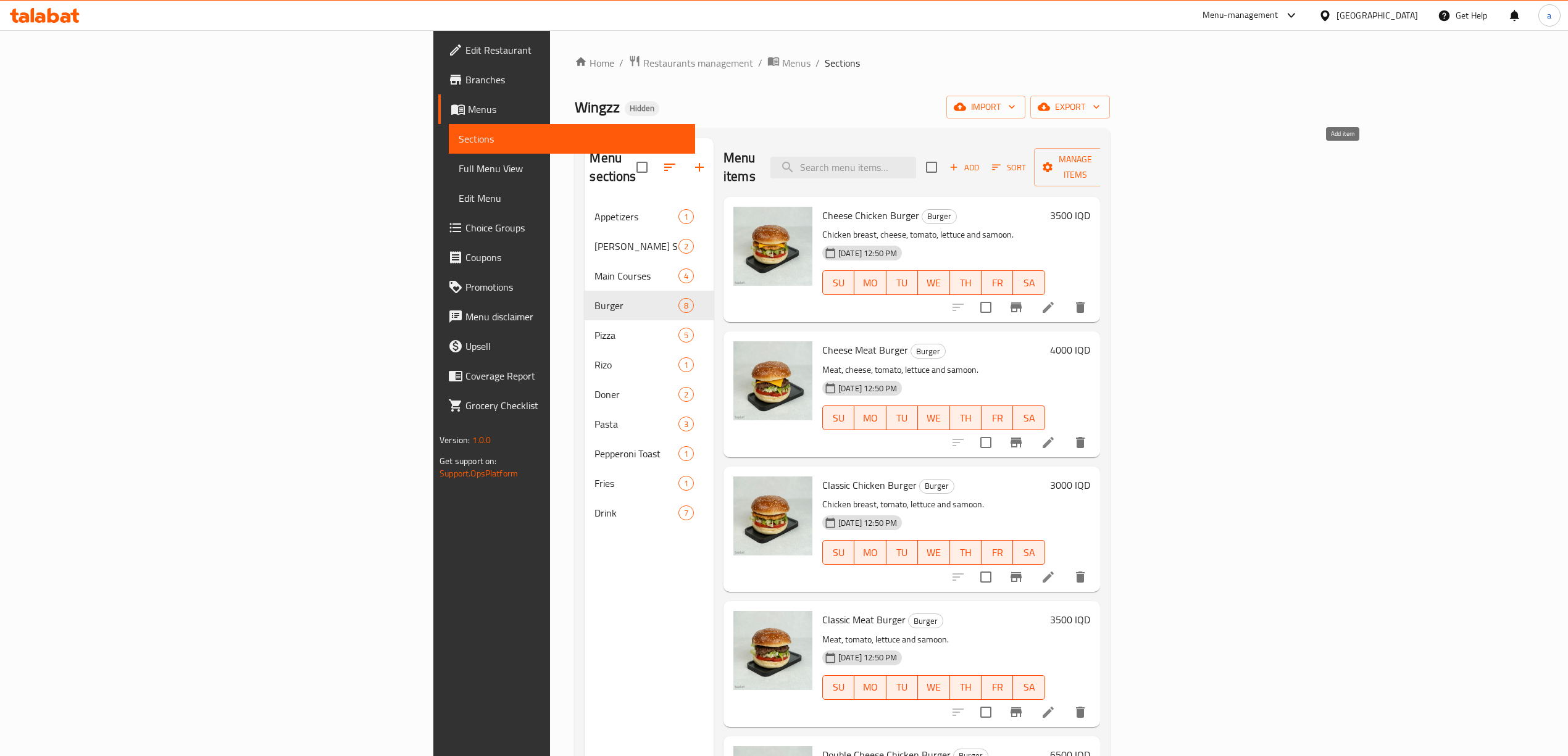
click at [981, 161] on span "Add" at bounding box center [965, 168] width 34 height 14
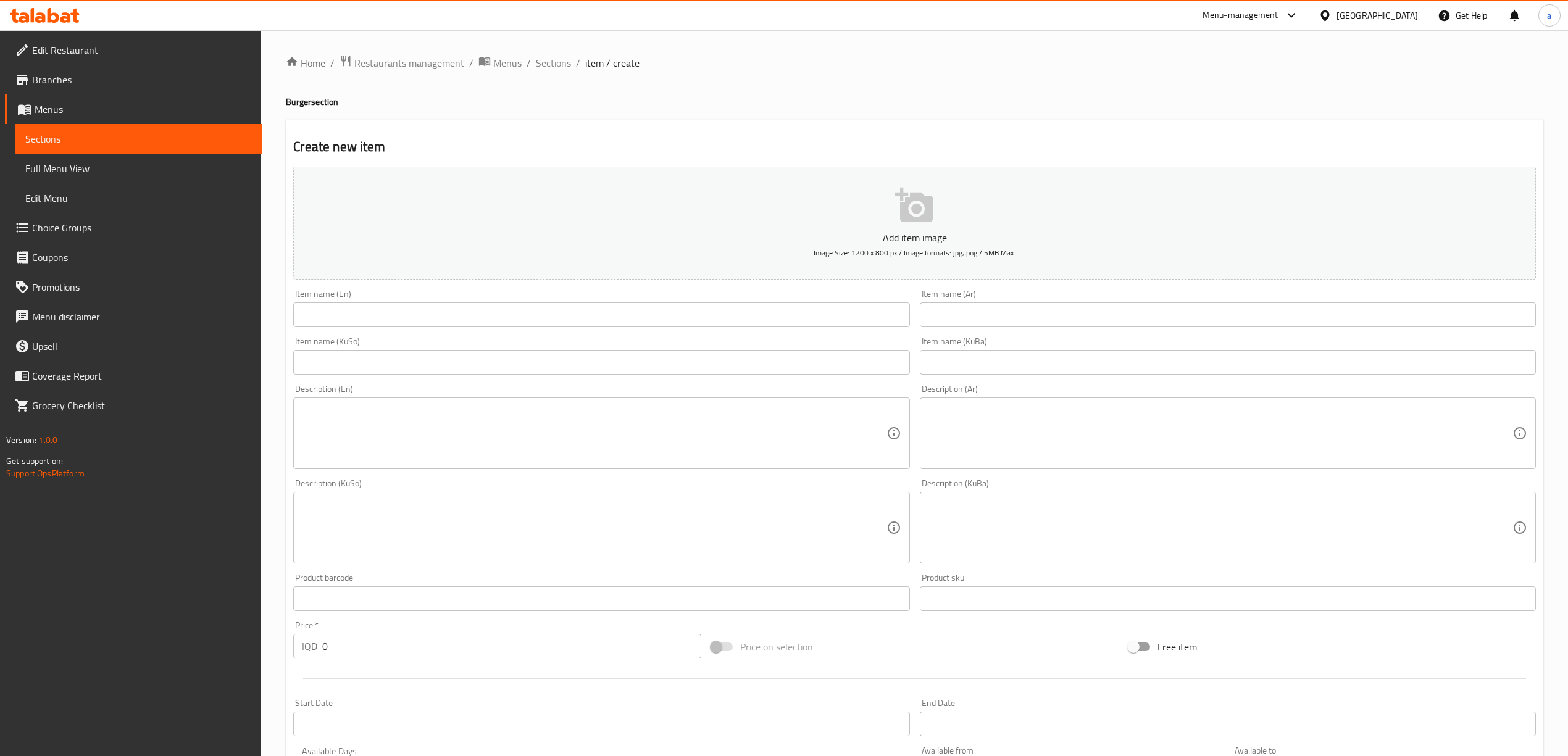
click at [967, 368] on input "text" at bounding box center [1229, 362] width 616 height 24
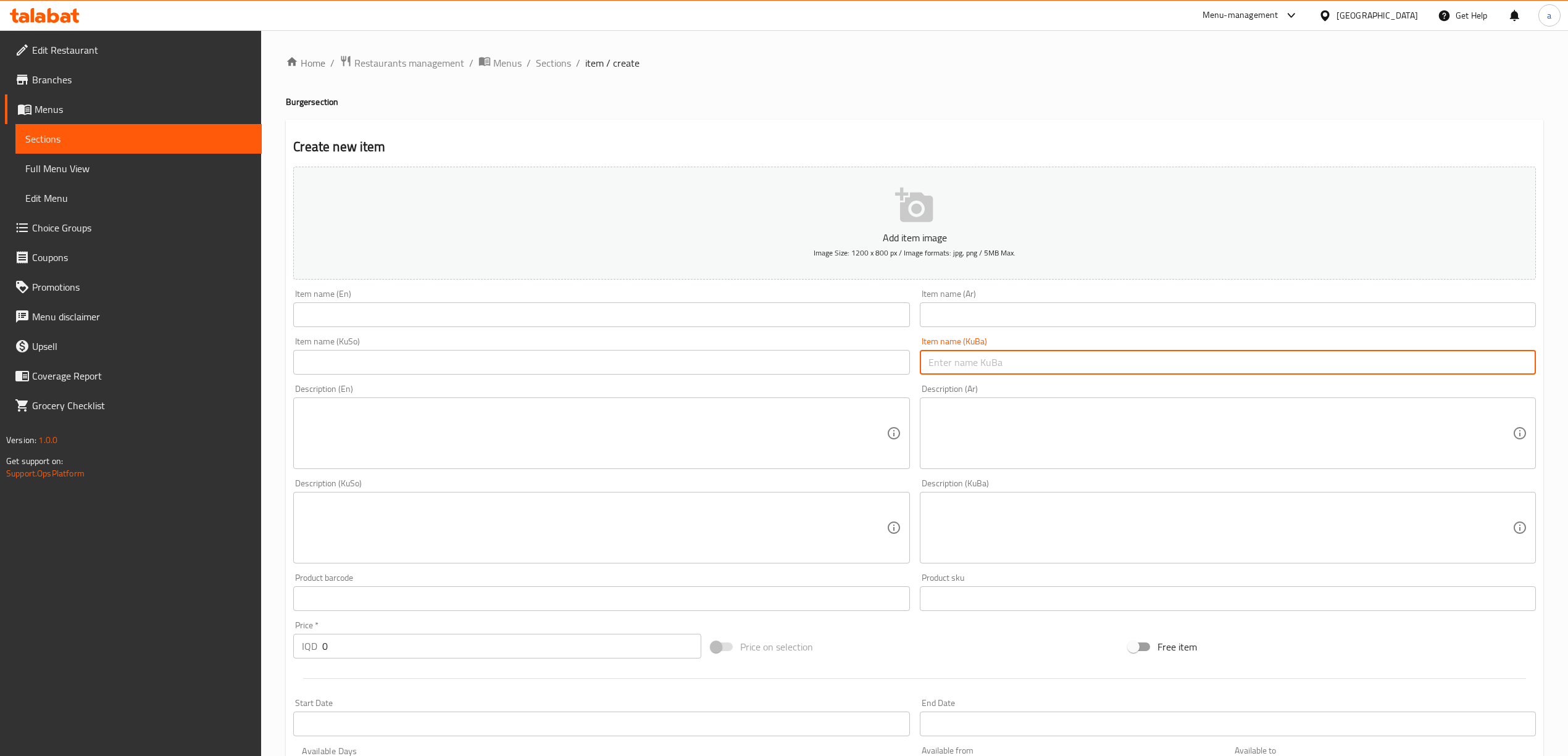
paste input "هەمبەرگر گوشت"
click at [823, 368] on input "text" at bounding box center [601, 362] width 616 height 24
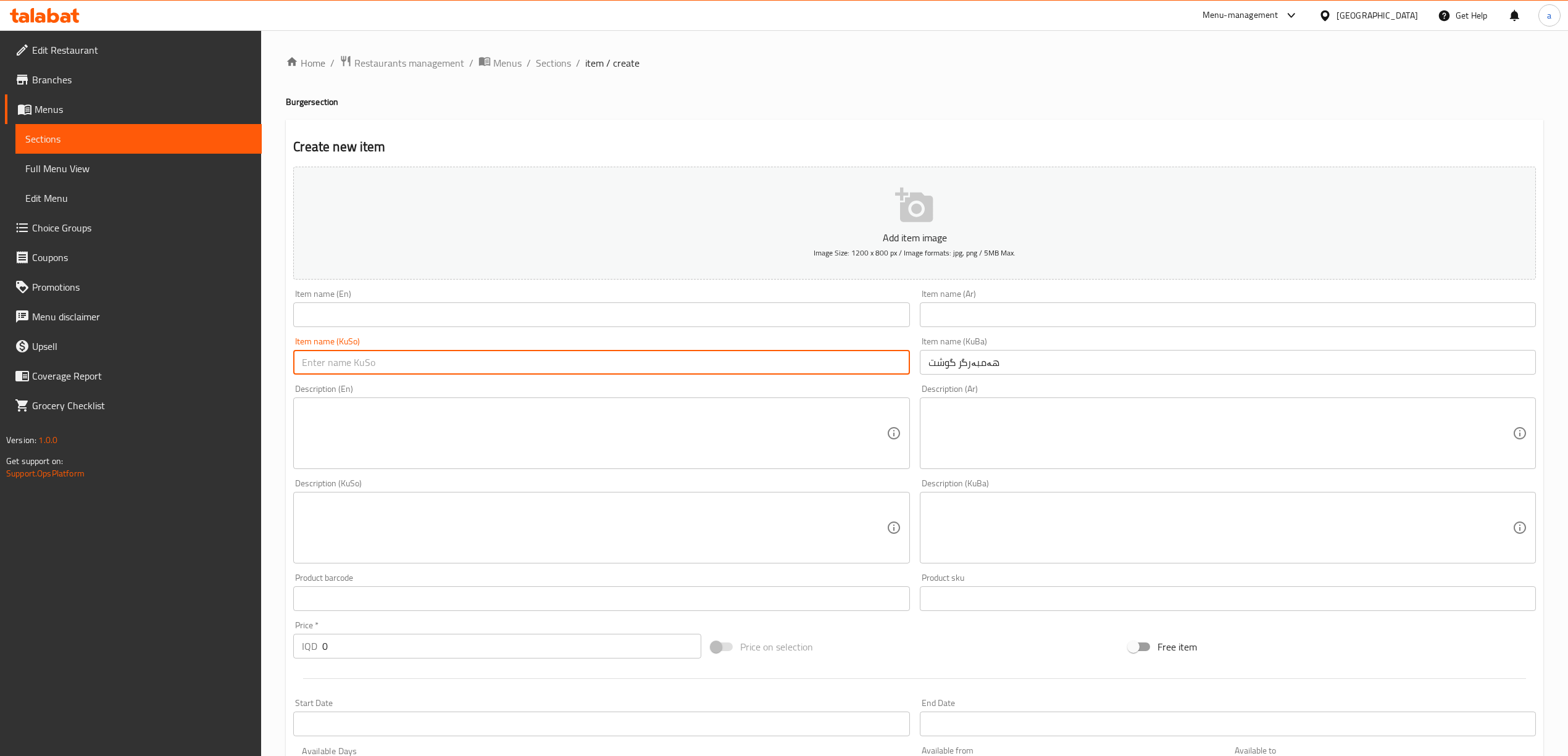
click at [962, 368] on input "هەمبەرگر گوشت" at bounding box center [1229, 362] width 616 height 24
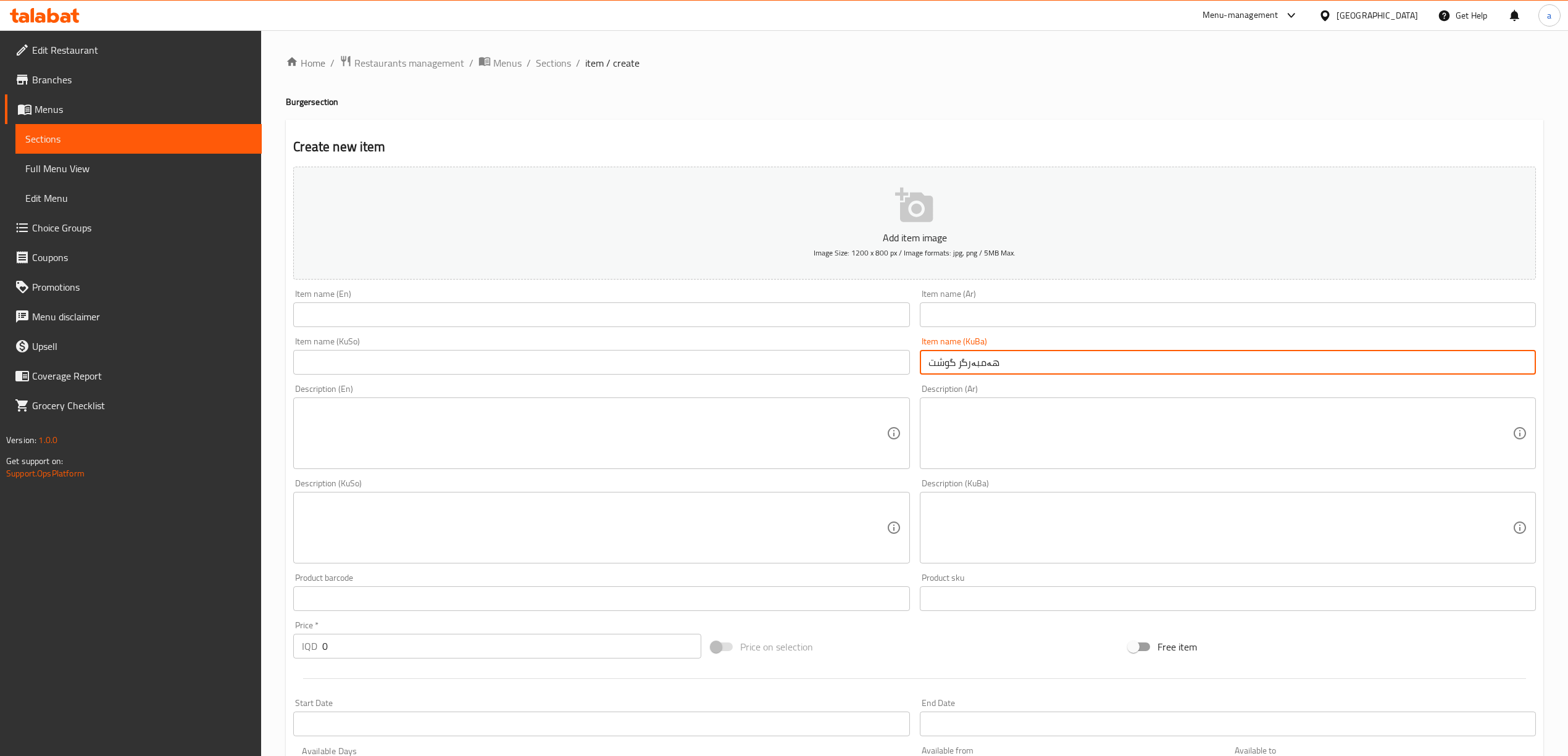
click at [959, 365] on input "هەمبەرگر گوشت" at bounding box center [1229, 362] width 616 height 24
type input "هەمبەرگری گوشت"
click at [736, 374] on input "text" at bounding box center [601, 362] width 616 height 24
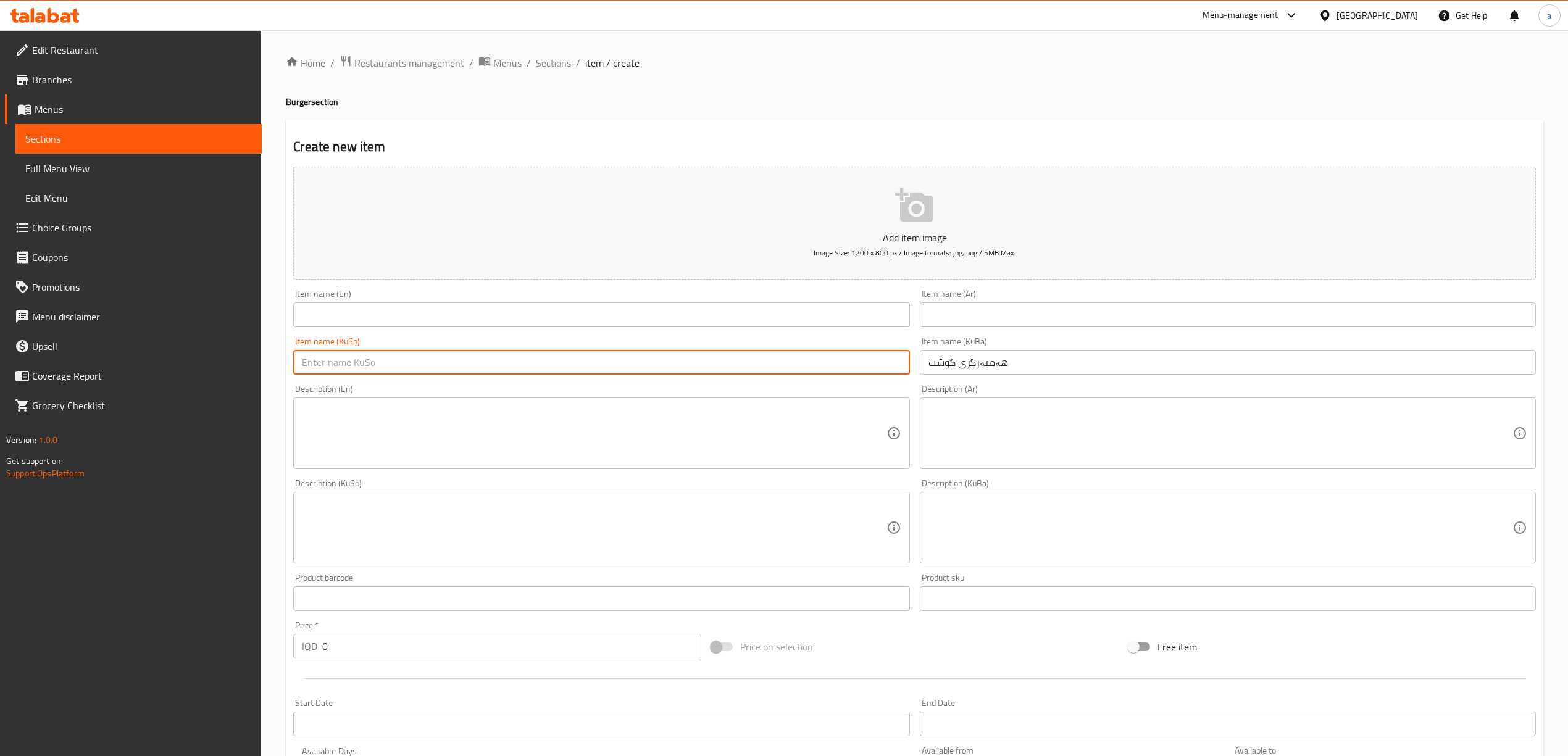
paste input "هەمبەرگری گوشت"
type input "هەمبەرگری گوشت"
click at [984, 315] on input "text" at bounding box center [1229, 314] width 616 height 24
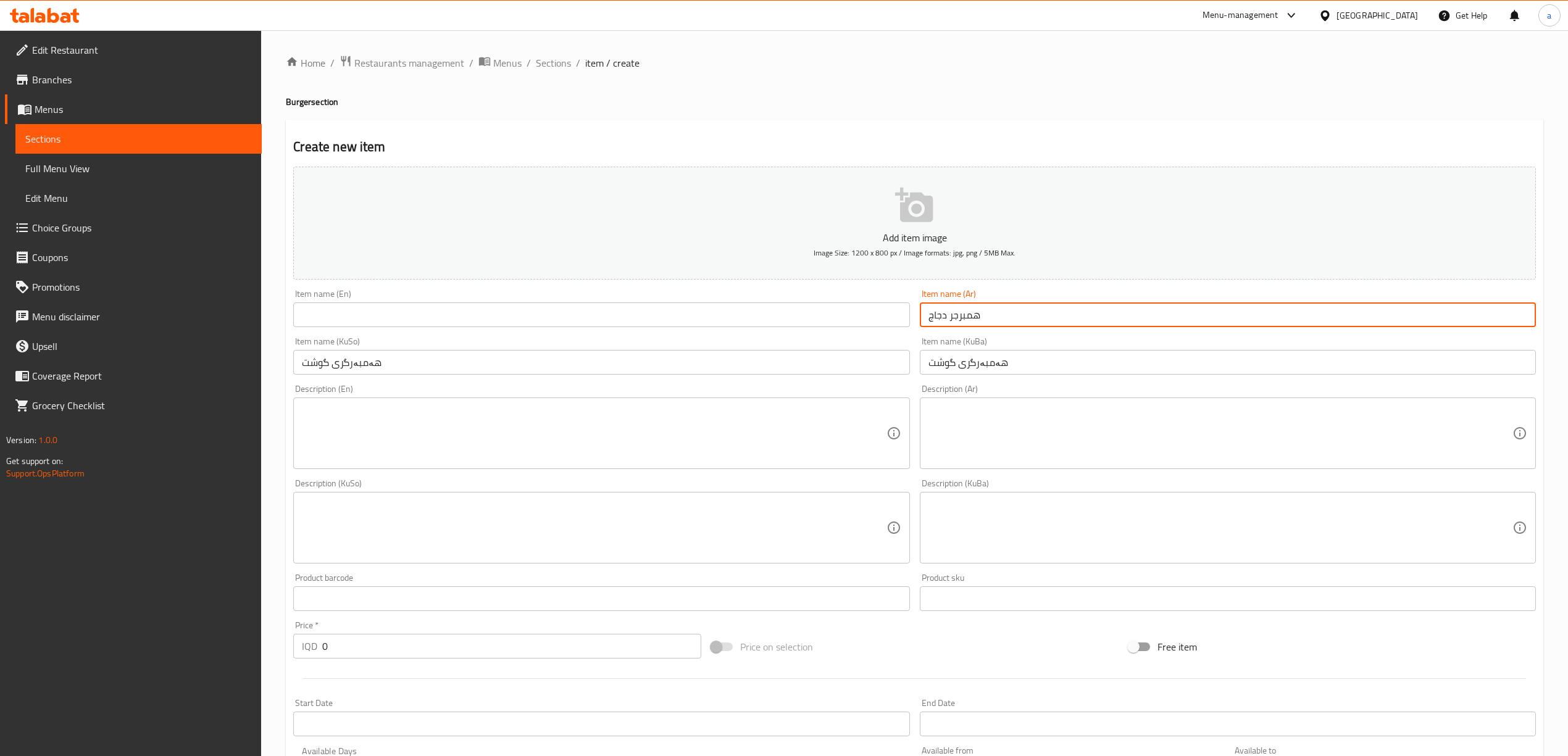
type input "همبرجر دجاج"
click at [630, 309] on input "text" at bounding box center [601, 314] width 616 height 24
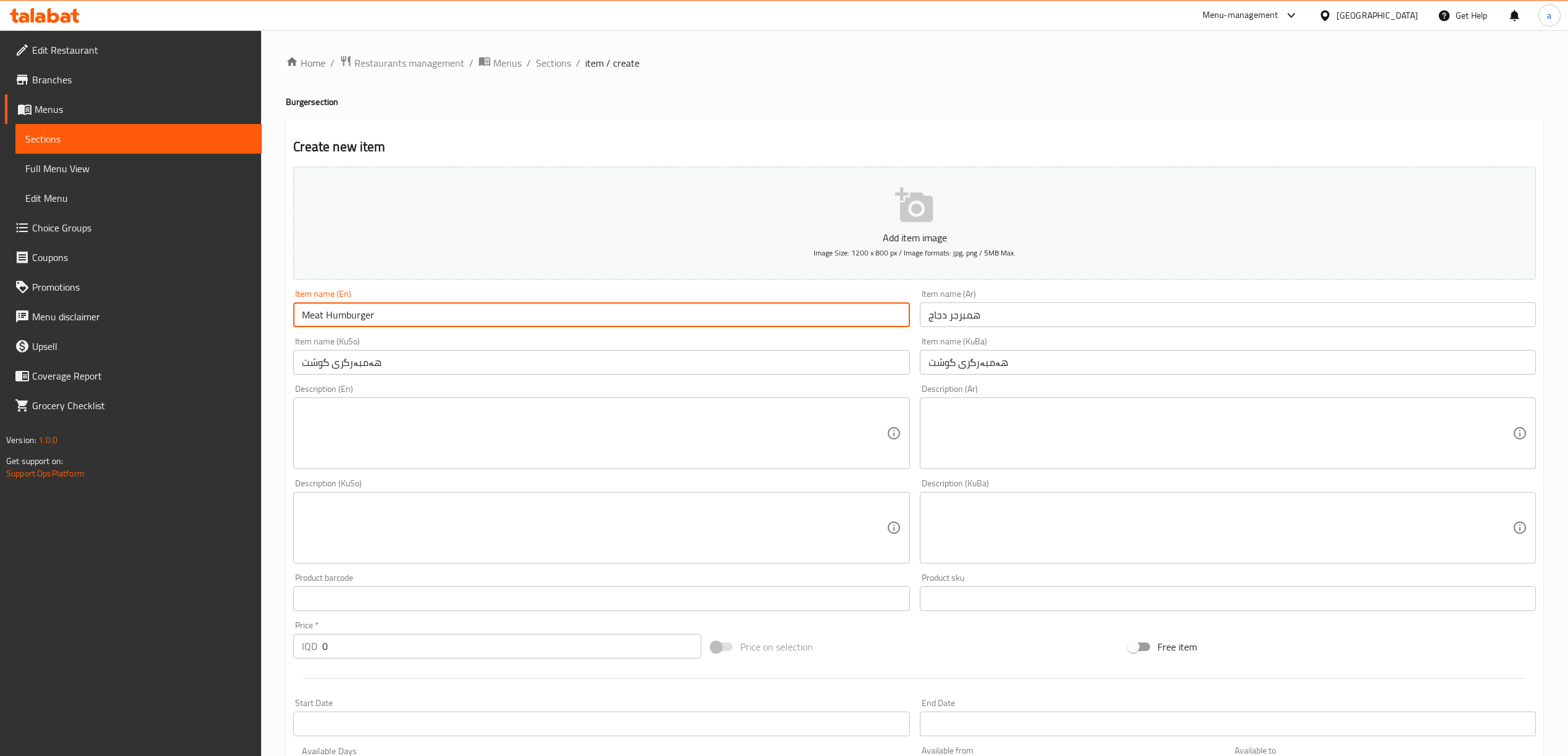
type input "Meat Humburger"
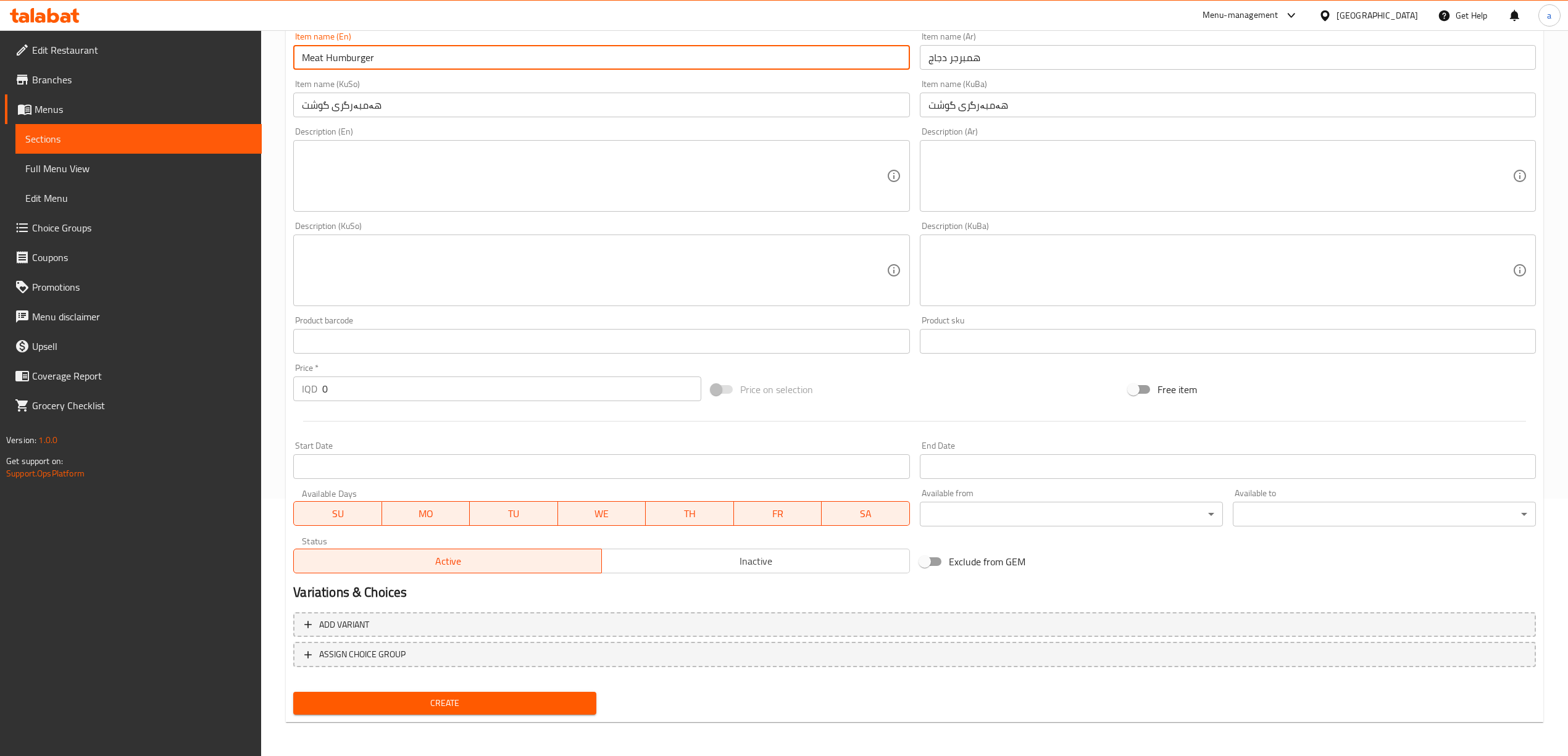
click at [337, 397] on input "0" at bounding box center [511, 388] width 378 height 24
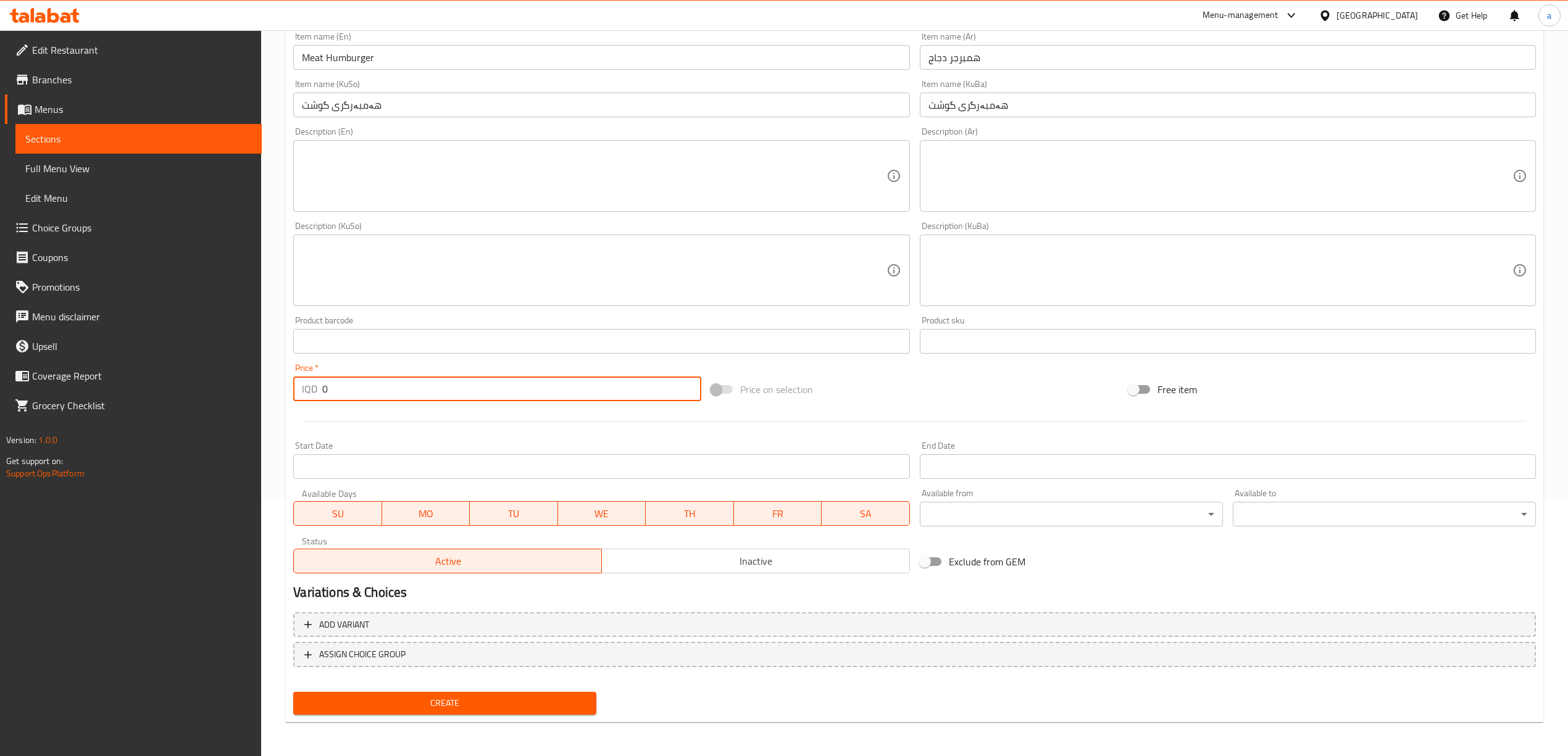
click at [337, 397] on input "0" at bounding box center [511, 388] width 378 height 24
type input "4000"
click at [478, 695] on span "Create" at bounding box center [445, 703] width 284 height 15
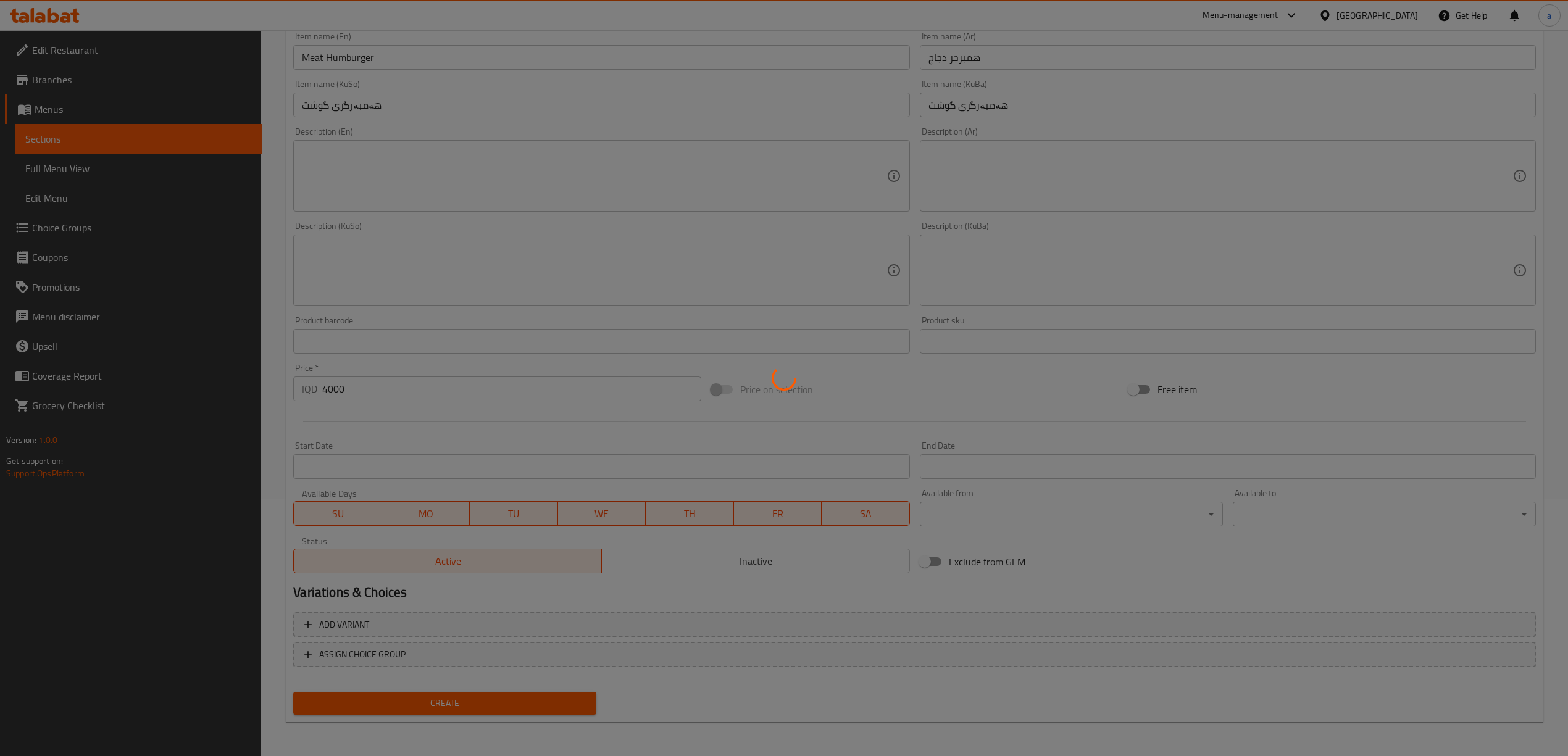
type input "0"
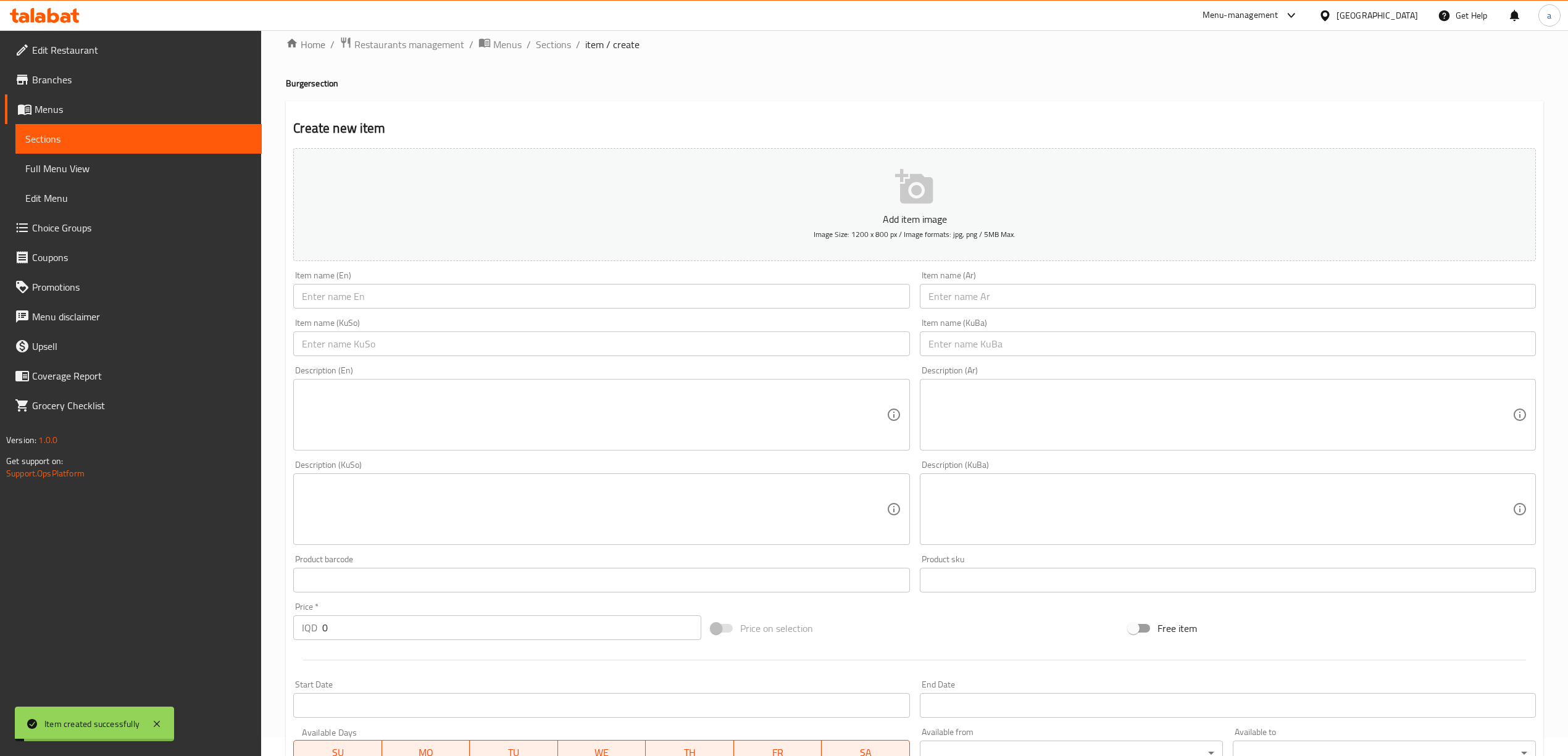
scroll to position [0, 0]
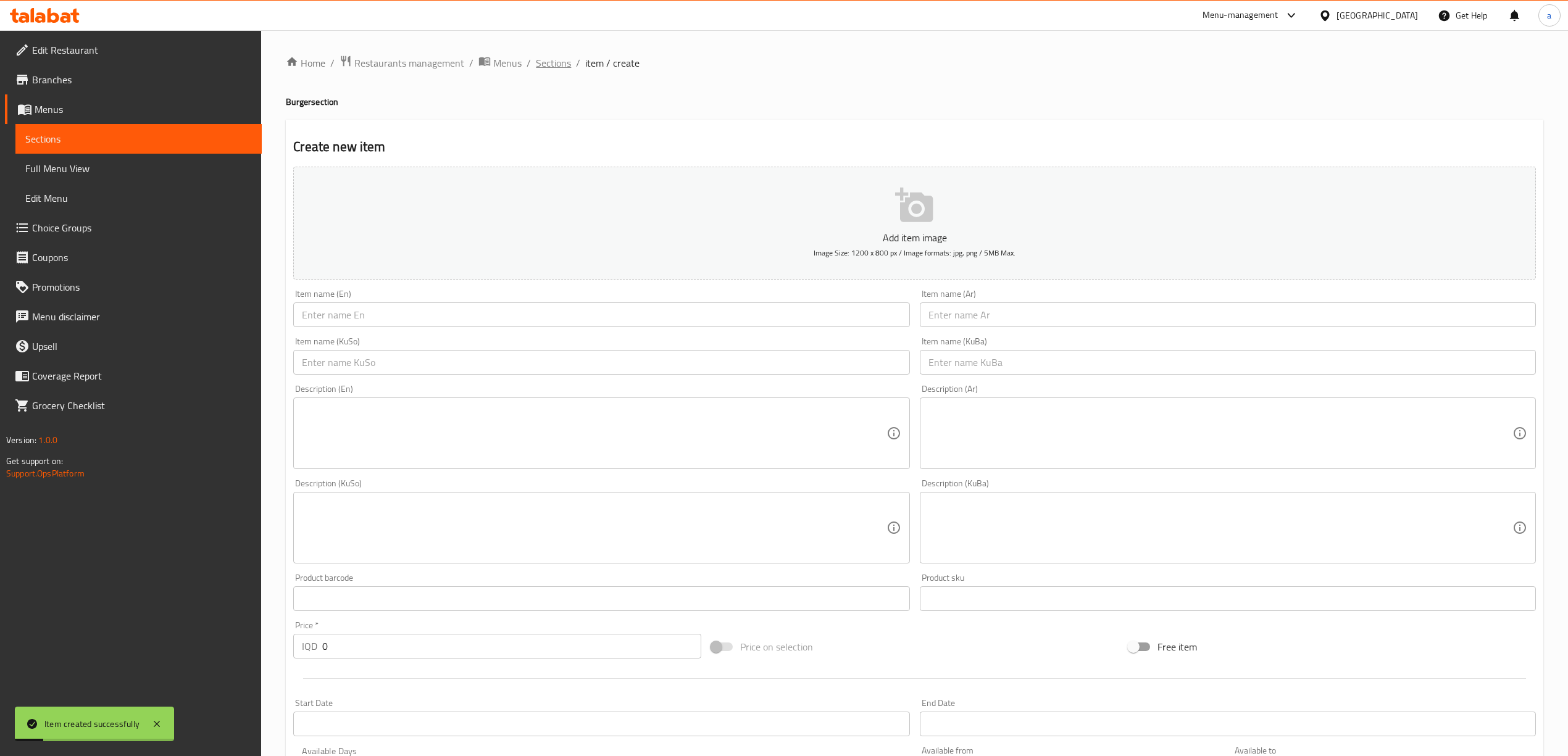
click at [557, 61] on span "Sections" at bounding box center [553, 63] width 35 height 15
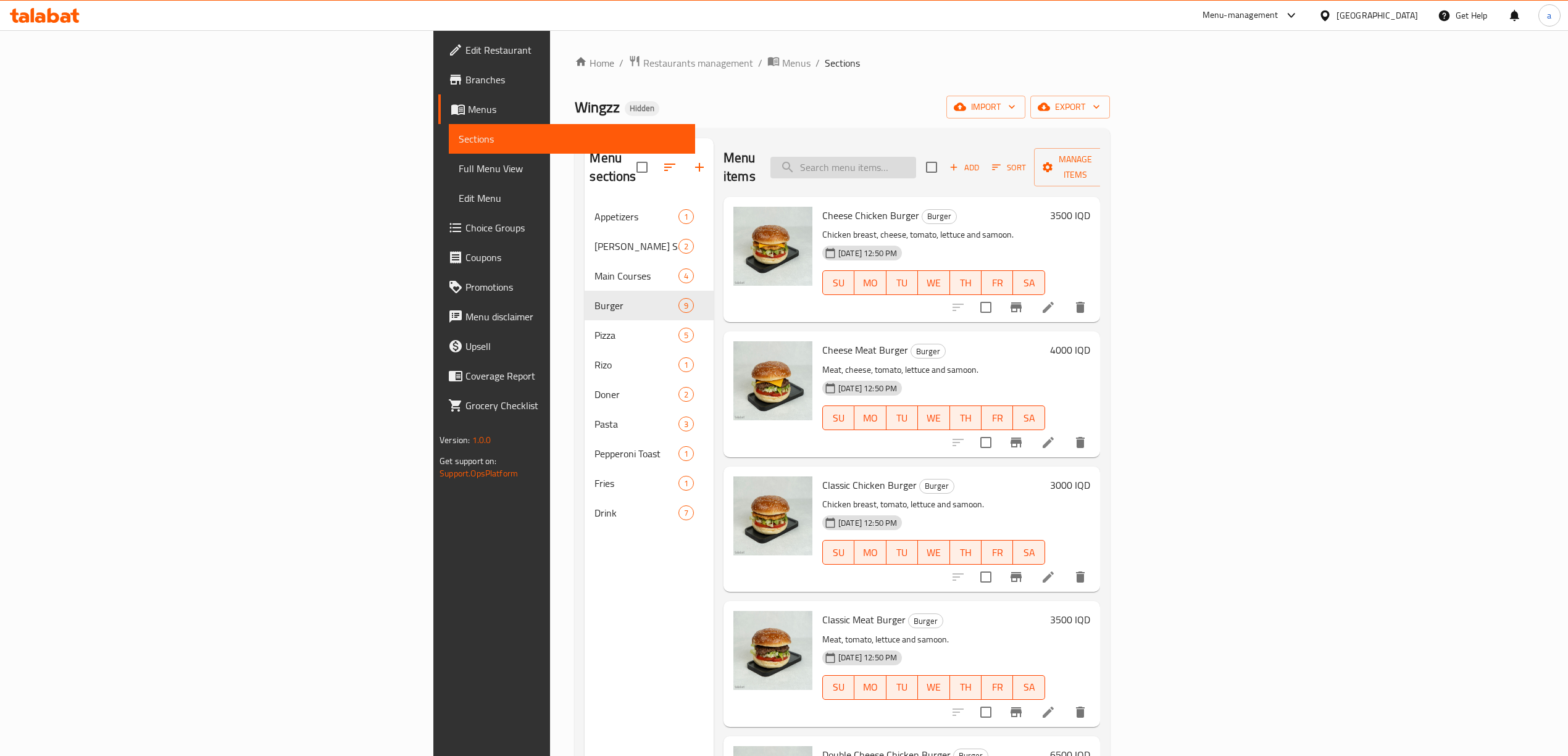
click at [916, 159] on input "search" at bounding box center [843, 168] width 146 height 22
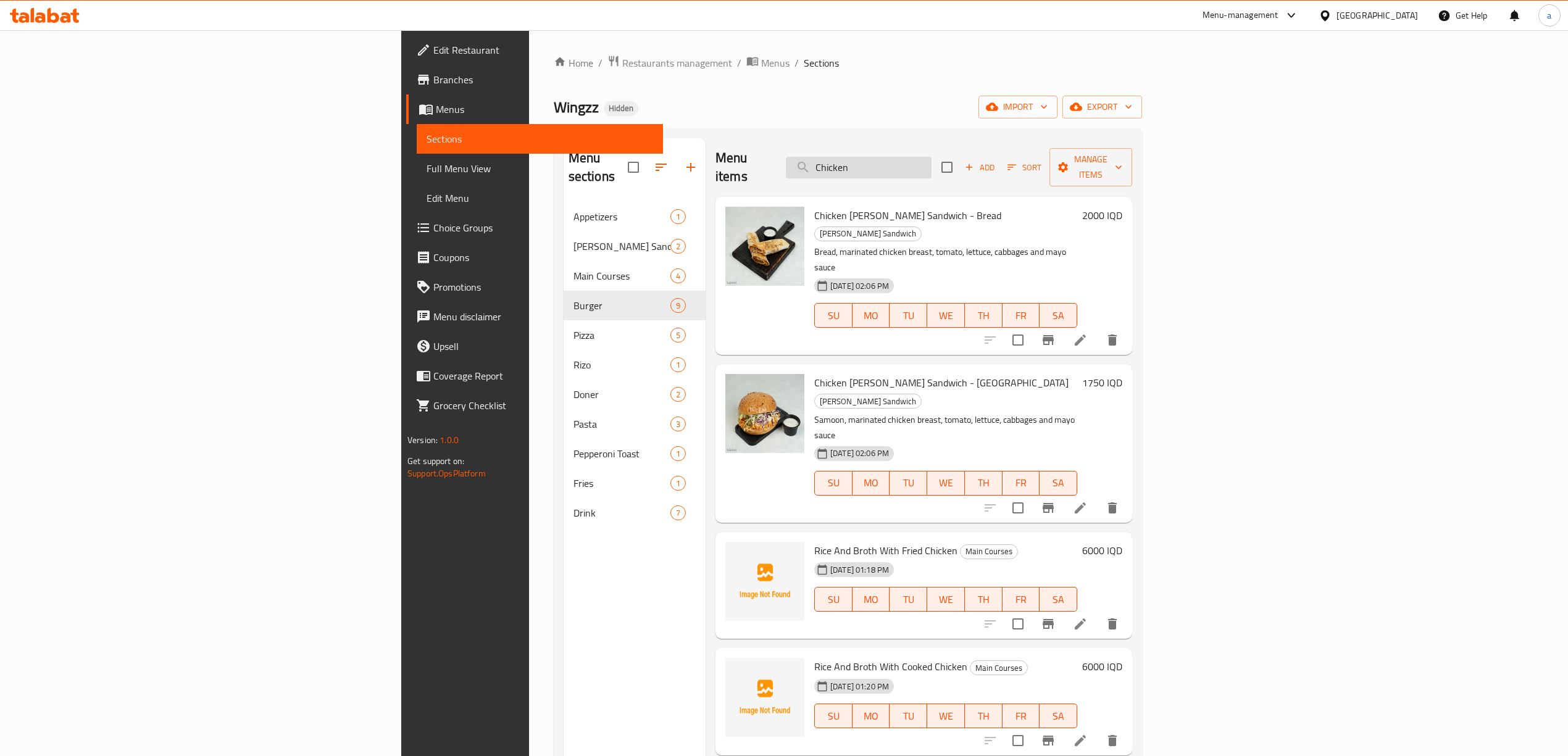
type input "Chicken"
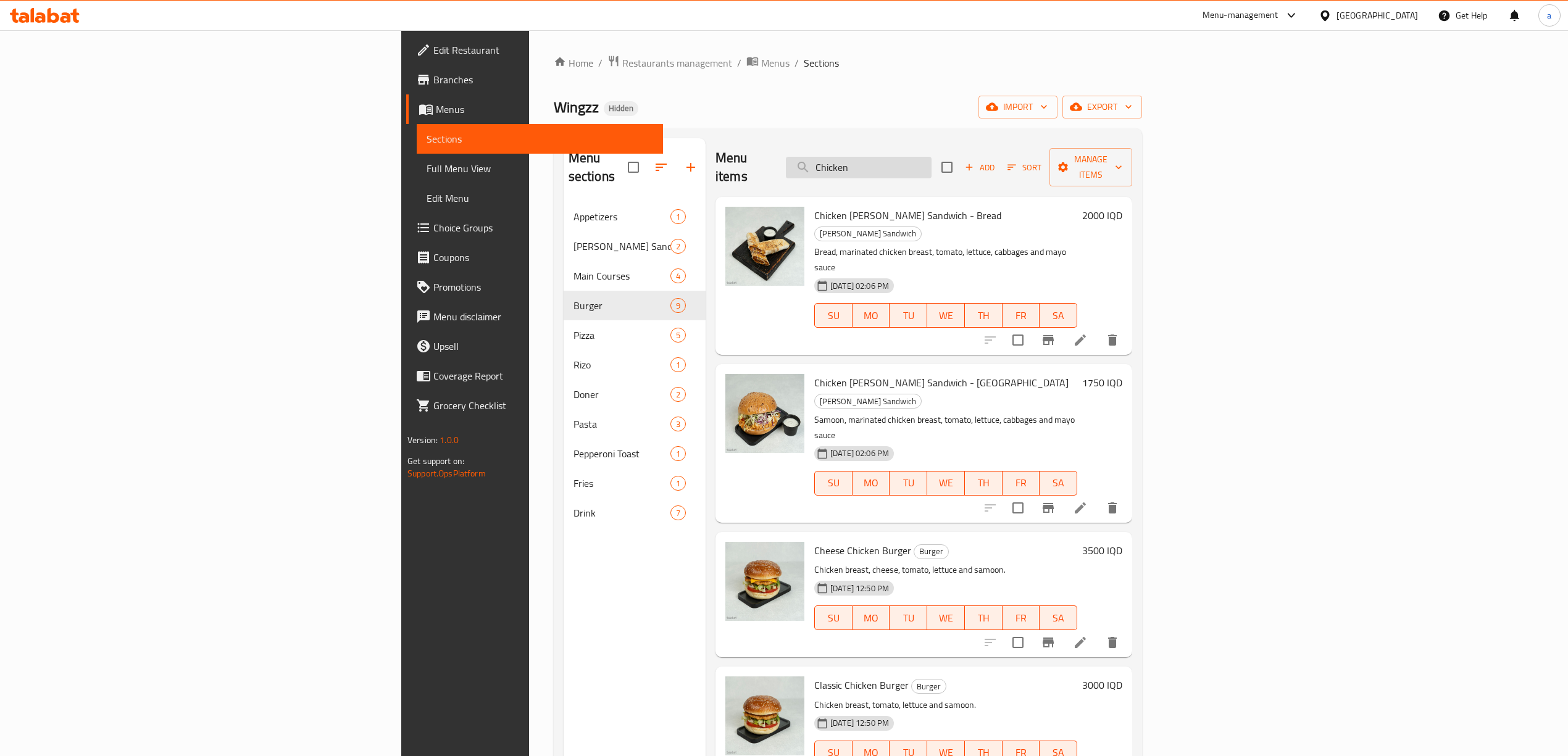
click at [931, 163] on input "Chicken" at bounding box center [858, 168] width 146 height 22
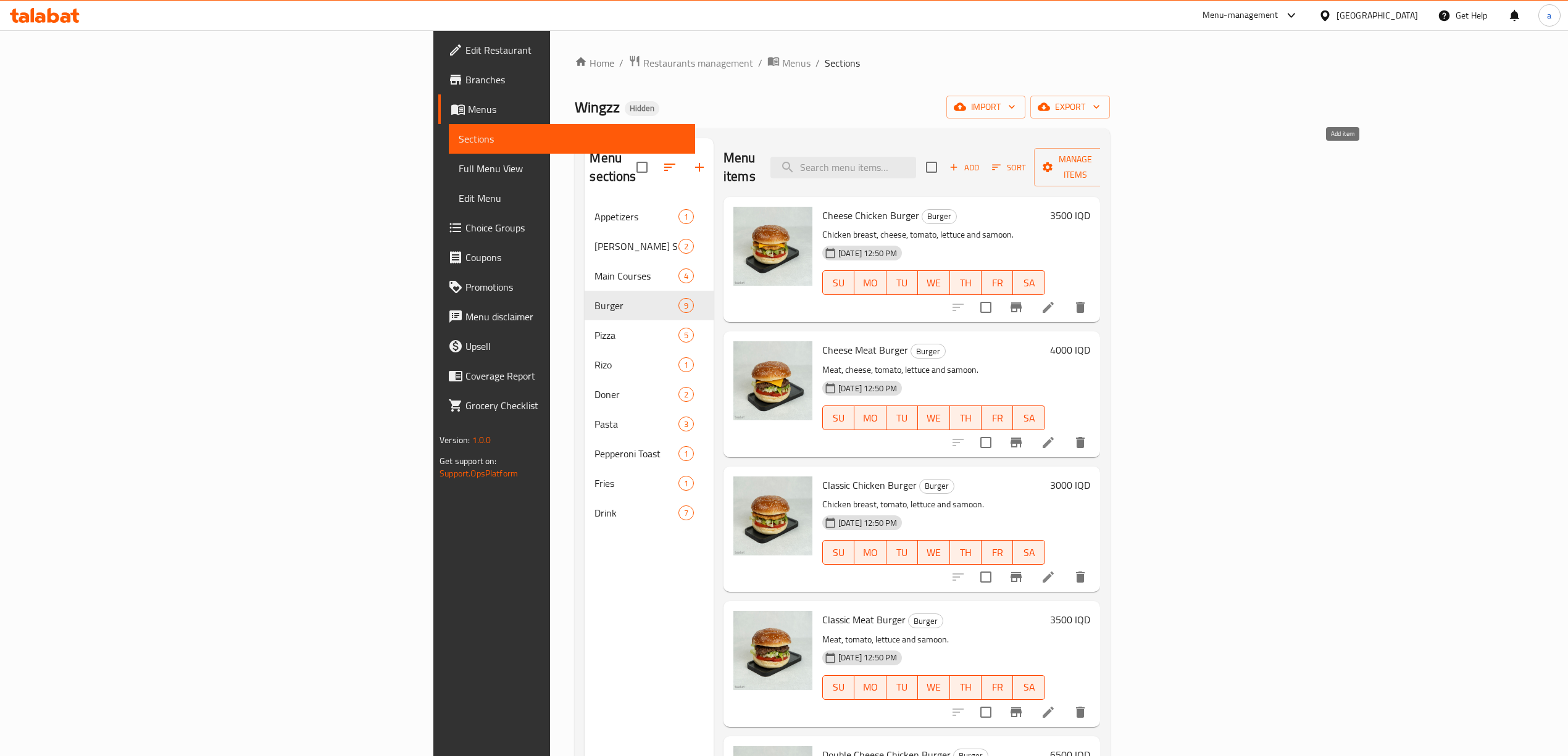
click at [981, 161] on span "Add" at bounding box center [965, 168] width 34 height 14
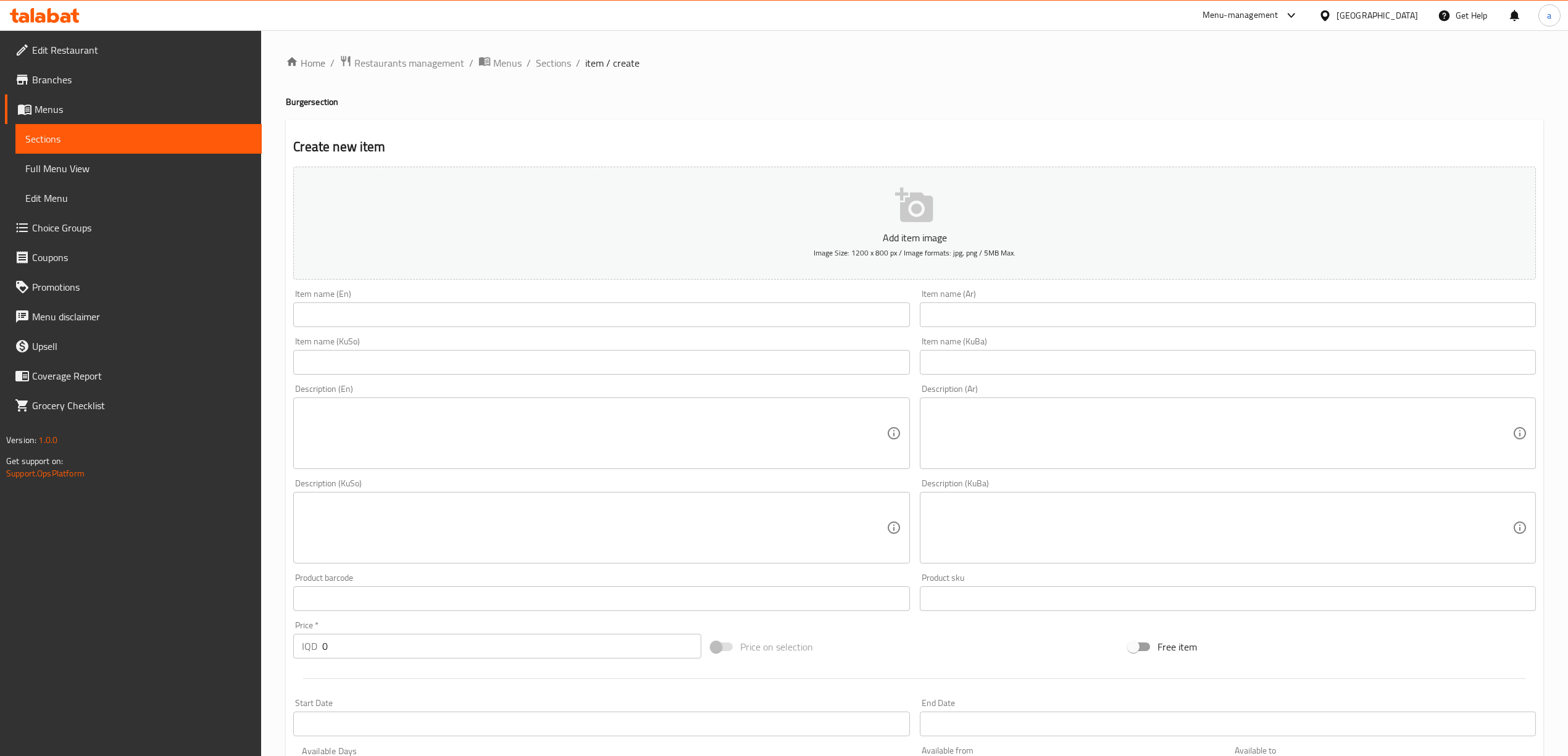
click at [1075, 361] on input "text" at bounding box center [1229, 362] width 616 height 24
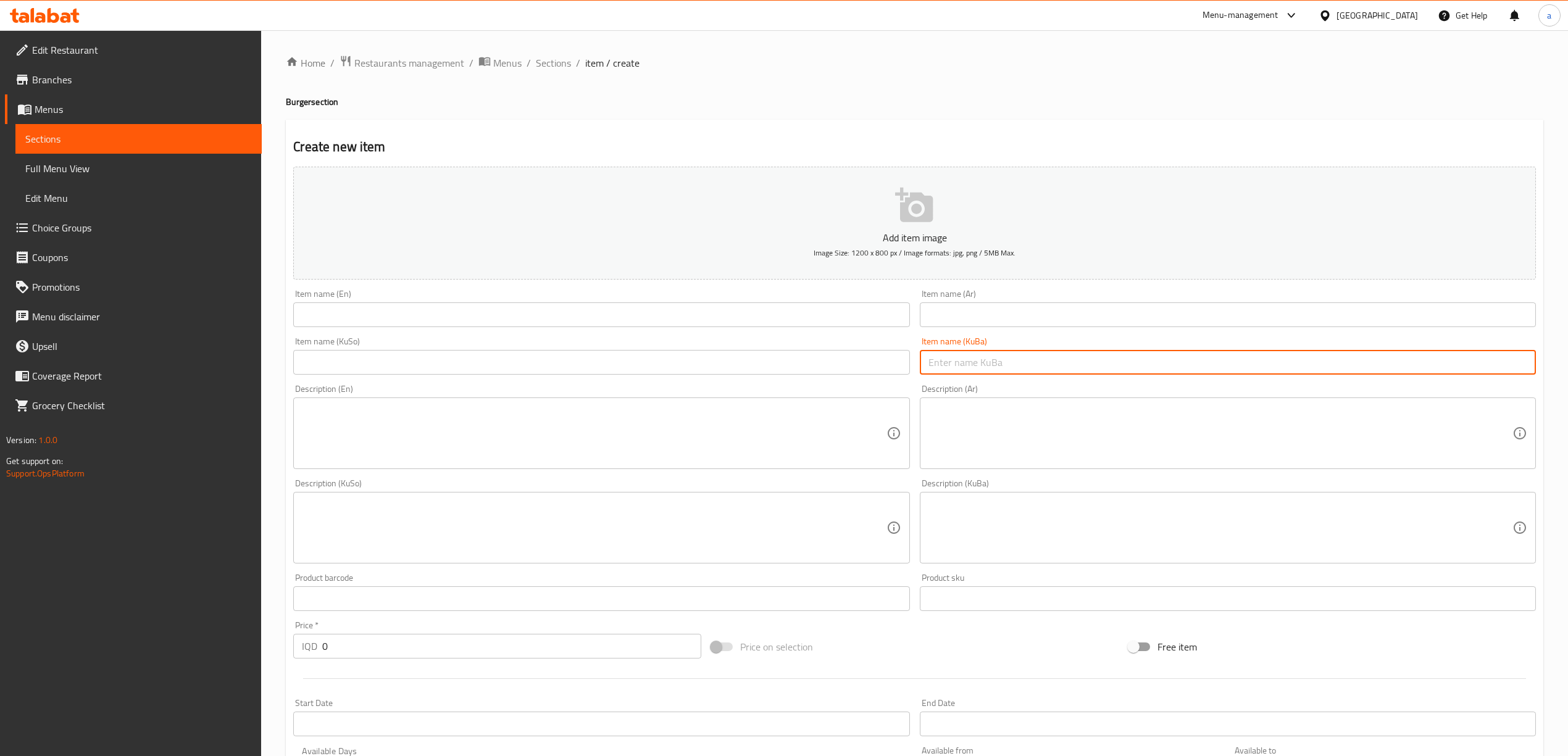
paste input "هەمبەرگر مریشک"
type input "هەمبەرگر مریشک"
click at [770, 368] on input "text" at bounding box center [601, 362] width 616 height 24
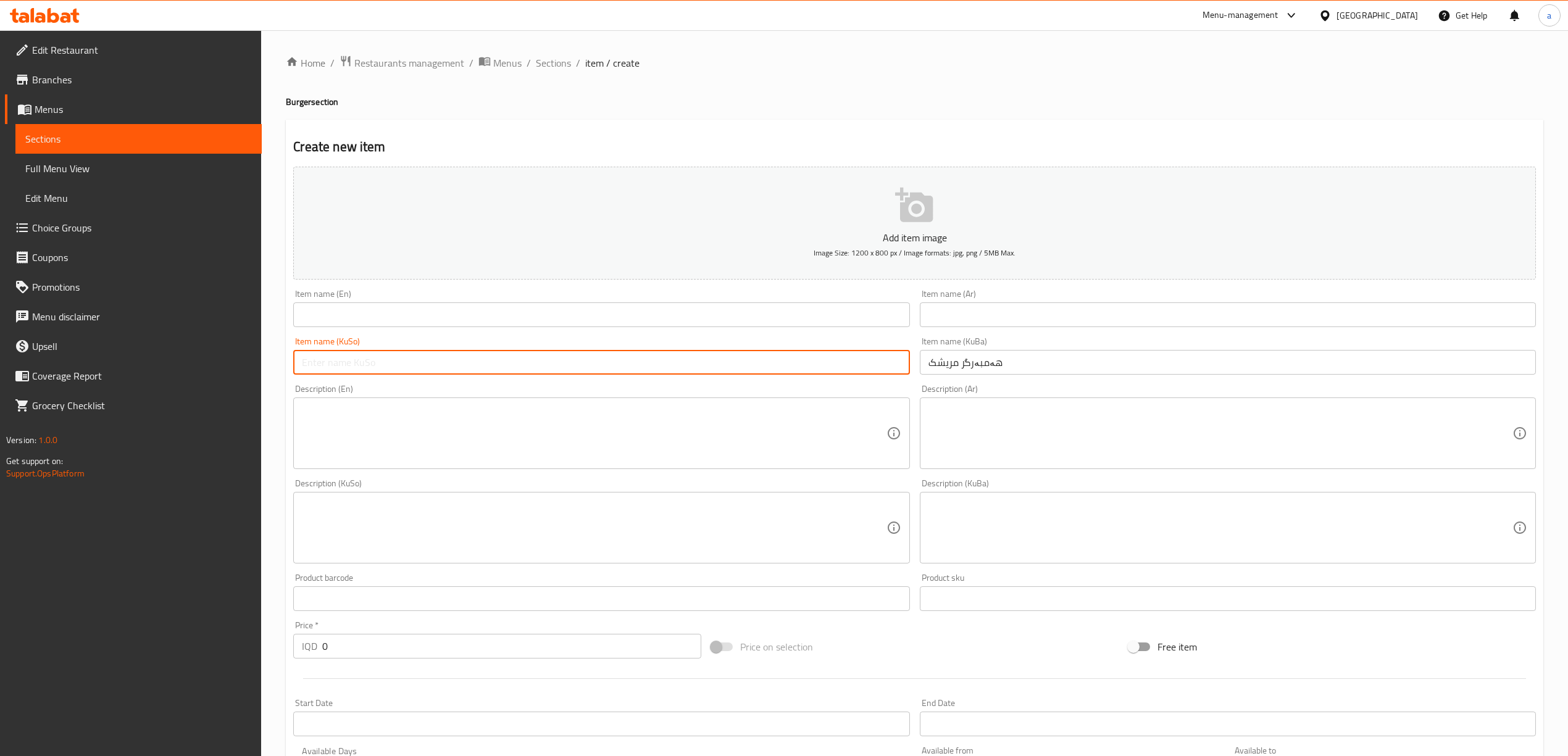
paste input "هەمبەرگر مریشک"
type input "هەمبەرگر مریشک"
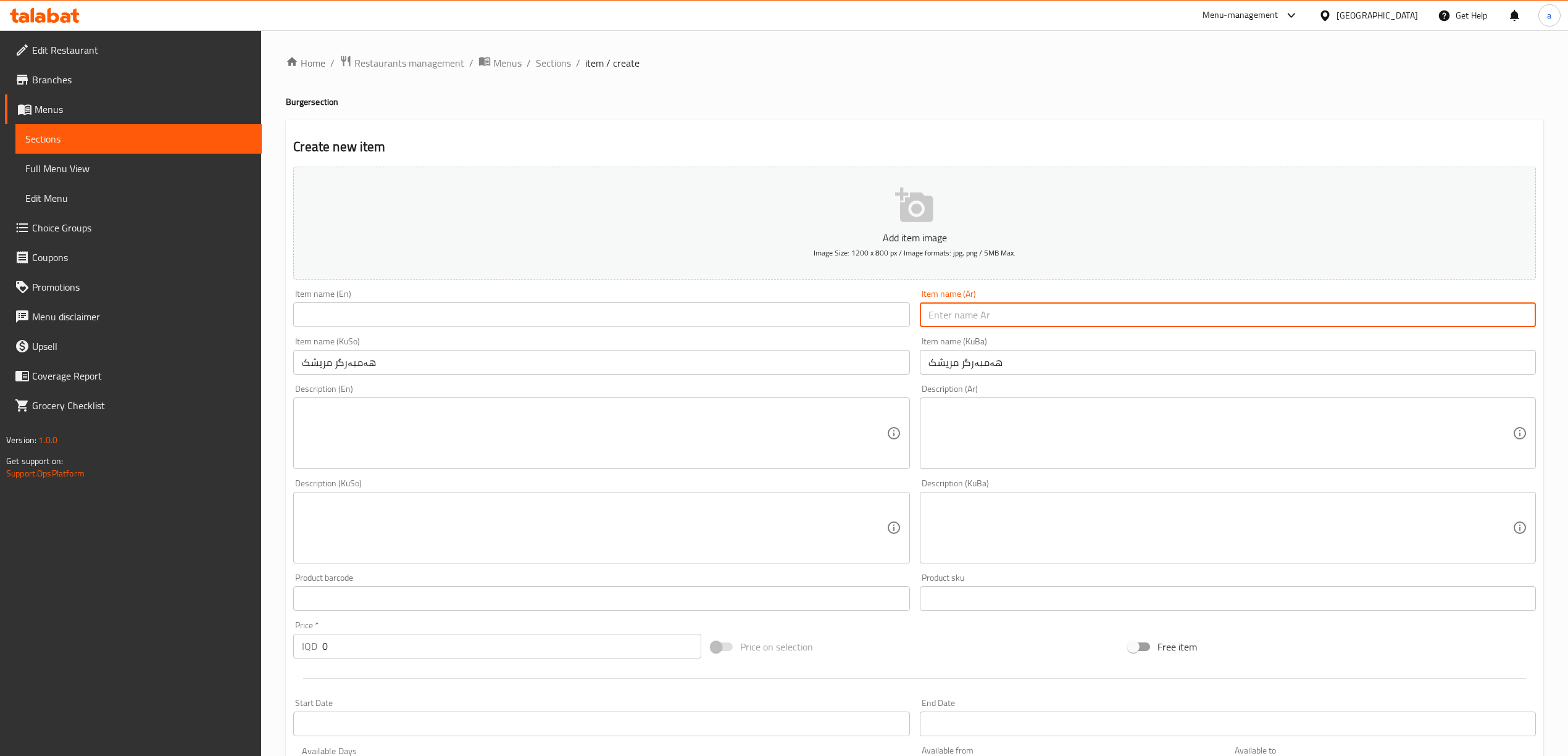
click at [1059, 317] on input "text" at bounding box center [1229, 314] width 616 height 24
type input "همبرجر دجاج"
click at [680, 322] on input "text" at bounding box center [601, 314] width 616 height 24
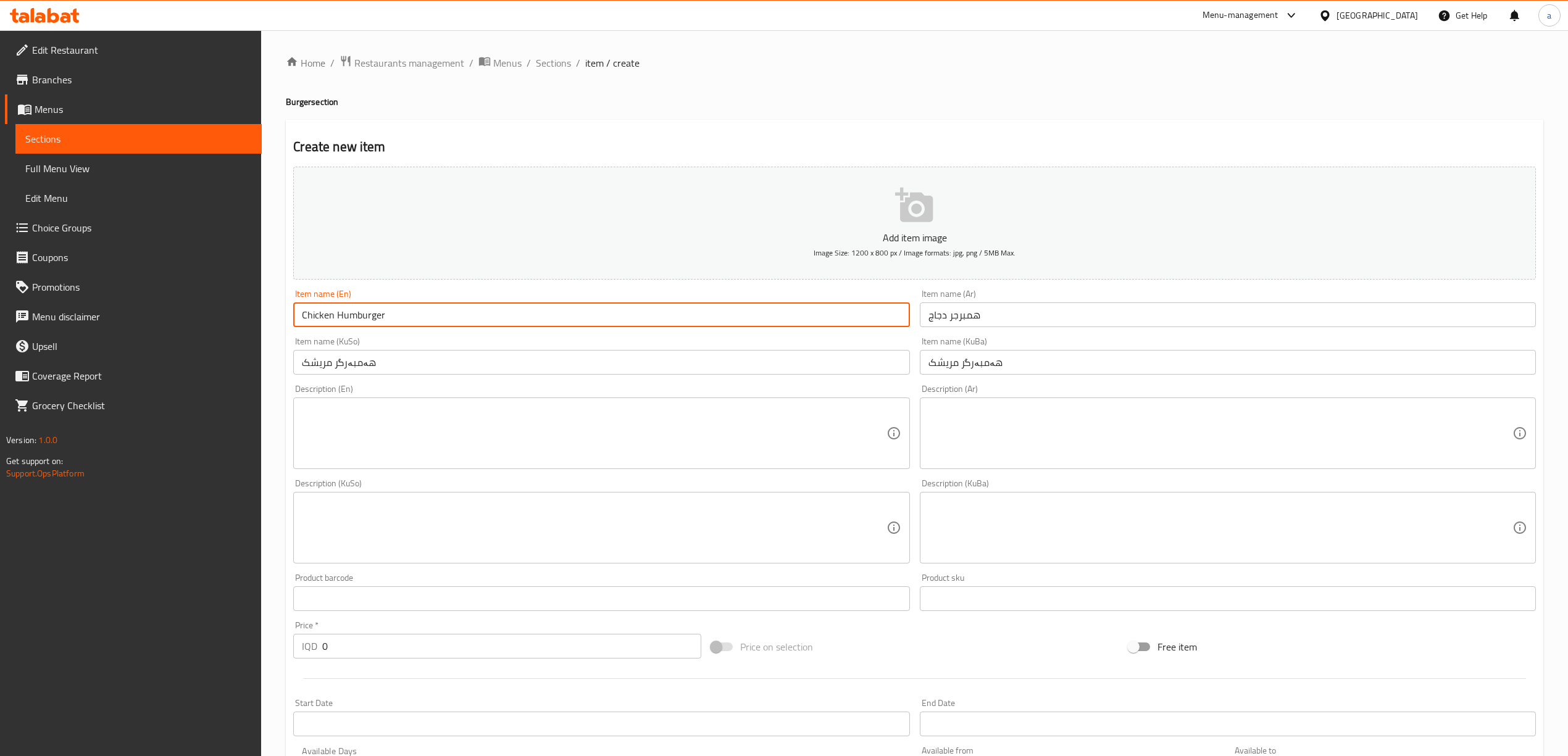
type input "Chicken Humburger"
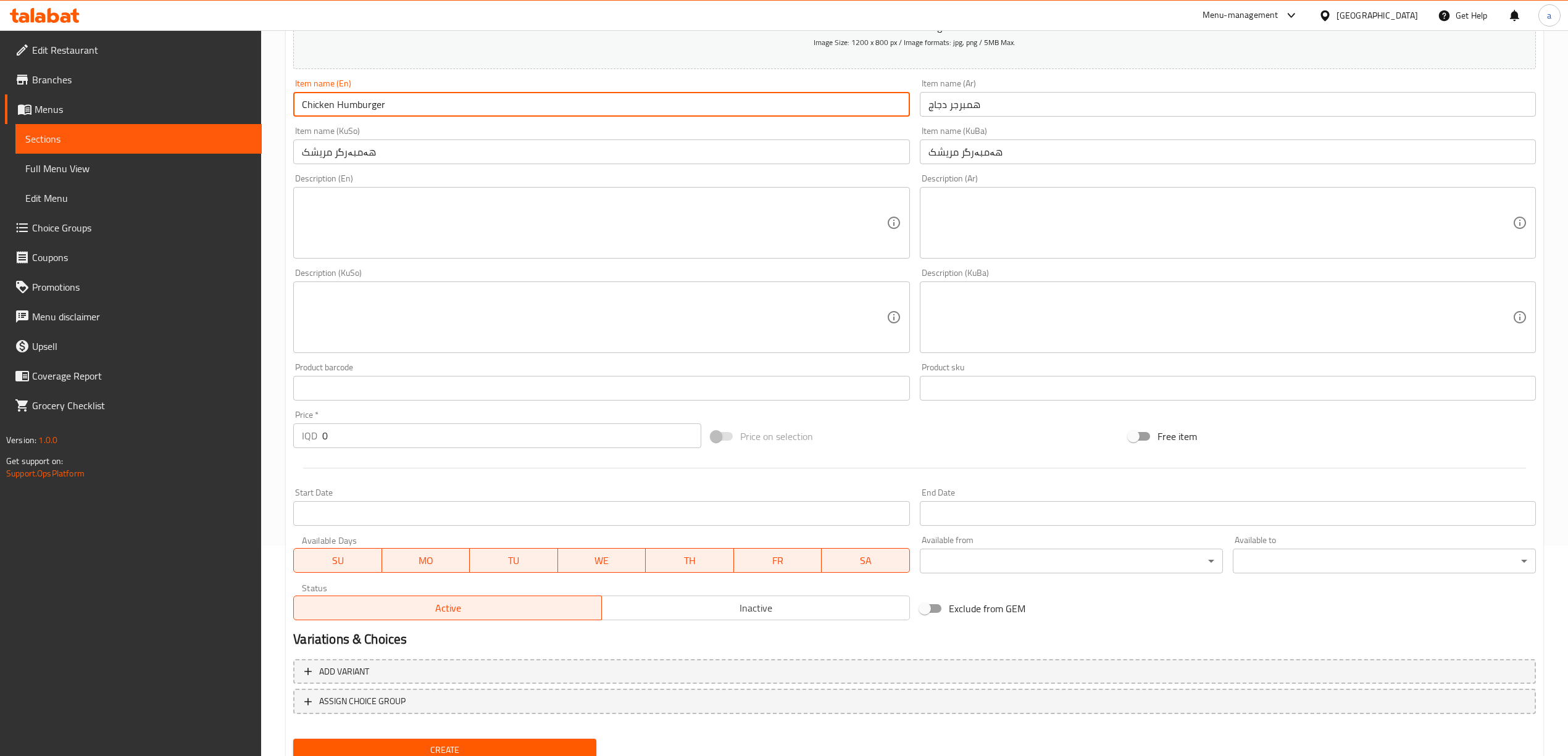
scroll to position [258, 0]
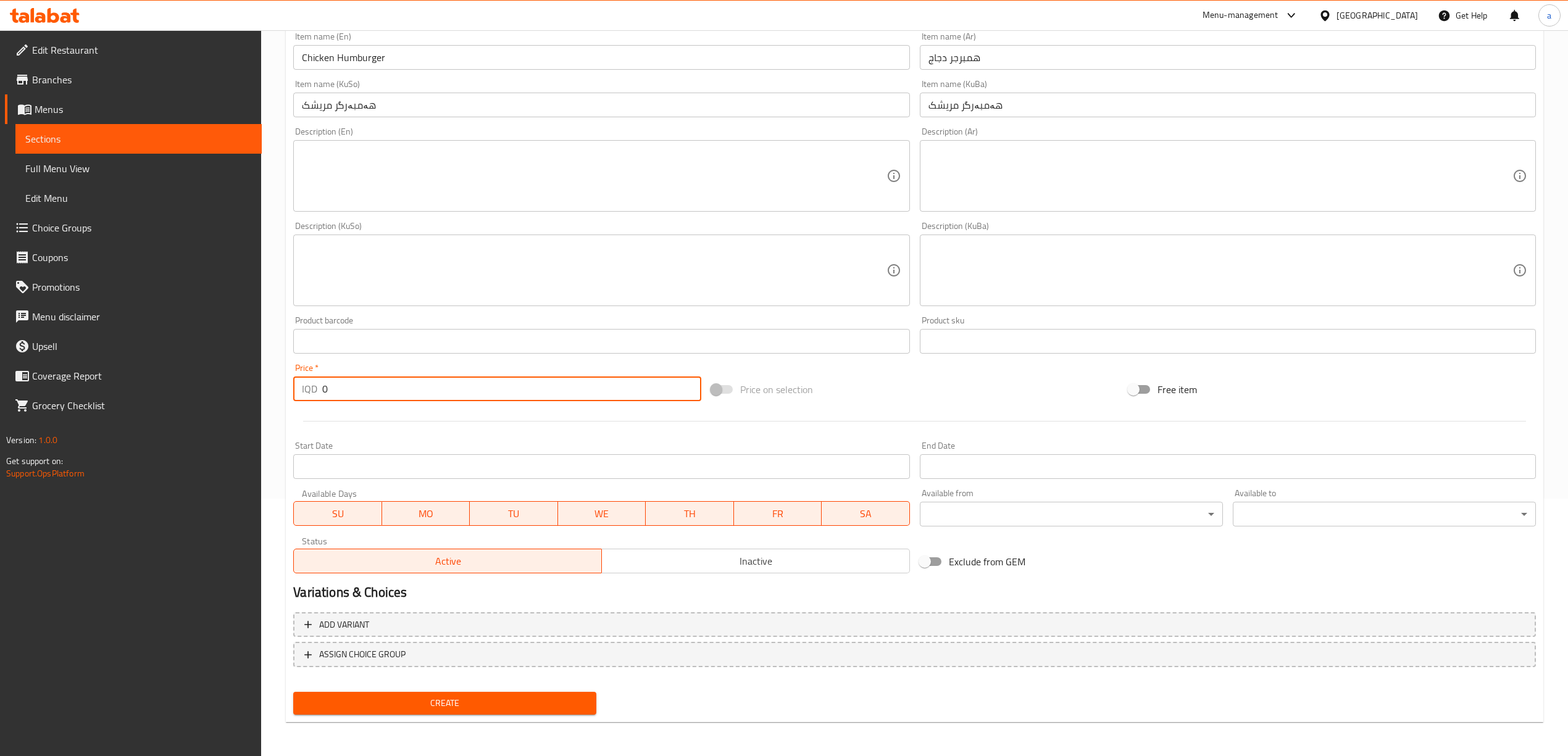
click at [329, 390] on input "0" at bounding box center [511, 388] width 378 height 24
type input "3000"
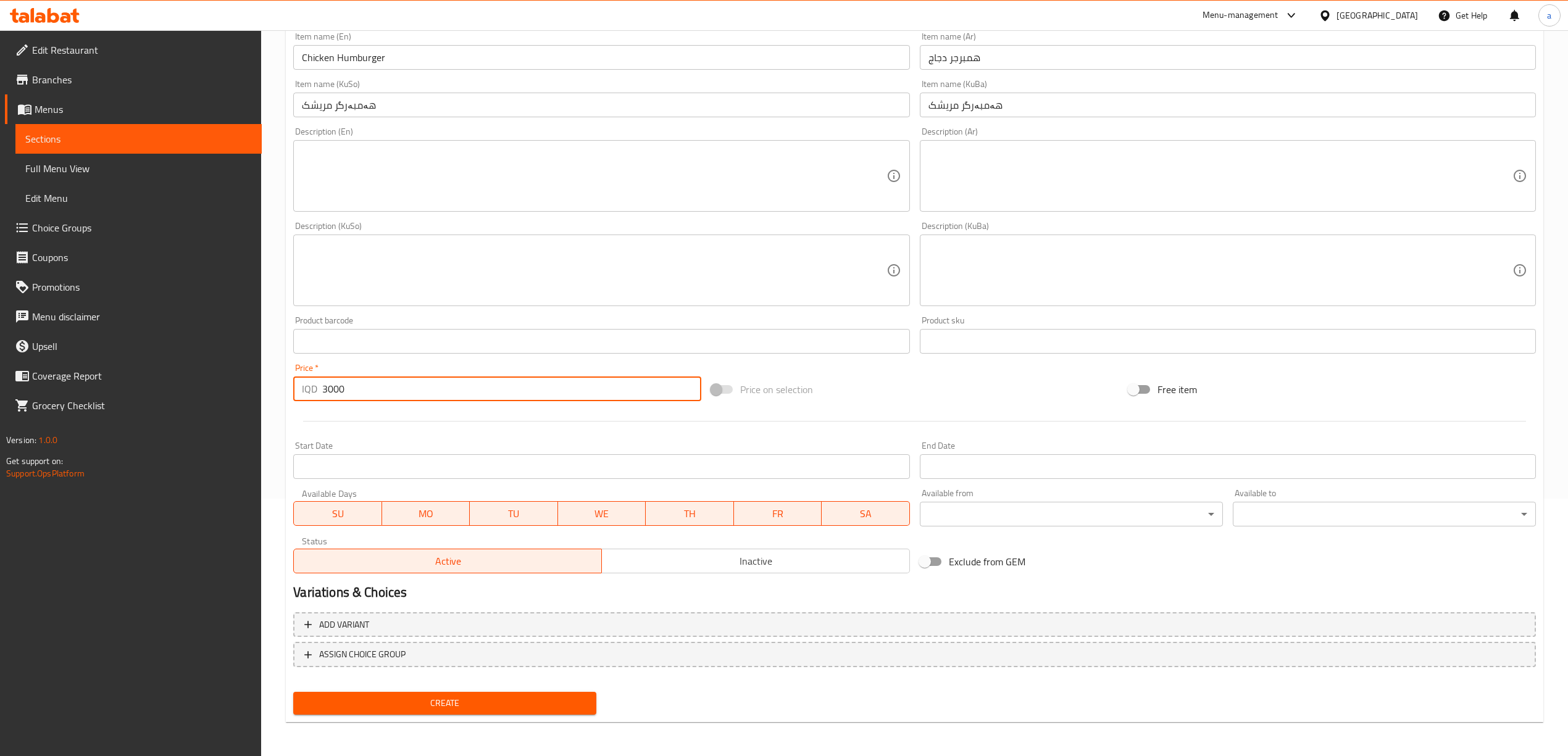
click at [413, 695] on span "Create" at bounding box center [445, 703] width 284 height 15
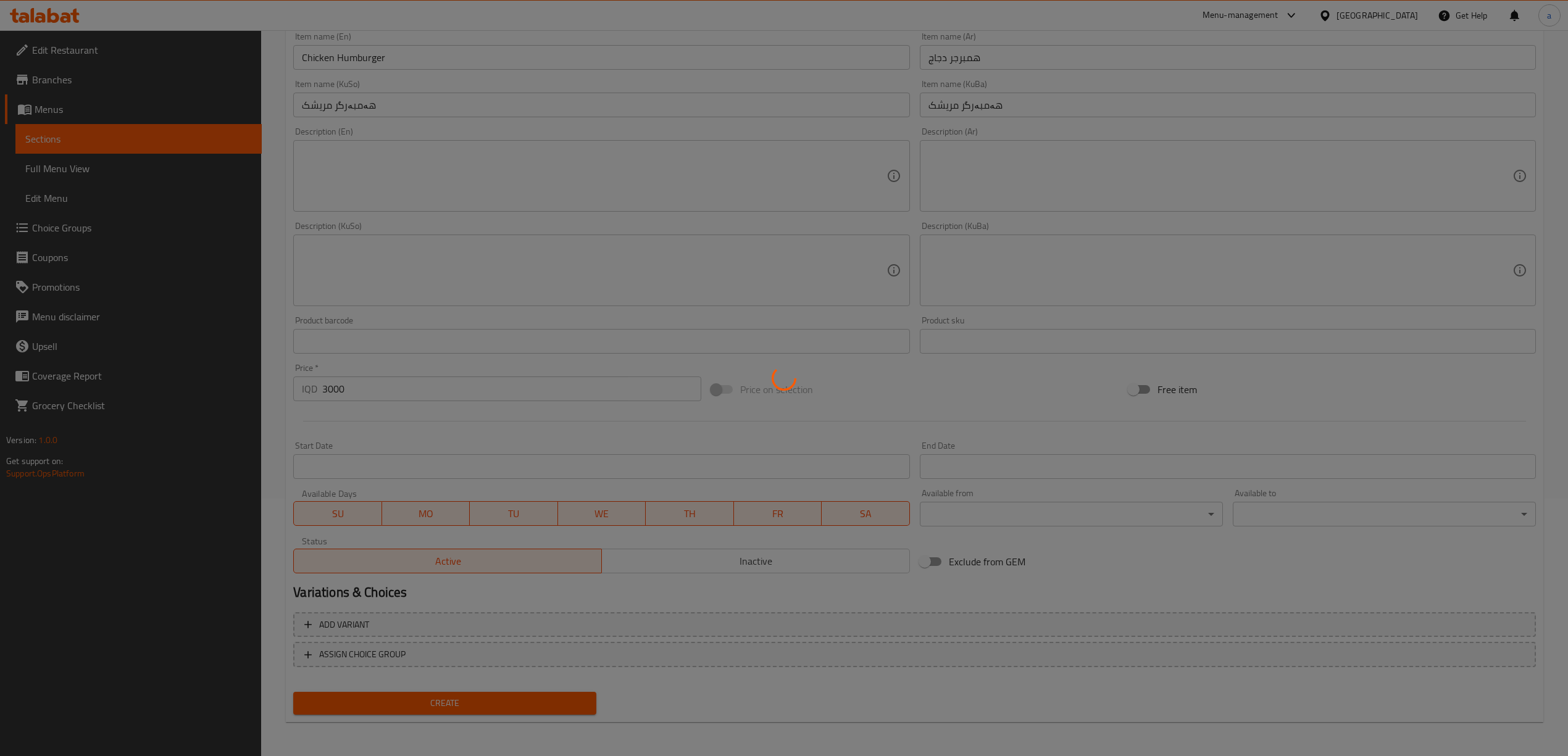
type input "0"
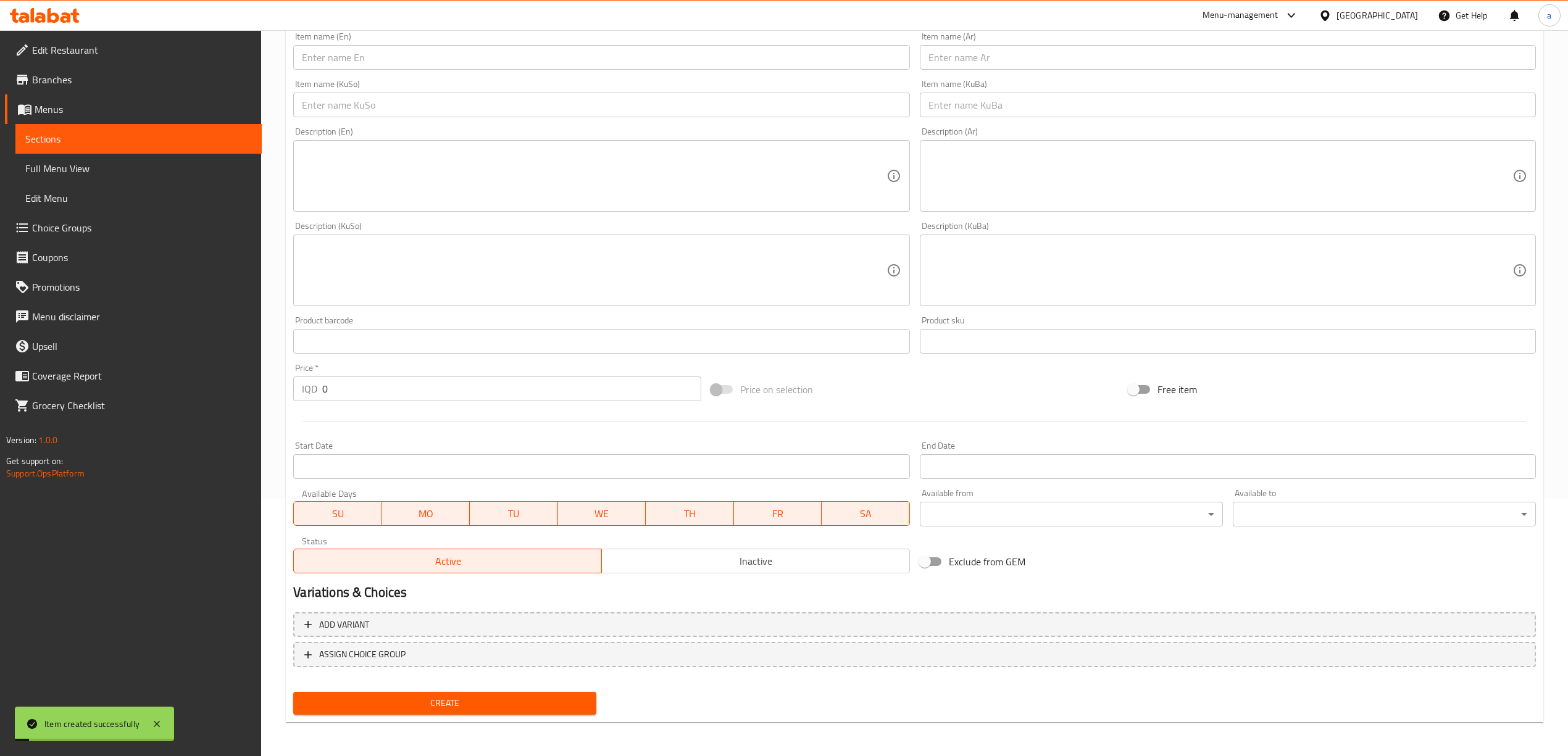
scroll to position [0, 0]
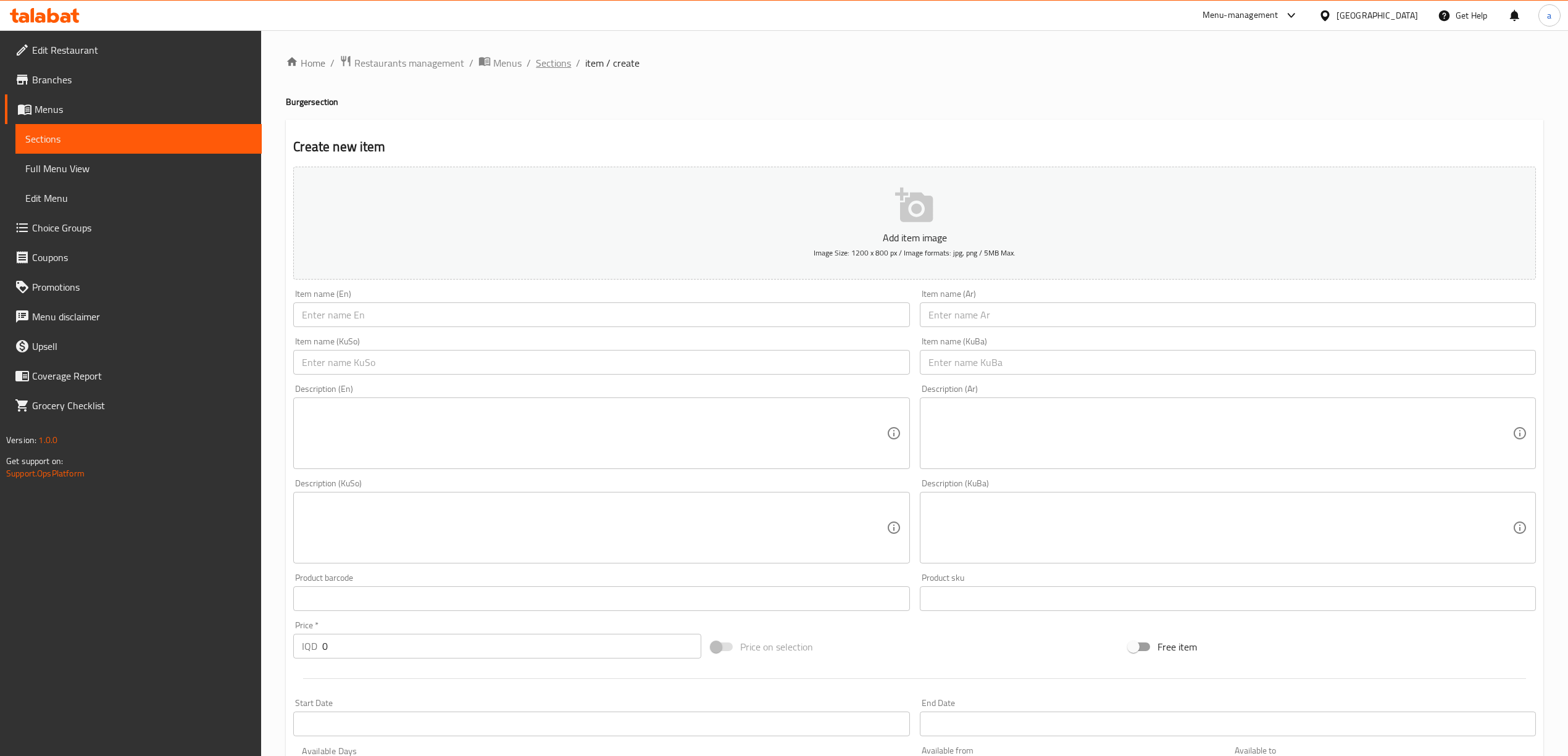
click at [547, 59] on span "Sections" at bounding box center [553, 63] width 35 height 15
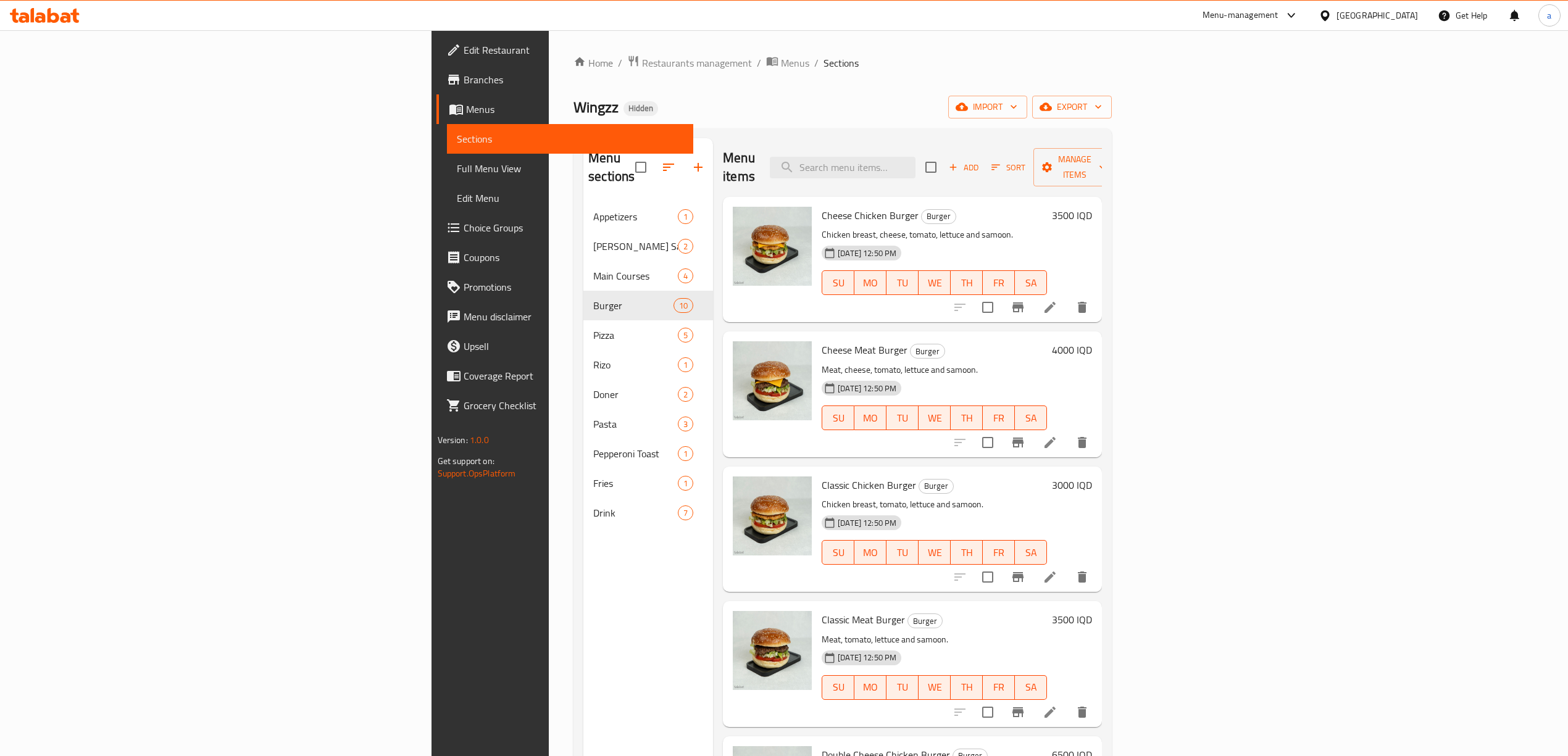
drag, startPoint x: 487, startPoint y: 659, endPoint x: 493, endPoint y: 635, distance: 24.7
click at [584, 659] on div "Menu sections Appetizers 1 [PERSON_NAME] Sandwich 2 Main Courses 4 Burger 10 Pi…" at bounding box center [648, 516] width 130 height 756
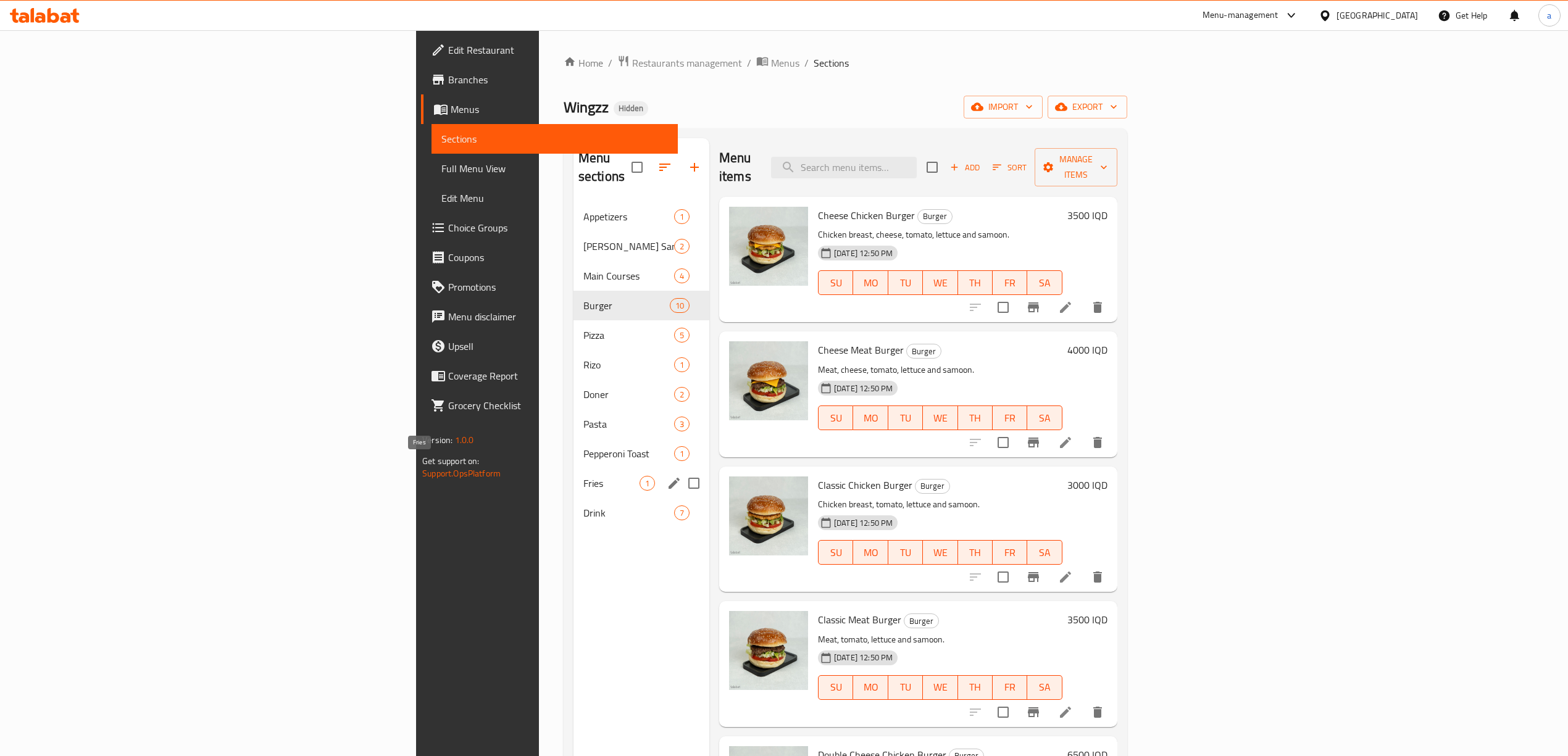
click at [584, 476] on span "Fries" at bounding box center [611, 483] width 56 height 15
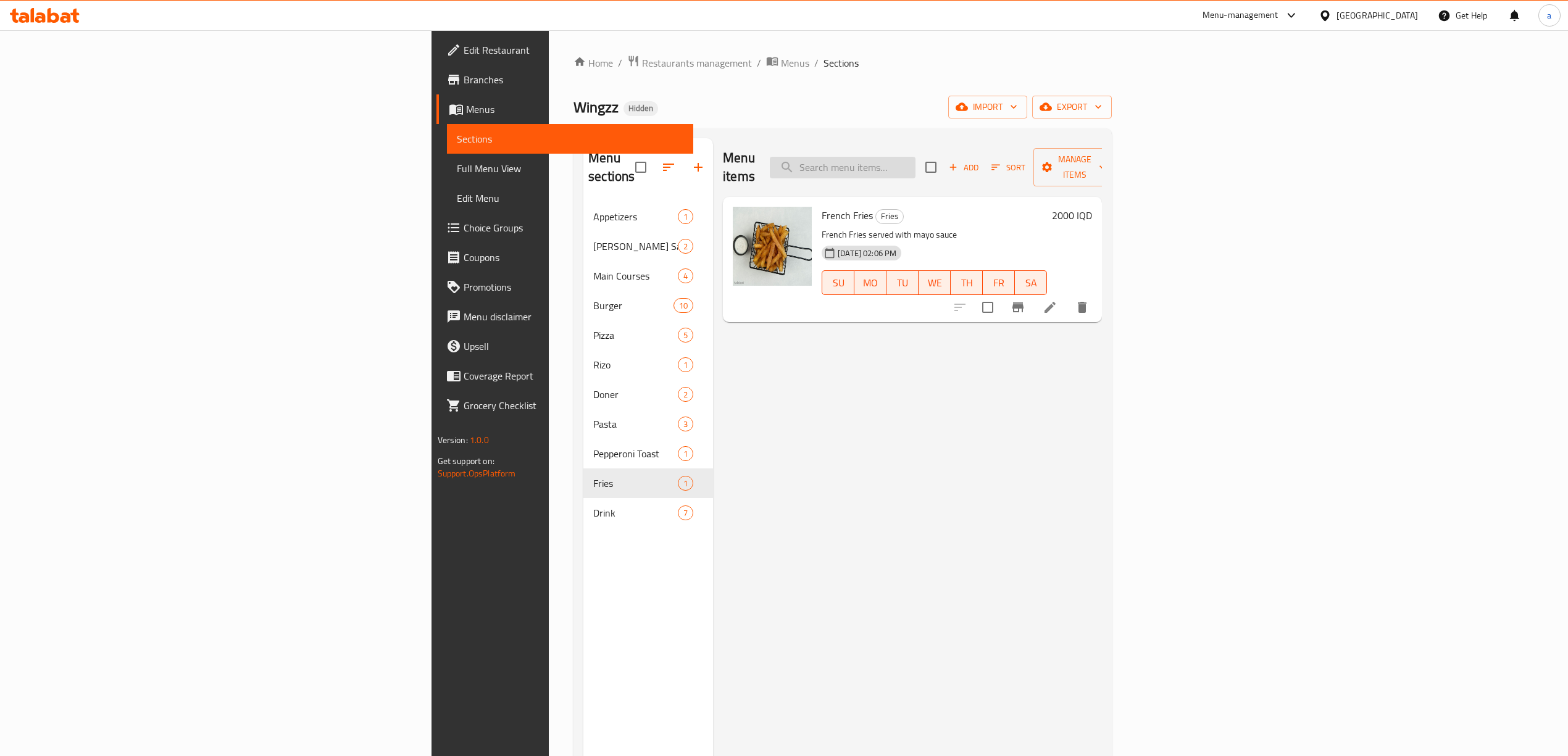
click at [915, 157] on input "search" at bounding box center [842, 168] width 146 height 22
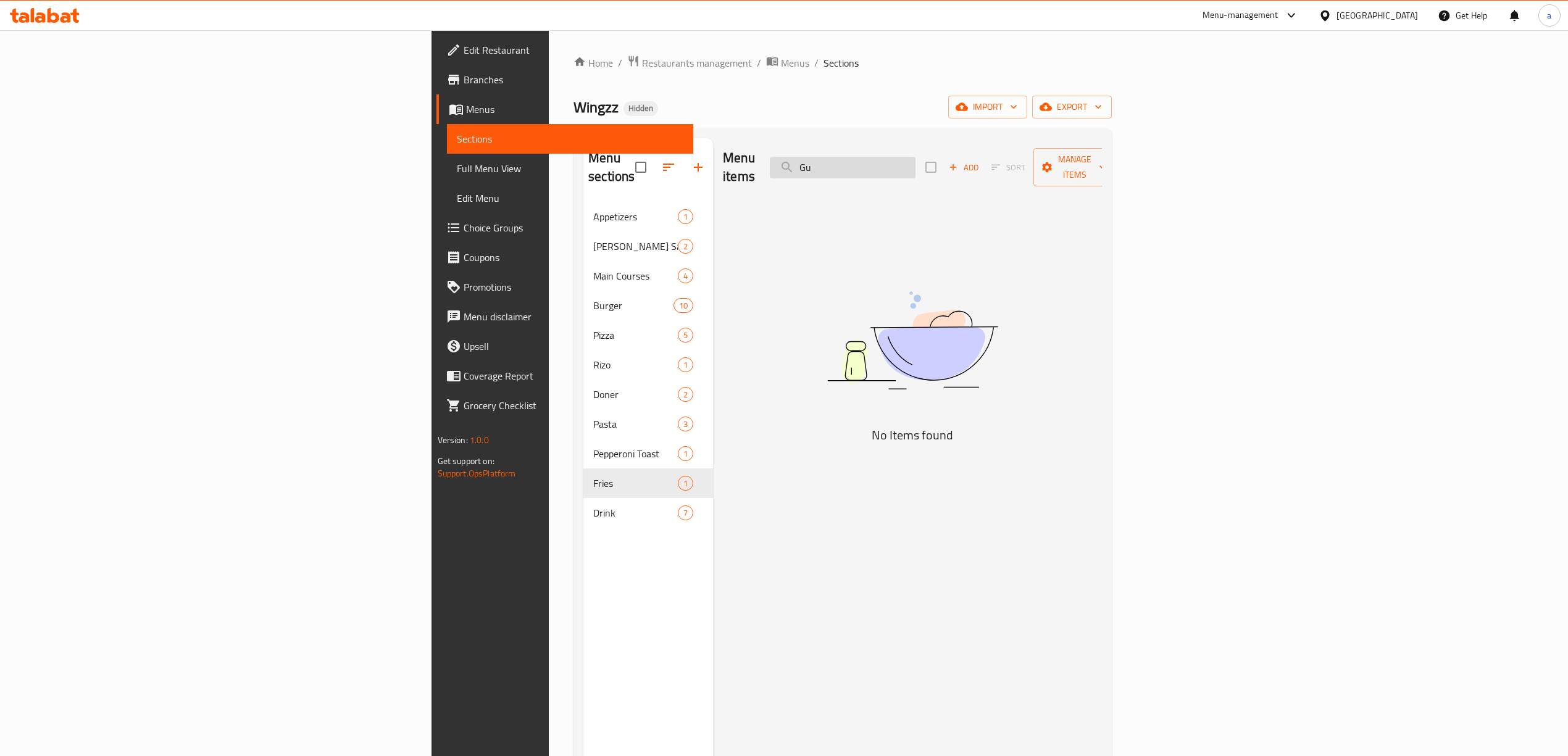
type input "G"
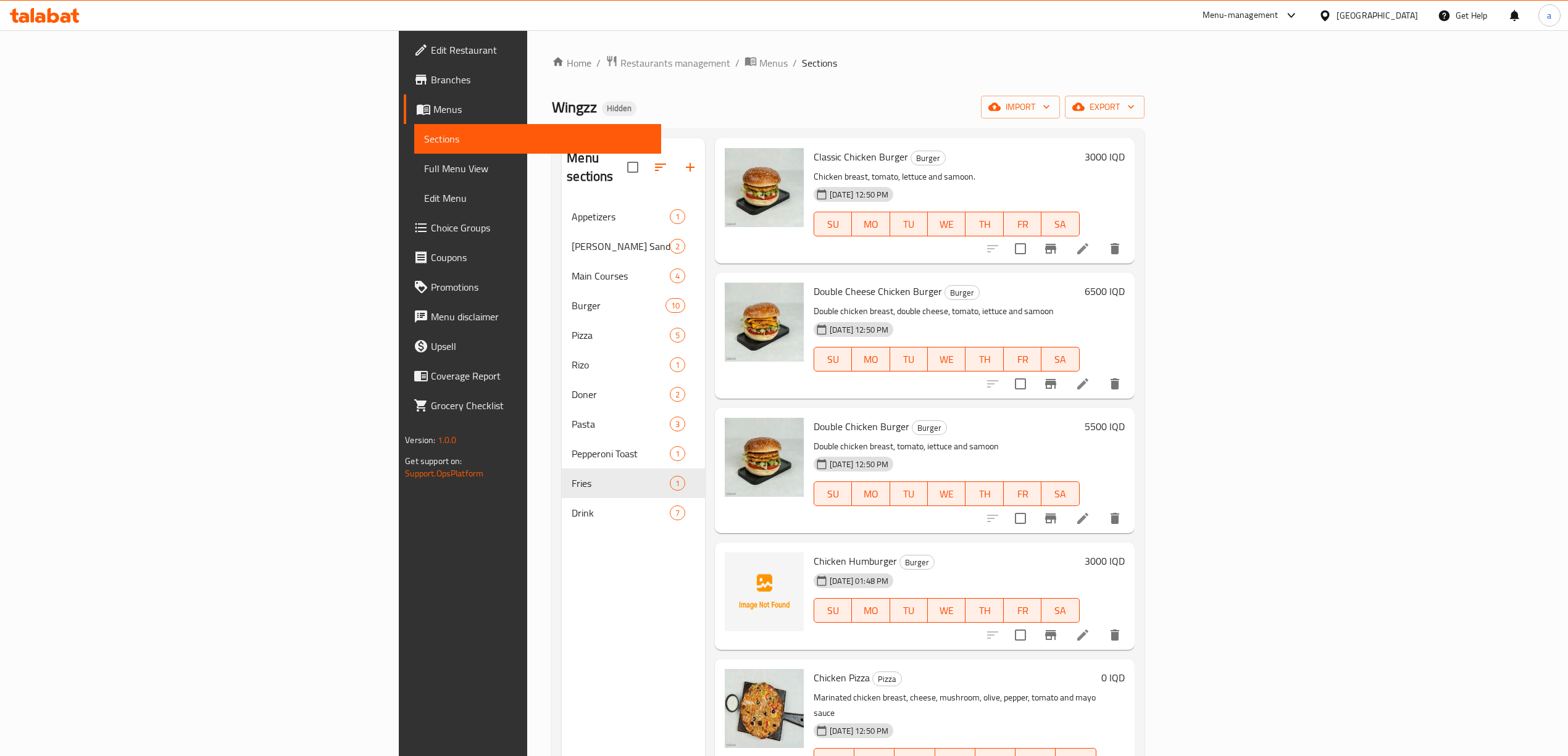
scroll to position [1089, 0]
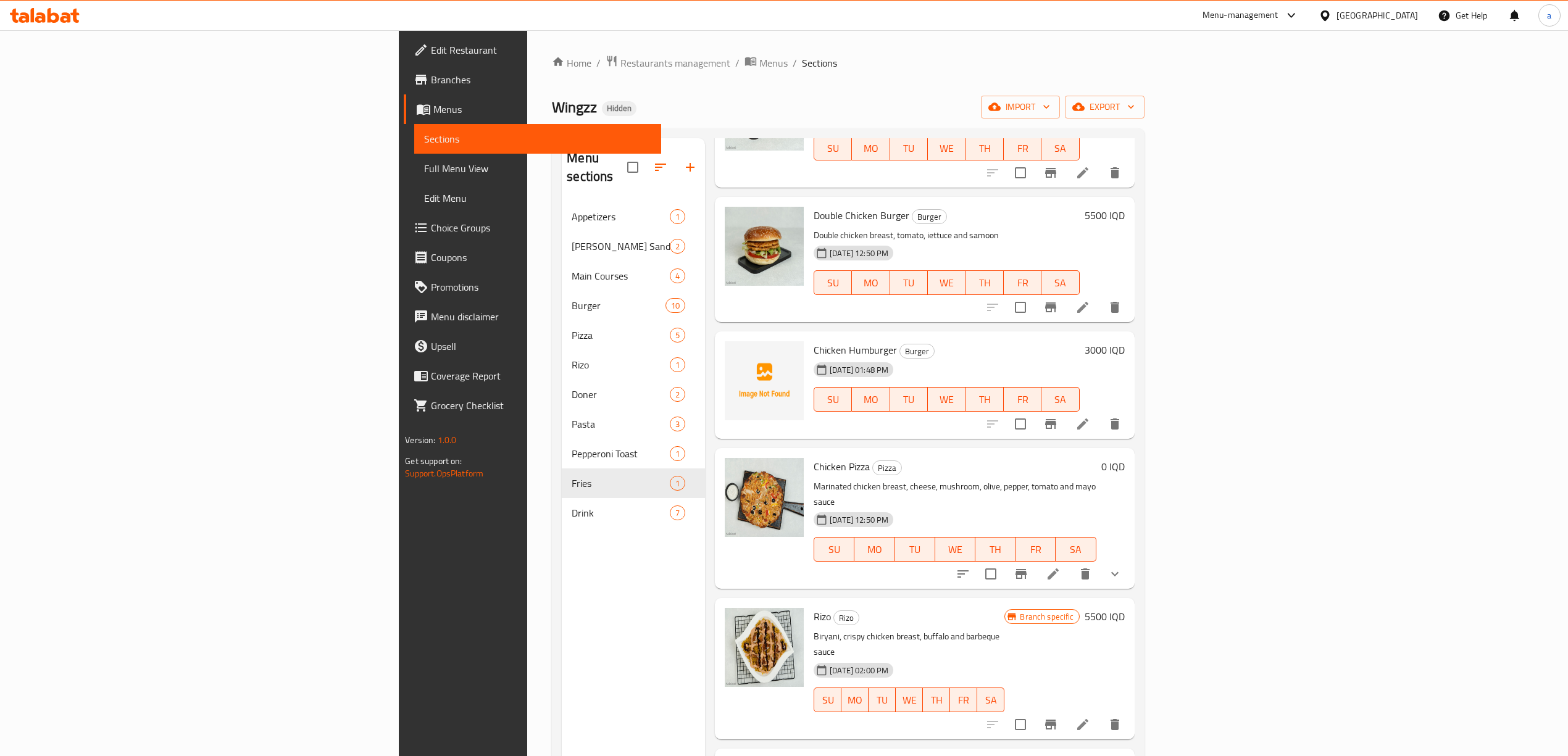
type input "Chicken"
click at [562, 556] on div "Menu sections Appetizers 1 [PERSON_NAME] Sandwich 2 Main Courses 4 Burger 10 Pi…" at bounding box center [633, 516] width 143 height 756
click at [675, 157] on button "button" at bounding box center [690, 167] width 29 height 29
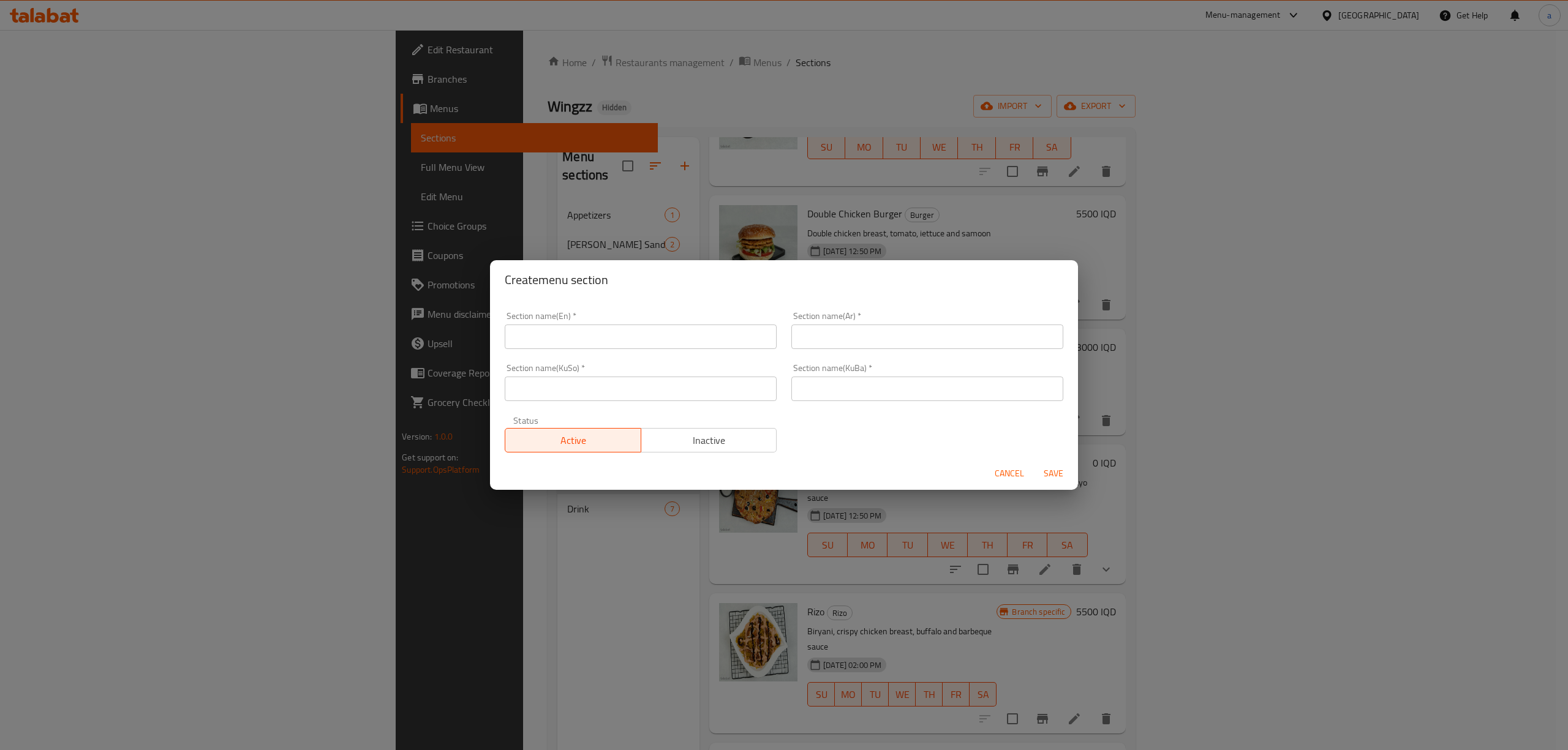
click at [573, 339] on input "text" at bounding box center [641, 337] width 272 height 24
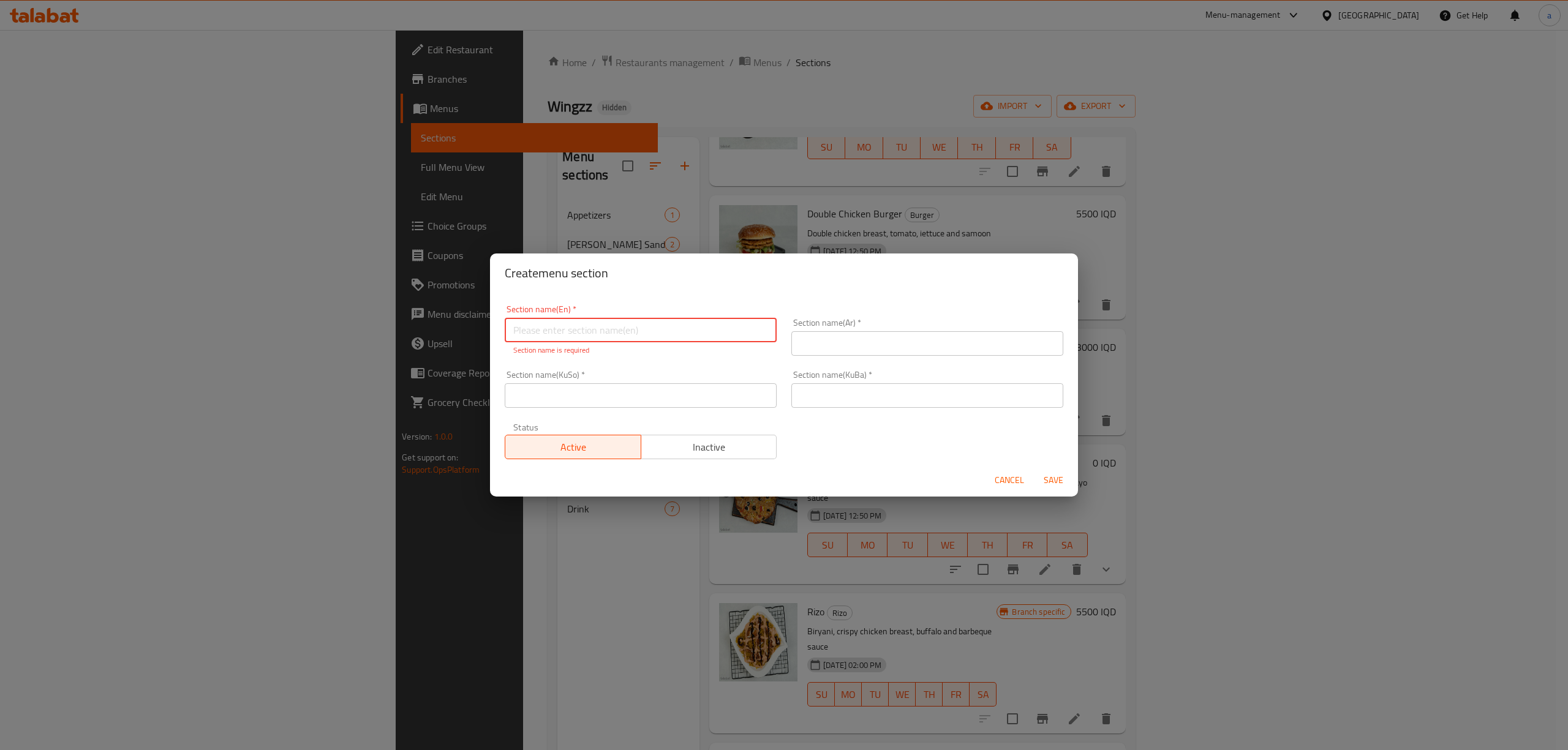
paste input "Sandwiches"
type input "Sandwiches"
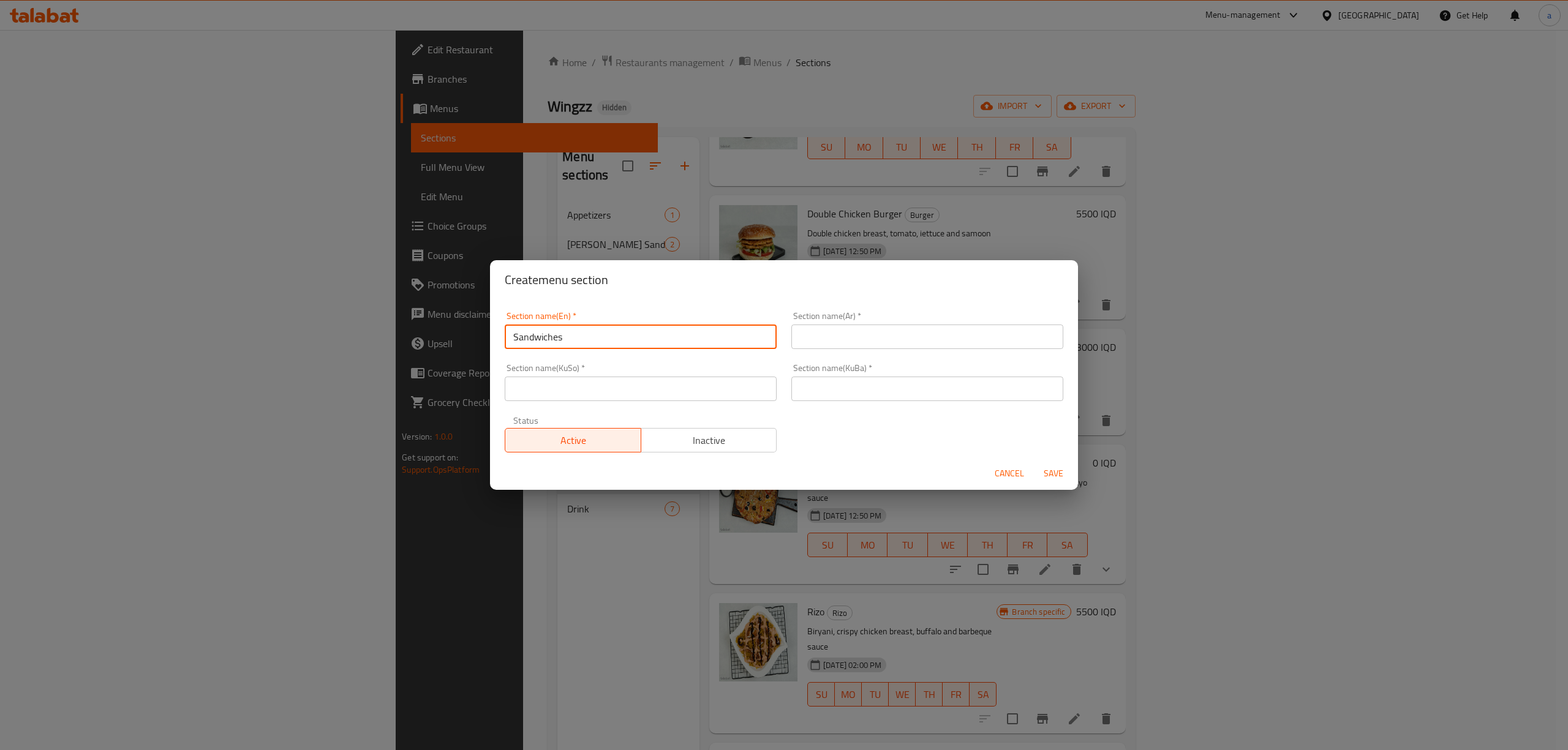
click at [855, 337] on input "text" at bounding box center [927, 337] width 272 height 24
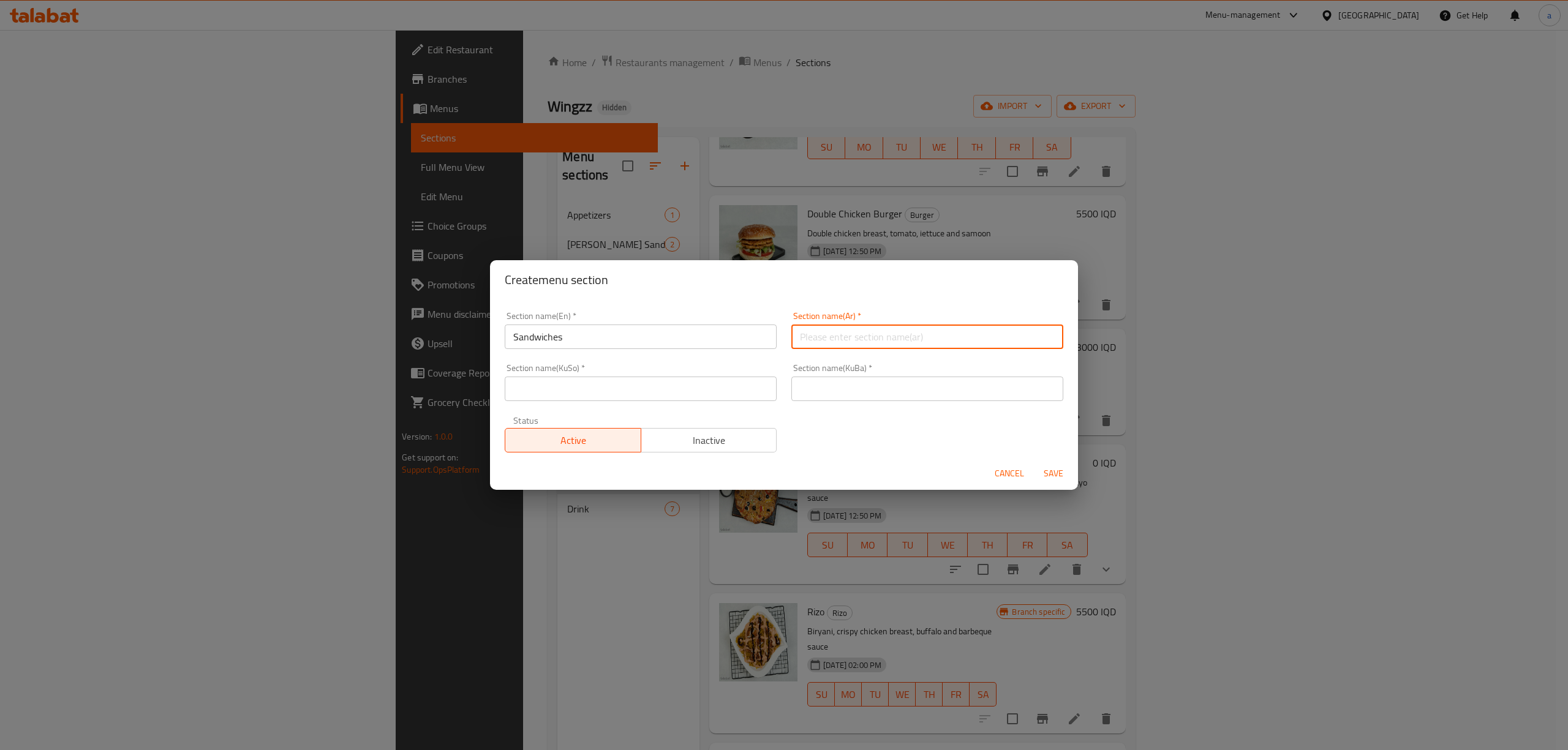
paste input "السندويتشات"
type input "السندويتشات"
click at [853, 383] on input "text" at bounding box center [927, 388] width 272 height 24
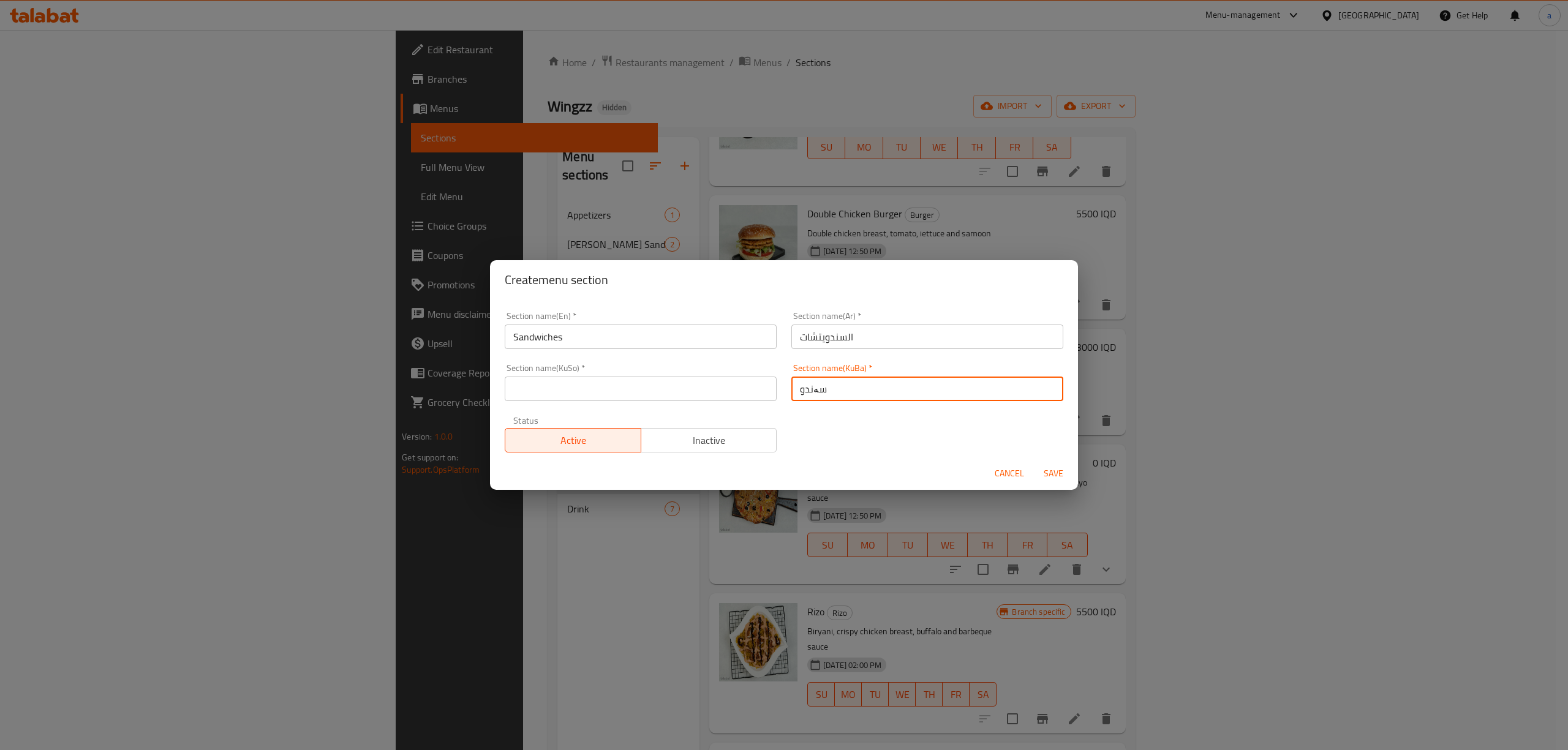
type input "سەندویچەکان"
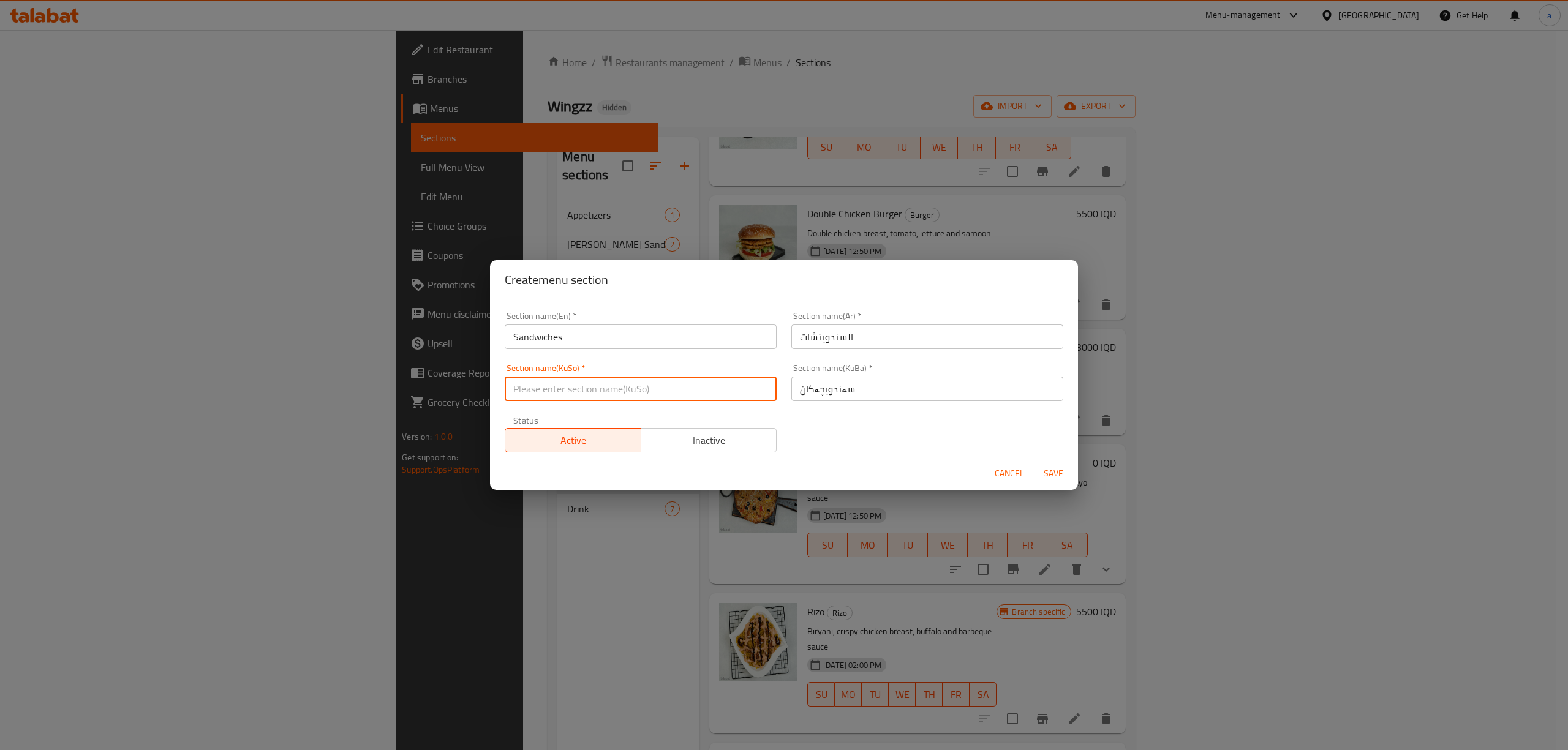
click at [718, 395] on input "text" at bounding box center [641, 388] width 272 height 24
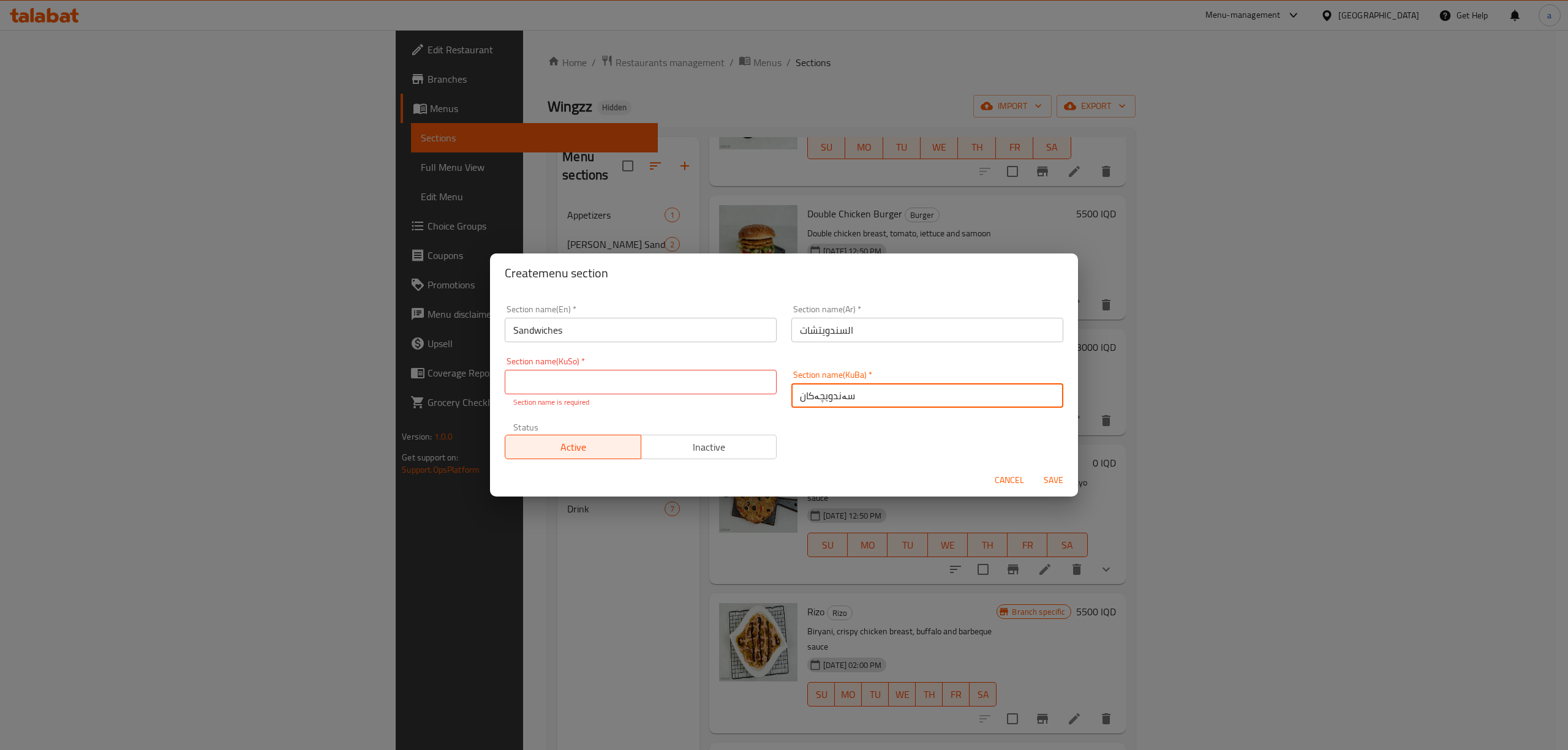
click at [834, 396] on input "سەندویچەکان" at bounding box center [927, 395] width 272 height 24
click at [652, 373] on input "text" at bounding box center [641, 382] width 272 height 24
paste input "سەندویچەکان"
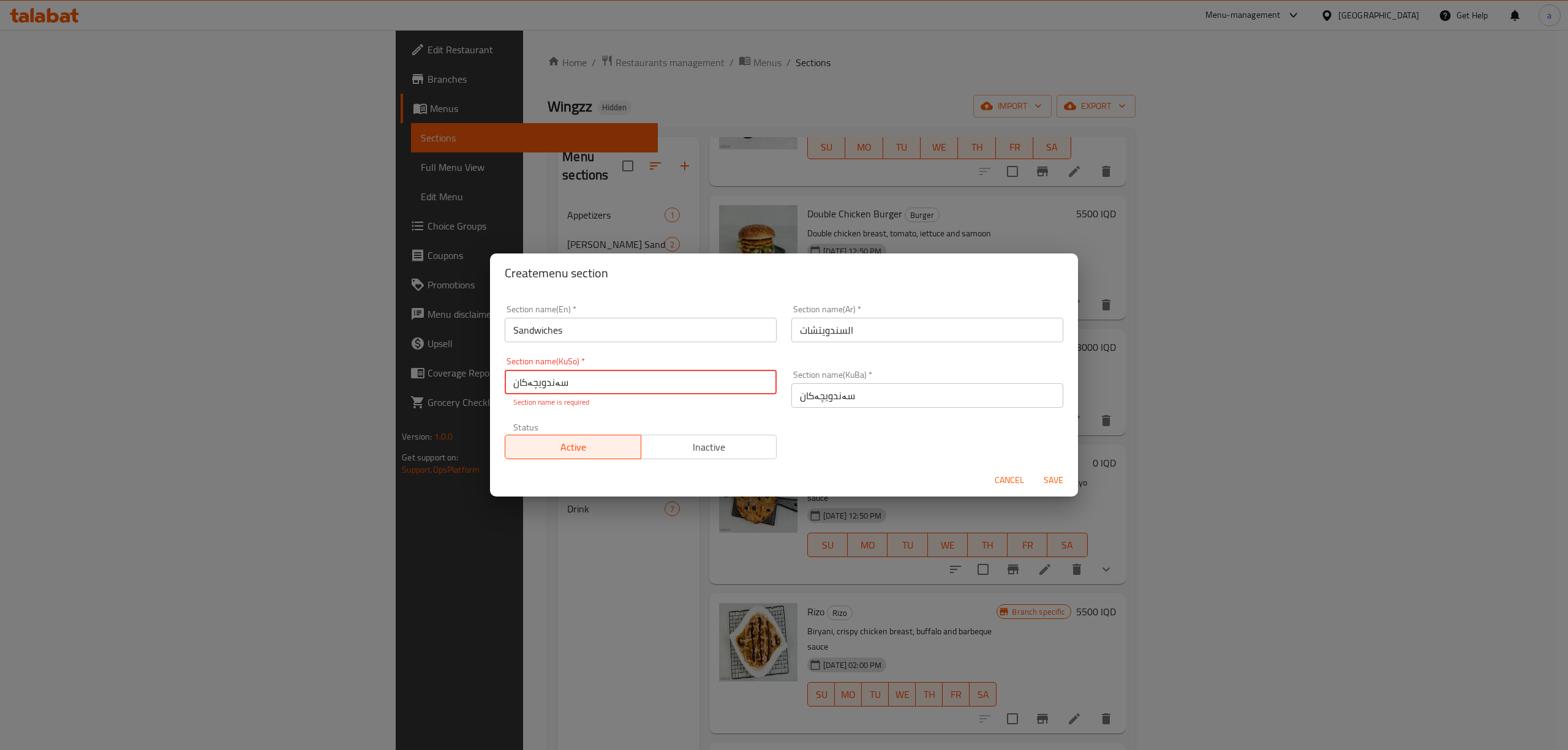
type input "سەندویچەکان"
click at [1054, 476] on span "Save" at bounding box center [1053, 480] width 29 height 15
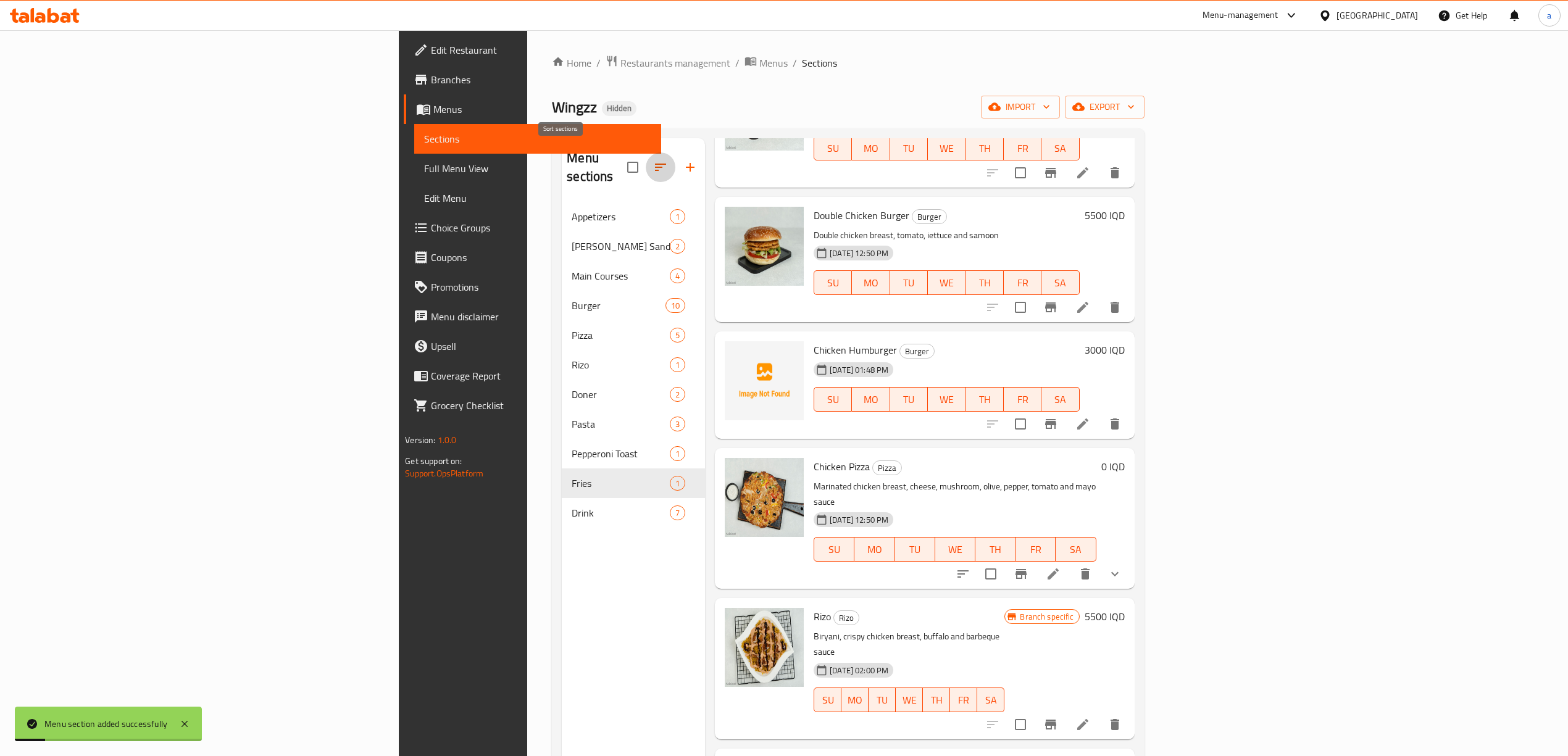
click at [655, 163] on icon "button" at bounding box center [660, 167] width 11 height 8
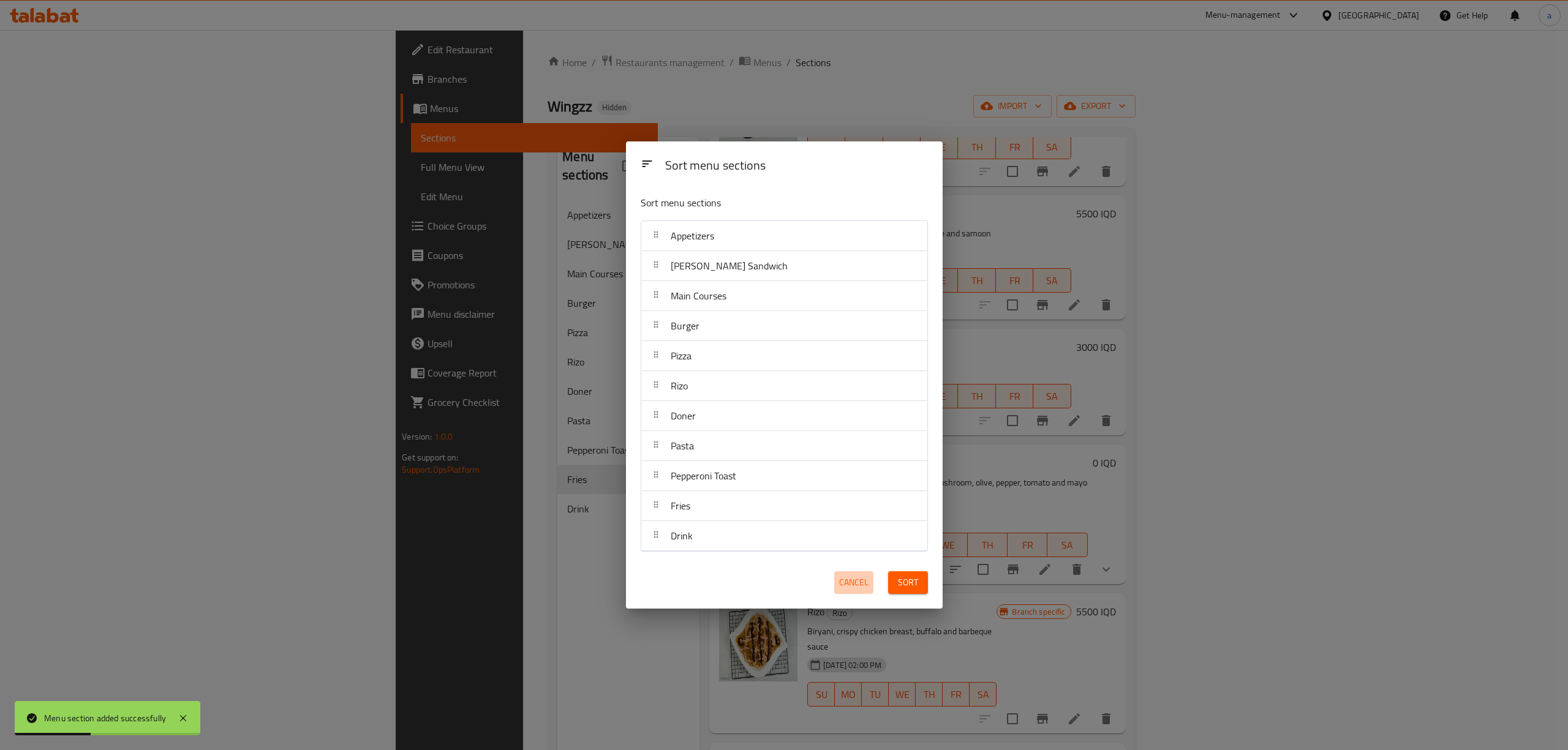
click at [855, 578] on span "Cancel" at bounding box center [854, 583] width 29 height 15
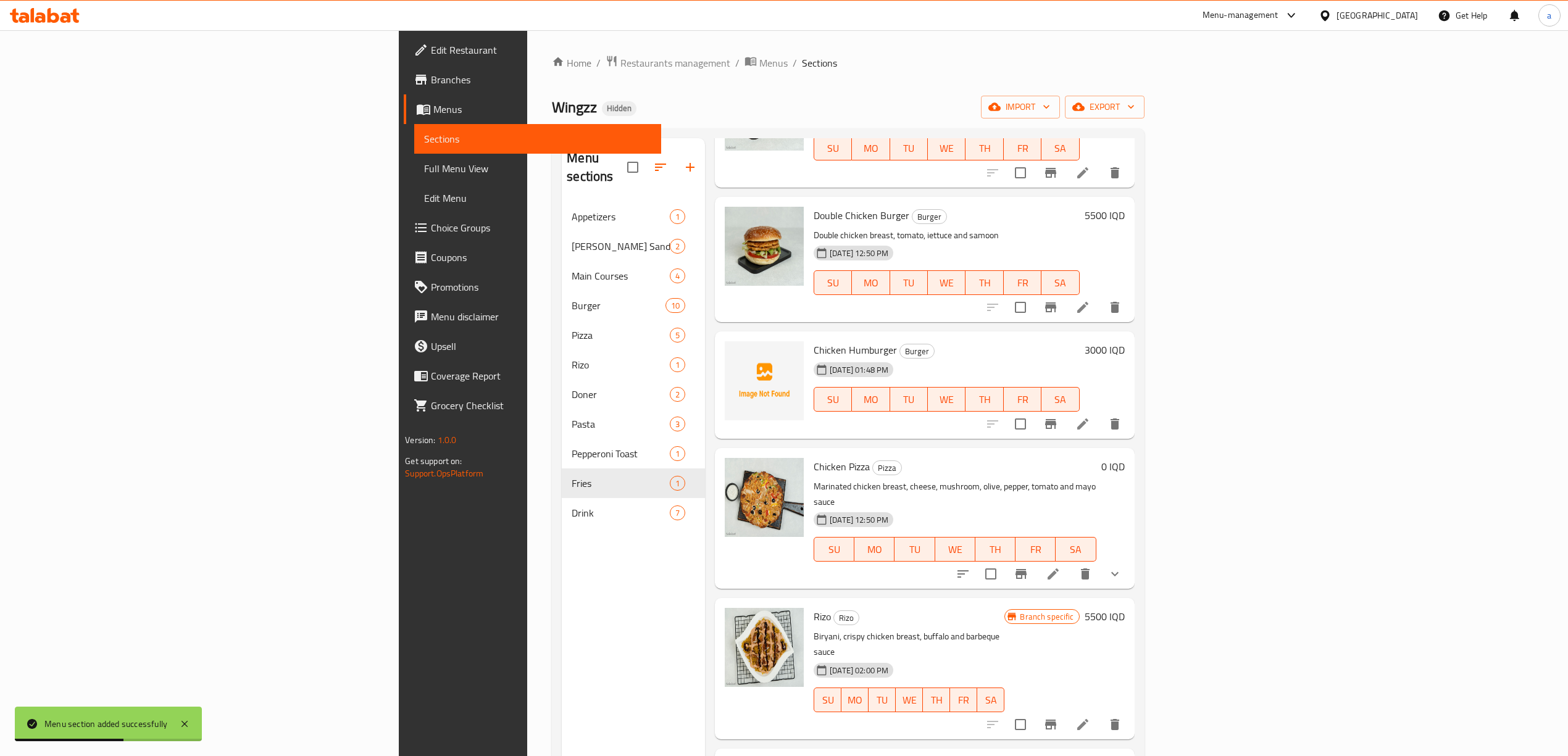
scroll to position [0, 0]
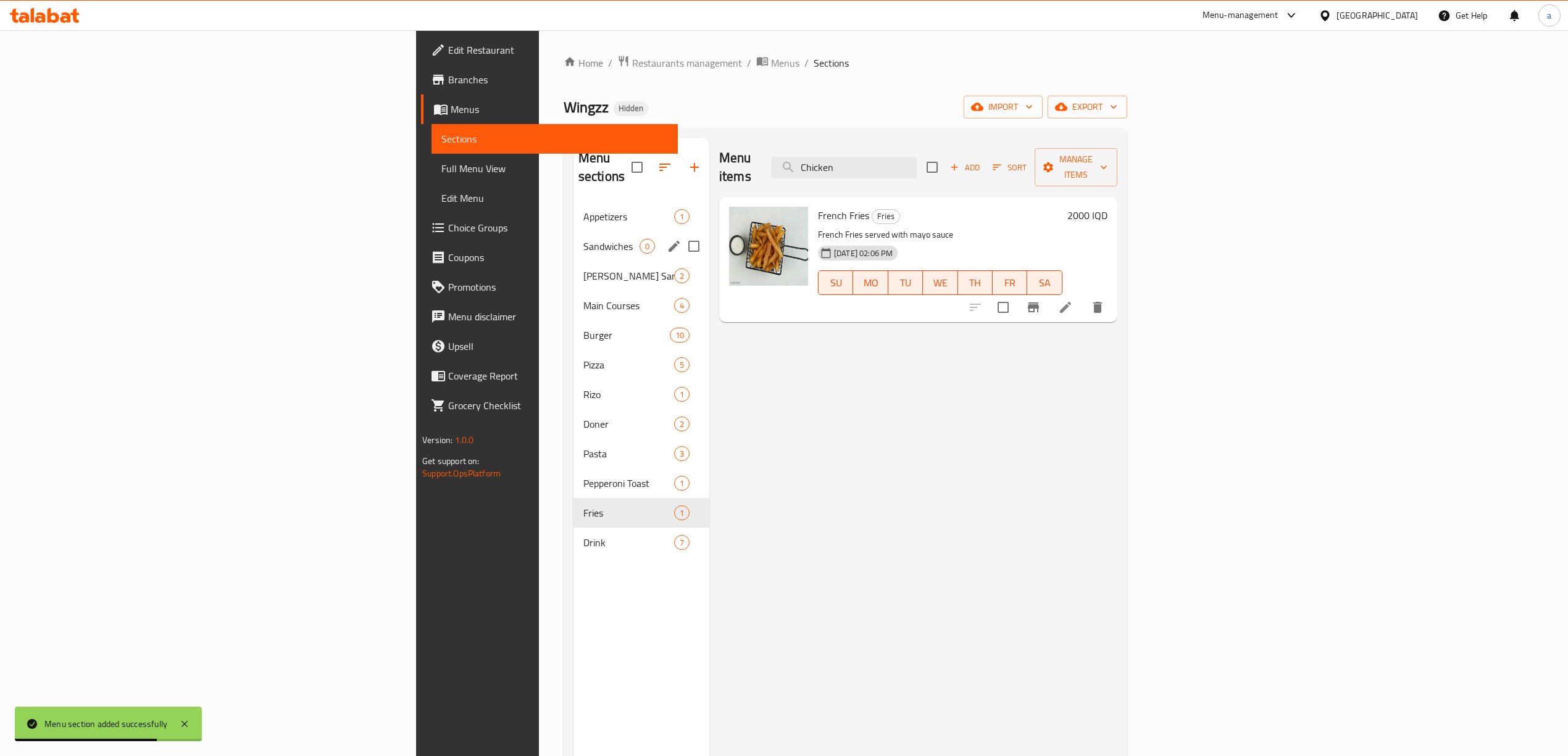
click at [573, 237] on div "Sandwiches 0" at bounding box center [641, 246] width 136 height 29
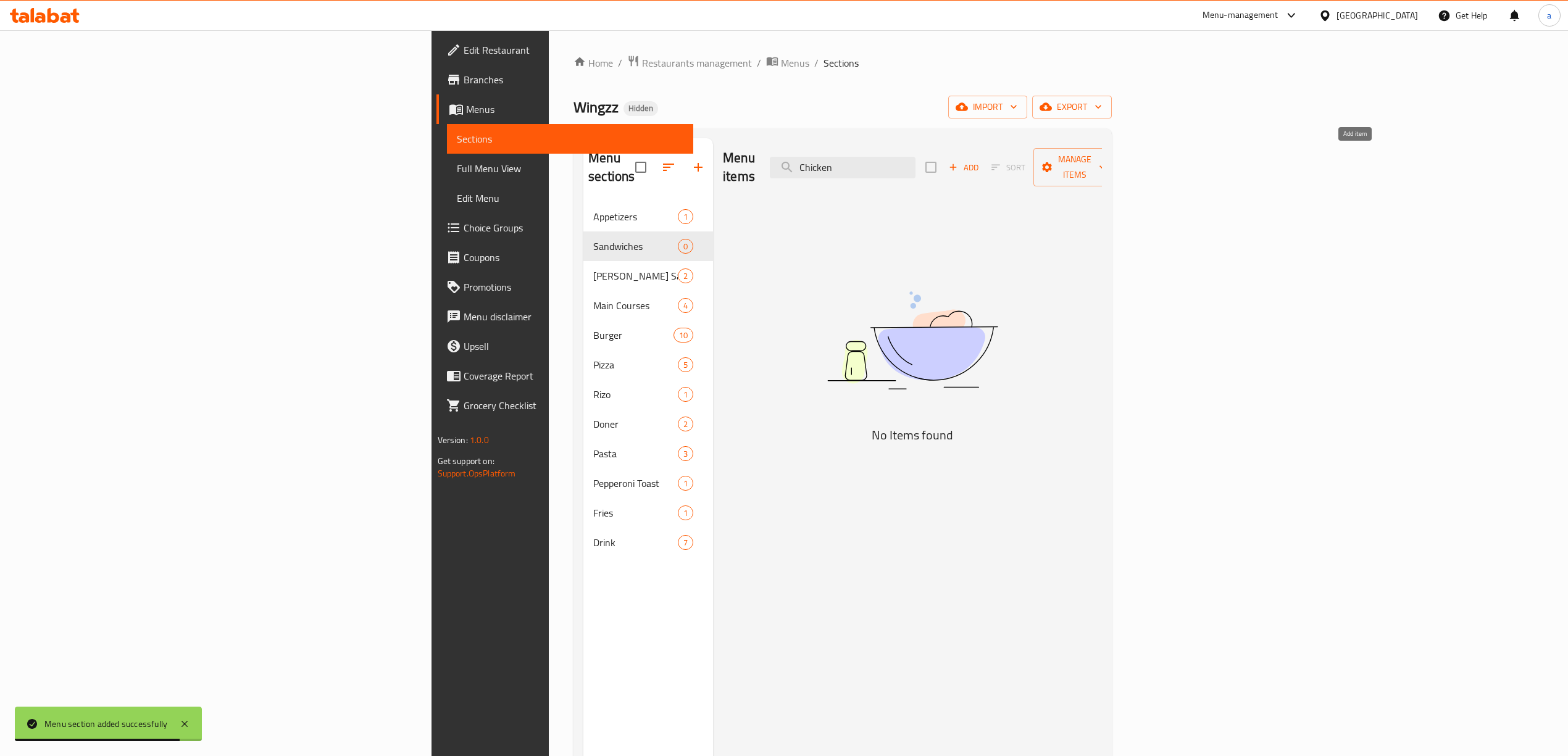
click at [980, 161] on span "Add" at bounding box center [964, 168] width 34 height 14
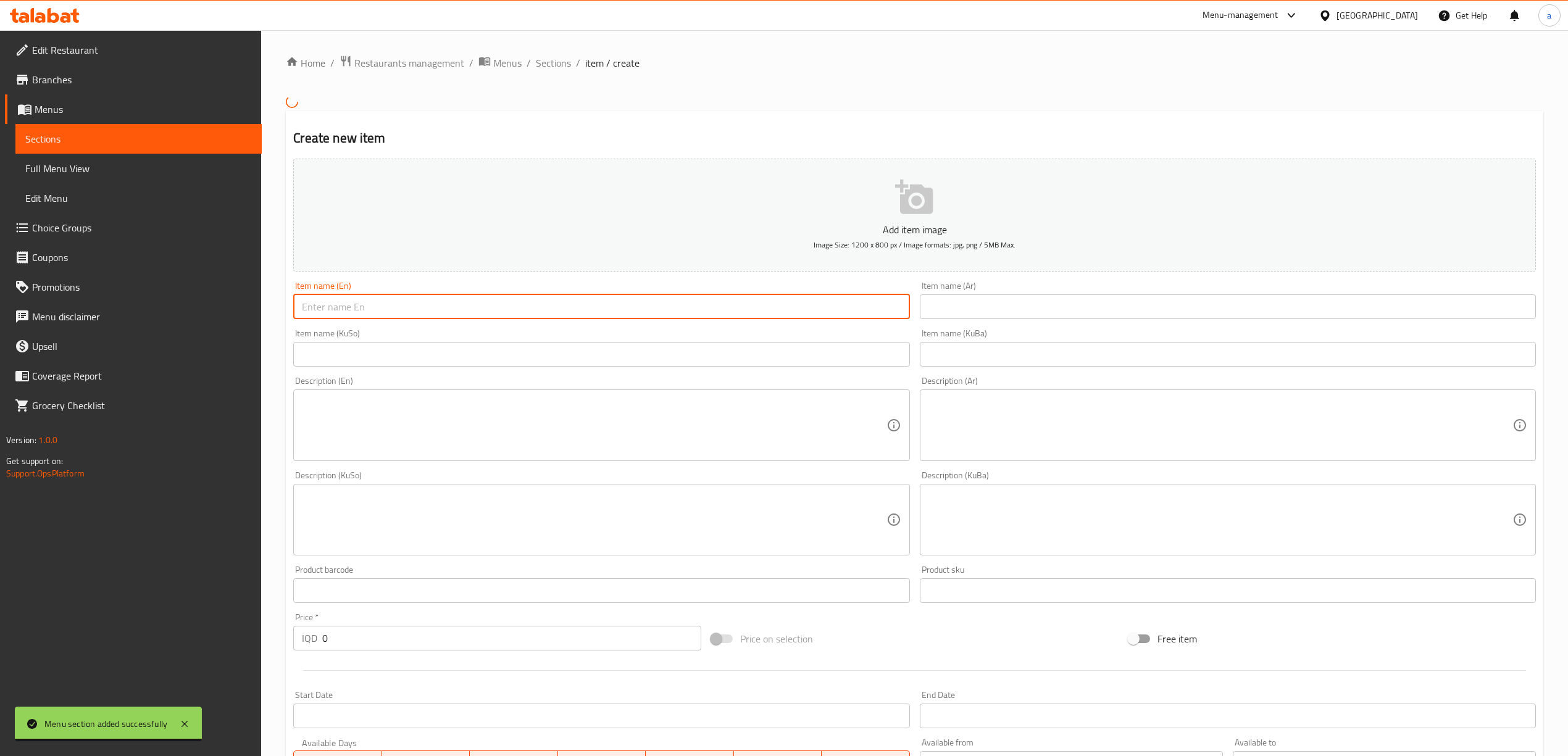
click at [408, 313] on input "text" at bounding box center [601, 306] width 616 height 24
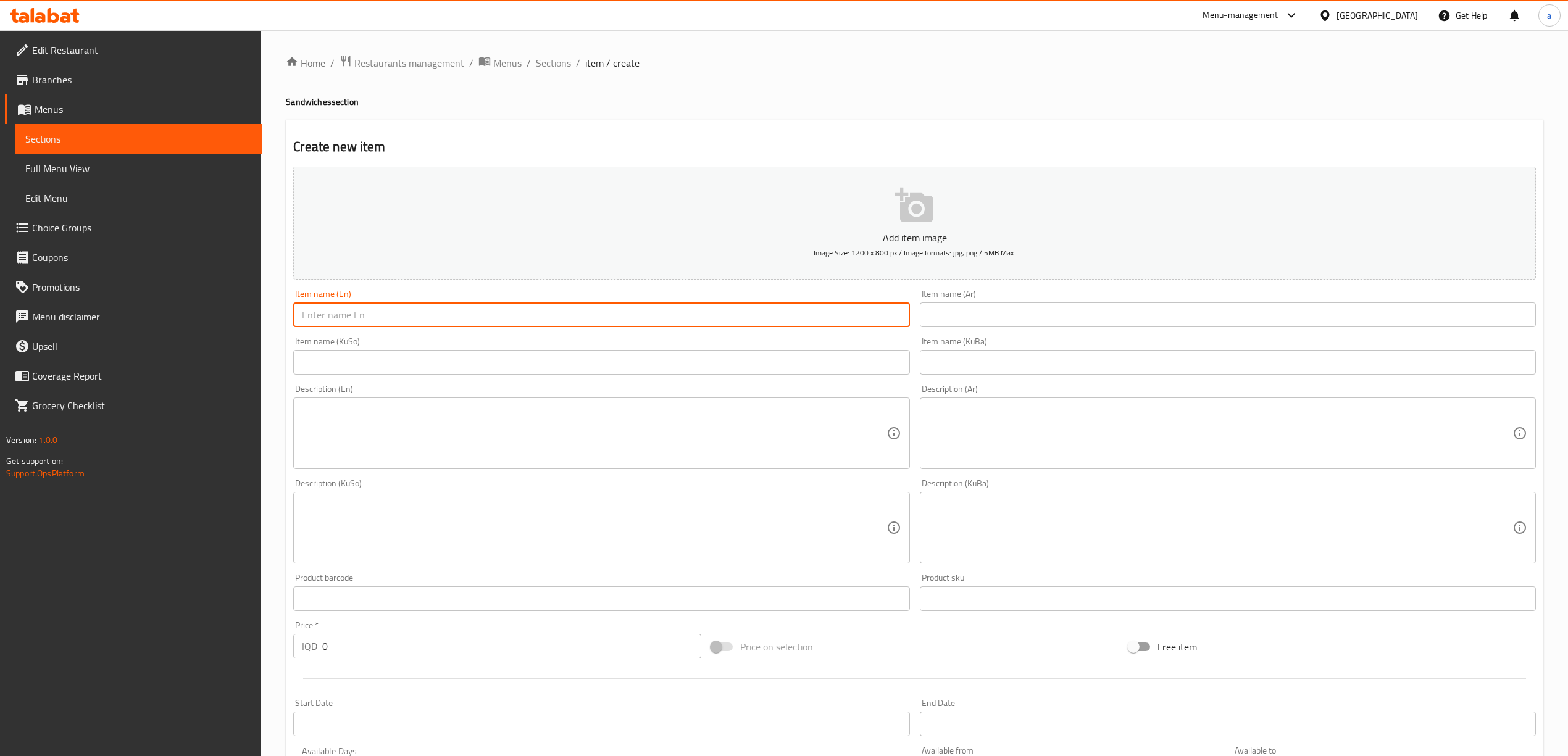
click at [1006, 307] on input "text" at bounding box center [1229, 314] width 616 height 24
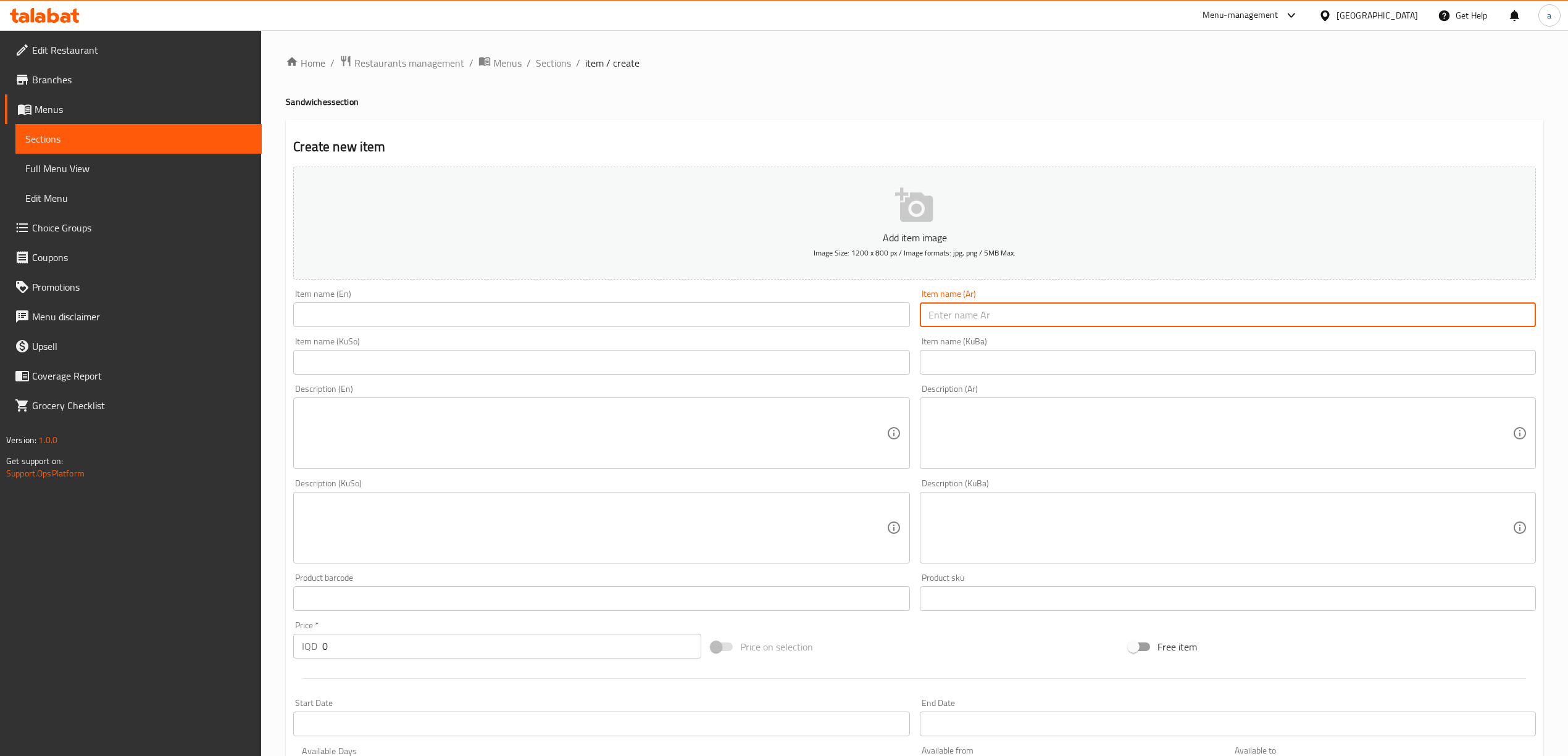
click at [985, 361] on input "text" at bounding box center [1229, 362] width 616 height 24
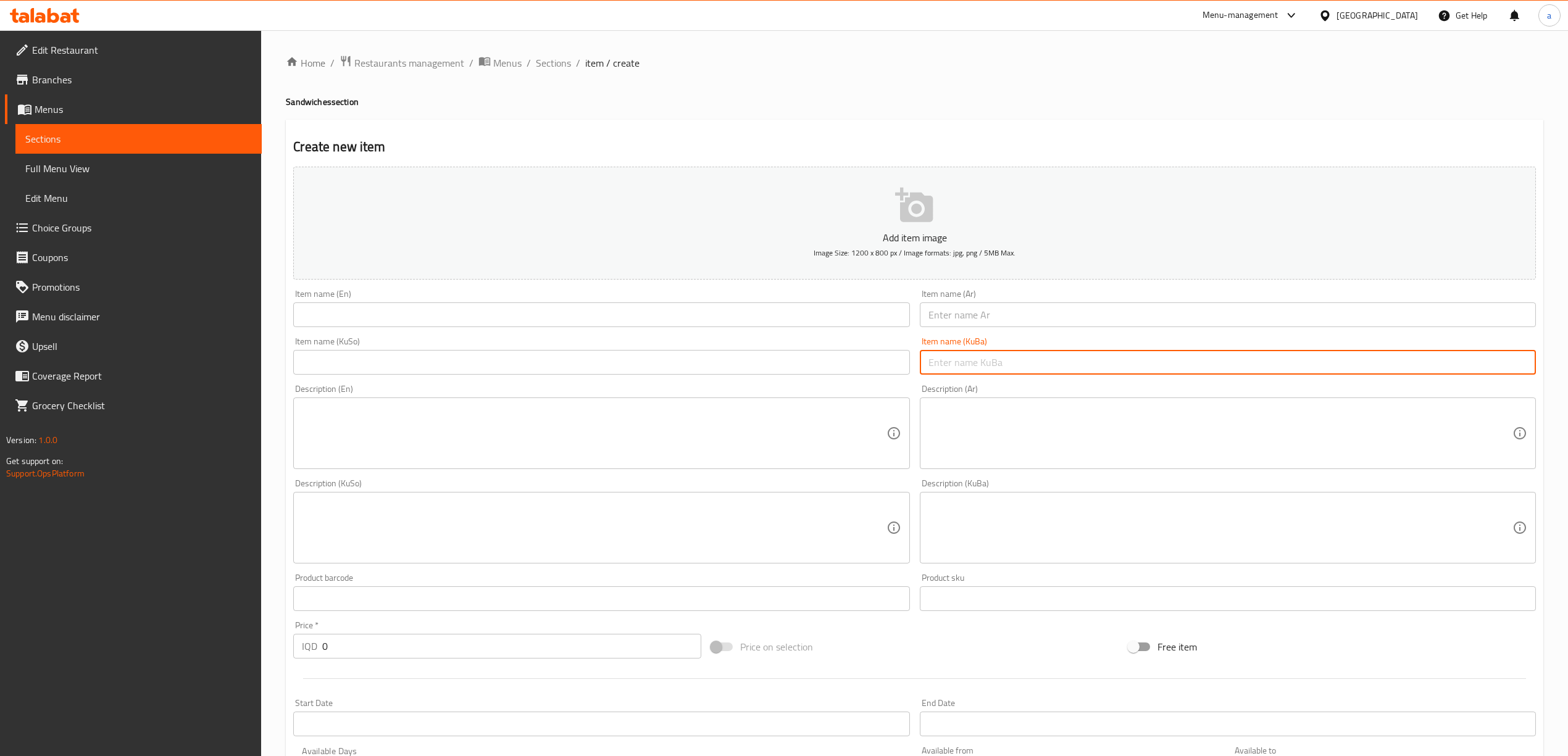
paste input "گەص مریشک"
type input "گسی مریشک"
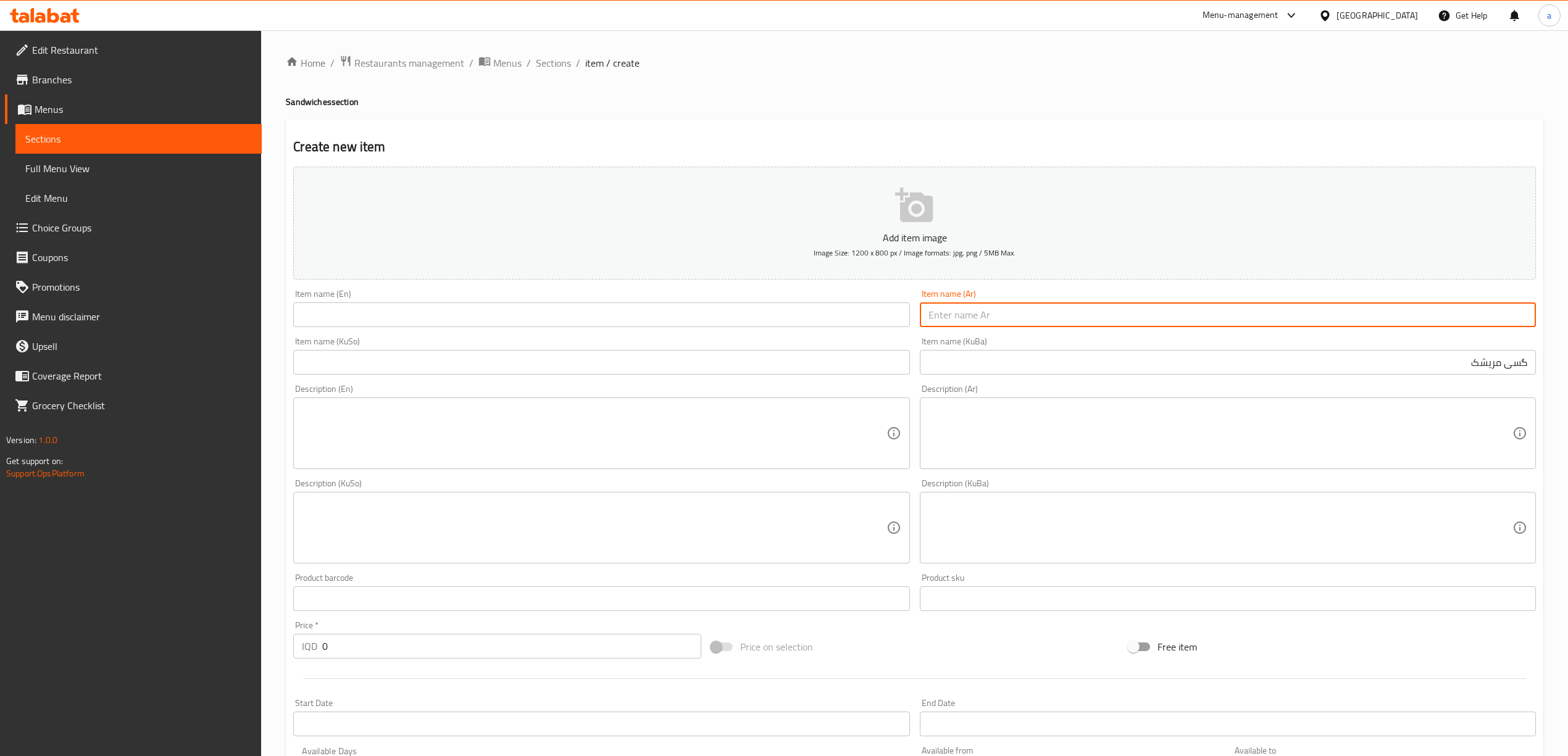
click at [1193, 315] on input "text" at bounding box center [1229, 314] width 616 height 24
type input "كص دجاج"
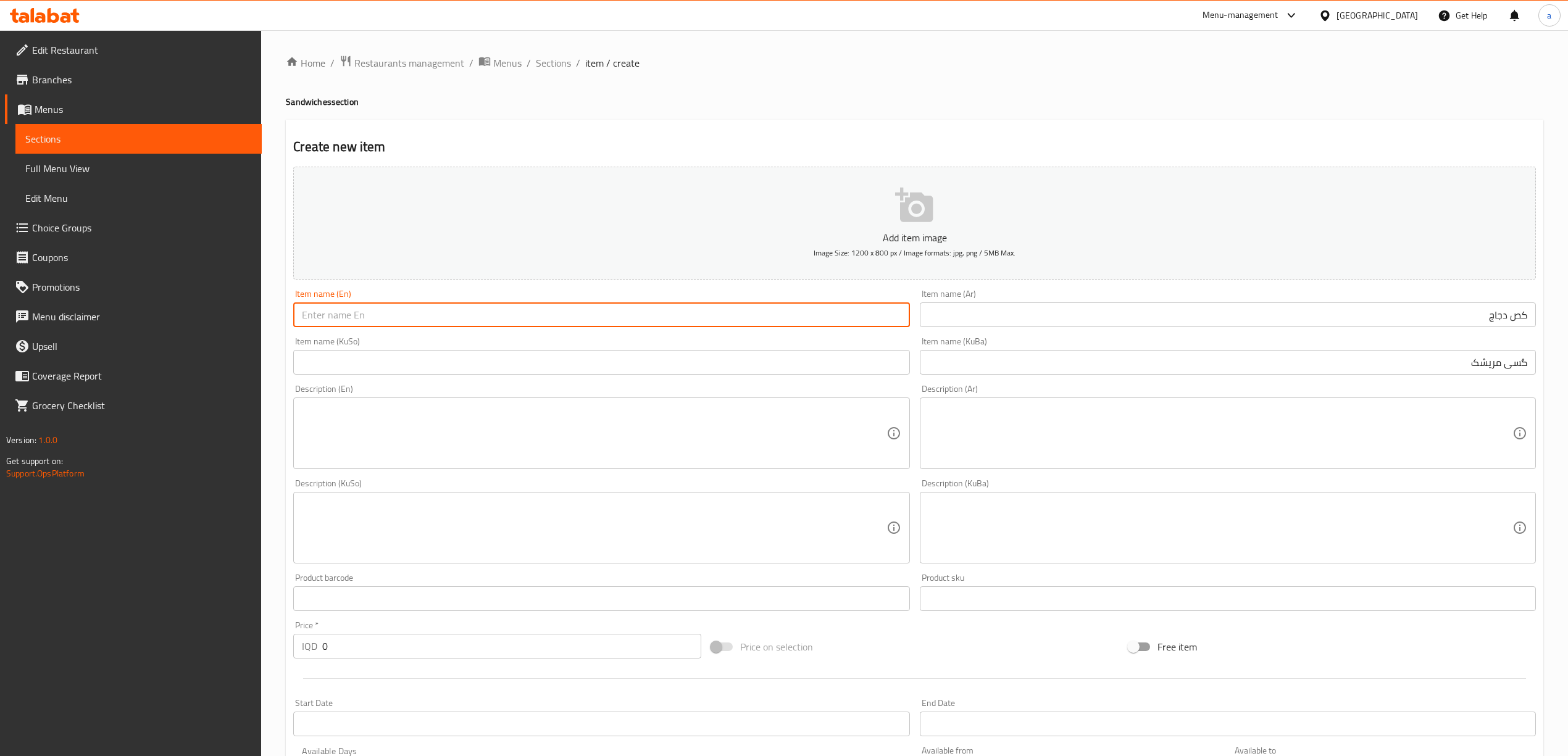
click at [858, 314] on input "text" at bounding box center [601, 314] width 616 height 24
type input "Chicken Gus"
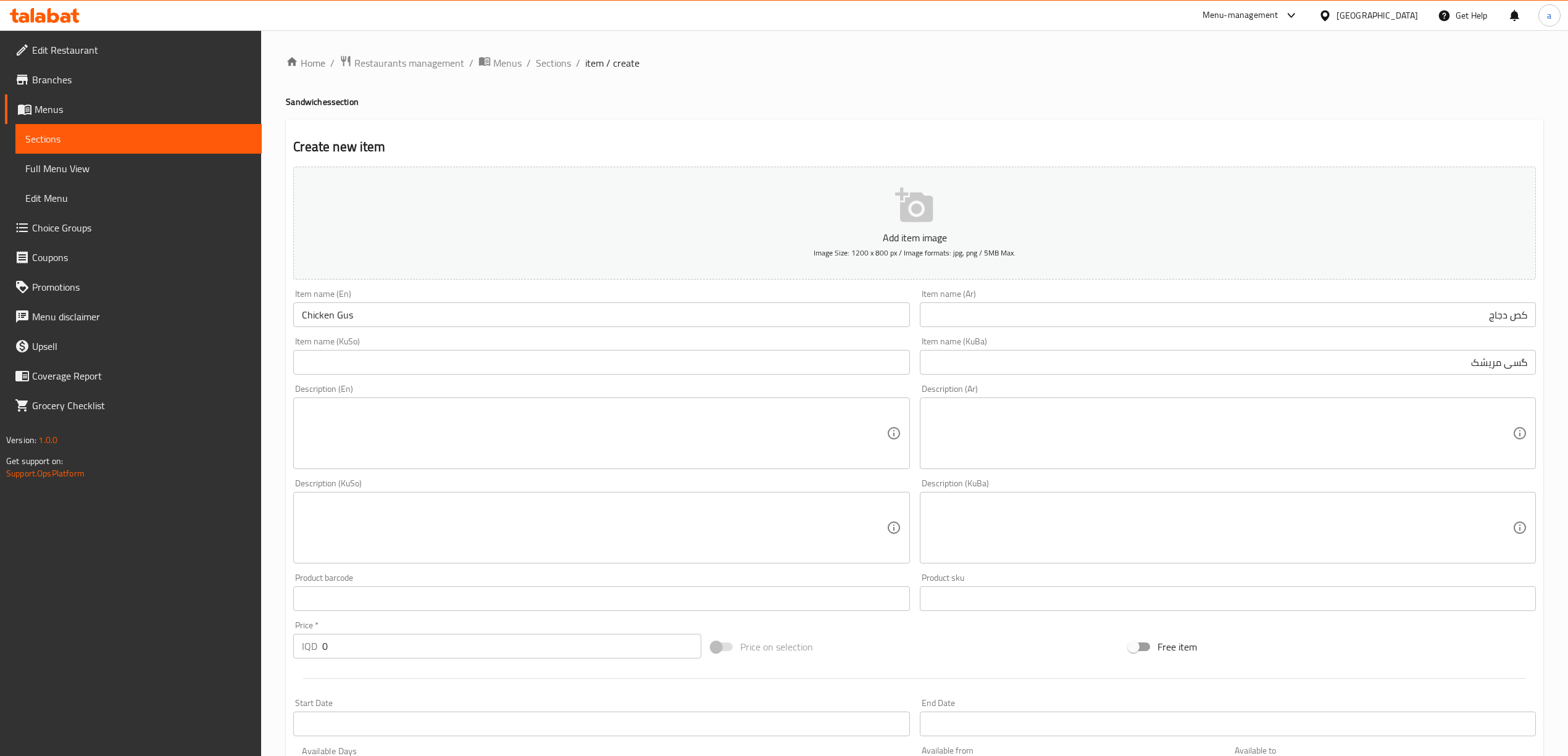
click at [835, 135] on div "Create new item Add item image Image Size: 1200 x 800 px / Image formats: jpg, …" at bounding box center [915, 550] width 1258 height 860
click at [1495, 365] on input "گسی مریشک" at bounding box center [1229, 362] width 616 height 24
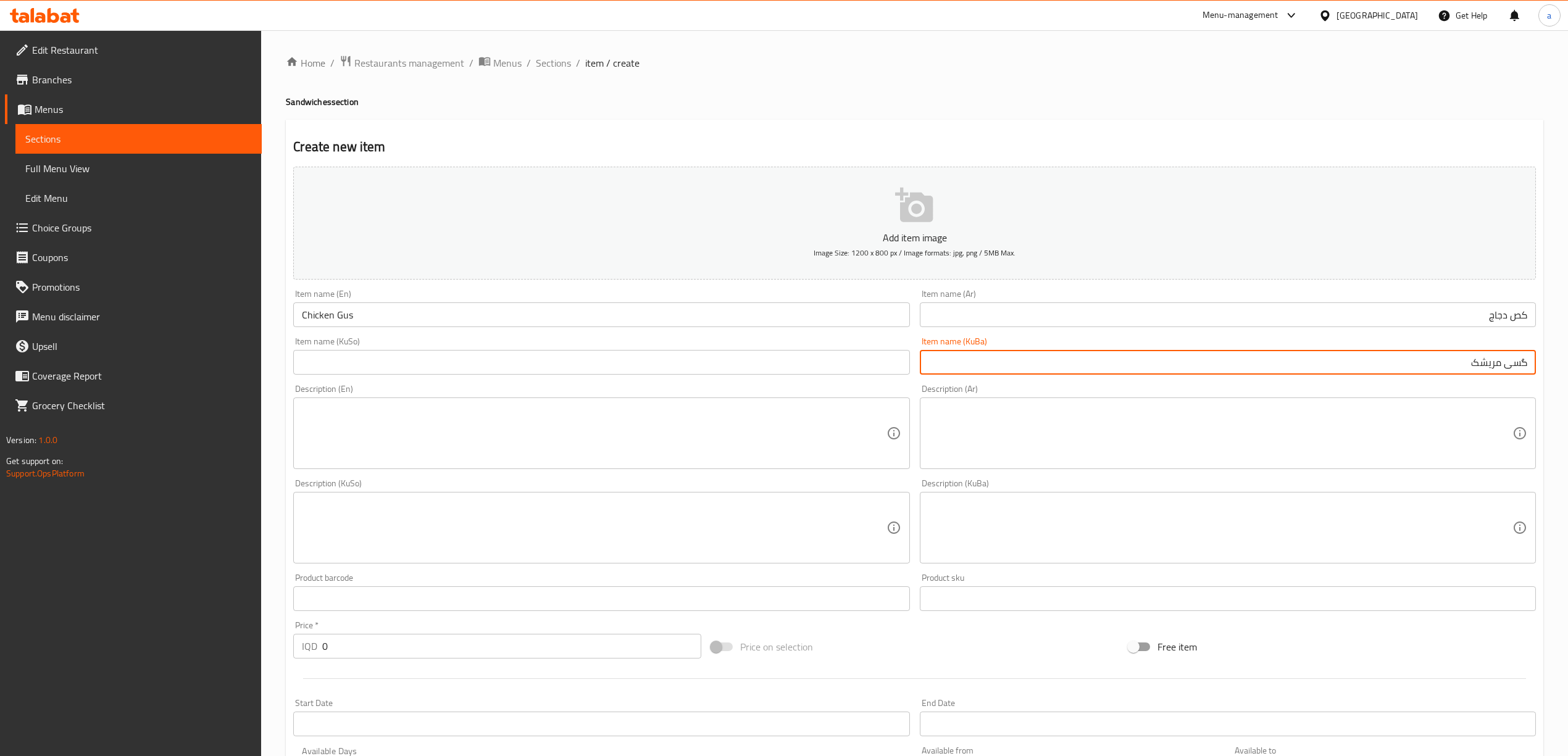
click at [1495, 365] on input "گسی مریشک" at bounding box center [1229, 362] width 616 height 24
click at [871, 369] on input "text" at bounding box center [601, 362] width 616 height 24
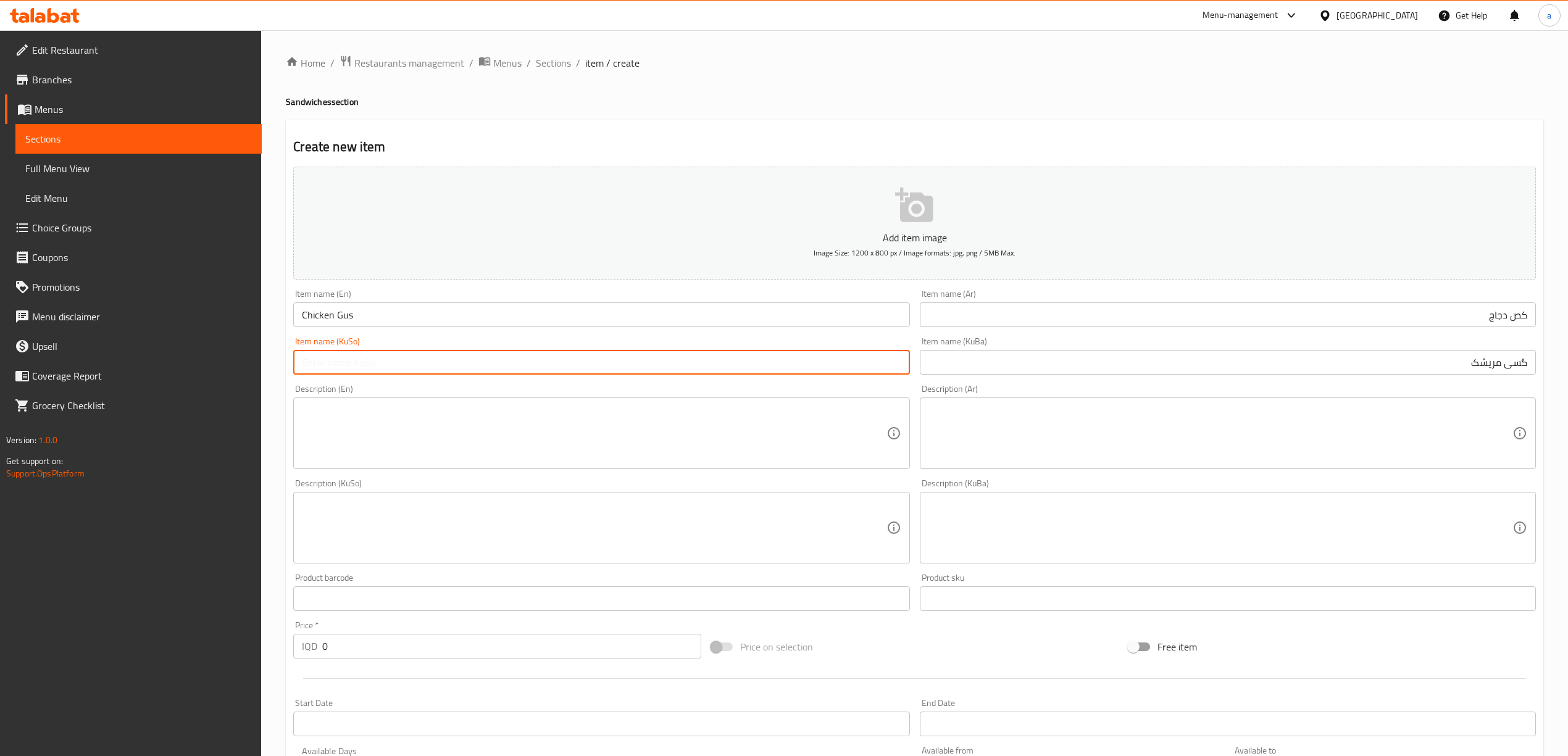
paste input "گسی مریشک"
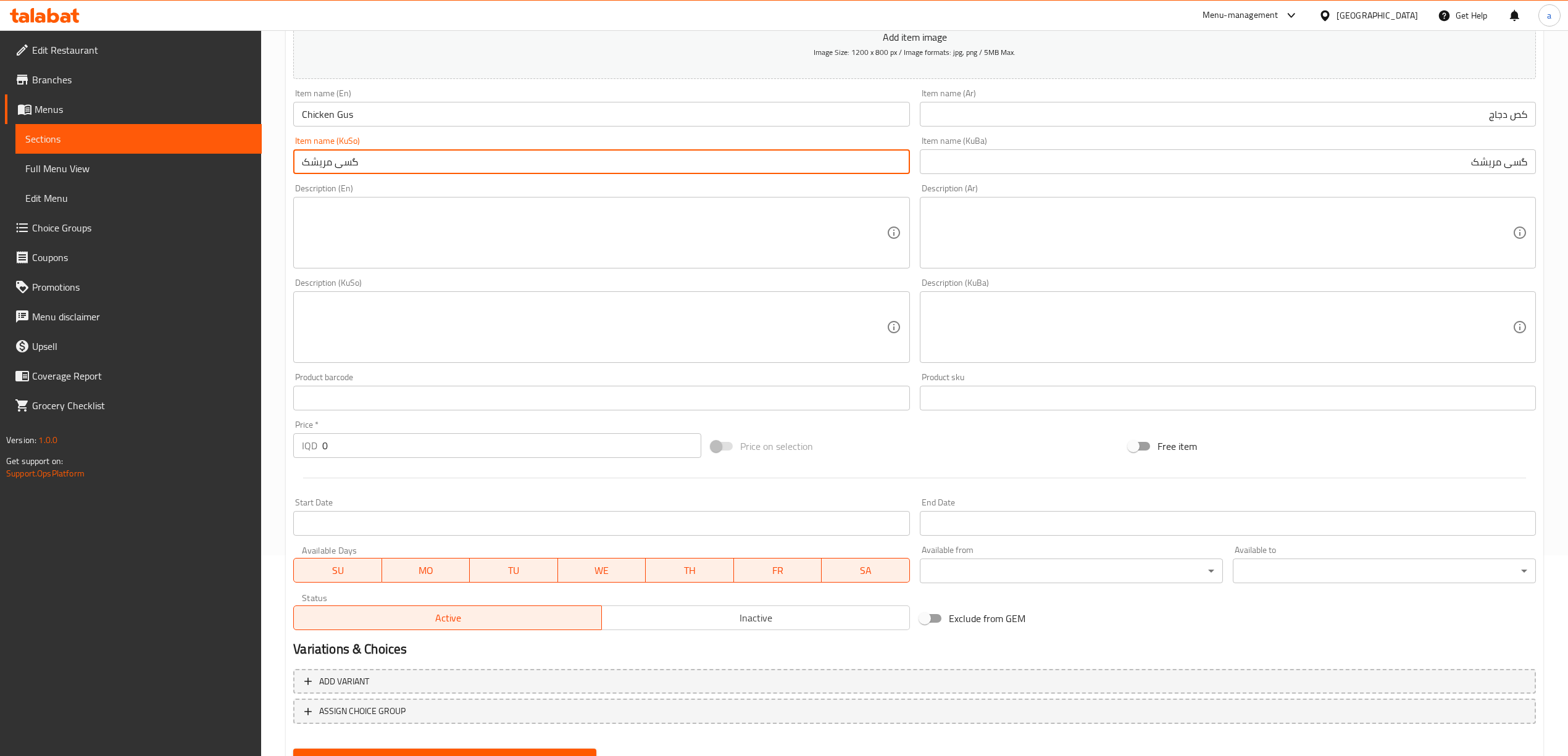
scroll to position [258, 0]
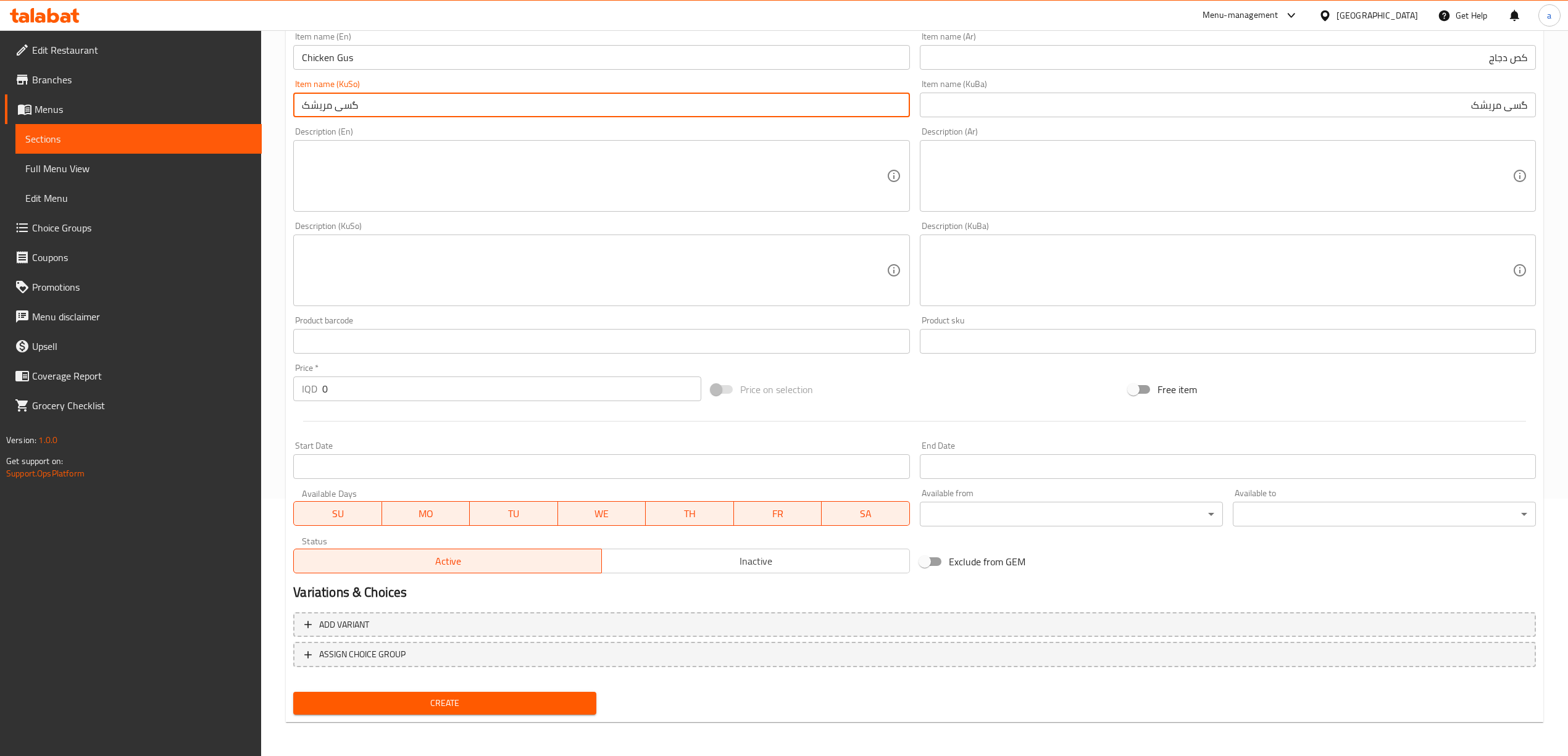
type input "گسی مریشک"
click at [365, 387] on input "0" at bounding box center [511, 388] width 378 height 24
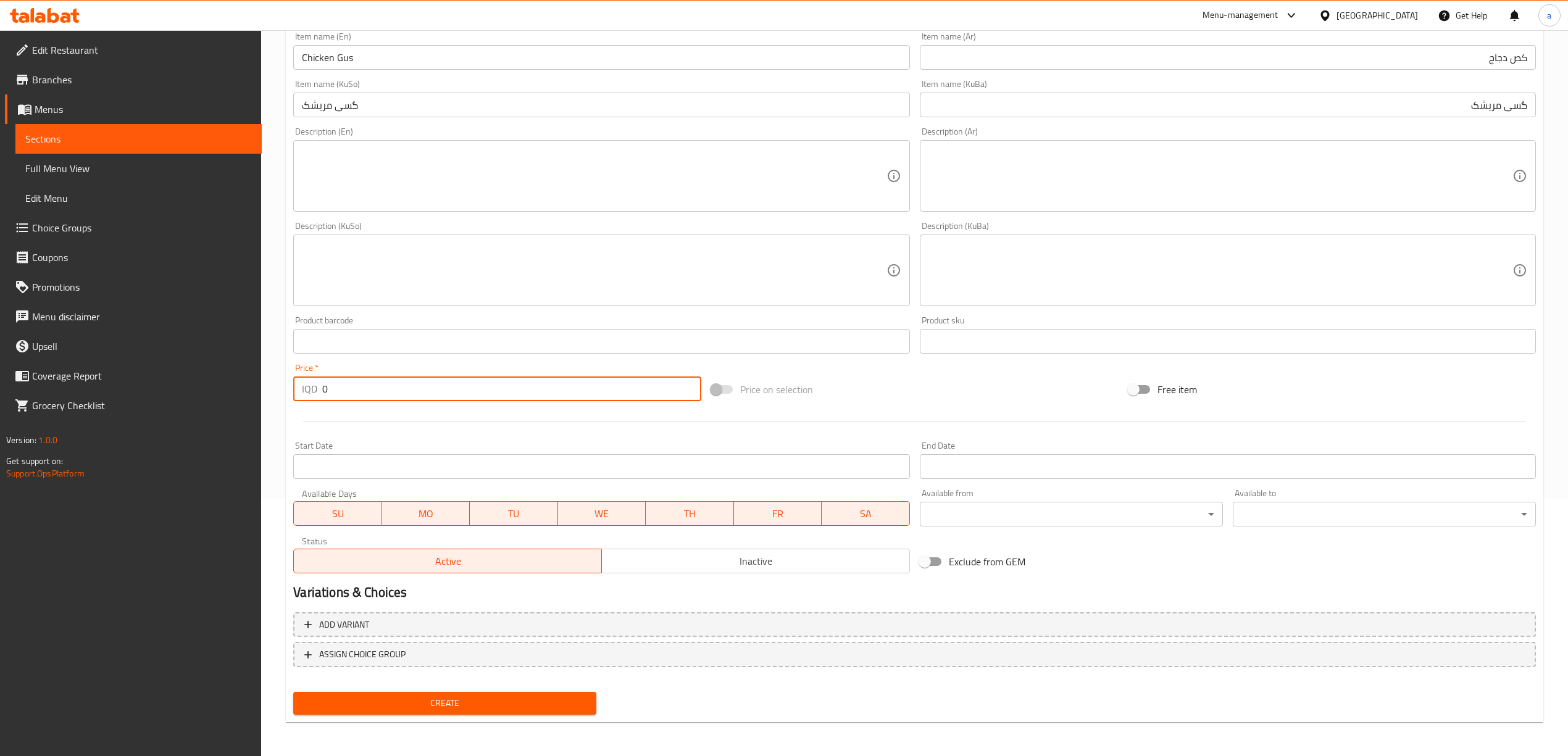
click at [365, 387] on input "0" at bounding box center [511, 388] width 378 height 24
click at [329, 383] on input "0" at bounding box center [511, 388] width 378 height 24
type input "2000"
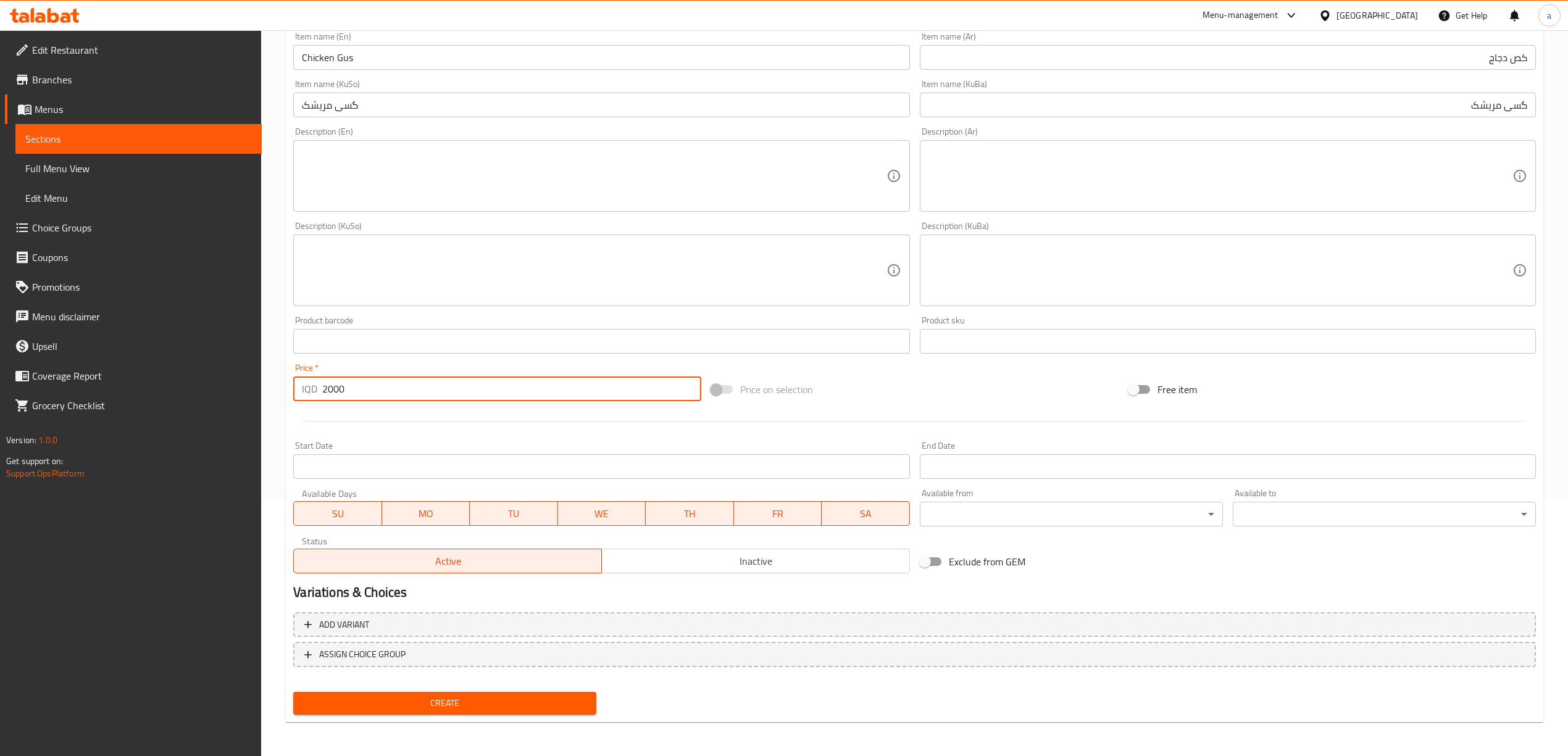
click at [514, 695] on span "Create" at bounding box center [445, 703] width 284 height 15
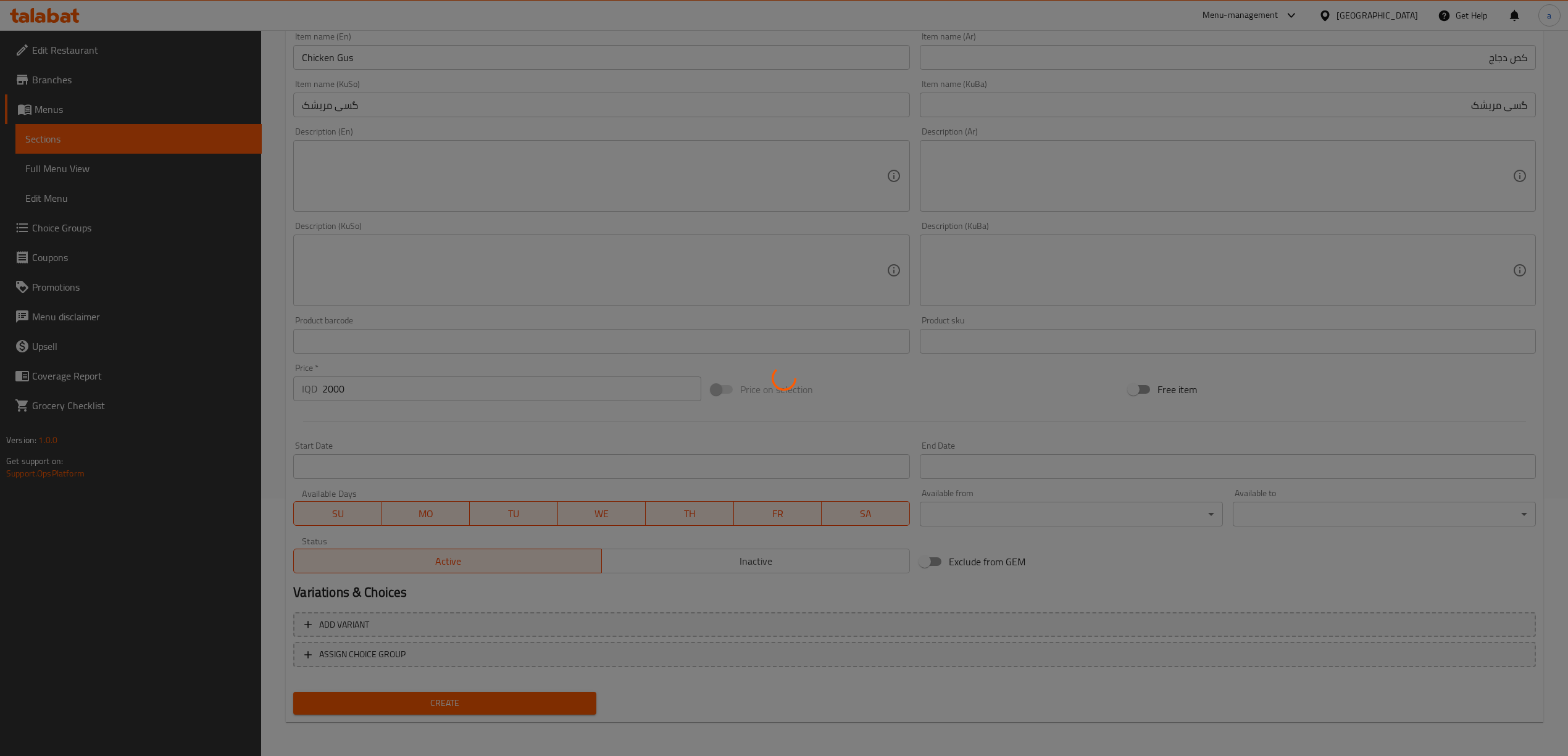
type input "0"
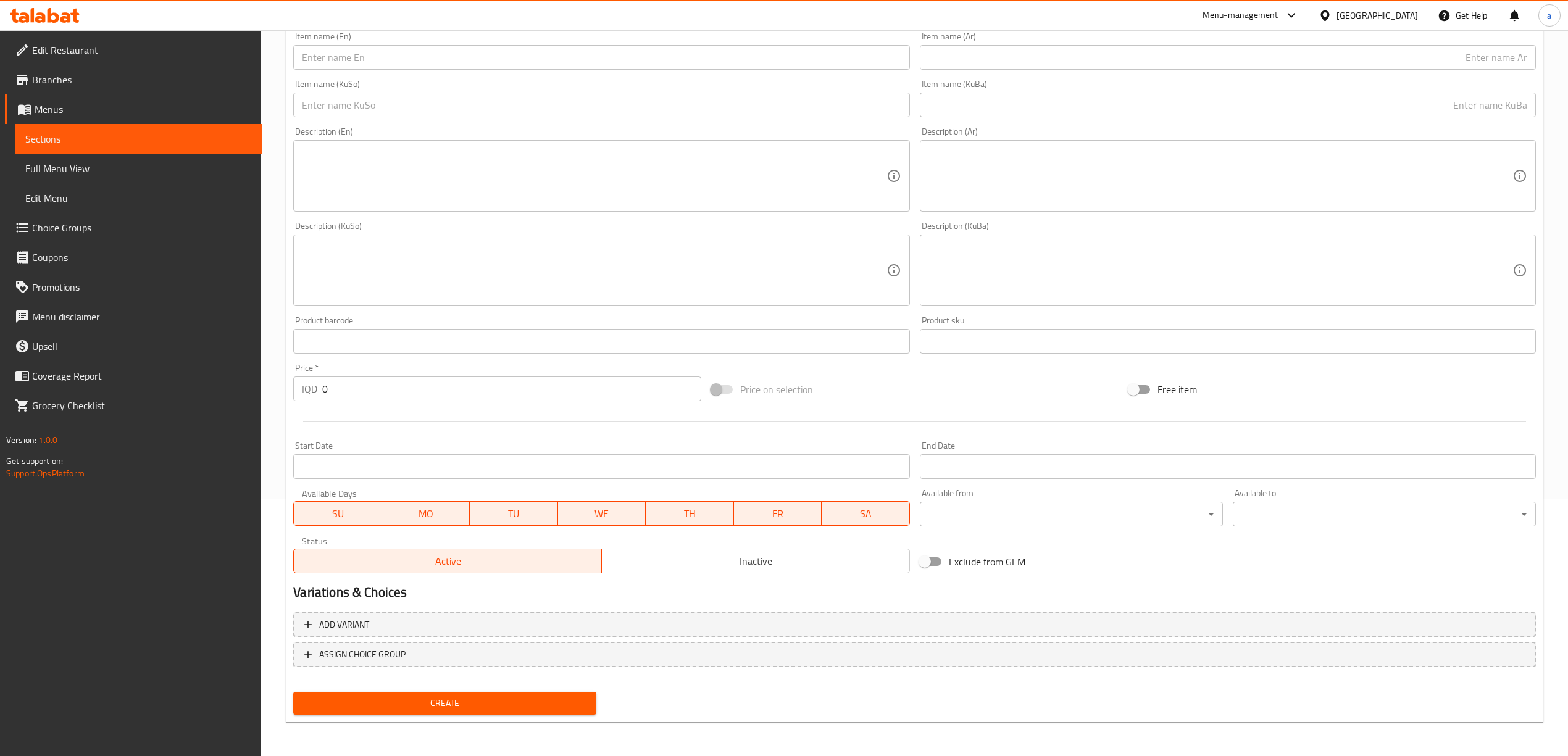
scroll to position [0, 0]
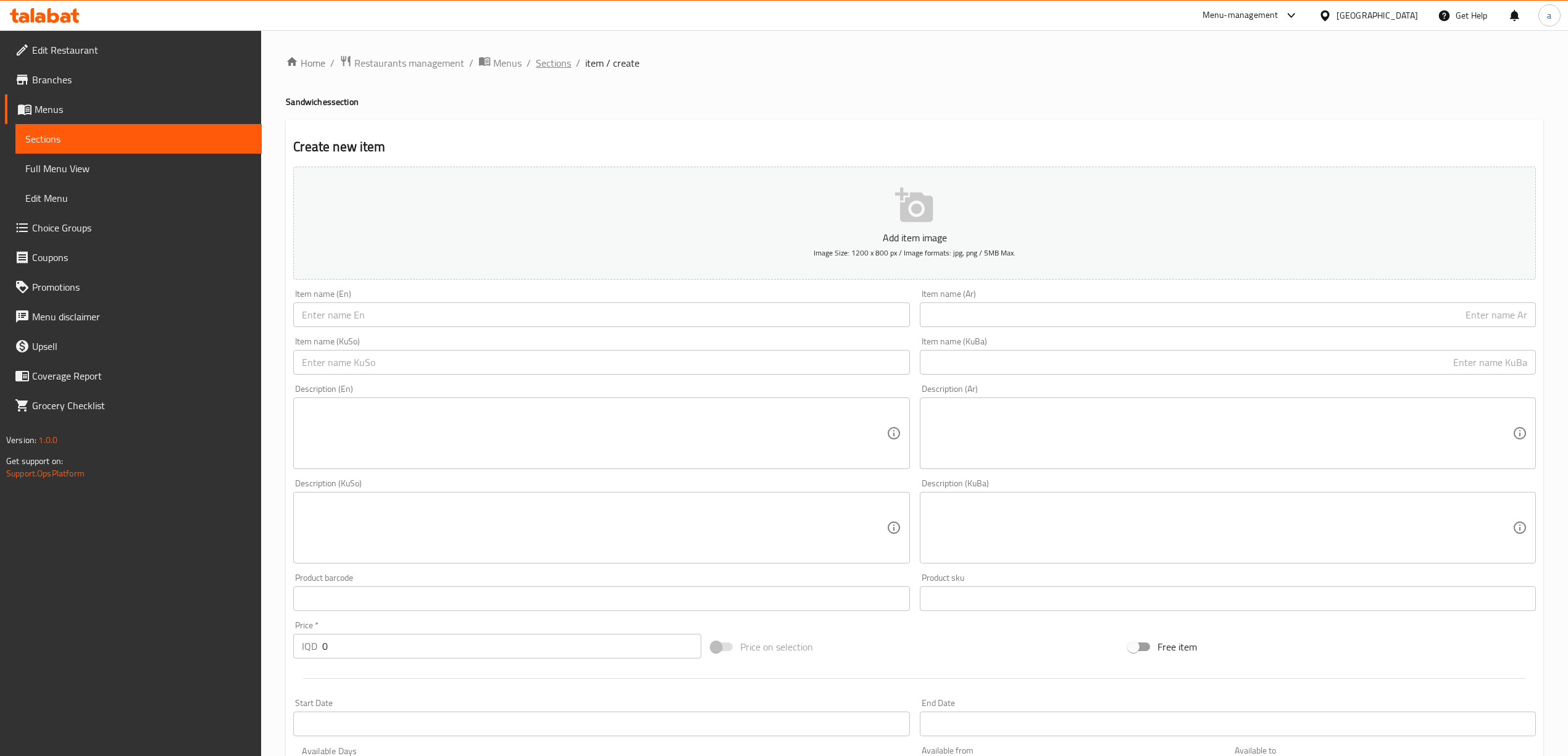
click at [568, 60] on span "Sections" at bounding box center [553, 63] width 35 height 15
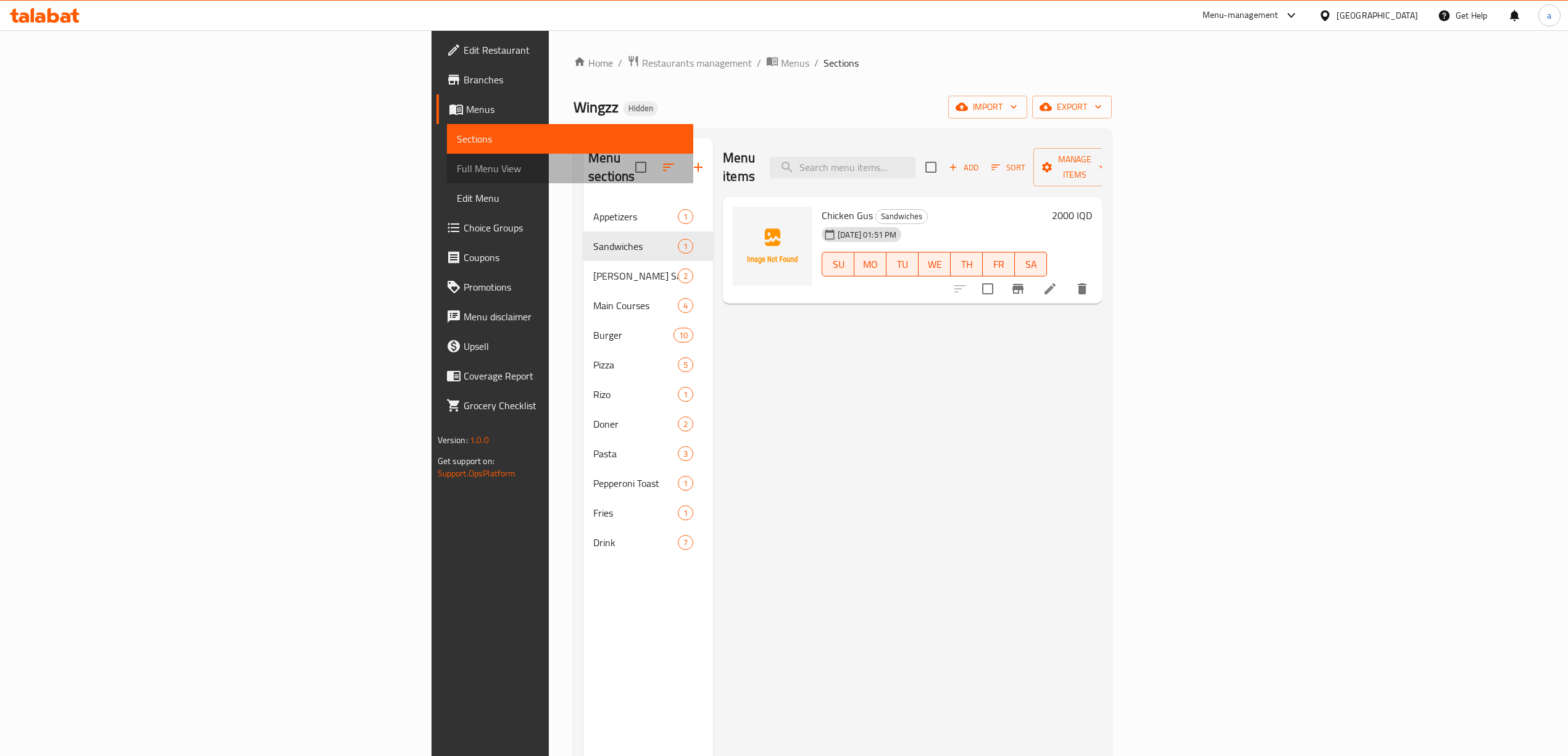
click at [457, 167] on span "Full Menu View" at bounding box center [570, 168] width 227 height 15
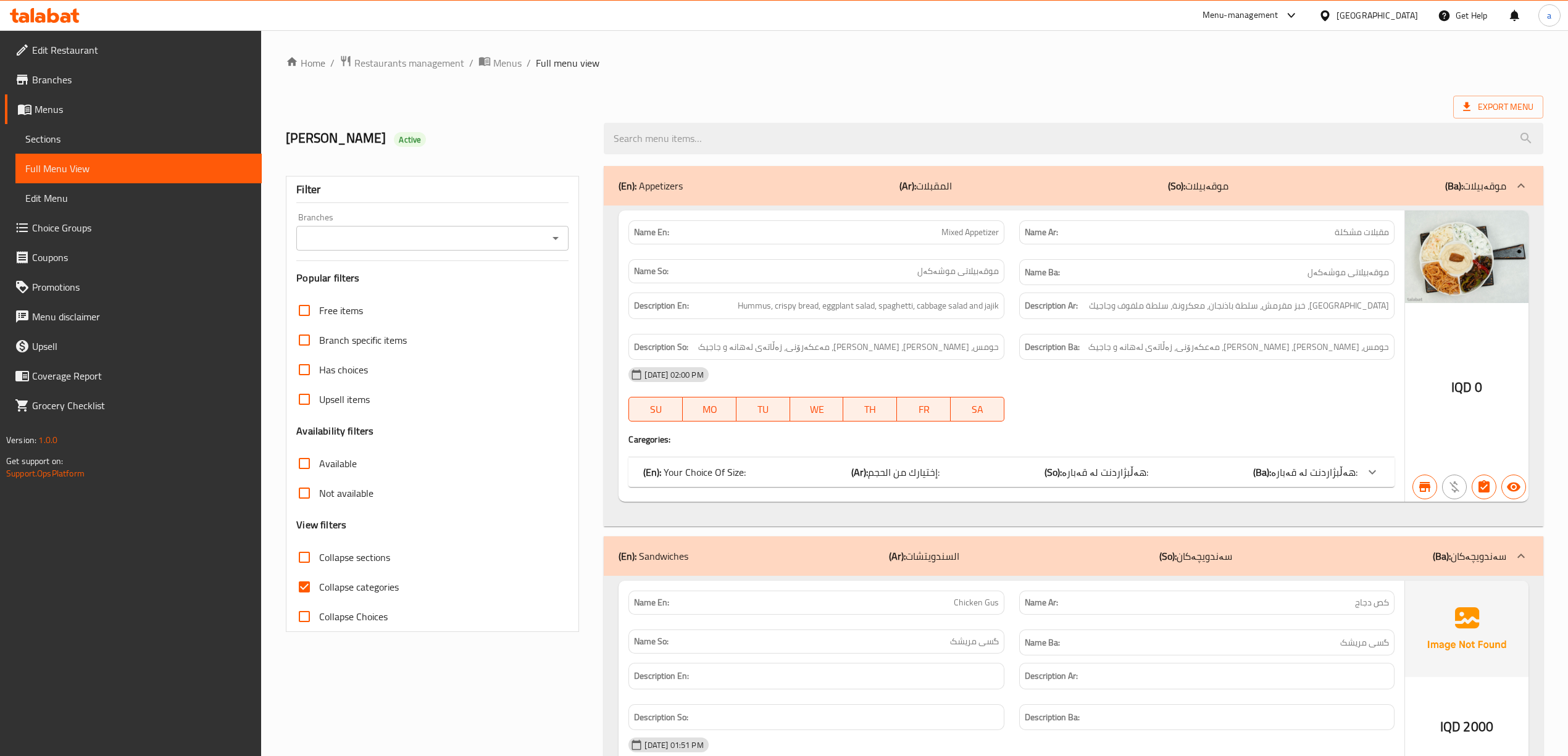
click at [557, 242] on icon "Open" at bounding box center [556, 238] width 15 height 15
click at [386, 294] on li "Wingzz, Bakhtiary" at bounding box center [431, 292] width 272 height 22
type input "Wingzz, Bakhtiary"
click at [309, 590] on input "Collapse categories" at bounding box center [304, 587] width 29 height 29
checkbox input "false"
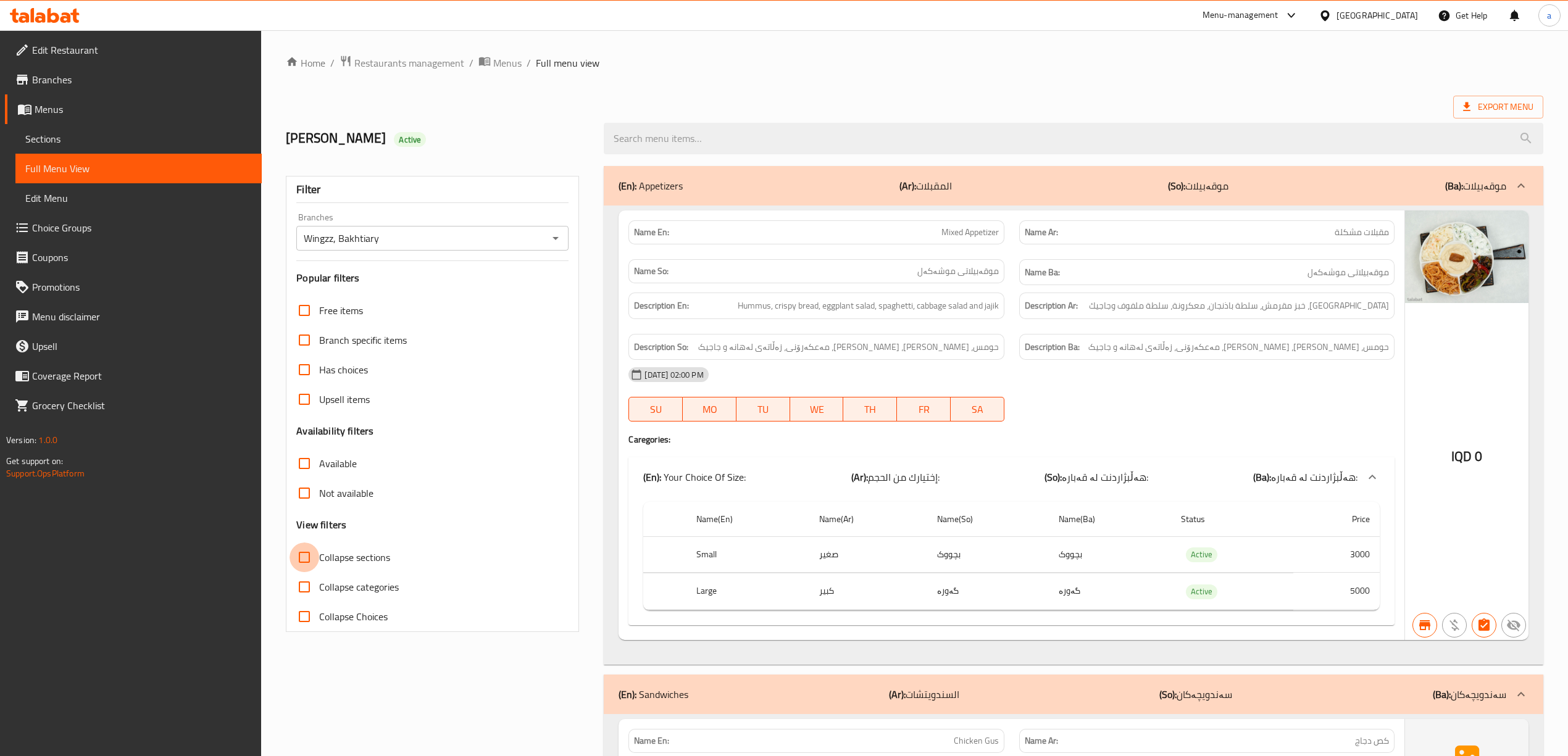
click at [304, 564] on input "Collapse sections" at bounding box center [304, 557] width 29 height 29
checkbox input "true"
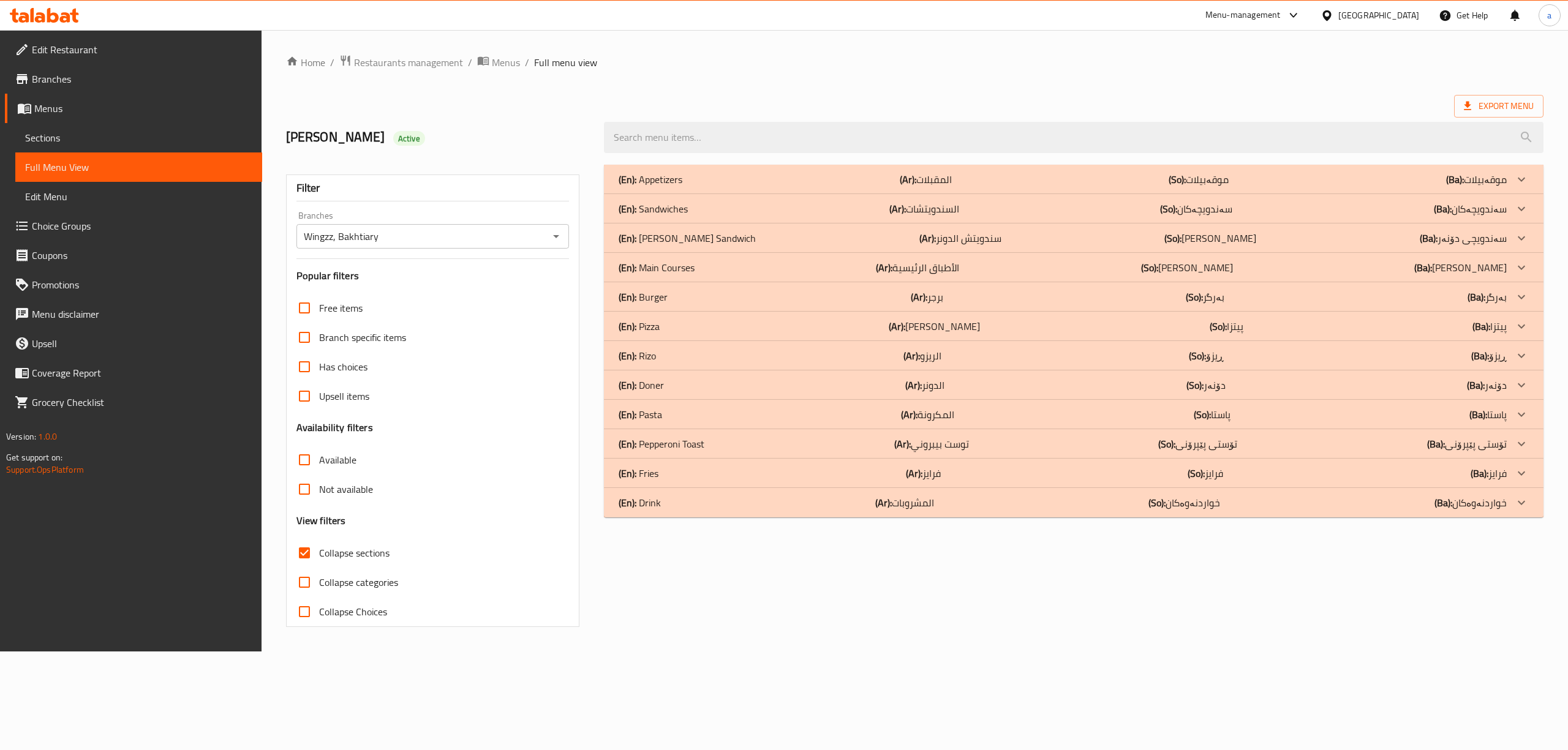
click at [683, 187] on p "(En): Sandwiches" at bounding box center [651, 180] width 63 height 15
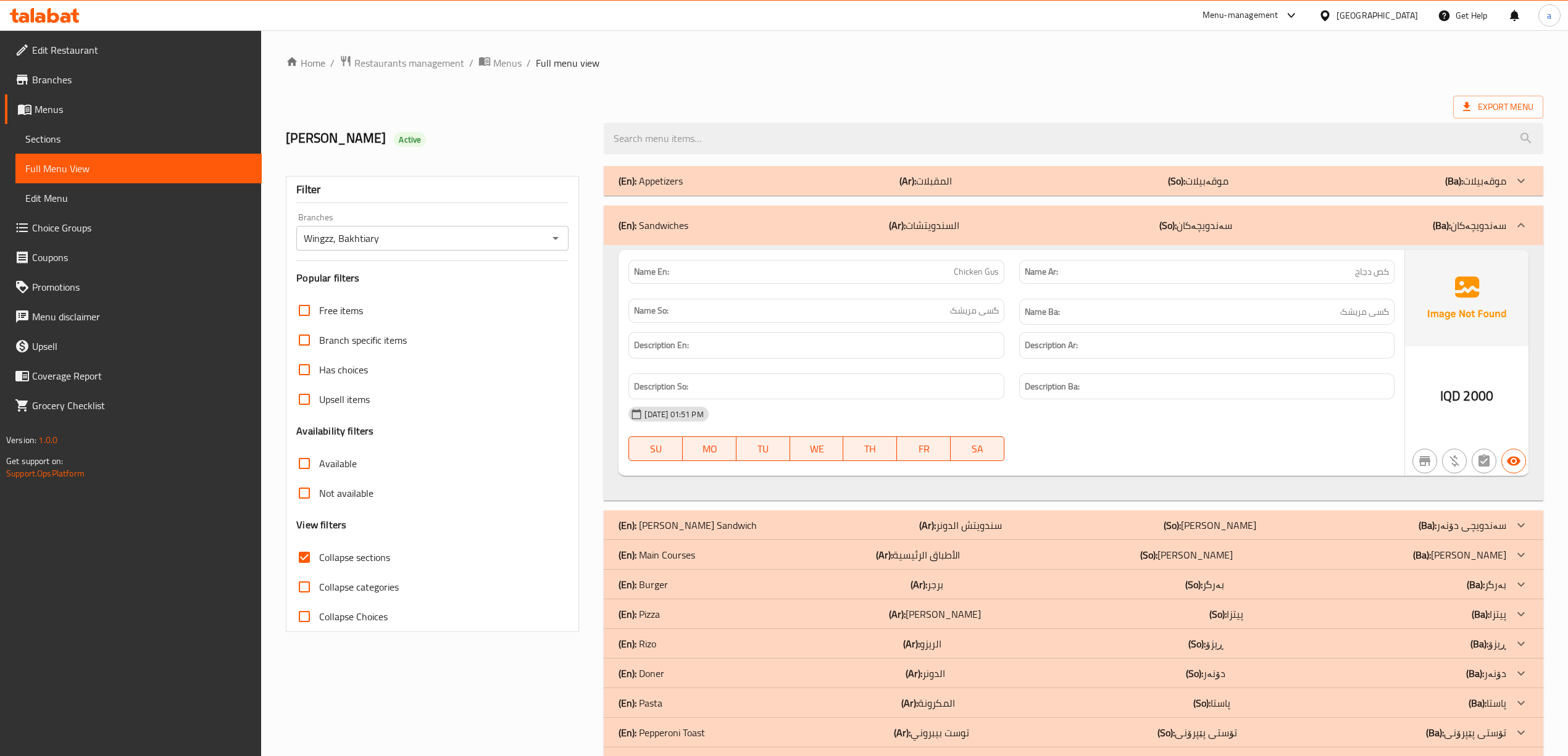
scroll to position [77, 0]
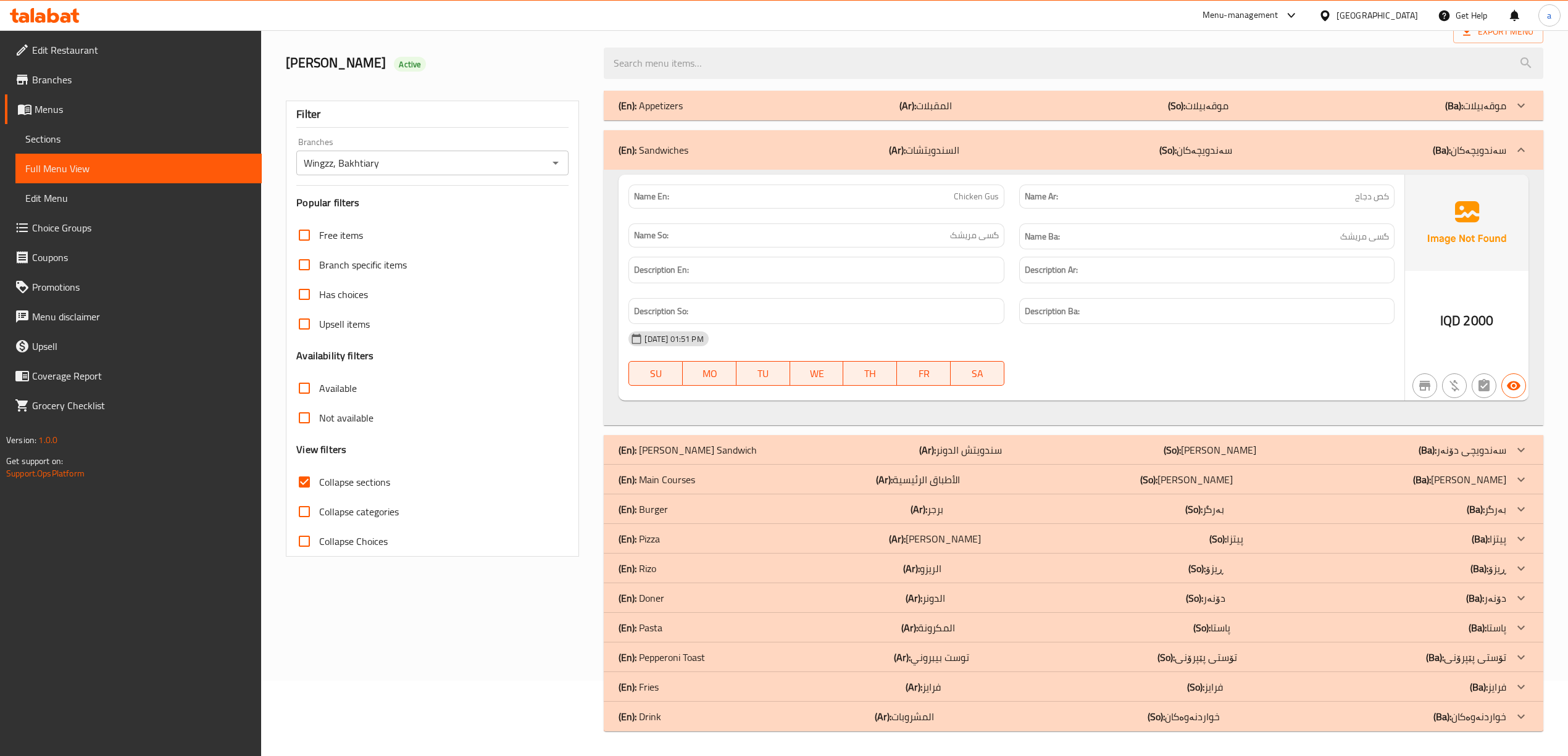
click at [675, 113] on p "(En): Main Courses" at bounding box center [651, 106] width 64 height 15
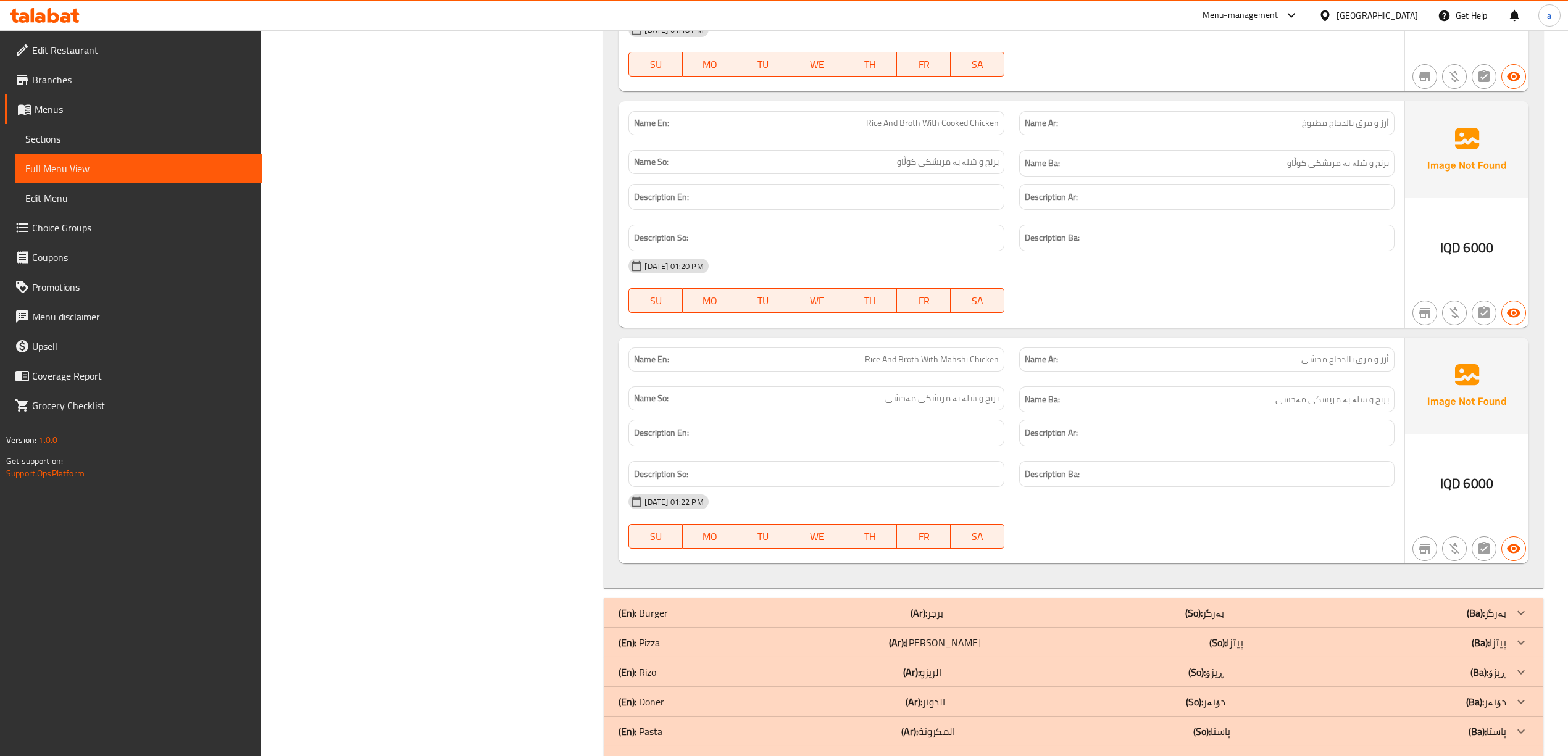
scroll to position [1078, 0]
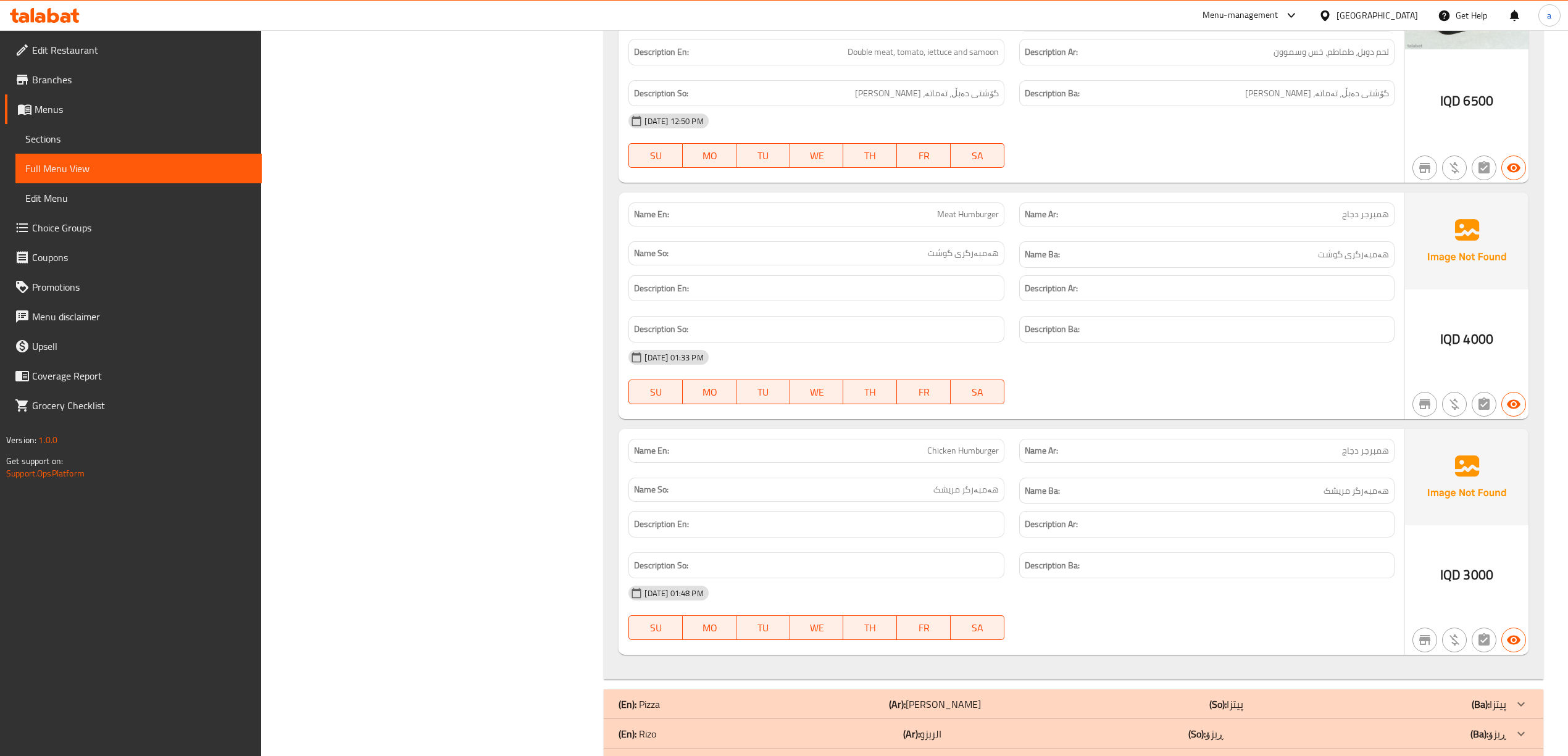
scroll to position [3273, 0]
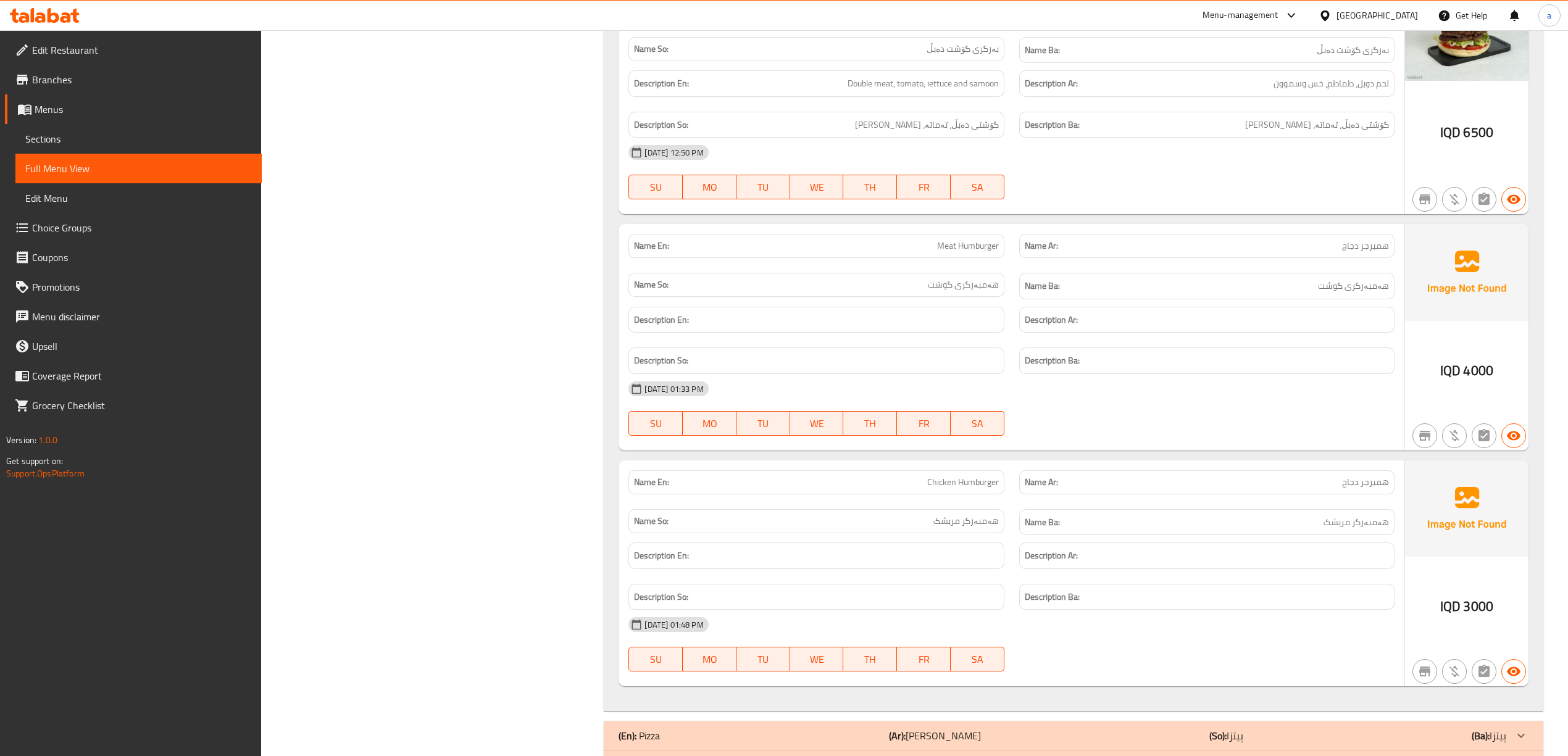
click at [62, 134] on span "Sections" at bounding box center [138, 139] width 227 height 15
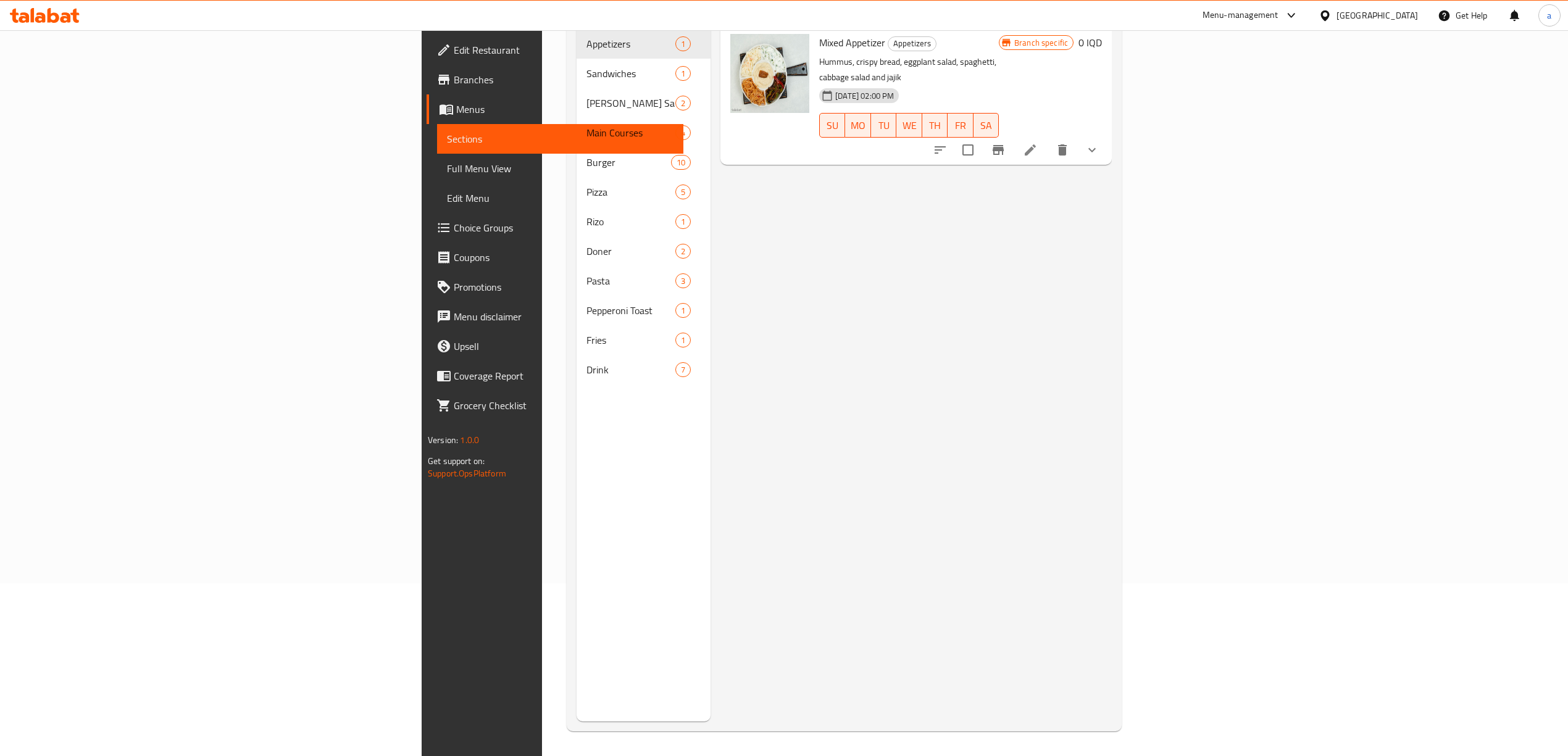
scroll to position [173, 0]
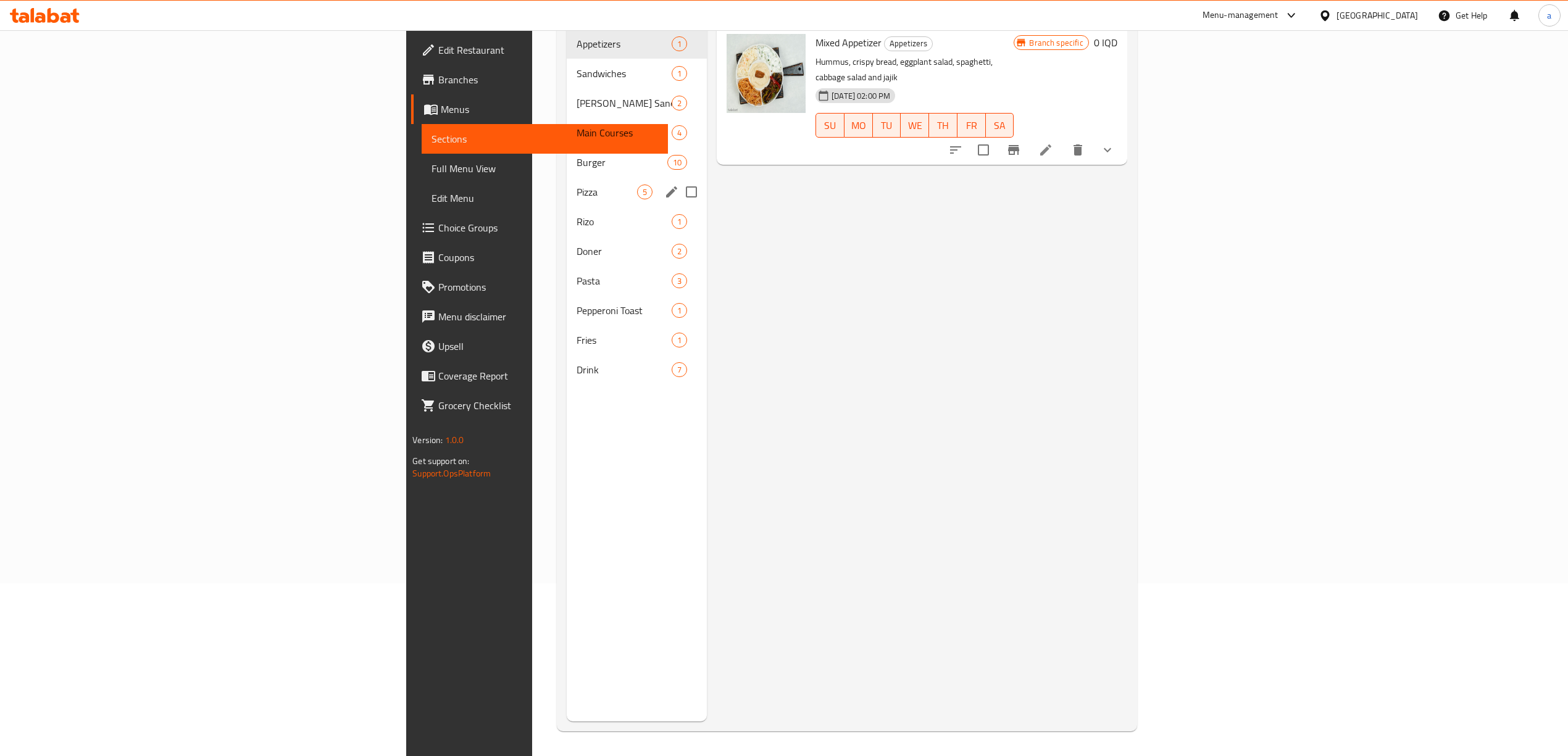
click at [577, 155] on span "Burger" at bounding box center [622, 162] width 91 height 15
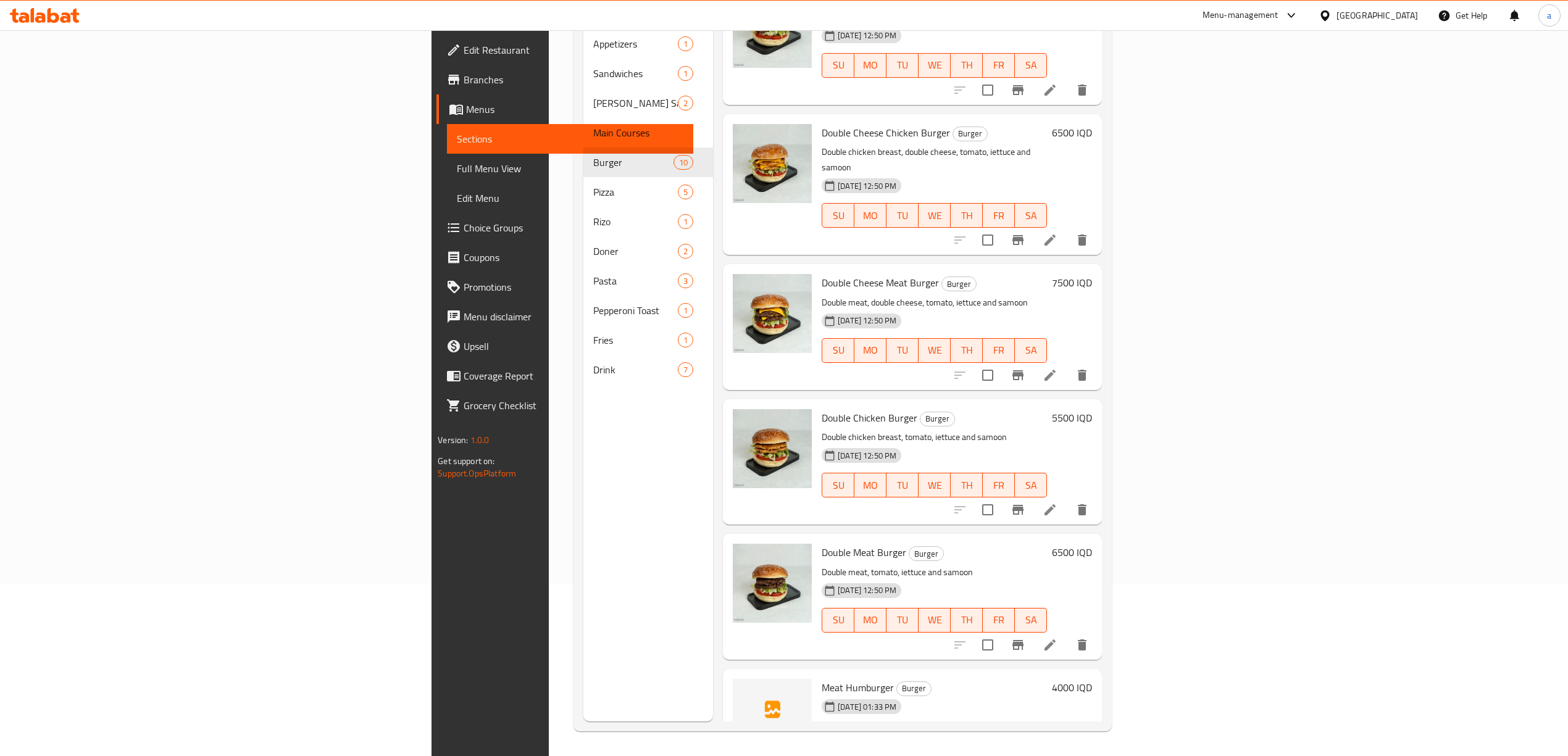
scroll to position [586, 0]
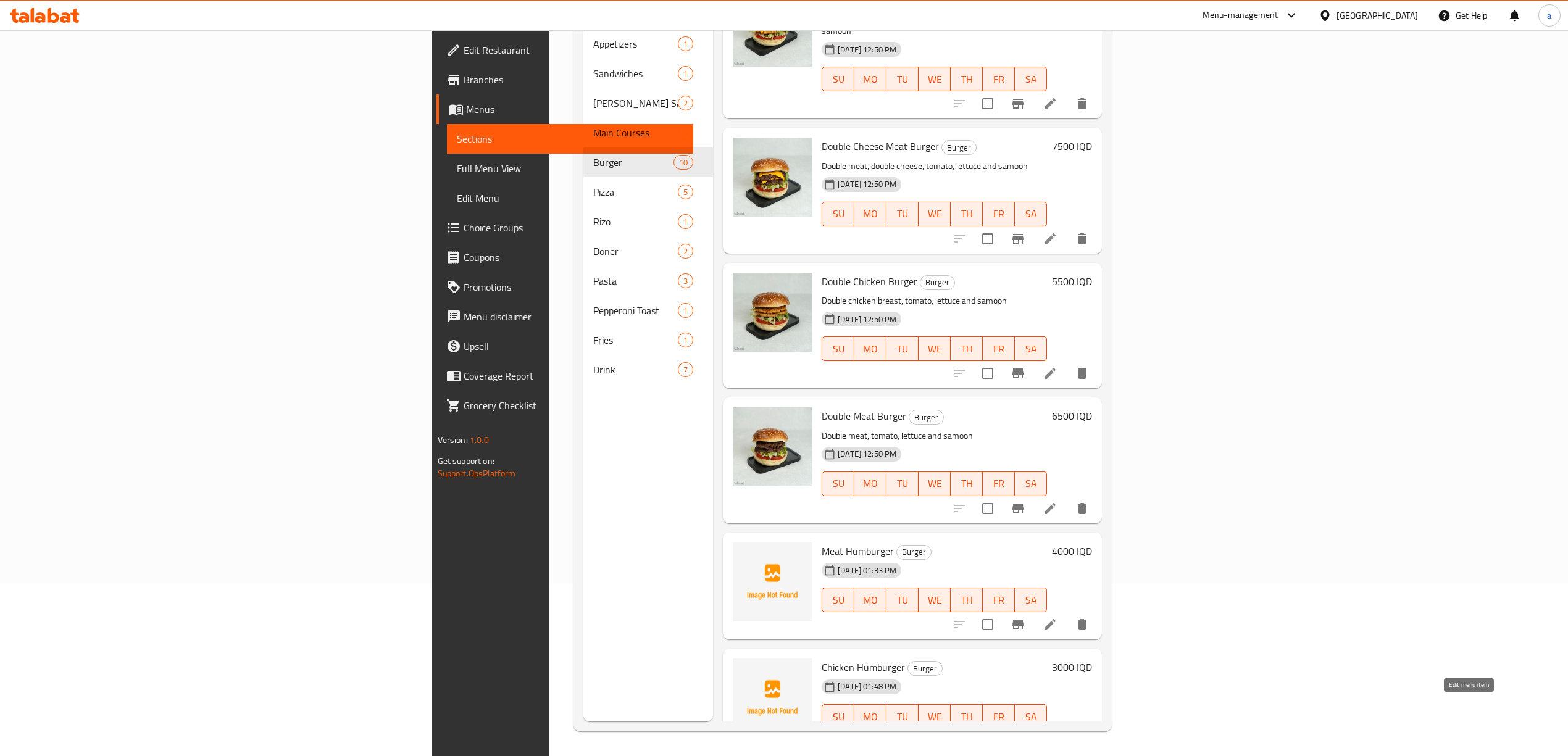
click at [1058, 734] on icon at bounding box center [1050, 742] width 15 height 15
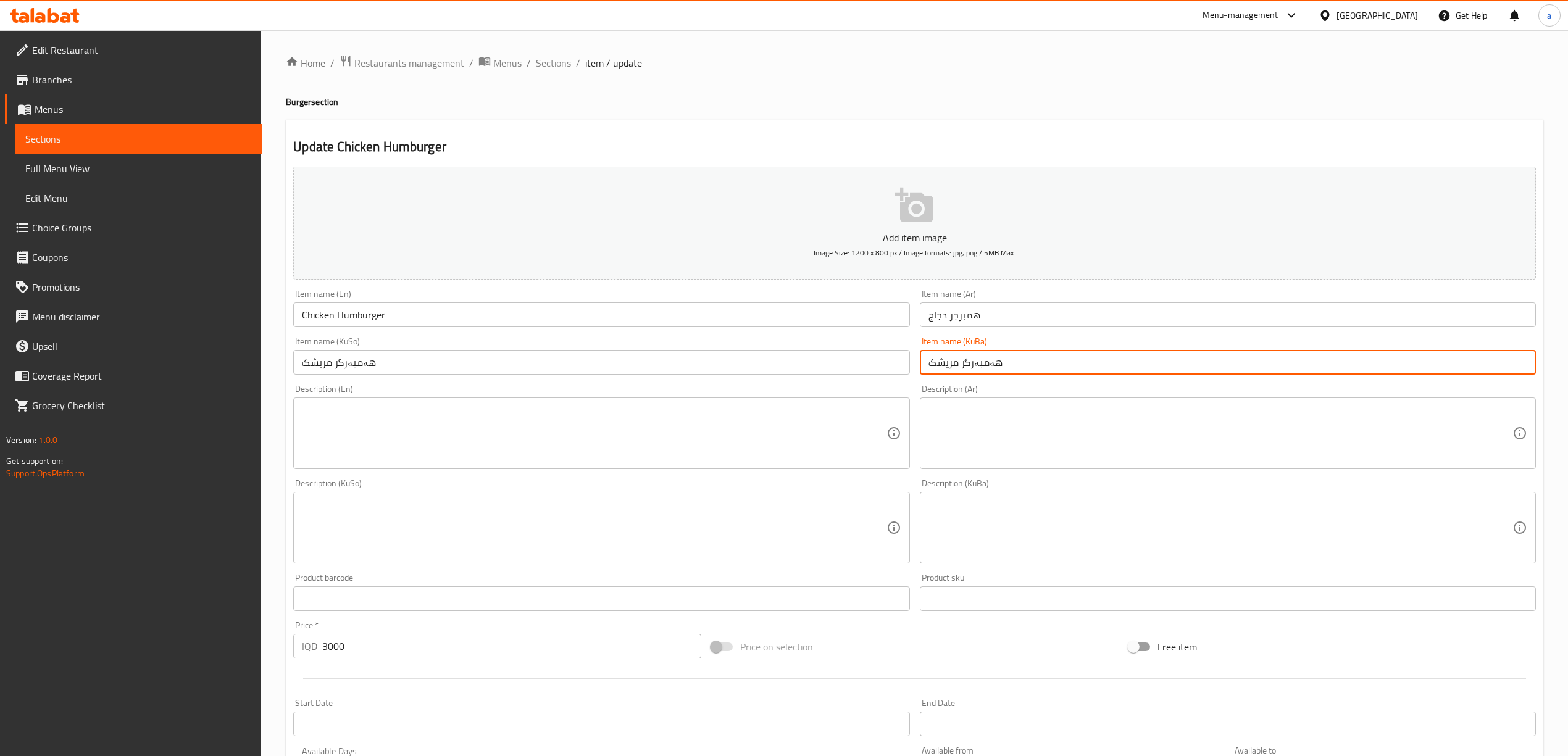
click at [962, 365] on input "هەمبەرگر مریشک" at bounding box center [1229, 362] width 616 height 24
type input "هەمبەرگری مریشک"
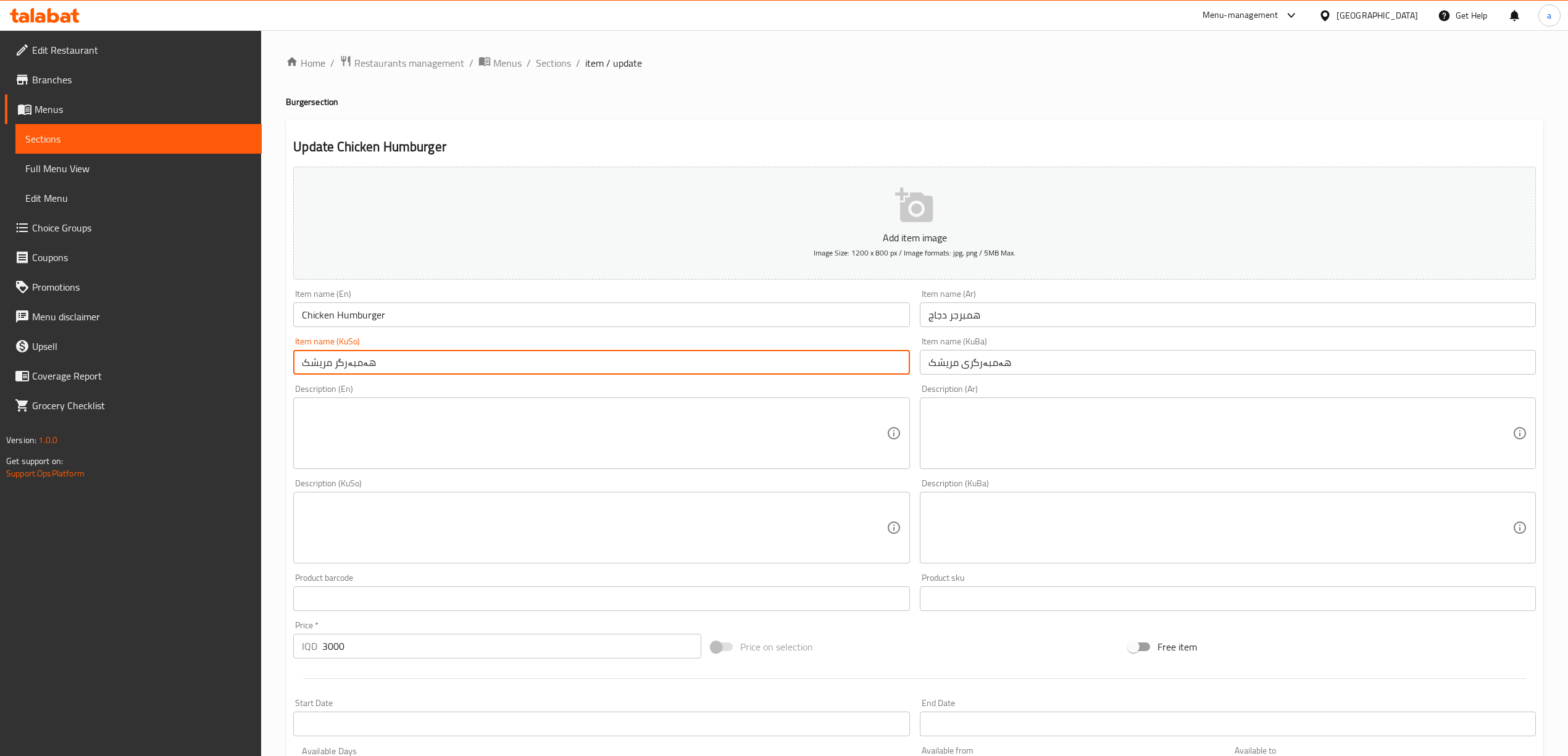
click at [668, 358] on input "هەمبەرگر مریشک" at bounding box center [601, 362] width 616 height 24
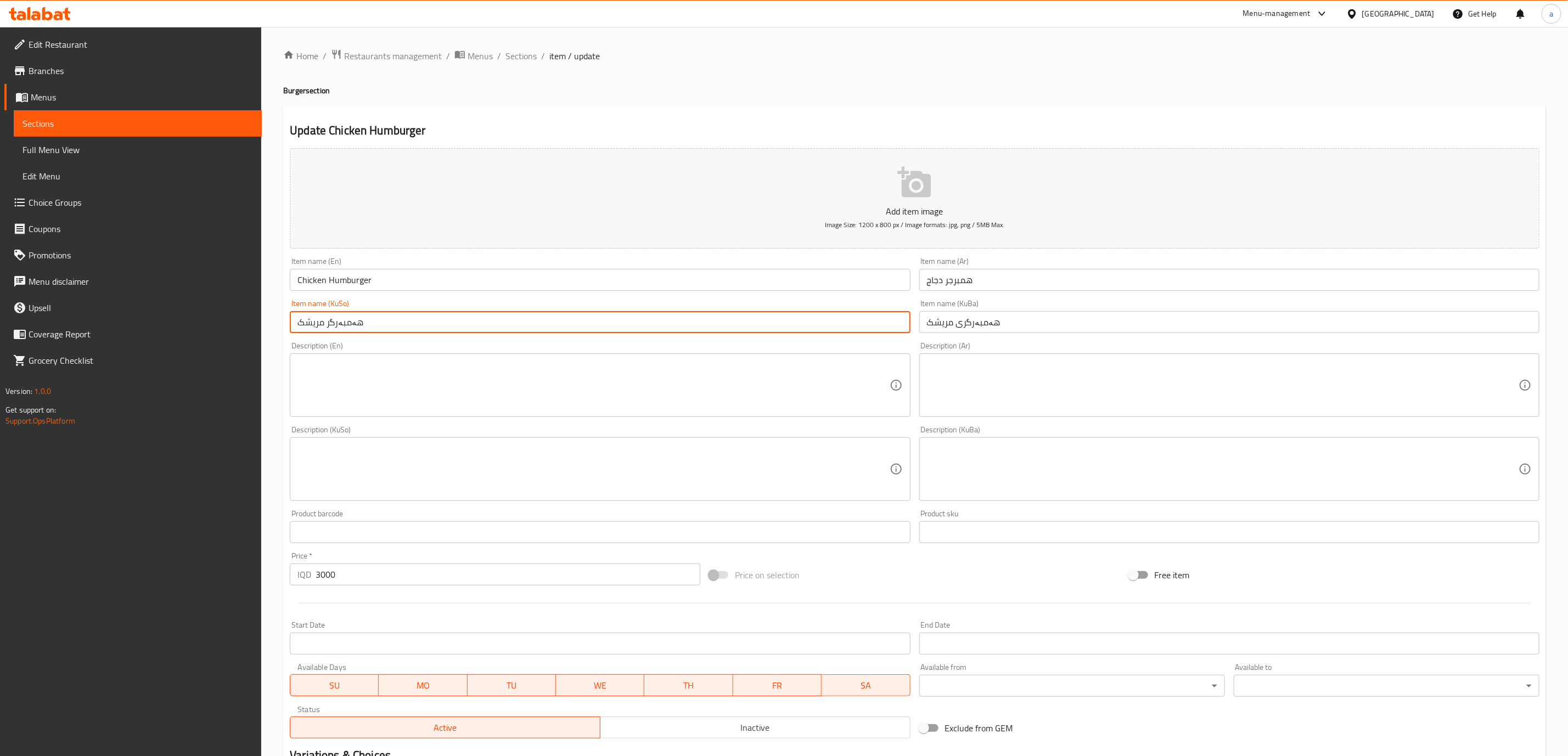
paste input "ی"
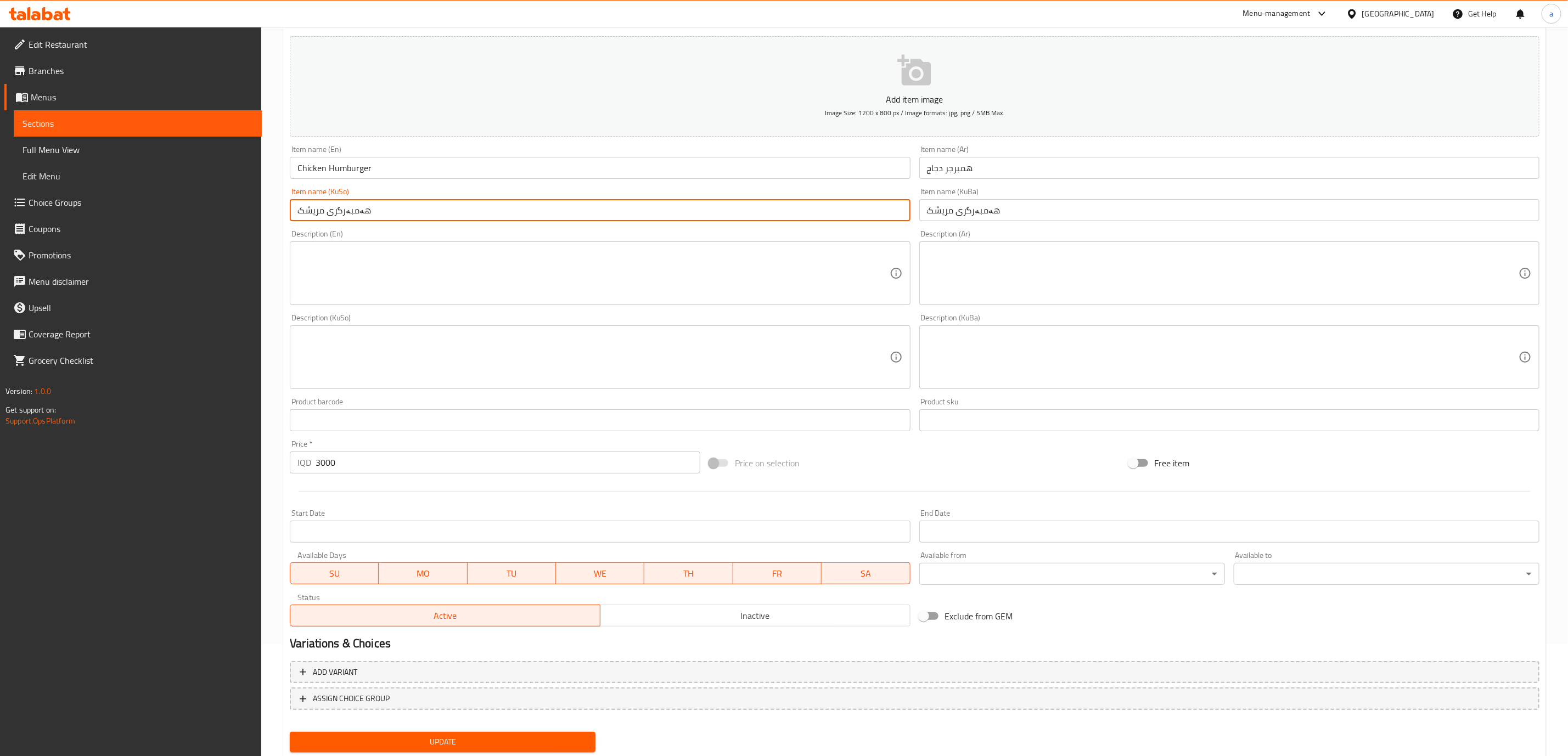
scroll to position [144, 0]
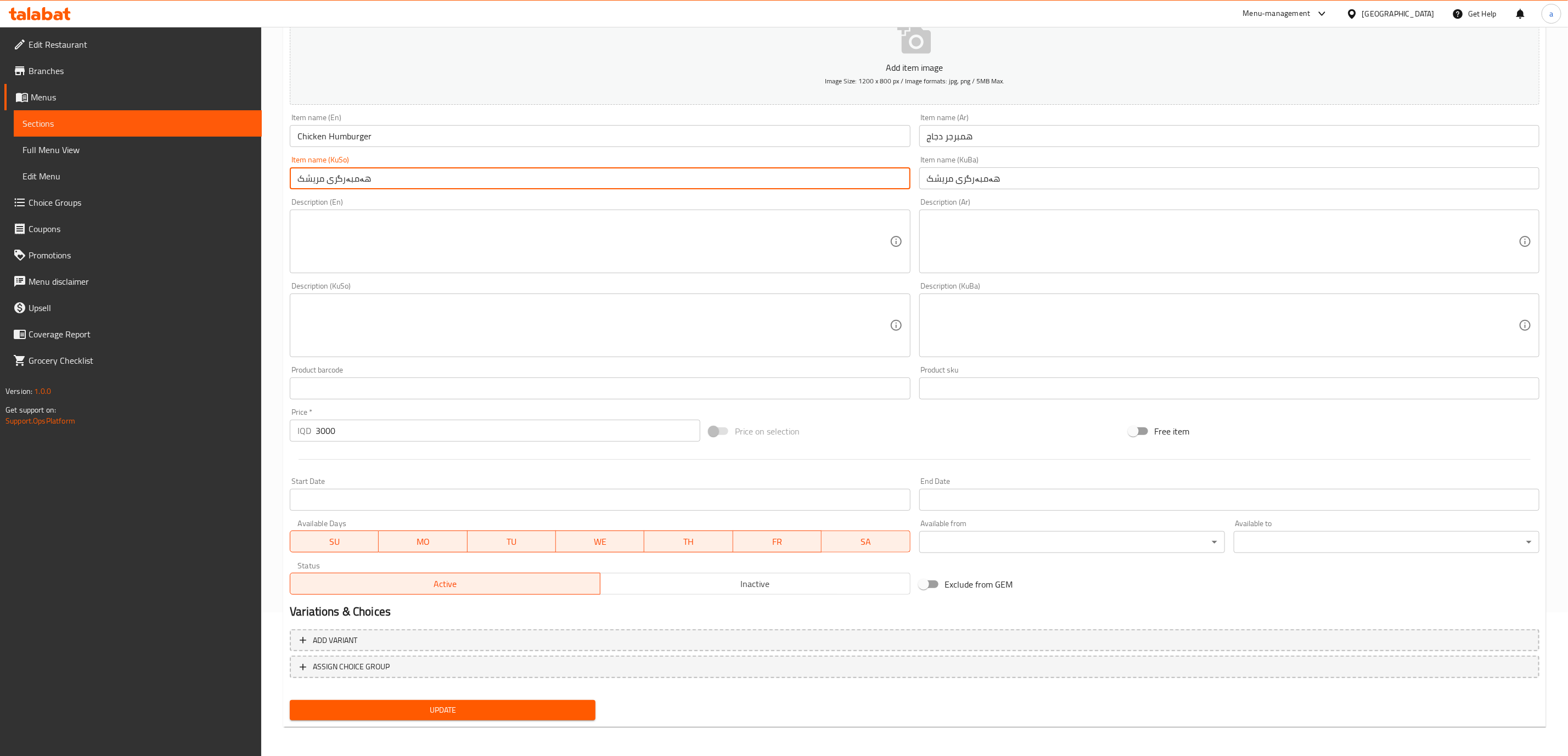
type input "هەمبەرگری مریشک"
click at [529, 671] on button "Update" at bounding box center [442, 710] width 305 height 20
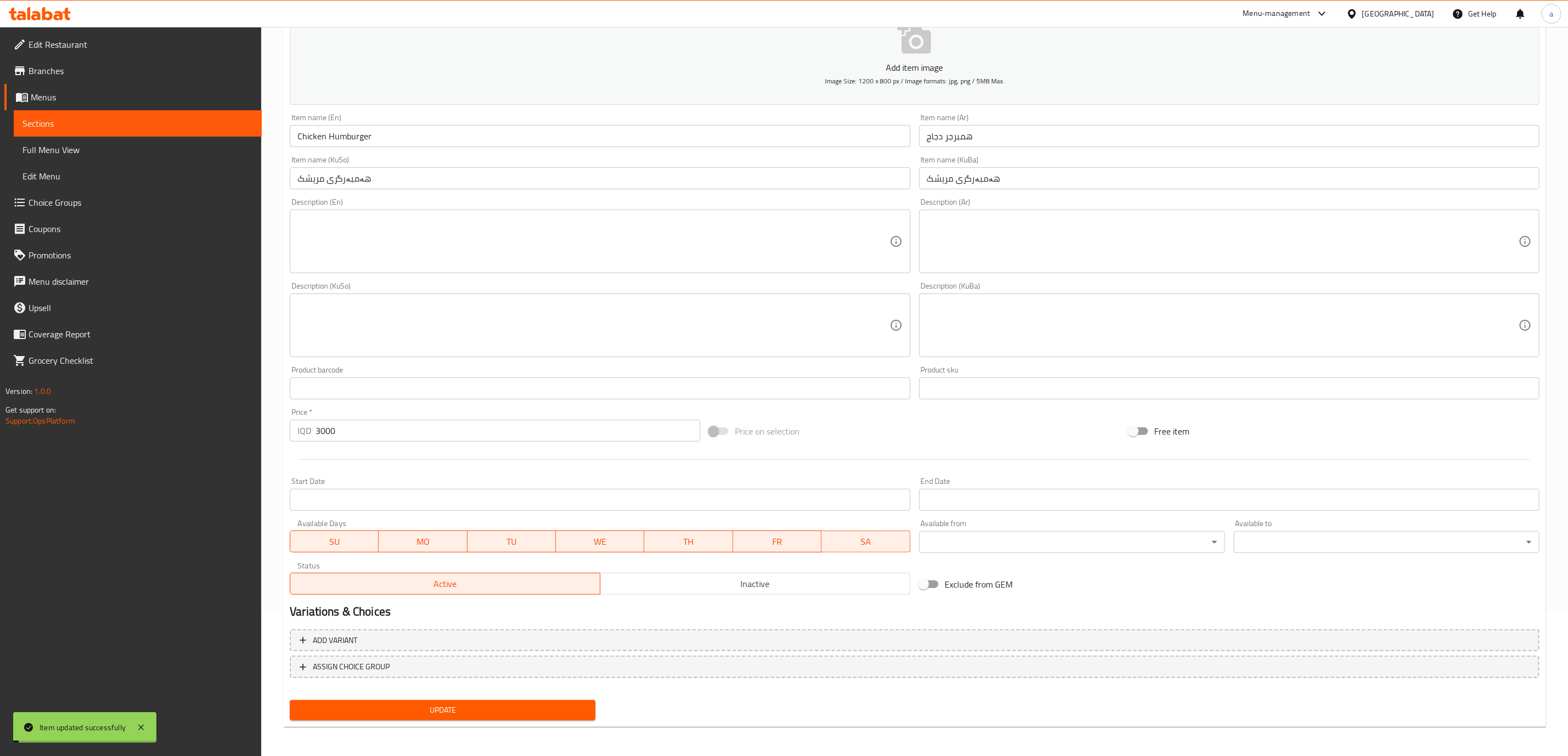
click at [79, 148] on span "Full Menu View" at bounding box center [138, 150] width 231 height 13
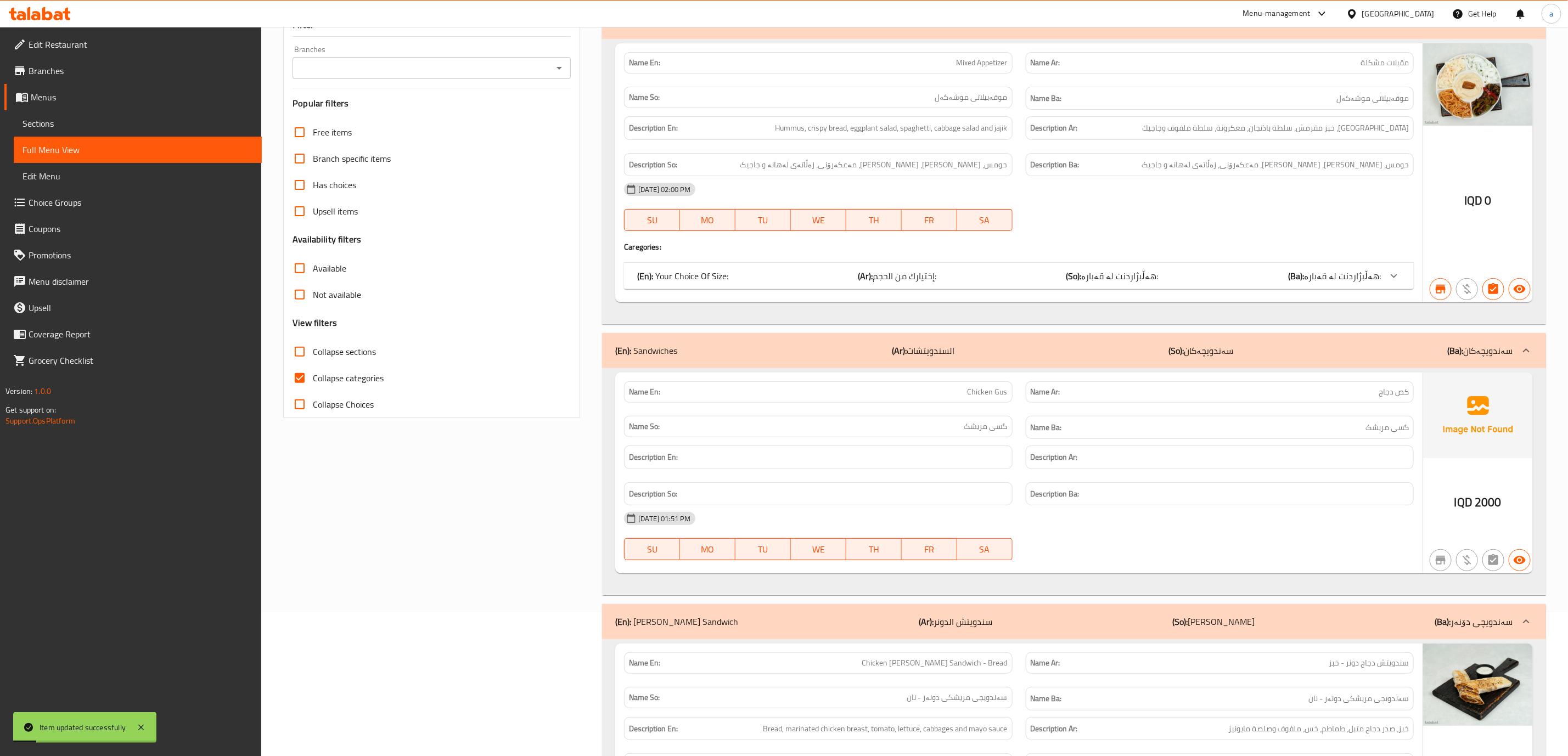
click at [302, 369] on input "Collapse categories" at bounding box center [299, 378] width 26 height 26
checkbox input "false"
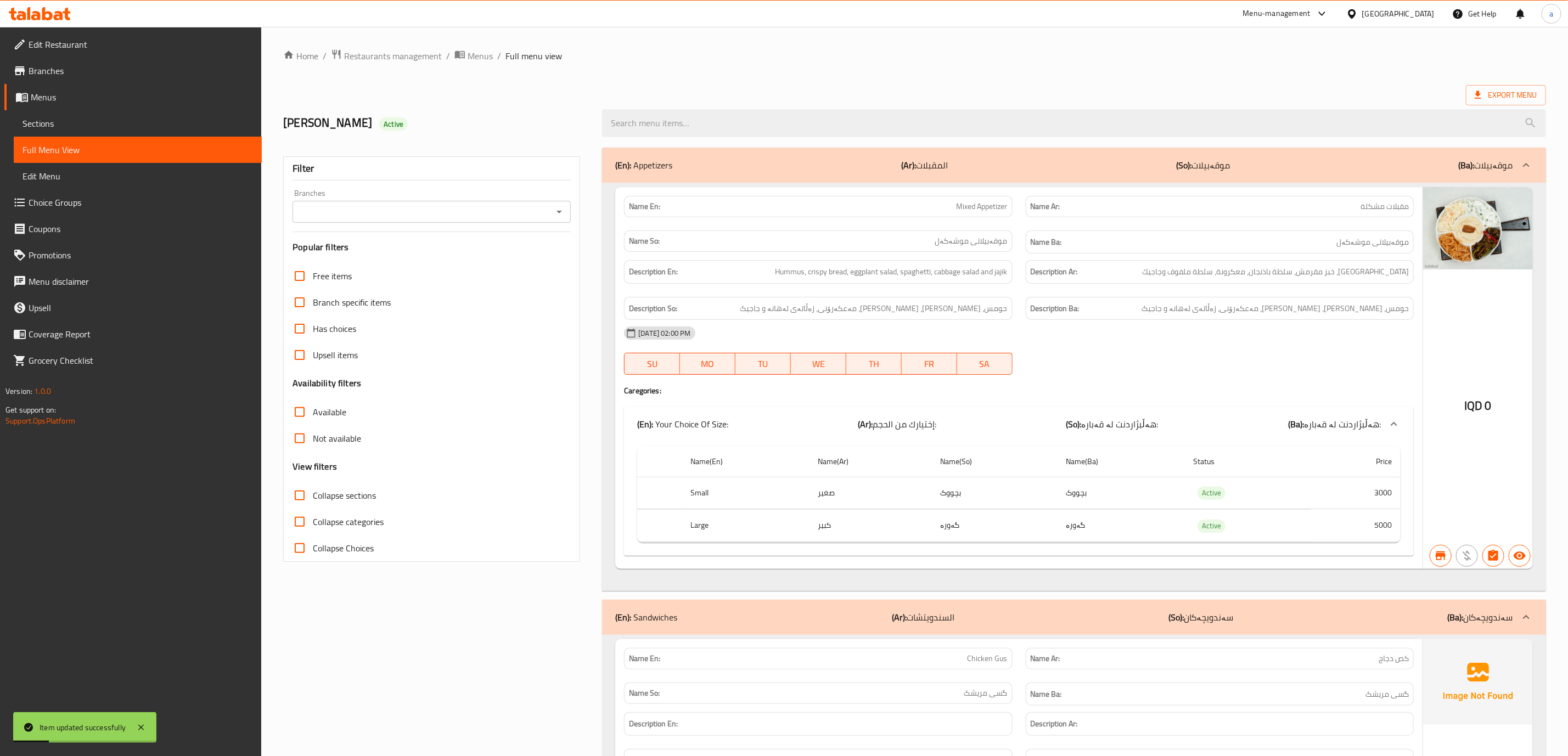
click at [558, 216] on icon "Open" at bounding box center [559, 212] width 13 height 13
click at [359, 273] on ul "All Wingzz, Bakhtiary" at bounding box center [432, 249] width 278 height 49
click at [362, 255] on span "Wingzz, Bakhtiary" at bounding box center [335, 260] width 67 height 13
type input "Wingzz, Bakhtiary"
click at [299, 495] on input "Collapse sections" at bounding box center [299, 496] width 26 height 26
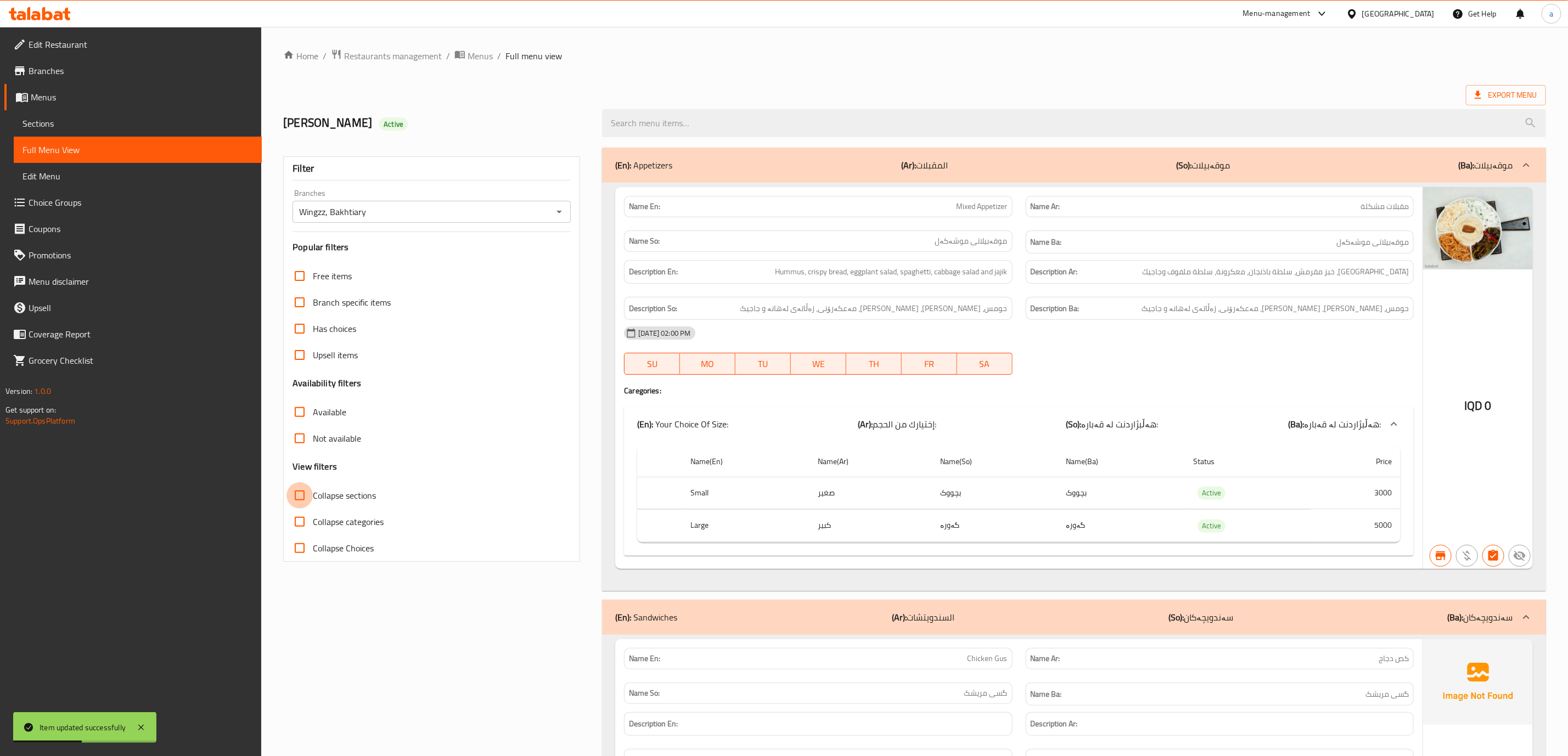
checkbox input "true"
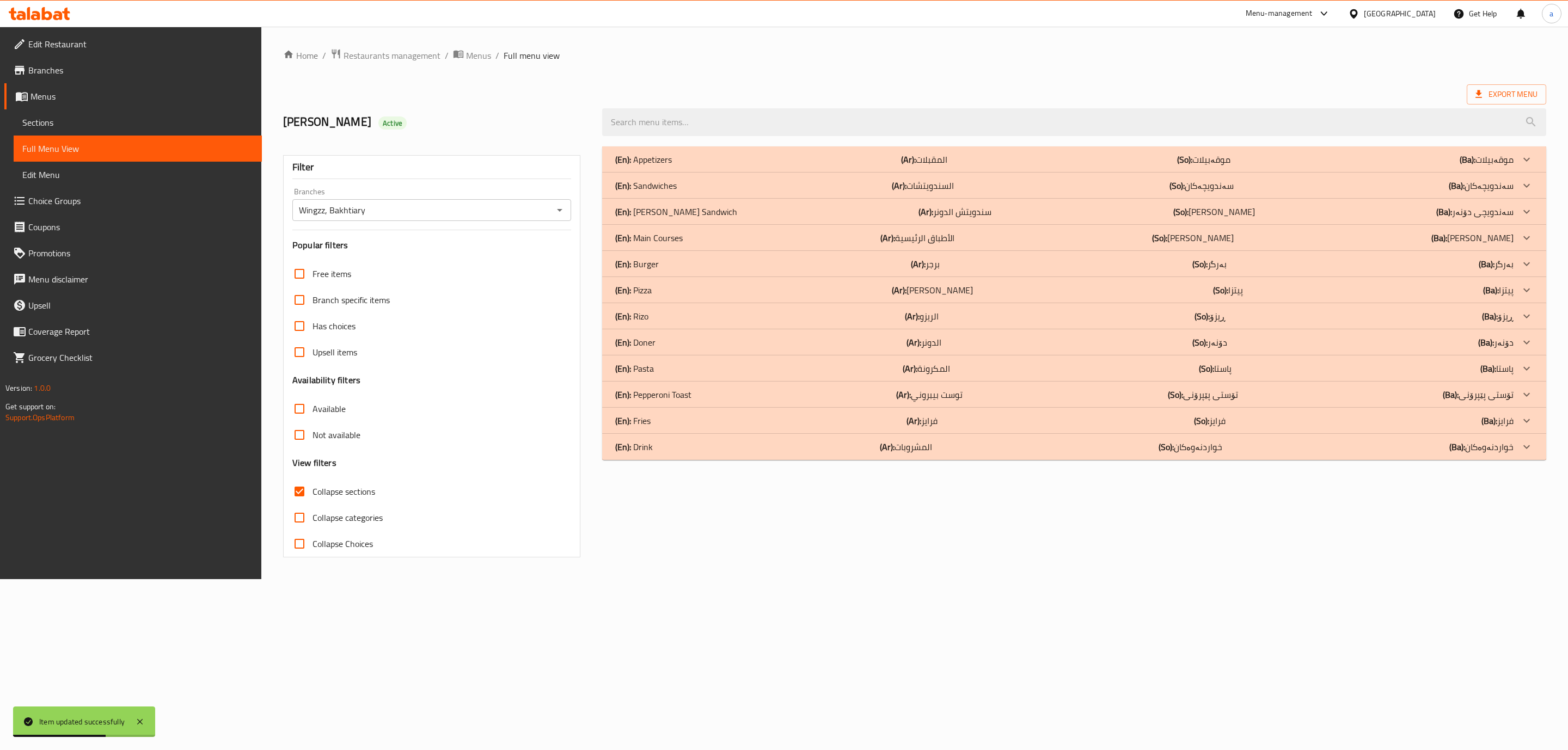
click at [697, 166] on div "(En): Main Courses (Ar): الأطباق الرئيسية (So): ژەمە سەرەکییەکان (Ba): ژەمە سەر…" at bounding box center [1065, 160] width 898 height 13
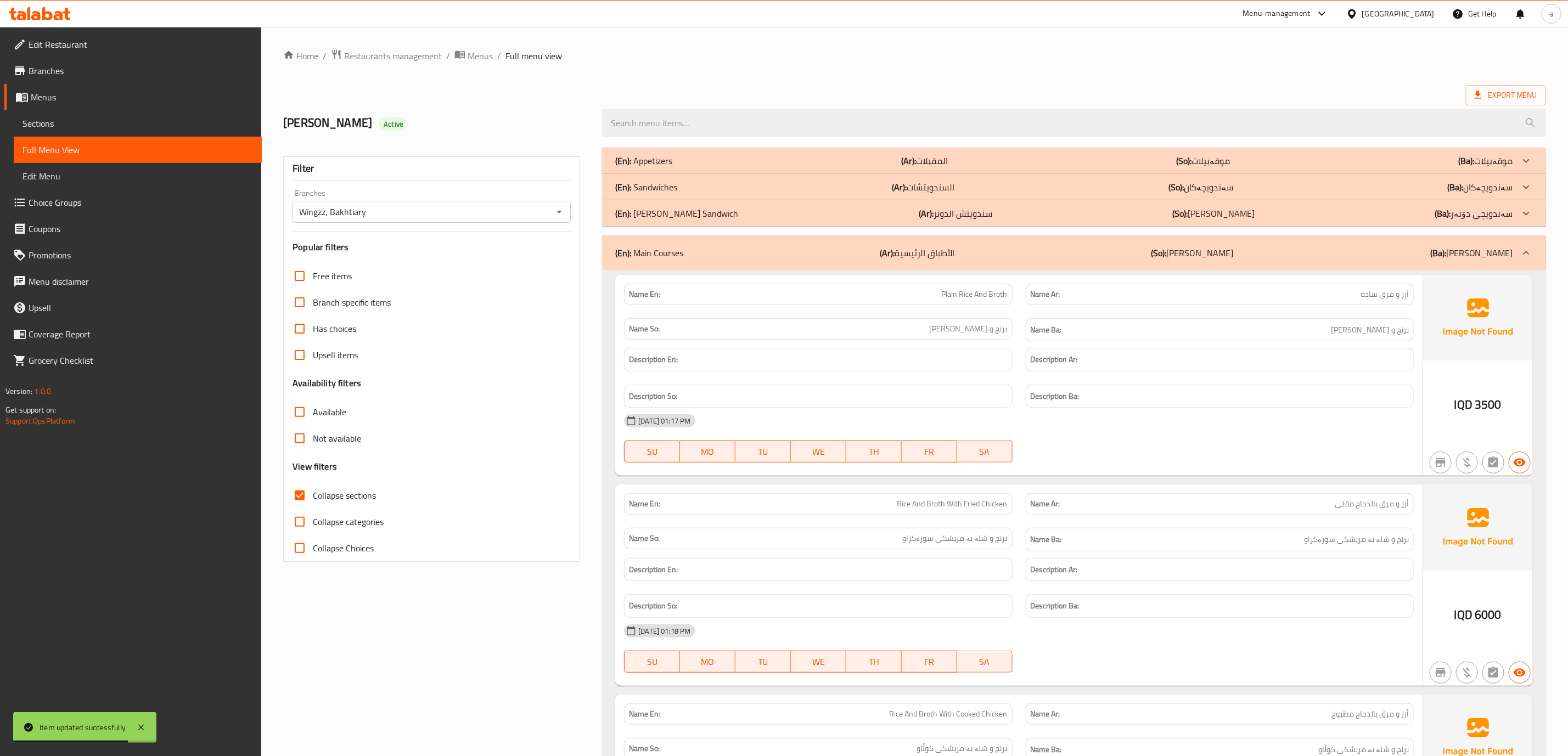
click at [695, 168] on div "(En): Sandwiches (Ar): السندويتشات (So): سەندویچەکان (Ba): سەندویچەکان" at bounding box center [1064, 161] width 898 height 13
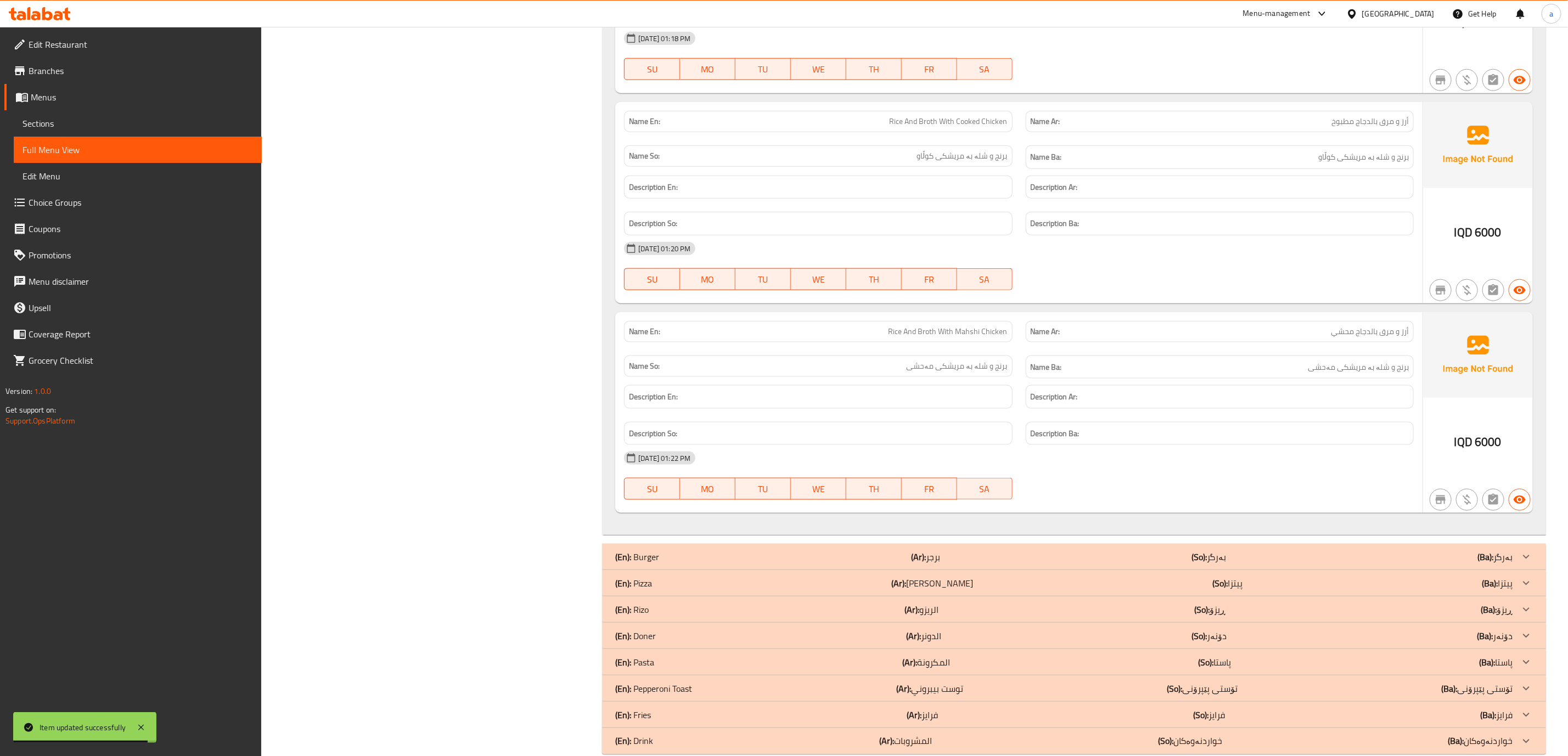
scroll to position [877, 0]
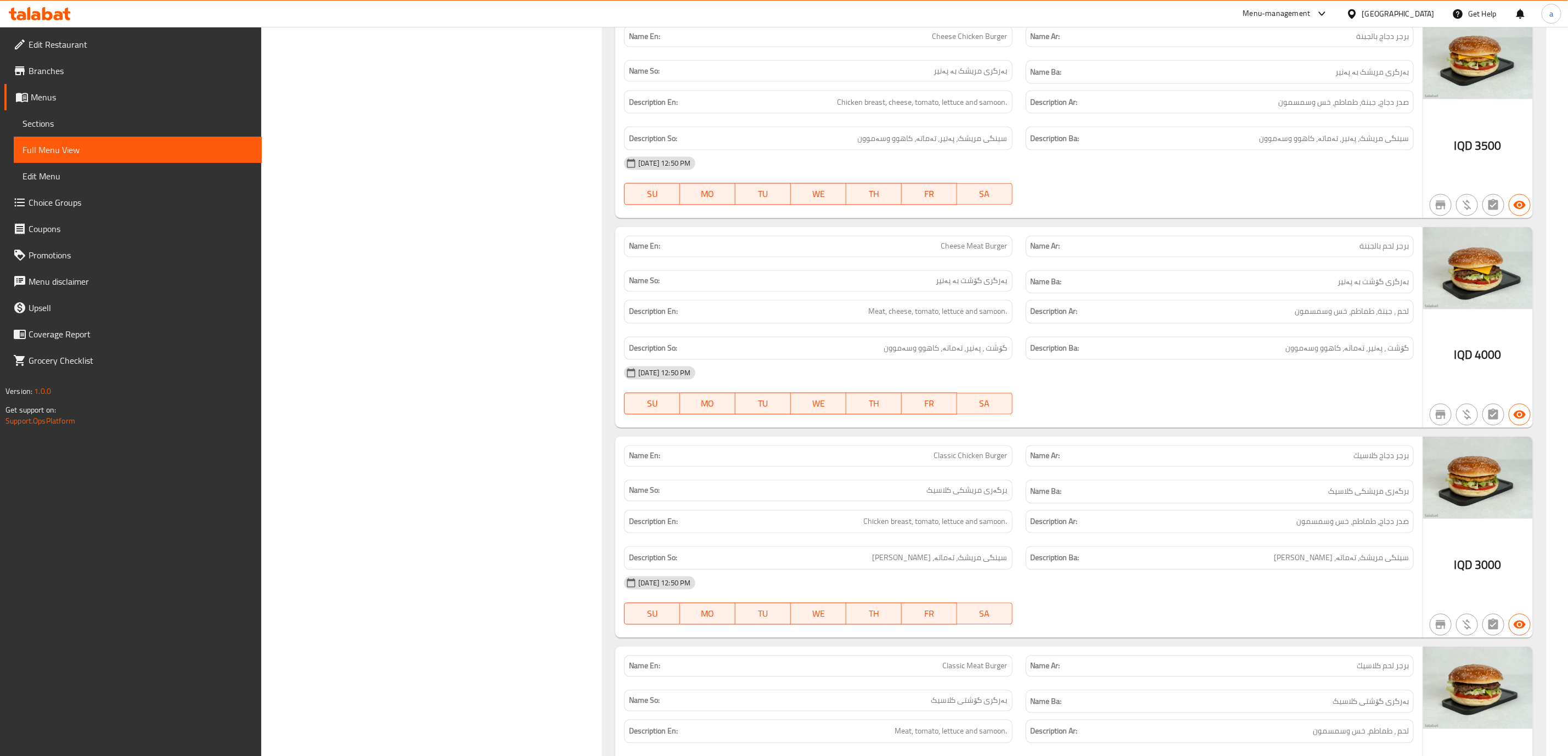
scroll to position [878, 0]
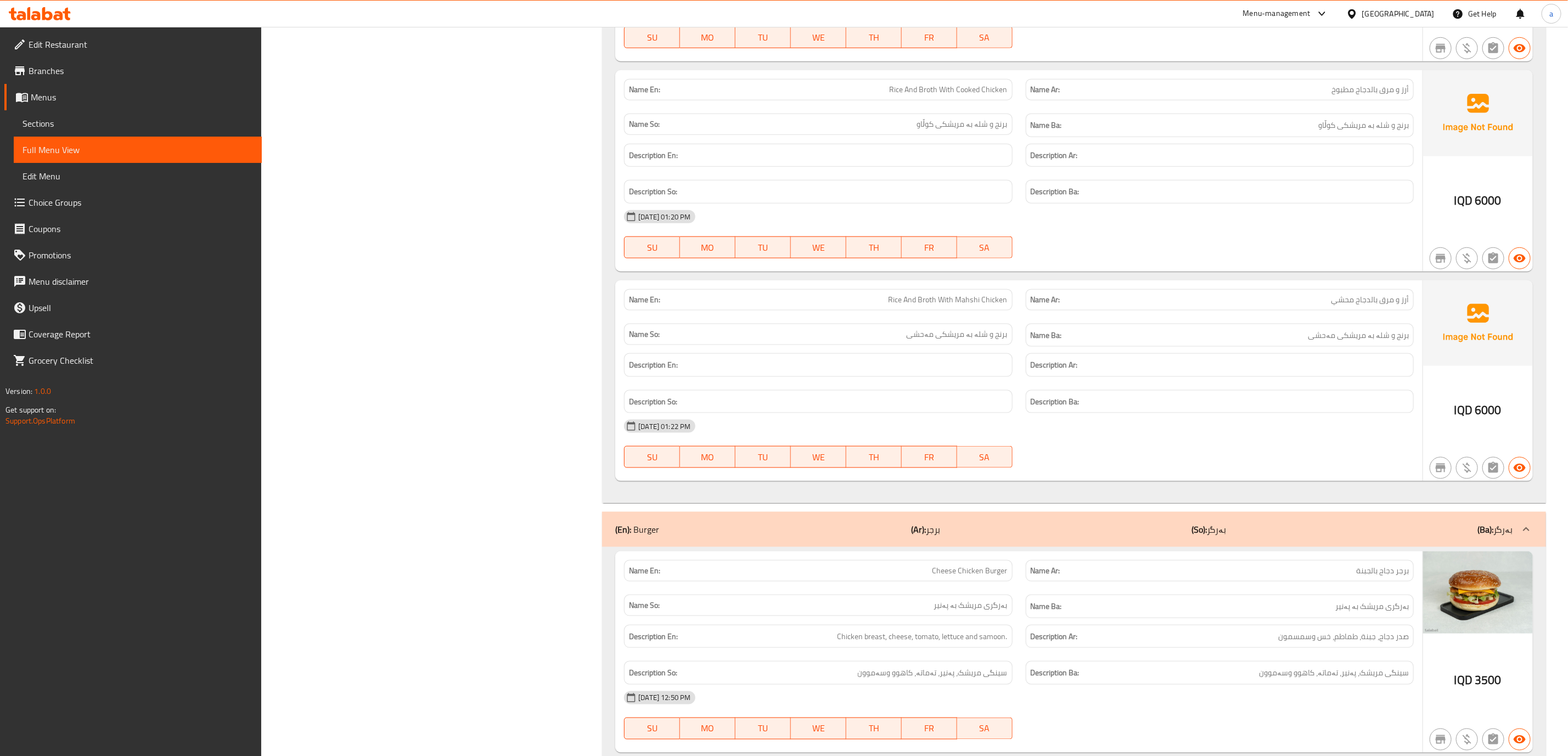
click at [46, 121] on span "Sections" at bounding box center [138, 124] width 231 height 13
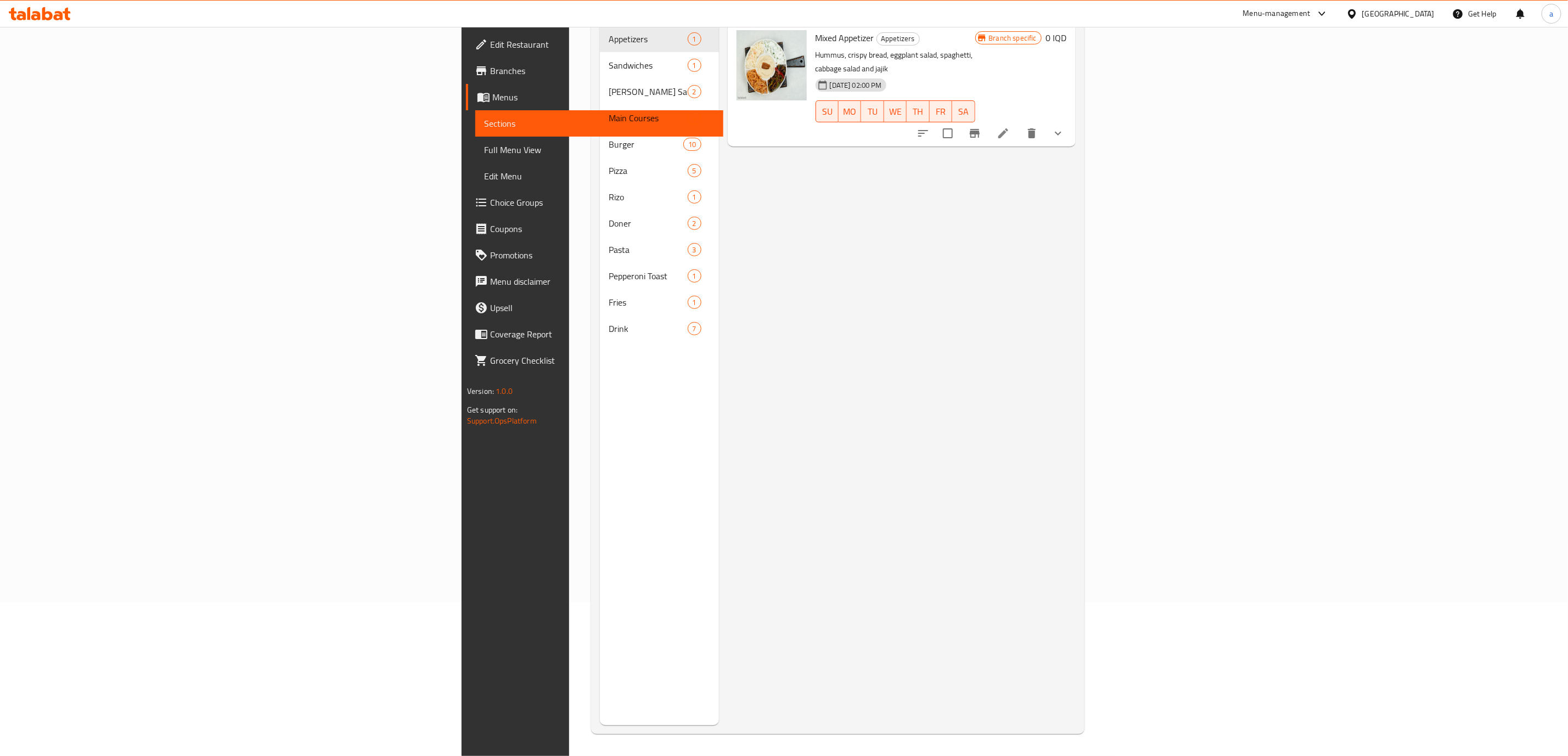
scroll to position [153, 0]
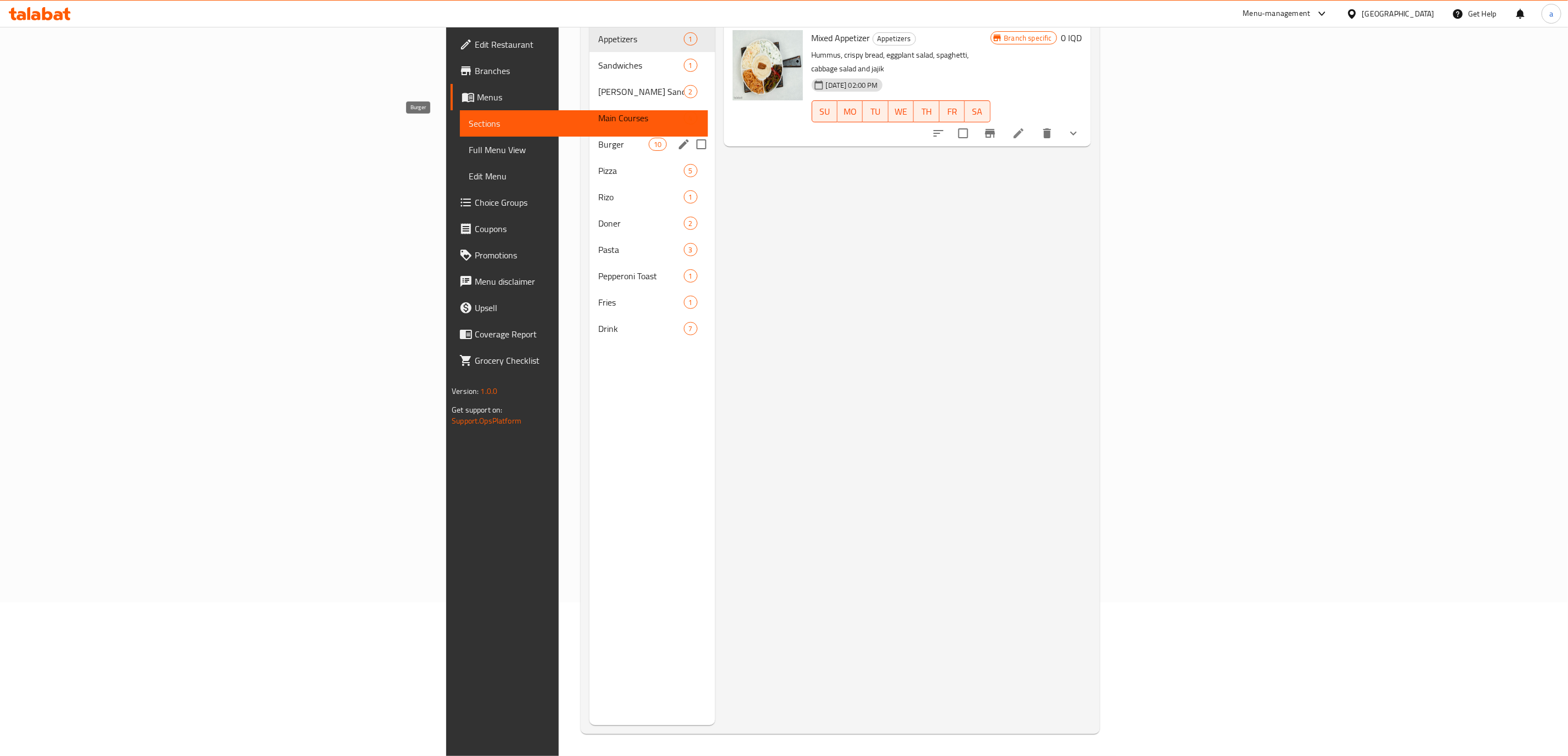
click at [598, 138] on span "Burger" at bounding box center [623, 144] width 50 height 13
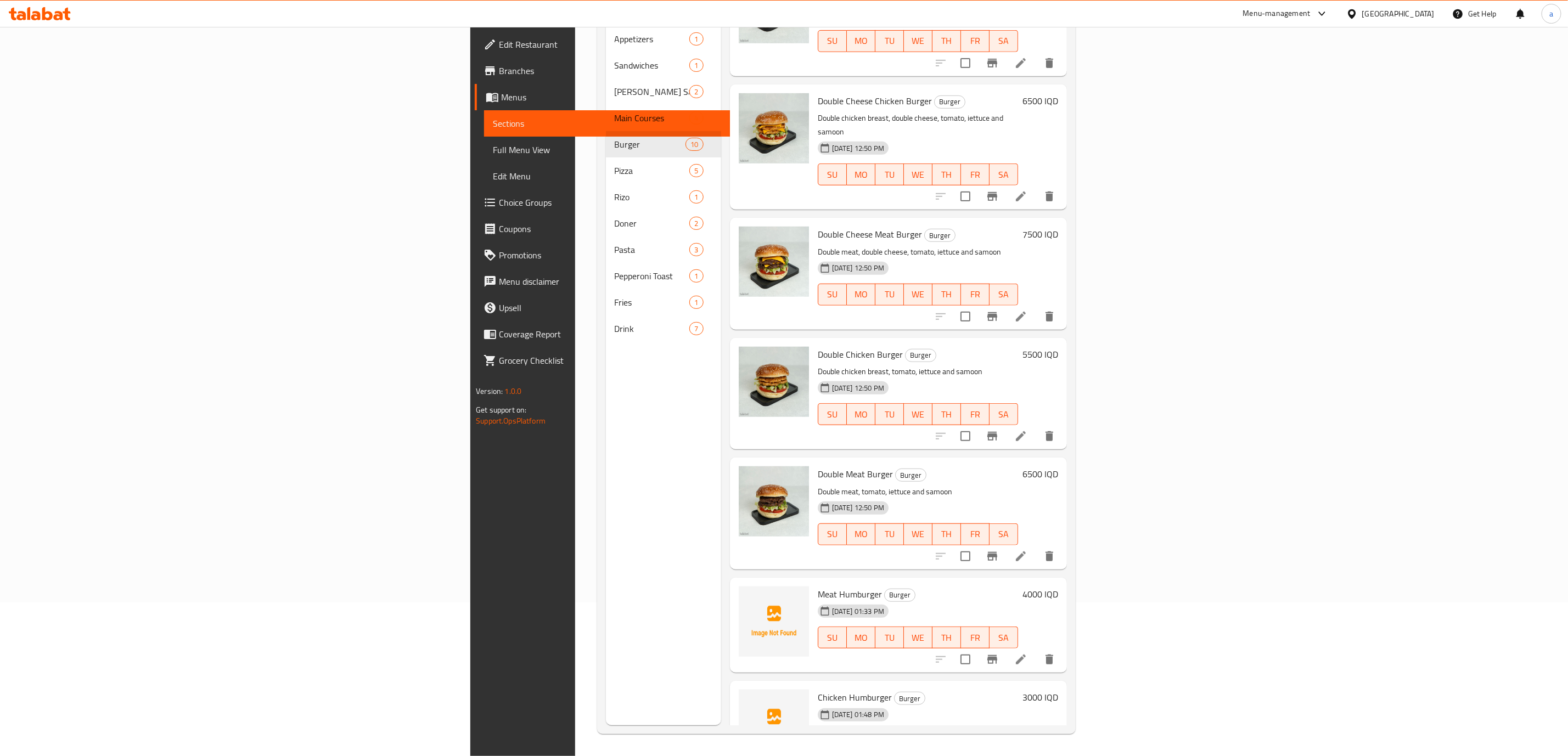
scroll to position [436, 0]
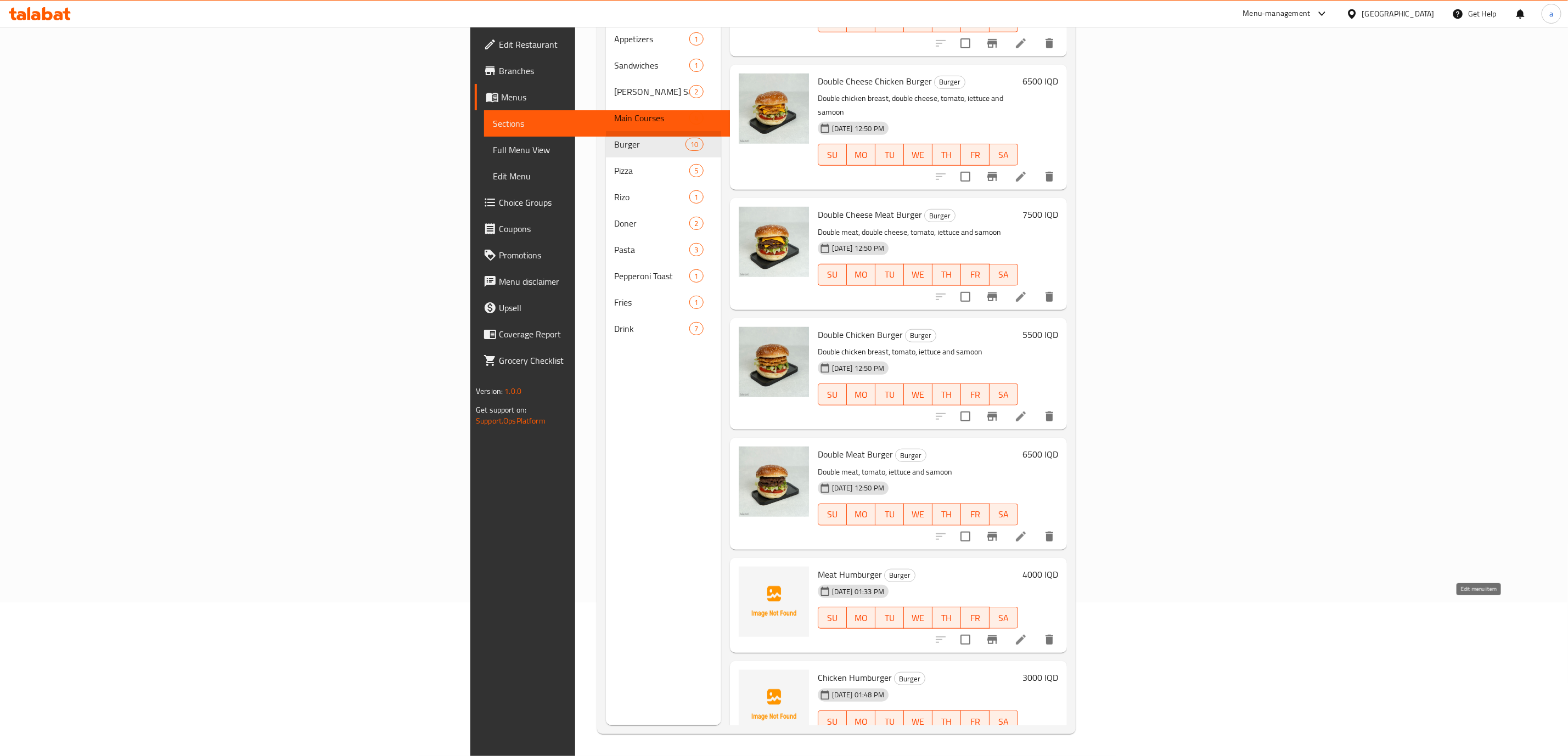
click at [1028, 633] on icon at bounding box center [1021, 640] width 13 height 13
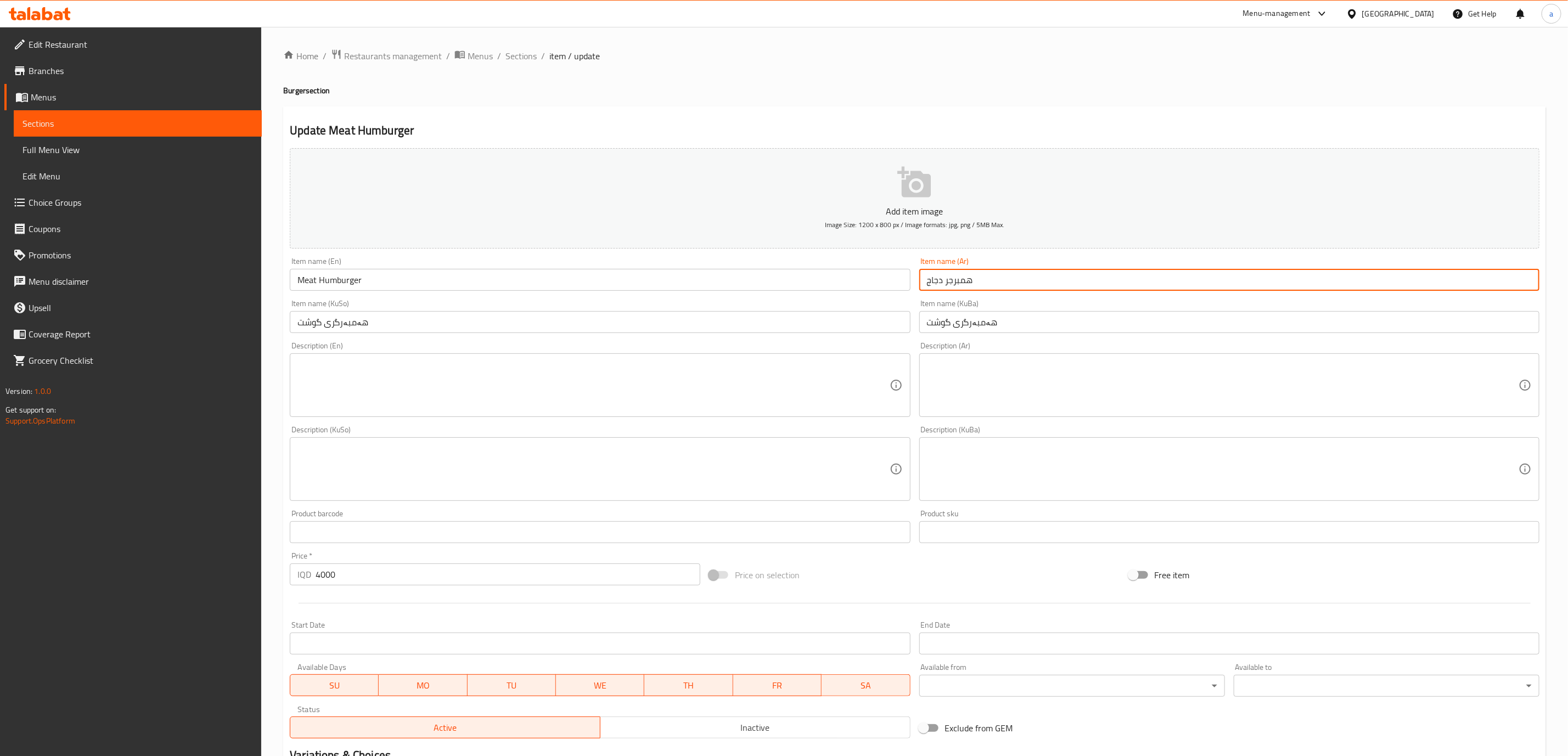
click at [937, 285] on input "همبرجر دجاج" at bounding box center [1229, 279] width 620 height 22
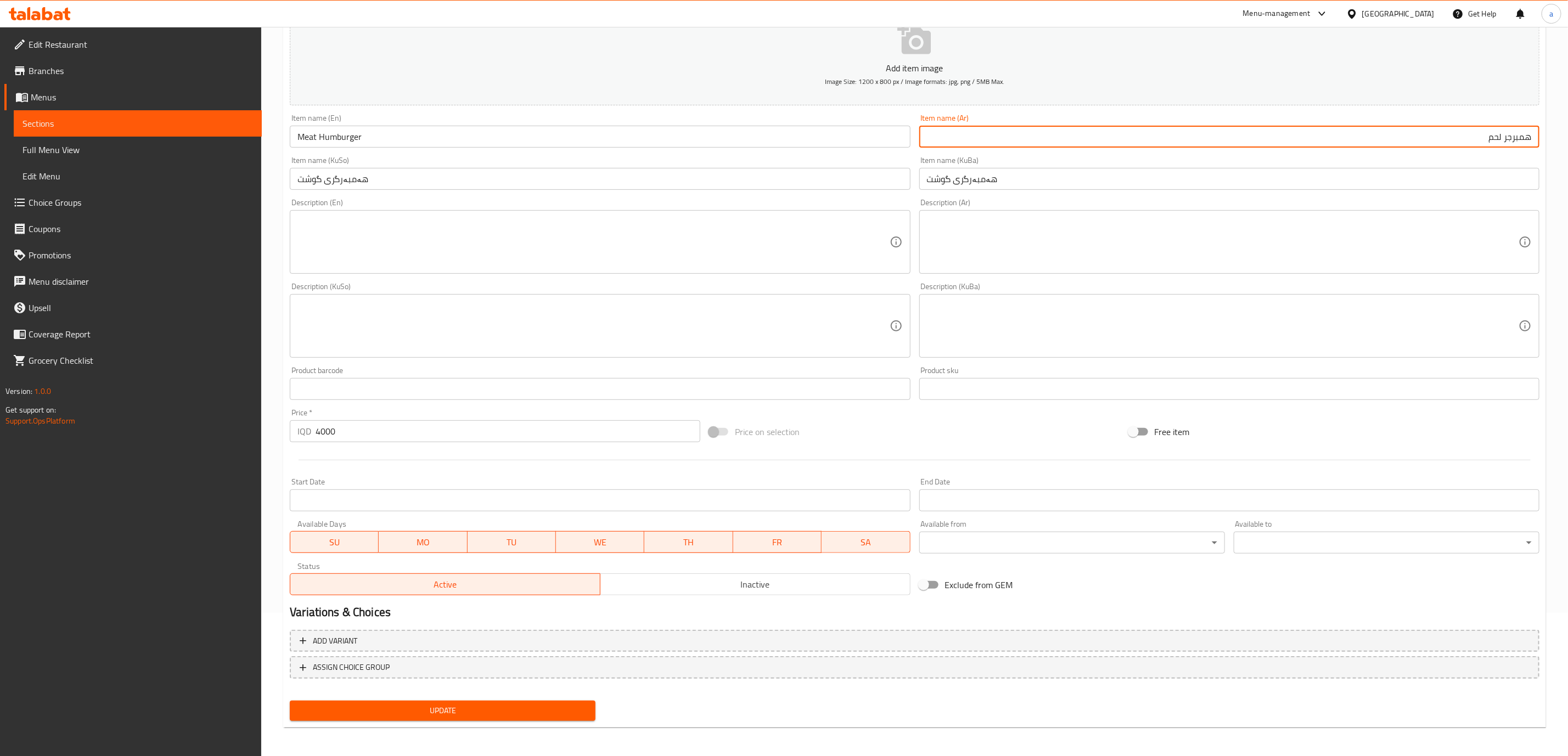
scroll to position [144, 0]
type input "همبرجر لحم"
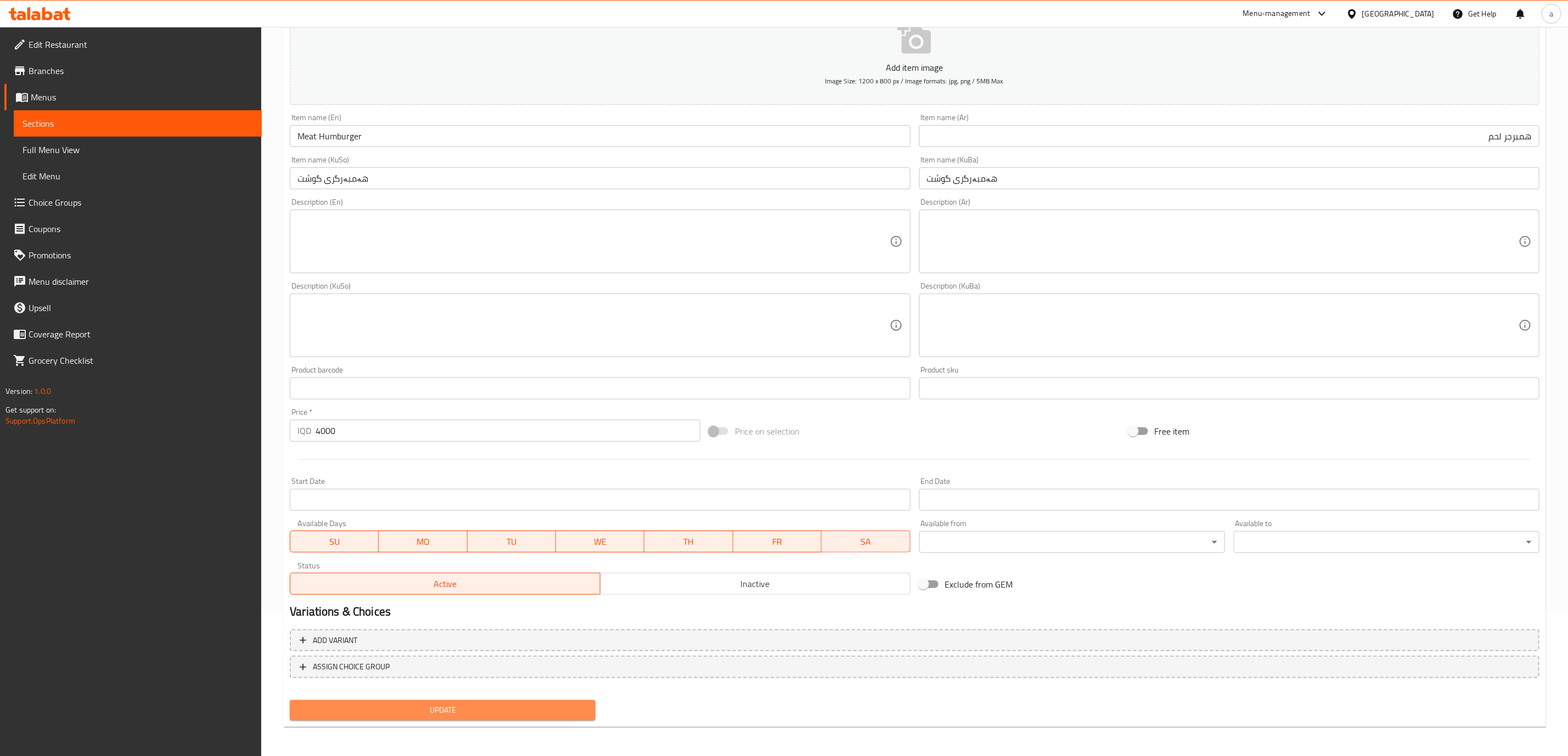
click at [442, 671] on button "Update" at bounding box center [442, 710] width 305 height 20
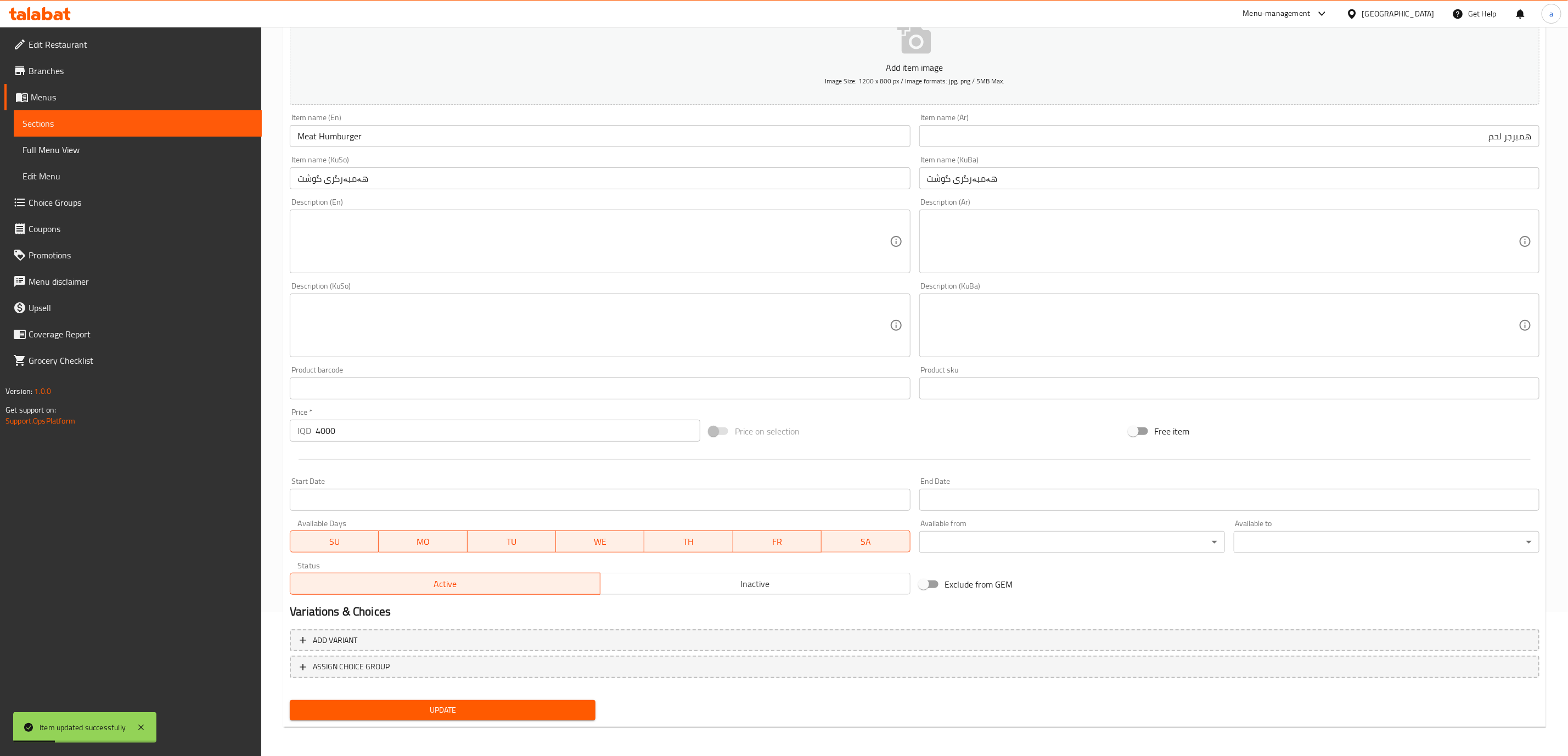
click at [442, 671] on span "Update" at bounding box center [442, 710] width 288 height 13
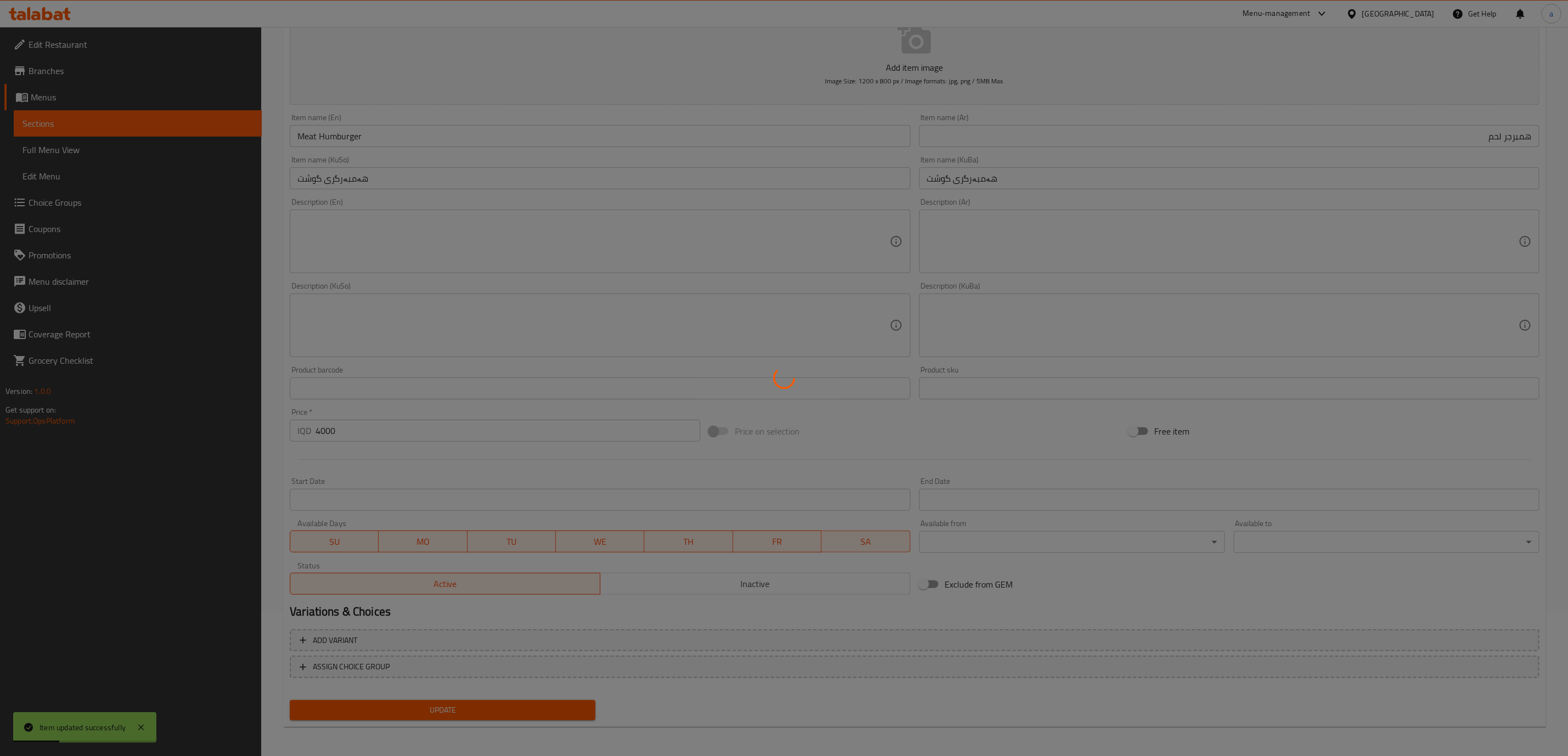
click at [442, 671] on div at bounding box center [784, 378] width 1568 height 756
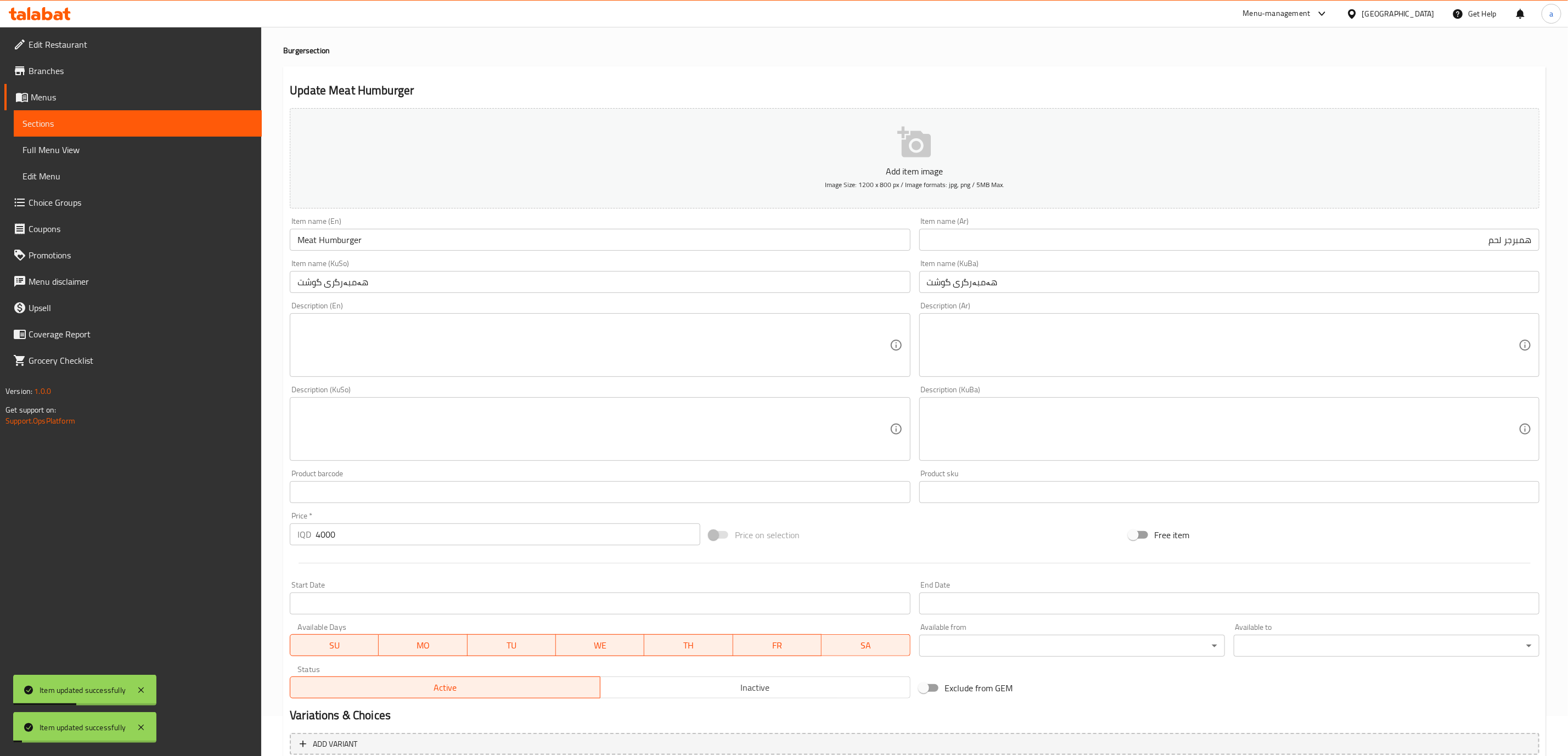
scroll to position [0, 0]
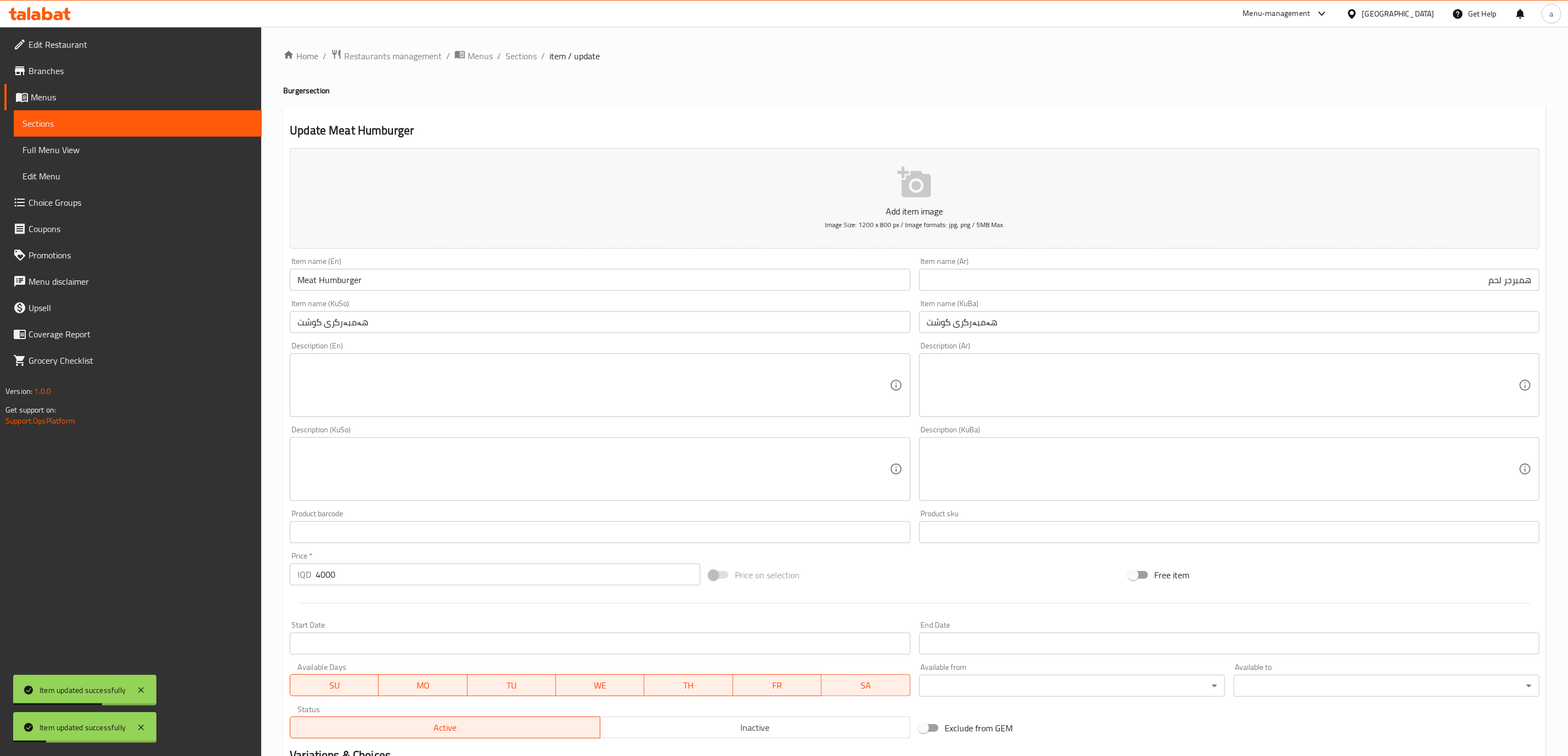
click at [536, 46] on div "Home / Restaurants management / Menus / Sections / item / update Burger section…" at bounding box center [915, 464] width 1307 height 875
click at [525, 49] on span "Sections" at bounding box center [521, 56] width 31 height 13
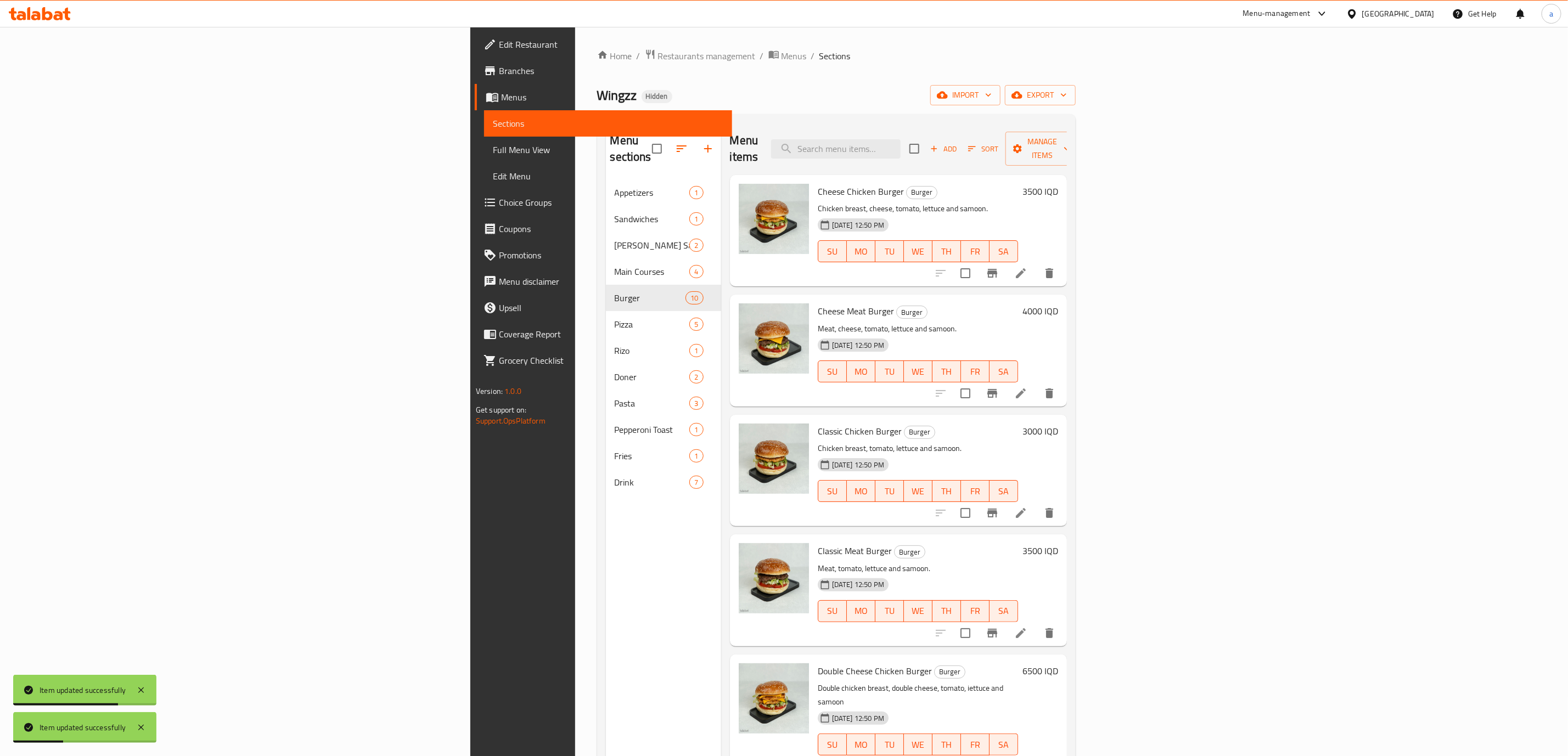
click at [492, 152] on span "Full Menu View" at bounding box center [608, 150] width 231 height 13
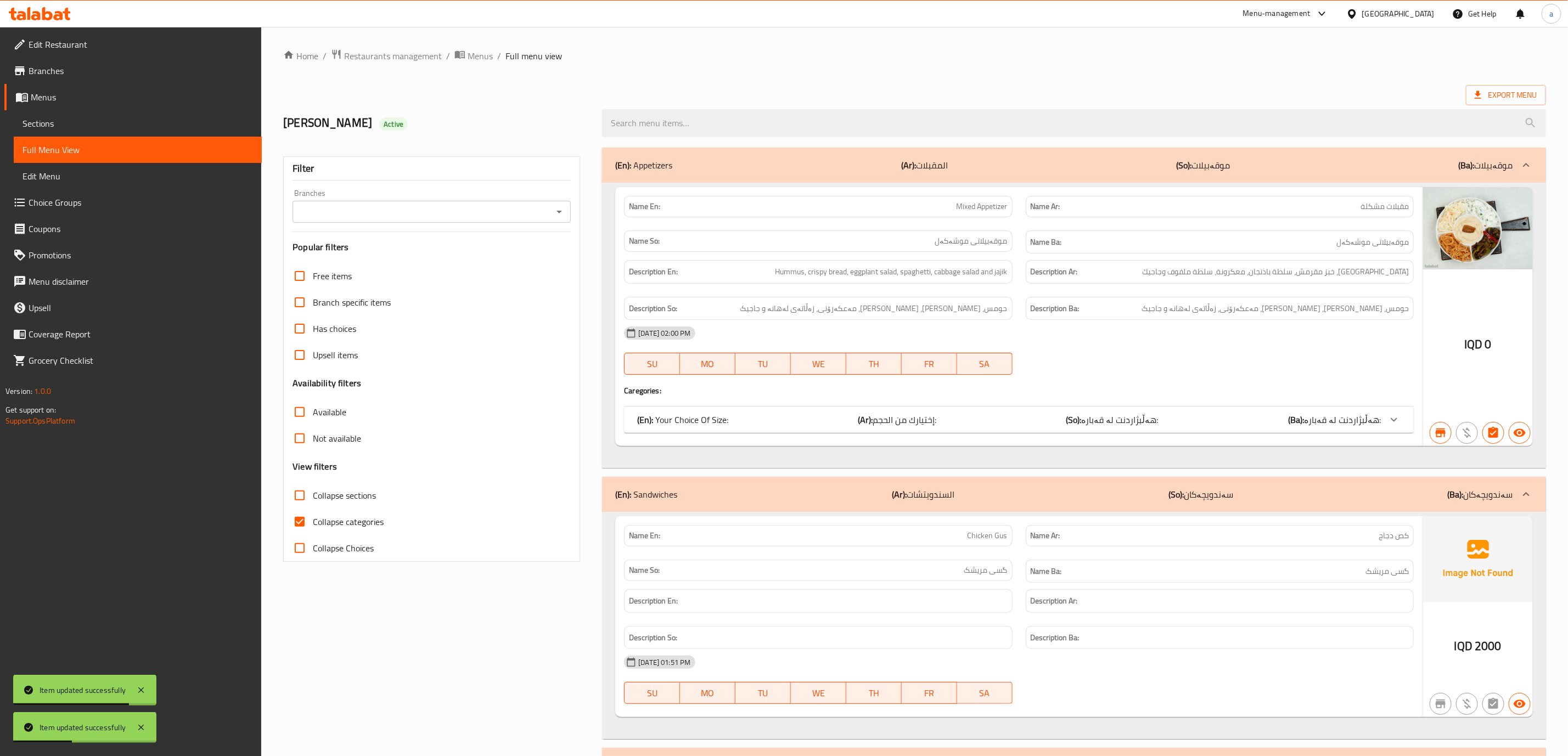
click at [558, 213] on icon "Open" at bounding box center [558, 213] width 5 height 3
click at [332, 255] on span "Wingzz, Bakhtiary" at bounding box center [335, 260] width 67 height 13
type input "Wingzz, Bakhtiary"
click at [302, 525] on input "Collapse categories" at bounding box center [299, 522] width 26 height 26
checkbox input "false"
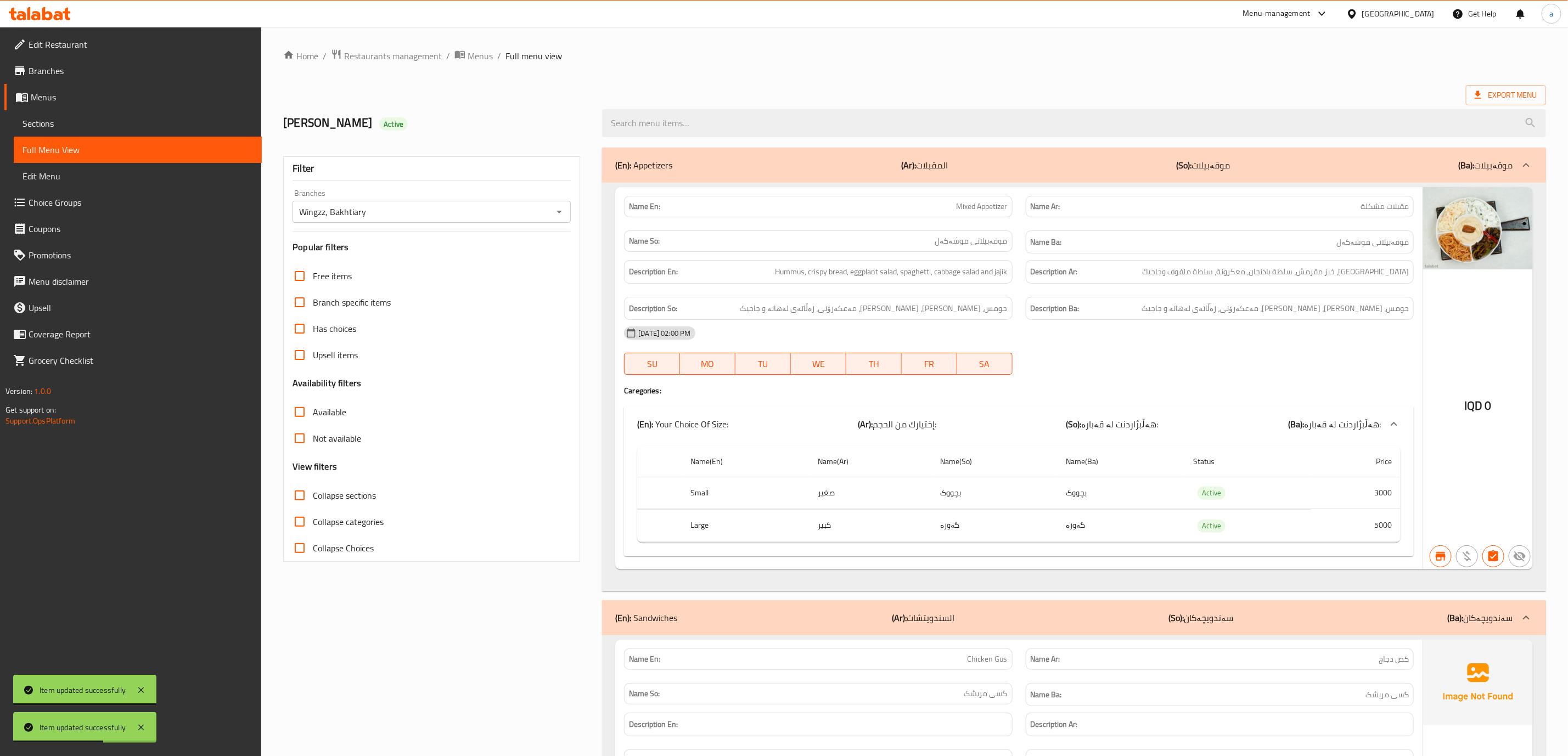
click at [299, 499] on input "Collapse sections" at bounding box center [299, 496] width 26 height 26
checkbox input "true"
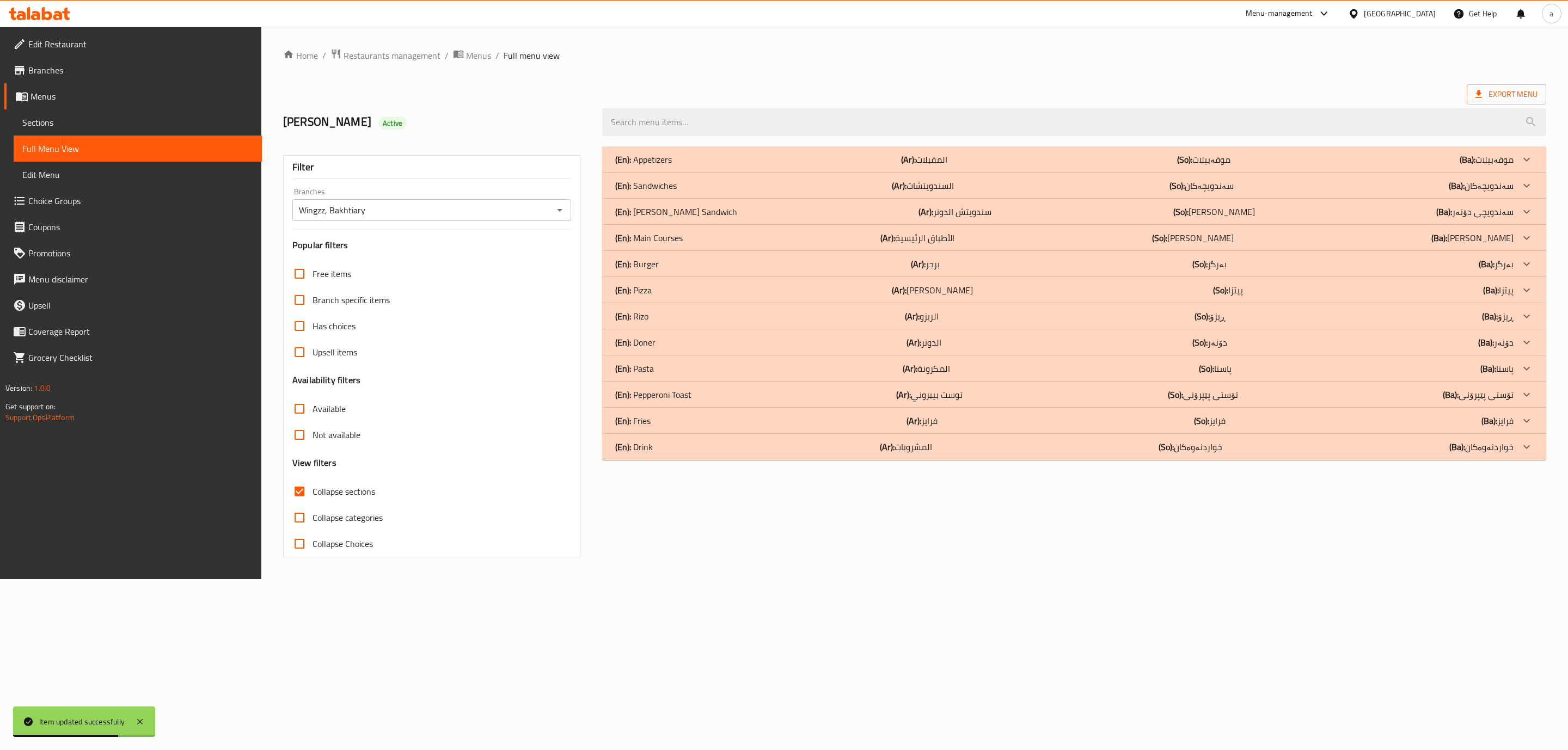
click at [660, 166] on p "(En): Sandwiches" at bounding box center [644, 160] width 56 height 13
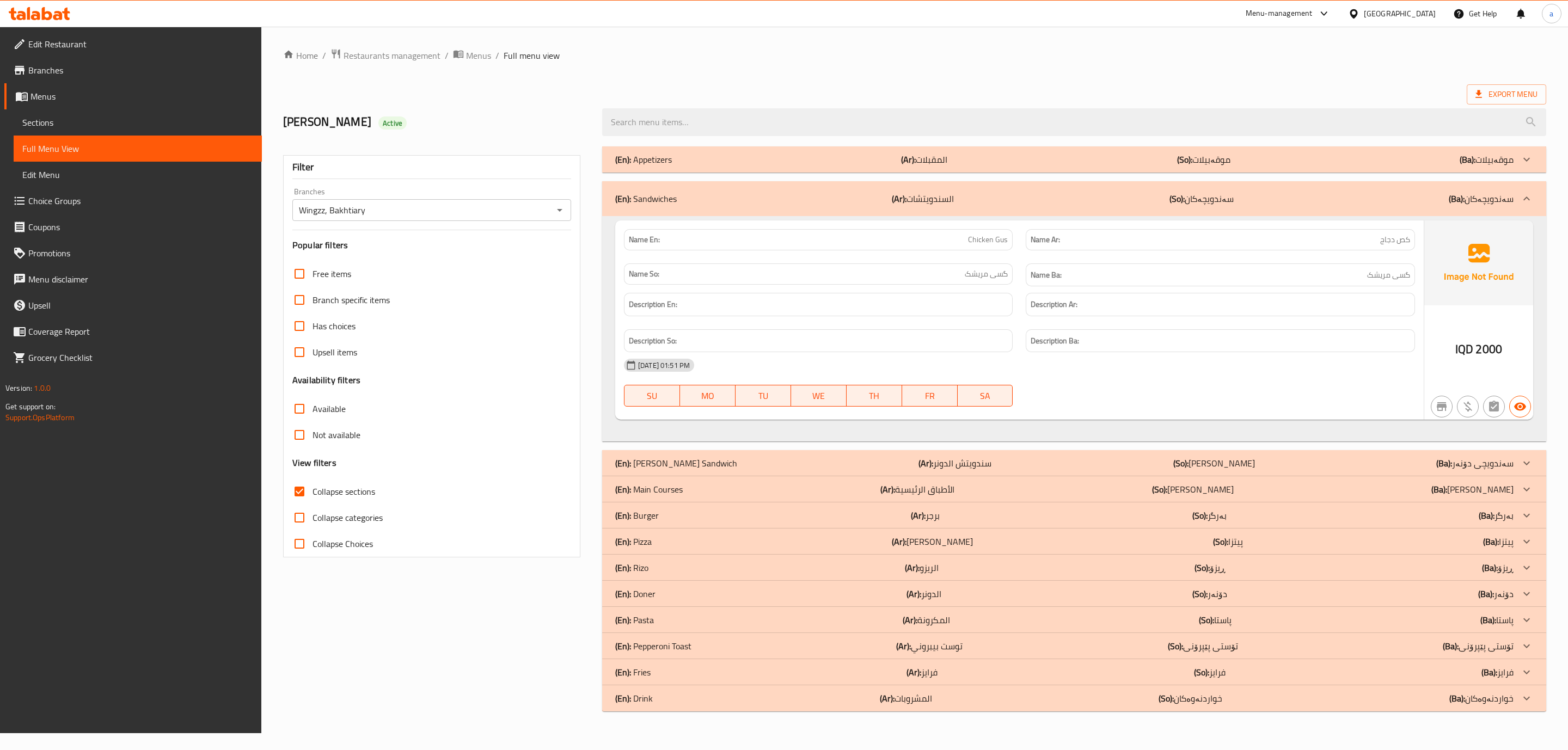
click at [685, 166] on div "(En): Main Courses (Ar): الأطباق الرئيسية (So): ژەمە سەرەکییەکان (Ba): ژەمە سەر…" at bounding box center [1065, 160] width 898 height 13
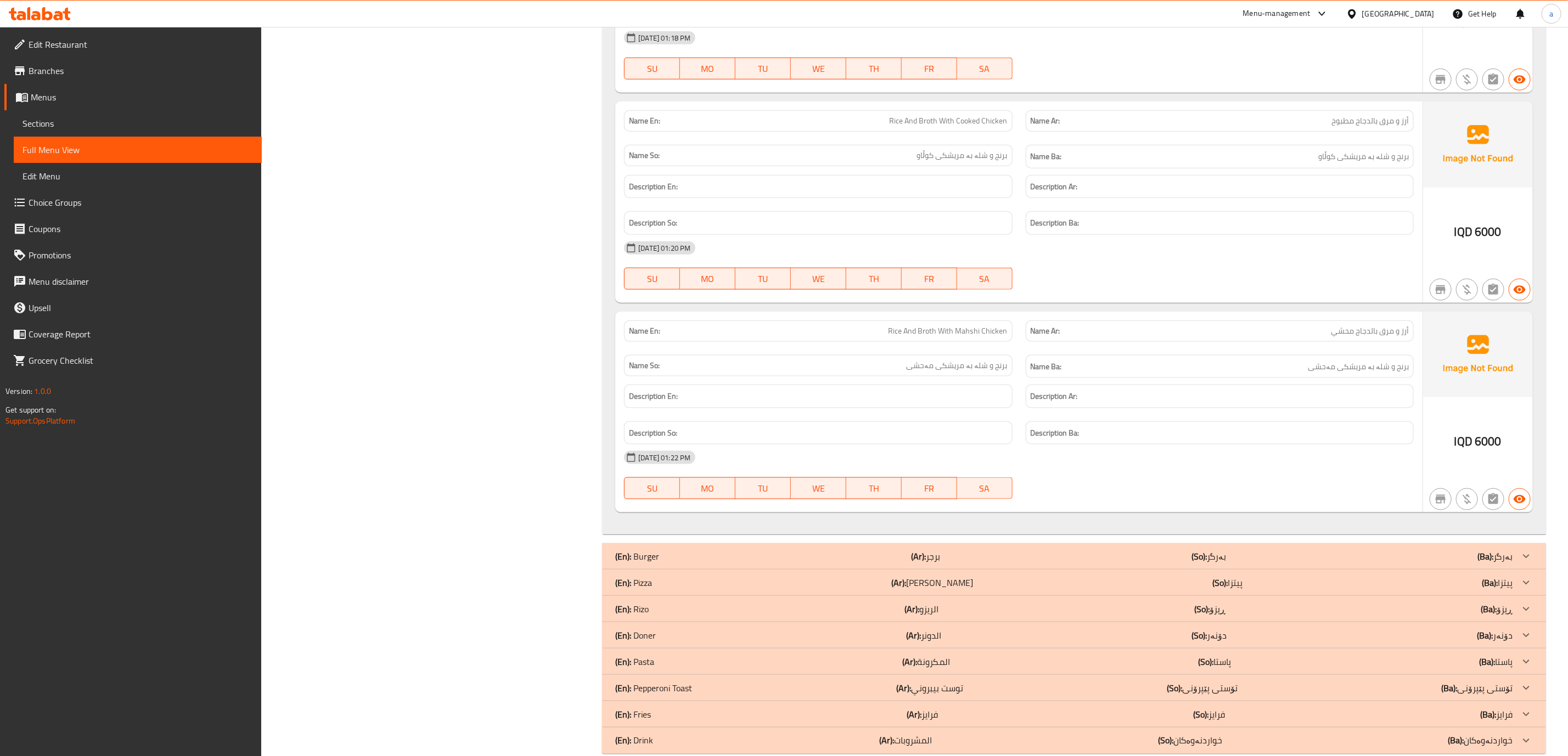
scroll to position [877, 0]
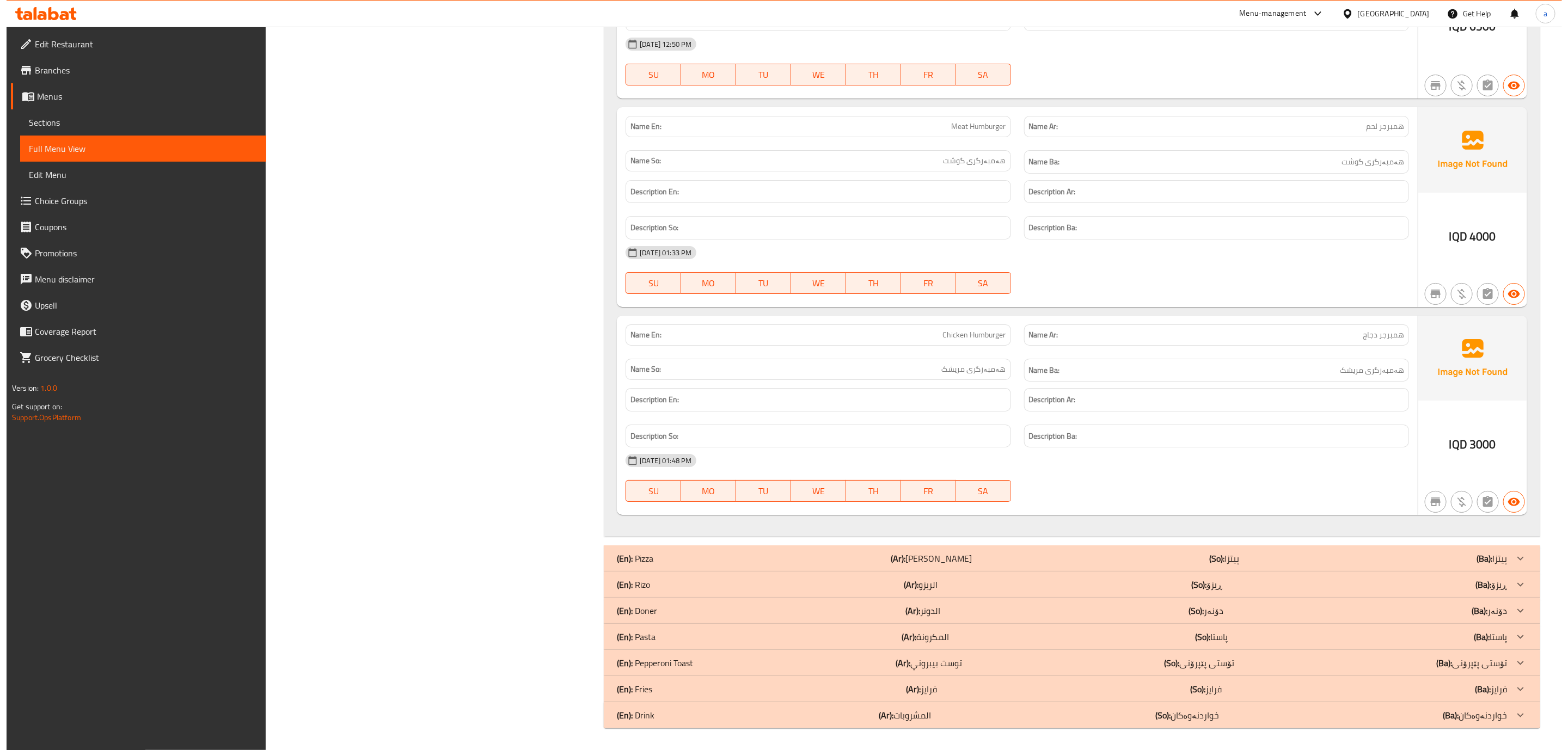
scroll to position [0, 0]
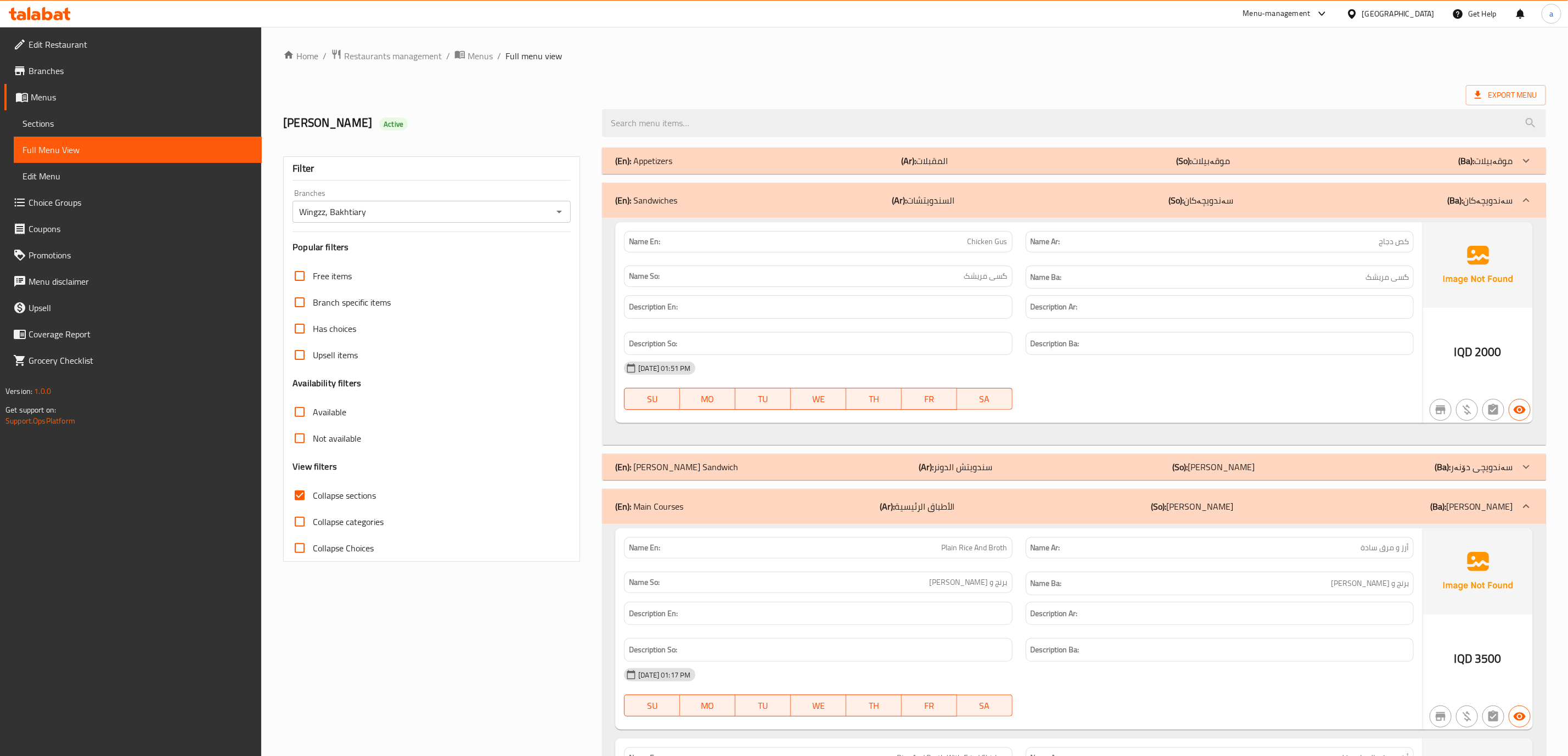
drag, startPoint x: 1291, startPoint y: 213, endPoint x: 1322, endPoint y: 34, distance: 181.7
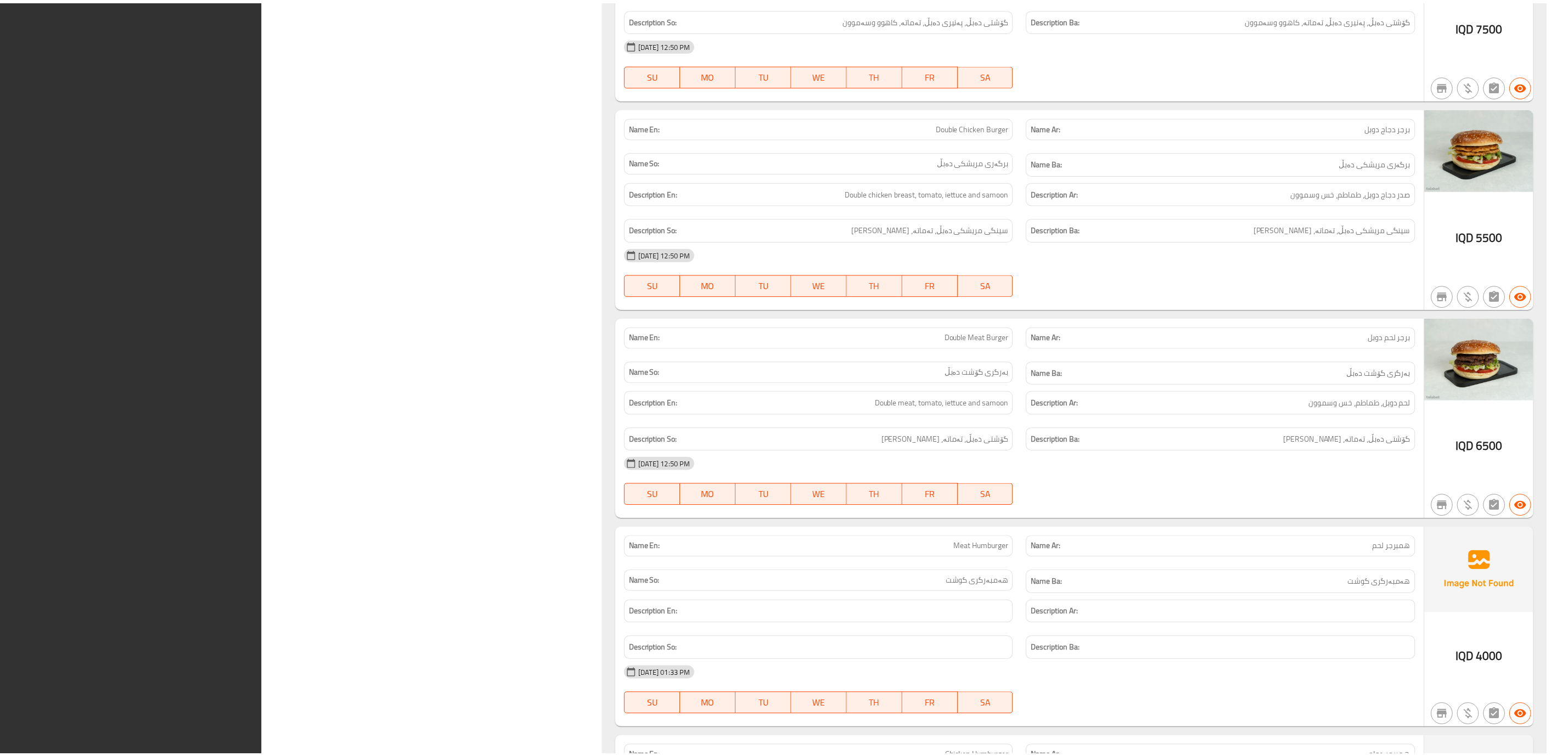
scroll to position [3031, 0]
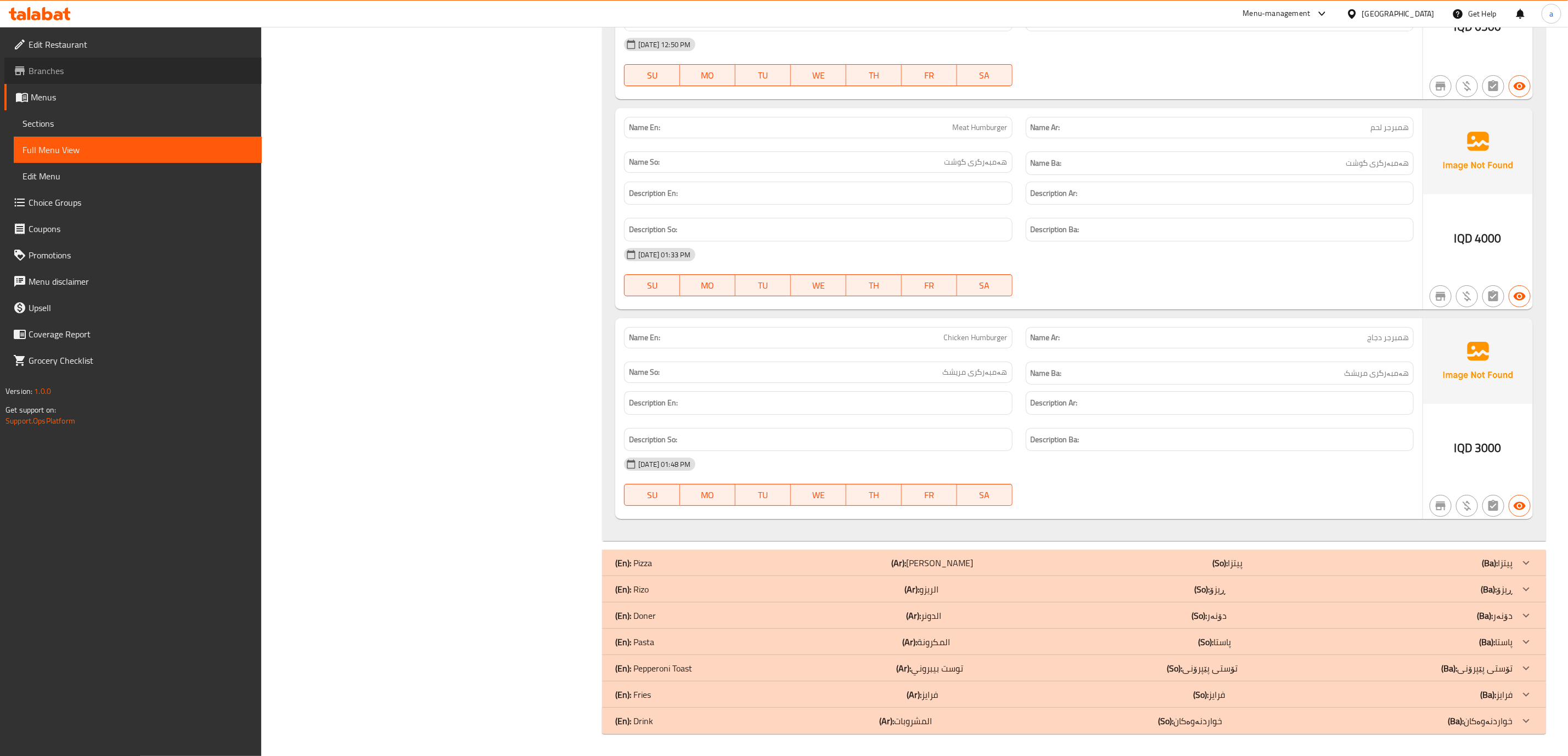
click at [43, 68] on span "Branches" at bounding box center [141, 71] width 225 height 13
